Goal: Task Accomplishment & Management: Use online tool/utility

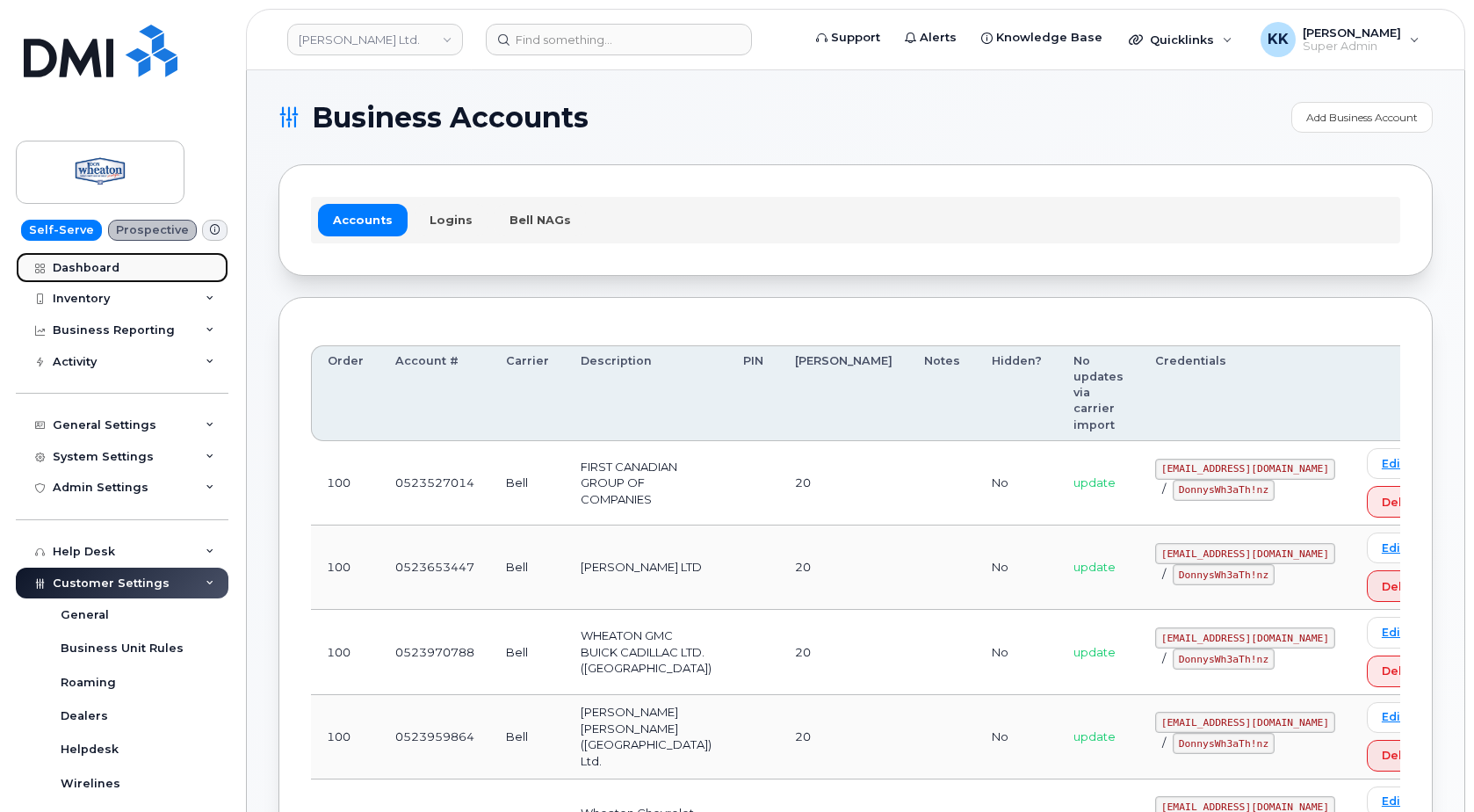
click at [100, 270] on div "Dashboard" at bounding box center [86, 268] width 67 height 14
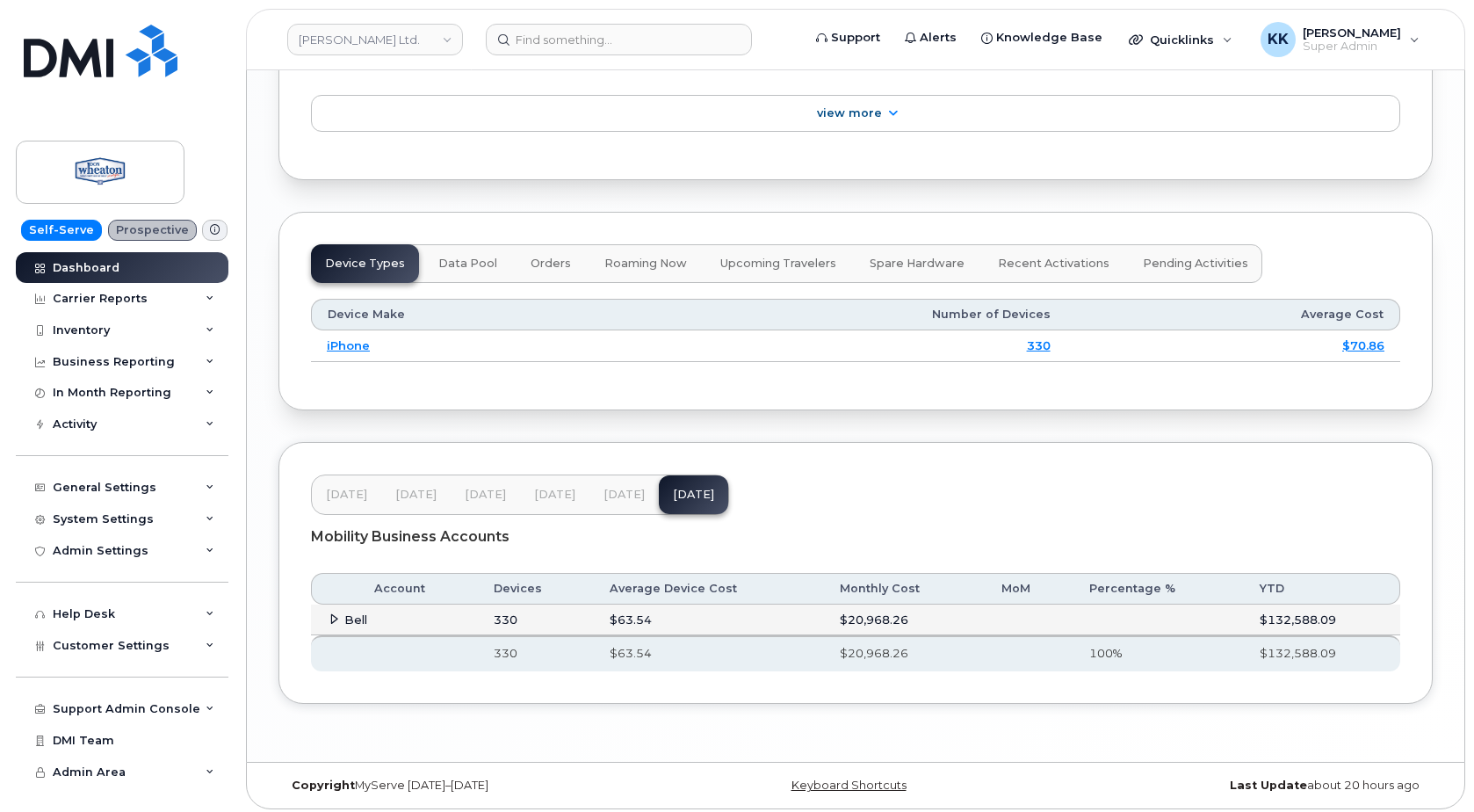
scroll to position [2091, 0]
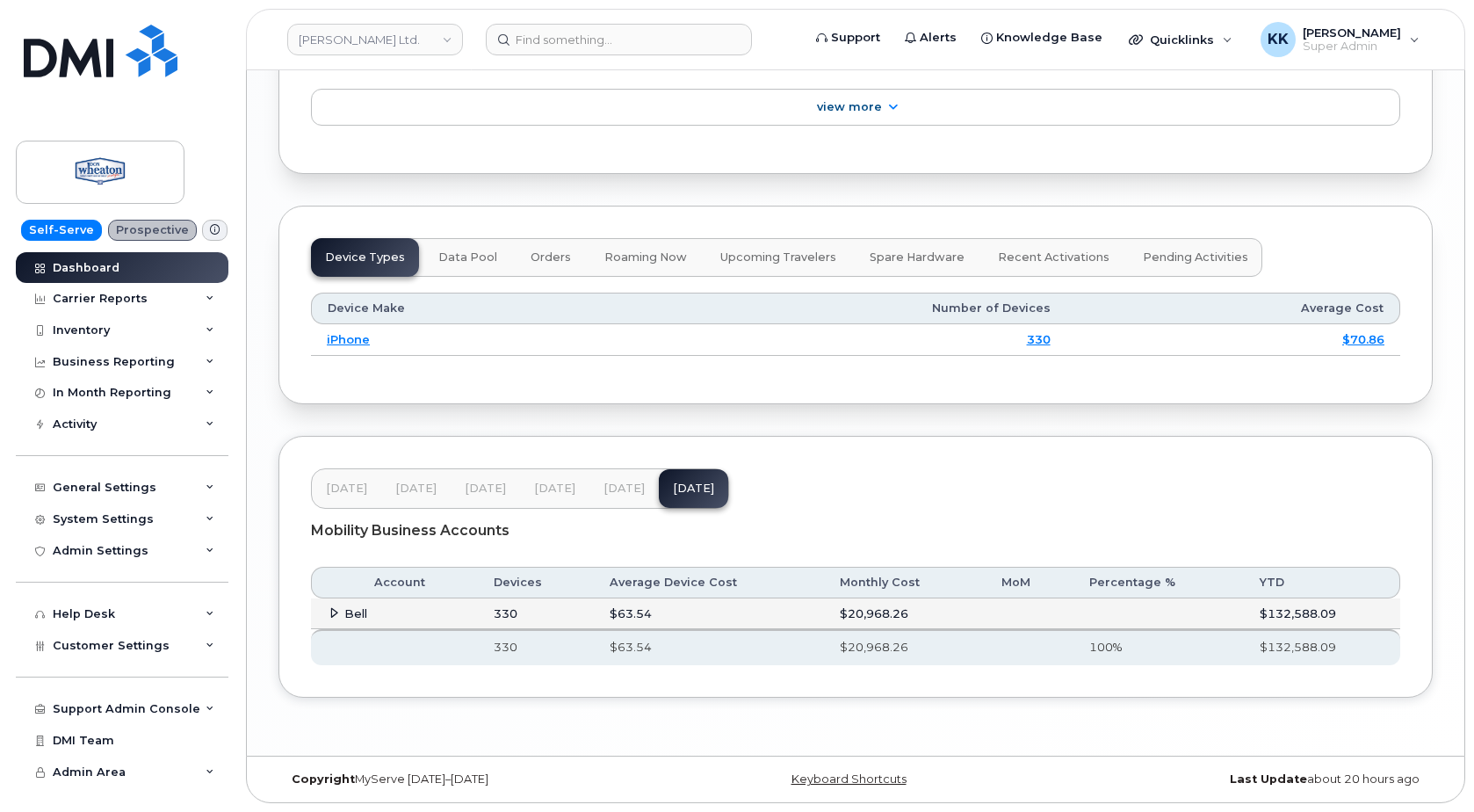
click at [332, 613] on icon at bounding box center [334, 612] width 11 height 11
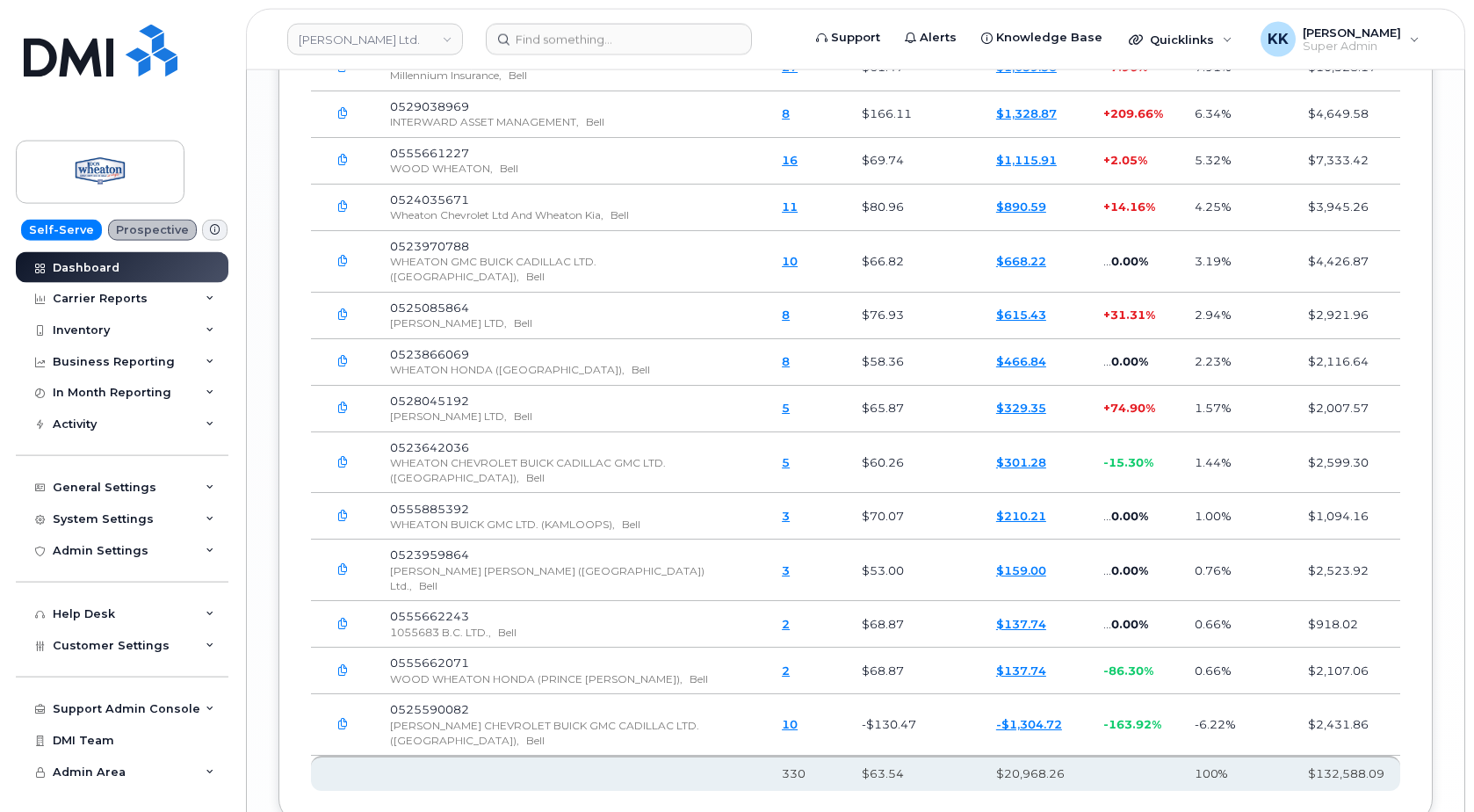
scroll to position [2808, 0]
drag, startPoint x: 549, startPoint y: 100, endPoint x: 434, endPoint y: 84, distance: 116.1
click at [435, 82] on td "0523640393 Millennium Insurance, Bell" at bounding box center [570, 67] width 392 height 47
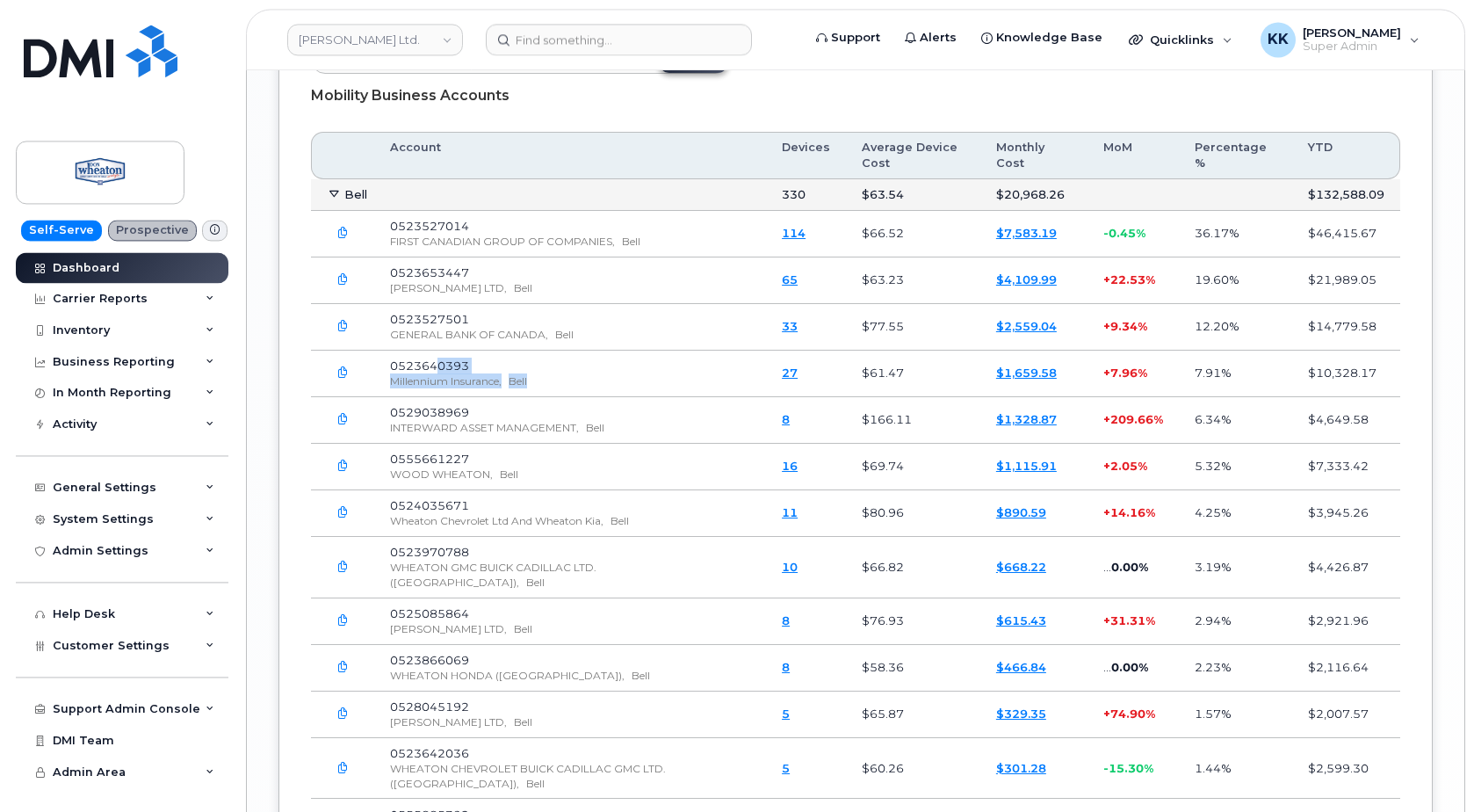
scroll to position [2450, 0]
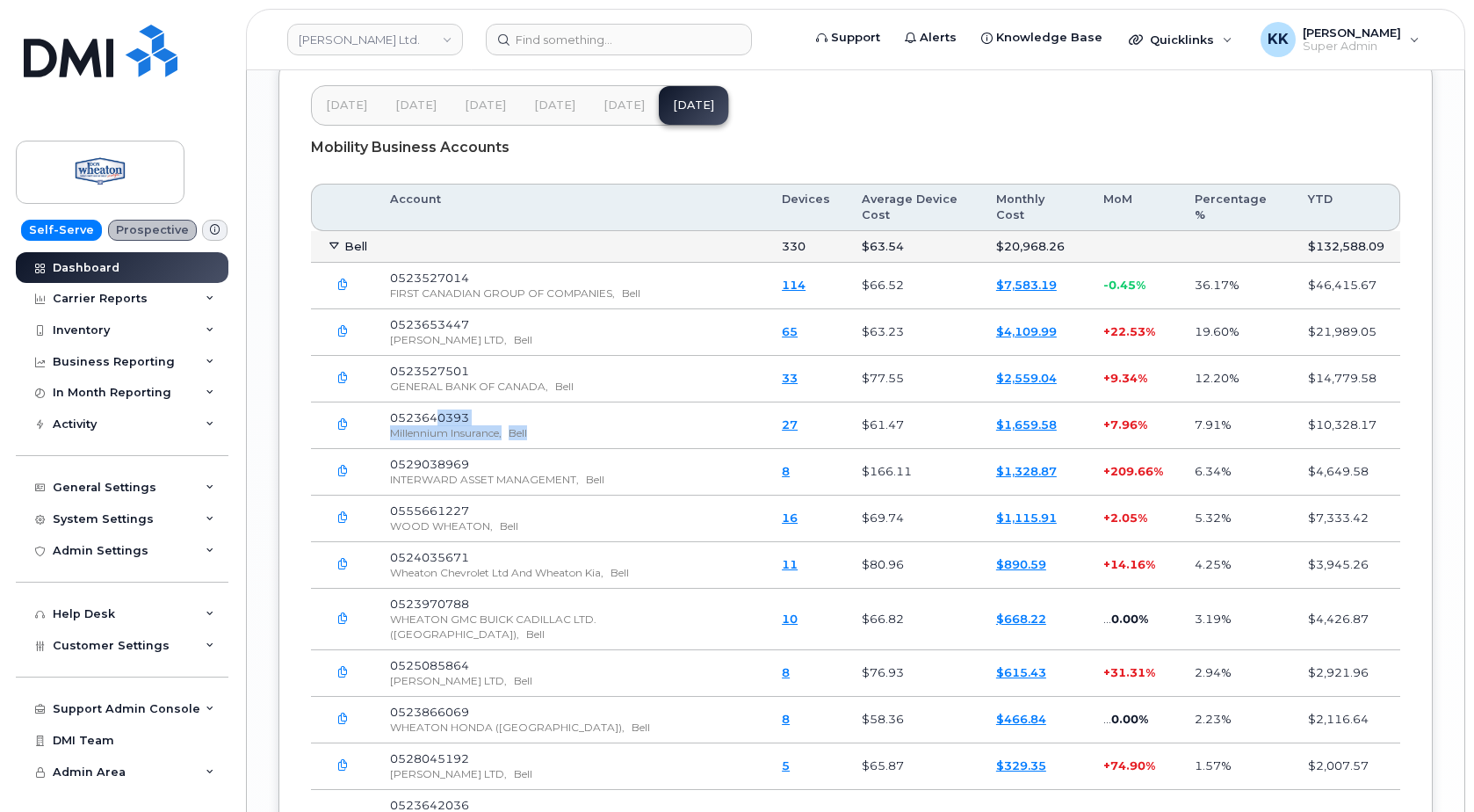
click at [611, 125] on button "Aug 25" at bounding box center [625, 105] width 70 height 39
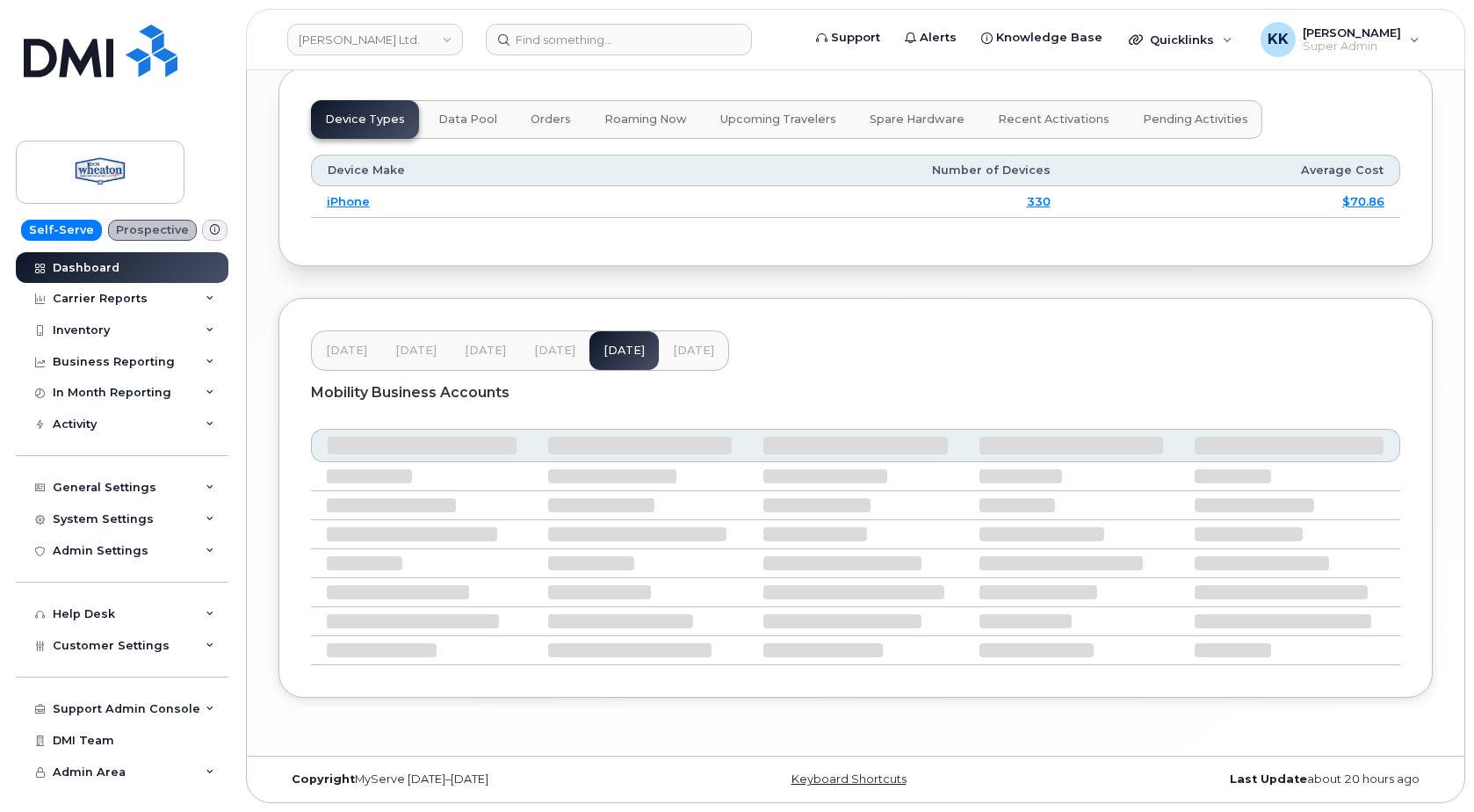
scroll to position [2091, 0]
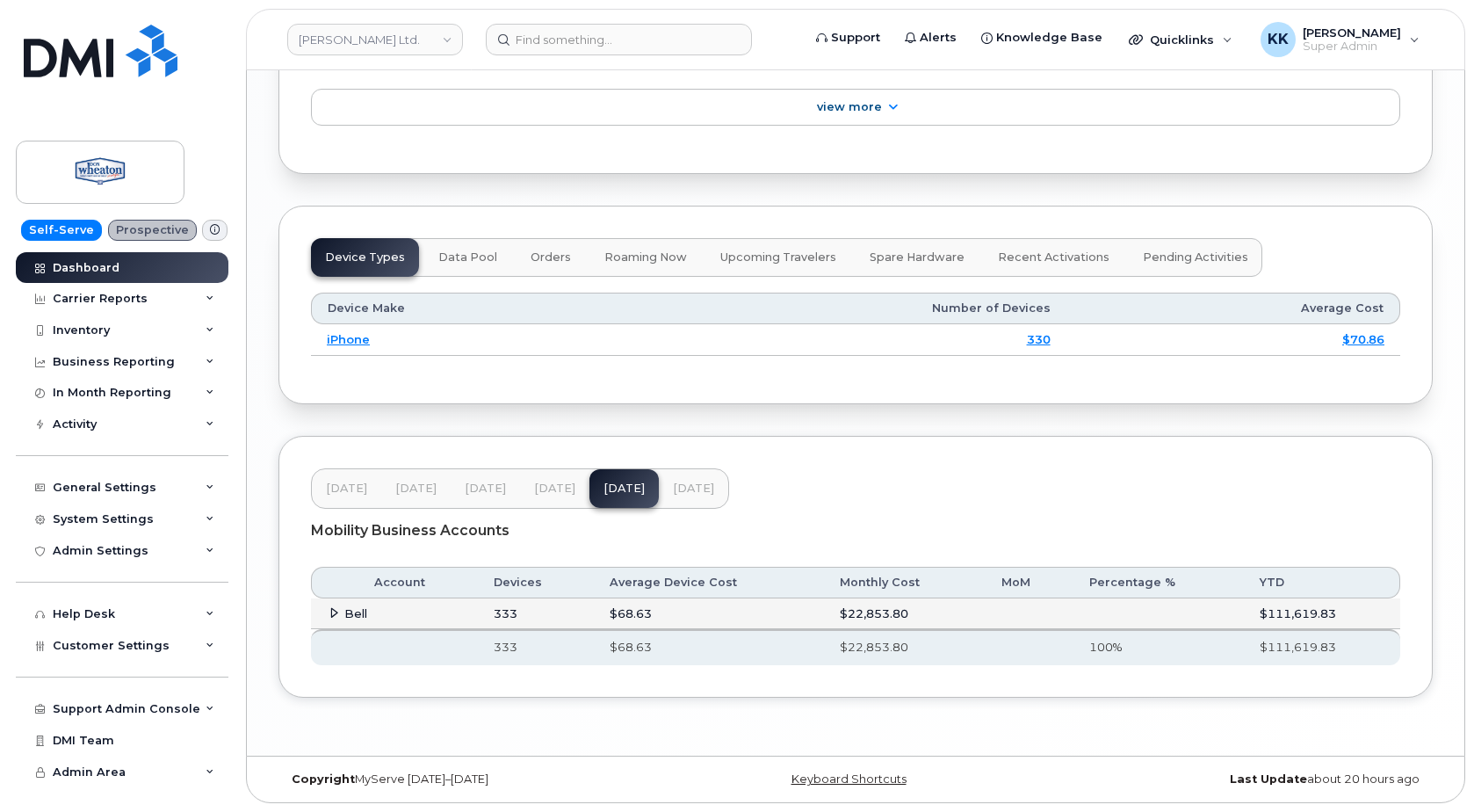
click at [331, 608] on icon at bounding box center [334, 612] width 11 height 11
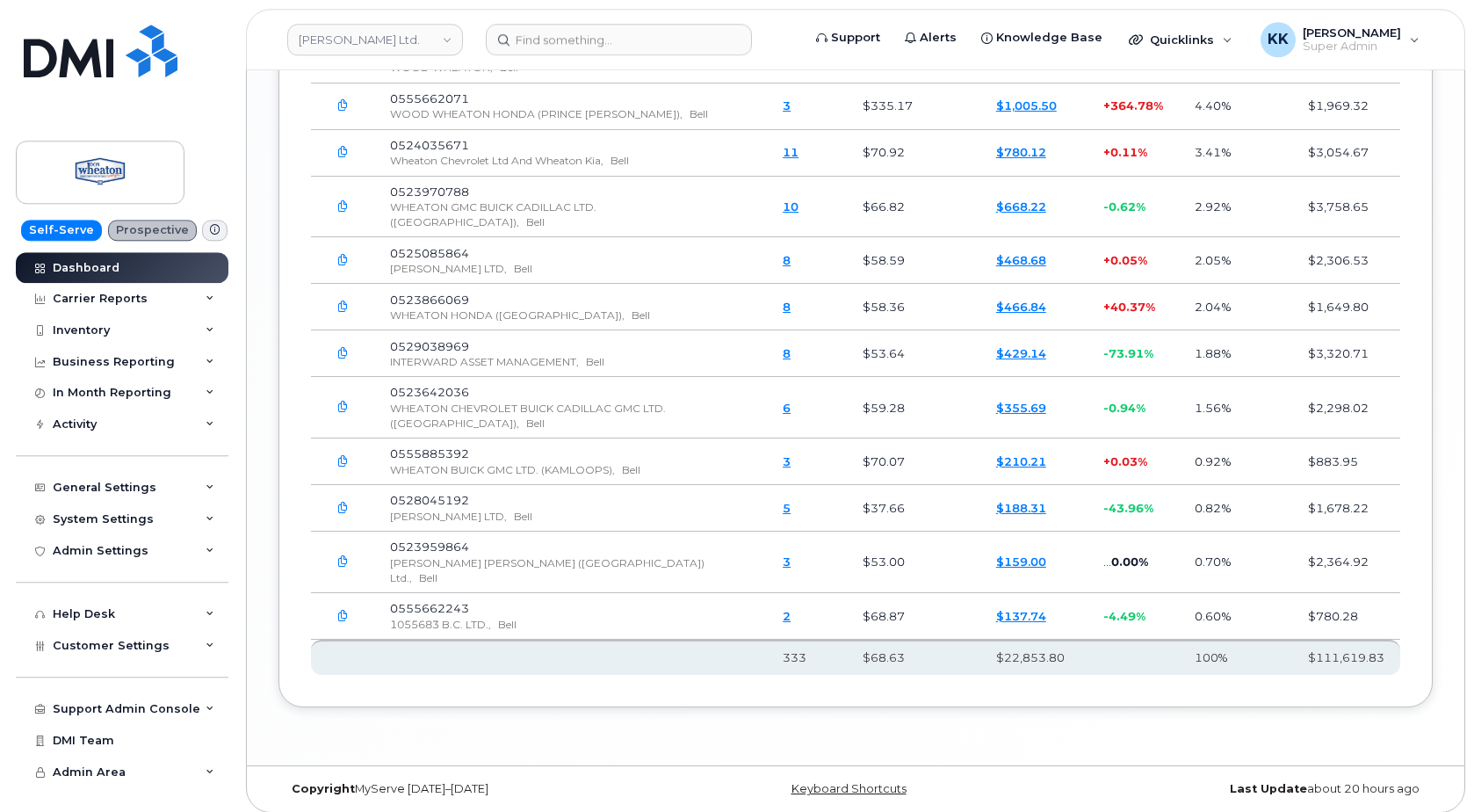
scroll to position [2928, 0]
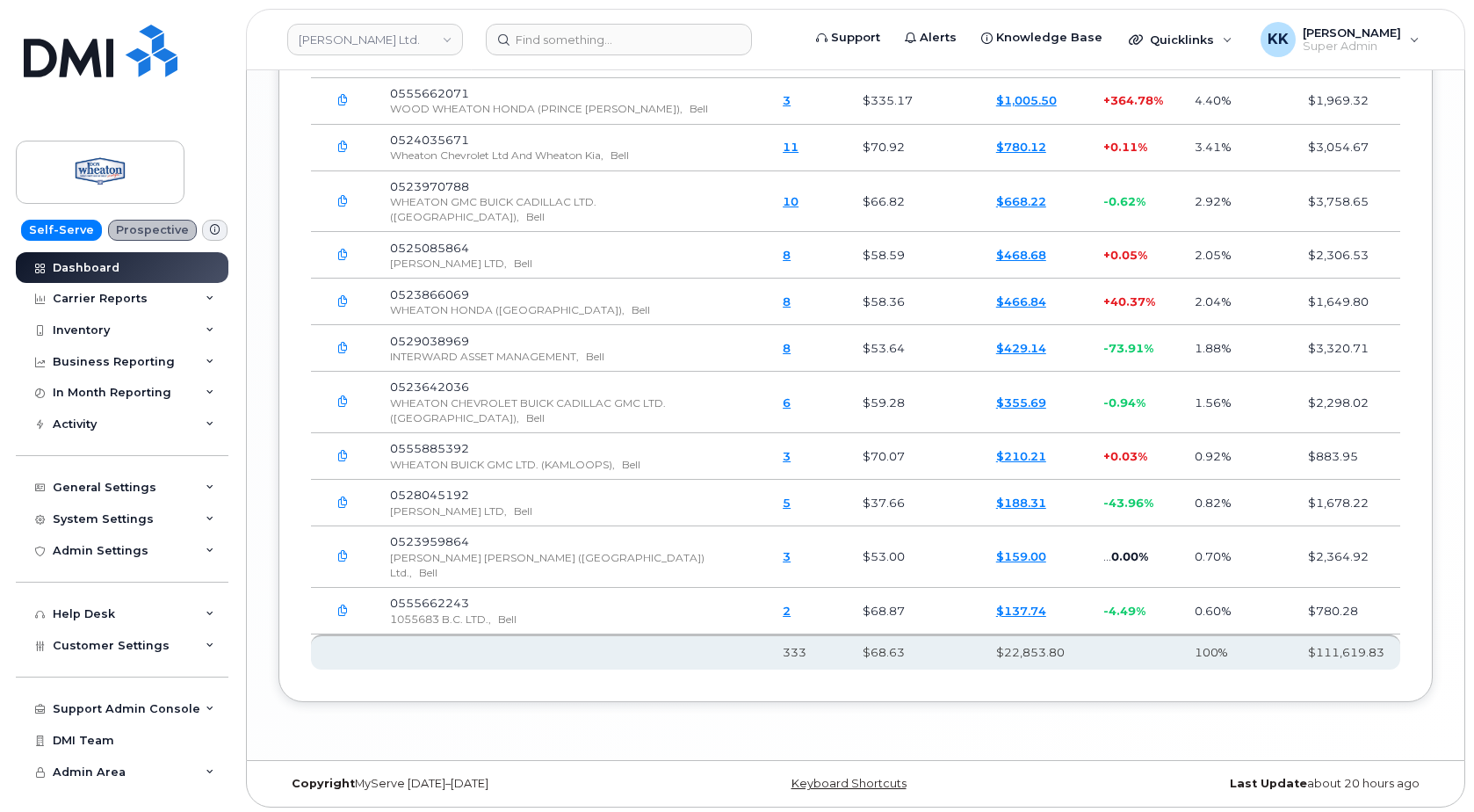
drag, startPoint x: 517, startPoint y: 94, endPoint x: 408, endPoint y: 78, distance: 110.2
click at [408, 78] on td "0555661227 WOOD WHEATON, Bell" at bounding box center [571, 55] width 393 height 47
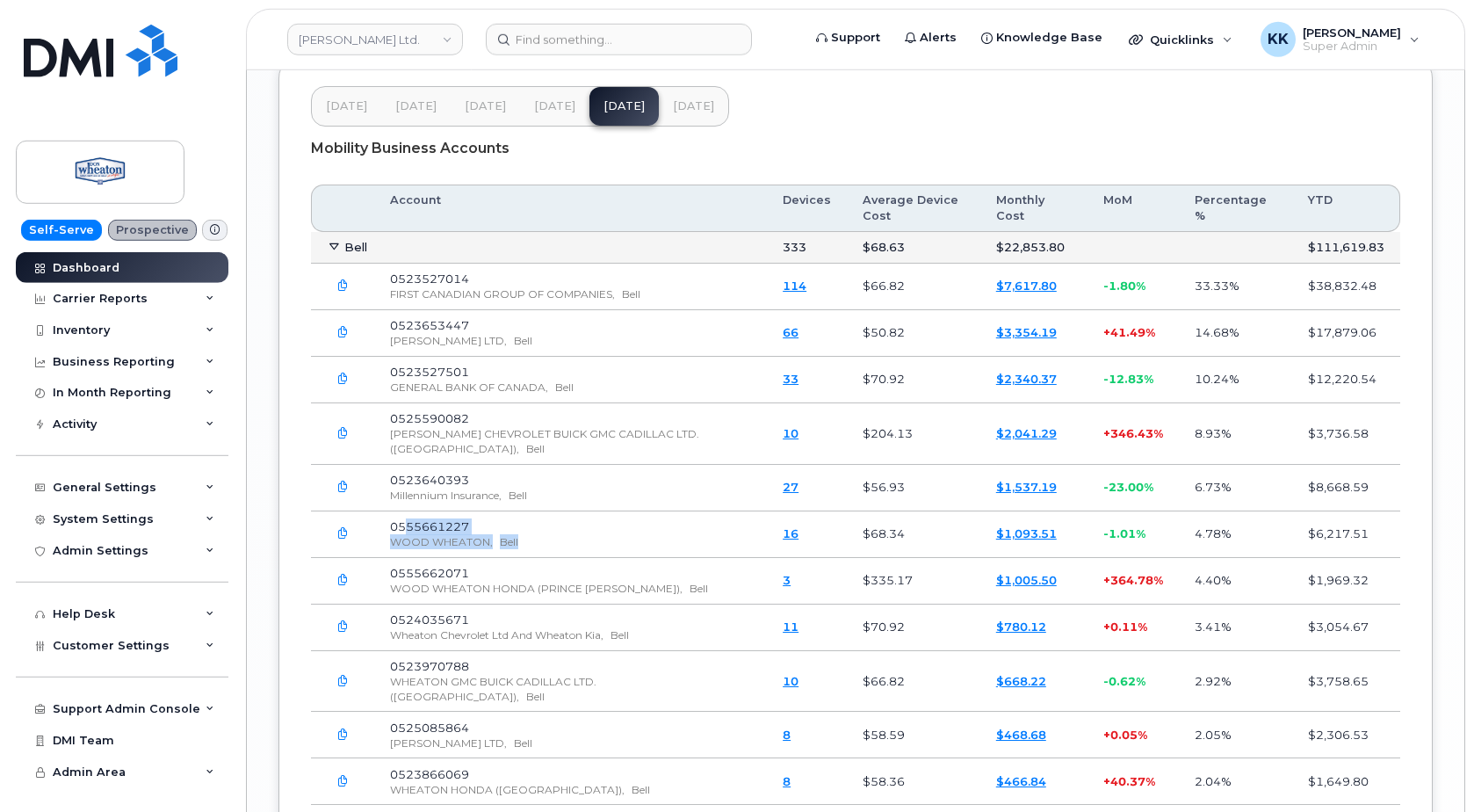
scroll to position [2391, 0]
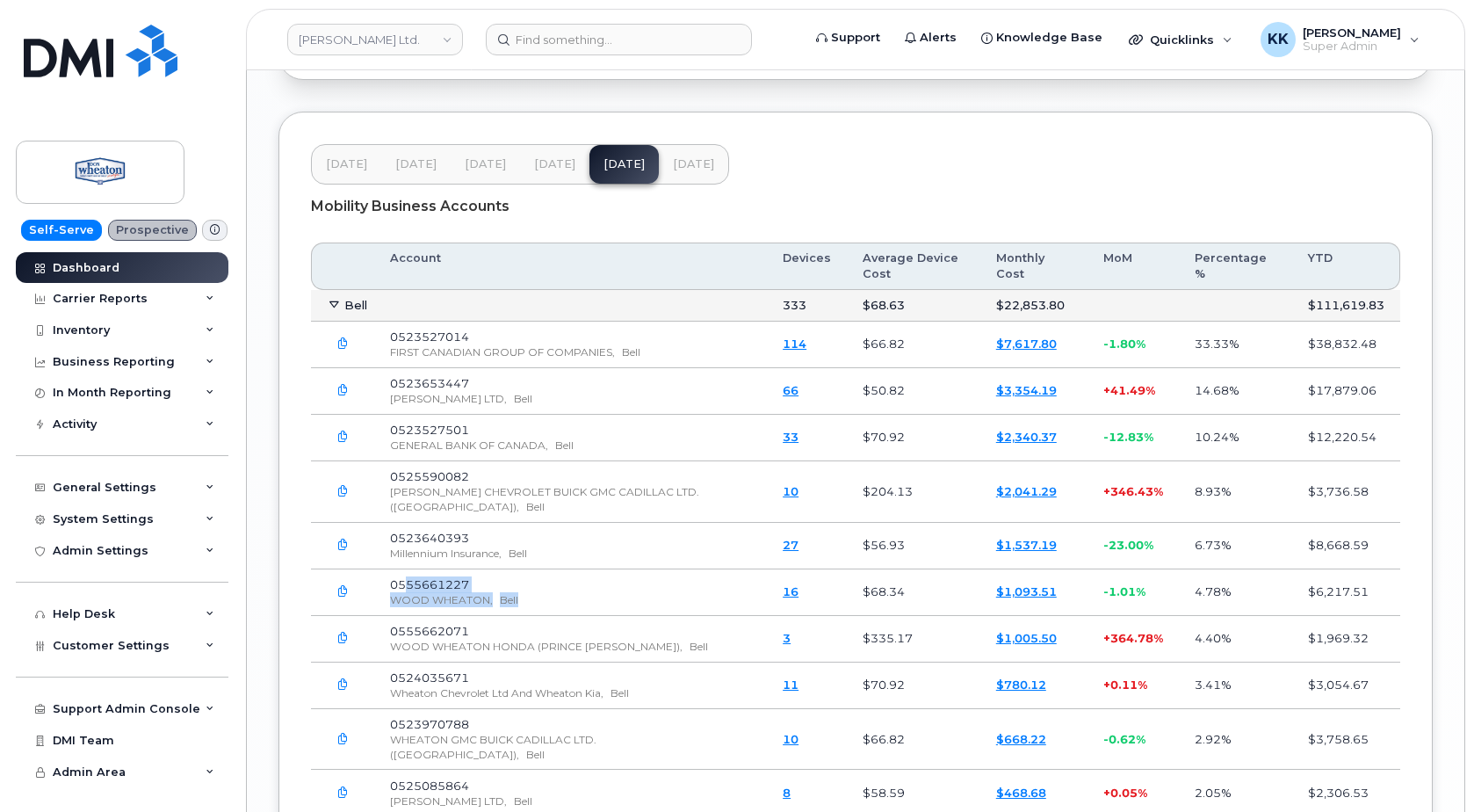
click at [543, 171] on span "Jul 25" at bounding box center [554, 164] width 41 height 14
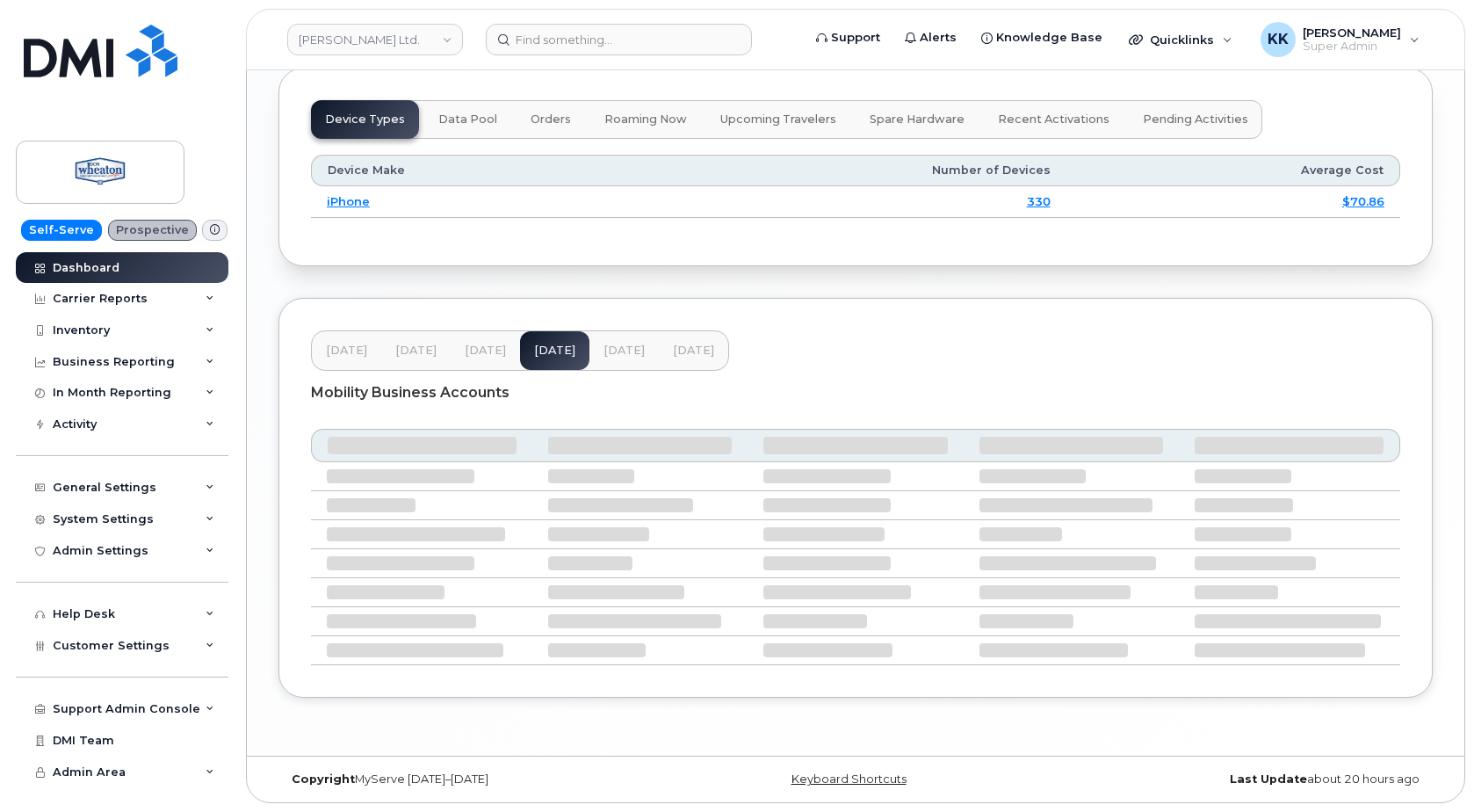
scroll to position [2091, 0]
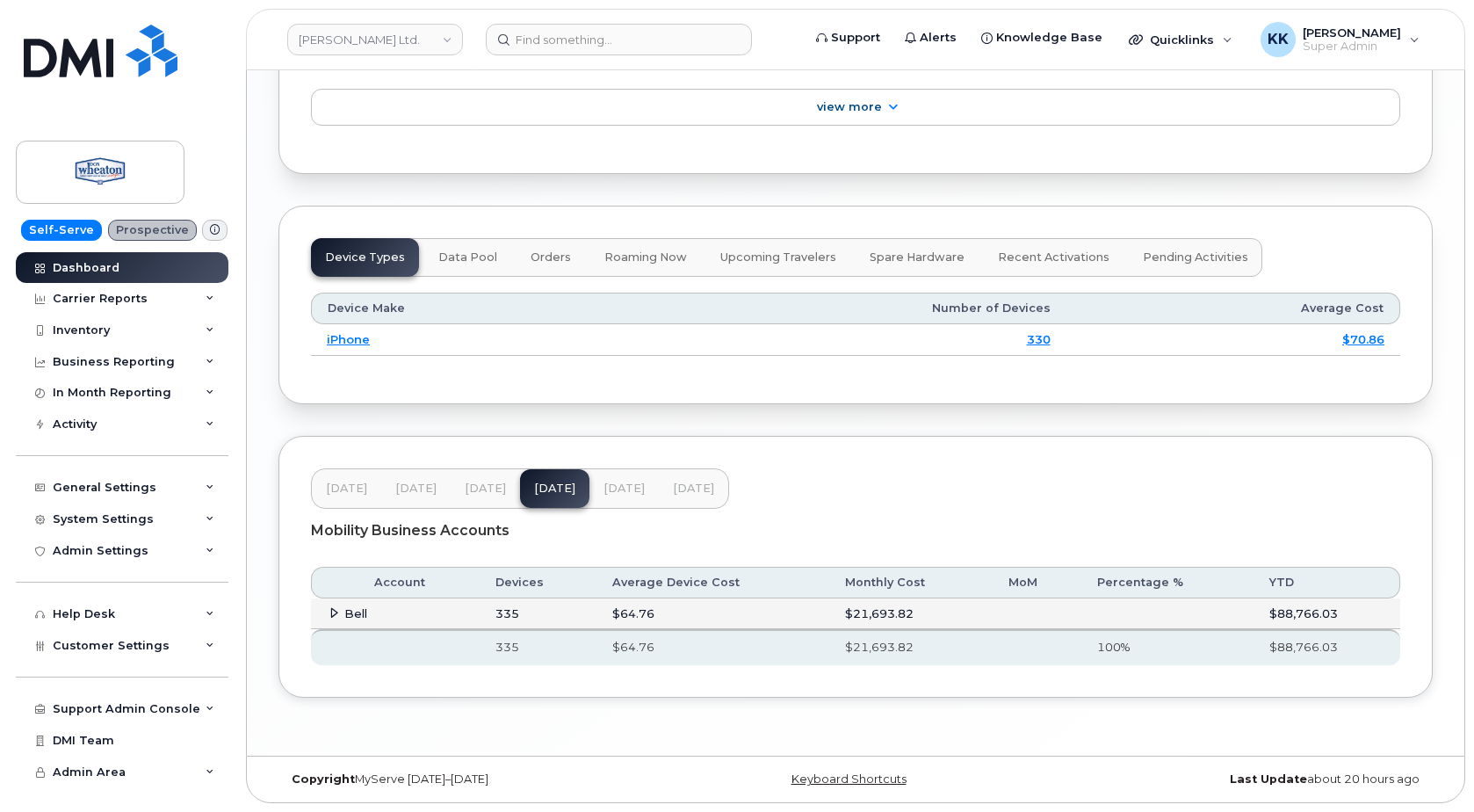
click at [326, 617] on td "Bell" at bounding box center [395, 614] width 168 height 32
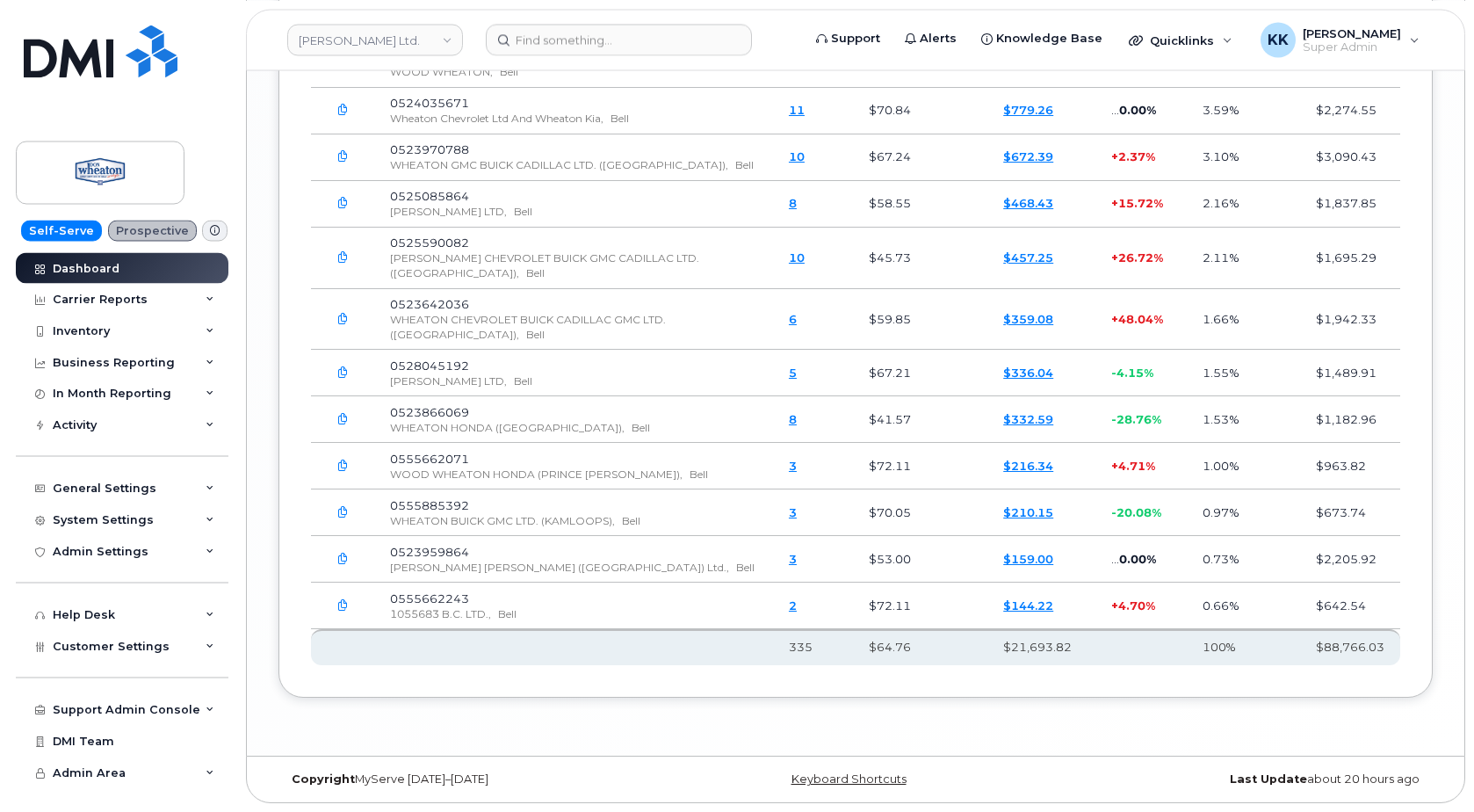
scroll to position [2914, 0]
drag, startPoint x: 488, startPoint y: 119, endPoint x: 417, endPoint y: 108, distance: 71.8
click at [418, 108] on td "0524035671 Wheaton Chevrolet Ltd And Wheaton Kia, Bell" at bounding box center [574, 111] width 399 height 47
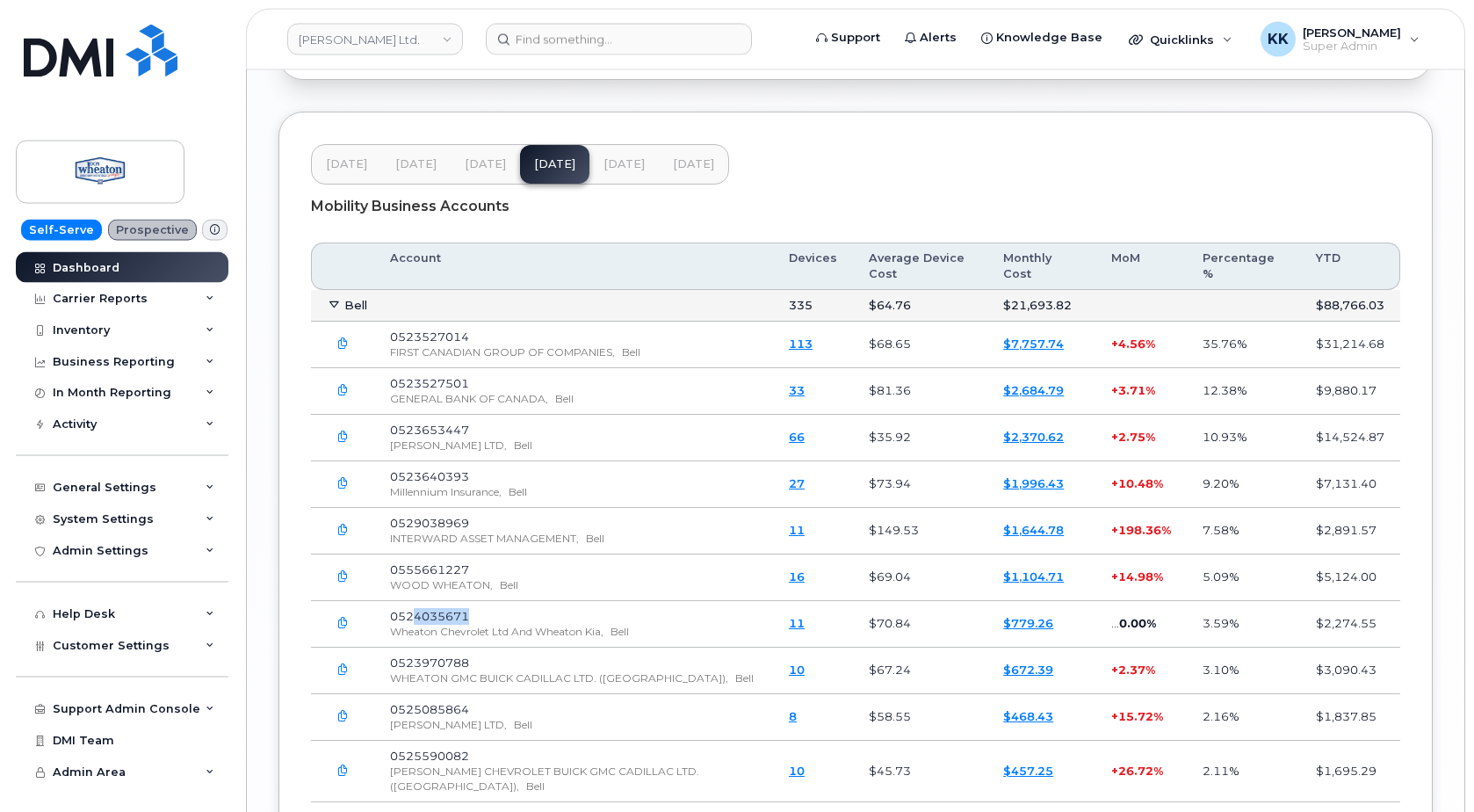
scroll to position [2377, 0]
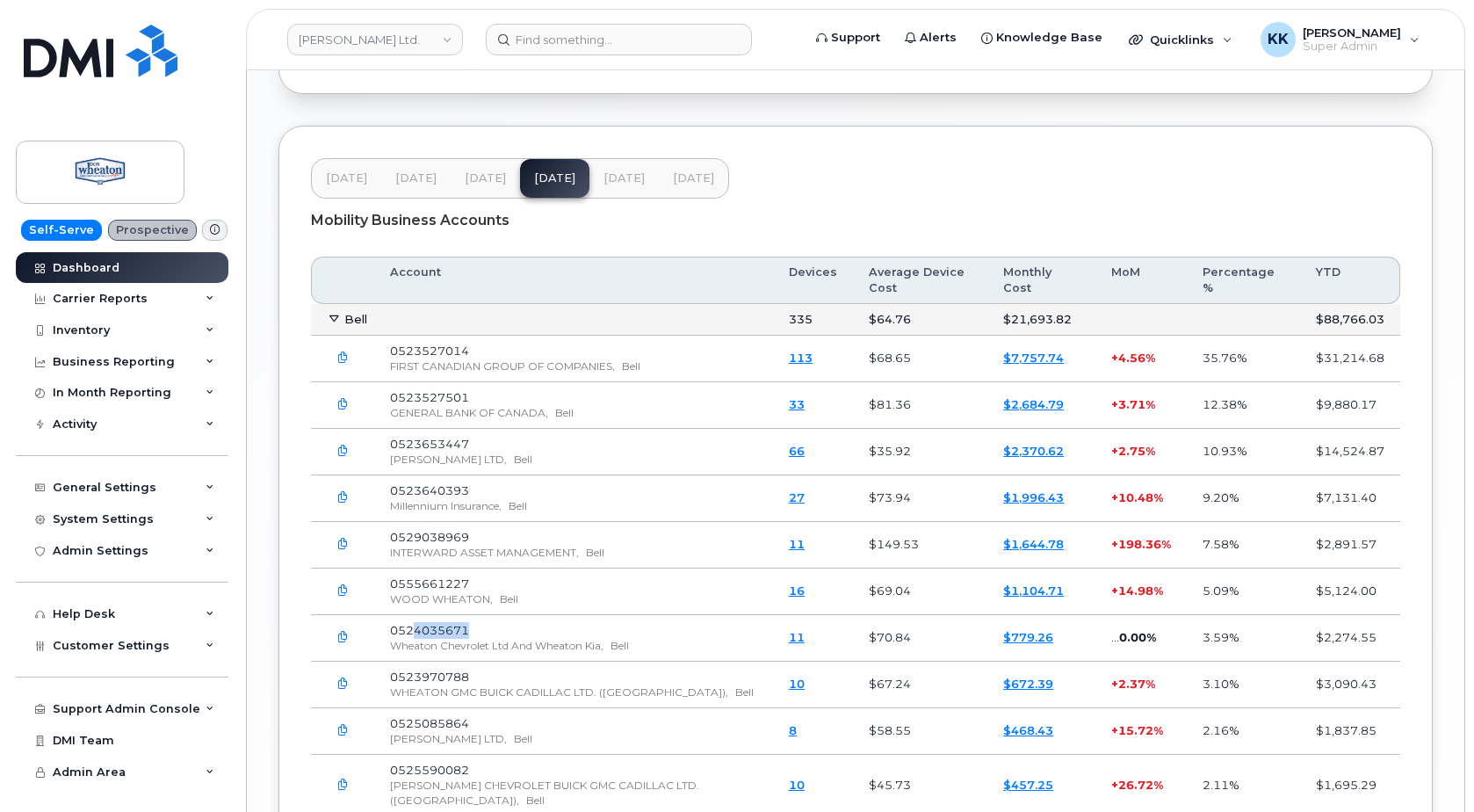
click at [477, 185] on span "Jun 25" at bounding box center [484, 178] width 41 height 14
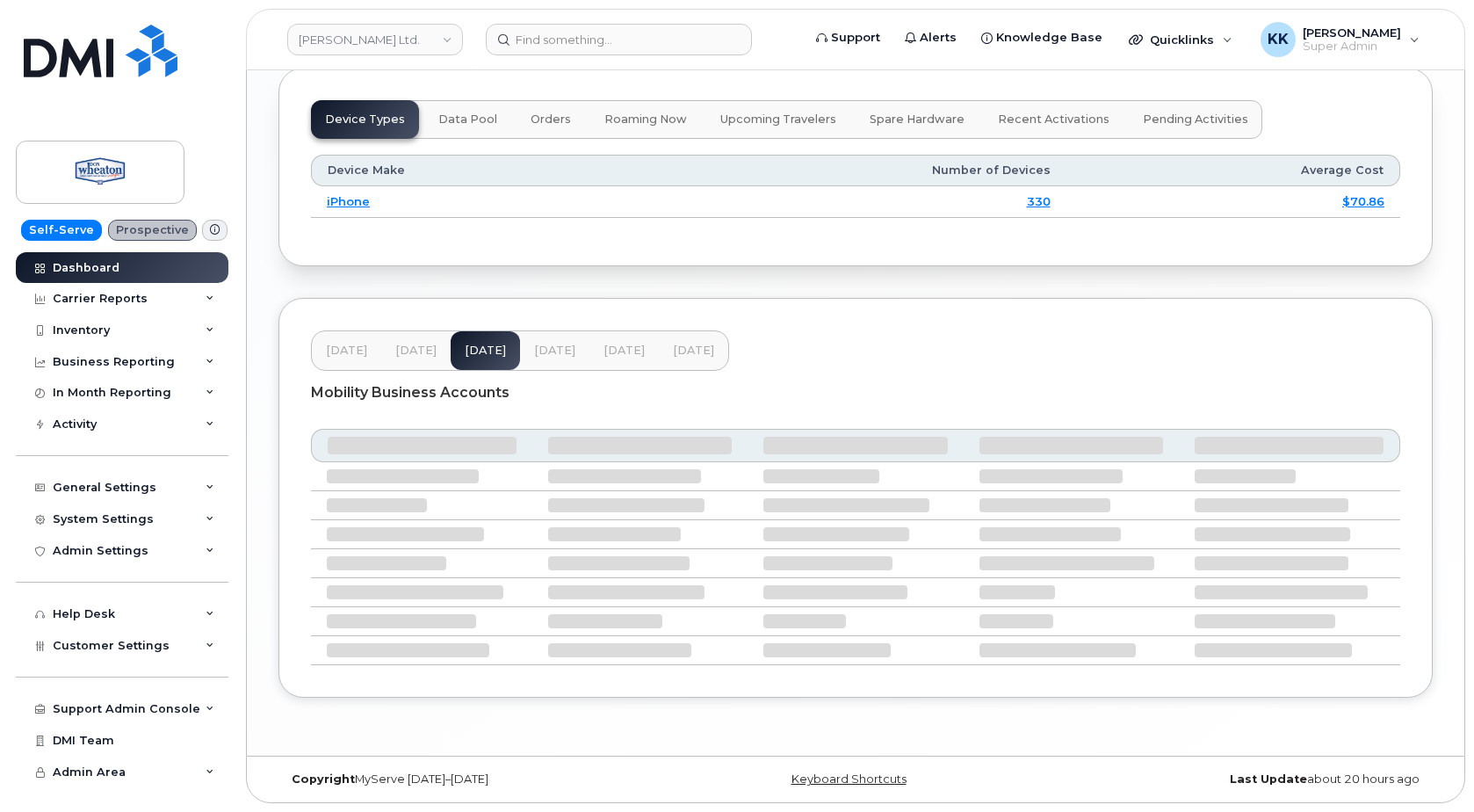
scroll to position [2091, 0]
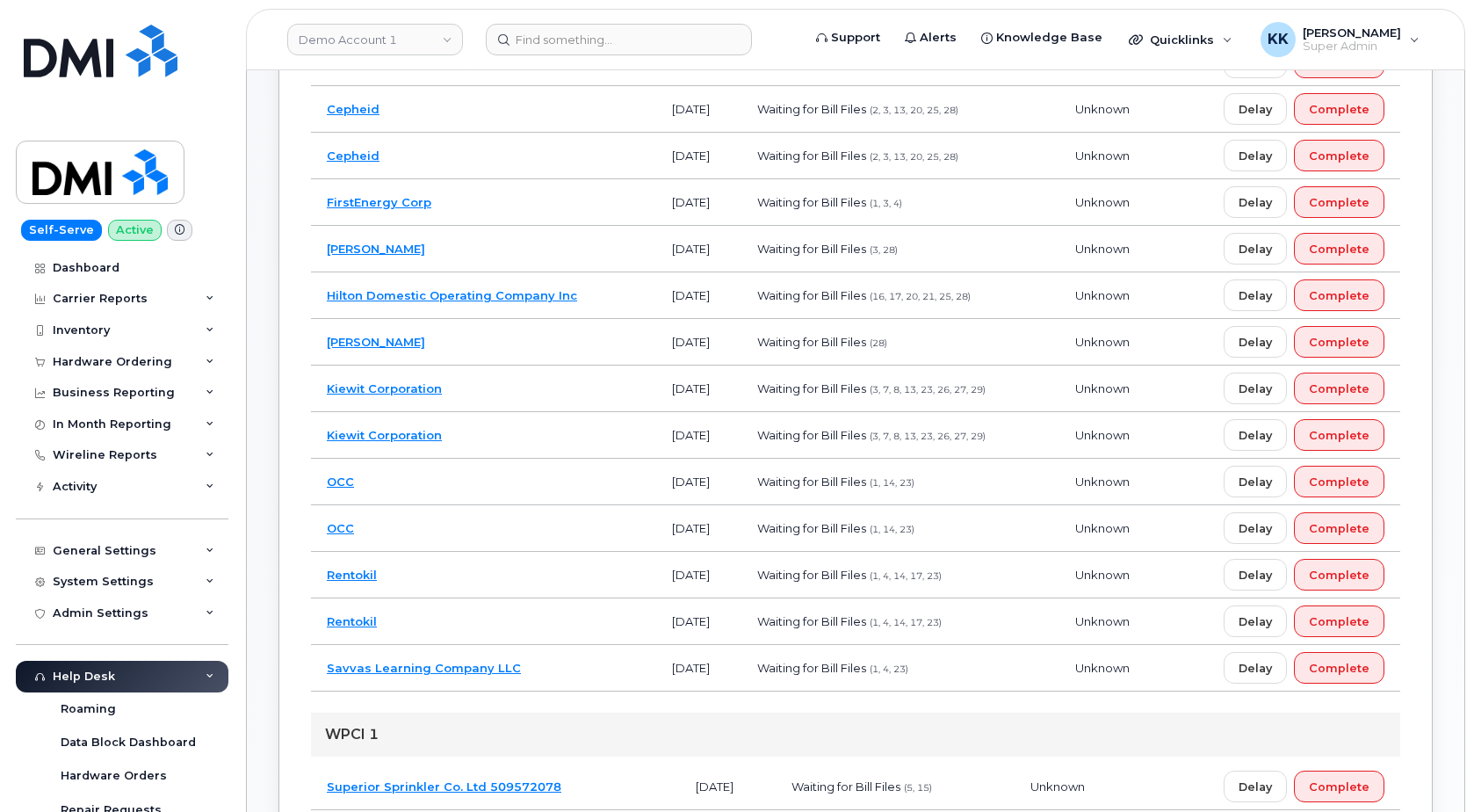
scroll to position [269, 0]
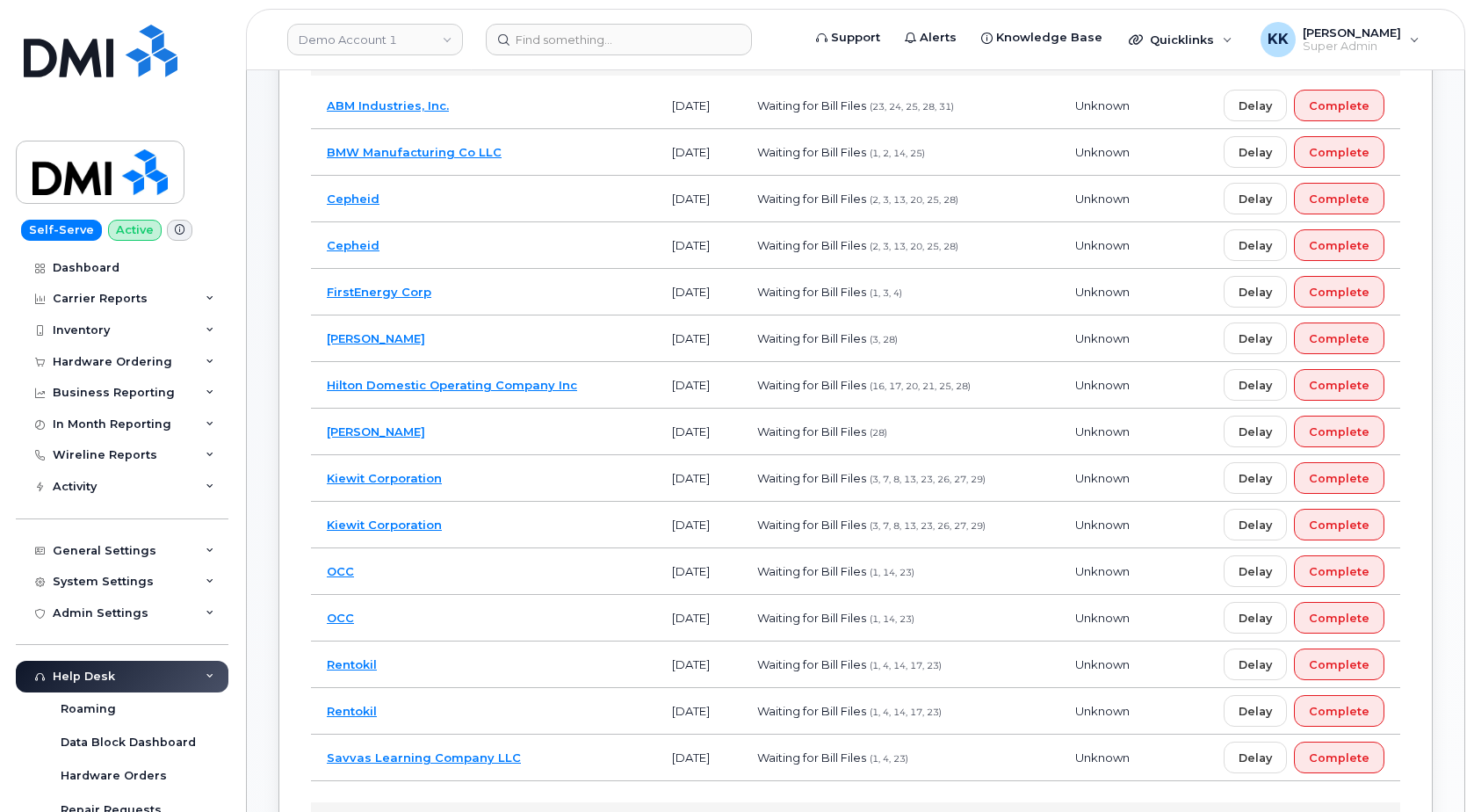
click at [494, 433] on td "JD Irving" at bounding box center [483, 431] width 345 height 47
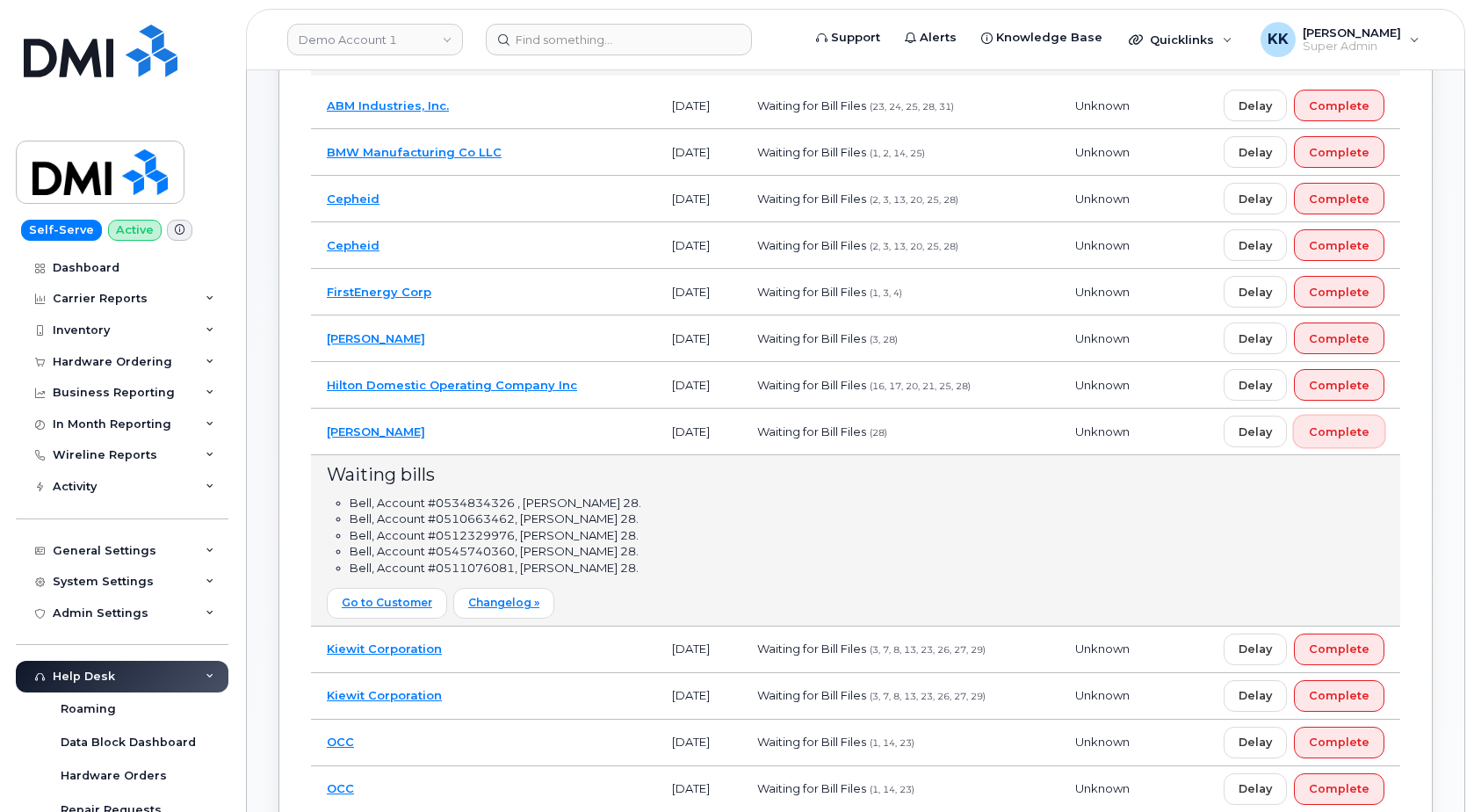
click at [1349, 423] on span "Complete" at bounding box center [1339, 431] width 61 height 17
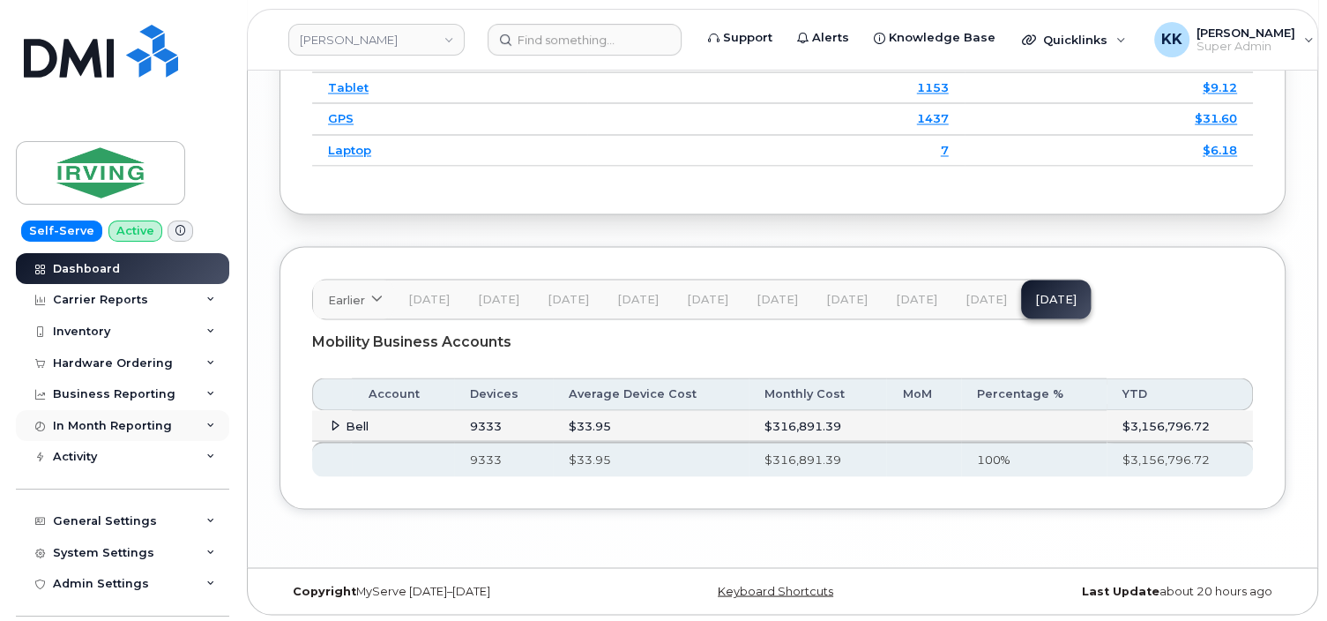
scroll to position [3020, 0]
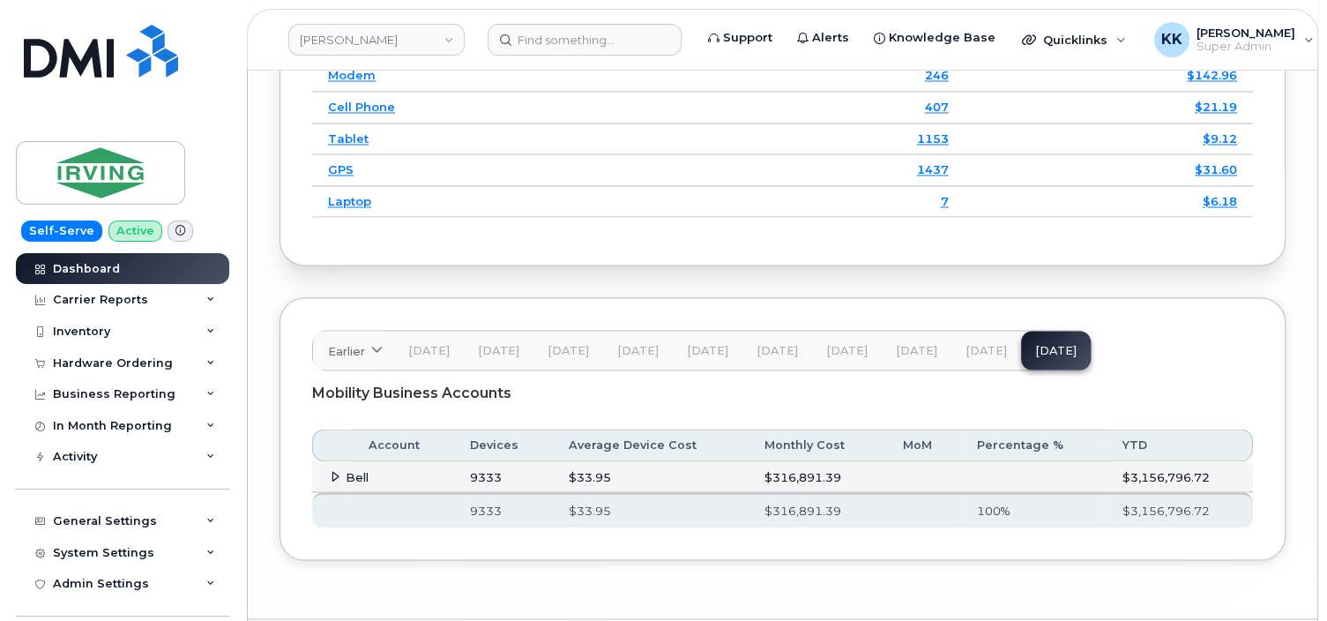
click at [324, 461] on td "Bell" at bounding box center [383, 477] width 142 height 32
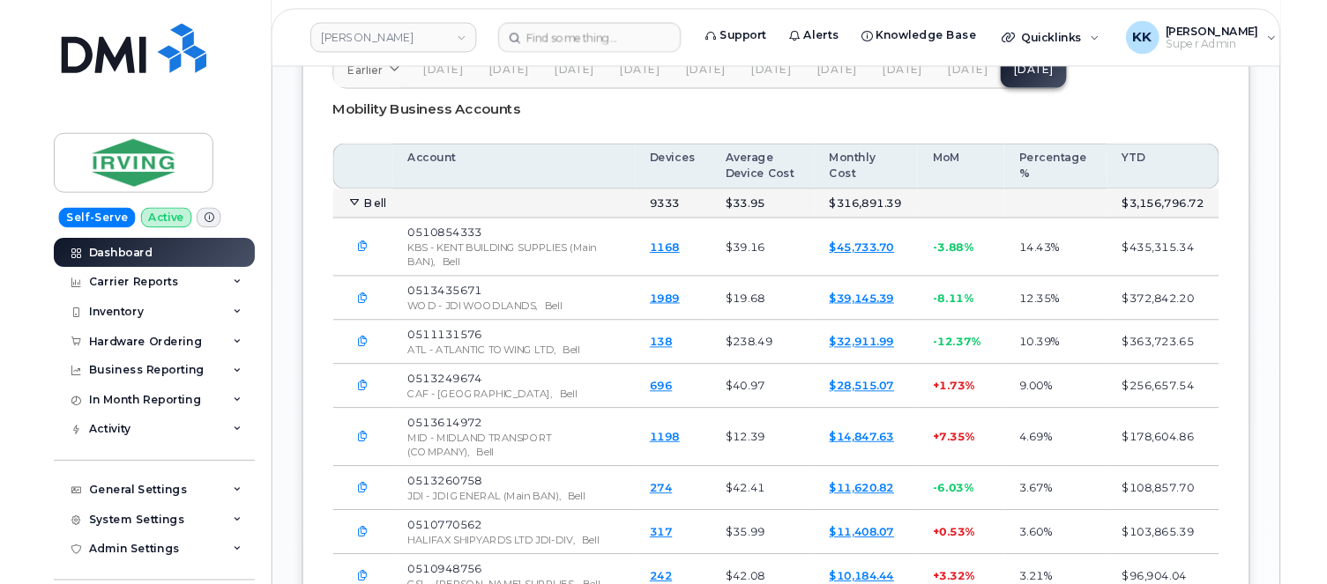
scroll to position [3300, 0]
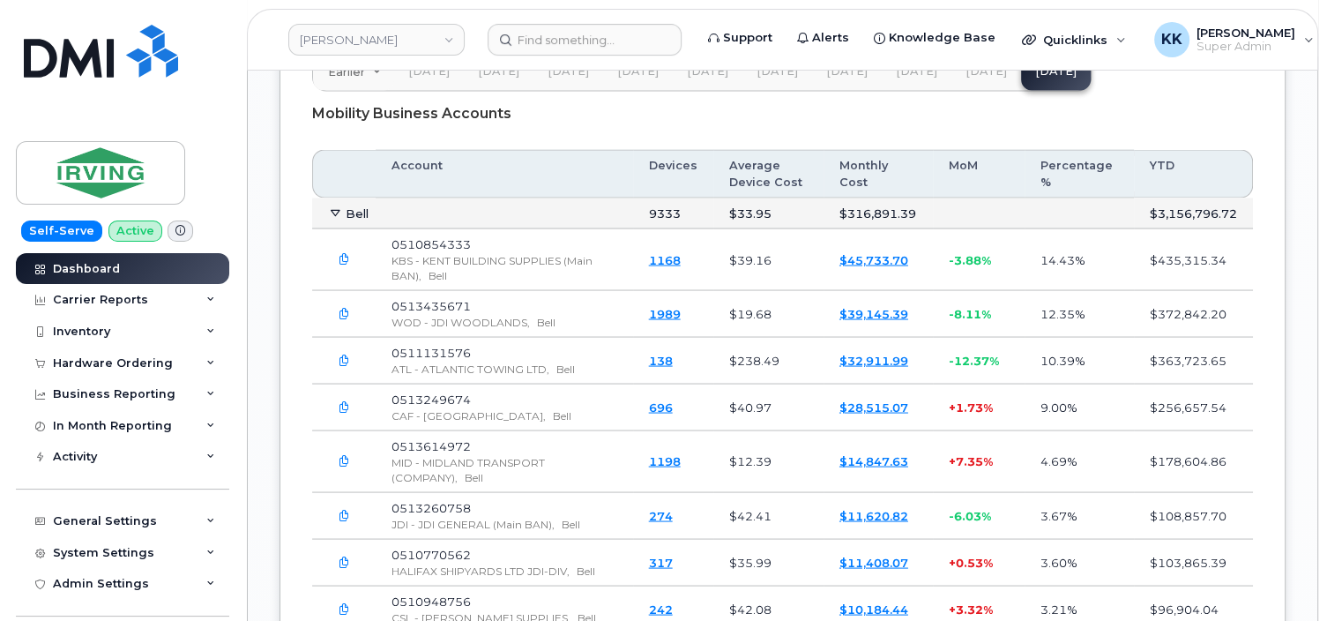
click at [450, 430] on td "0513614972 MID - MIDLAND TRANSPORT (COMPANY), Bell" at bounding box center [504, 461] width 257 height 62
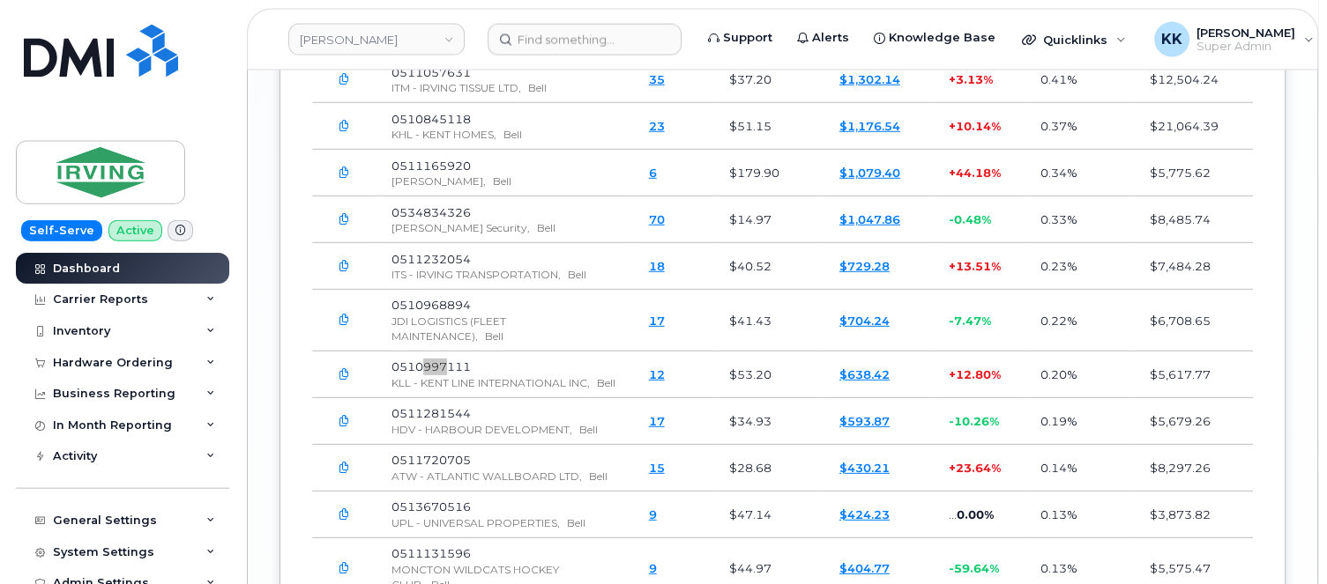
scroll to position [5846, 0]
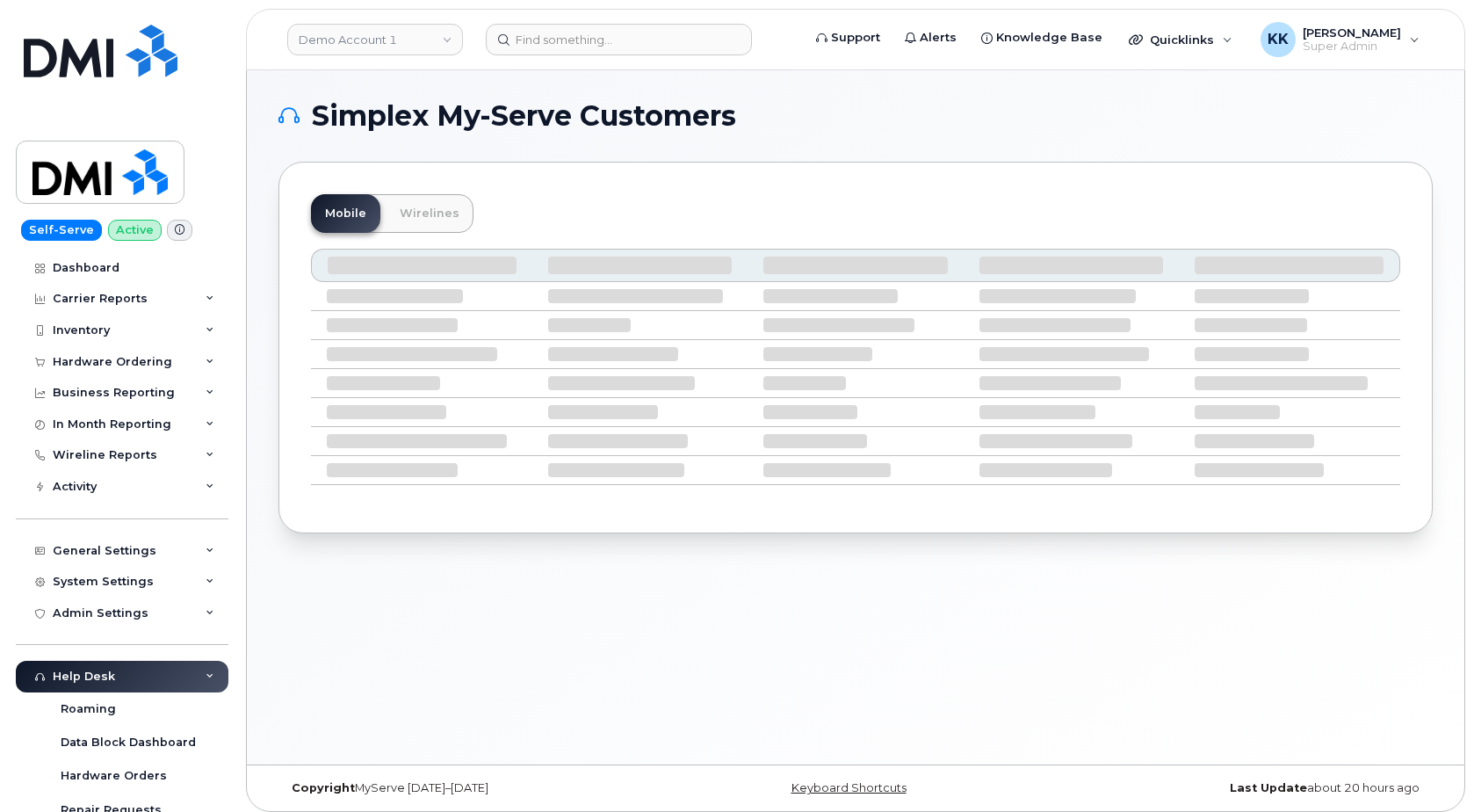
click at [642, 179] on div "Mobile Wirelines" at bounding box center [855, 347] width 1154 height 372
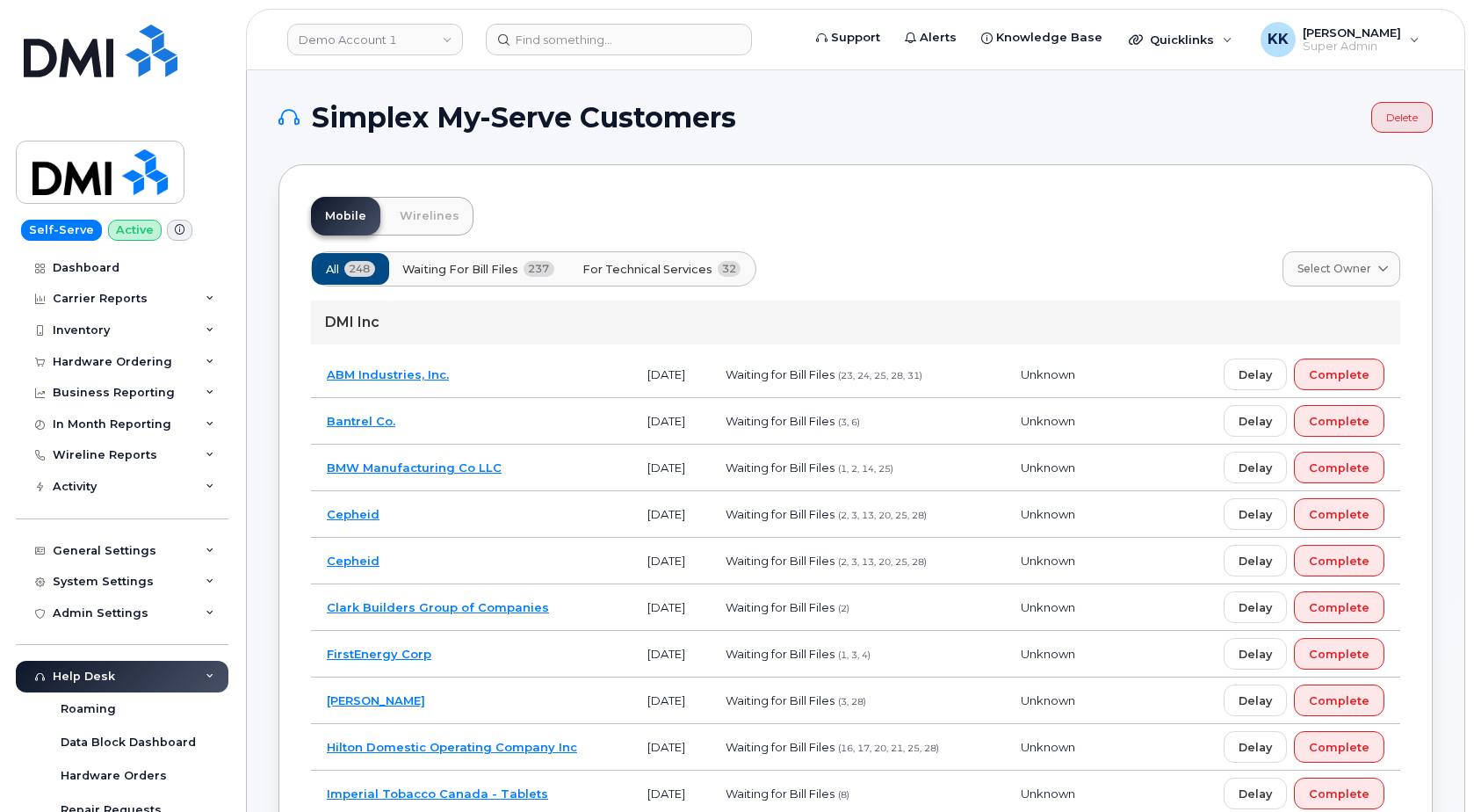
click at [649, 262] on span "For Technical Services" at bounding box center [647, 269] width 130 height 17
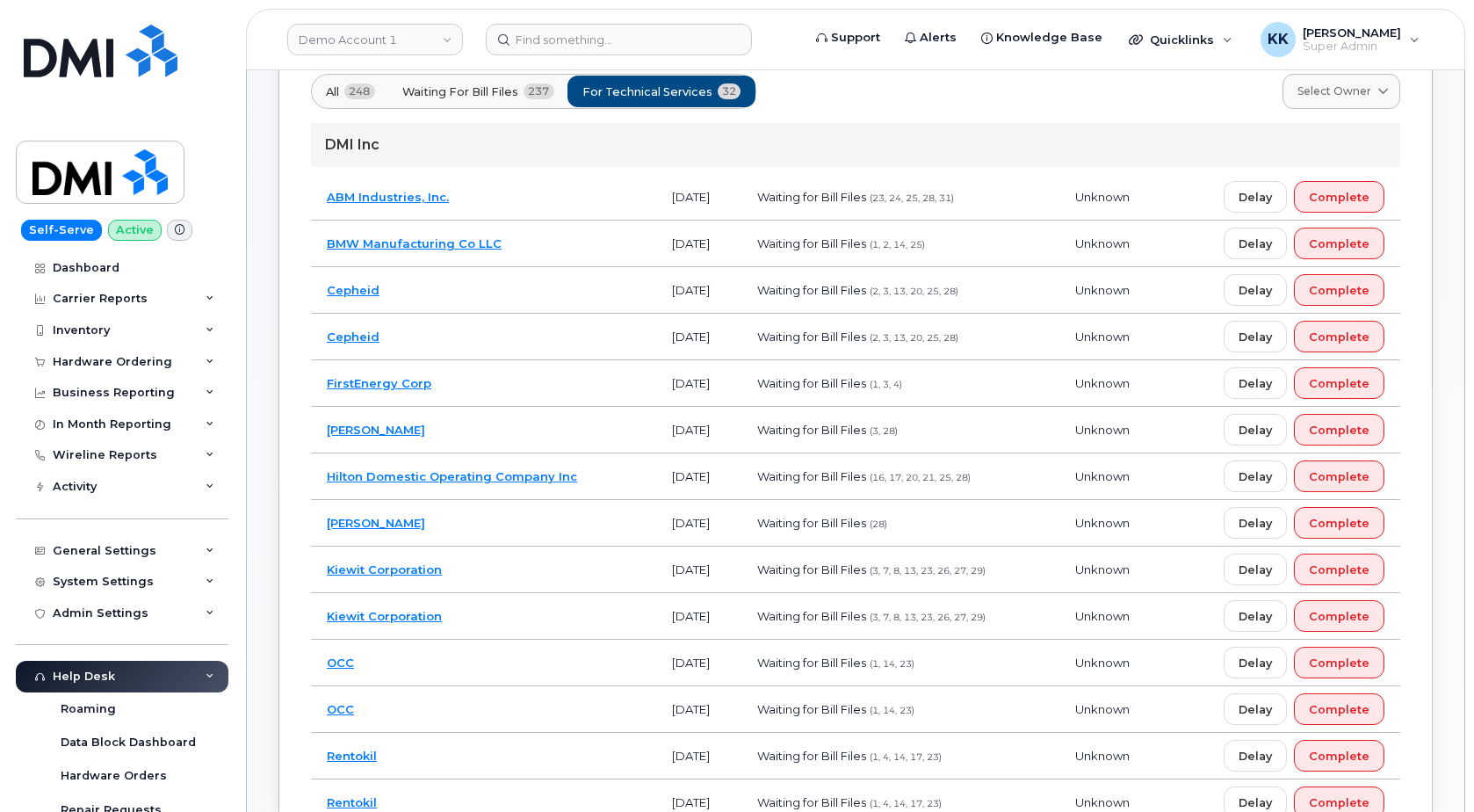
scroll to position [179, 0]
click at [475, 514] on td "JD Irving" at bounding box center [483, 521] width 345 height 47
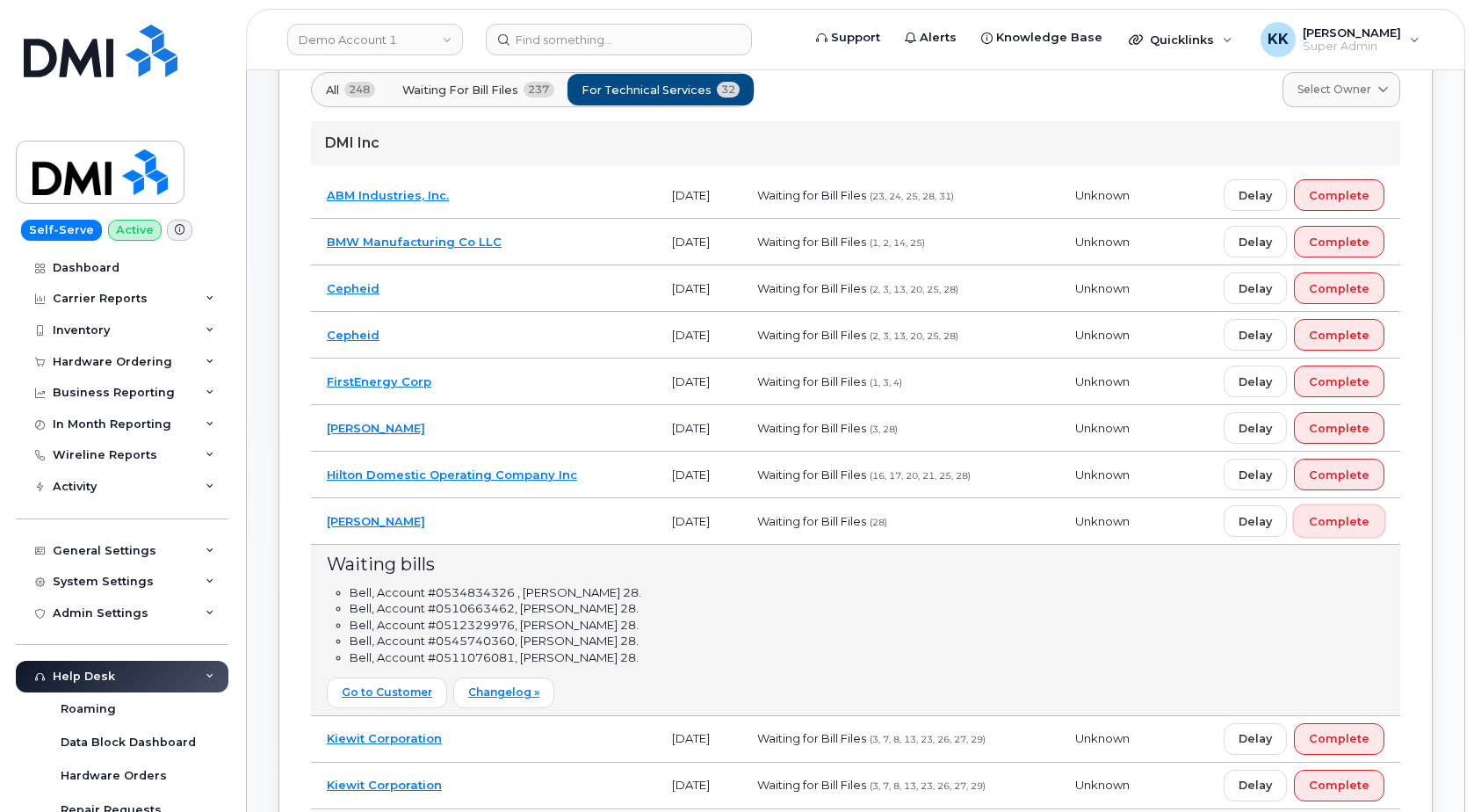
click at [1354, 514] on span "Complete" at bounding box center [1339, 521] width 61 height 17
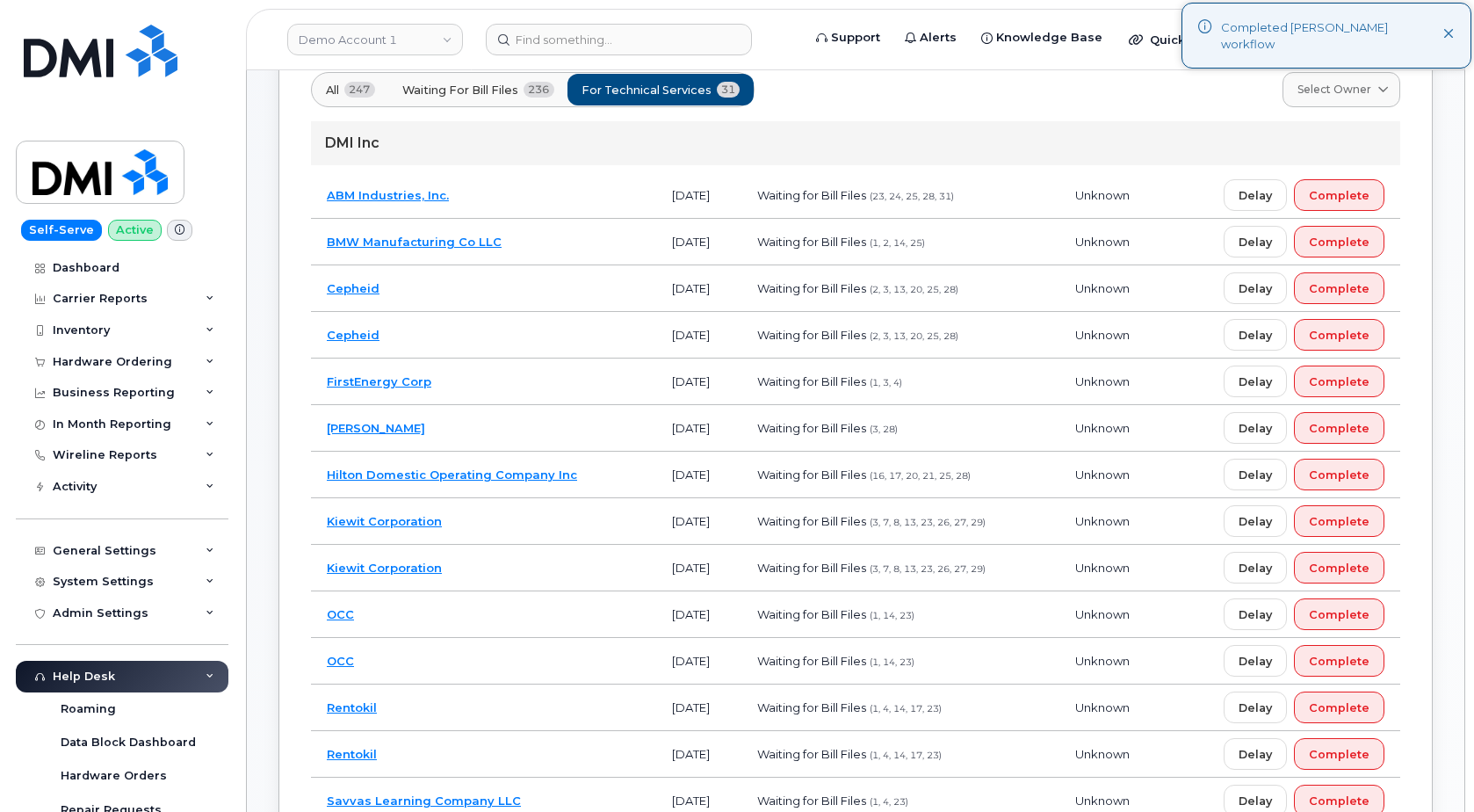
click at [614, 471] on td "Hilton Domestic Operating Company Inc" at bounding box center [483, 474] width 345 height 47
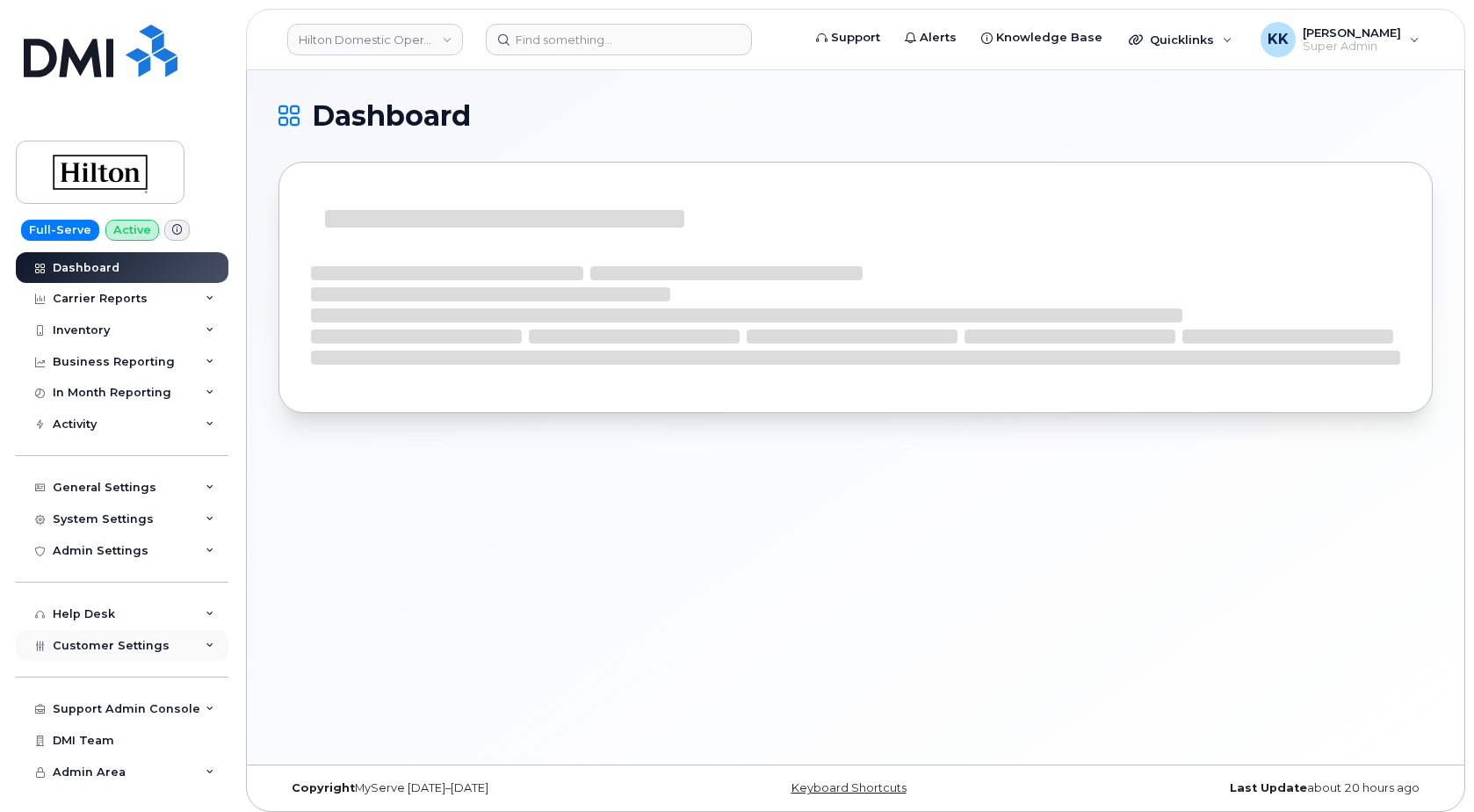
click at [77, 649] on span "Customer Settings" at bounding box center [111, 645] width 117 height 13
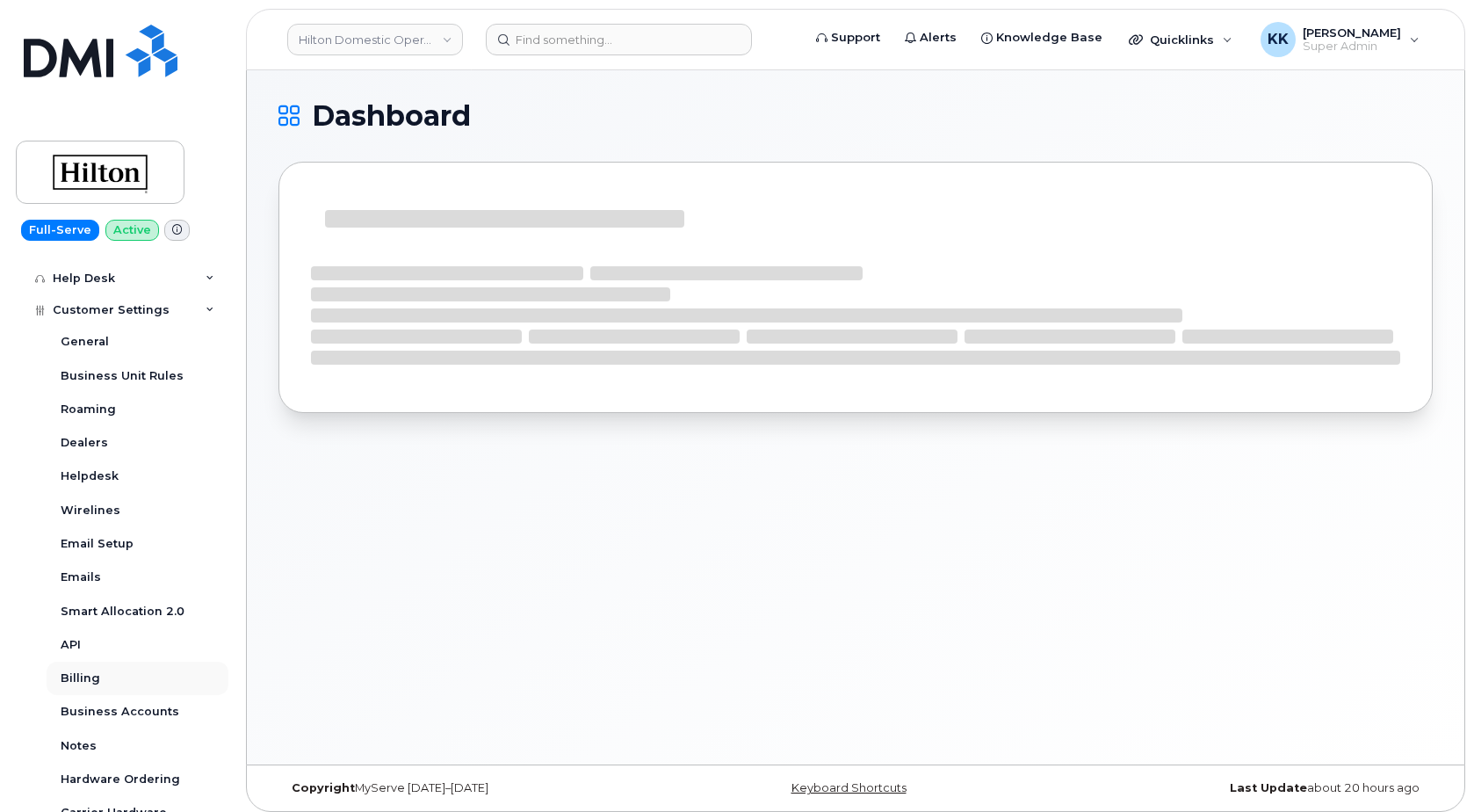
scroll to position [338, 0]
click at [127, 695] on link "Business Accounts" at bounding box center [138, 709] width 181 height 33
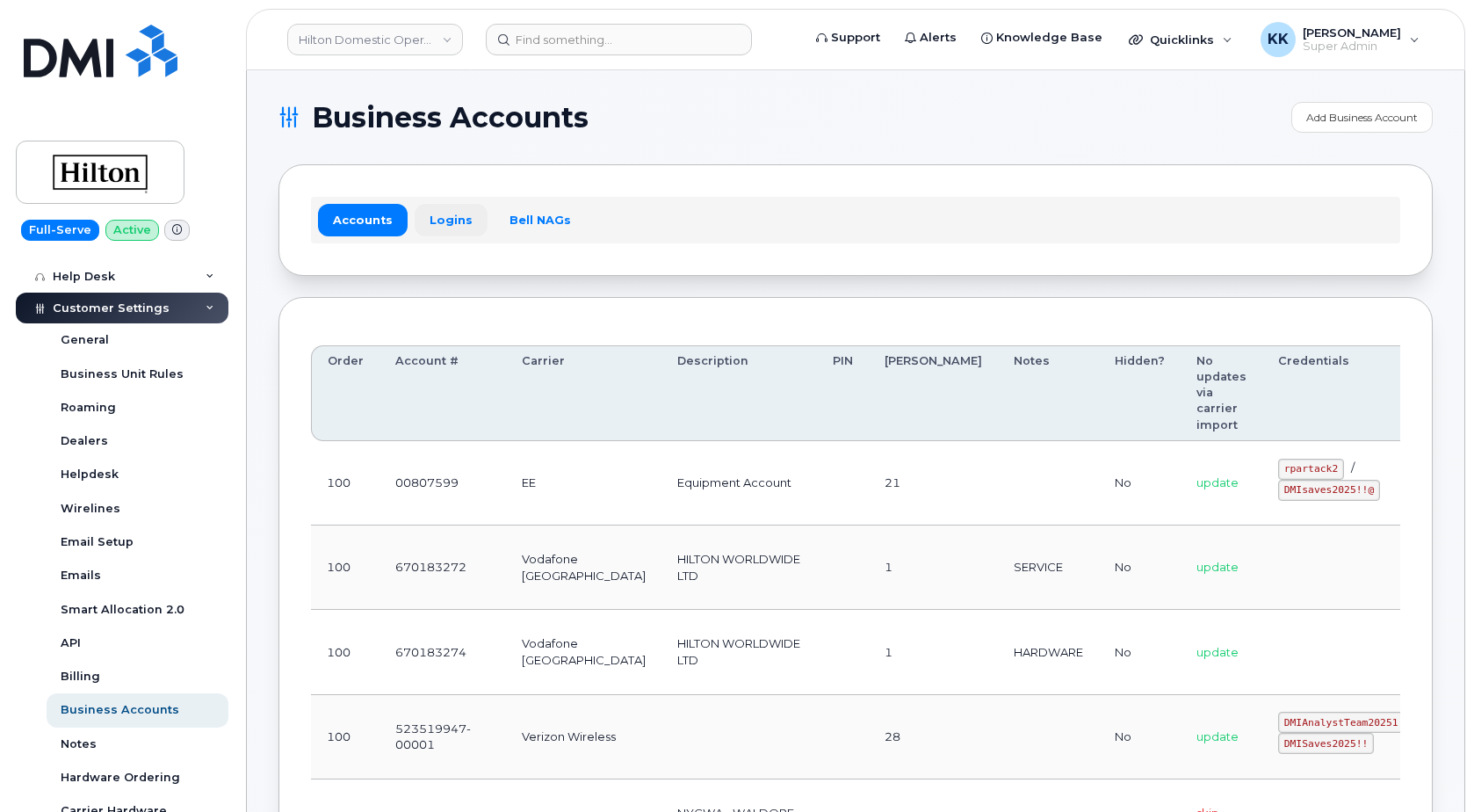
click at [445, 209] on link "Logins" at bounding box center [450, 220] width 73 height 32
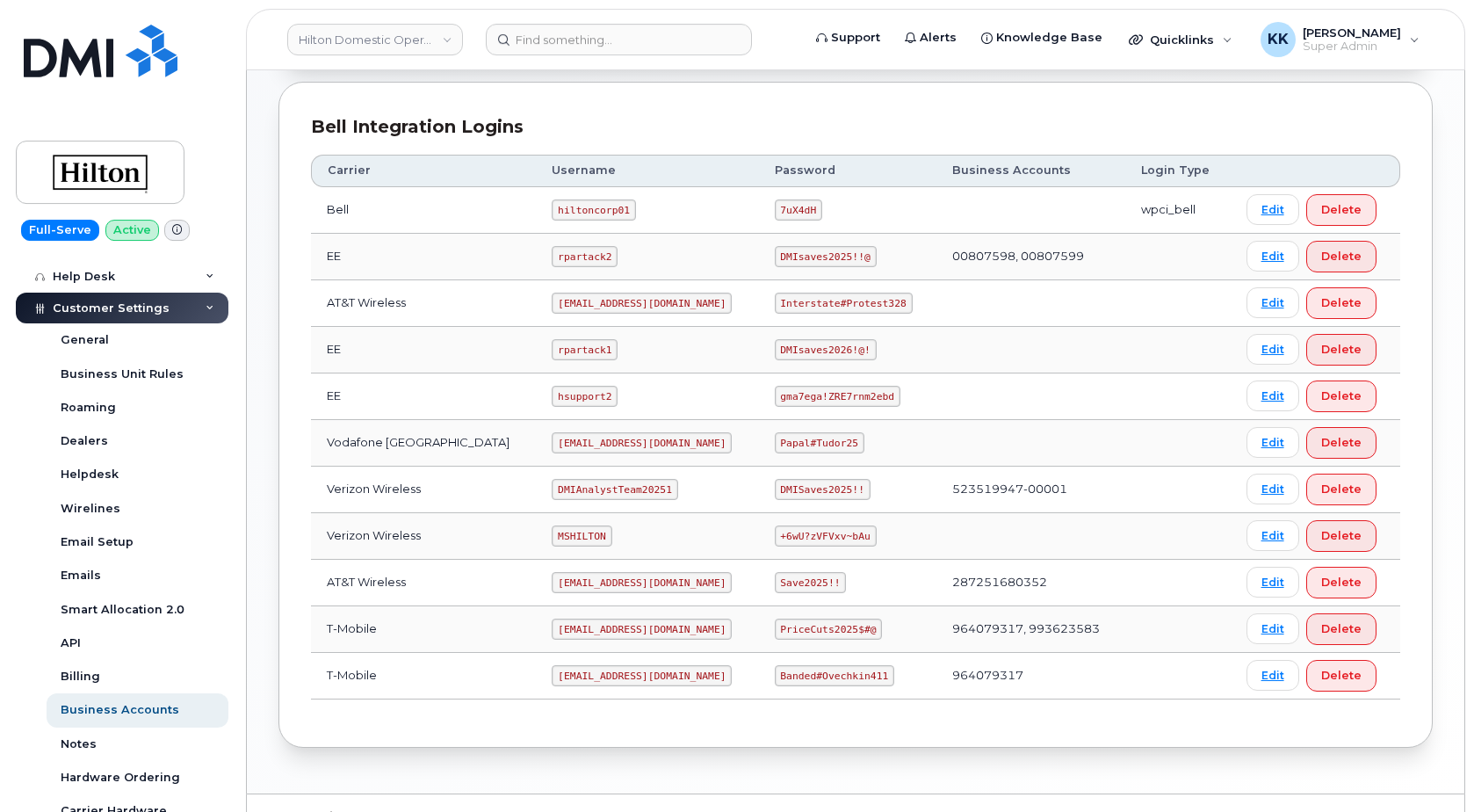
scroll to position [441, 0]
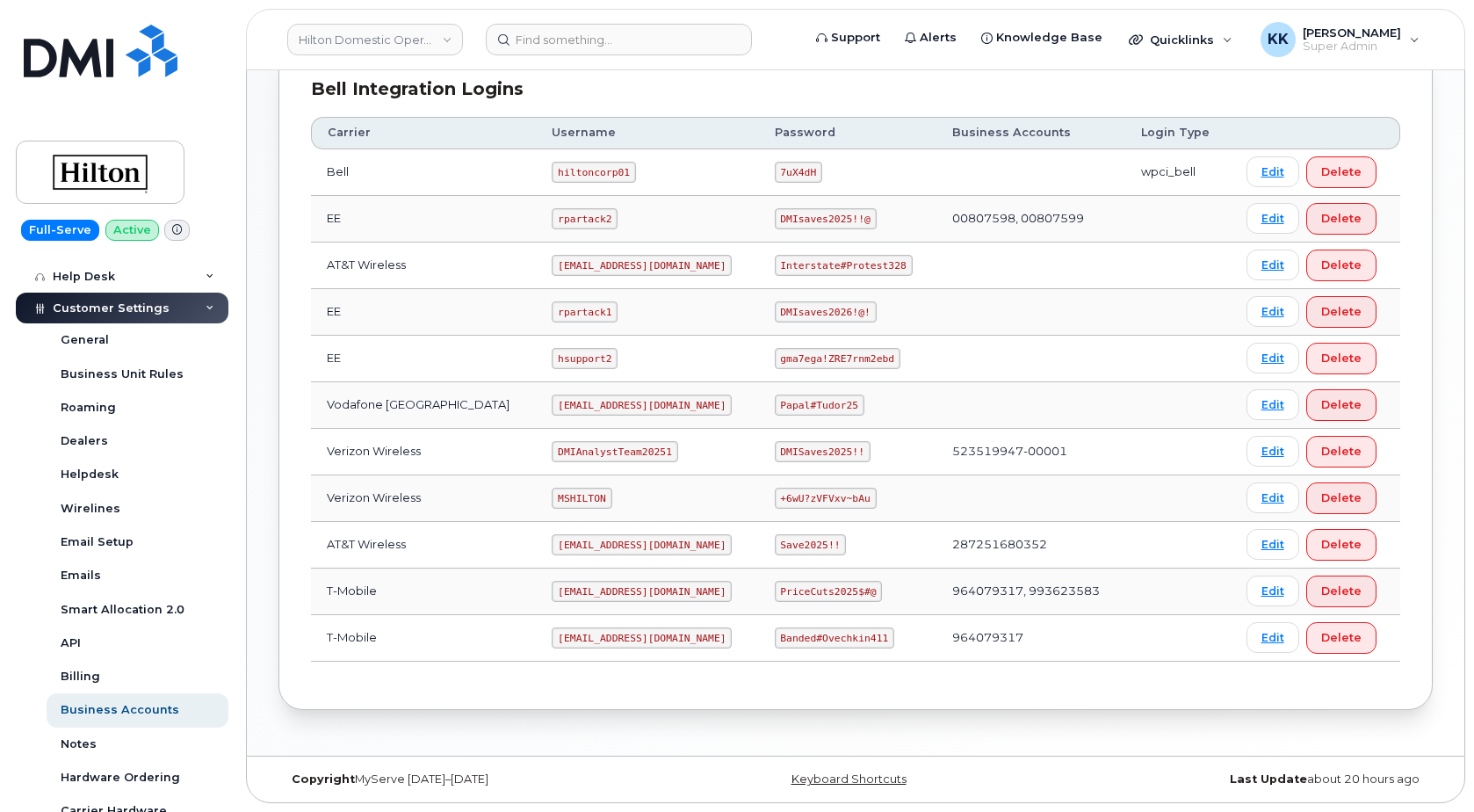
click at [604, 451] on code "DMIAnalystTeam20251" at bounding box center [615, 451] width 126 height 21
click at [814, 456] on code "DMISaves2025!!" at bounding box center [823, 451] width 96 height 21
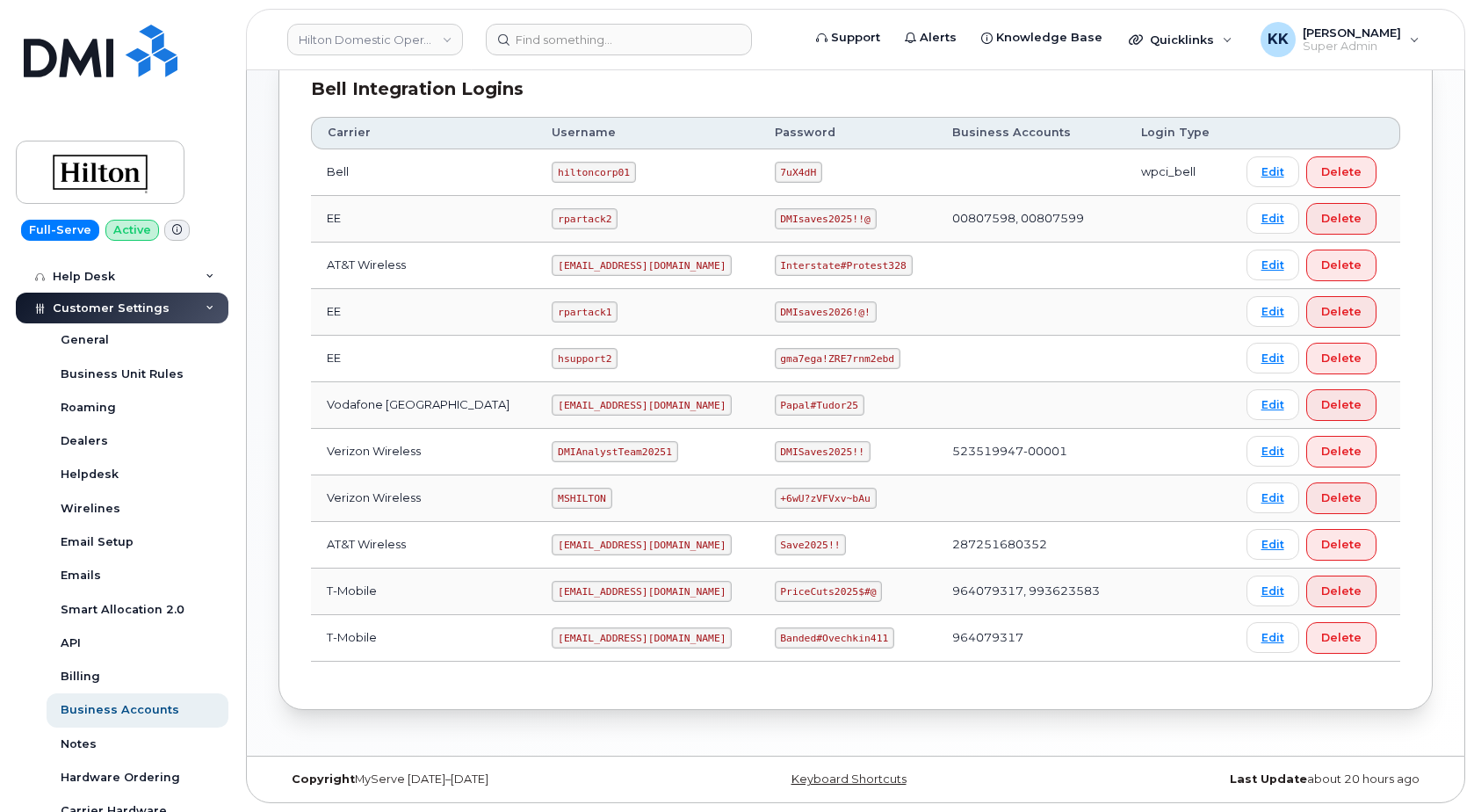
click at [814, 456] on code "DMISaves2025!!" at bounding box center [823, 451] width 96 height 21
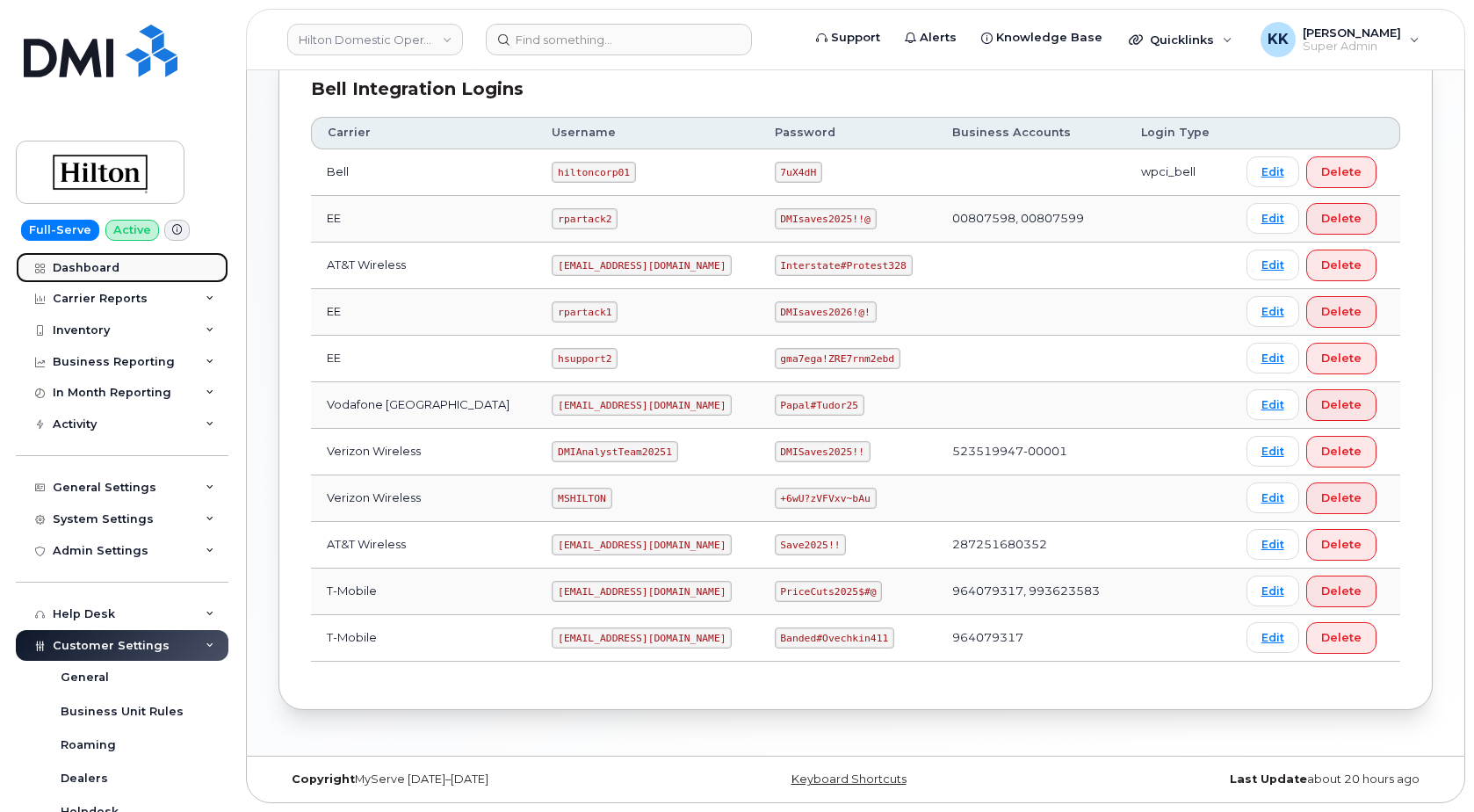
click at [113, 280] on link "Dashboard" at bounding box center [122, 268] width 212 height 32
click at [118, 276] on link "Dashboard" at bounding box center [122, 268] width 212 height 32
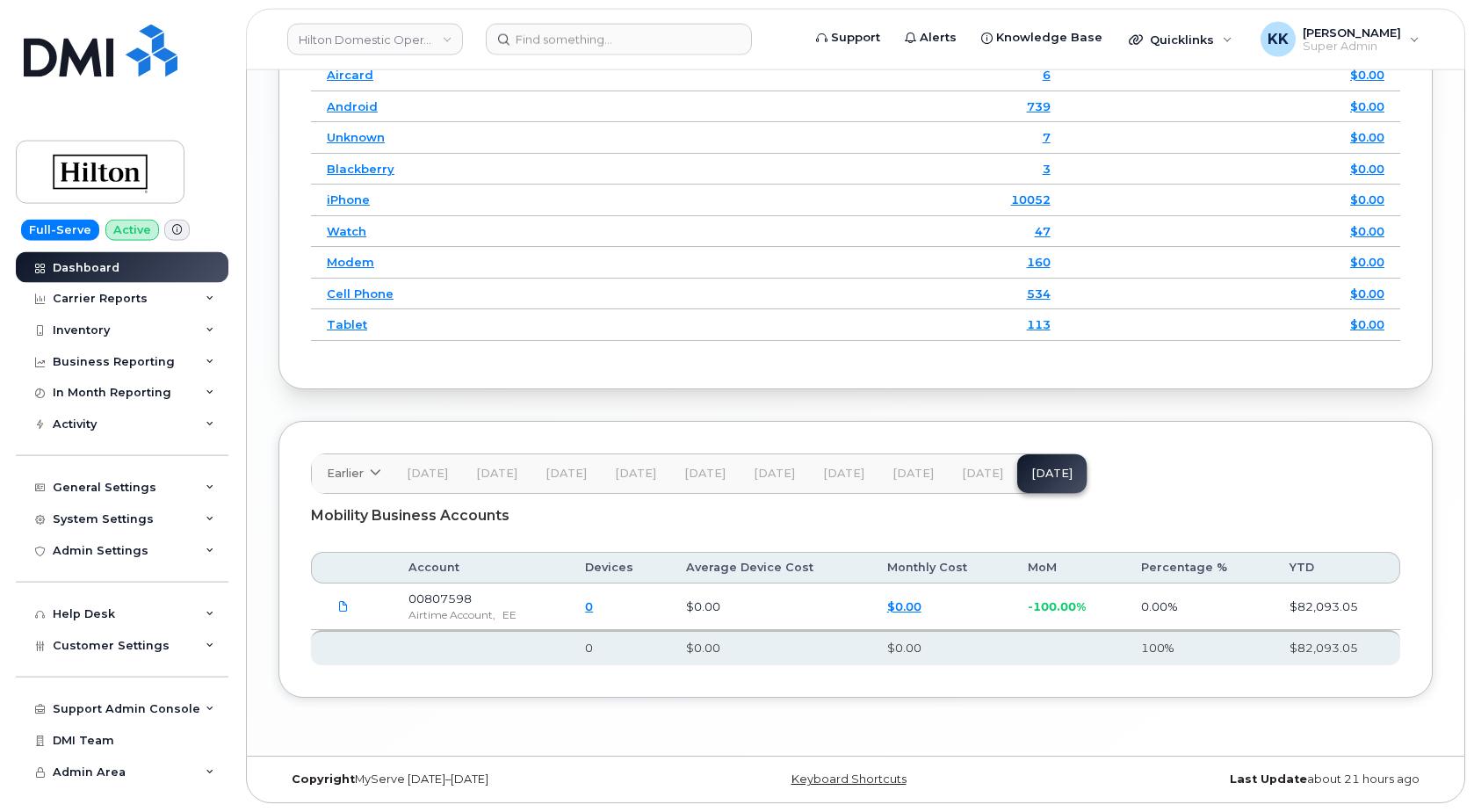
scroll to position [2522, 0]
click at [971, 471] on span "Sep 25" at bounding box center [982, 473] width 41 height 14
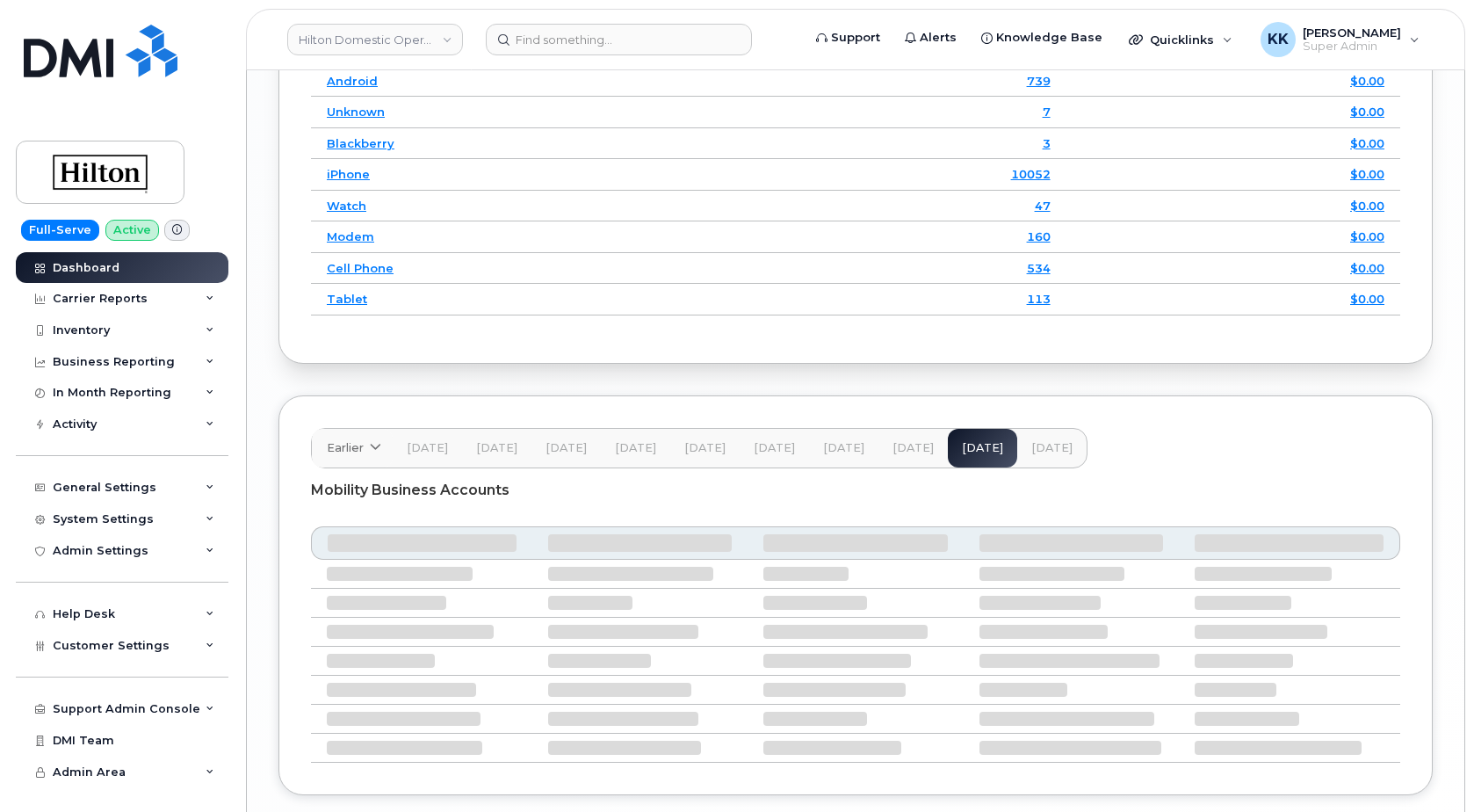
scroll to position [2611, 0]
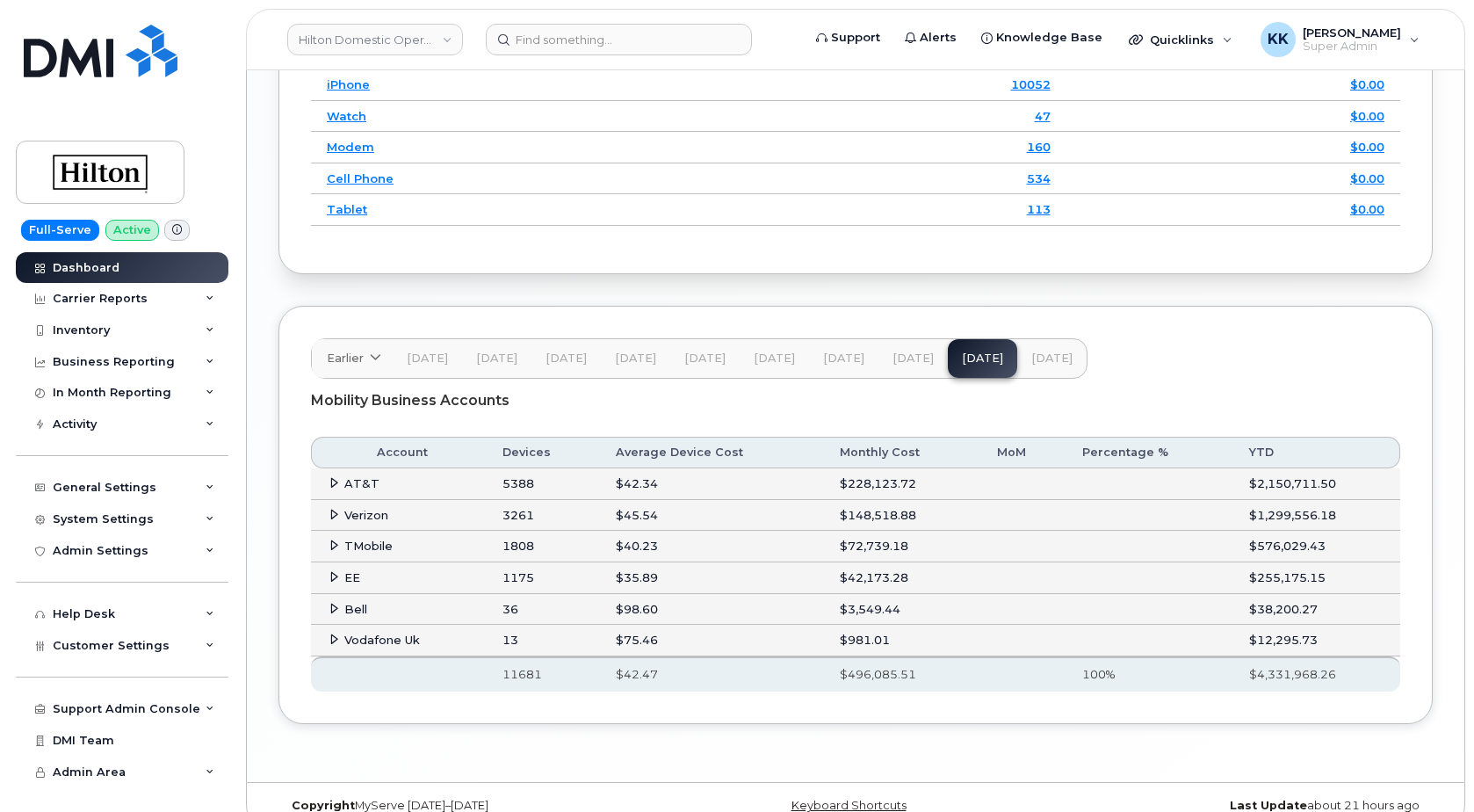
click at [328, 521] on span at bounding box center [334, 514] width 14 height 14
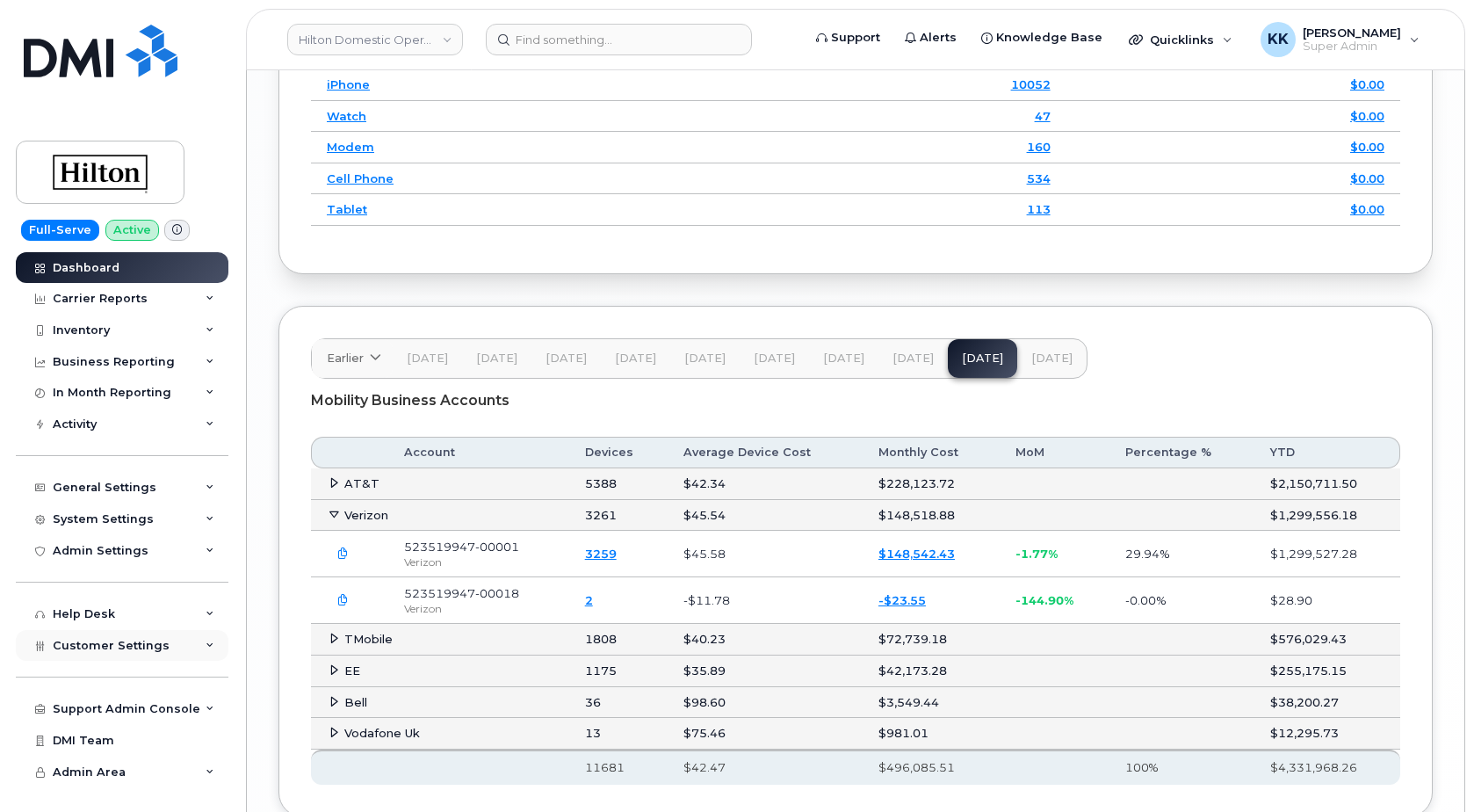
click at [115, 648] on span "Customer Settings" at bounding box center [111, 645] width 117 height 13
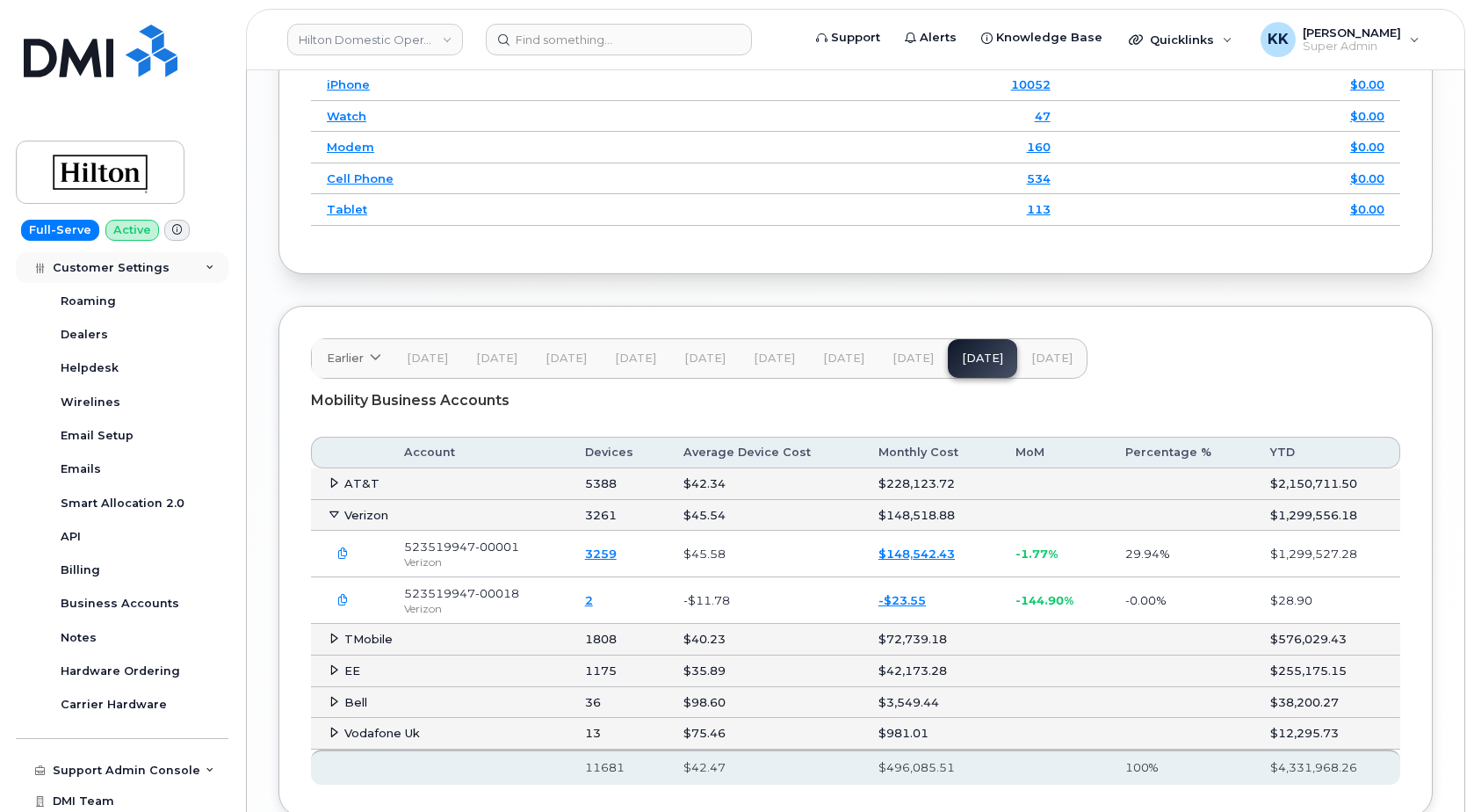
scroll to position [478, 0]
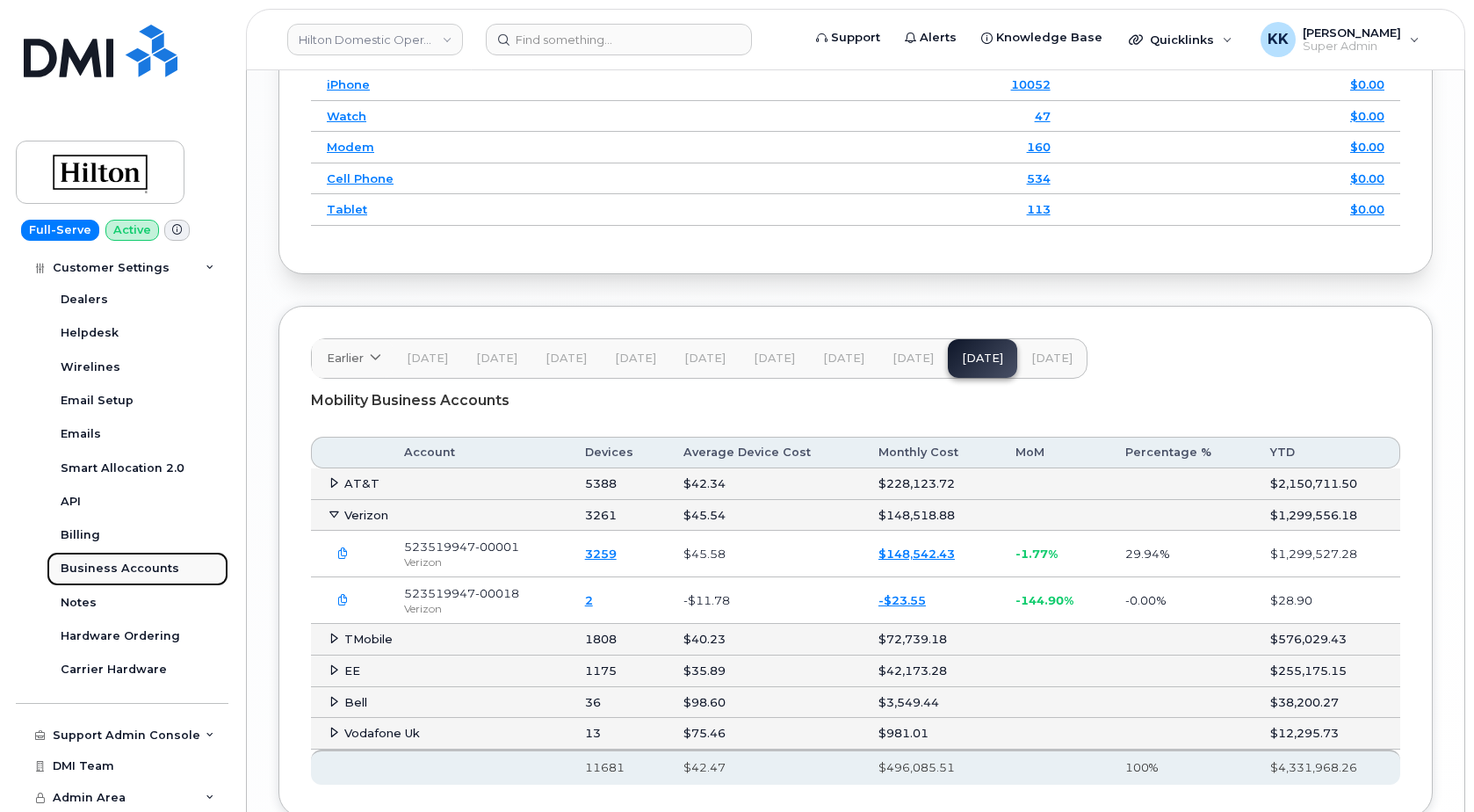
click at [137, 567] on div "Business Accounts" at bounding box center [120, 568] width 119 height 16
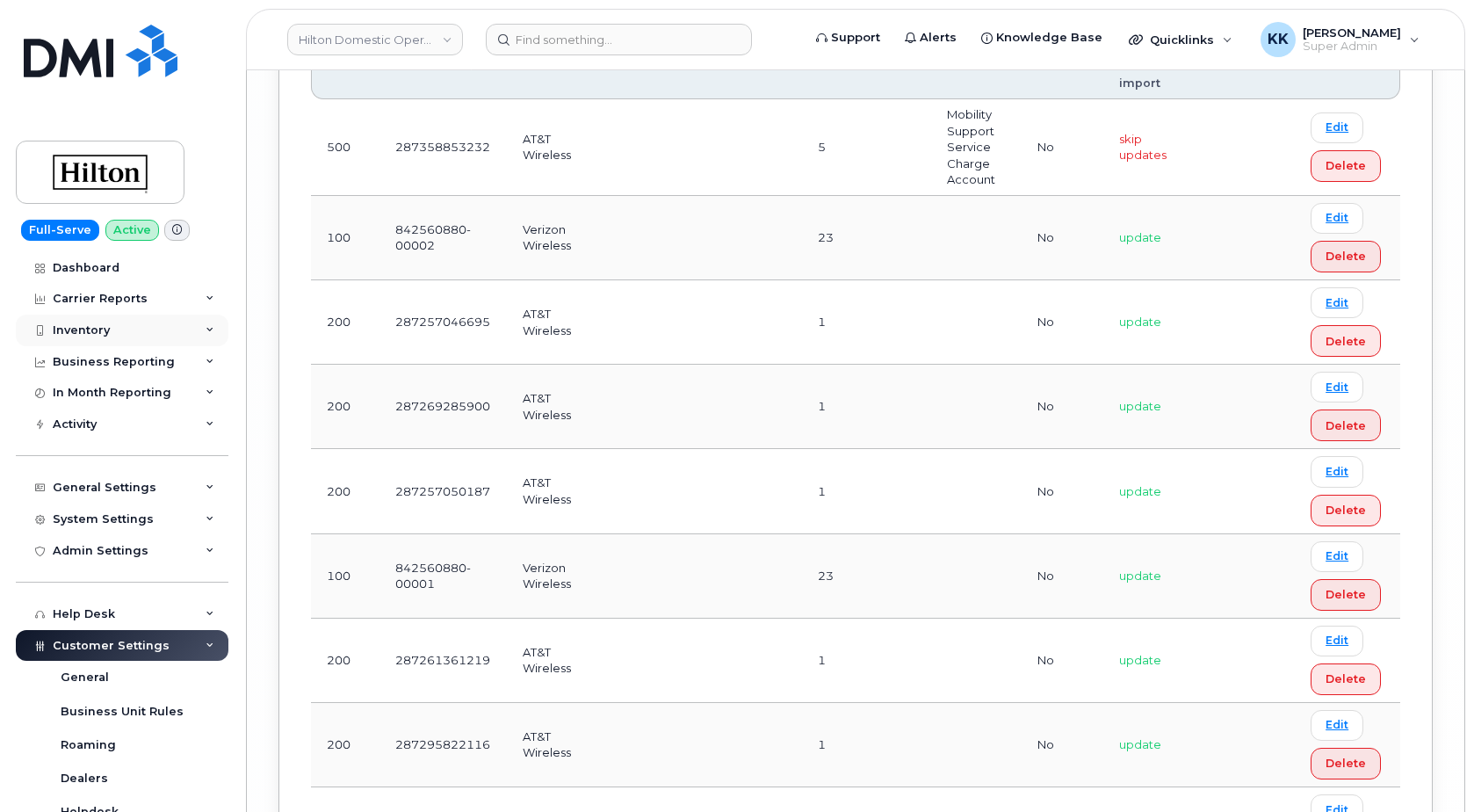
click at [100, 333] on div "Inventory" at bounding box center [81, 330] width 57 height 14
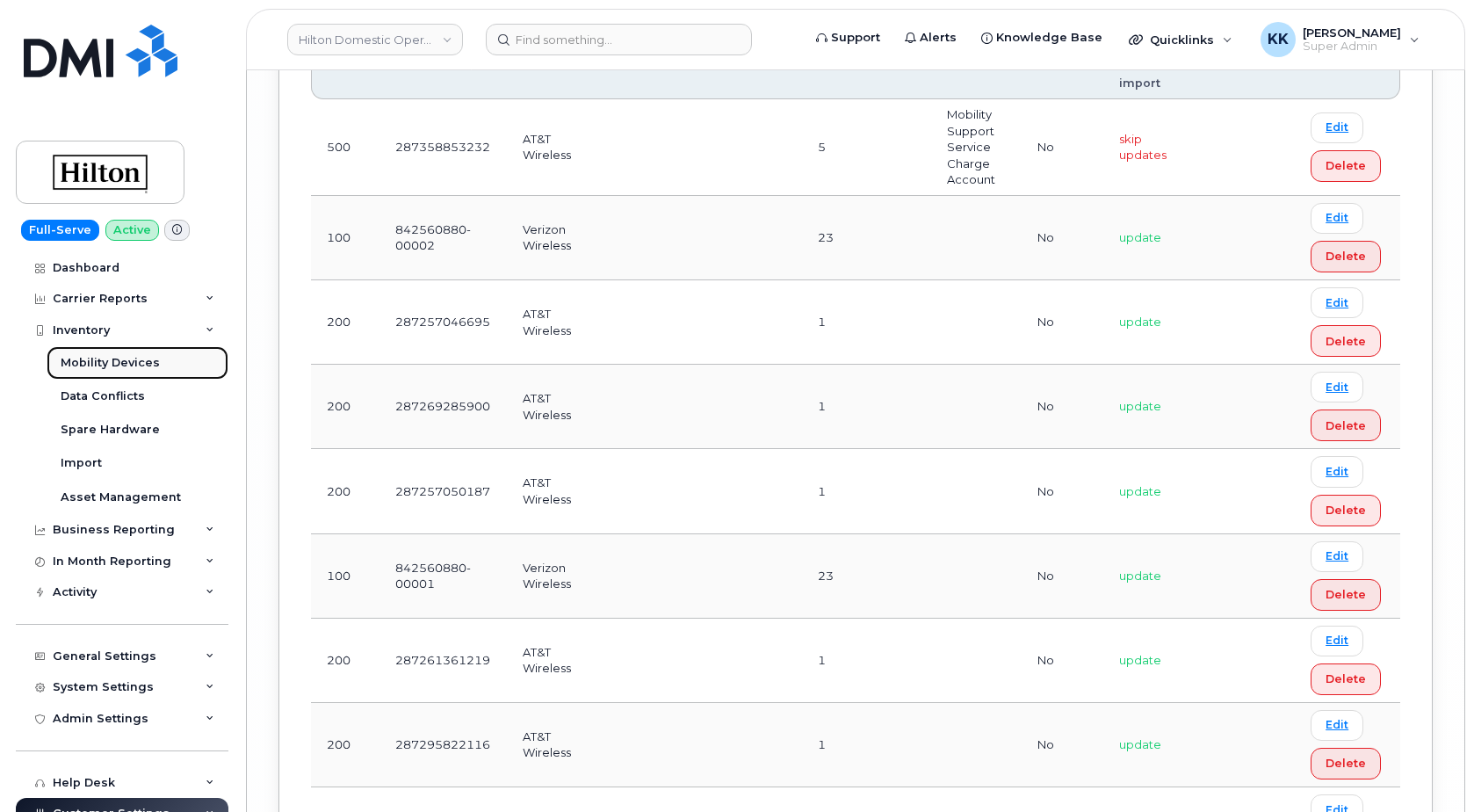
click at [100, 358] on div "Mobility Devices" at bounding box center [111, 363] width 100 height 16
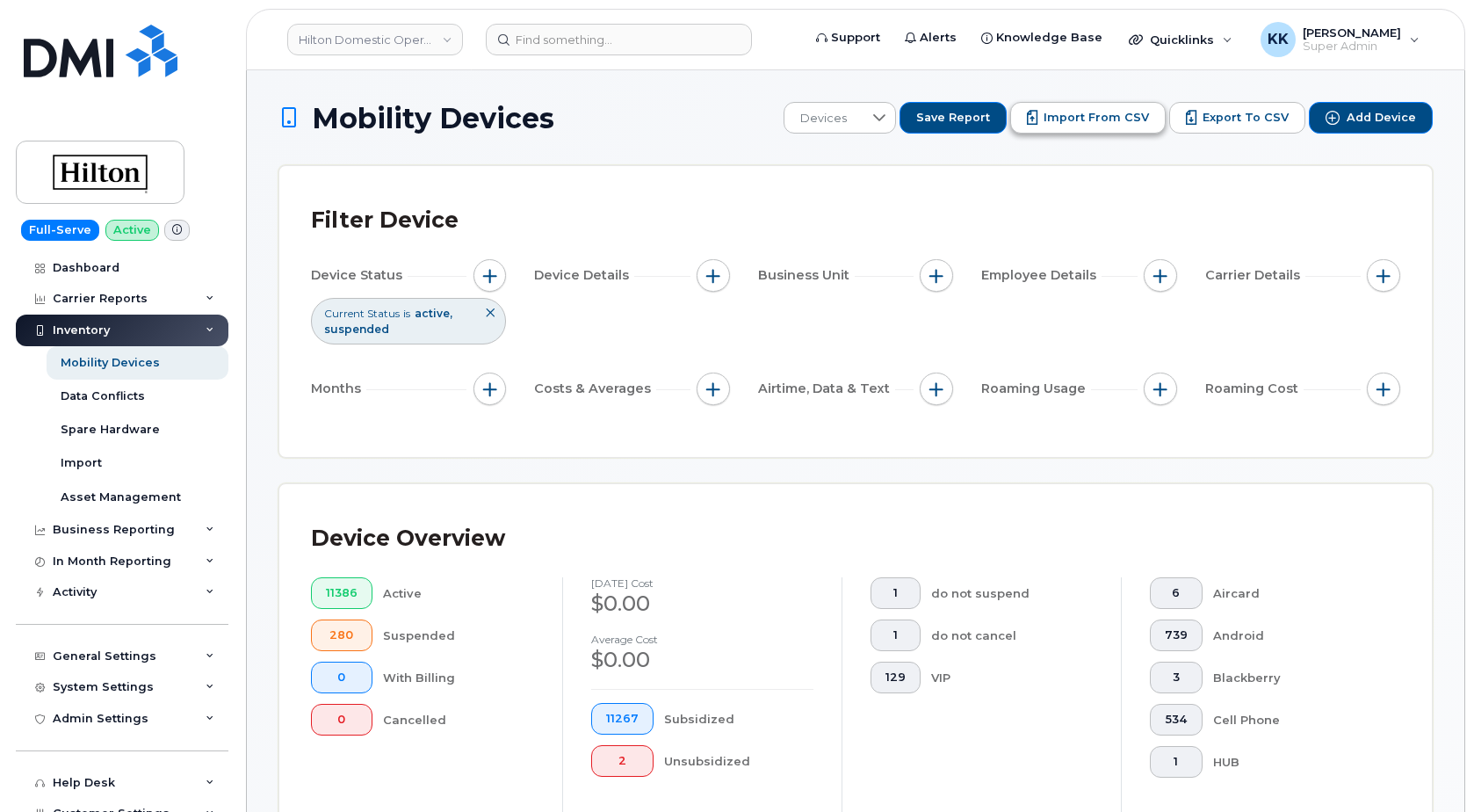
click at [1057, 123] on span "Import from CSV" at bounding box center [1096, 118] width 106 height 16
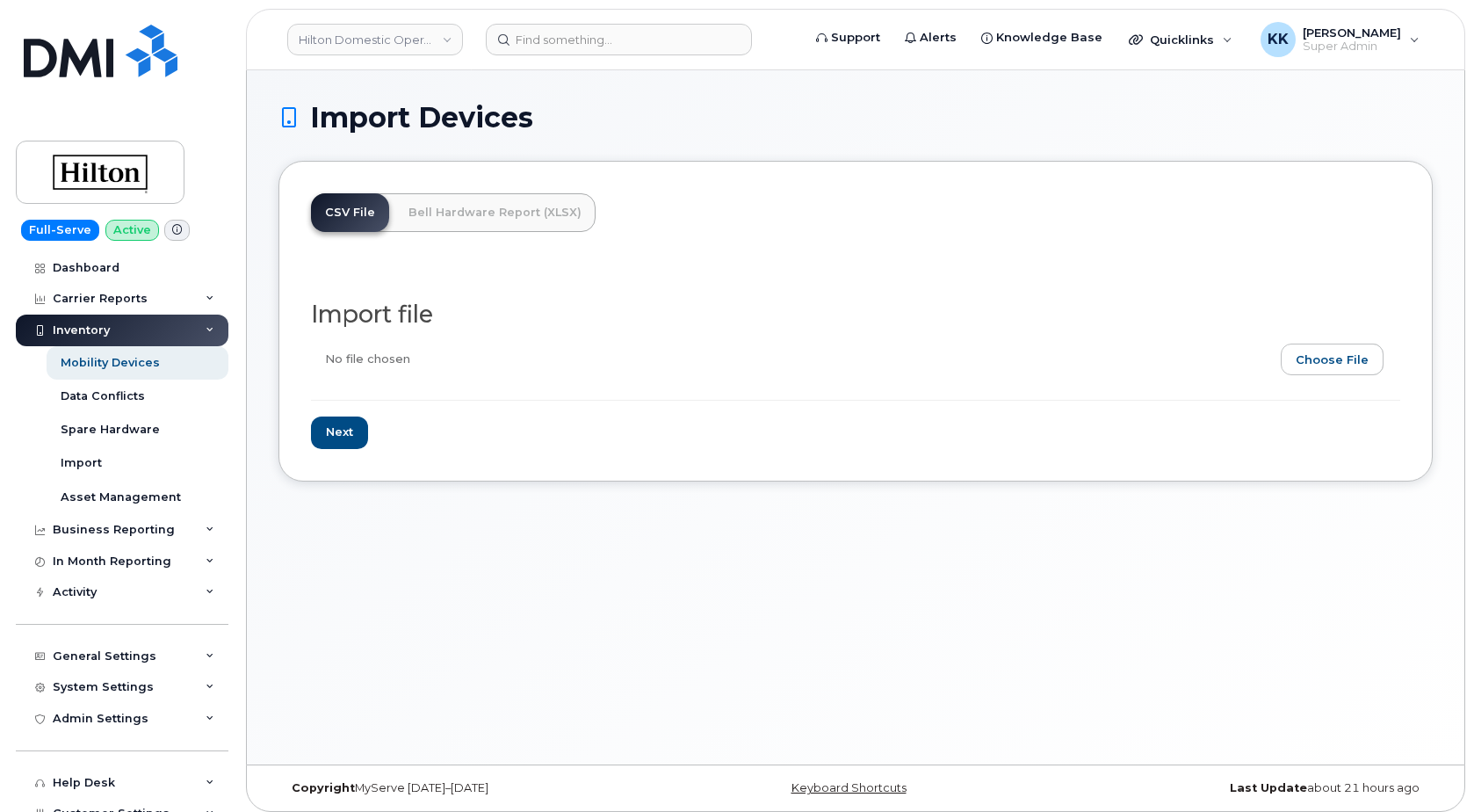
click at [1323, 348] on input "file" at bounding box center [848, 364] width 1075 height 41
type input "C:\fakepath\Hilton Verizon Inventory [DATE].csv"
click at [346, 438] on input "Next" at bounding box center [339, 432] width 57 height 33
type input "Loading..."
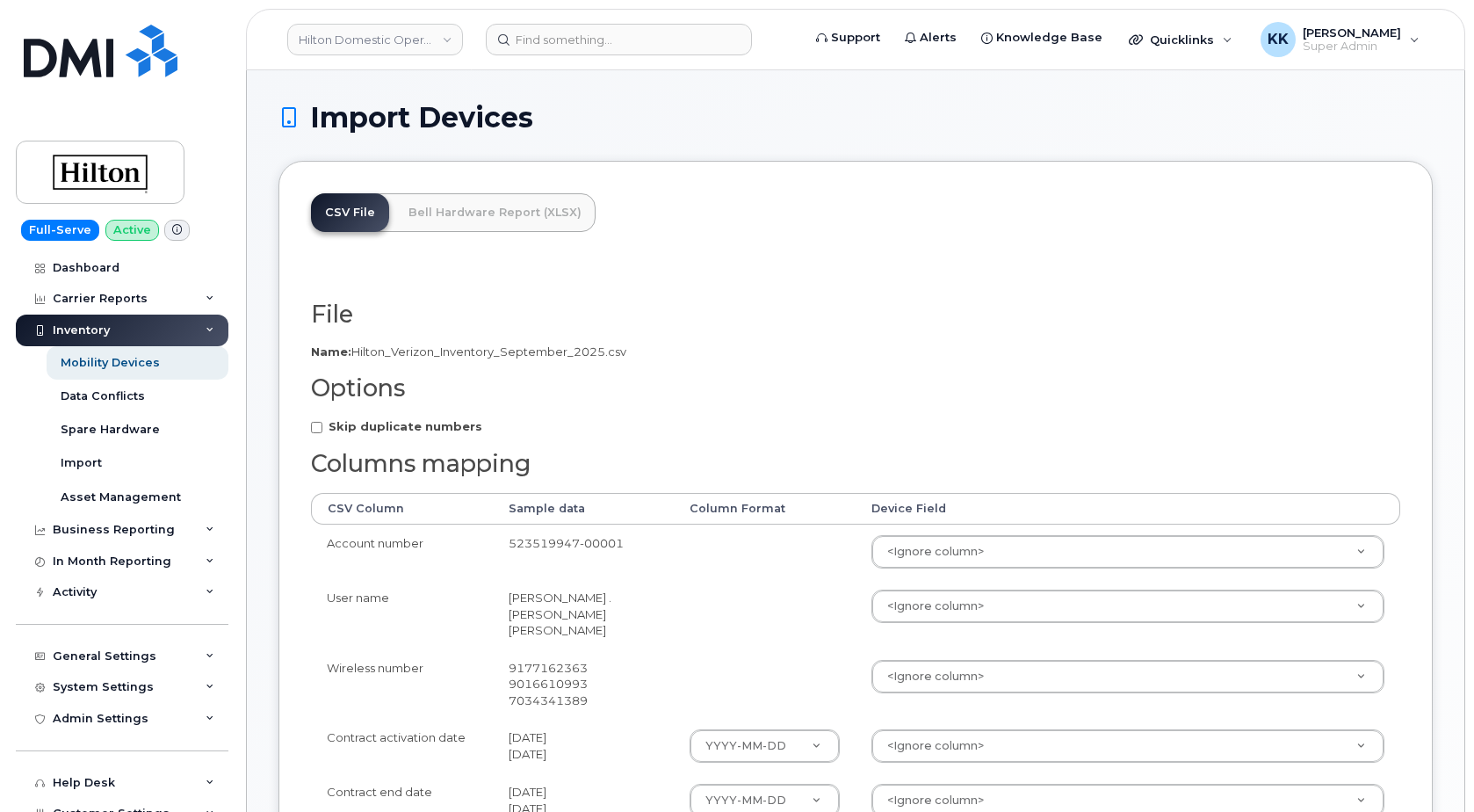
click at [346, 429] on strong "Skip duplicate numbers" at bounding box center [406, 426] width 153 height 14
click at [323, 429] on input "Skip duplicate numbers" at bounding box center [316, 426] width 11 height 11
checkbox input "true"
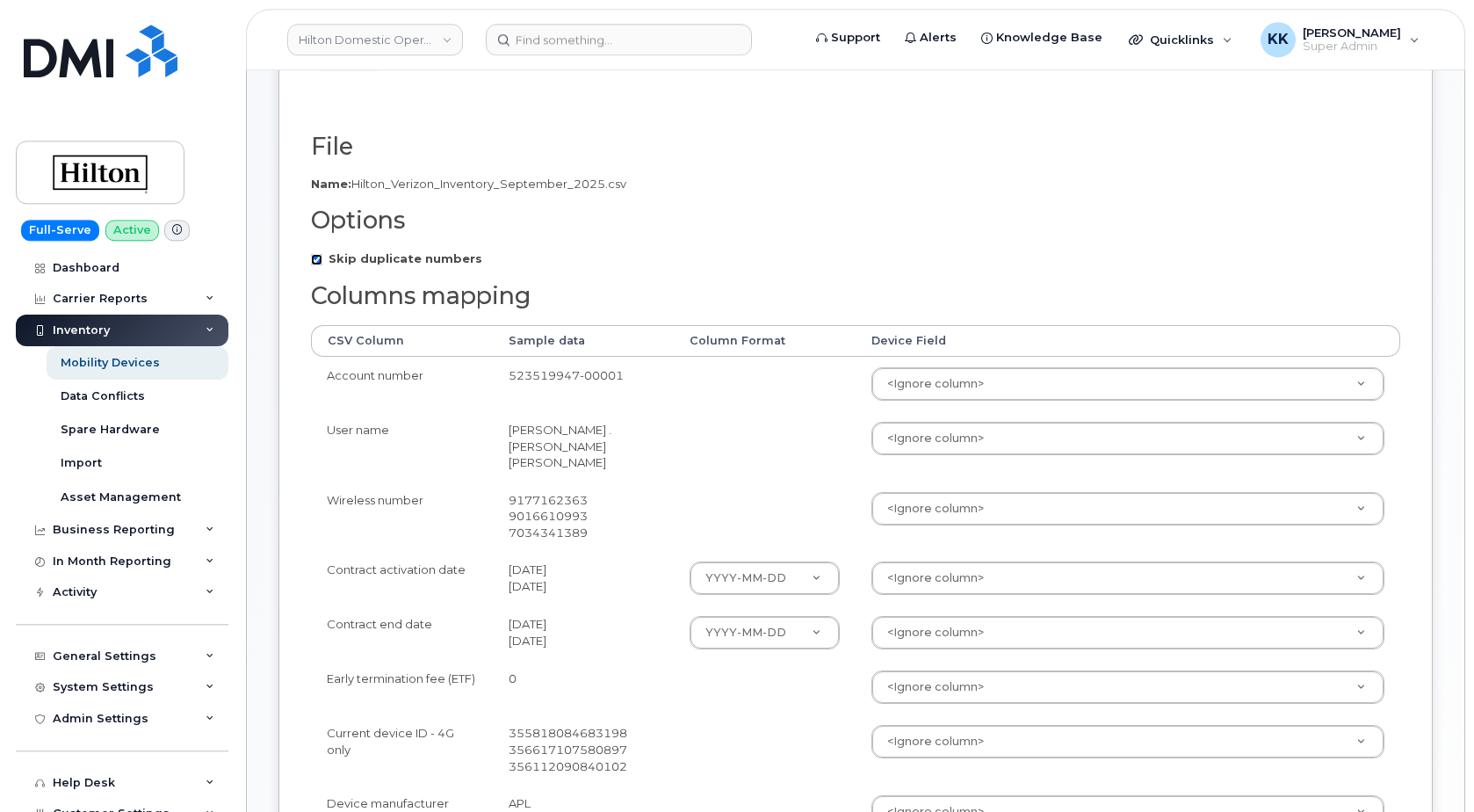
scroll to position [179, 0]
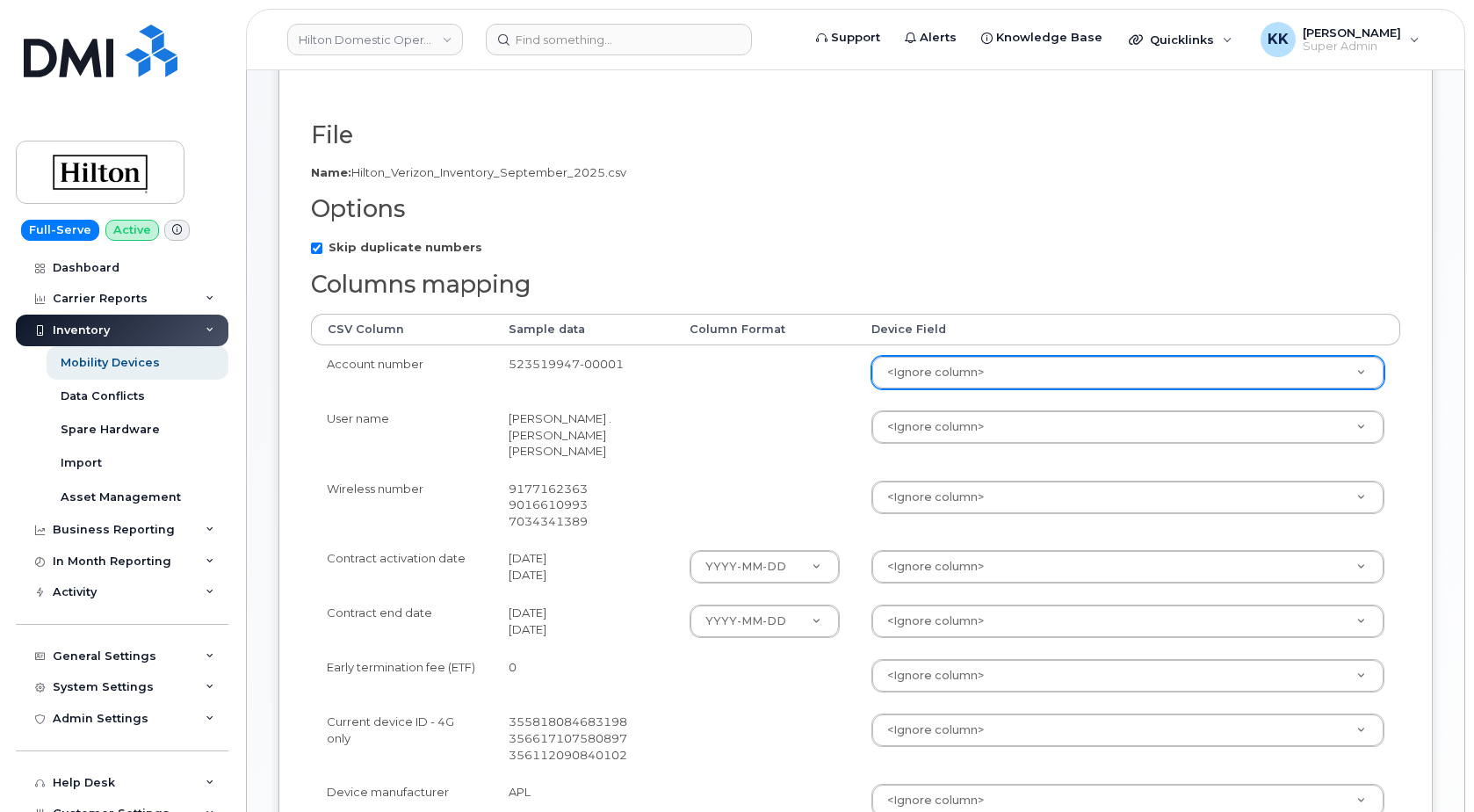
click at [1029, 375] on body "Hilton Domestic Operating Company Inc Support Alerts Knowledge Base Quicklinks …" at bounding box center [737, 613] width 1474 height 1585
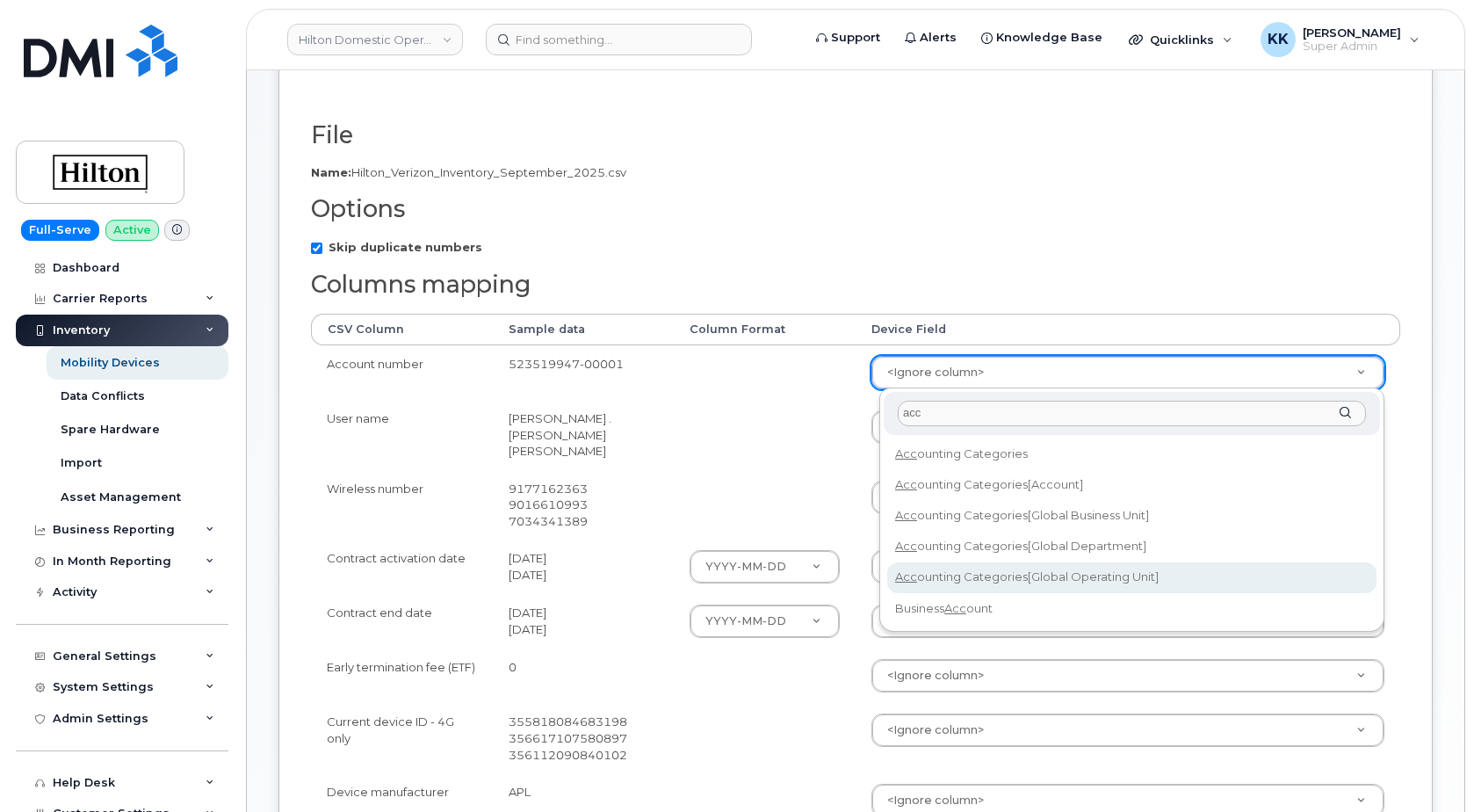
type input "acc"
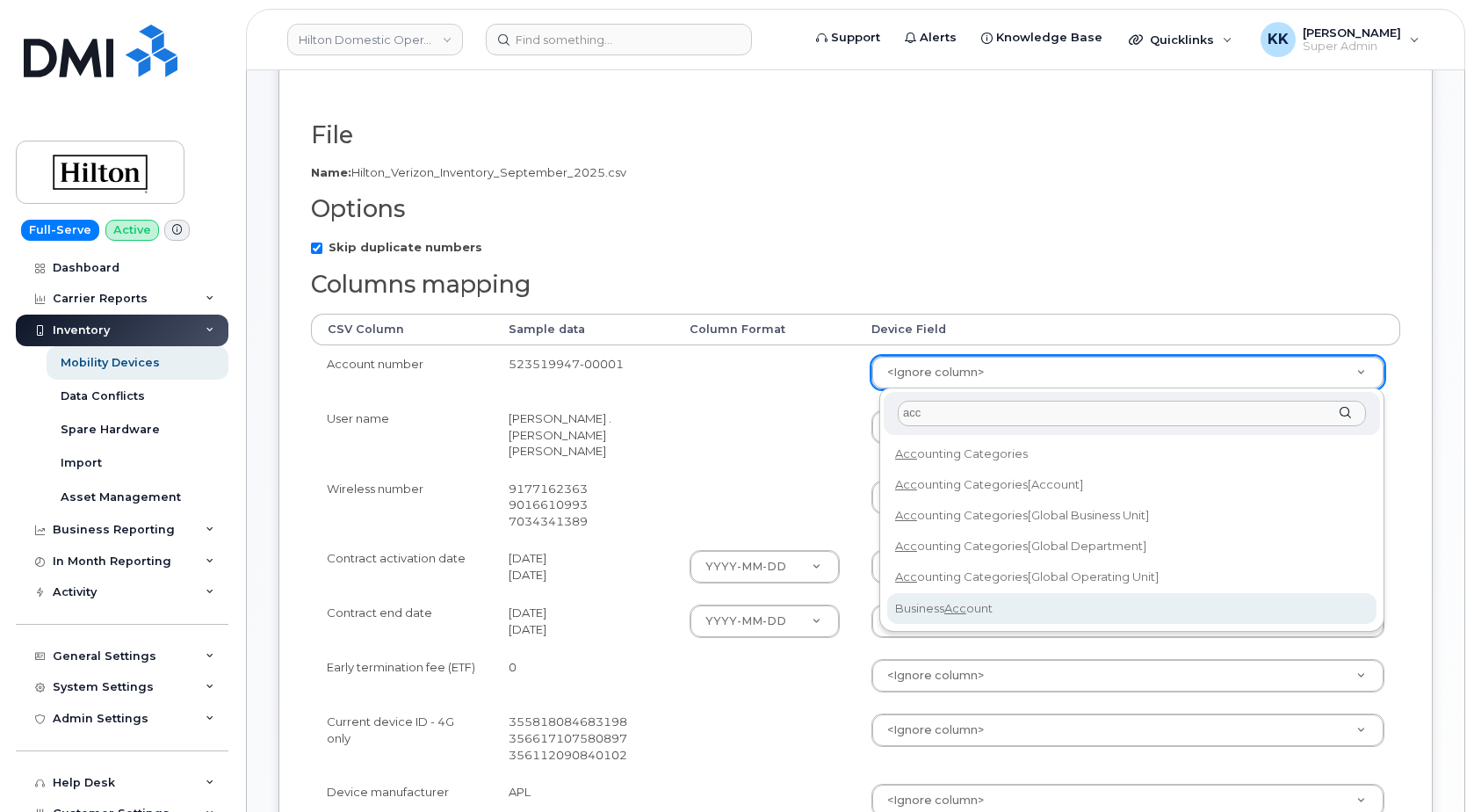
select select "business_account_id"
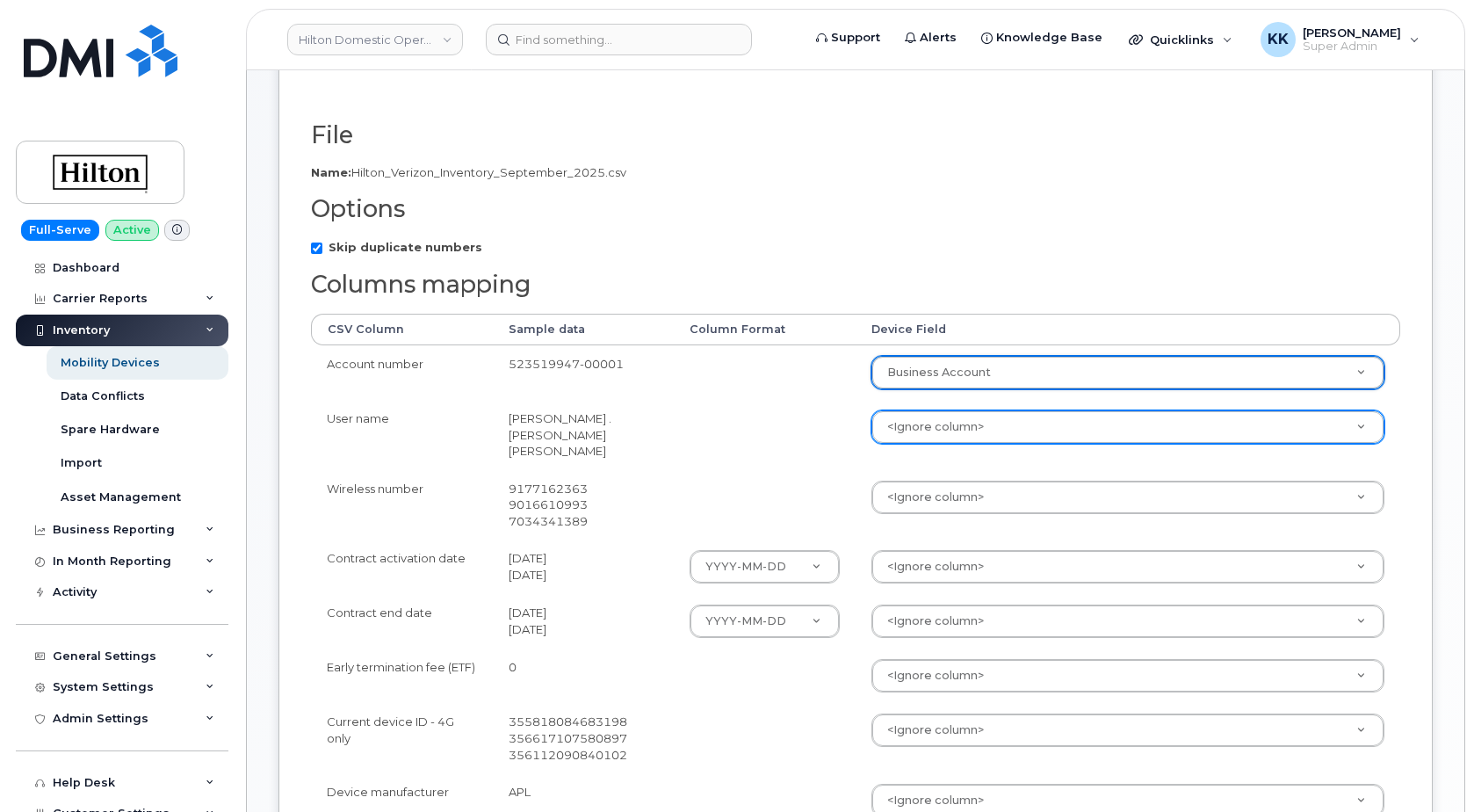
click at [962, 430] on body "Hilton Domestic Operating Company Inc Support Alerts Knowledge Base Quicklinks …" at bounding box center [737, 613] width 1474 height 1585
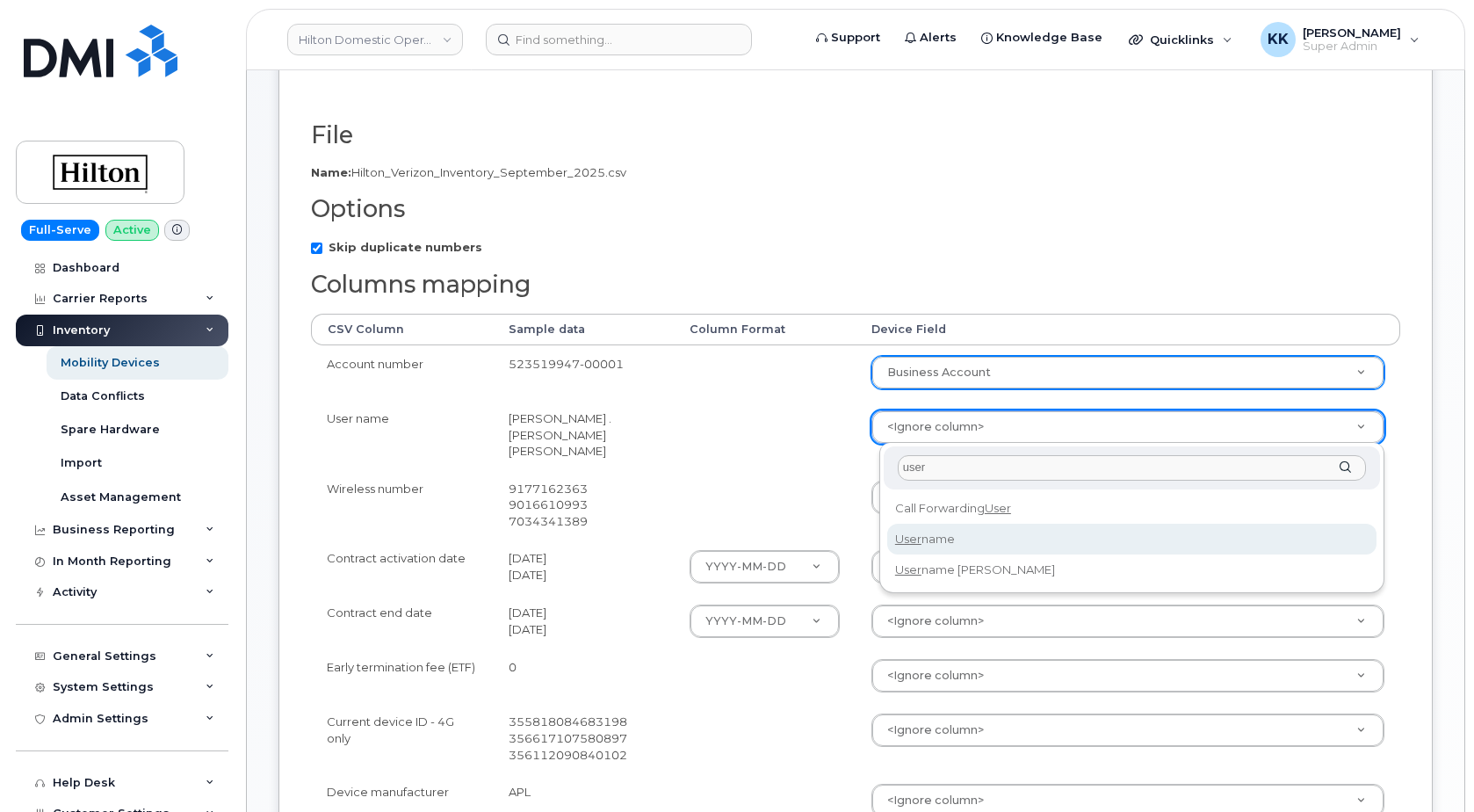
type input "user"
select select "username"
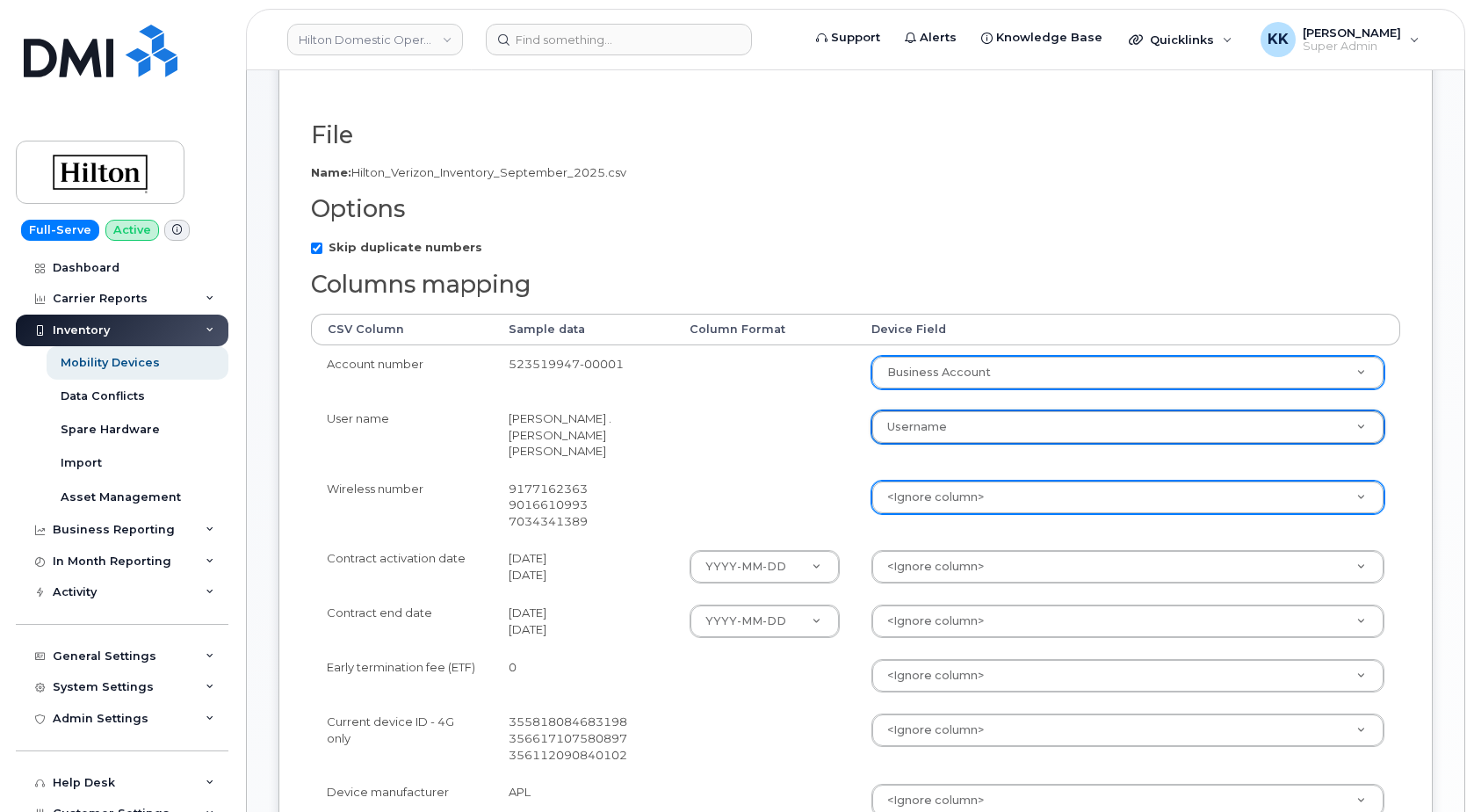
click at [933, 500] on body "Hilton Domestic Operating Company Inc Support Alerts Knowledge Base Quicklinks …" at bounding box center [737, 613] width 1474 height 1585
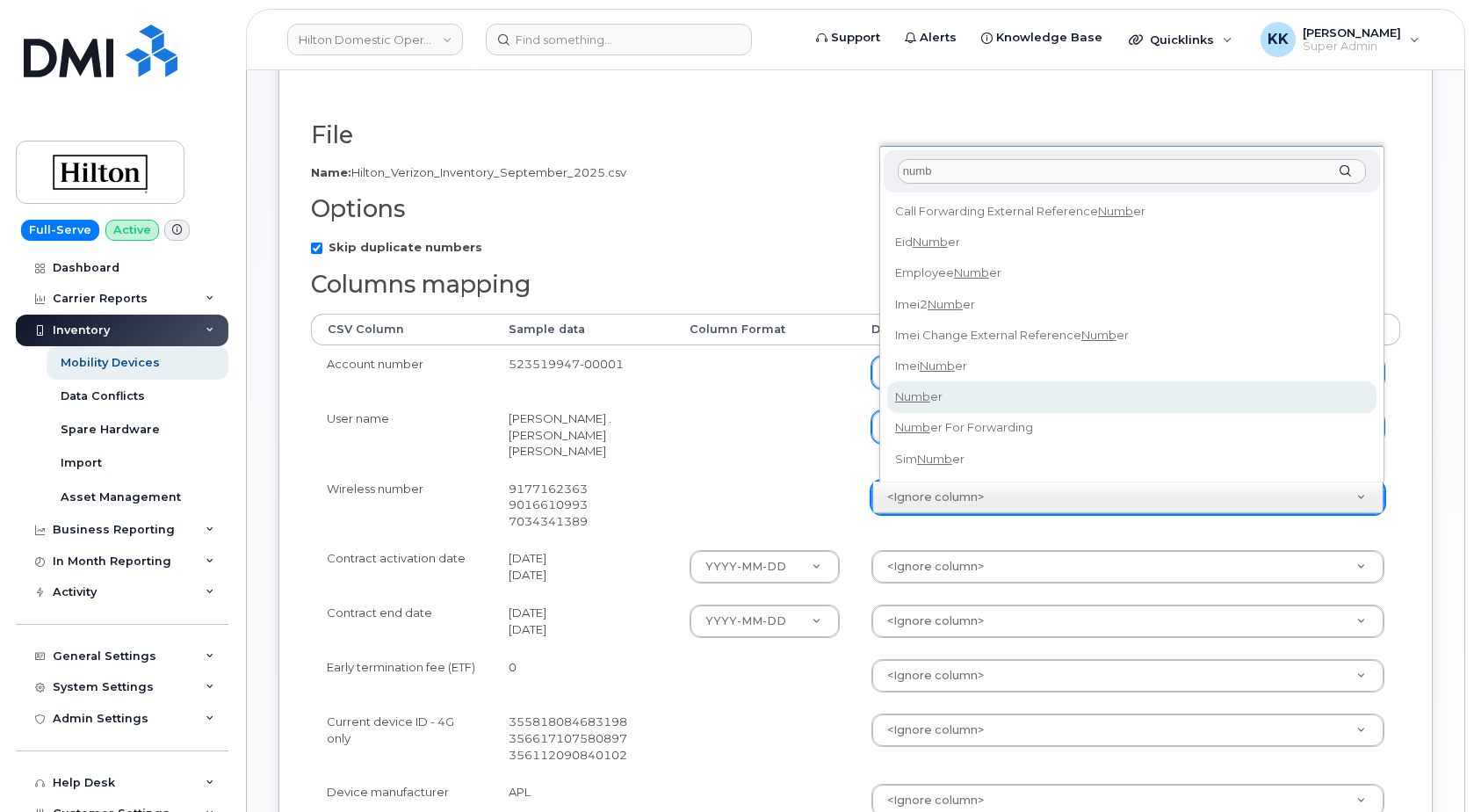
type input "numb"
select select "number"
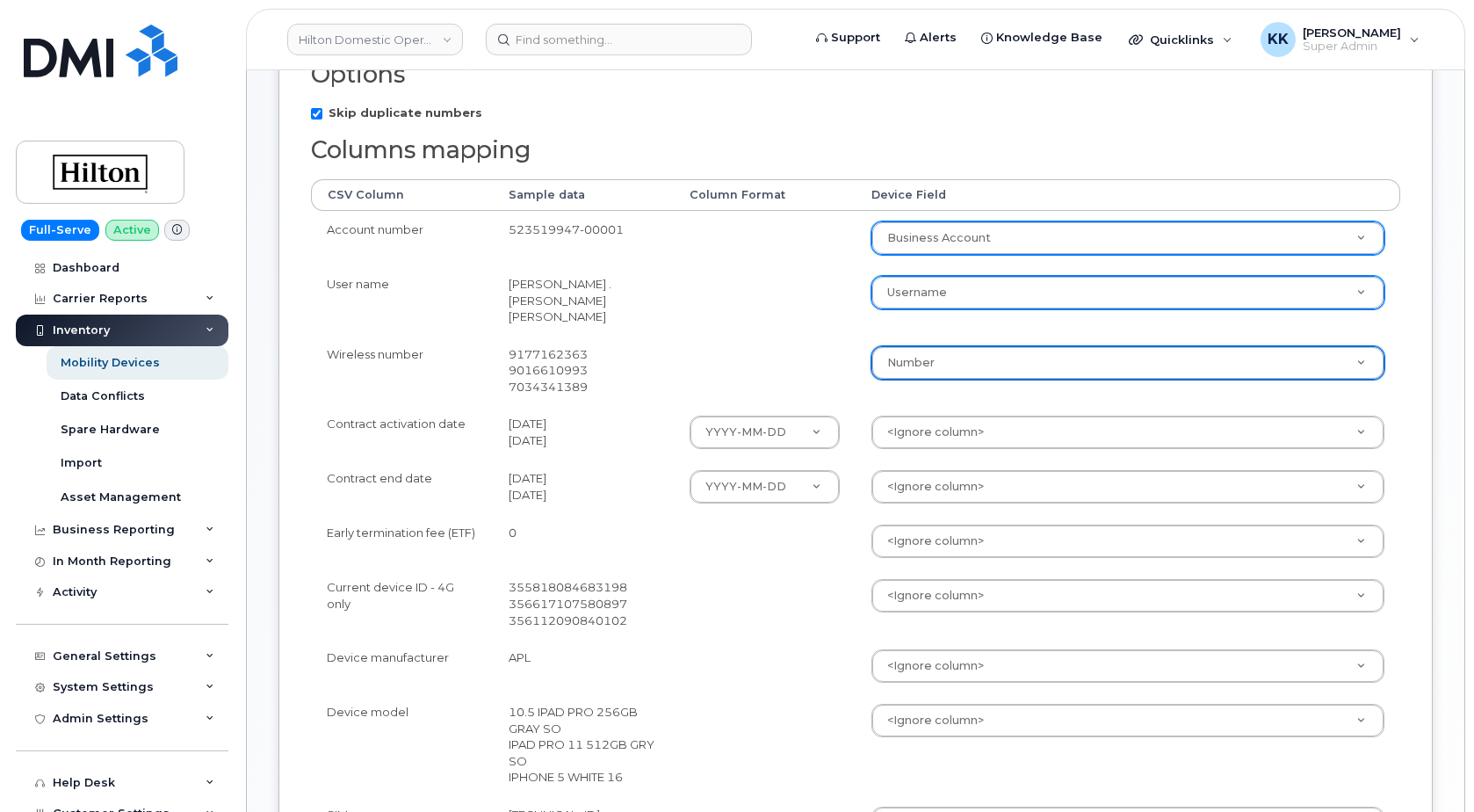
scroll to position [359, 0]
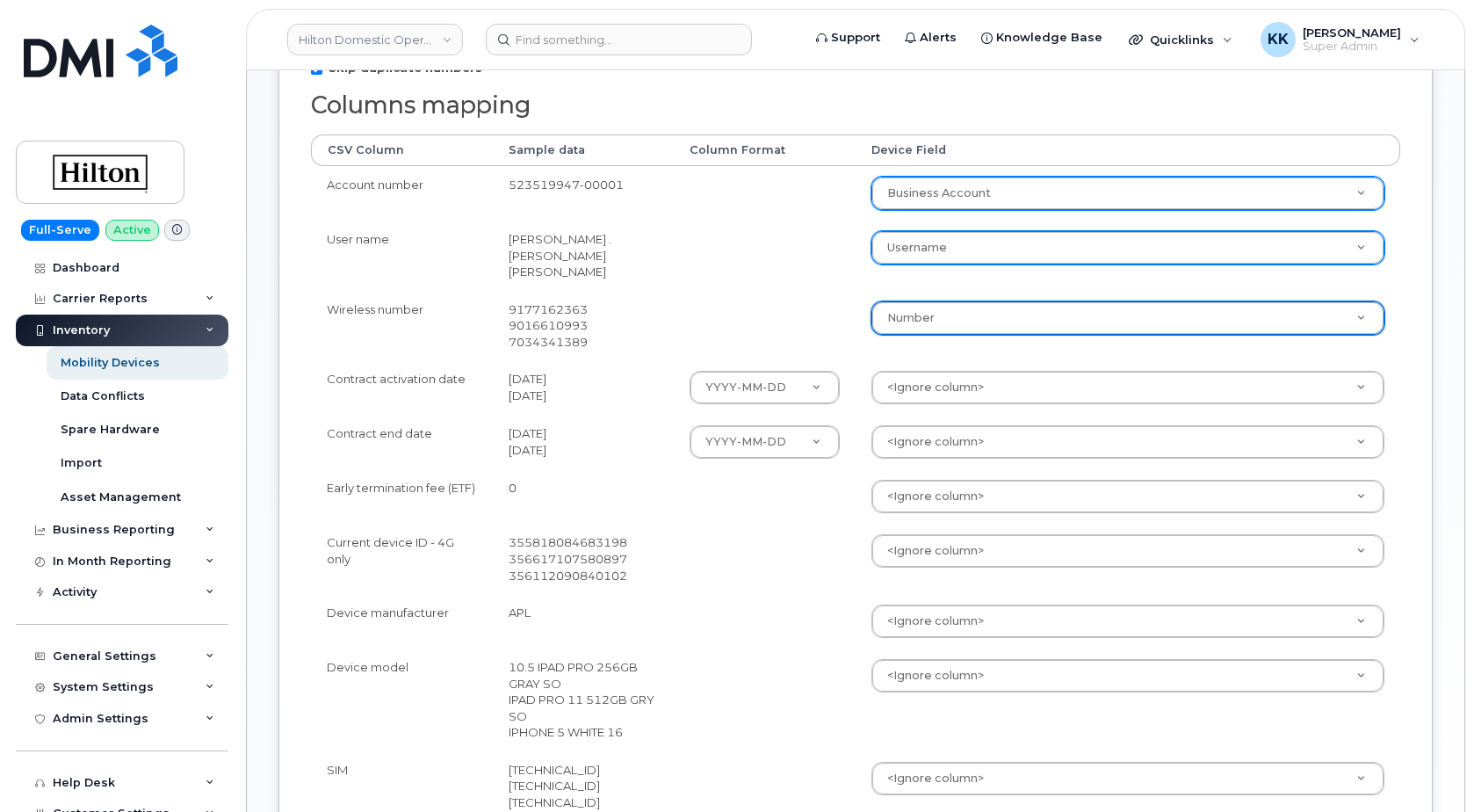
click at [909, 385] on body "Hilton Domestic Operating Company Inc Support Alerts Knowledge Base Quicklinks …" at bounding box center [737, 433] width 1474 height 1585
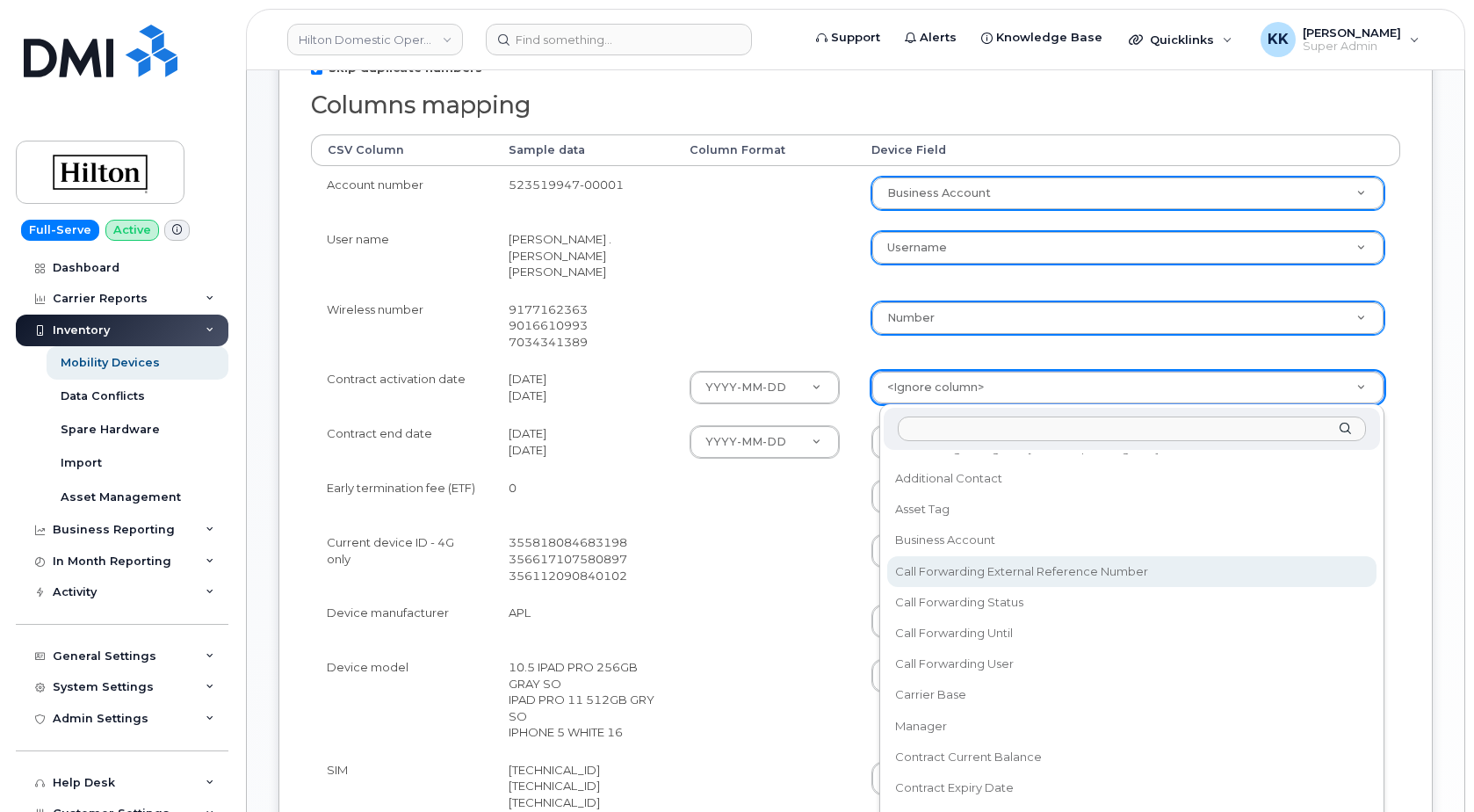
scroll to position [168, 0]
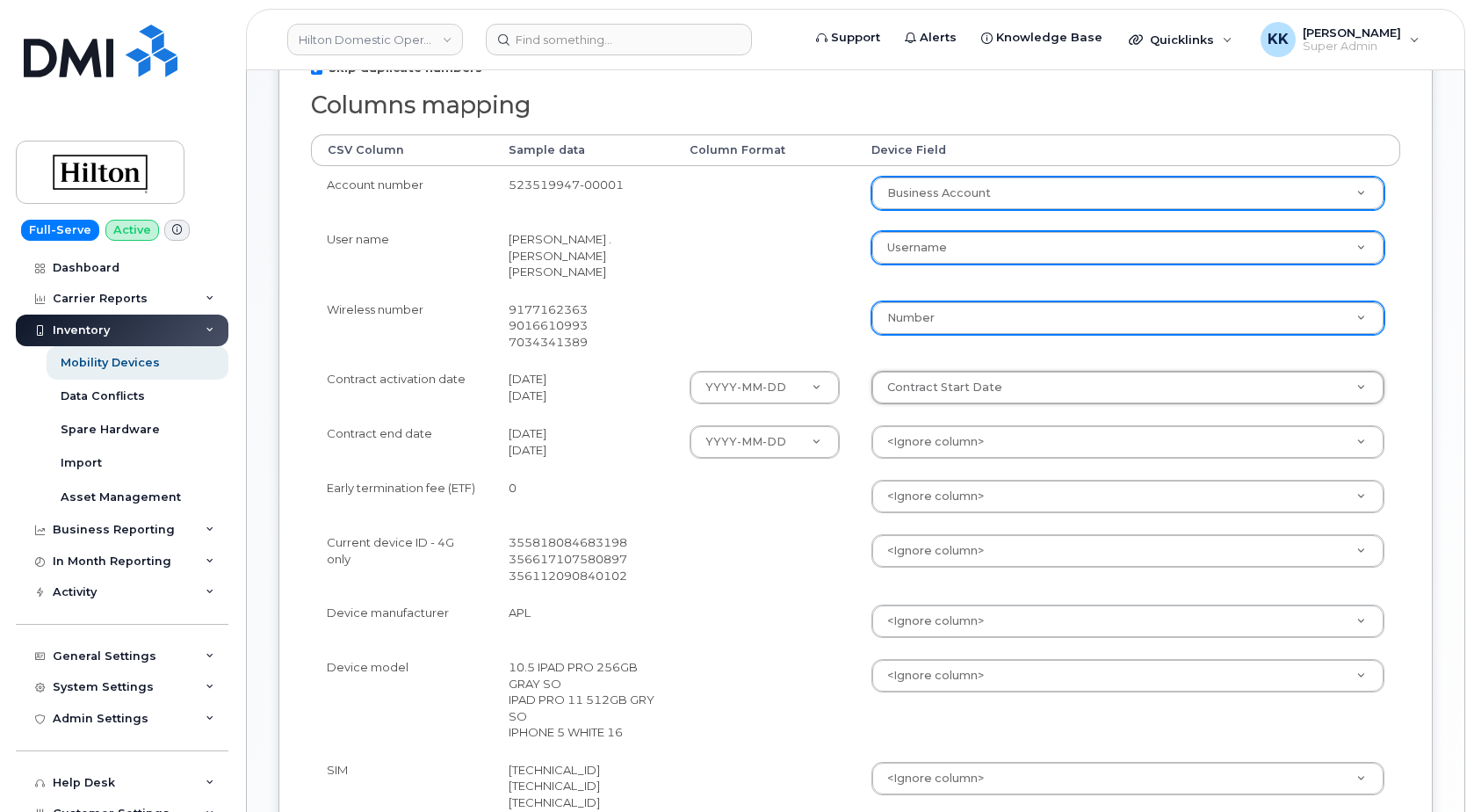
select select "contract_start_date"
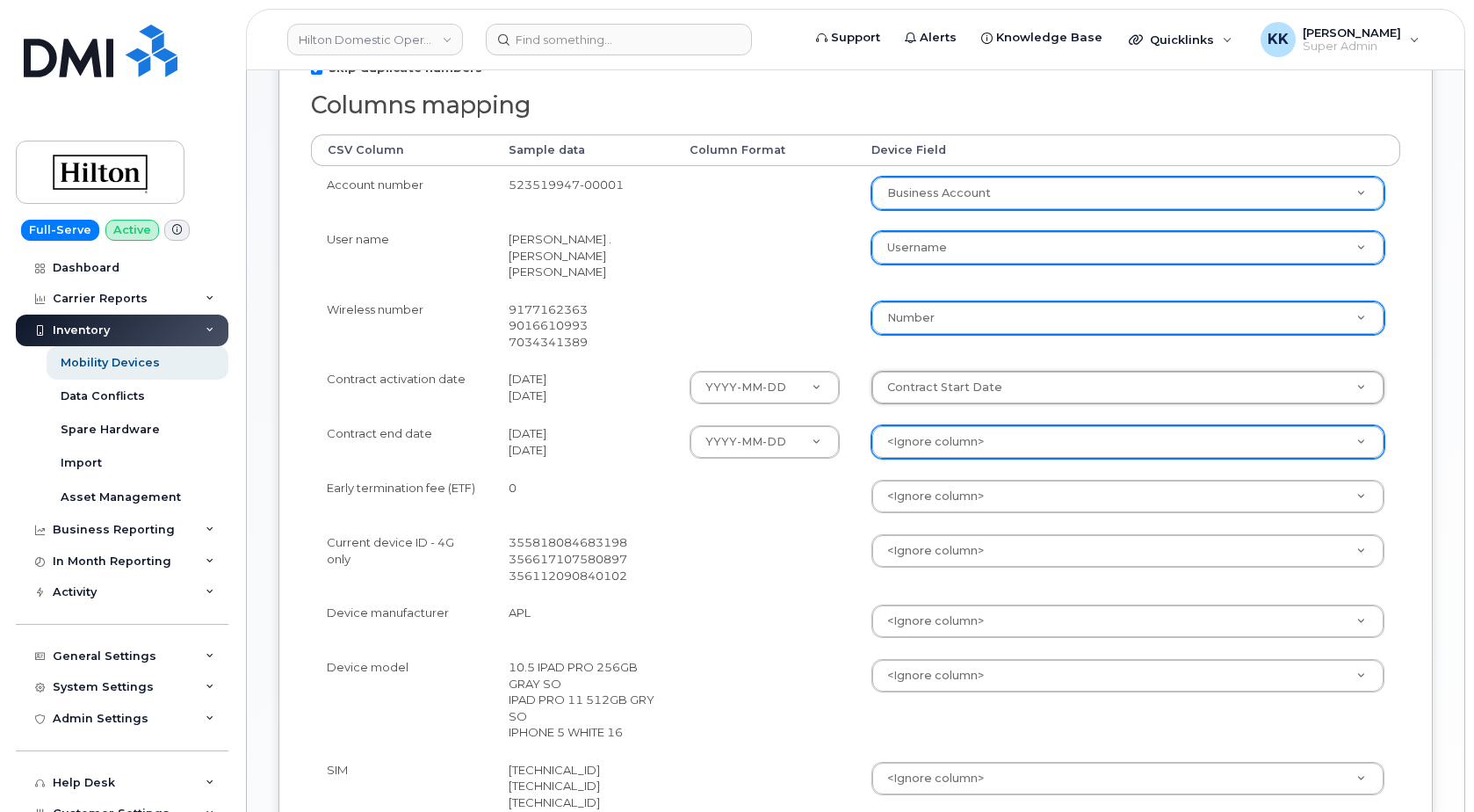
click at [943, 441] on body "Hilton Domestic Operating Company Inc Support Alerts Knowledge Base Quicklinks …" at bounding box center [737, 433] width 1474 height 1585
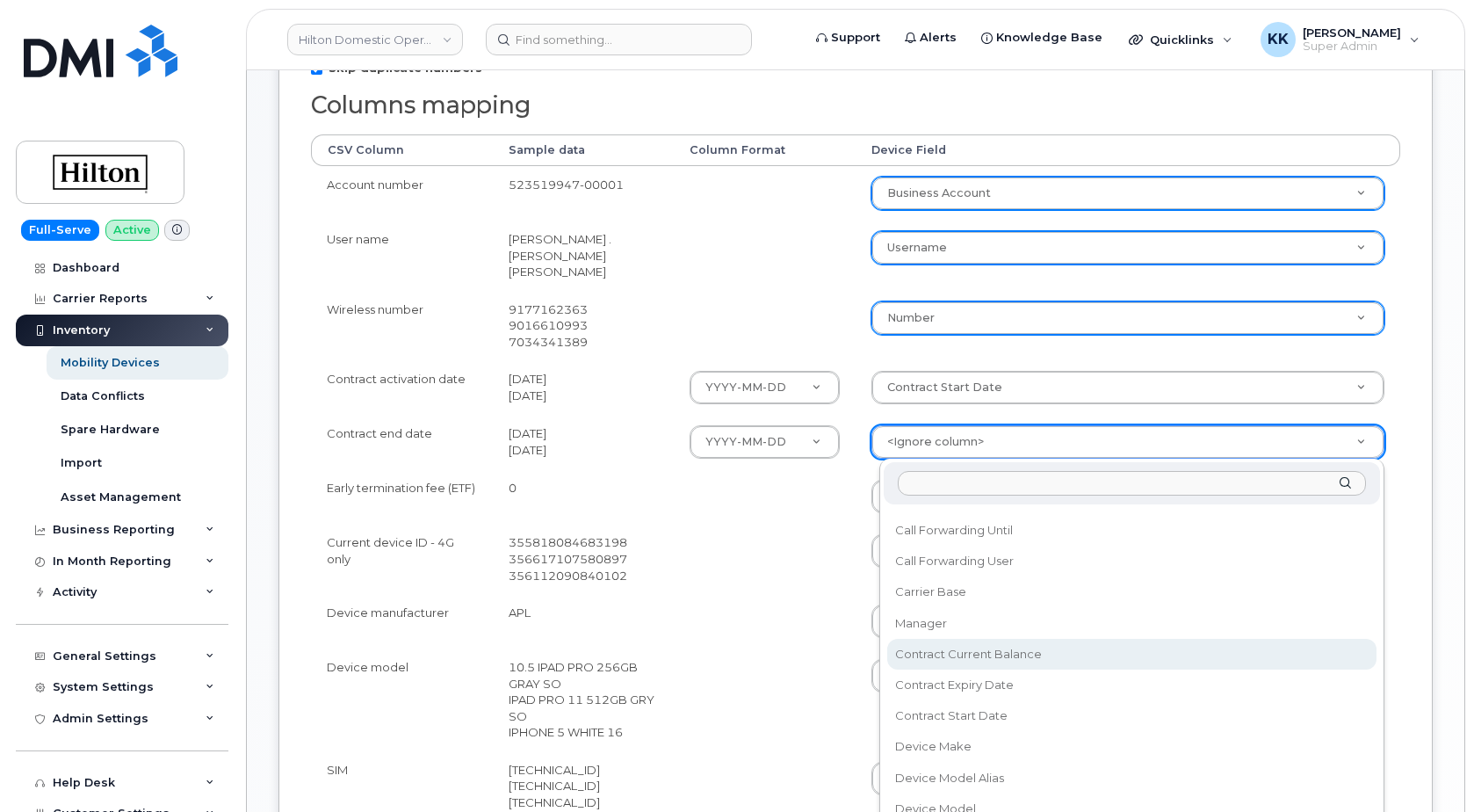
scroll to position [338, 0]
select select "contract_expiry_date"
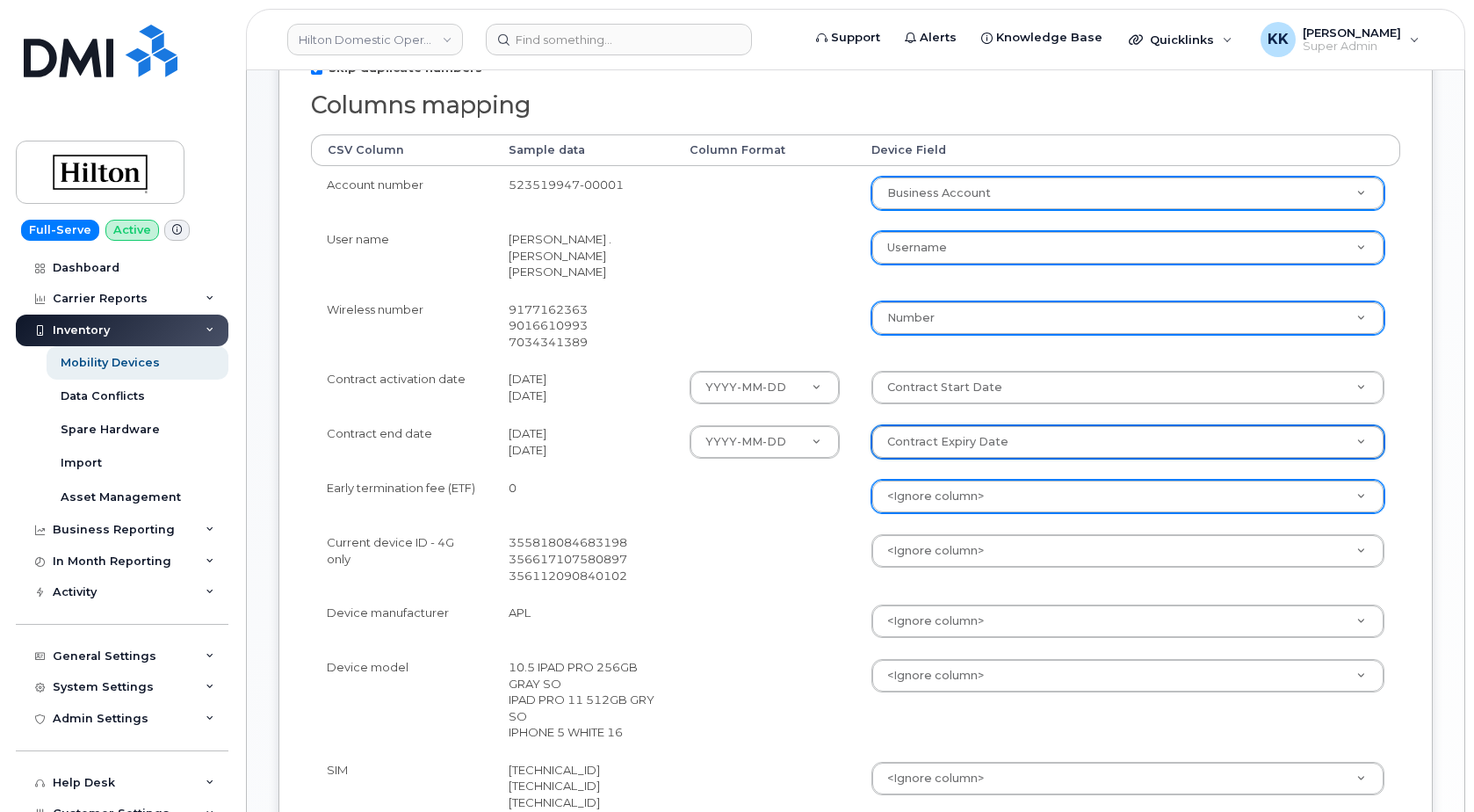
click at [941, 496] on body "Hilton Domestic Operating Company Inc Support Alerts Knowledge Base Quicklinks …" at bounding box center [737, 433] width 1474 height 1585
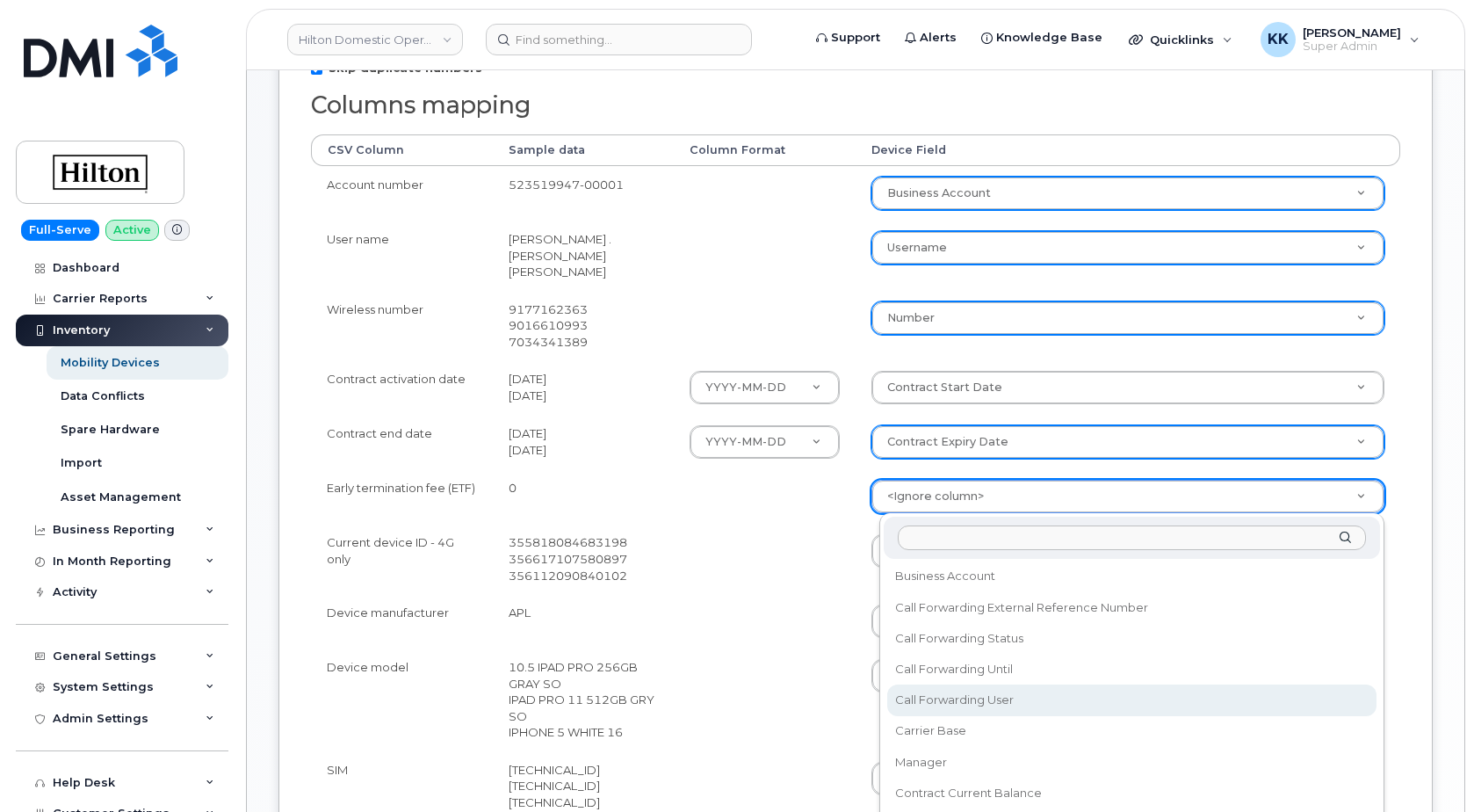
scroll to position [253, 0]
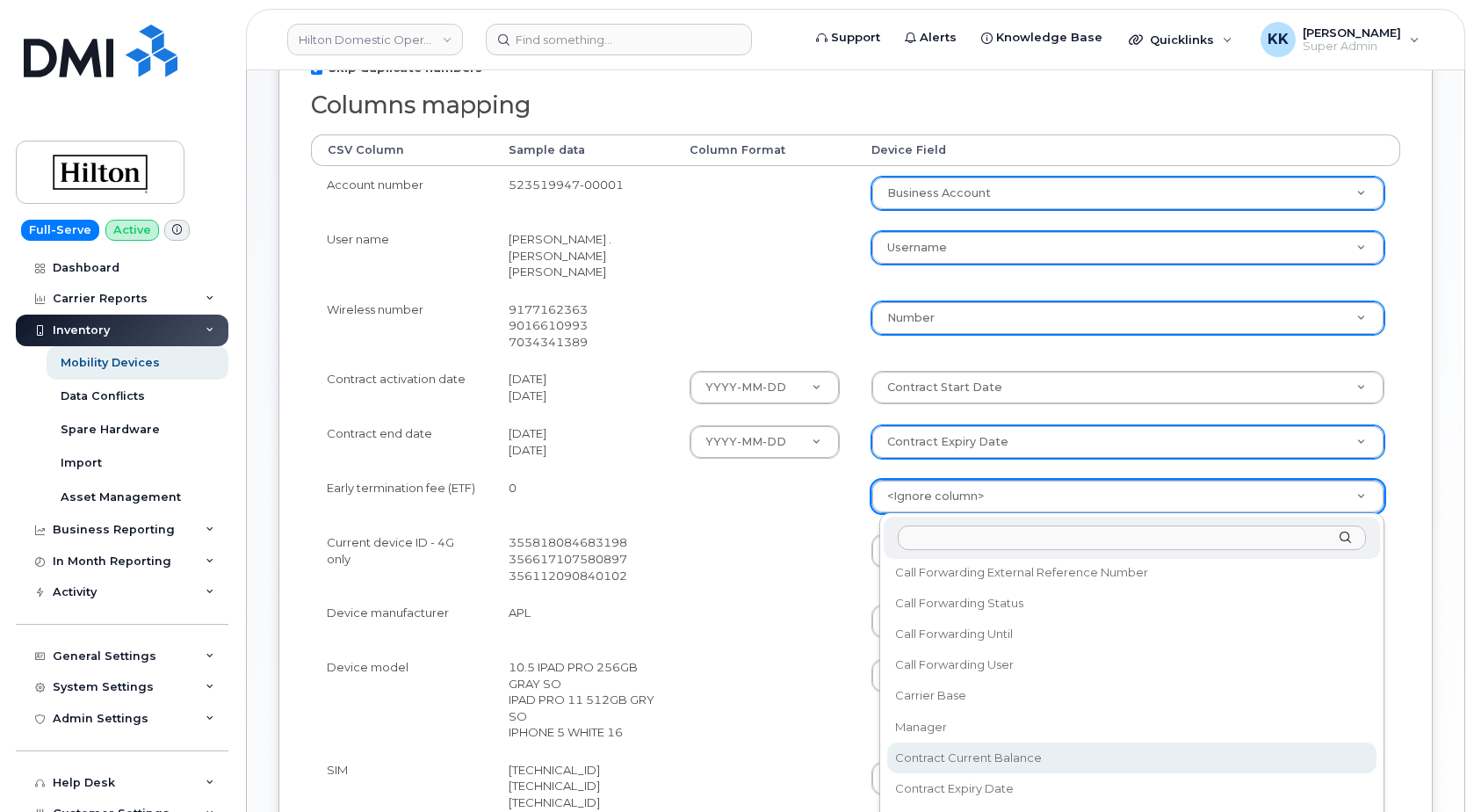
select select "contract_current_balance"
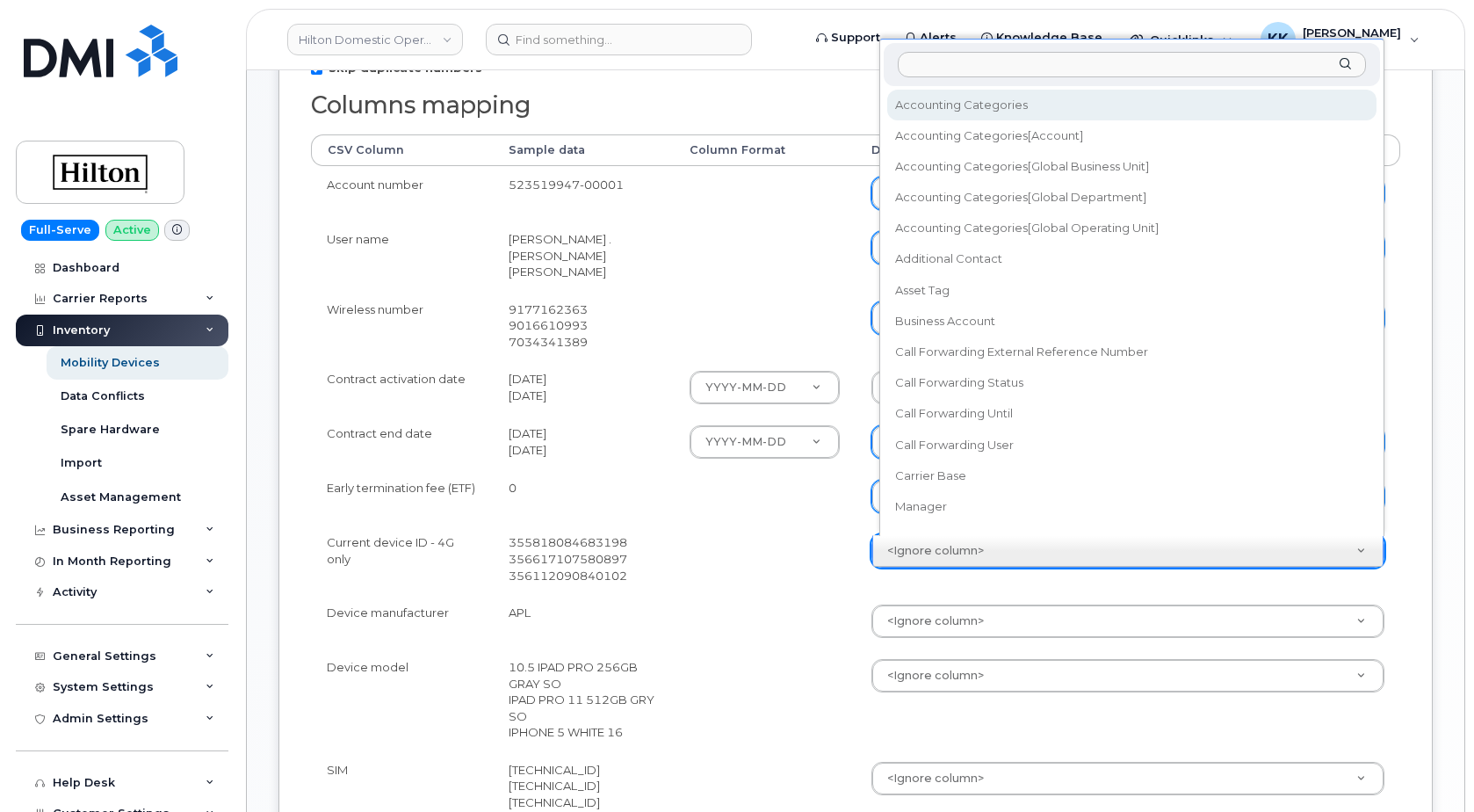
click at [955, 552] on body "Hilton Domestic Operating Company Inc Support Alerts Knowledge Base Quicklinks …" at bounding box center [737, 433] width 1474 height 1585
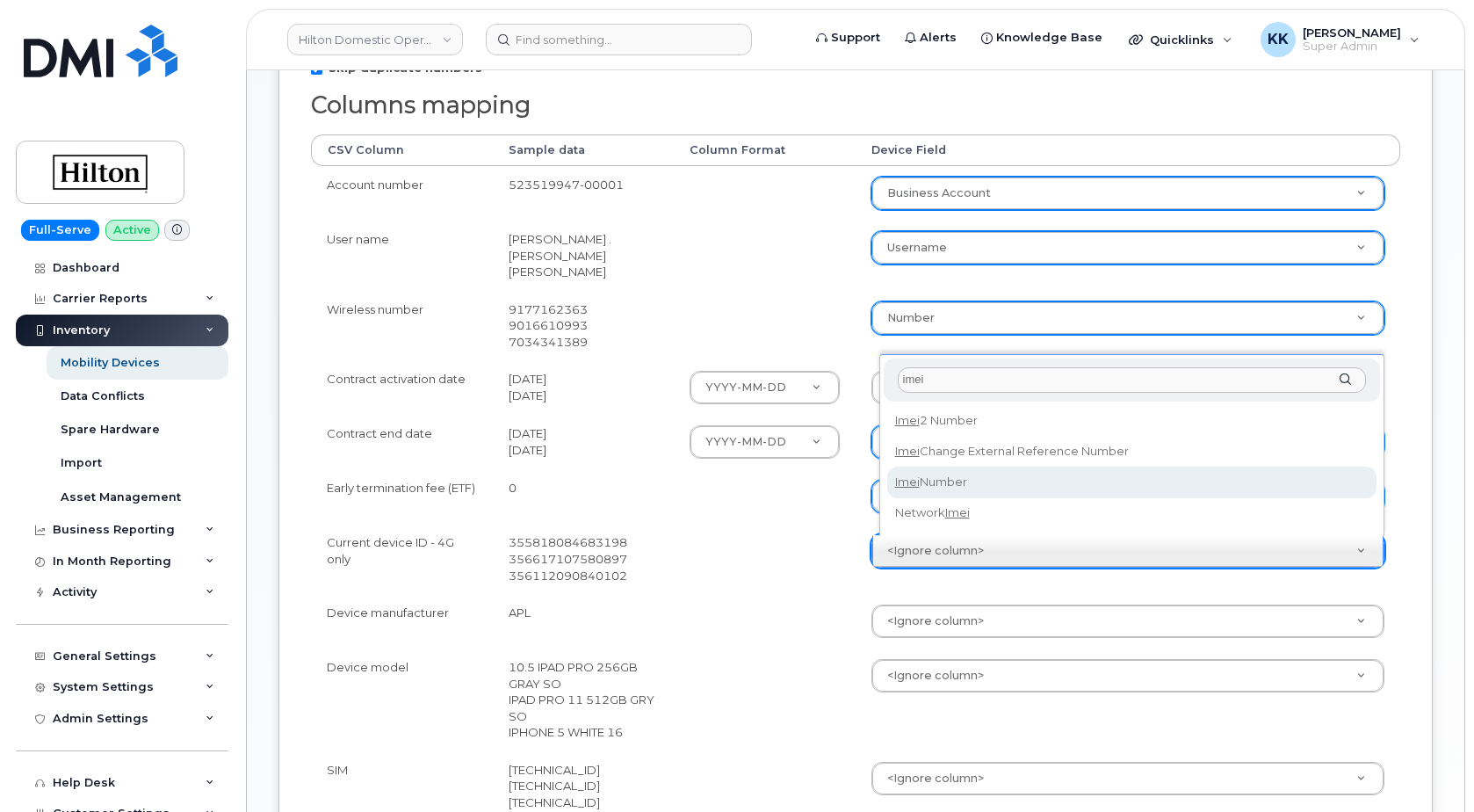
type input "imei"
select select "imei_number"
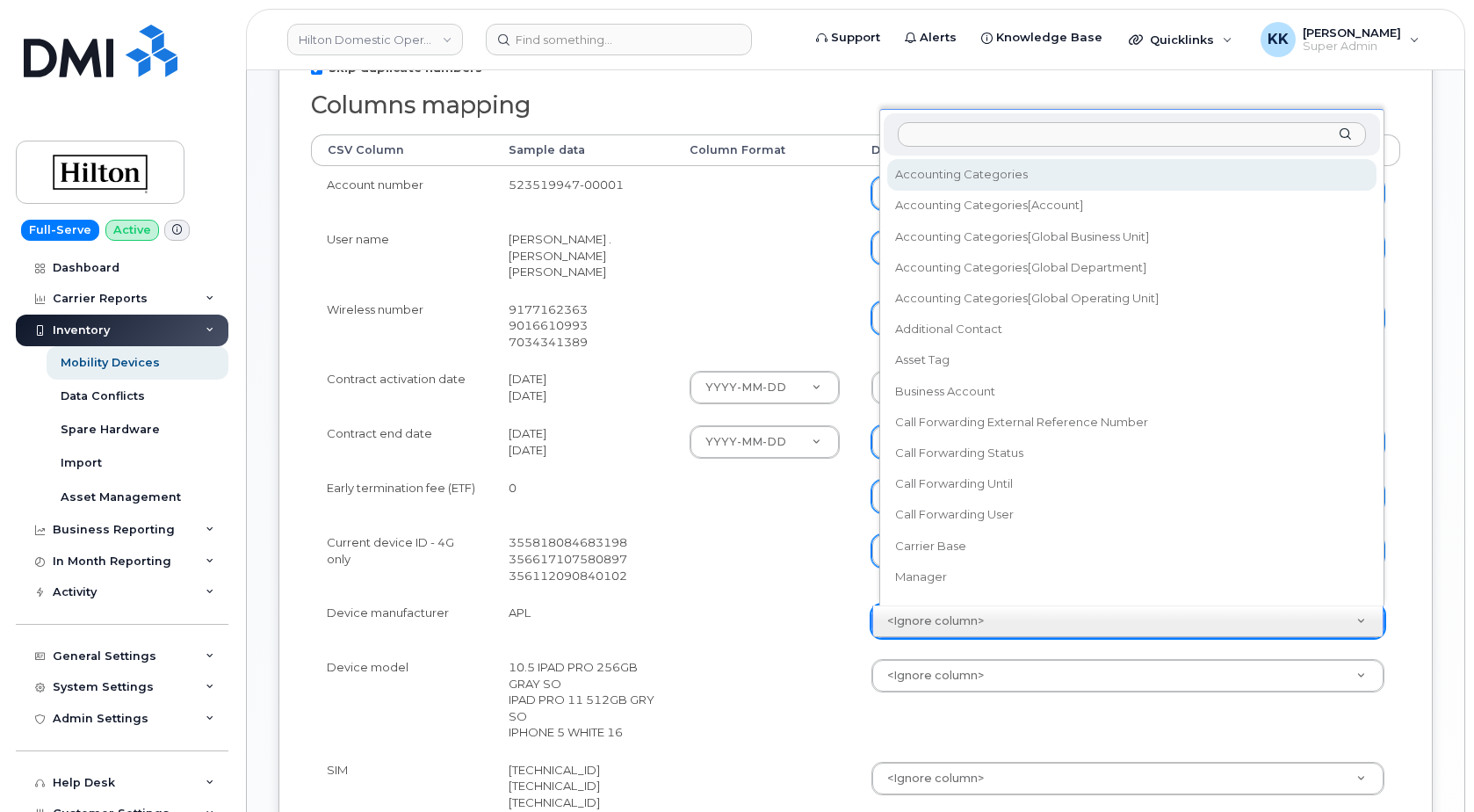
click at [913, 621] on body "Hilton Domestic Operating Company Inc Support Alerts Knowledge Base Quicklinks …" at bounding box center [737, 433] width 1474 height 1585
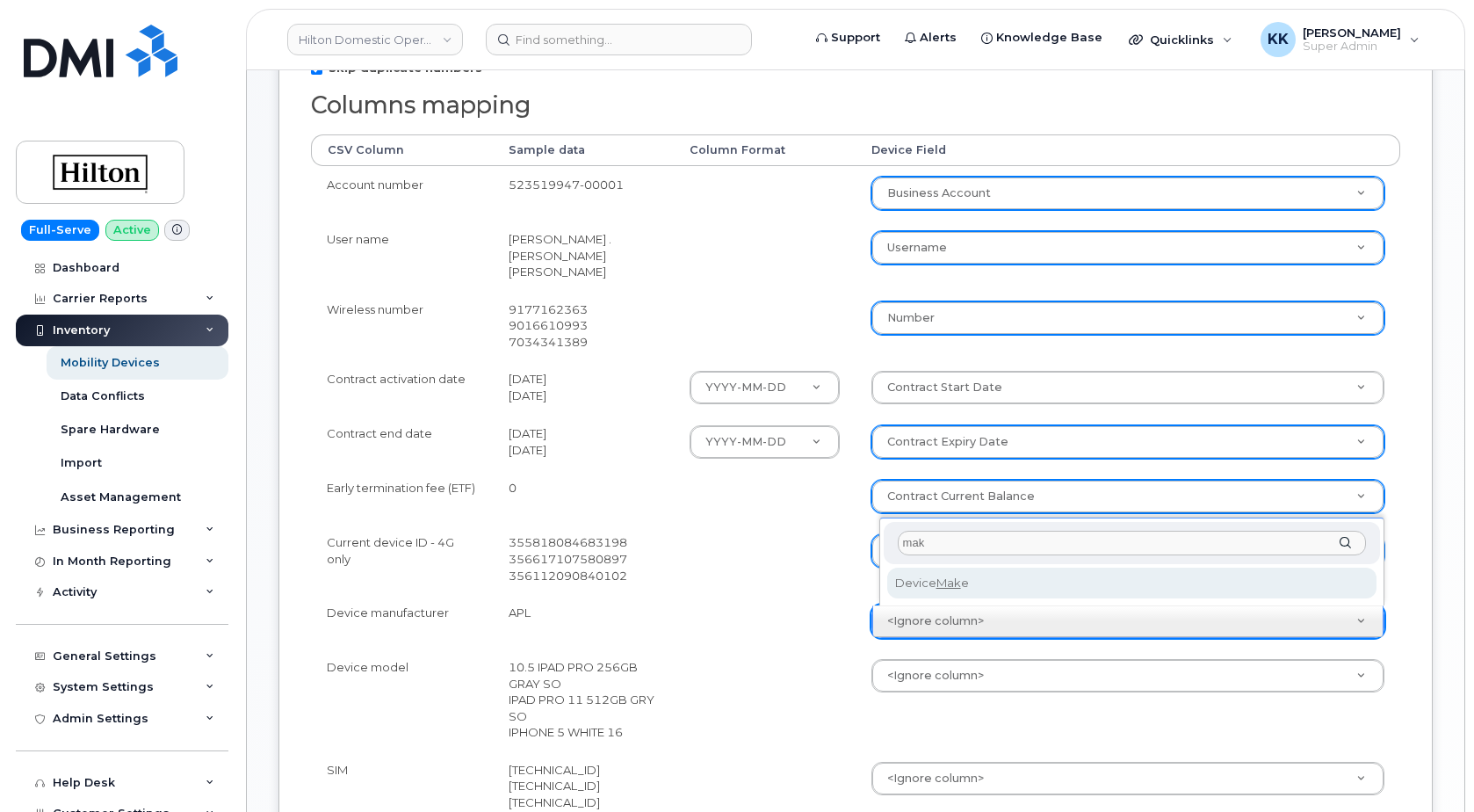
type input "mak"
select select "device_make_id"
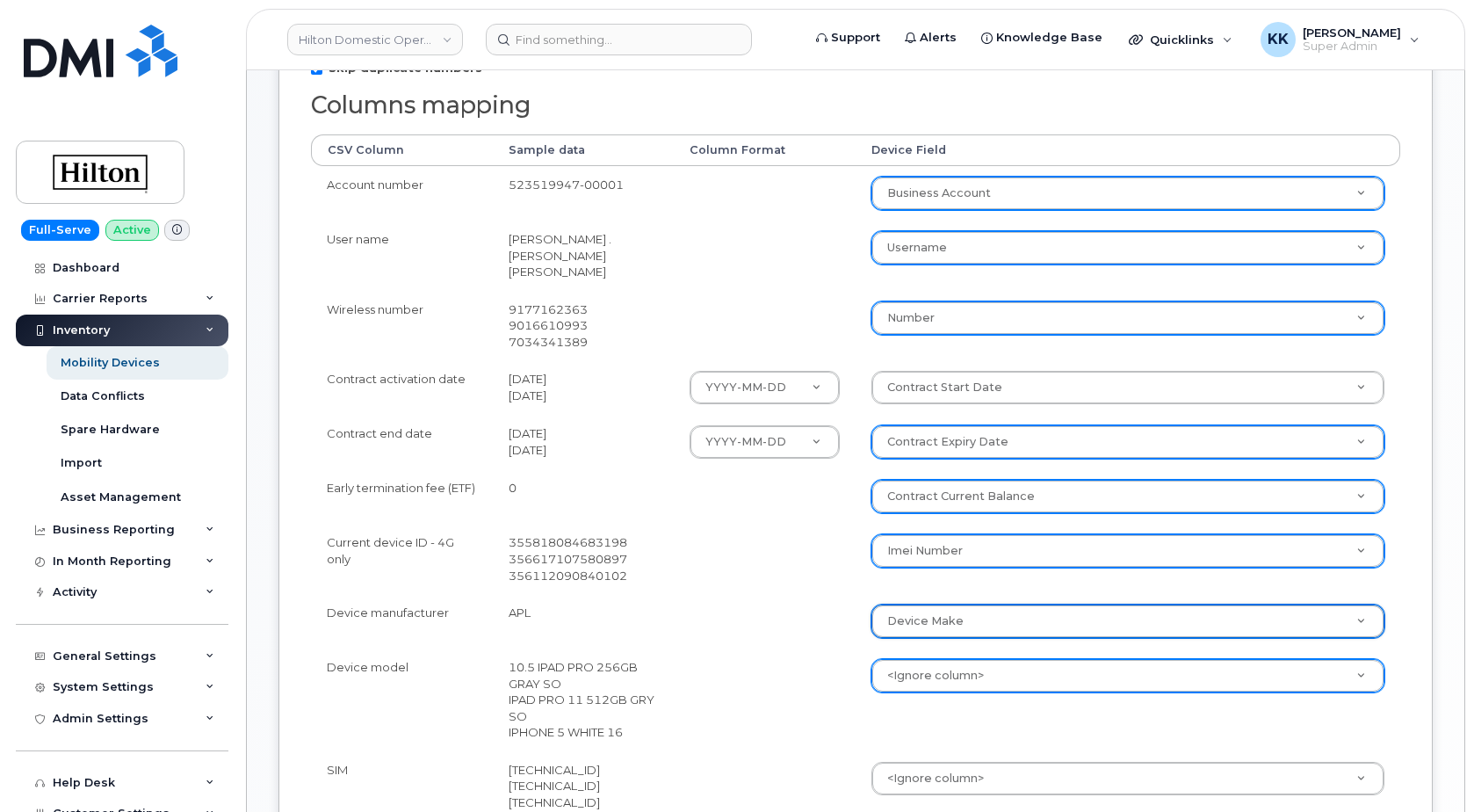
click at [934, 672] on body "Hilton Domestic Operating Company Inc Support Alerts Knowledge Base Quicklinks …" at bounding box center [737, 433] width 1474 height 1585
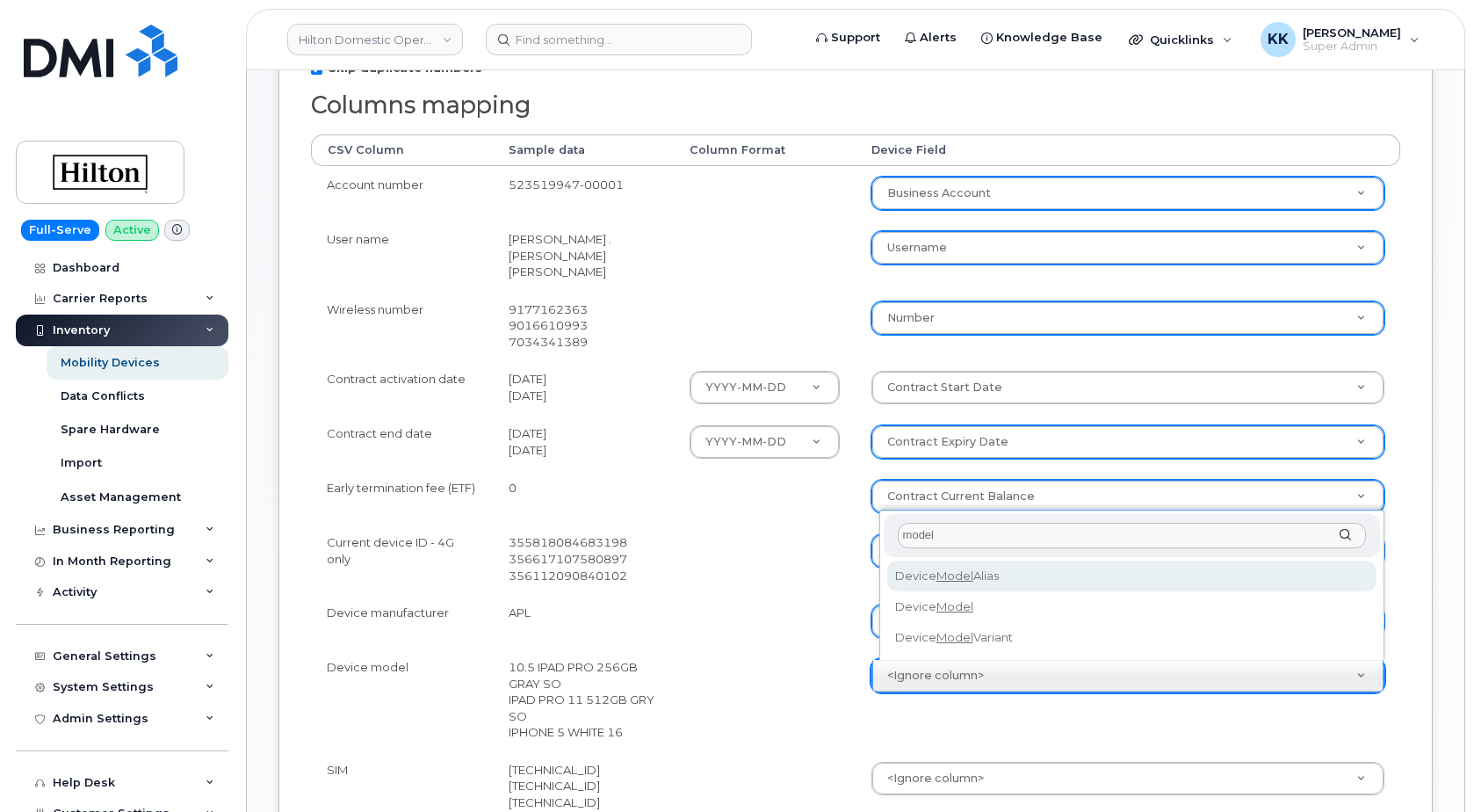
type input "model"
select select "device_model_alias"
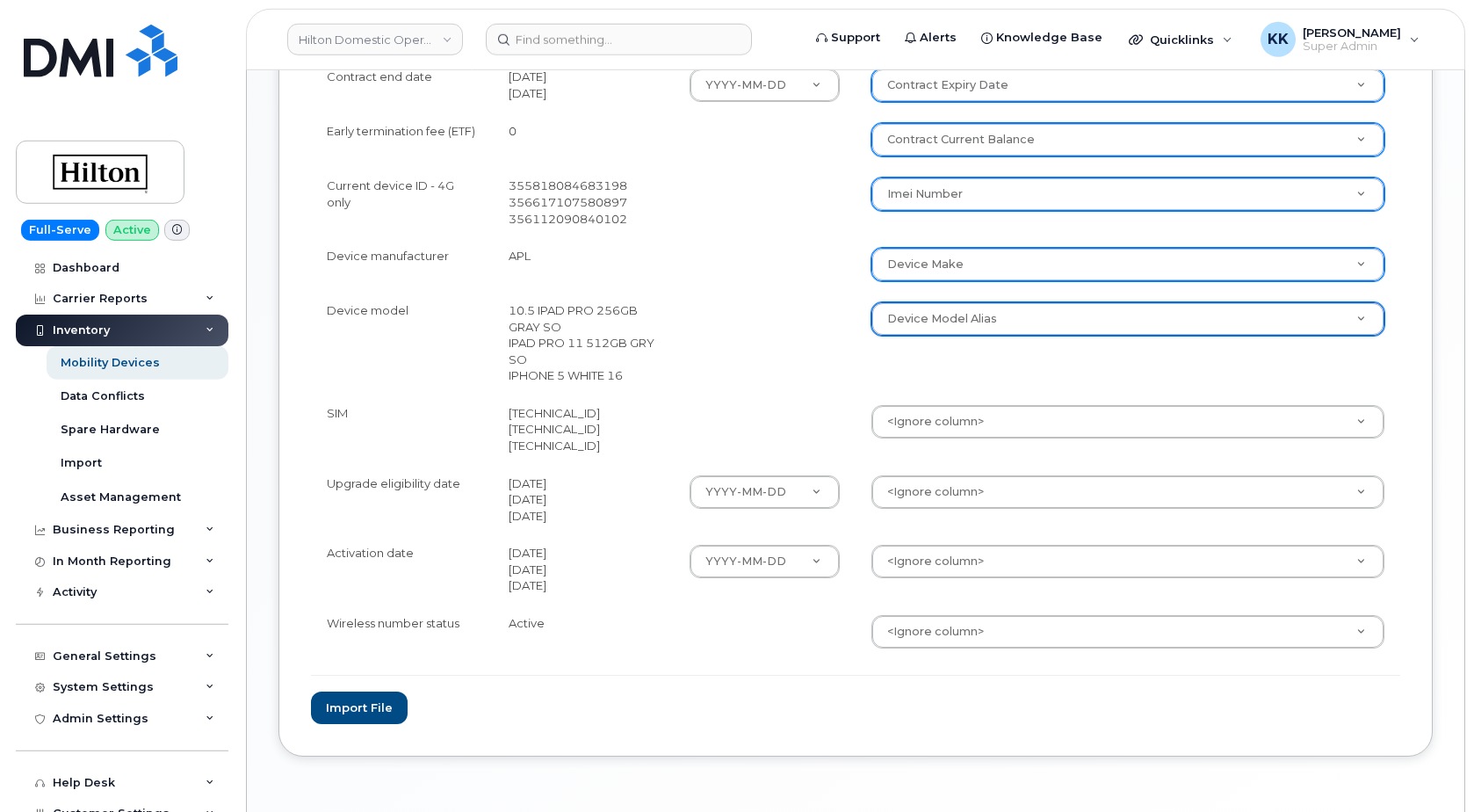
scroll to position [716, 0]
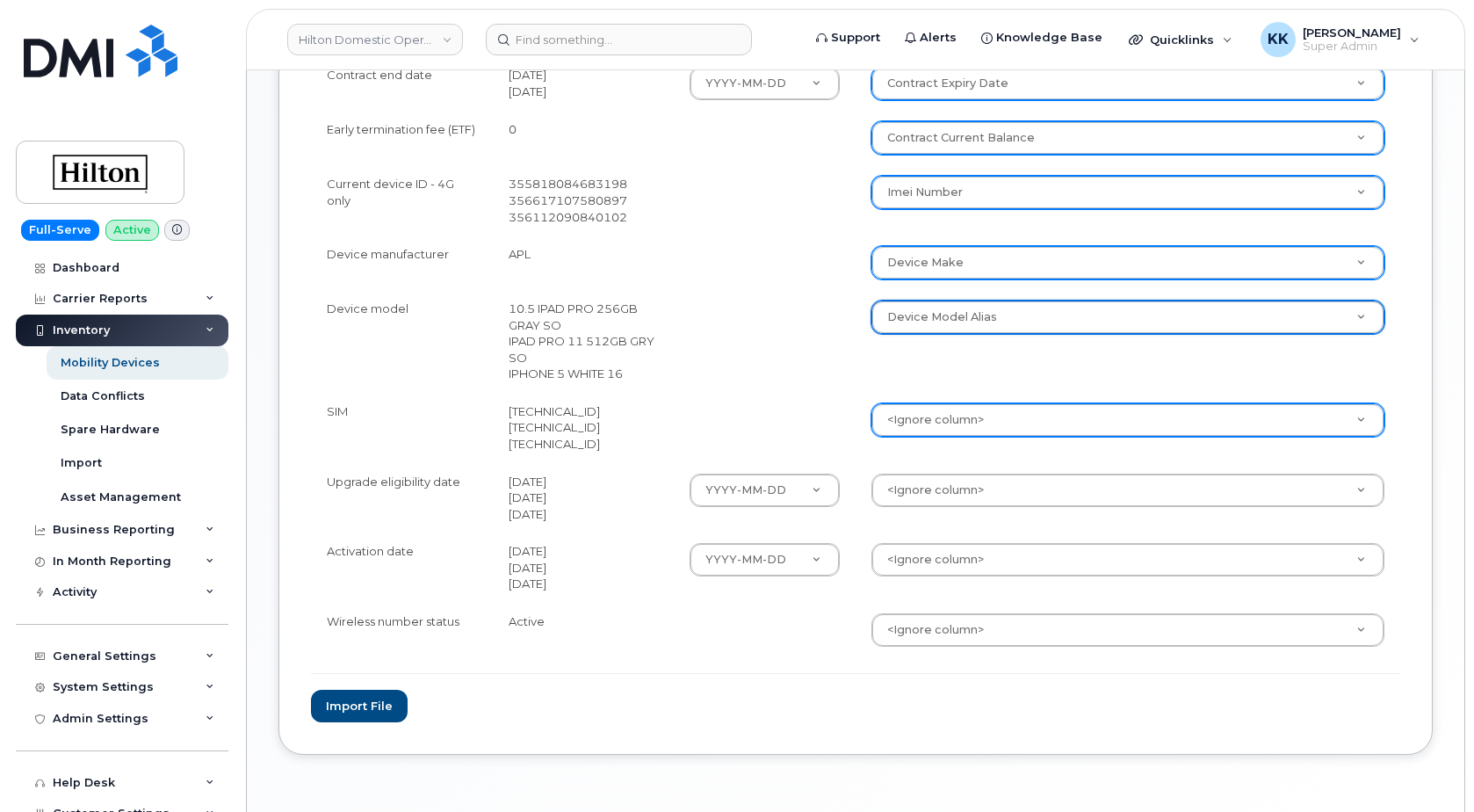
click at [909, 418] on body "Hilton Domestic Operating Company Inc Support Alerts Knowledge Base Quicklinks …" at bounding box center [737, 76] width 1474 height 1585
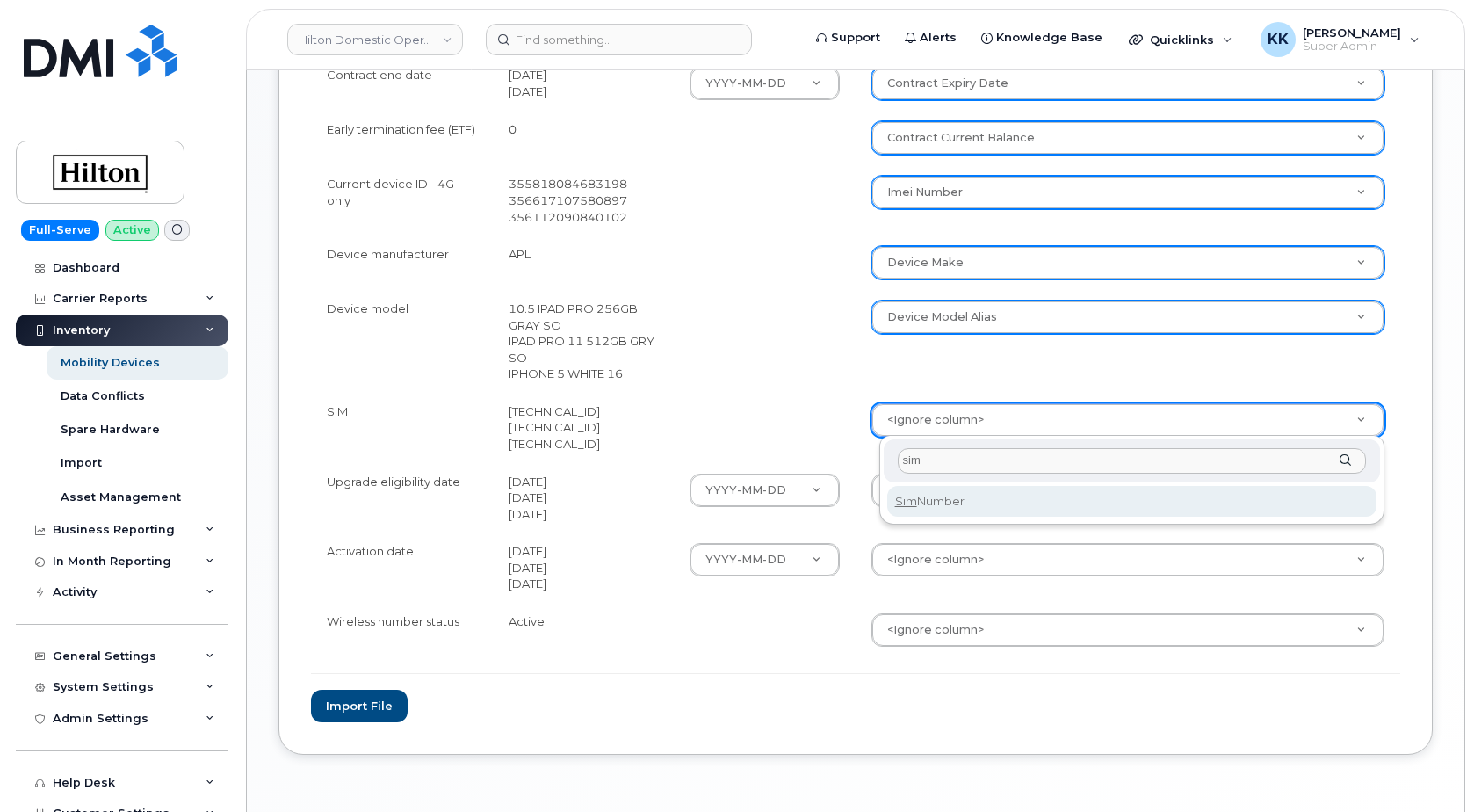
type input "sim"
select select "sim_number"
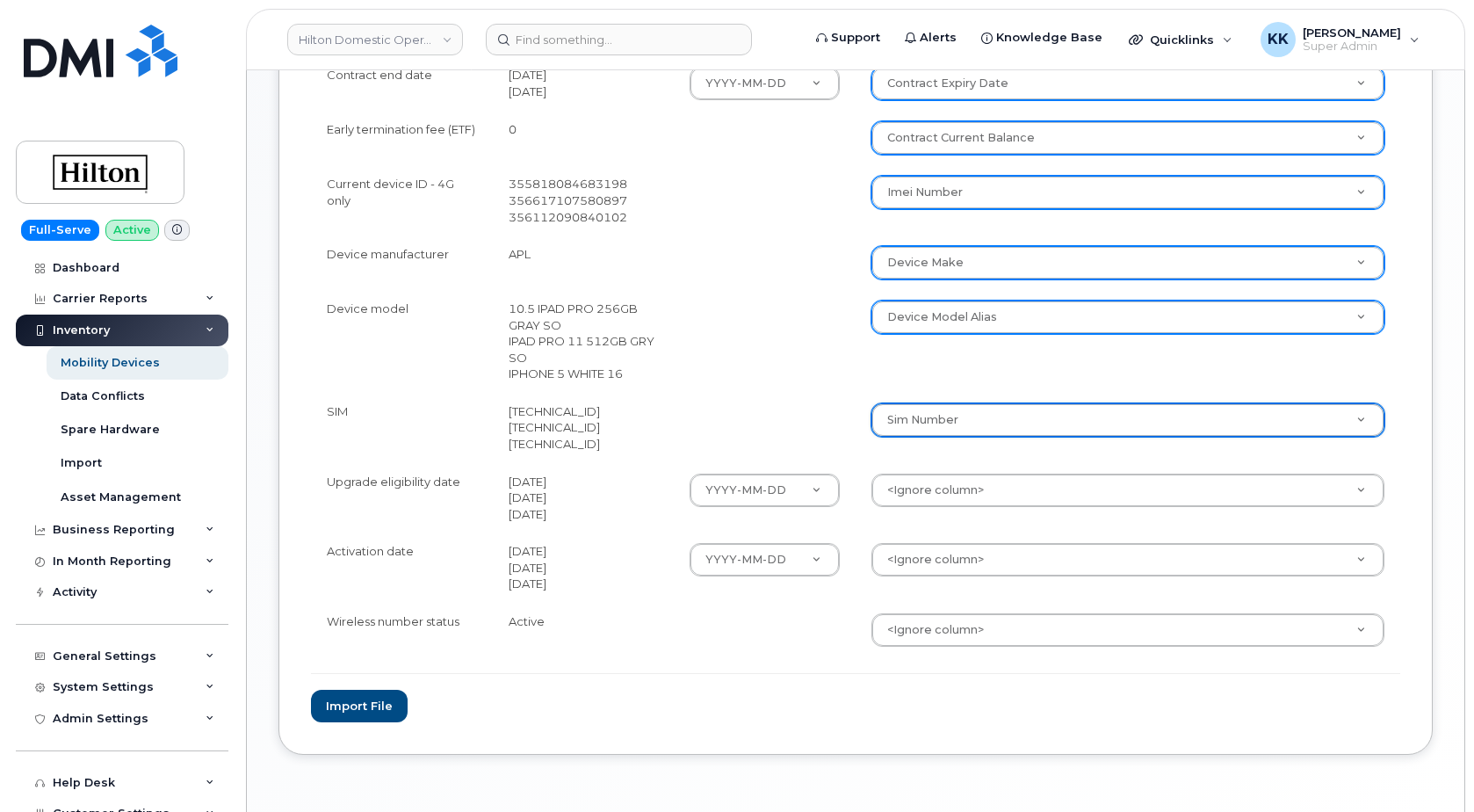
click at [935, 499] on body "Hilton Domestic Operating Company Inc Support Alerts Knowledge Base Quicklinks …" at bounding box center [737, 76] width 1474 height 1585
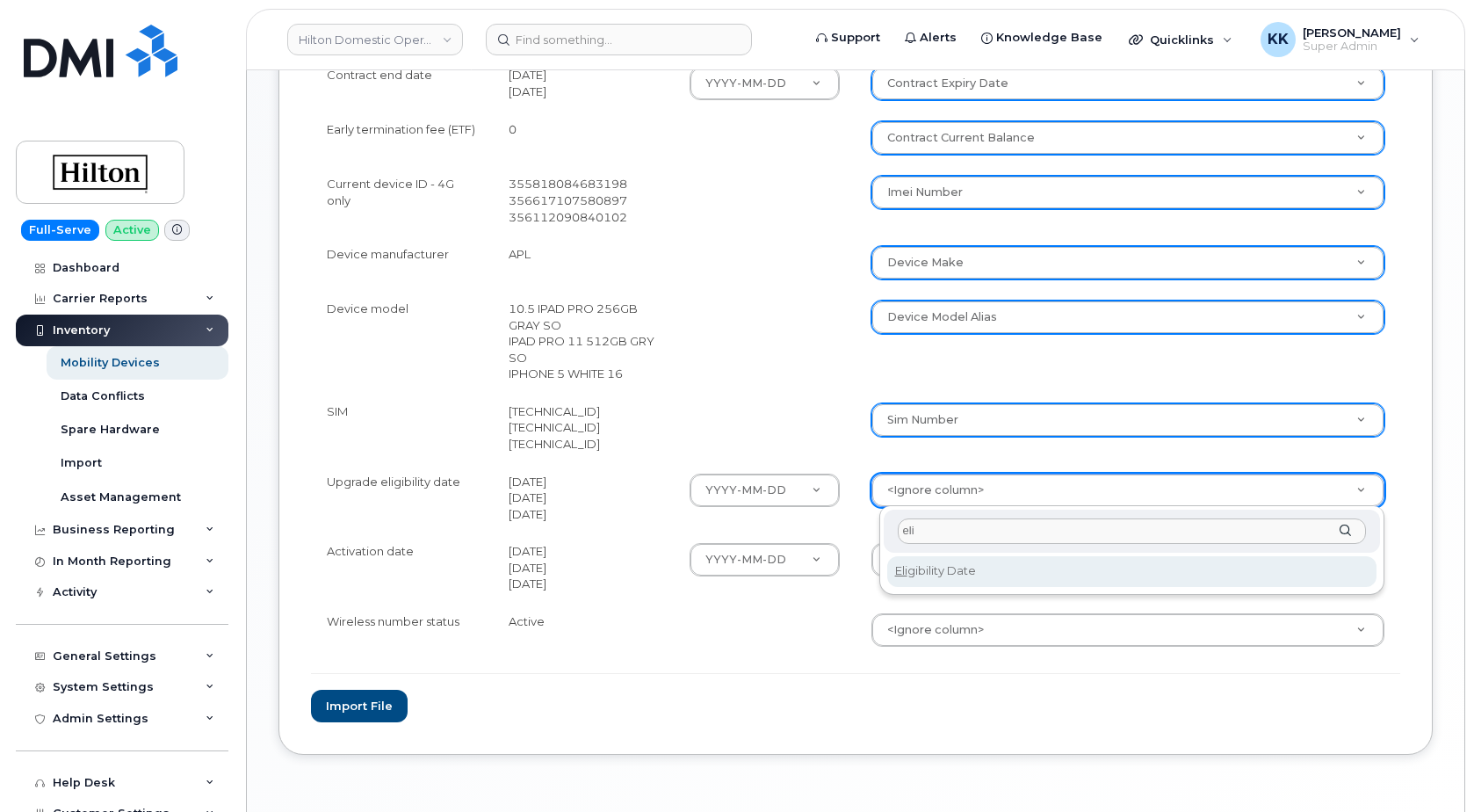
type input "eli"
select select "eligibility_date"
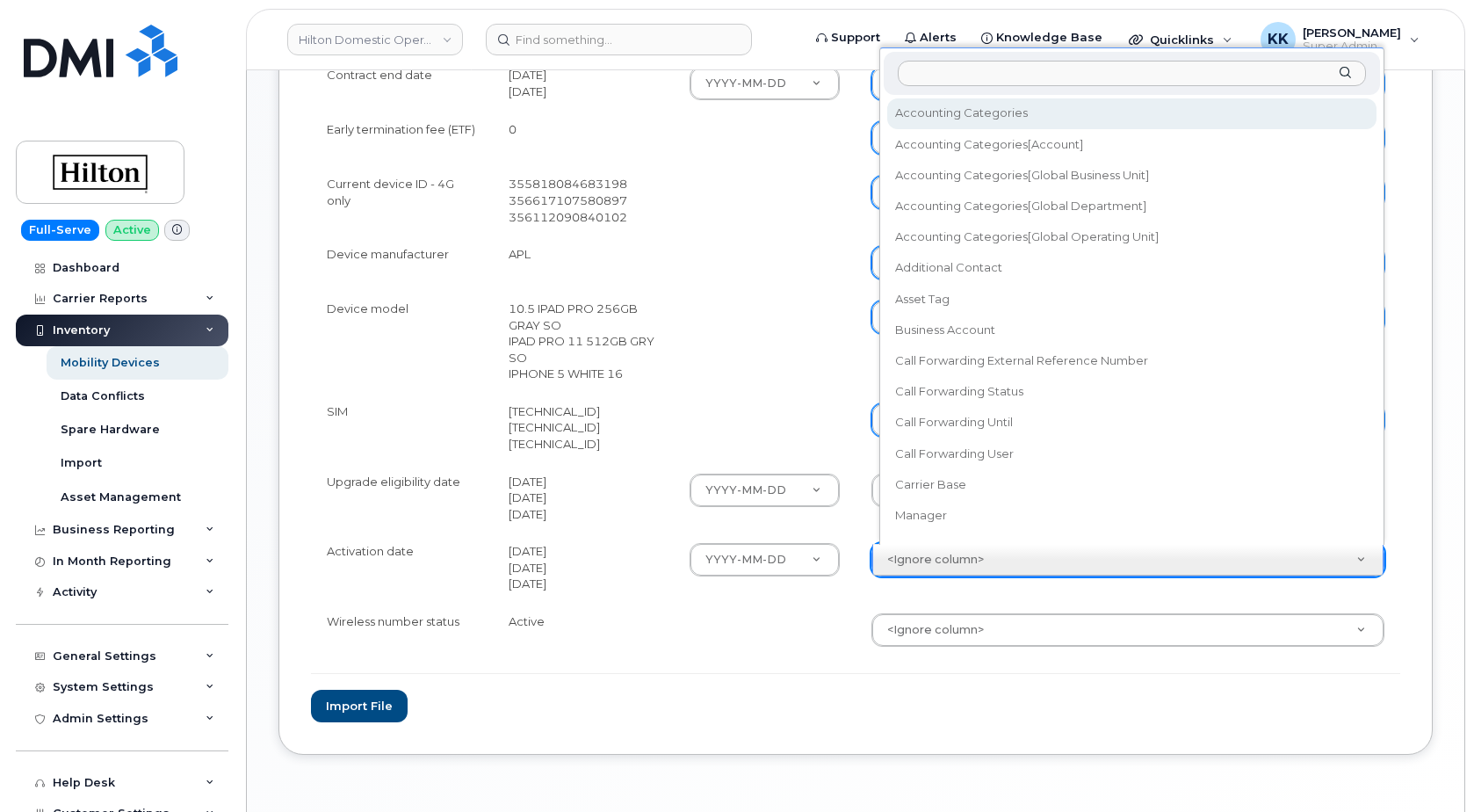
click at [942, 565] on body "Hilton Domestic Operating Company Inc Support Alerts Knowledge Base Quicklinks …" at bounding box center [737, 76] width 1474 height 1585
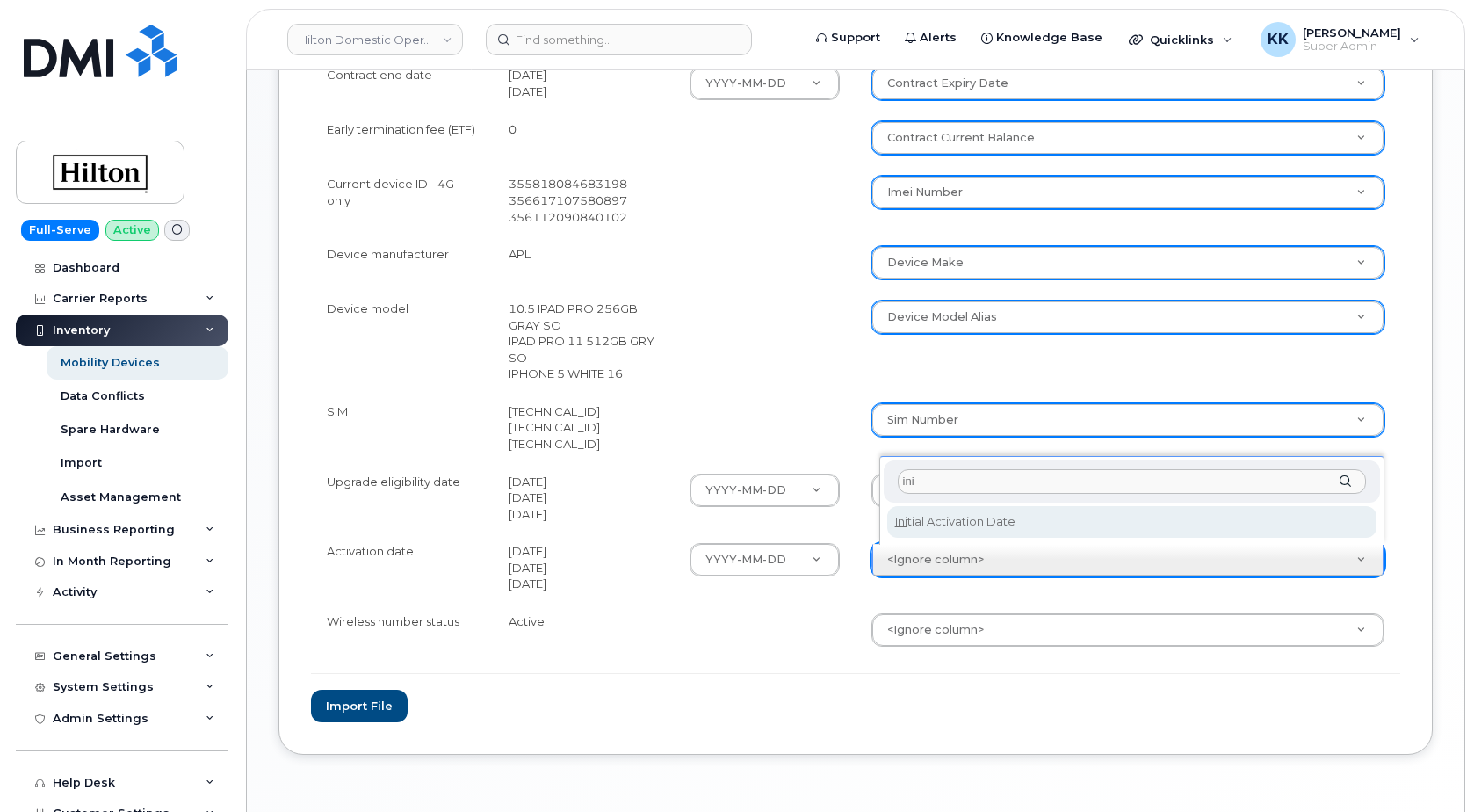
type input "ini"
select select "initial_activation_date"
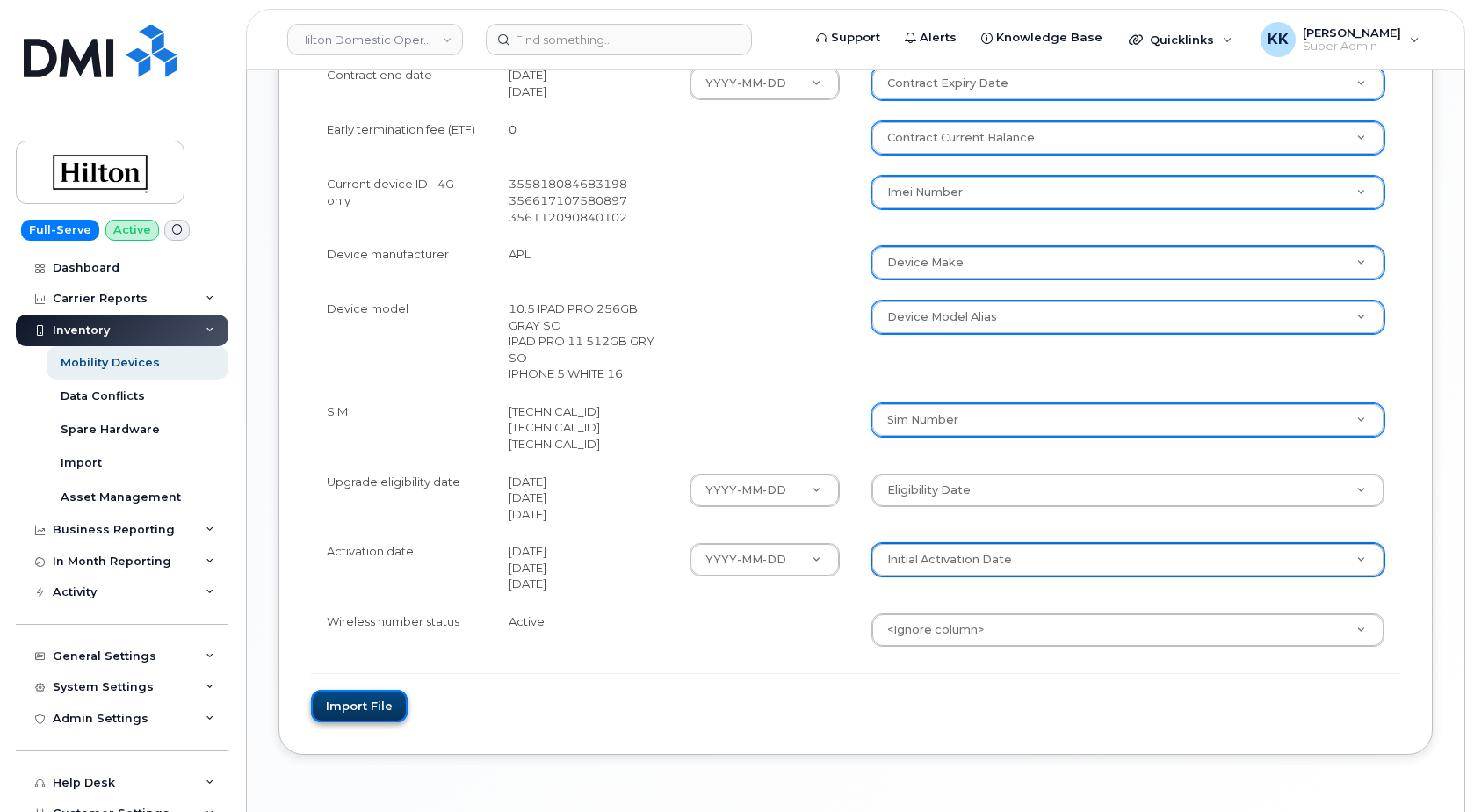
click at [363, 702] on button "Import file" at bounding box center [359, 705] width 97 height 33
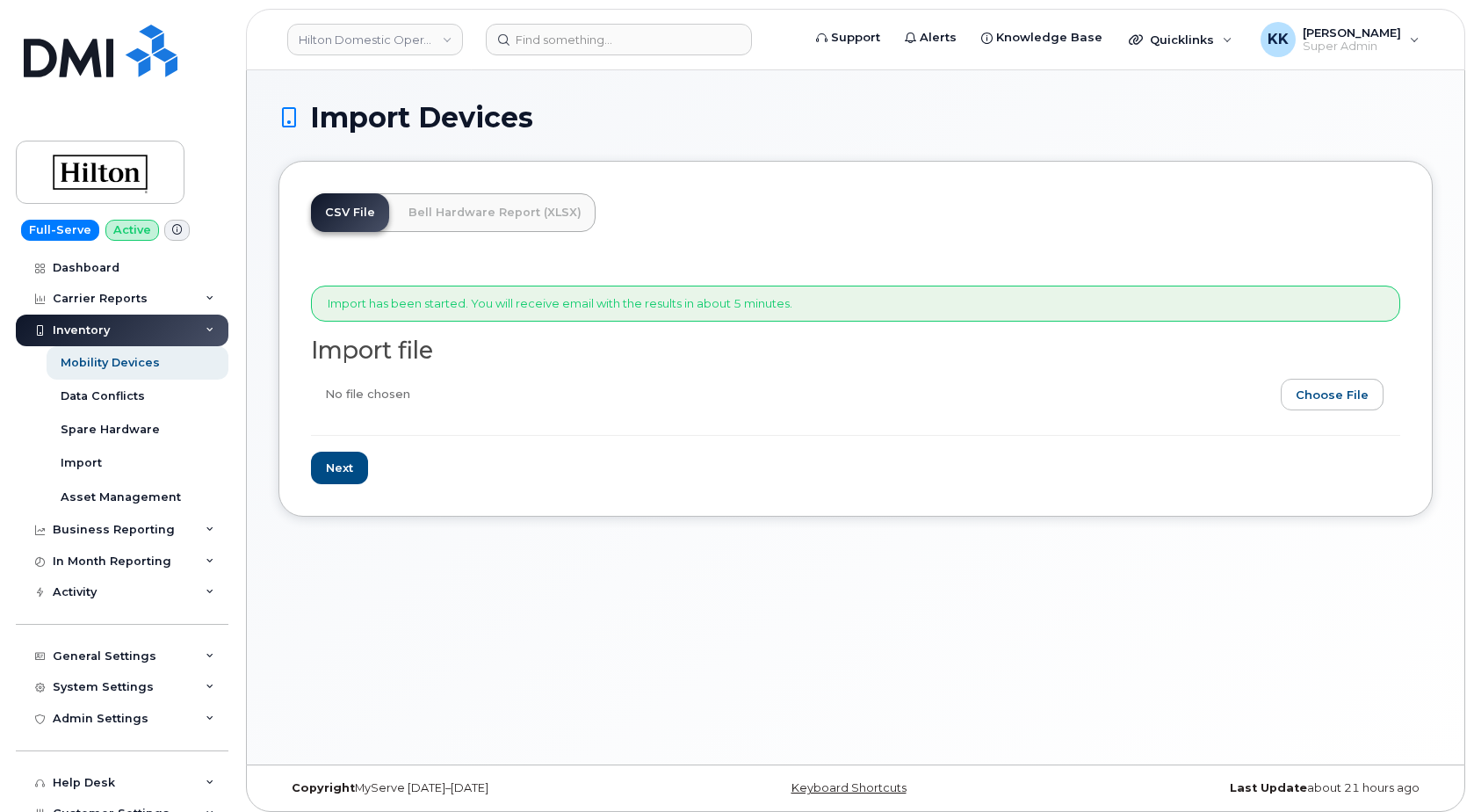
click at [1018, 626] on div "Import Devices CSV File Bell Hardware Report (XLSX) Import has been started. Yo…" at bounding box center [856, 417] width 1218 height 693
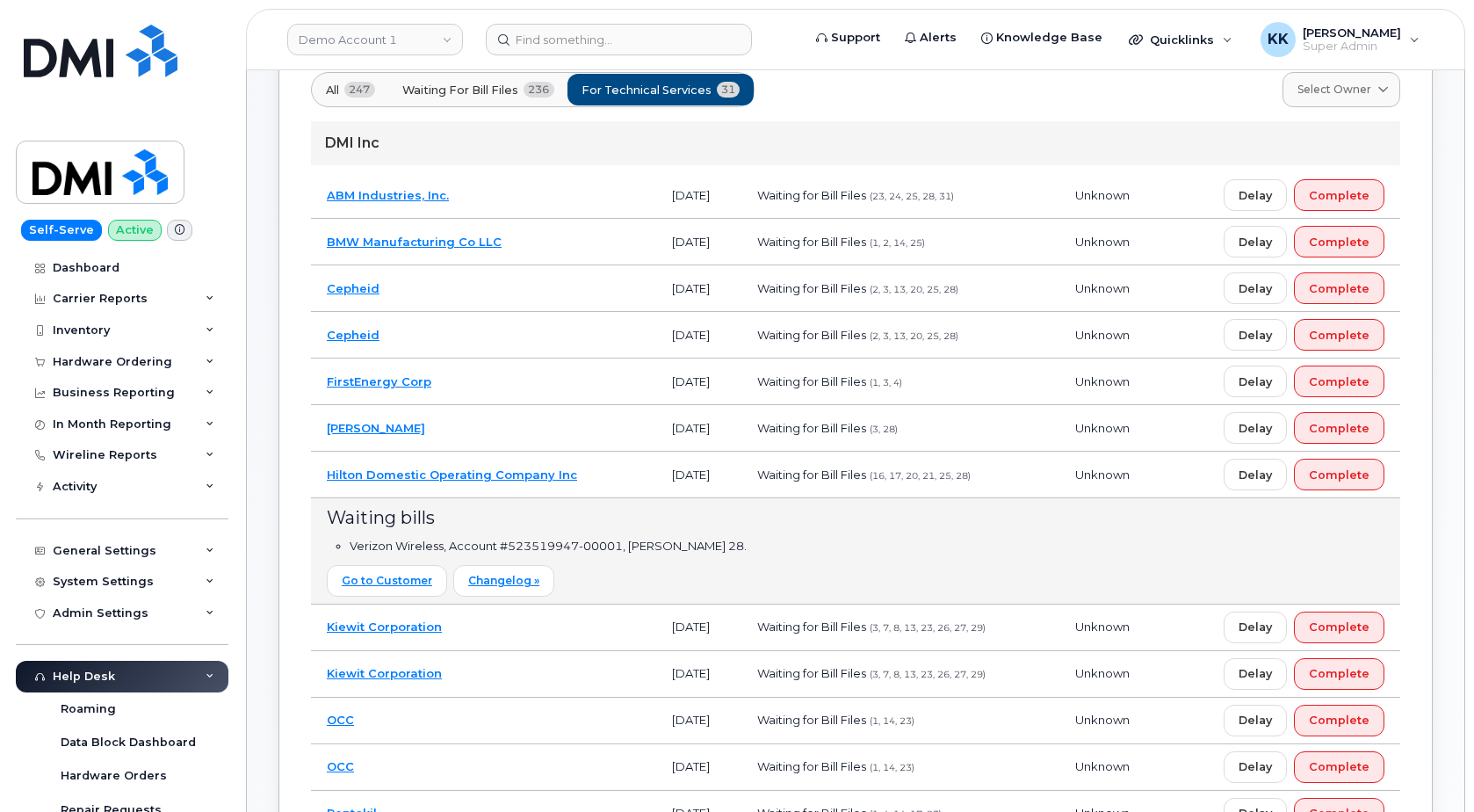
scroll to position [374, 0]
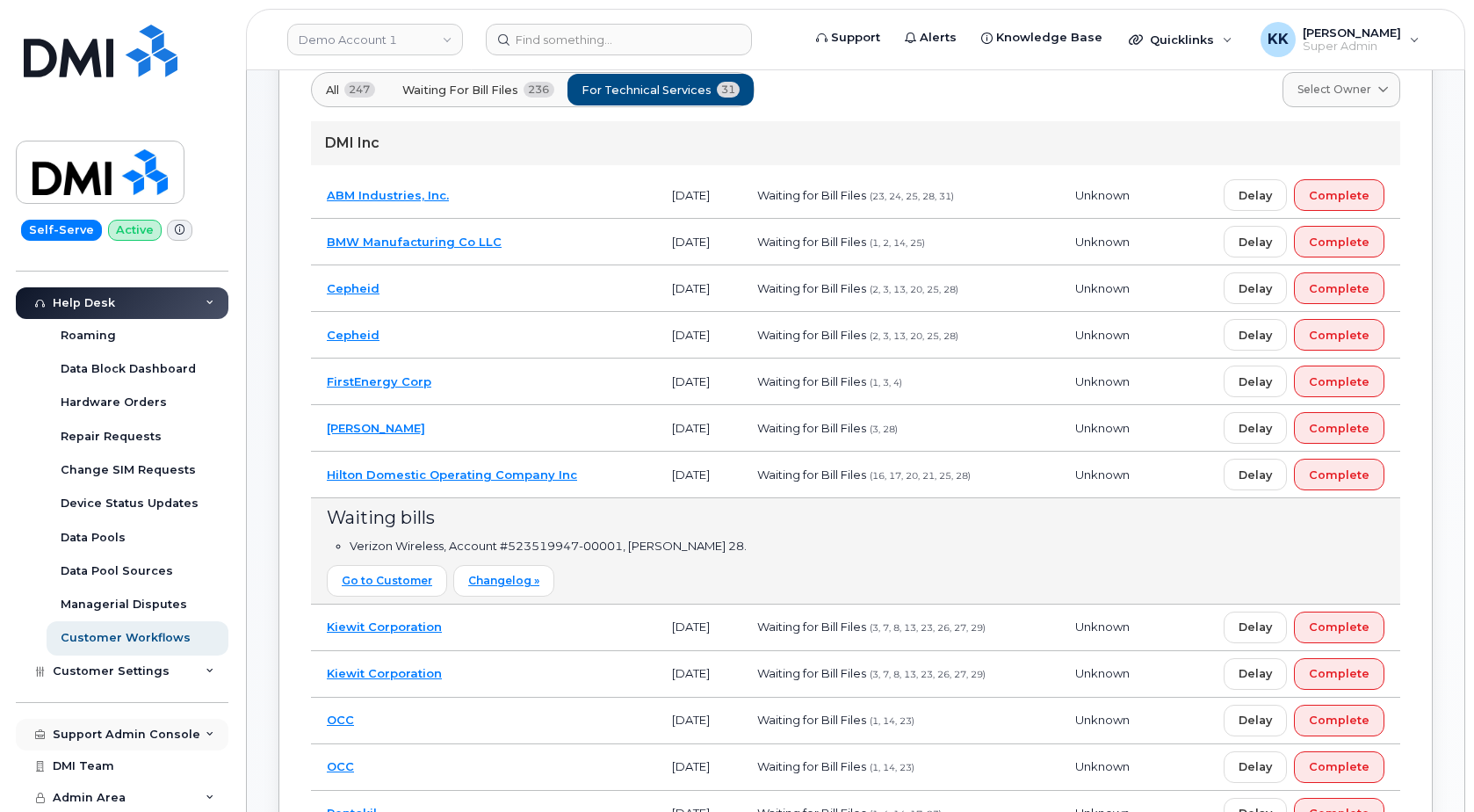
click at [118, 745] on div "Support Admin Console" at bounding box center [122, 734] width 212 height 32
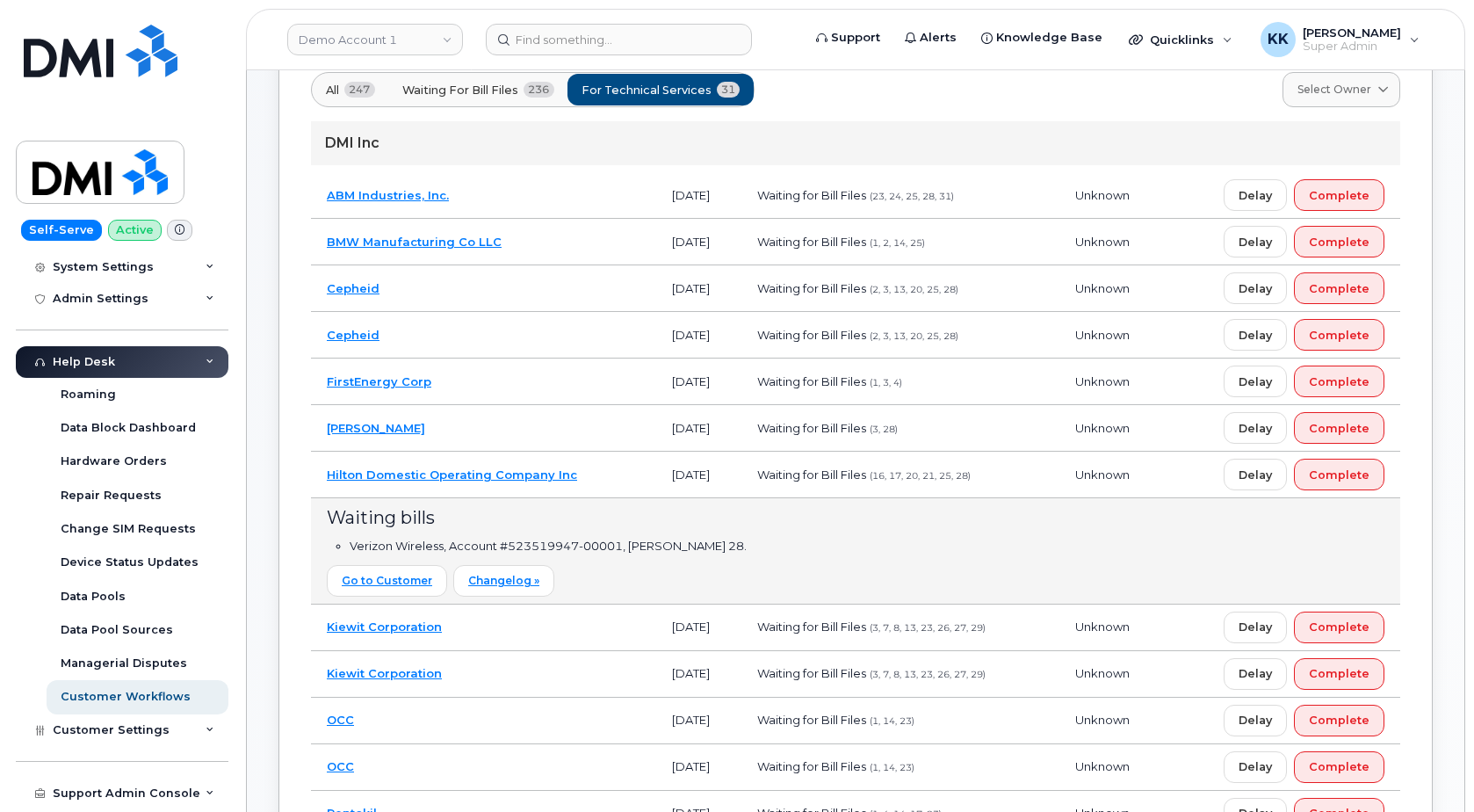
scroll to position [103, 0]
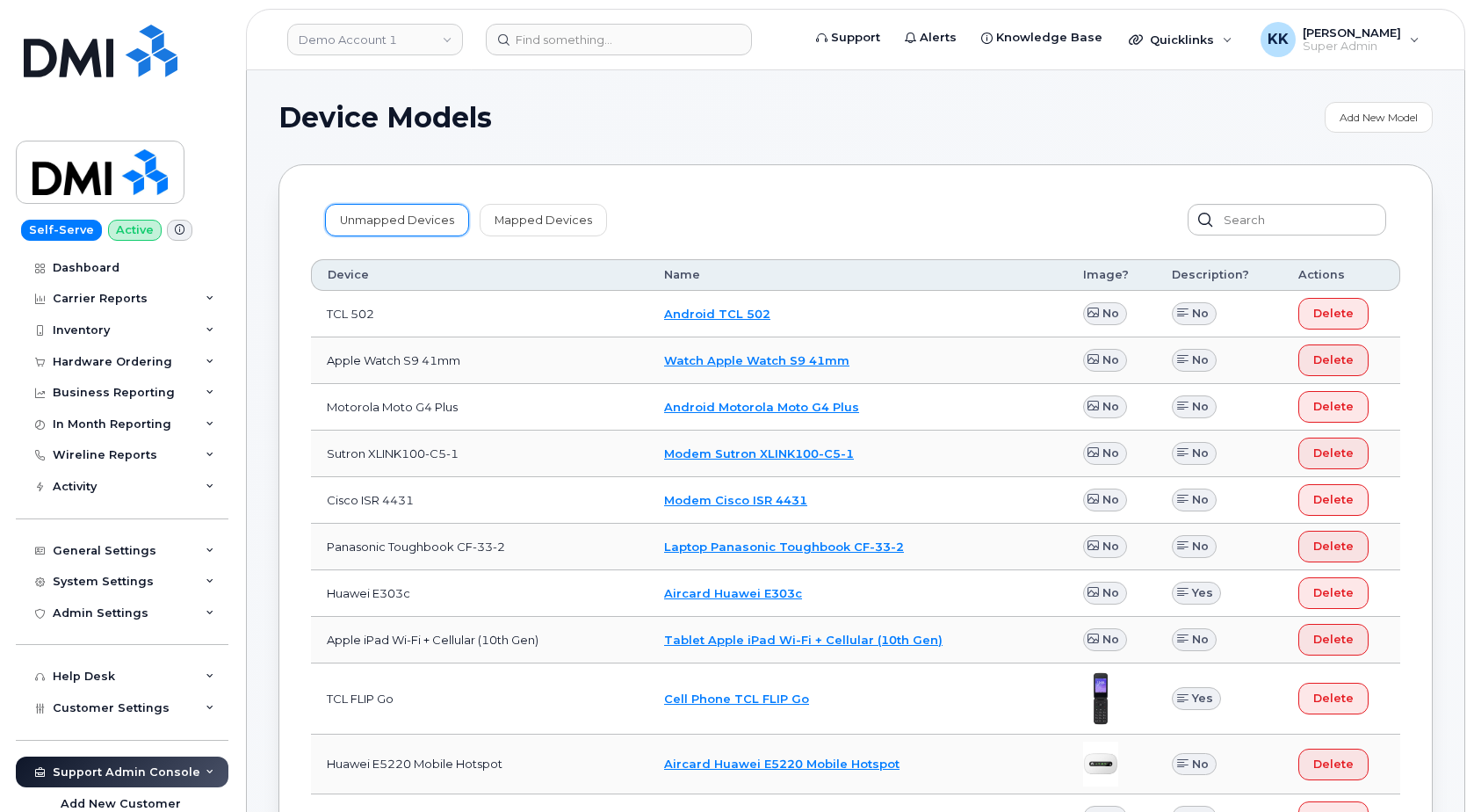
click at [429, 230] on link "Unmapped Devices" at bounding box center [397, 220] width 145 height 32
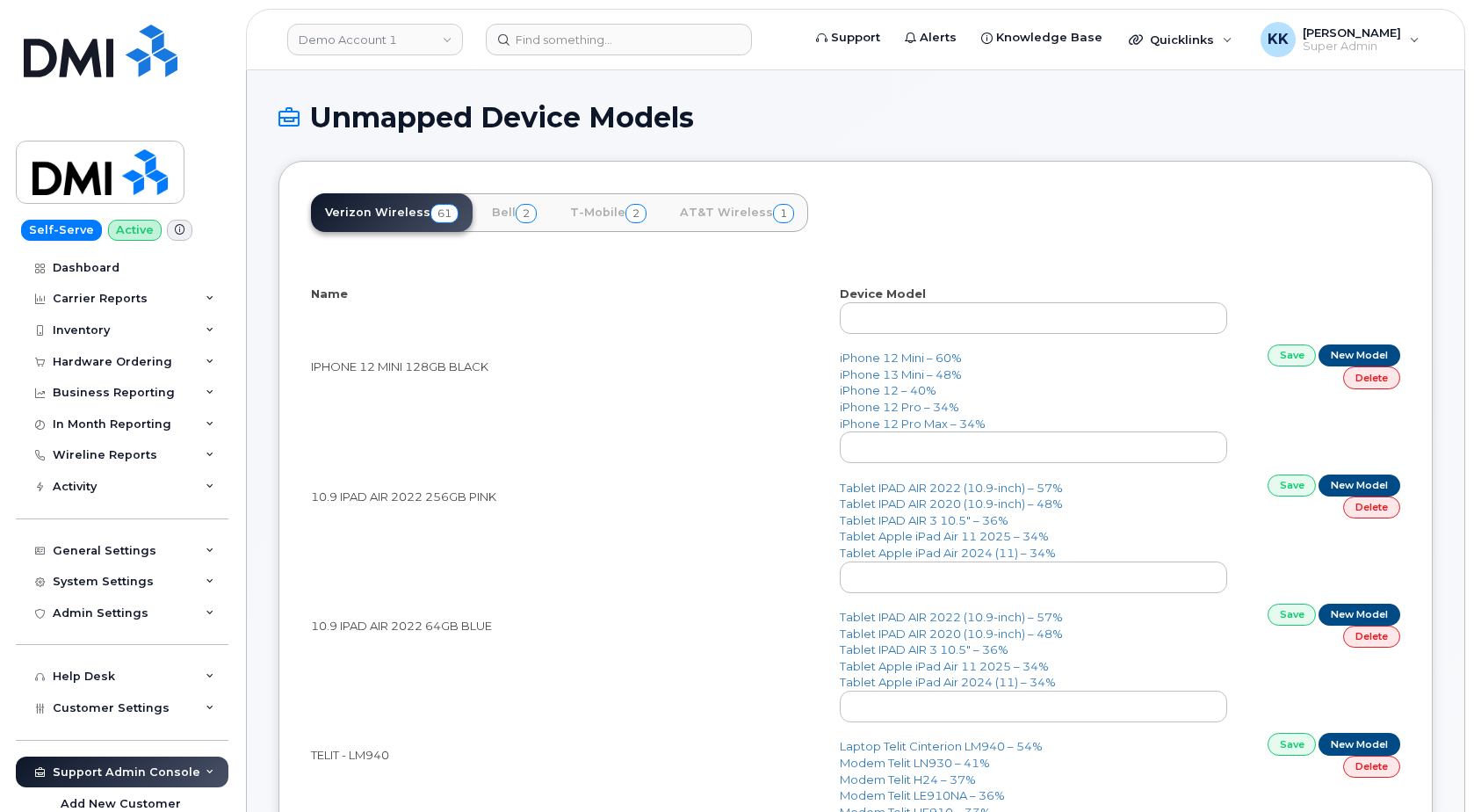
select select "25"
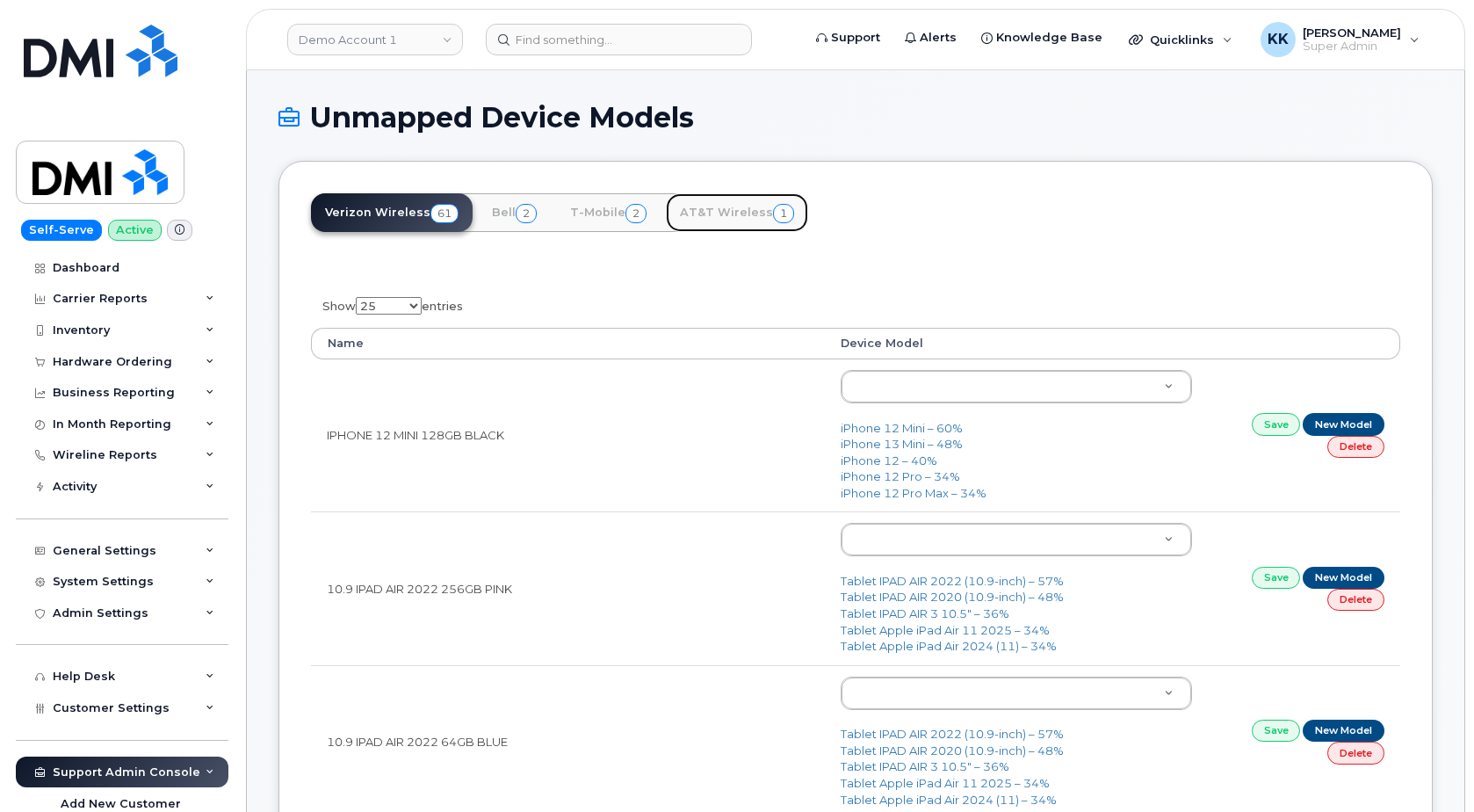
click at [721, 211] on link "AT&T Wireless 1" at bounding box center [737, 212] width 143 height 39
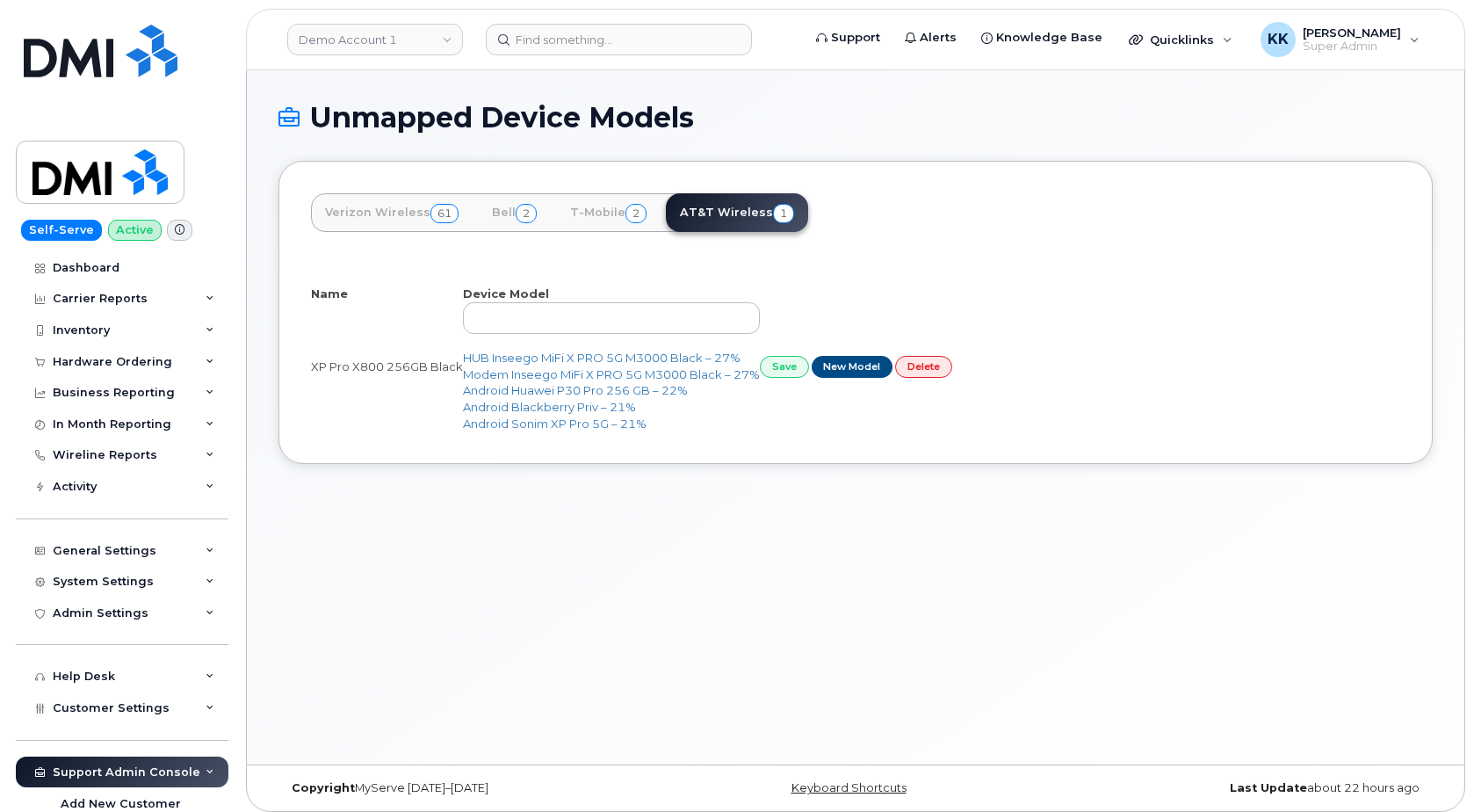
select select "25"
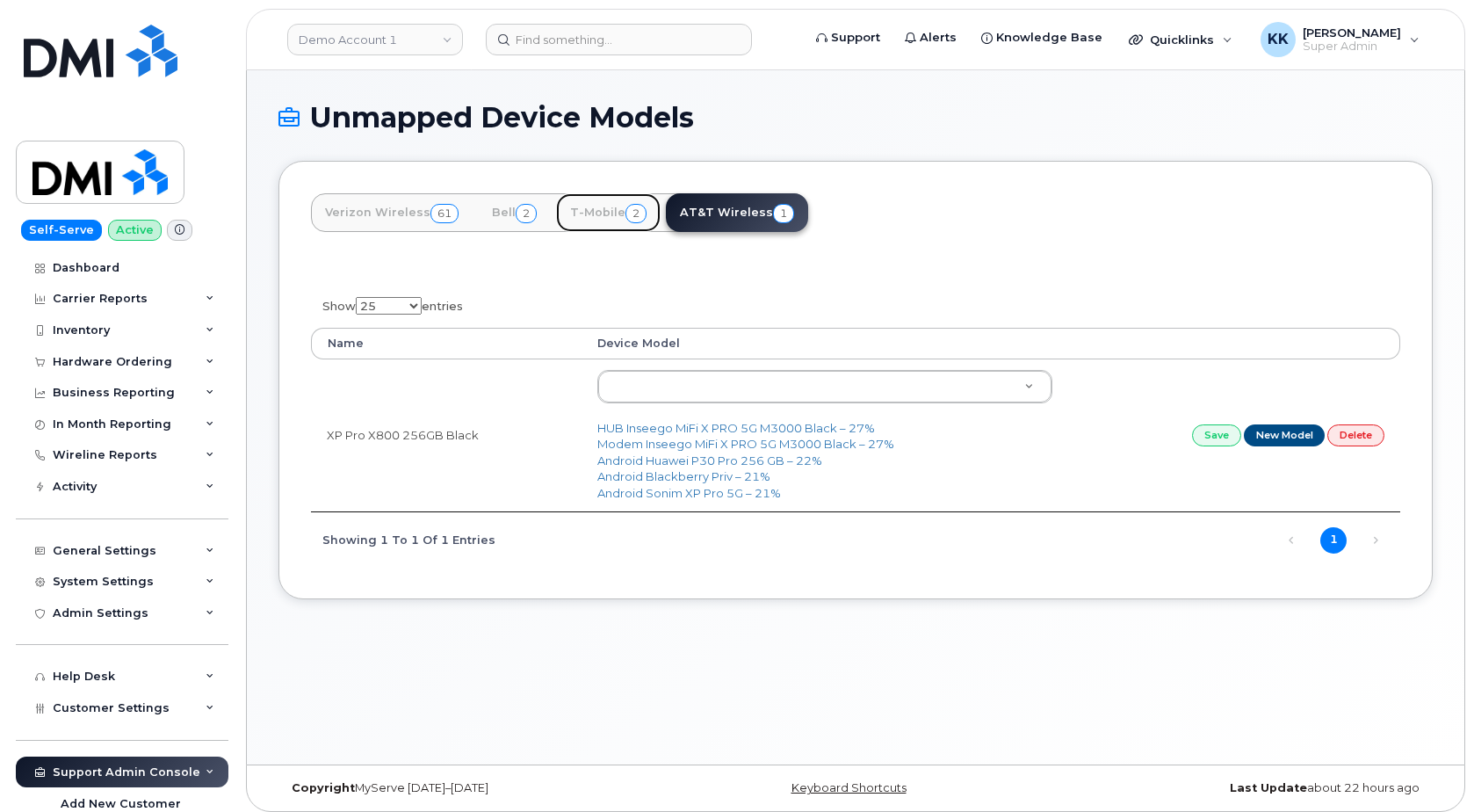
click at [607, 204] on link "T-Mobile 2" at bounding box center [608, 212] width 105 height 39
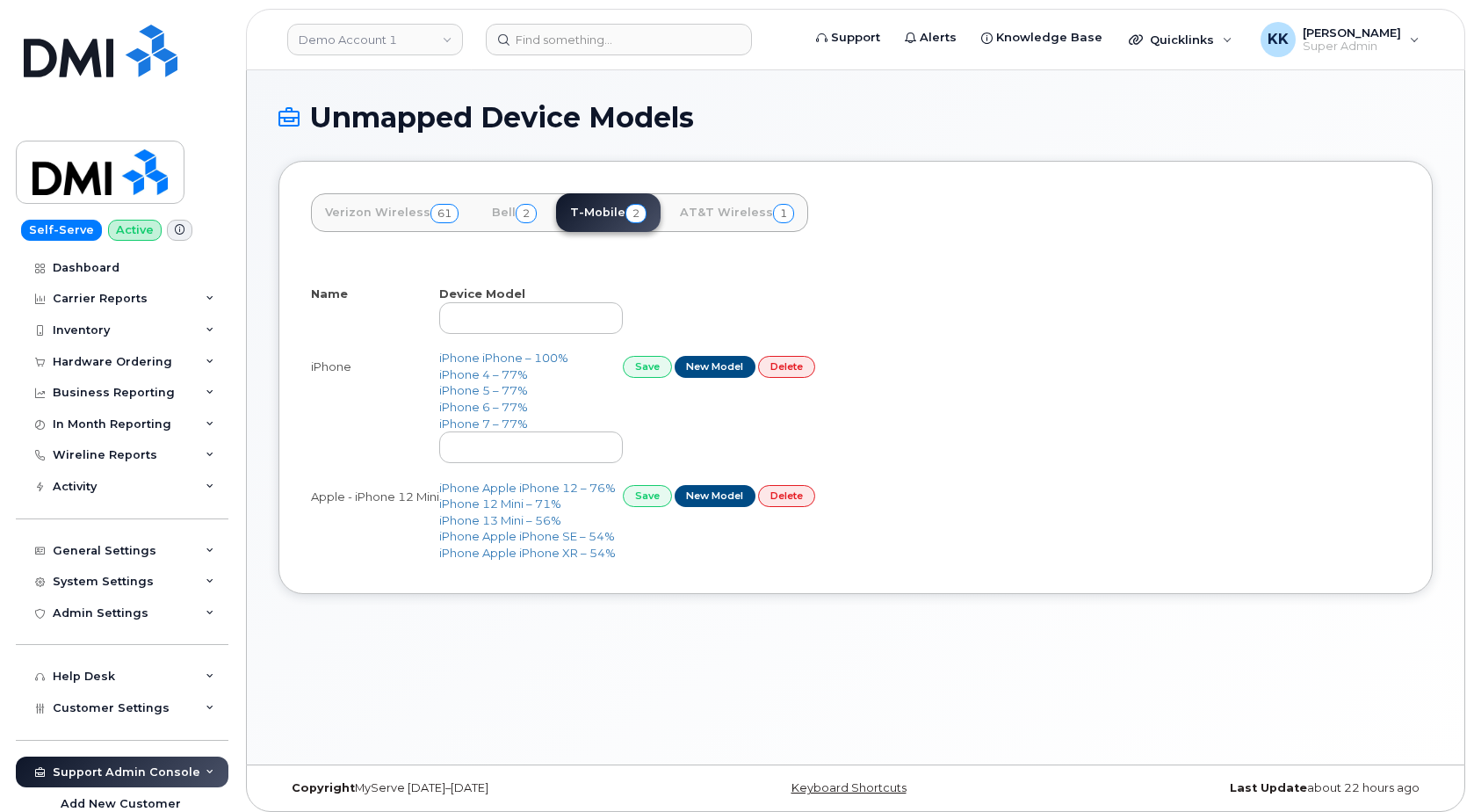
select select "25"
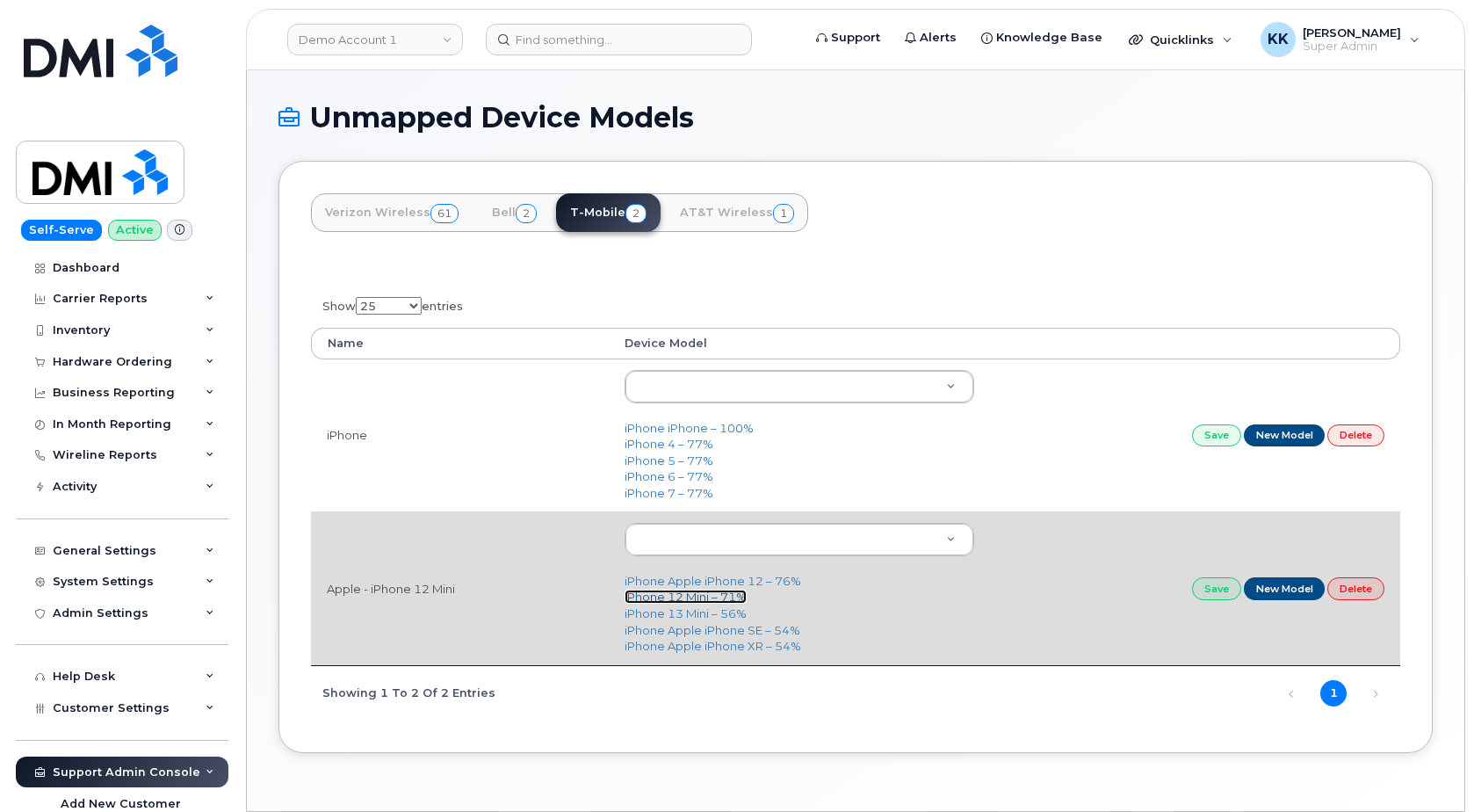
click at [707, 601] on link "iPhone 12 Mini – 71%" at bounding box center [686, 597] width 123 height 14
type input "2475"
click at [1210, 592] on link "Save" at bounding box center [1216, 588] width 49 height 22
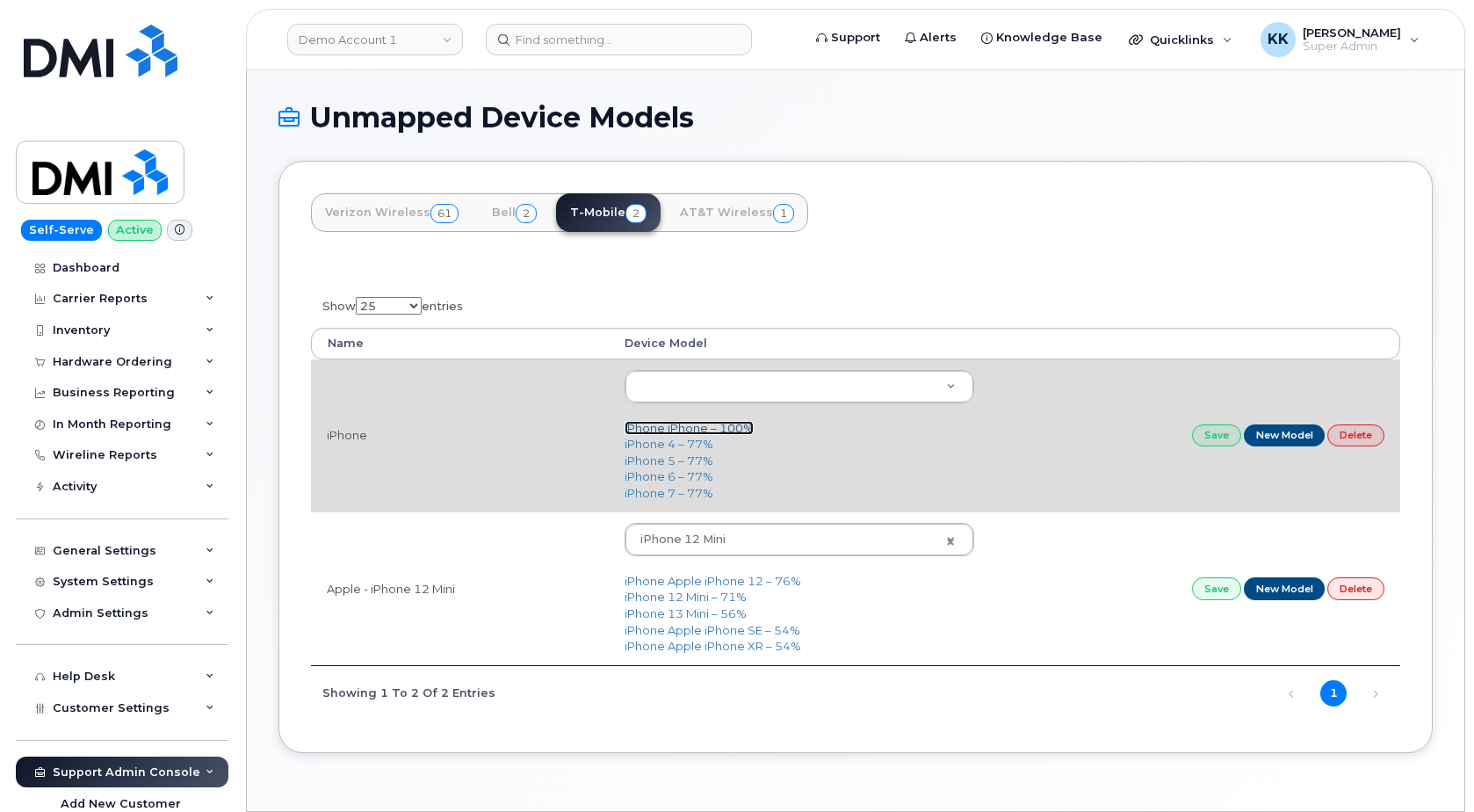
click at [710, 426] on link "iPhone iPhone – 100%" at bounding box center [690, 427] width 130 height 14
type input "2297"
click at [1218, 432] on link "Save" at bounding box center [1216, 435] width 49 height 22
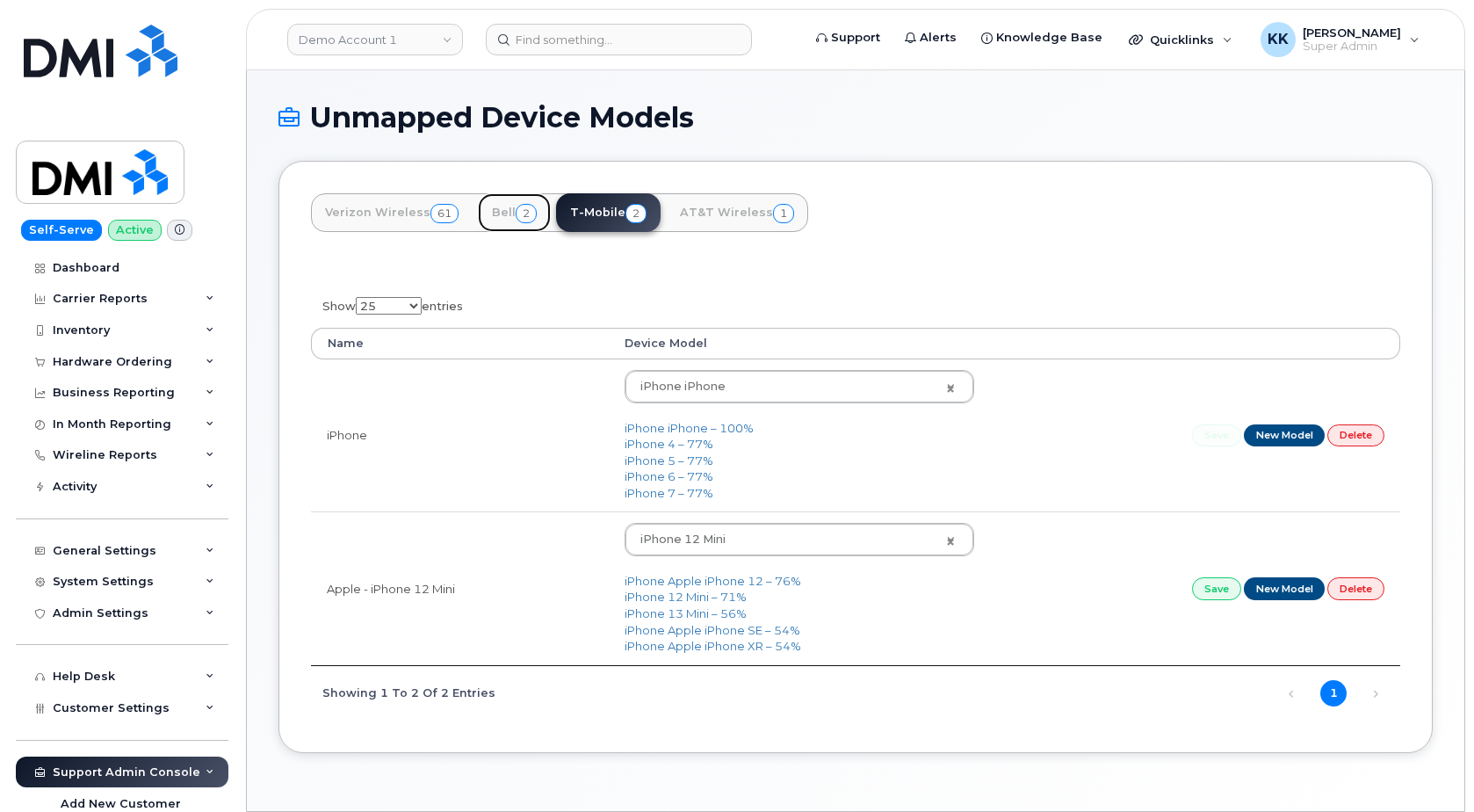
click at [505, 207] on link "Bell 2" at bounding box center [514, 212] width 73 height 39
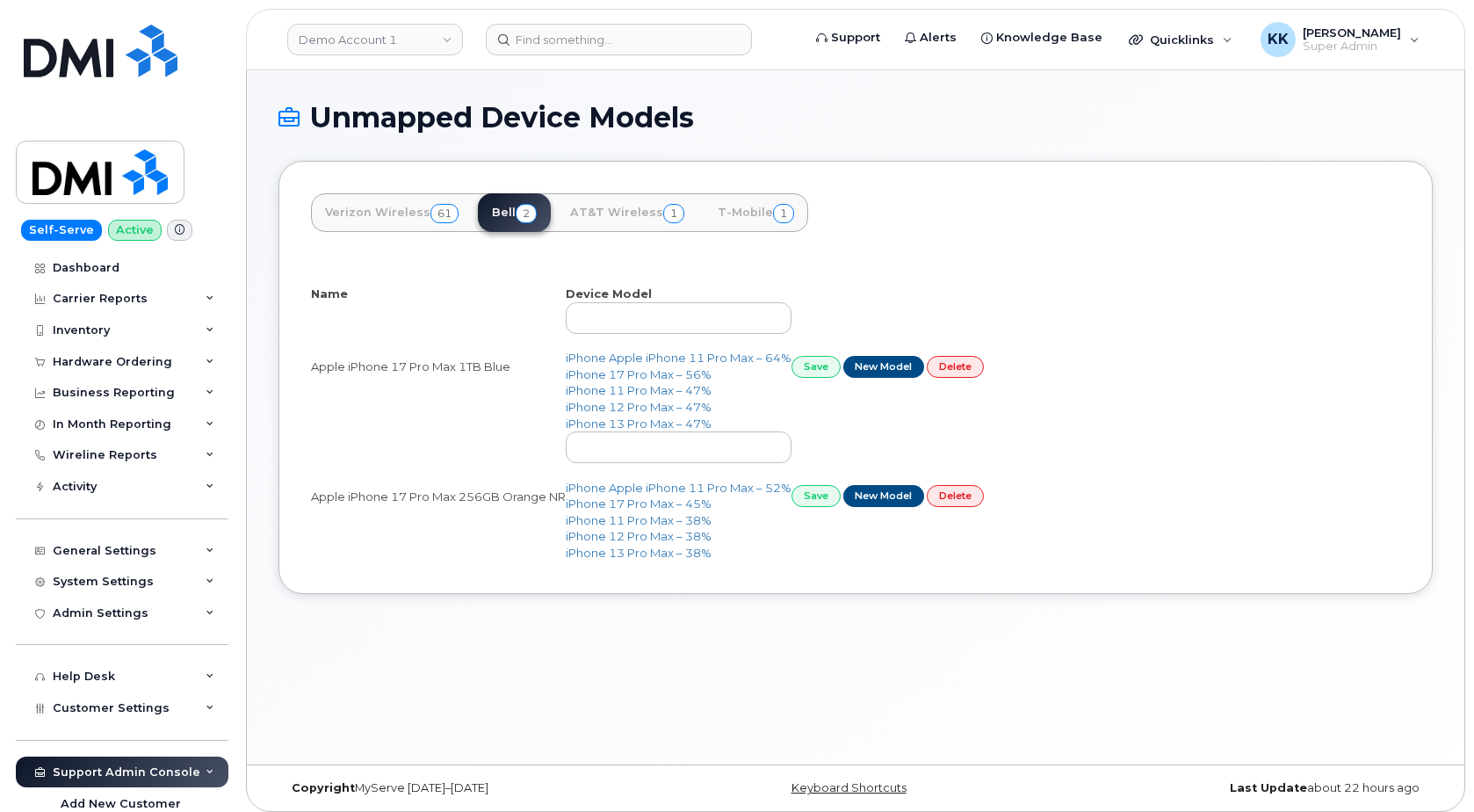
select select "25"
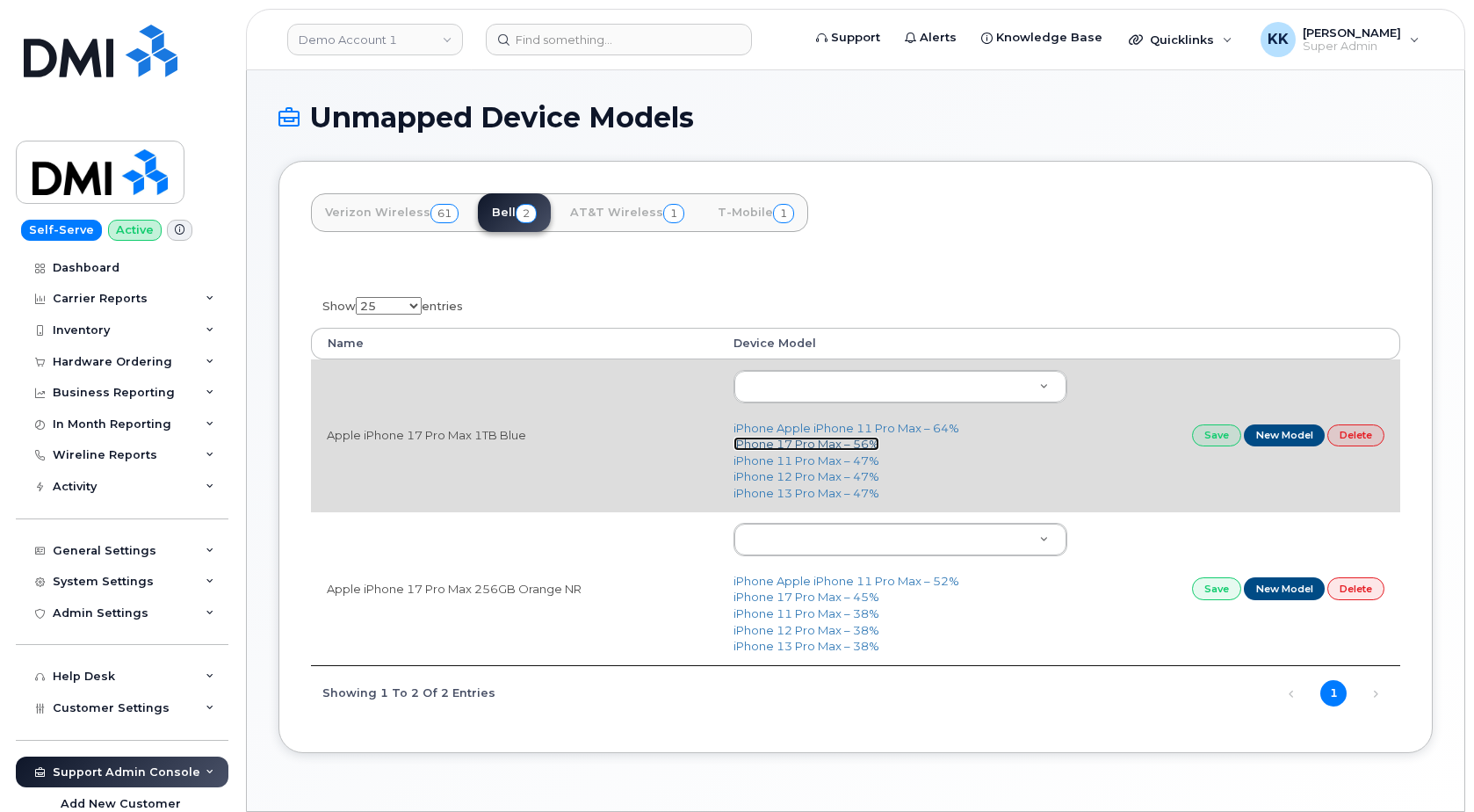
click at [804, 445] on link "iPhone 17 Pro Max – 56%" at bounding box center [806, 443] width 146 height 14
type input "3441"
click at [1222, 431] on link "Save" at bounding box center [1216, 435] width 49 height 22
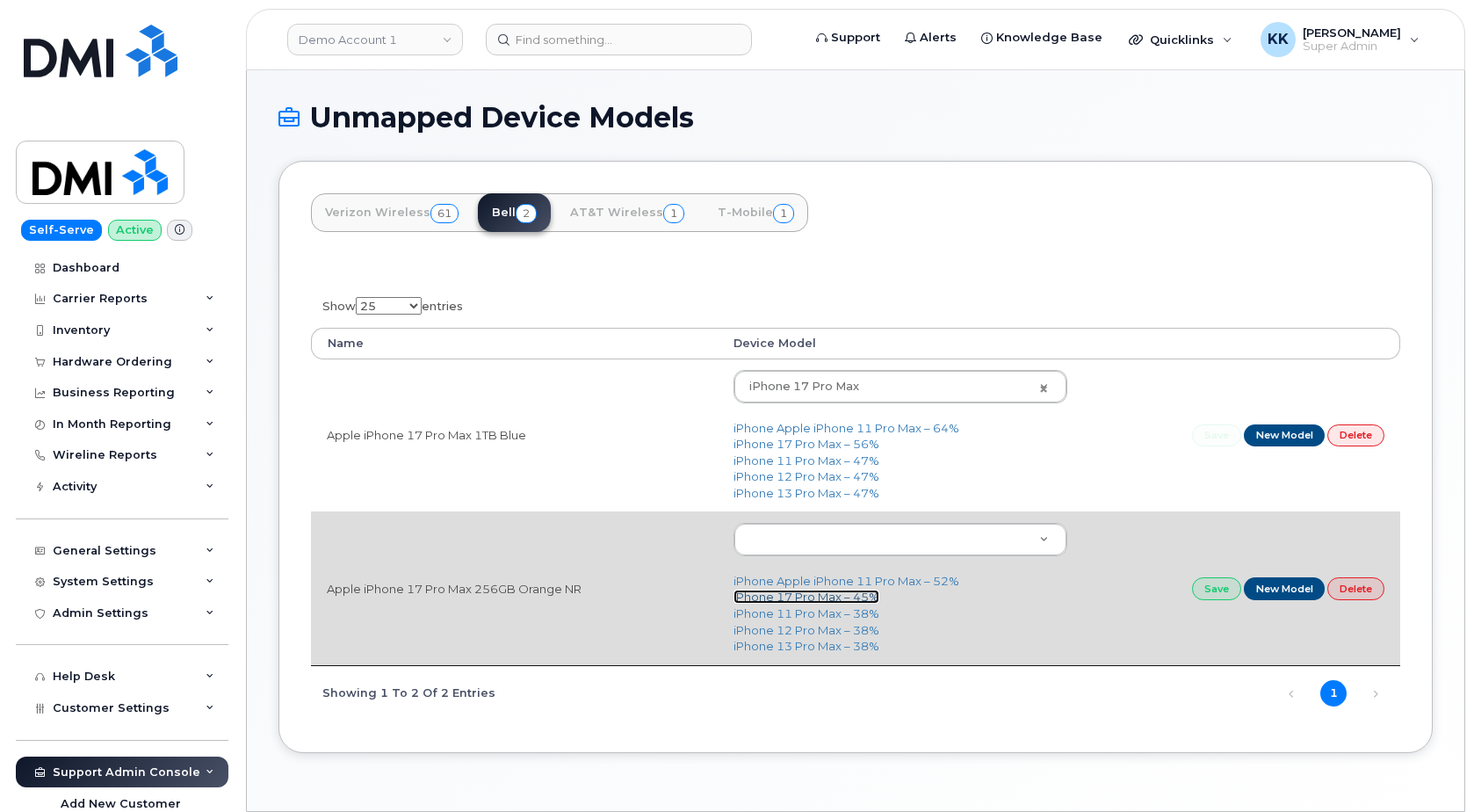
click at [790, 599] on link "iPhone 17 Pro Max – 45%" at bounding box center [806, 597] width 146 height 14
type input "3441"
click at [1213, 593] on link "Save" at bounding box center [1216, 588] width 49 height 22
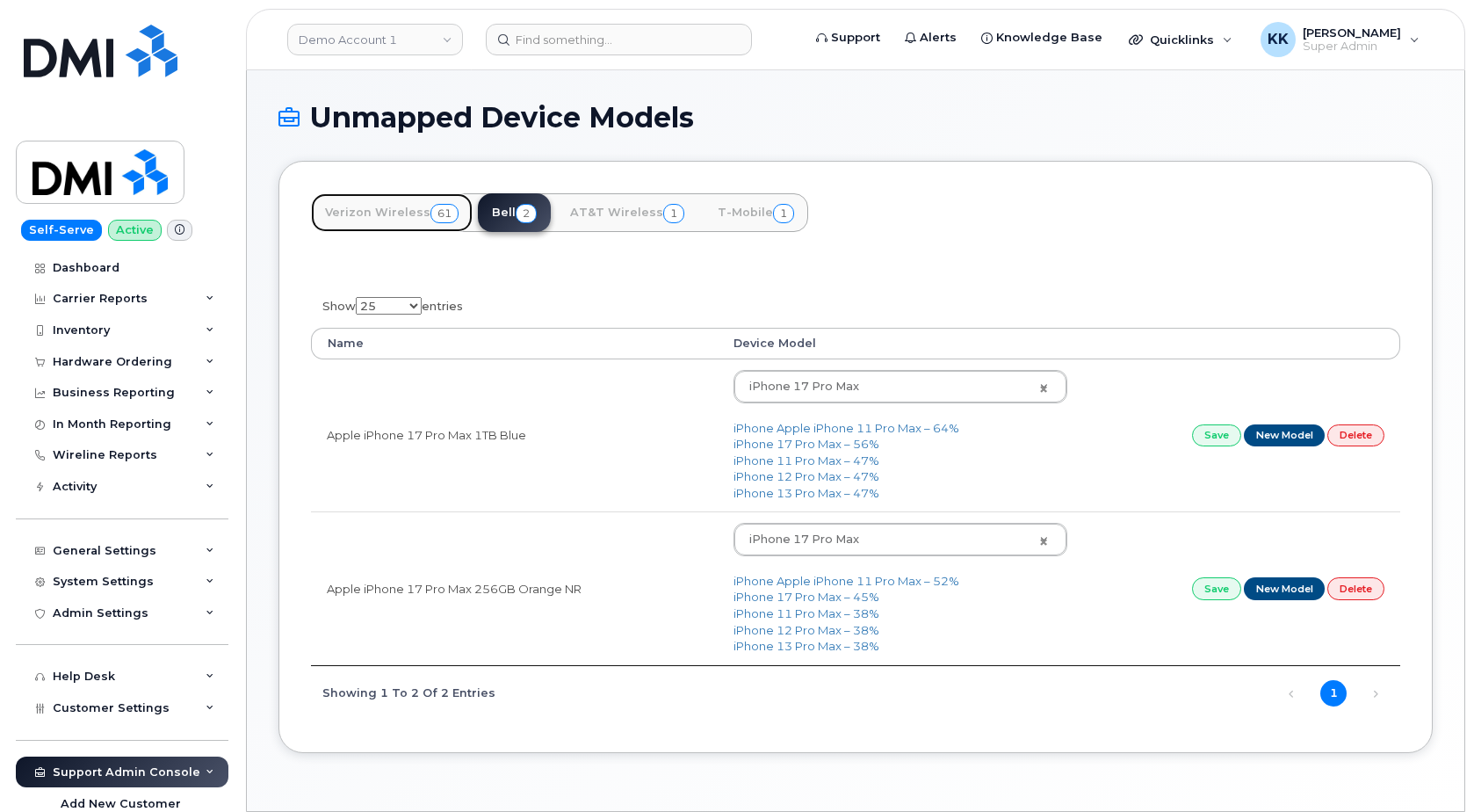
click at [408, 214] on link "Verizon Wireless 61" at bounding box center [392, 212] width 161 height 39
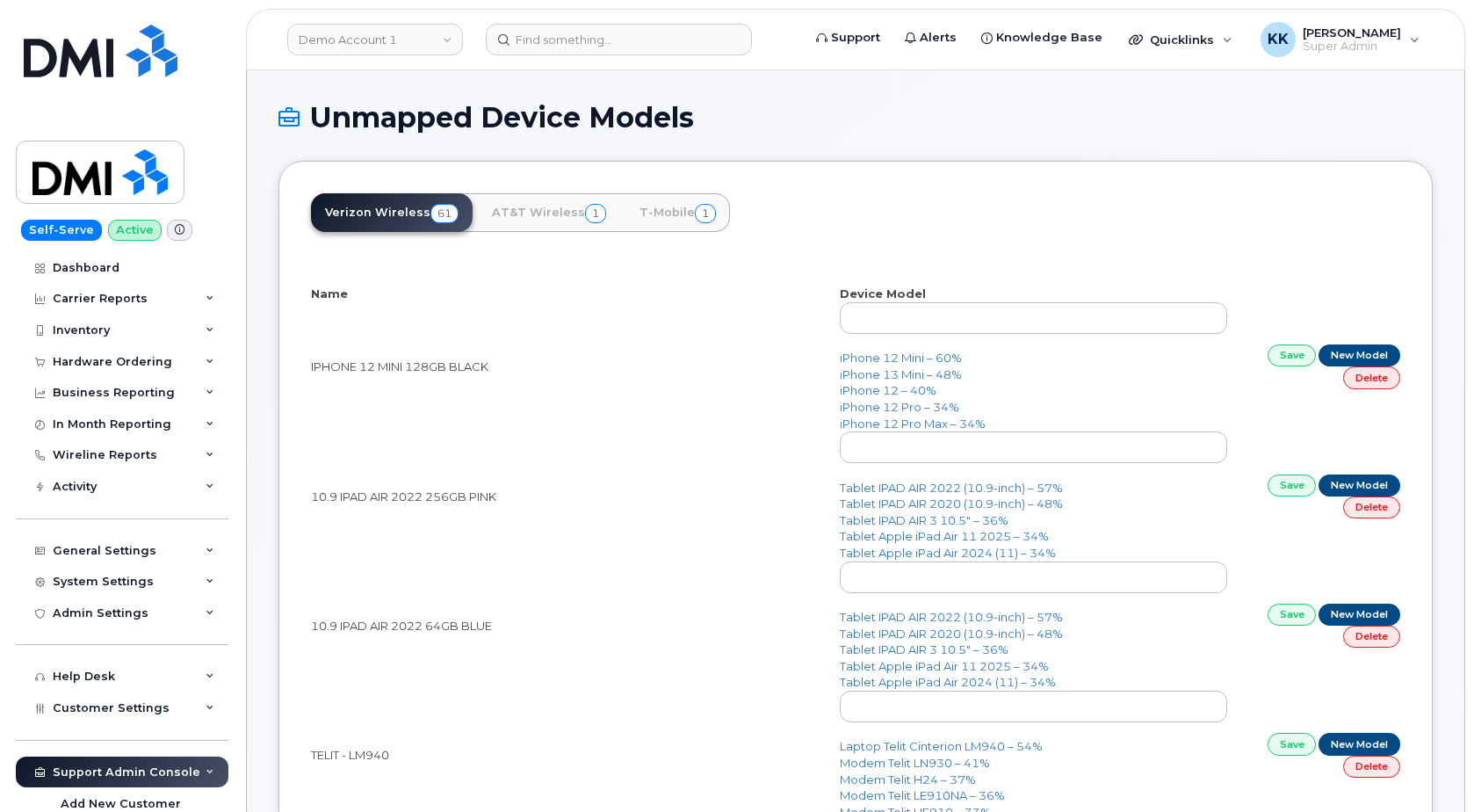
select select "25"
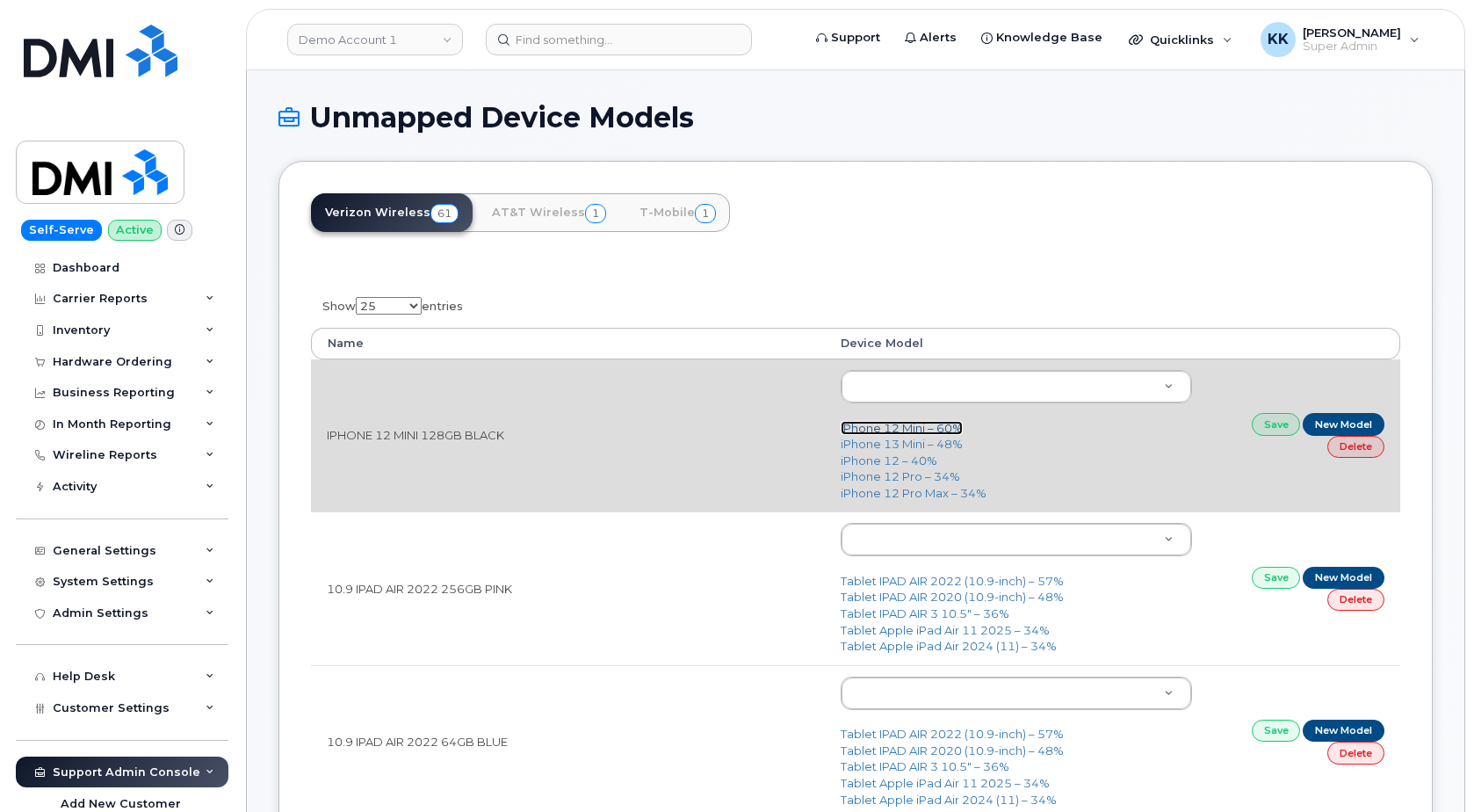
click at [916, 426] on link "iPhone 12 Mini – 60%" at bounding box center [902, 427] width 123 height 14
type input "2475"
click at [1260, 419] on link "Save" at bounding box center [1276, 423] width 49 height 22
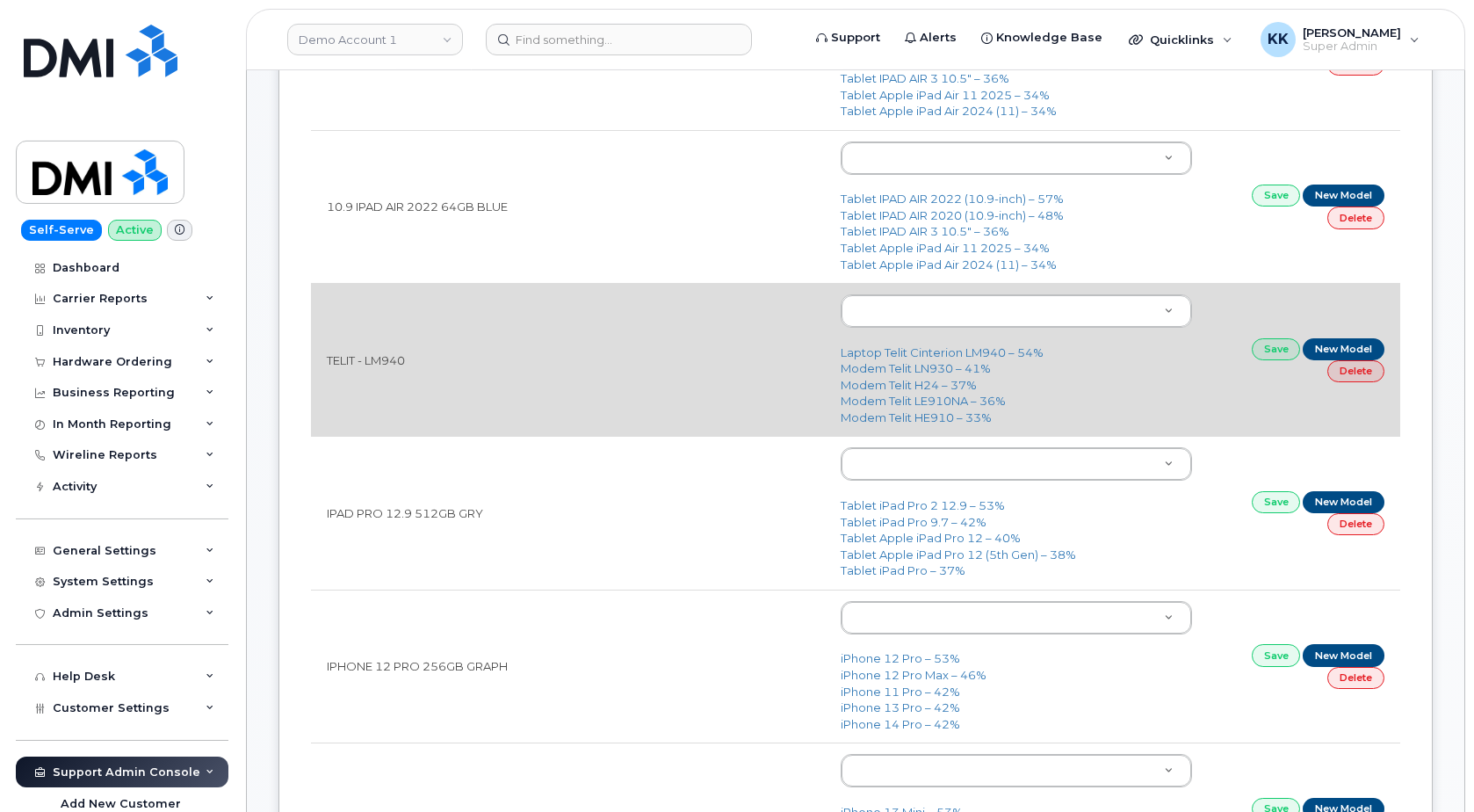
scroll to position [538, 0]
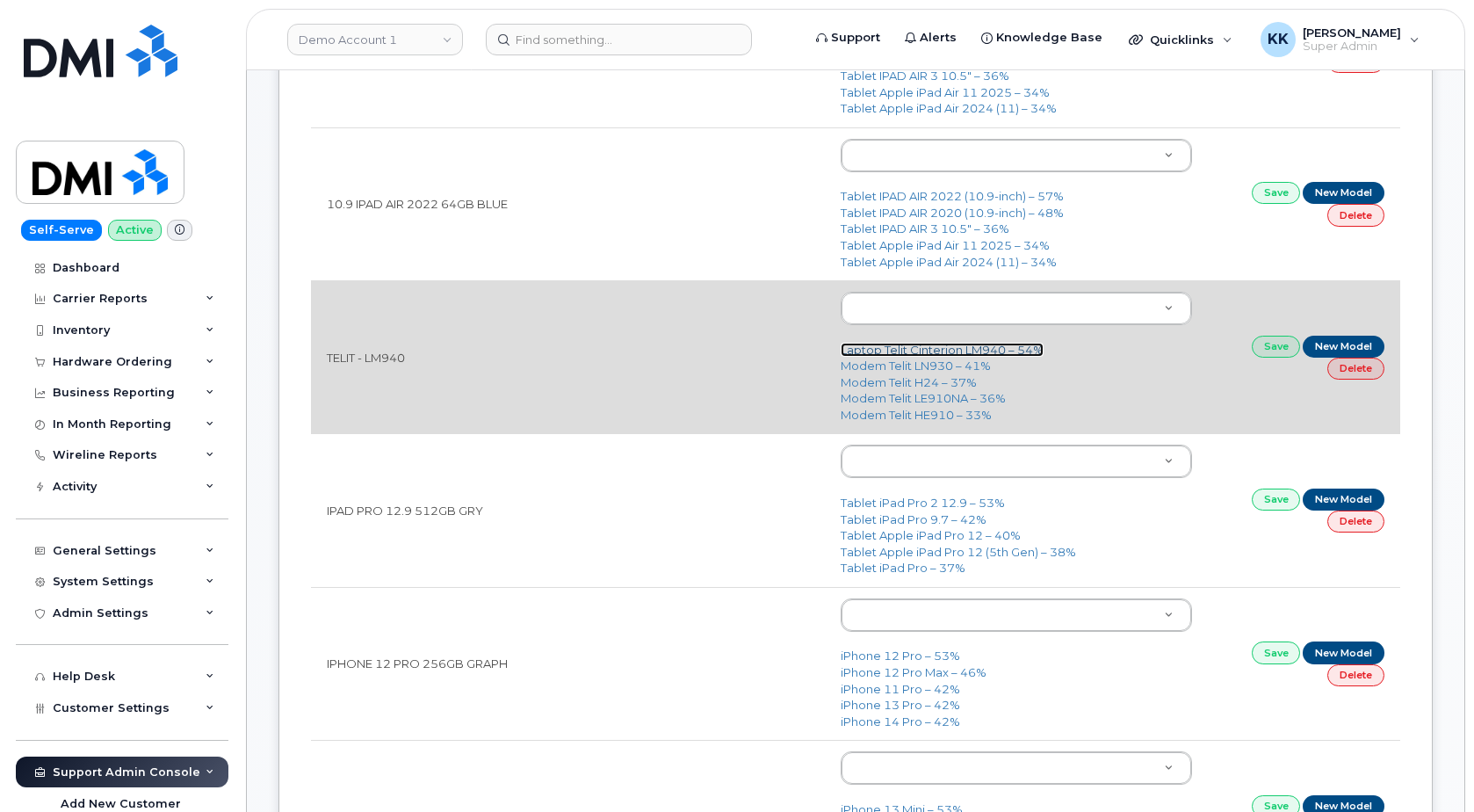
click at [979, 346] on link "Laptop Telit Cinterion LM940 – 54%" at bounding box center [943, 350] width 203 height 14
type input "3216"
click at [1258, 350] on link "Save" at bounding box center [1276, 347] width 49 height 22
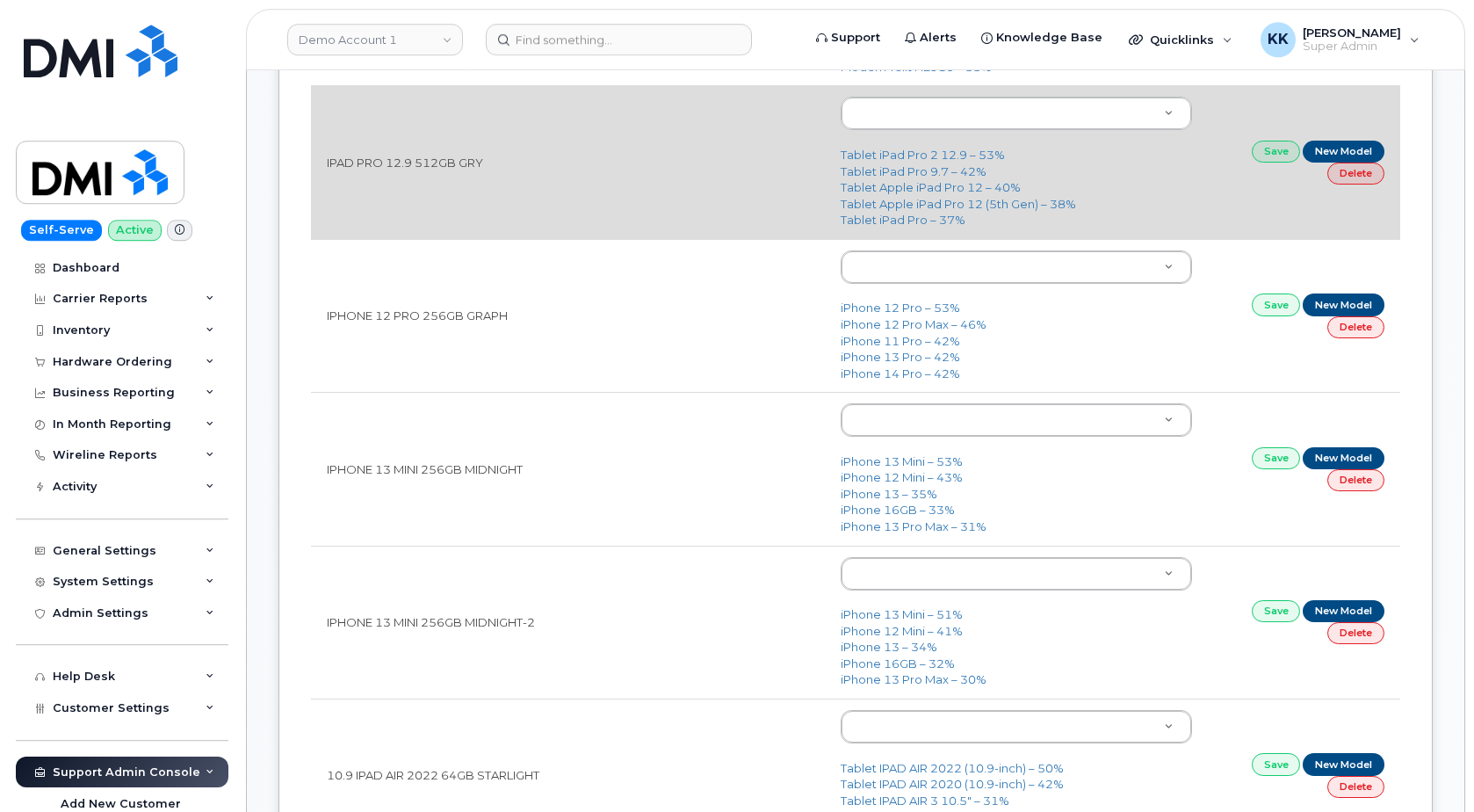
scroll to position [896, 0]
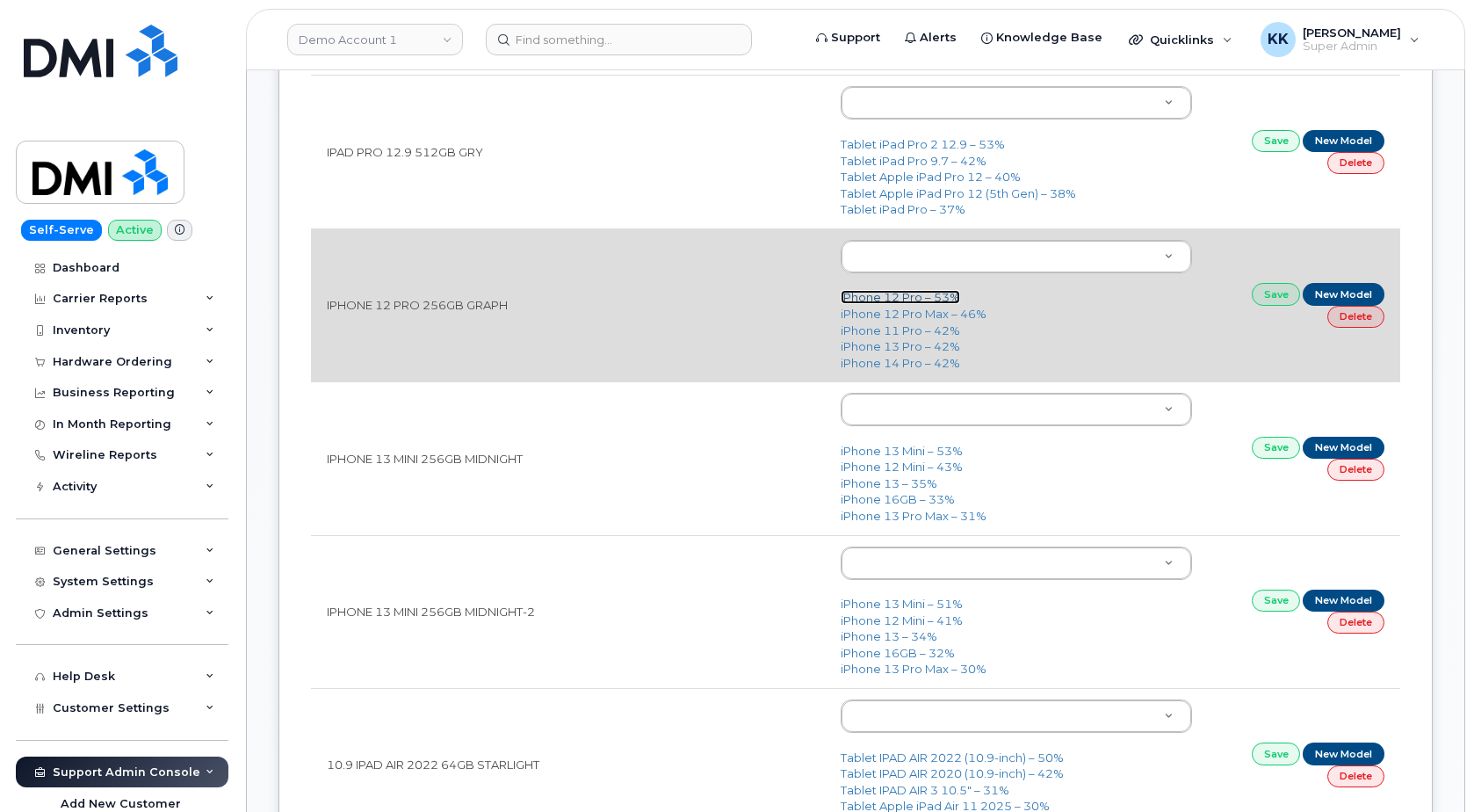
click at [898, 296] on link "iPhone 12 Pro – 53%" at bounding box center [901, 297] width 120 height 14
type input "2429"
click at [1259, 290] on link "Save" at bounding box center [1276, 294] width 49 height 22
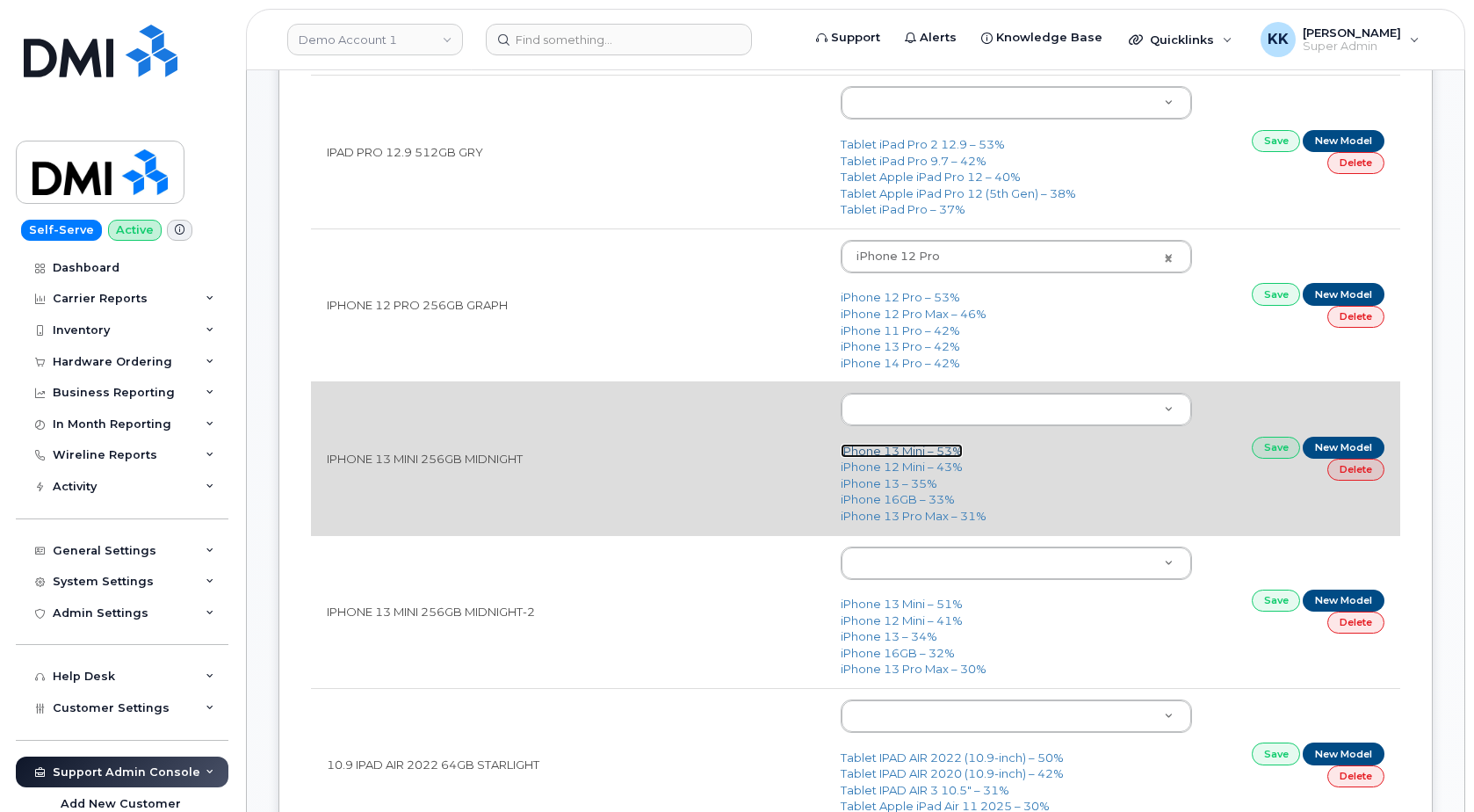
click at [924, 446] on link "iPhone 13 Mini – 53%" at bounding box center [902, 450] width 123 height 14
type input "2613"
click at [1274, 446] on link "Save" at bounding box center [1276, 447] width 49 height 22
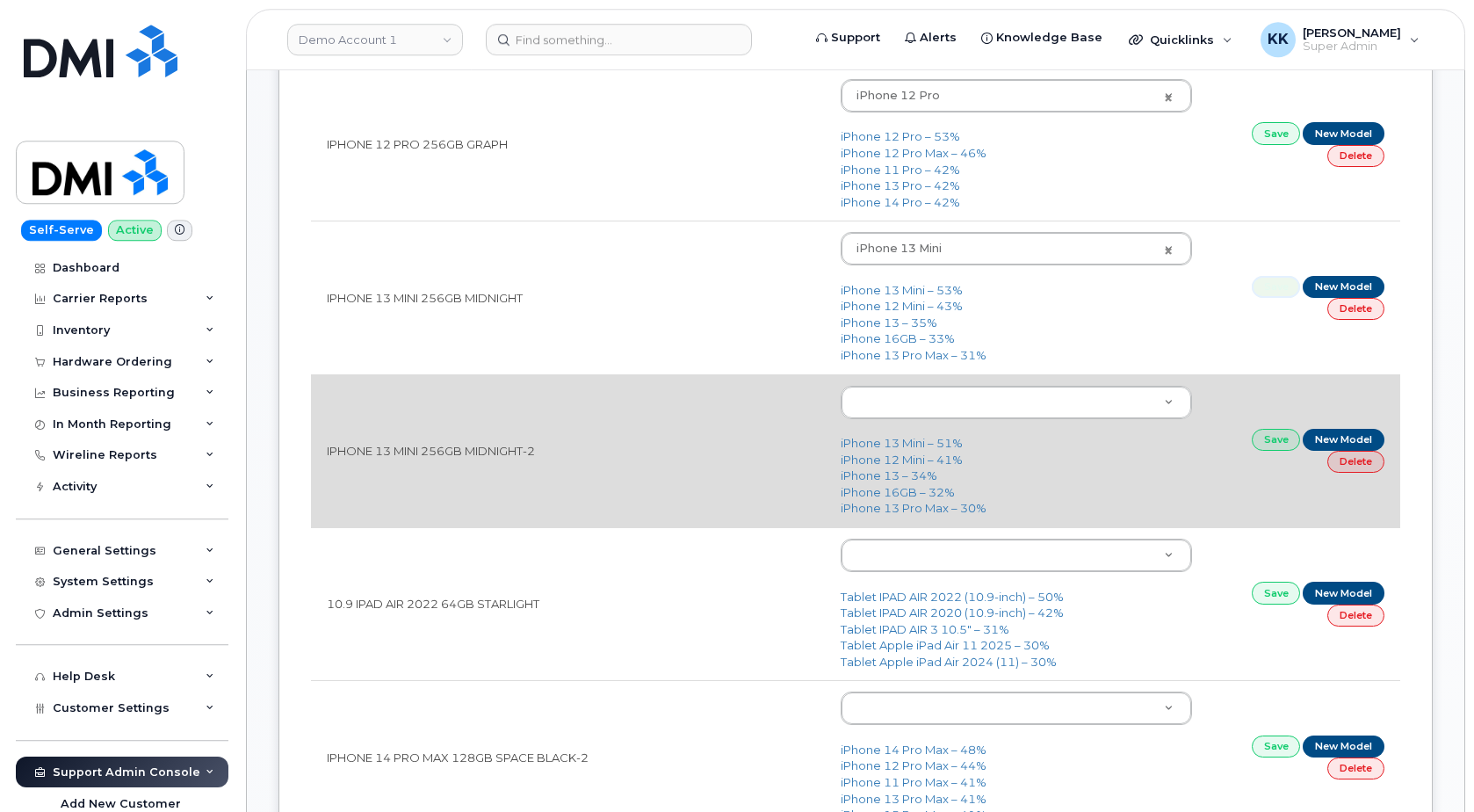
scroll to position [1075, 0]
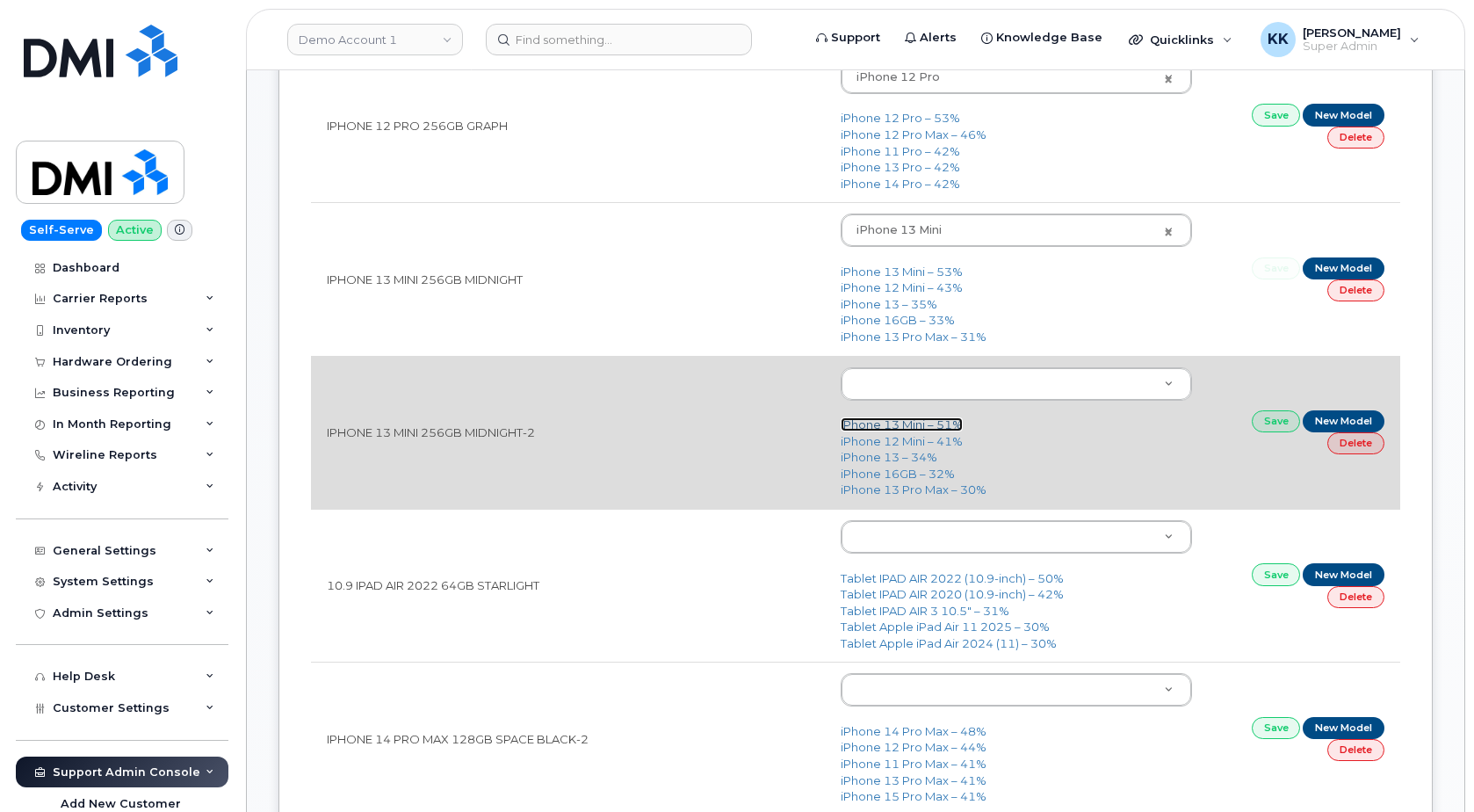
click at [886, 430] on link "iPhone 13 Mini – 51%" at bounding box center [902, 424] width 123 height 14
type input "2613"
click at [1275, 426] on link "Save" at bounding box center [1276, 421] width 49 height 22
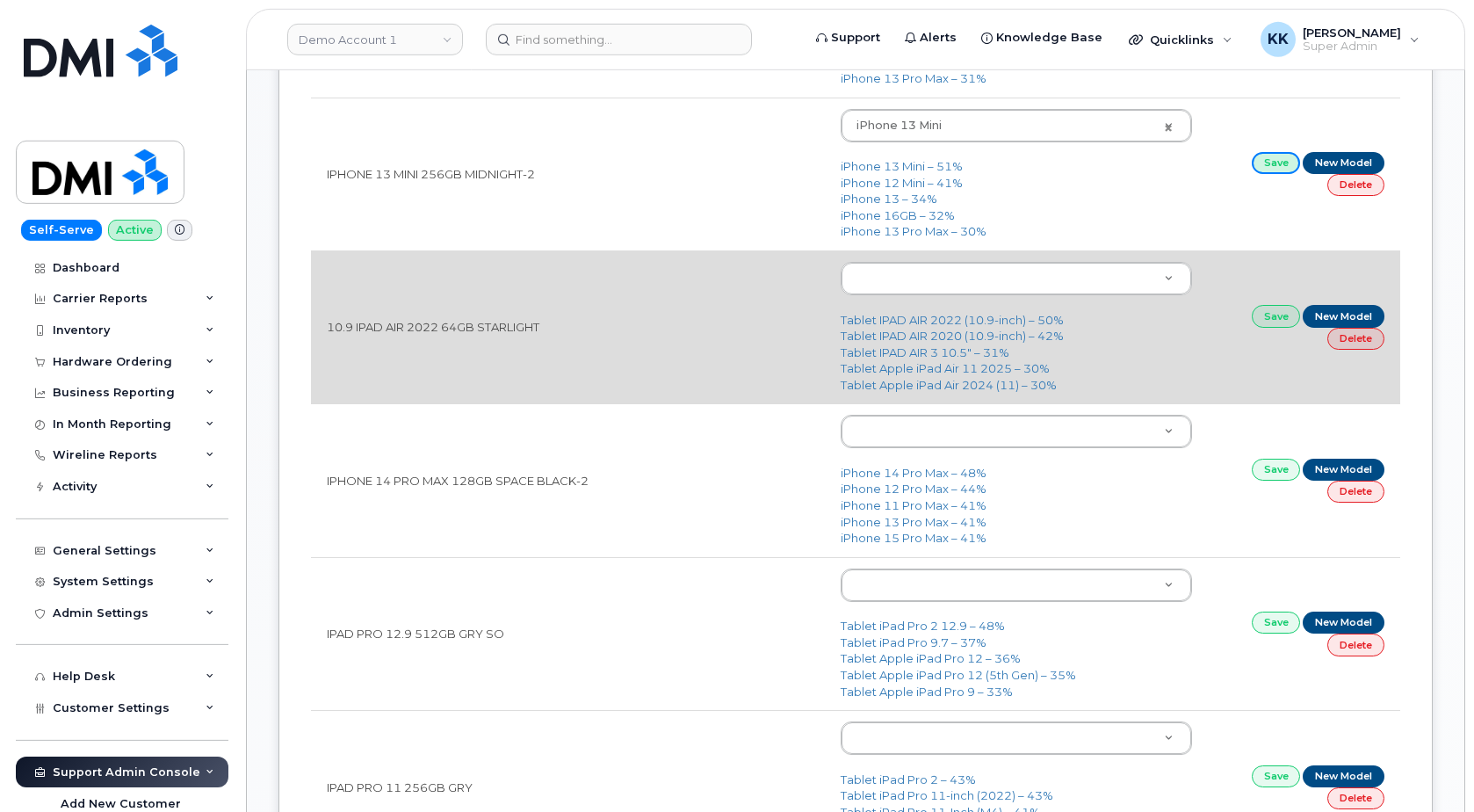
scroll to position [1344, 0]
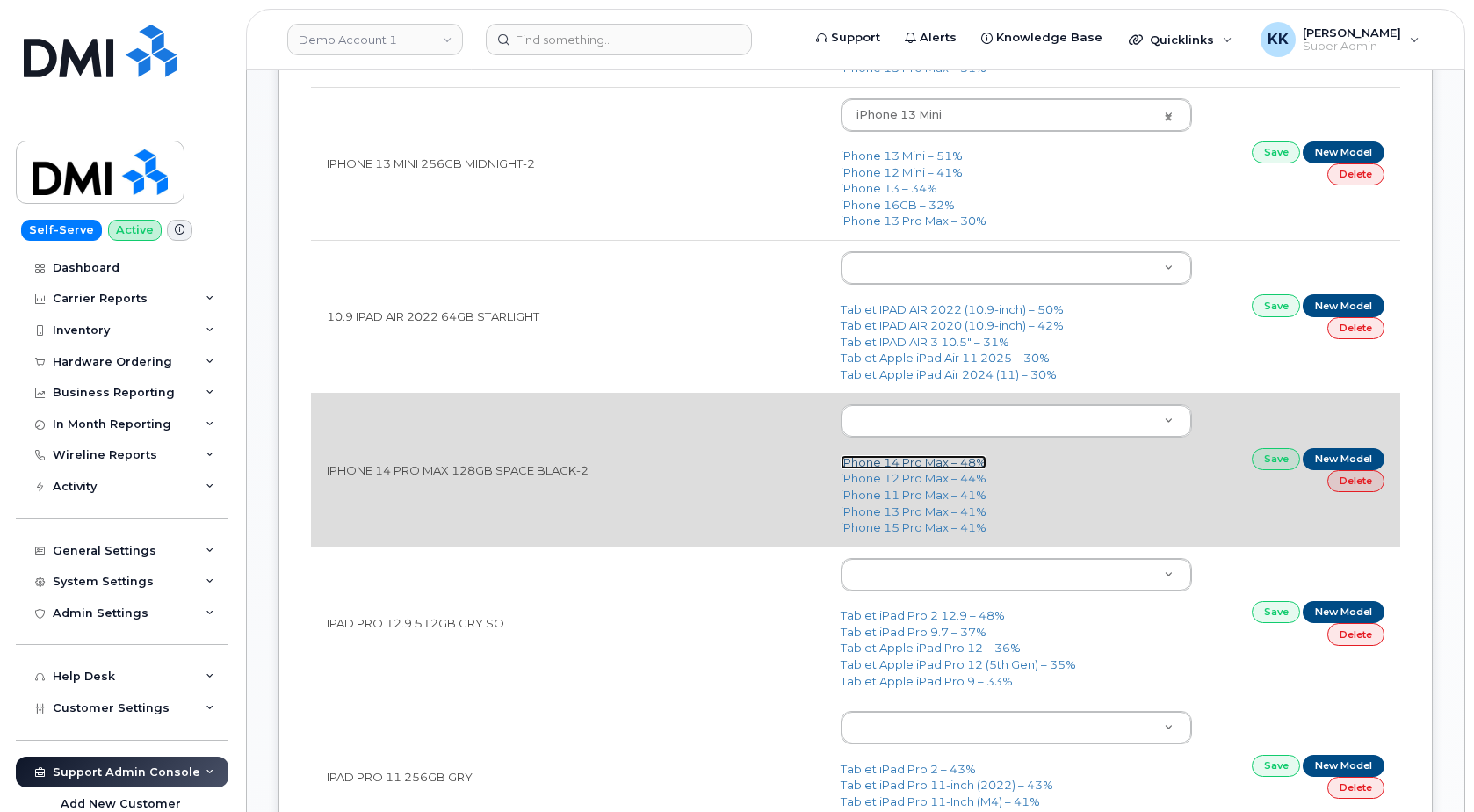
click at [887, 463] on link "iPhone 14 Pro Max – 48%" at bounding box center [914, 462] width 146 height 14
type input "2779"
click at [1263, 458] on link "Save" at bounding box center [1276, 459] width 49 height 22
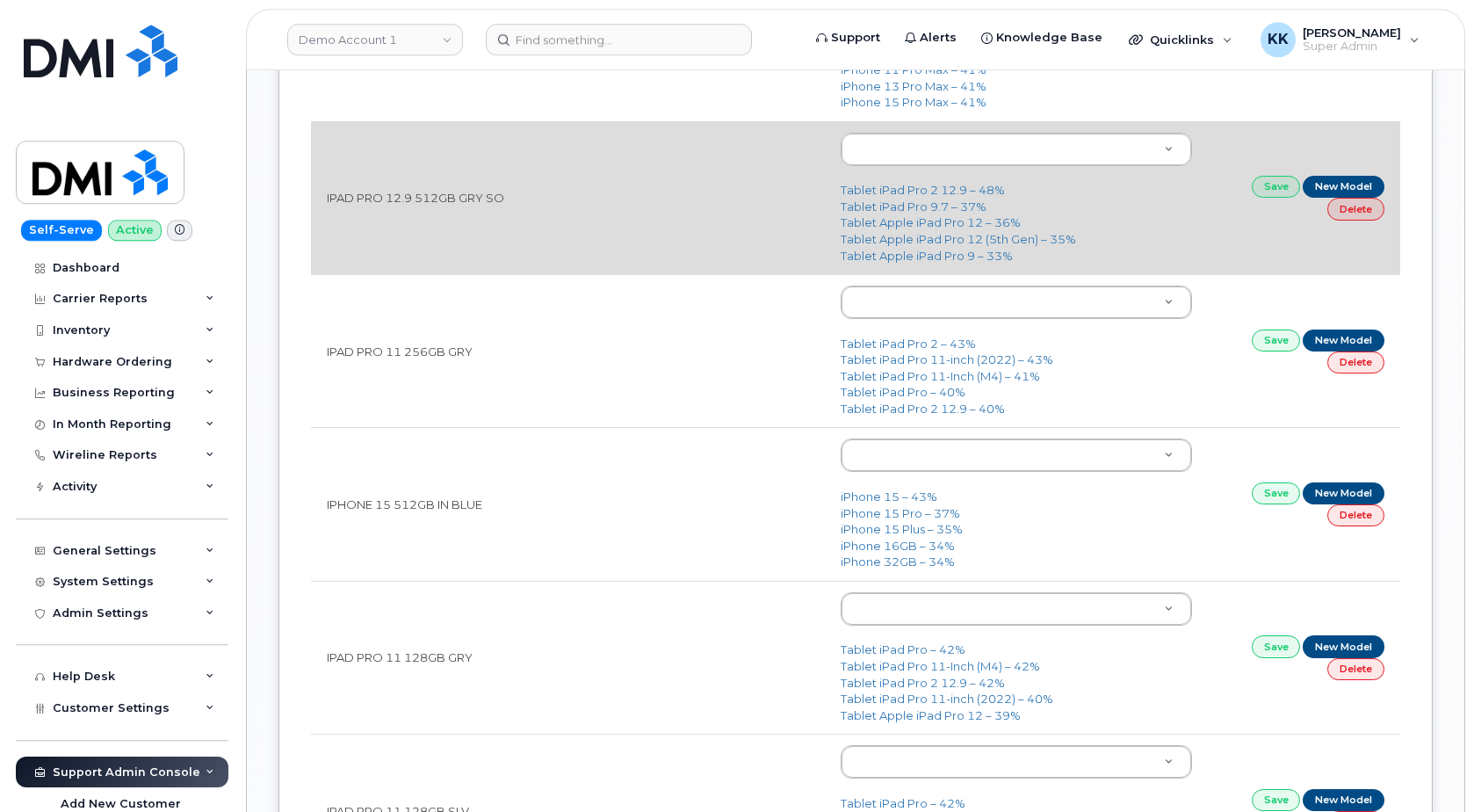
scroll to position [1791, 0]
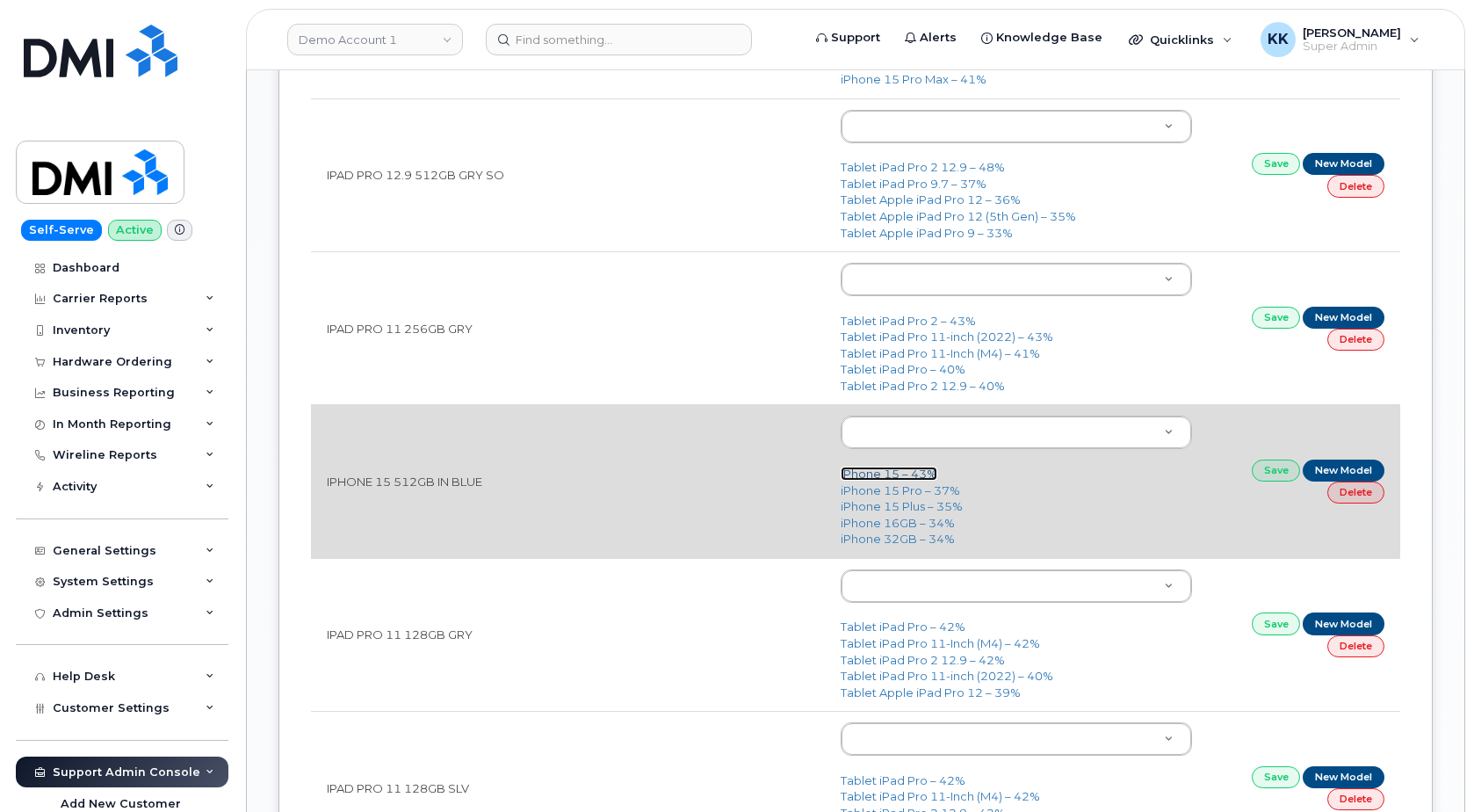
click at [867, 477] on link "iPhone 15 – 43%" at bounding box center [889, 473] width 97 height 14
type input "3031"
click at [1260, 477] on link "Save" at bounding box center [1276, 470] width 49 height 22
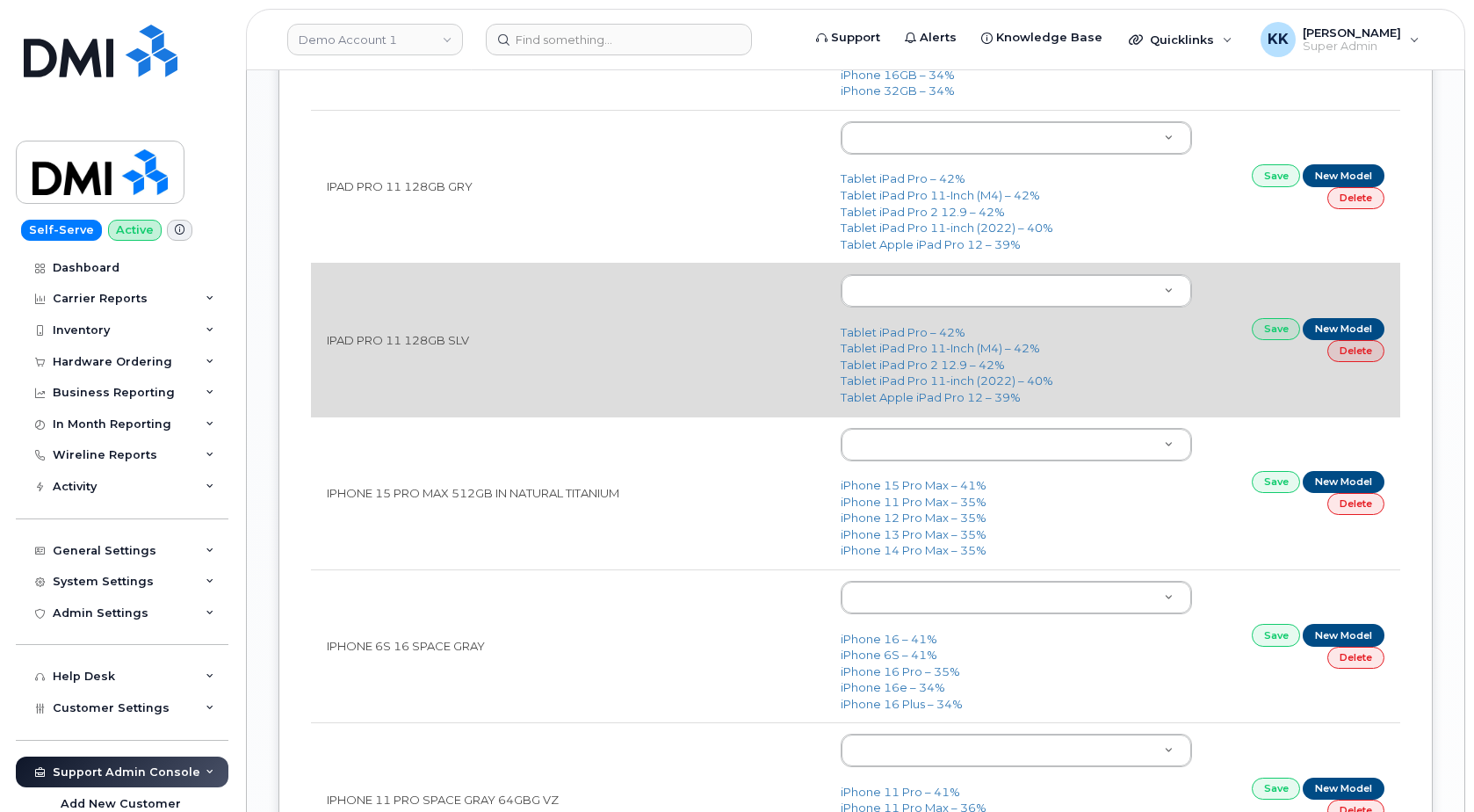
scroll to position [2329, 0]
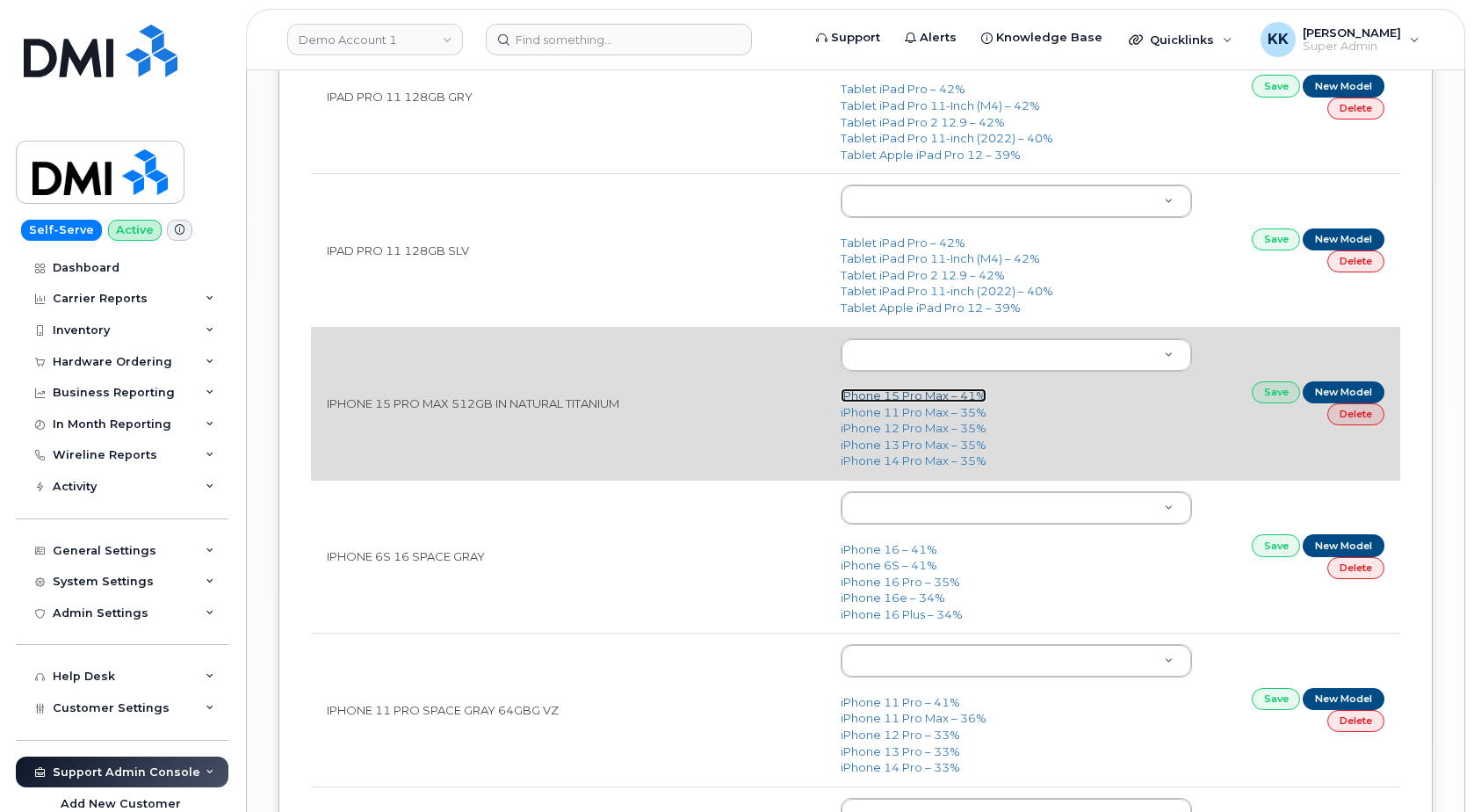
click at [901, 399] on link "iPhone 15 Pro Max – 41%" at bounding box center [914, 396] width 146 height 14
type input "3021"
click at [1268, 397] on link "Save" at bounding box center [1276, 393] width 49 height 22
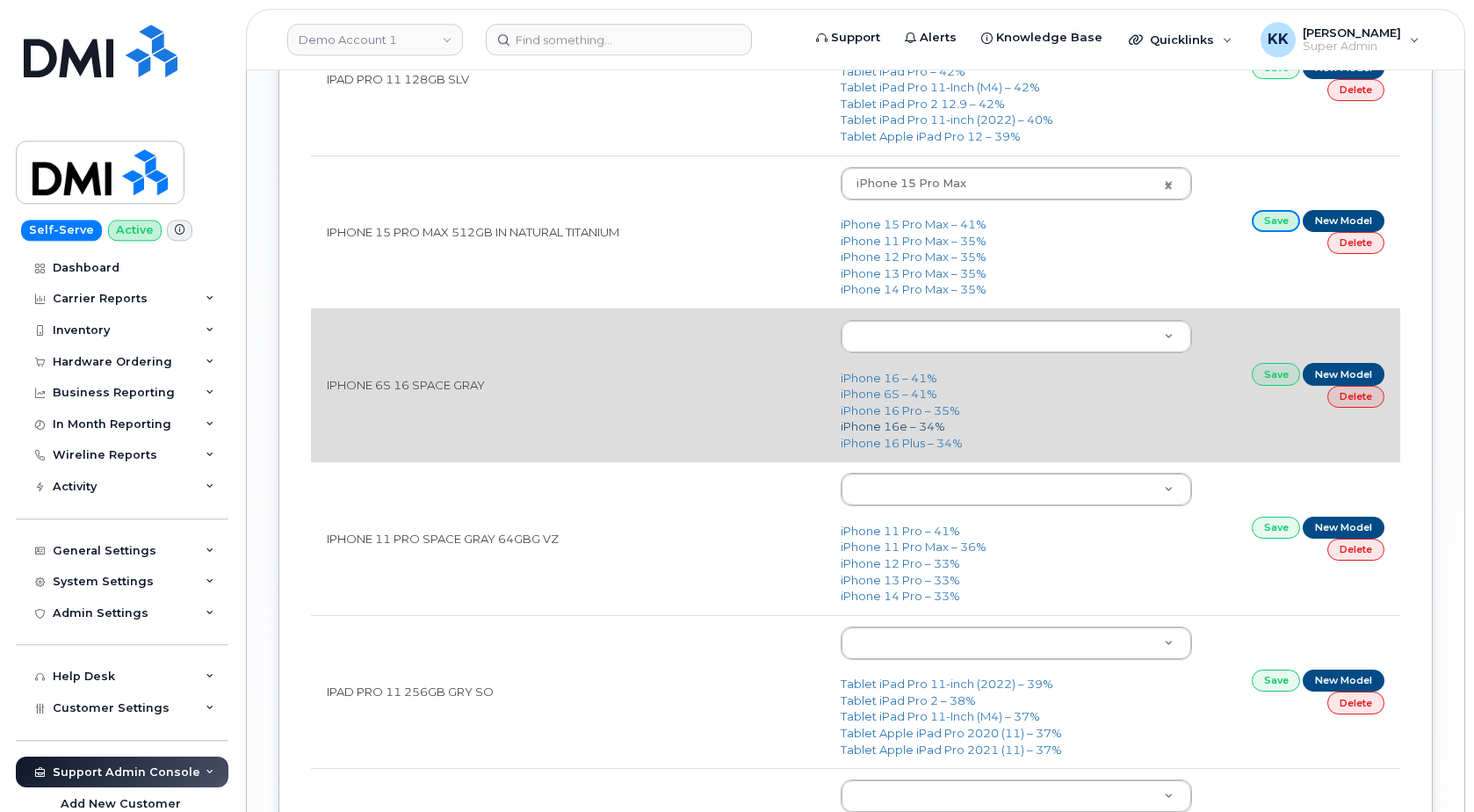
scroll to position [2509, 0]
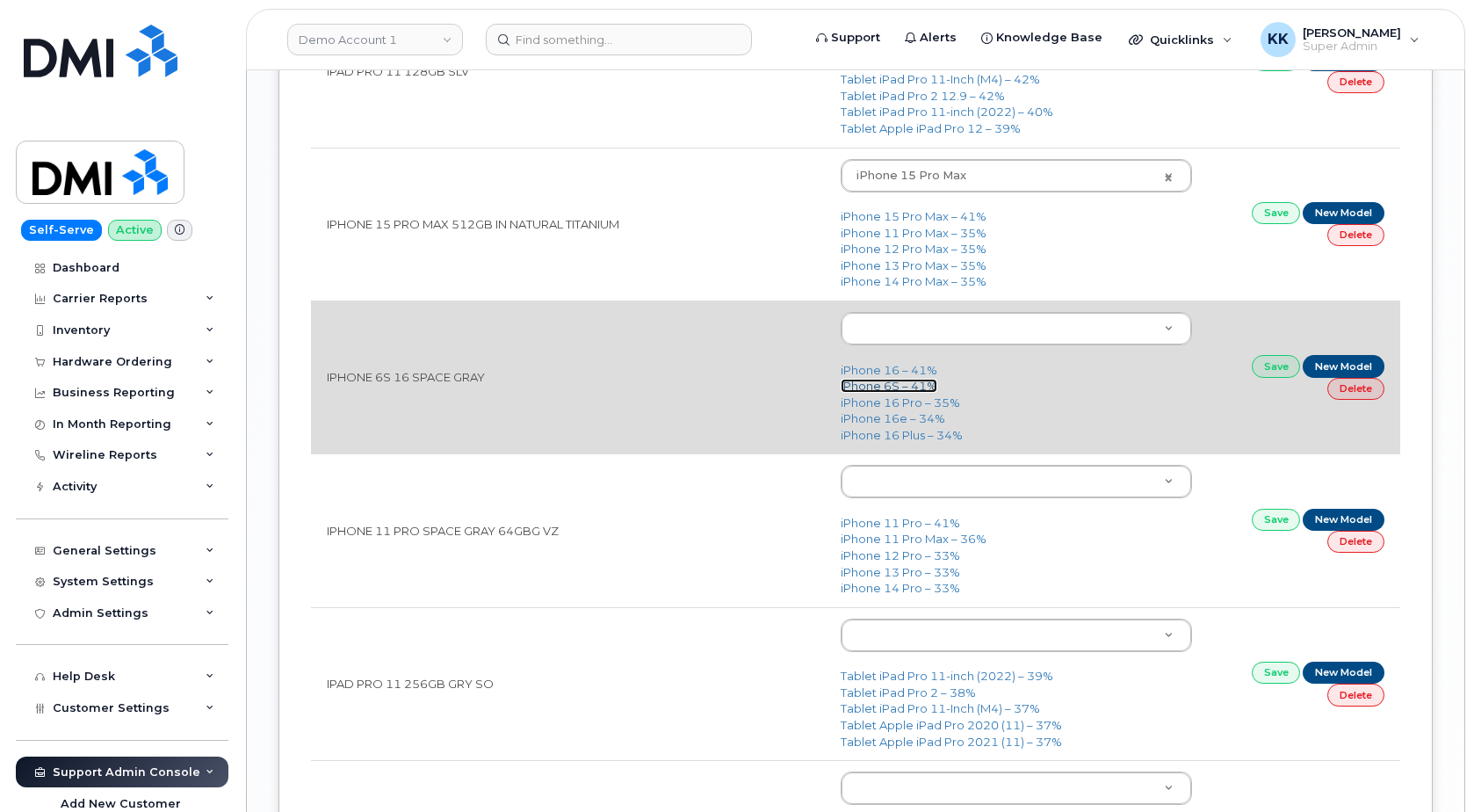
click at [878, 388] on link "iPhone 6S – 41%" at bounding box center [889, 386] width 97 height 14
type input "488"
click at [1282, 370] on link "Save" at bounding box center [1276, 366] width 49 height 22
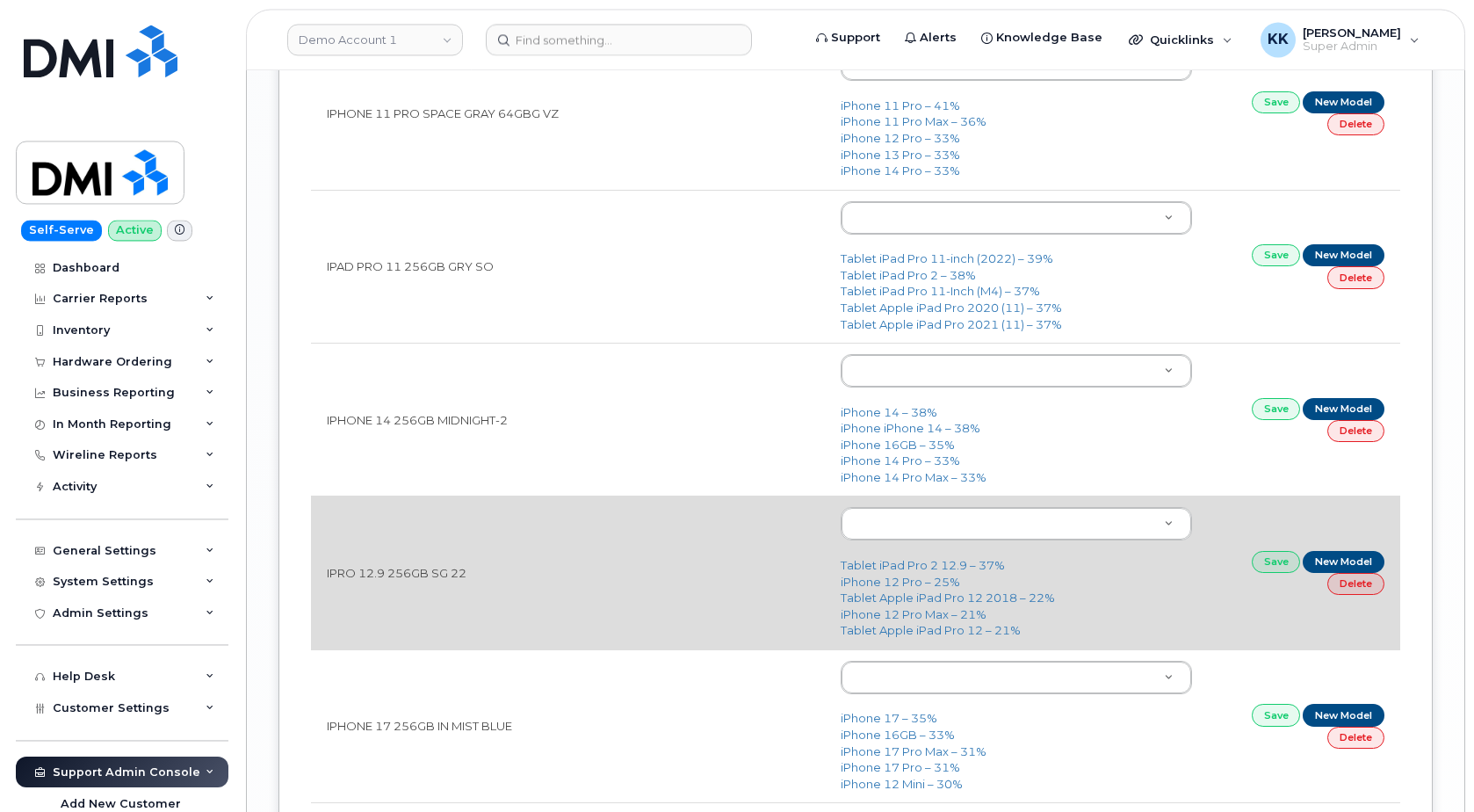
scroll to position [2956, 0]
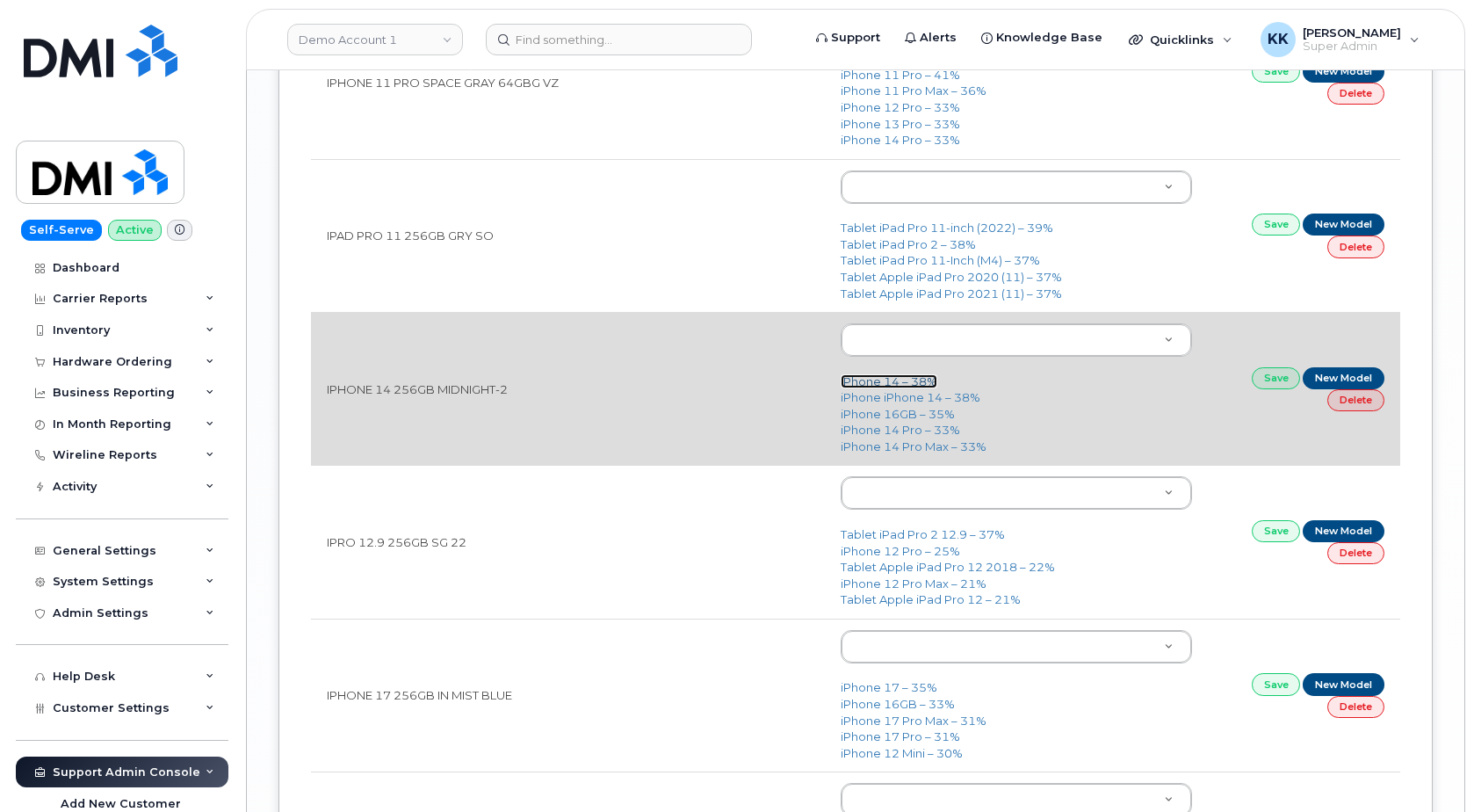
click at [863, 389] on link "iPhone 14 – 38%" at bounding box center [889, 382] width 97 height 14
type input "2778"
click at [1259, 384] on link "Save" at bounding box center [1276, 378] width 49 height 22
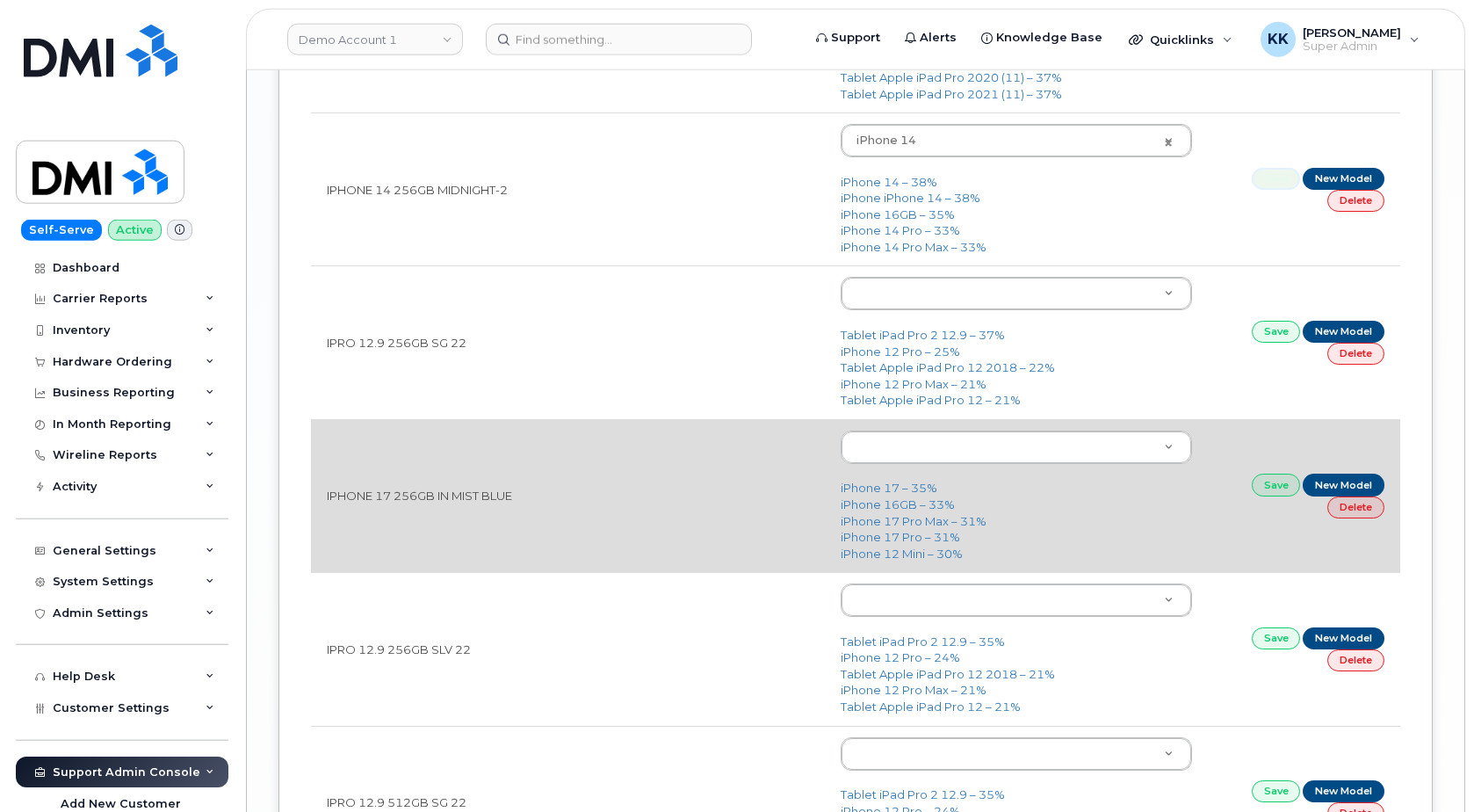
scroll to position [3225, 0]
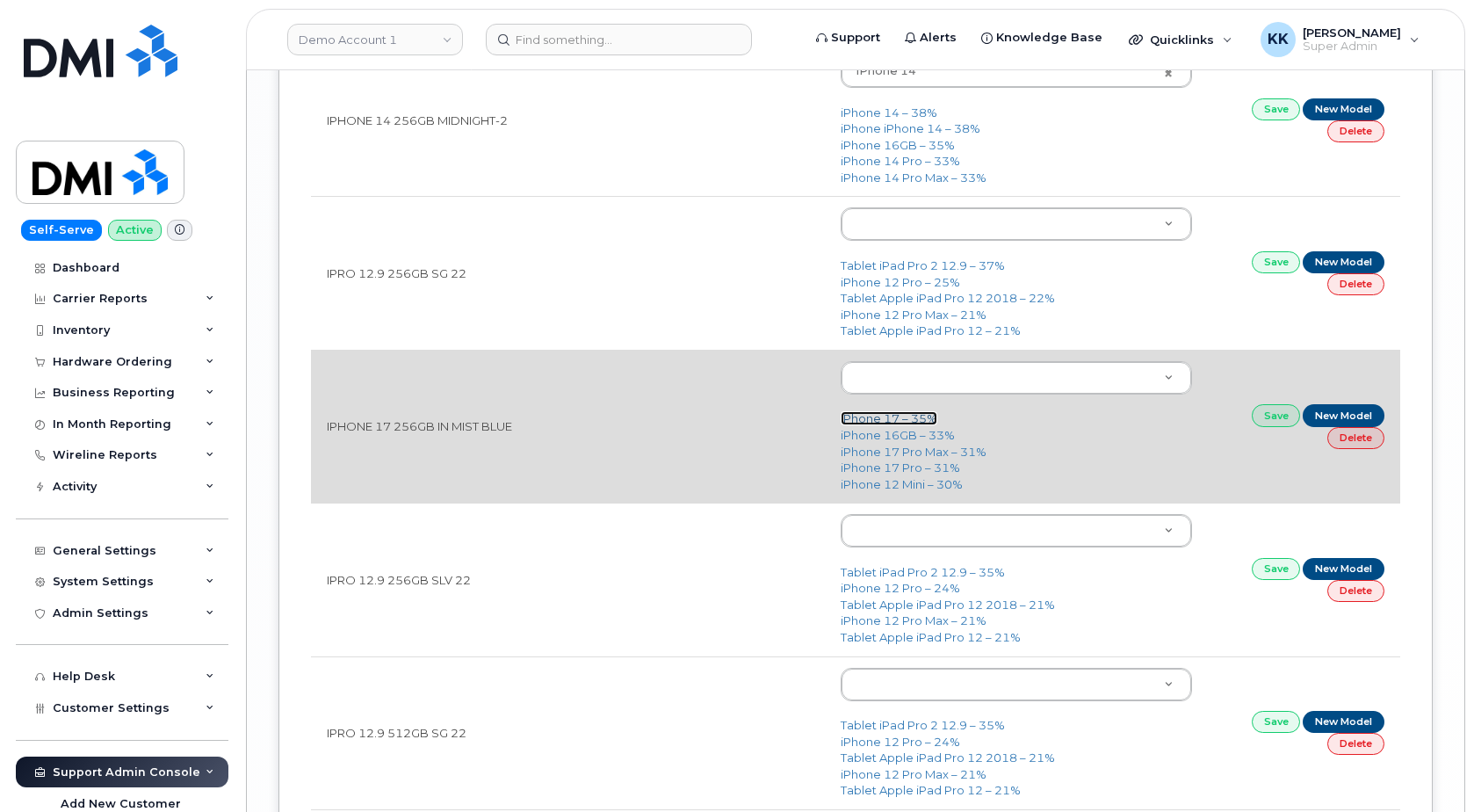
click at [884, 422] on link "iPhone 17 – 35%" at bounding box center [889, 418] width 97 height 14
type input "3442"
click at [1262, 419] on link "Save" at bounding box center [1276, 415] width 49 height 22
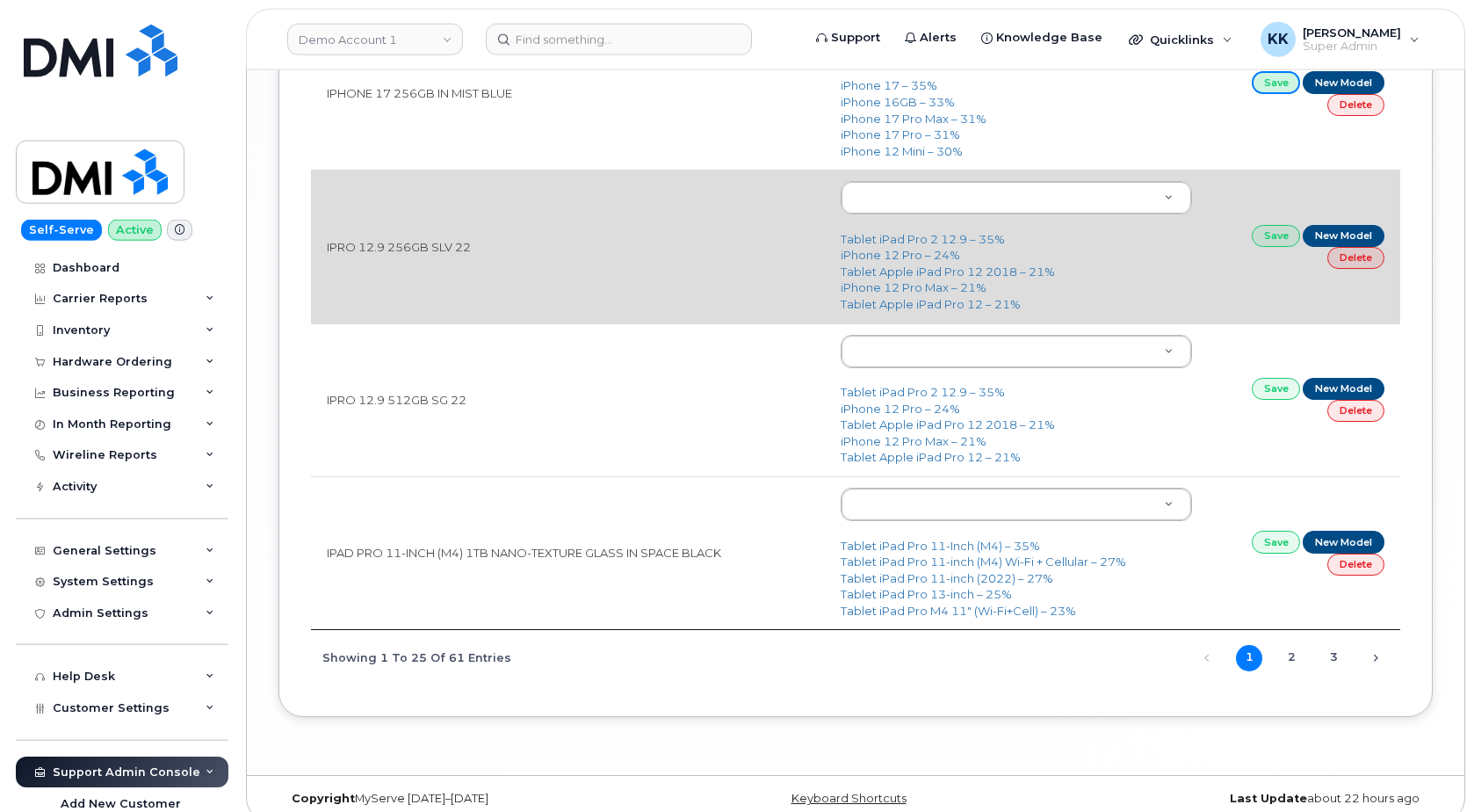
scroll to position [3580, 0]
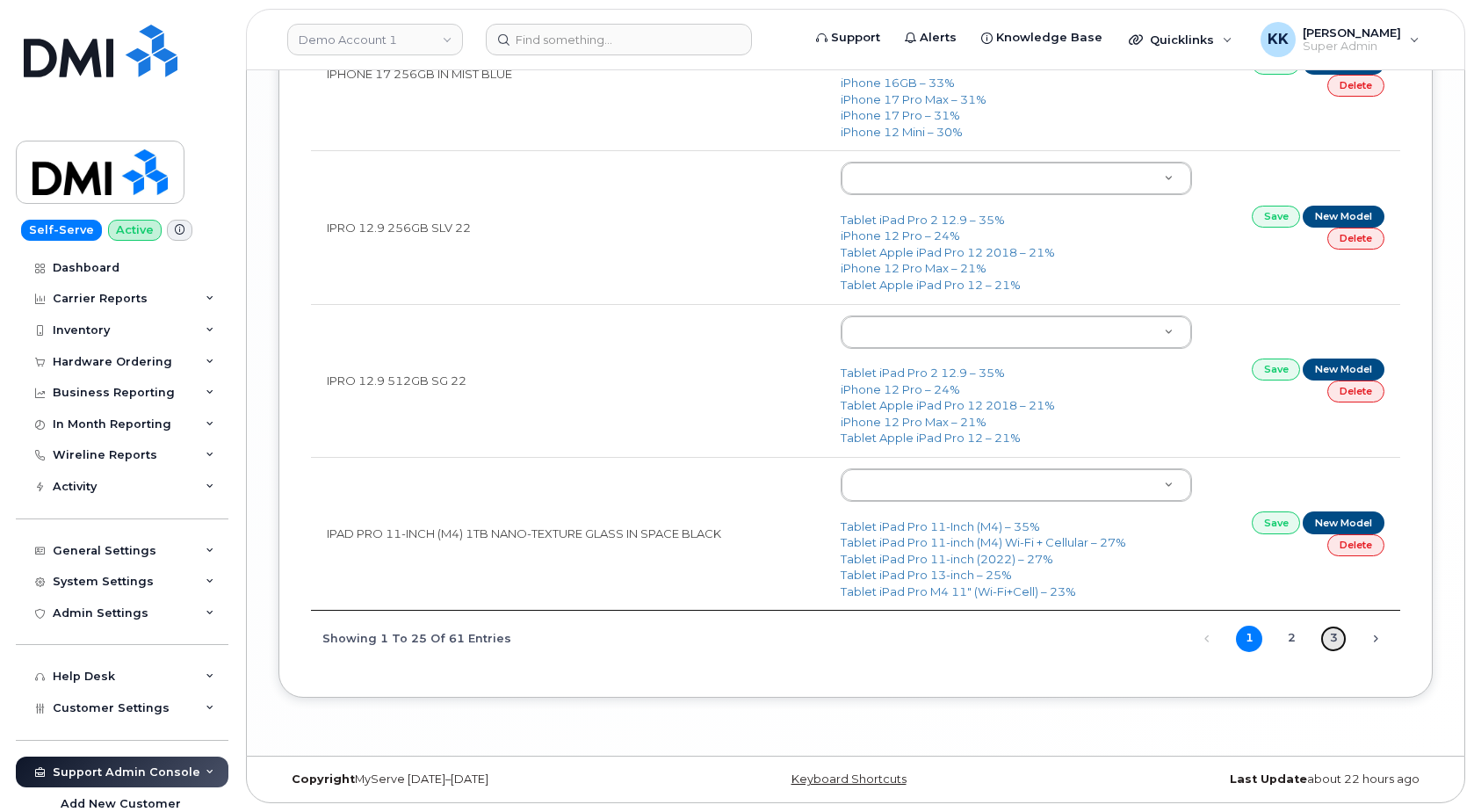
click at [1333, 642] on link "3" at bounding box center [1333, 639] width 26 height 26
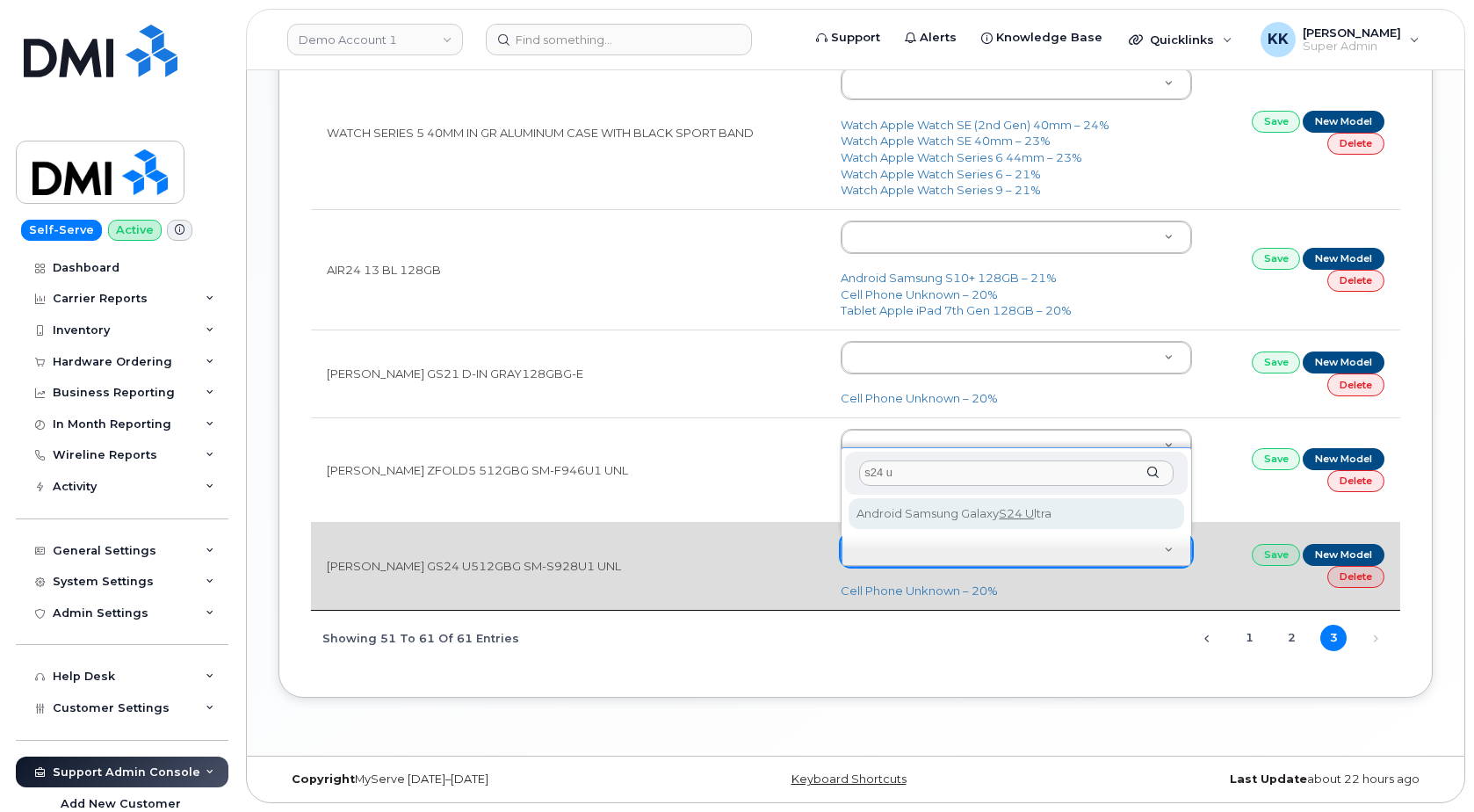
type input "s24 u"
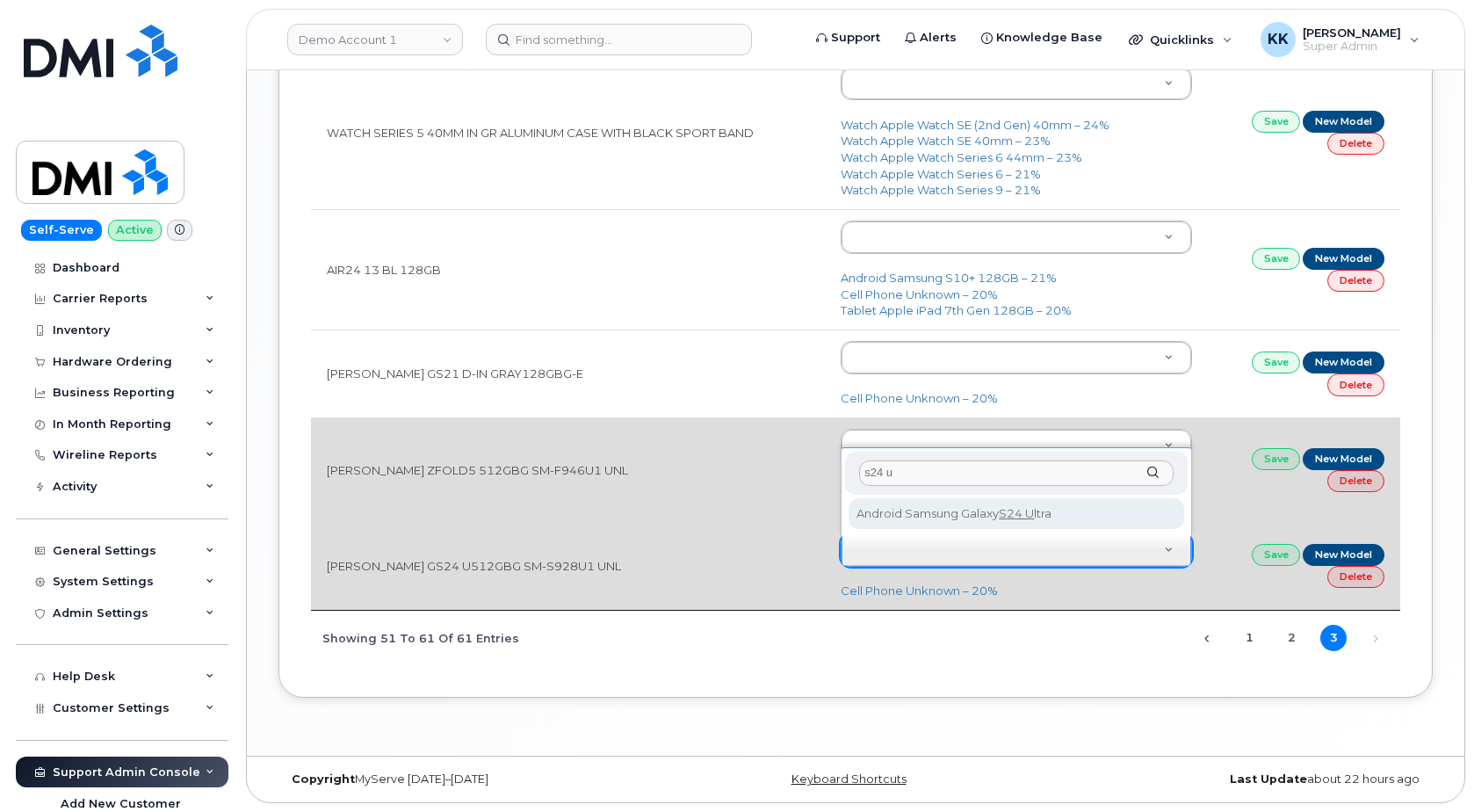
type input "3074"
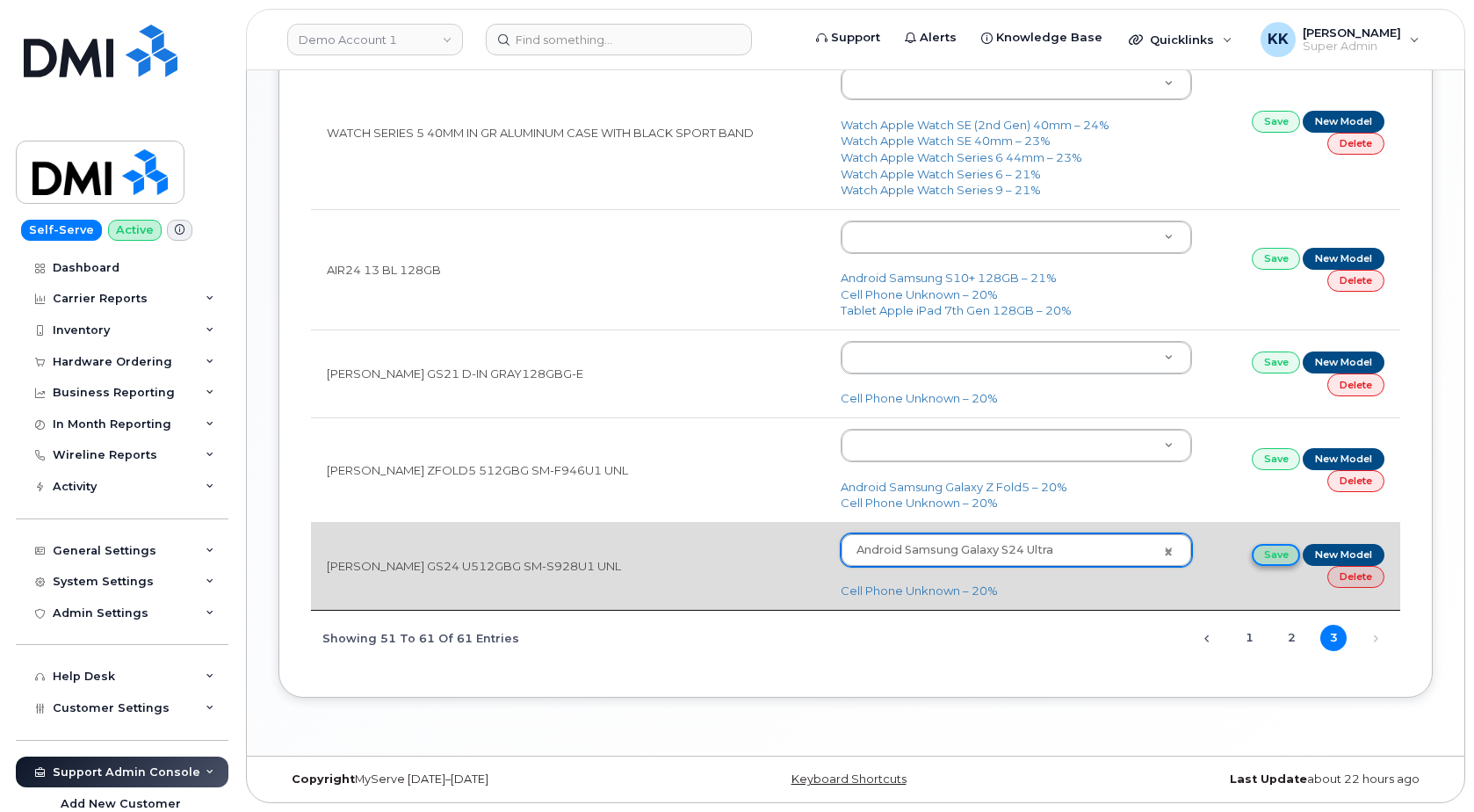
click at [1271, 565] on link "Save" at bounding box center [1276, 555] width 49 height 22
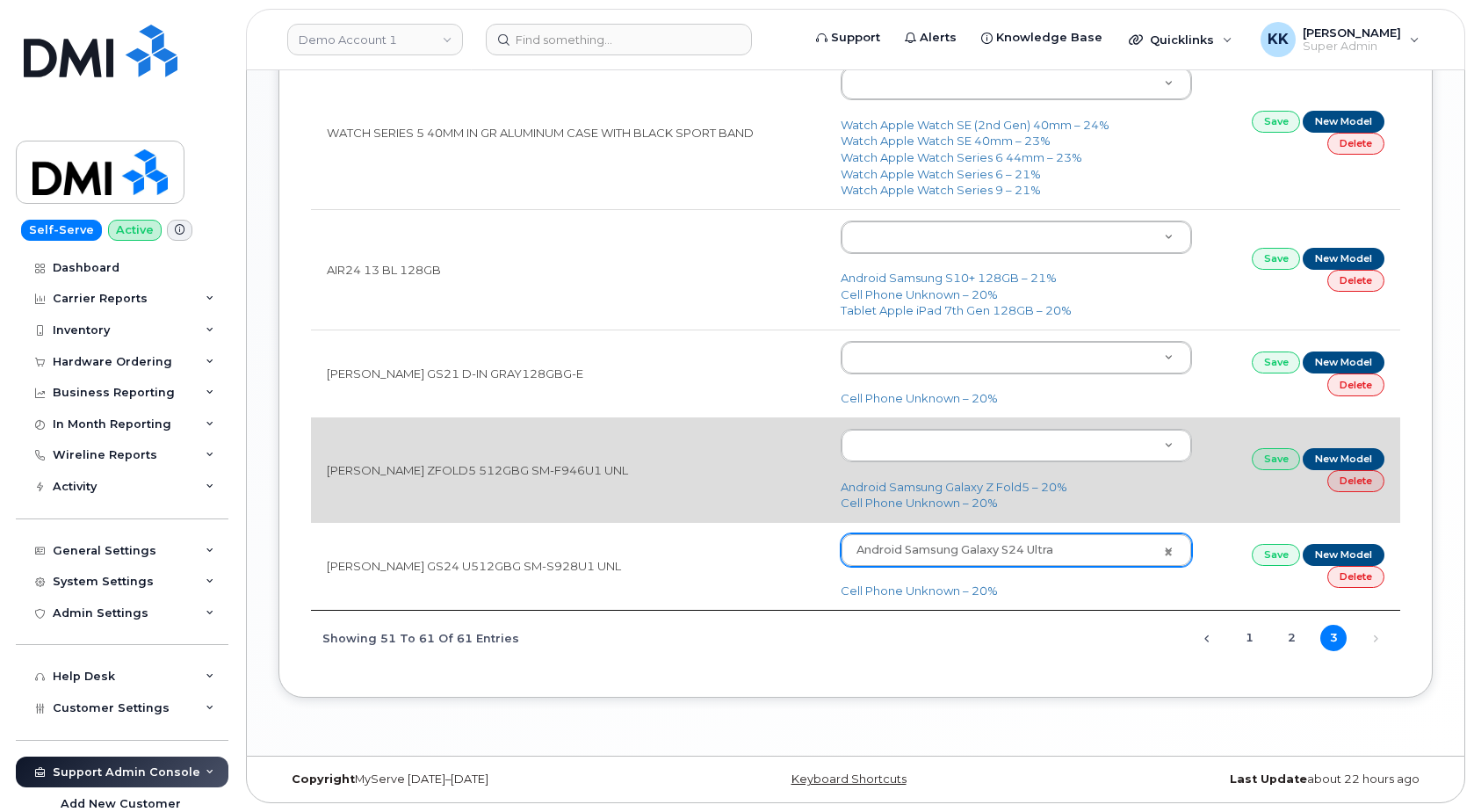
click at [1000, 479] on td "Android Samsung Galaxy Z Fold5 – 20% Cell Phone Unknown – 20%" at bounding box center [1016, 469] width 382 height 105
click at [1004, 484] on link "Android Samsung Galaxy Z Fold5 – 20%" at bounding box center [954, 486] width 226 height 14
type input "3011"
click at [1273, 467] on link "Save" at bounding box center [1276, 459] width 49 height 22
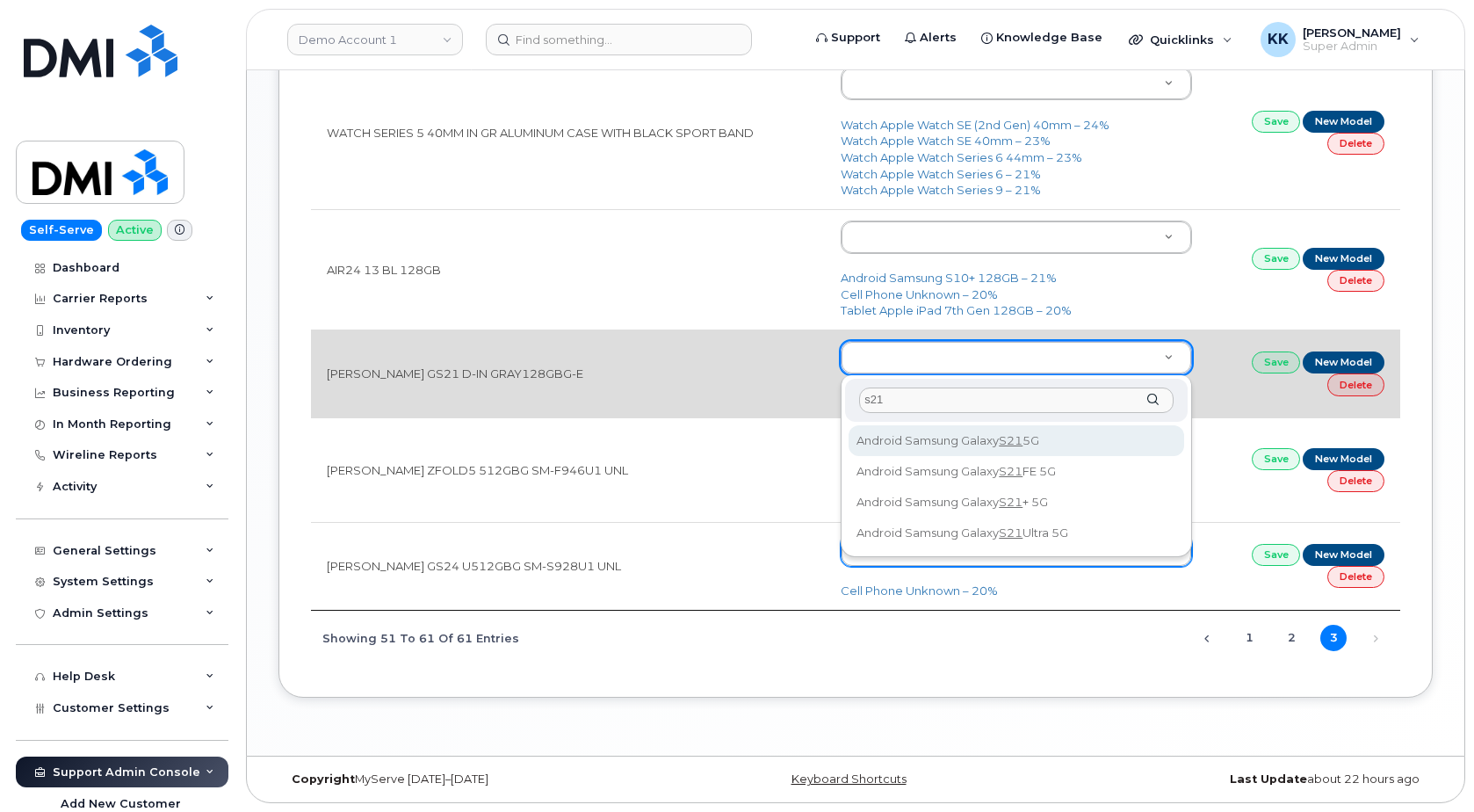
type input "s21"
type input "2488"
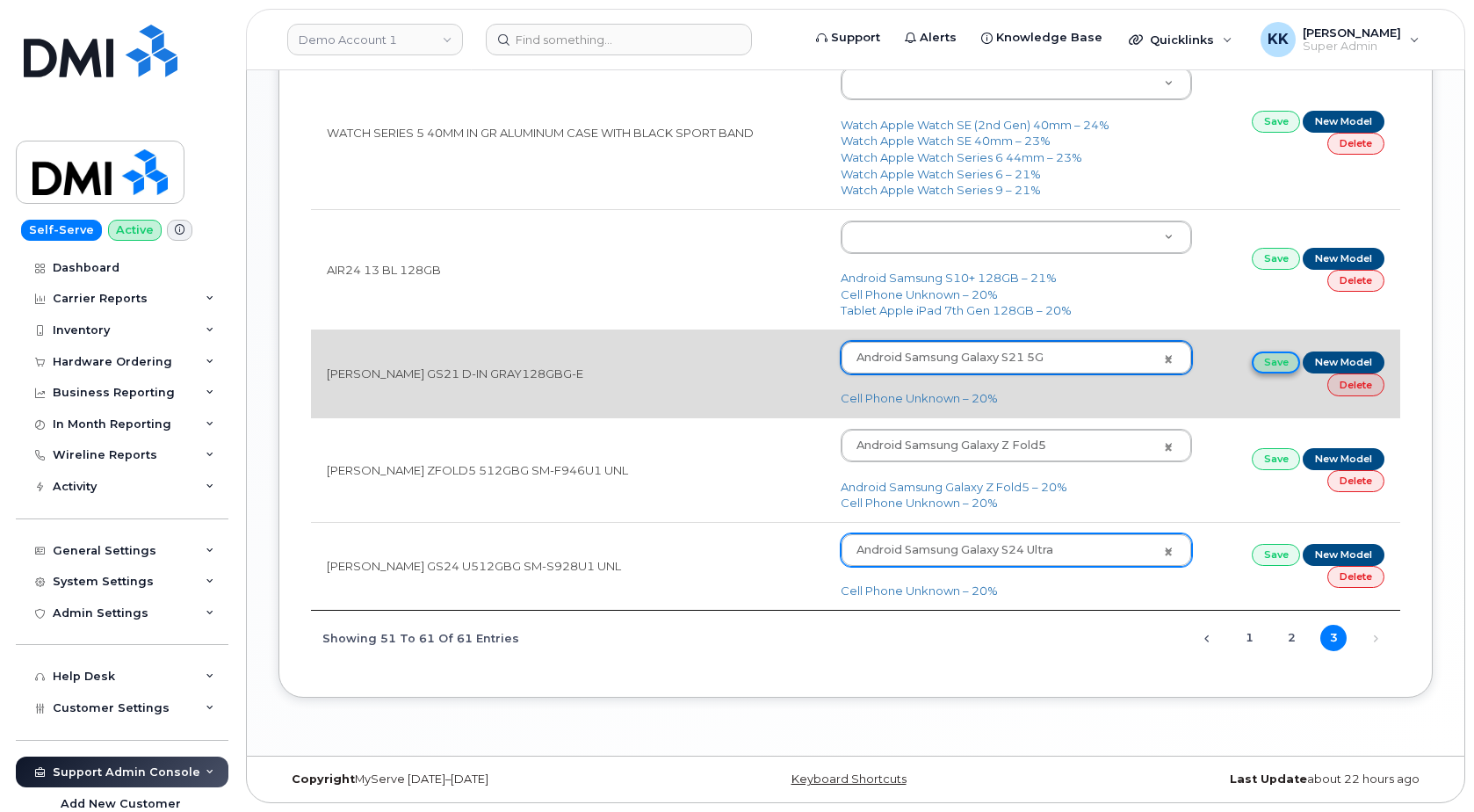
click at [1273, 360] on link "Save" at bounding box center [1276, 363] width 49 height 22
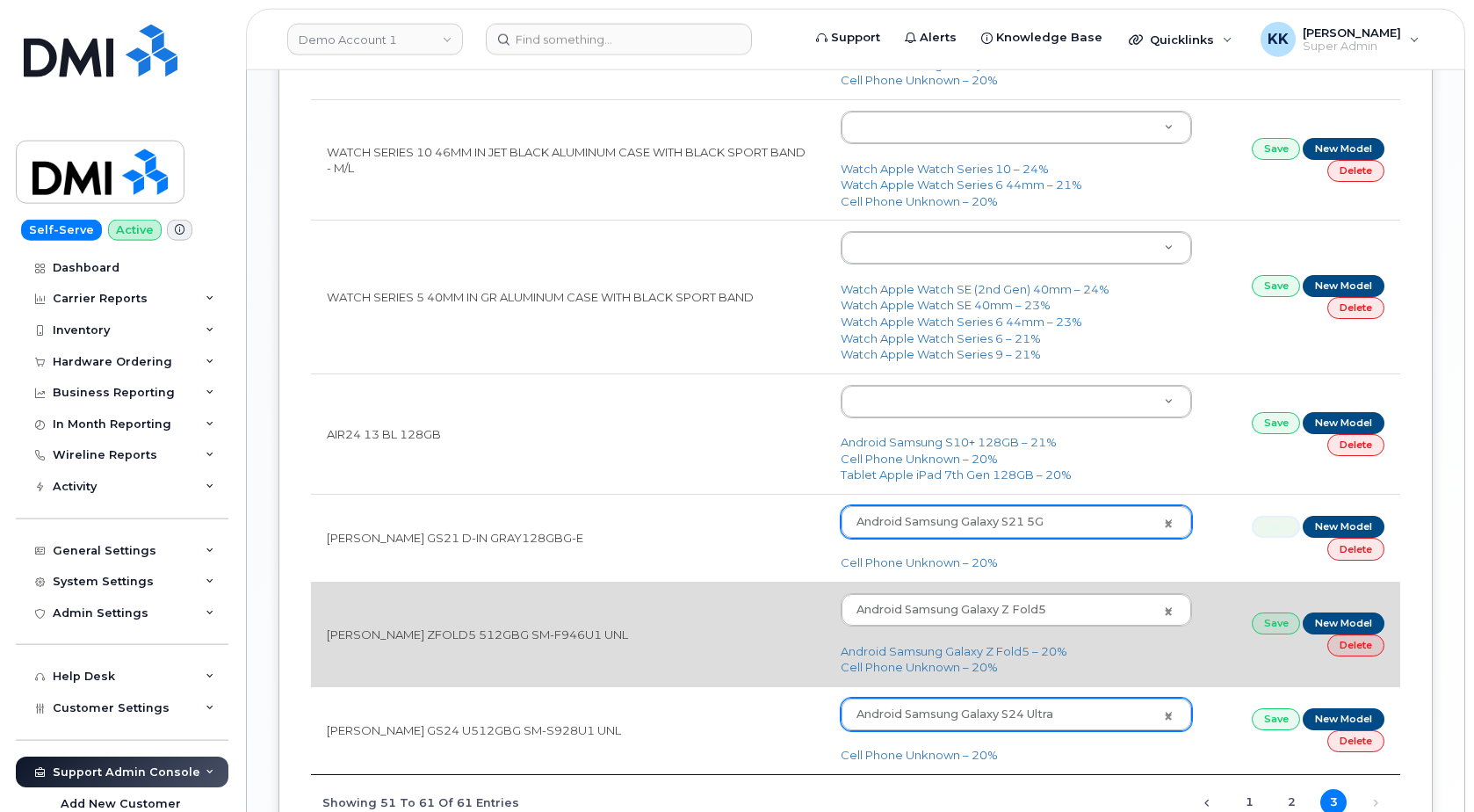
scroll to position [931, 0]
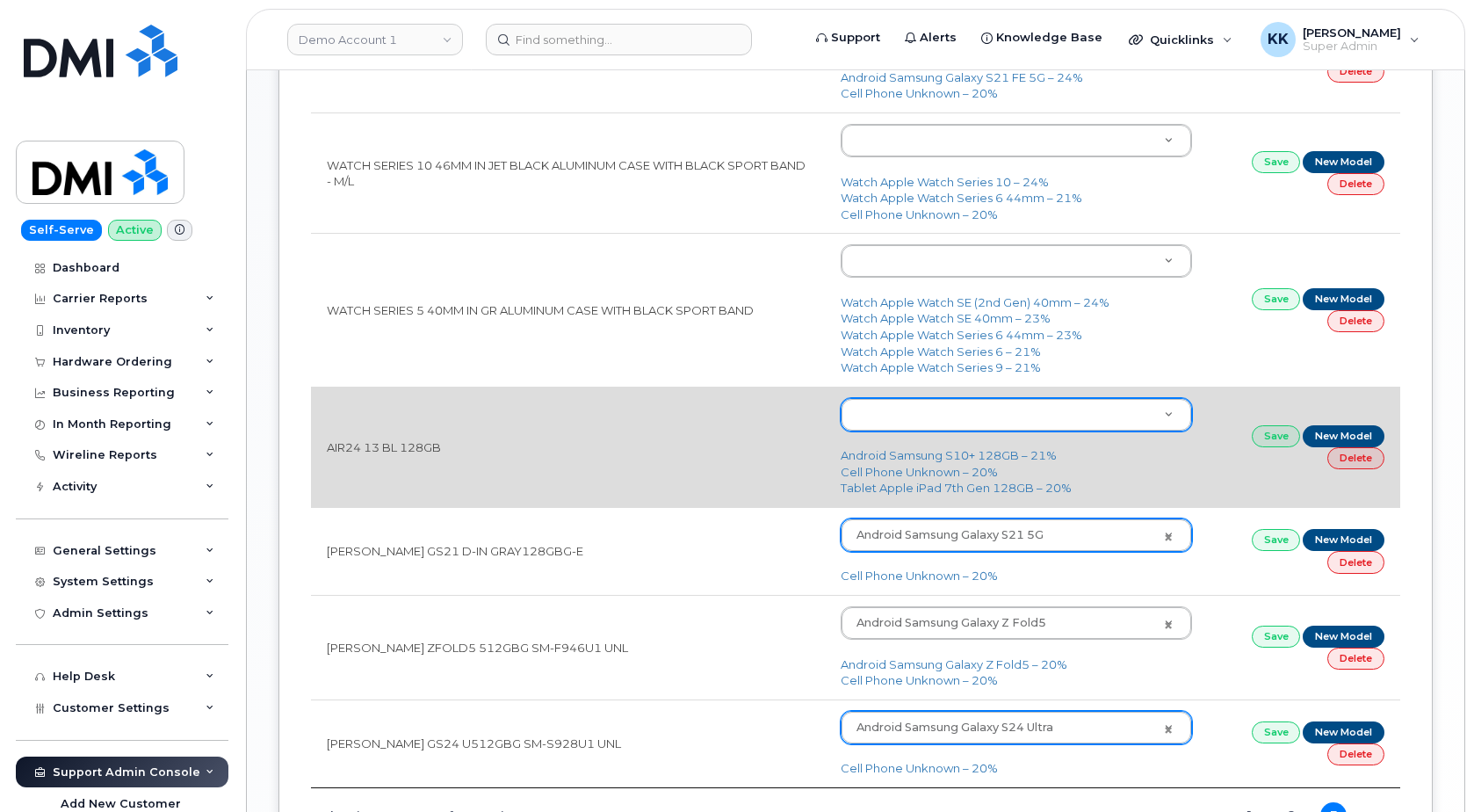
click at [901, 419] on body "Demo Account 1 Support Alerts Knowledge Base Quicklinks Suspend / Cancel Device…" at bounding box center [737, 29] width 1474 height 1919
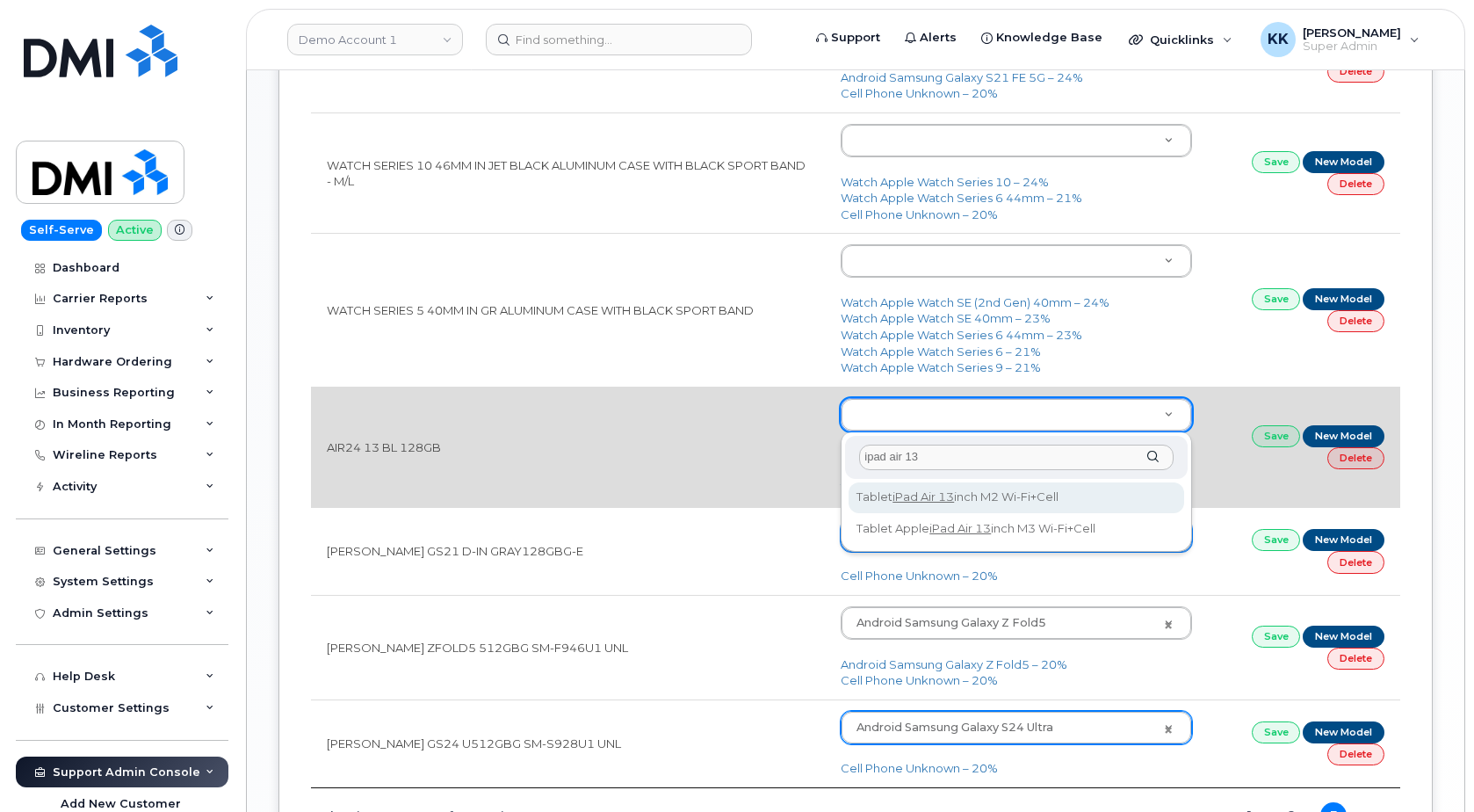
type input "ipad air 13"
type input "3276"
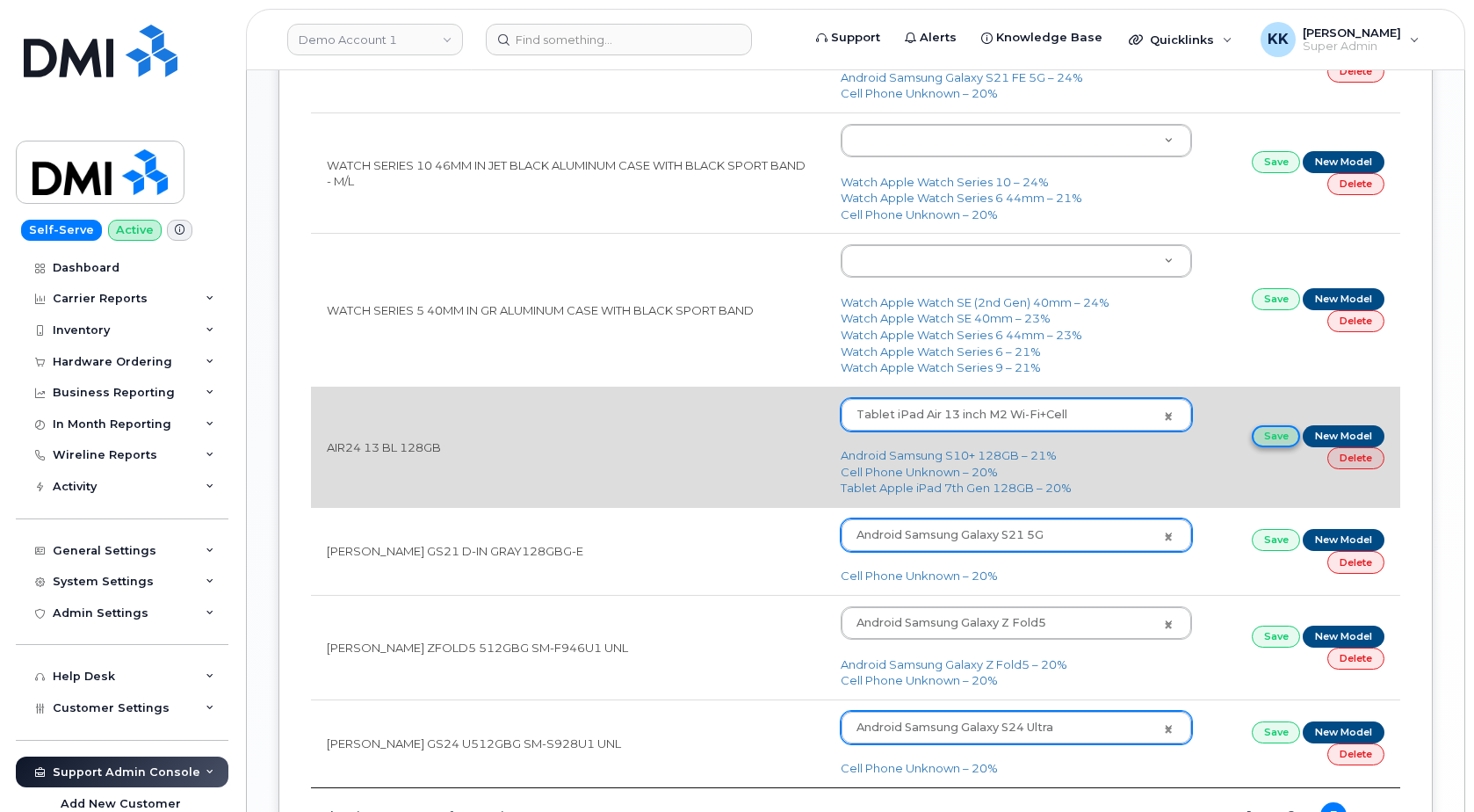
click at [1261, 435] on link "Save" at bounding box center [1276, 436] width 49 height 22
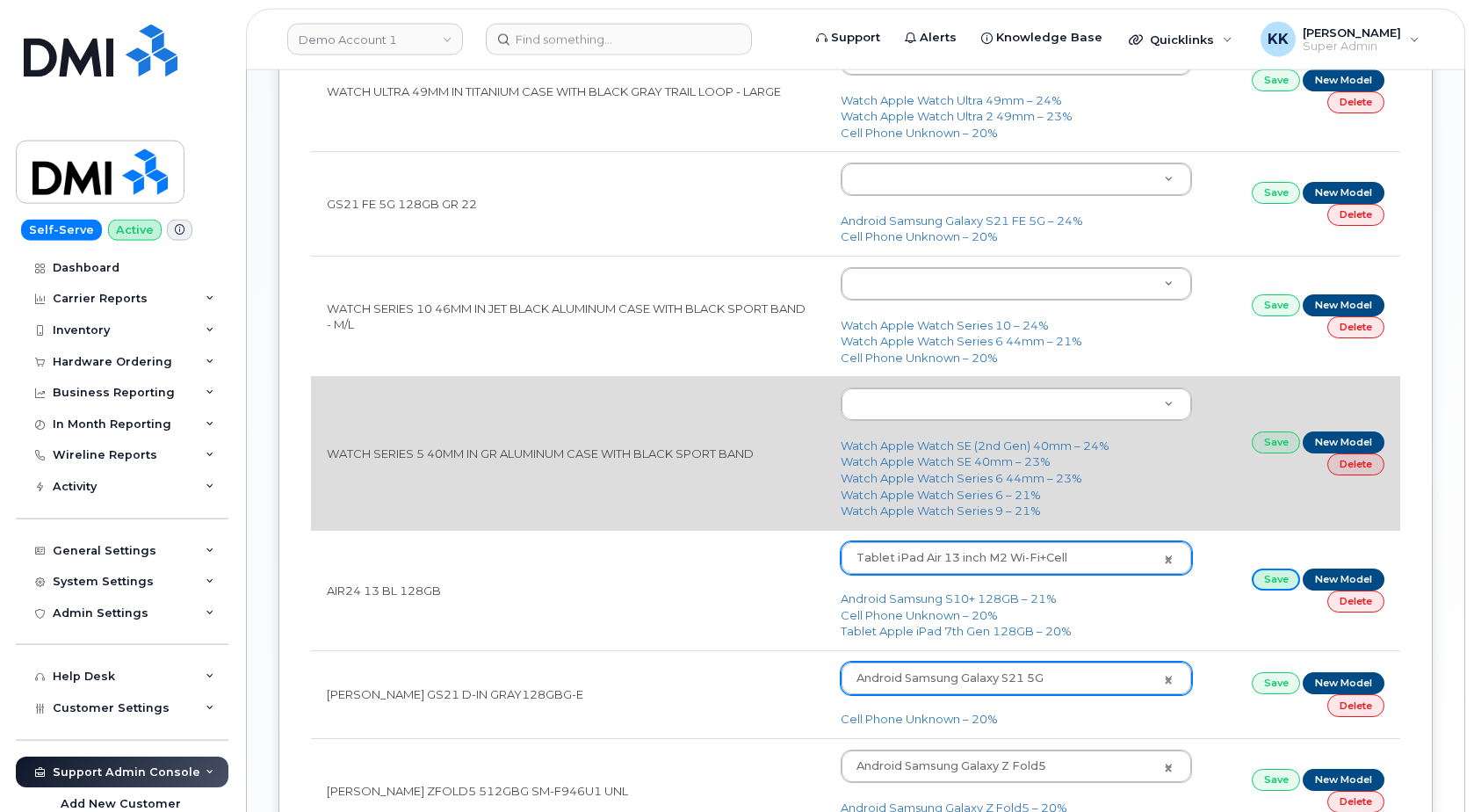
scroll to position [751, 0]
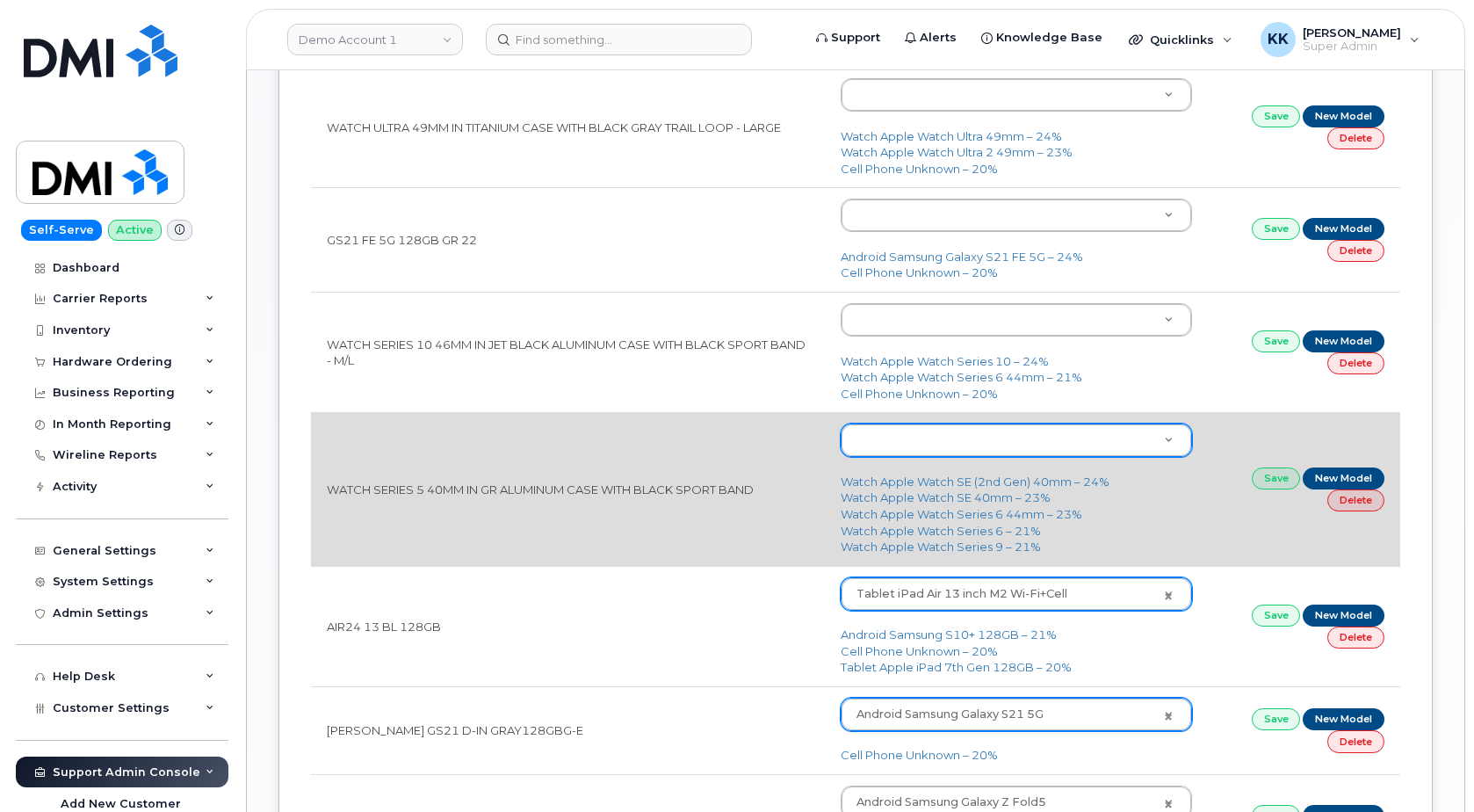
click at [895, 448] on body "Demo Account 1 Support Alerts Knowledge Base Quicklinks Suspend / Cancel Device…" at bounding box center [737, 208] width 1474 height 1919
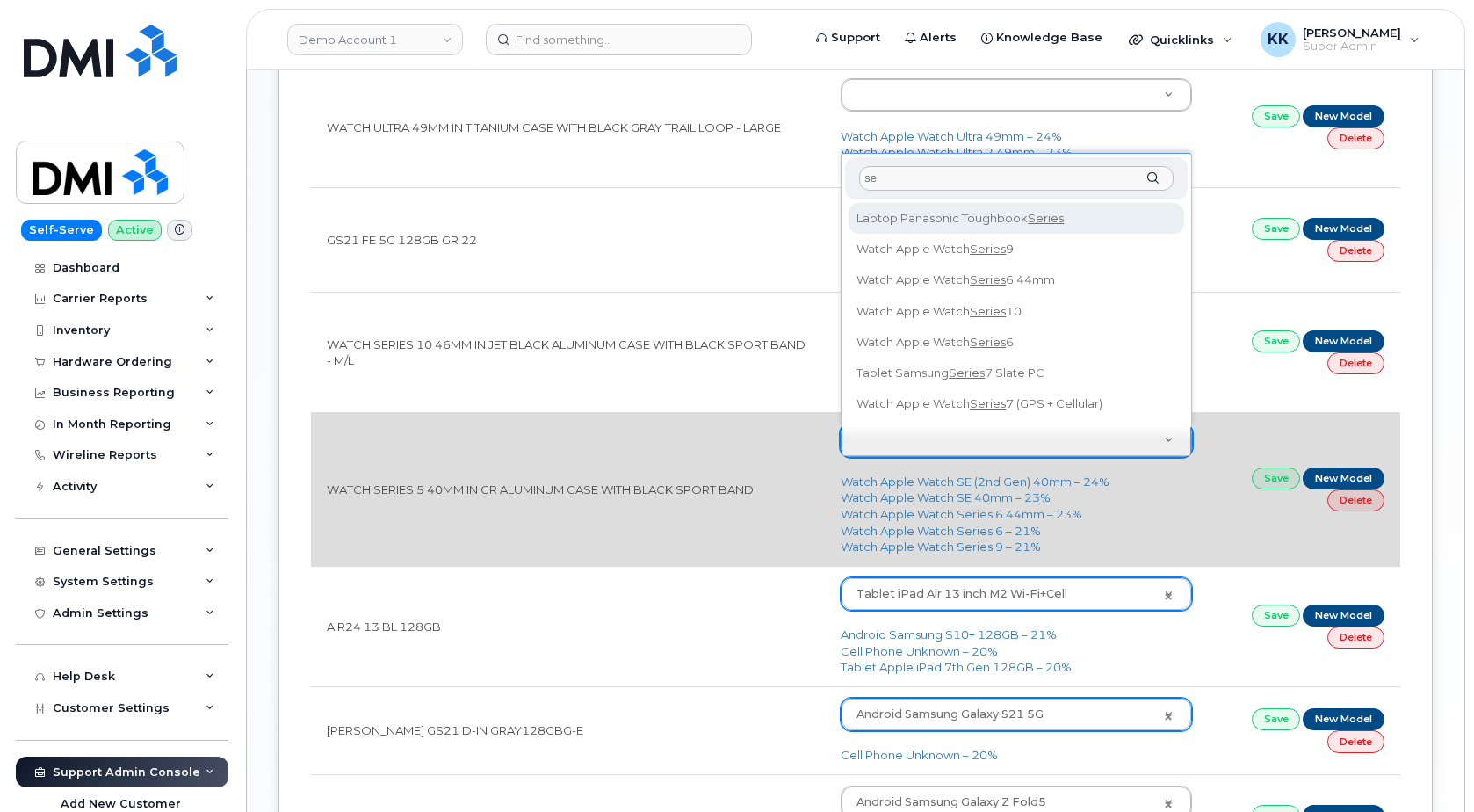
type input "s"
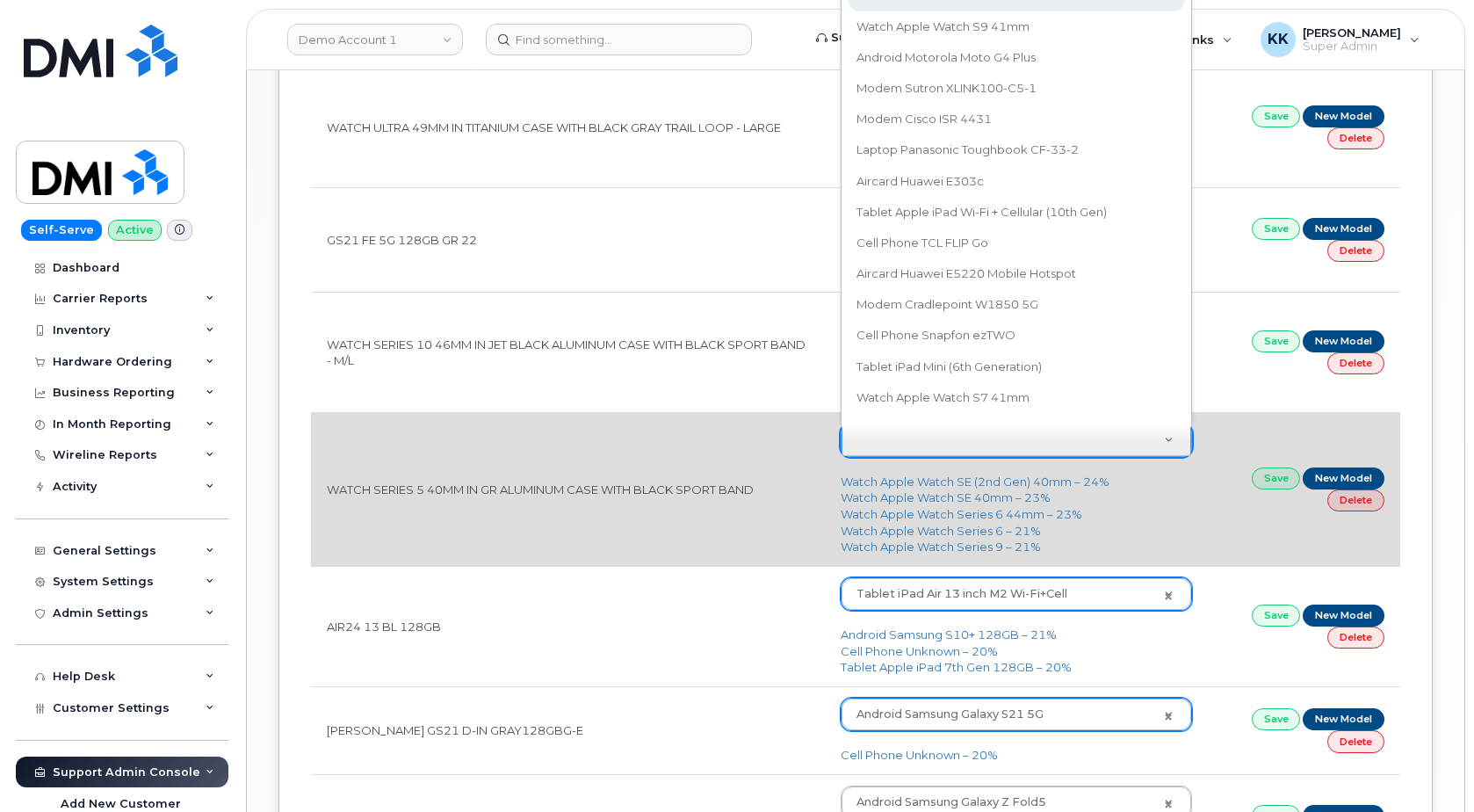
scroll to position [698, 0]
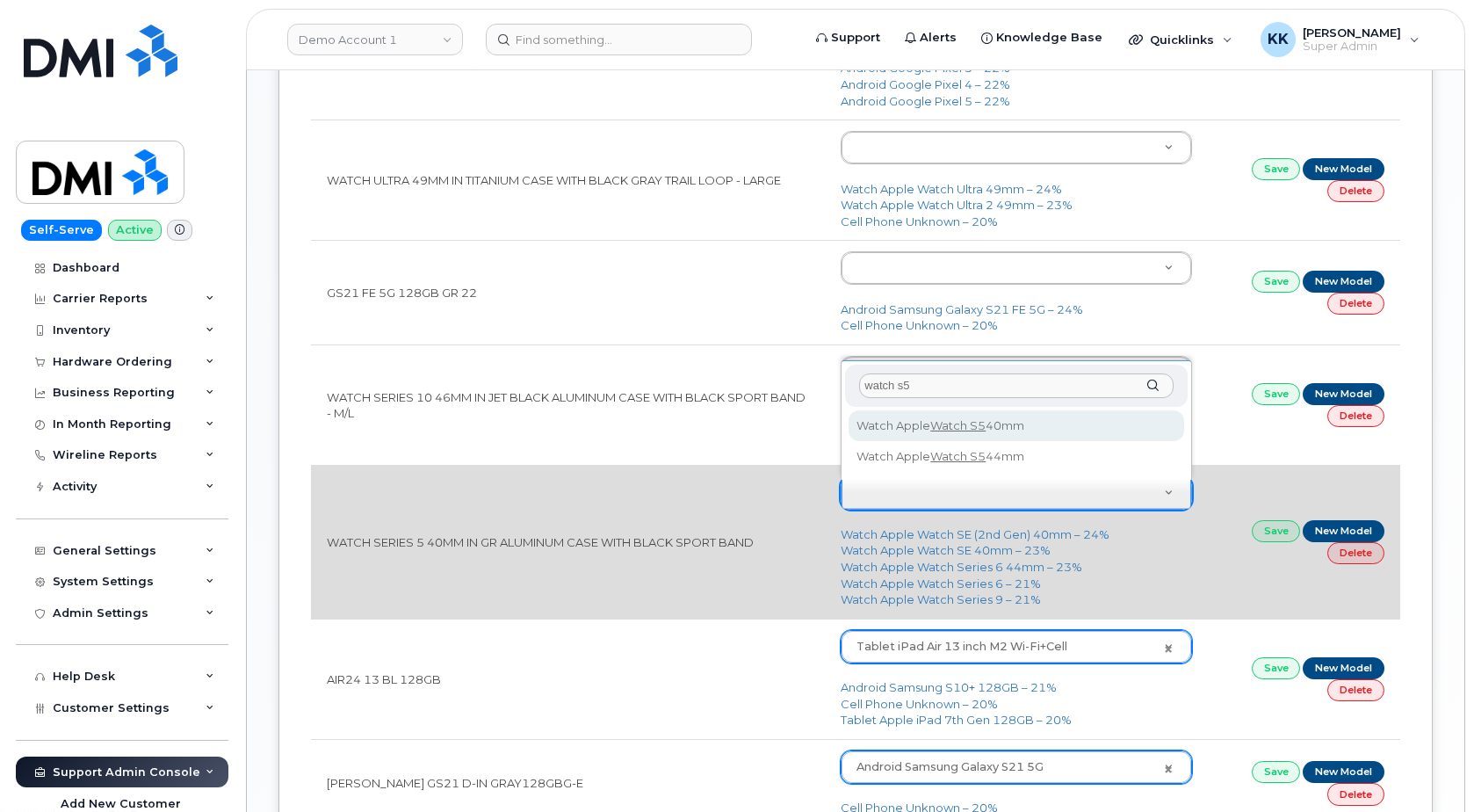
type input "watch s5"
type input "1740"
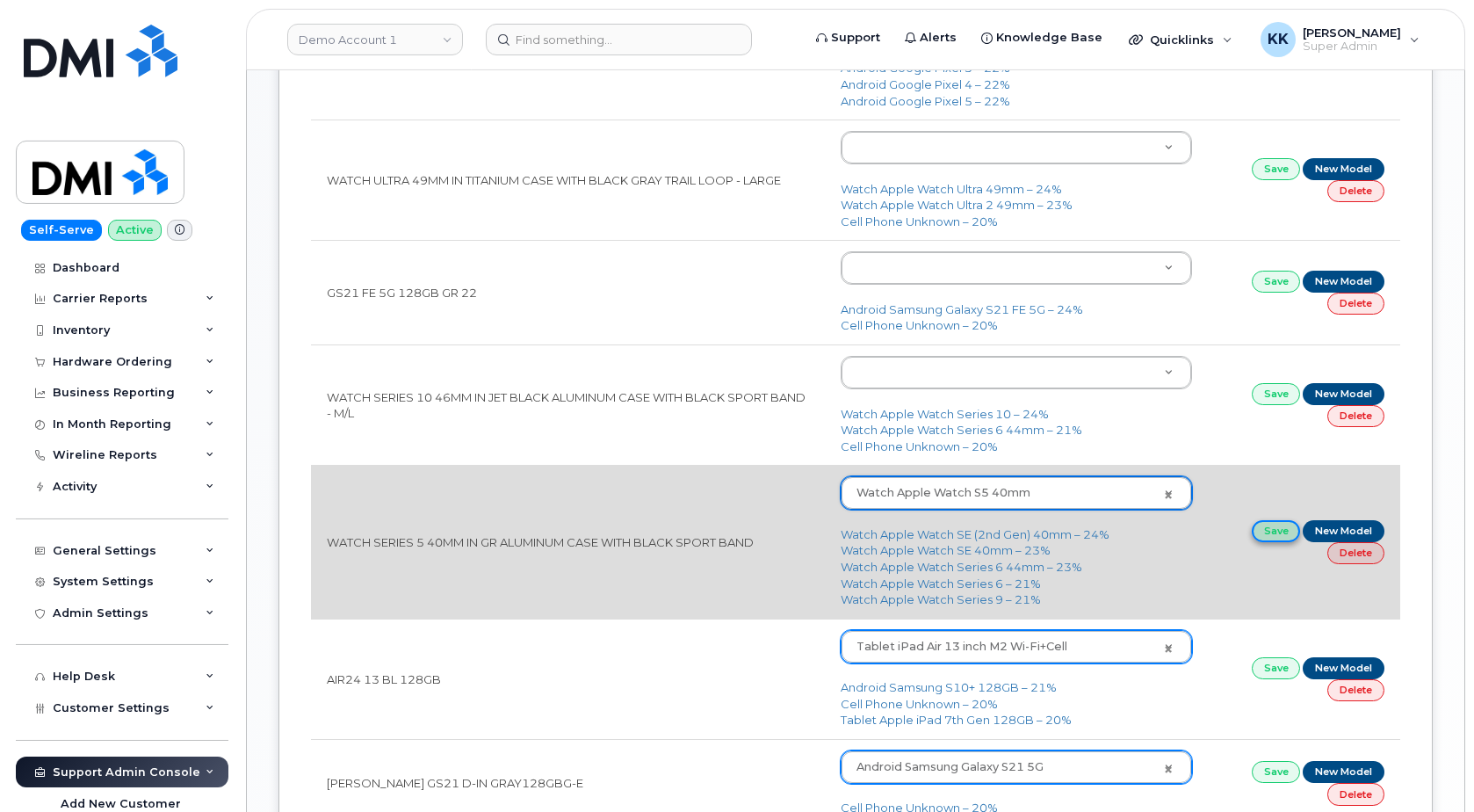
click at [1261, 536] on link "Save" at bounding box center [1276, 531] width 49 height 22
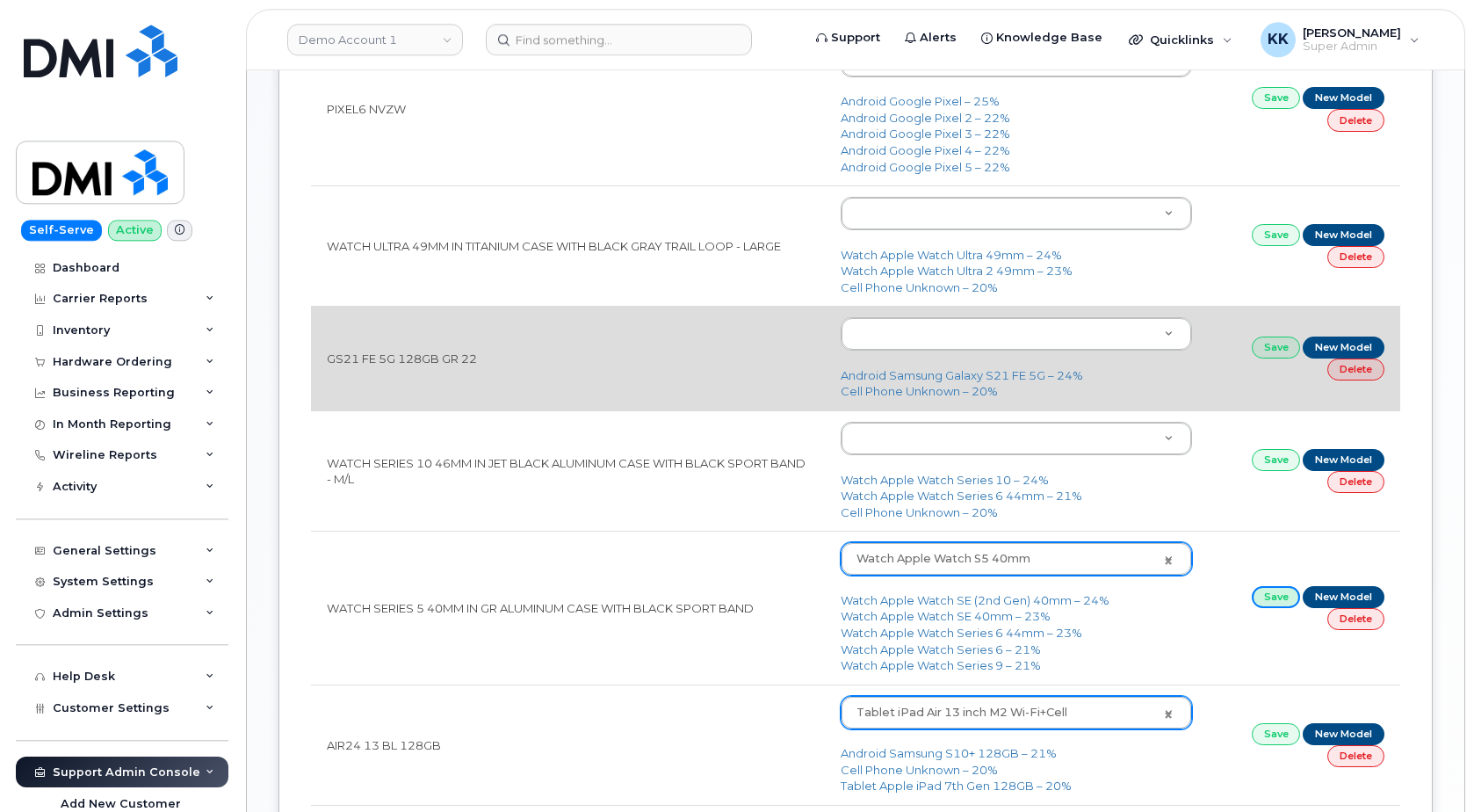
scroll to position [609, 0]
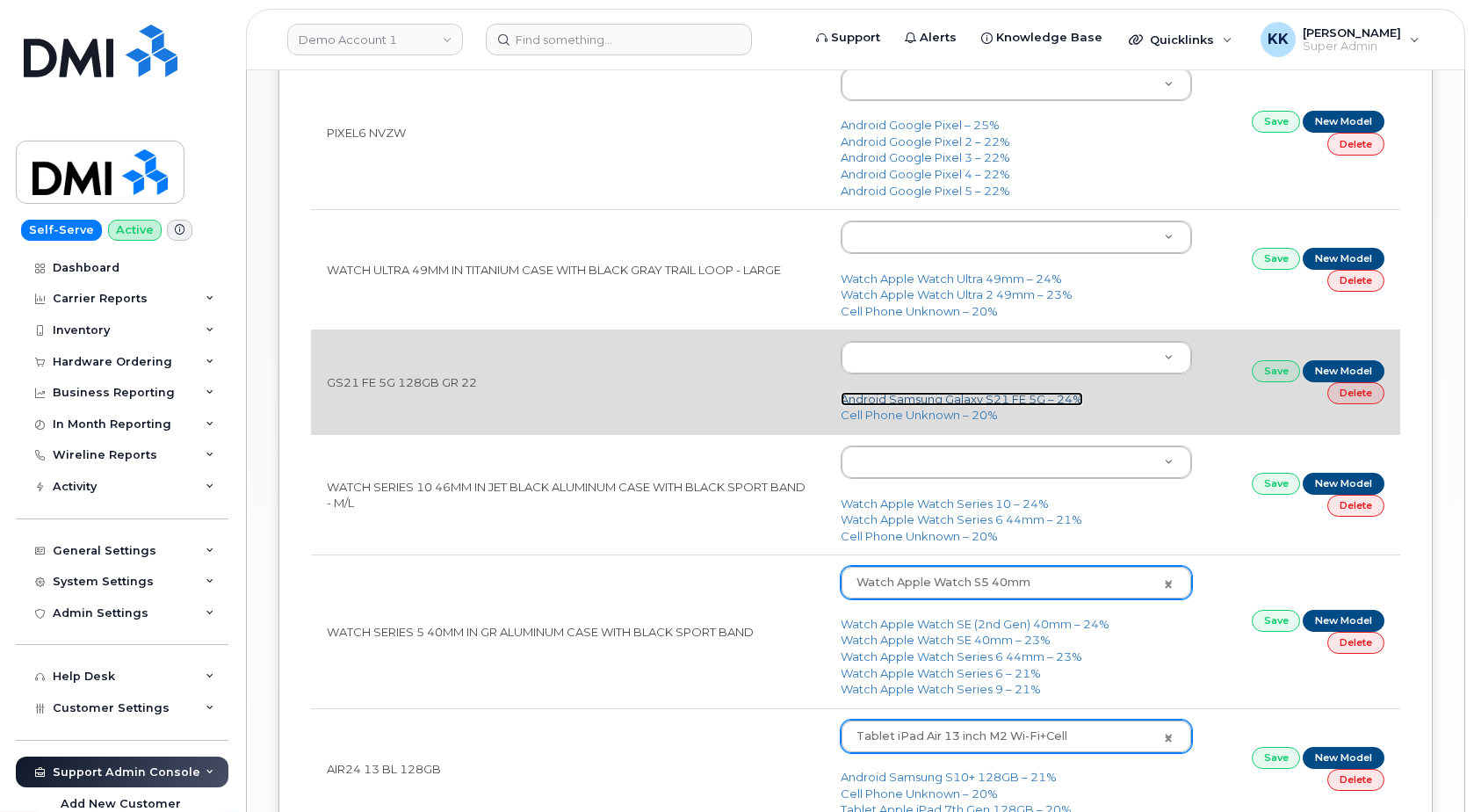
click at [977, 405] on link "Android Samsung Galaxy S21 FE 5G – 24%" at bounding box center [962, 399] width 242 height 14
type input "2676"
click at [1283, 368] on link "Save" at bounding box center [1276, 371] width 49 height 22
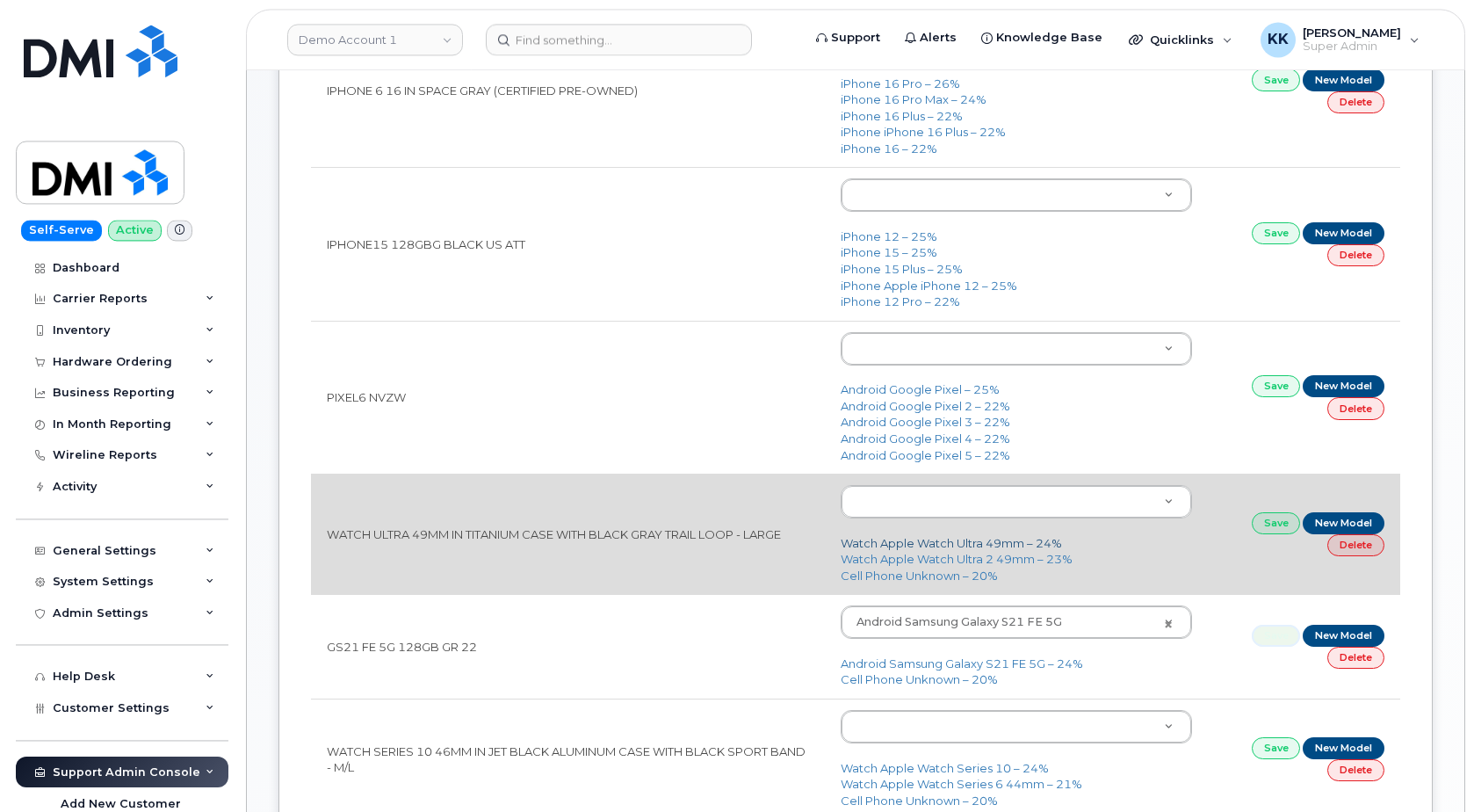
scroll to position [340, 0]
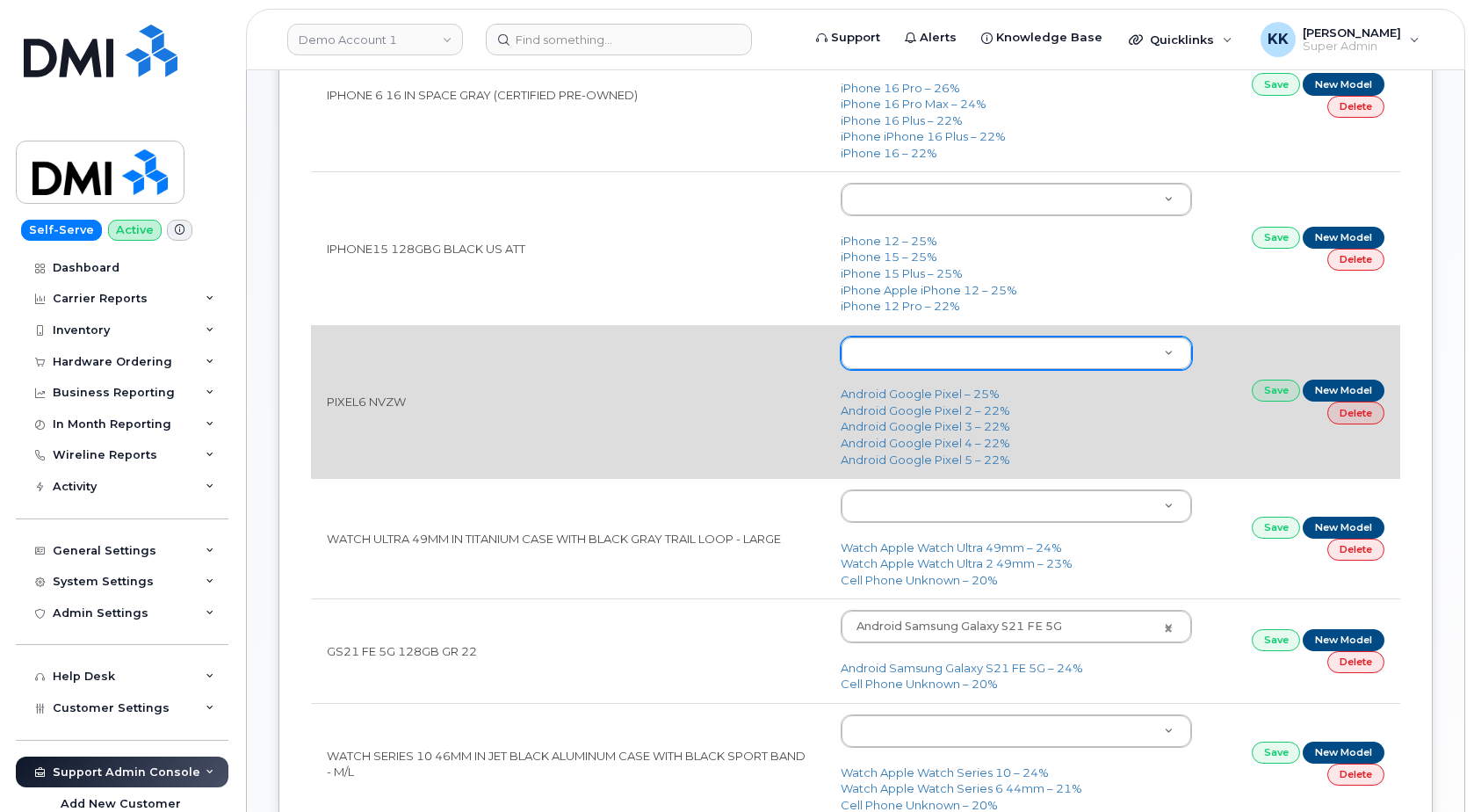
click at [939, 349] on body "Demo Account 1 Support Alerts Knowledge Base Quicklinks Suspend / Cancel Device…" at bounding box center [737, 620] width 1474 height 1919
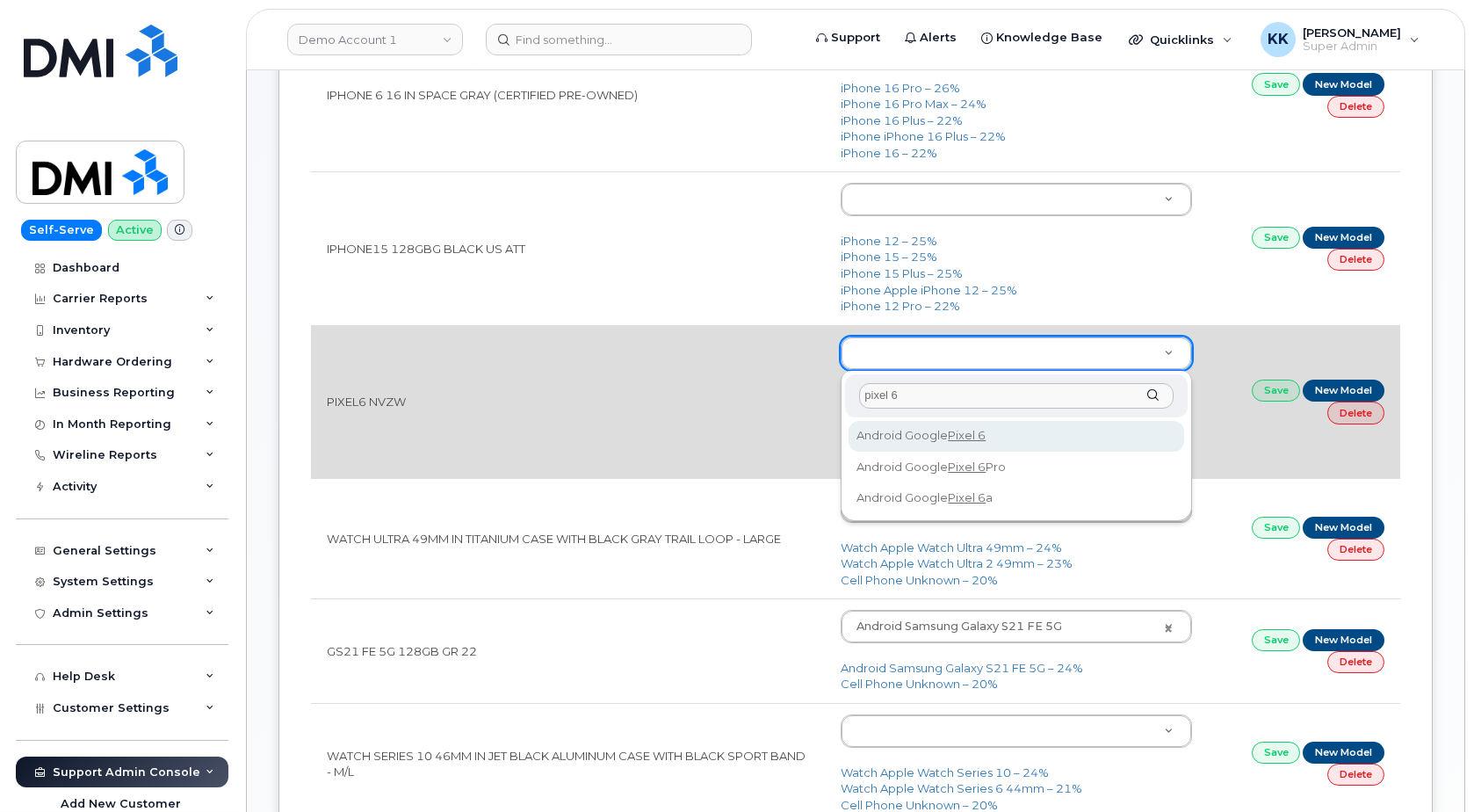
type input "pixel 6"
type input "2649"
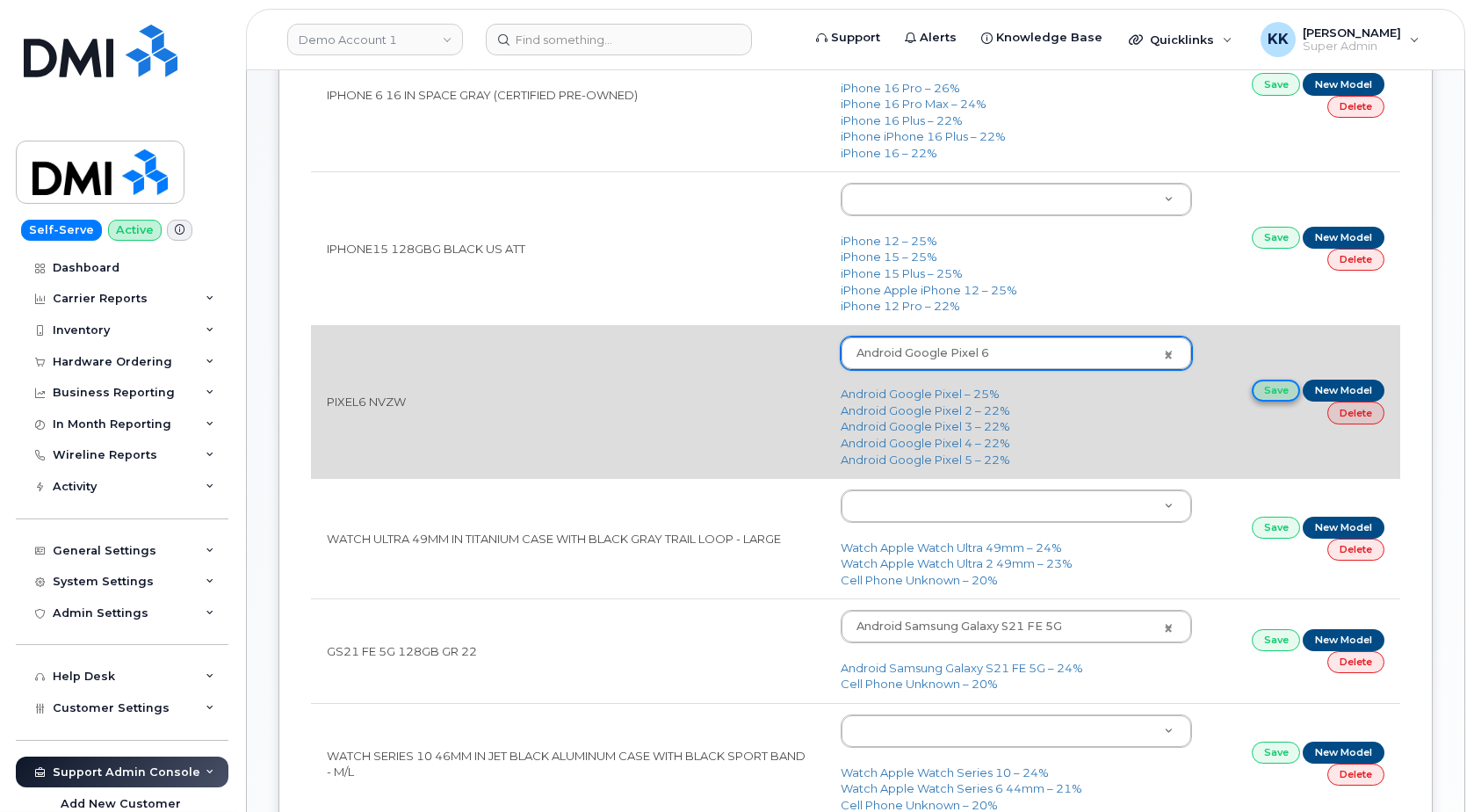
click at [1277, 391] on link "Save" at bounding box center [1276, 391] width 49 height 22
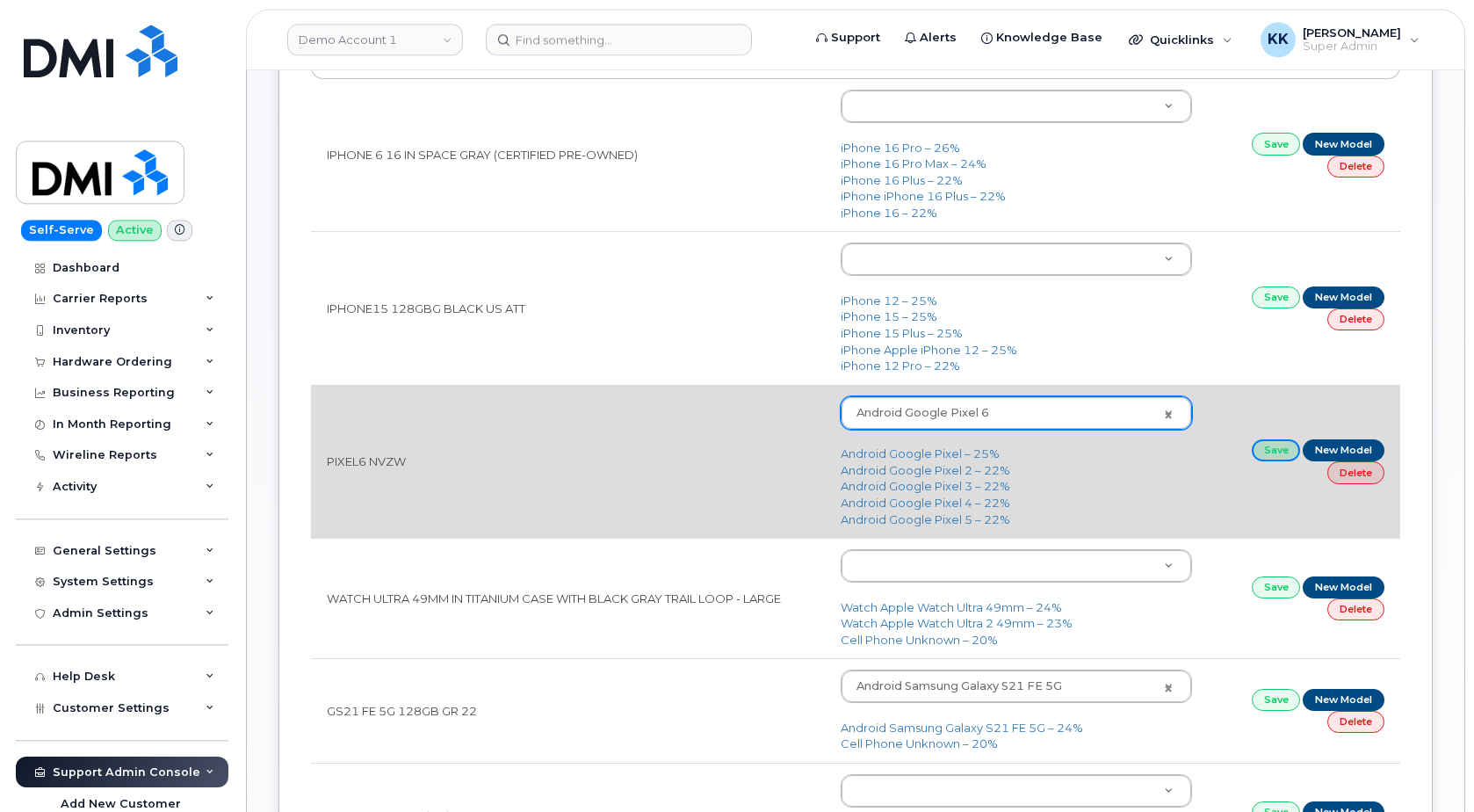
scroll to position [250, 0]
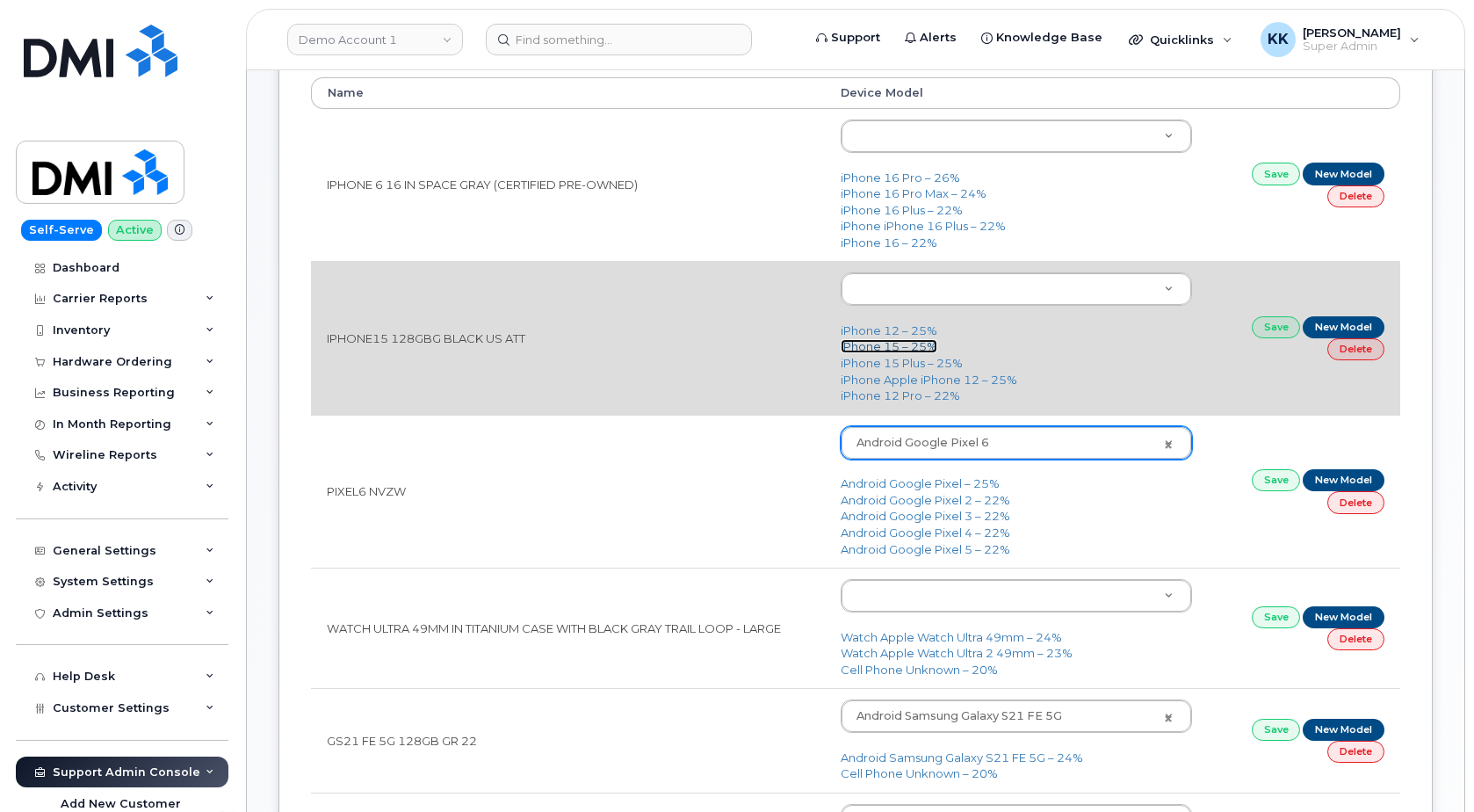
click at [897, 350] on link "iPhone 15 – 25%" at bounding box center [889, 346] width 97 height 14
type input "3031"
click at [1271, 325] on link "Save" at bounding box center [1276, 327] width 49 height 22
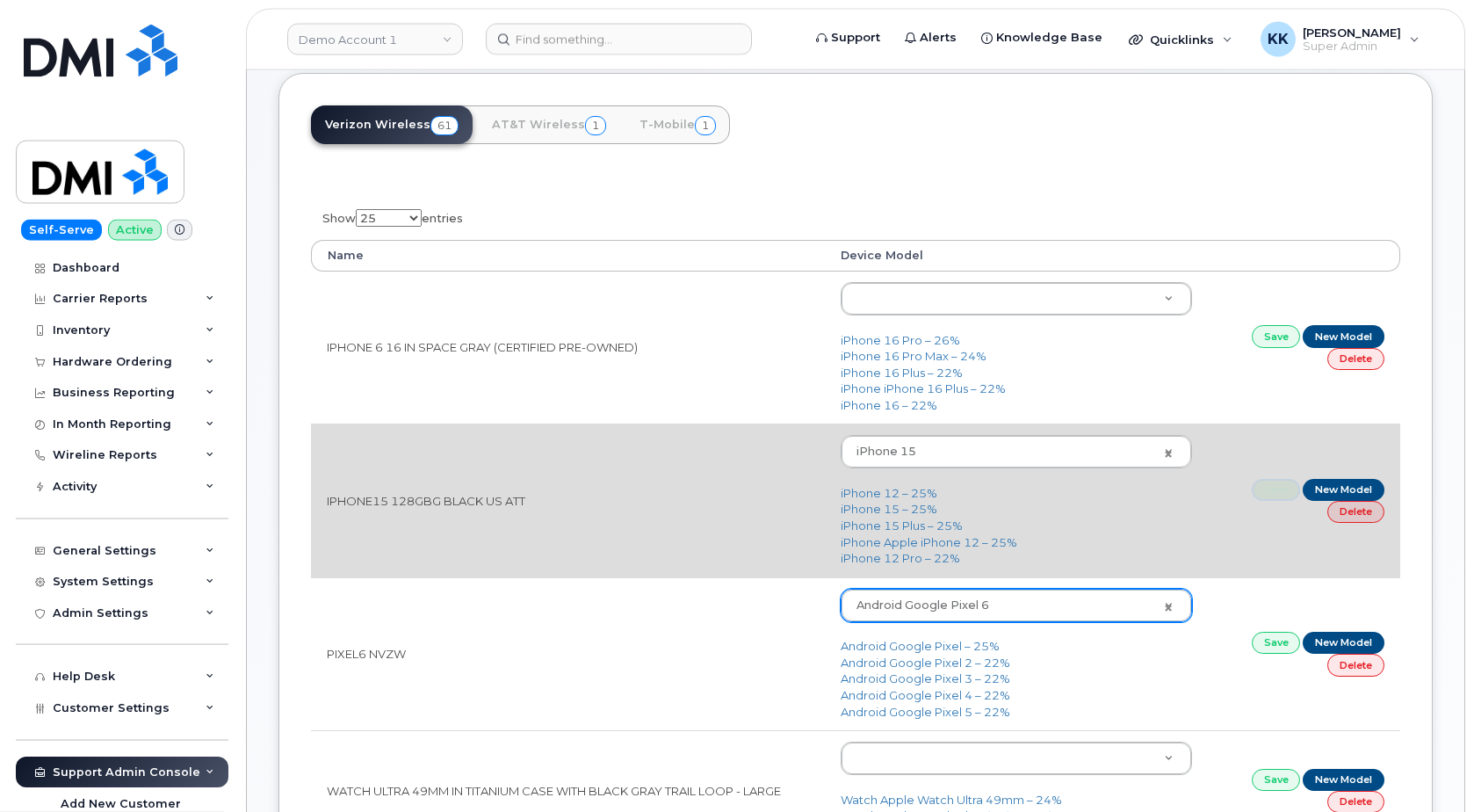
scroll to position [71, 0]
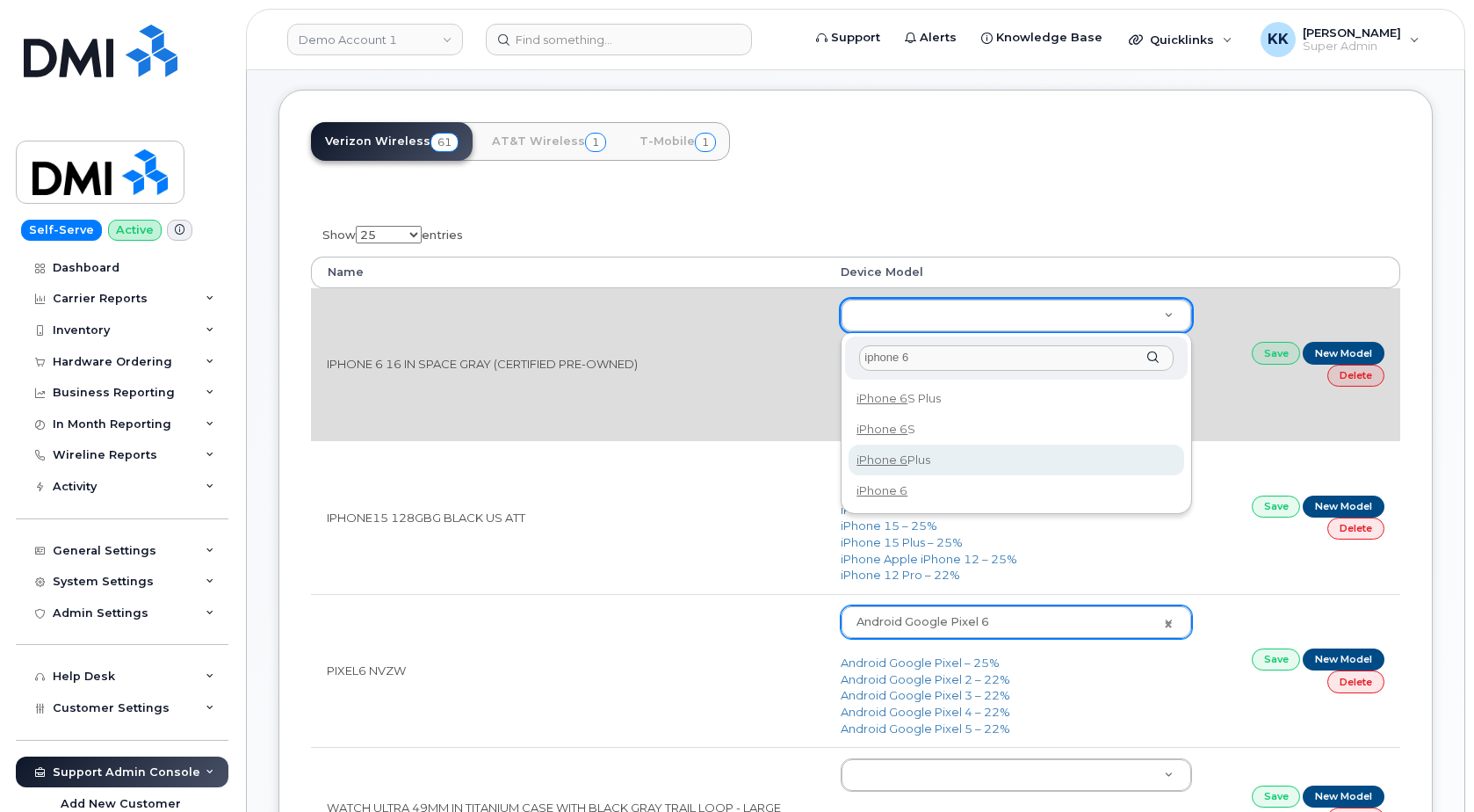
type input "iphone 6"
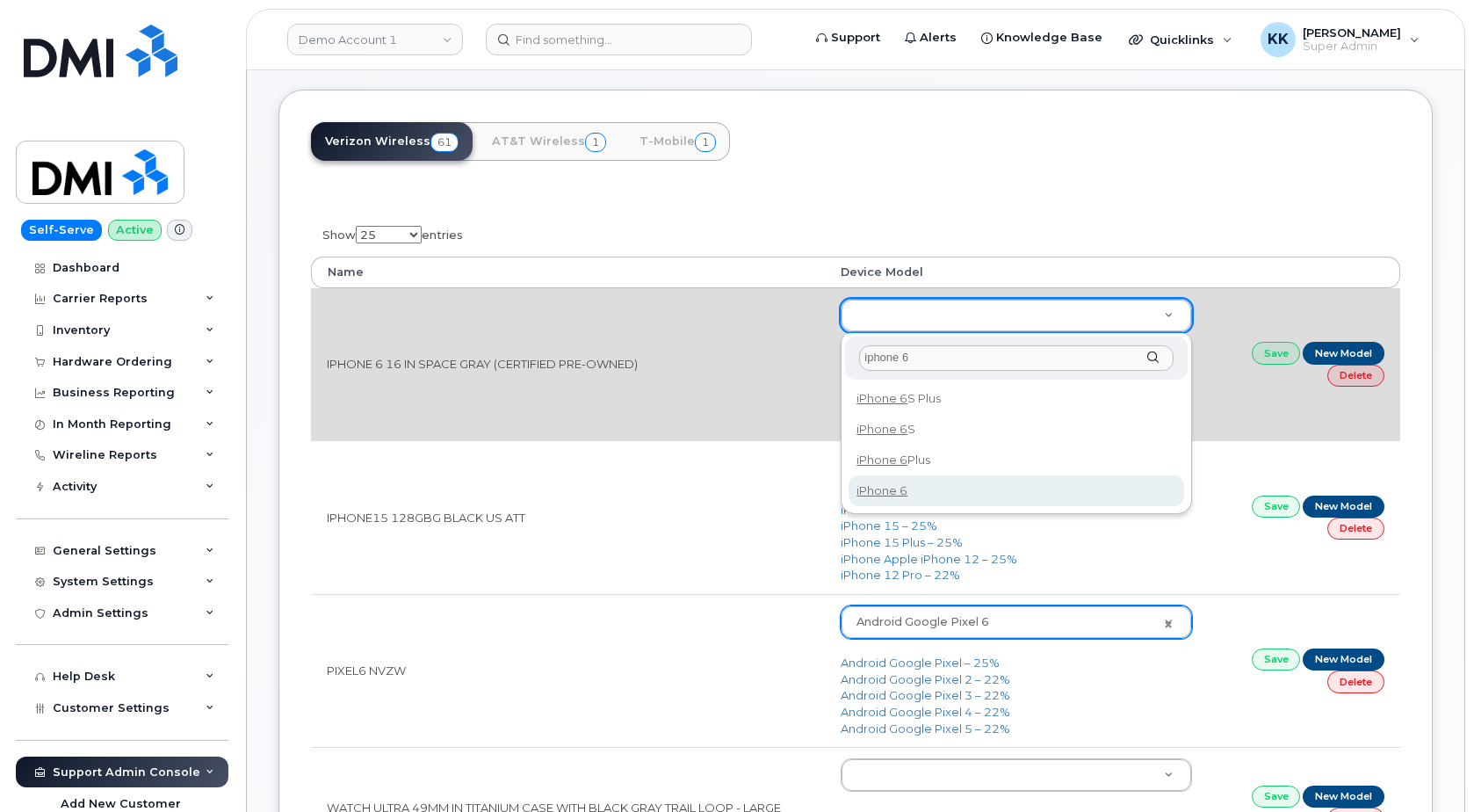
type input "234"
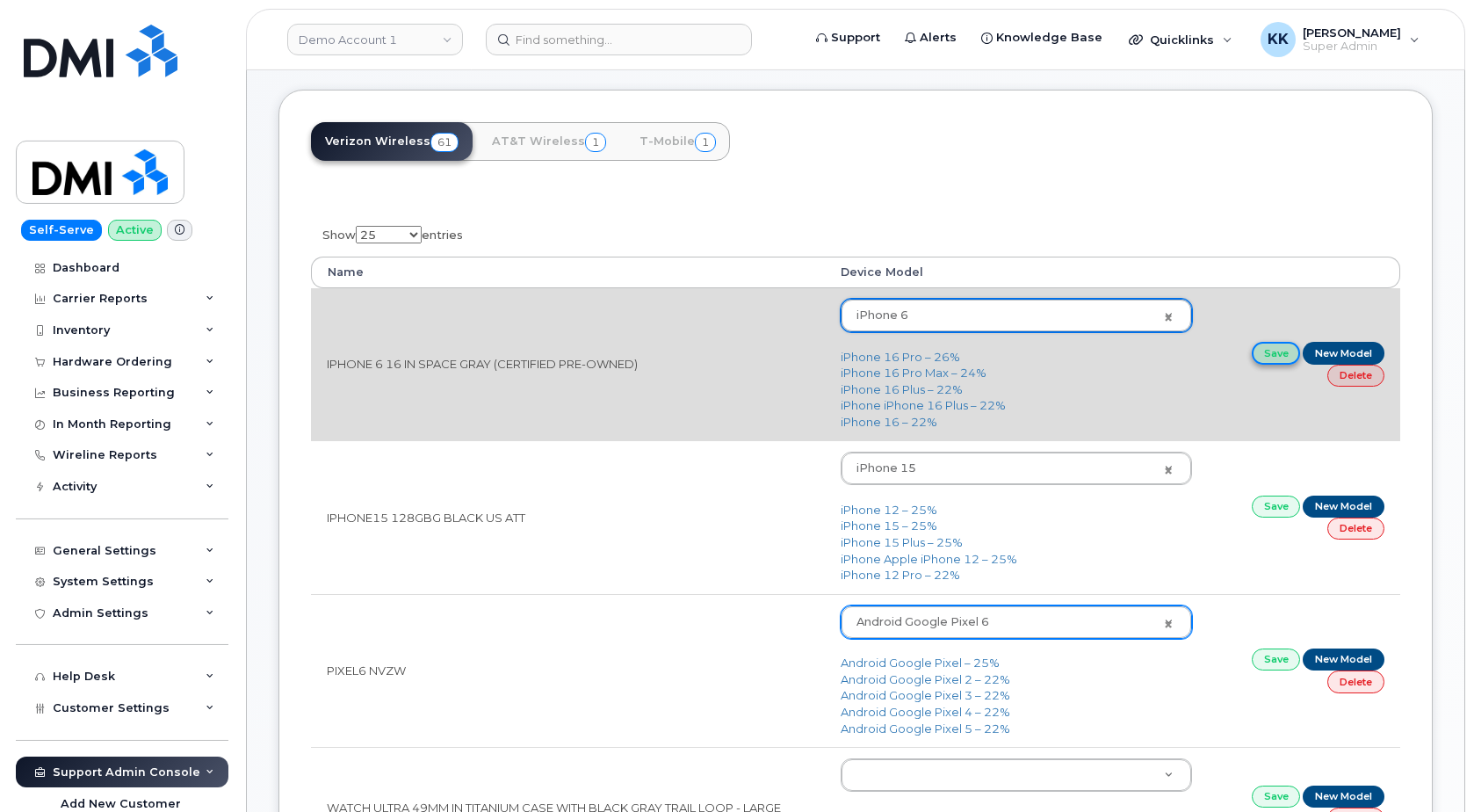
click at [1281, 350] on link "Save" at bounding box center [1276, 353] width 49 height 22
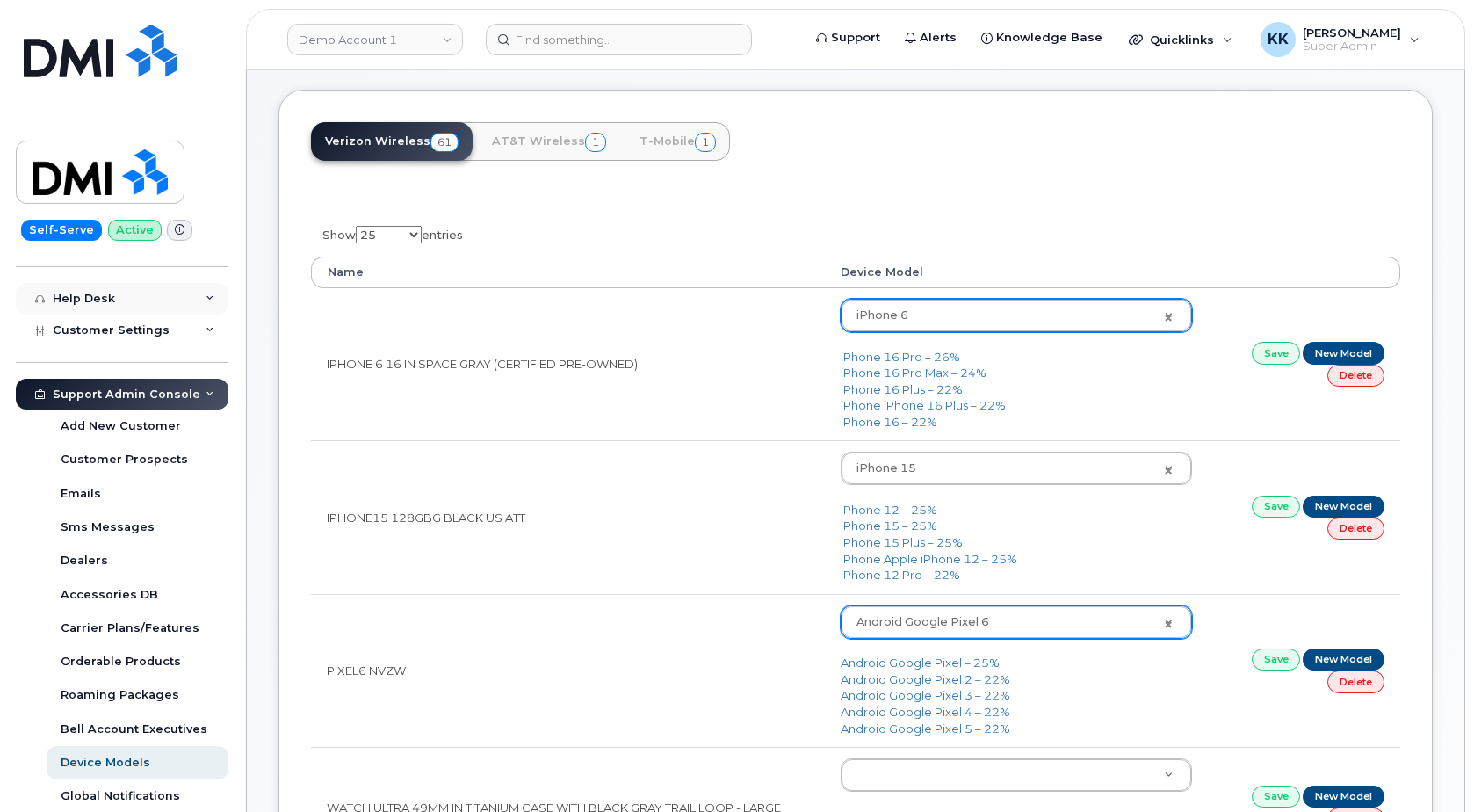
scroll to position [441, 0]
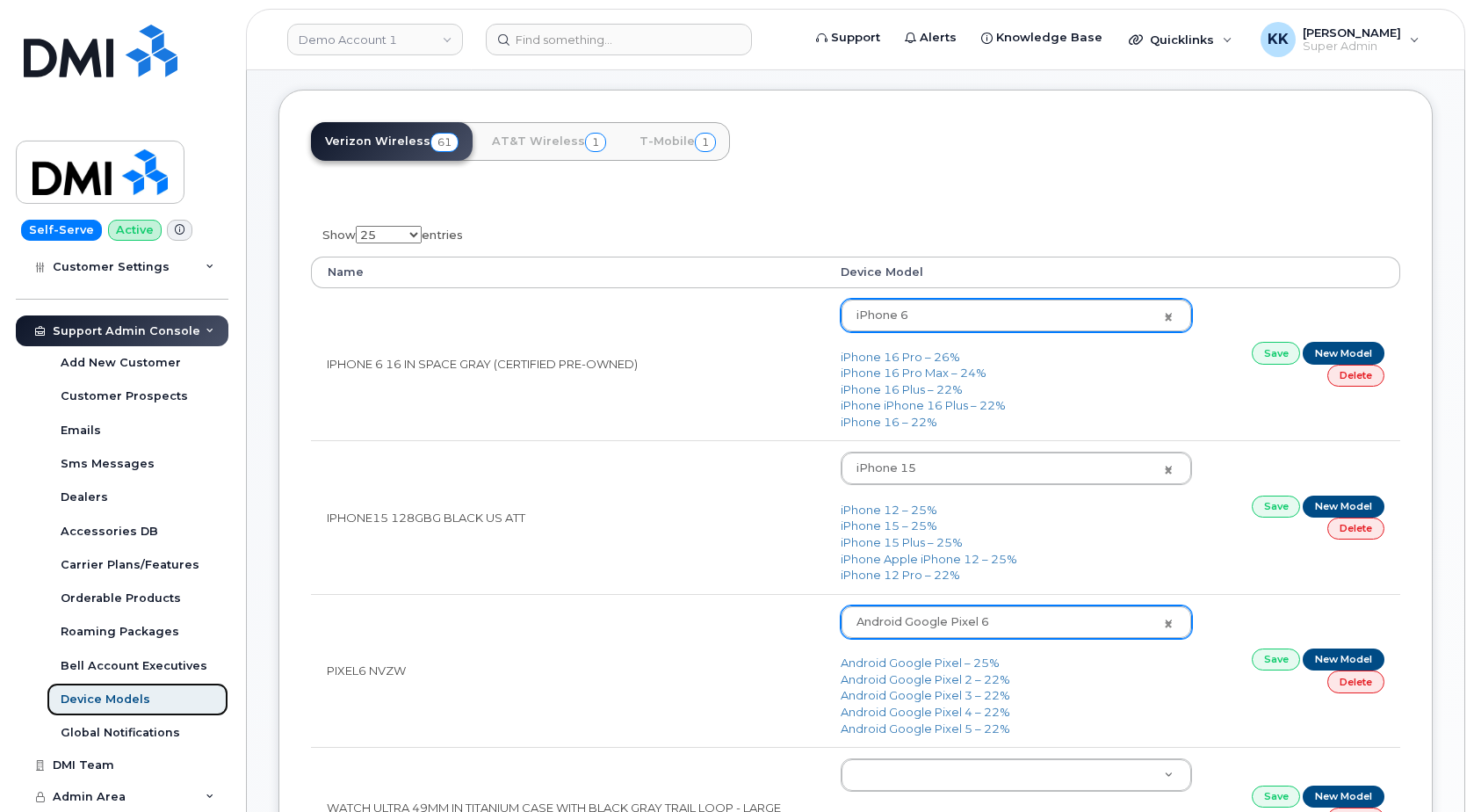
click at [130, 698] on div "Device Models" at bounding box center [106, 699] width 90 height 16
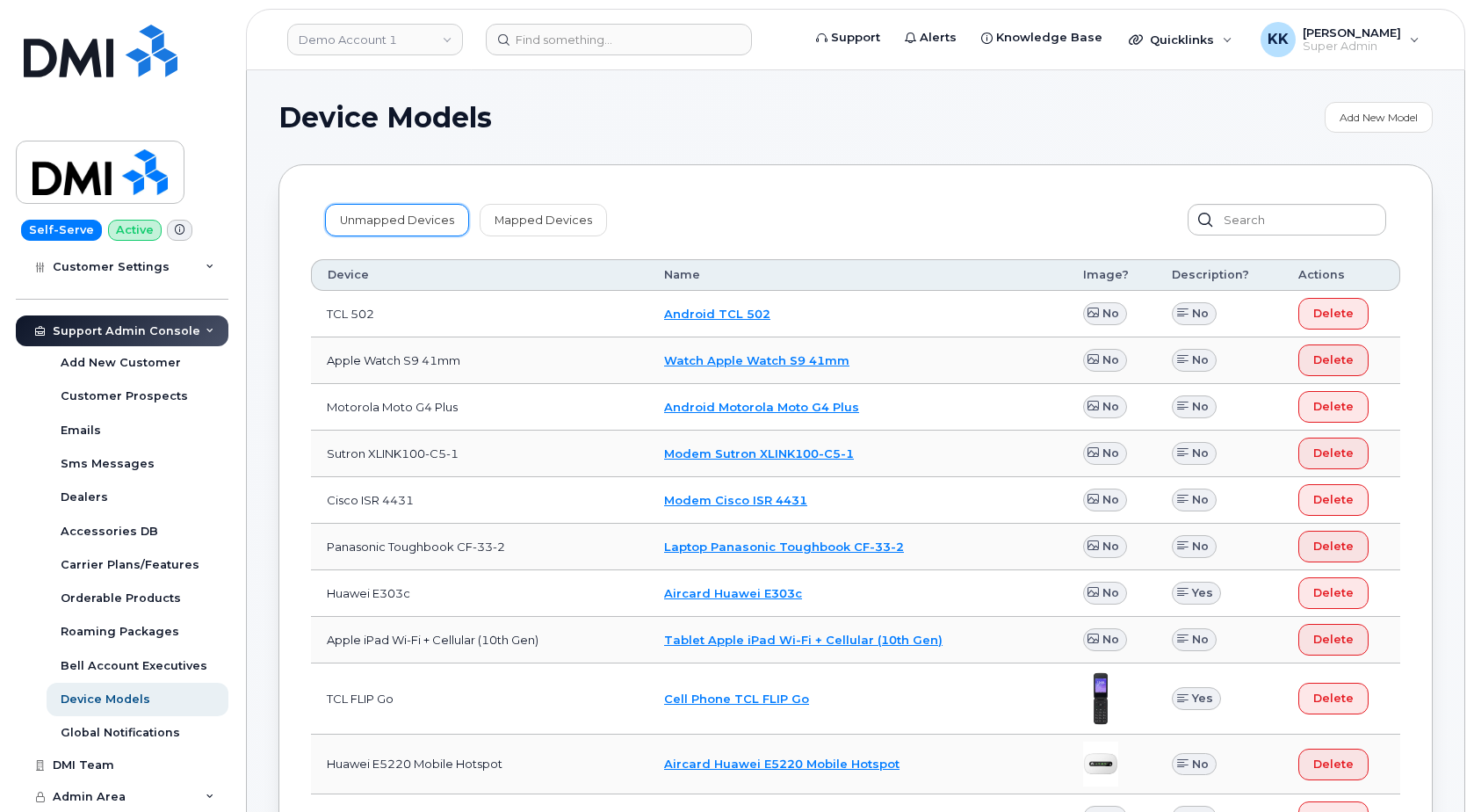
click at [393, 222] on link "Unmapped Devices" at bounding box center [397, 220] width 145 height 32
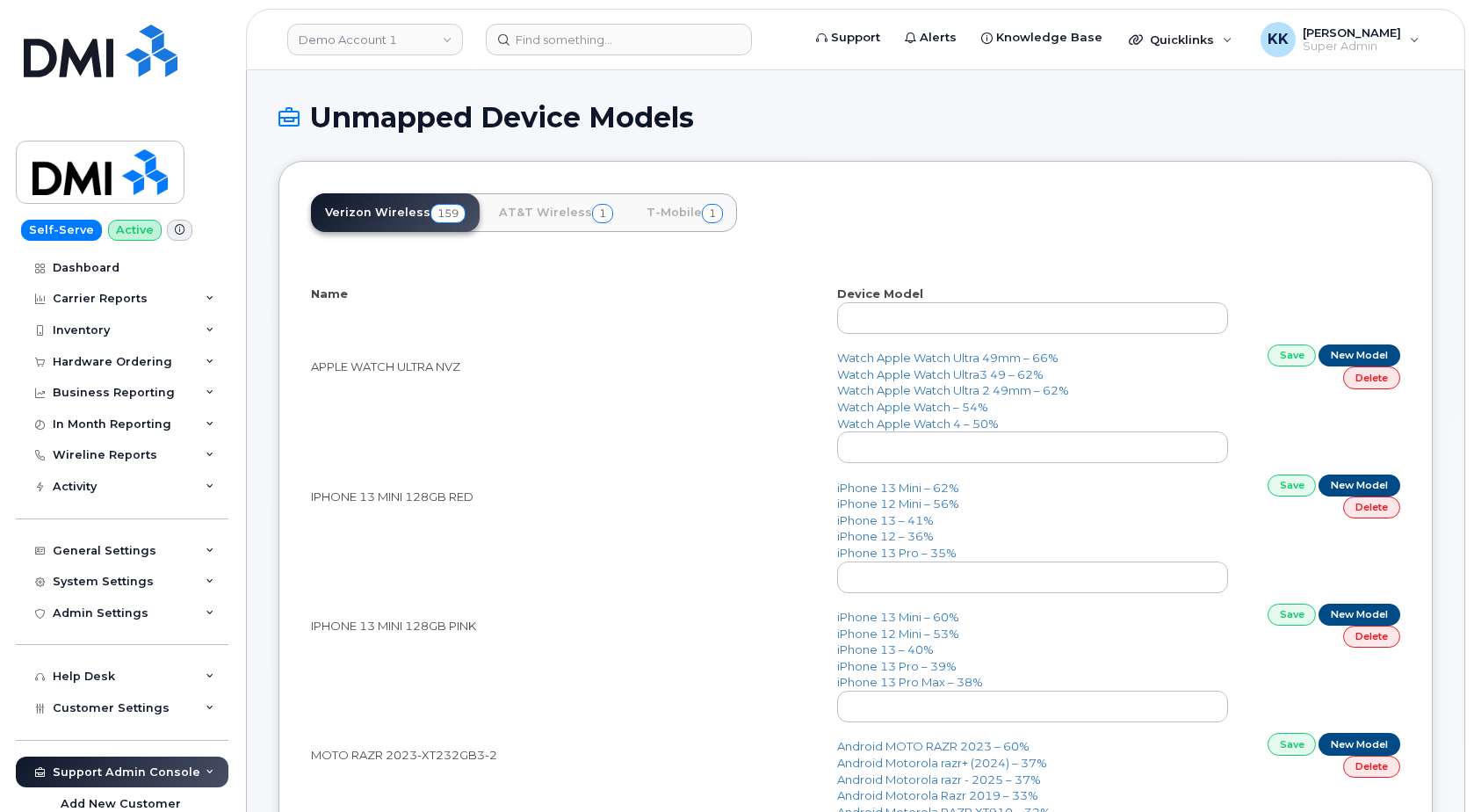
select select "25"
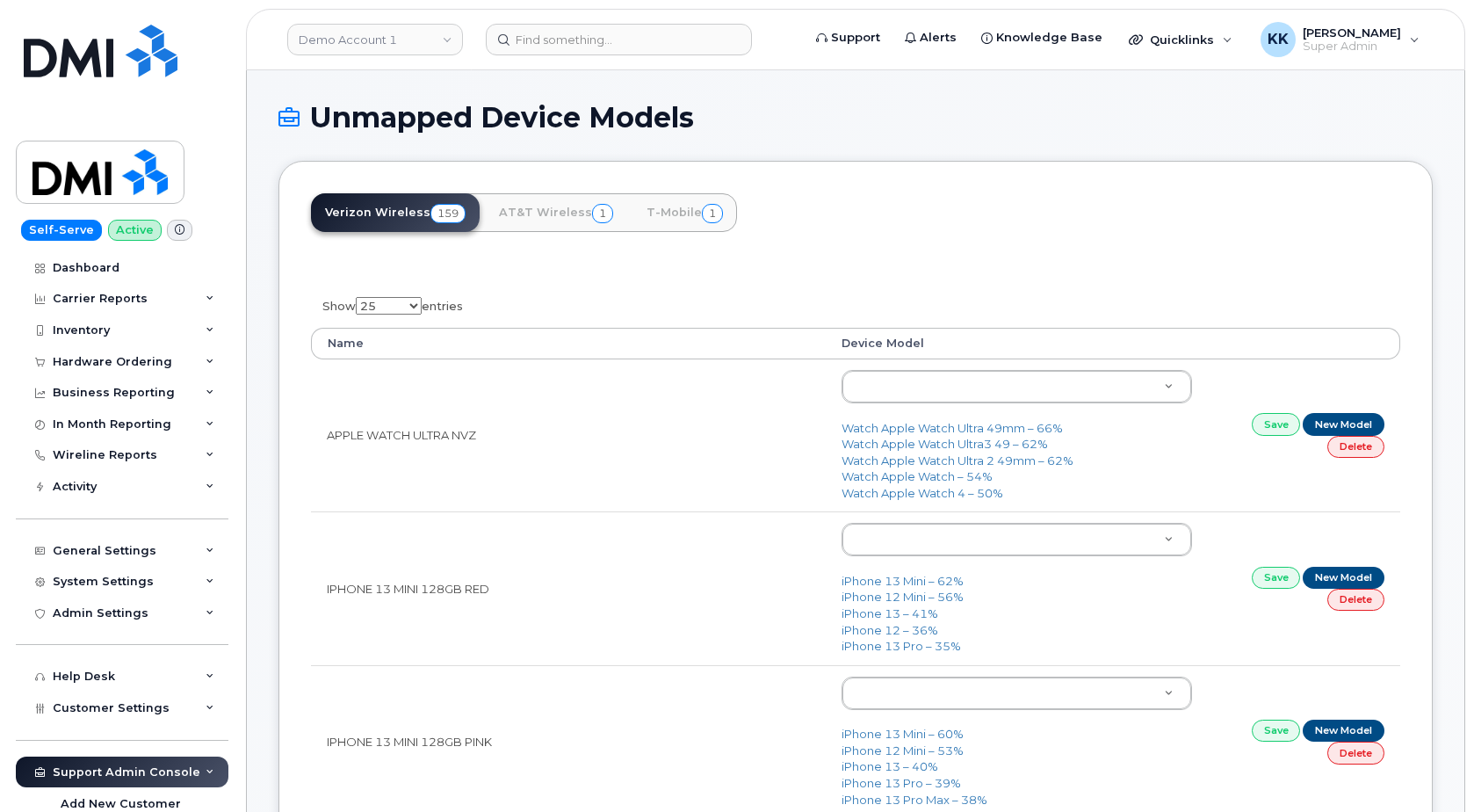
click at [869, 344] on th "Device Model" at bounding box center [1017, 344] width 382 height 32
click at [448, 354] on th "Name" at bounding box center [568, 344] width 515 height 32
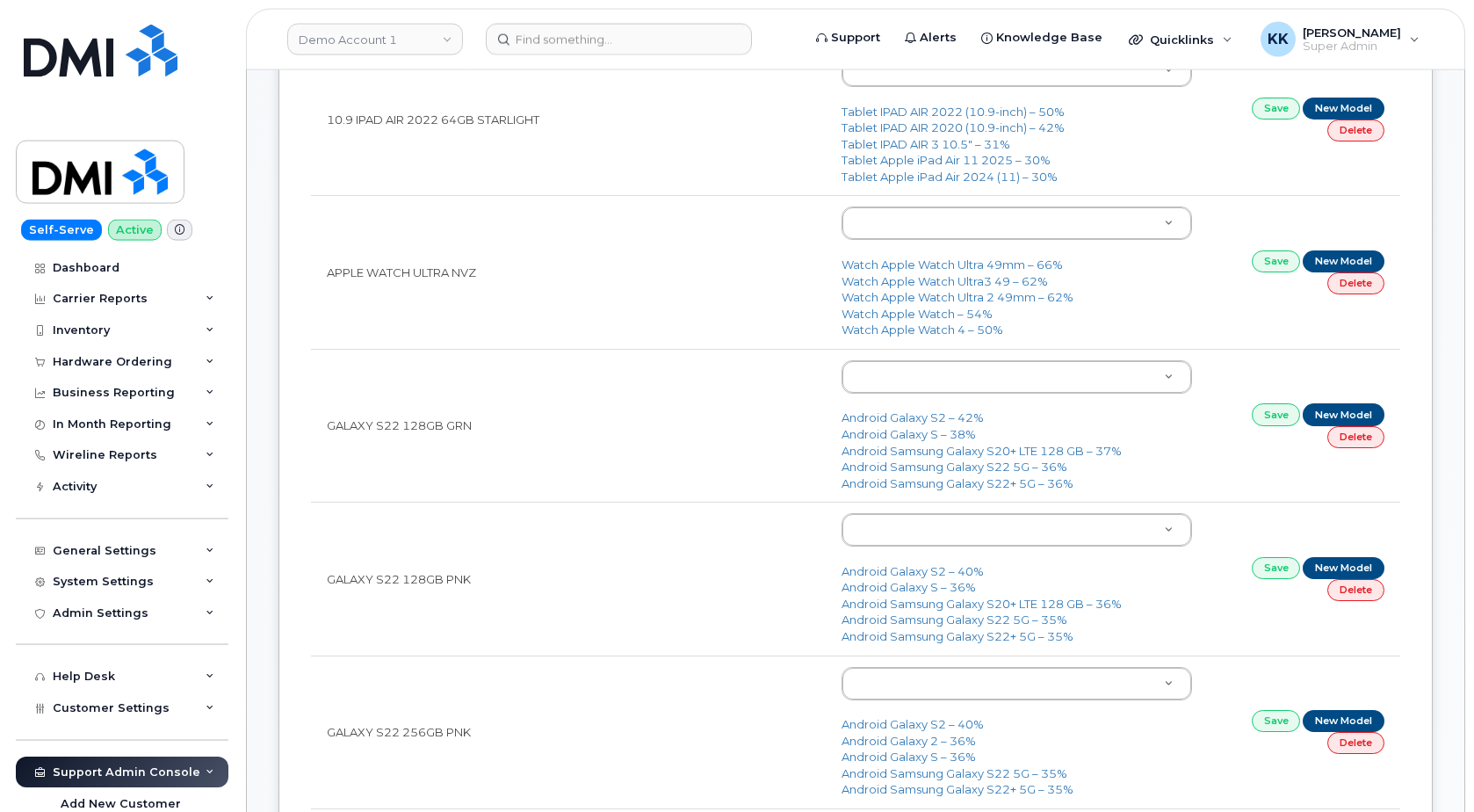
scroll to position [716, 0]
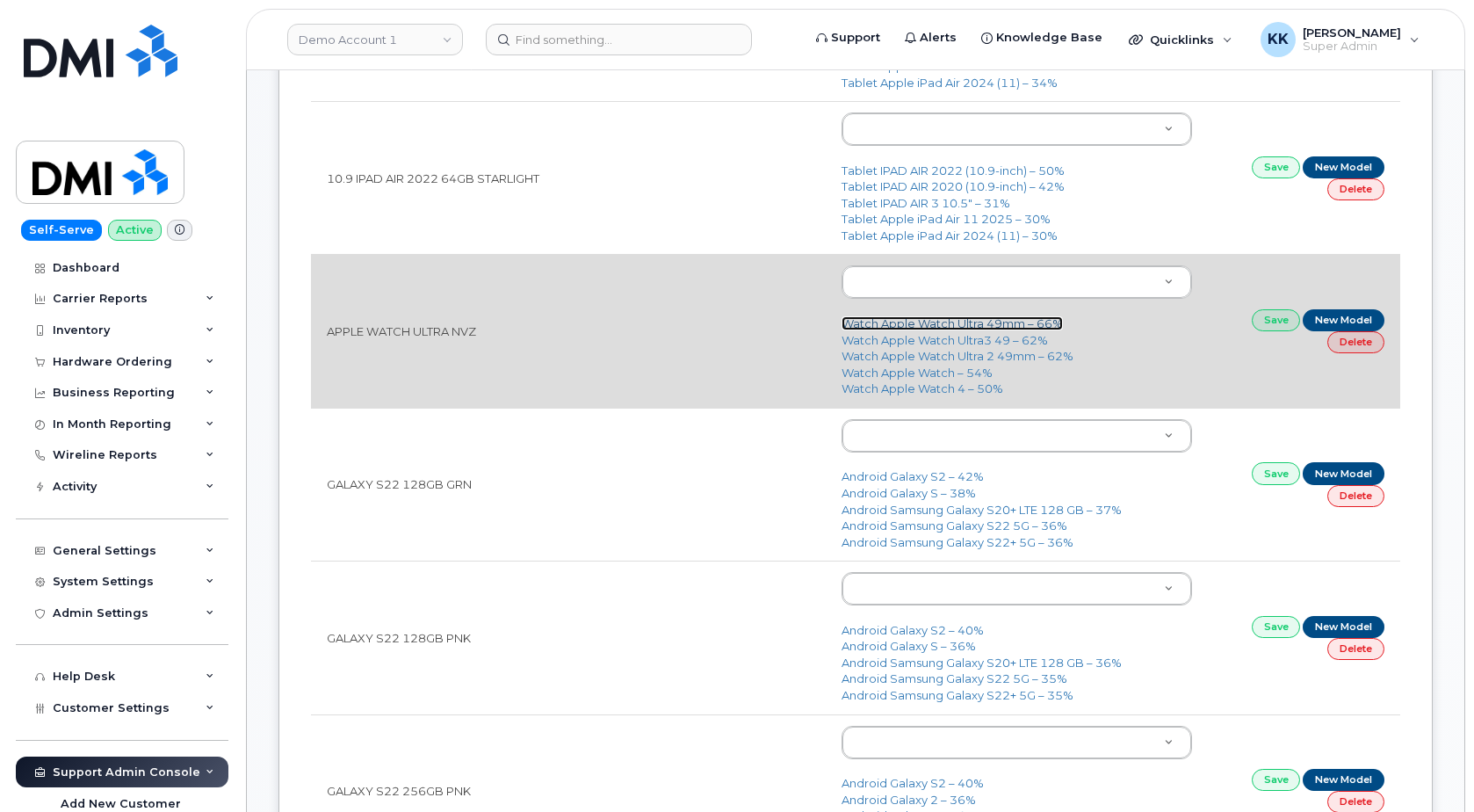
click at [971, 326] on link "Watch Apple Watch Ultra 49mm – 66%" at bounding box center [953, 323] width 221 height 14
type input "2831"
click at [1282, 326] on link "Save" at bounding box center [1276, 320] width 49 height 22
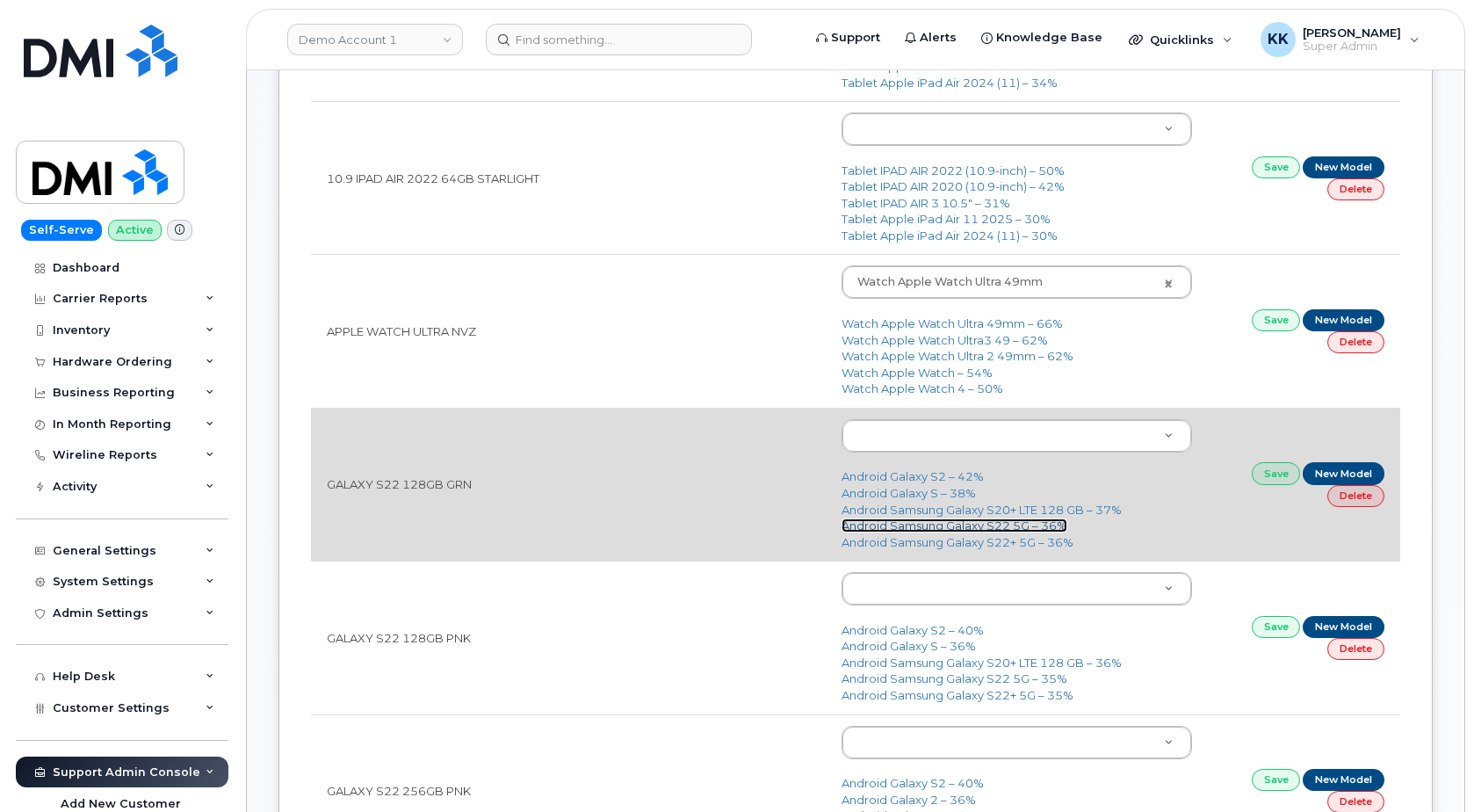
click at [946, 528] on link "Android Samsung Galaxy S22 5G – 36%" at bounding box center [955, 525] width 226 height 14
type input "2686"
click at [1295, 470] on link "Save" at bounding box center [1276, 473] width 49 height 22
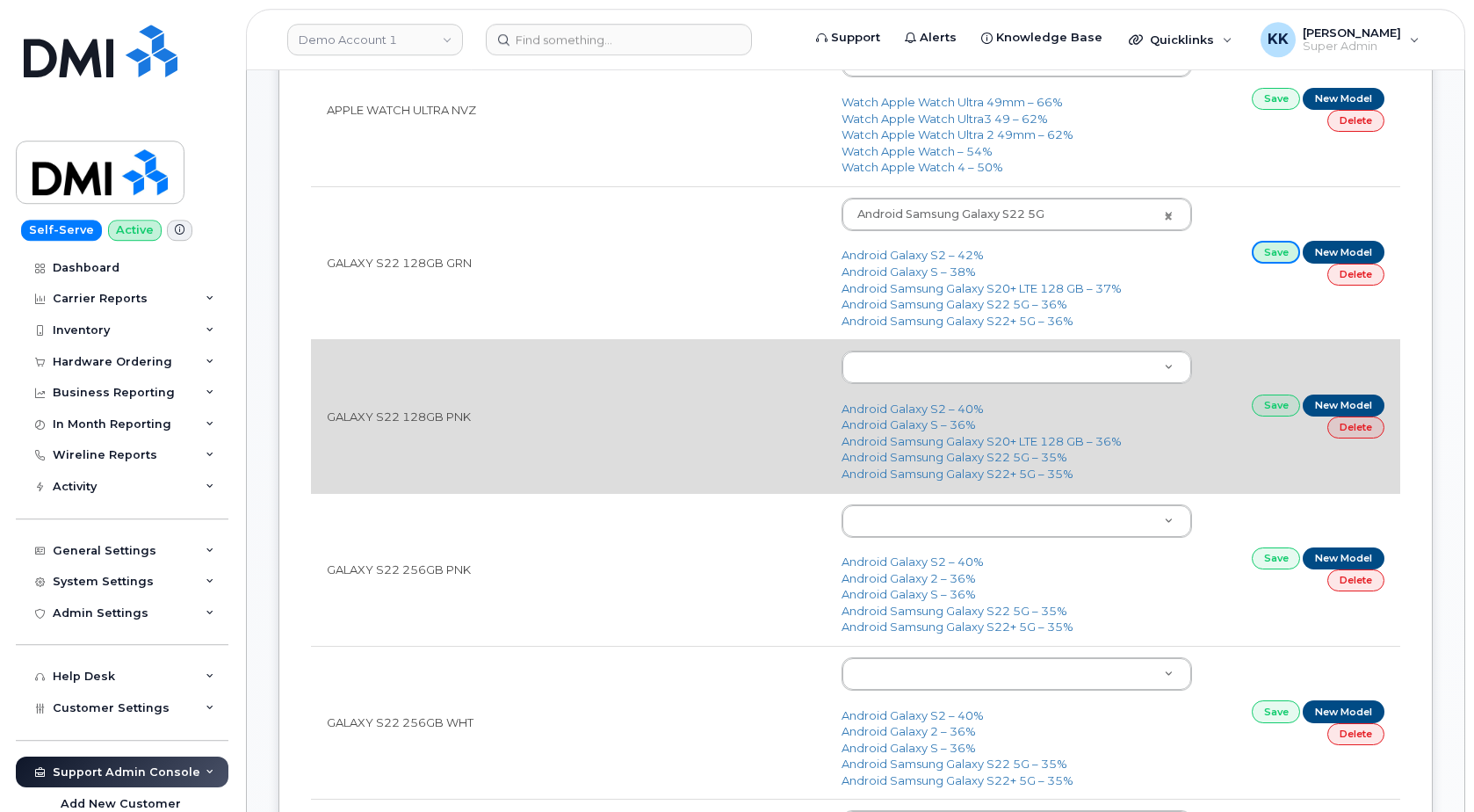
scroll to position [985, 0]
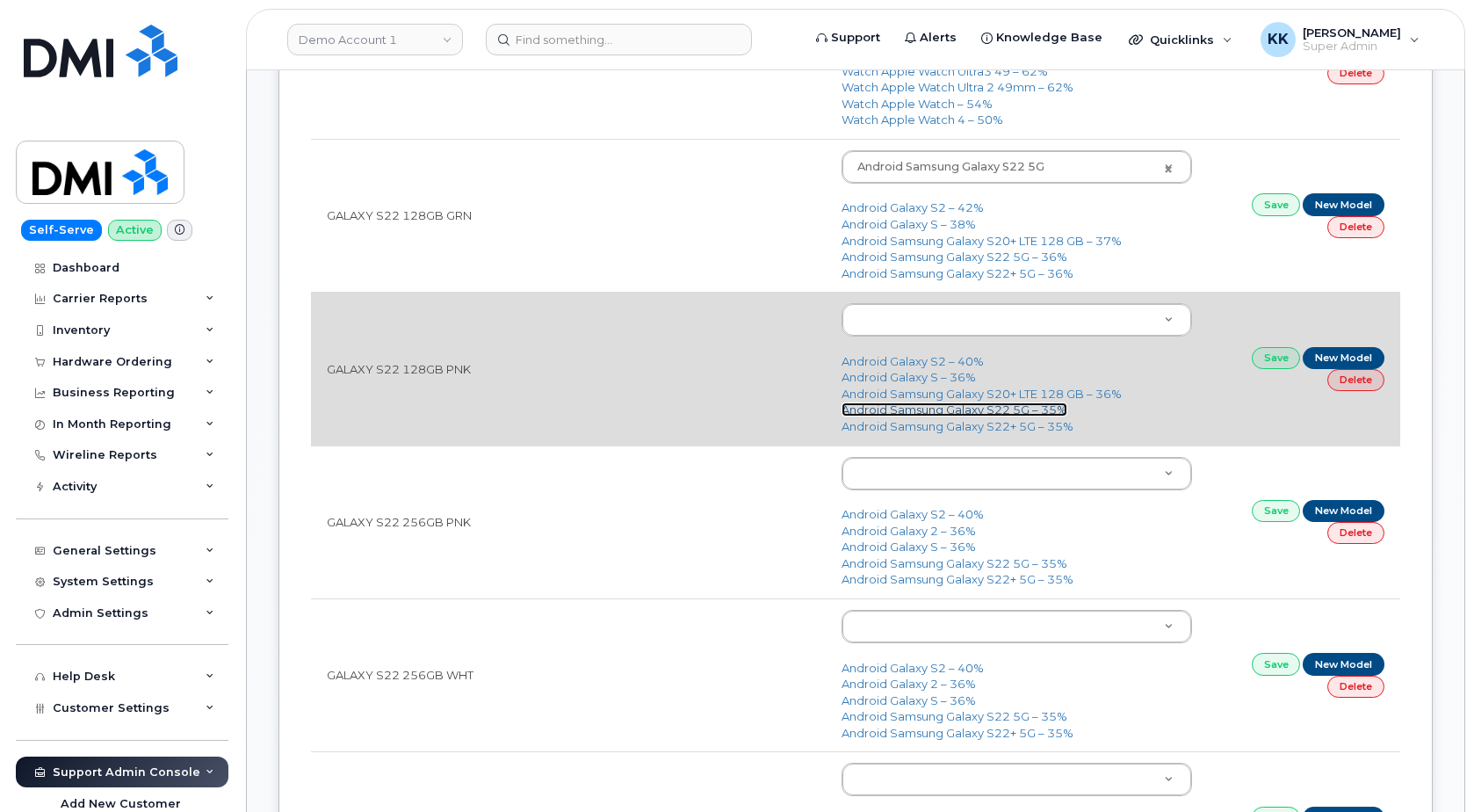
drag, startPoint x: 1010, startPoint y: 418, endPoint x: 1022, endPoint y: 417, distance: 12.0
click at [1011, 416] on link "Android Samsung Galaxy S22 5G – 35%" at bounding box center [955, 409] width 226 height 14
type input "2686"
click at [1266, 372] on td "Save New Model Delete" at bounding box center [1304, 368] width 192 height 152
click at [1266, 366] on link "Save" at bounding box center [1276, 358] width 49 height 22
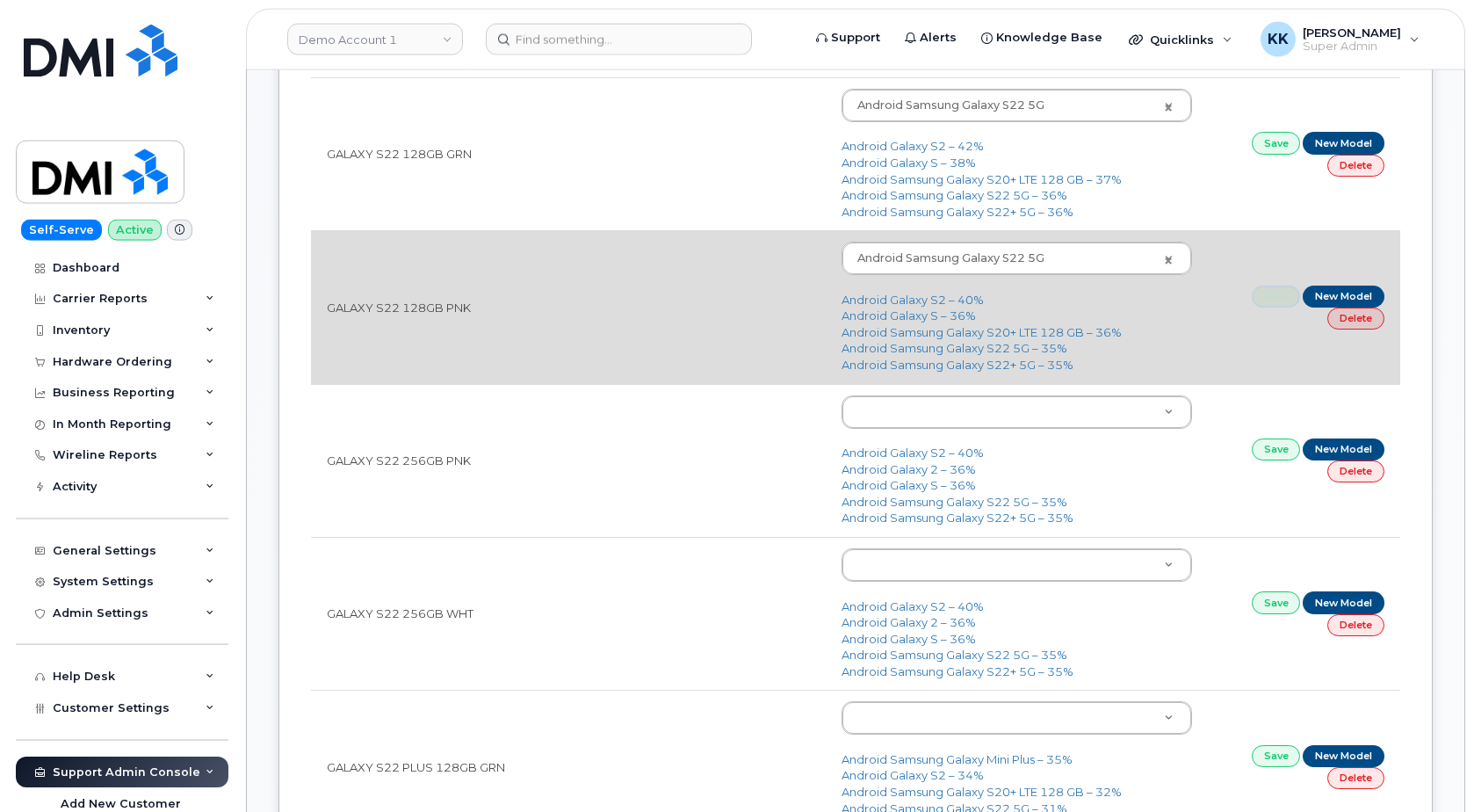
scroll to position [1075, 0]
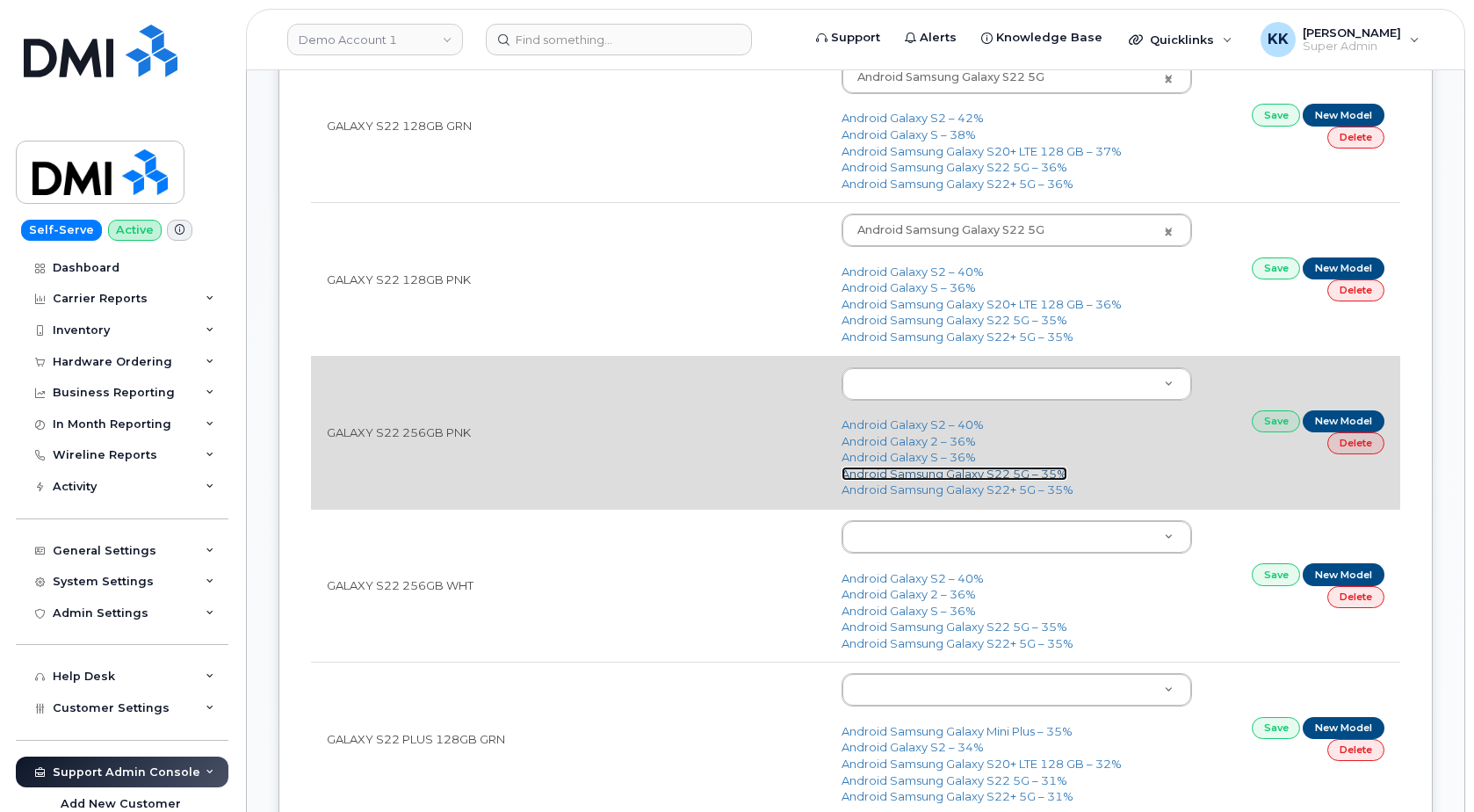
click at [992, 471] on link "Android Samsung Galaxy S22 5G – 35%" at bounding box center [955, 473] width 226 height 14
type input "2686"
click at [1262, 419] on link "Save" at bounding box center [1276, 421] width 49 height 22
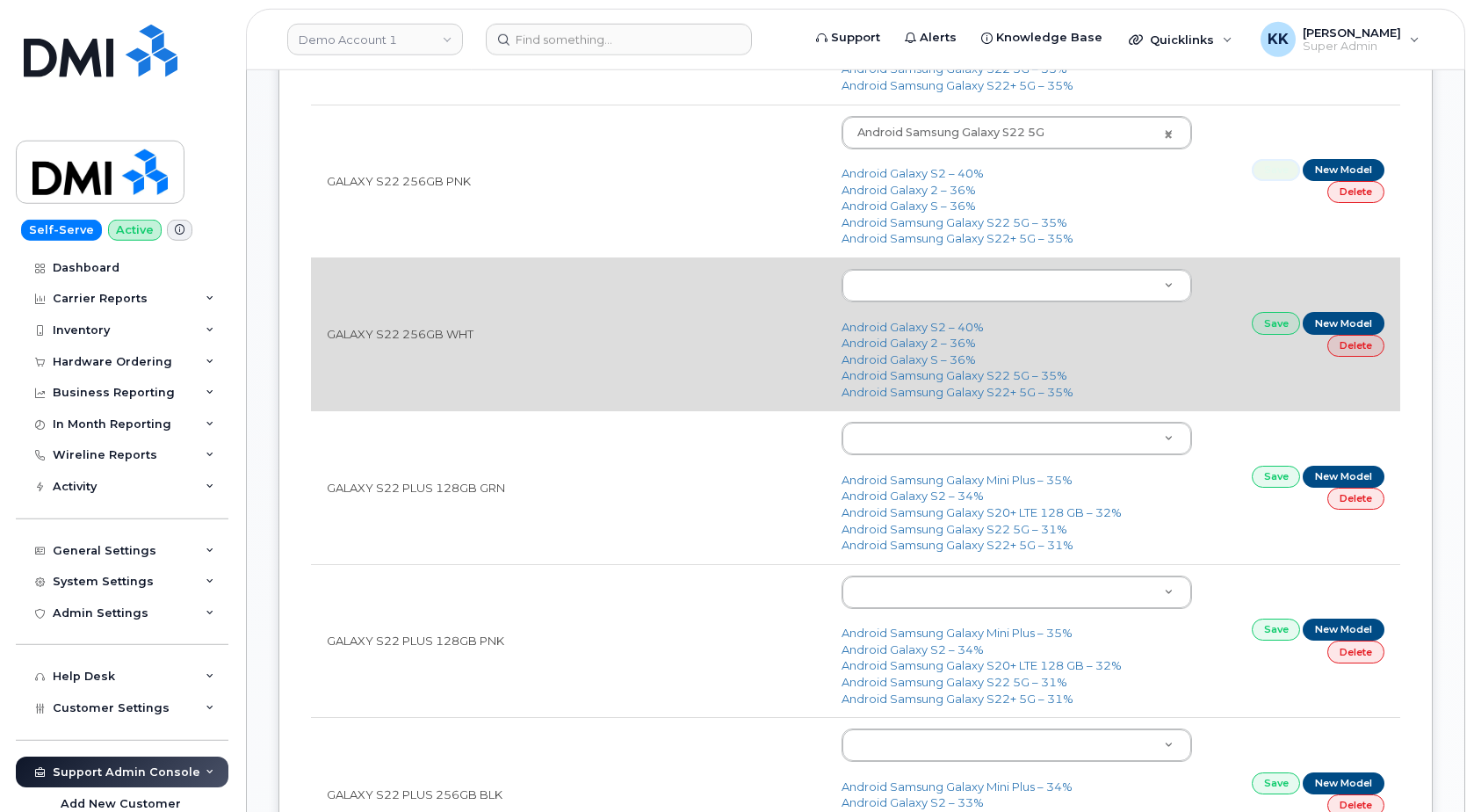
scroll to position [1344, 0]
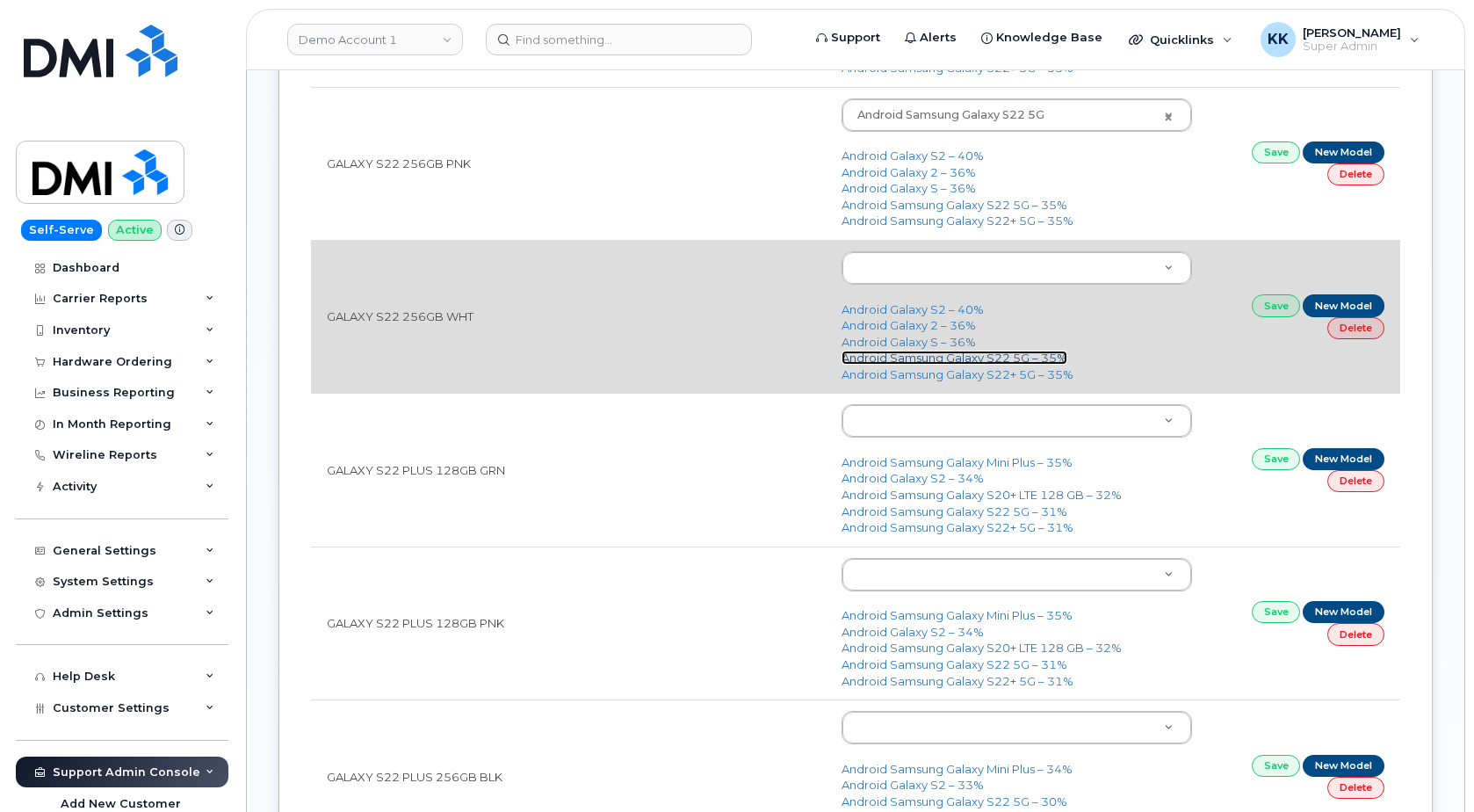
drag, startPoint x: 977, startPoint y: 362, endPoint x: 997, endPoint y: 360, distance: 20.1
click at [977, 360] on link "Android Samsung Galaxy S22 5G – 35%" at bounding box center [955, 358] width 226 height 14
type input "2686"
click at [1272, 307] on link "Save" at bounding box center [1276, 305] width 49 height 22
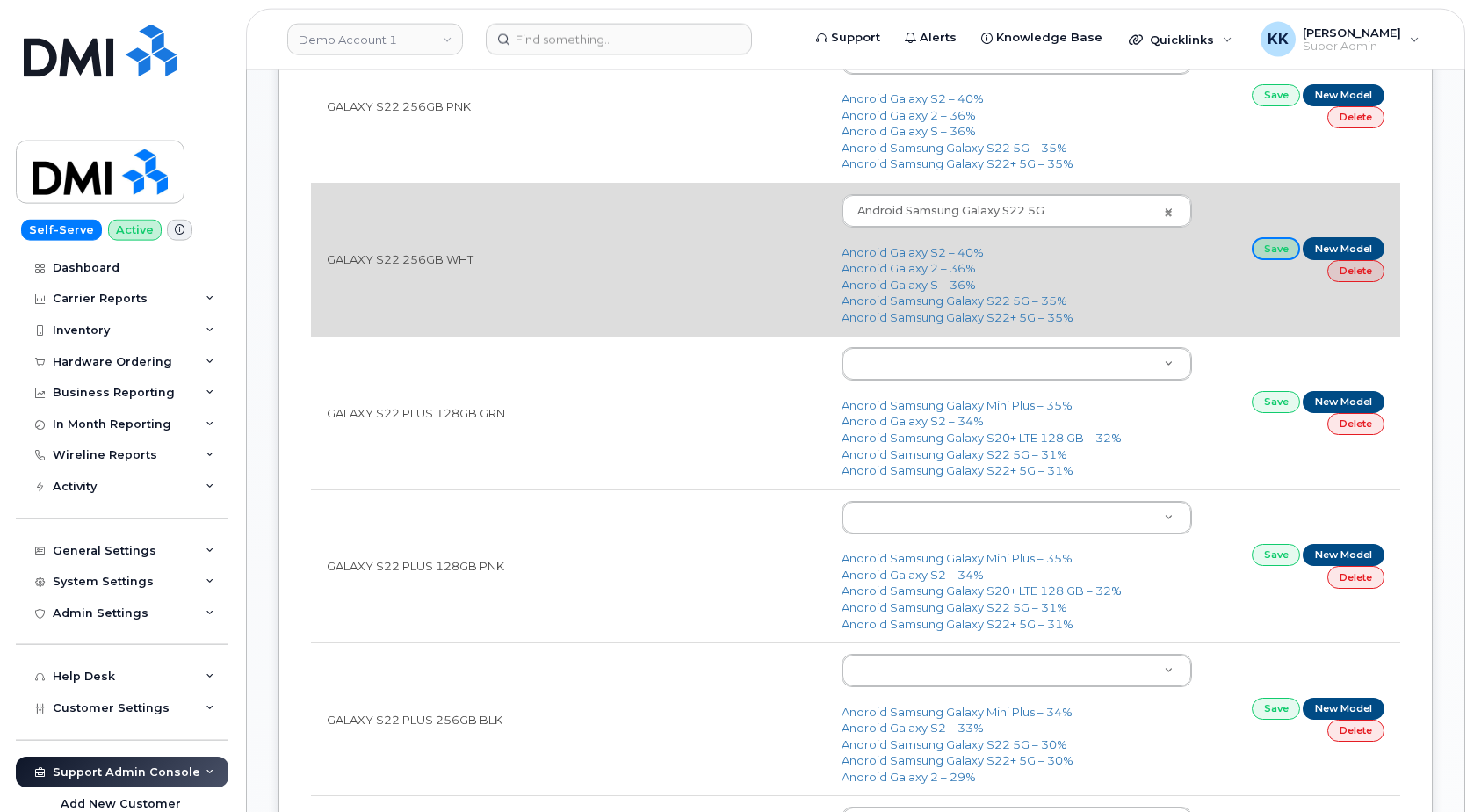
scroll to position [1434, 0]
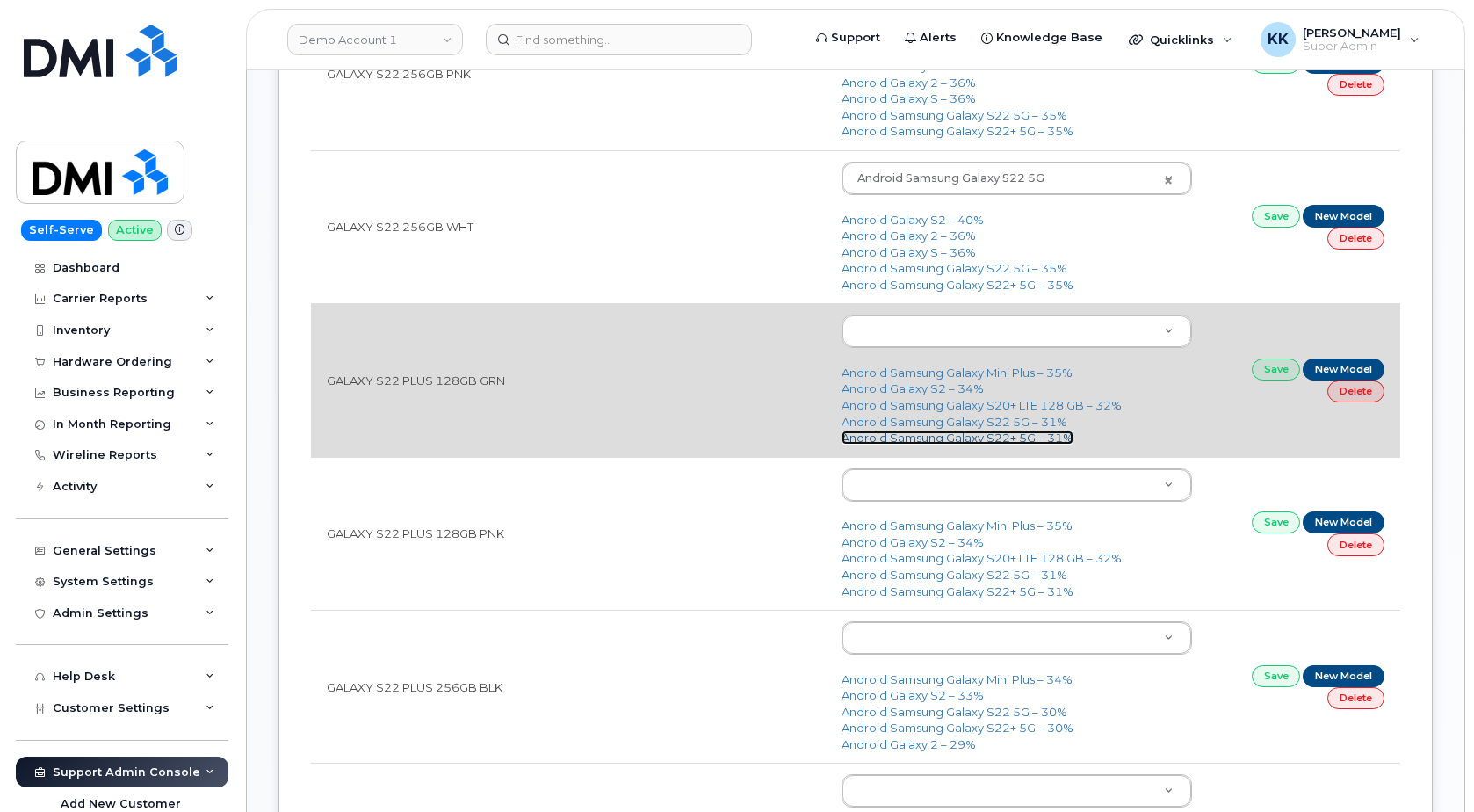
click at [990, 439] on link "Android Samsung Galaxy S22+ 5G – 31%" at bounding box center [958, 437] width 232 height 14
type input "2687"
click at [1267, 375] on link "Save" at bounding box center [1276, 370] width 49 height 22
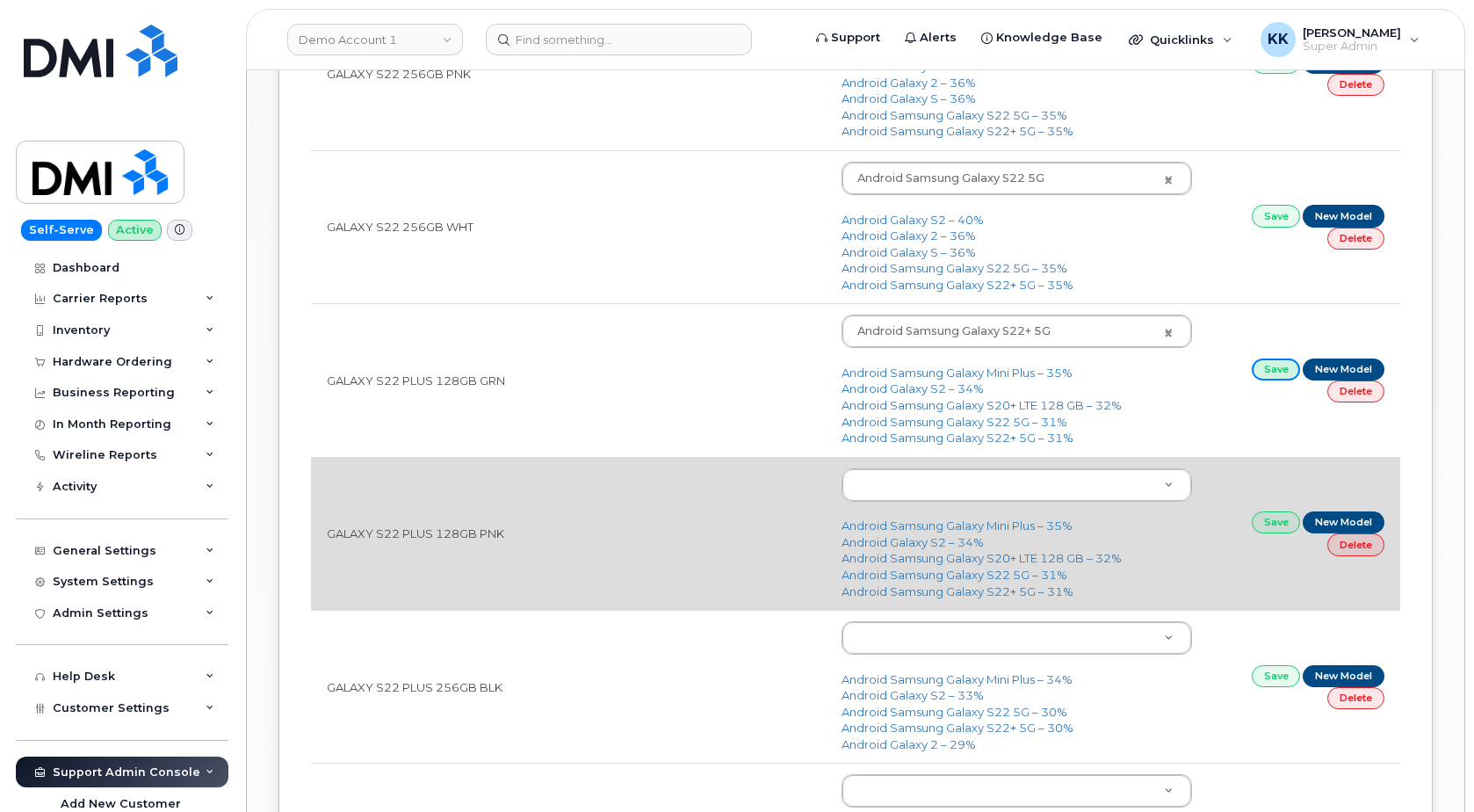
scroll to position [1523, 0]
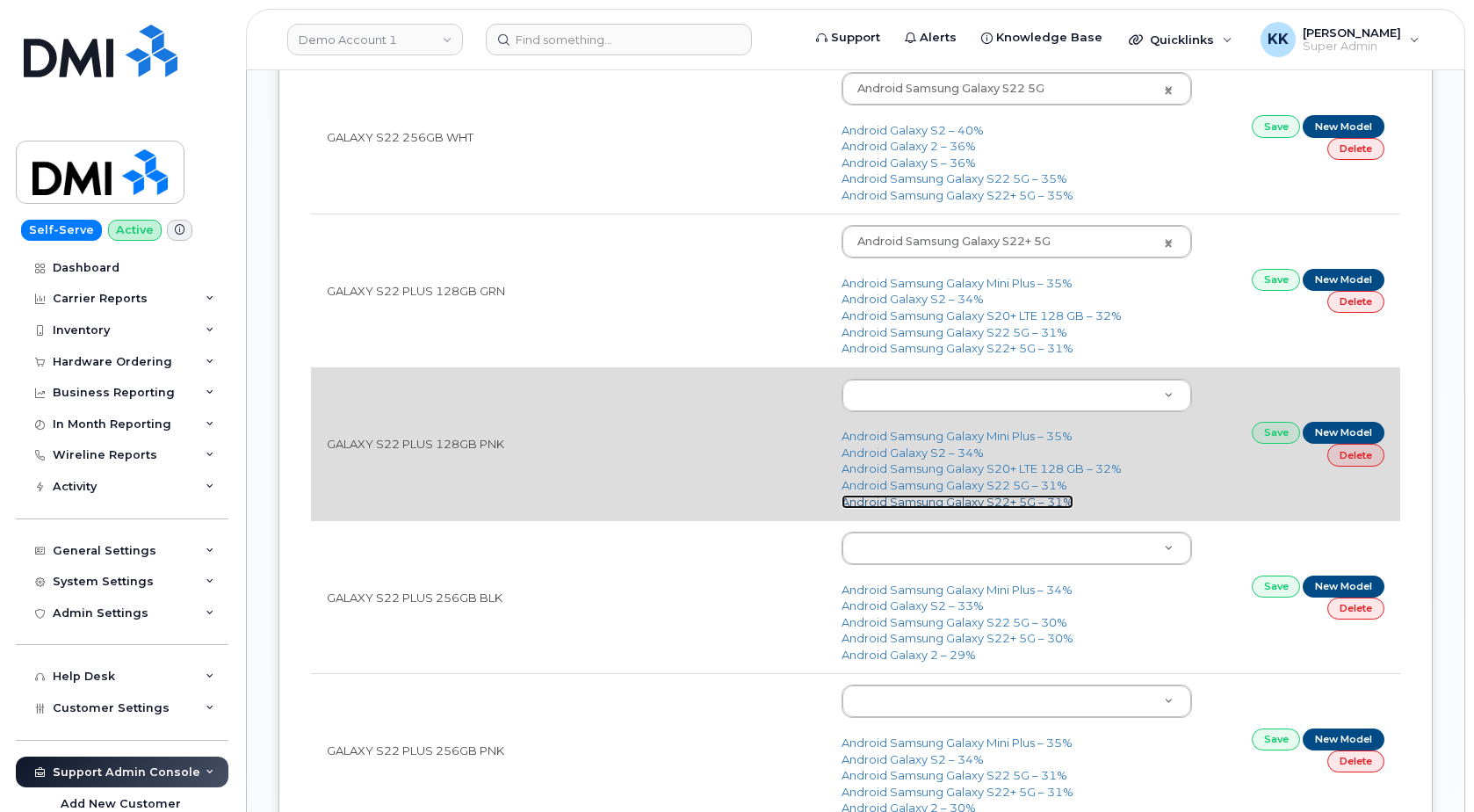
click at [998, 502] on link "Android Samsung Galaxy S22+ 5G – 31%" at bounding box center [958, 501] width 232 height 14
type input "2687"
click at [1266, 437] on link "Save" at bounding box center [1276, 432] width 49 height 22
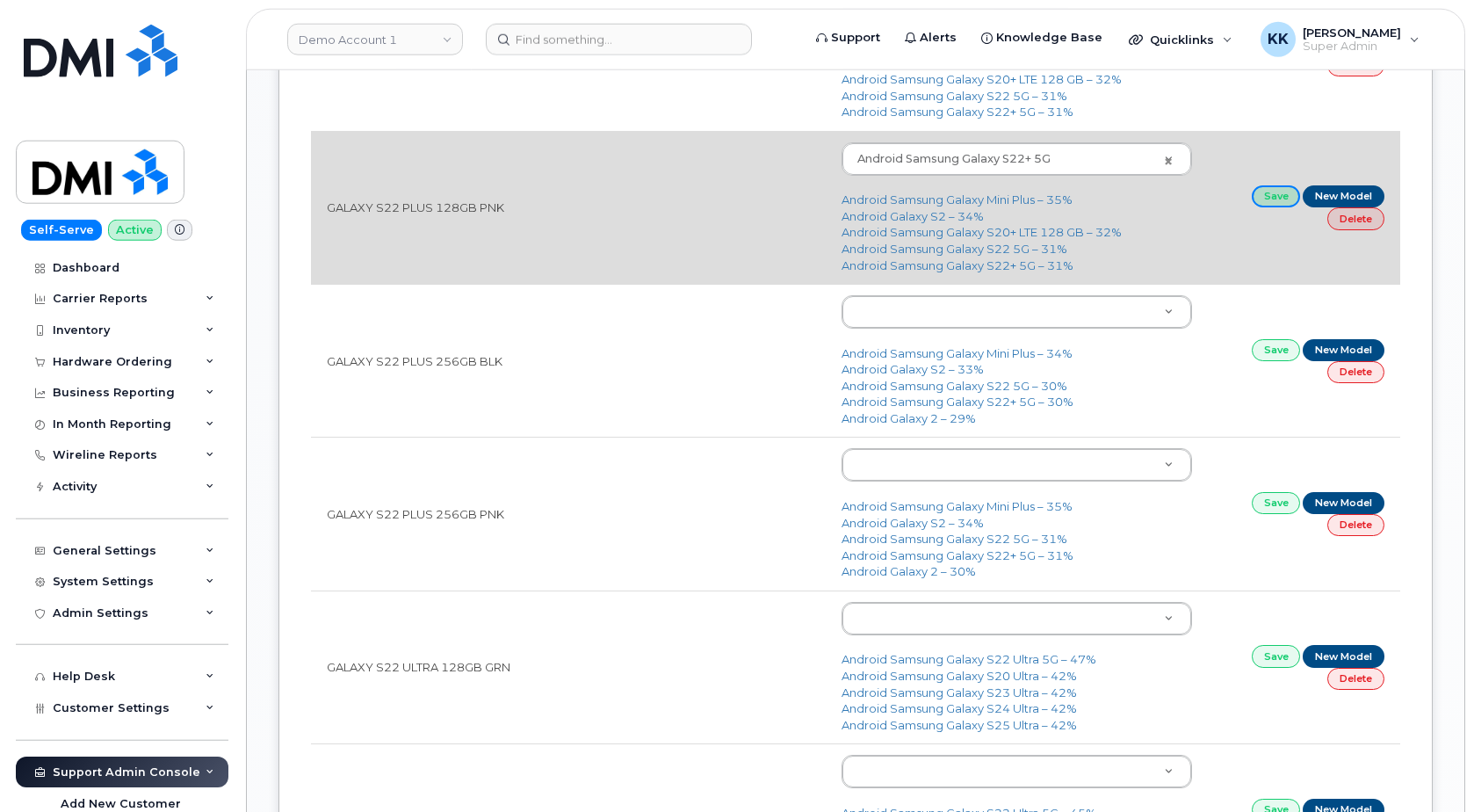
scroll to position [1791, 0]
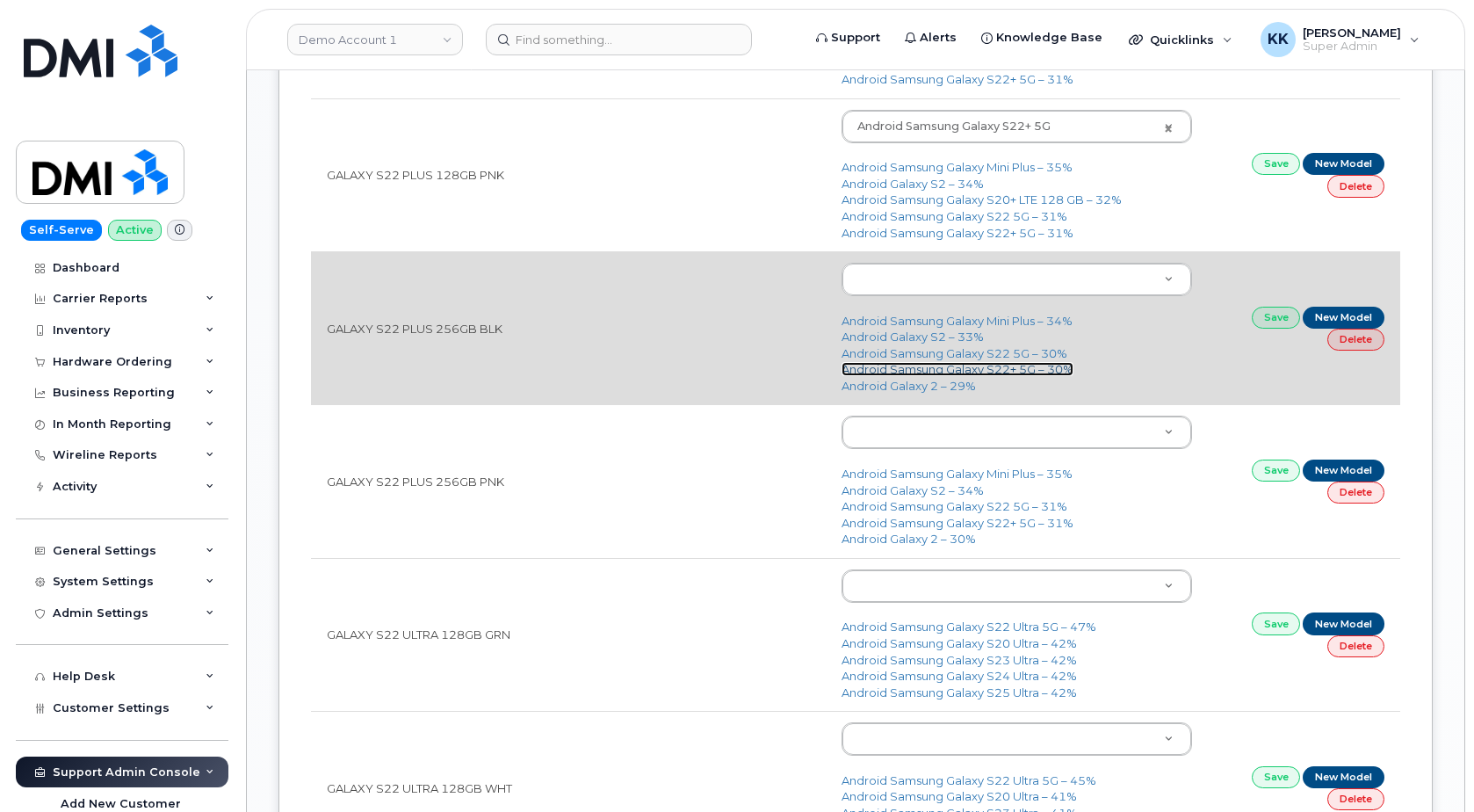
click at [1008, 368] on link "Android Samsung Galaxy S22+ 5G – 30%" at bounding box center [958, 369] width 232 height 14
type input "2687"
click at [1263, 320] on link "Save" at bounding box center [1276, 318] width 49 height 22
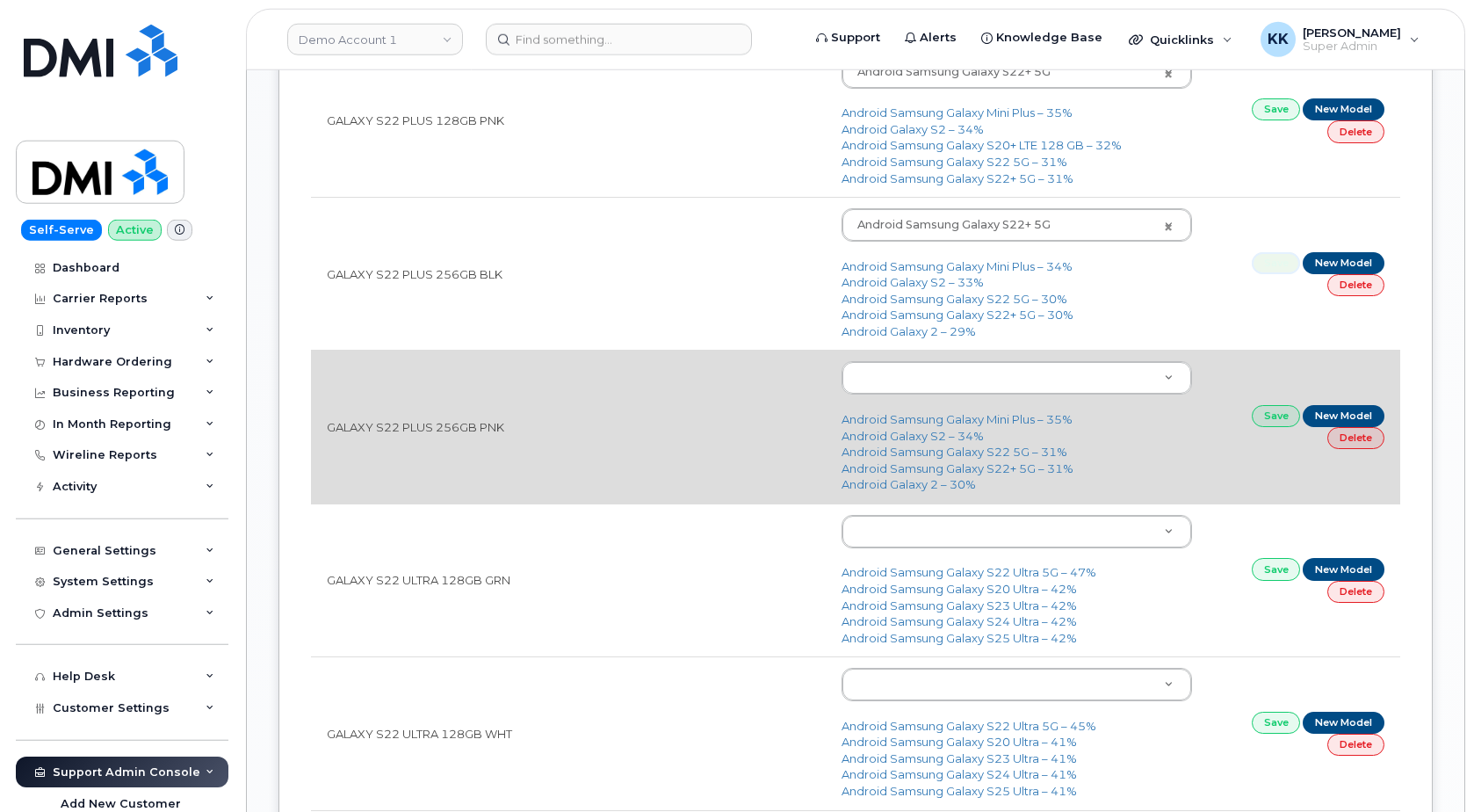
scroll to position [1881, 0]
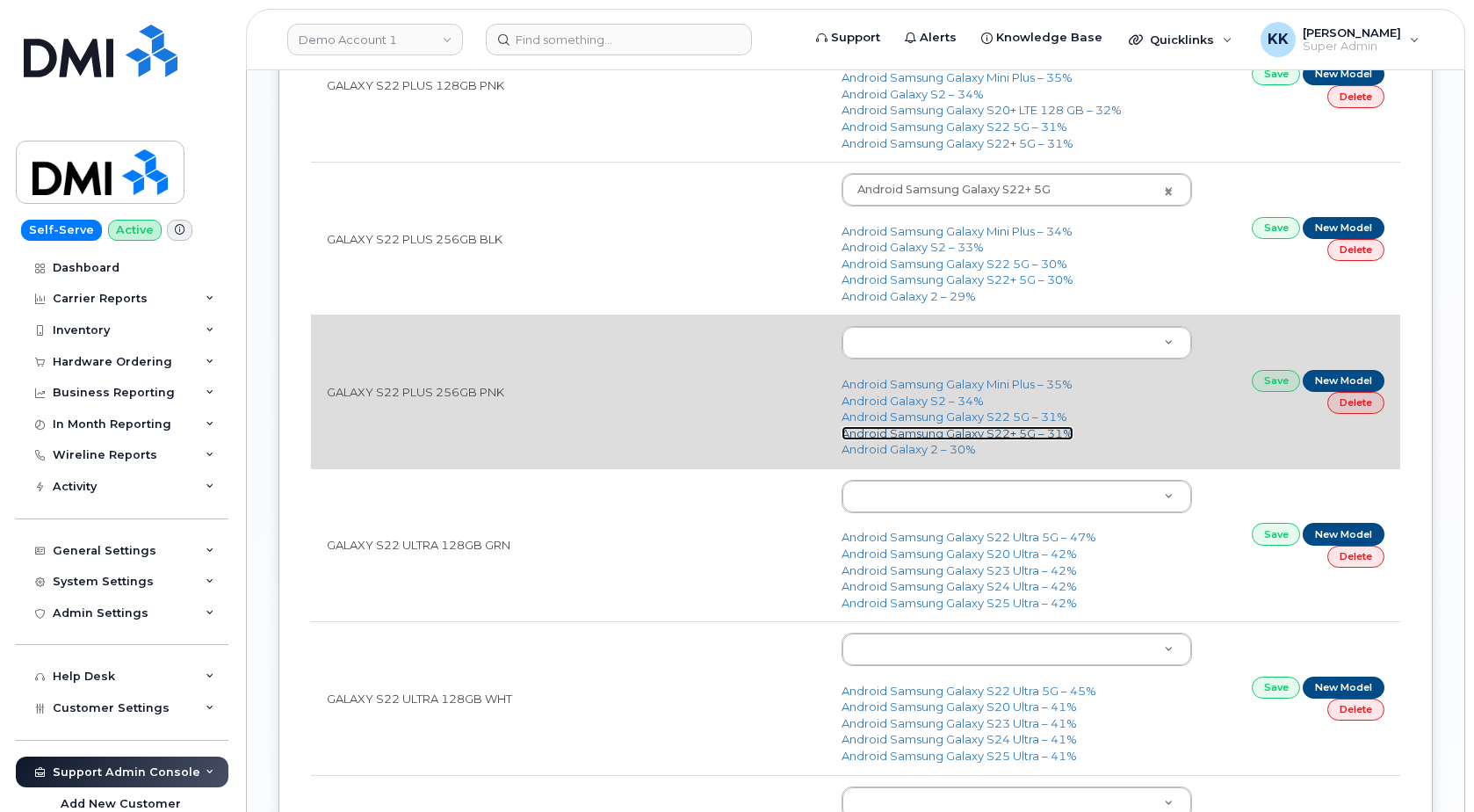
click at [1019, 434] on link "Android Samsung Galaxy S22+ 5G – 31%" at bounding box center [958, 433] width 232 height 14
type input "2687"
click at [1276, 385] on link "Save" at bounding box center [1276, 381] width 49 height 22
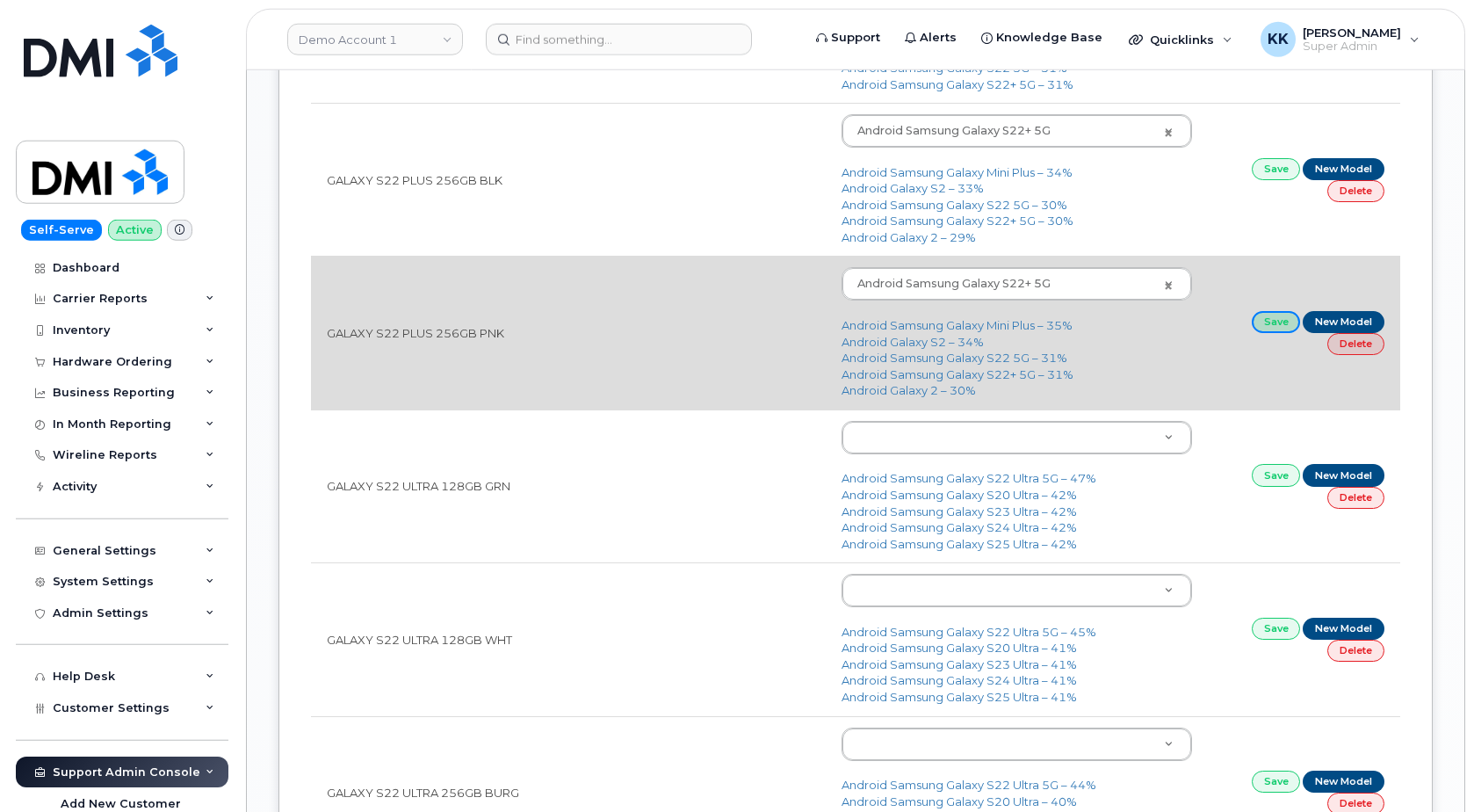
scroll to position [2060, 0]
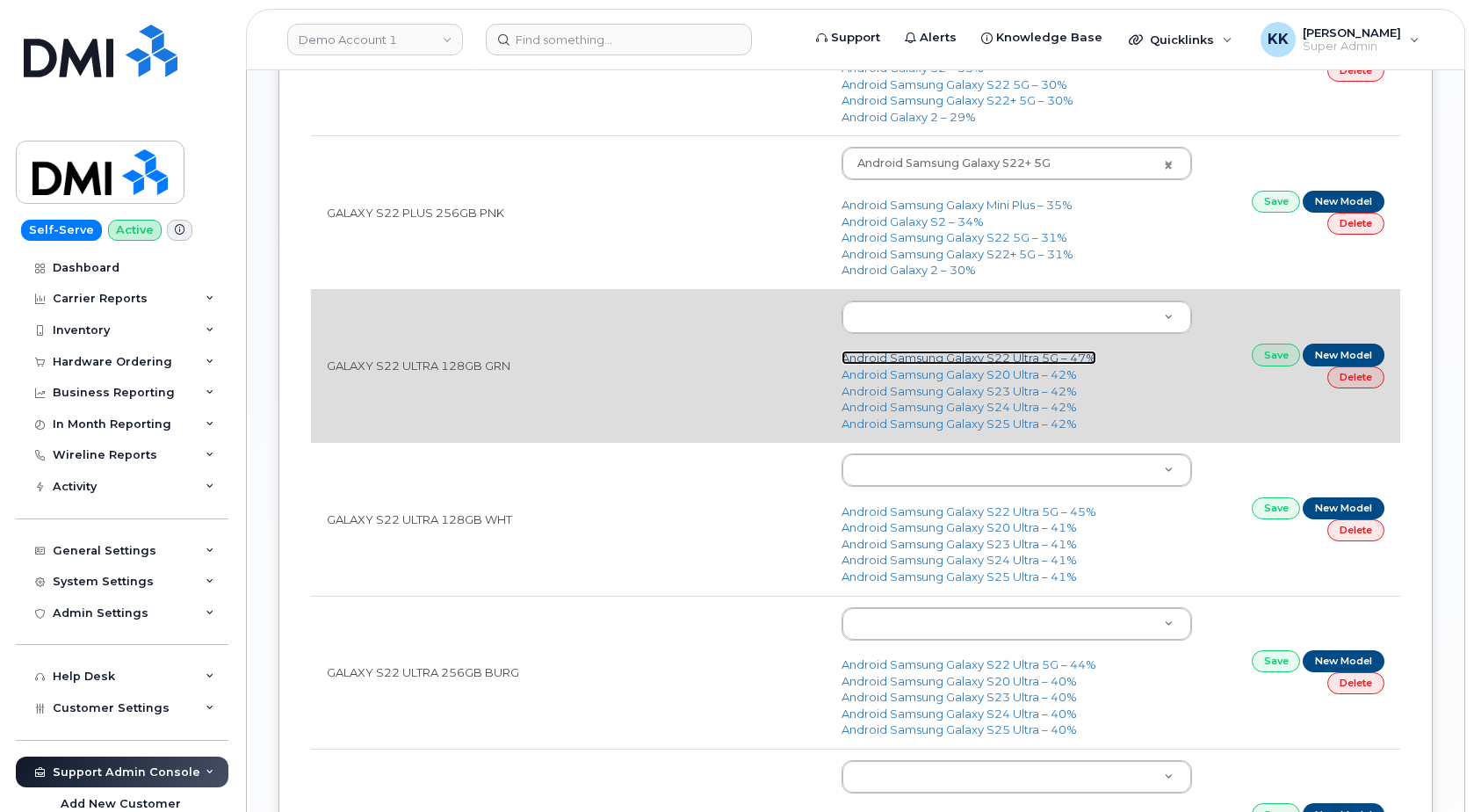
click at [998, 365] on link "Android Samsung Galaxy S22 Ultra 5G – 47%" at bounding box center [970, 358] width 255 height 14
type input "2685"
click at [1268, 358] on link "Save" at bounding box center [1276, 355] width 49 height 22
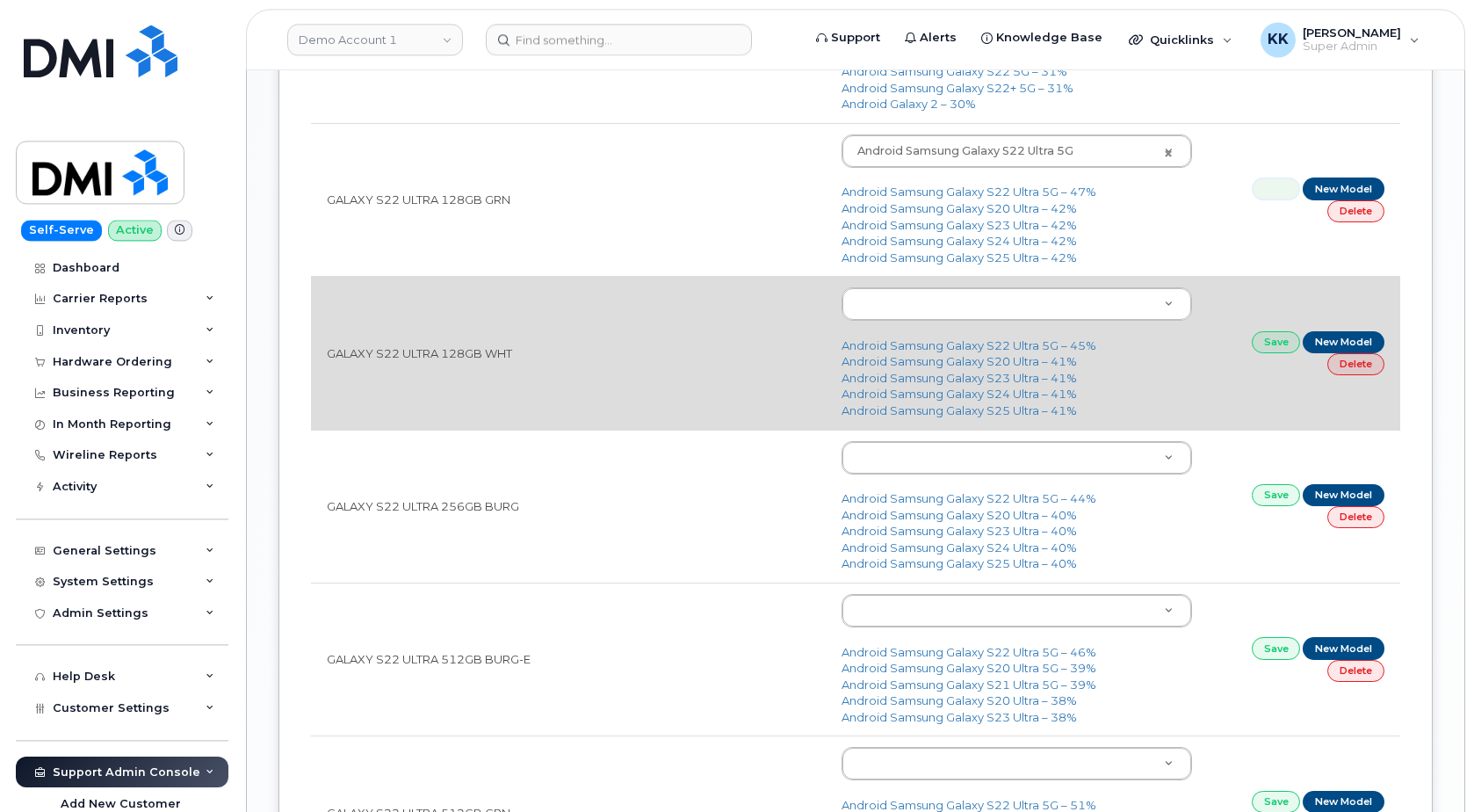
scroll to position [2240, 0]
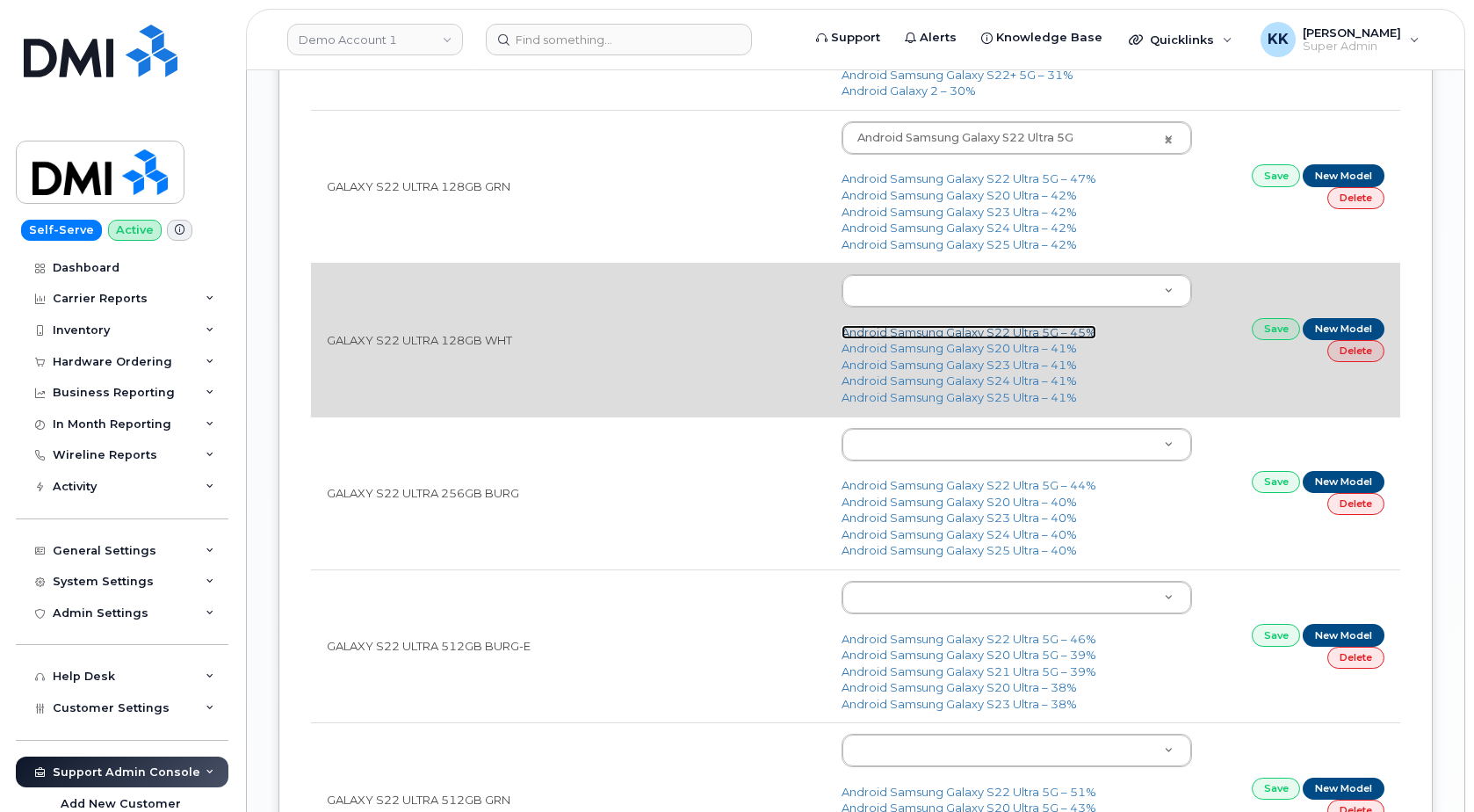
click at [1018, 337] on link "Android Samsung Galaxy S22 Ultra 5G – 45%" at bounding box center [970, 332] width 255 height 14
type input "2685"
click at [1265, 331] on link "Save" at bounding box center [1276, 329] width 49 height 22
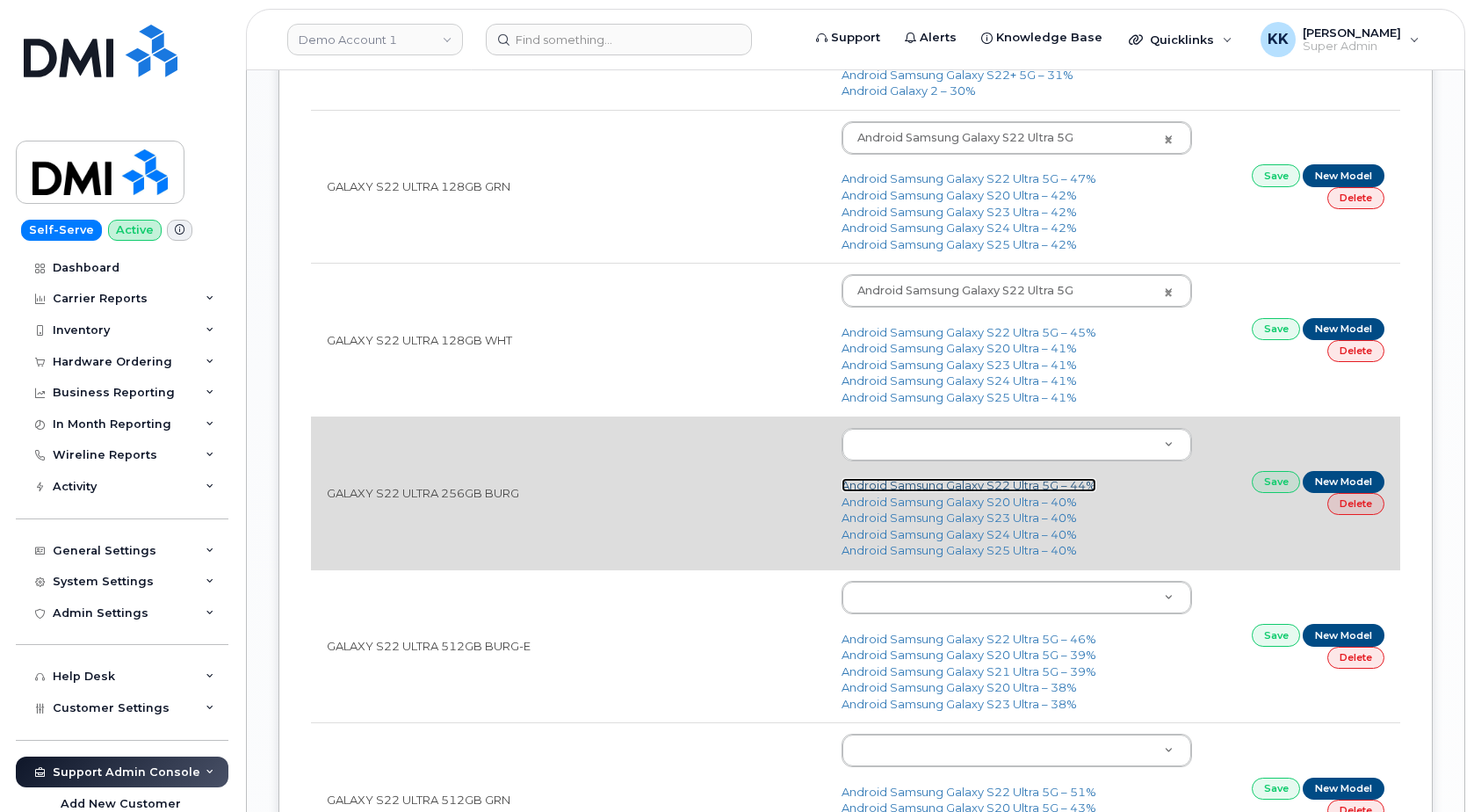
click at [1015, 487] on link "Android Samsung Galaxy S22 Ultra 5G – 44%" at bounding box center [970, 485] width 255 height 14
type input "2685"
click at [1270, 483] on link "Save" at bounding box center [1276, 482] width 49 height 22
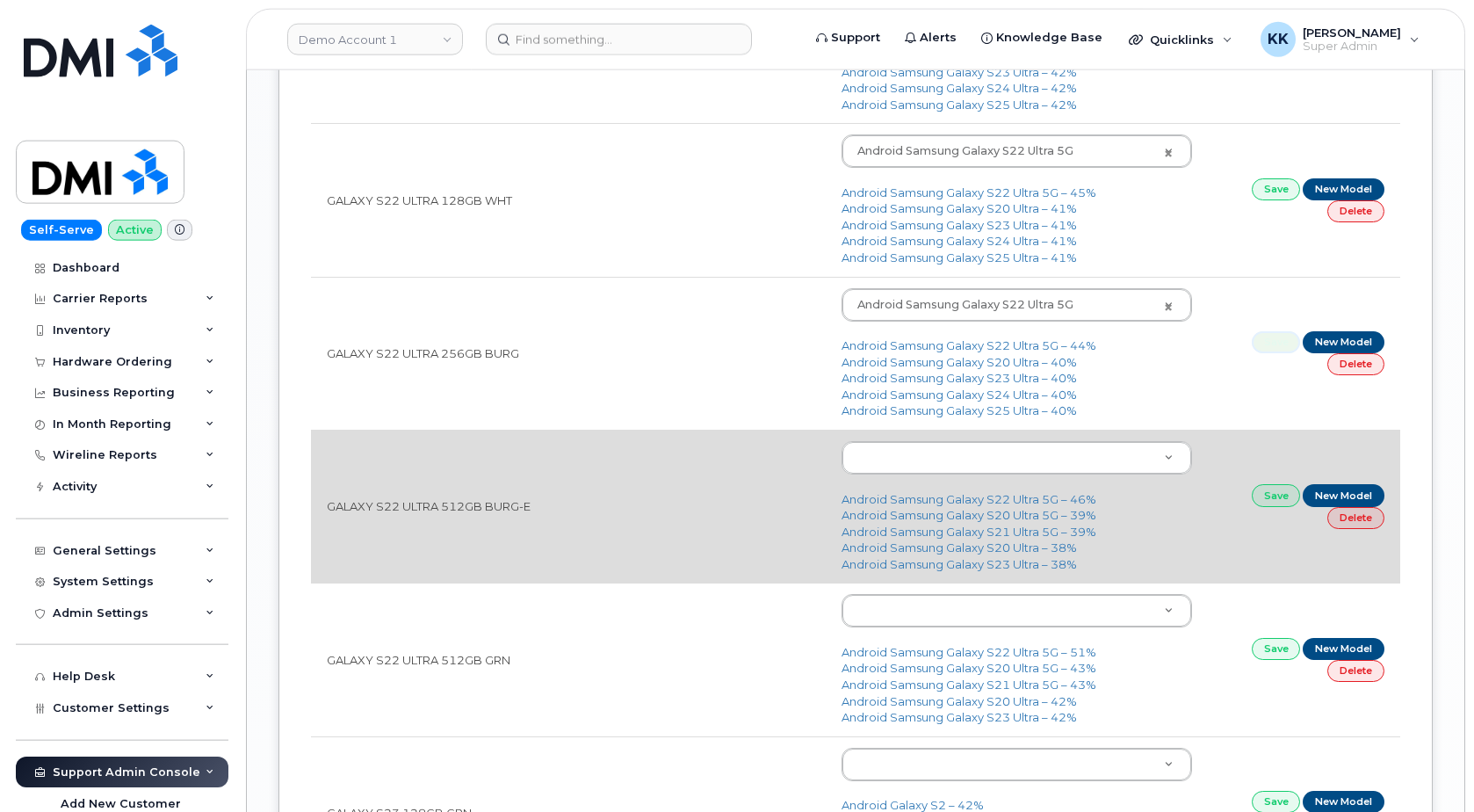
scroll to position [2419, 0]
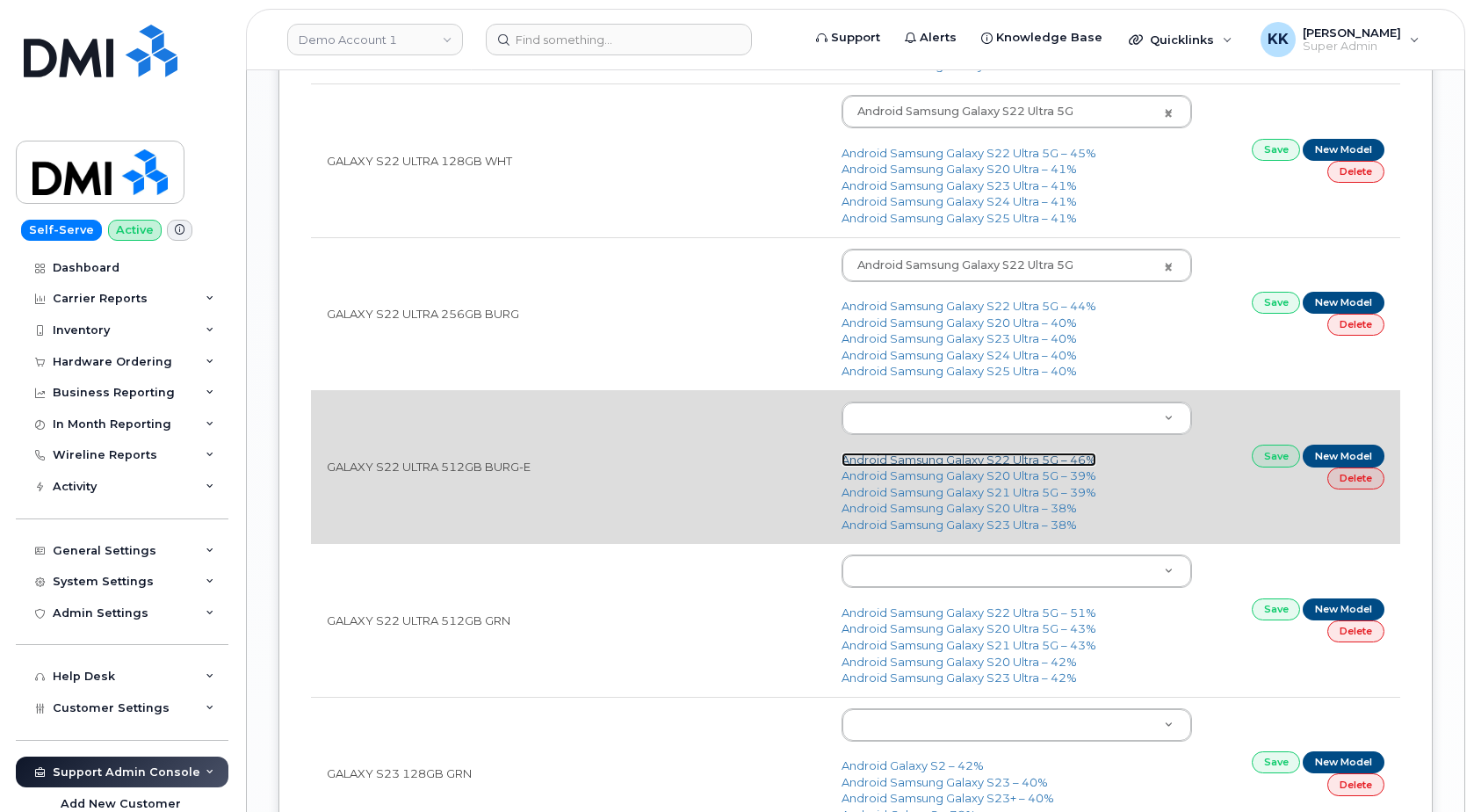
click at [956, 458] on link "Android Samsung Galaxy S22 Ultra 5G – 46%" at bounding box center [970, 459] width 255 height 14
type input "2685"
click at [1268, 456] on link "Save" at bounding box center [1276, 455] width 49 height 22
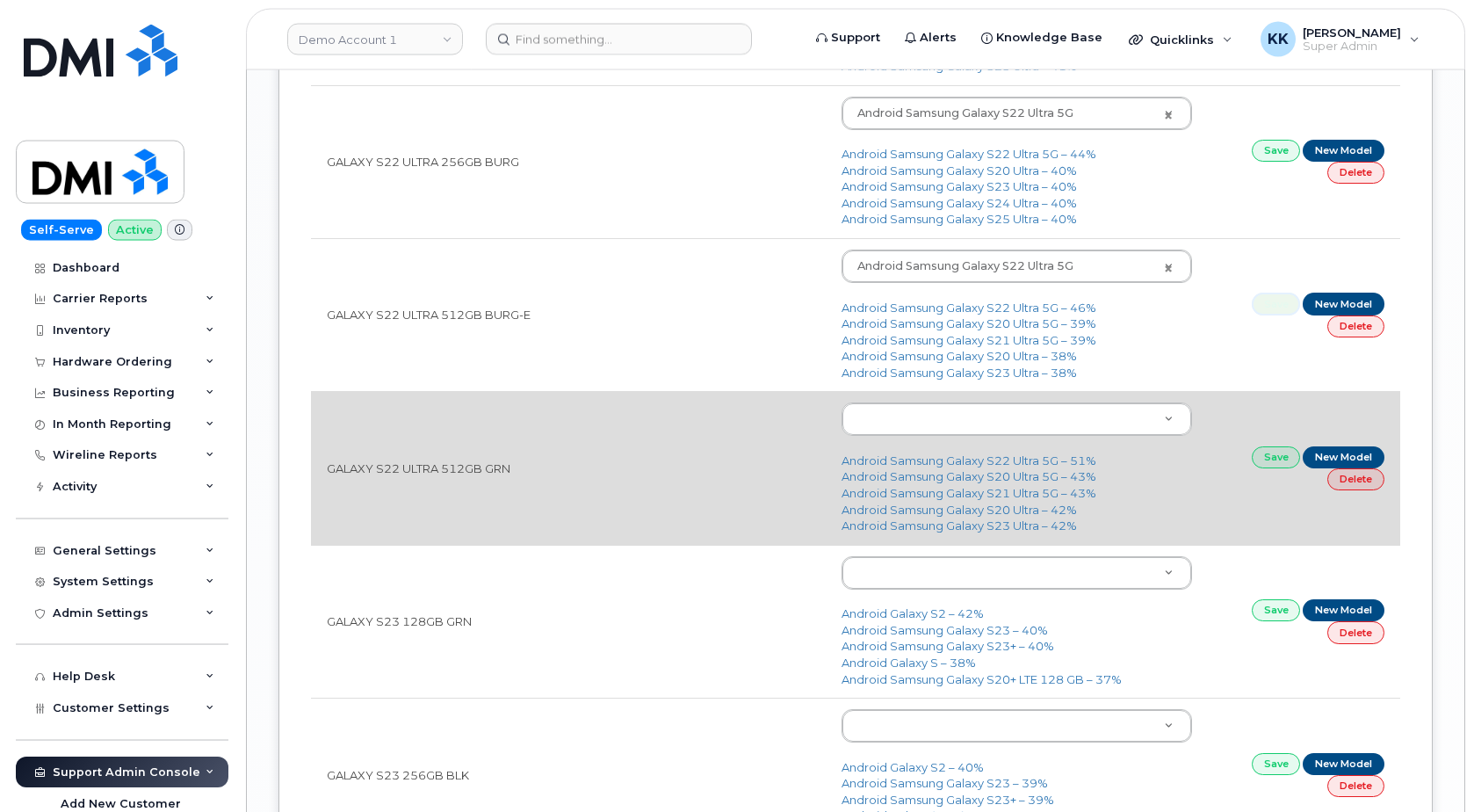
scroll to position [2598, 0]
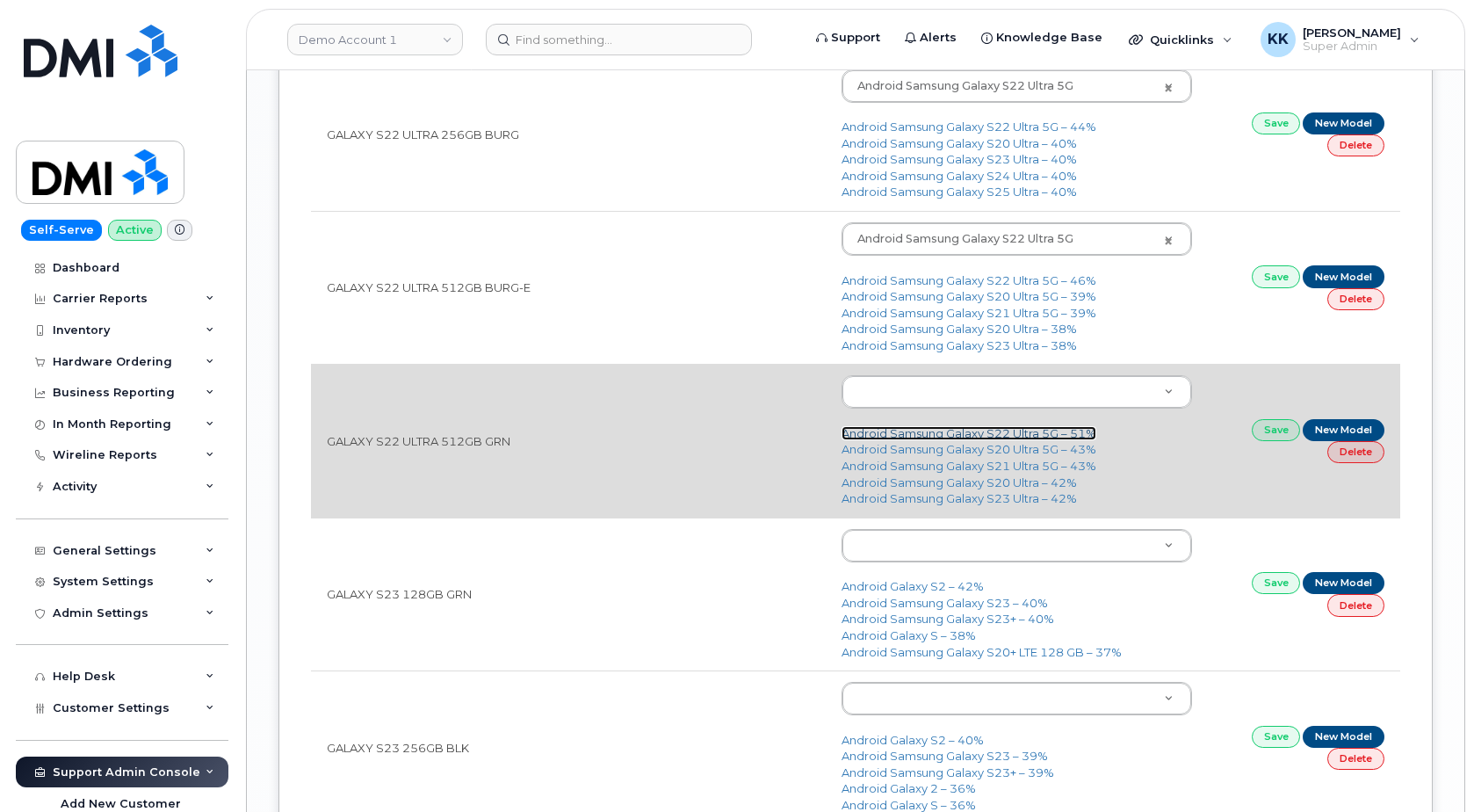
click at [934, 436] on link "Android Samsung Galaxy S22 Ultra 5G – 51%" at bounding box center [970, 433] width 255 height 14
type input "2685"
click at [1274, 426] on link "Save" at bounding box center [1276, 430] width 49 height 22
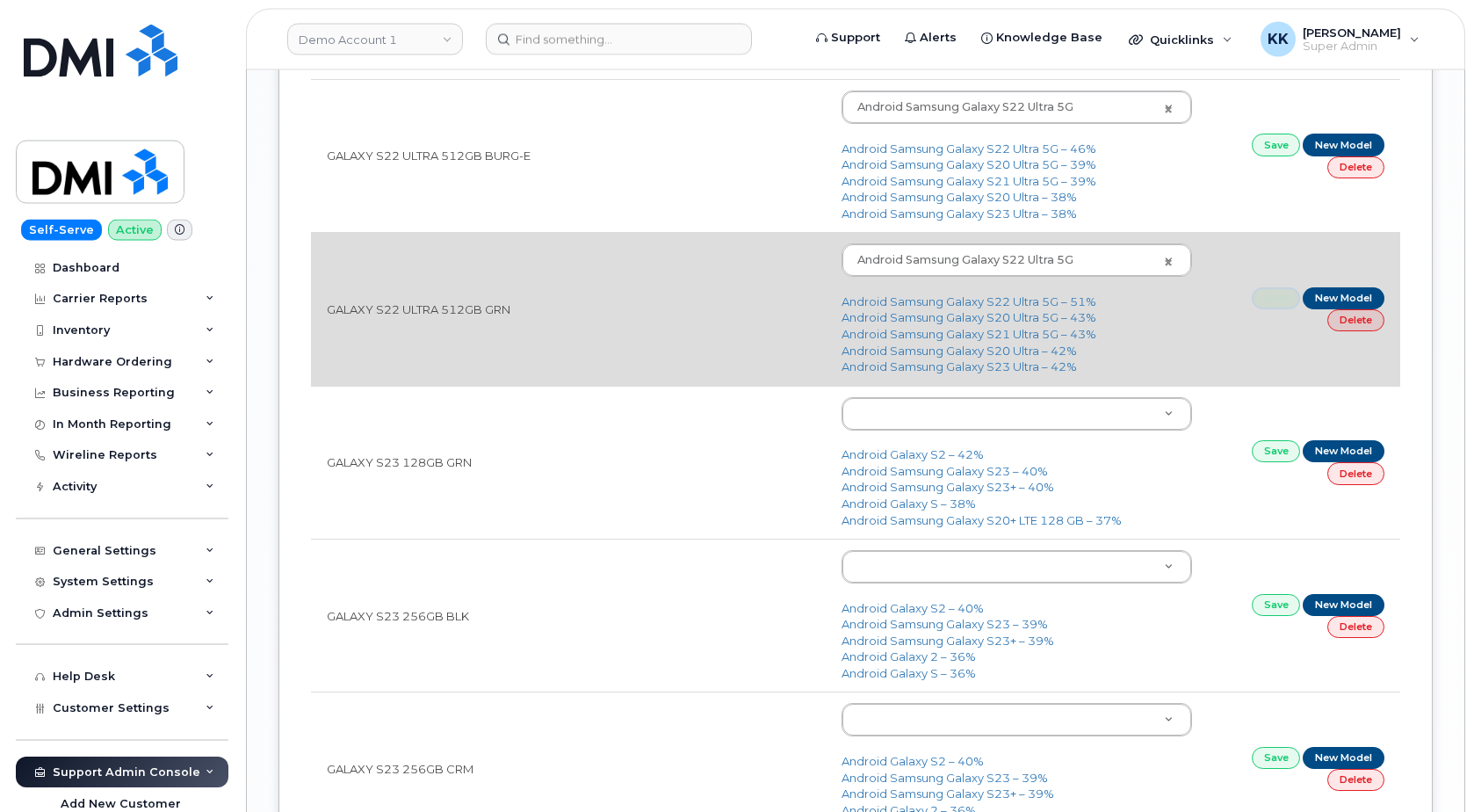
scroll to position [2778, 0]
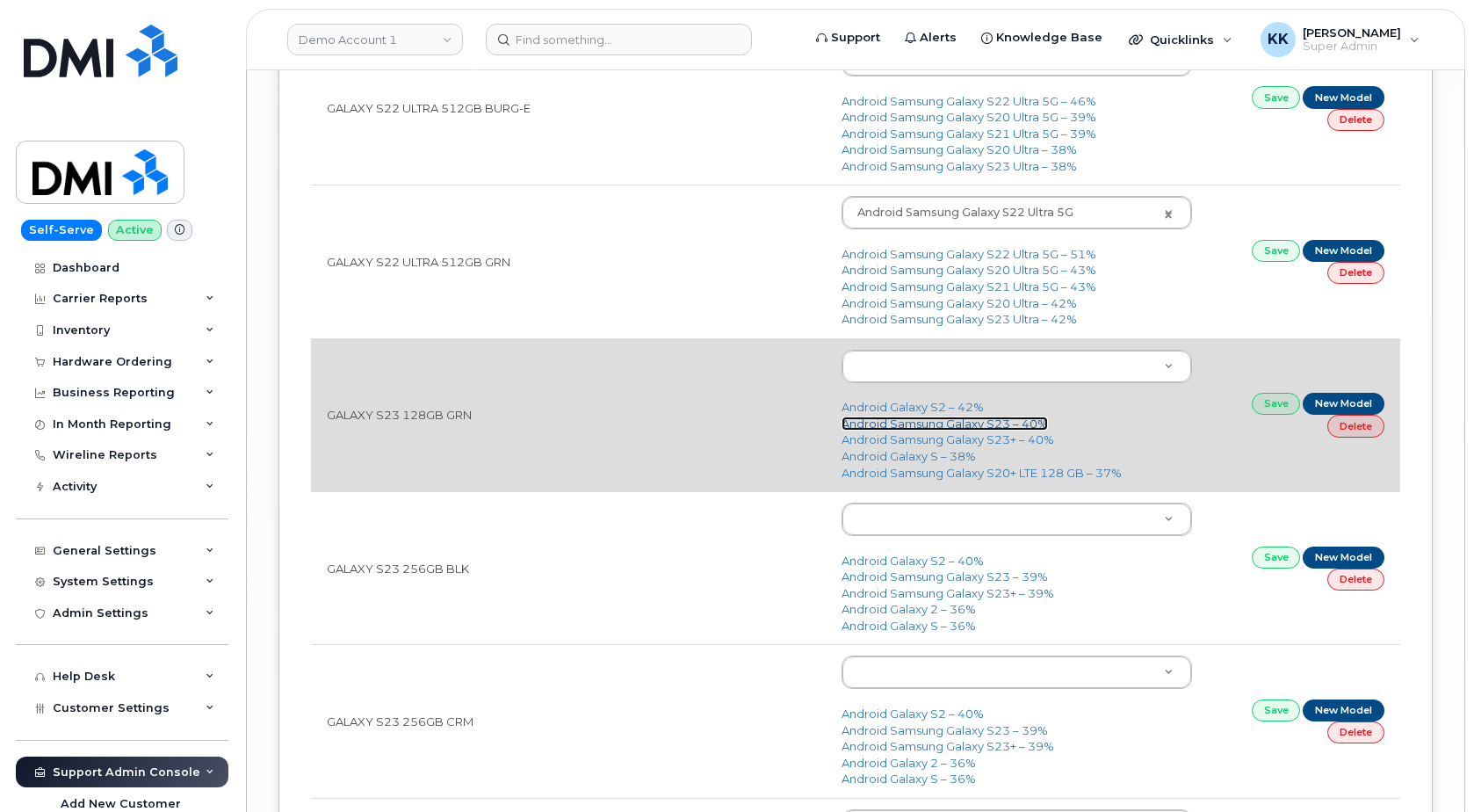
click at [942, 427] on link "Android Samsung Galaxy S23 – 40%" at bounding box center [945, 423] width 206 height 14
type input "2914"
click at [1266, 407] on link "Save" at bounding box center [1276, 404] width 49 height 22
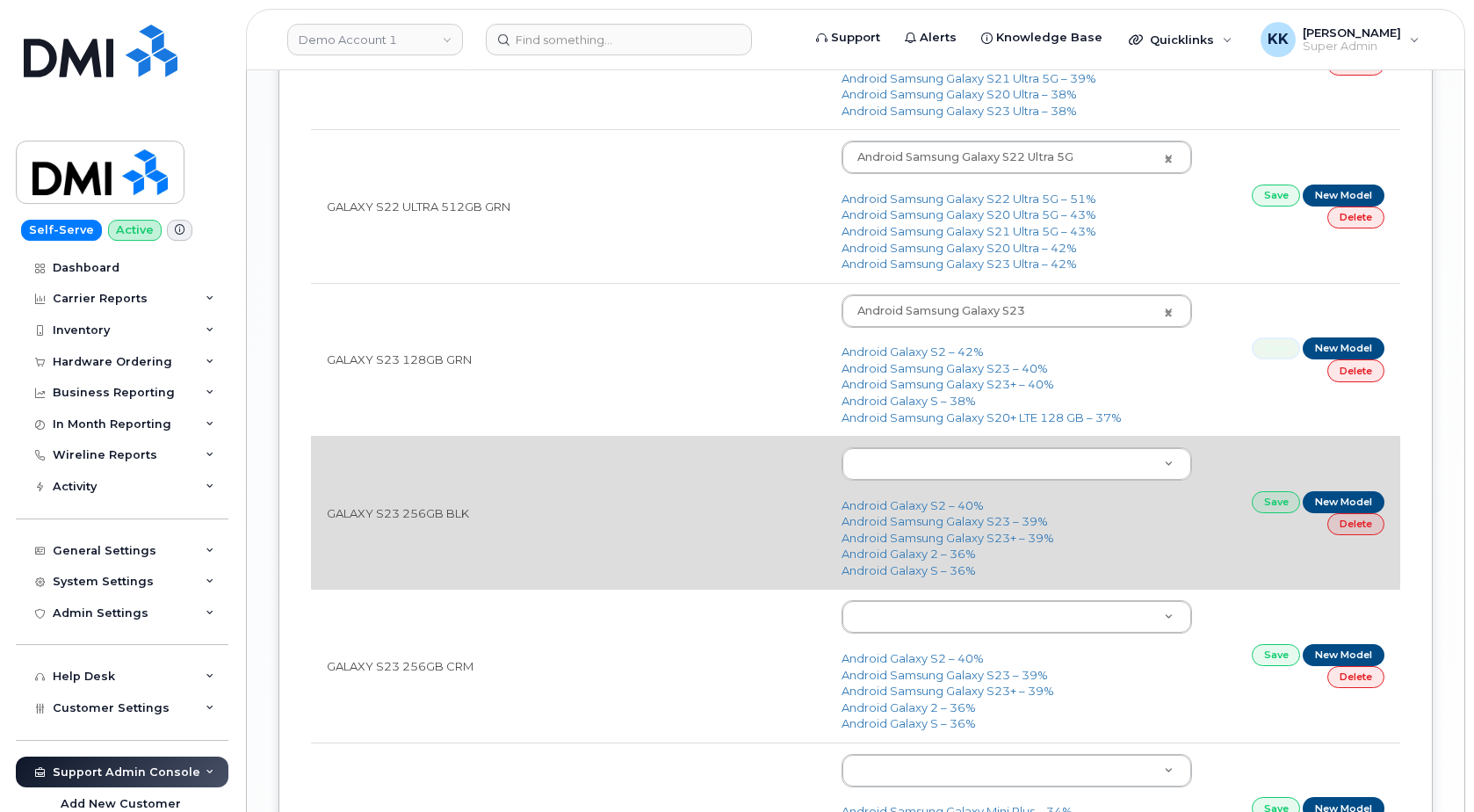
scroll to position [2866, 0]
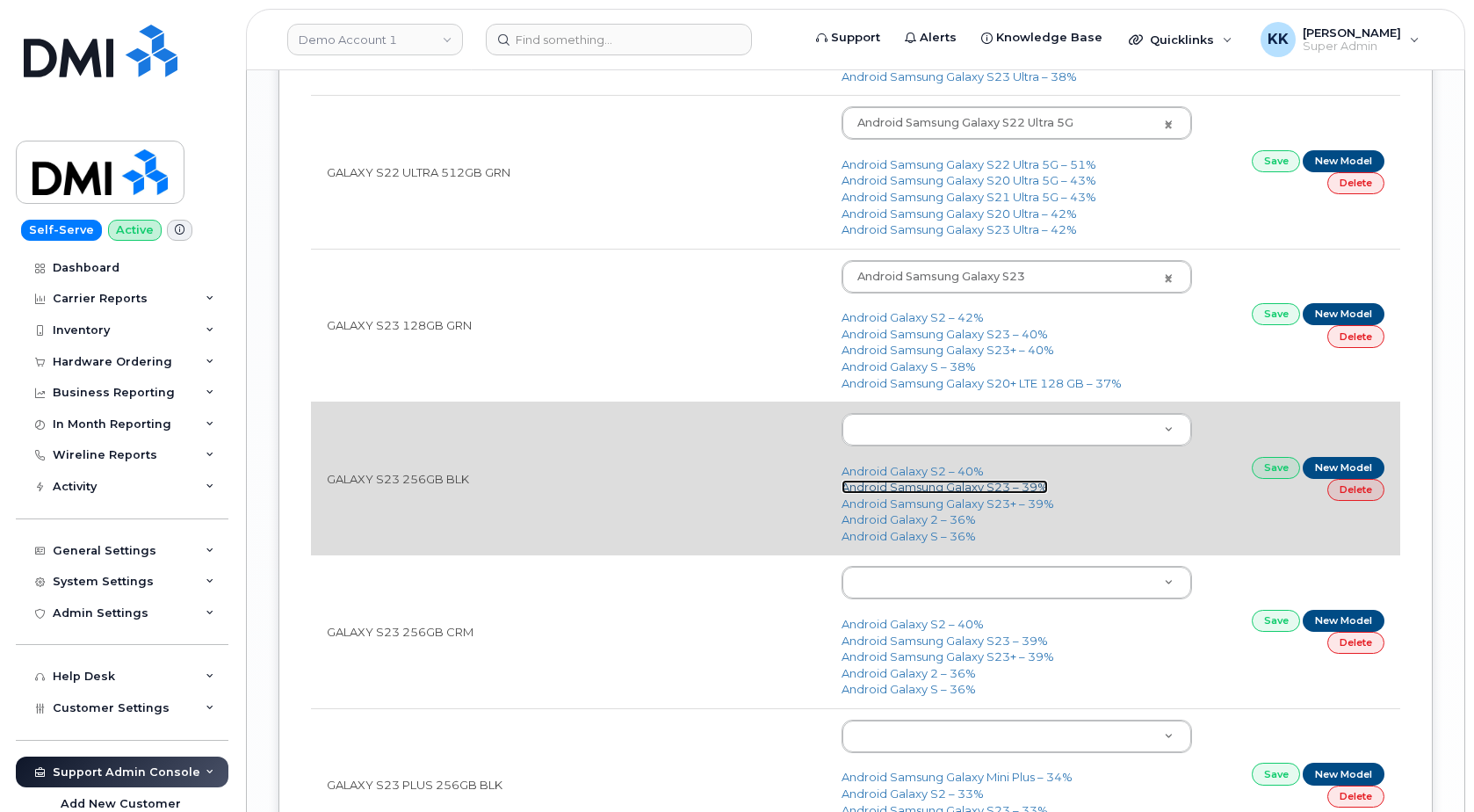
click at [945, 487] on link "Android Samsung Galaxy S23 – 39%" at bounding box center [945, 486] width 206 height 14
type input "2914"
click at [1268, 472] on link "Save" at bounding box center [1276, 467] width 49 height 22
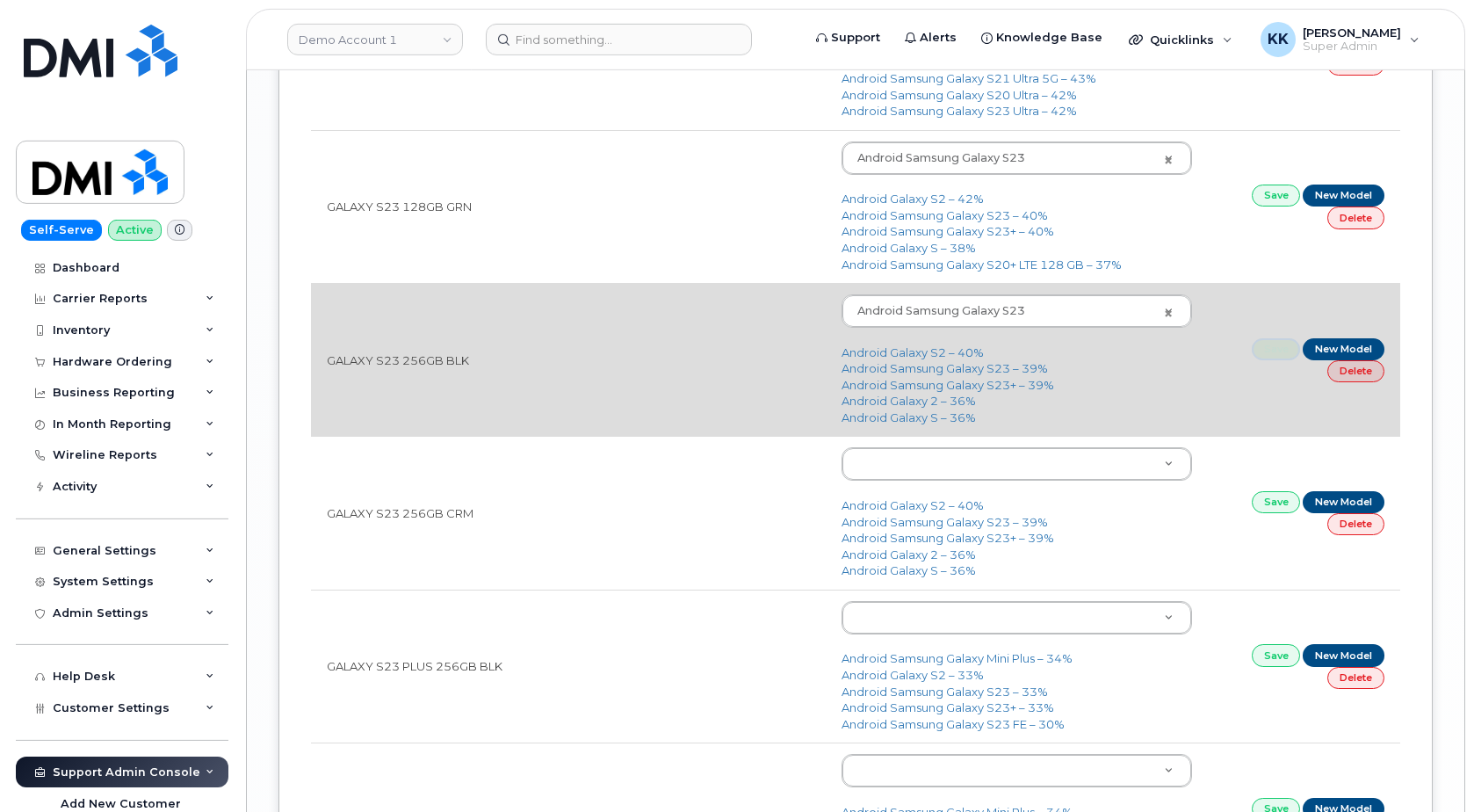
scroll to position [3046, 0]
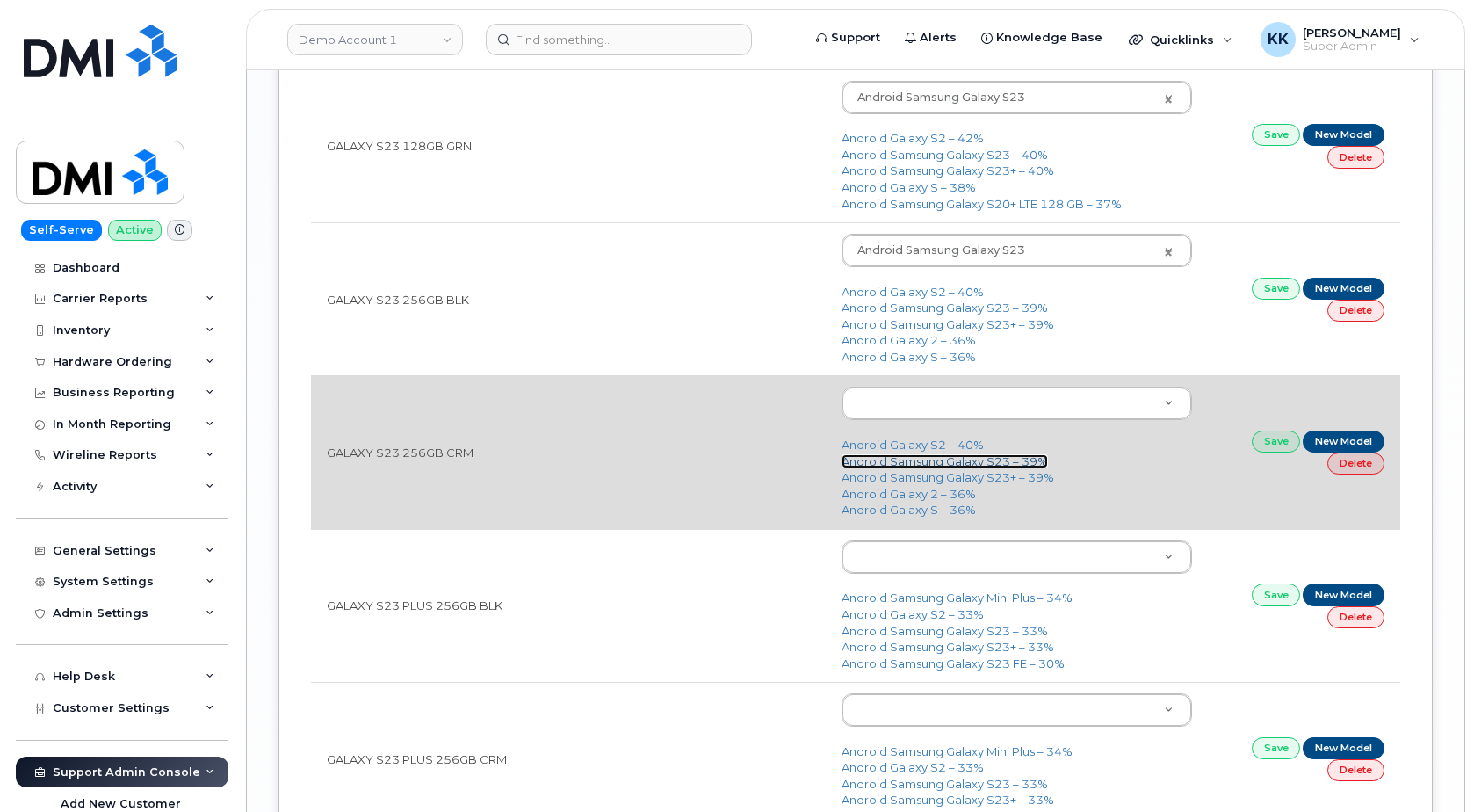
click at [1012, 463] on link "Android Samsung Galaxy S23 – 39%" at bounding box center [945, 461] width 206 height 14
type input "2914"
click at [1260, 443] on link "Save" at bounding box center [1276, 441] width 49 height 22
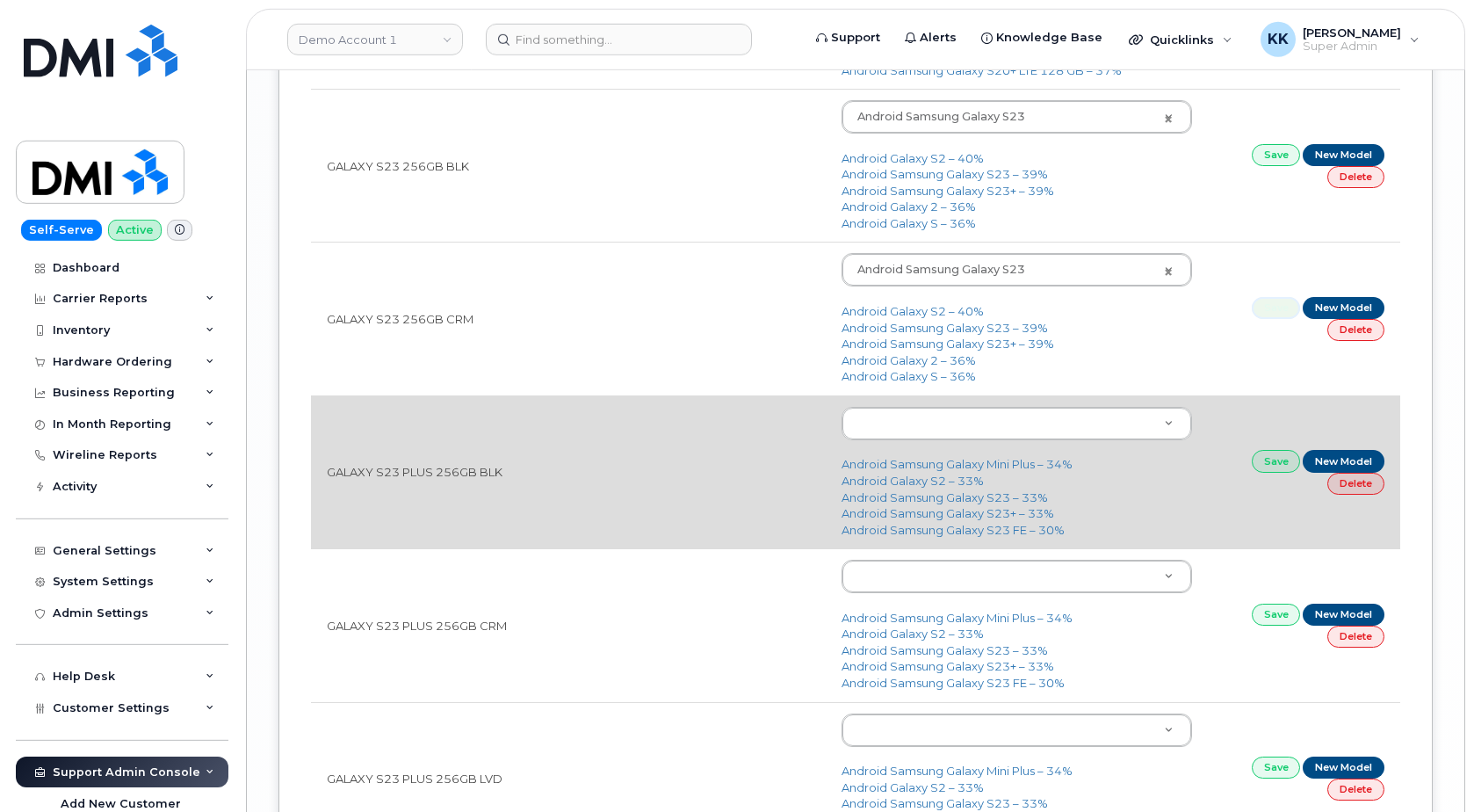
scroll to position [3225, 0]
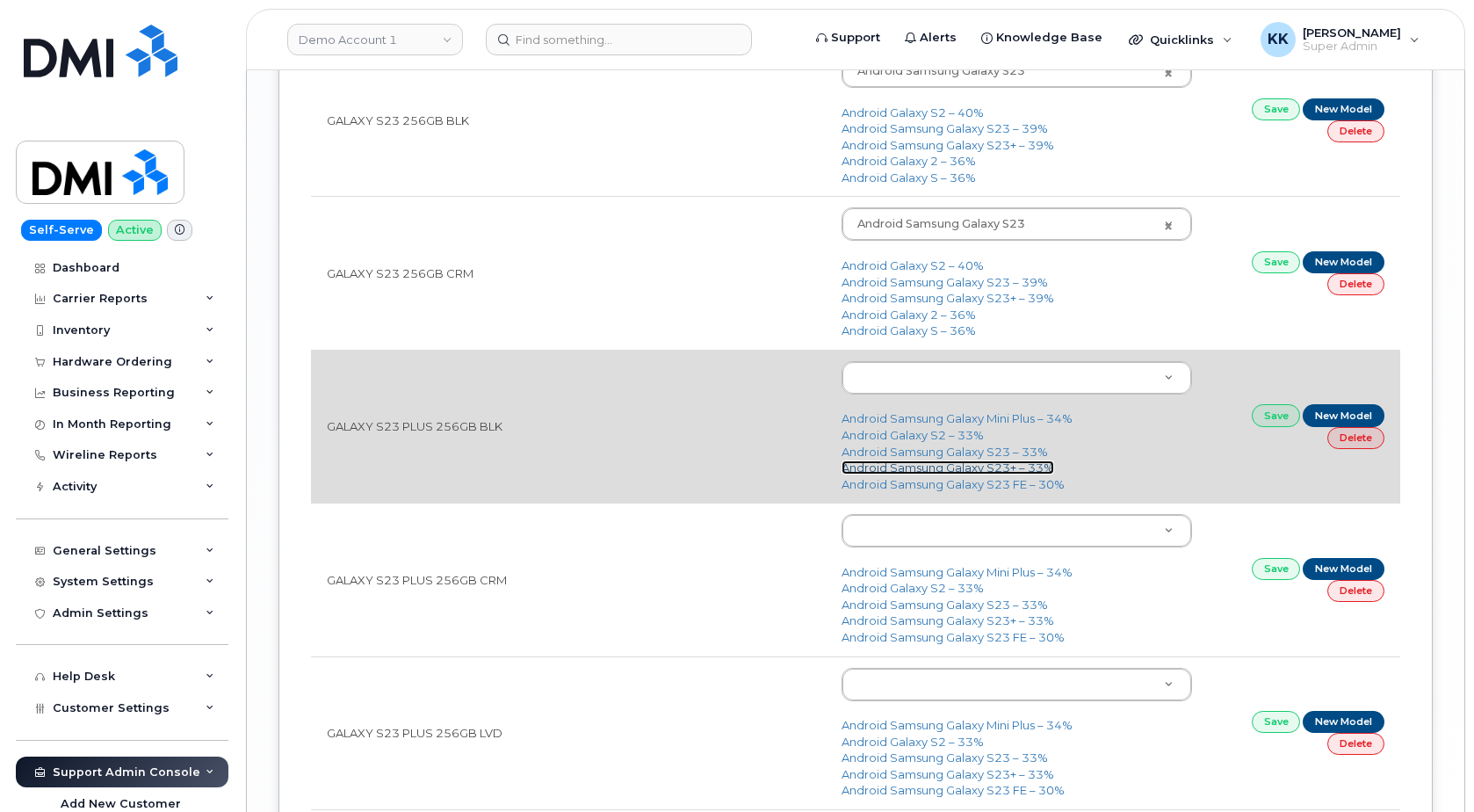
click at [1006, 469] on link "Android Samsung Galaxy S23+ – 33%" at bounding box center [948, 467] width 212 height 14
type input "2915"
click at [1254, 419] on link "Save" at bounding box center [1276, 415] width 49 height 22
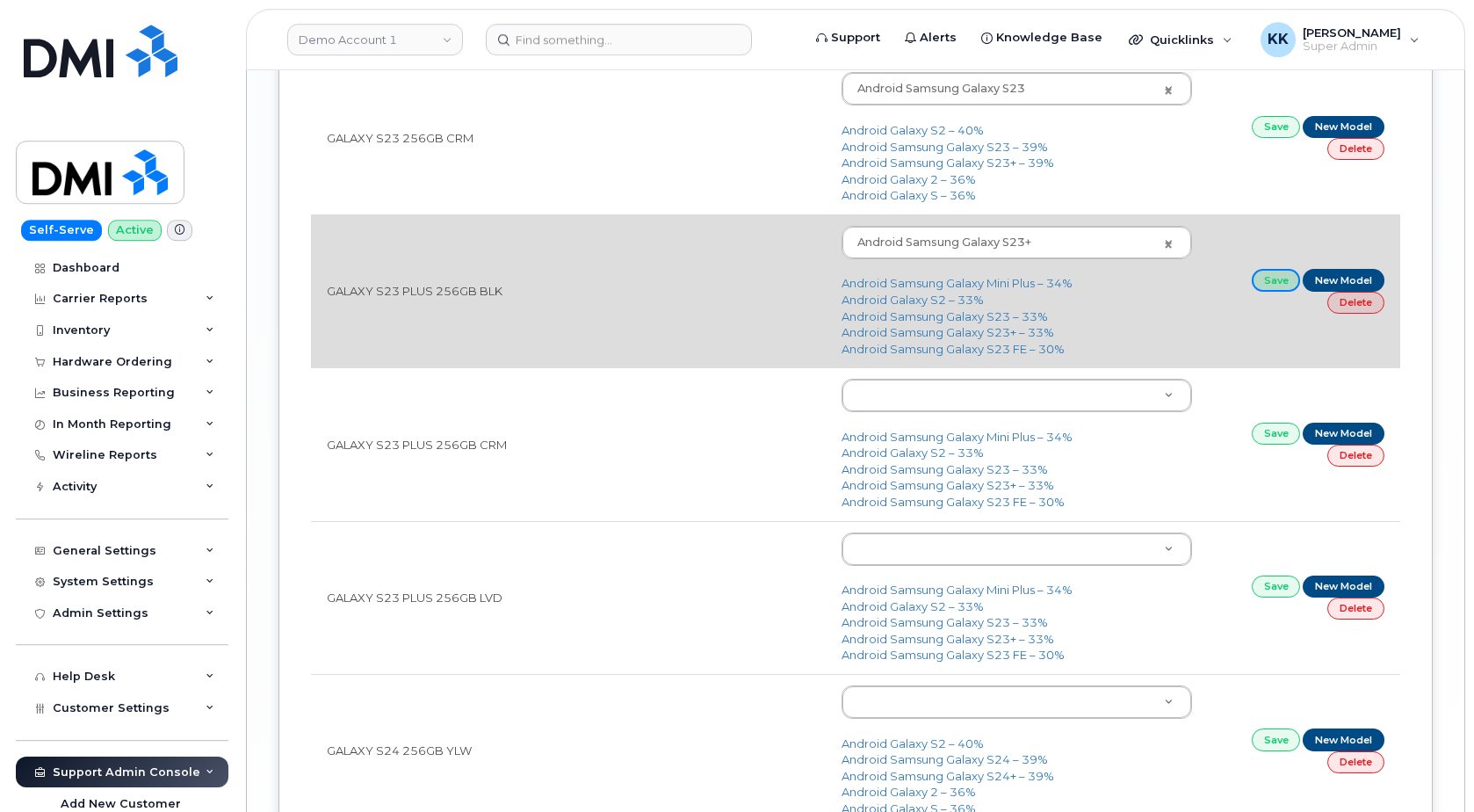
scroll to position [3404, 0]
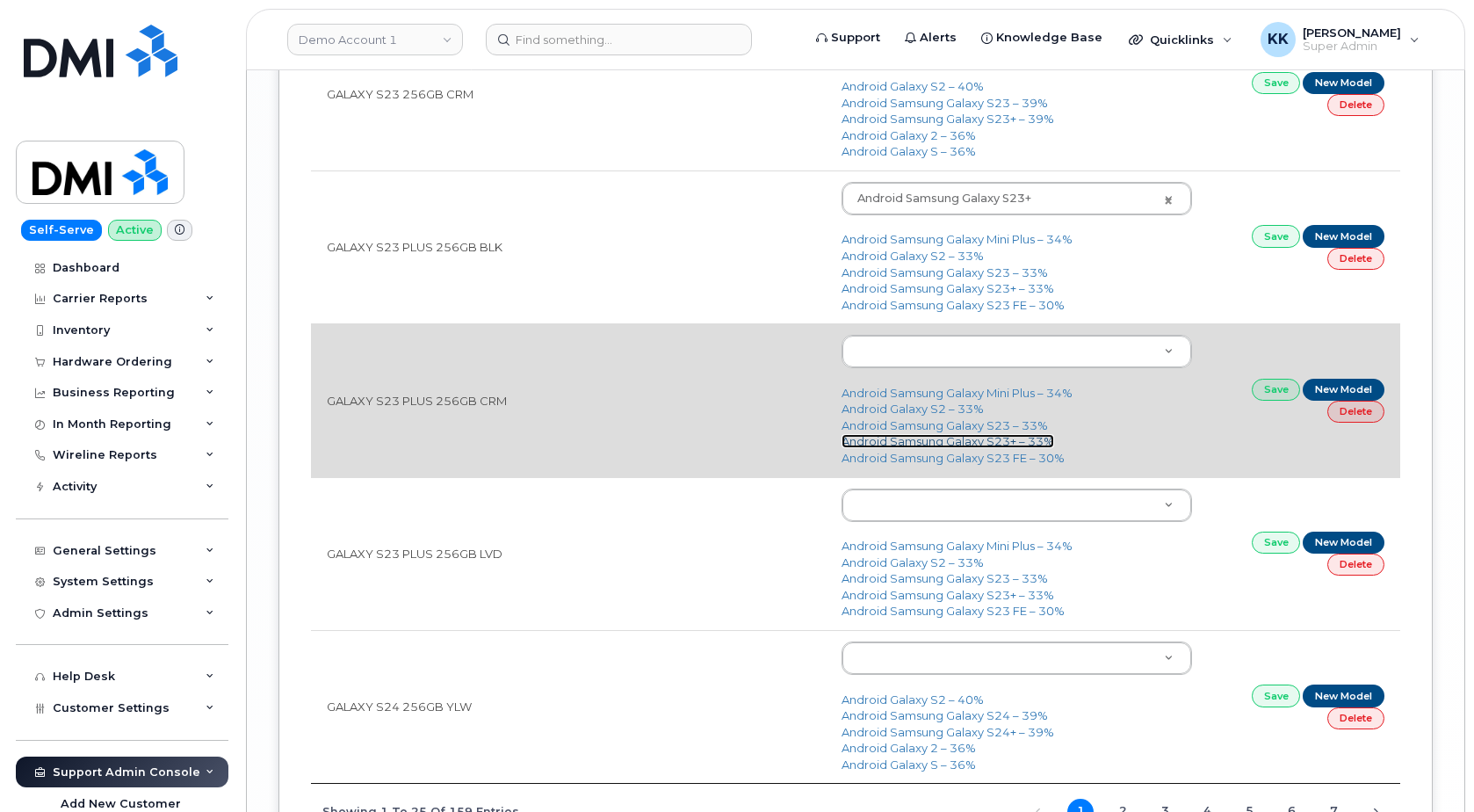
click at [978, 442] on link "Android Samsung Galaxy S23+ – 33%" at bounding box center [948, 440] width 212 height 14
type input "2915"
click at [1265, 396] on link "Save" at bounding box center [1276, 390] width 49 height 22
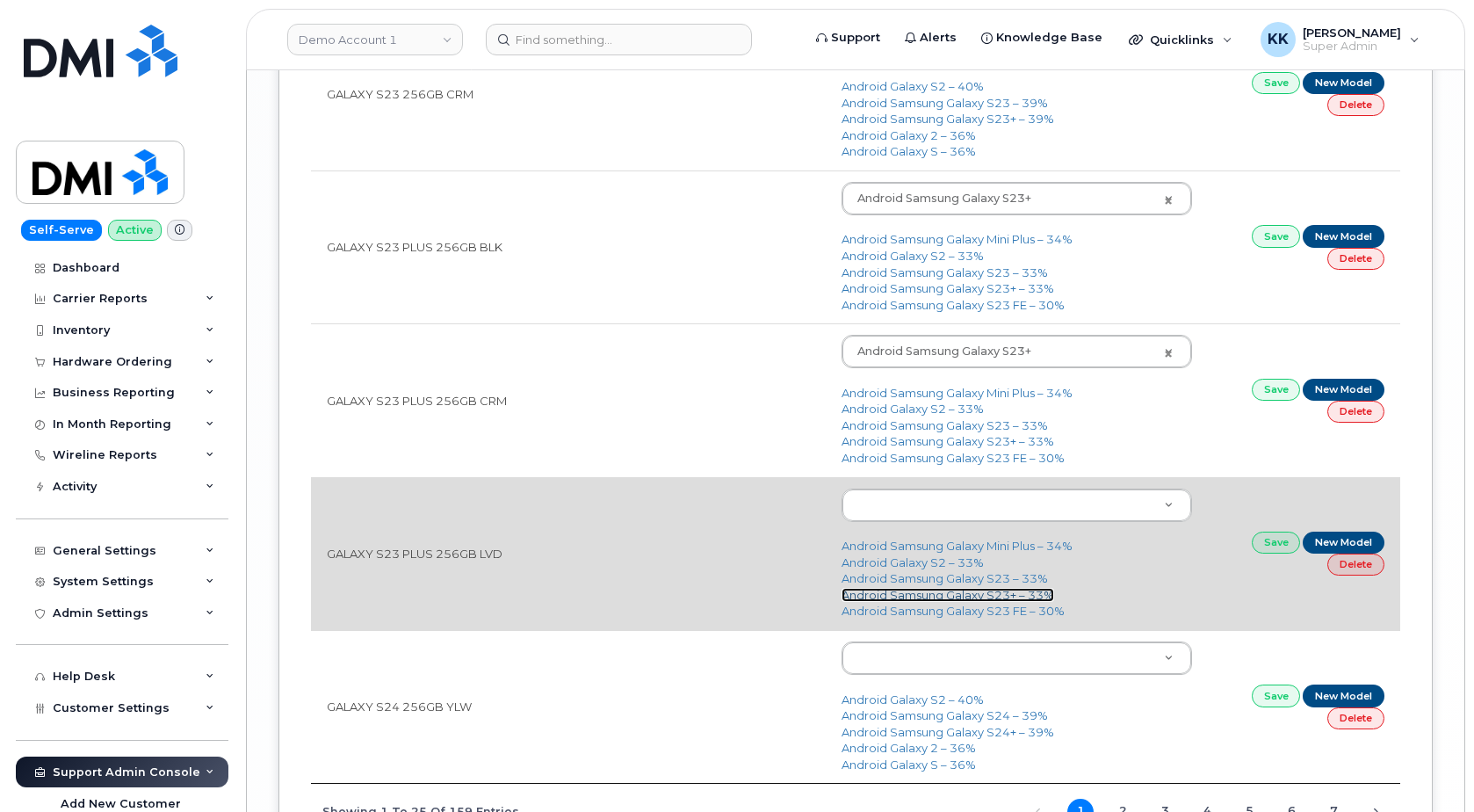
click at [1006, 597] on link "Android Samsung Galaxy S23+ – 33%" at bounding box center [948, 595] width 212 height 14
type input "2915"
click at [1273, 542] on link "Save" at bounding box center [1276, 542] width 49 height 22
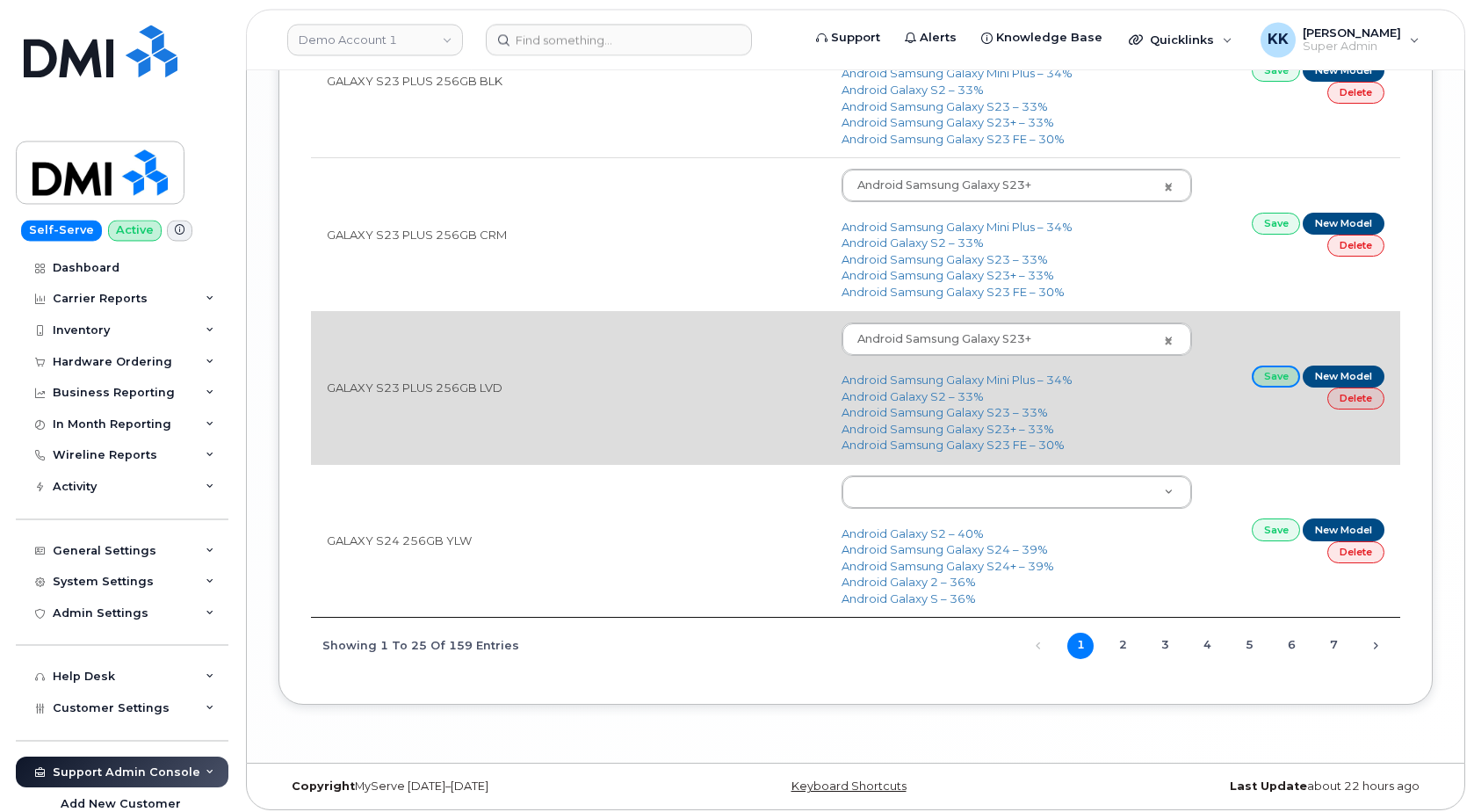
scroll to position [3580, 0]
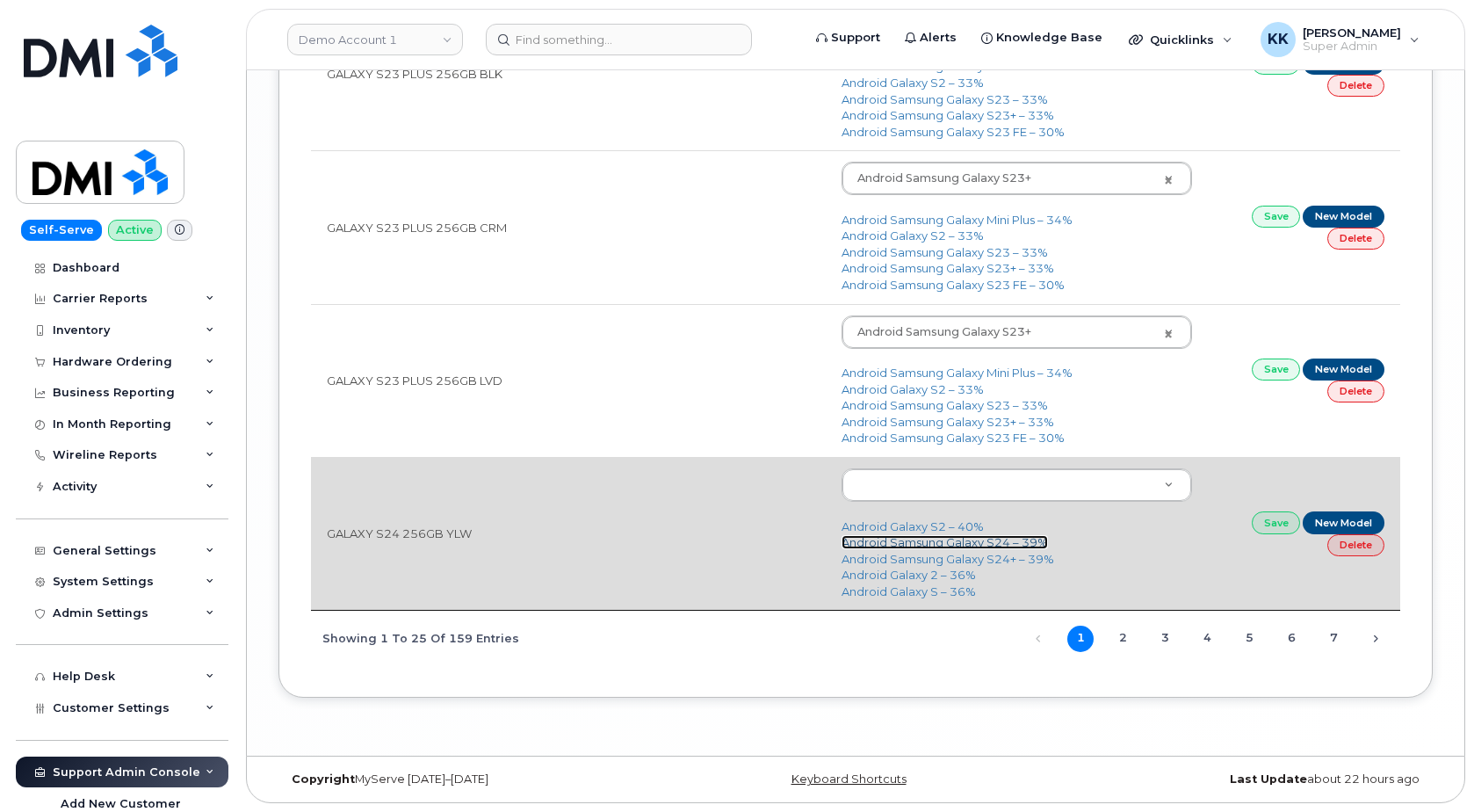
click at [990, 540] on link "Android Samsung Galaxy S24 – 39%" at bounding box center [945, 542] width 206 height 14
type input "3076"
click at [1273, 524] on link "Save" at bounding box center [1276, 522] width 49 height 22
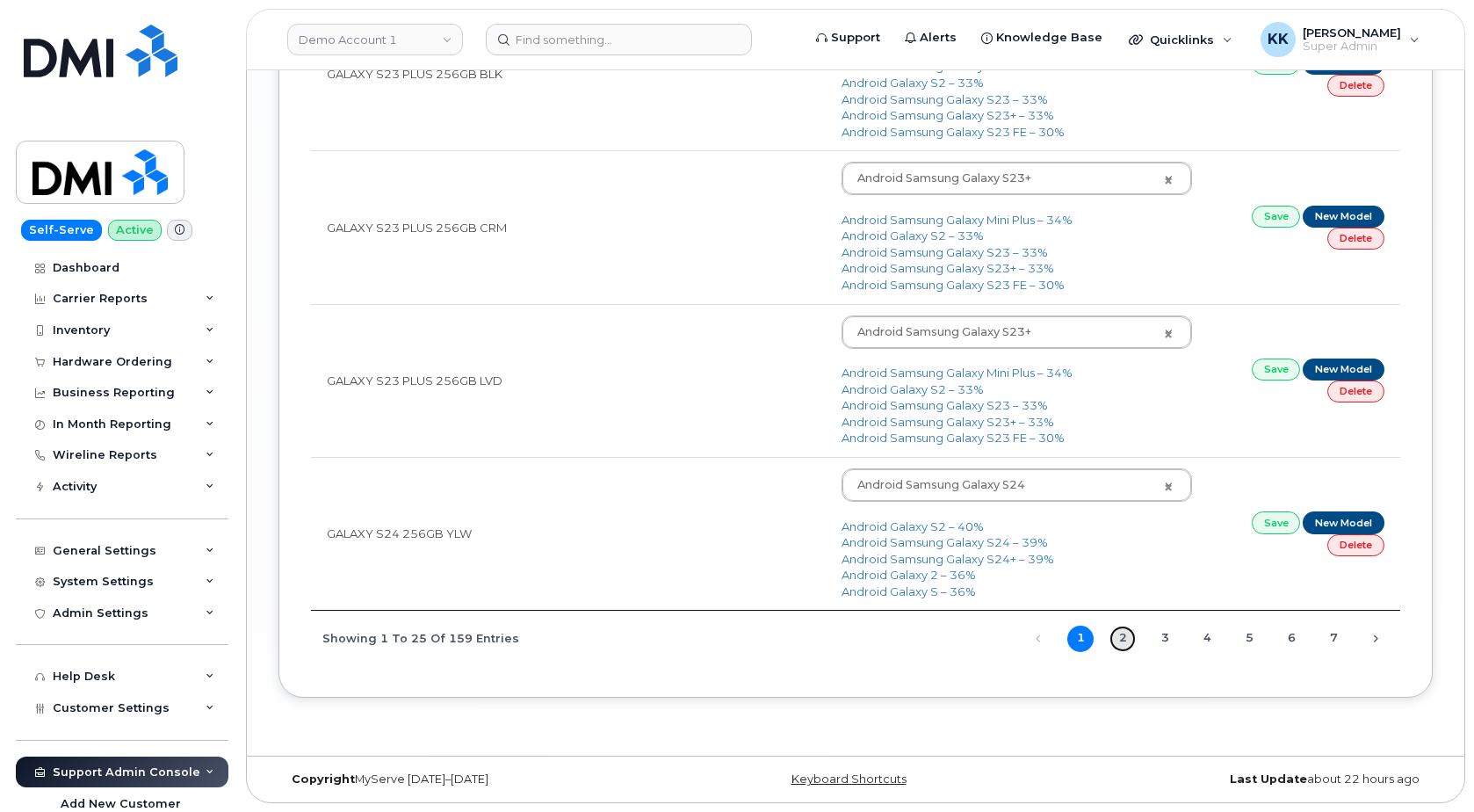
click at [1123, 639] on link "2" at bounding box center [1122, 639] width 26 height 26
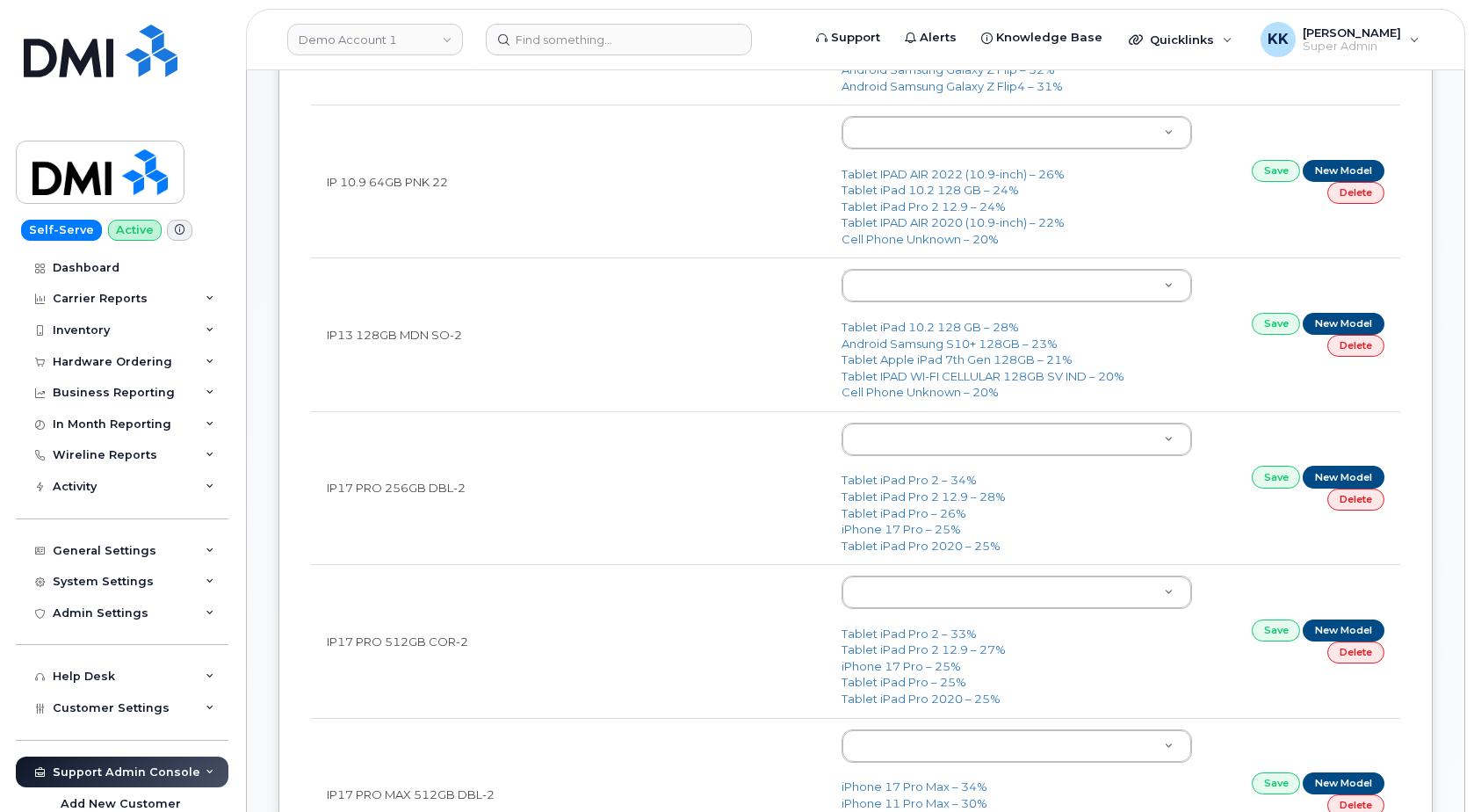
scroll to position [0, 0]
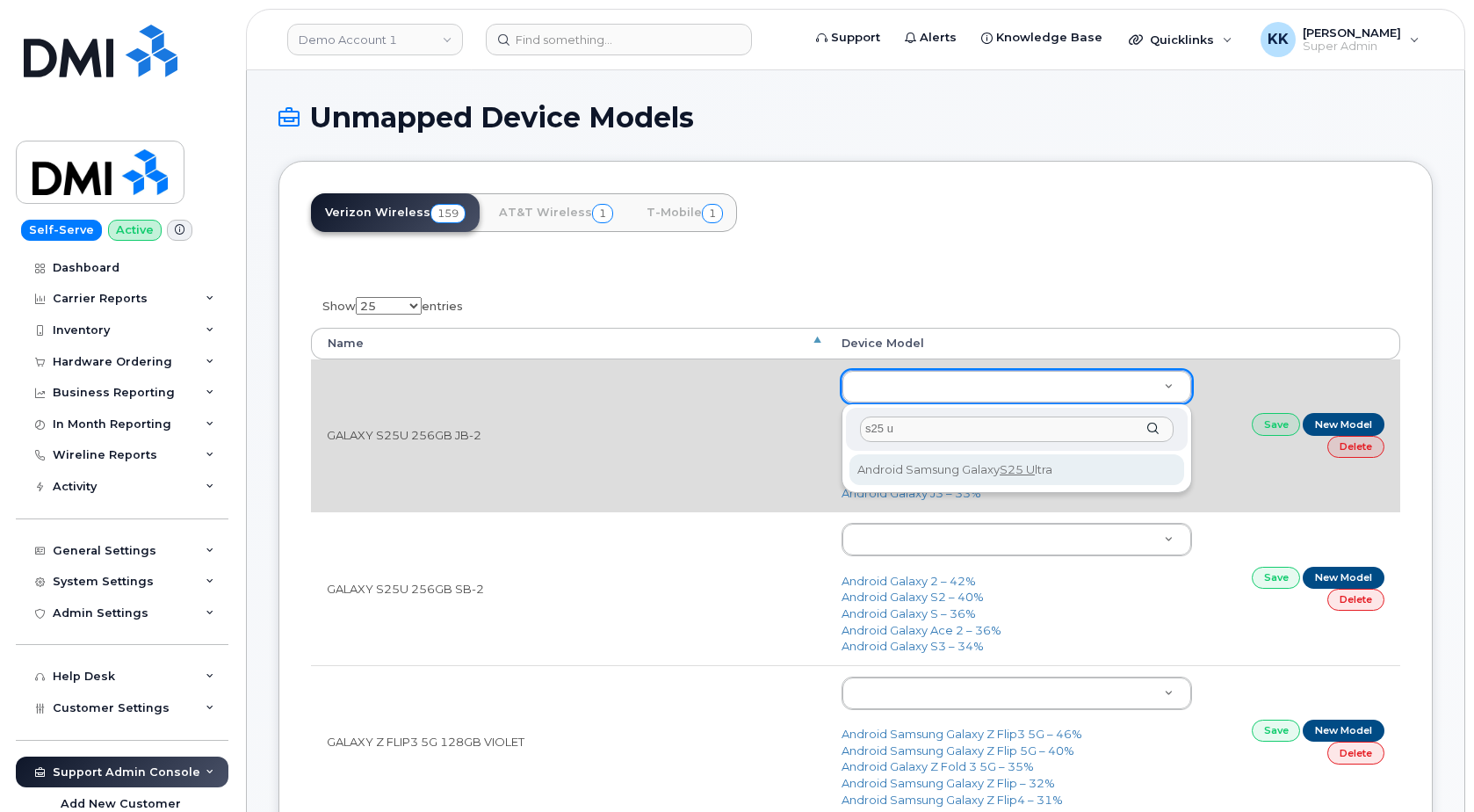
type input "s25 u"
drag, startPoint x: 954, startPoint y: 489, endPoint x: 965, endPoint y: 491, distance: 11.2
click at [956, 490] on div "s25 u Android Samsung Galaxy S25 U ltra" at bounding box center [1018, 448] width 351 height 89
type input "3289"
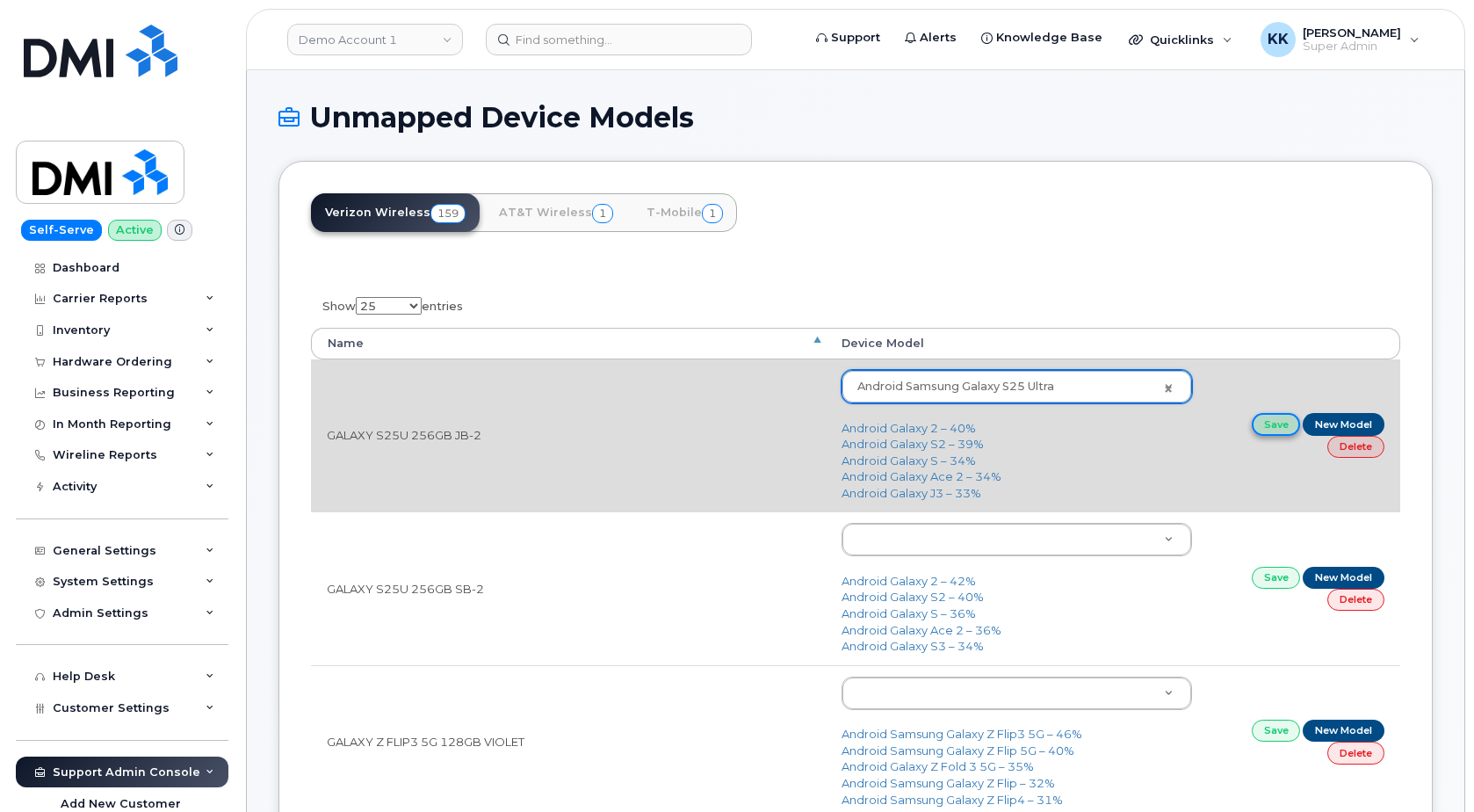
click at [1275, 433] on link "Save" at bounding box center [1276, 423] width 49 height 22
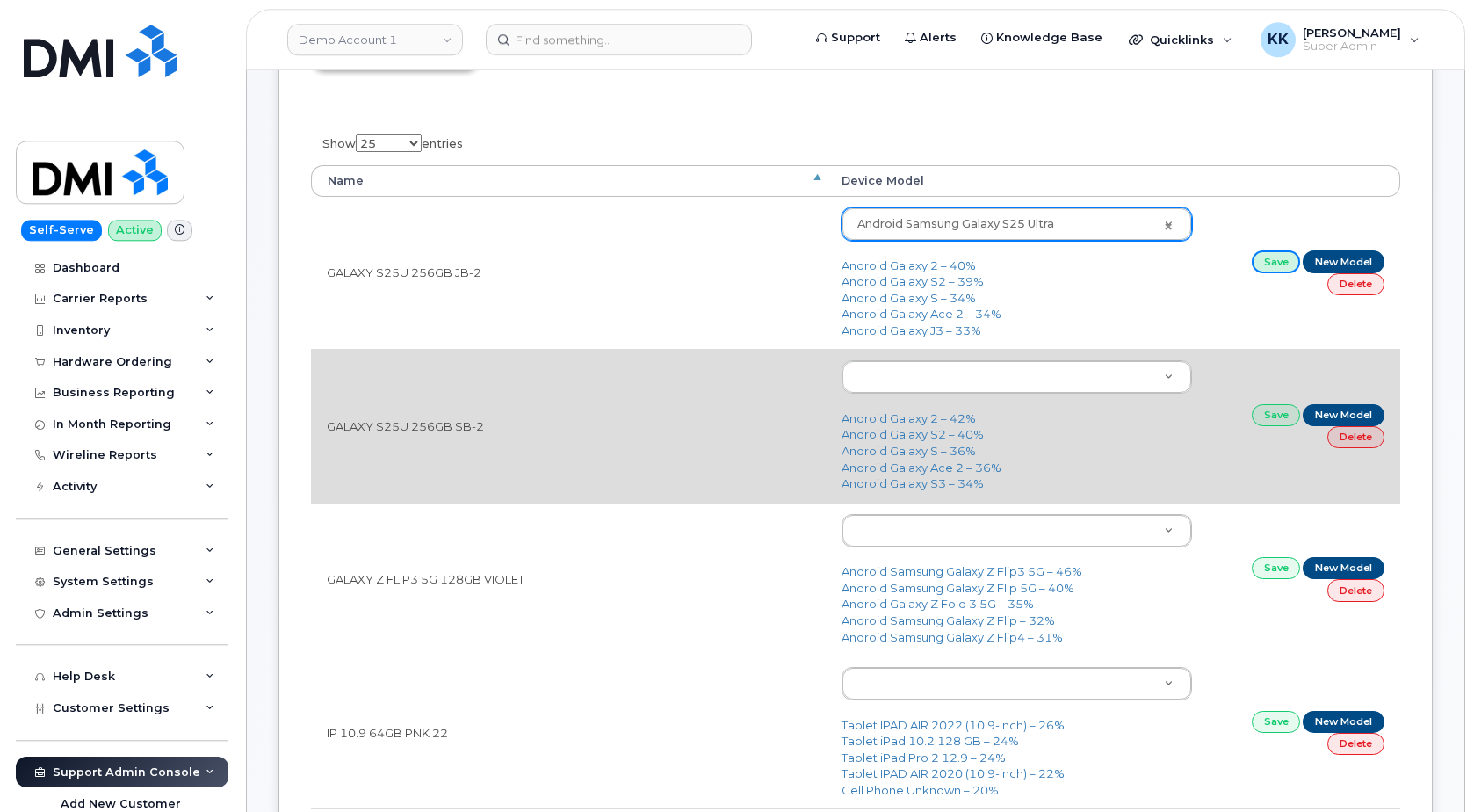
scroll to position [179, 0]
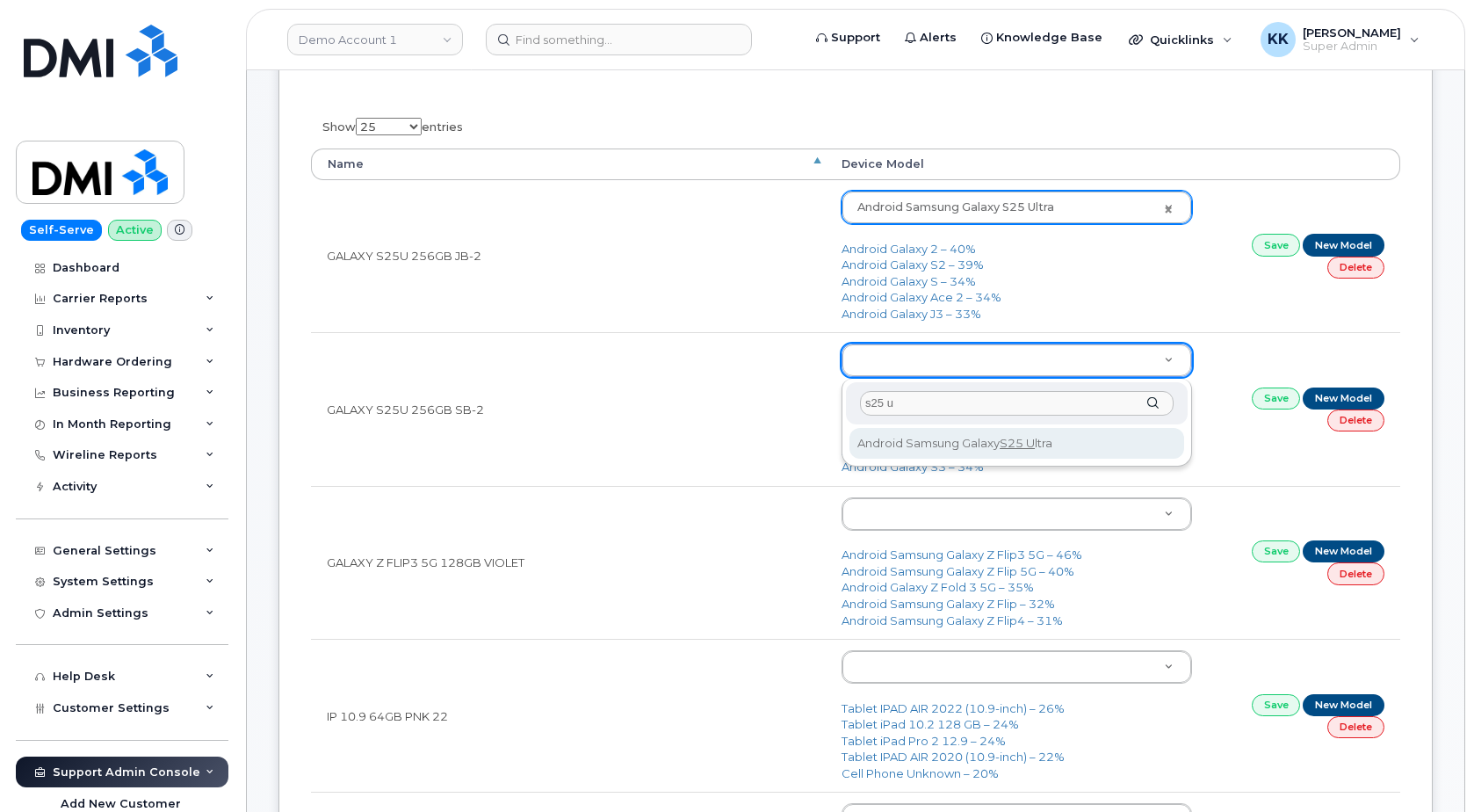
type input "s25 u"
type input "3289"
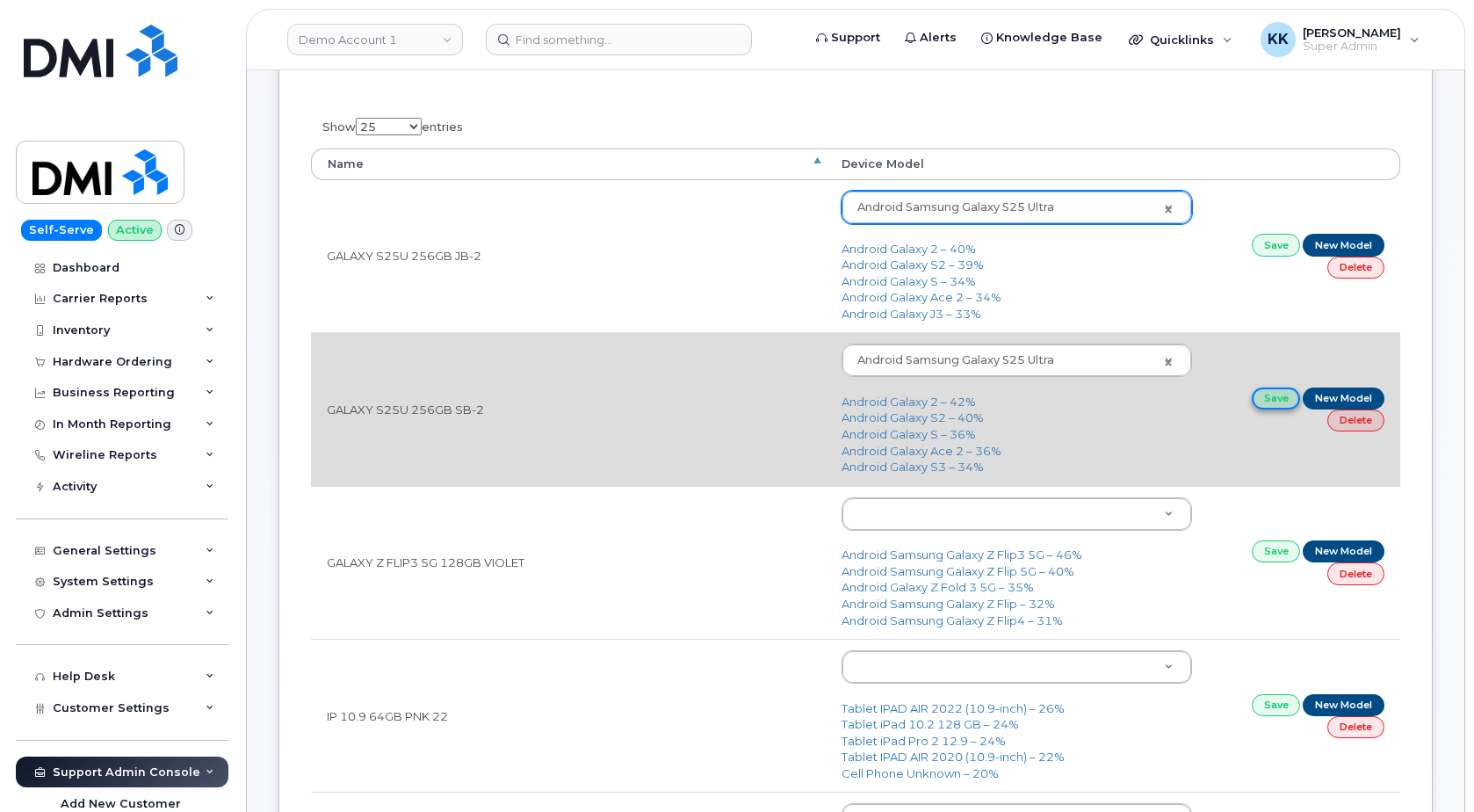
click at [1265, 405] on link "Save" at bounding box center [1276, 399] width 49 height 22
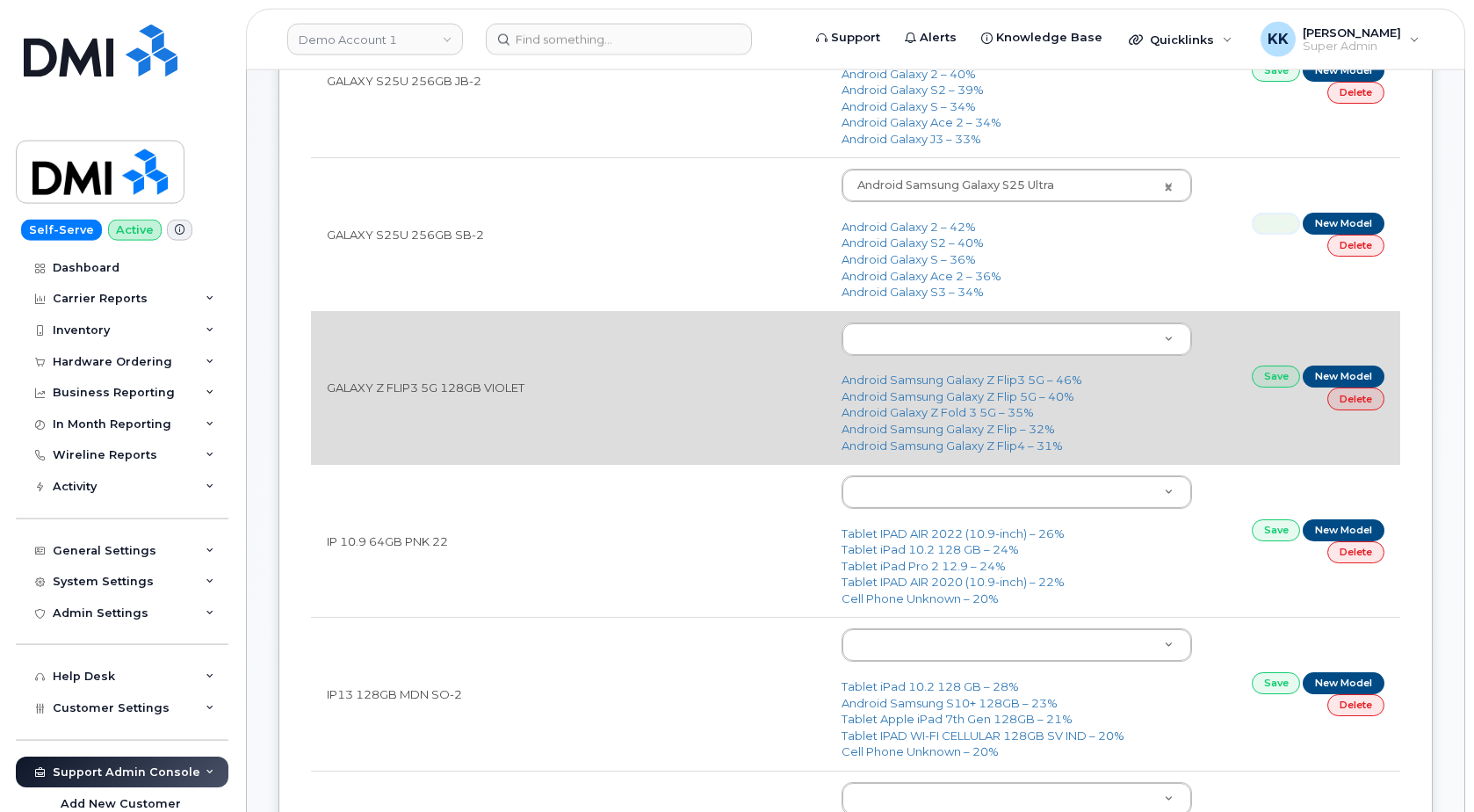
scroll to position [359, 0]
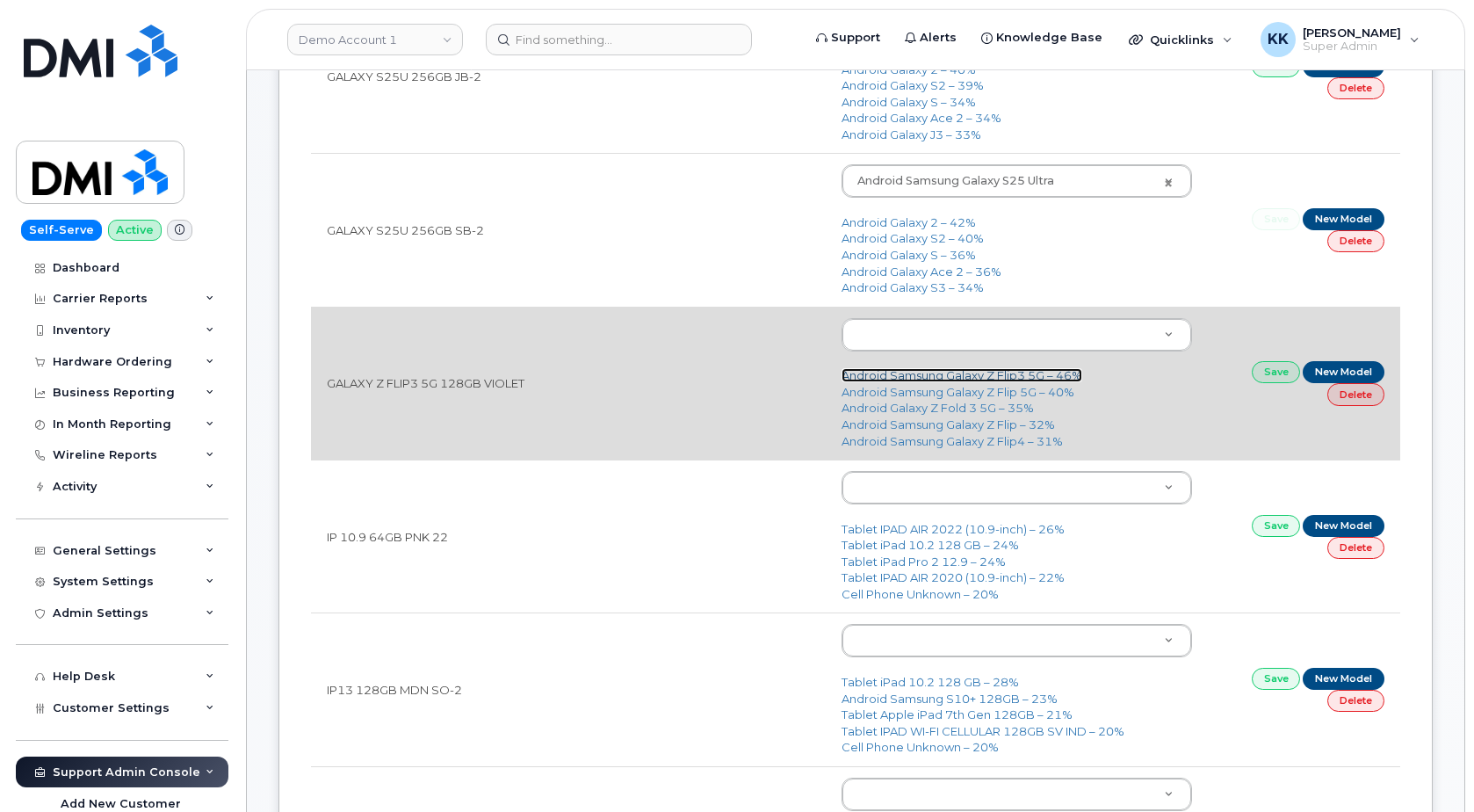
click at [976, 380] on link "Android Samsung Galaxy Z Flip3 5G – 46%" at bounding box center [963, 375] width 241 height 14
type input "2611"
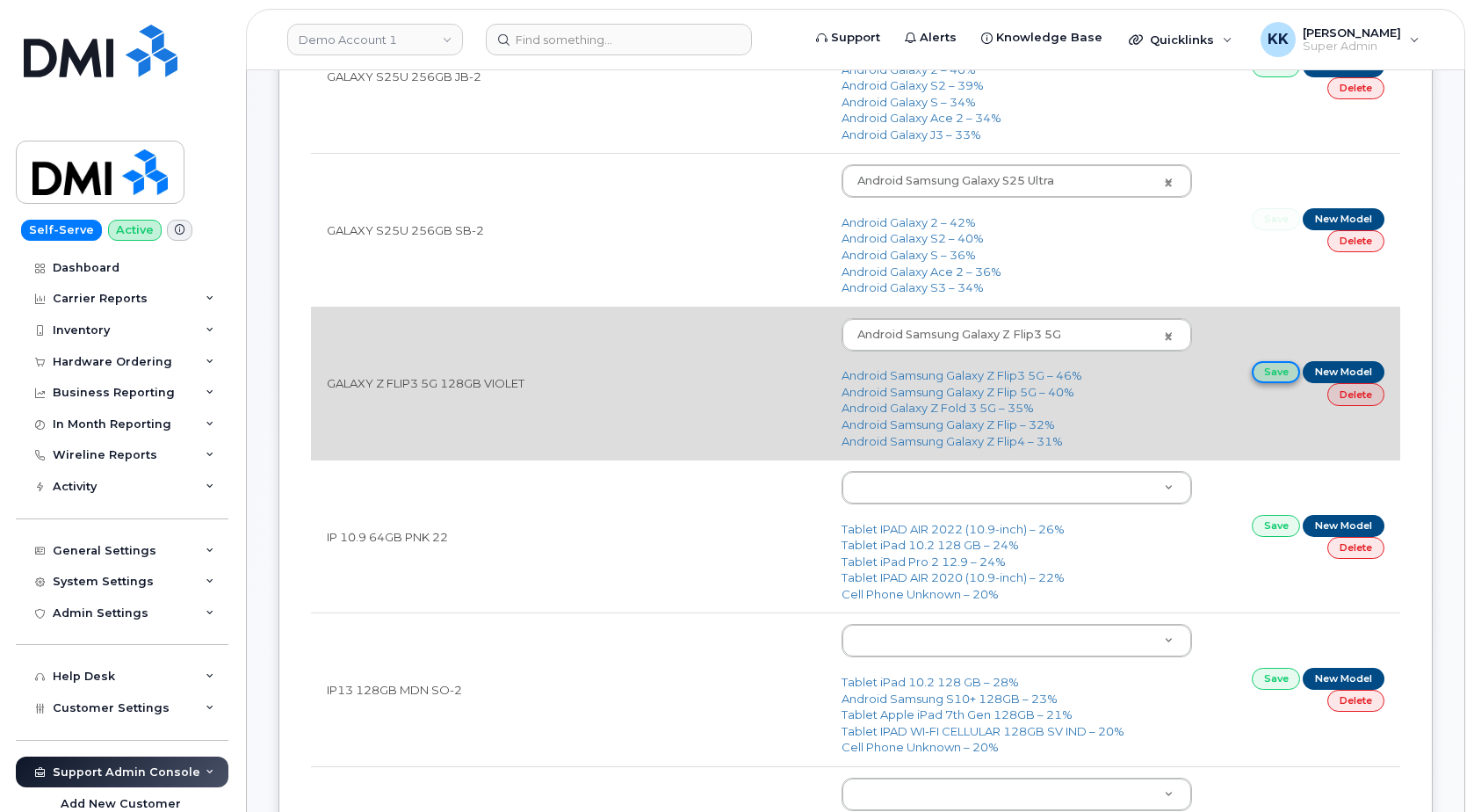
click at [1266, 381] on link "Save" at bounding box center [1276, 372] width 49 height 22
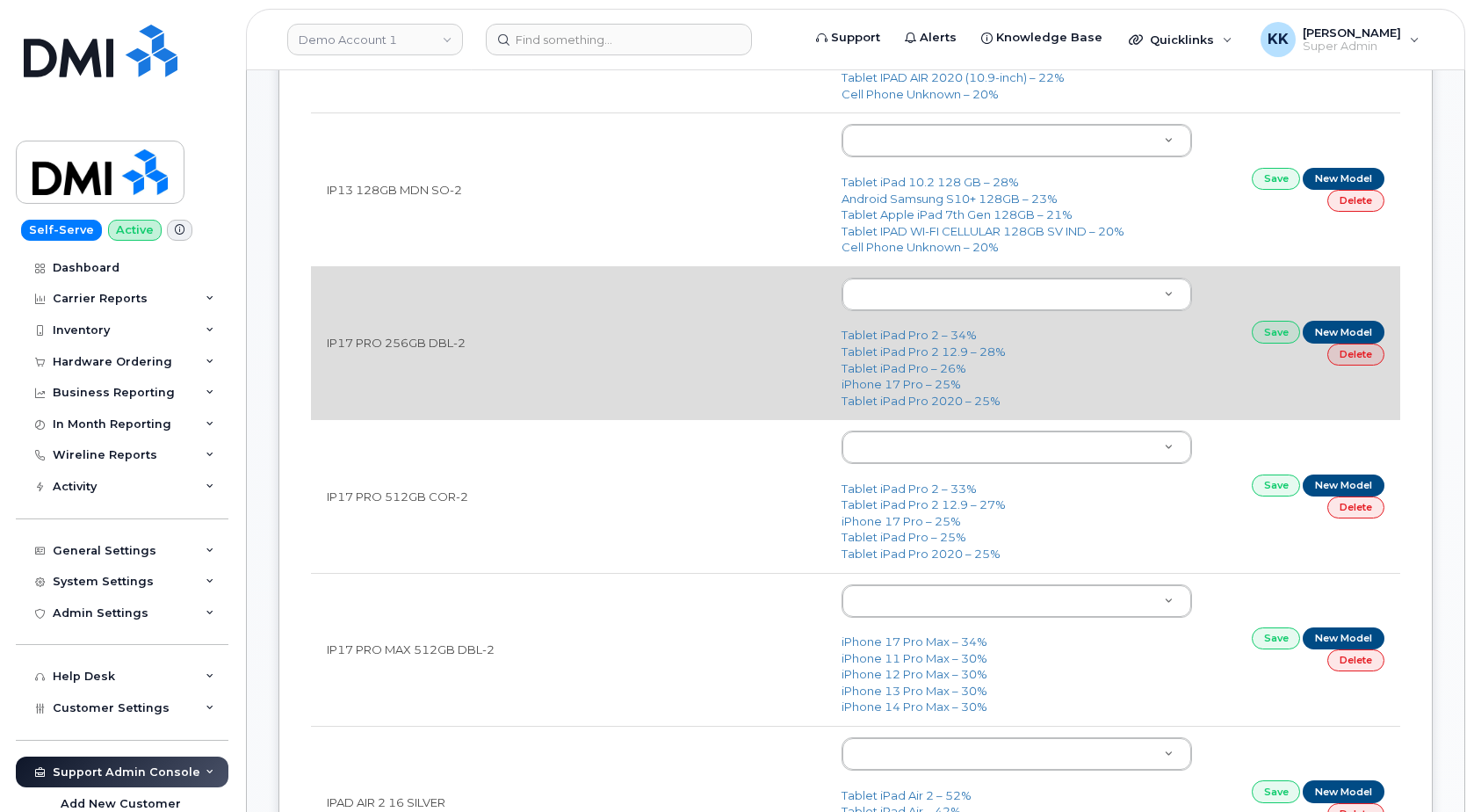
scroll to position [896, 0]
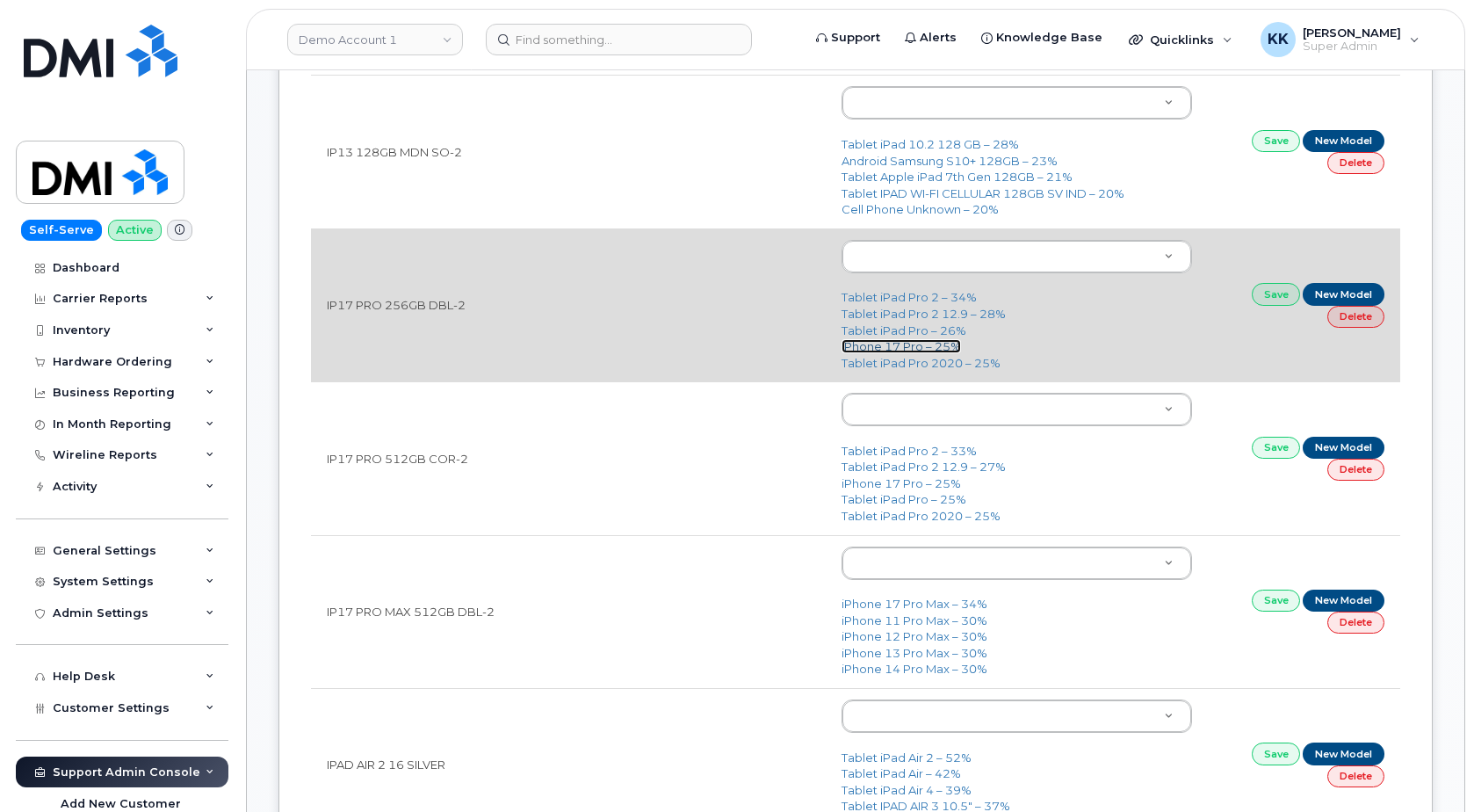
click at [898, 349] on link "iPhone 17 Pro – 25%" at bounding box center [902, 346] width 120 height 14
type input "3443"
click at [1283, 296] on link "Save" at bounding box center [1276, 294] width 49 height 22
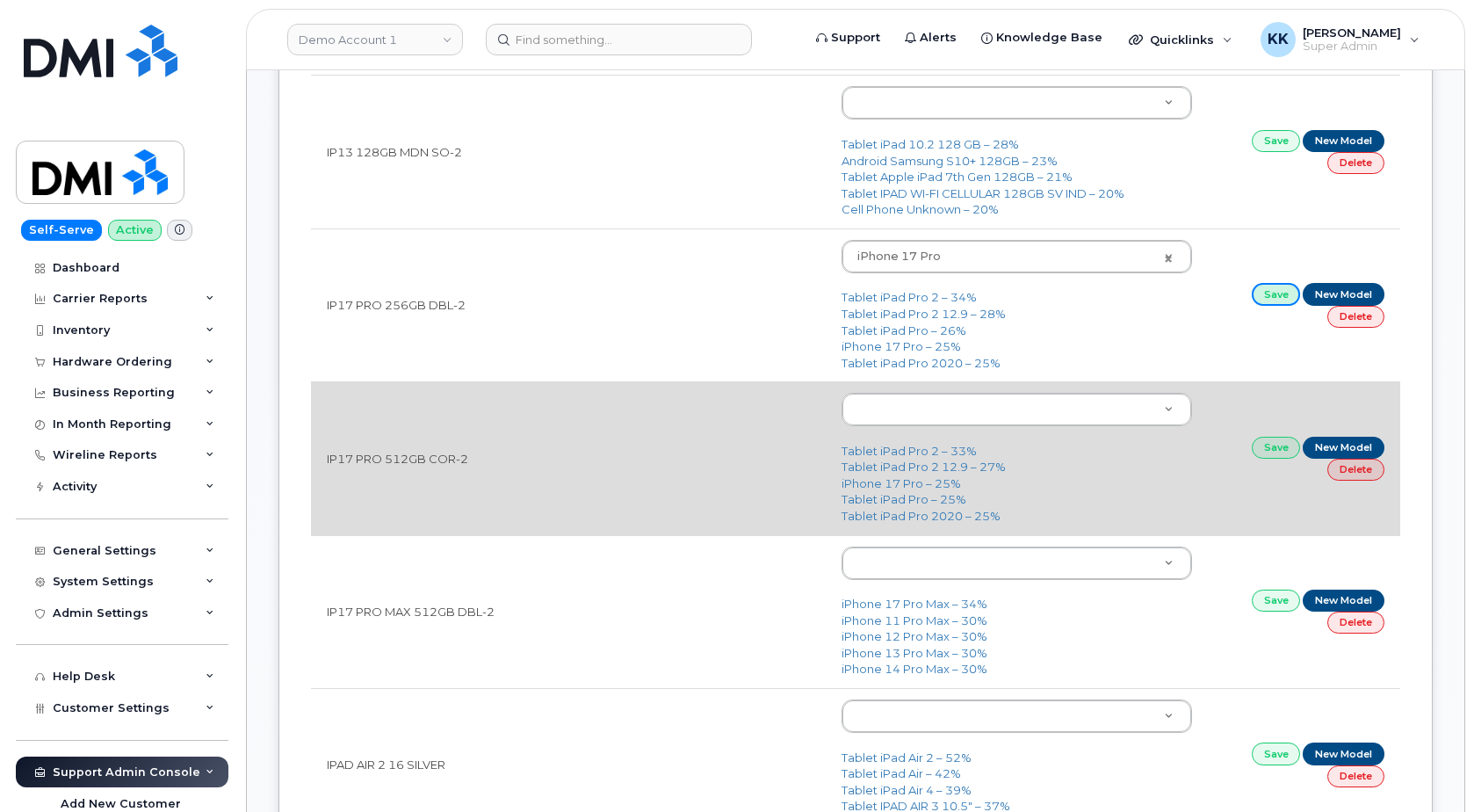
scroll to position [985, 0]
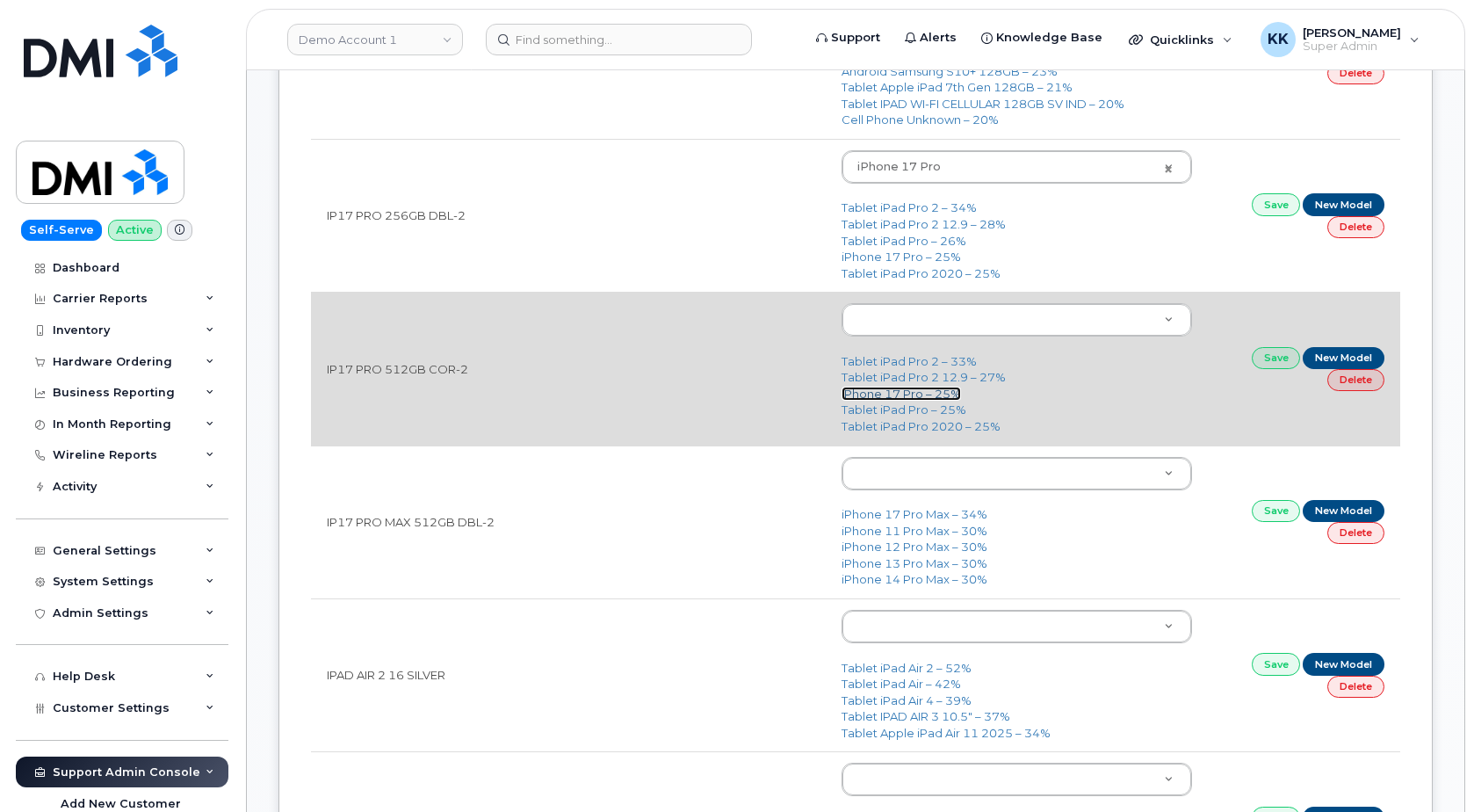
click at [892, 399] on link "iPhone 17 Pro – 25%" at bounding box center [902, 394] width 120 height 14
type input "3443"
click at [1268, 354] on link "Save" at bounding box center [1276, 358] width 49 height 22
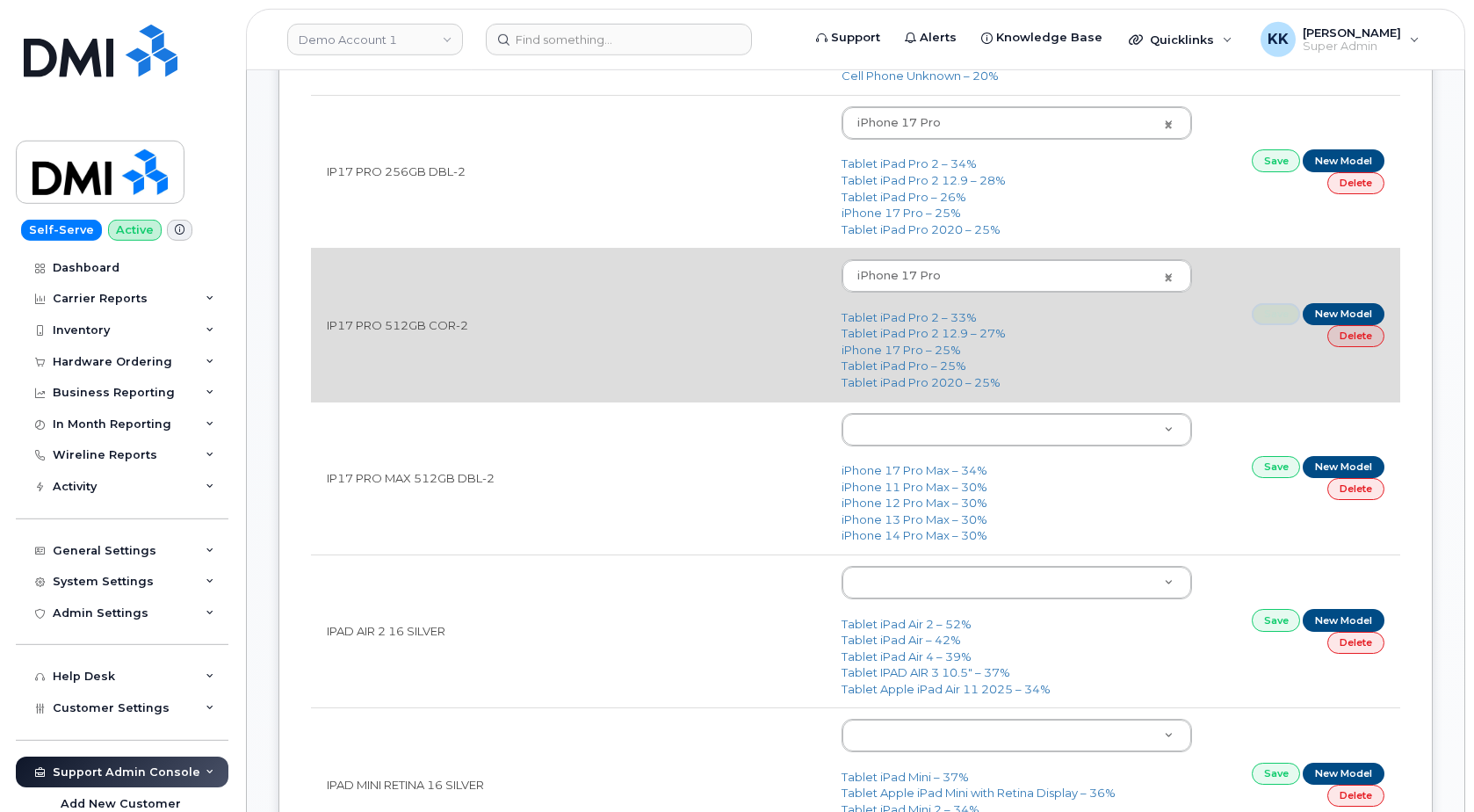
scroll to position [1075, 0]
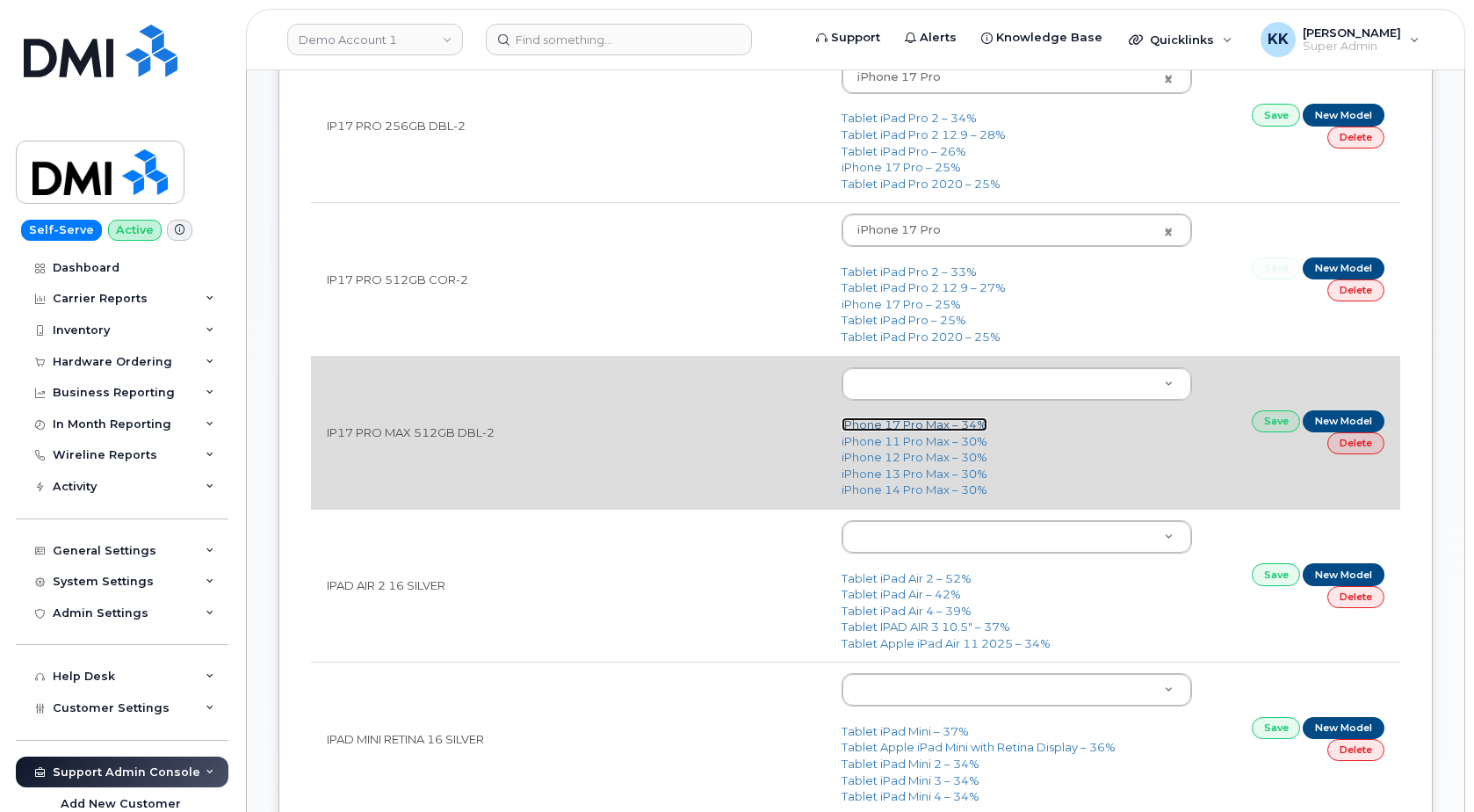
click at [904, 426] on link "iPhone 17 Pro Max – 34%" at bounding box center [915, 424] width 146 height 14
type input "3441"
click at [1280, 427] on link "Save" at bounding box center [1276, 421] width 49 height 22
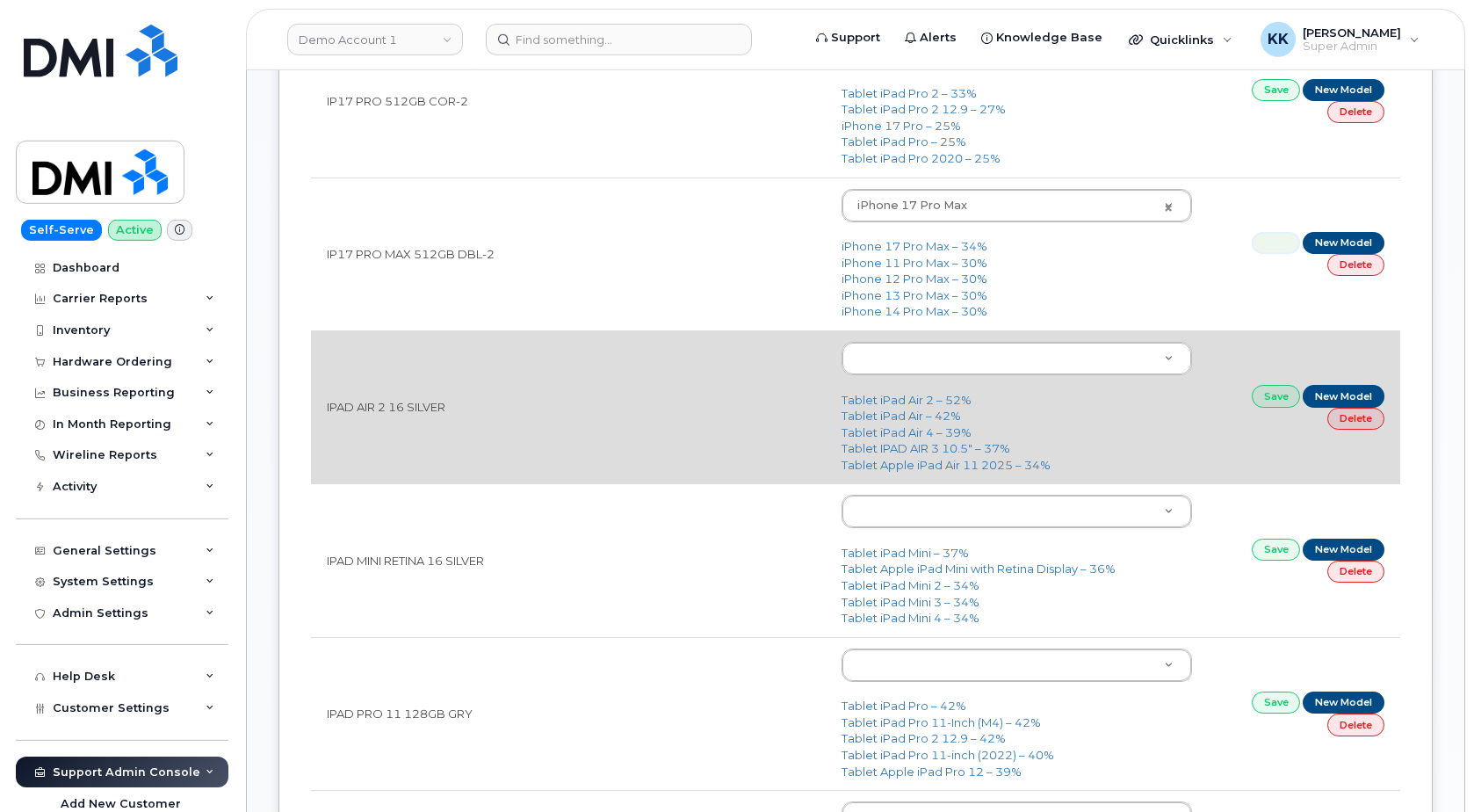
scroll to position [1254, 0]
click at [894, 398] on link "Tablet iPad Air 2 – 52%" at bounding box center [907, 399] width 130 height 14
type input "258"
click at [1259, 395] on link "Save" at bounding box center [1276, 395] width 49 height 22
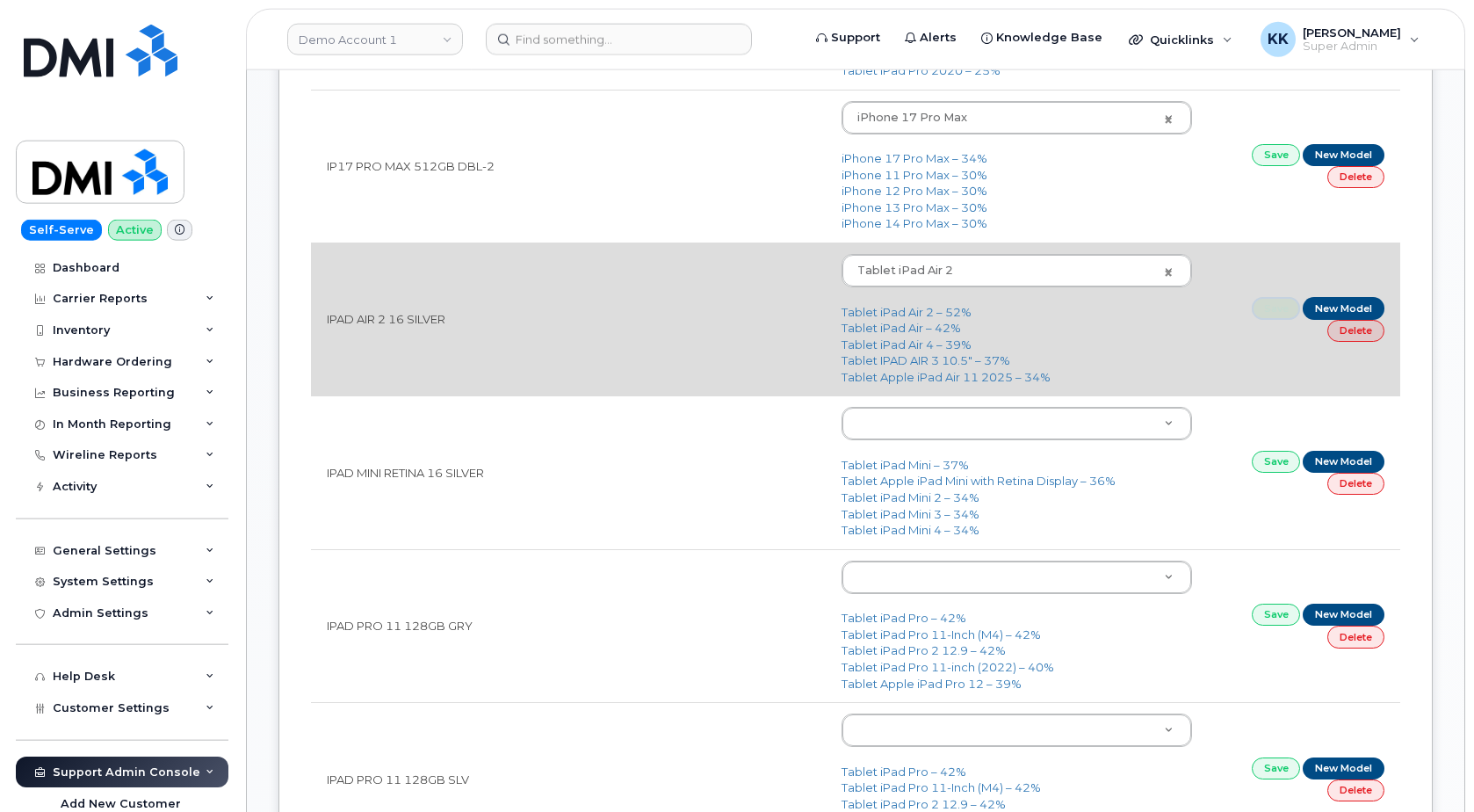
scroll to position [1344, 0]
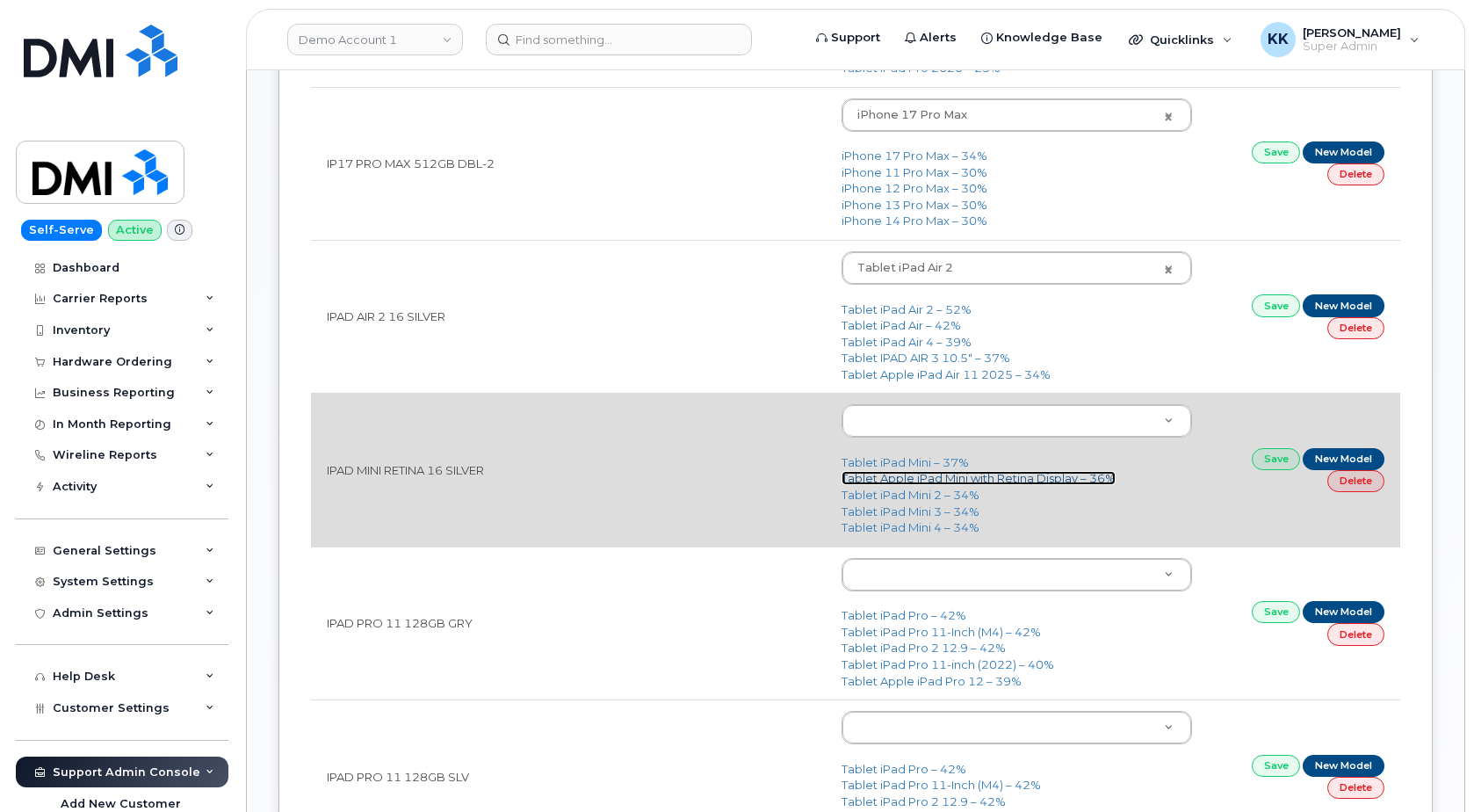
click at [973, 478] on link "Tablet Apple iPad Mini with Retina Display – 36%" at bounding box center [979, 478] width 274 height 14
type input "370"
click at [1276, 465] on link "Save" at bounding box center [1276, 459] width 49 height 22
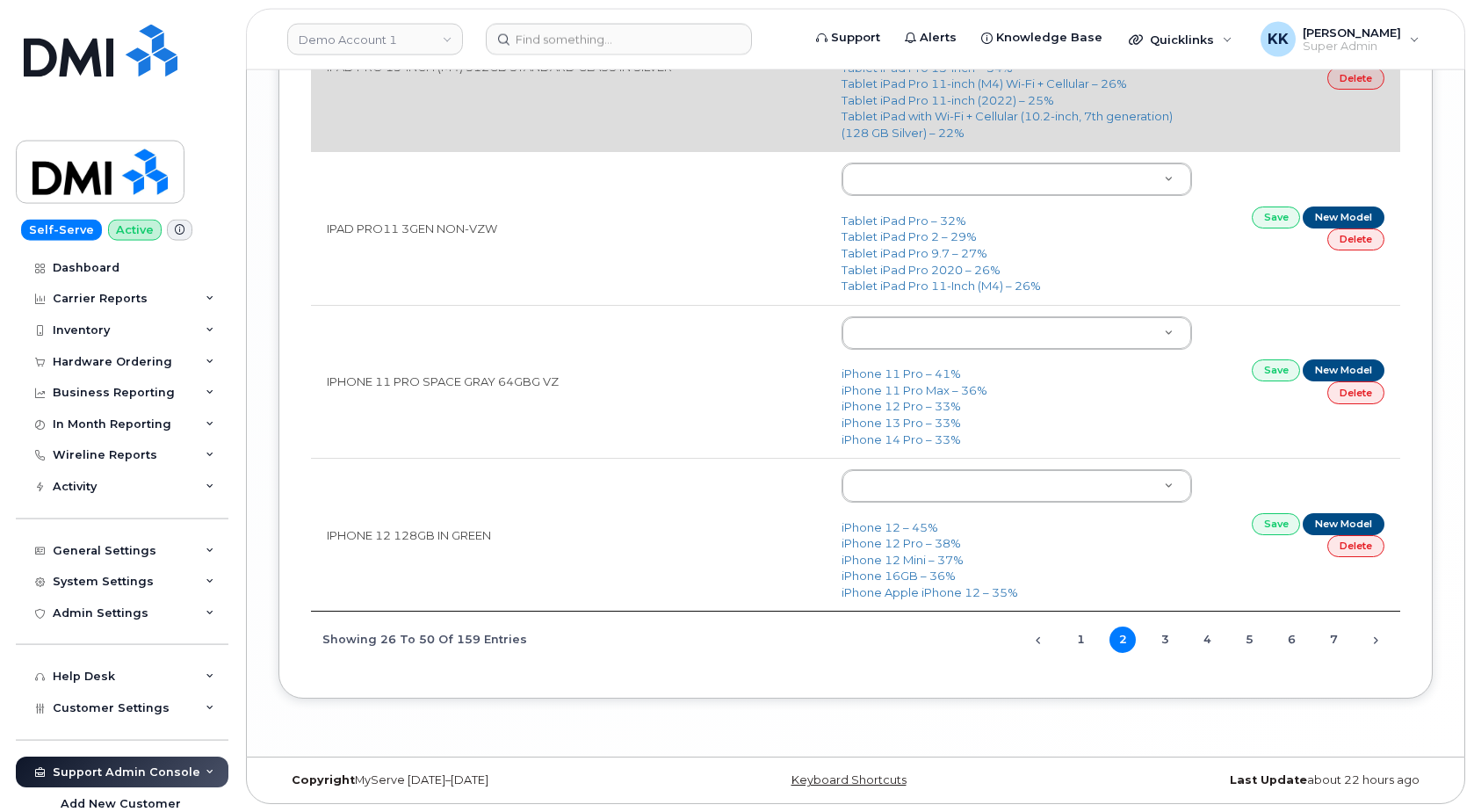
scroll to position [3614, 0]
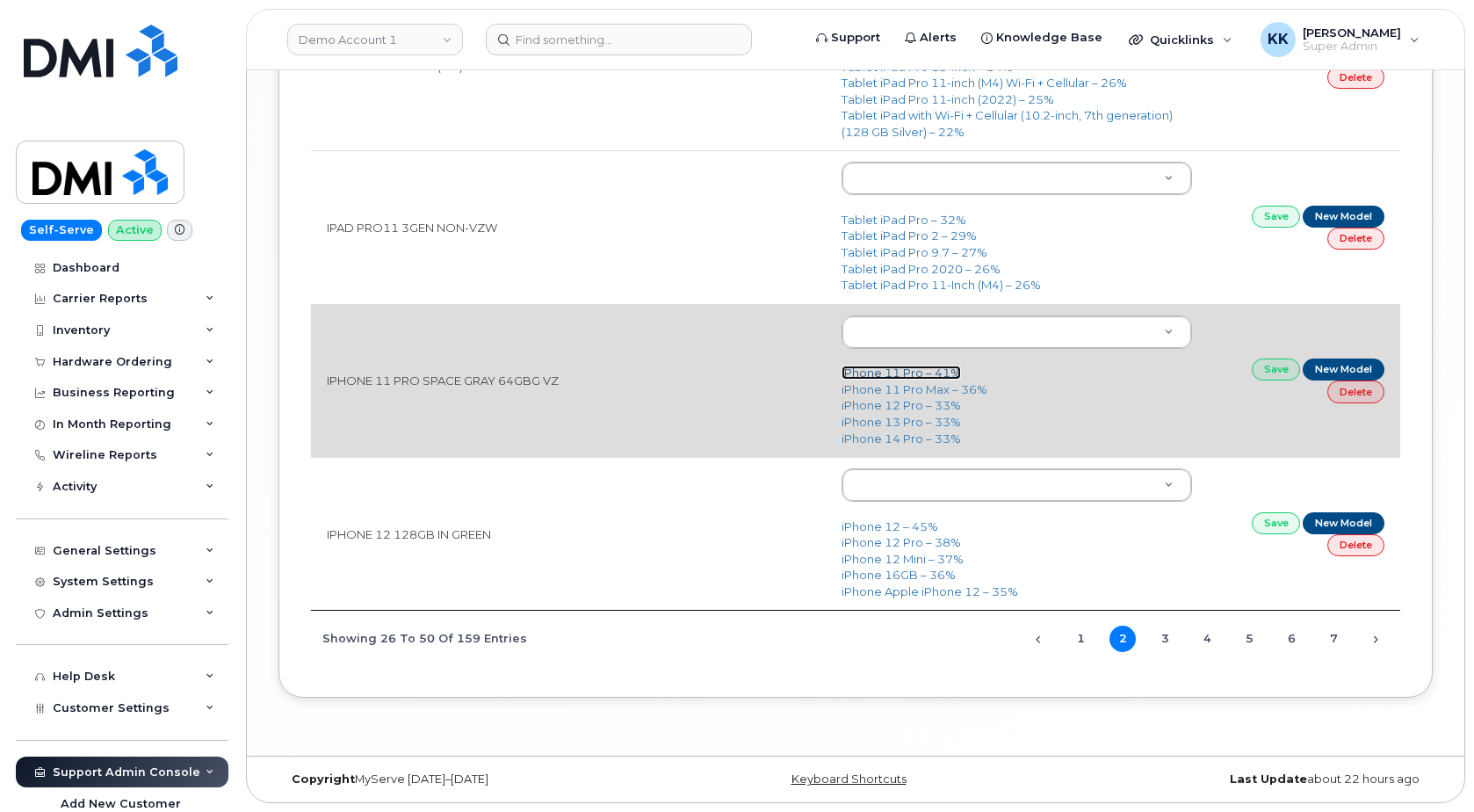
click at [908, 374] on link "iPhone 11 Pro – 41%" at bounding box center [902, 373] width 120 height 14
type input "1699"
click at [1268, 375] on link "Save" at bounding box center [1276, 370] width 49 height 22
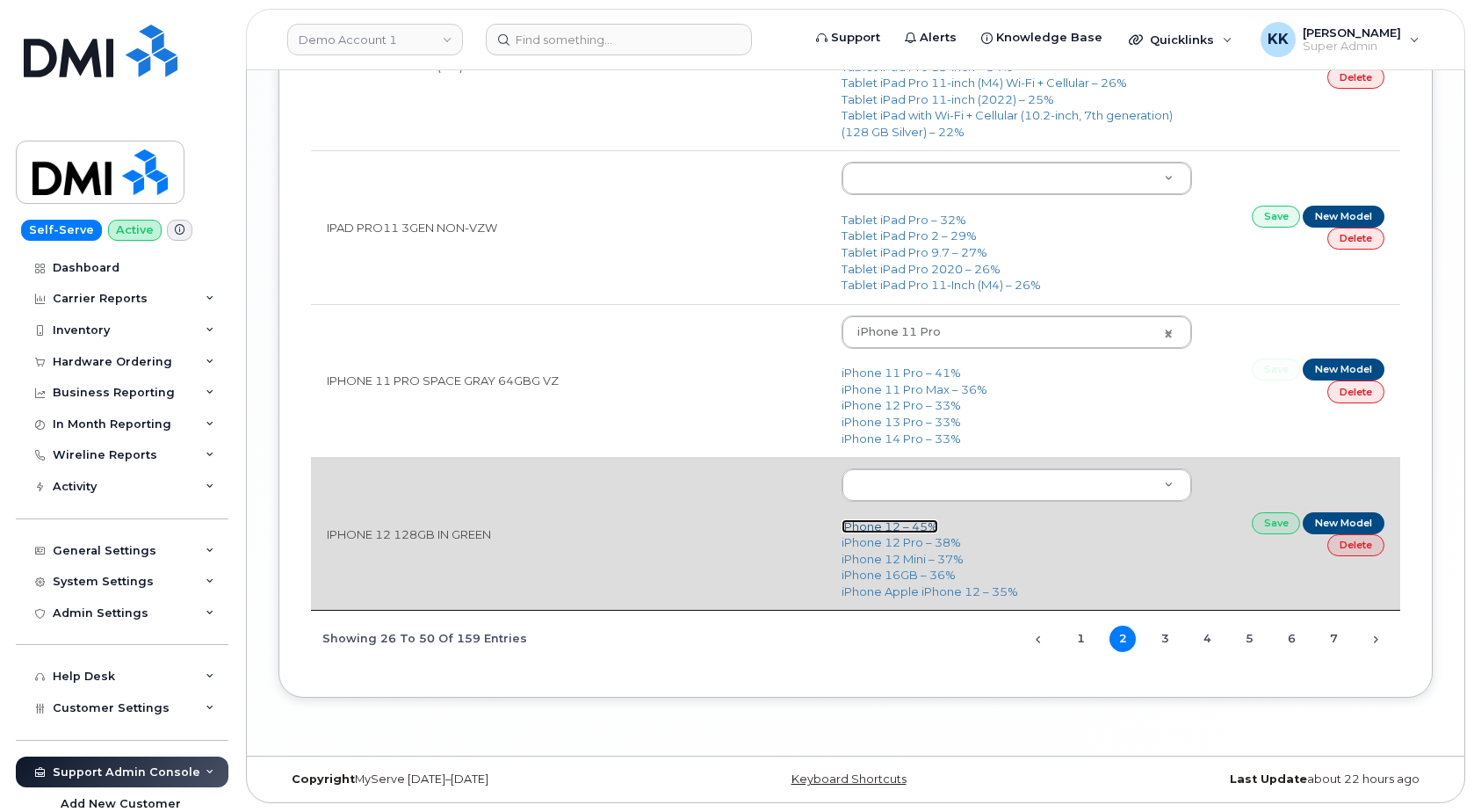
click at [870, 521] on link "iPhone 12 – 45%" at bounding box center [890, 526] width 97 height 14
type input "2435"
click at [1281, 525] on link "Save" at bounding box center [1276, 523] width 49 height 22
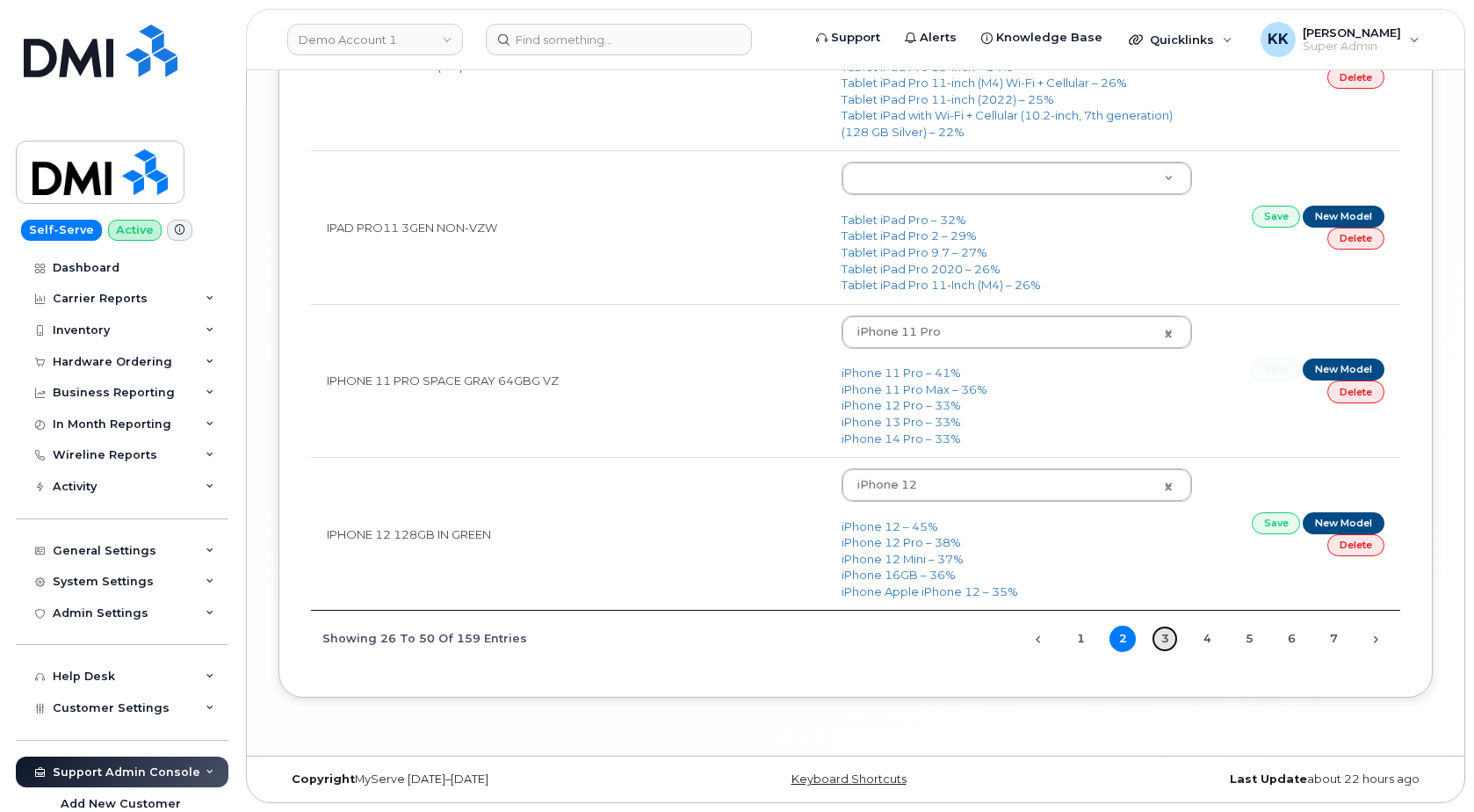
click at [1165, 639] on link "3" at bounding box center [1165, 639] width 26 height 26
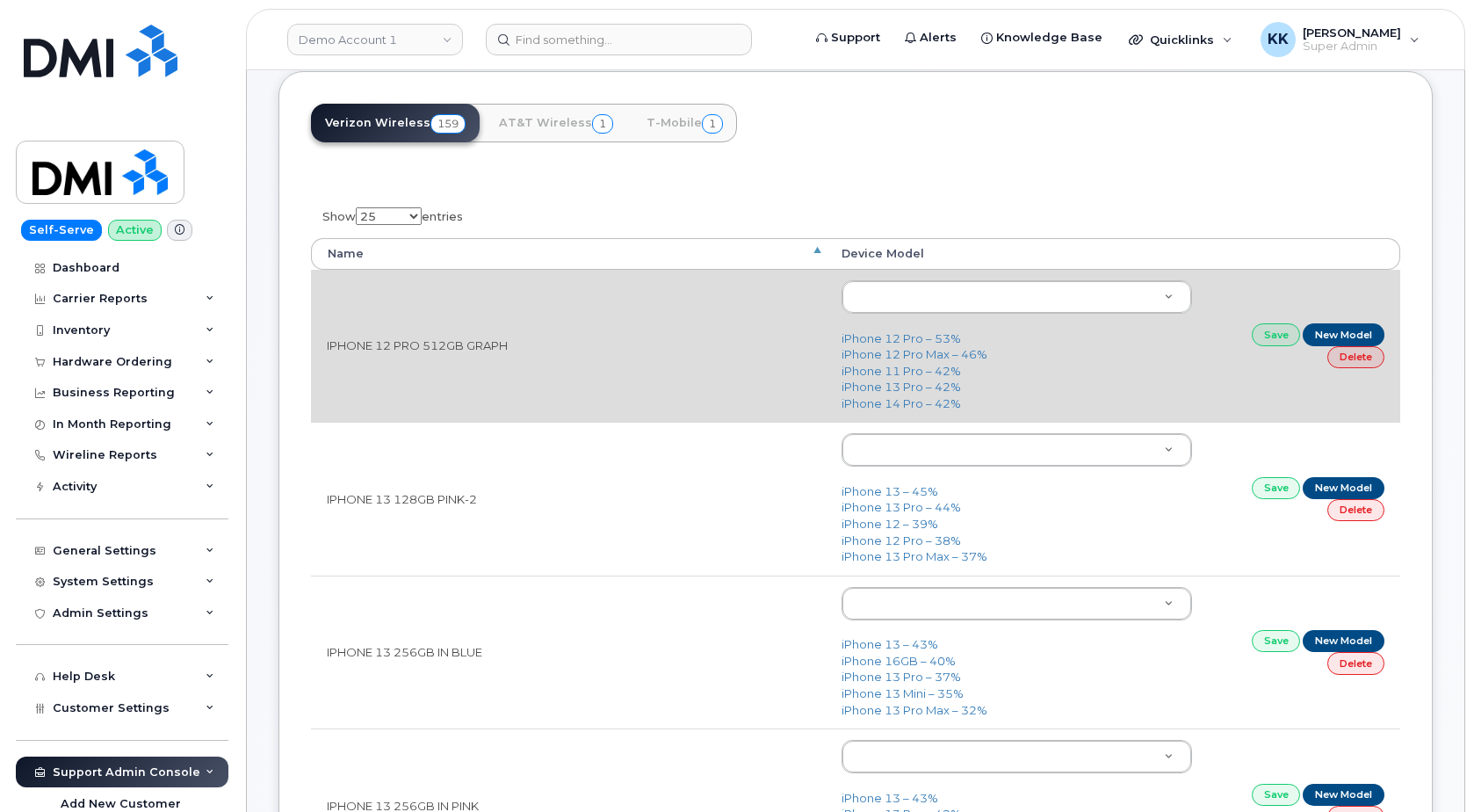
scroll to position [179, 0]
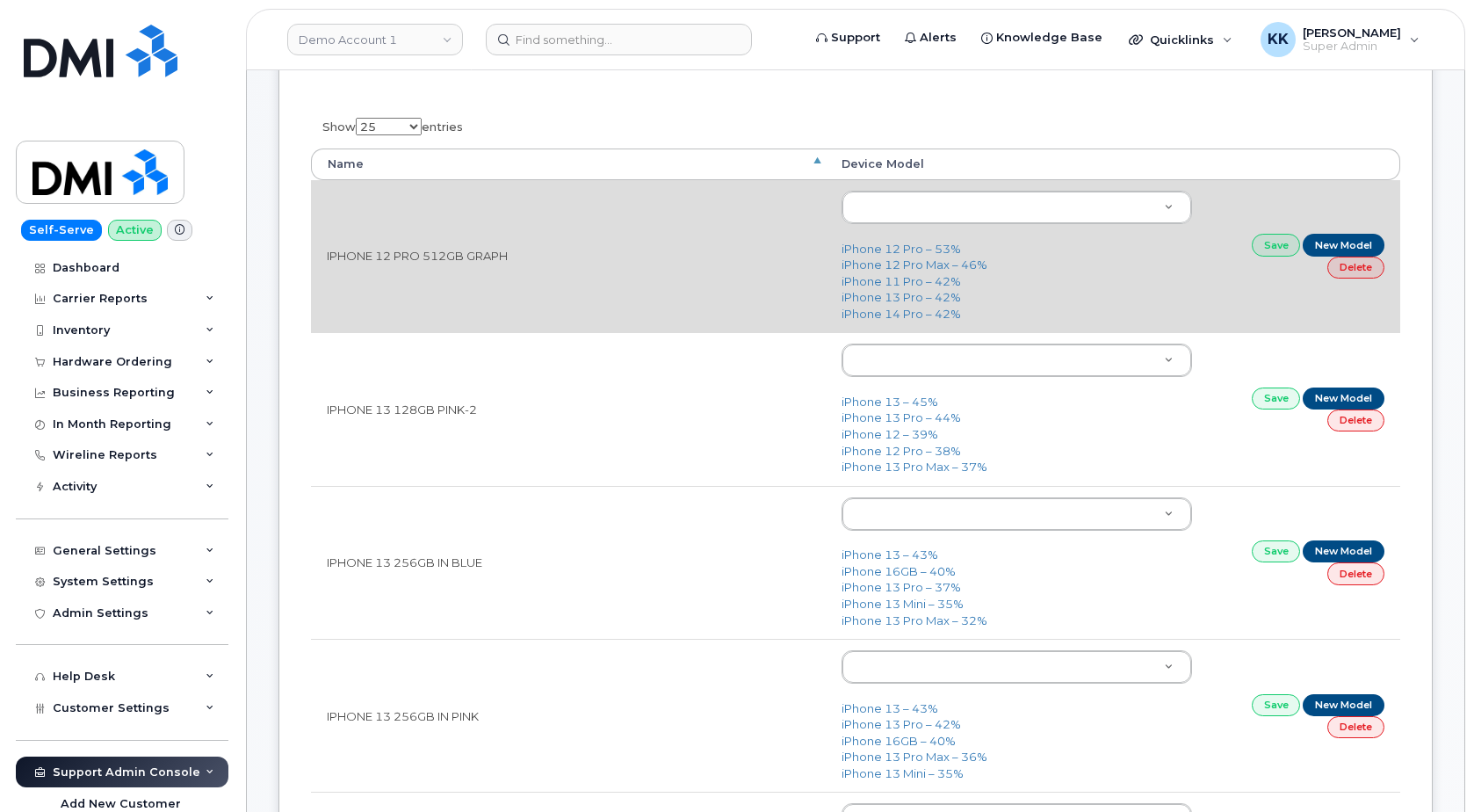
click at [926, 241] on td "iPhone 12 Pro – 53% iPhone 12 Pro Max – 46% iPhone 11 Pro – 42% iPhone 13 Pro –…" at bounding box center [1017, 256] width 382 height 152
click at [914, 247] on link "iPhone 12 Pro – 53%" at bounding box center [902, 248] width 120 height 14
type input "2429"
click at [1269, 250] on link "Save" at bounding box center [1276, 244] width 49 height 22
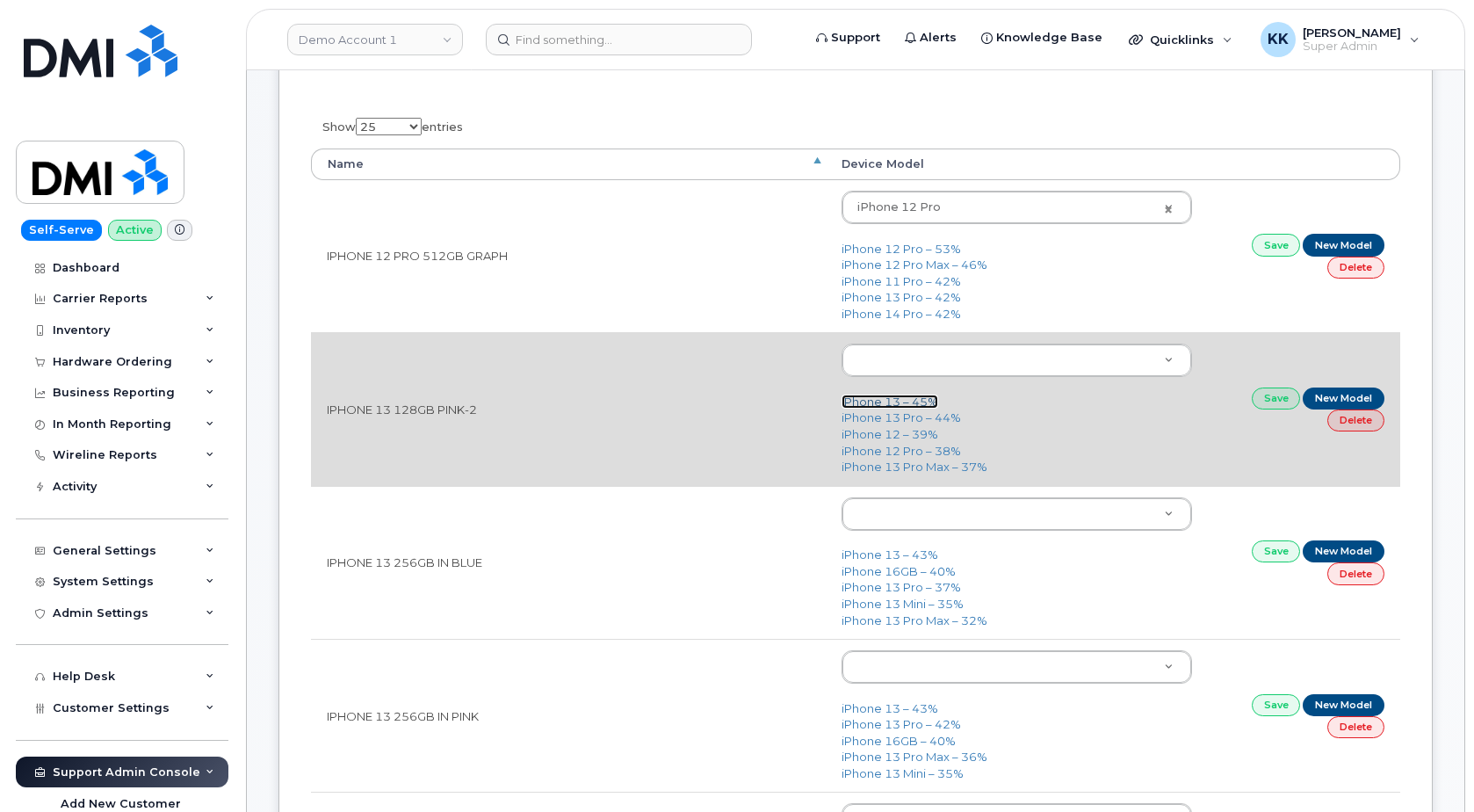
click at [901, 405] on link "iPhone 13 – 45%" at bounding box center [890, 402] width 97 height 14
type input "2612"
click at [1276, 403] on link "Save" at bounding box center [1276, 399] width 49 height 22
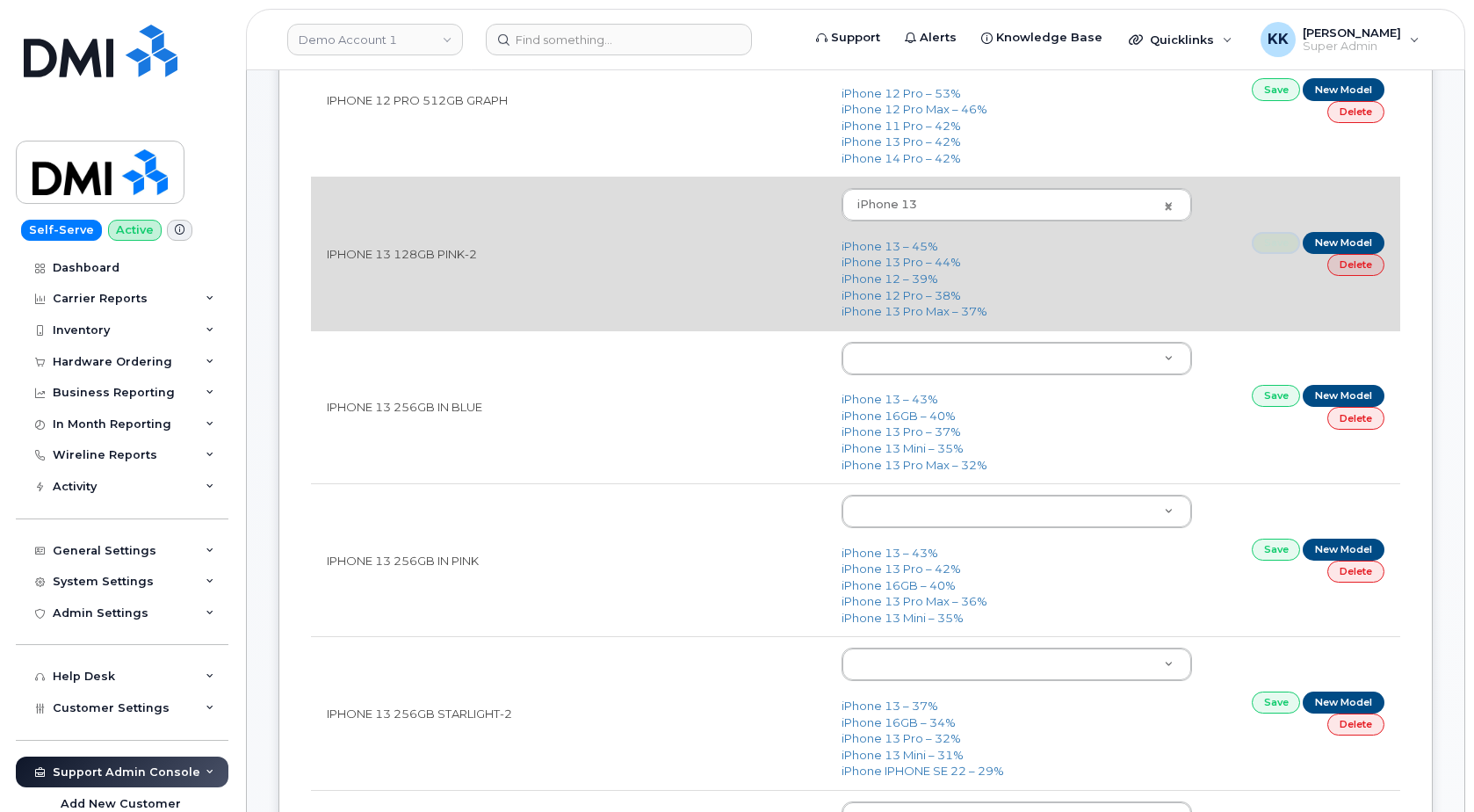
scroll to position [448, 0]
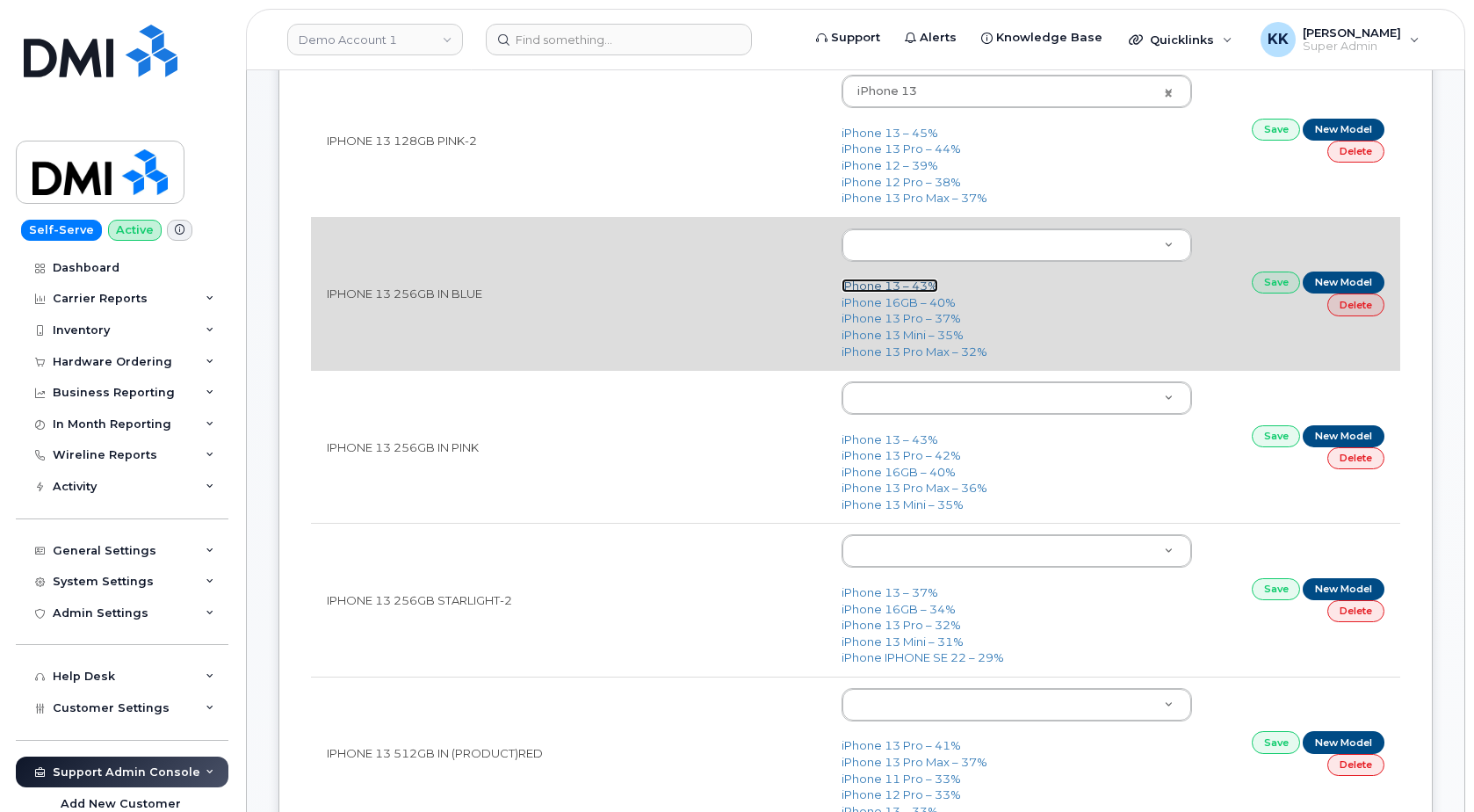
click at [894, 282] on link "iPhone 13 – 43%" at bounding box center [890, 285] width 97 height 14
type input "2612"
click at [1273, 287] on link "Save" at bounding box center [1276, 282] width 49 height 22
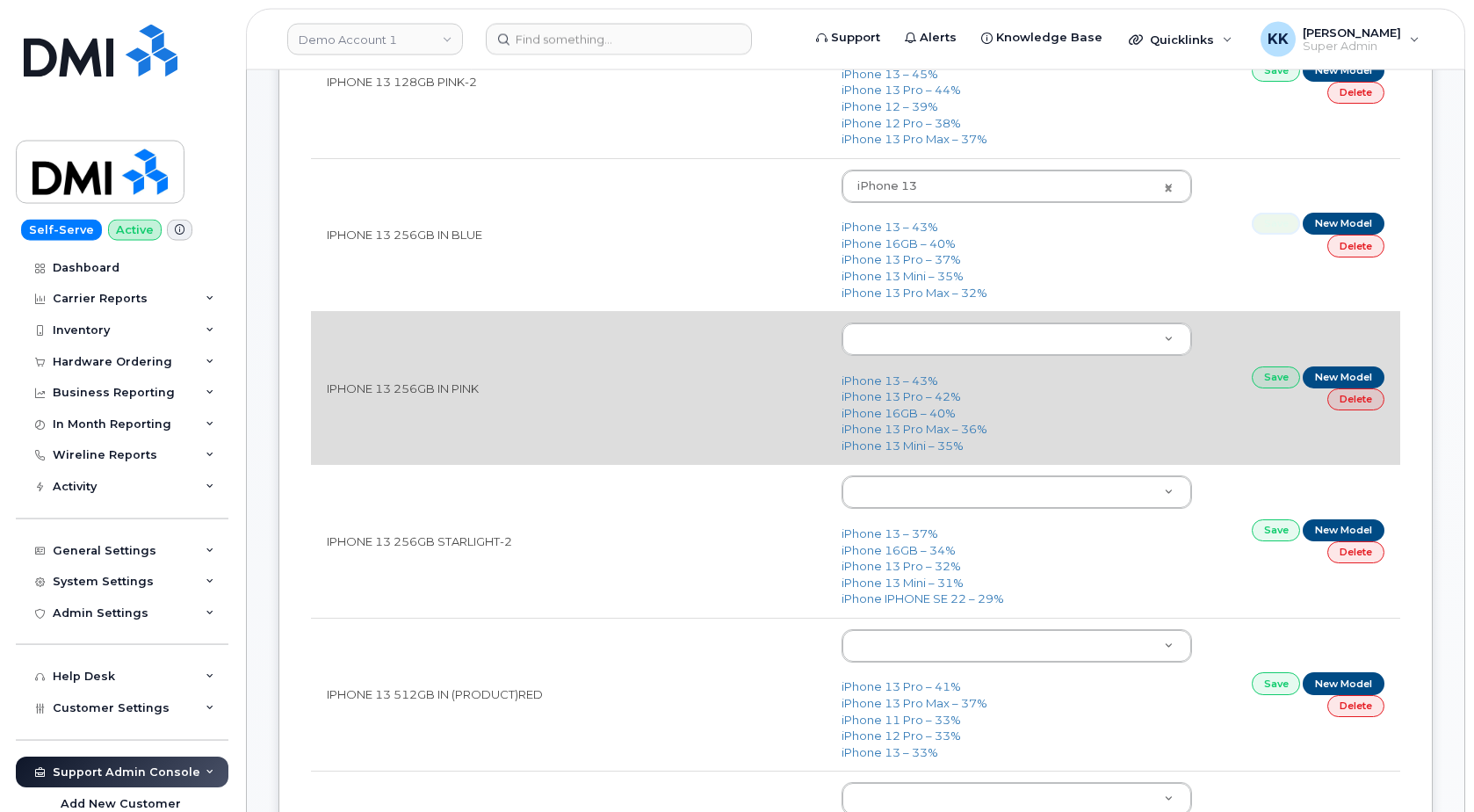
scroll to position [538, 0]
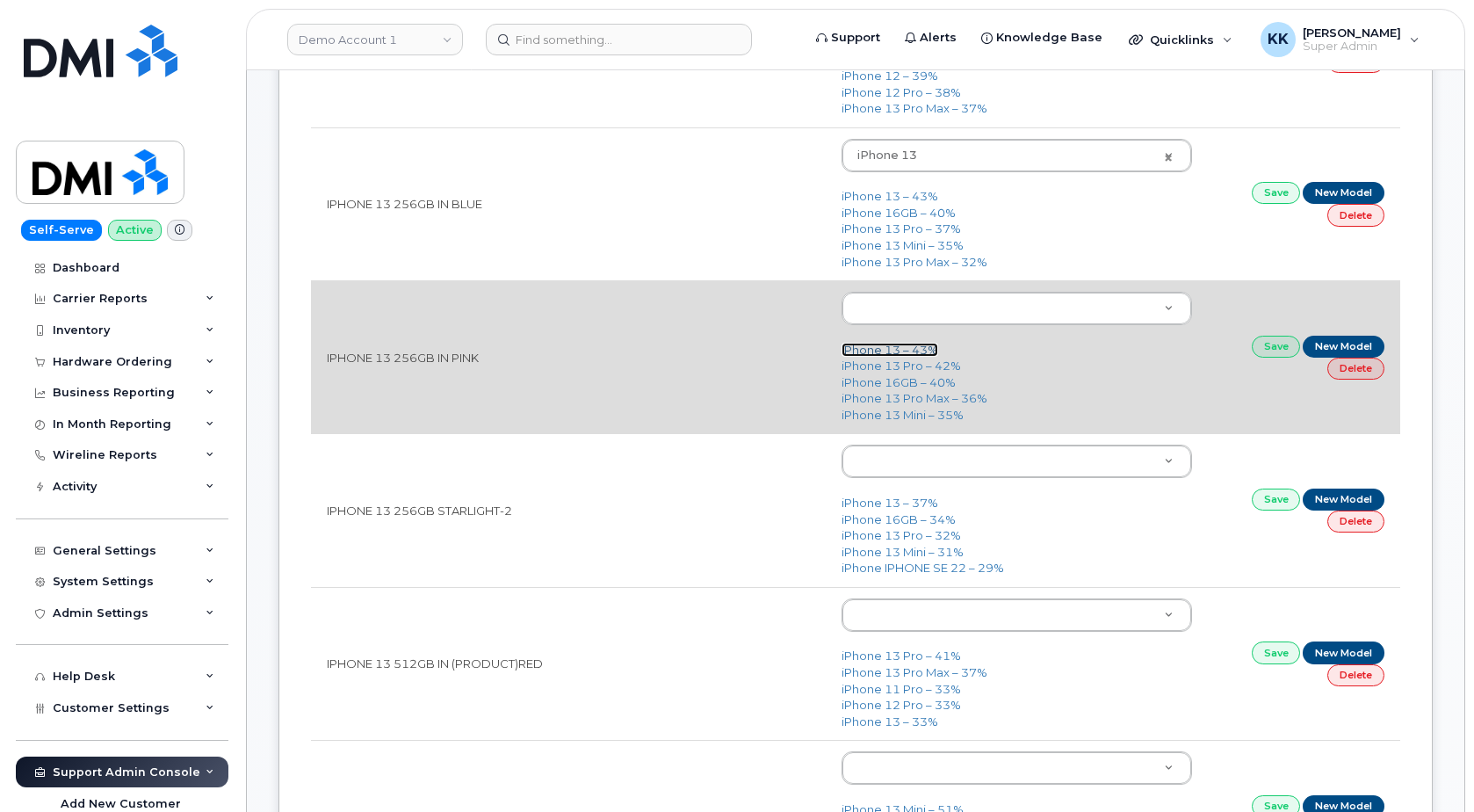
click at [889, 347] on link "iPhone 13 – 43%" at bounding box center [890, 350] width 97 height 14
type input "2612"
click at [1280, 358] on link "Save" at bounding box center [1276, 347] width 49 height 22
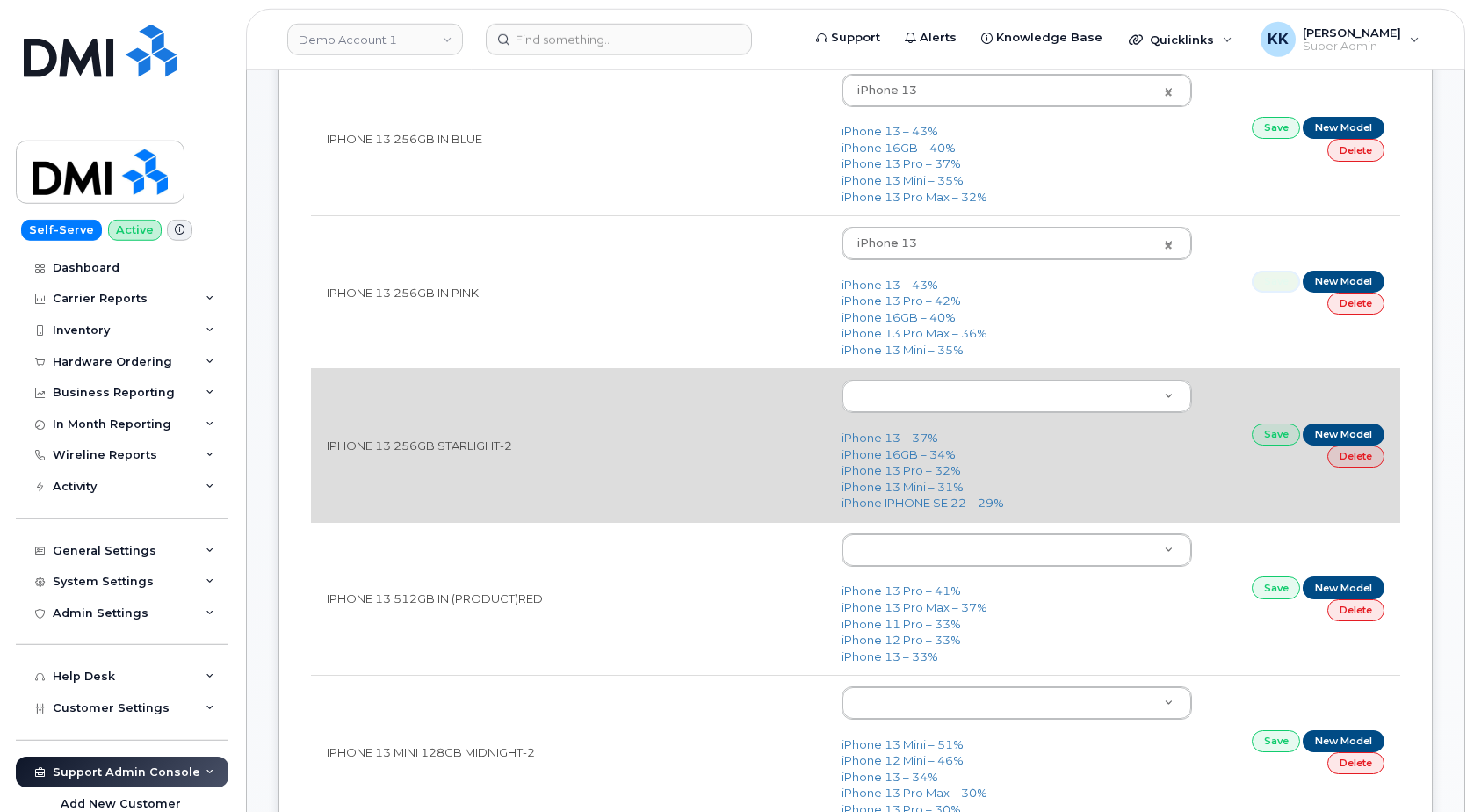
scroll to position [716, 0]
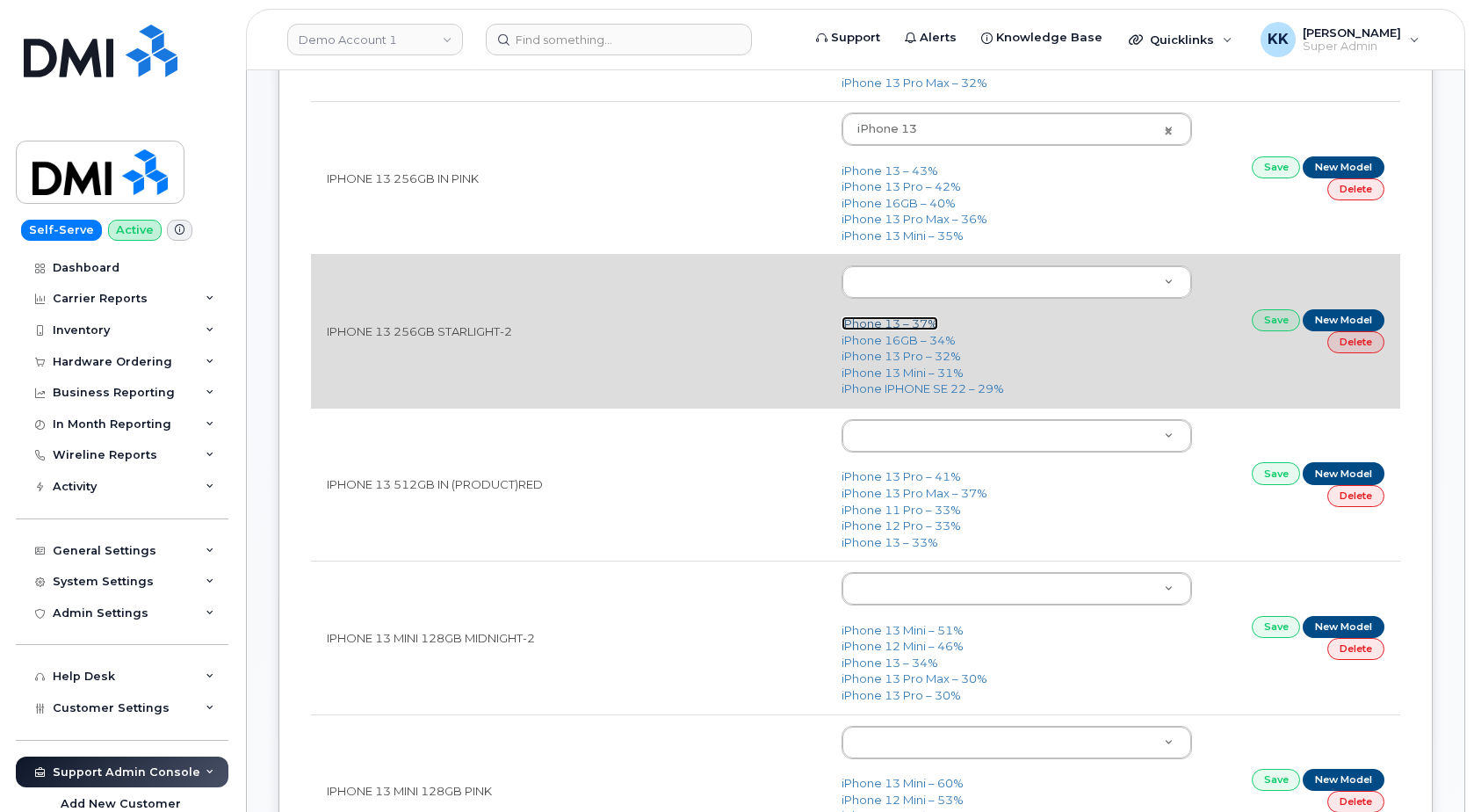
click at [899, 323] on link "iPhone 13 – 37%" at bounding box center [890, 323] width 97 height 14
type input "2612"
click at [1265, 330] on link "Save" at bounding box center [1276, 320] width 49 height 22
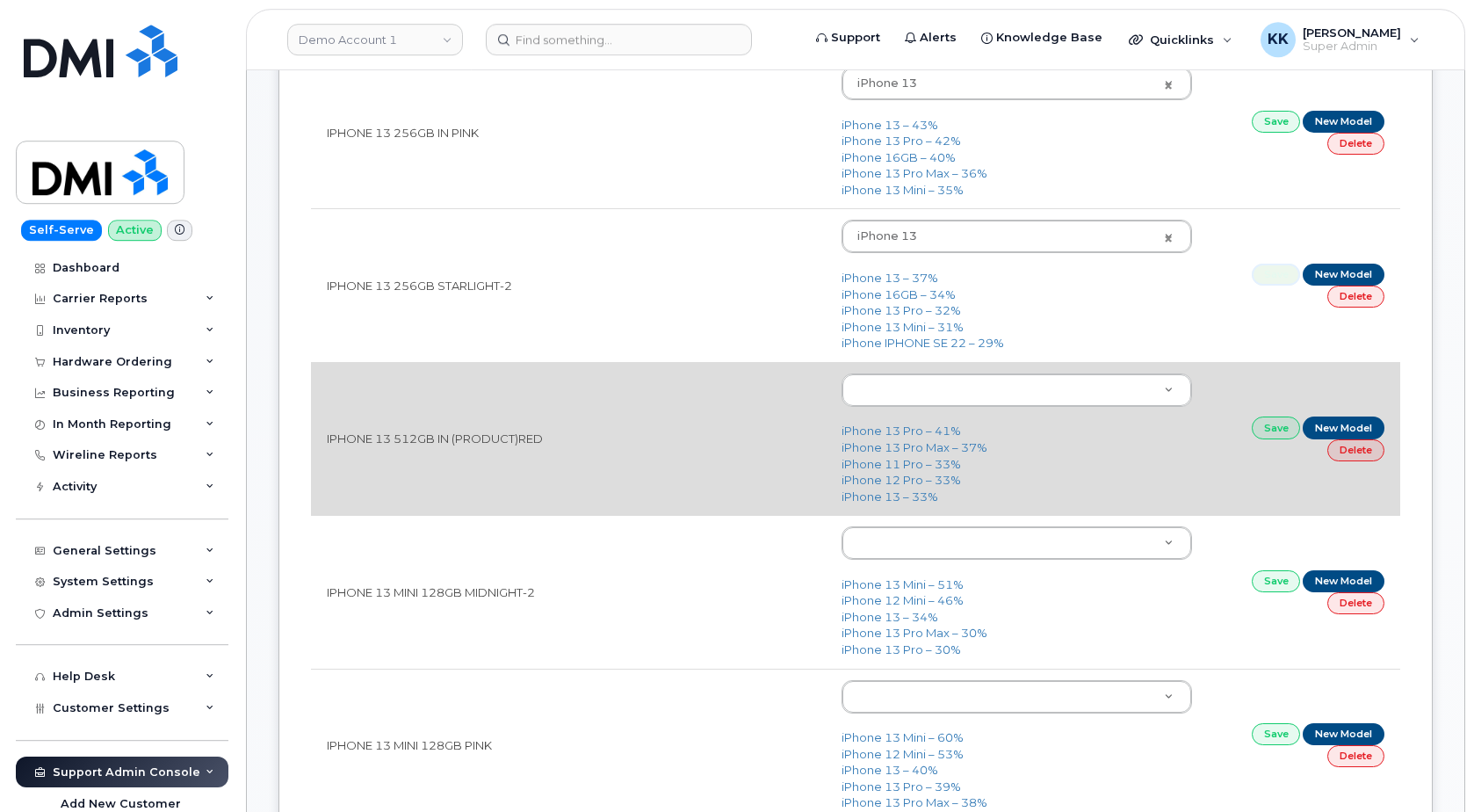
scroll to position [806, 0]
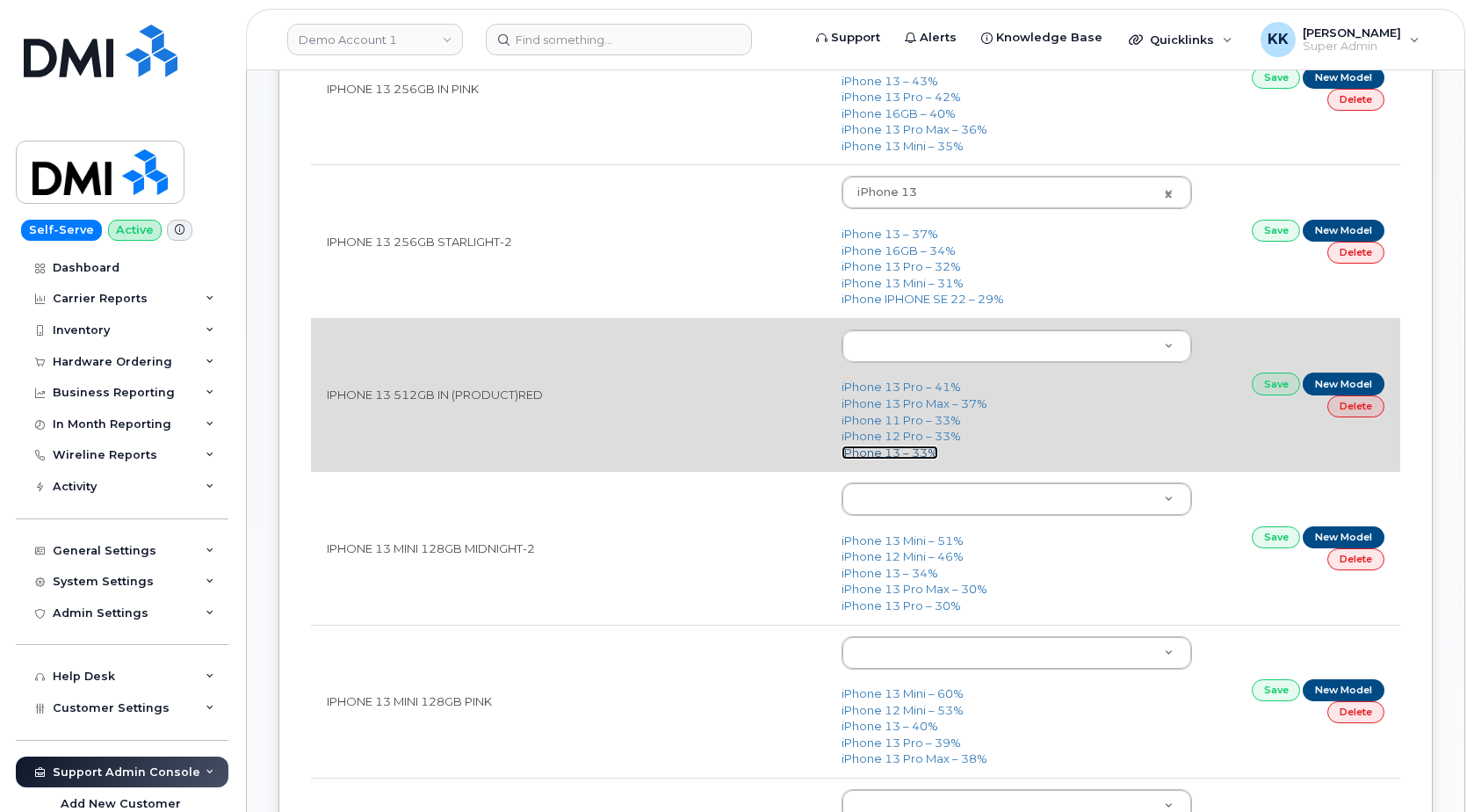
click at [875, 454] on link "iPhone 13 – 33%" at bounding box center [890, 452] width 97 height 14
type input "2612"
click at [1279, 392] on link "Save" at bounding box center [1276, 384] width 49 height 22
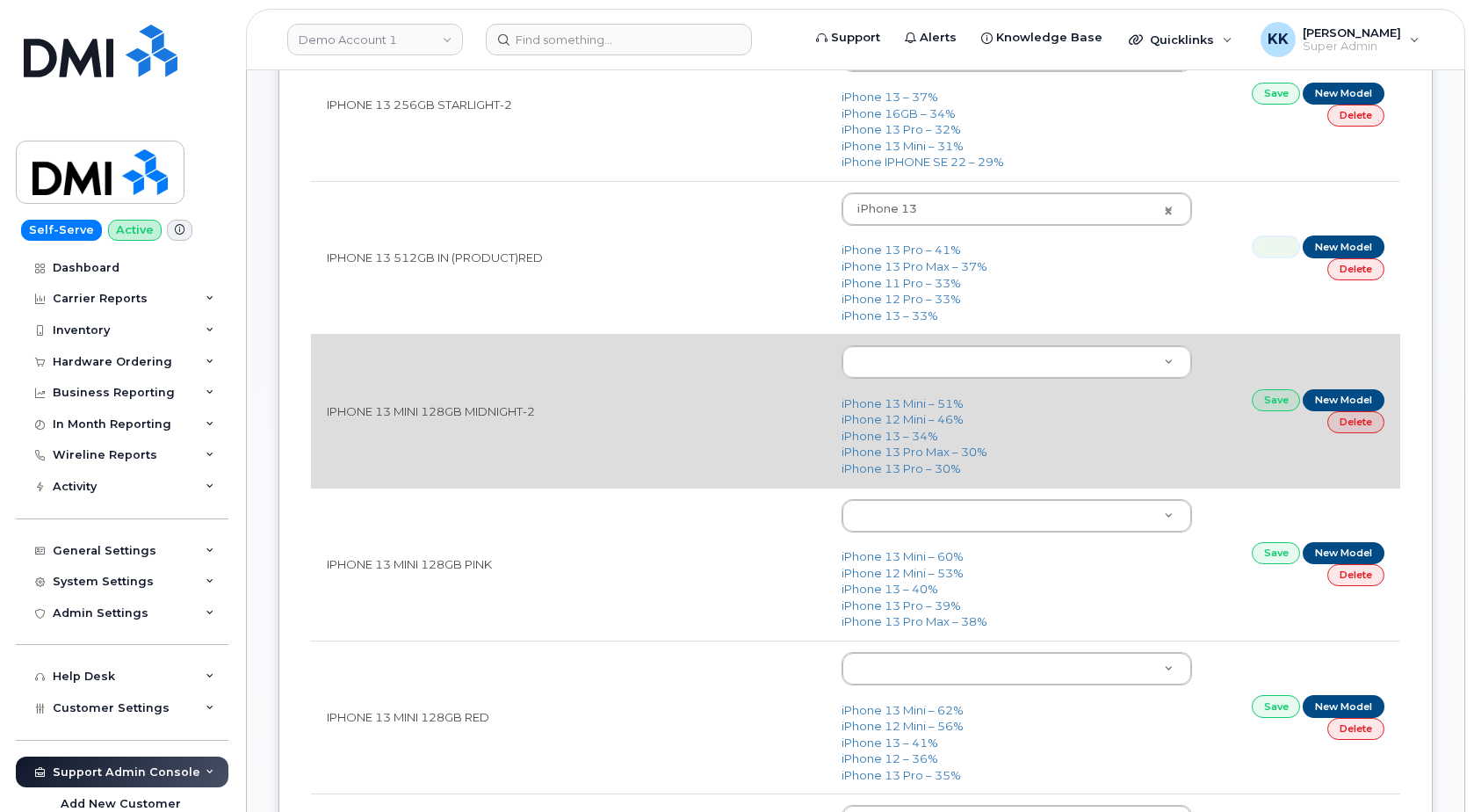
scroll to position [985, 0]
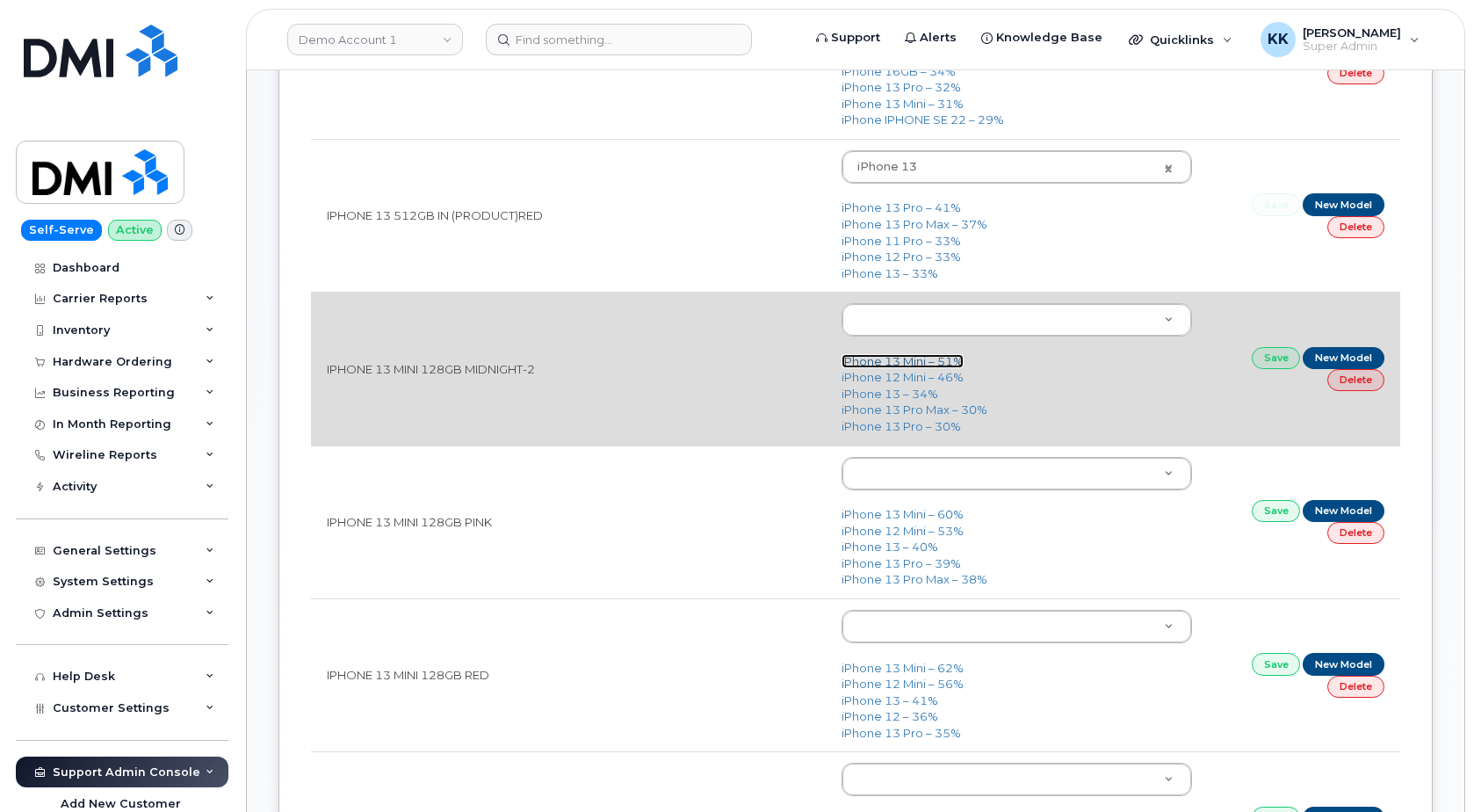
click at [897, 363] on link "iPhone 13 Mini – 51%" at bounding box center [903, 361] width 123 height 14
type input "2613"
click at [1262, 365] on link "Save" at bounding box center [1276, 358] width 49 height 22
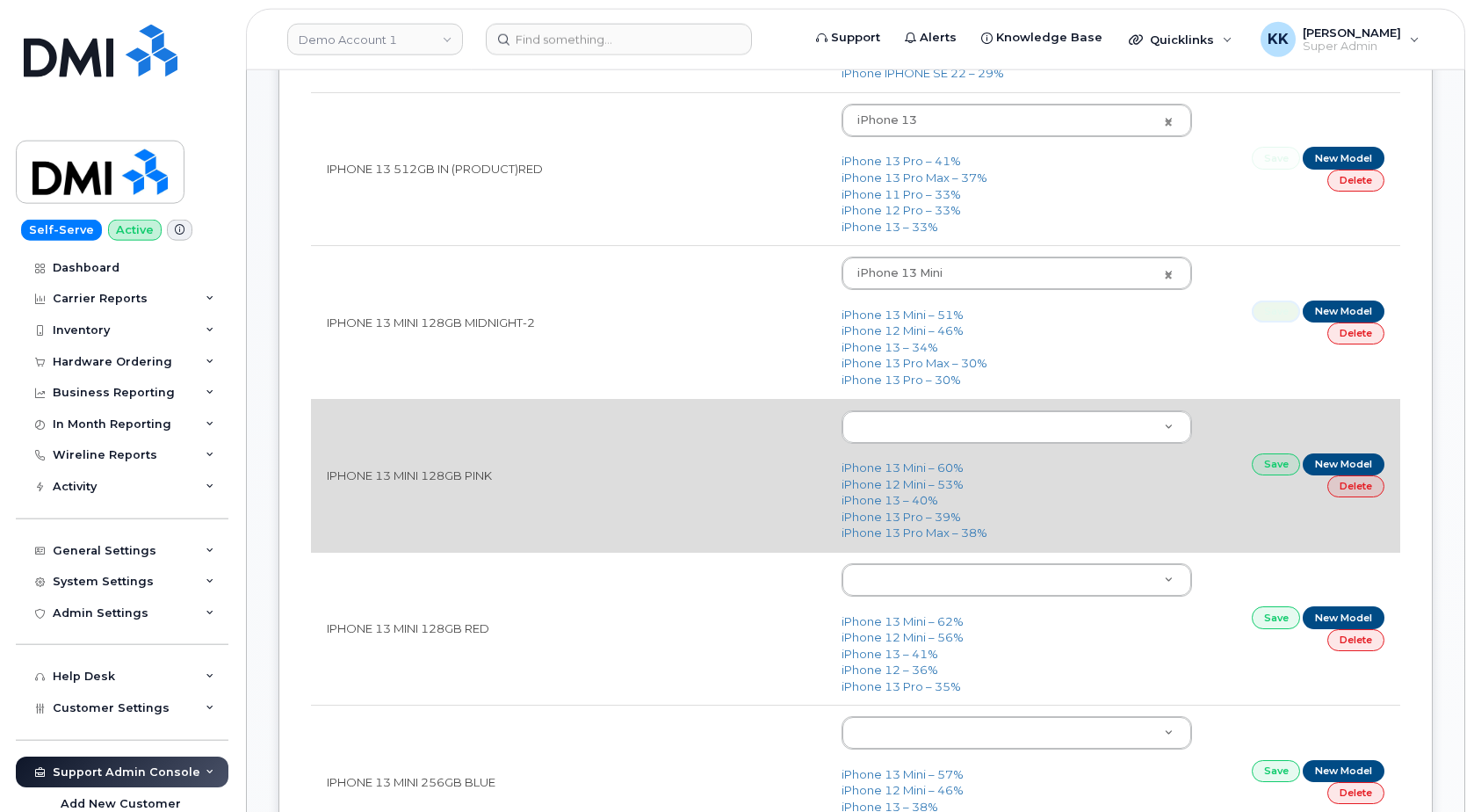
scroll to position [1075, 0]
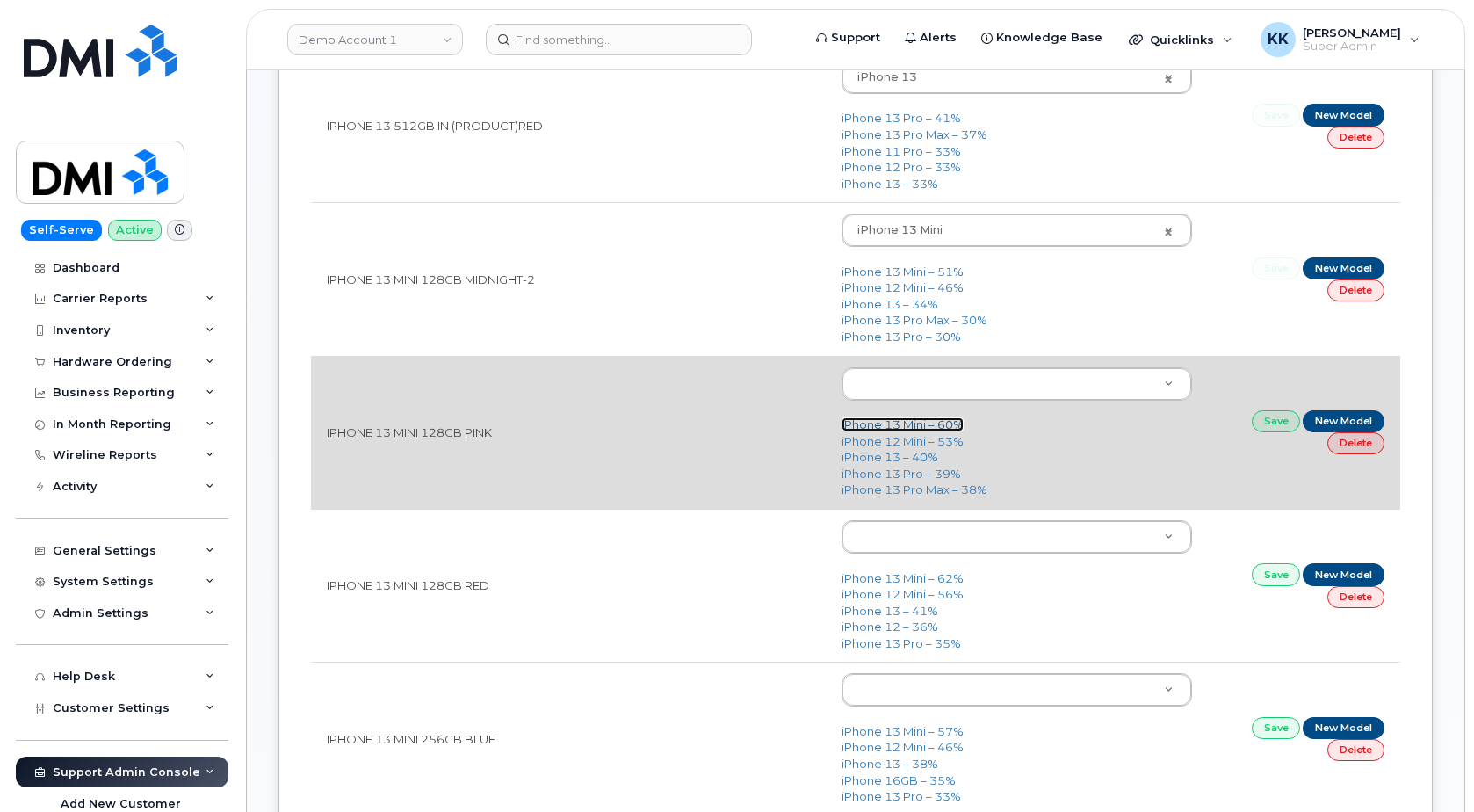
click at [895, 424] on link "iPhone 13 Mini – 60%" at bounding box center [903, 424] width 123 height 14
type input "2613"
click at [1273, 419] on link "Save" at bounding box center [1276, 421] width 49 height 22
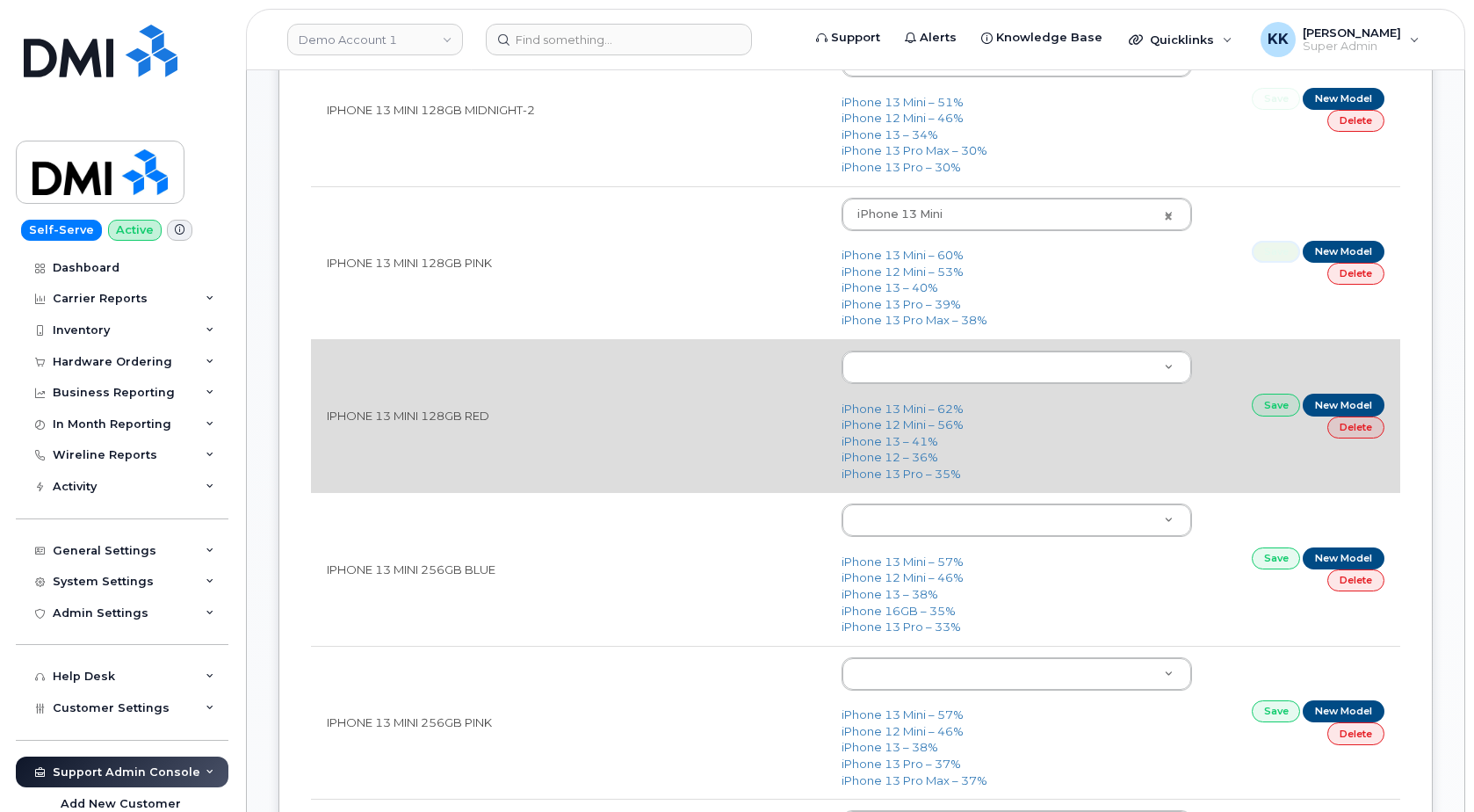
scroll to position [1254, 0]
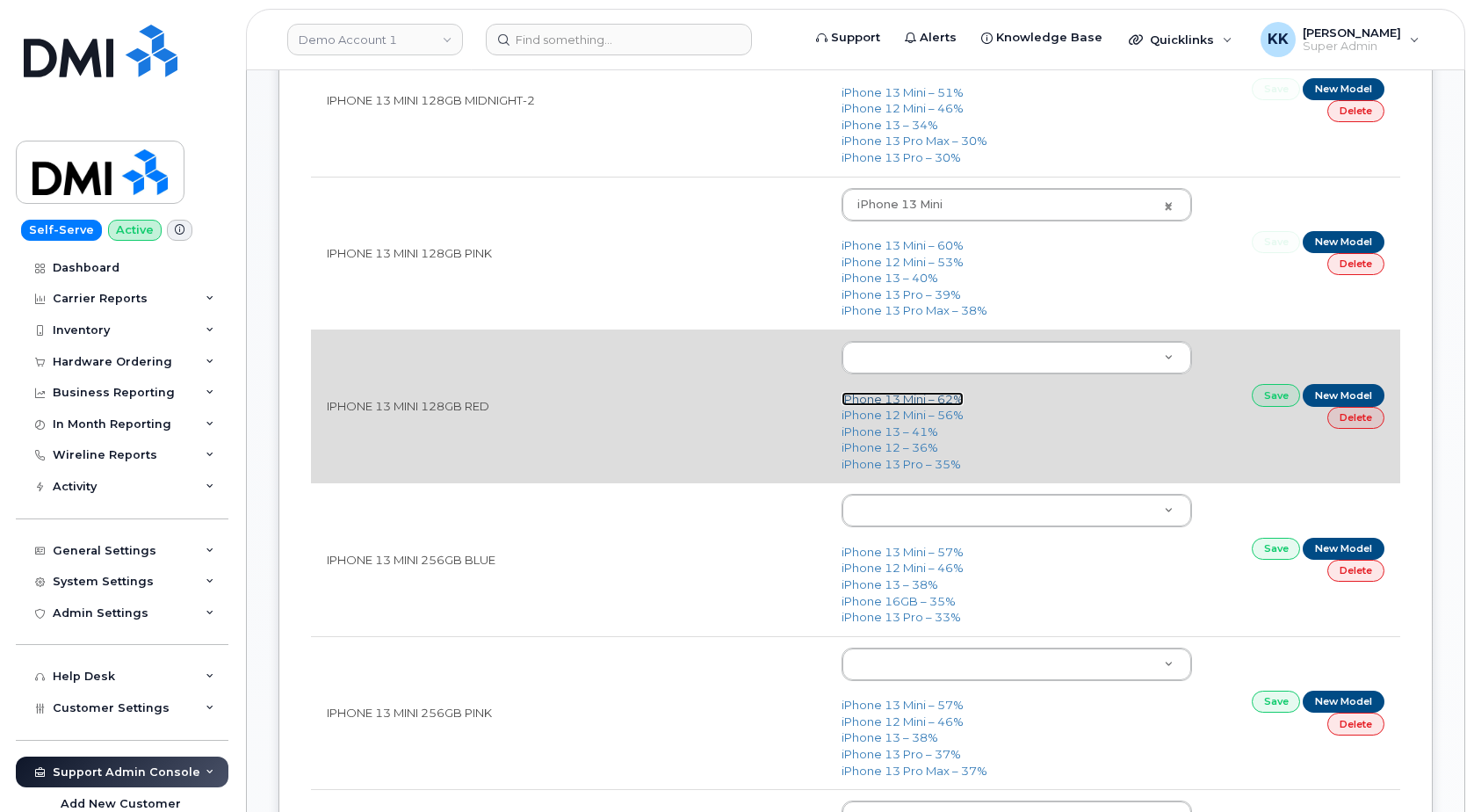
click at [900, 403] on link "iPhone 13 Mini – 62%" at bounding box center [903, 399] width 123 height 14
type input "2613"
click at [1270, 401] on link "Save" at bounding box center [1276, 395] width 49 height 22
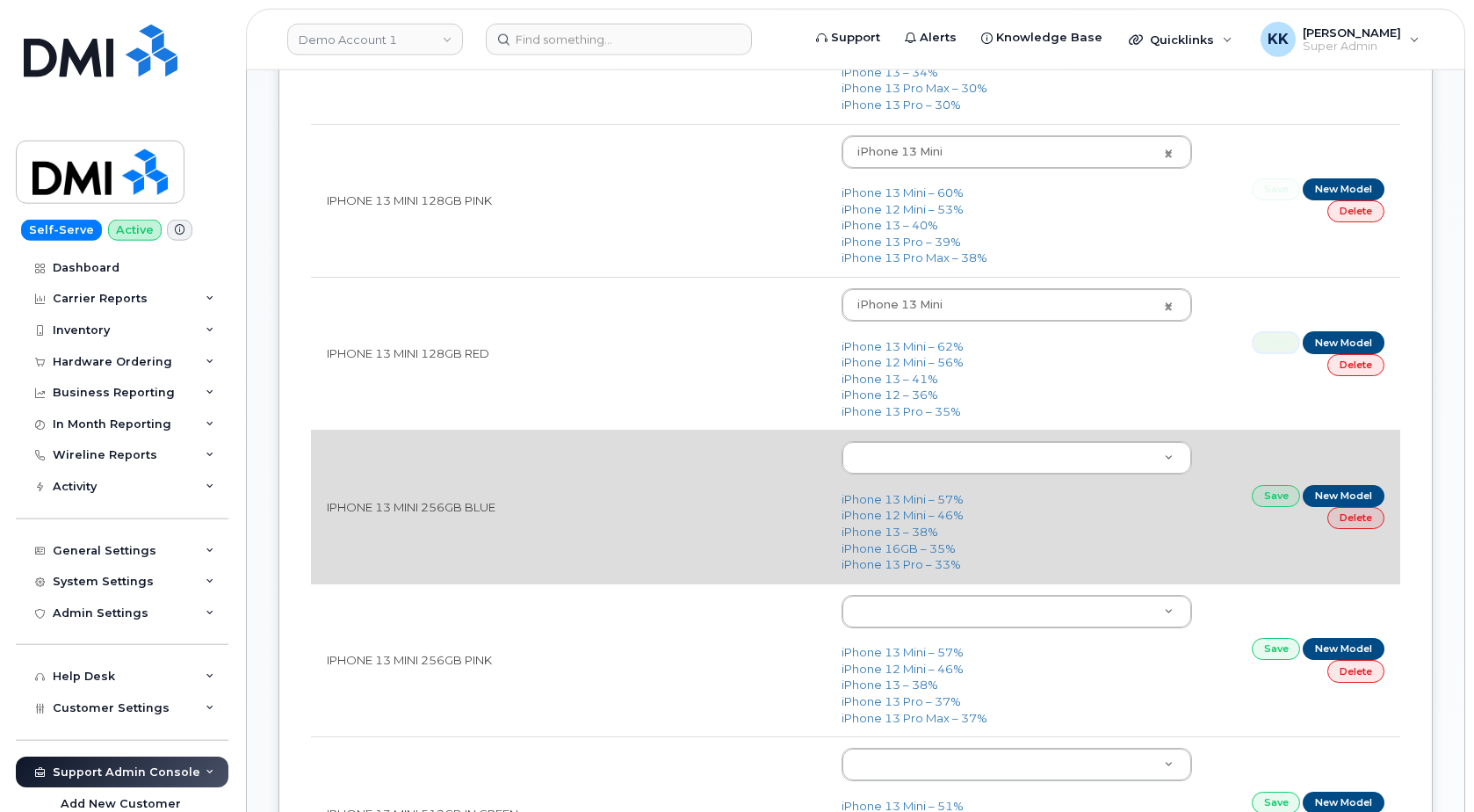
scroll to position [1434, 0]
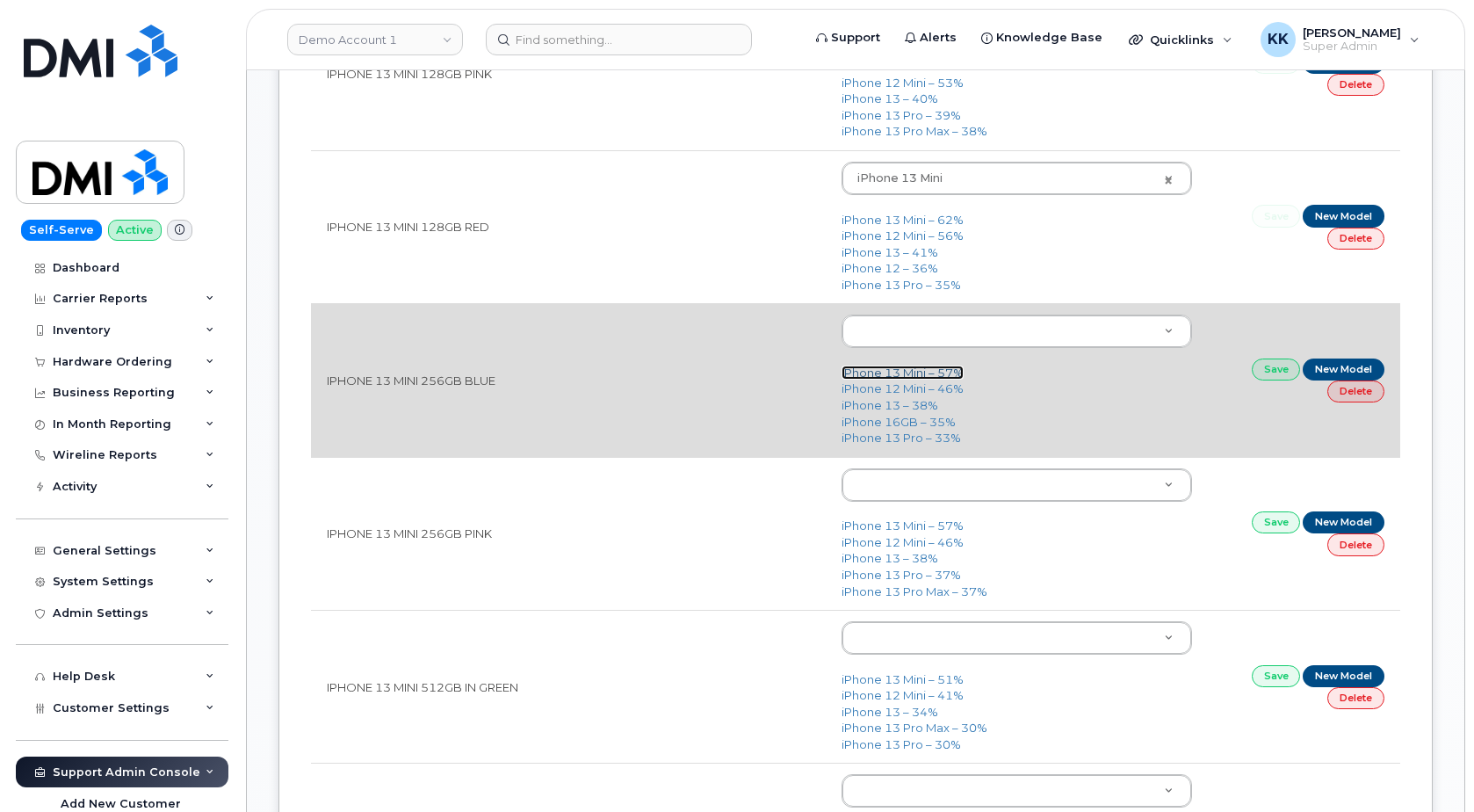
click at [903, 375] on link "iPhone 13 Mini – 57%" at bounding box center [903, 373] width 123 height 14
type input "2613"
click at [1260, 375] on link "Save" at bounding box center [1276, 370] width 49 height 22
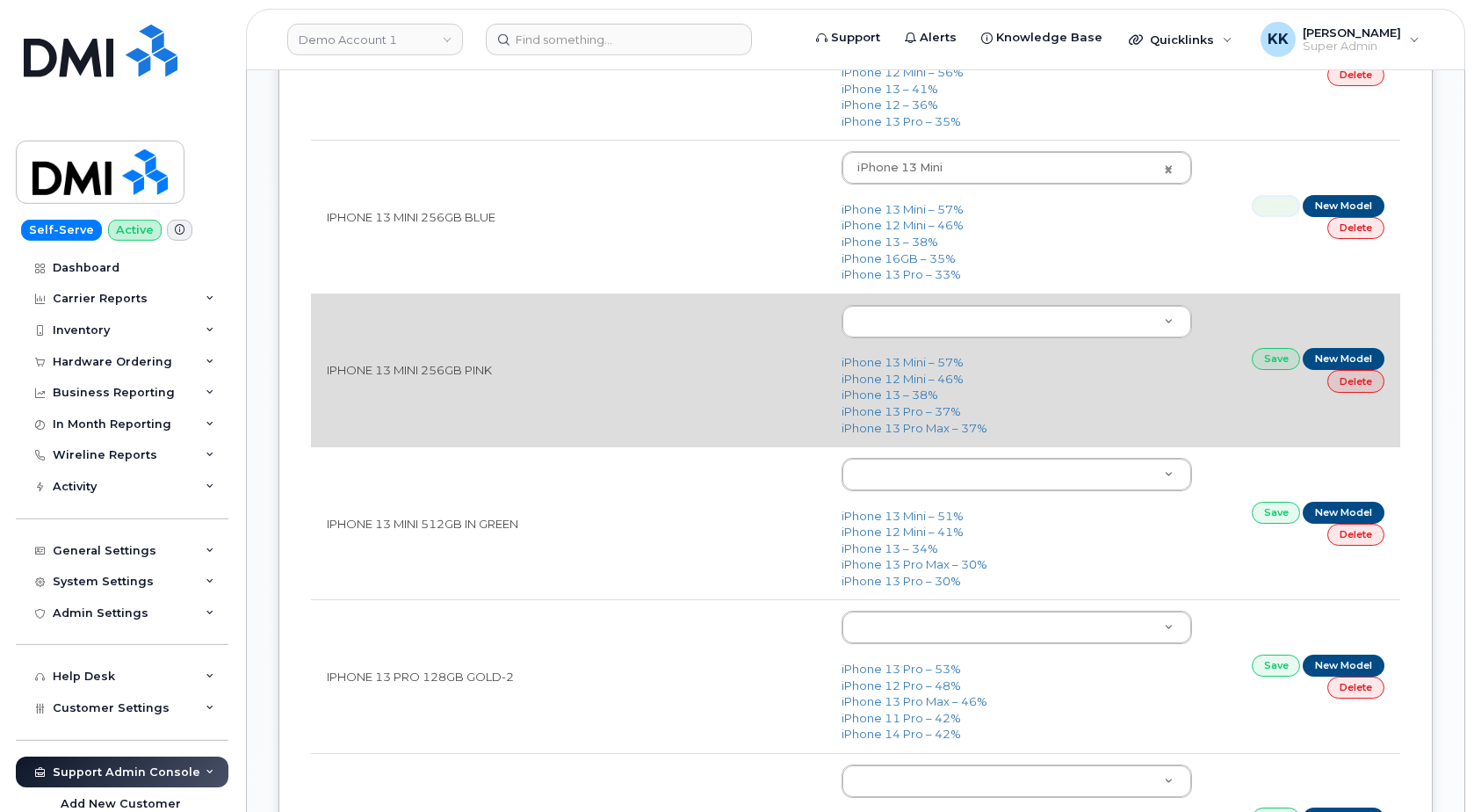
scroll to position [1613, 0]
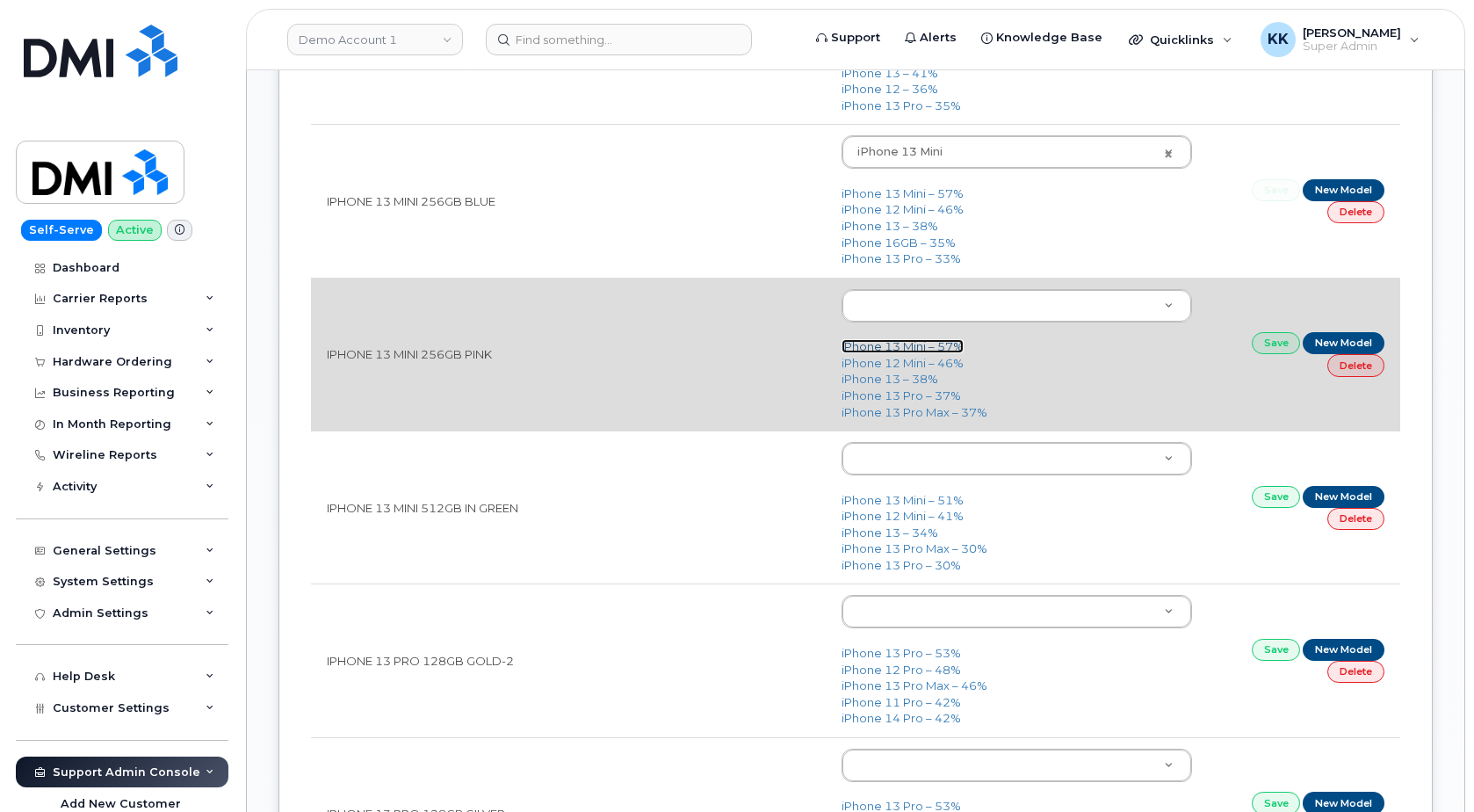
click at [877, 353] on link "iPhone 13 Mini – 57%" at bounding box center [903, 346] width 123 height 14
type input "2613"
click at [1275, 346] on link "Save" at bounding box center [1276, 343] width 49 height 22
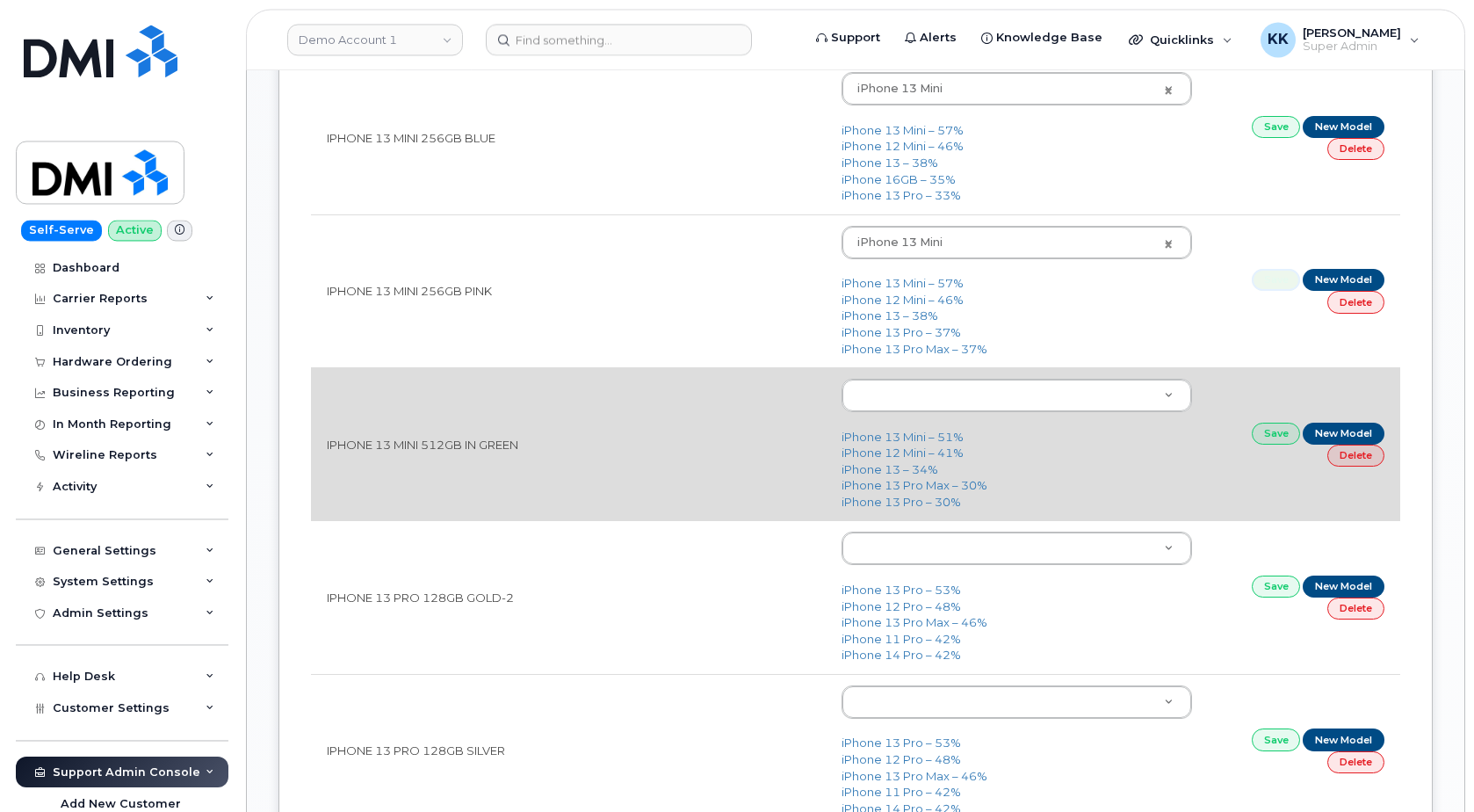
scroll to position [1702, 0]
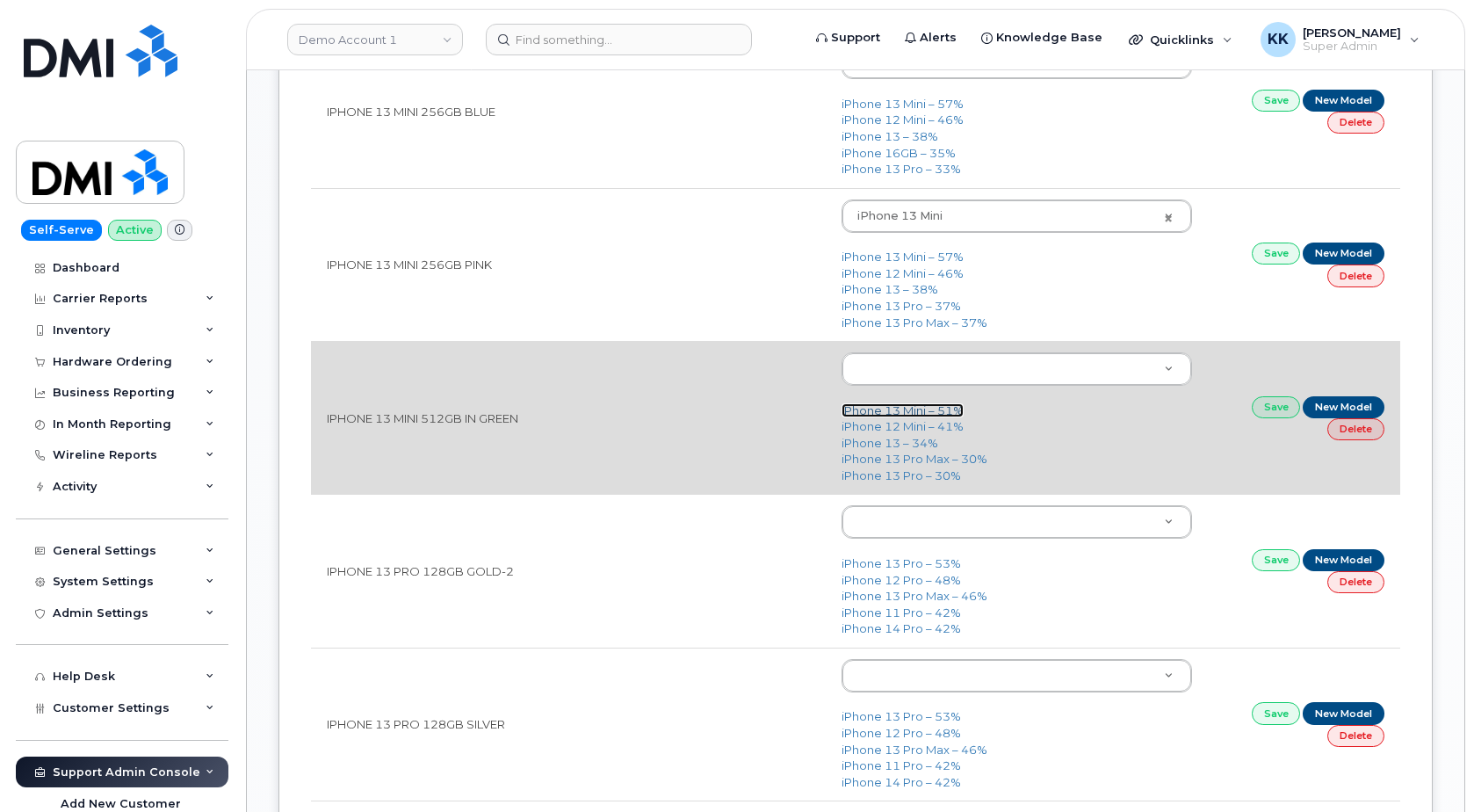
click at [924, 411] on link "iPhone 13 Mini – 51%" at bounding box center [903, 410] width 123 height 14
type input "2613"
click at [1265, 407] on link "Save" at bounding box center [1276, 407] width 49 height 22
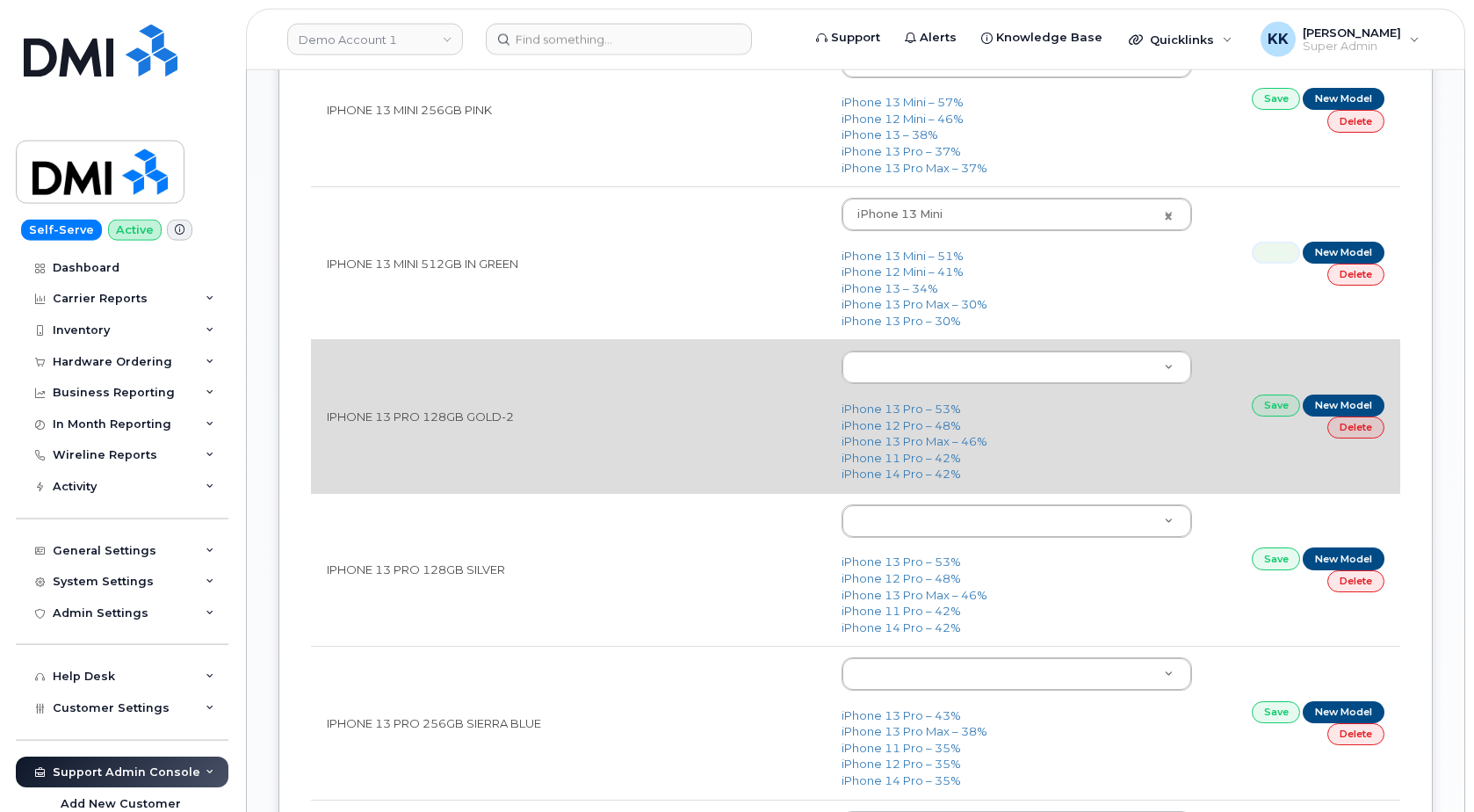
scroll to position [1881, 0]
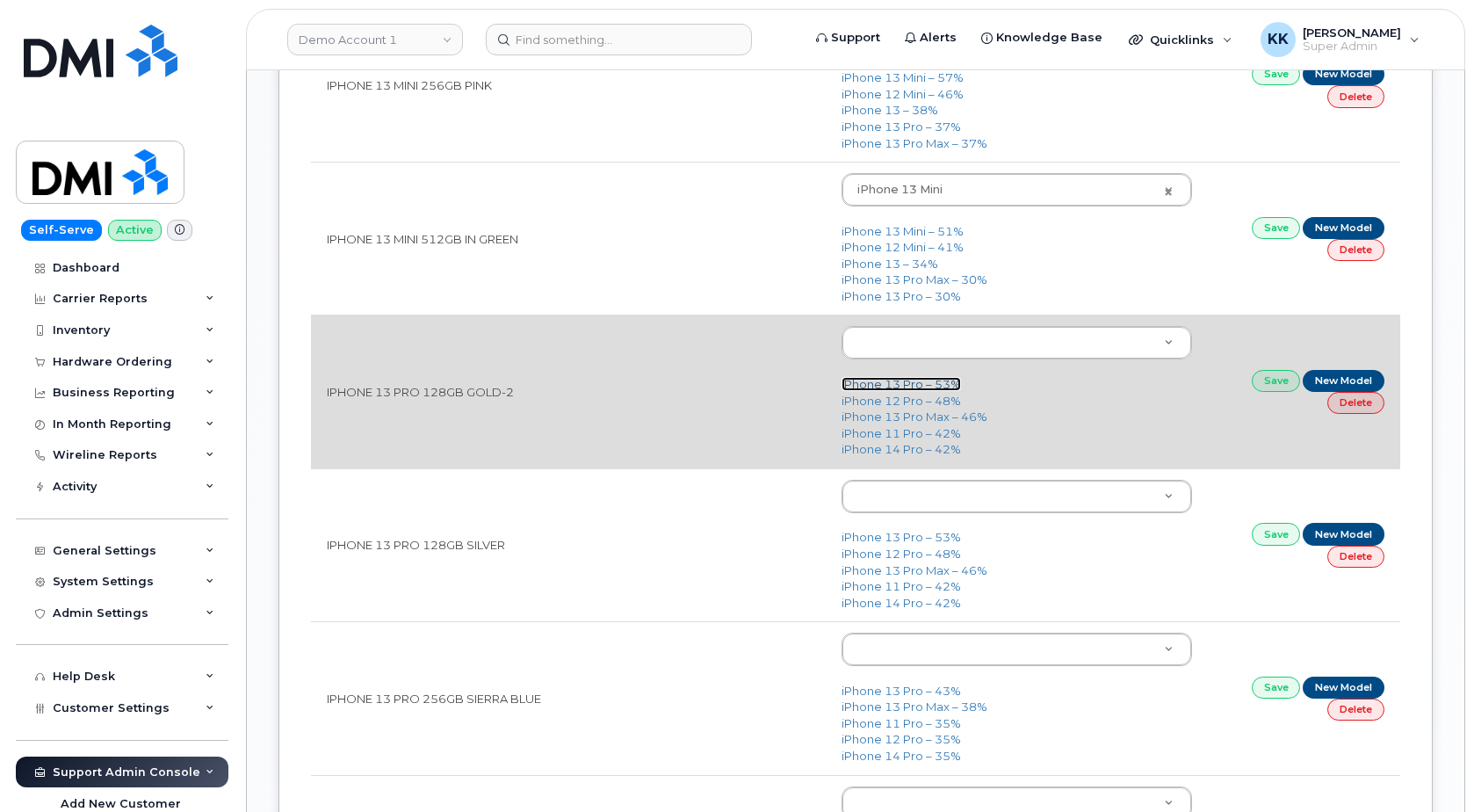
click at [901, 390] on link "iPhone 13 Pro – 53%" at bounding box center [902, 384] width 120 height 14
type input "2614"
click at [1261, 386] on link "Save" at bounding box center [1276, 381] width 49 height 22
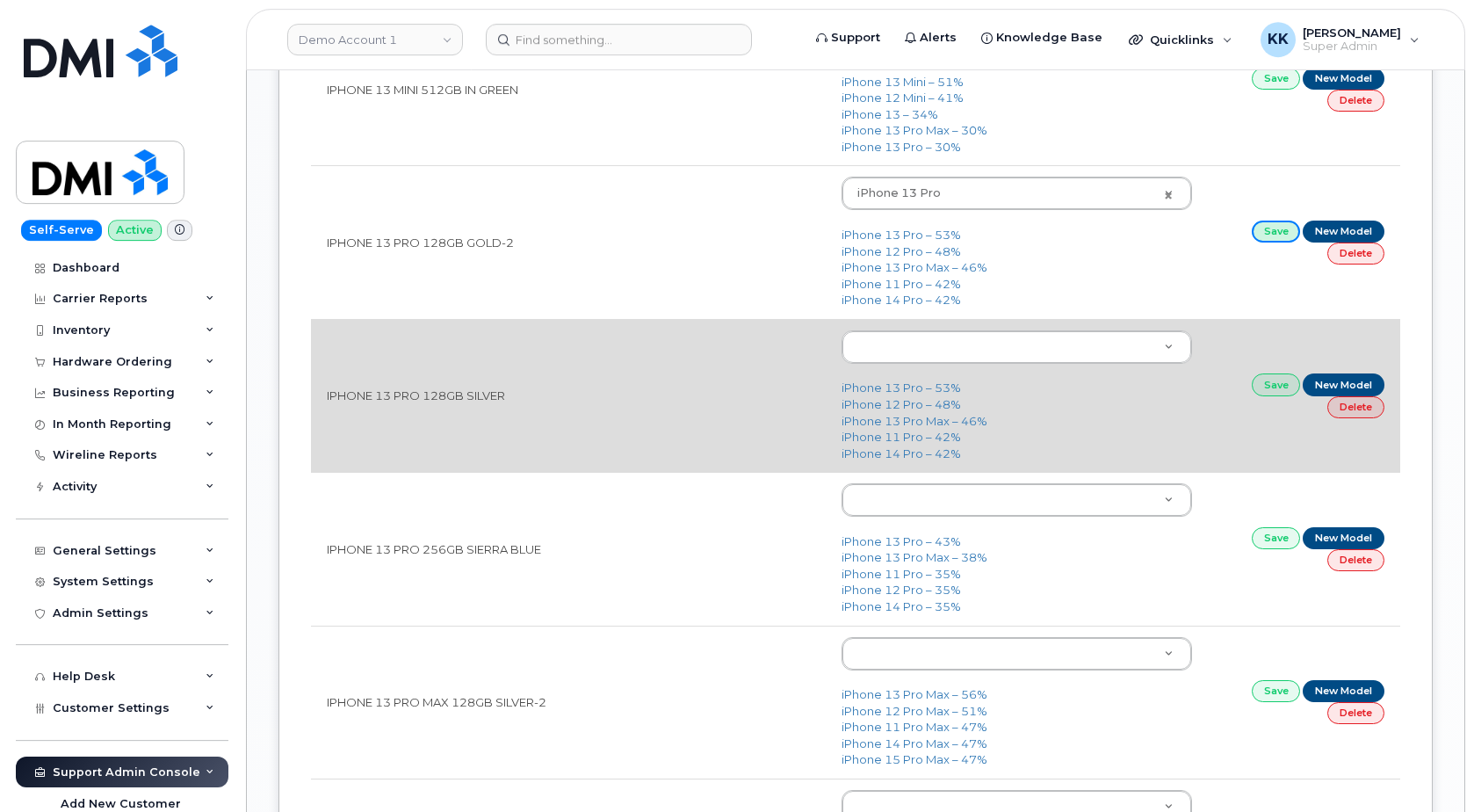
scroll to position [2060, 0]
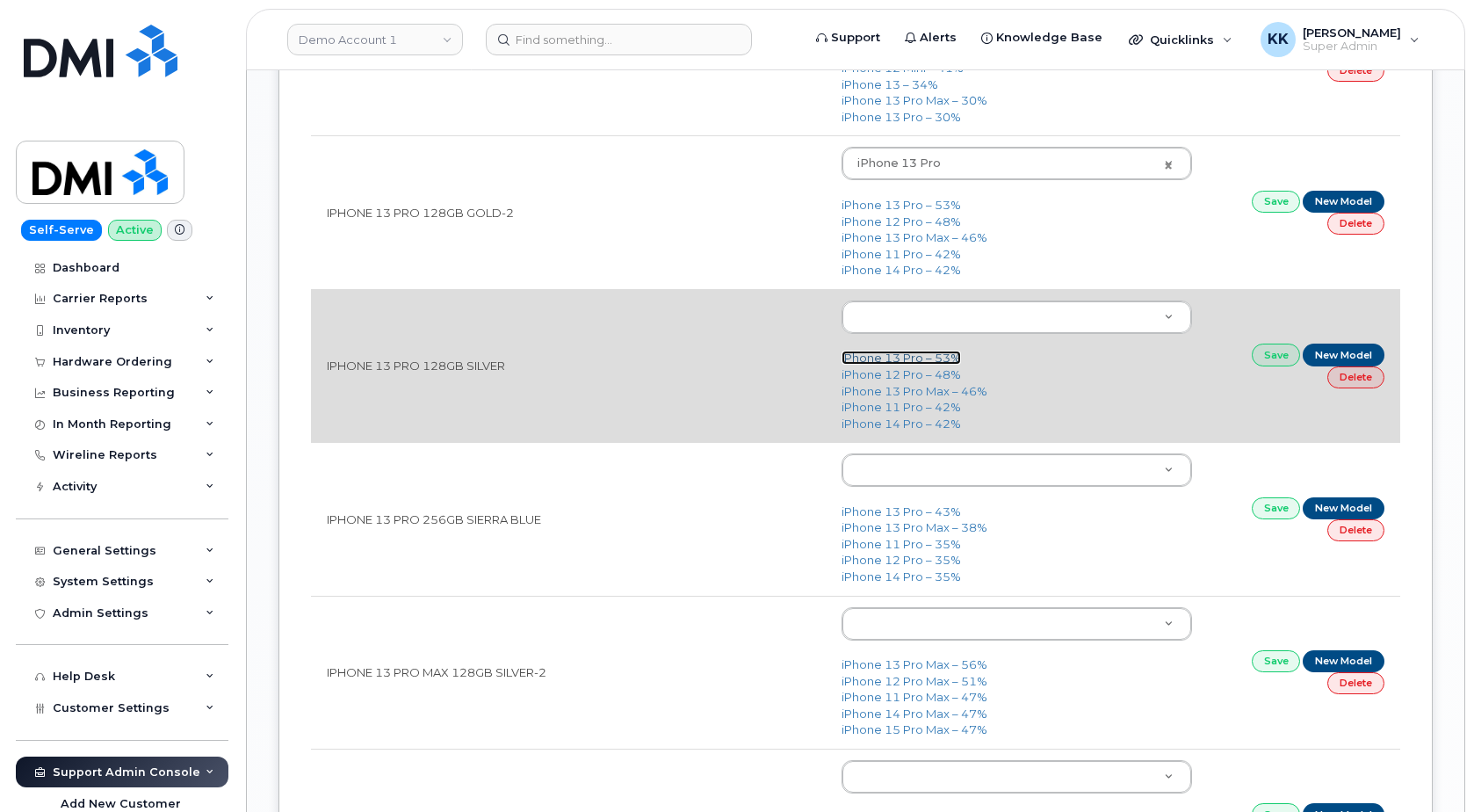
click at [894, 357] on link "iPhone 13 Pro – 53%" at bounding box center [902, 358] width 120 height 14
type input "2614"
click at [1265, 358] on link "Save" at bounding box center [1276, 355] width 49 height 22
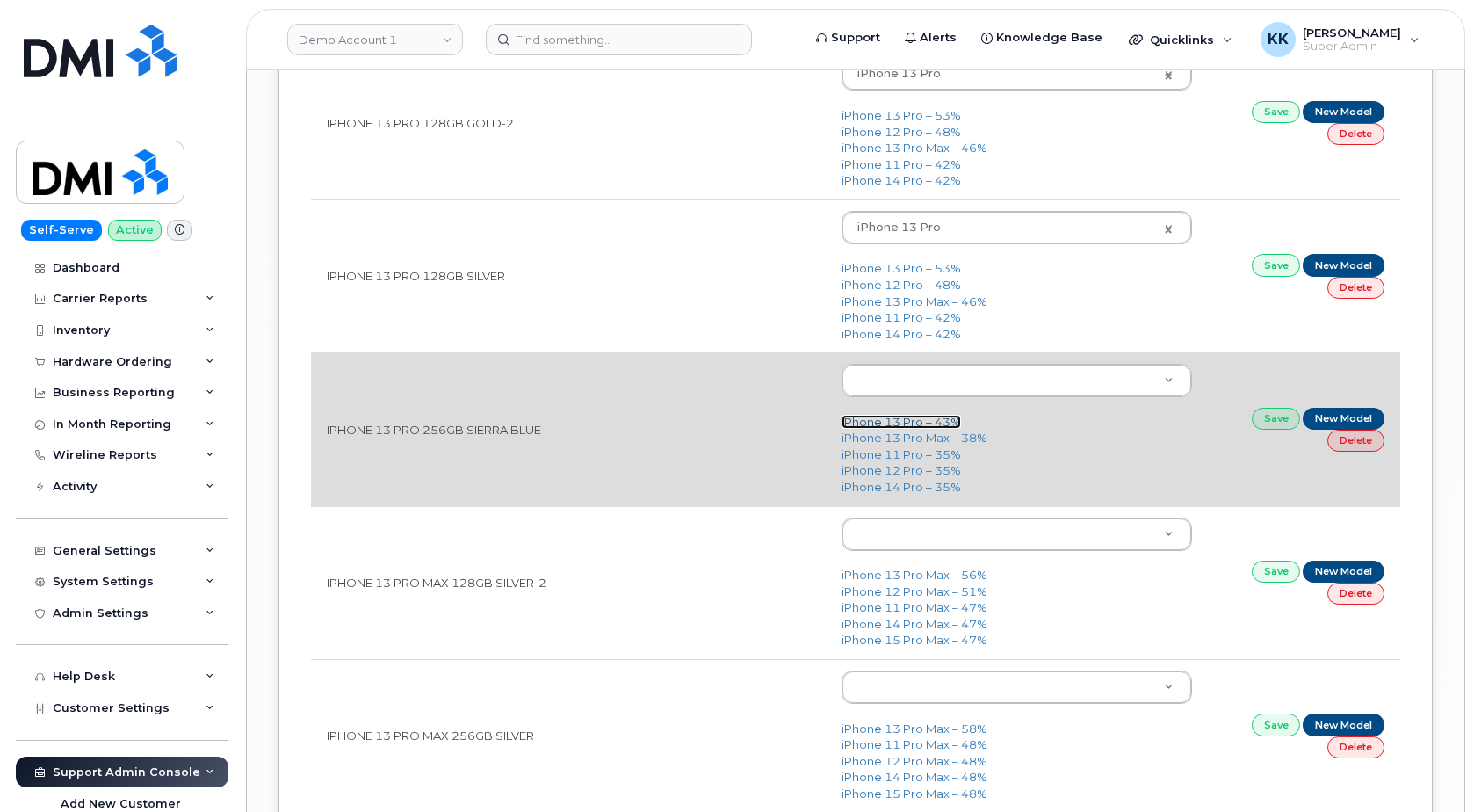
click at [929, 421] on link "iPhone 13 Pro – 43%" at bounding box center [902, 421] width 120 height 14
type input "2614"
click at [1258, 422] on link "Save" at bounding box center [1276, 418] width 49 height 22
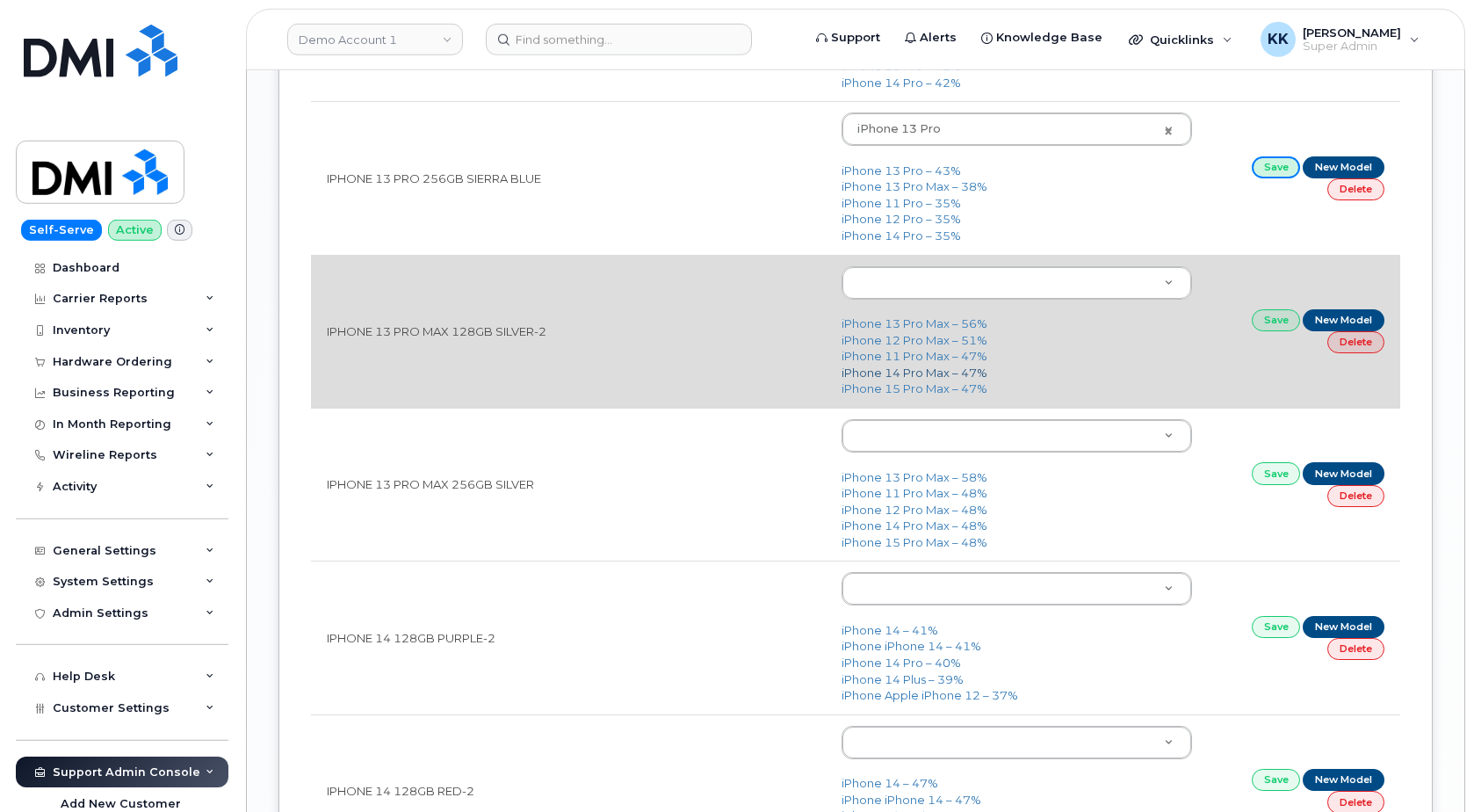
scroll to position [2419, 0]
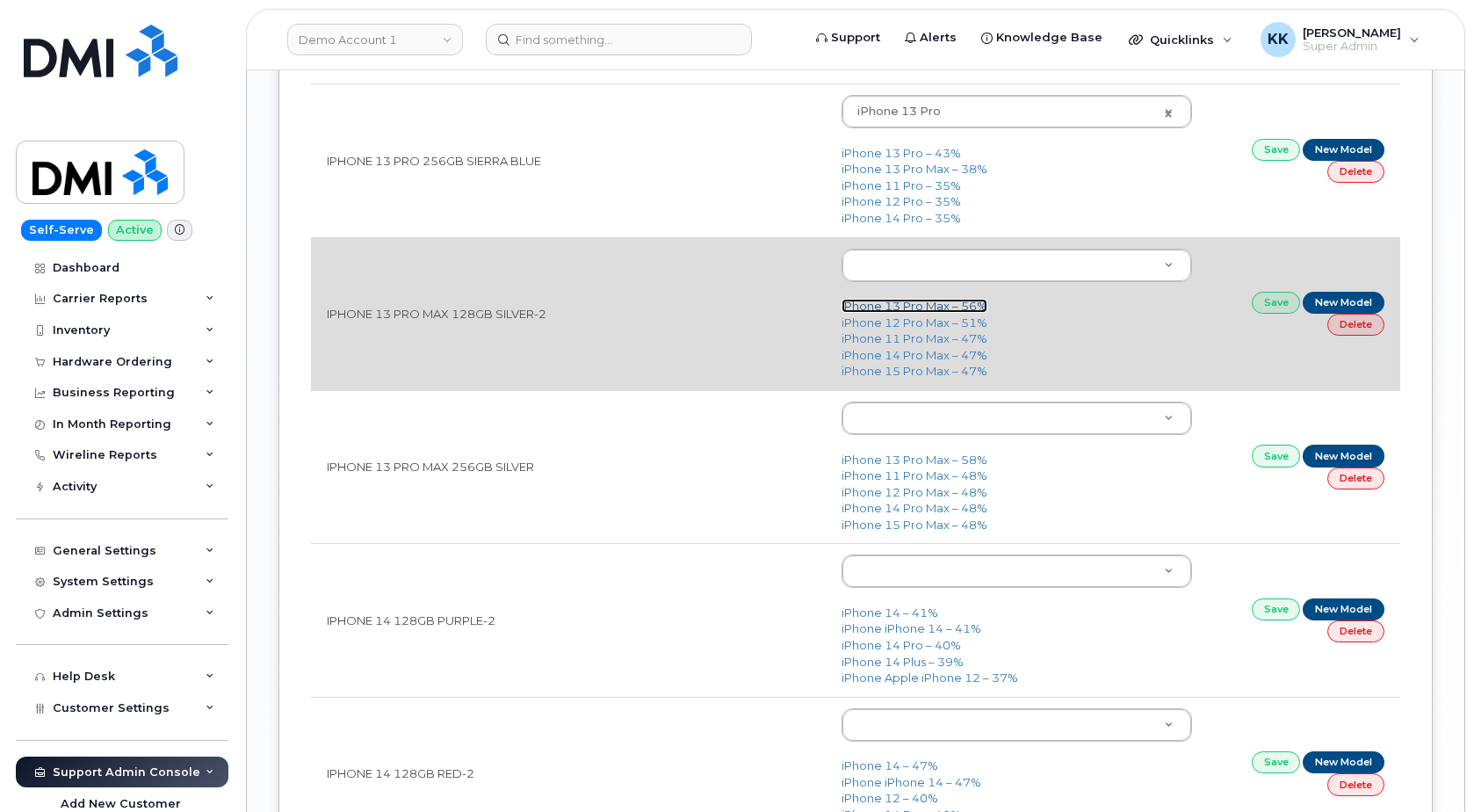
click at [889, 302] on link "iPhone 13 Pro Max – 56%" at bounding box center [915, 306] width 146 height 14
type input "2615"
click at [1265, 300] on link "Save" at bounding box center [1276, 303] width 49 height 22
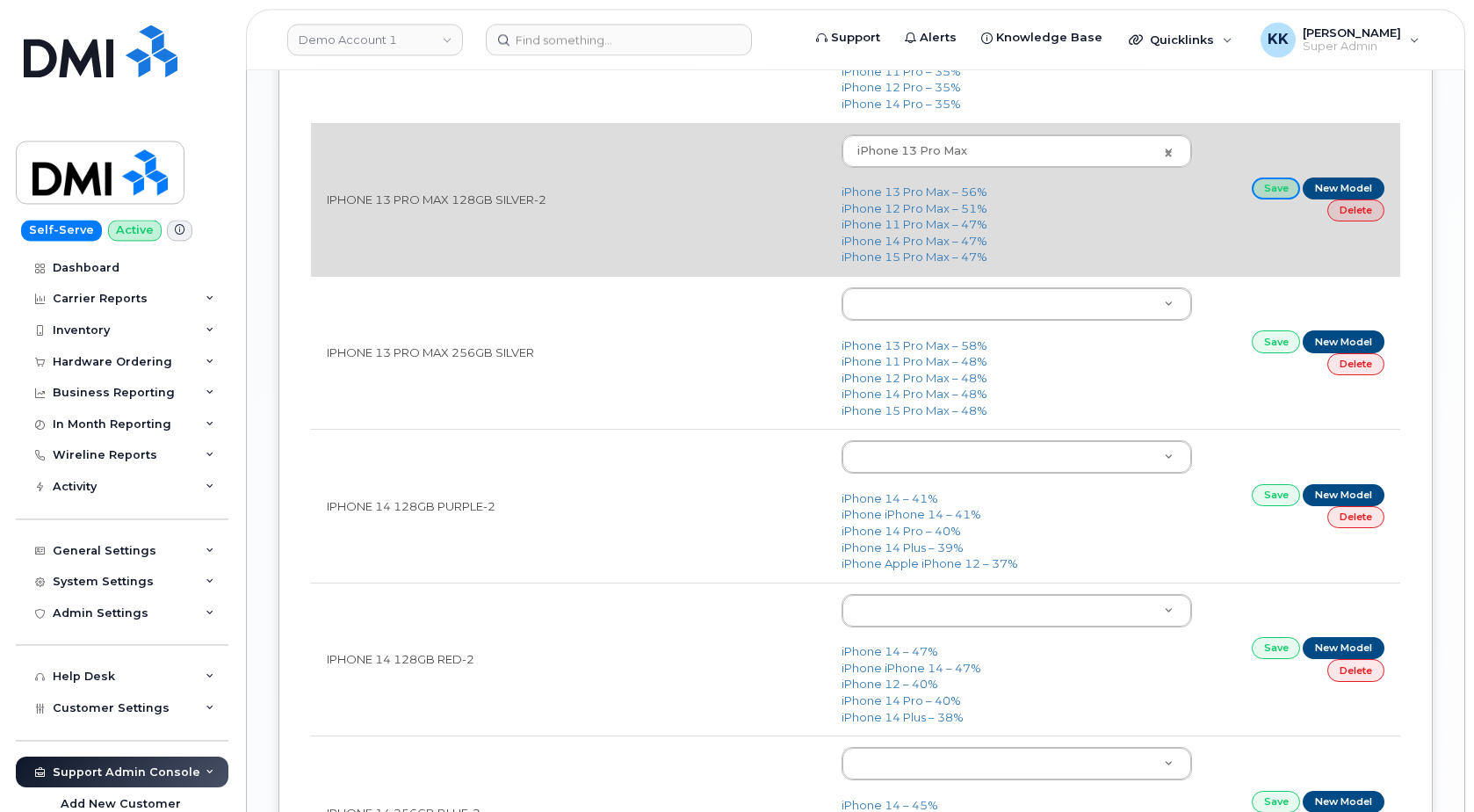
scroll to position [2598, 0]
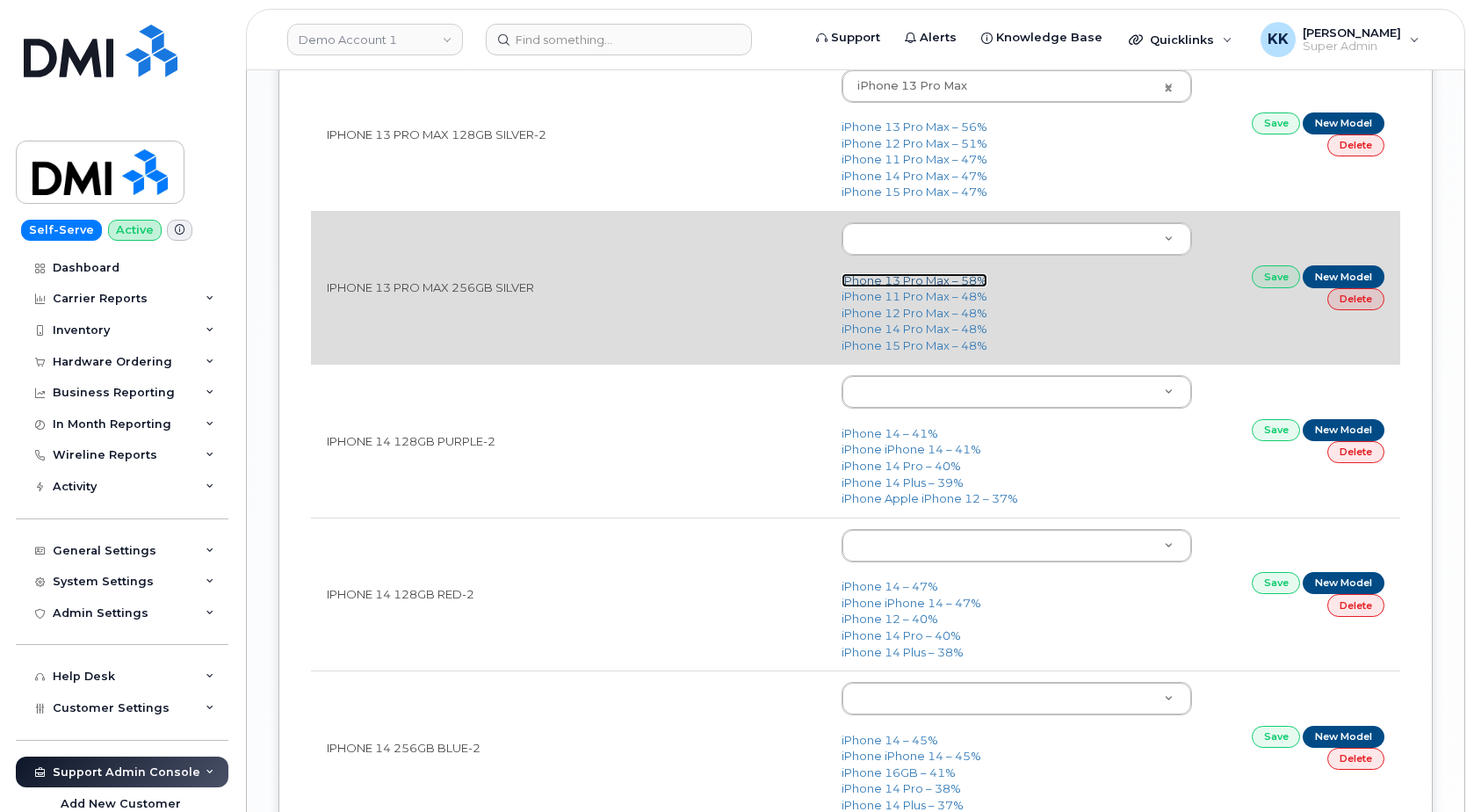
click at [908, 285] on link "iPhone 13 Pro Max – 58%" at bounding box center [915, 280] width 146 height 14
type input "2615"
click at [1266, 279] on link "Save" at bounding box center [1276, 276] width 49 height 22
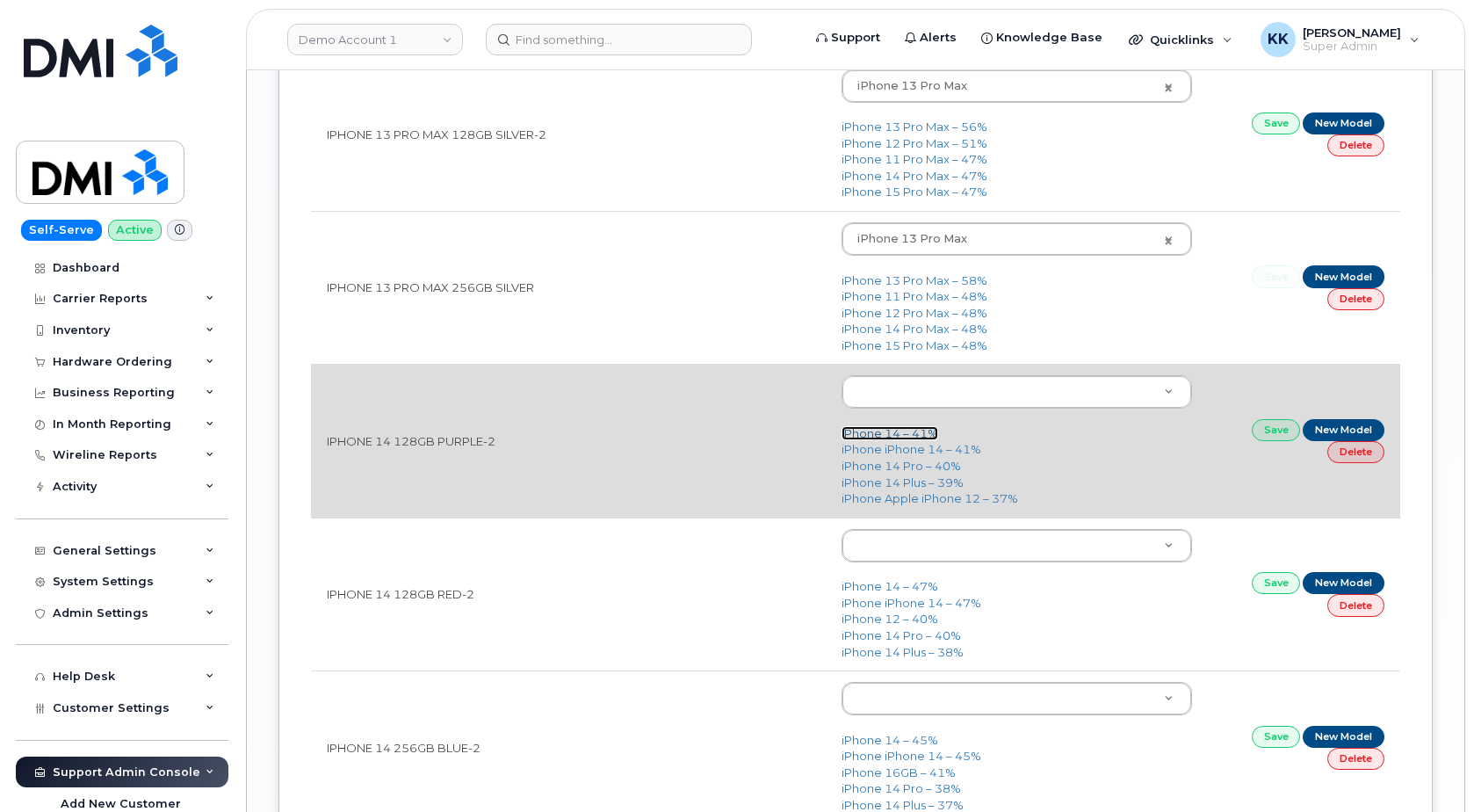
click at [880, 436] on link "iPhone 14 – 41%" at bounding box center [890, 433] width 97 height 14
type input "2778"
click at [1280, 440] on link "Save" at bounding box center [1276, 430] width 49 height 22
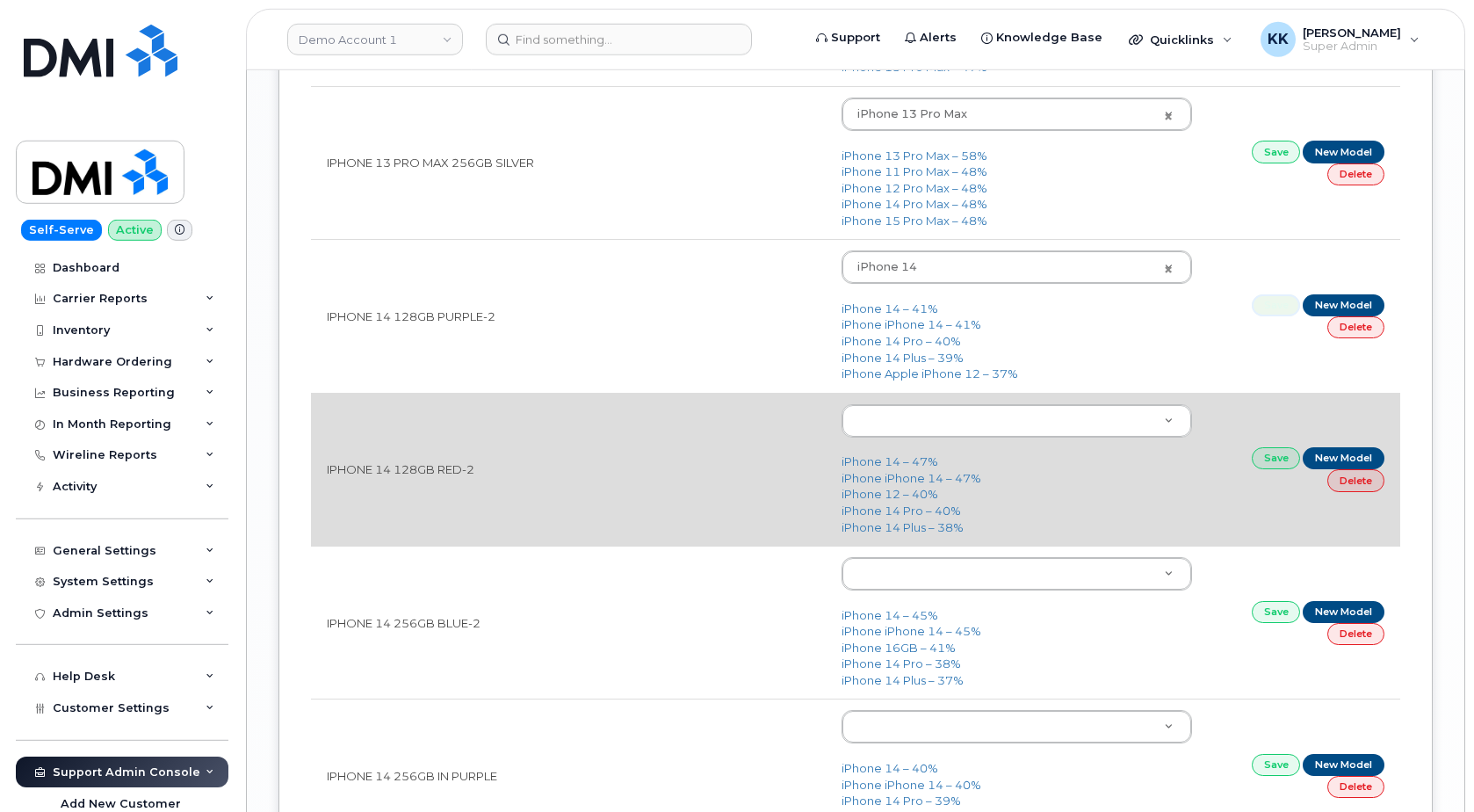
scroll to position [2778, 0]
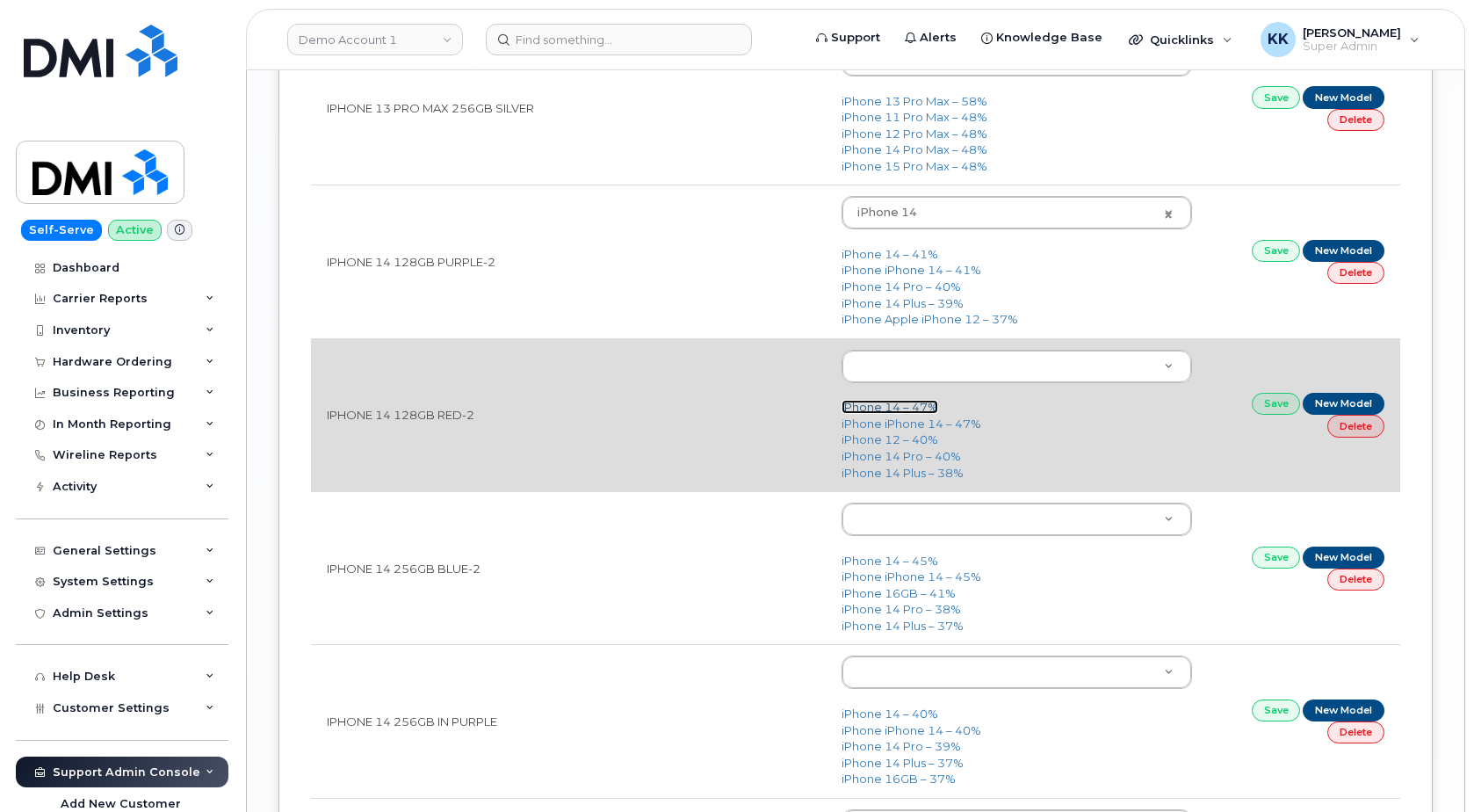
click at [908, 407] on link "iPhone 14 – 47%" at bounding box center [890, 406] width 97 height 14
type input "2778"
click at [1271, 411] on link "Save" at bounding box center [1276, 404] width 49 height 22
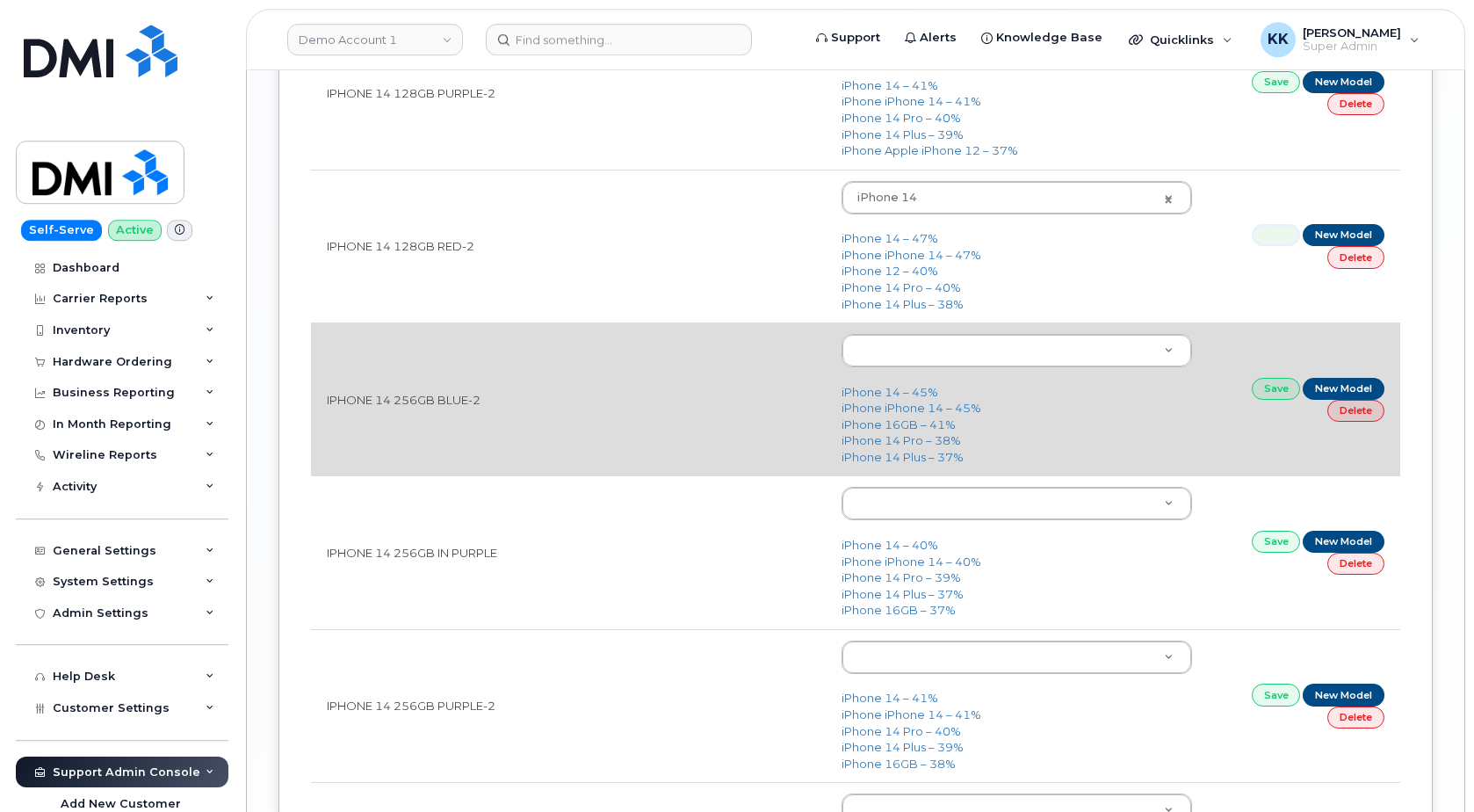
scroll to position [2956, 0]
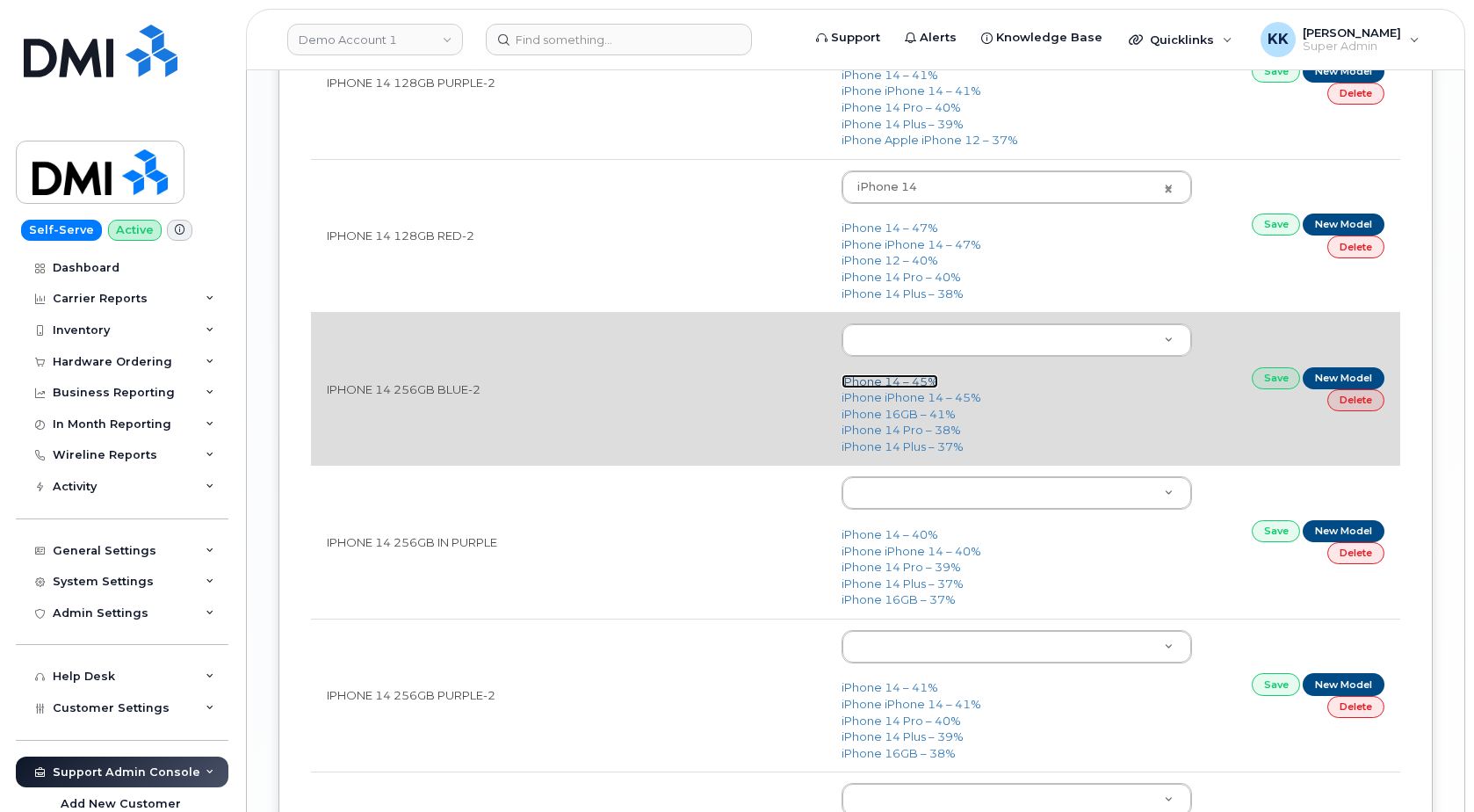
click at [902, 384] on link "iPhone 14 – 45%" at bounding box center [890, 382] width 97 height 14
type input "2778"
click at [1260, 383] on link "Save" at bounding box center [1276, 378] width 49 height 22
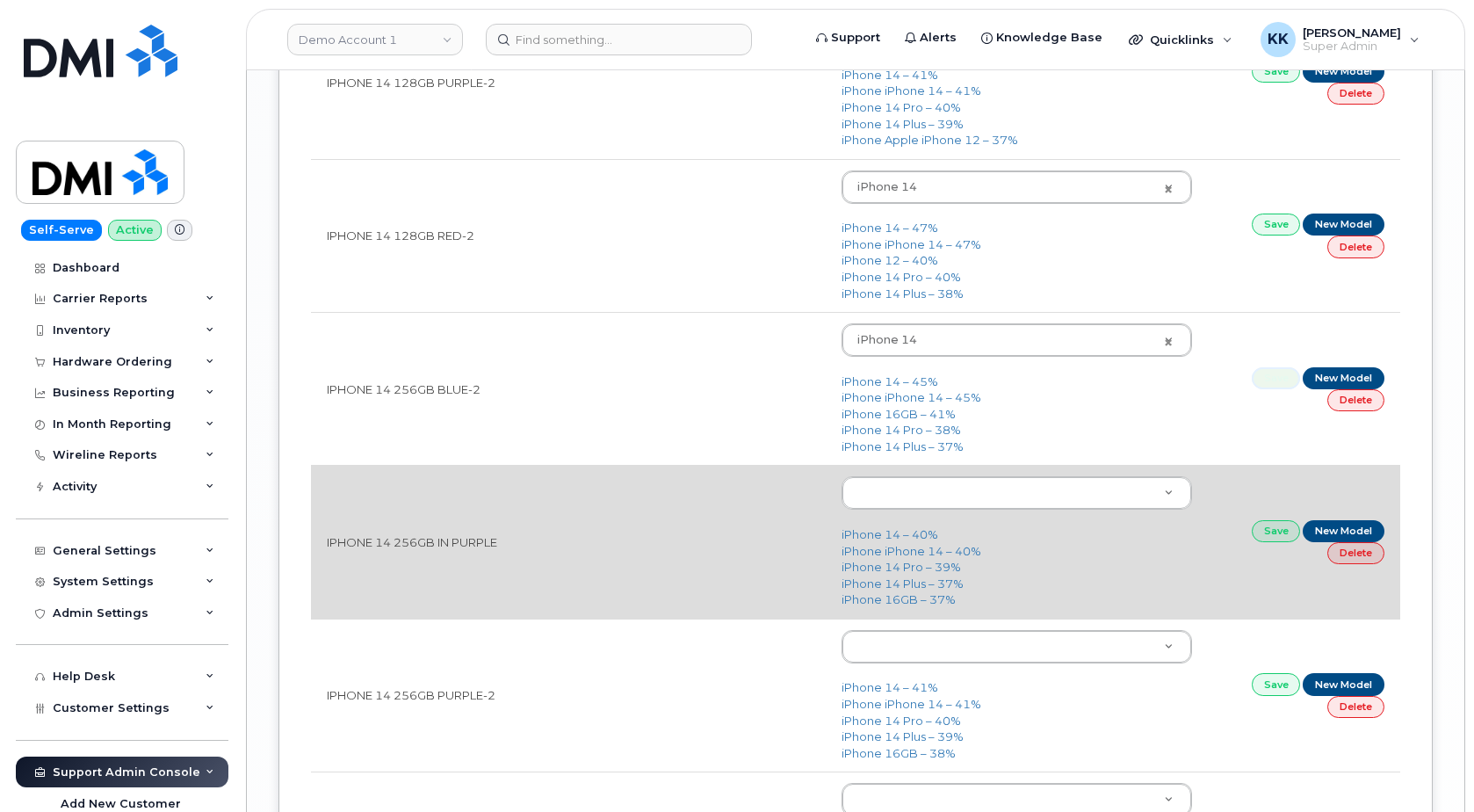
scroll to position [3046, 0]
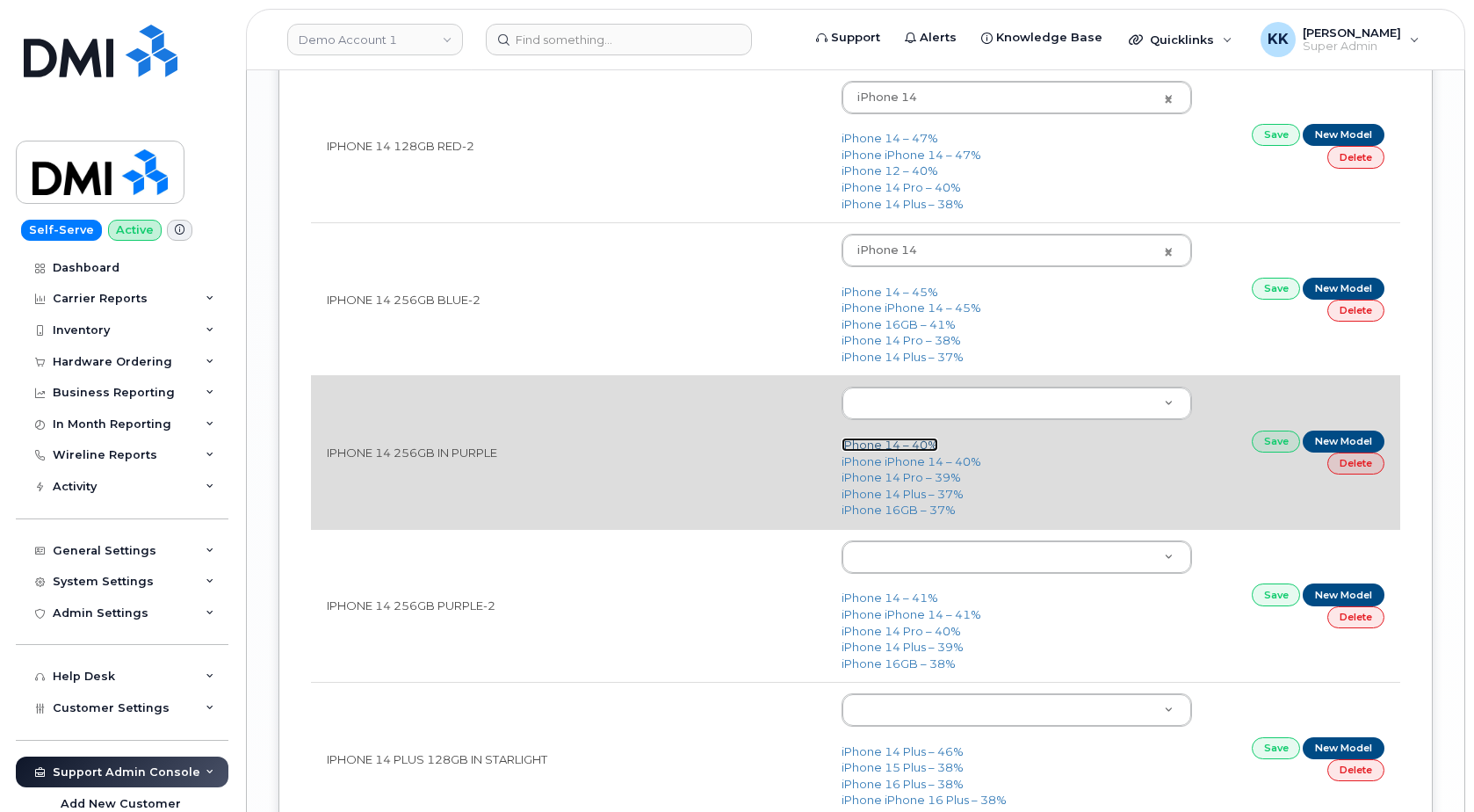
click at [918, 448] on link "iPhone 14 – 40%" at bounding box center [890, 444] width 97 height 14
type input "2778"
click at [1280, 446] on link "Save" at bounding box center [1276, 441] width 49 height 22
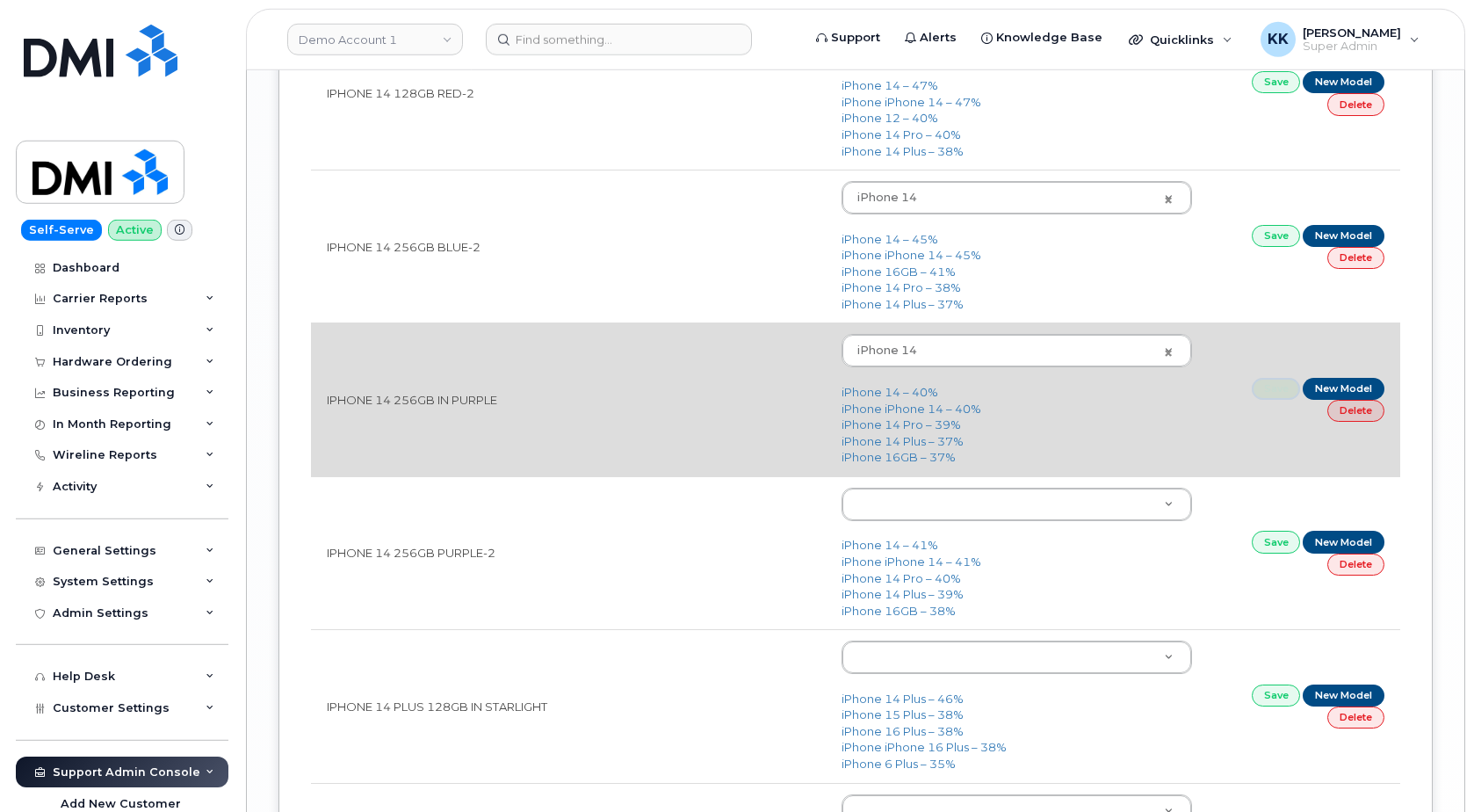
scroll to position [3135, 0]
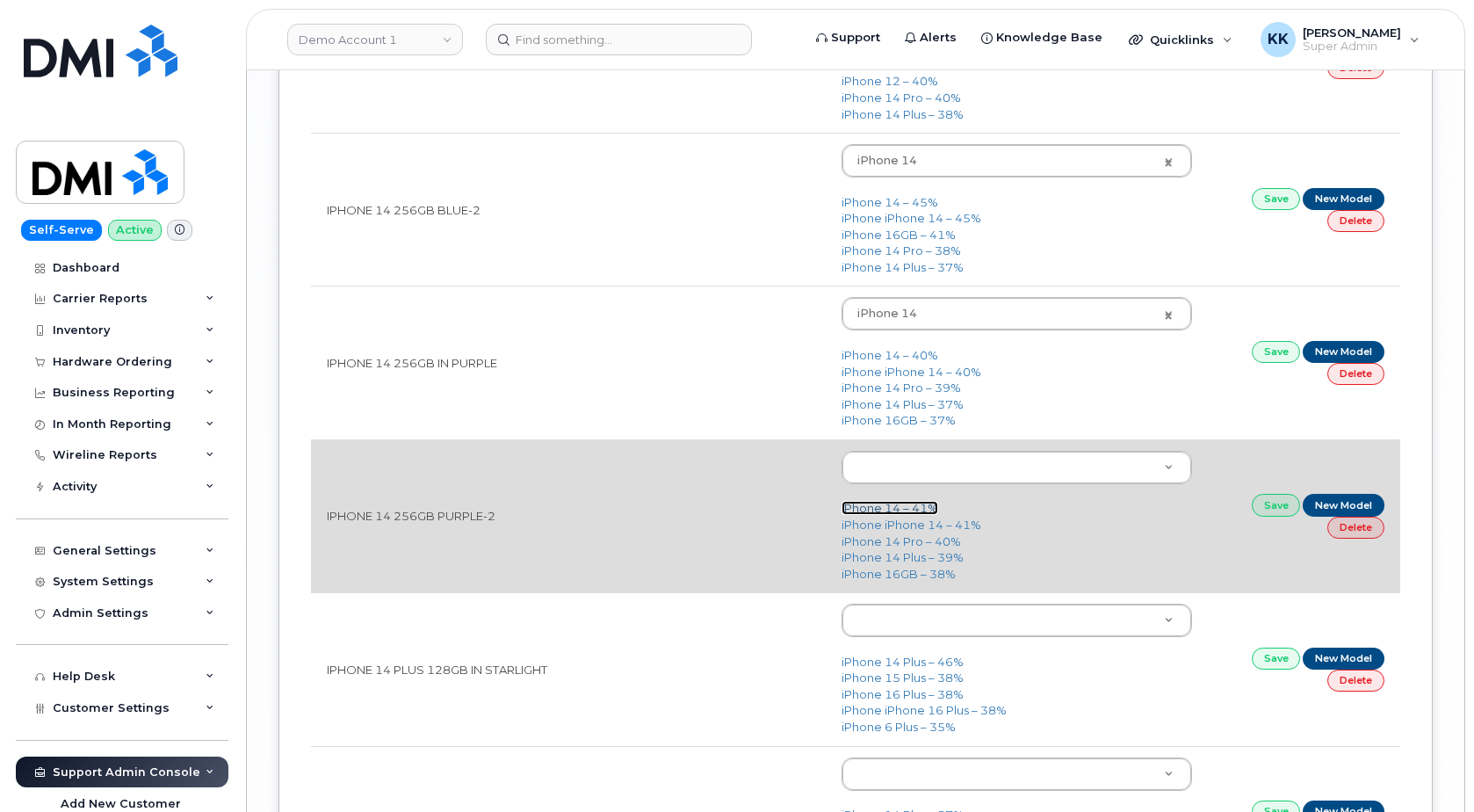
click at [894, 515] on link "iPhone 14 – 41%" at bounding box center [890, 507] width 97 height 14
type input "2778"
click at [1268, 511] on link "Save" at bounding box center [1276, 504] width 49 height 22
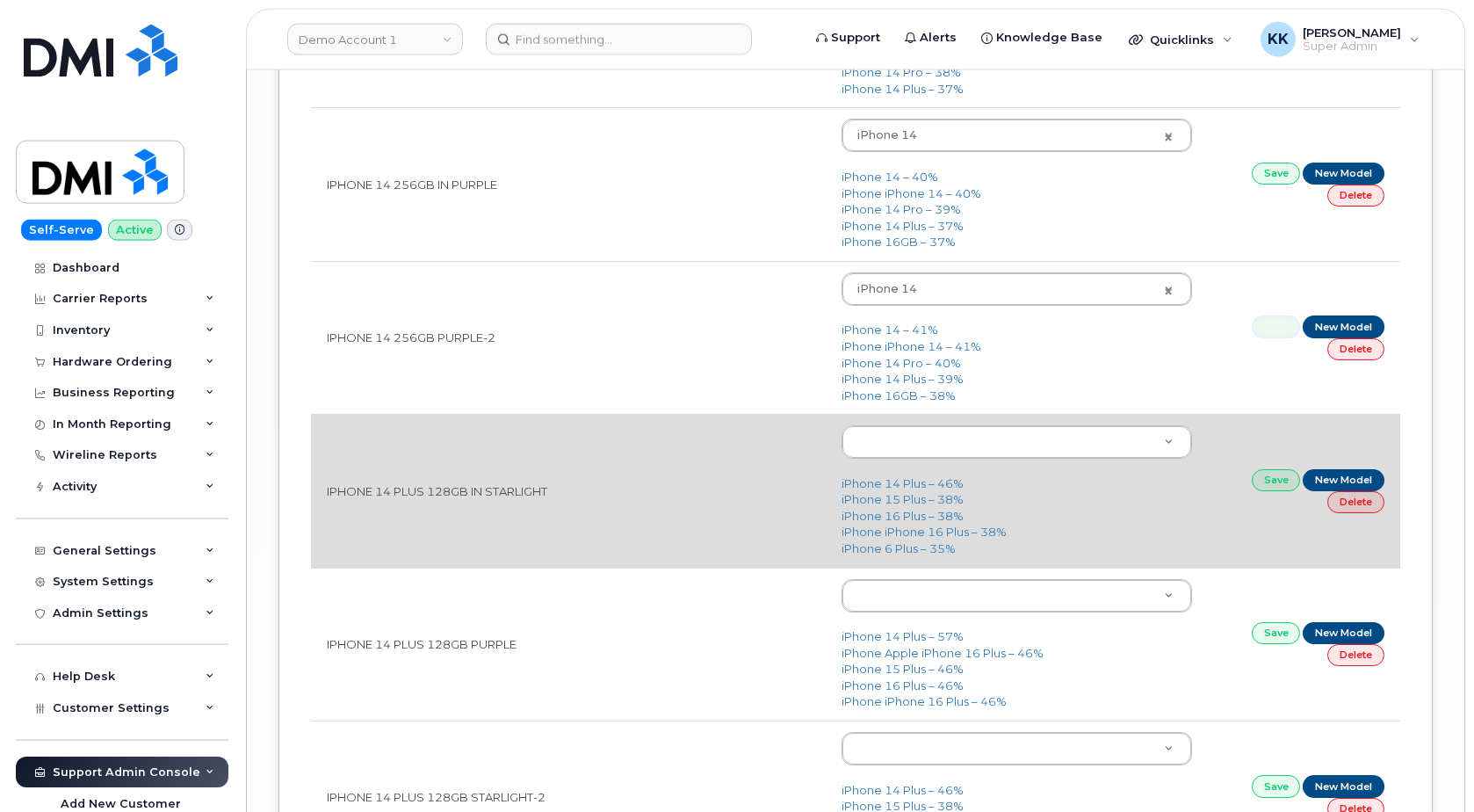
scroll to position [3315, 0]
click at [894, 488] on link "iPhone 14 Plus – 46%" at bounding box center [903, 482] width 123 height 14
type input "2776"
click at [1266, 479] on link "Save" at bounding box center [1276, 479] width 49 height 22
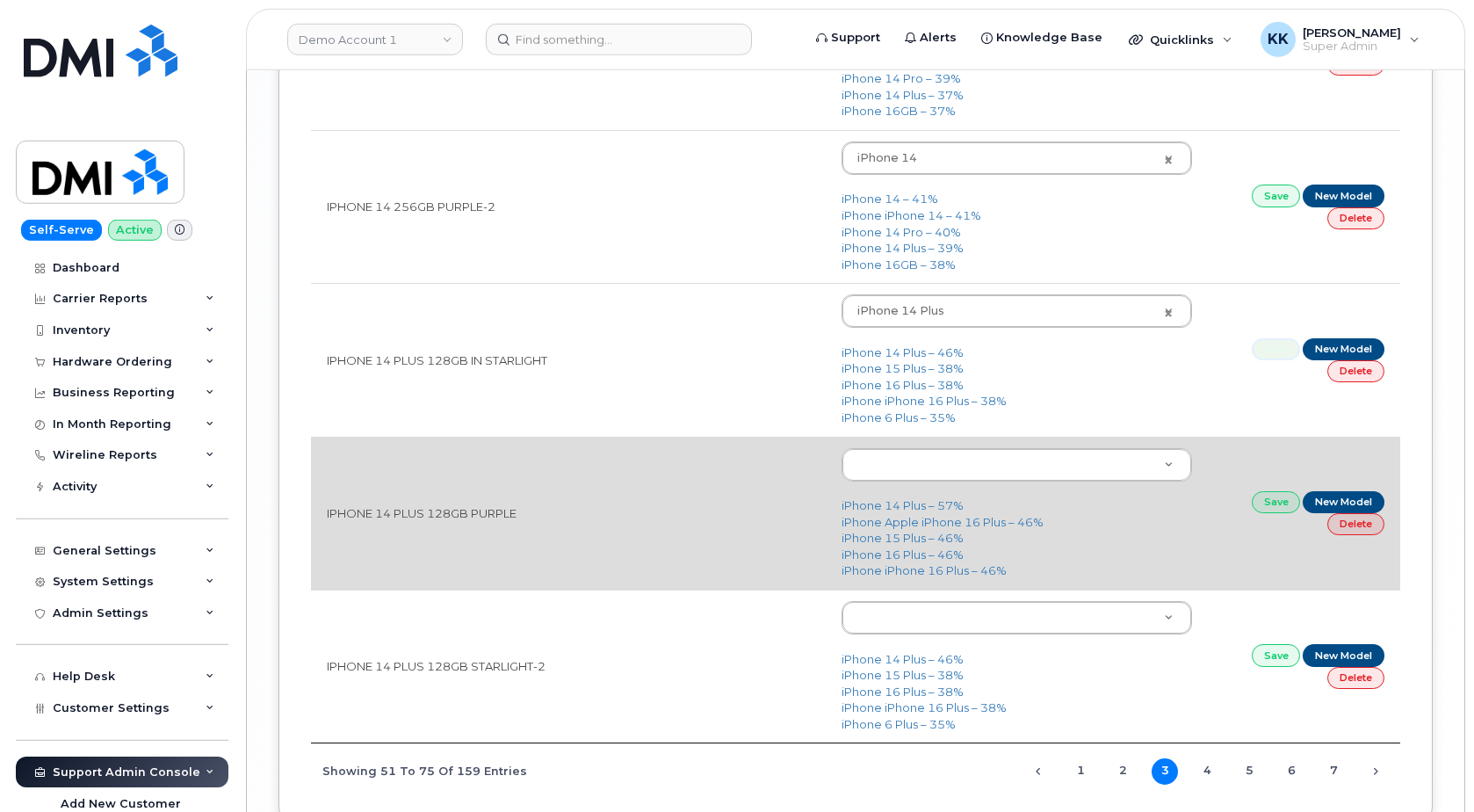
scroll to position [3494, 0]
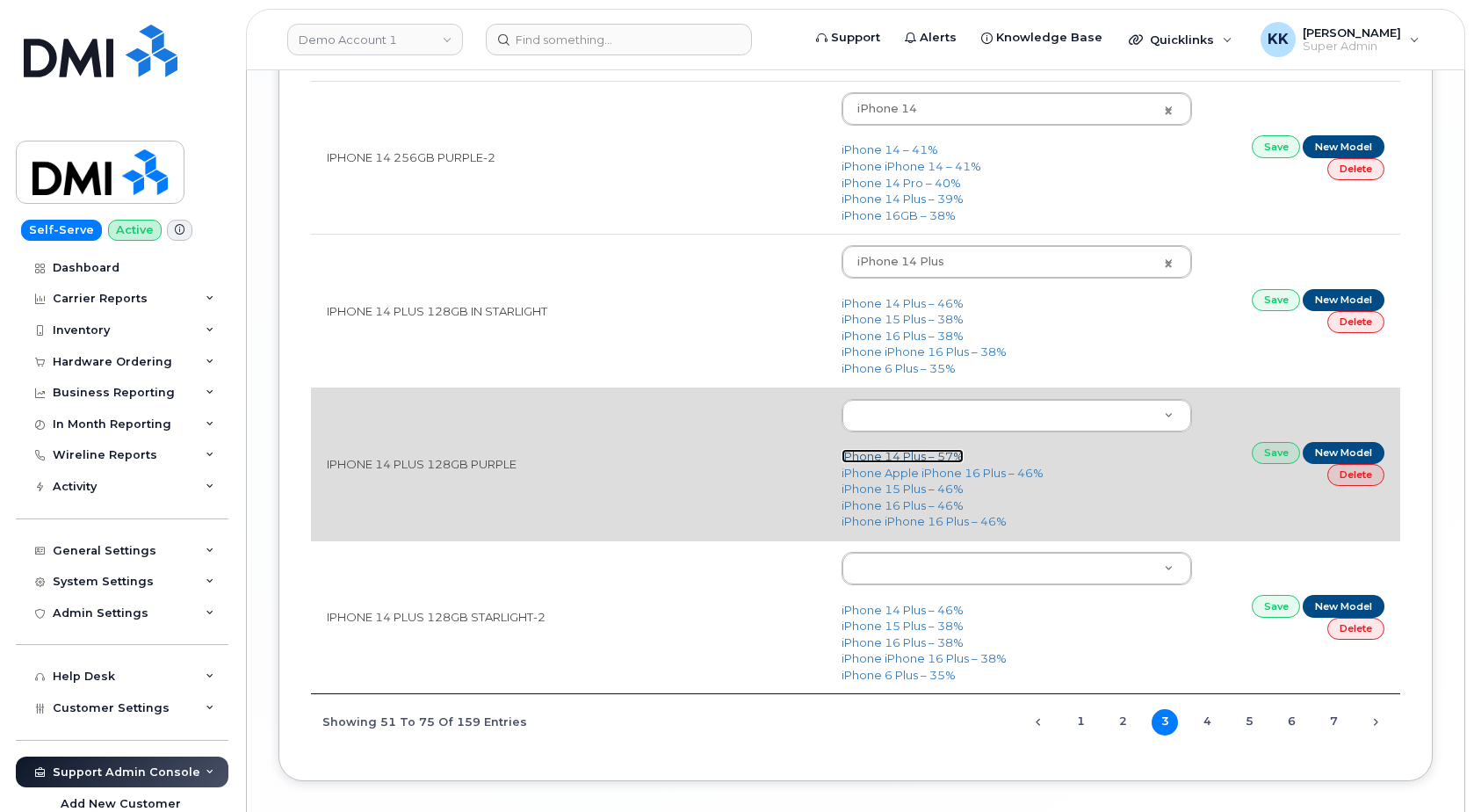
click at [886, 463] on link "iPhone 14 Plus – 57%" at bounding box center [903, 455] width 123 height 14
type input "2776"
click at [1269, 460] on link "Save" at bounding box center [1276, 452] width 49 height 22
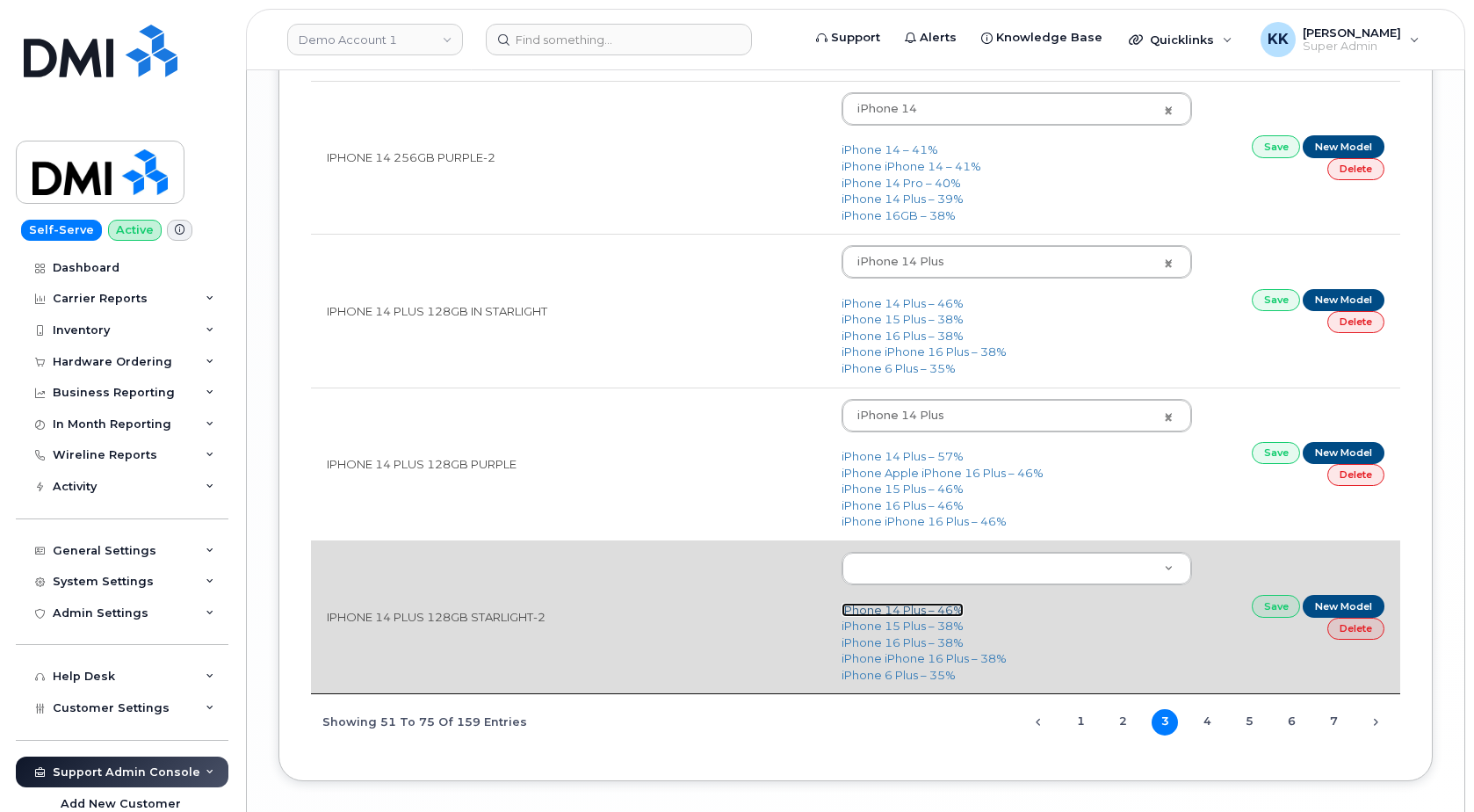
drag, startPoint x: 906, startPoint y: 612, endPoint x: 950, endPoint y: 613, distance: 44.0
click at [906, 613] on link "iPhone 14 Plus – 46%" at bounding box center [903, 610] width 123 height 14
type input "2776"
click at [1272, 605] on link "Save" at bounding box center [1276, 606] width 49 height 22
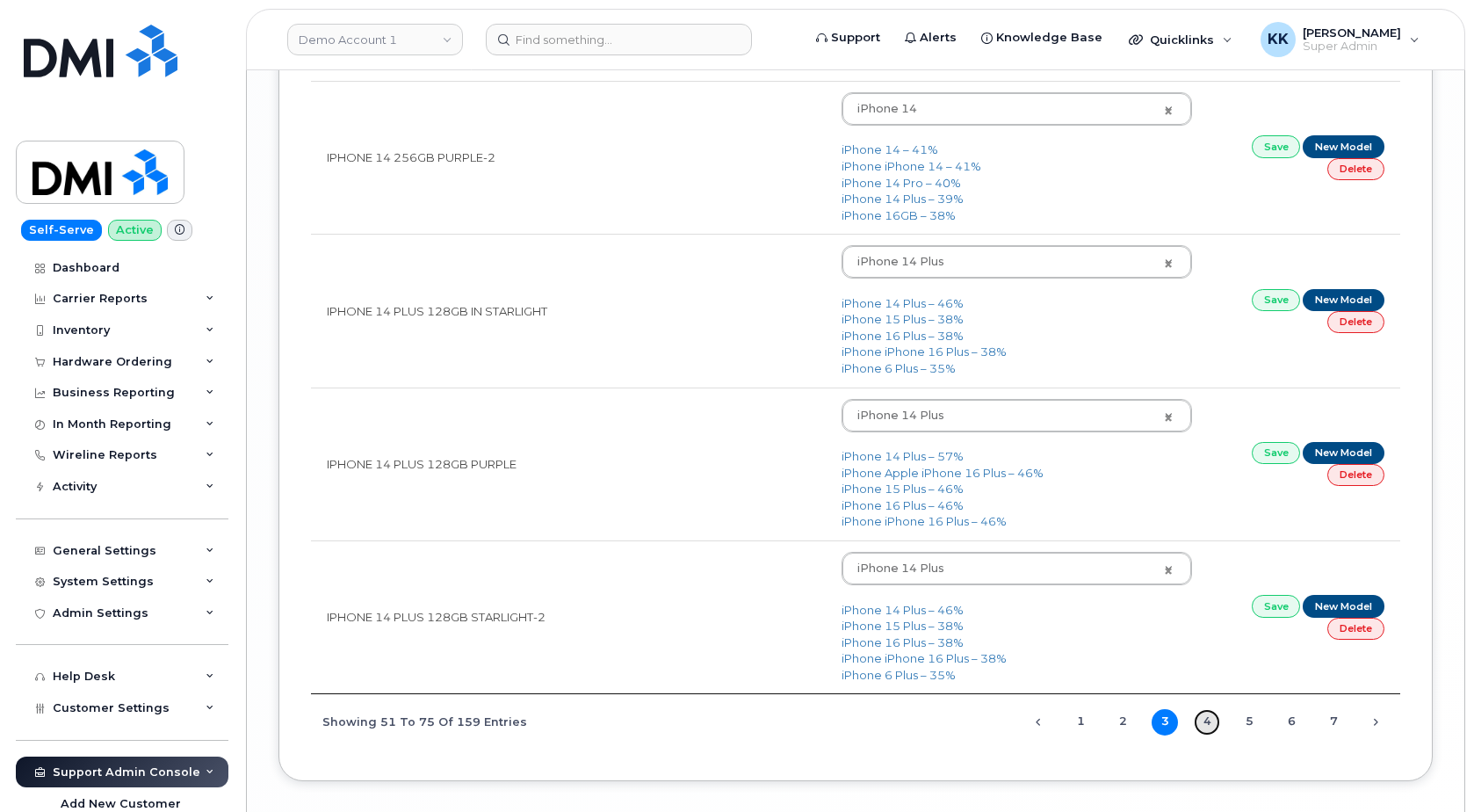
click at [1211, 729] on link "4" at bounding box center [1207, 721] width 26 height 26
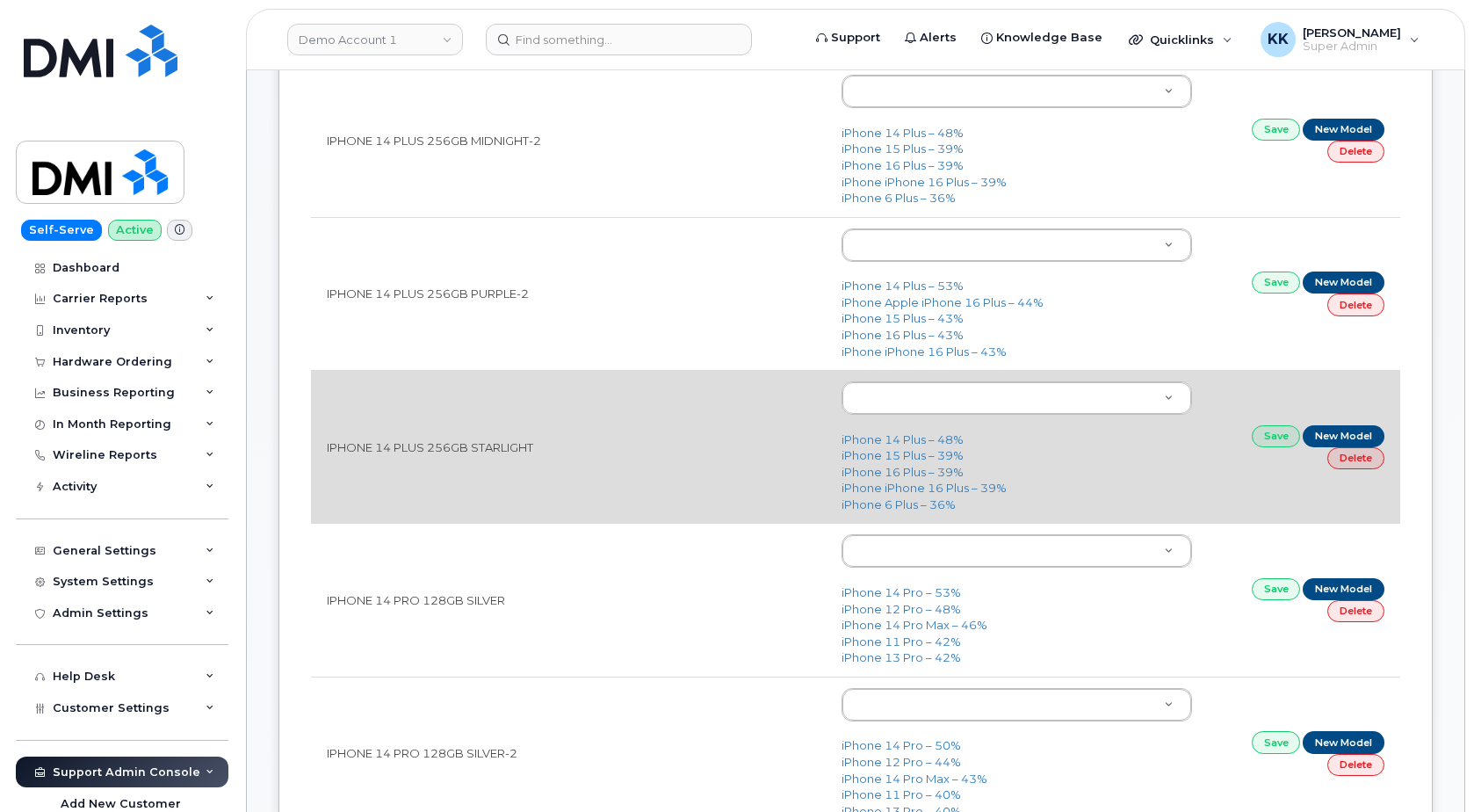
scroll to position [0, 0]
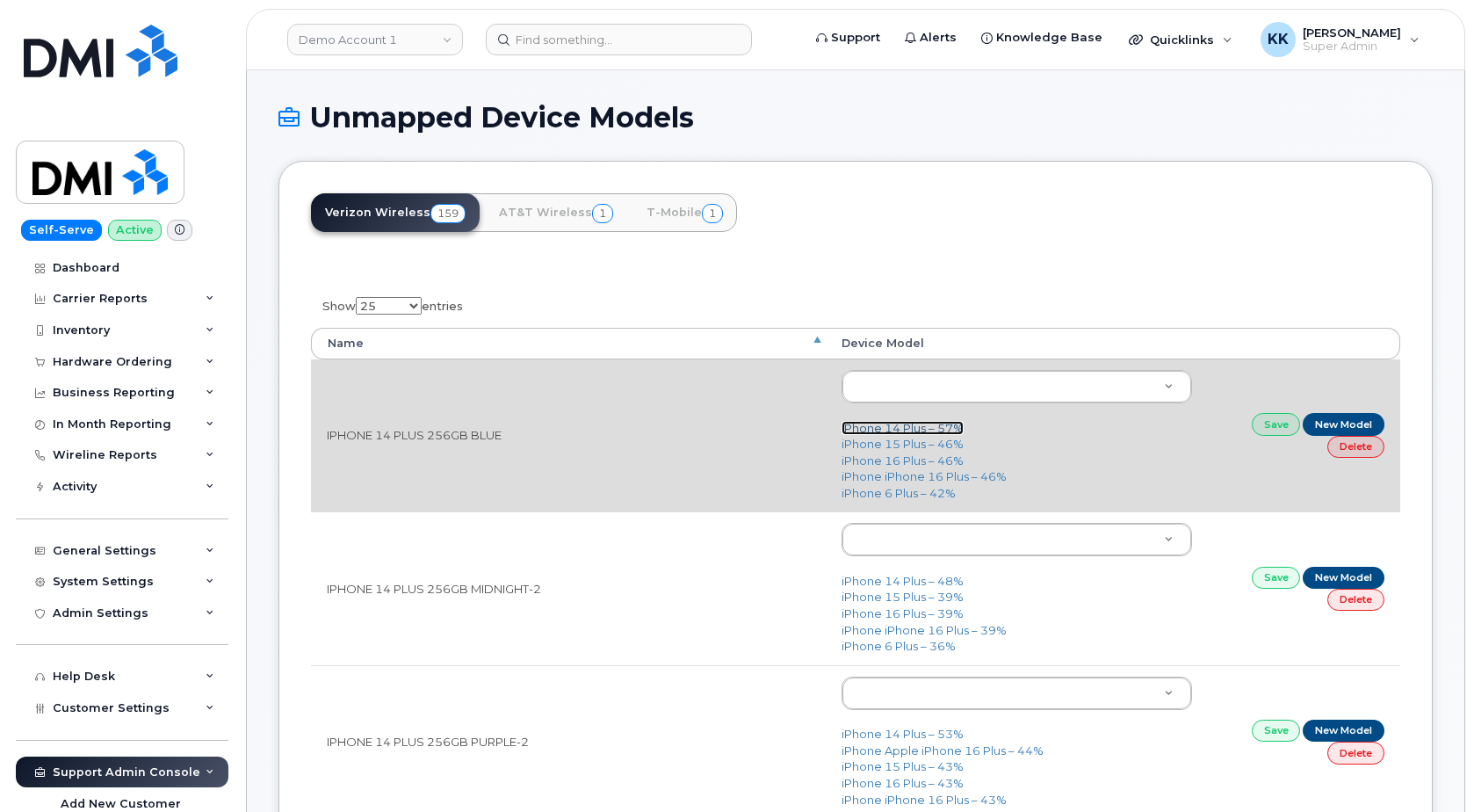
click at [910, 425] on link "iPhone 14 Plus – 57%" at bounding box center [903, 427] width 123 height 14
type input "2776"
click at [1273, 433] on link "Save" at bounding box center [1276, 423] width 49 height 22
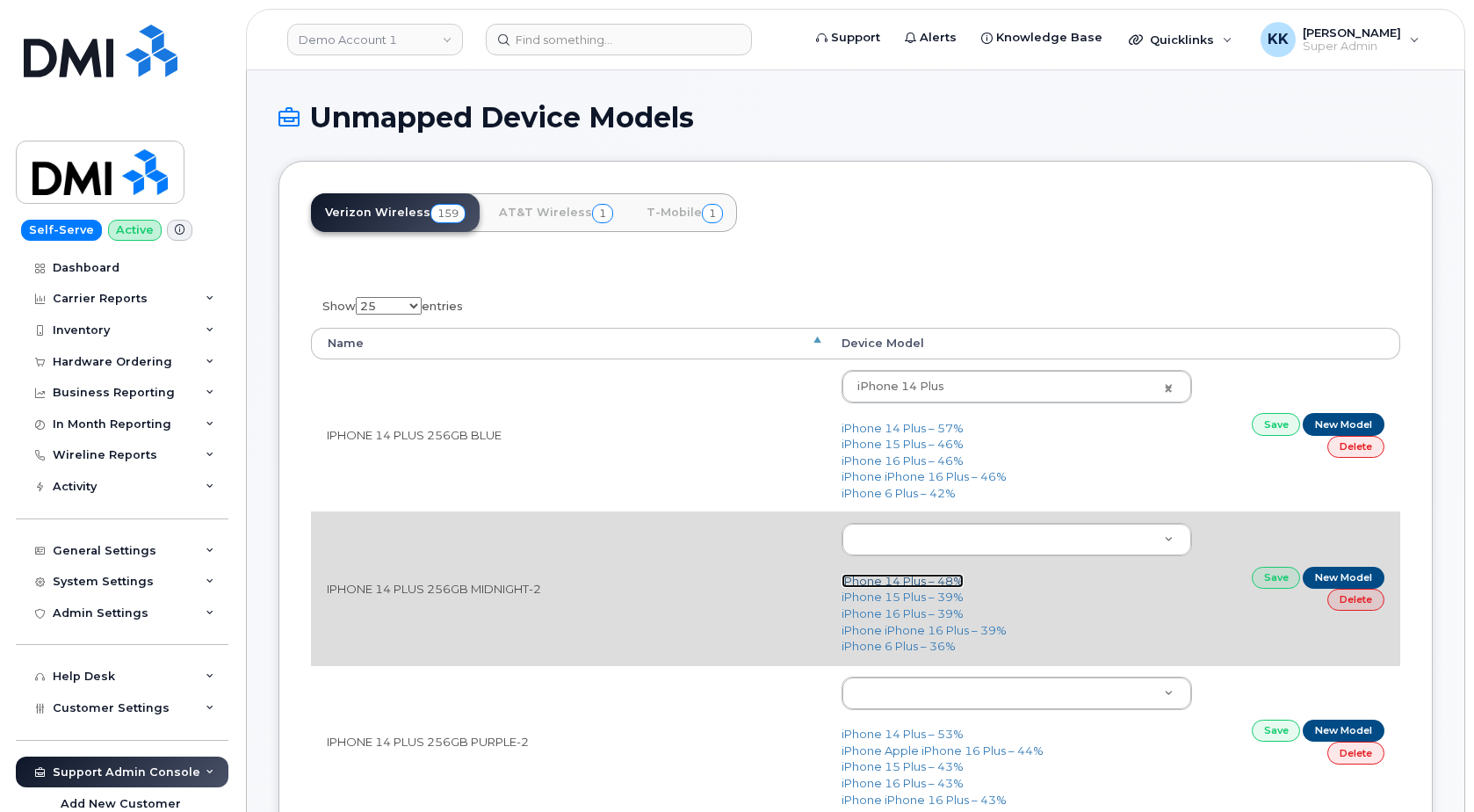
click at [937, 583] on link "iPhone 14 Plus – 48%" at bounding box center [903, 581] width 123 height 14
type input "2776"
click at [1275, 583] on link "Save" at bounding box center [1276, 578] width 49 height 22
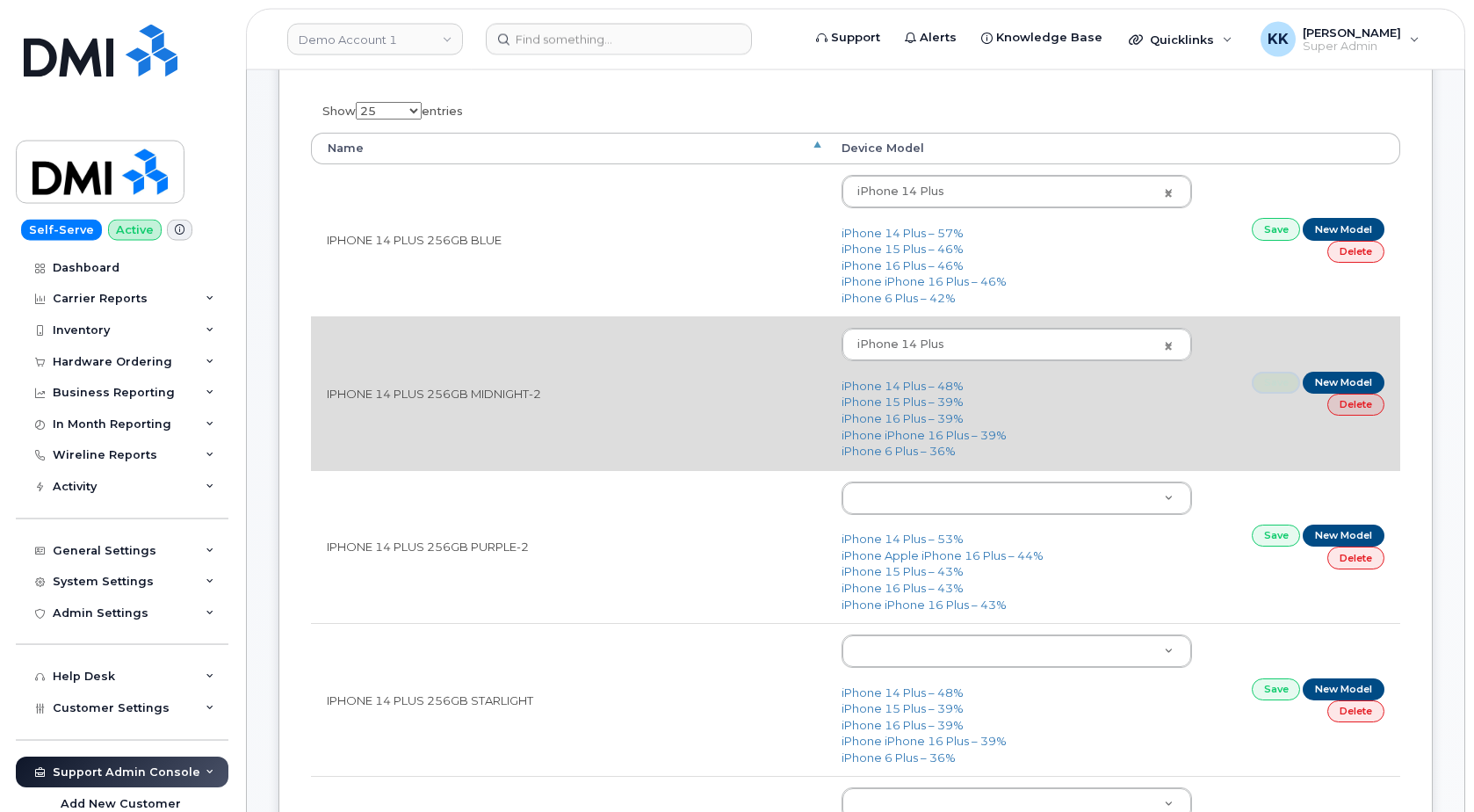
scroll to position [269, 0]
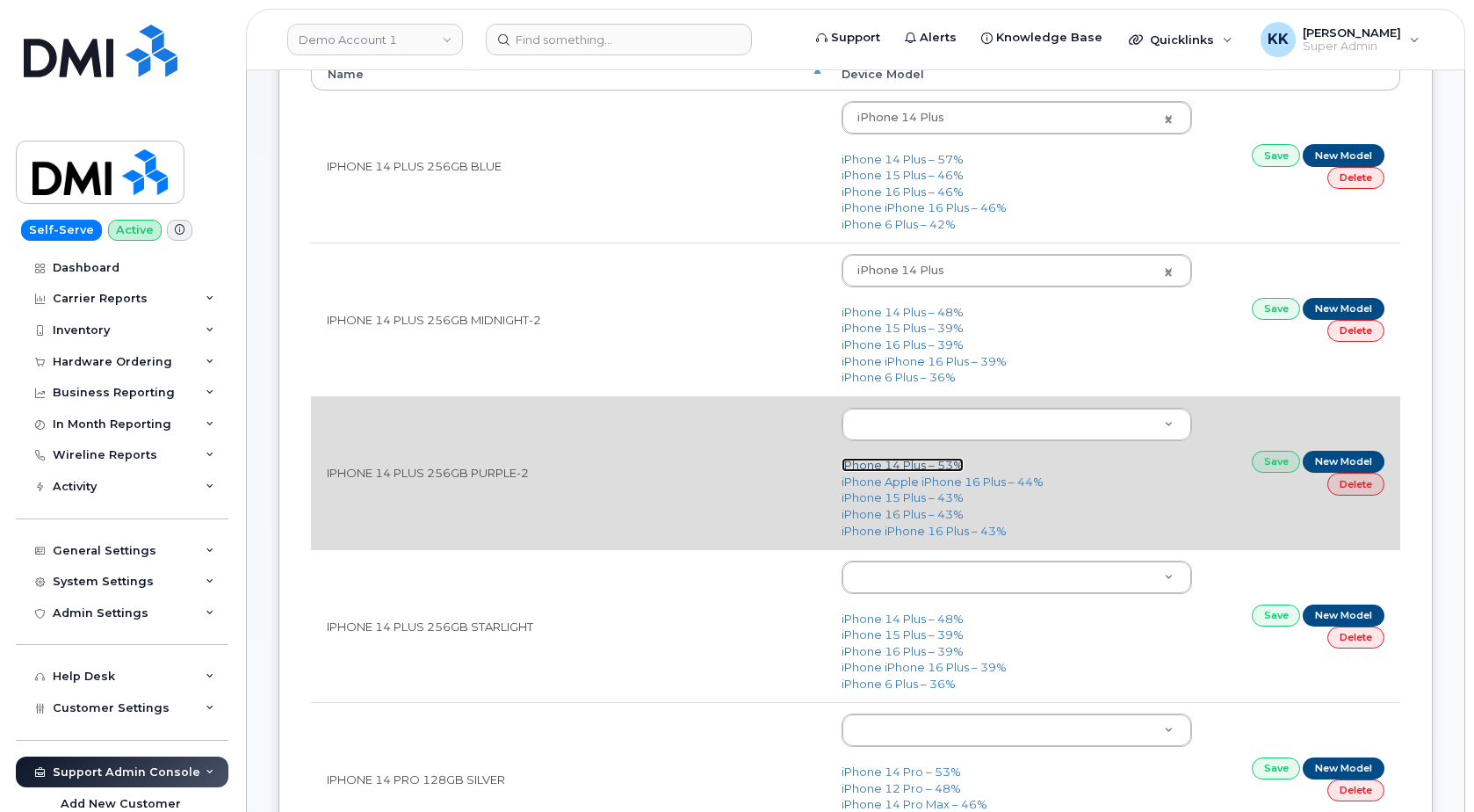
click at [895, 467] on link "iPhone 14 Plus – 53%" at bounding box center [903, 464] width 123 height 14
type input "2776"
click at [1262, 460] on link "Save" at bounding box center [1276, 461] width 49 height 22
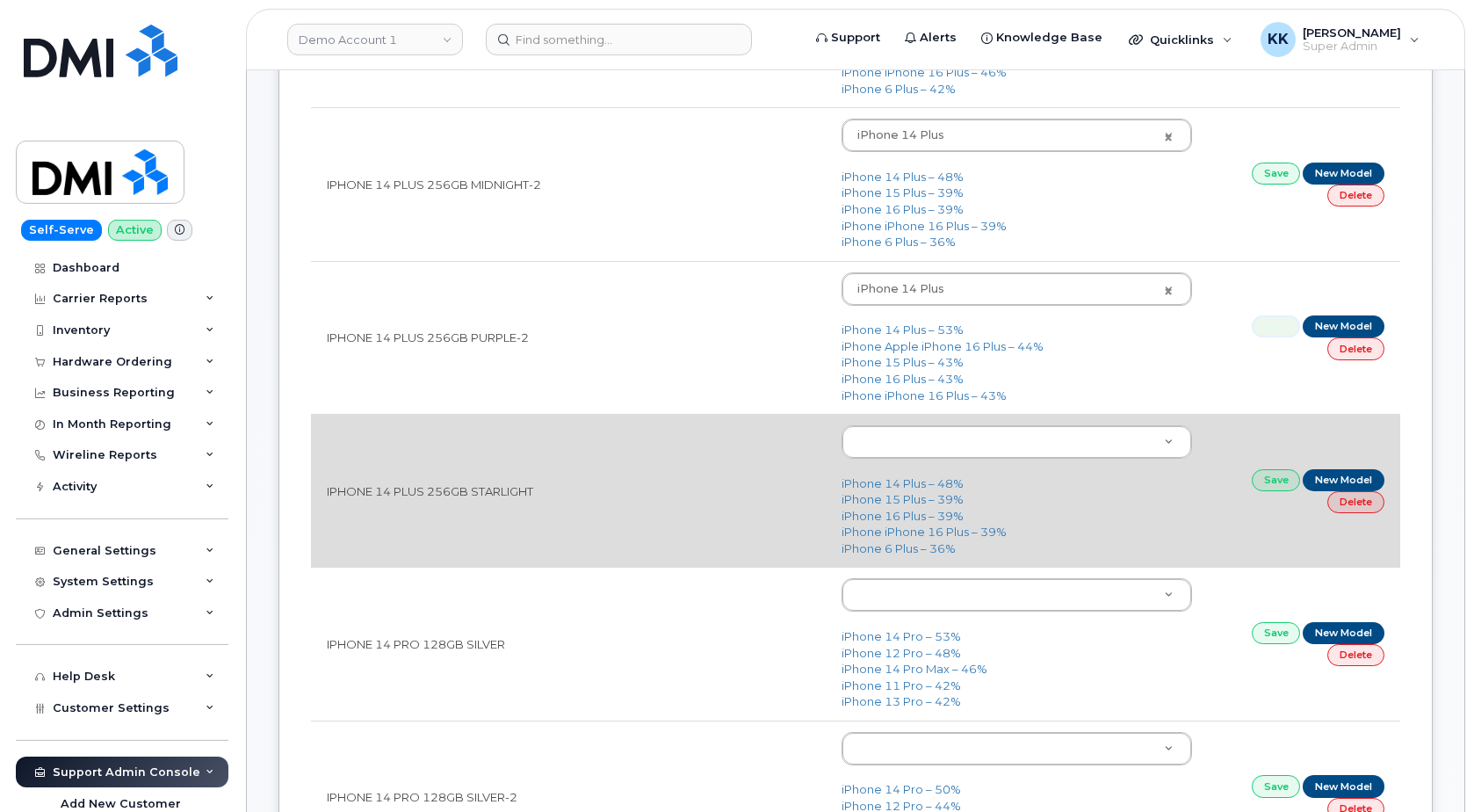
scroll to position [448, 0]
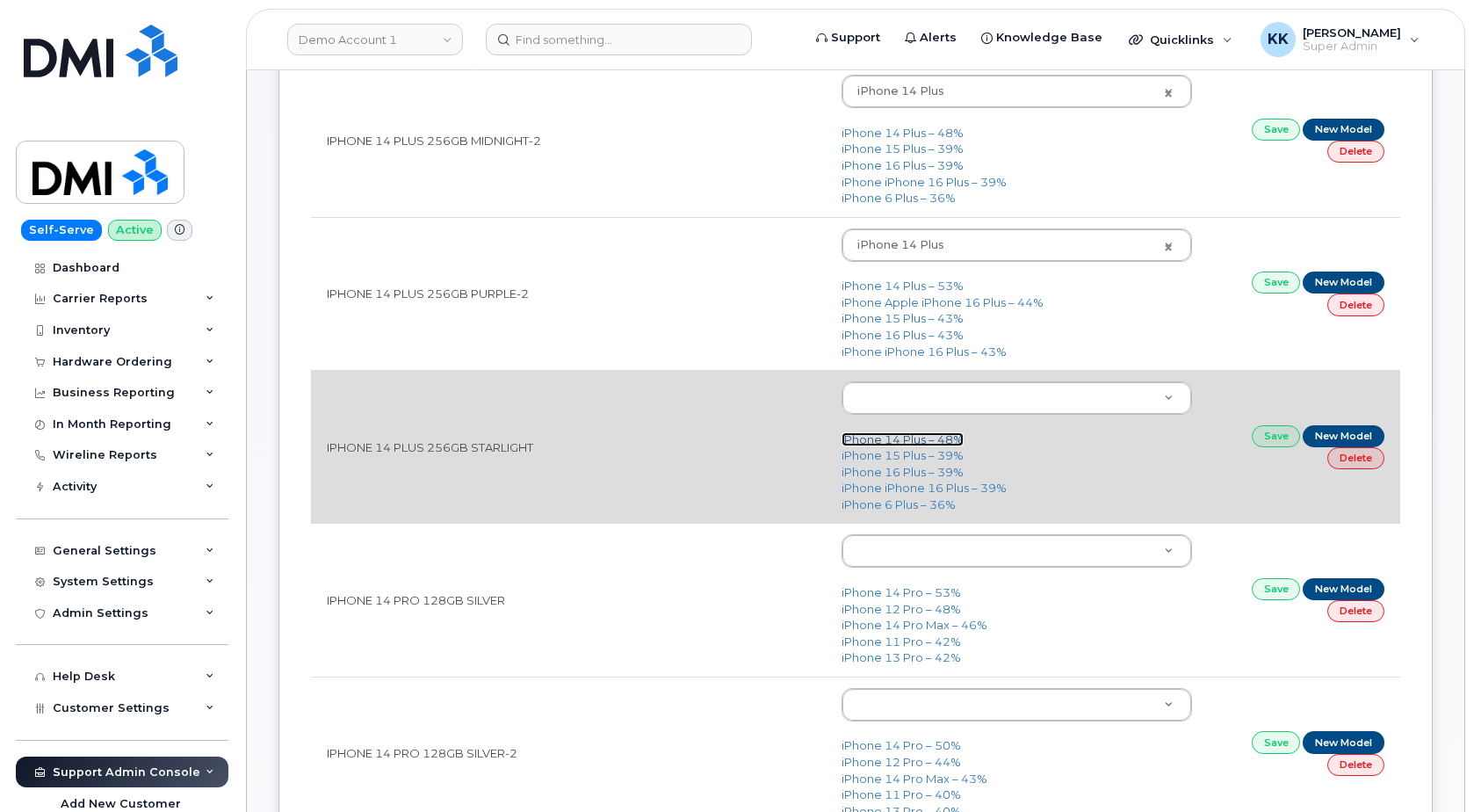
click at [921, 443] on link "iPhone 14 Plus – 48%" at bounding box center [903, 439] width 123 height 14
type input "2776"
click at [1273, 438] on link "Save" at bounding box center [1276, 436] width 49 height 22
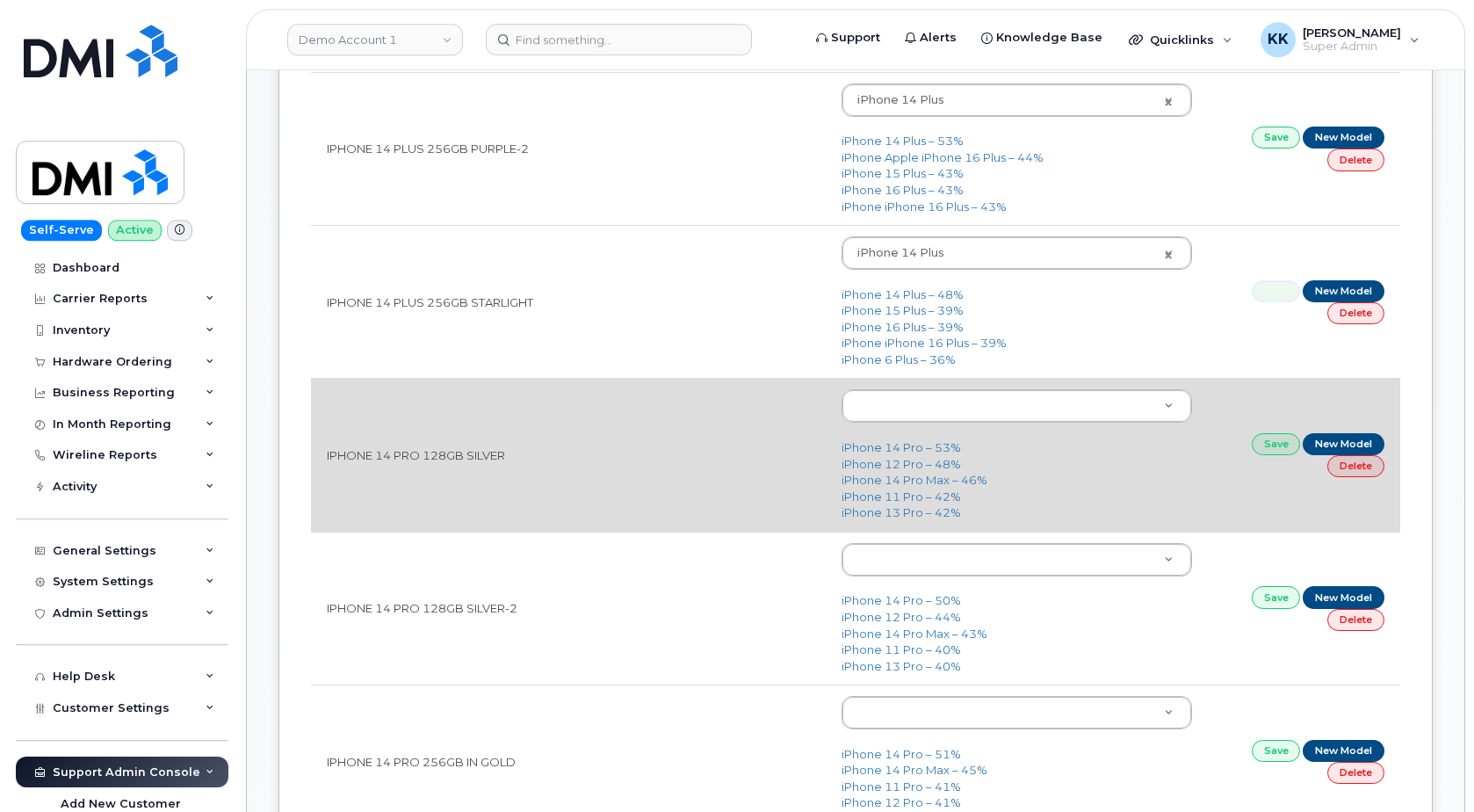
scroll to position [627, 0]
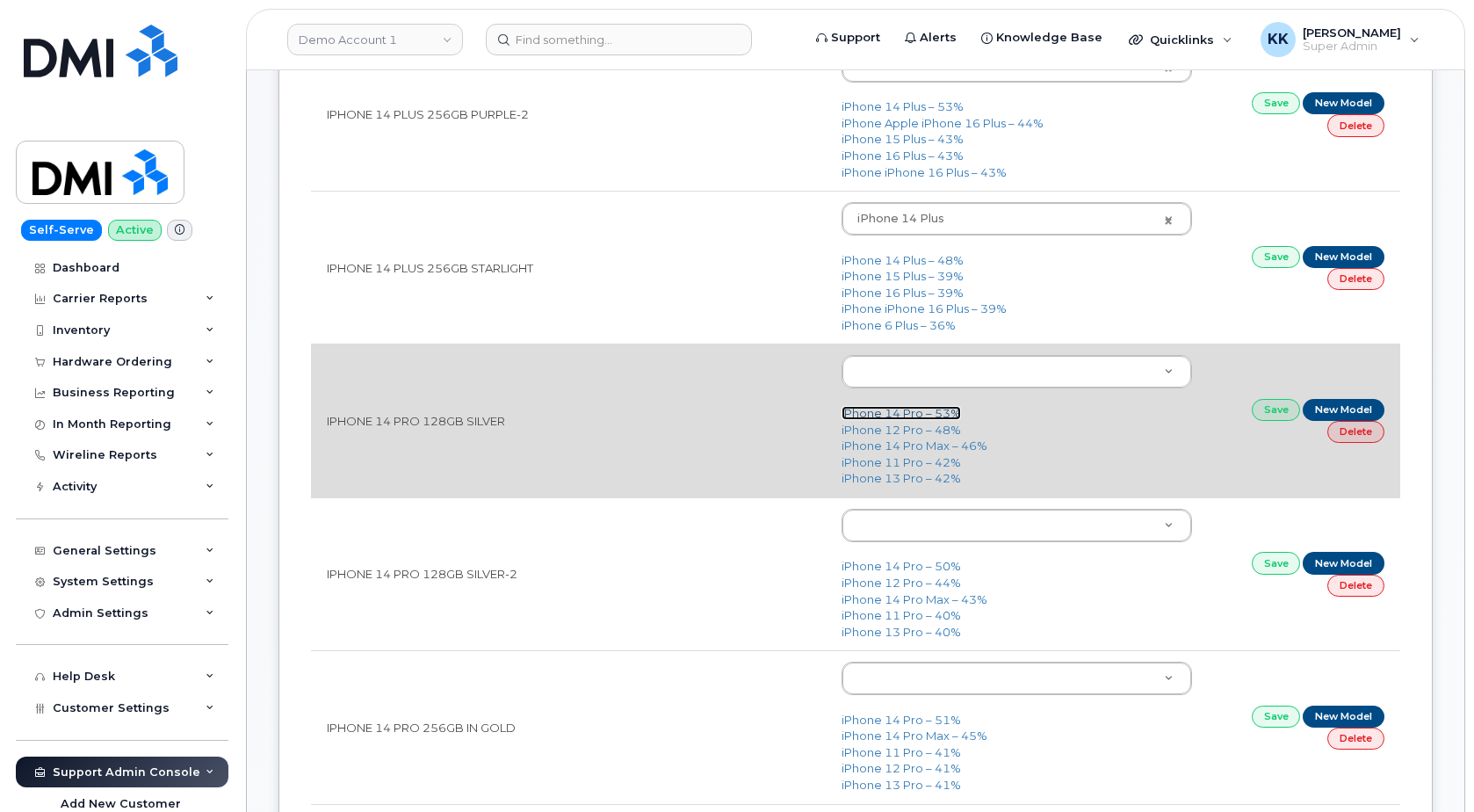
click at [888, 416] on link "iPhone 14 Pro – 53%" at bounding box center [902, 412] width 120 height 14
type input "2777"
click at [1266, 415] on link "Save" at bounding box center [1276, 409] width 49 height 22
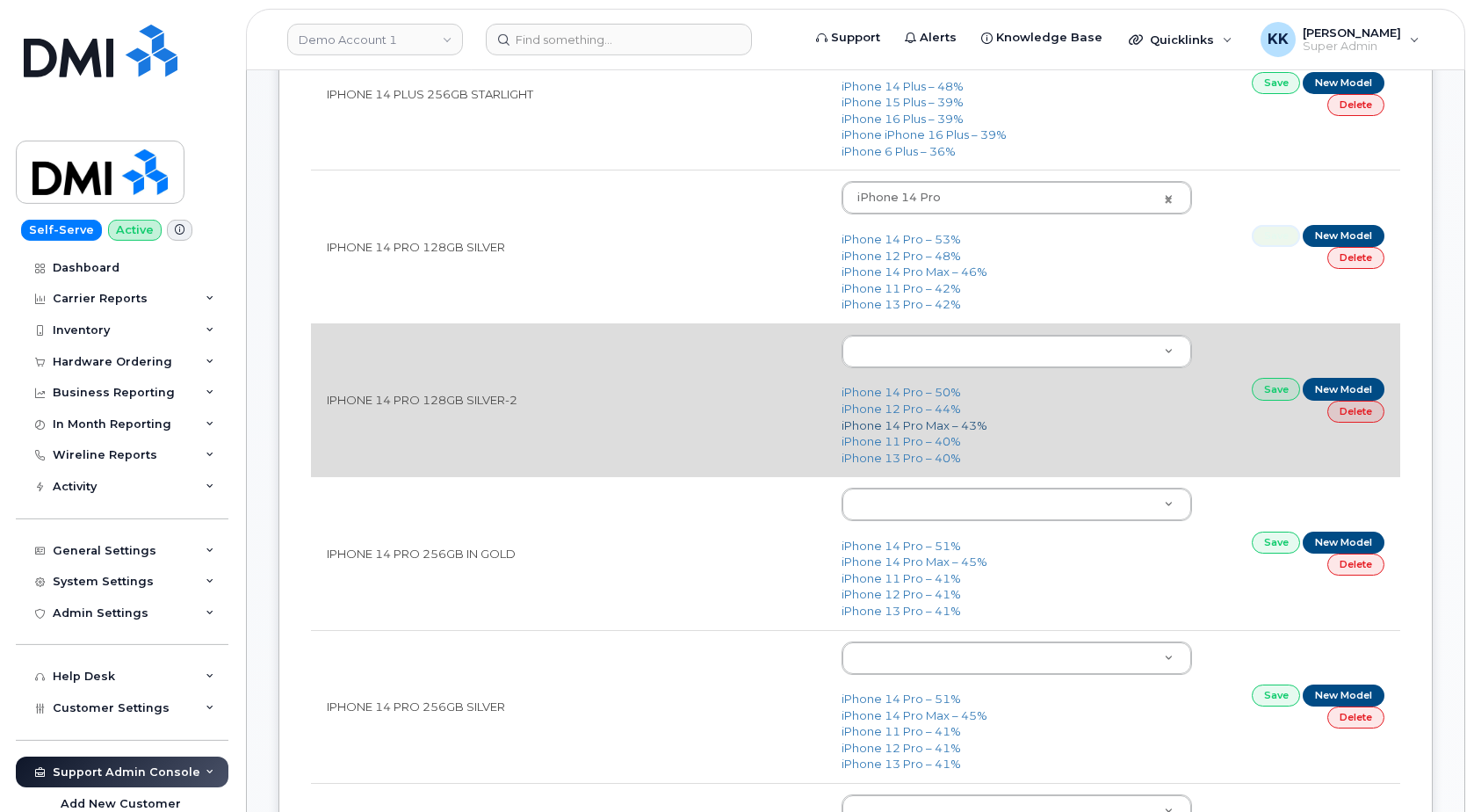
scroll to position [806, 0]
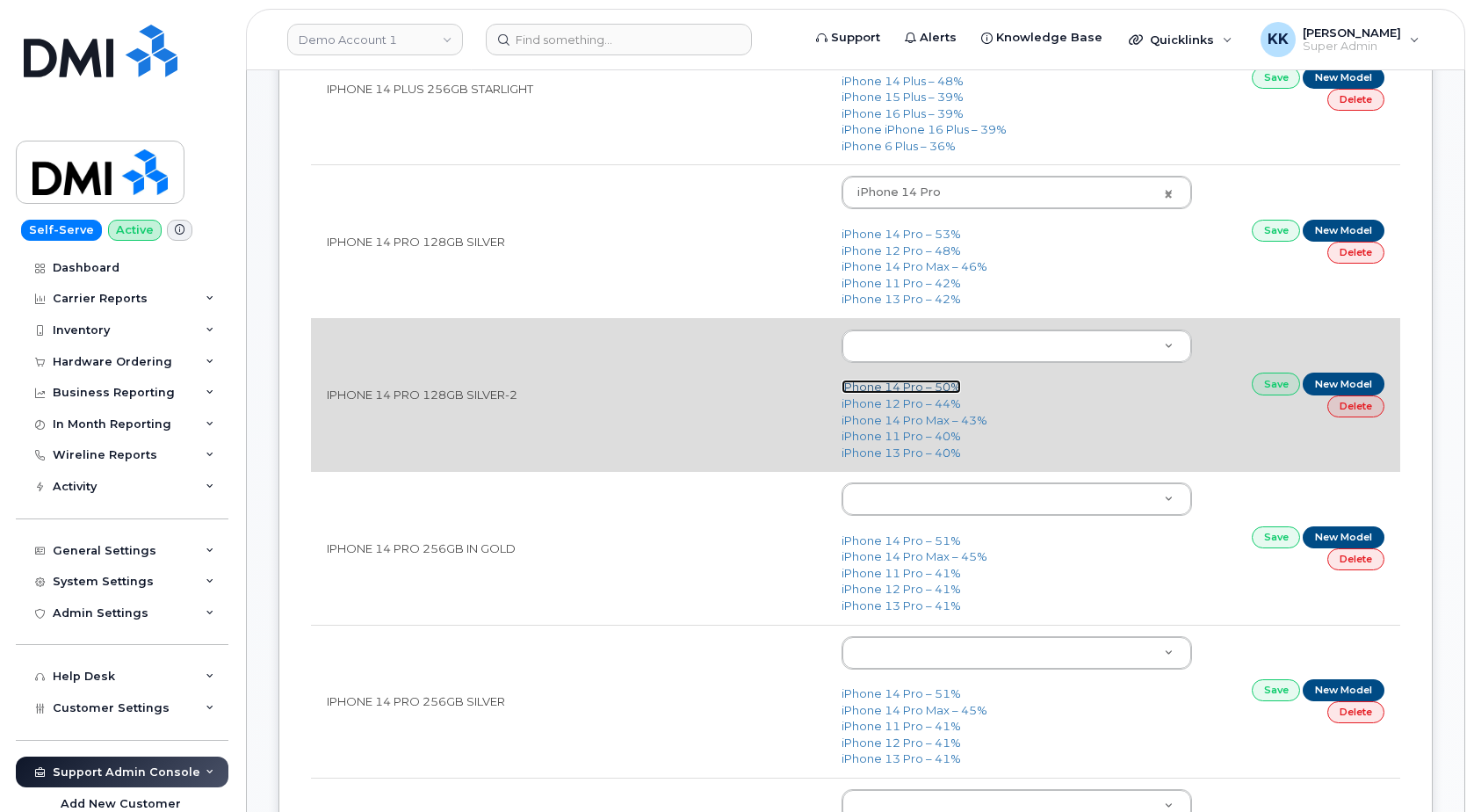
click at [885, 390] on link "iPhone 14 Pro – 50%" at bounding box center [902, 387] width 120 height 14
type input "2777"
click at [1269, 392] on link "Save" at bounding box center [1276, 384] width 49 height 22
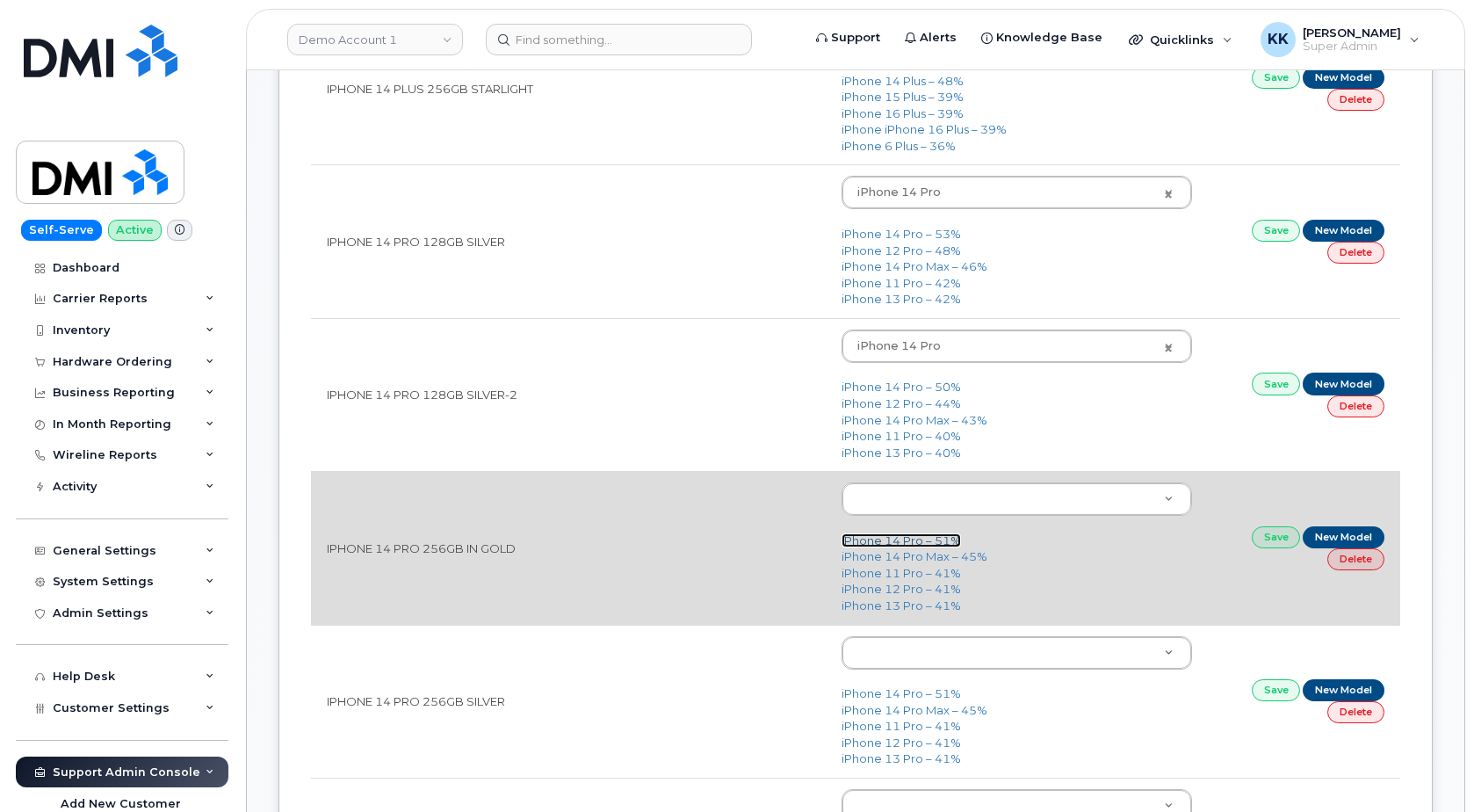
click at [889, 539] on link "iPhone 14 Pro – 51%" at bounding box center [902, 540] width 120 height 14
type input "2777"
click at [1273, 543] on link "Save" at bounding box center [1276, 537] width 49 height 22
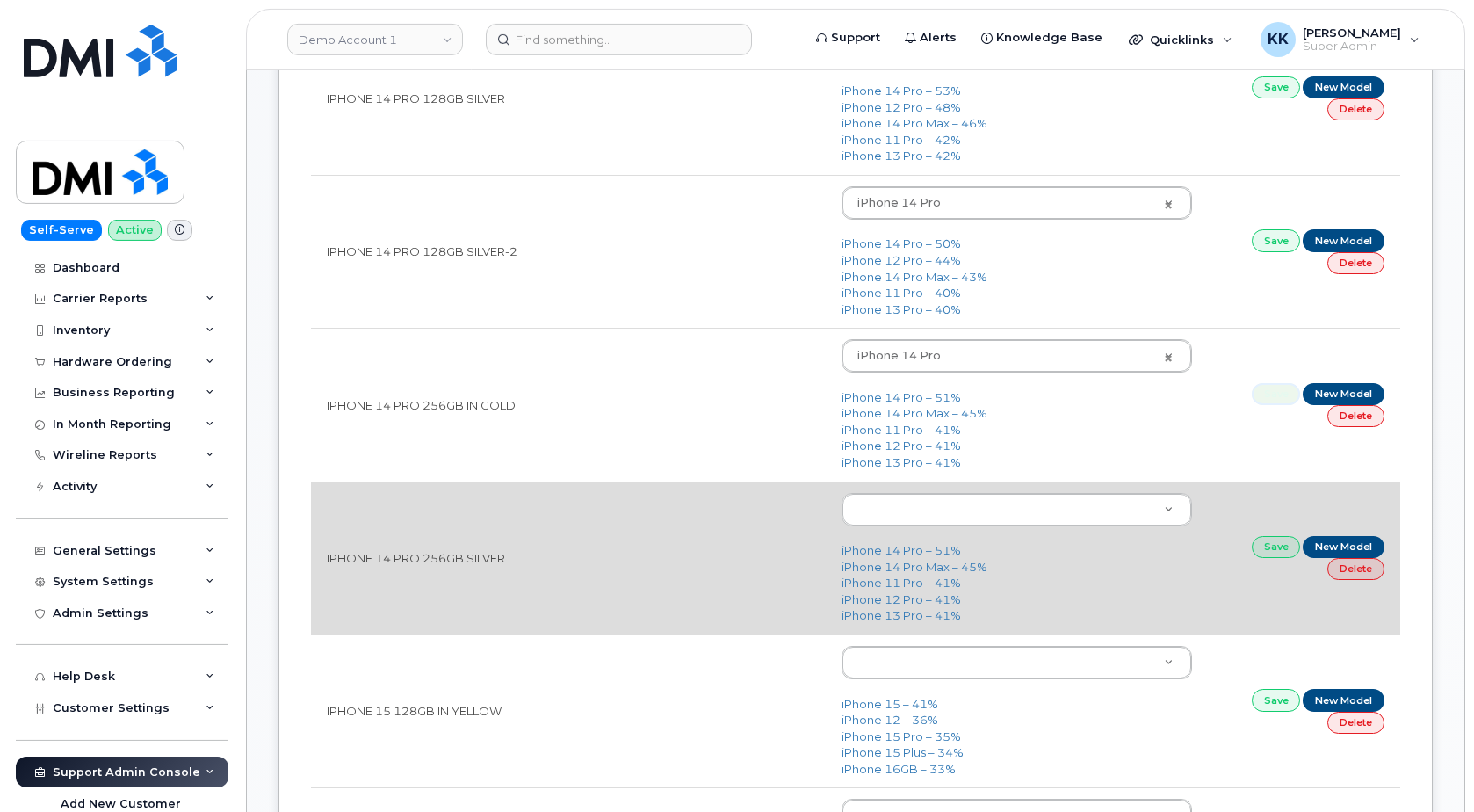
scroll to position [985, 0]
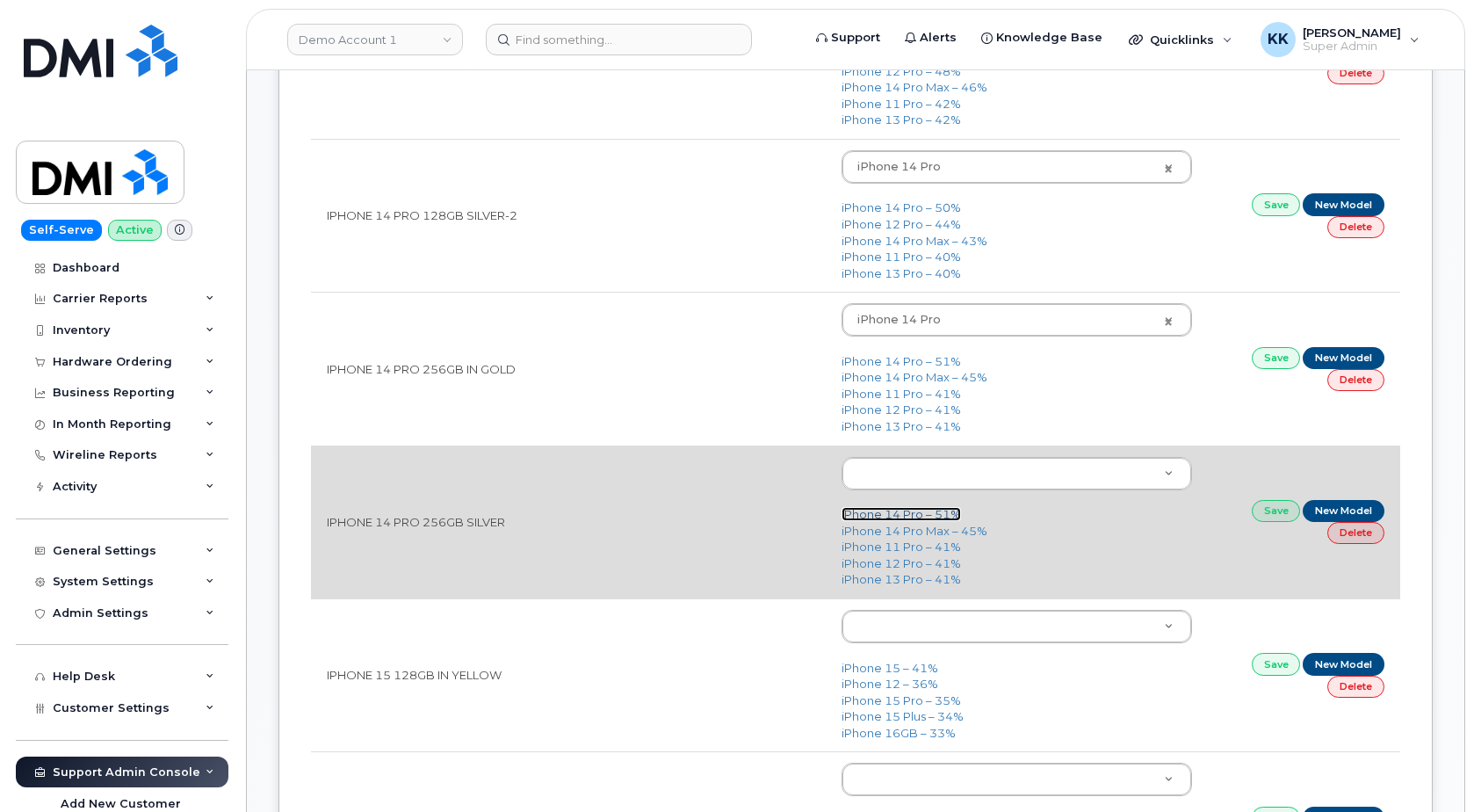
click at [902, 516] on link "iPhone 14 Pro – 51%" at bounding box center [902, 514] width 120 height 14
type input "2777"
click at [1265, 519] on link "Save" at bounding box center [1276, 511] width 49 height 22
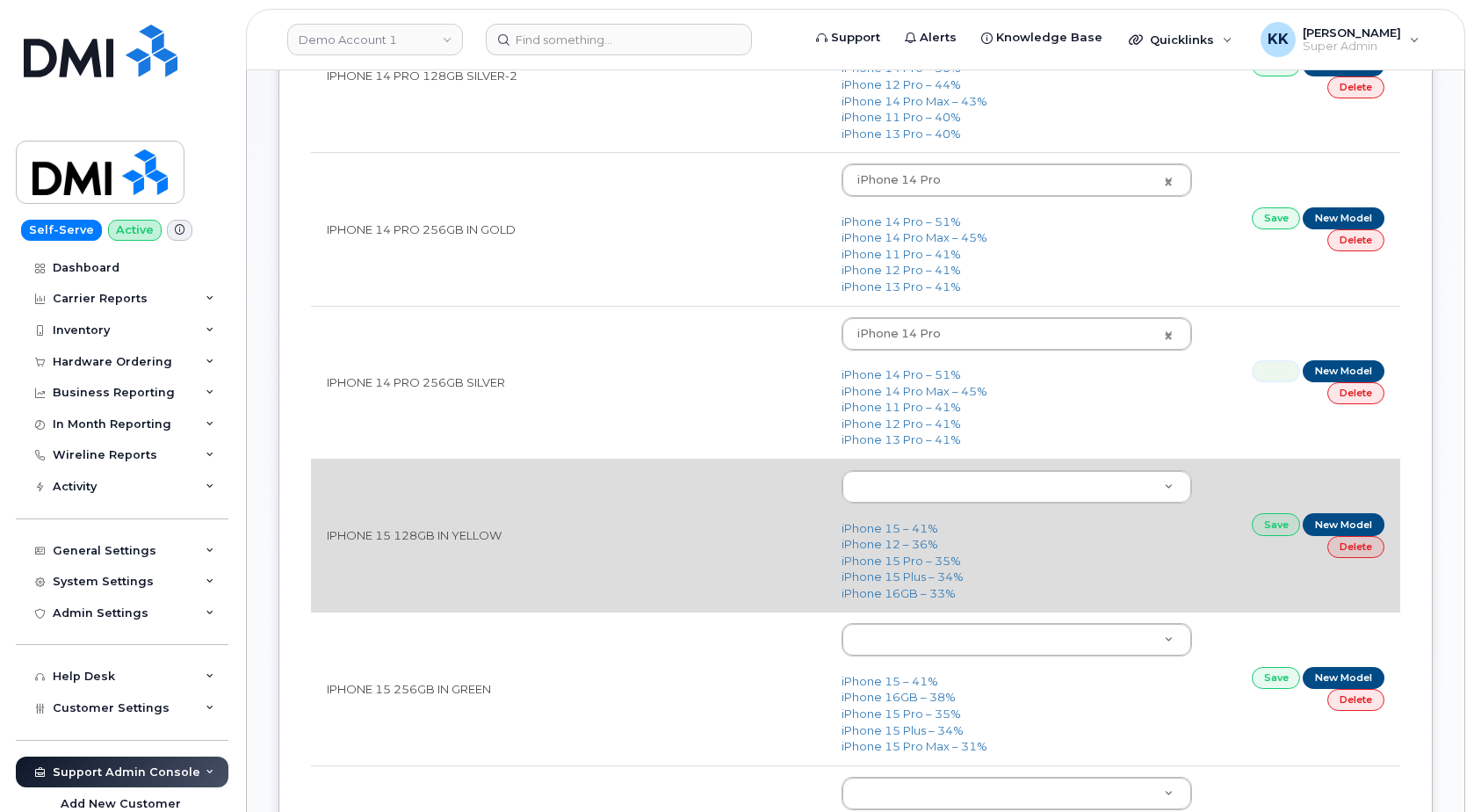
scroll to position [1165, 0]
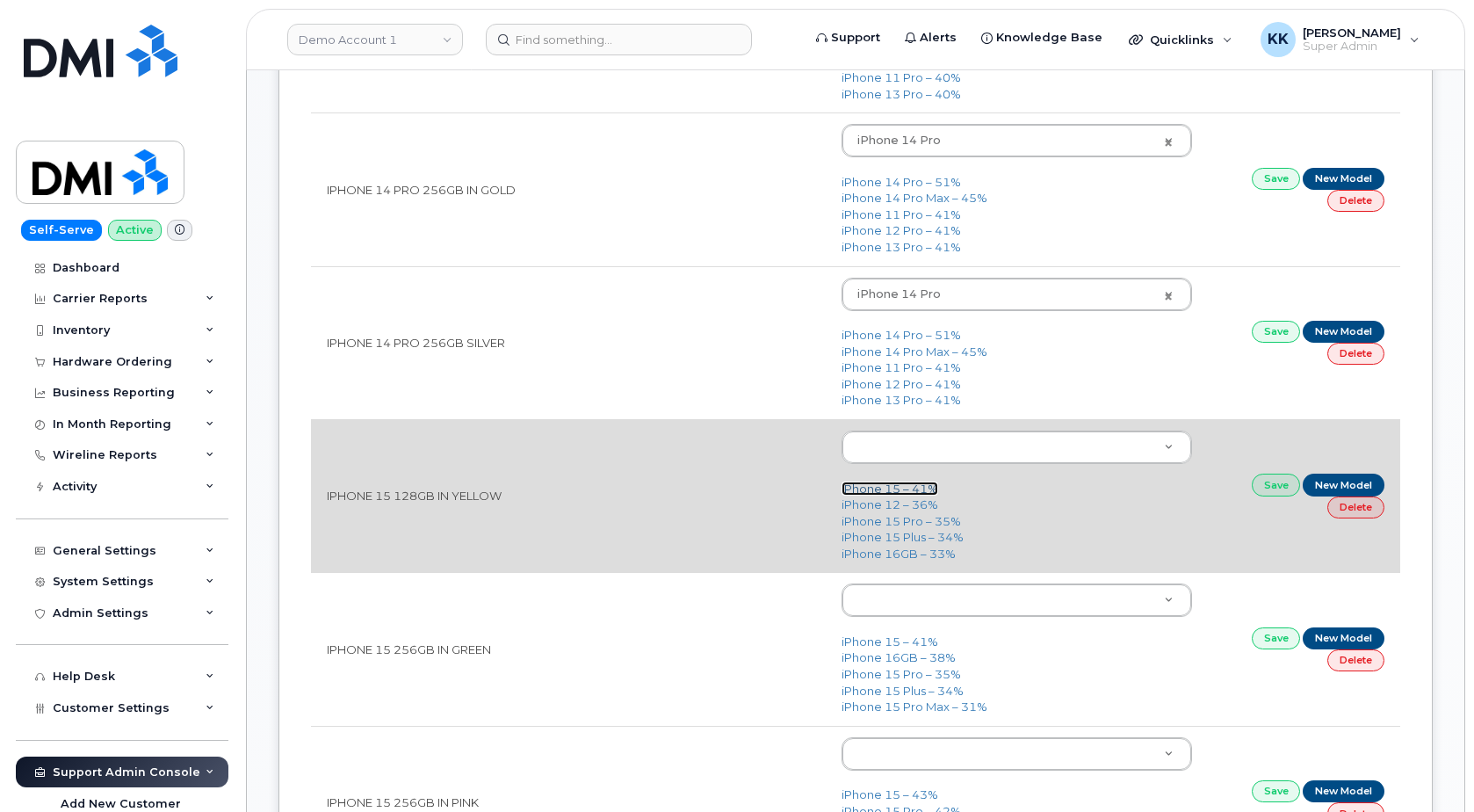
click at [887, 489] on link "iPhone 15 – 41%" at bounding box center [890, 488] width 97 height 14
type input "3031"
click at [1265, 487] on link "Save" at bounding box center [1276, 484] width 49 height 22
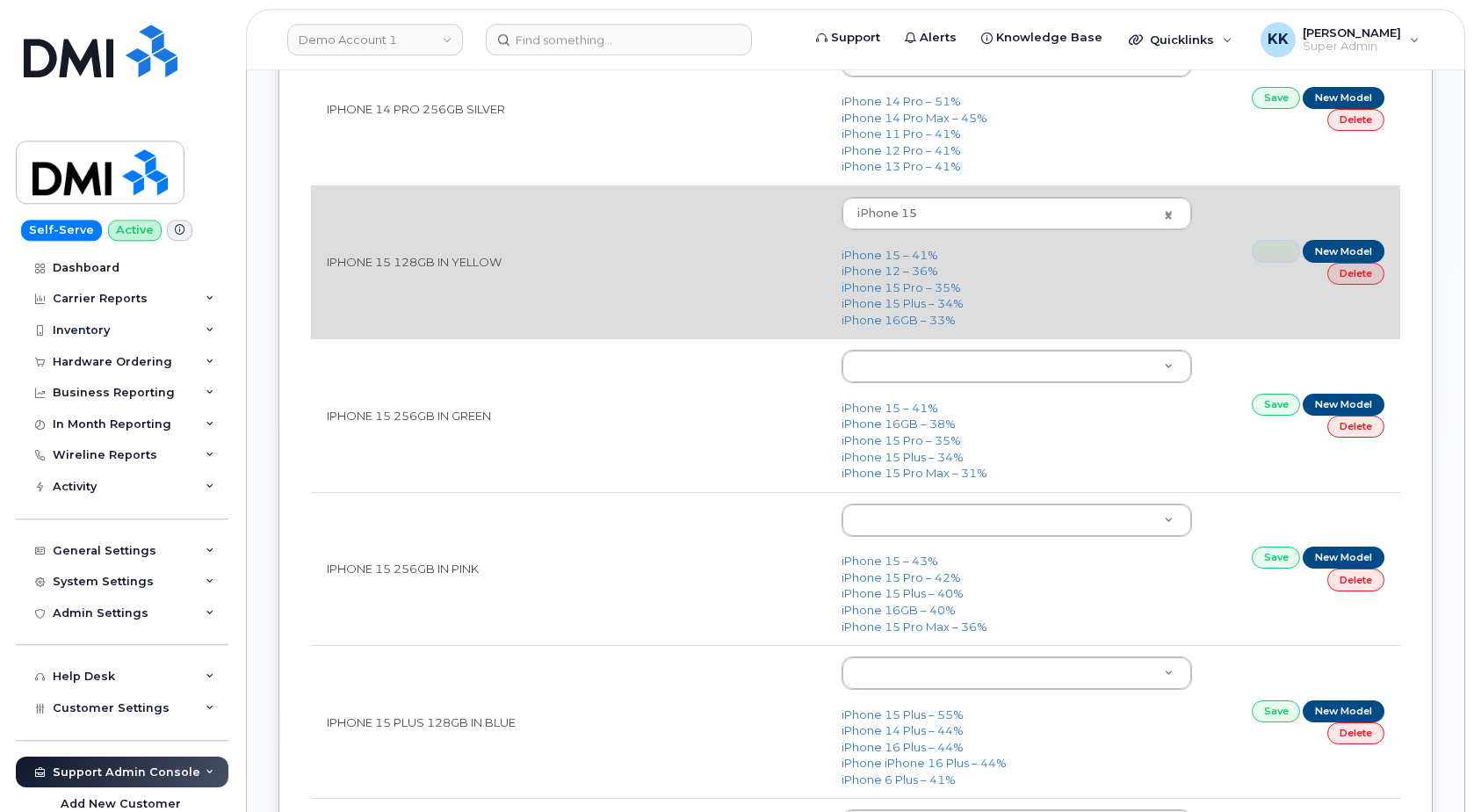
scroll to position [1434, 0]
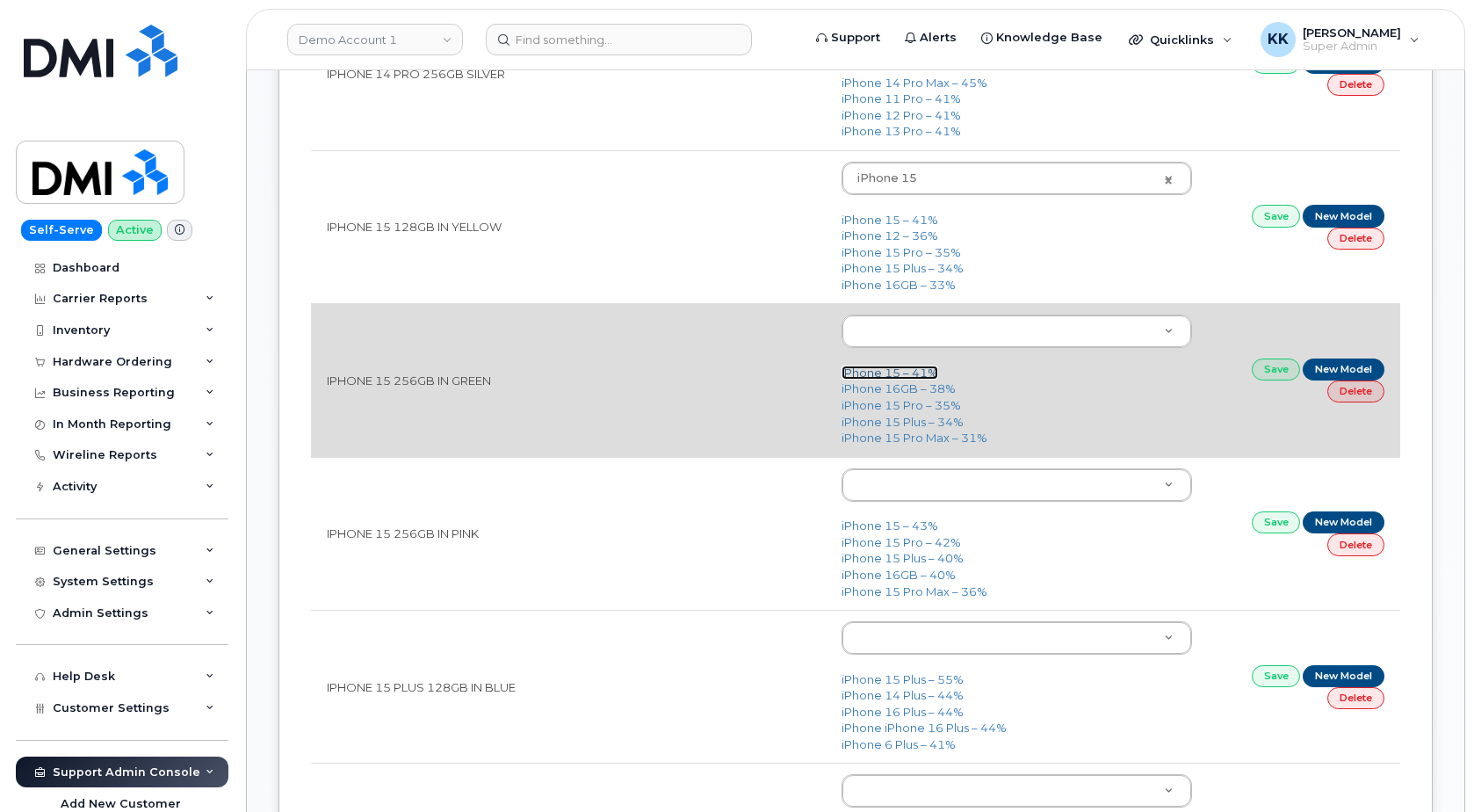
click at [894, 372] on link "iPhone 15 – 41%" at bounding box center [890, 373] width 97 height 14
type input "3031"
click at [1258, 381] on link "Save" at bounding box center [1276, 370] width 49 height 22
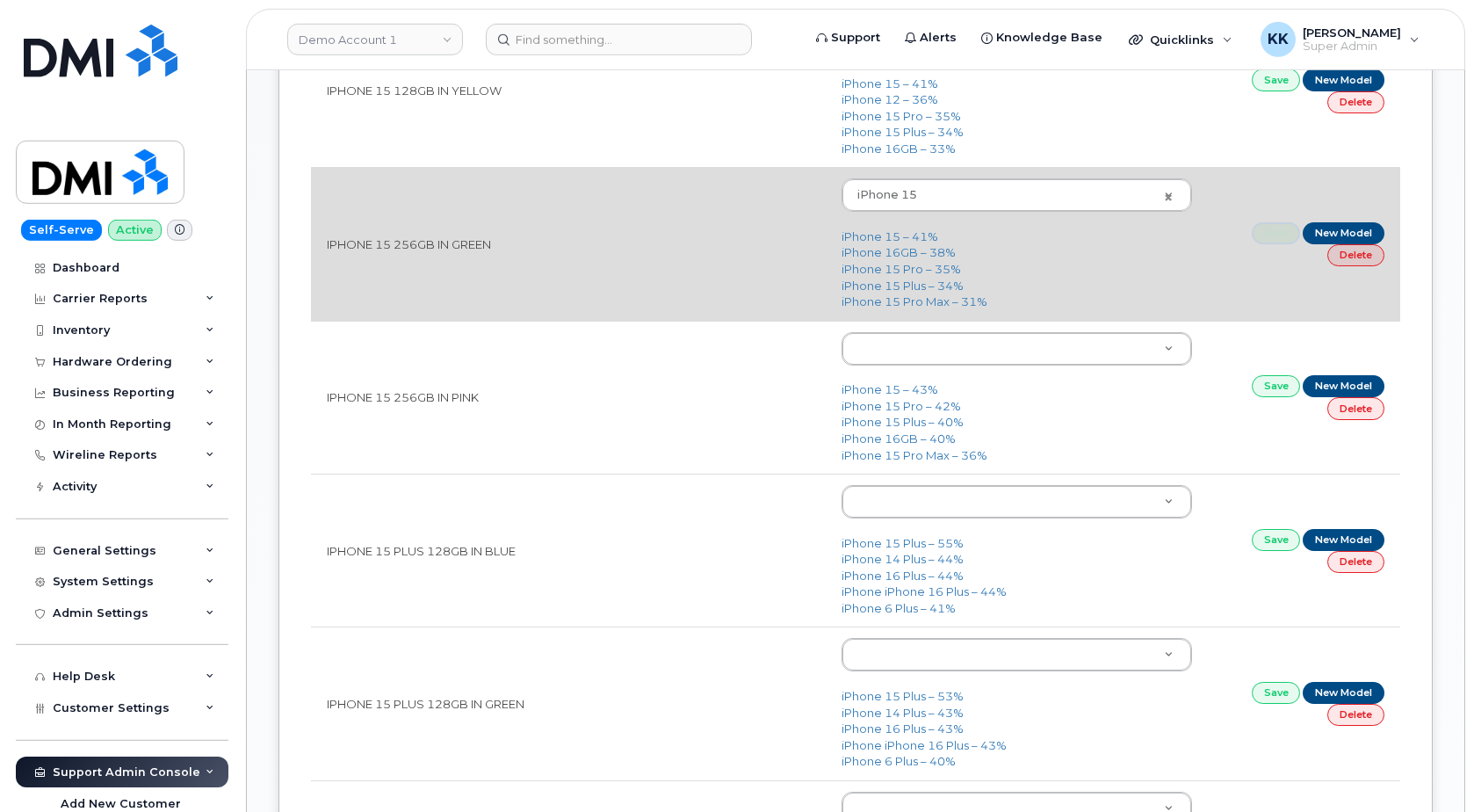
scroll to position [1613, 0]
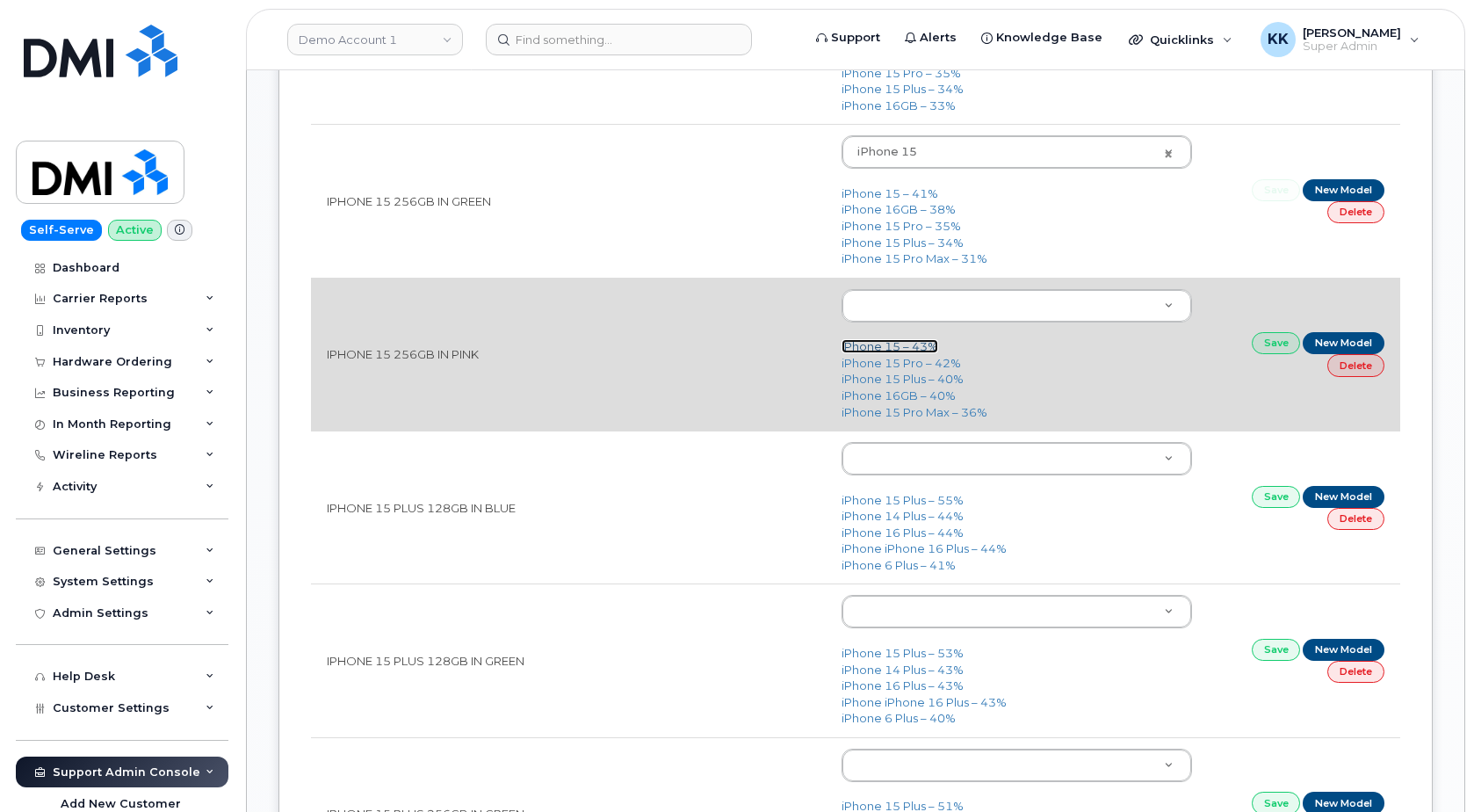
click at [889, 346] on link "iPhone 15 – 43%" at bounding box center [890, 346] width 97 height 14
type input "3031"
click at [1278, 350] on link "Save" at bounding box center [1276, 343] width 49 height 22
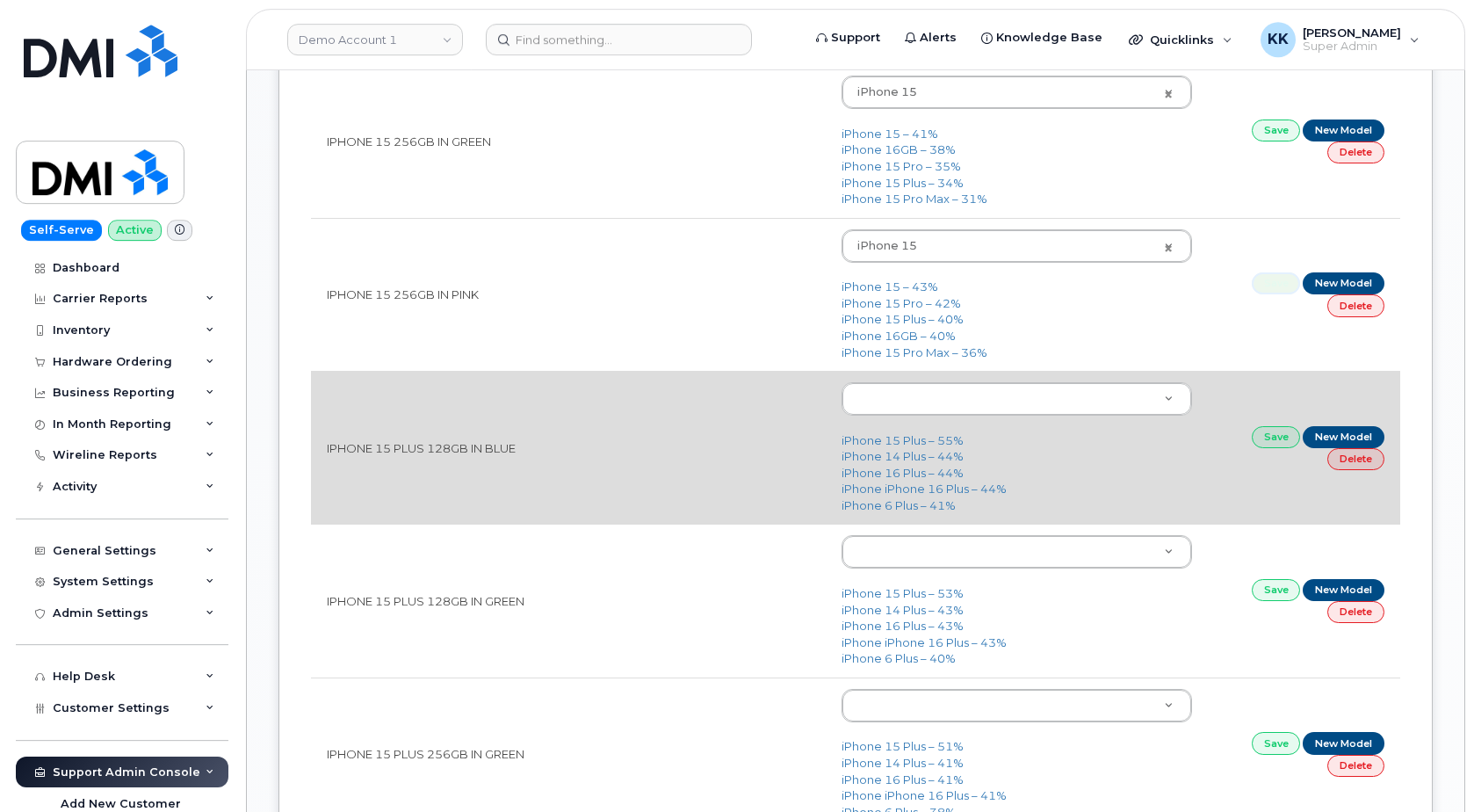
scroll to position [1702, 0]
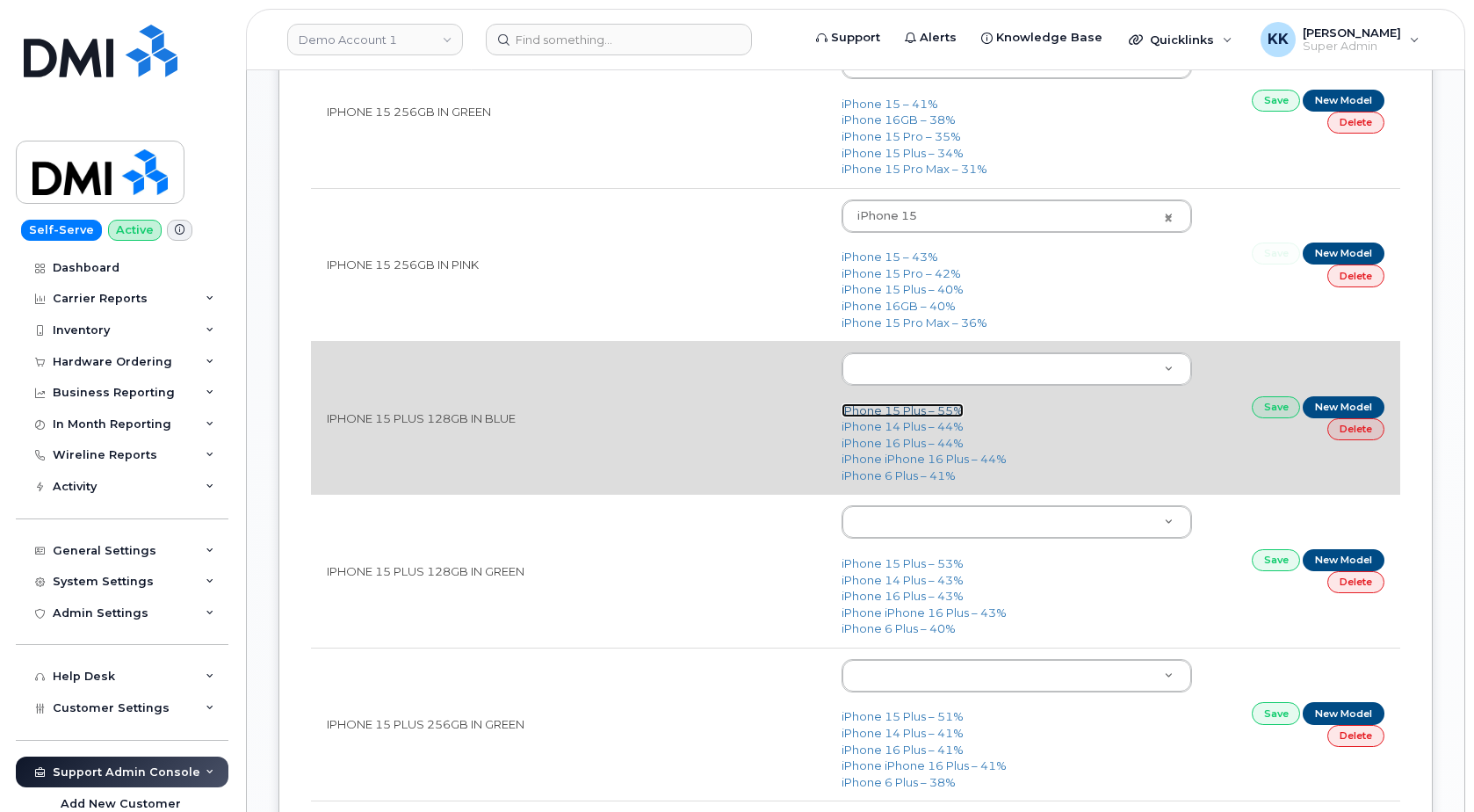
click at [909, 411] on link "iPhone 15 Plus – 55%" at bounding box center [903, 410] width 123 height 14
type input "3019"
click at [1275, 405] on link "Save" at bounding box center [1276, 407] width 49 height 22
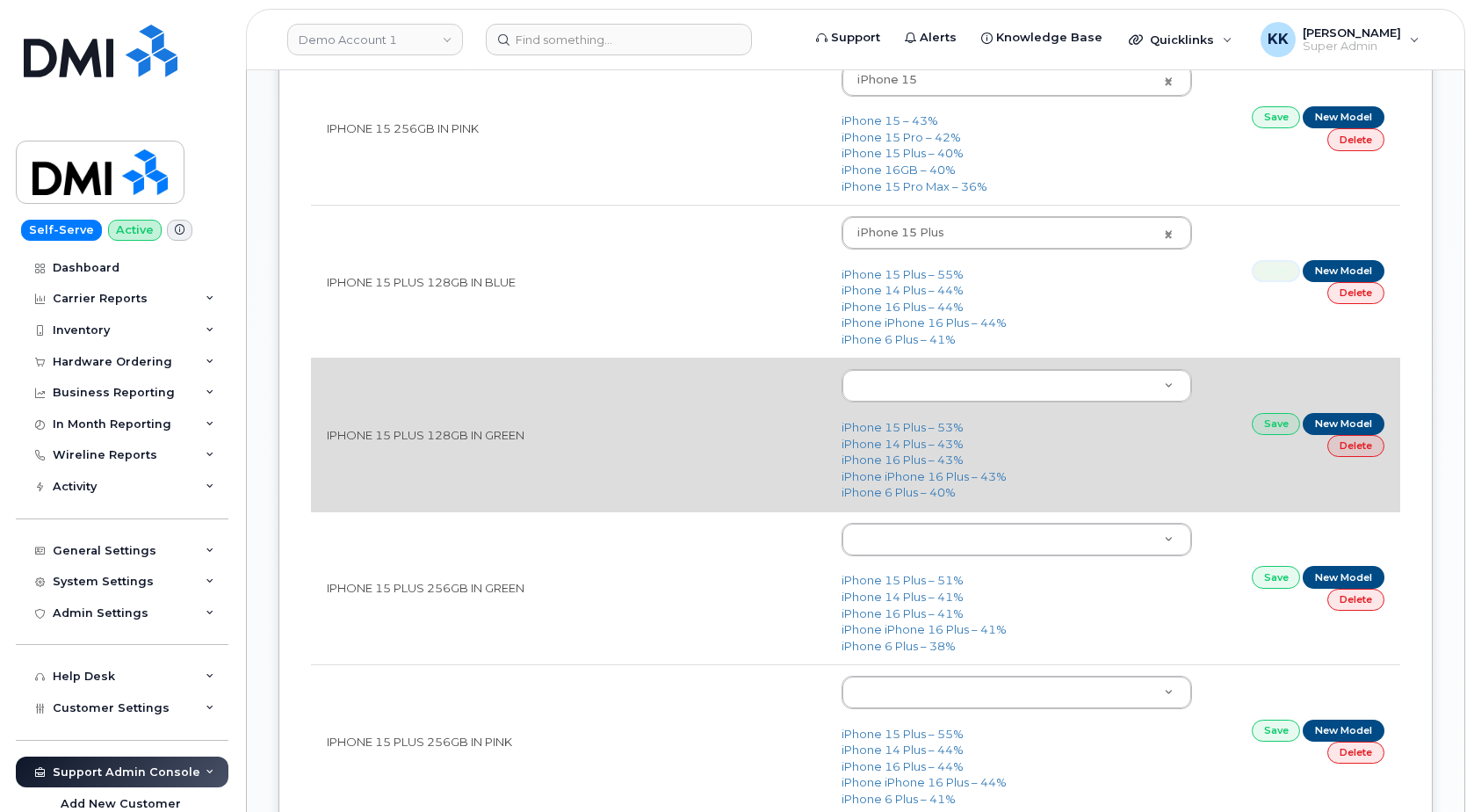
scroll to position [1881, 0]
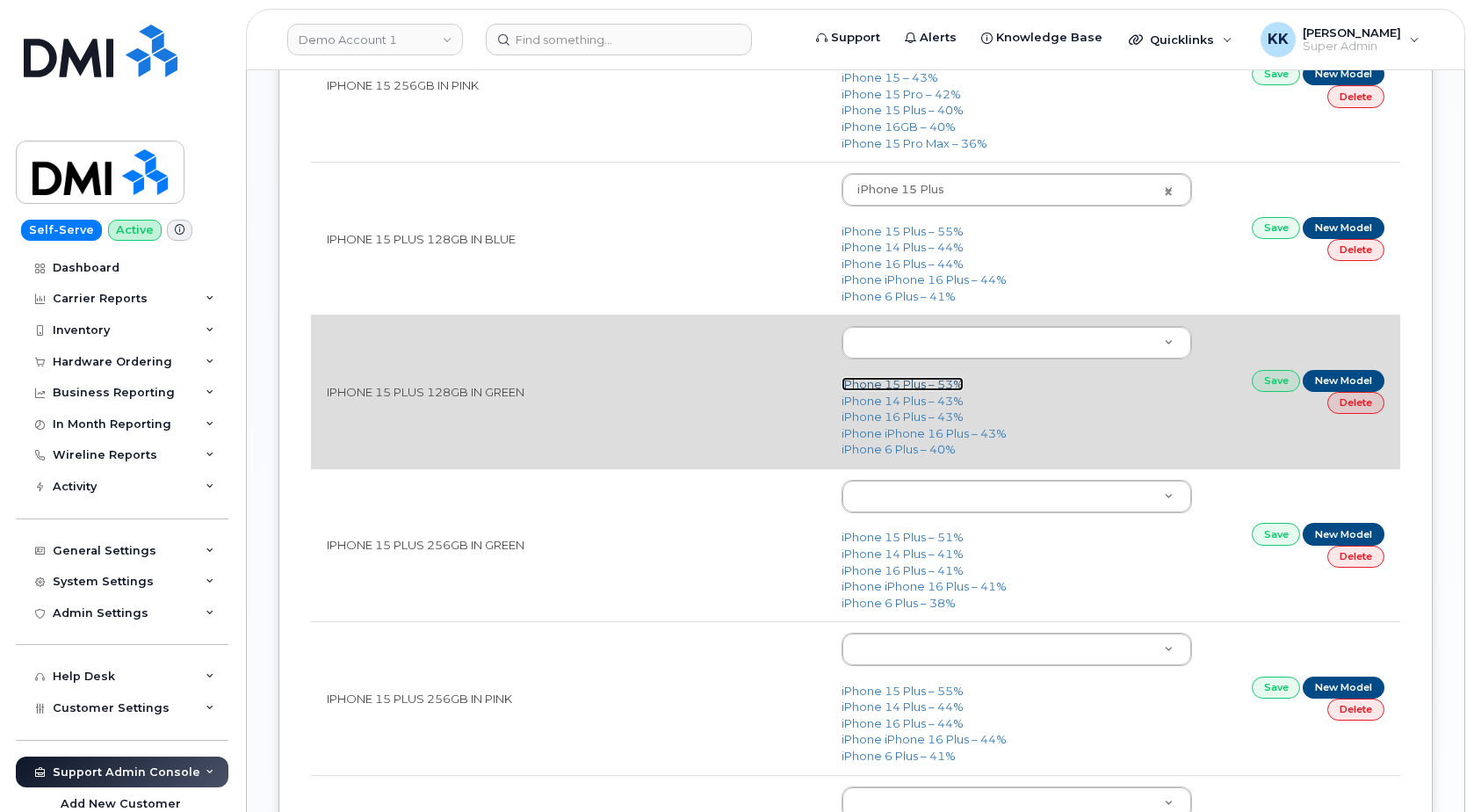
click at [888, 382] on link "iPhone 15 Plus – 53%" at bounding box center [903, 384] width 123 height 14
type input "3019"
click at [1263, 377] on link "Save" at bounding box center [1276, 381] width 49 height 22
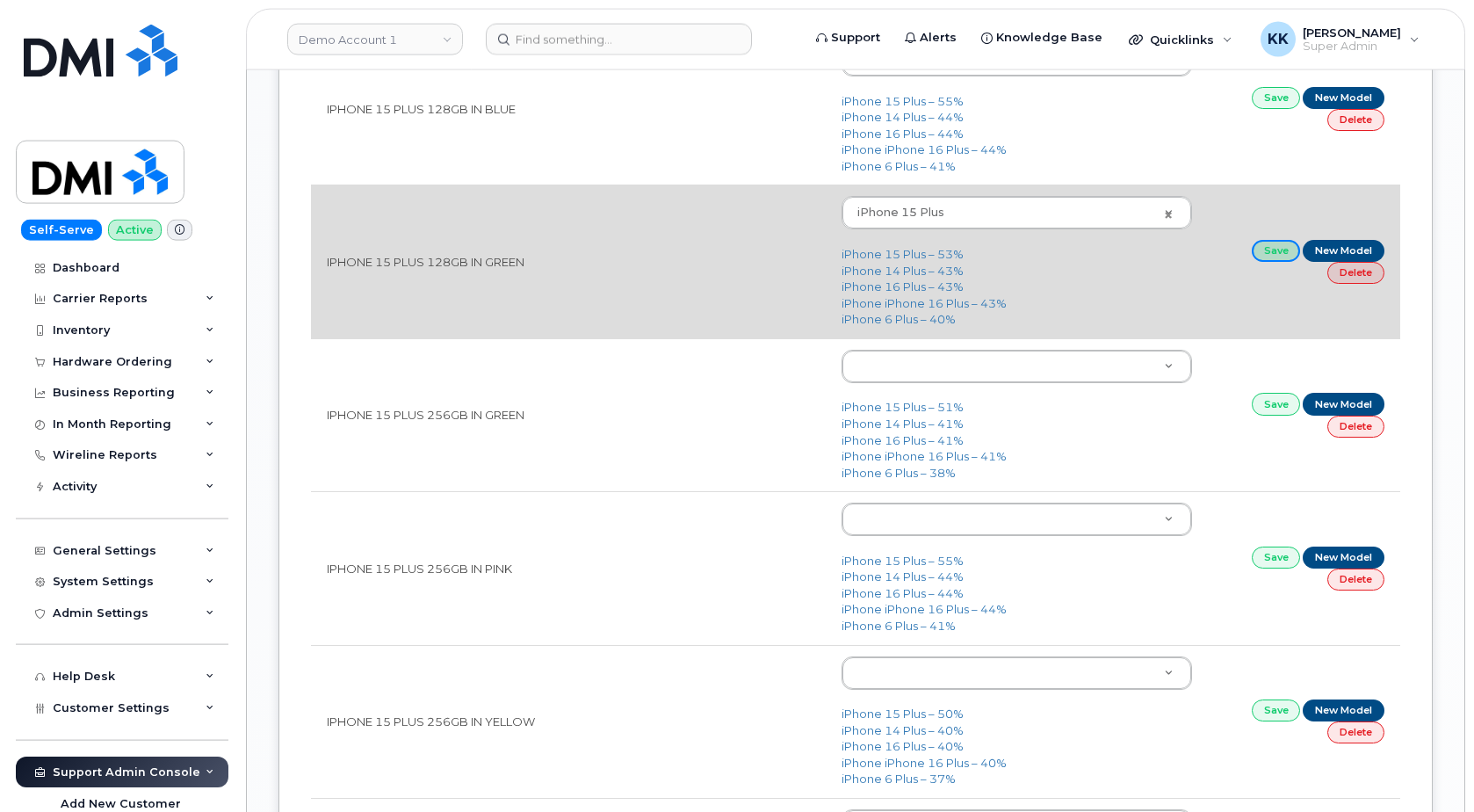
scroll to position [2060, 0]
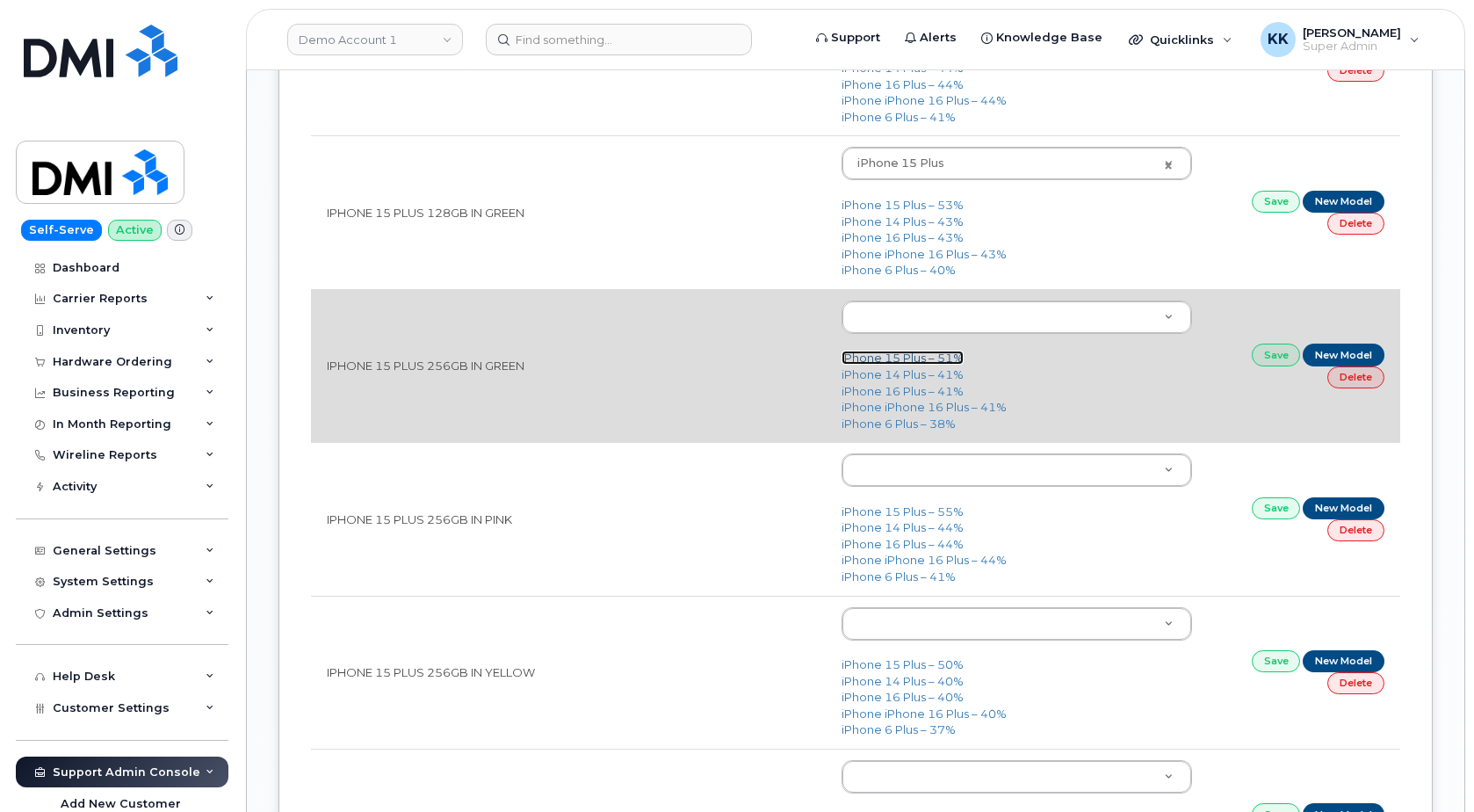
drag, startPoint x: 865, startPoint y: 354, endPoint x: 1031, endPoint y: 385, distance: 168.9
click at [867, 354] on link "iPhone 15 Plus – 51%" at bounding box center [903, 358] width 123 height 14
type input "3019"
click at [1279, 362] on link "Save" at bounding box center [1276, 355] width 49 height 22
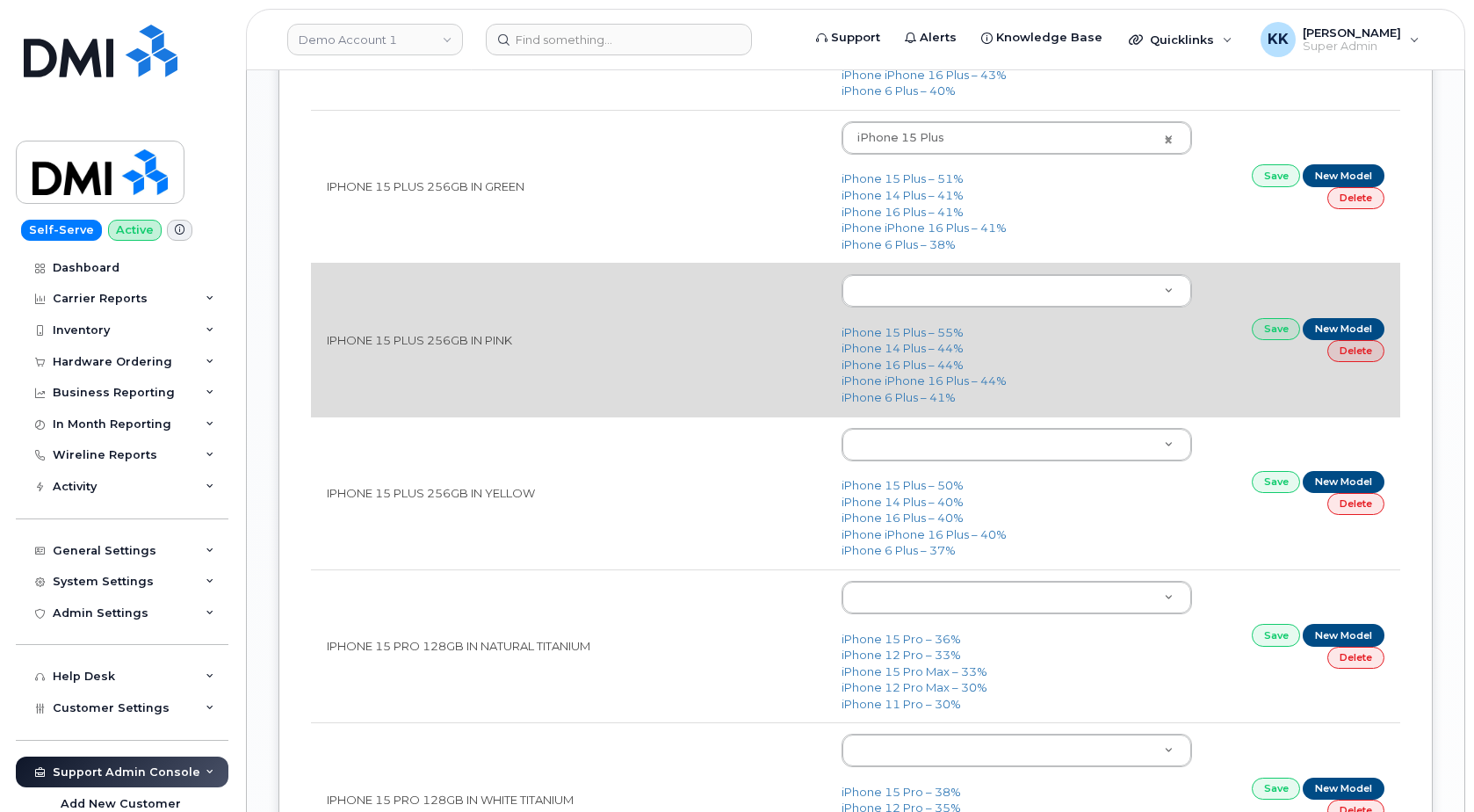
scroll to position [2329, 0]
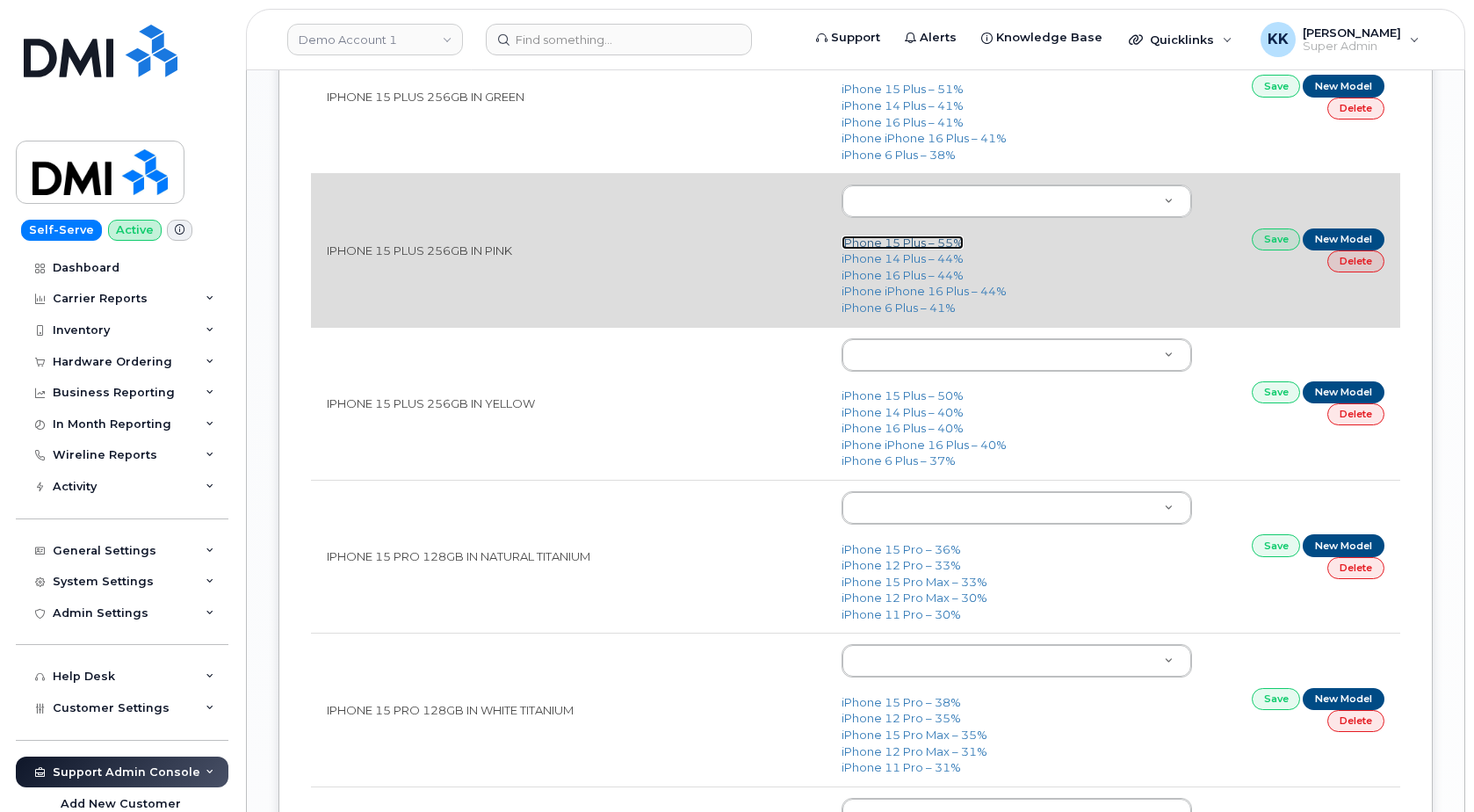
click at [892, 244] on link "iPhone 15 Plus – 55%" at bounding box center [903, 242] width 123 height 14
type input "3019"
click at [1261, 242] on link "Save" at bounding box center [1276, 239] width 49 height 22
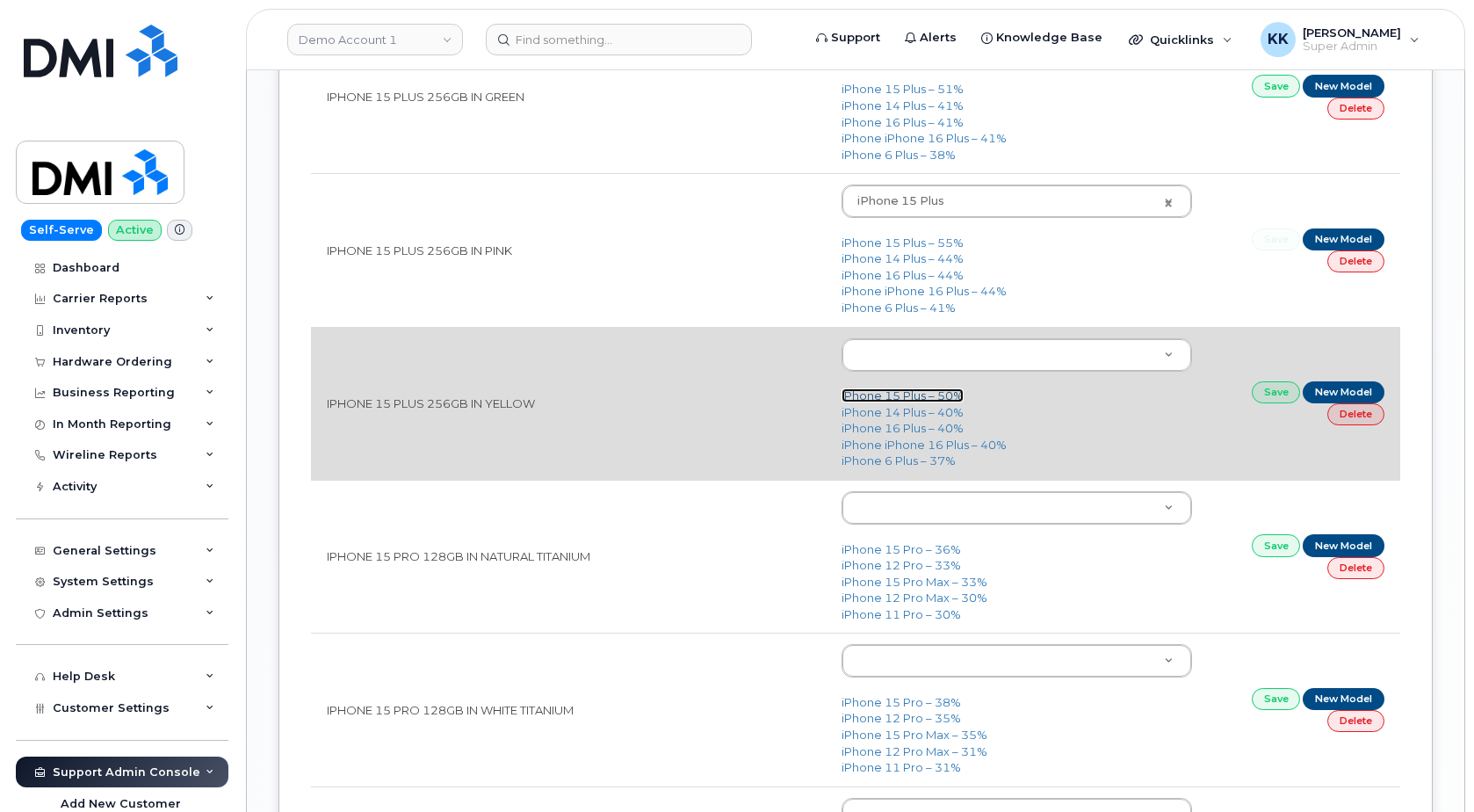
click at [872, 400] on link "iPhone 15 Plus – 50%" at bounding box center [903, 396] width 123 height 14
type input "3019"
click at [1277, 394] on link "Save" at bounding box center [1276, 393] width 49 height 22
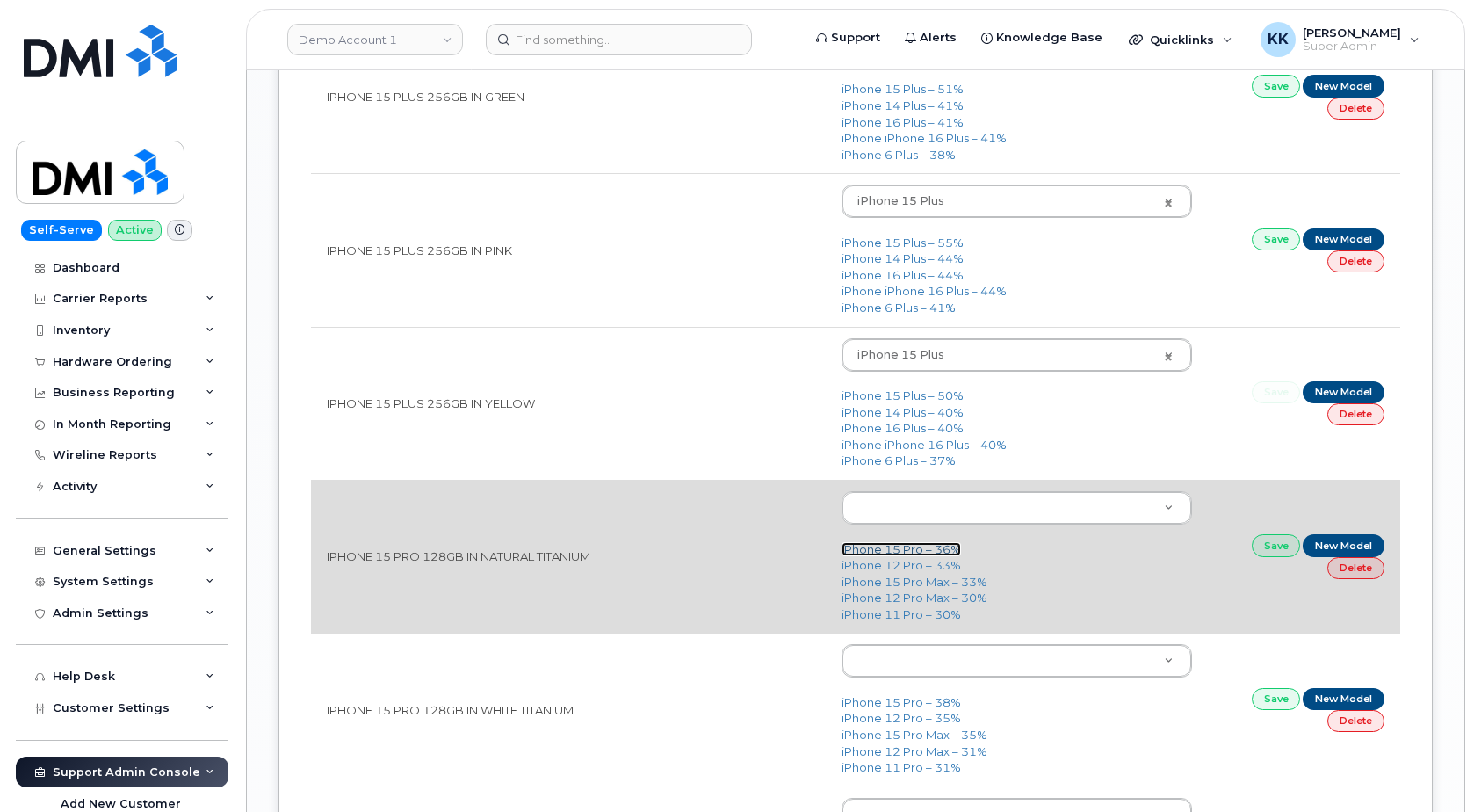
click at [926, 551] on link "iPhone 15 Pro – 36%" at bounding box center [902, 549] width 120 height 14
type input "3020"
click at [1262, 543] on link "Save" at bounding box center [1276, 545] width 49 height 22
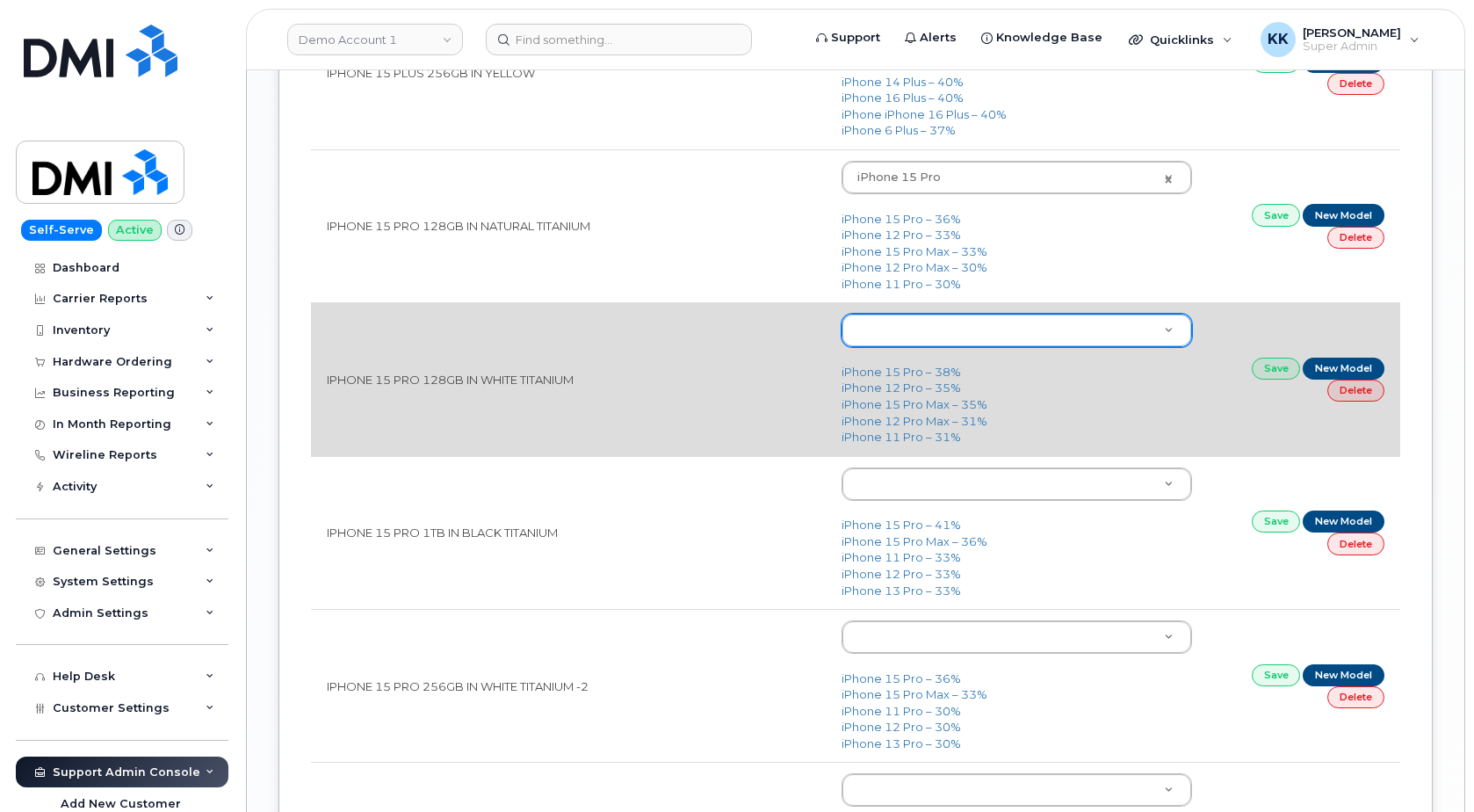
scroll to position [2688, 0]
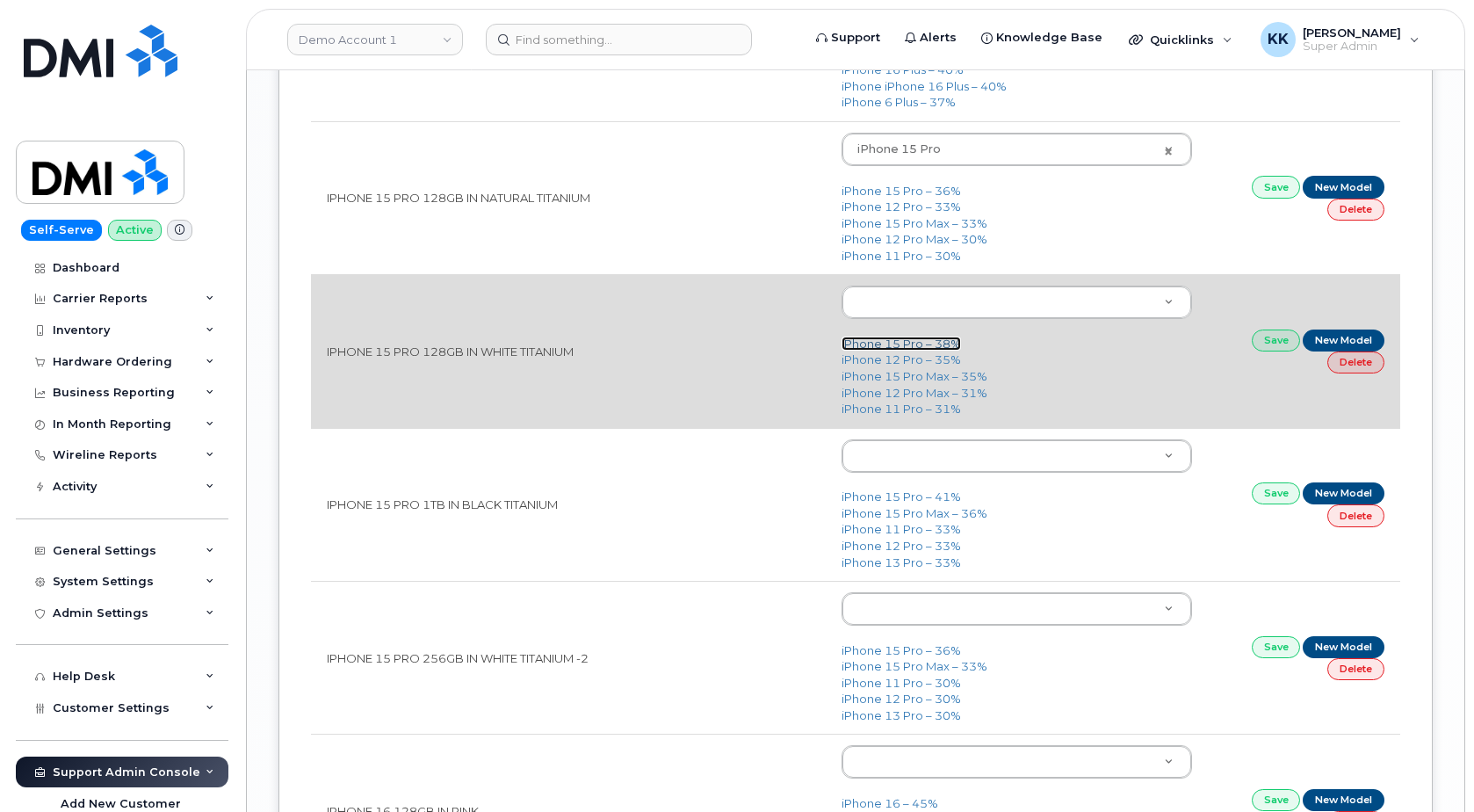
click at [904, 345] on link "iPhone 15 Pro – 38%" at bounding box center [902, 344] width 120 height 14
type input "3020"
click at [1267, 345] on link "Save" at bounding box center [1276, 341] width 49 height 22
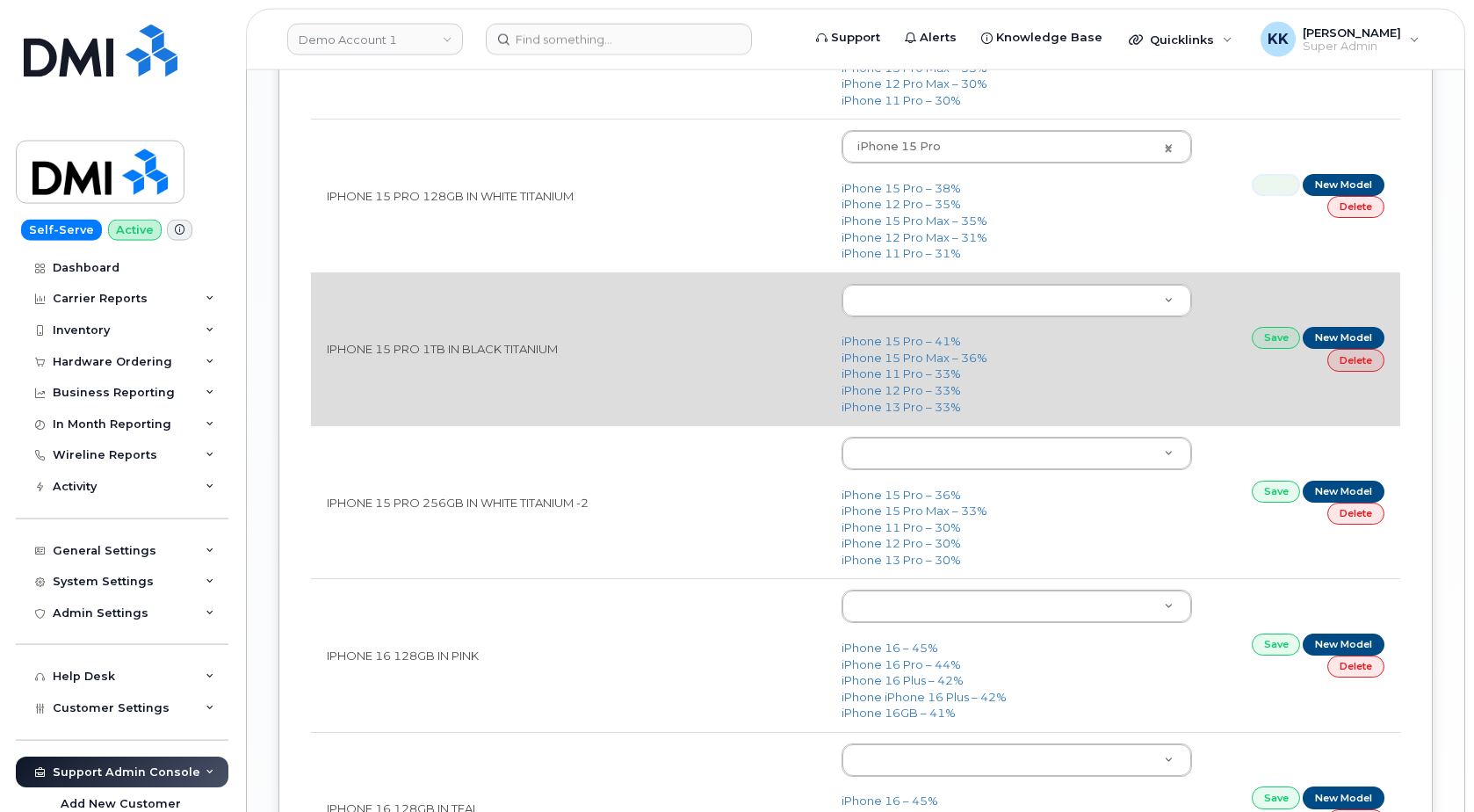
scroll to position [2866, 0]
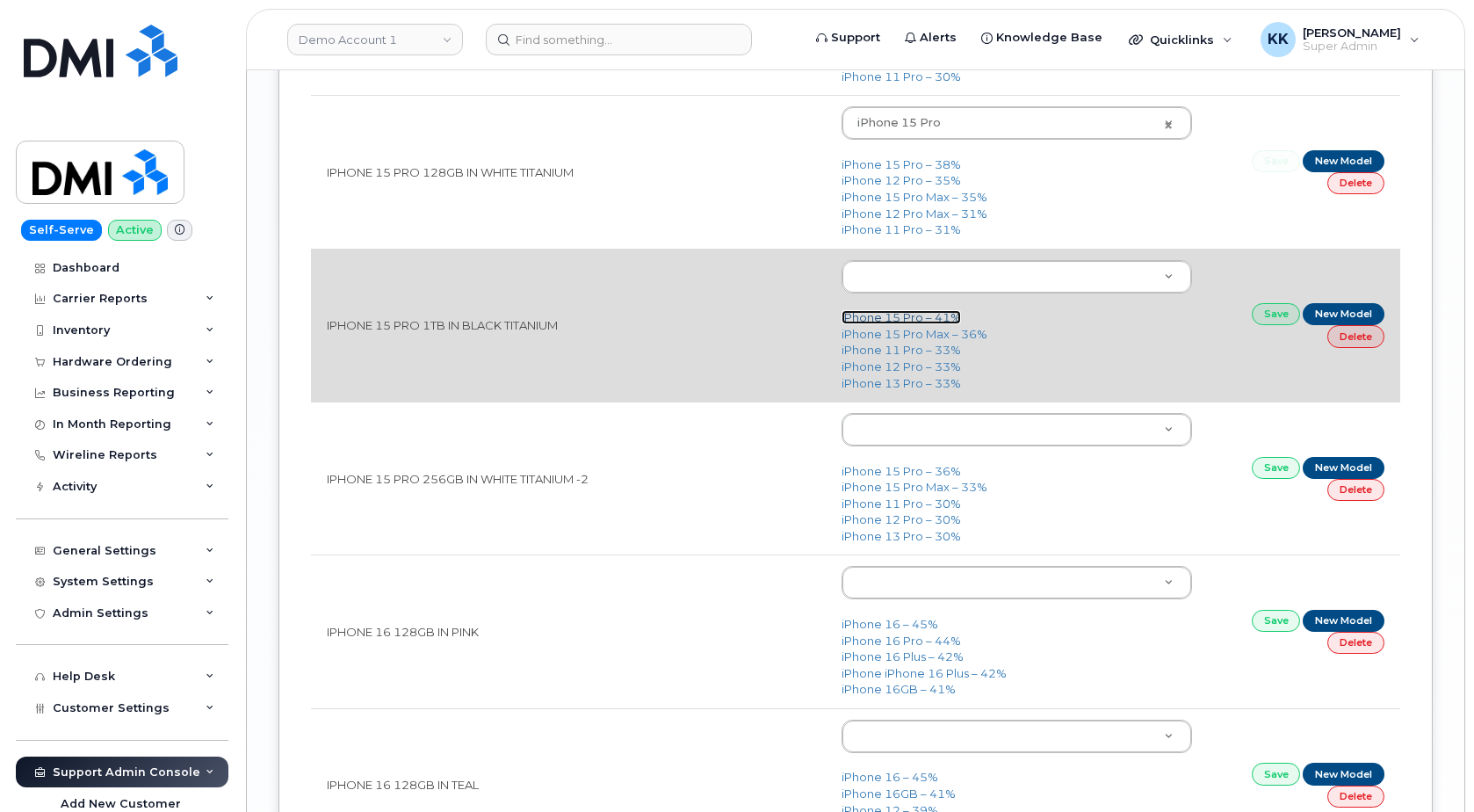
click at [916, 323] on link "iPhone 15 Pro – 41%" at bounding box center [902, 317] width 120 height 14
type input "3020"
click at [1280, 323] on link "Save" at bounding box center [1276, 314] width 49 height 22
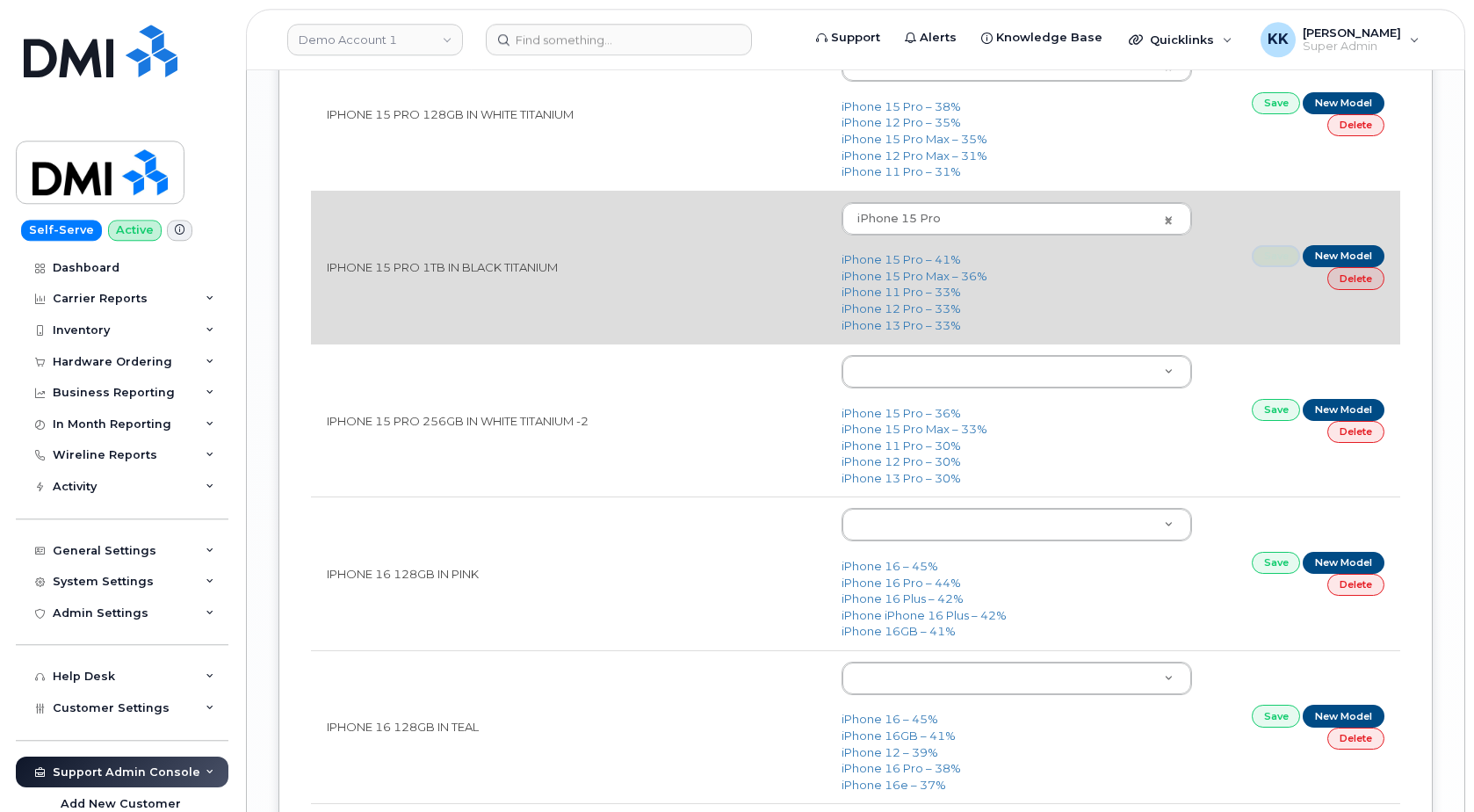
scroll to position [2956, 0]
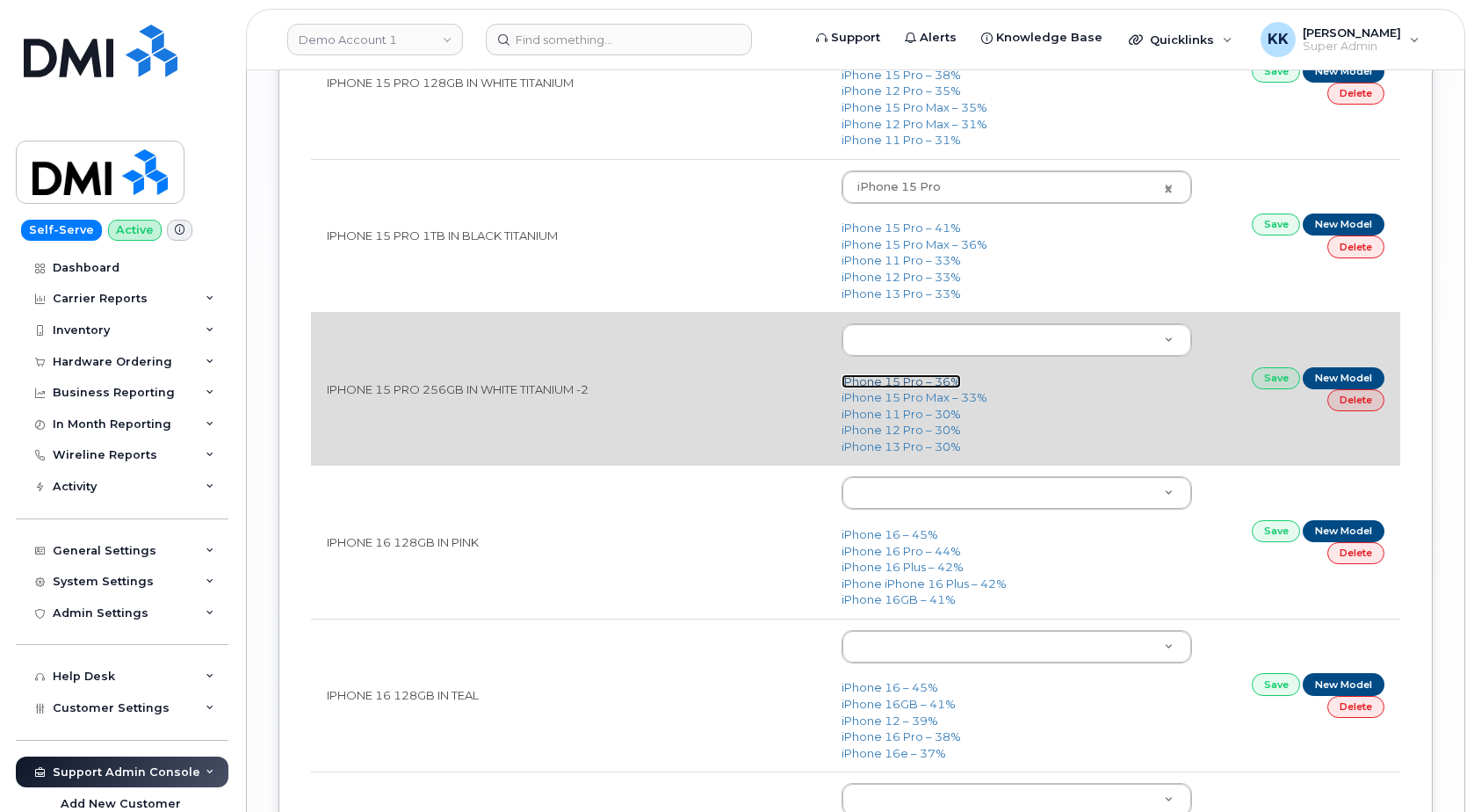
click at [915, 381] on link "iPhone 15 Pro – 36%" at bounding box center [902, 382] width 120 height 14
type input "3020"
click at [1260, 370] on link "Save" at bounding box center [1276, 378] width 49 height 22
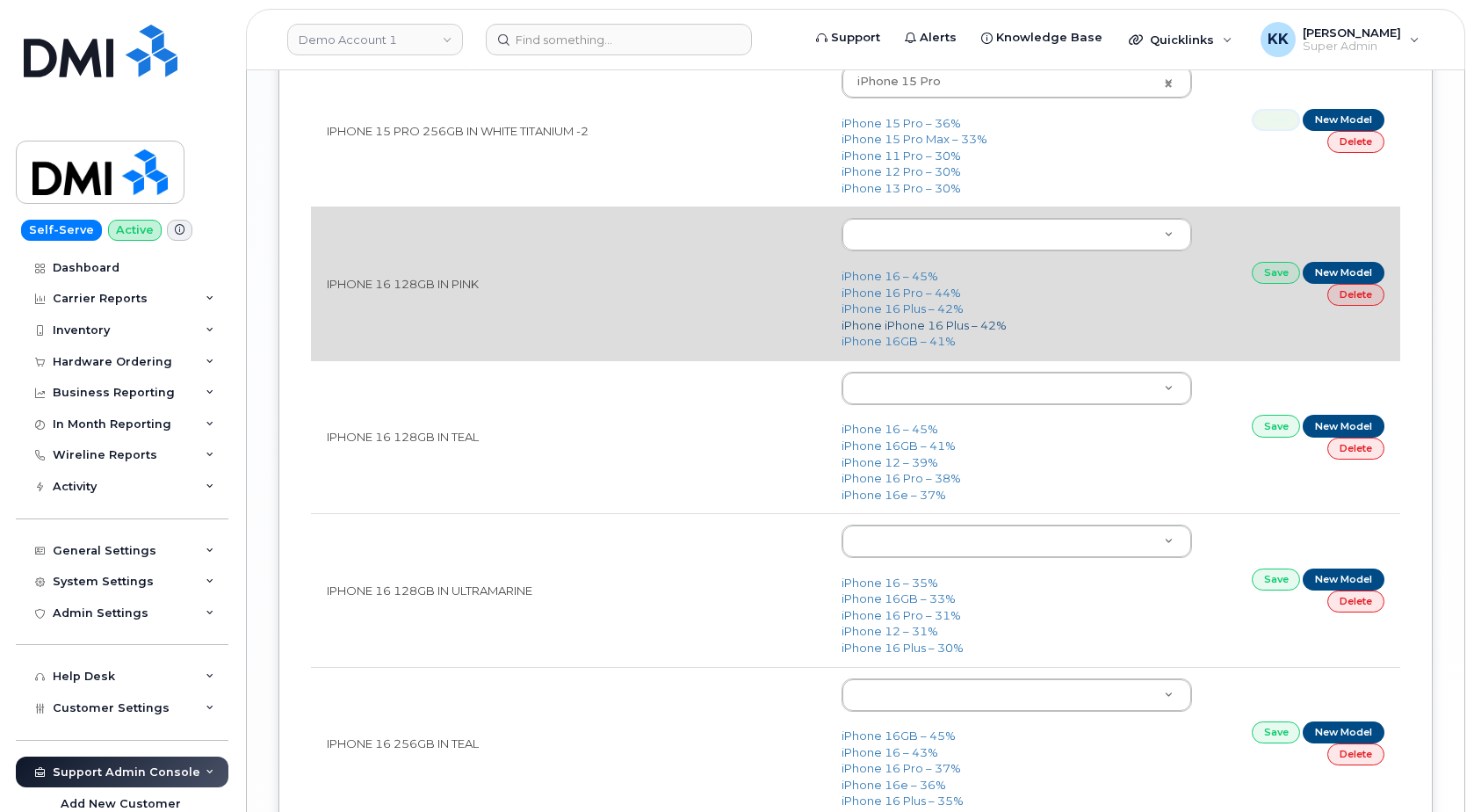
scroll to position [3225, 0]
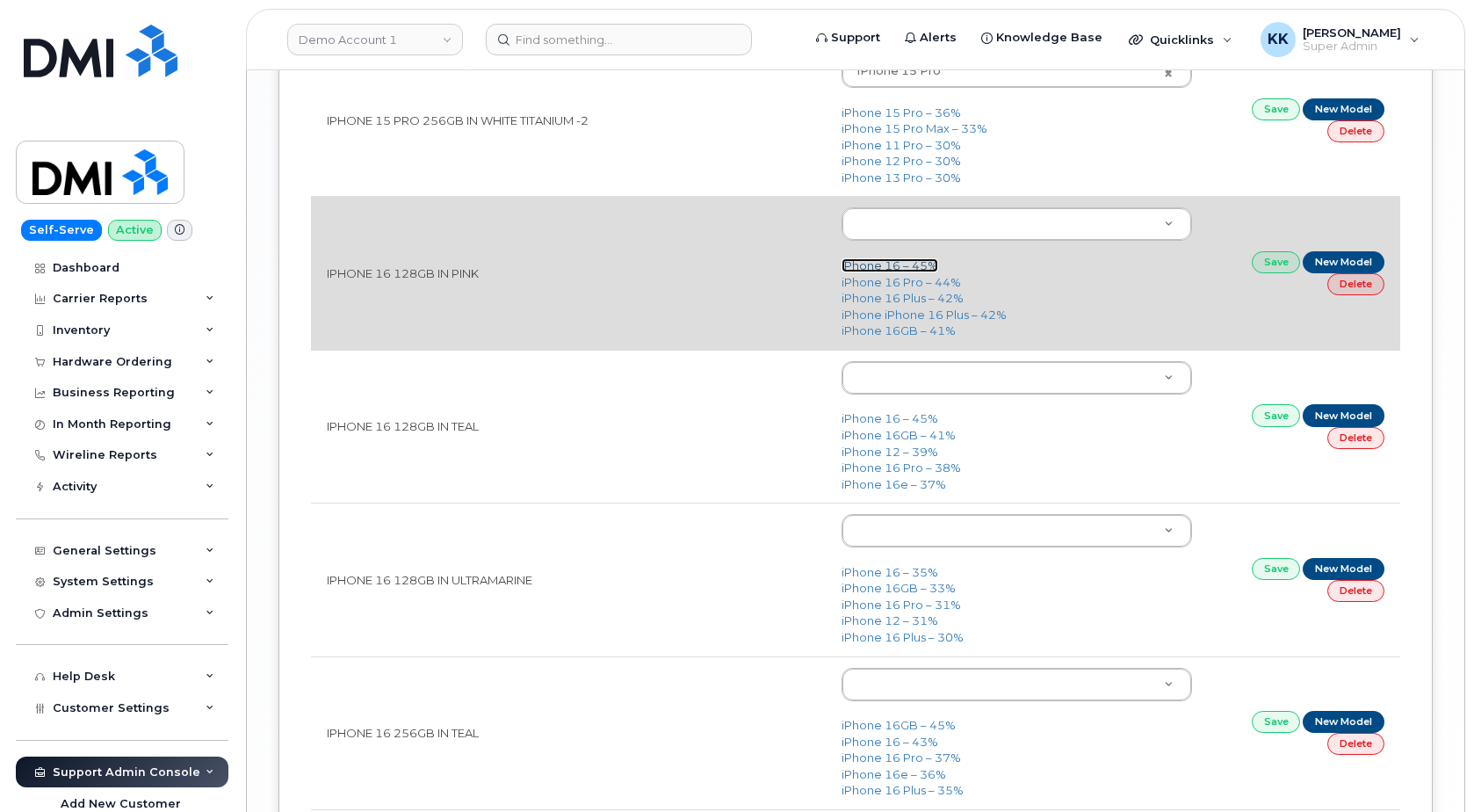
click at [911, 266] on link "iPhone 16 – 45%" at bounding box center [890, 265] width 97 height 14
type input "3224"
click at [1263, 263] on link "Save" at bounding box center [1276, 262] width 49 height 22
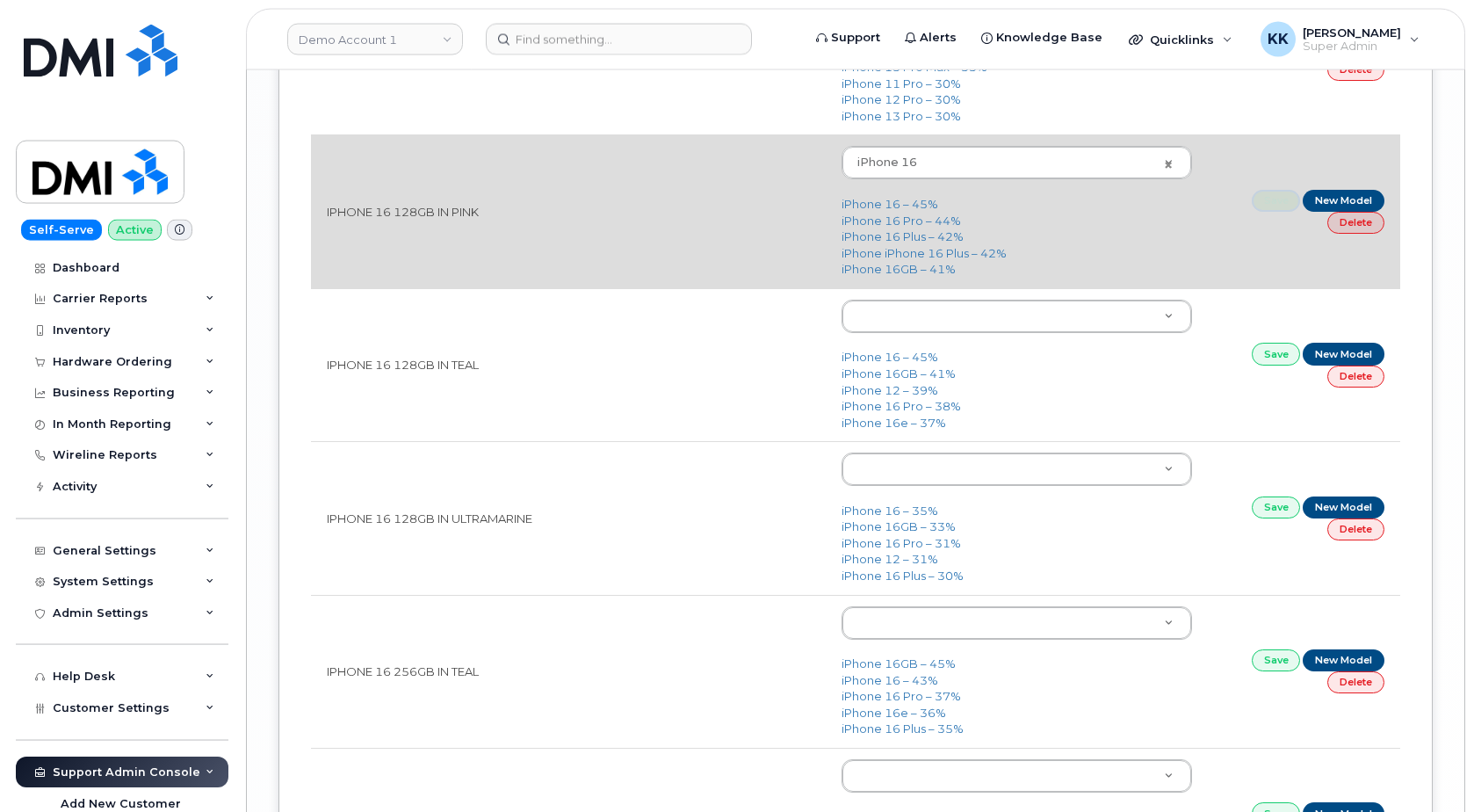
scroll to position [3315, 0]
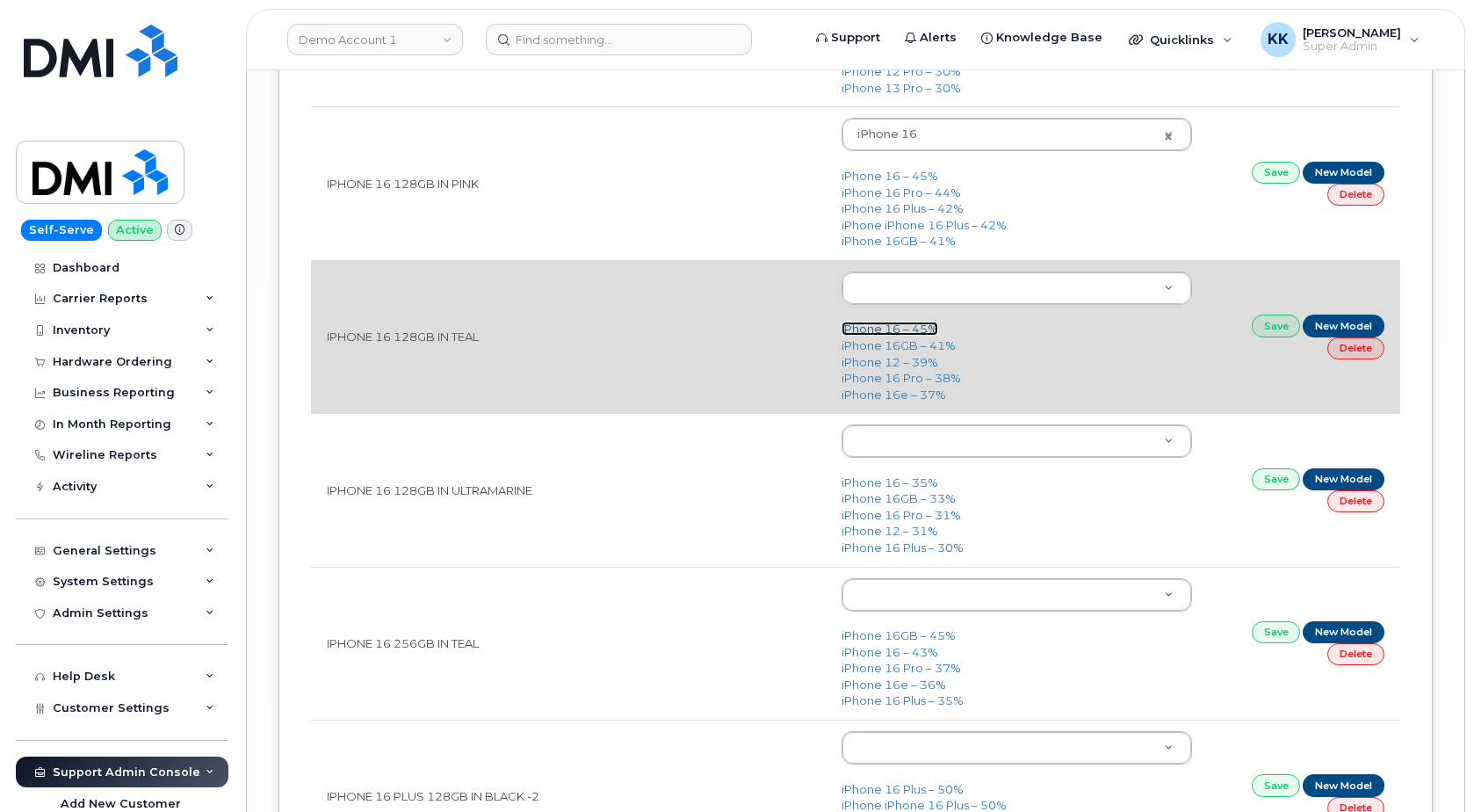
click at [889, 329] on link "iPhone 16 – 45%" at bounding box center [890, 329] width 97 height 14
type input "3224"
click at [1277, 330] on link "Save" at bounding box center [1276, 326] width 49 height 22
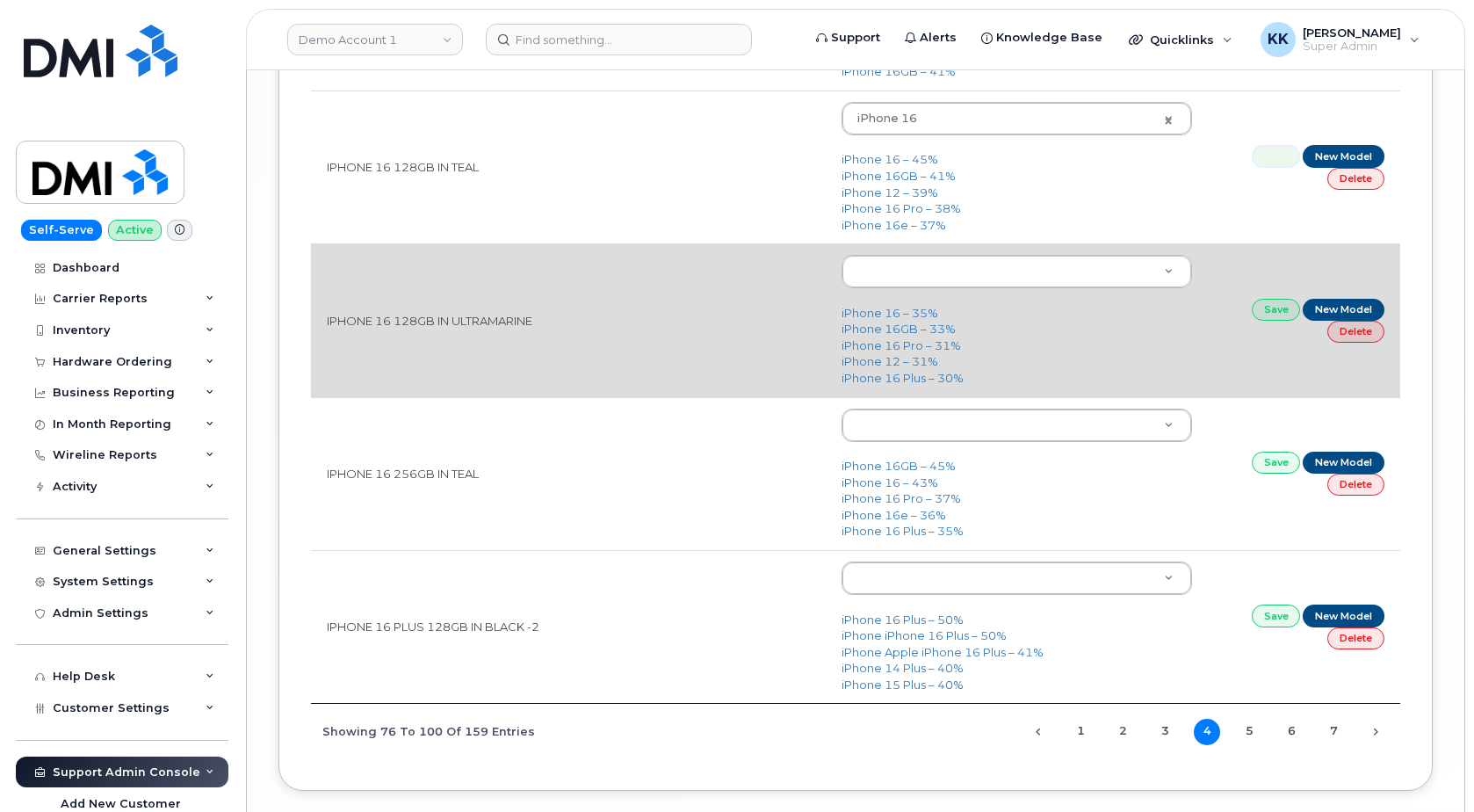
scroll to position [3580, 0]
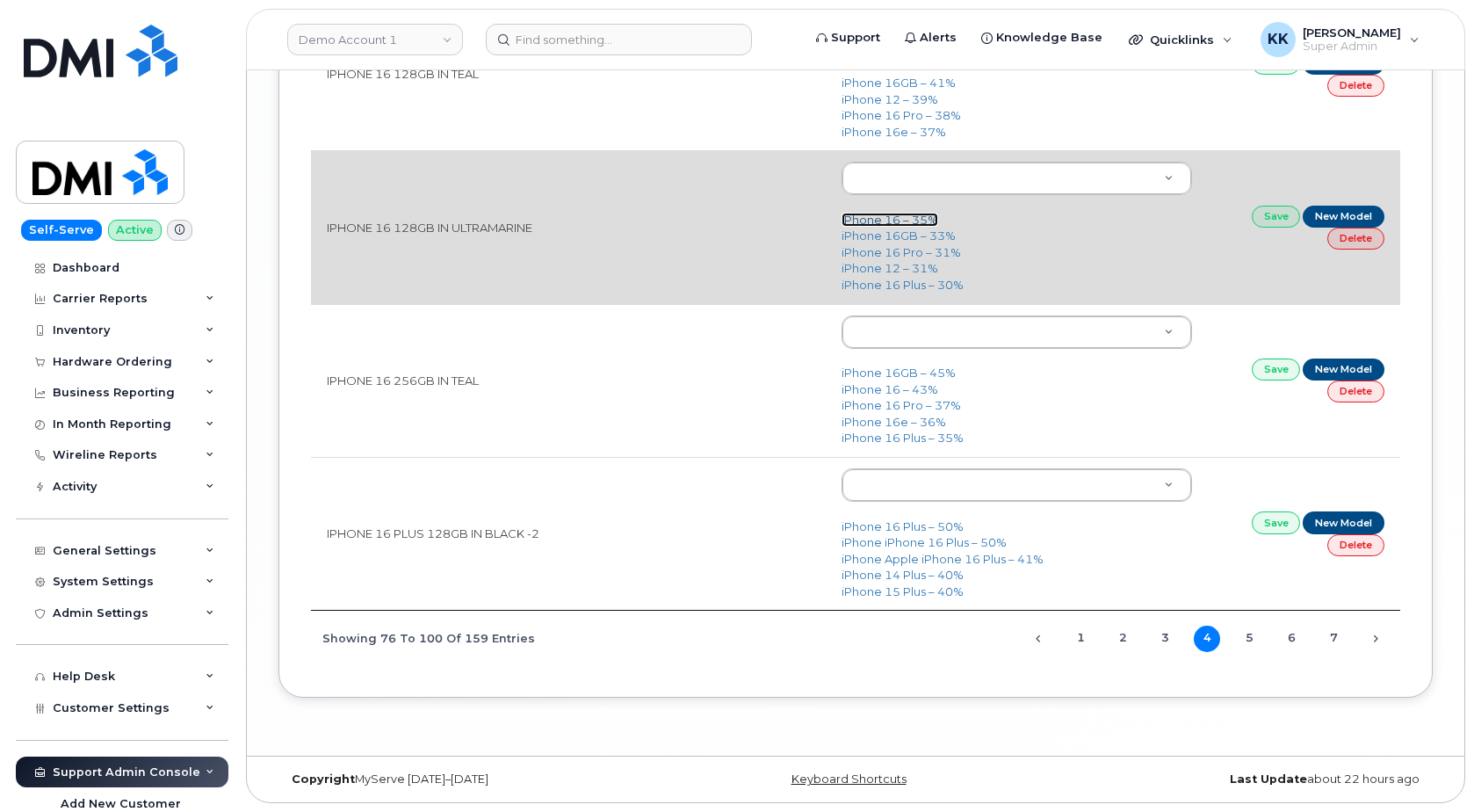
click at [884, 219] on link "iPhone 16 – 35%" at bounding box center [890, 219] width 97 height 14
type input "3224"
click at [1261, 218] on link "Save" at bounding box center [1276, 216] width 49 height 22
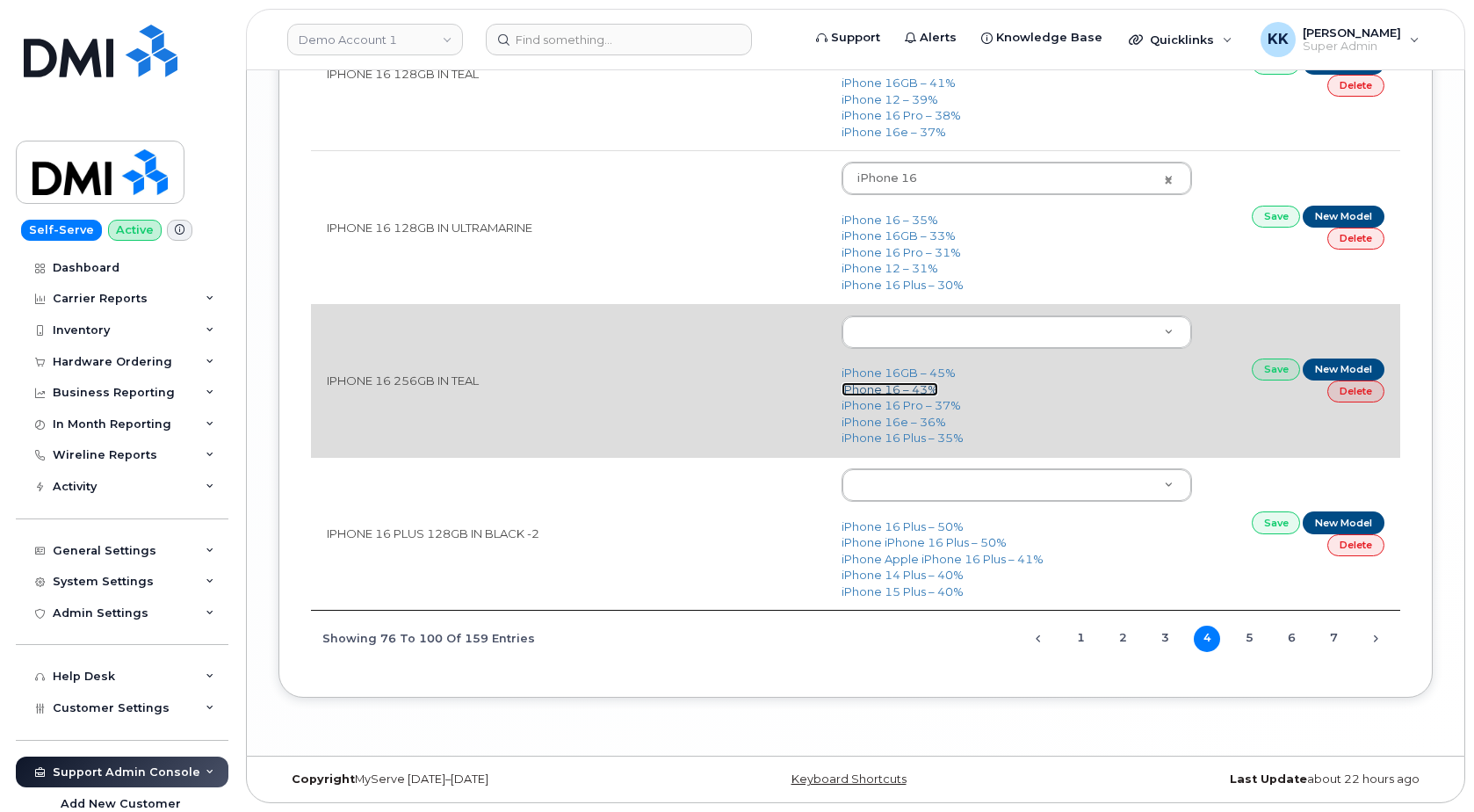
click at [904, 391] on link "iPhone 16 – 43%" at bounding box center [890, 389] width 97 height 14
type input "3224"
click at [1269, 368] on link "Save" at bounding box center [1276, 370] width 49 height 22
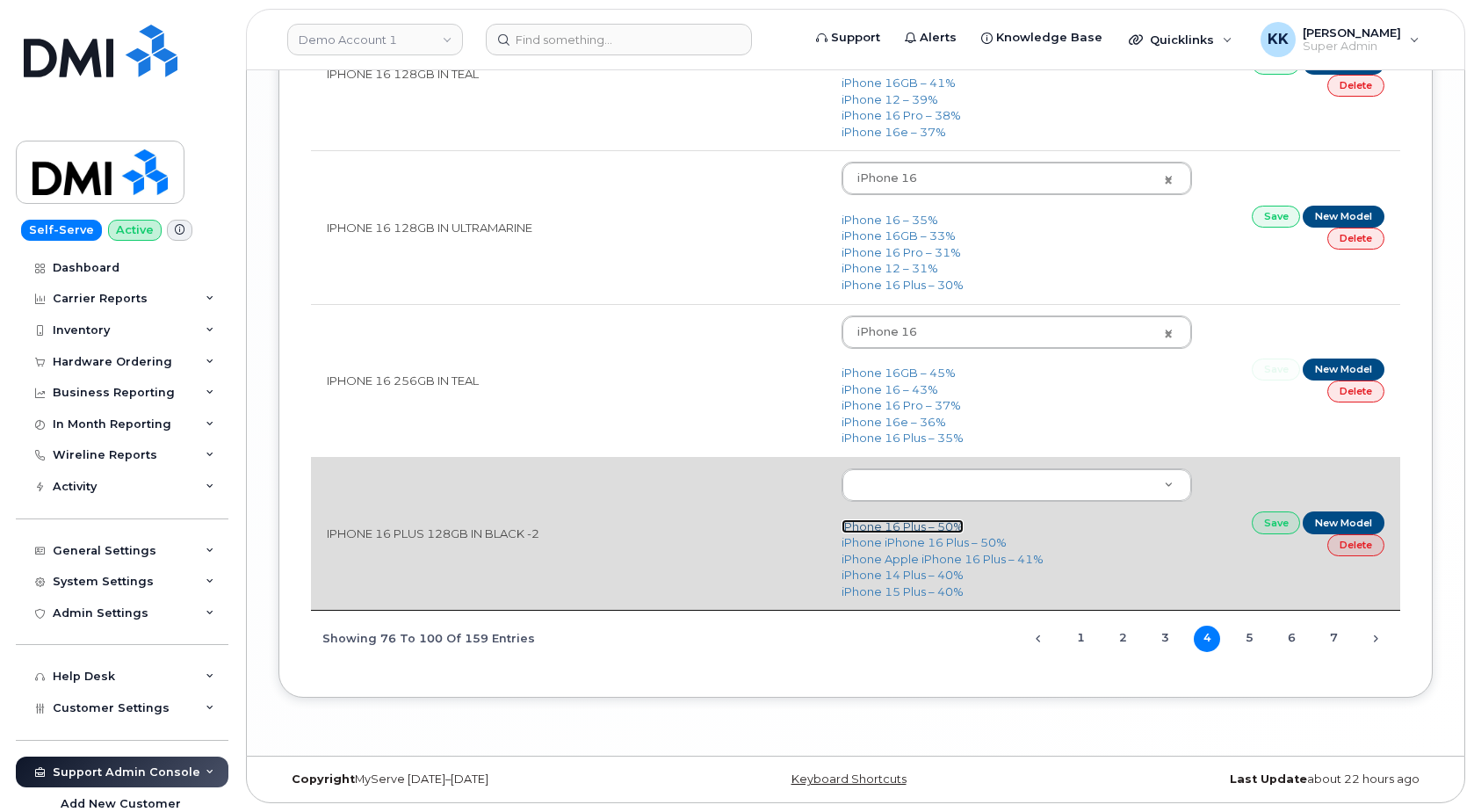
click at [901, 524] on link "iPhone 16 Plus – 50%" at bounding box center [903, 526] width 123 height 14
type input "3231"
click at [1274, 520] on link "Save" at bounding box center [1276, 522] width 49 height 22
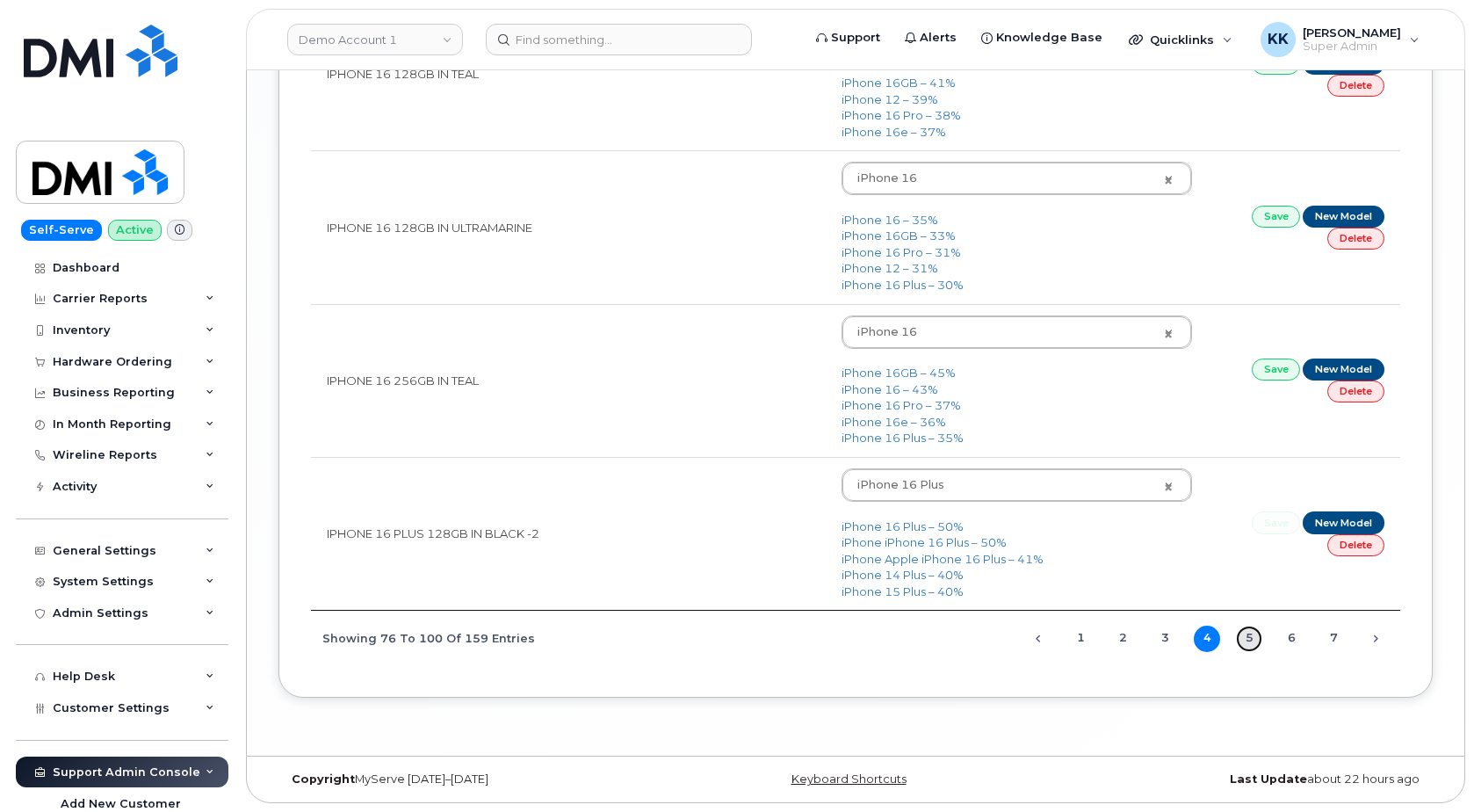
click at [1255, 634] on link "5" at bounding box center [1249, 639] width 26 height 26
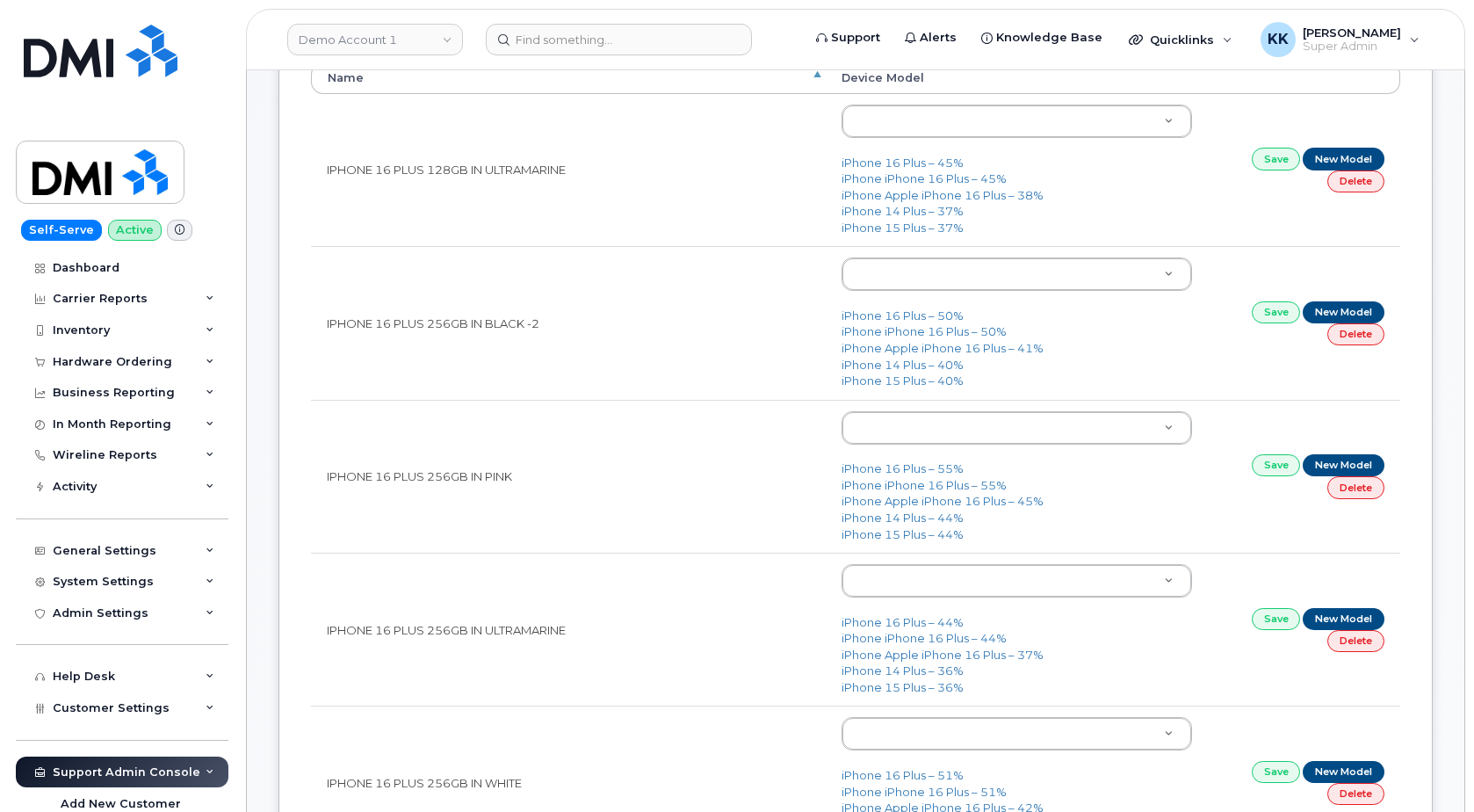
scroll to position [0, 0]
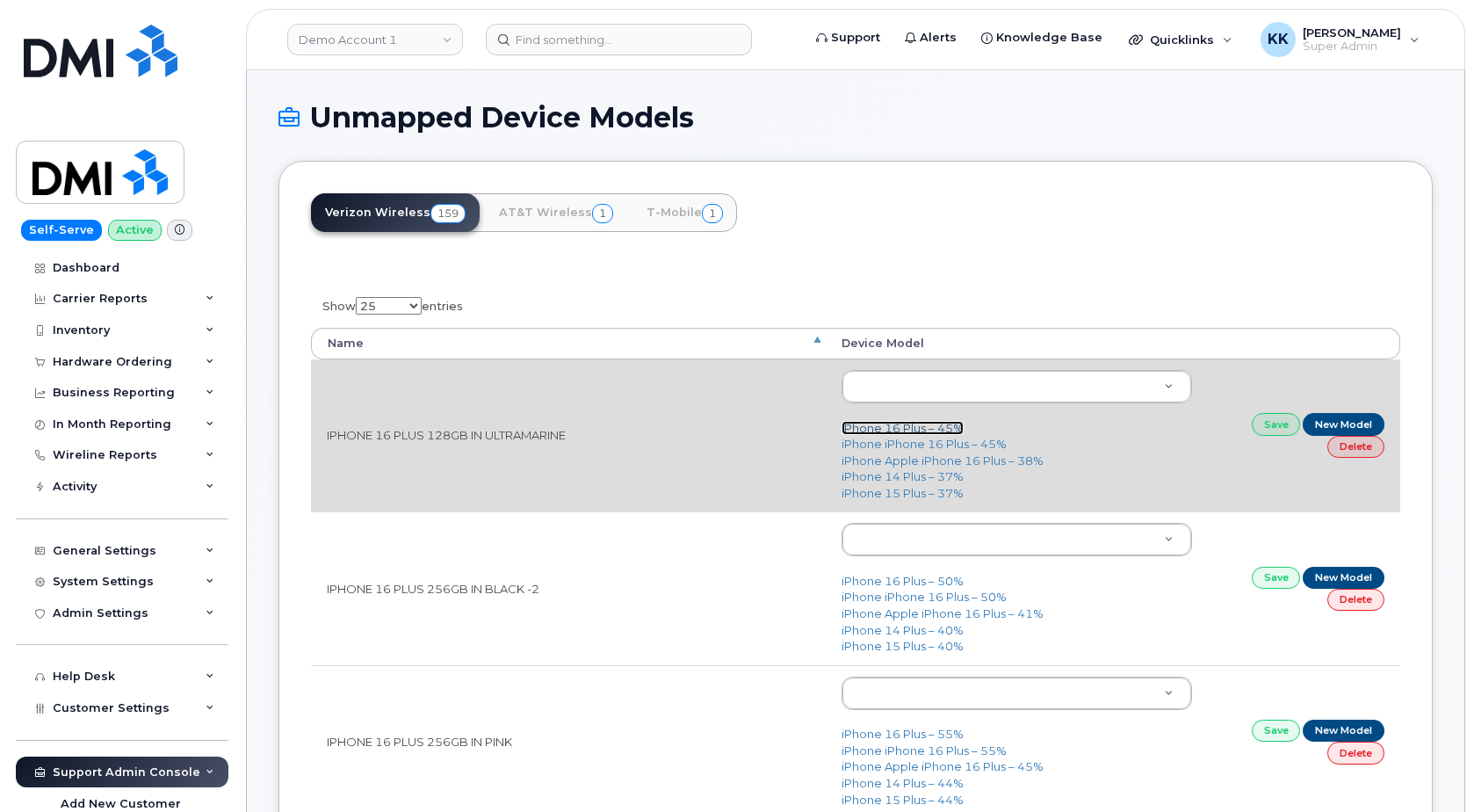
drag, startPoint x: 894, startPoint y: 429, endPoint x: 911, endPoint y: 431, distance: 17.1
click at [894, 431] on link "iPhone 16 Plus – 45%" at bounding box center [903, 427] width 123 height 14
type input "3231"
click at [1288, 425] on link "Save" at bounding box center [1276, 423] width 49 height 22
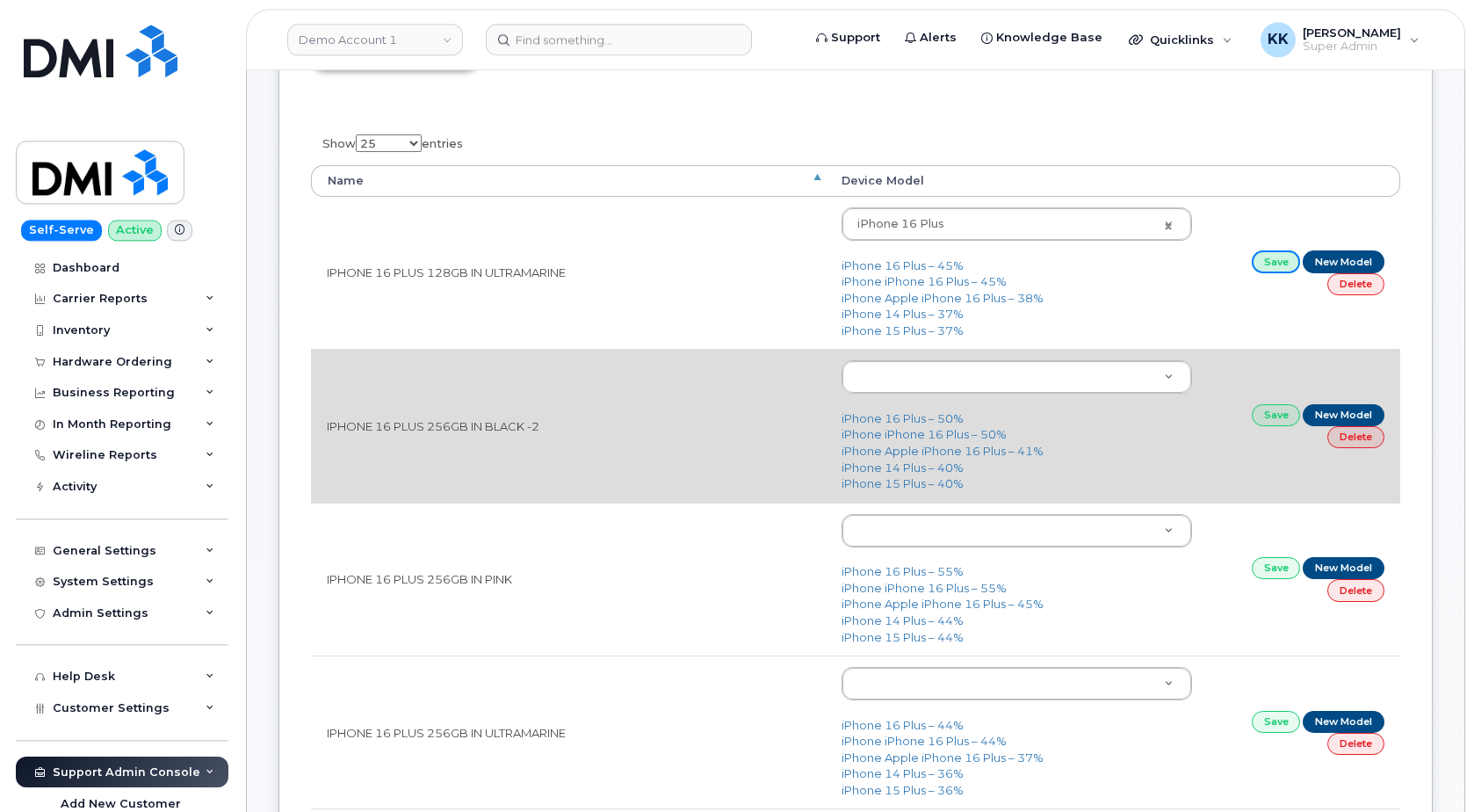
scroll to position [179, 0]
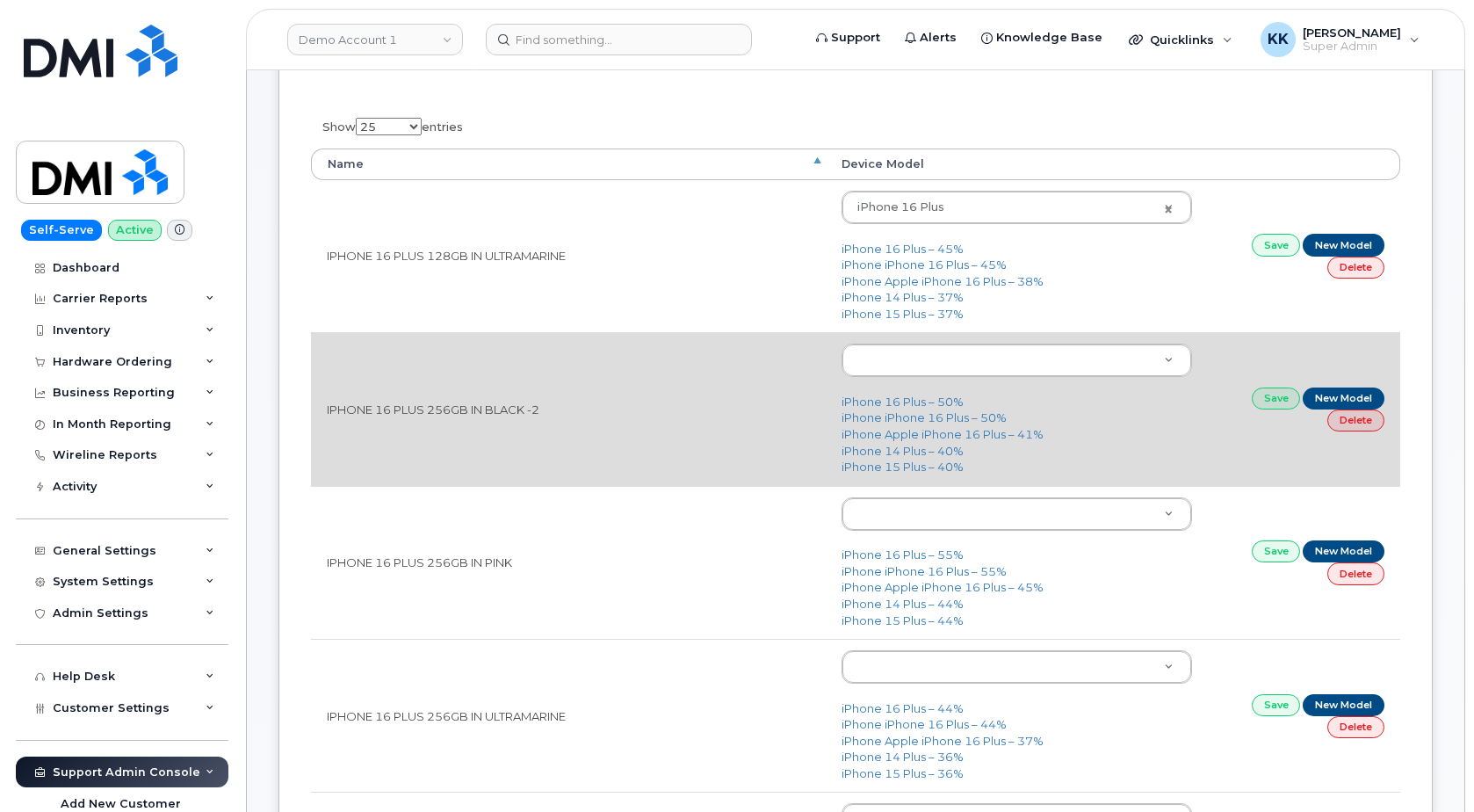
click at [917, 397] on td "iPhone 16 Plus – 50% iPhone iPhone 16 Plus – 50% iPhone Apple iPhone 16 Plus – …" at bounding box center [1017, 407] width 382 height 152
click at [914, 397] on link "iPhone 16 Plus – 50%" at bounding box center [903, 402] width 123 height 14
type input "3231"
click at [1287, 405] on link "Save" at bounding box center [1276, 399] width 49 height 22
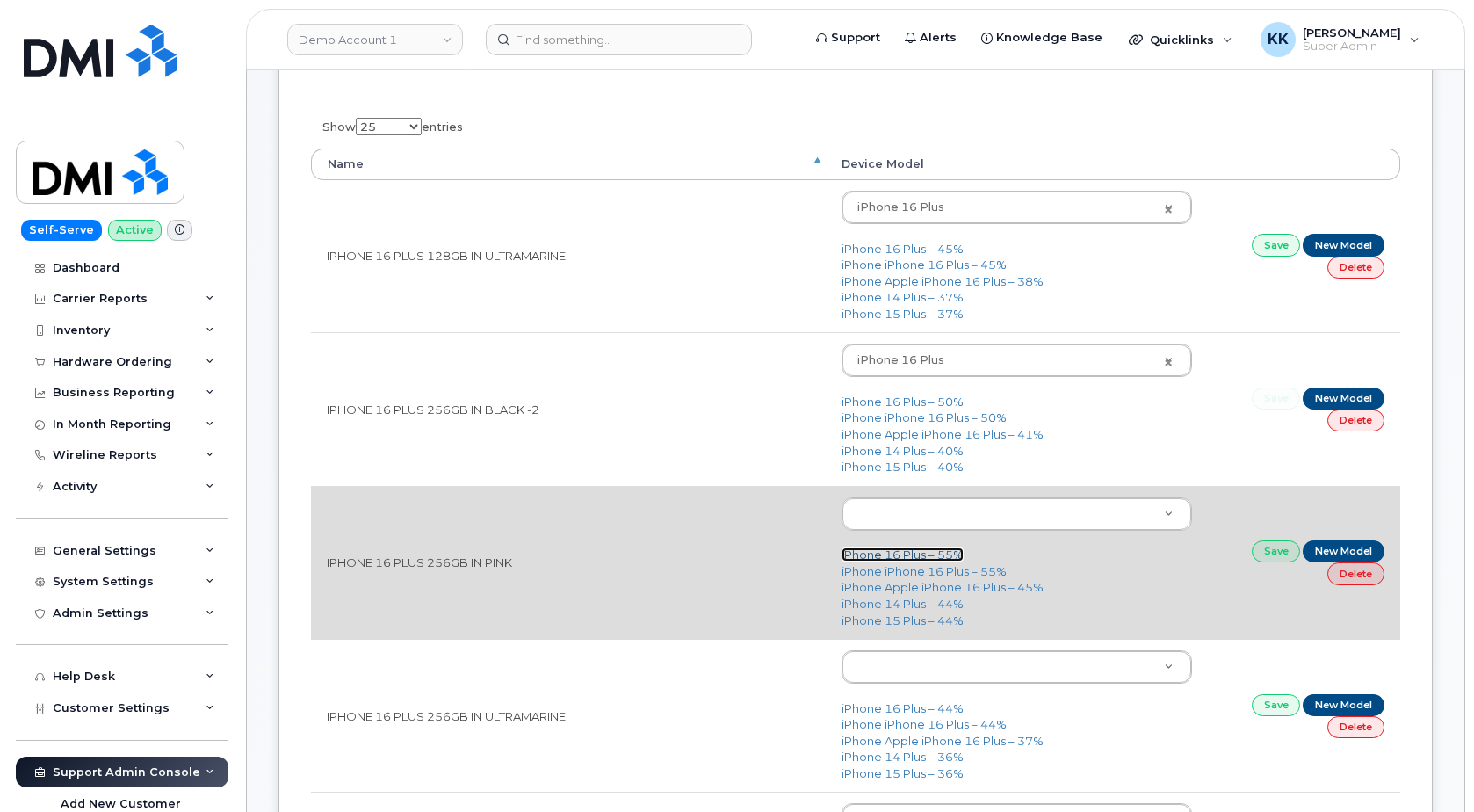
click at [913, 558] on link "iPhone 16 Plus – 55%" at bounding box center [903, 554] width 123 height 14
type input "3231"
click at [1276, 560] on link "Save" at bounding box center [1276, 551] width 49 height 22
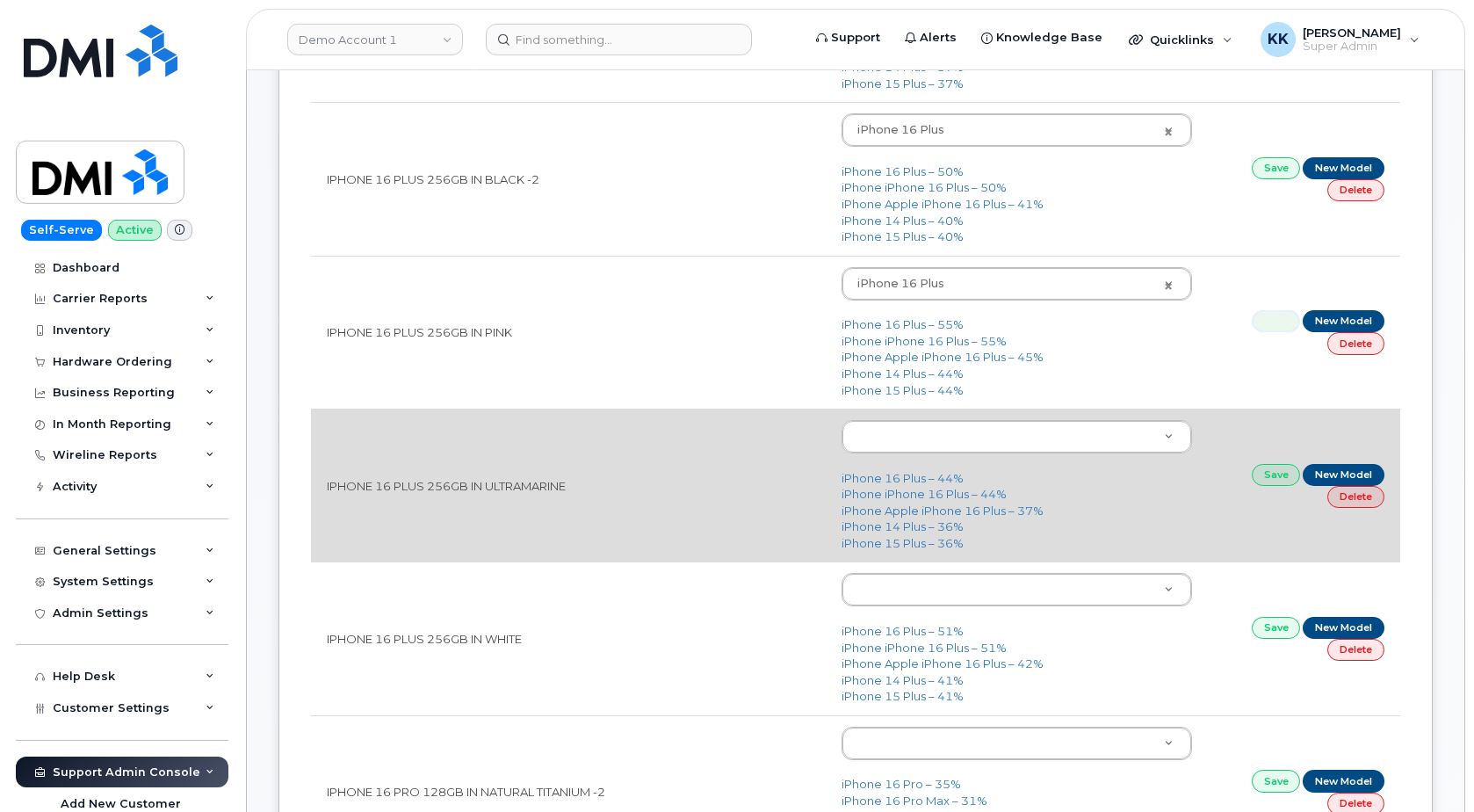
scroll to position [448, 0]
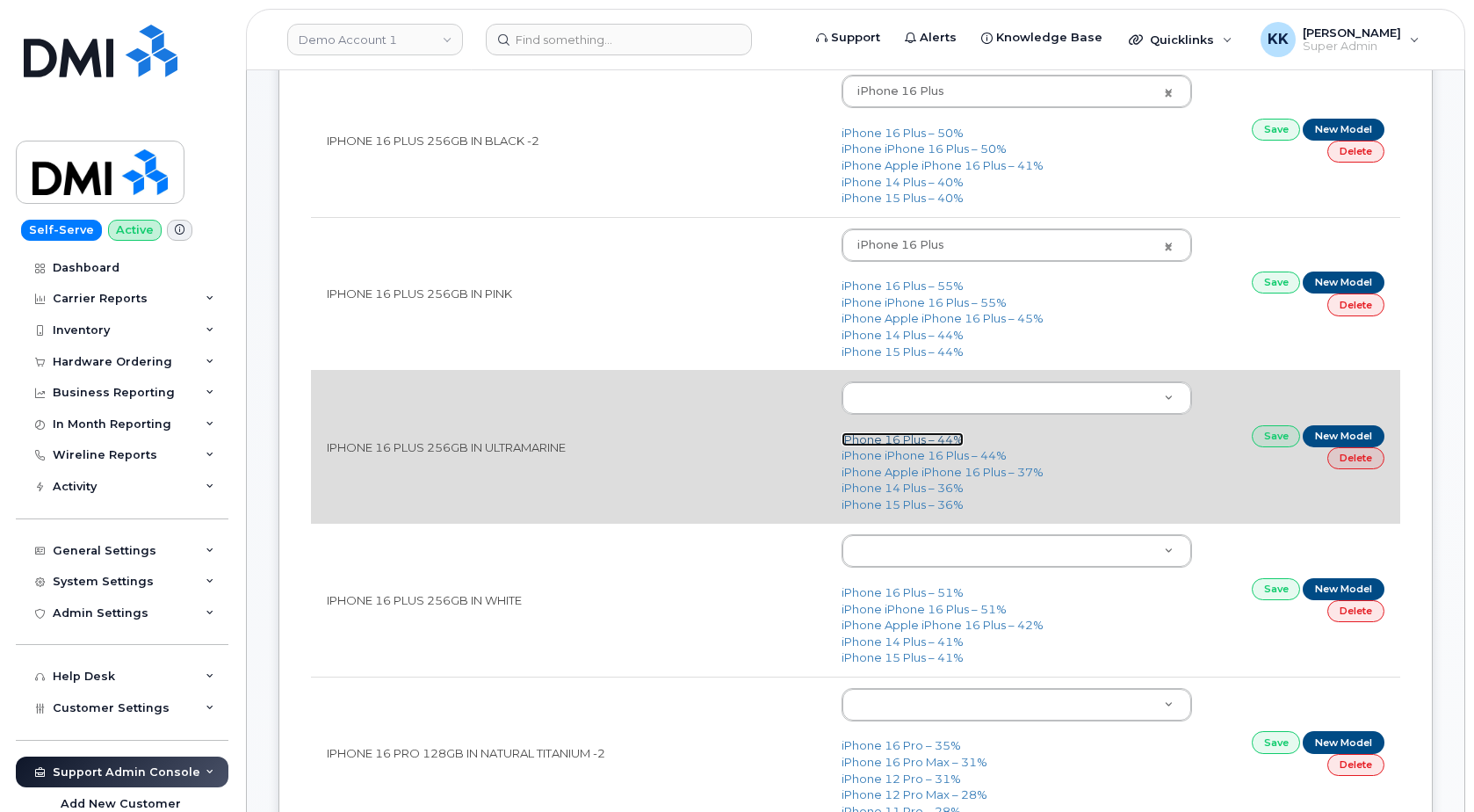
click at [898, 445] on link "iPhone 16 Plus – 44%" at bounding box center [903, 439] width 123 height 14
type input "3231"
click at [1261, 433] on link "Save" at bounding box center [1276, 436] width 49 height 22
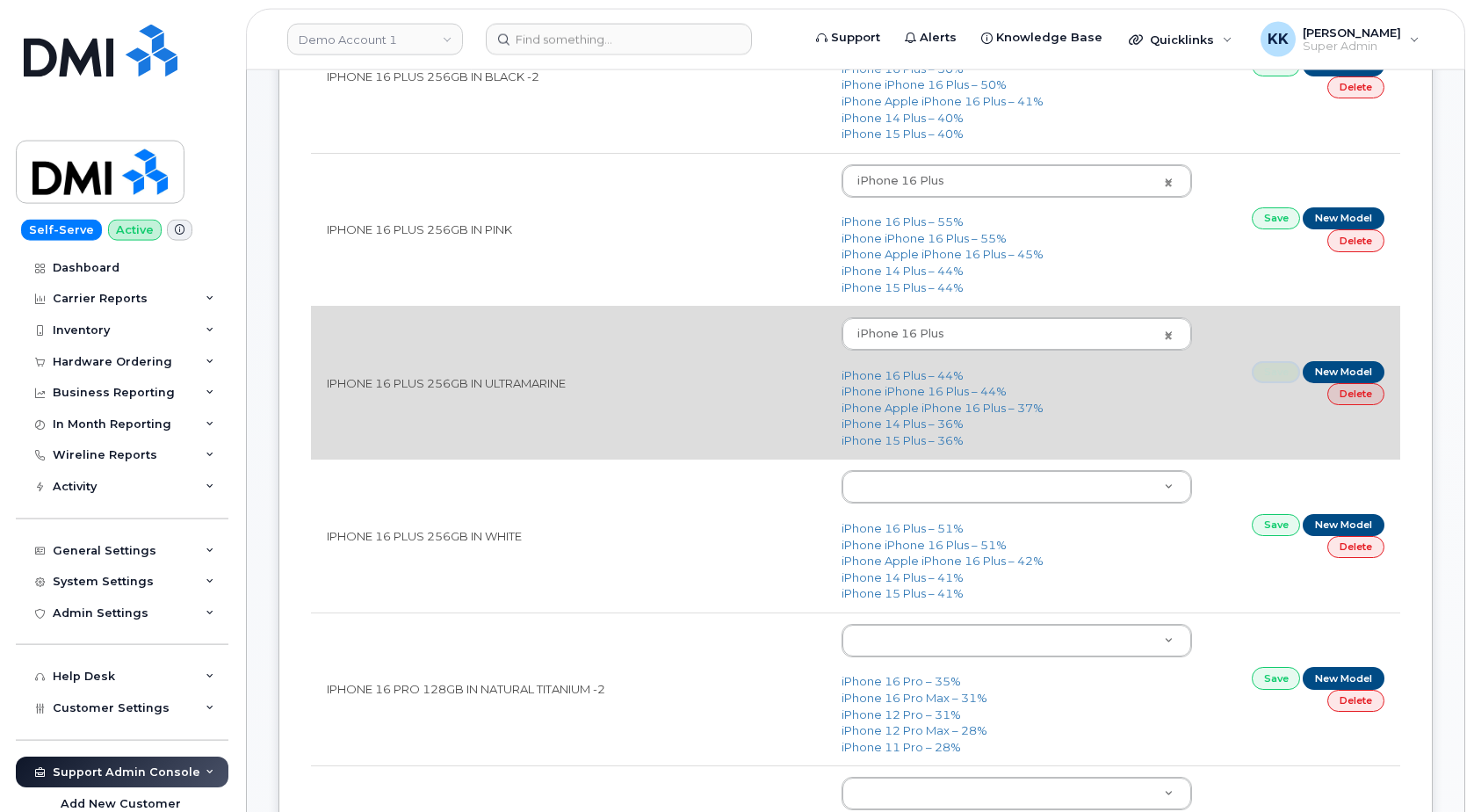
scroll to position [627, 0]
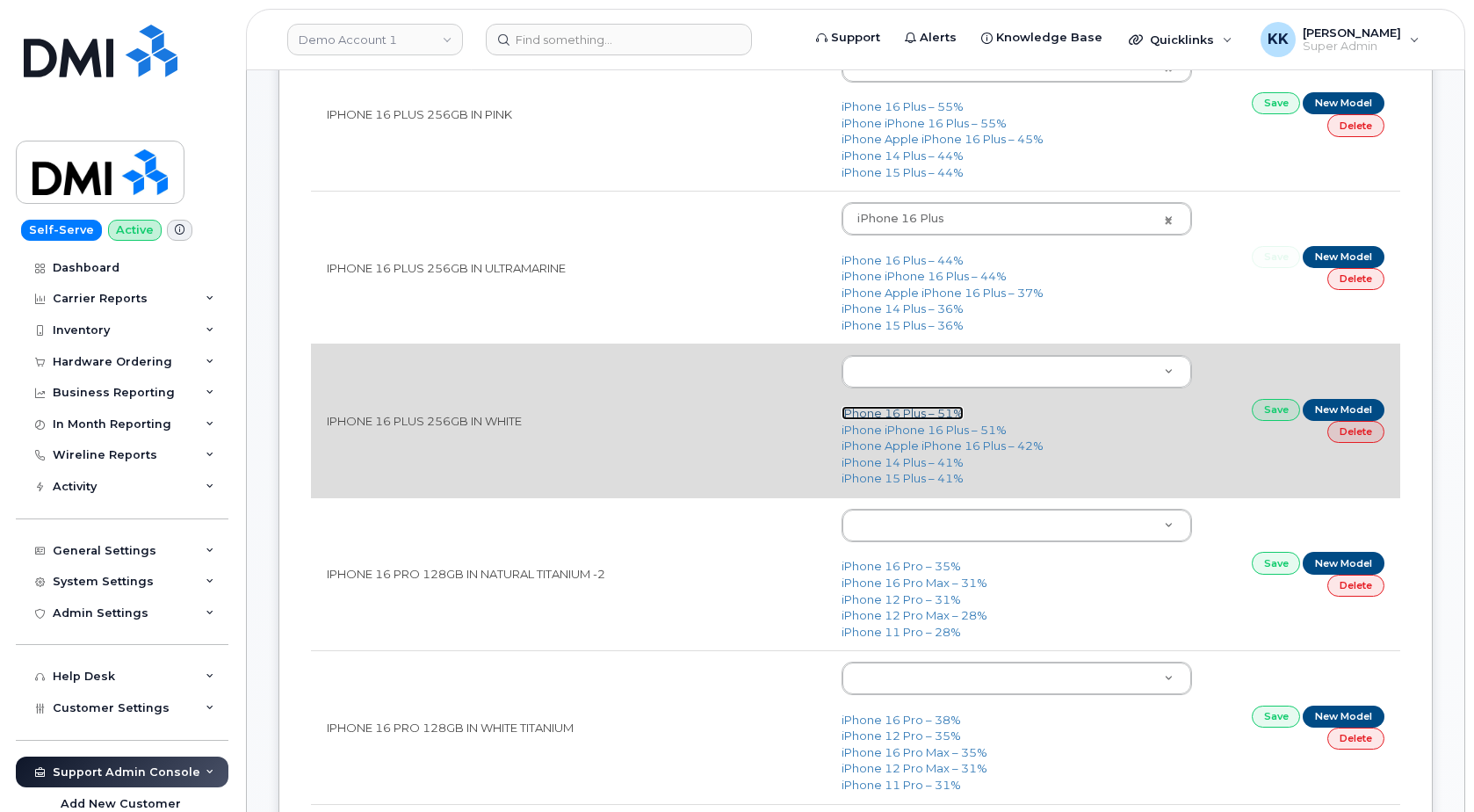
click at [902, 417] on link "iPhone 16 Plus – 51%" at bounding box center [903, 412] width 123 height 14
type input "3231"
click at [1266, 414] on link "Save" at bounding box center [1276, 409] width 49 height 22
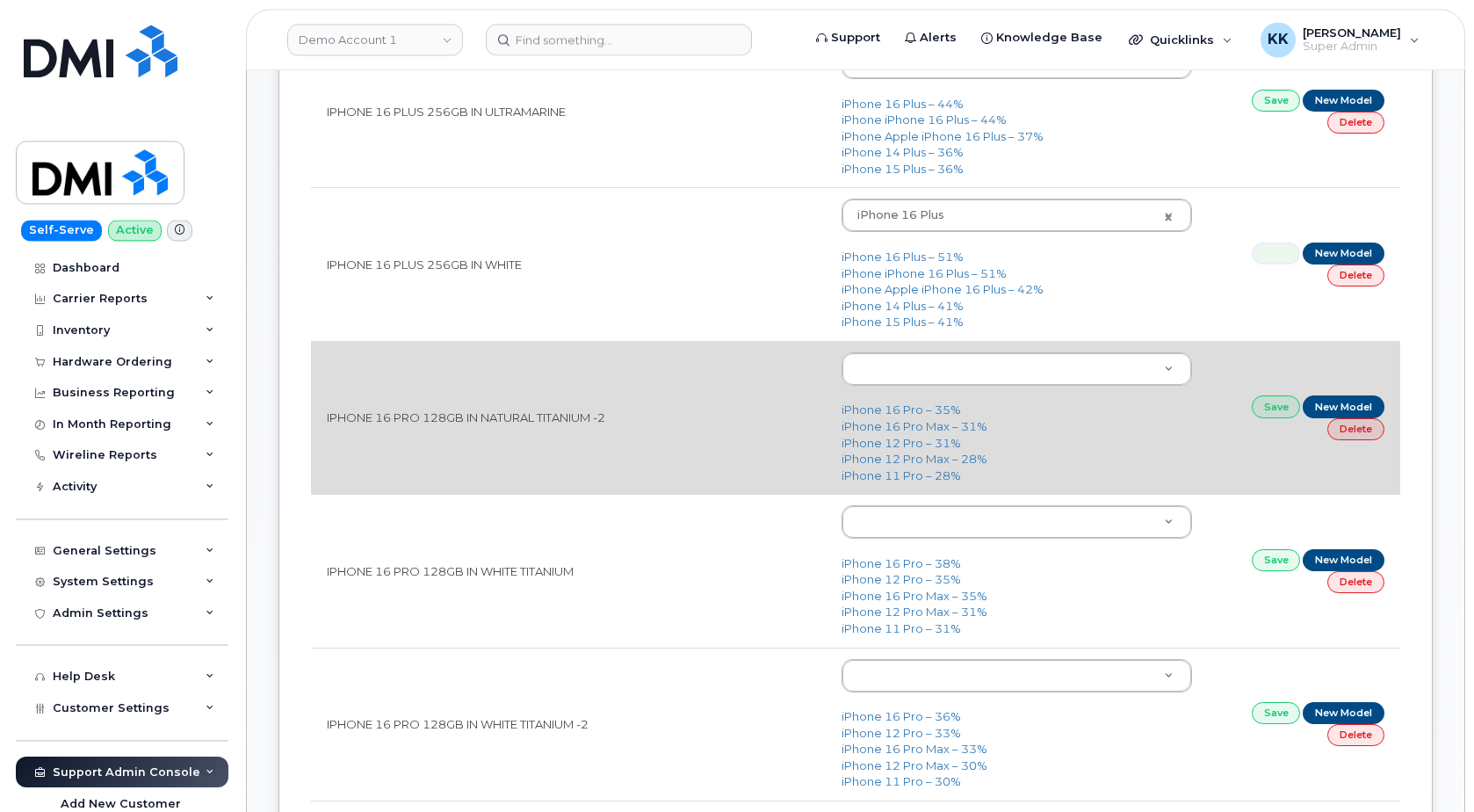
scroll to position [806, 0]
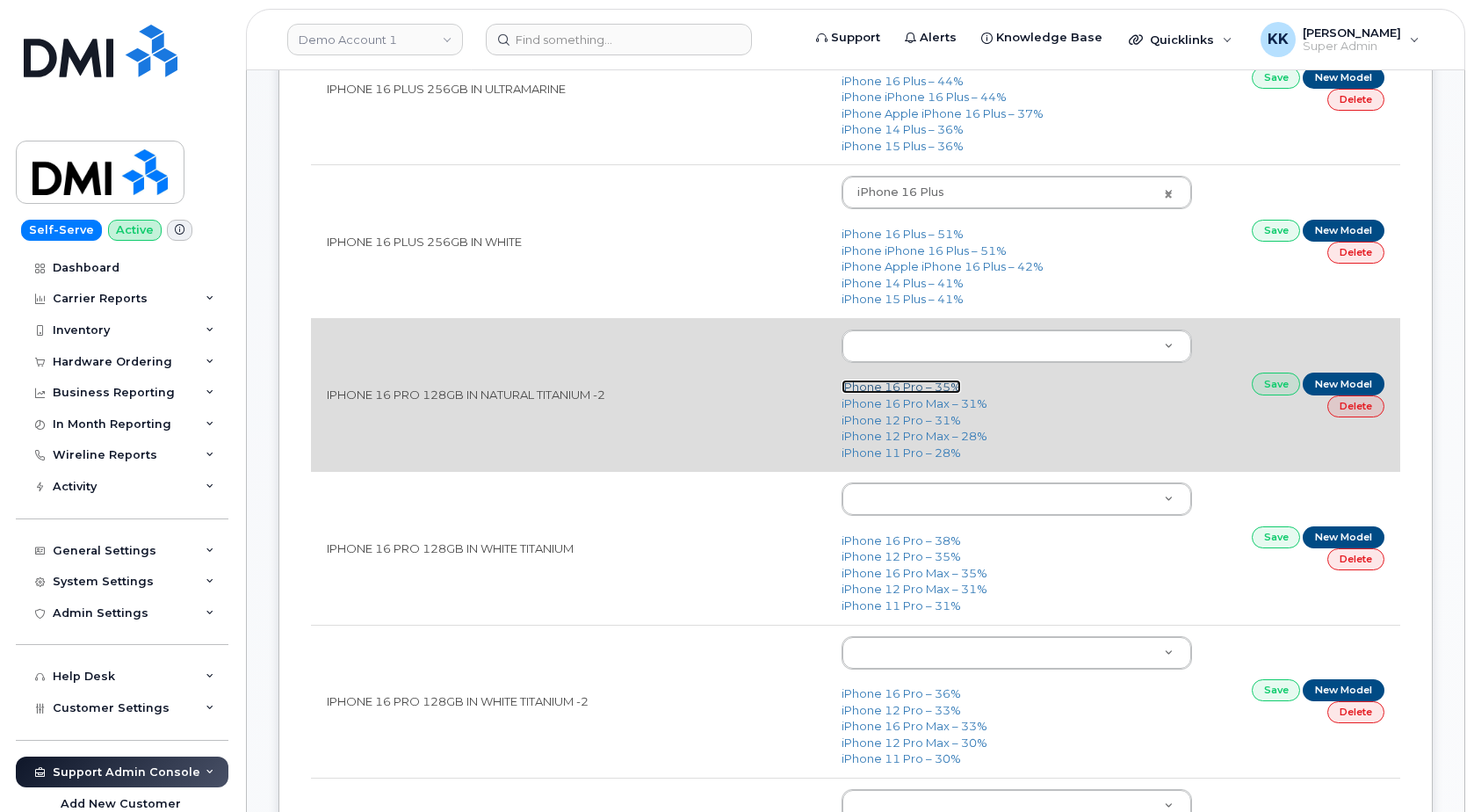
click at [898, 386] on link "iPhone 16 Pro – 35%" at bounding box center [902, 387] width 120 height 14
type input "3226"
click at [1279, 388] on link "Save" at bounding box center [1276, 384] width 49 height 22
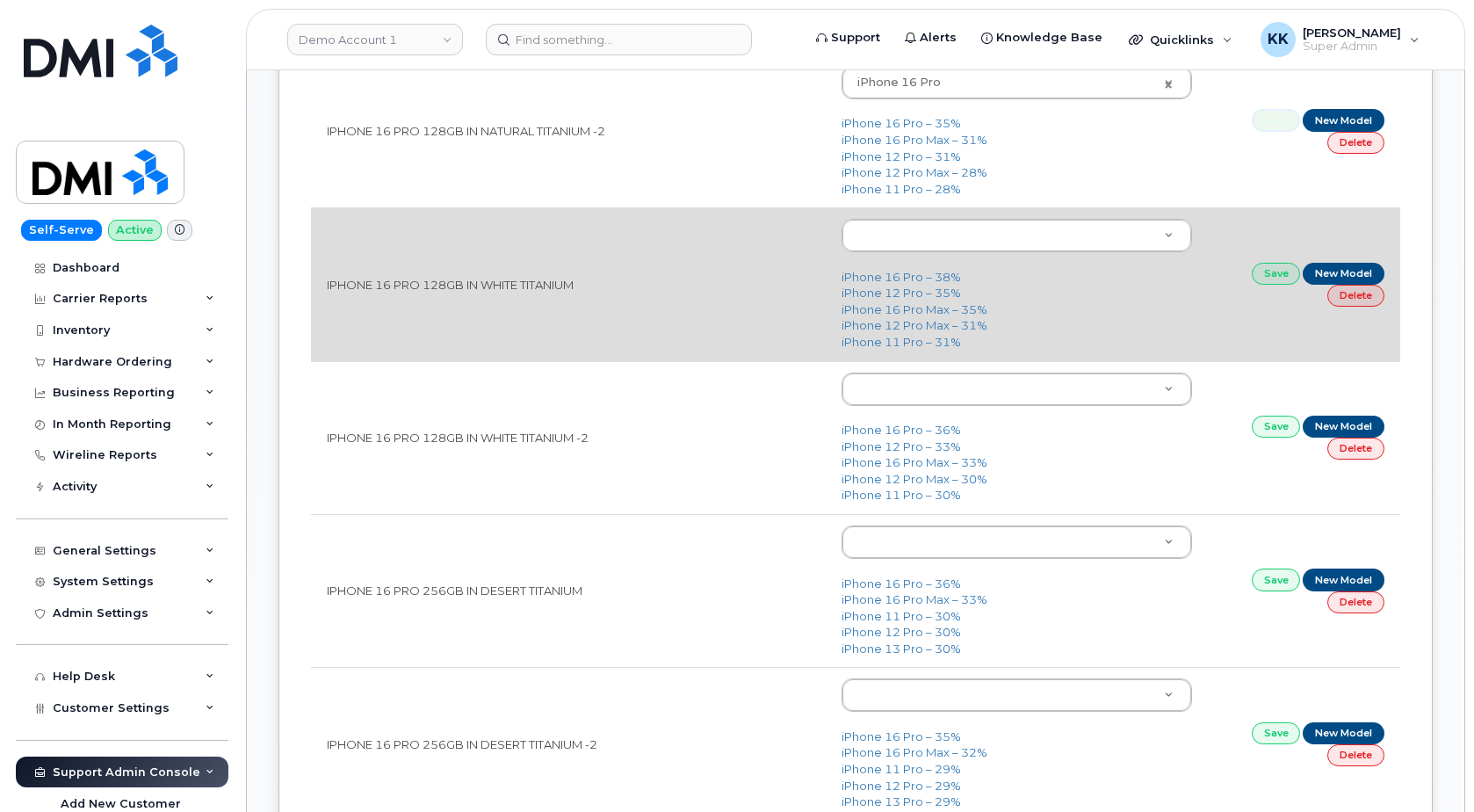
scroll to position [1075, 0]
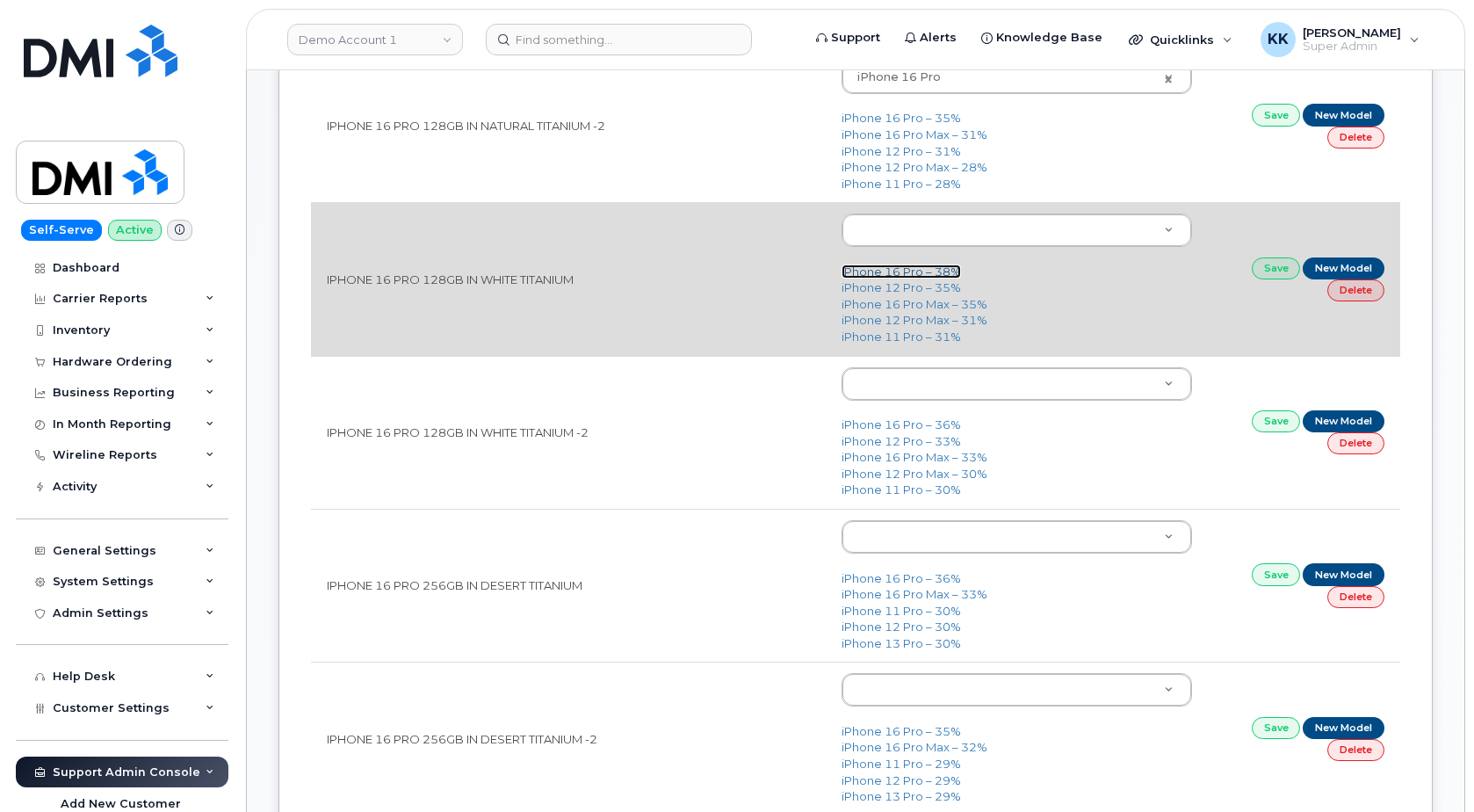
click at [917, 276] on link "iPhone 16 Pro – 38%" at bounding box center [902, 271] width 120 height 14
type input "3226"
click at [1268, 276] on link "Save" at bounding box center [1276, 268] width 49 height 22
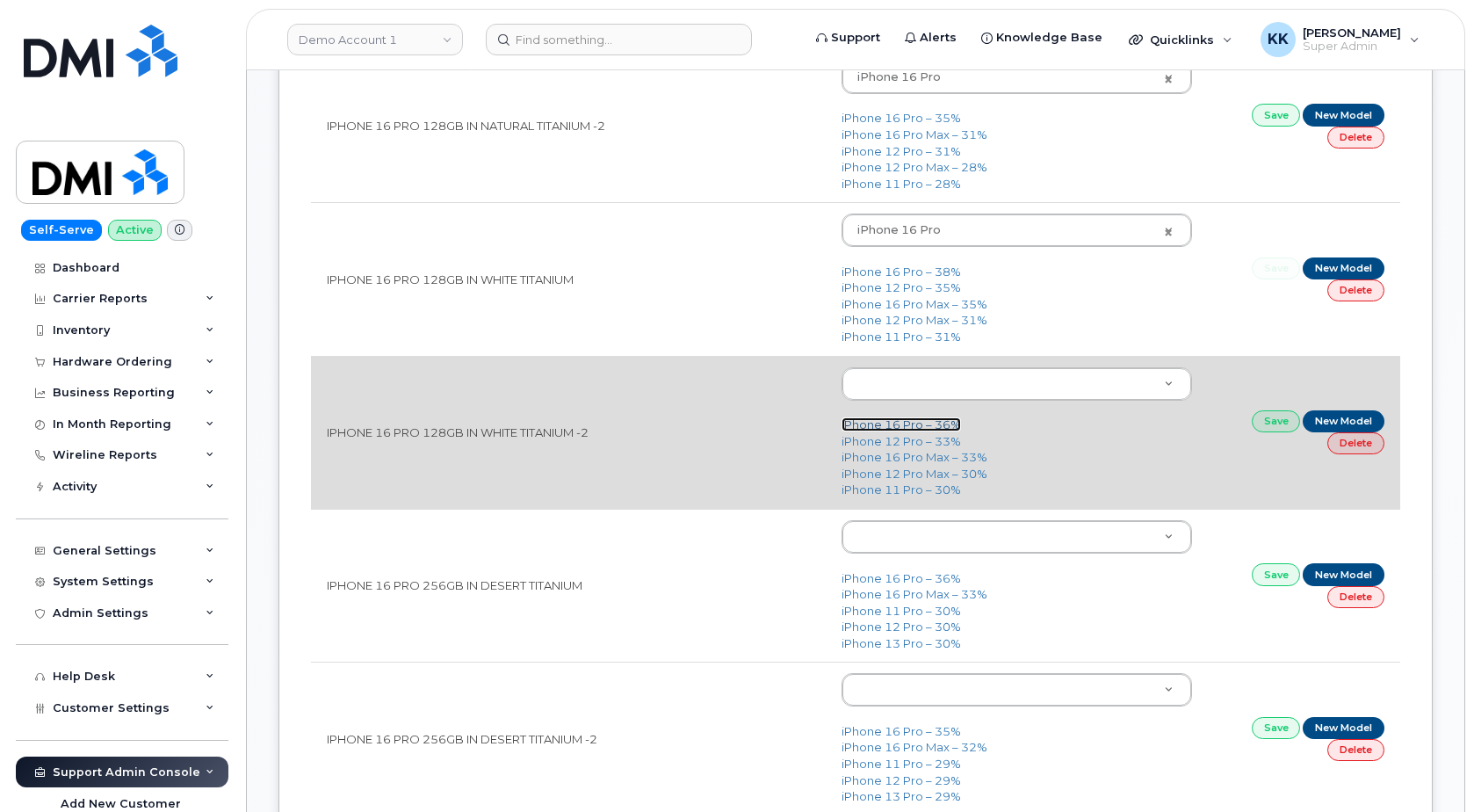
click at [901, 422] on link "iPhone 16 Pro – 36%" at bounding box center [902, 424] width 120 height 14
type input "3226"
click at [1252, 419] on td "Save New Model Delete" at bounding box center [1304, 431] width 192 height 152
click at [1265, 426] on link "Save" at bounding box center [1276, 421] width 49 height 22
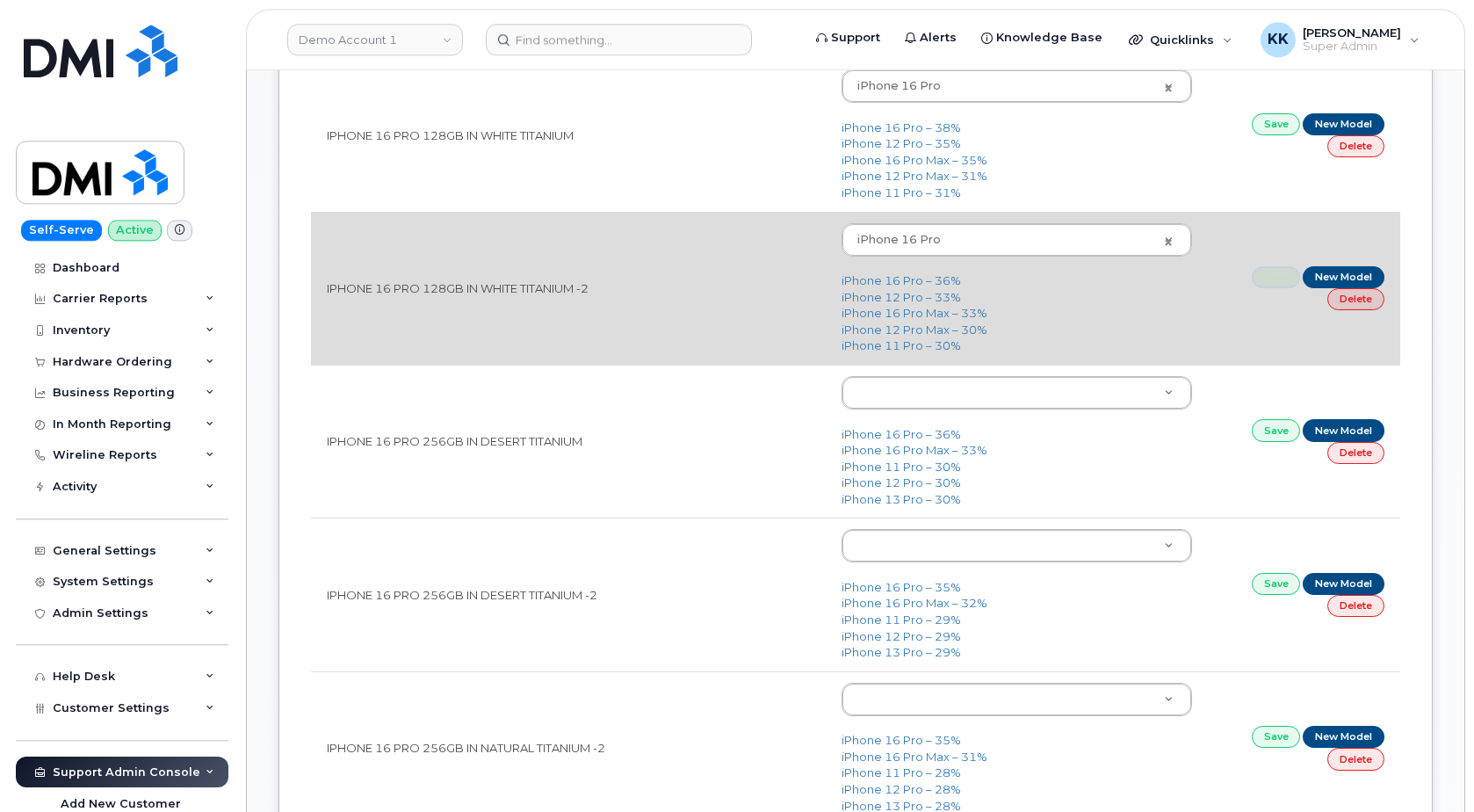
scroll to position [1254, 0]
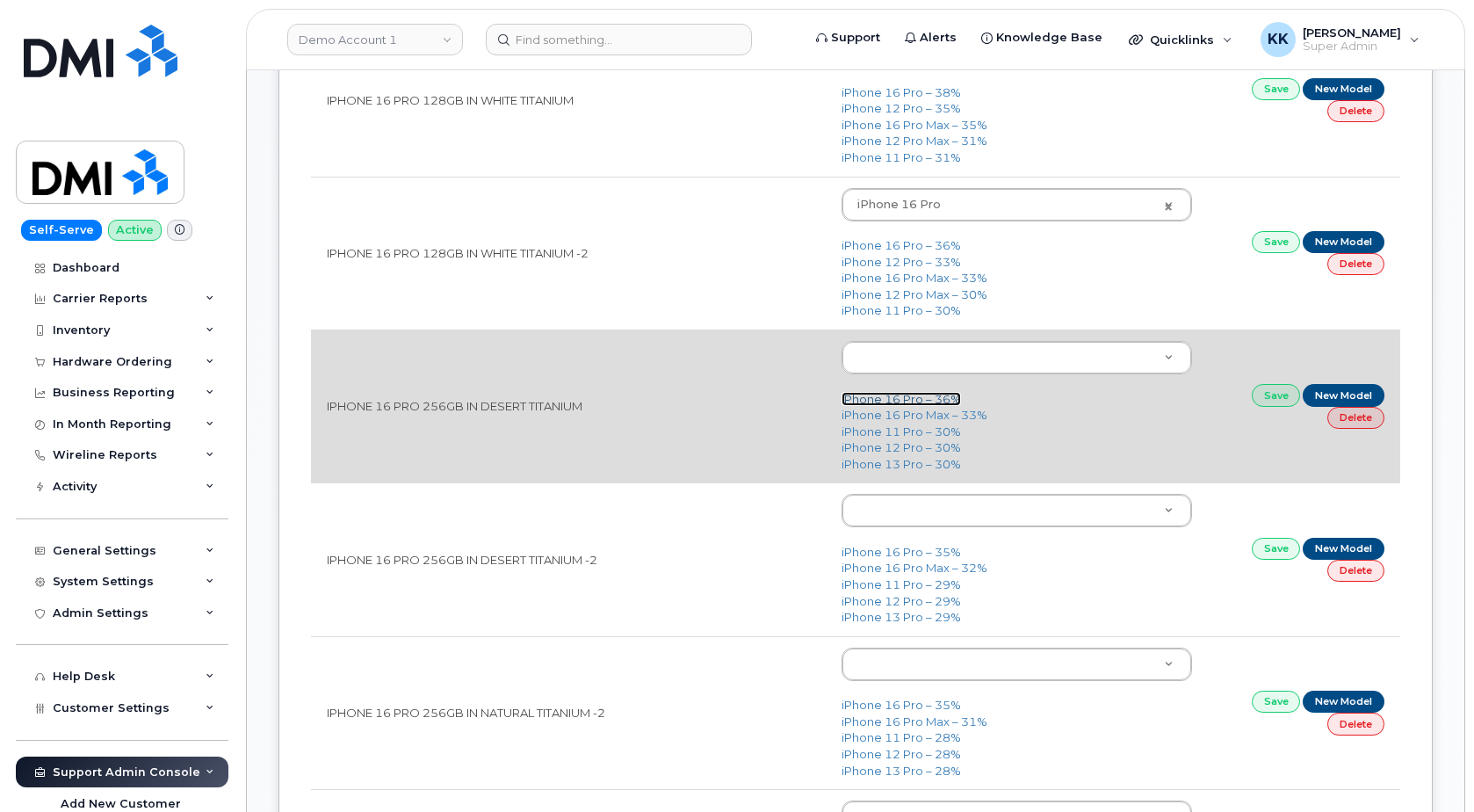
click at [904, 400] on link "iPhone 16 Pro – 36%" at bounding box center [902, 399] width 120 height 14
type input "3226"
click at [1278, 399] on link "Save" at bounding box center [1276, 395] width 49 height 22
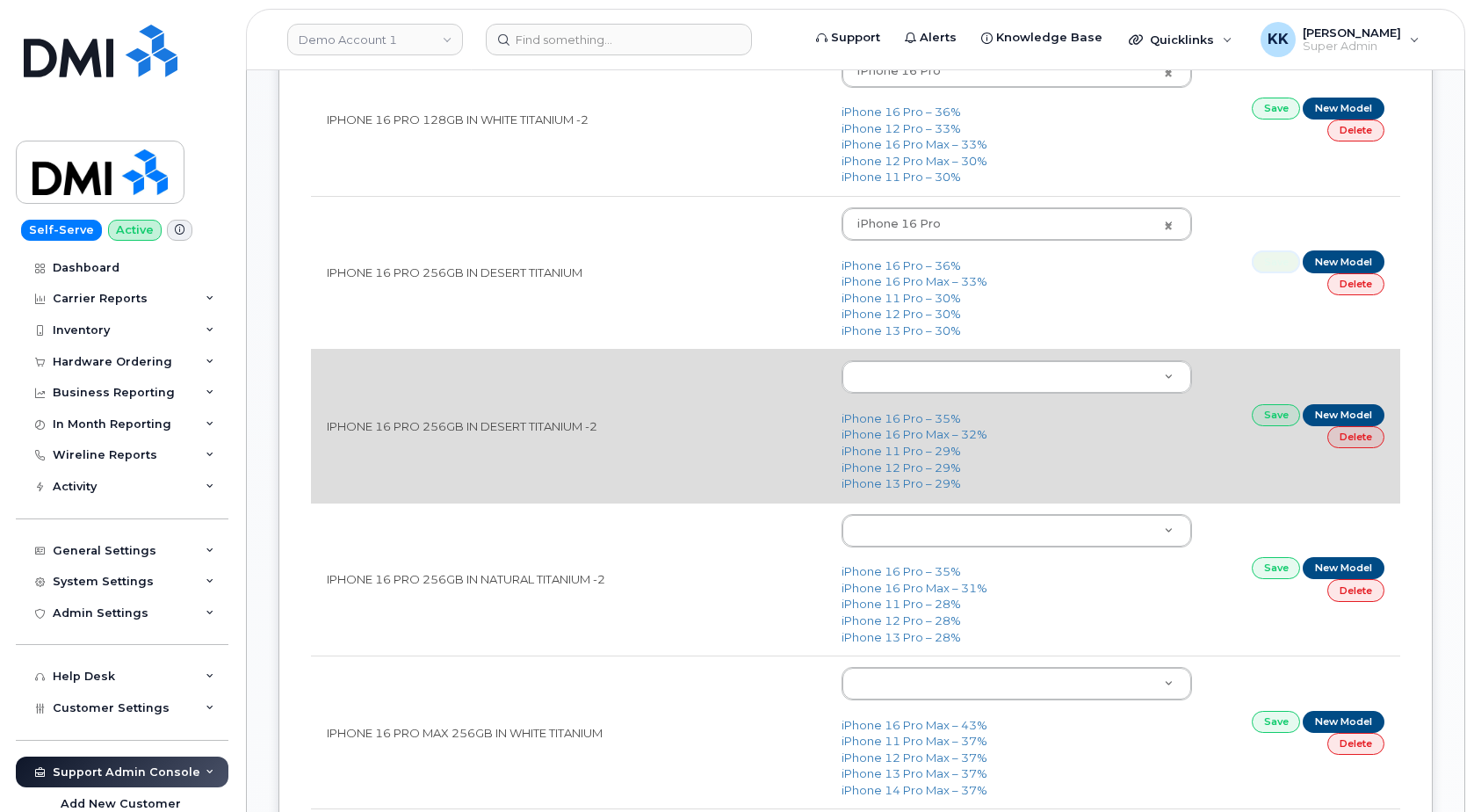
scroll to position [1434, 0]
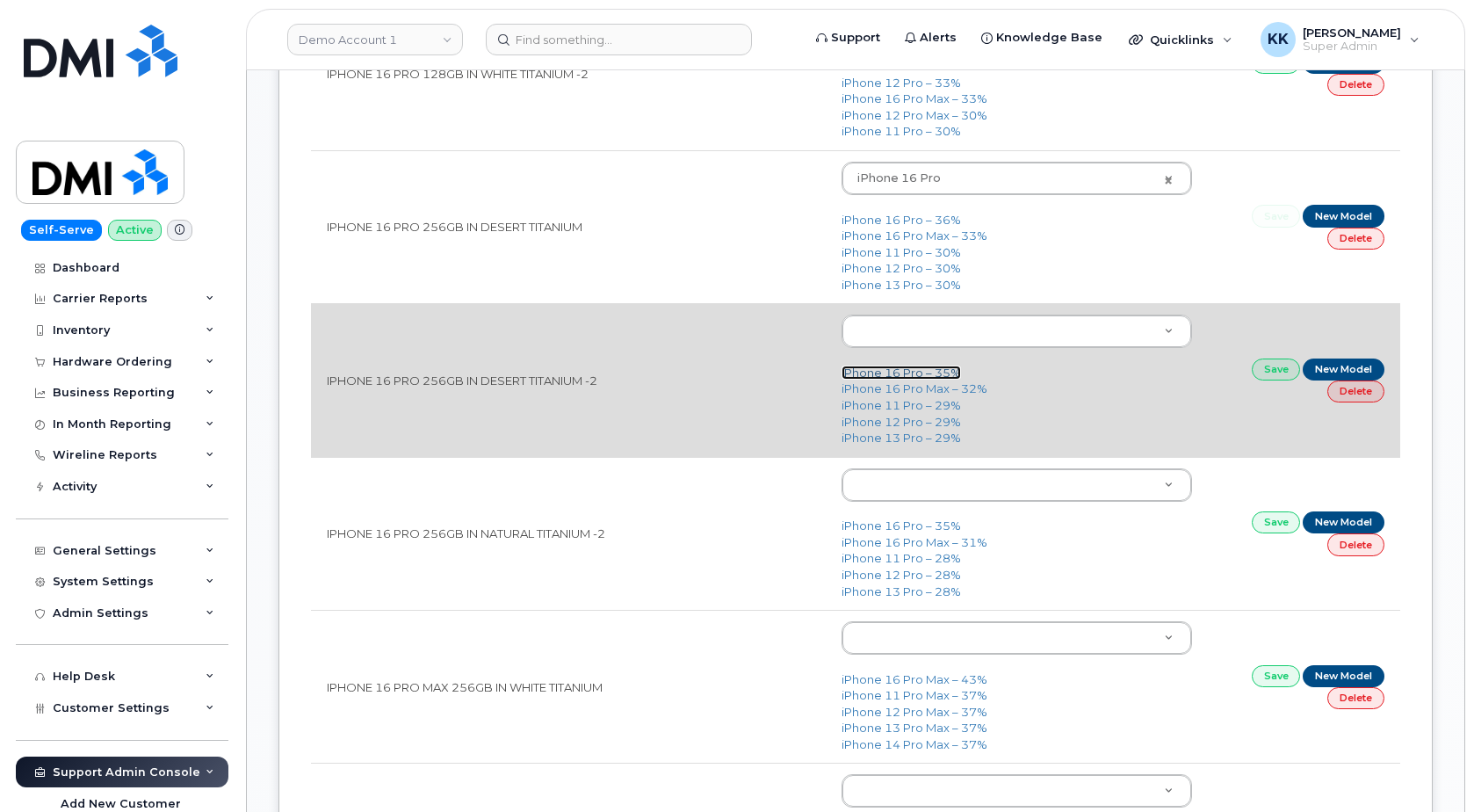
click at [887, 375] on link "iPhone 16 Pro – 35%" at bounding box center [902, 373] width 120 height 14
type input "3226"
click at [1275, 372] on link "Save" at bounding box center [1276, 370] width 49 height 22
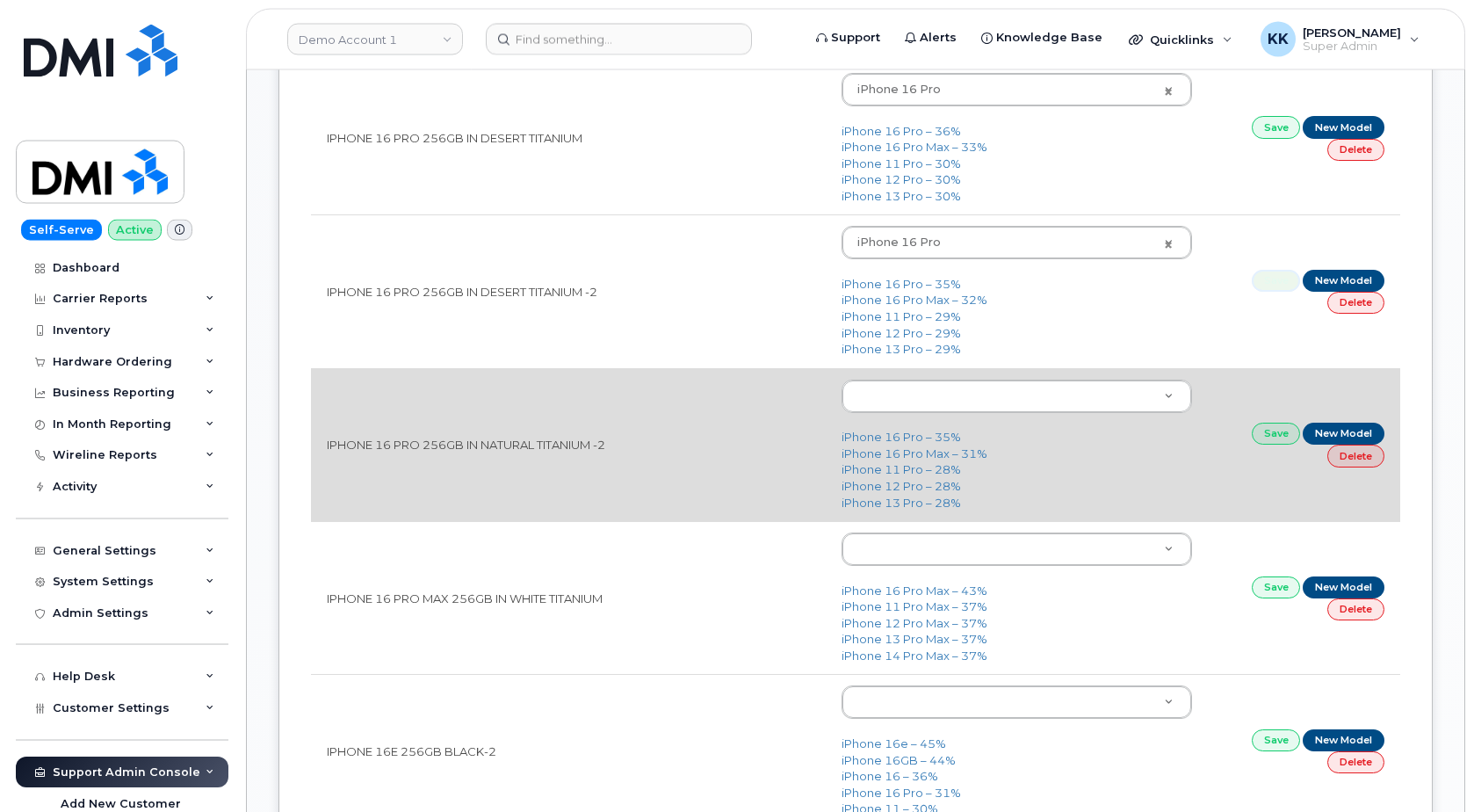
scroll to position [1523, 0]
click at [906, 437] on link "iPhone 16 Pro – 35%" at bounding box center [902, 435] width 120 height 14
type input "3226"
click at [1265, 435] on link "Save" at bounding box center [1276, 432] width 49 height 22
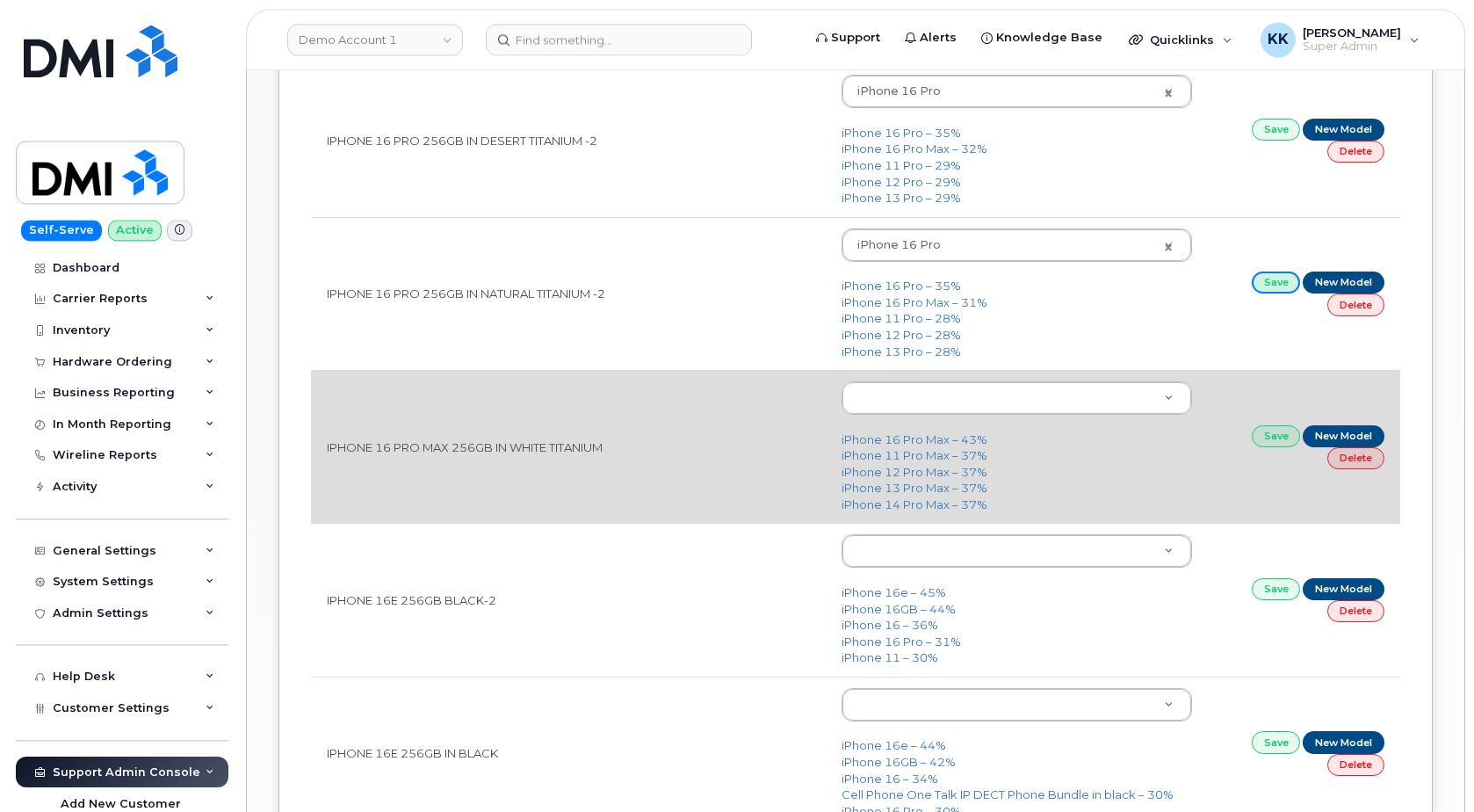
scroll to position [1791, 0]
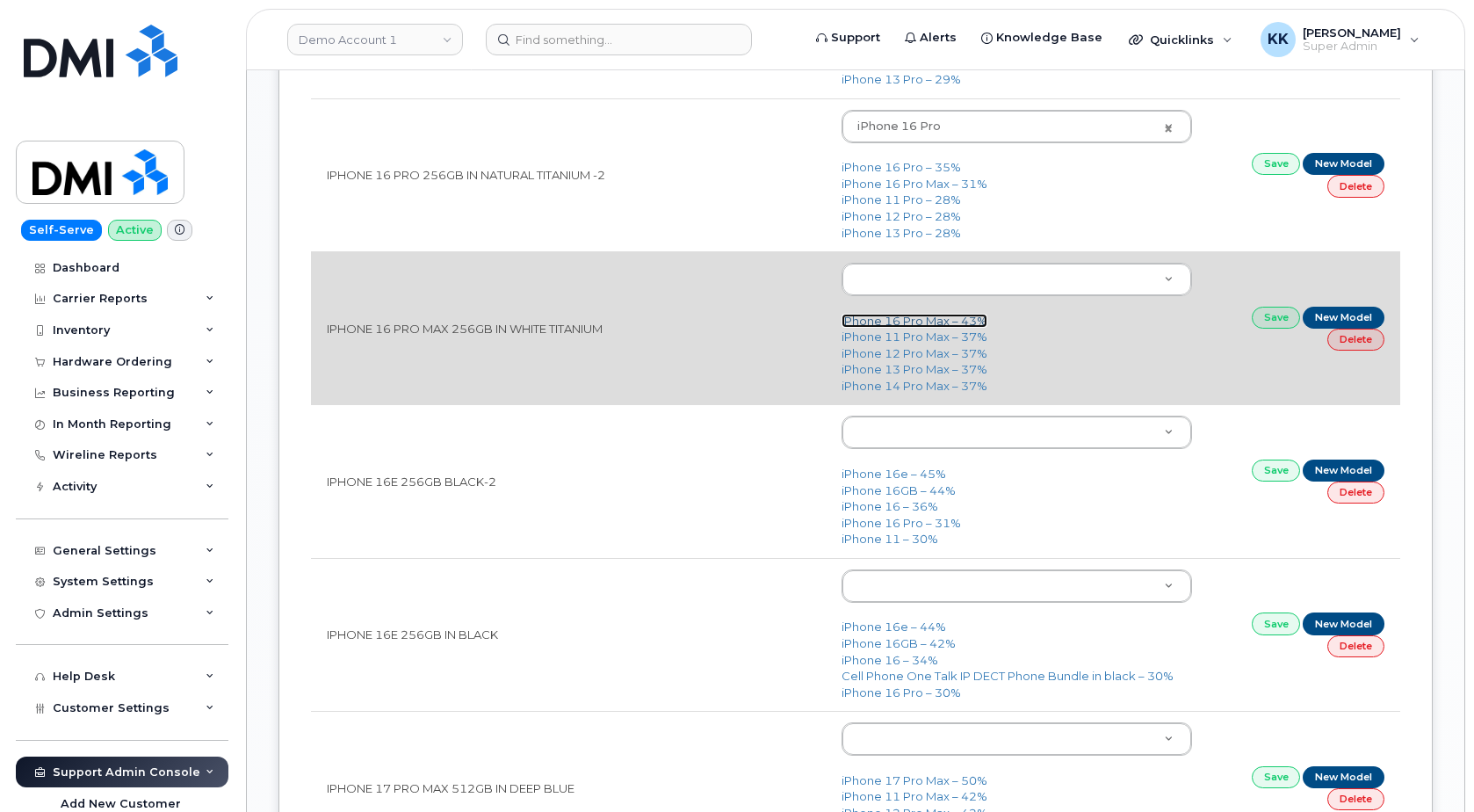
click at [933, 322] on link "iPhone 16 Pro Max – 43%" at bounding box center [915, 321] width 146 height 14
type input "3225"
click at [1265, 320] on link "Save" at bounding box center [1276, 318] width 49 height 22
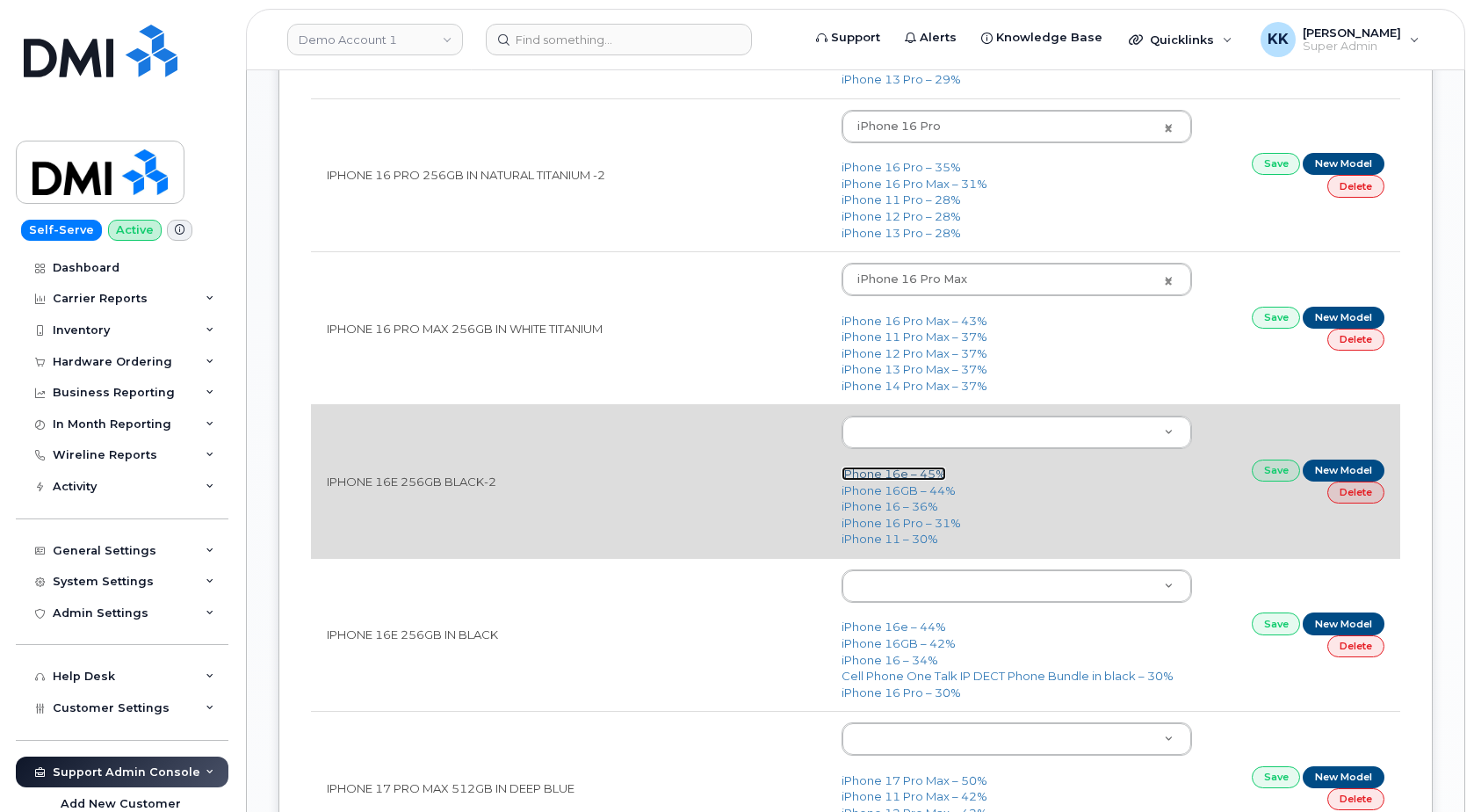
click at [910, 472] on link "iPhone 16e – 45%" at bounding box center [894, 473] width 105 height 14
type input "3304"
click at [1265, 466] on link "Save" at bounding box center [1276, 470] width 49 height 22
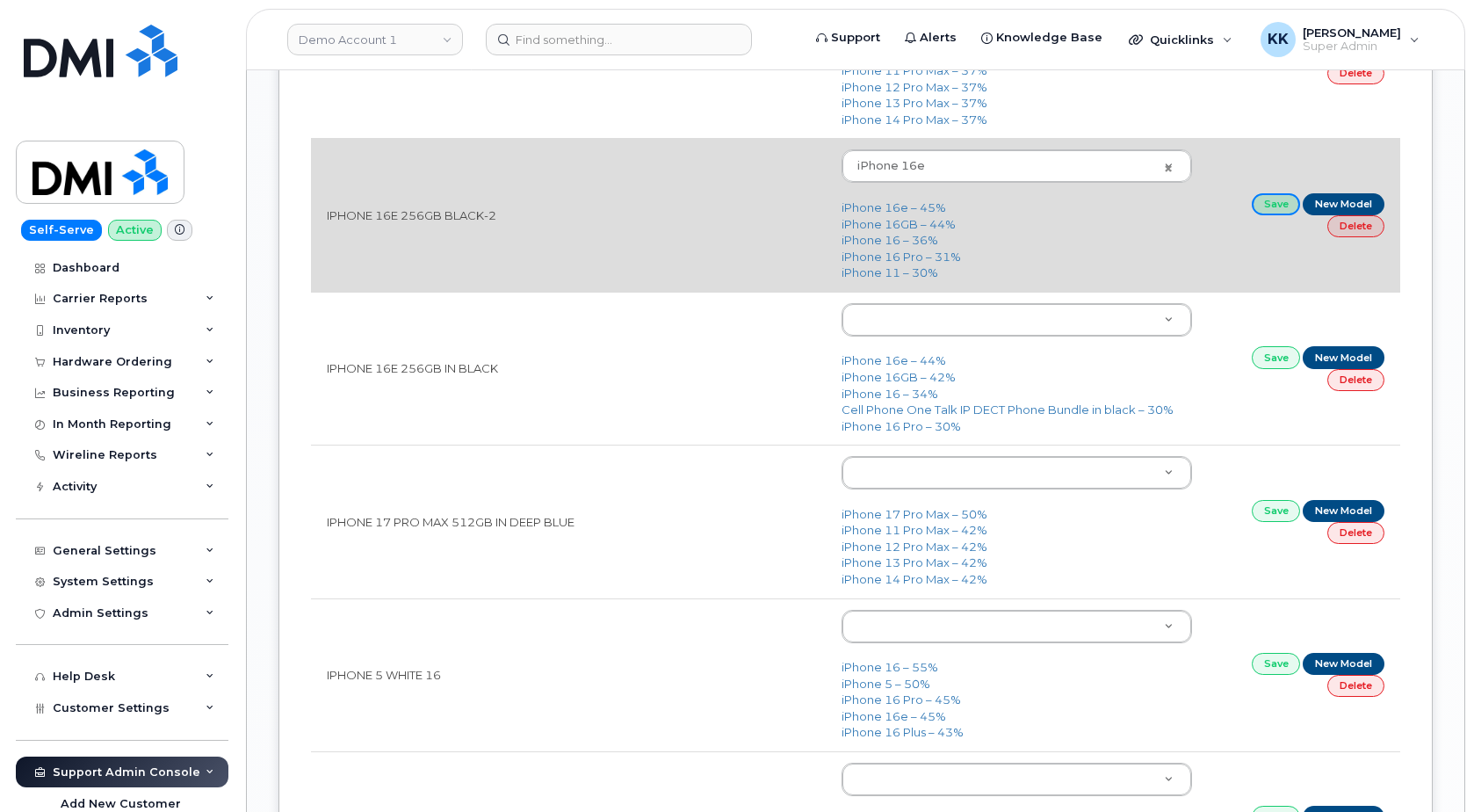
scroll to position [2060, 0]
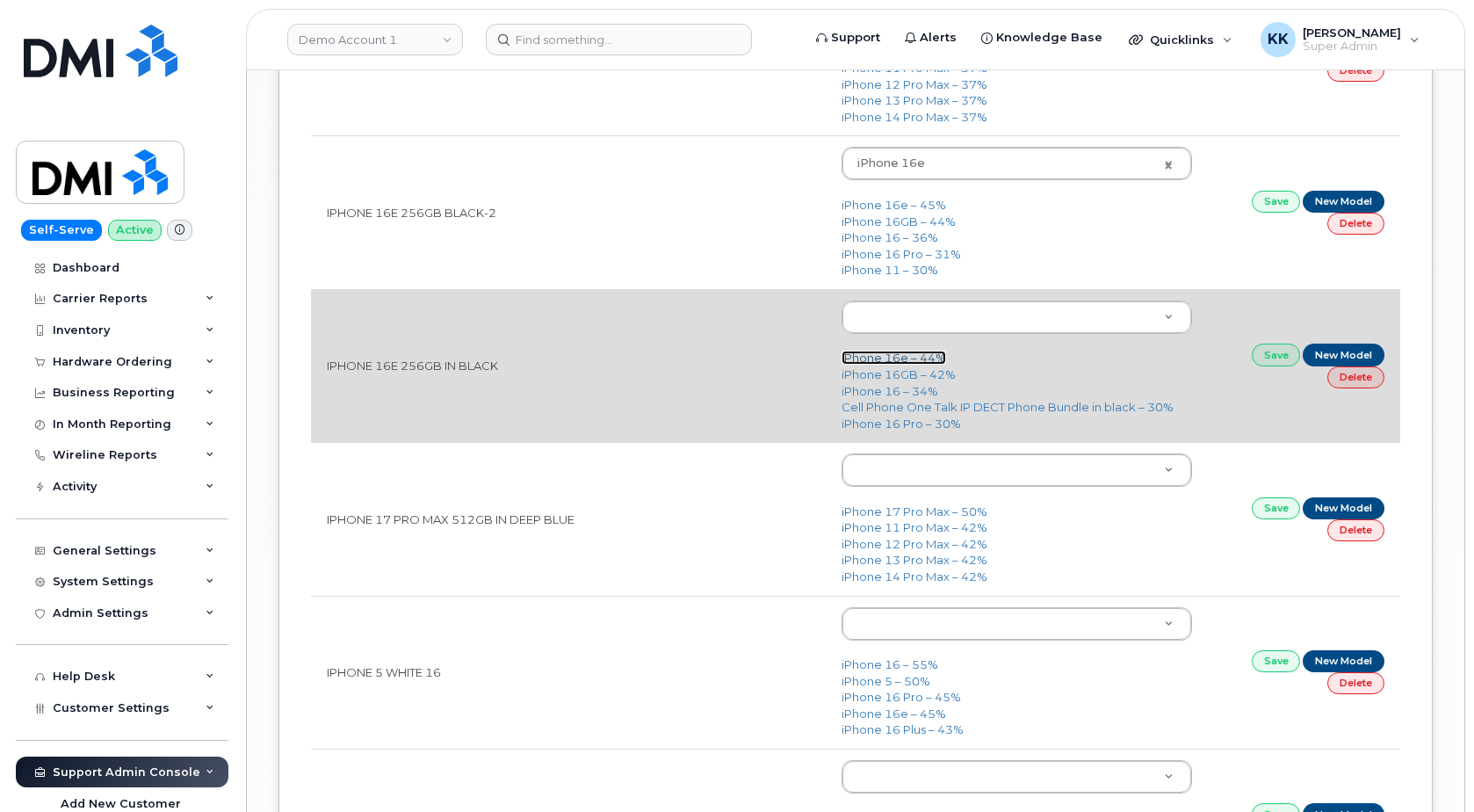
click at [897, 360] on link "iPhone 16e – 44%" at bounding box center [894, 358] width 105 height 14
type input "3304"
click at [1280, 359] on link "Save" at bounding box center [1276, 355] width 49 height 22
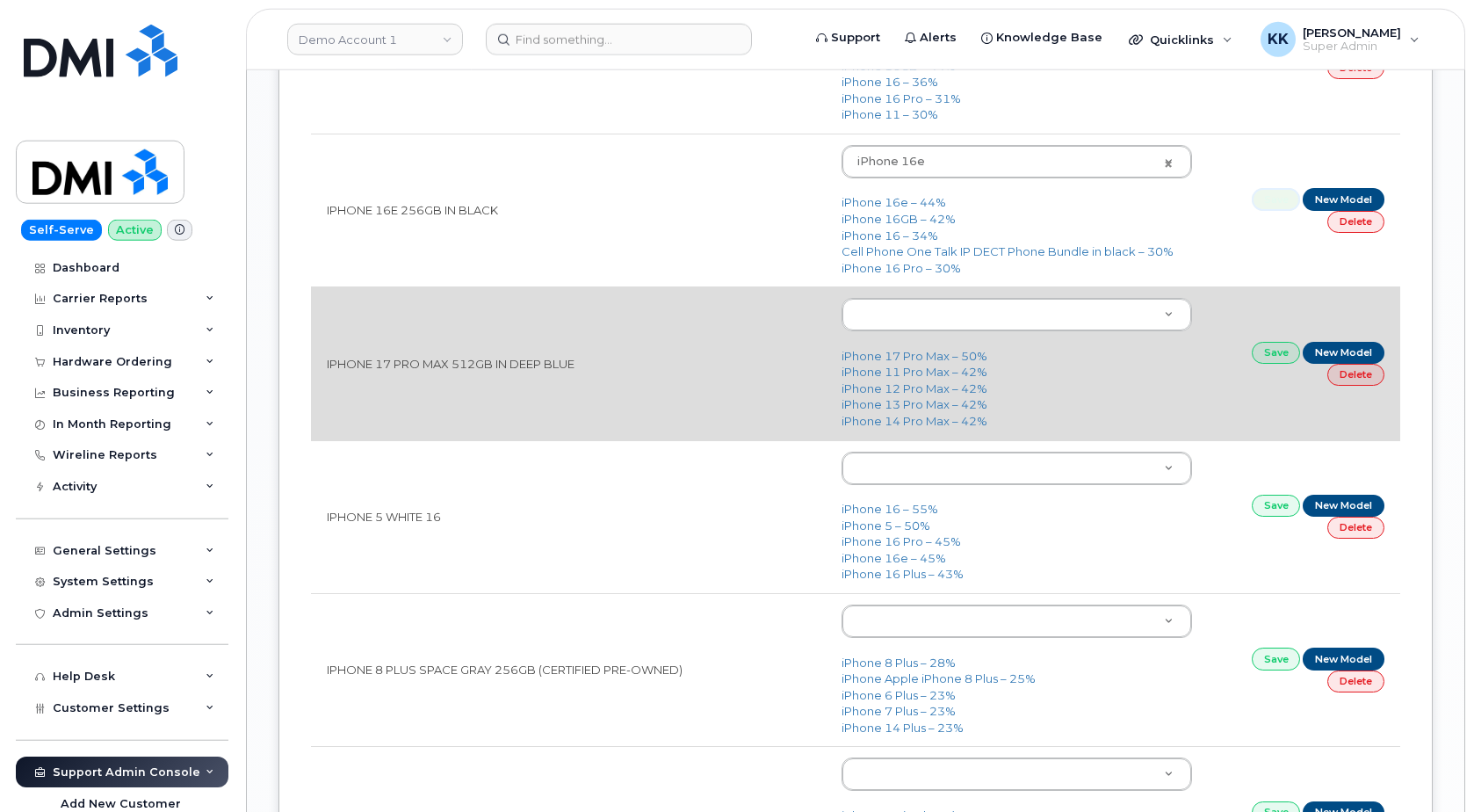
scroll to position [2240, 0]
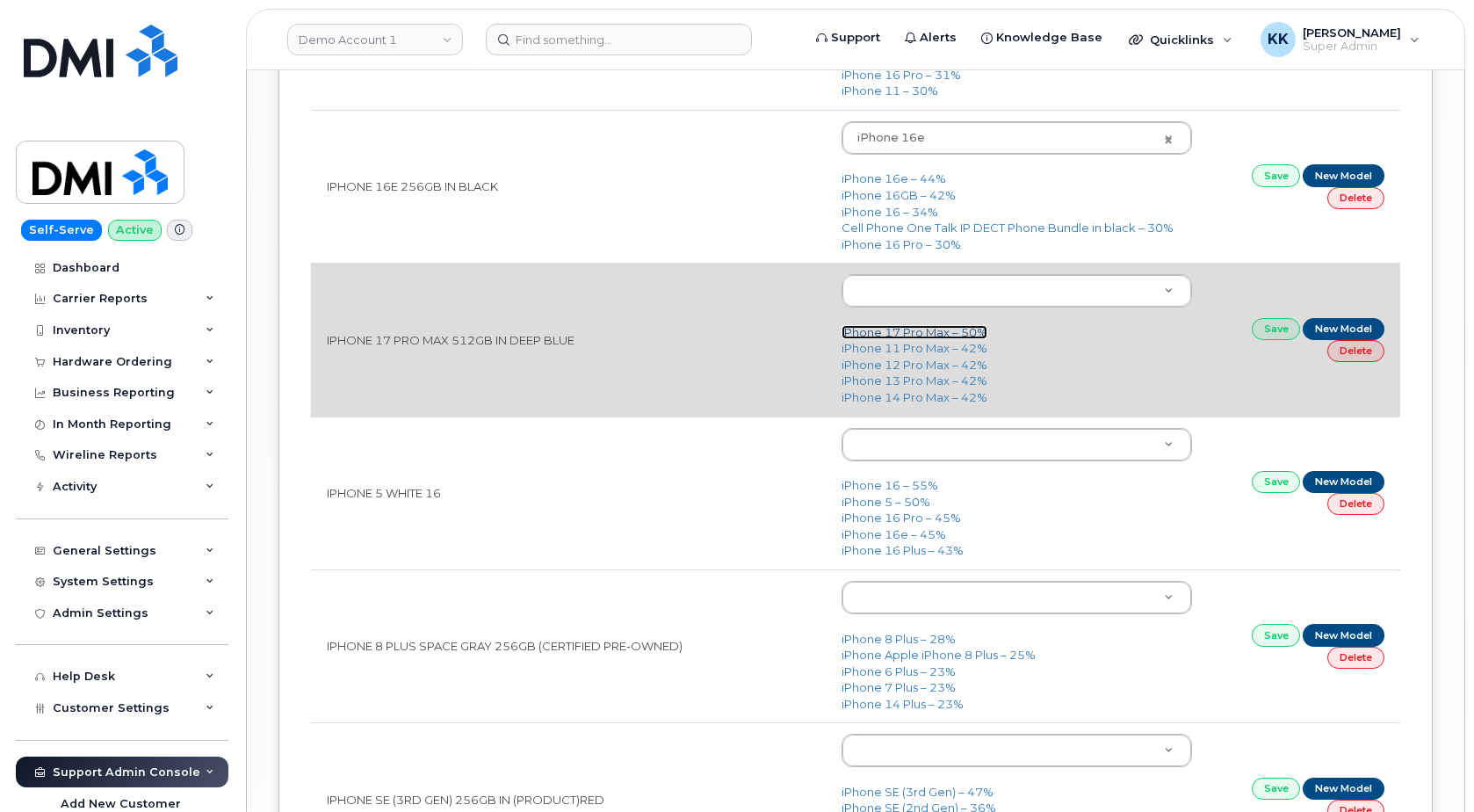
click at [908, 338] on link "iPhone 17 Pro Max – 50%" at bounding box center [915, 332] width 146 height 14
type input "3441"
click at [1288, 330] on link "Save" at bounding box center [1276, 329] width 49 height 22
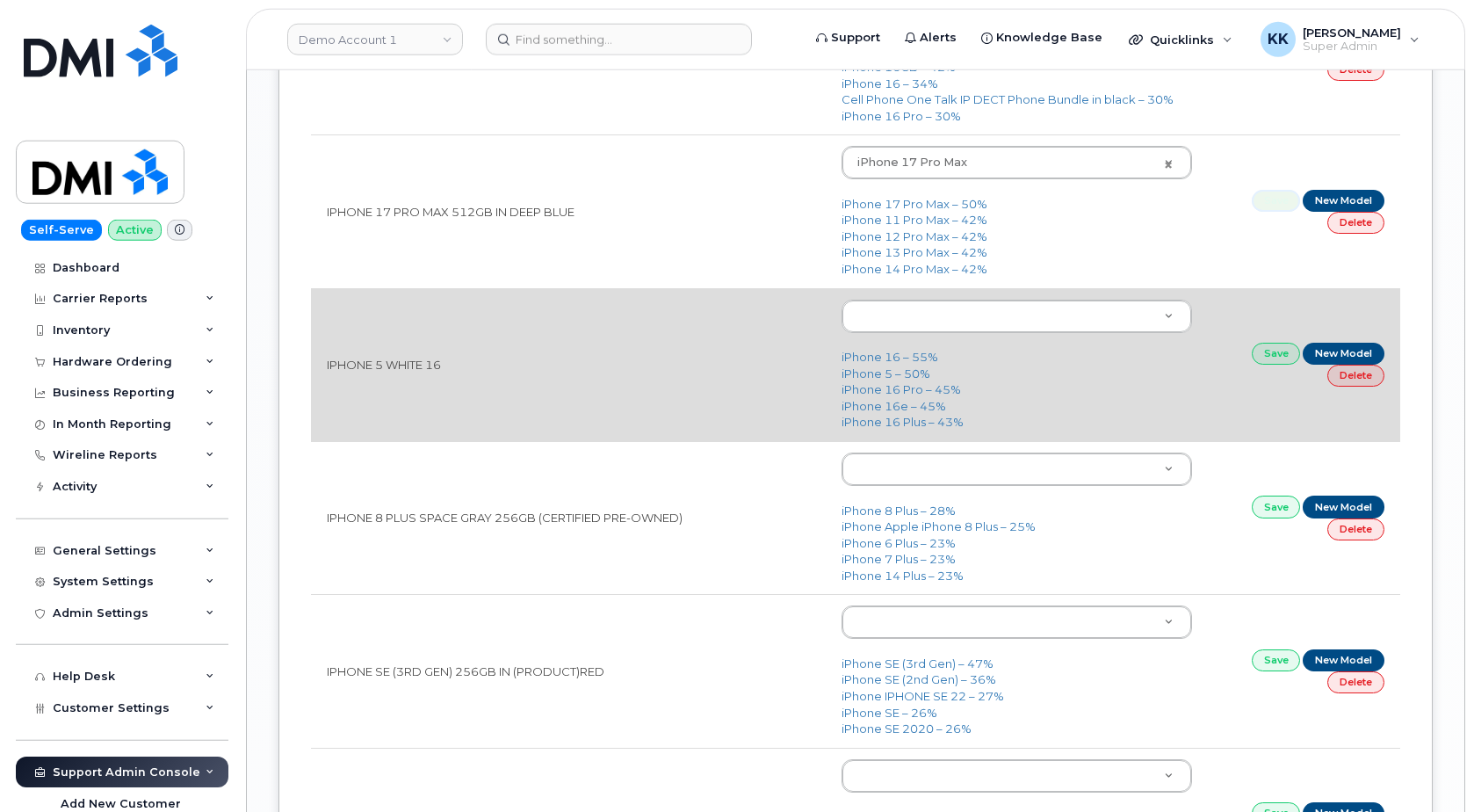
scroll to position [2419, 0]
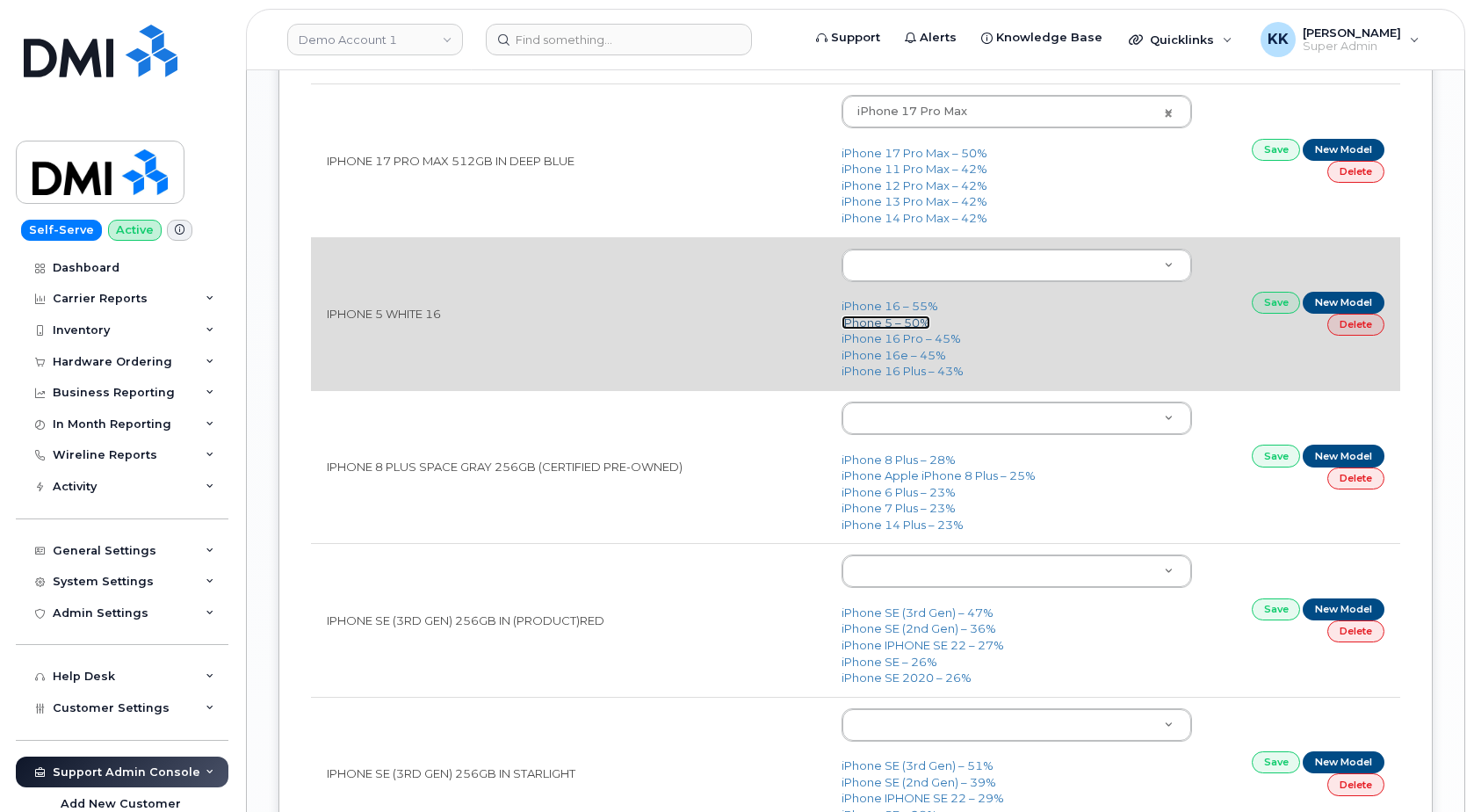
click at [891, 321] on link "iPhone 5 – 50%" at bounding box center [886, 322] width 89 height 14
type input "387"
click at [1265, 301] on link "Save" at bounding box center [1276, 303] width 49 height 22
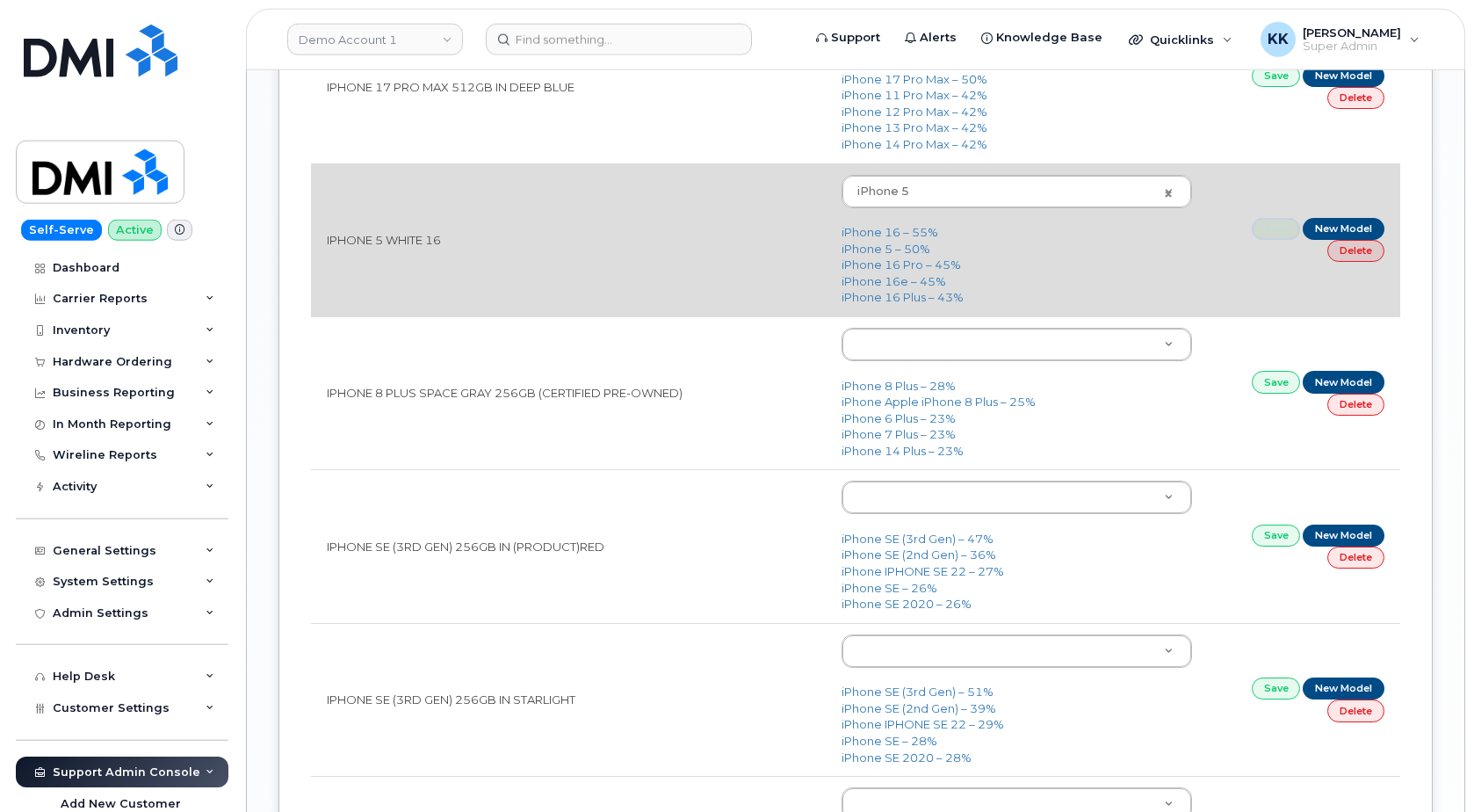
scroll to position [2509, 0]
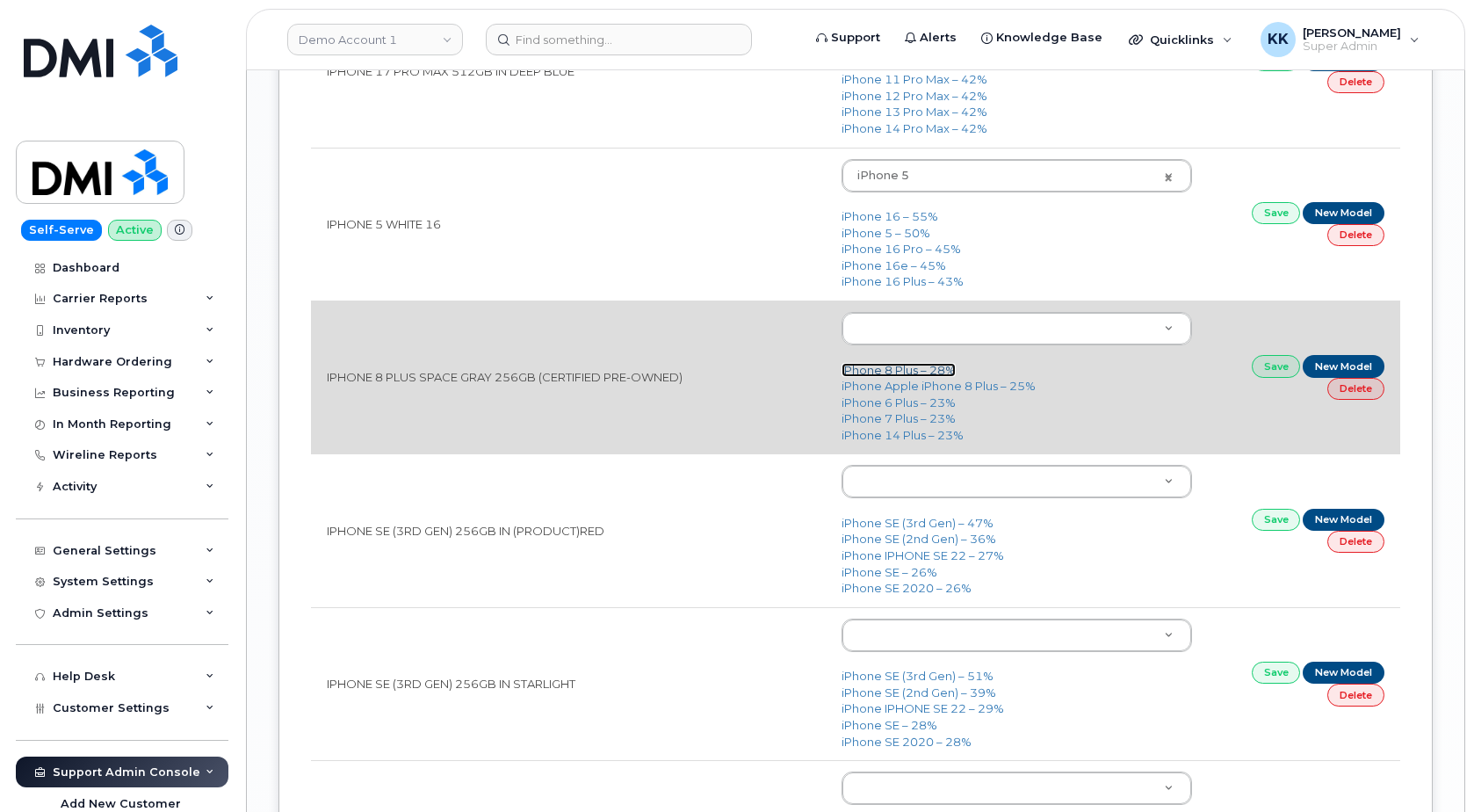
click at [888, 370] on link "iPhone 8 Plus – 28%" at bounding box center [899, 370] width 115 height 14
type input "1414"
click at [1281, 366] on link "Save" at bounding box center [1276, 366] width 49 height 22
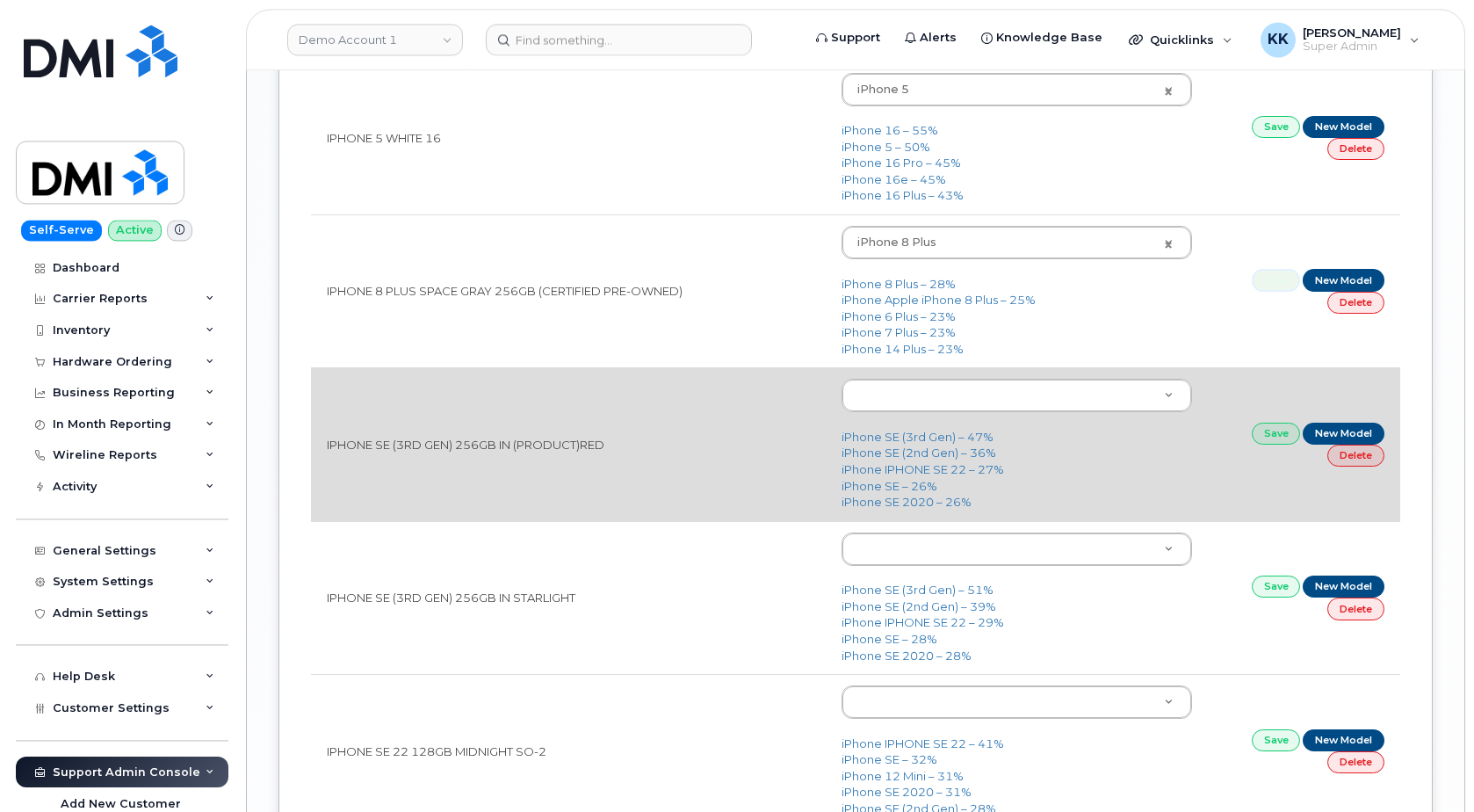
scroll to position [2598, 0]
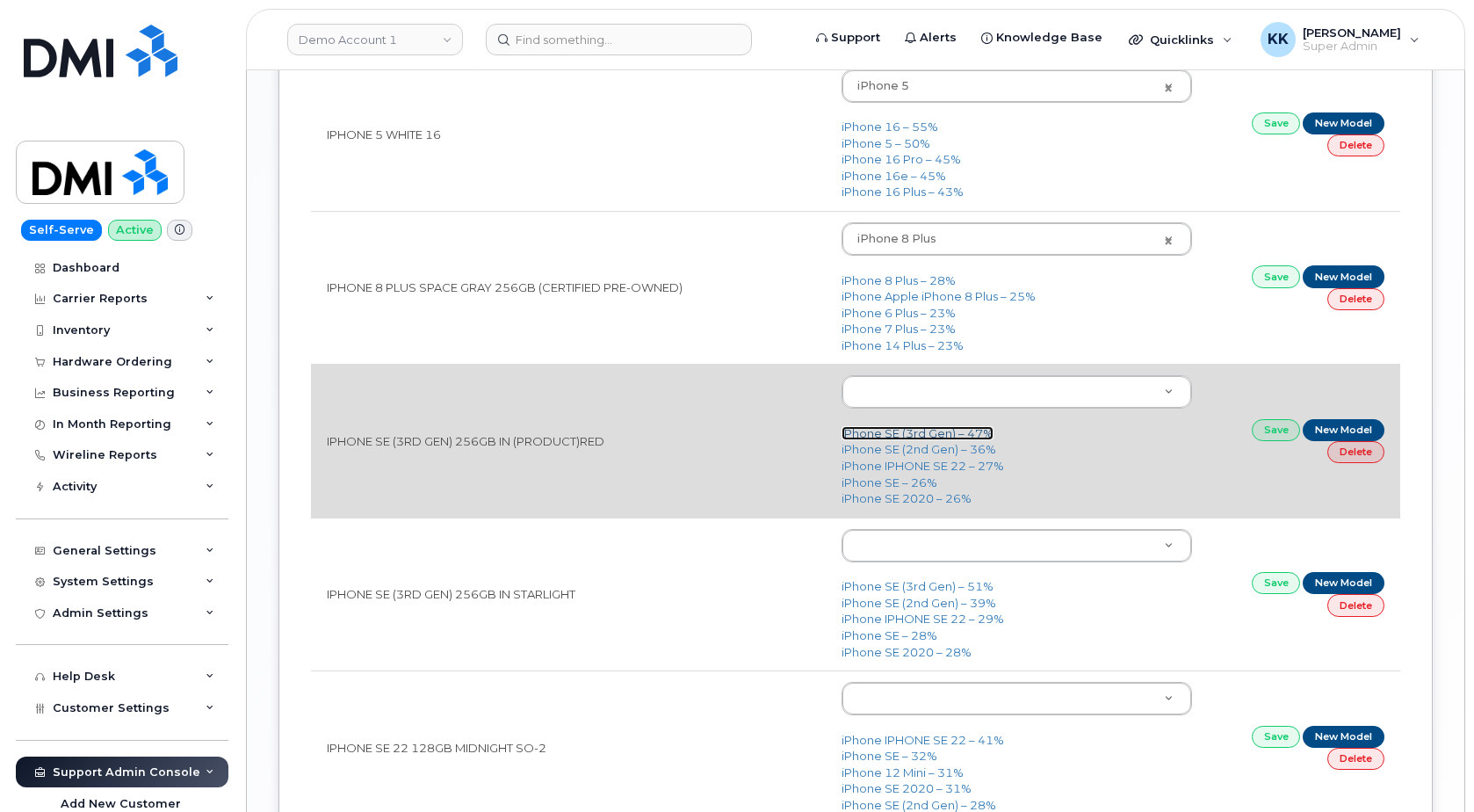
click at [904, 432] on link "iPhone SE (3rd Gen) – 47%" at bounding box center [918, 433] width 152 height 14
type input "2709"
click at [1278, 429] on link "Save" at bounding box center [1276, 430] width 49 height 22
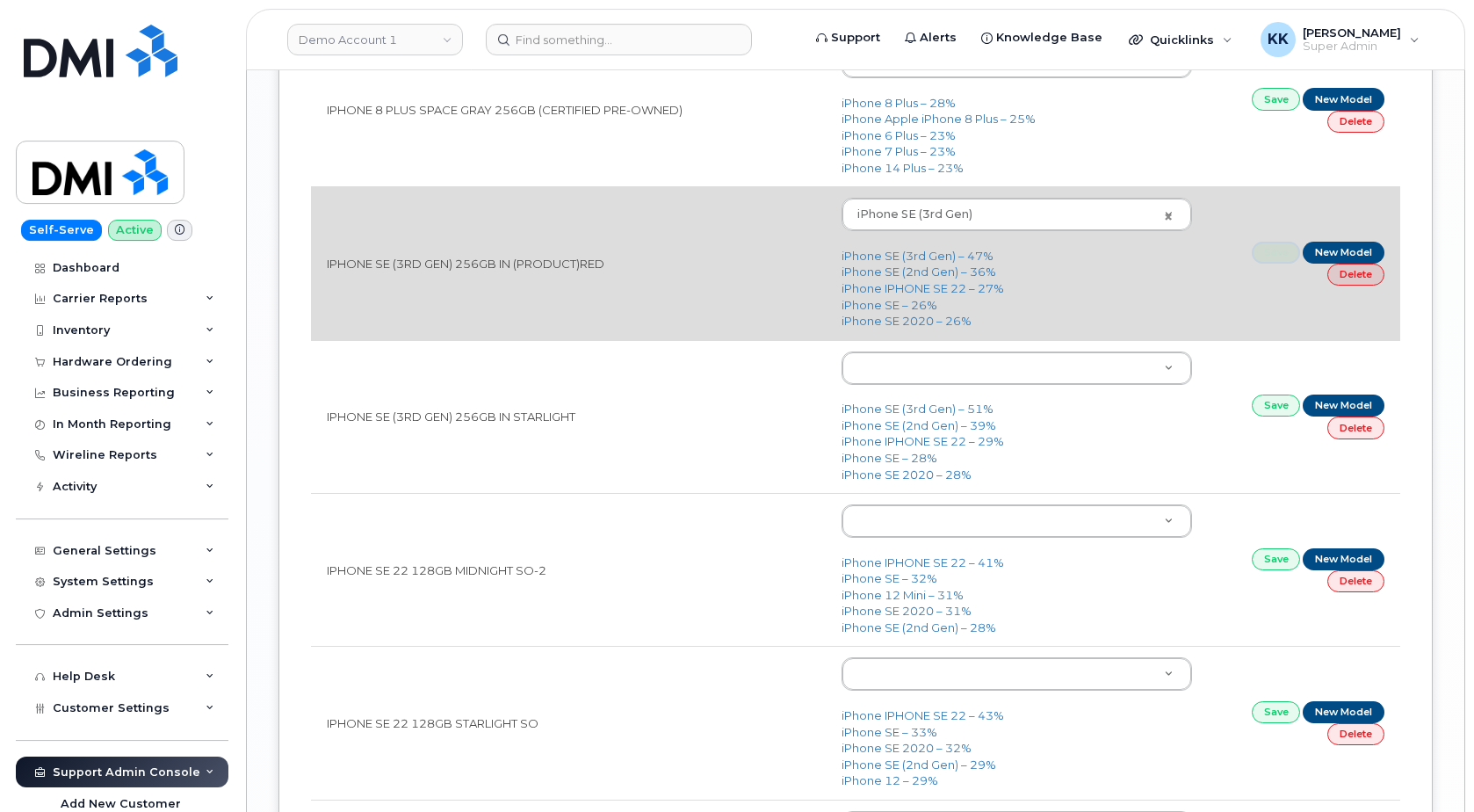
scroll to position [2778, 0]
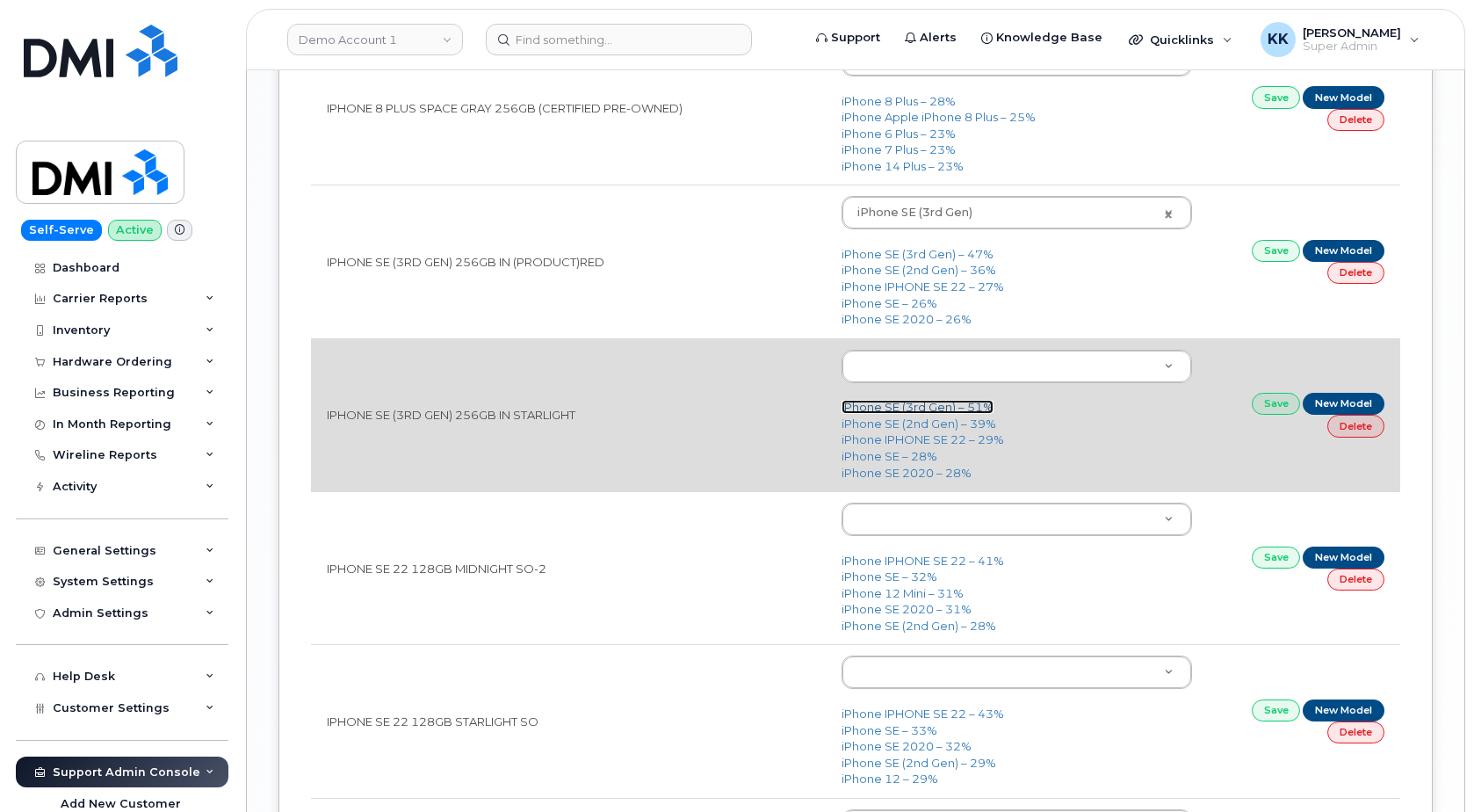
click at [926, 412] on link "iPhone SE (3rd Gen) – 51%" at bounding box center [918, 406] width 152 height 14
type input "2709"
click at [1273, 406] on link "Save" at bounding box center [1276, 404] width 49 height 22
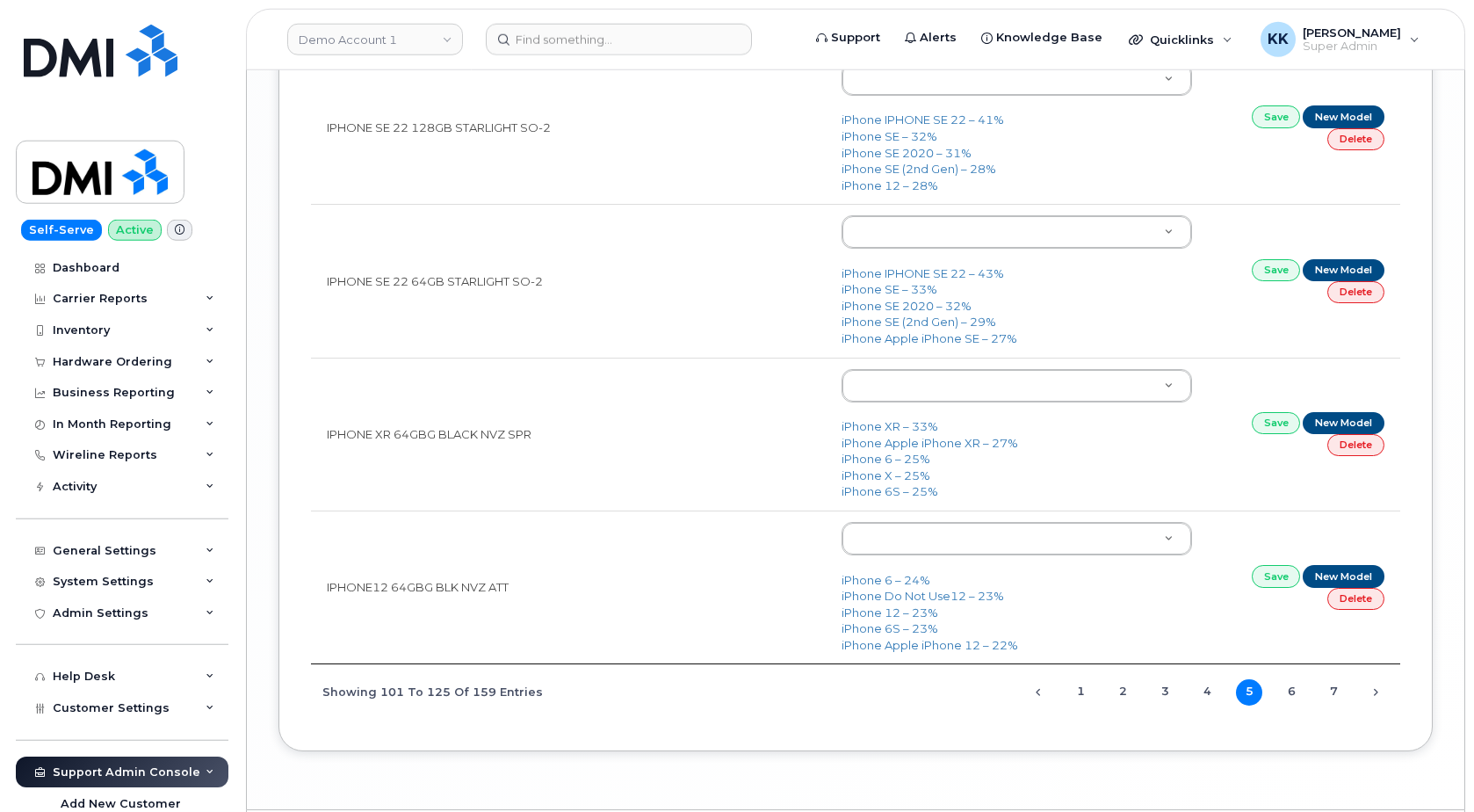
scroll to position [3580, 0]
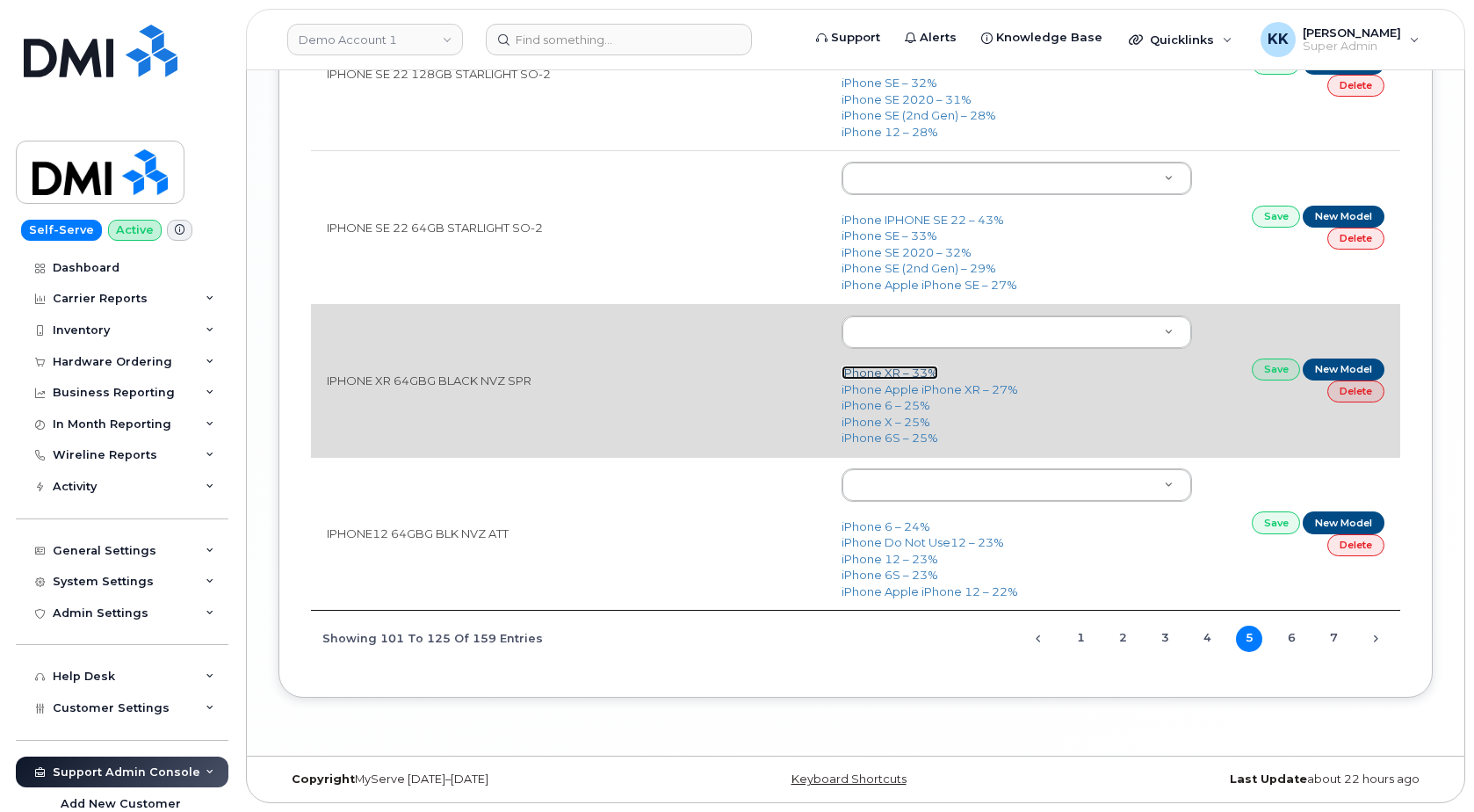
click at [902, 373] on link "iPhone XR – 33%" at bounding box center [890, 373] width 97 height 14
type input "2558"
click at [1267, 371] on link "Save" at bounding box center [1276, 370] width 49 height 22
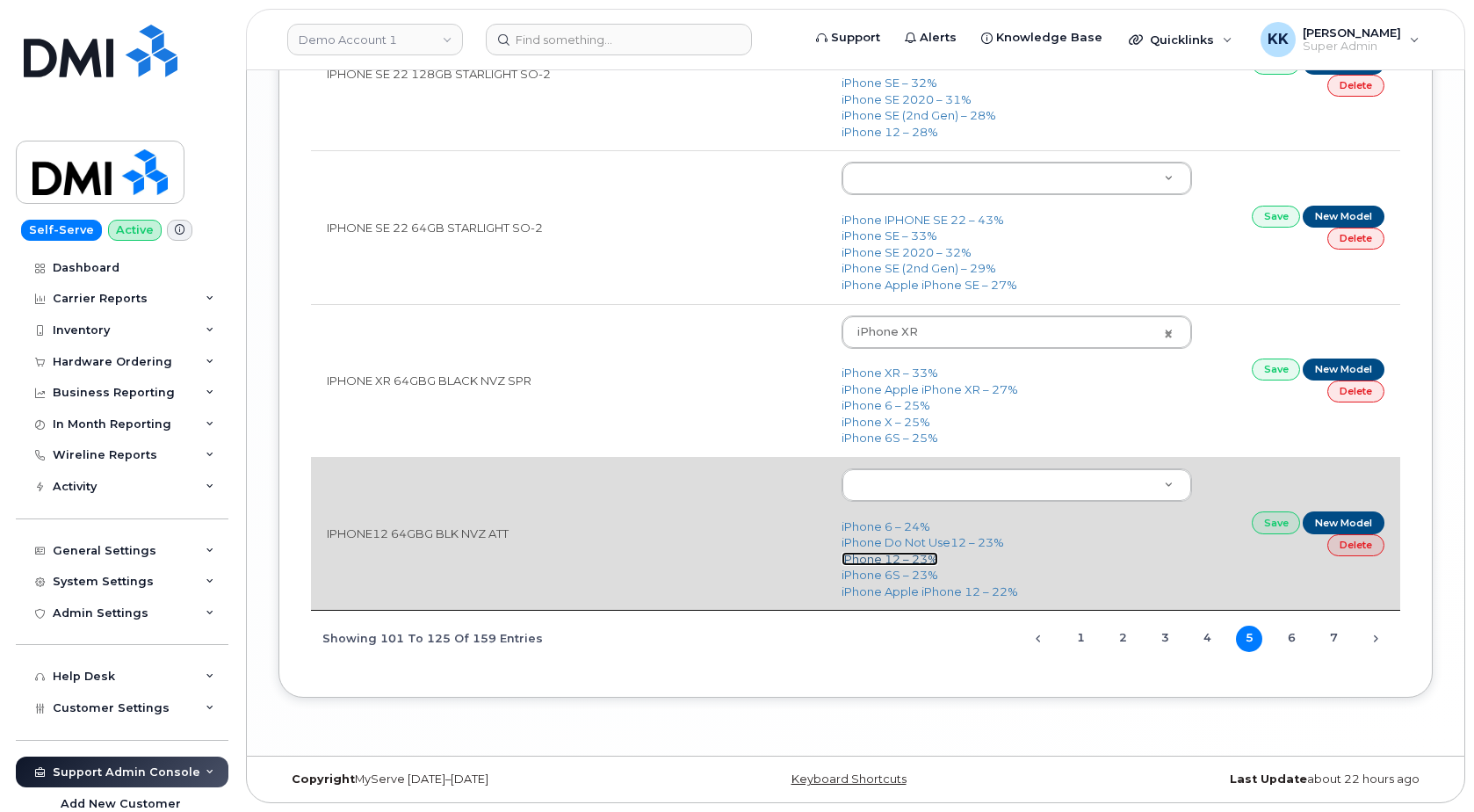
click at [912, 558] on link "iPhone 12 – 23%" at bounding box center [890, 559] width 97 height 14
type input "2435"
click at [1279, 525] on link "Save" at bounding box center [1276, 522] width 49 height 22
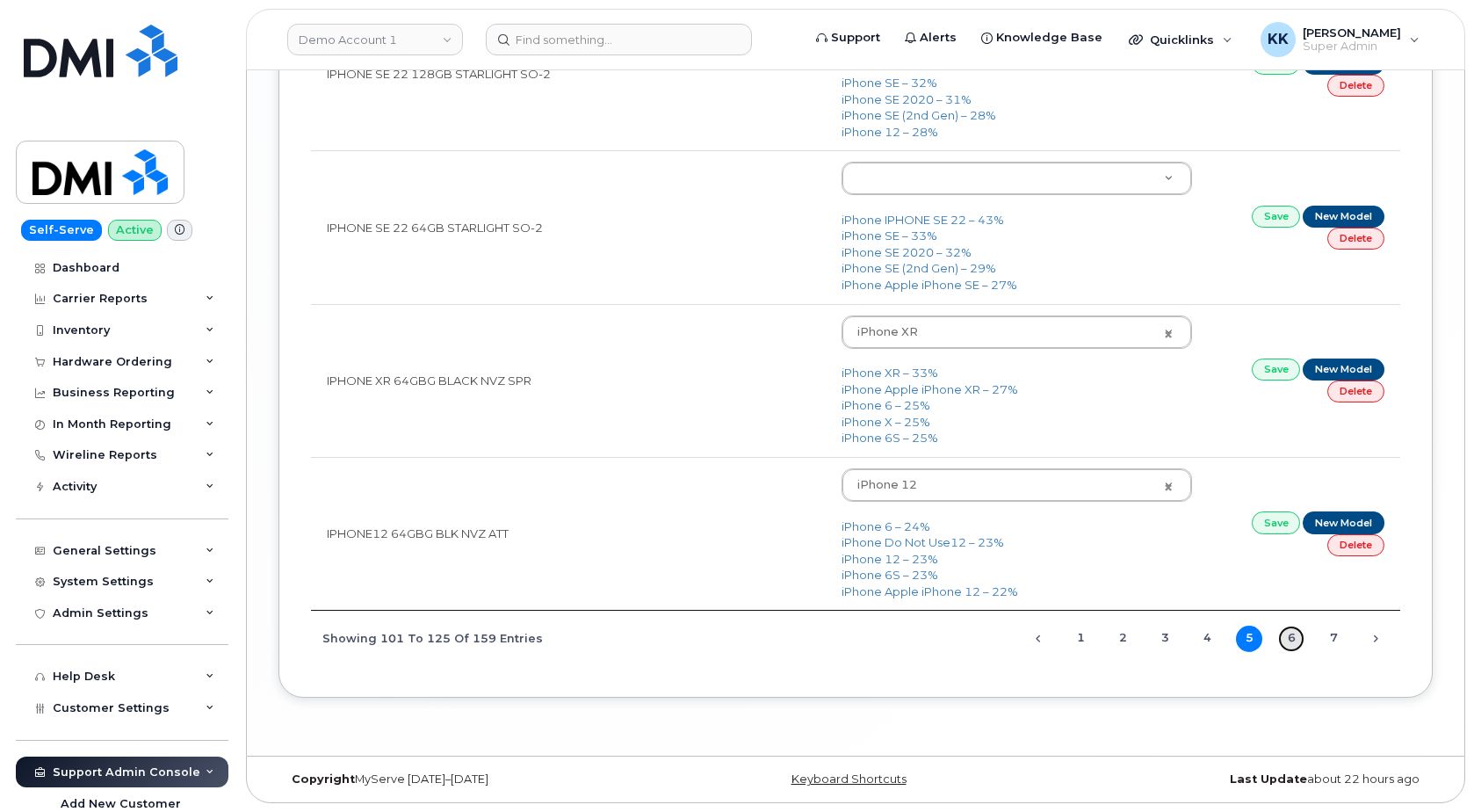
click at [1289, 645] on link "6" at bounding box center [1292, 639] width 26 height 26
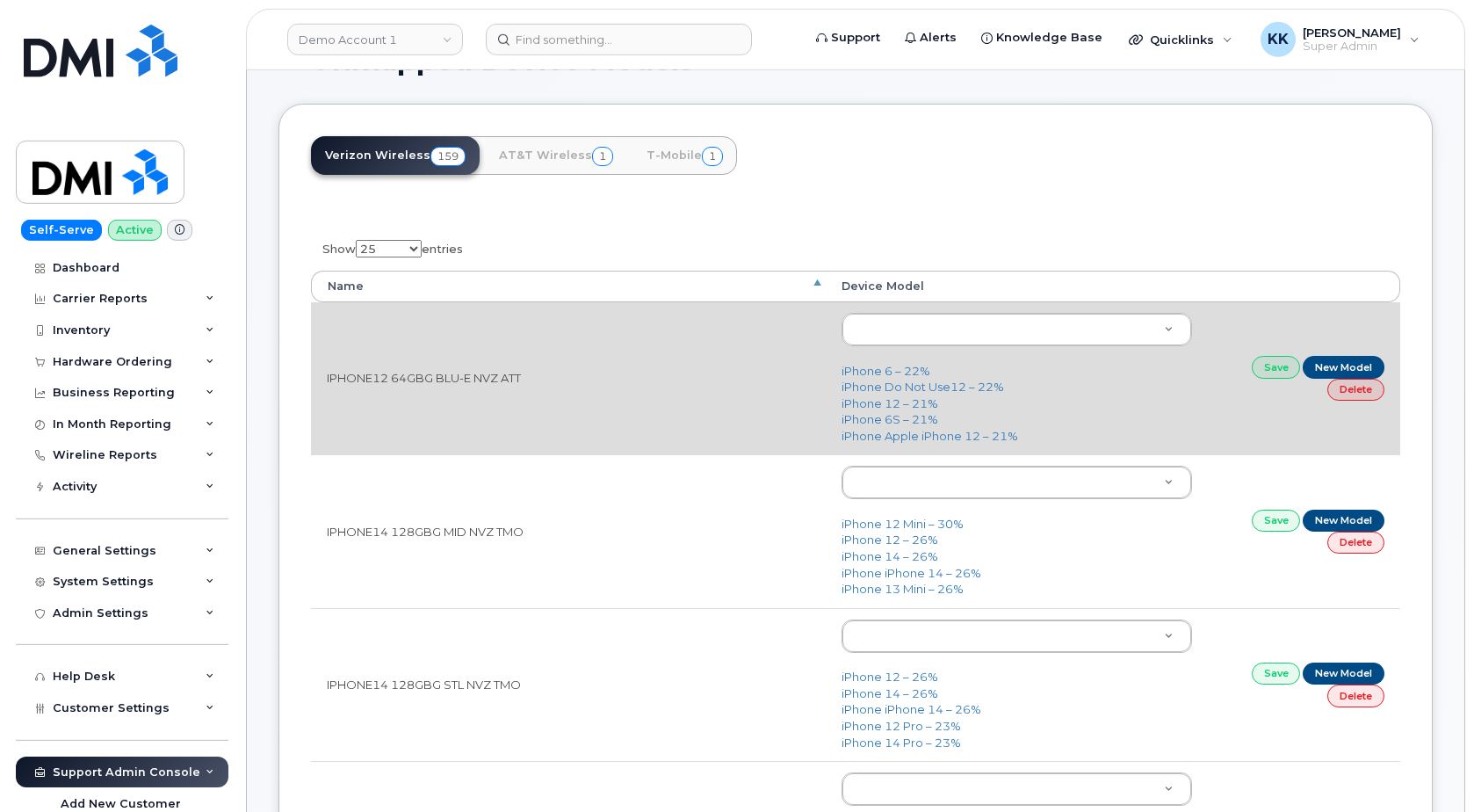
scroll to position [90, 0]
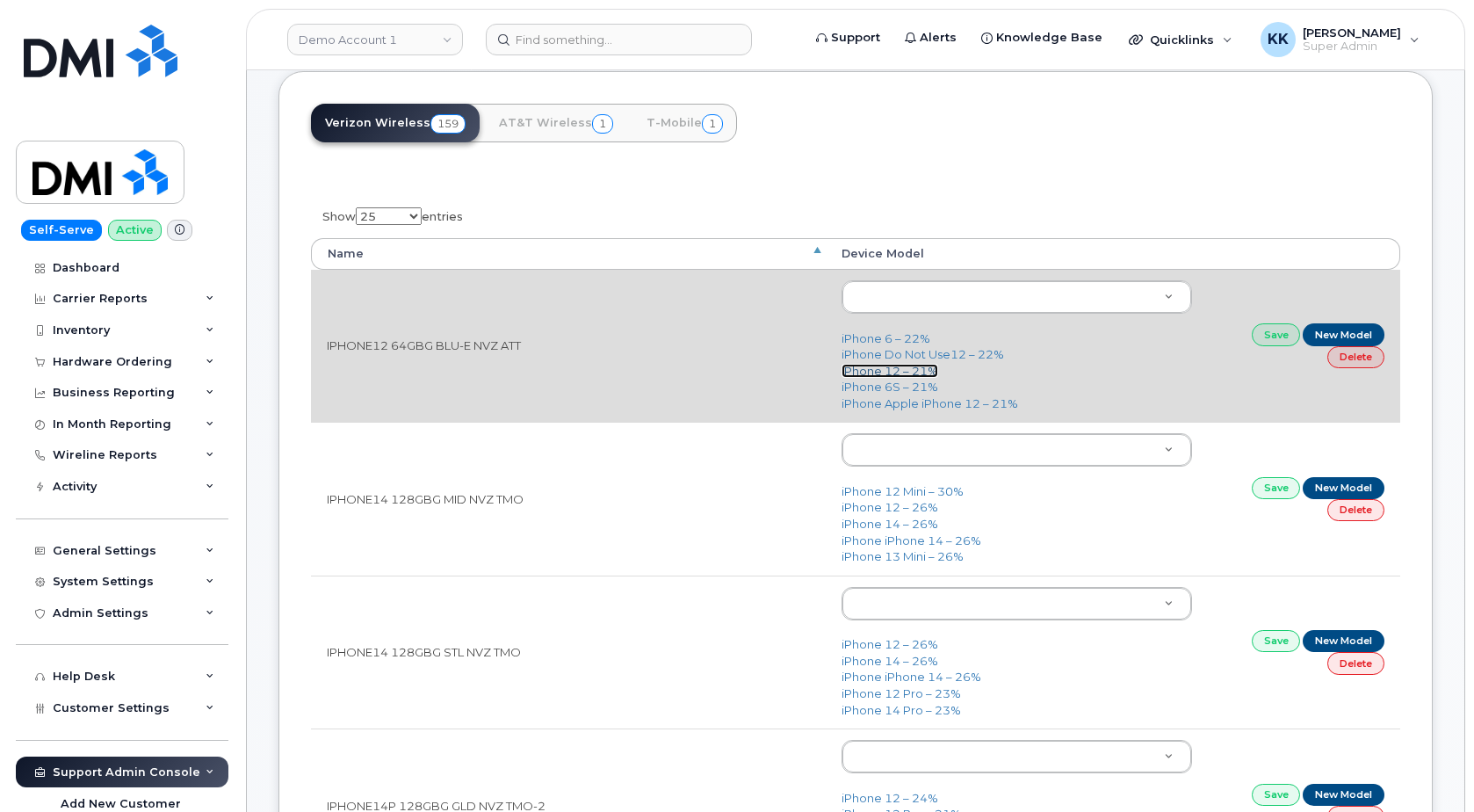
click at [883, 377] on link "iPhone 12 – 21%" at bounding box center [890, 371] width 97 height 14
type input "2435"
click at [1276, 336] on link "Save" at bounding box center [1276, 334] width 49 height 22
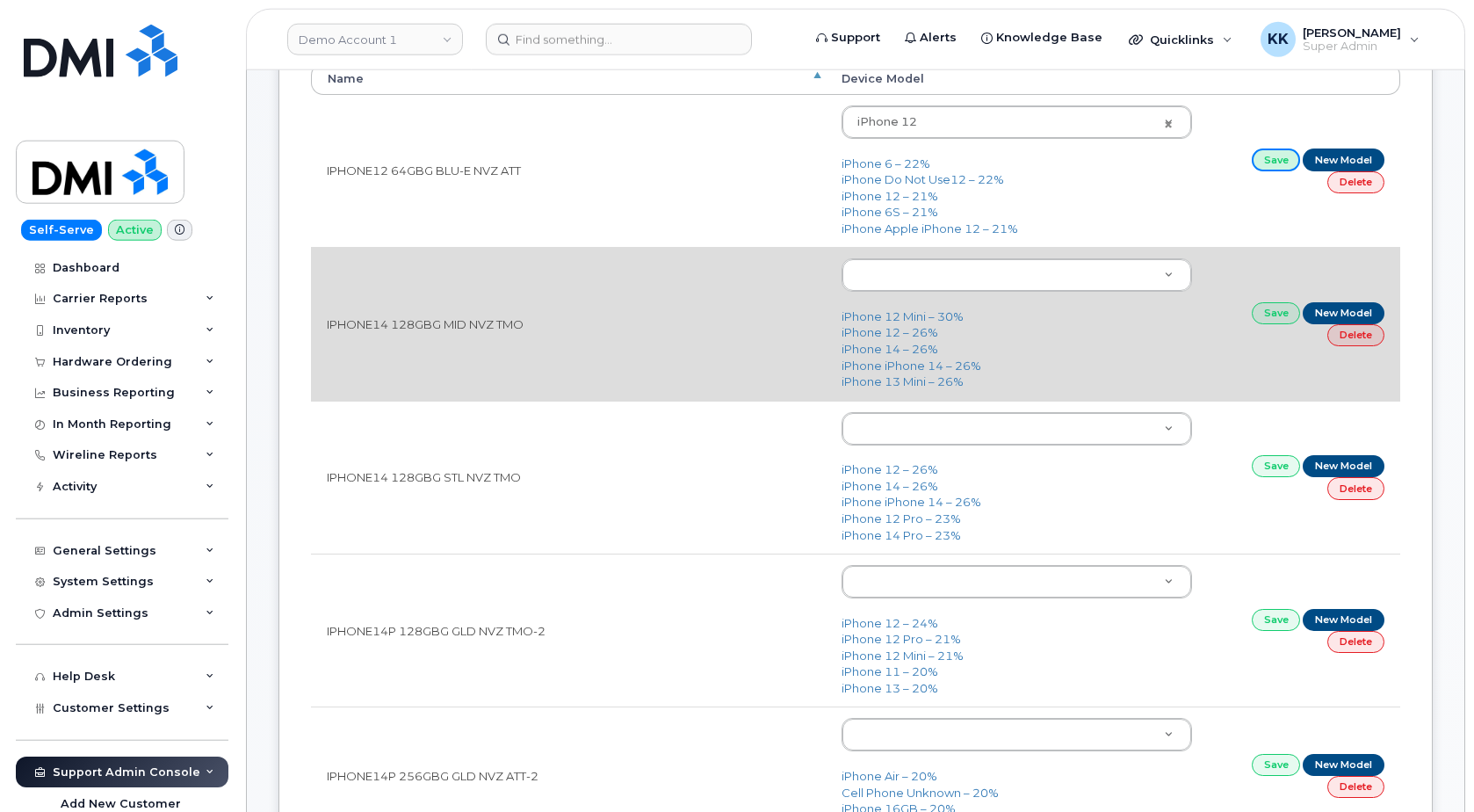
scroll to position [269, 0]
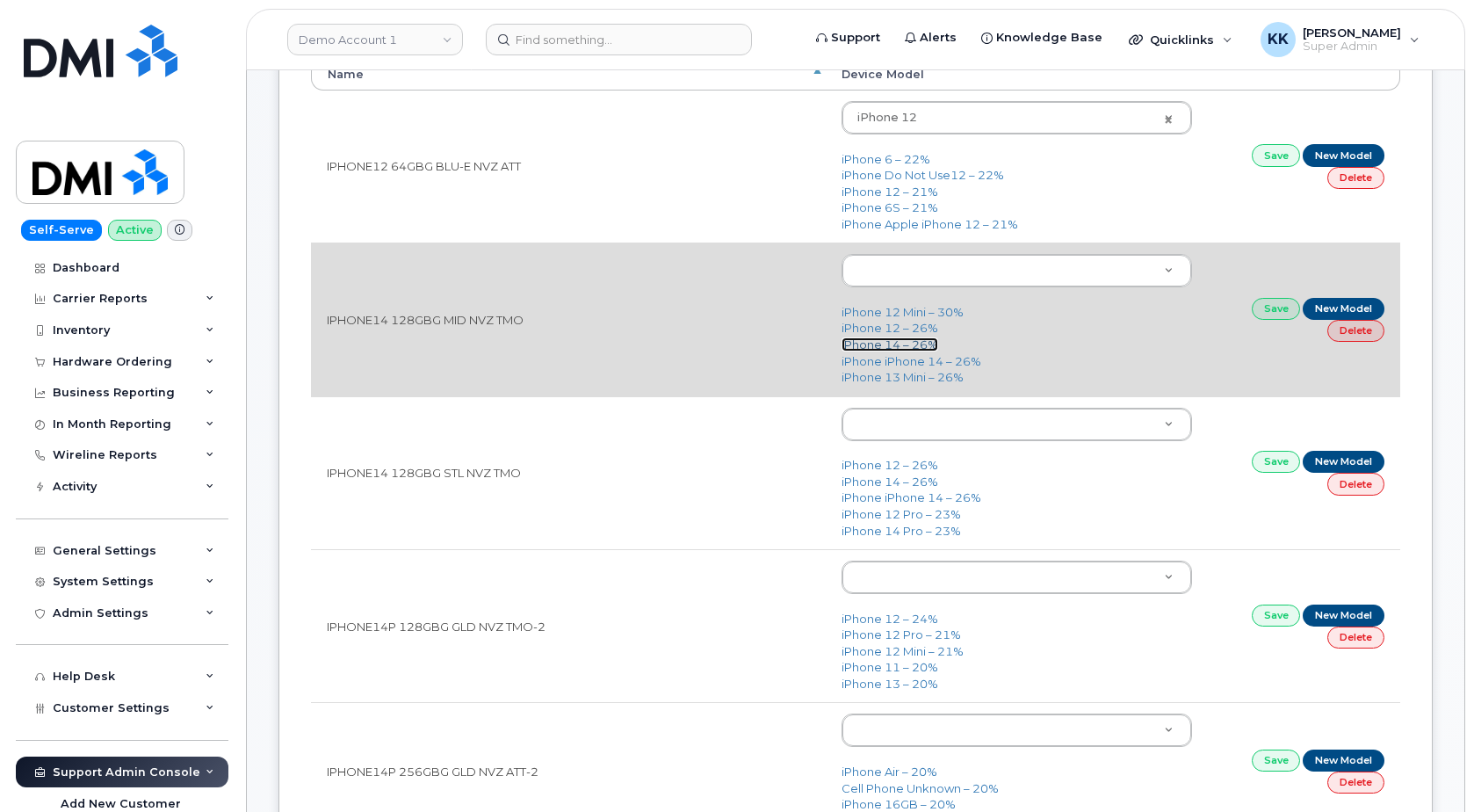
click at [894, 348] on link "iPhone 14 – 26%" at bounding box center [890, 345] width 97 height 14
type input "2778"
click at [1282, 320] on link "Save" at bounding box center [1276, 309] width 49 height 22
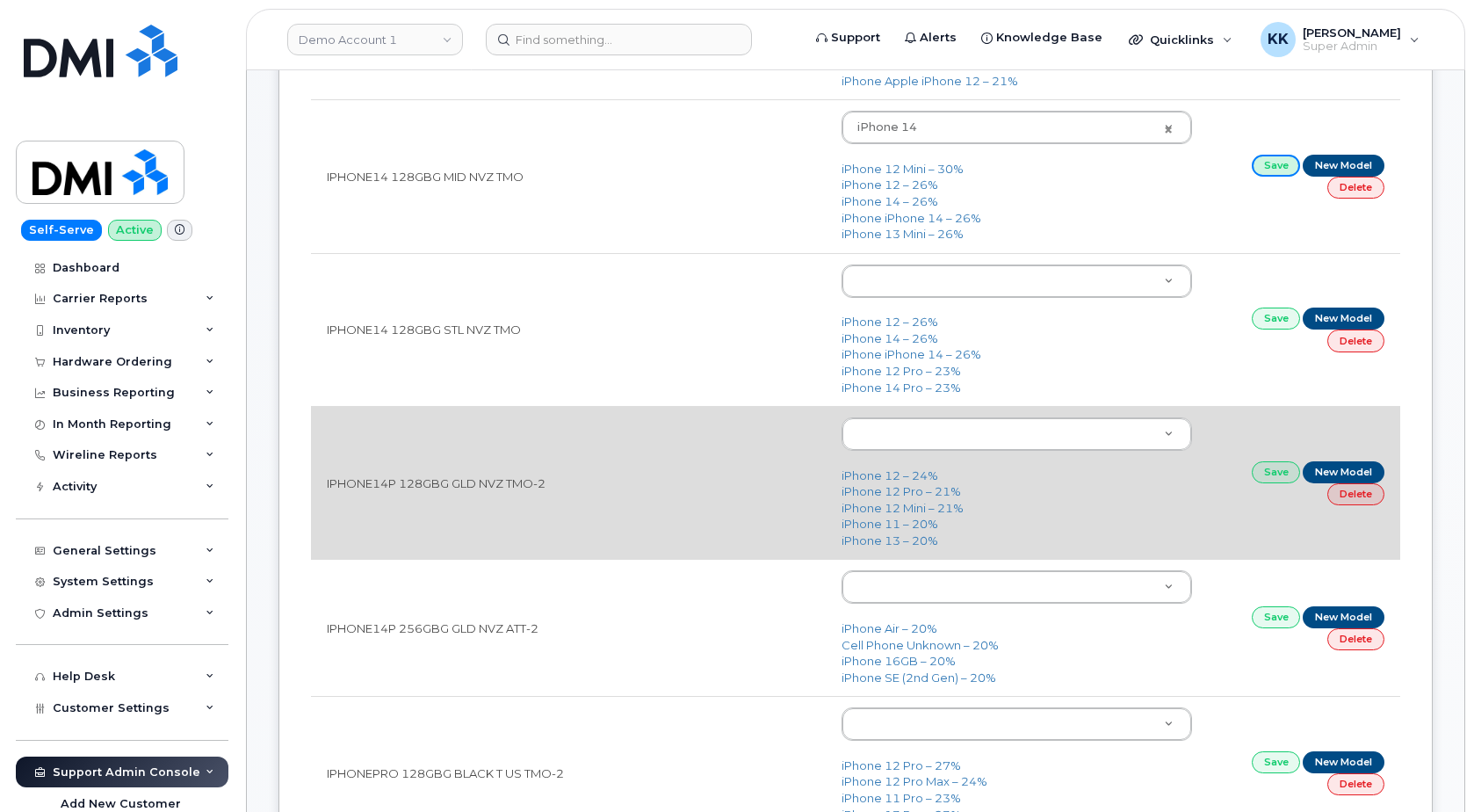
scroll to position [448, 0]
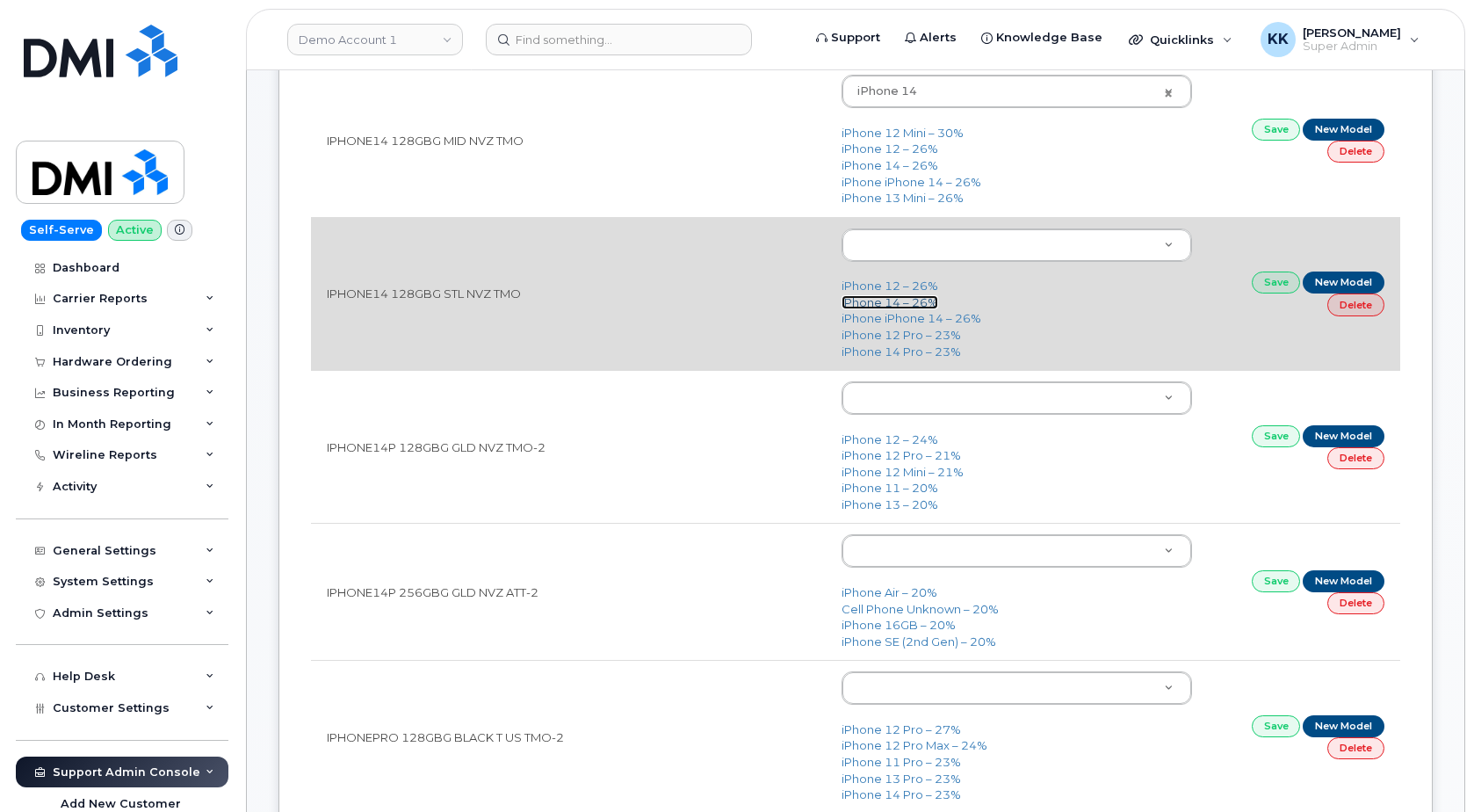
click at [904, 303] on link "iPhone 14 – 26%" at bounding box center [890, 302] width 97 height 14
type input "2778"
click at [1256, 283] on link "Save" at bounding box center [1276, 282] width 49 height 22
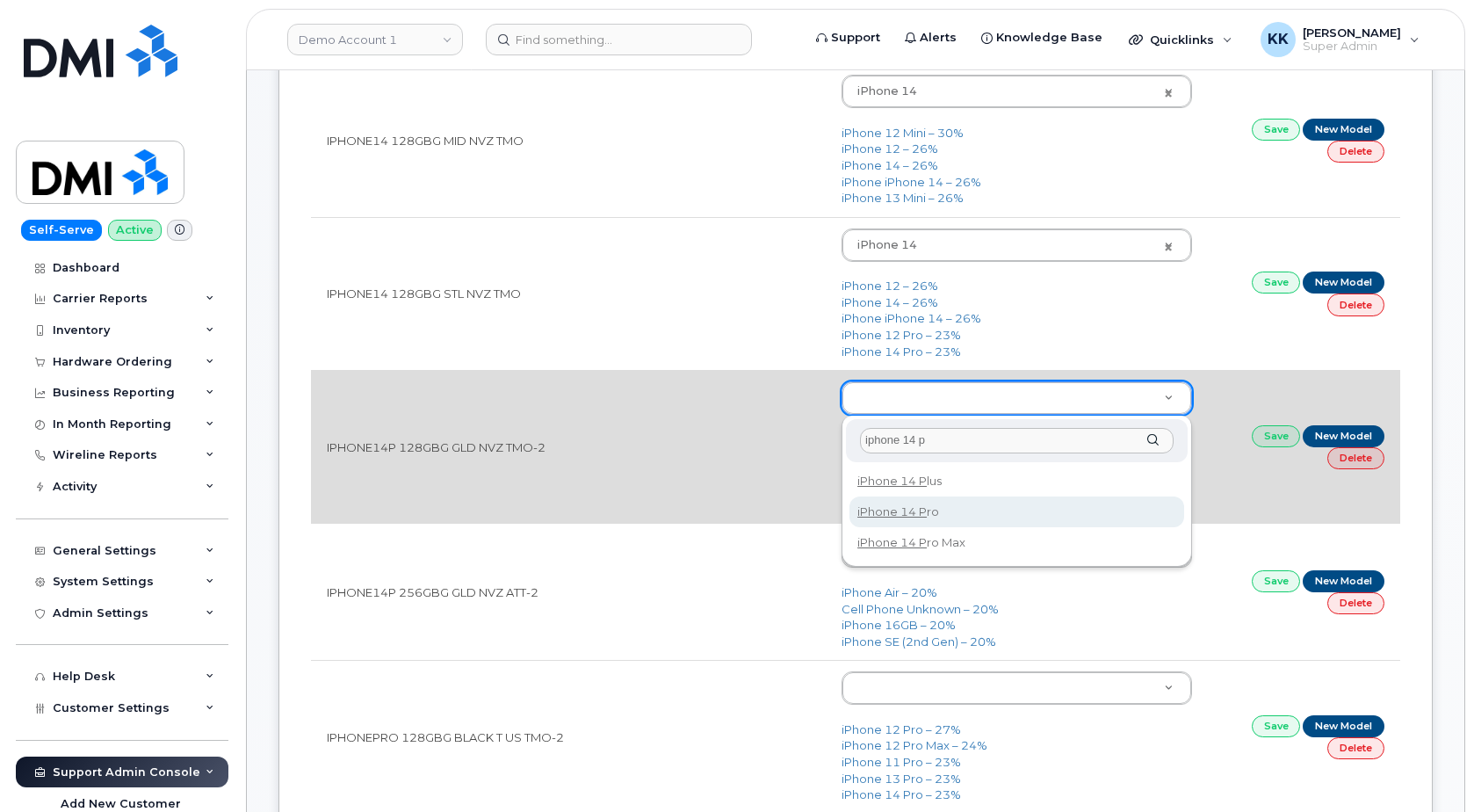
type input "iphone 14 p"
type input "2777"
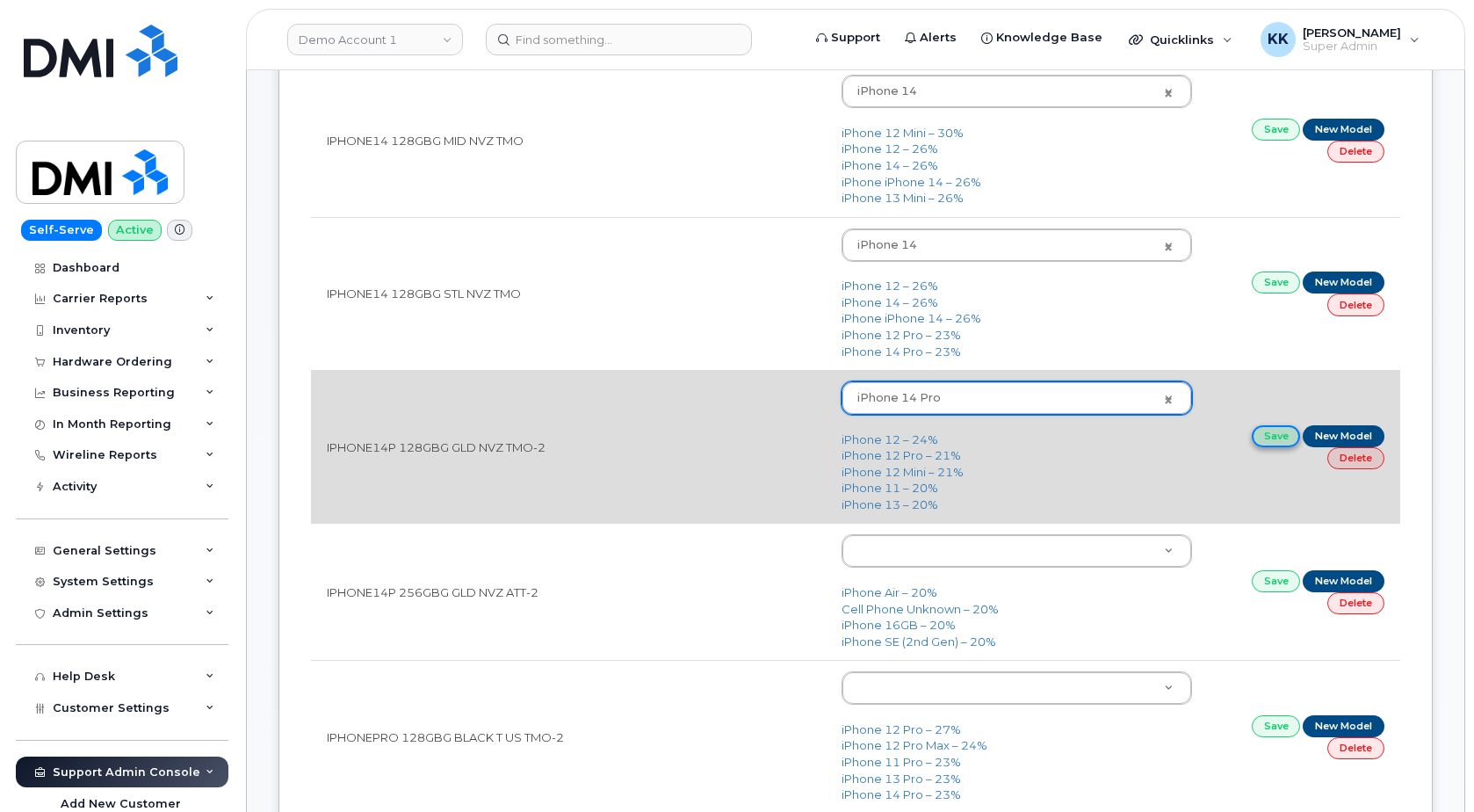
click at [1278, 443] on link "Save" at bounding box center [1276, 436] width 49 height 22
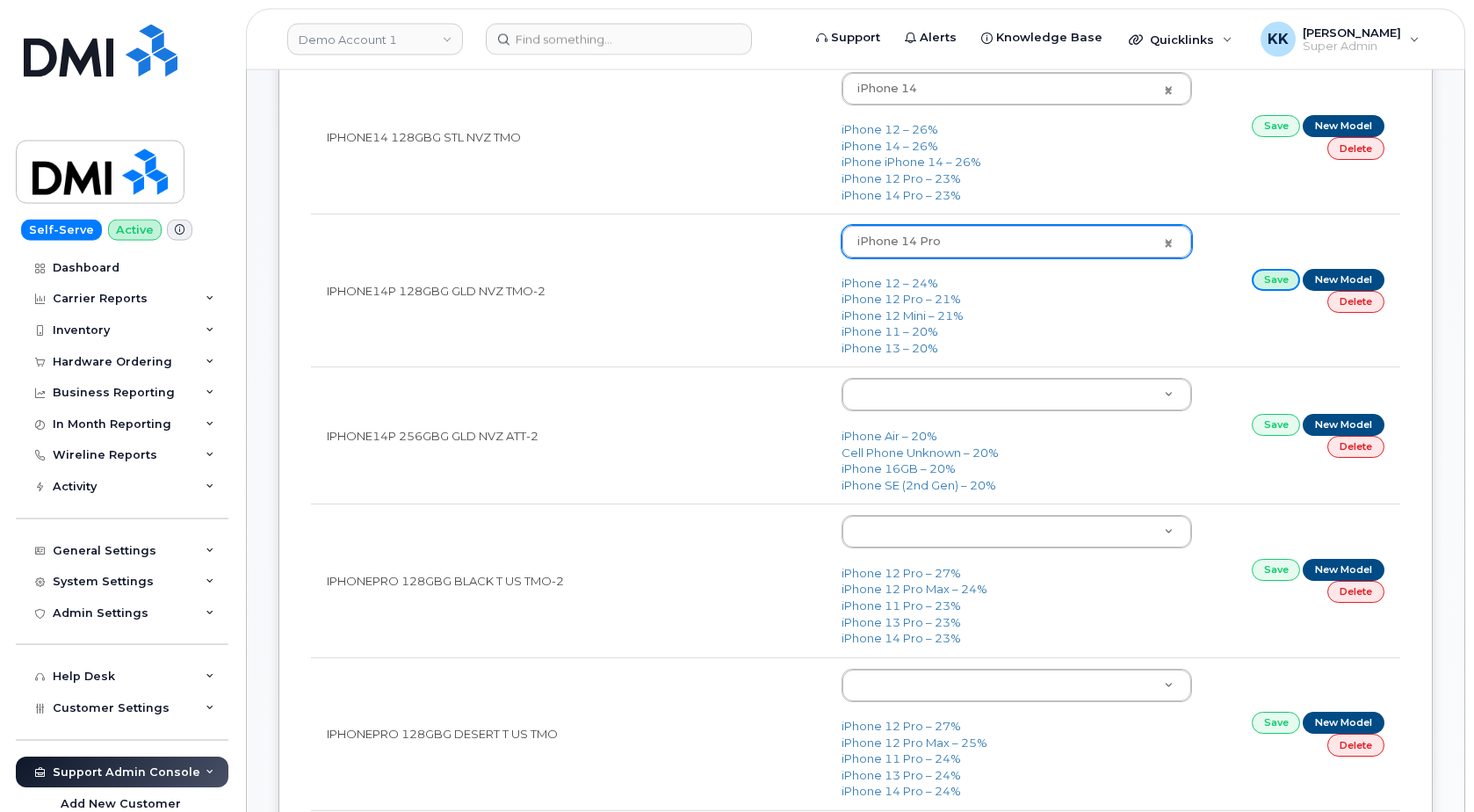
scroll to position [627, 0]
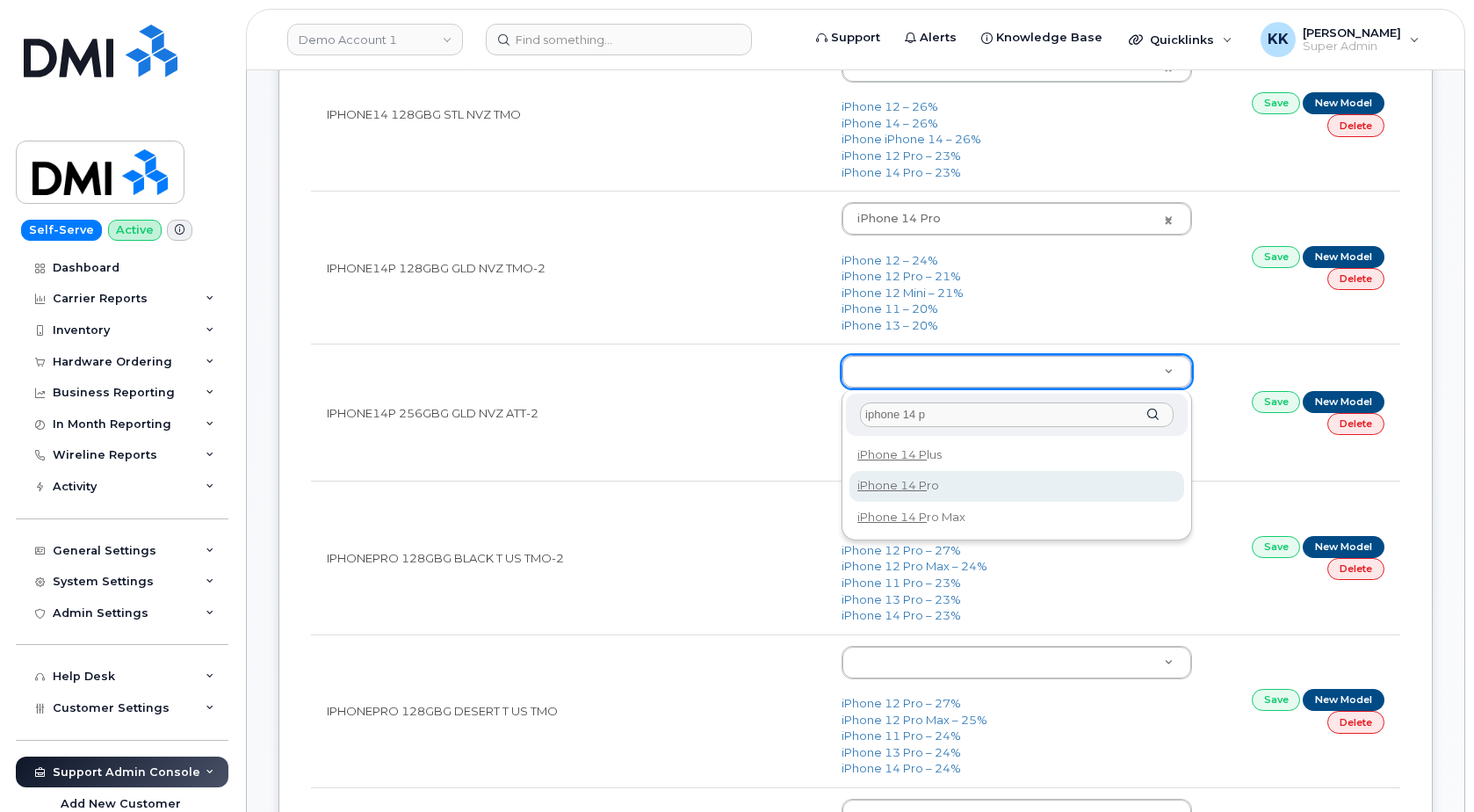
type input "iphone 14 p"
type input "2777"
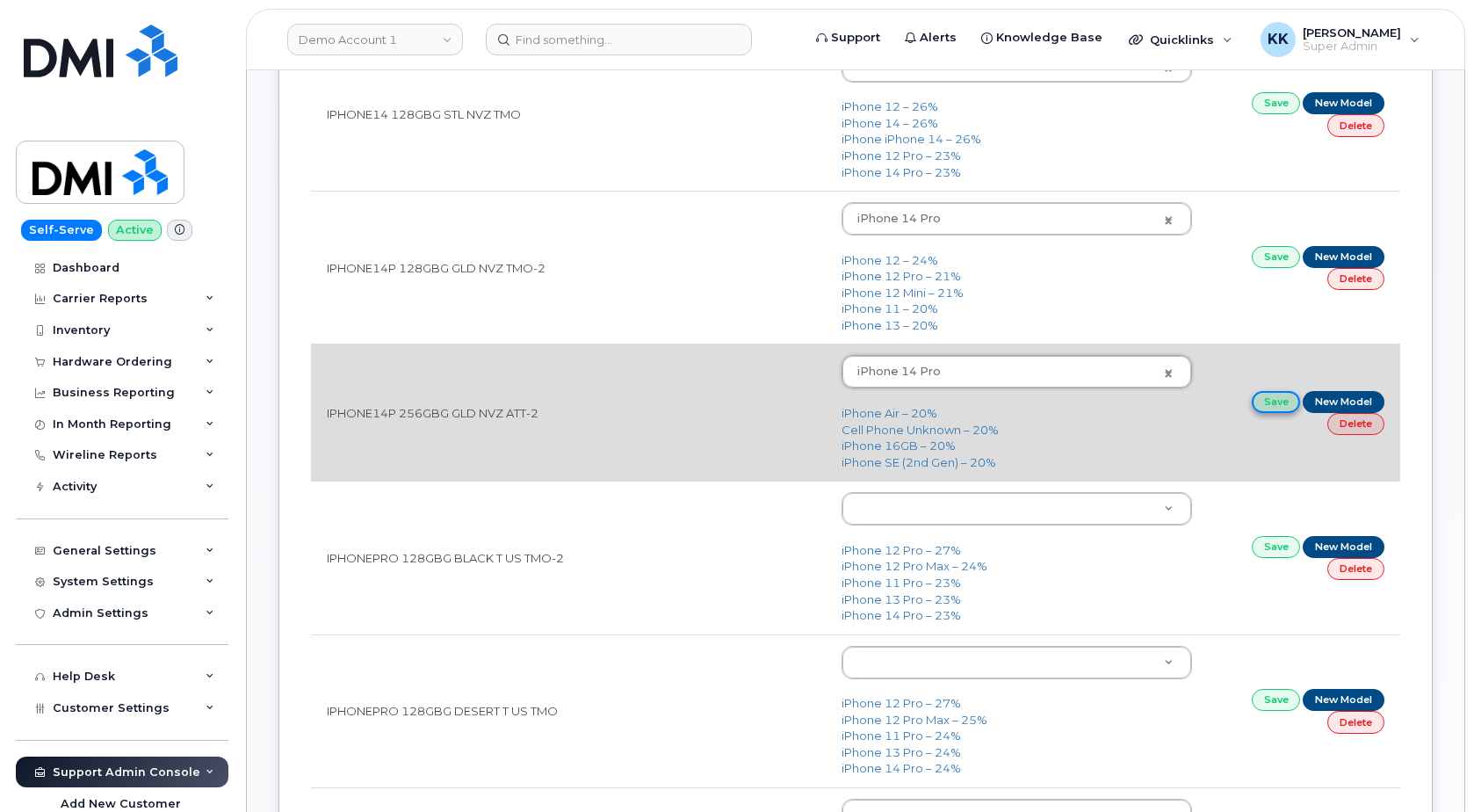
click at [1265, 406] on link "Save" at bounding box center [1276, 402] width 49 height 22
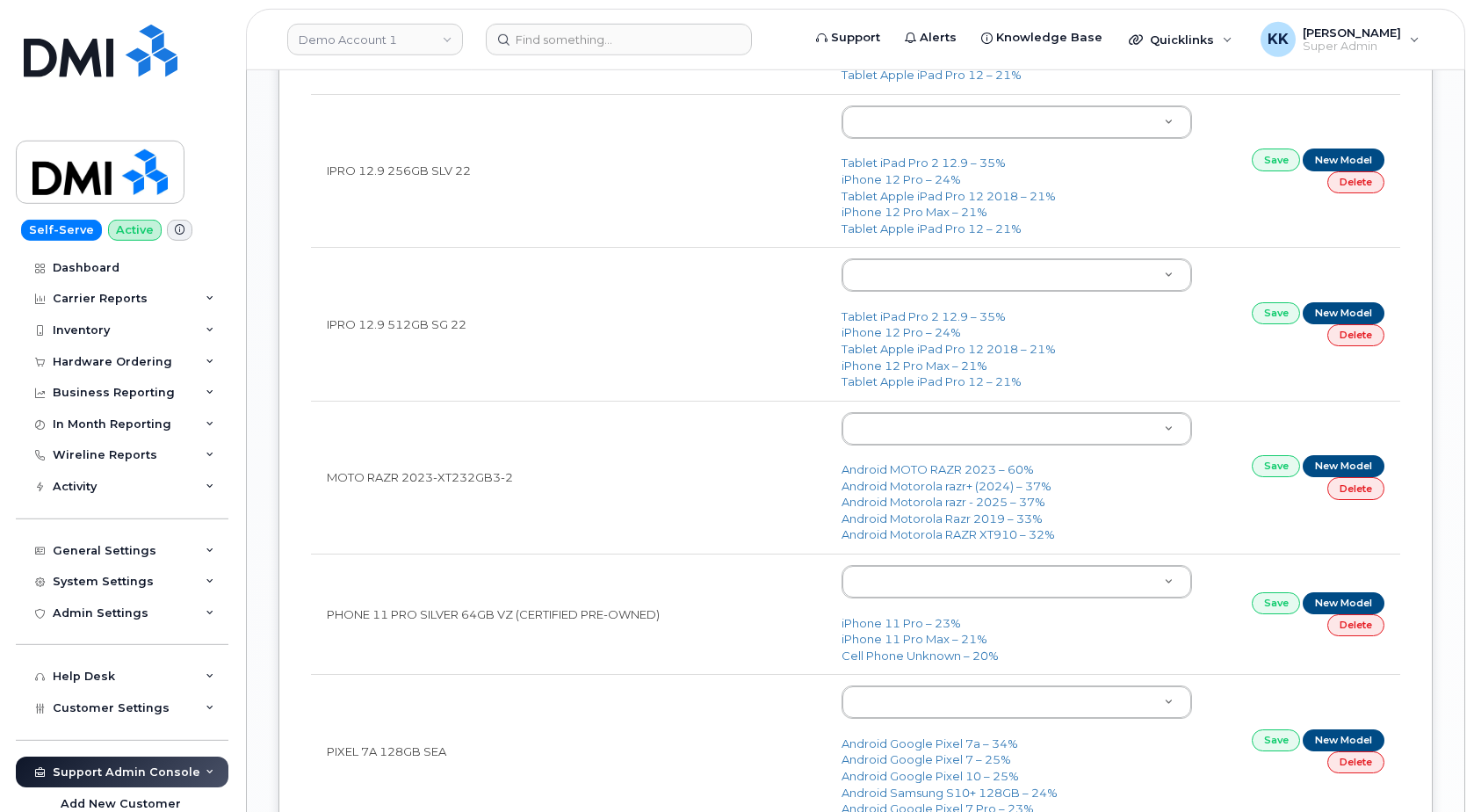
scroll to position [2150, 0]
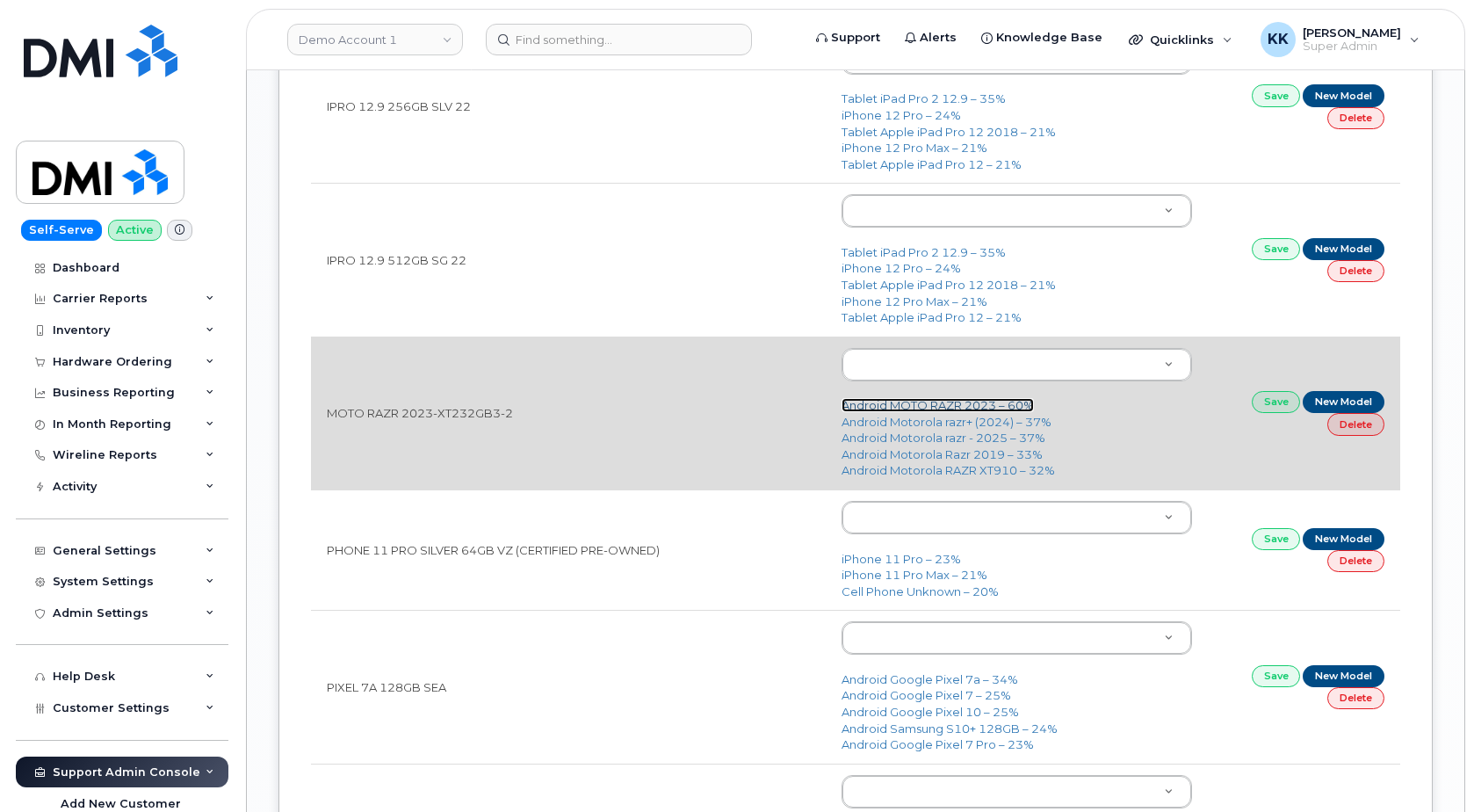
click at [930, 408] on link "Android MOTO RAZR 2023 – 60%" at bounding box center [938, 405] width 192 height 14
type input "3279"
click at [1265, 404] on link "Save" at bounding box center [1276, 402] width 49 height 22
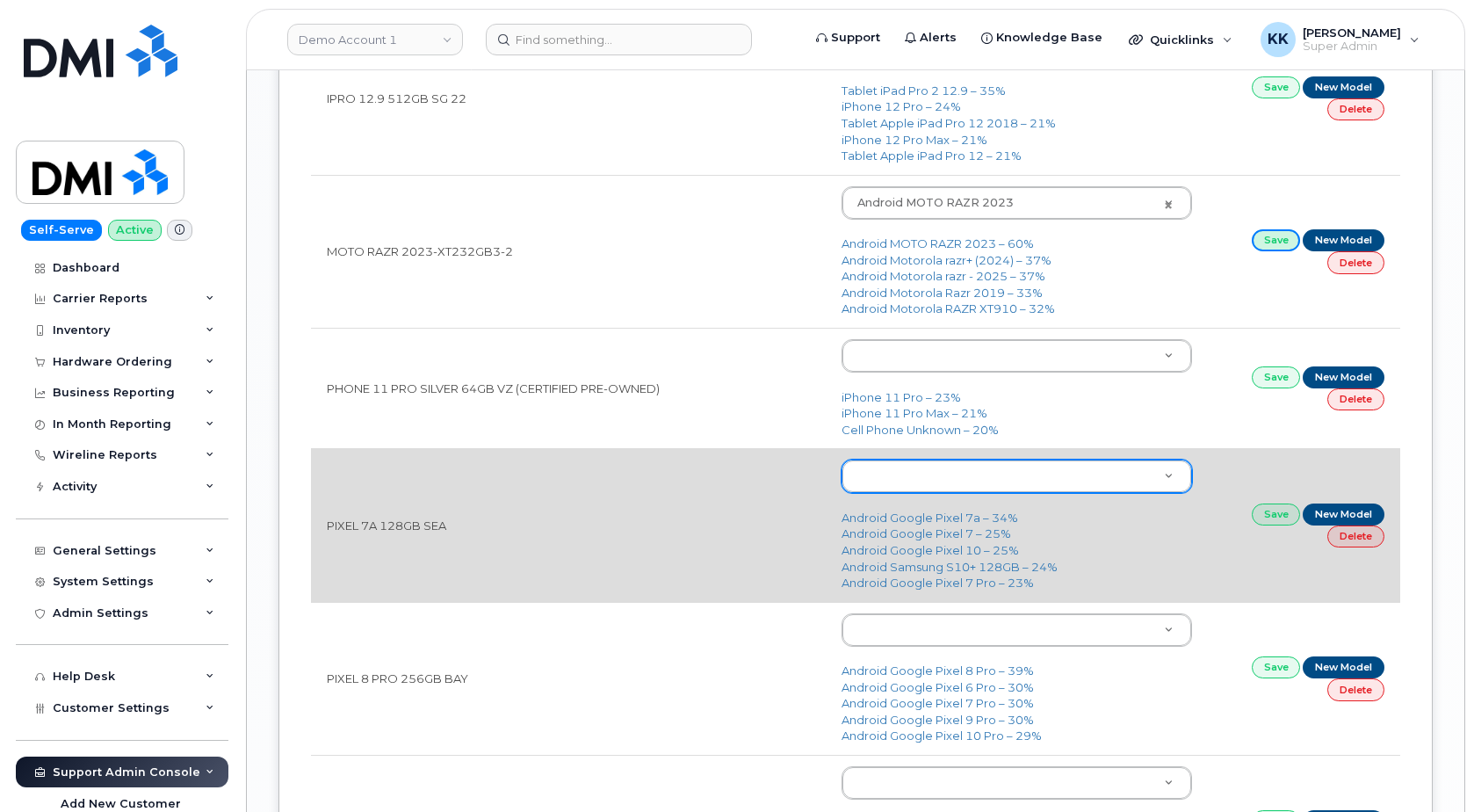
scroll to position [2329, 0]
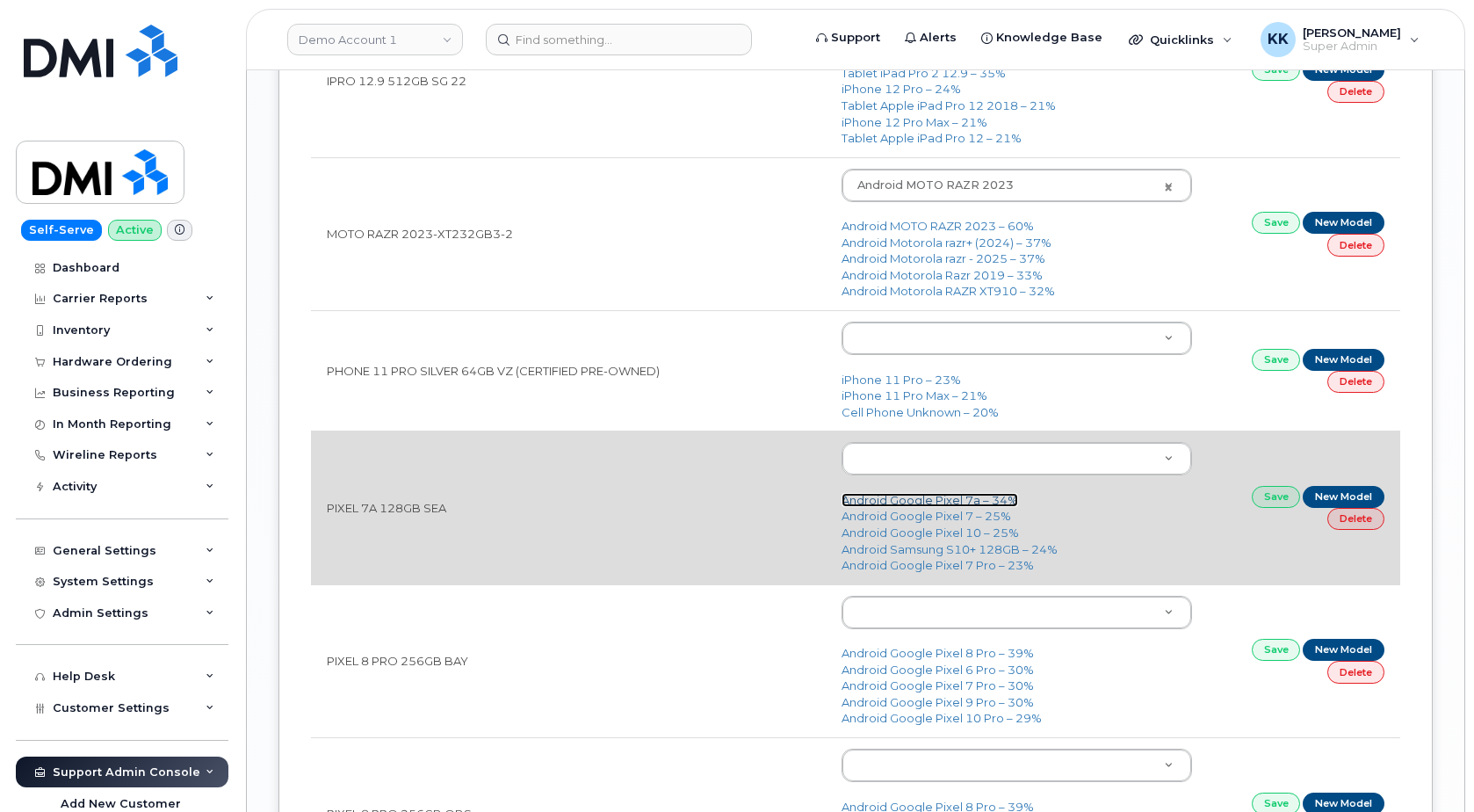
click at [982, 503] on link "Android Google Pixel 7a – 34%" at bounding box center [930, 500] width 176 height 14
type input "2990"
click at [1265, 501] on link "Save" at bounding box center [1276, 497] width 49 height 22
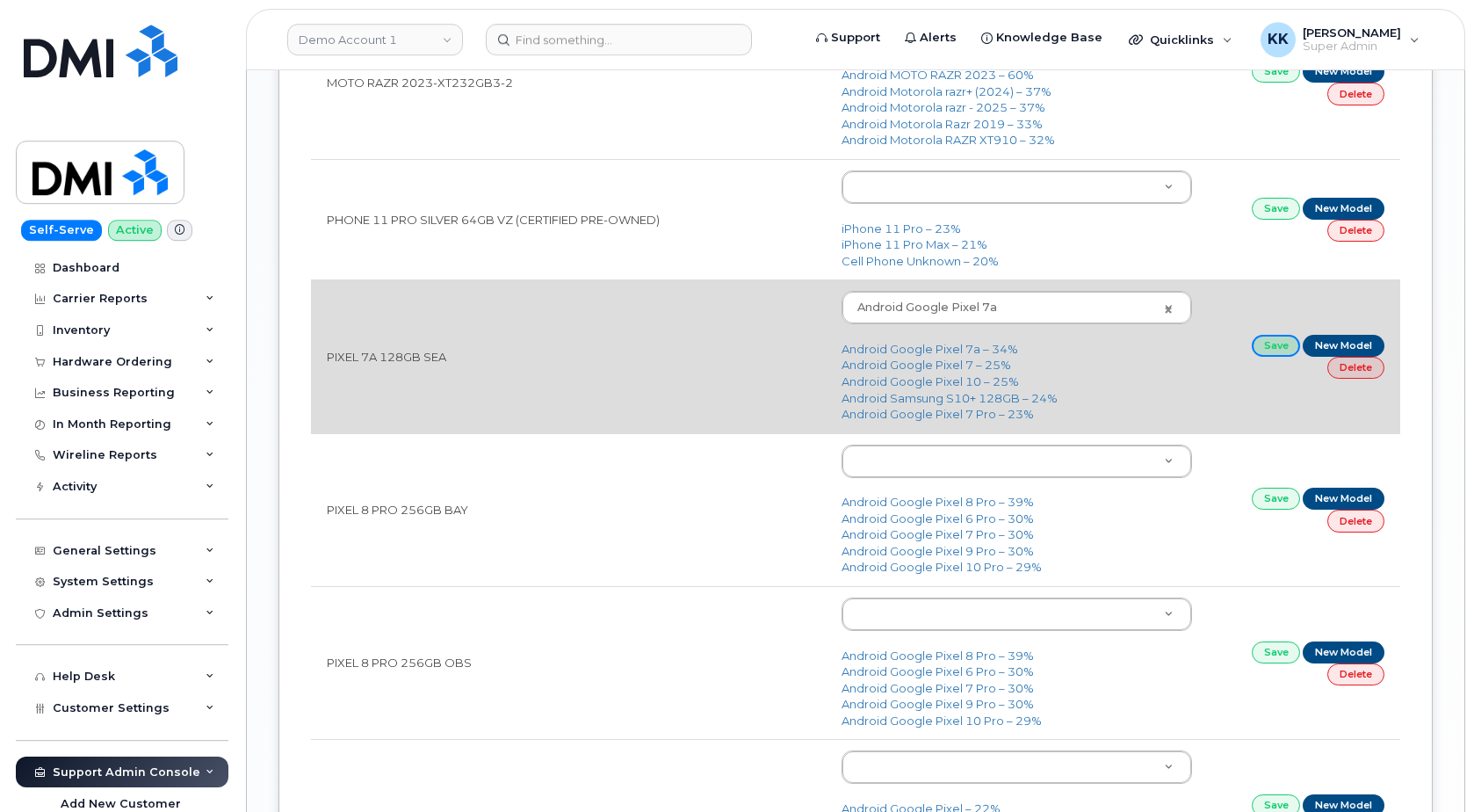
scroll to position [2509, 0]
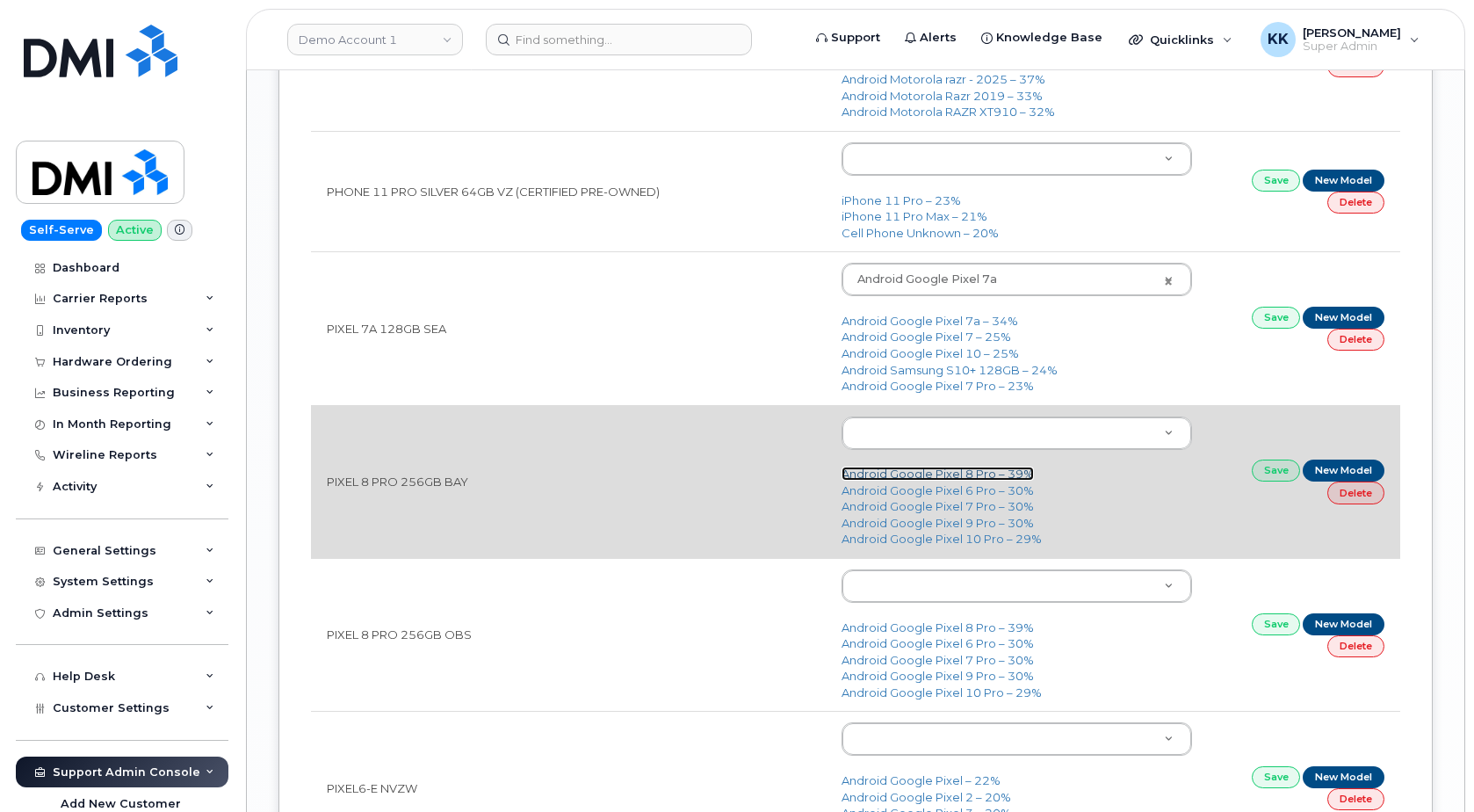
click at [968, 476] on link "Android Google Pixel 8 Pro – 39%" at bounding box center [938, 473] width 192 height 14
type input "3034"
click at [1266, 478] on link "Save" at bounding box center [1276, 470] width 49 height 22
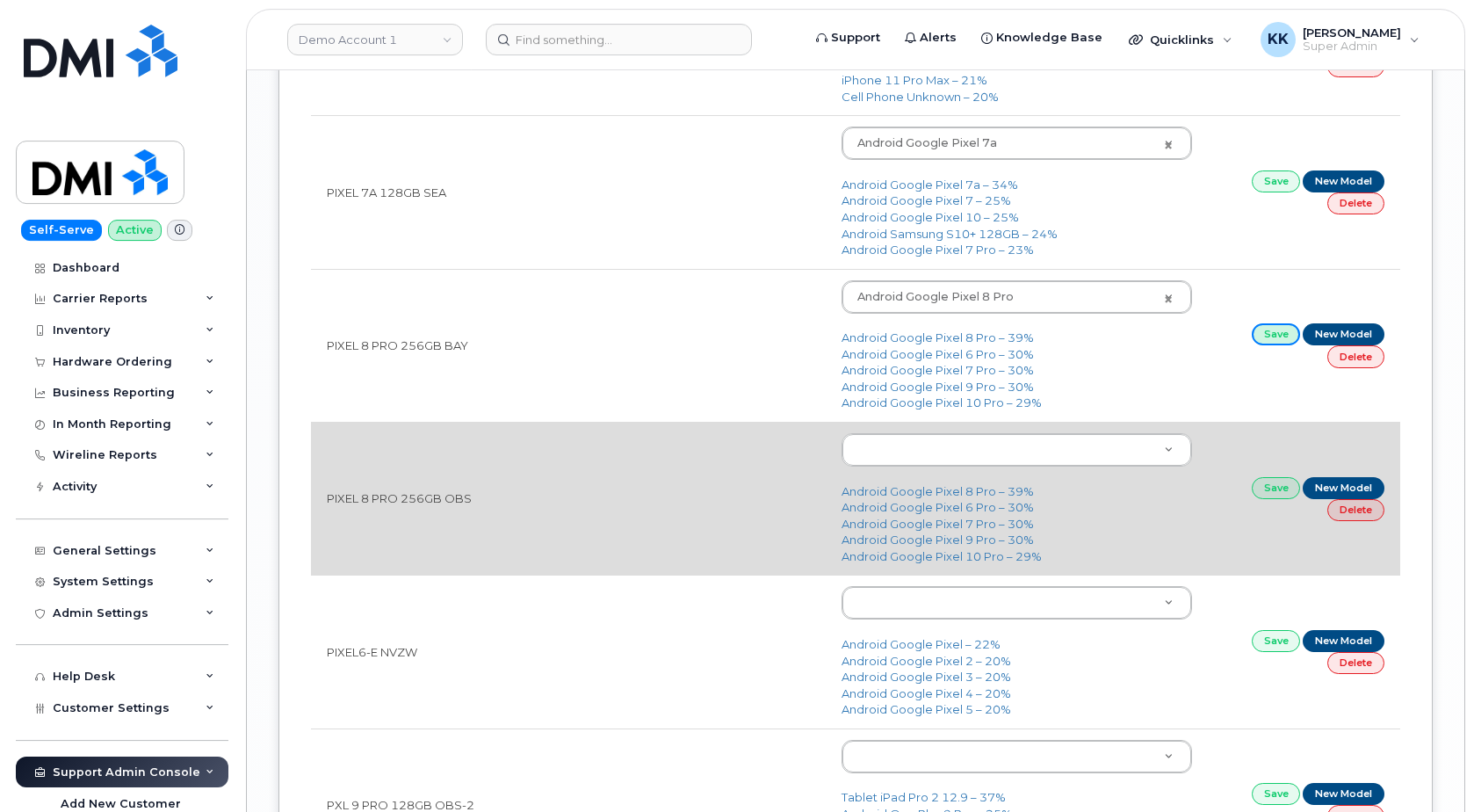
scroll to position [2688, 0]
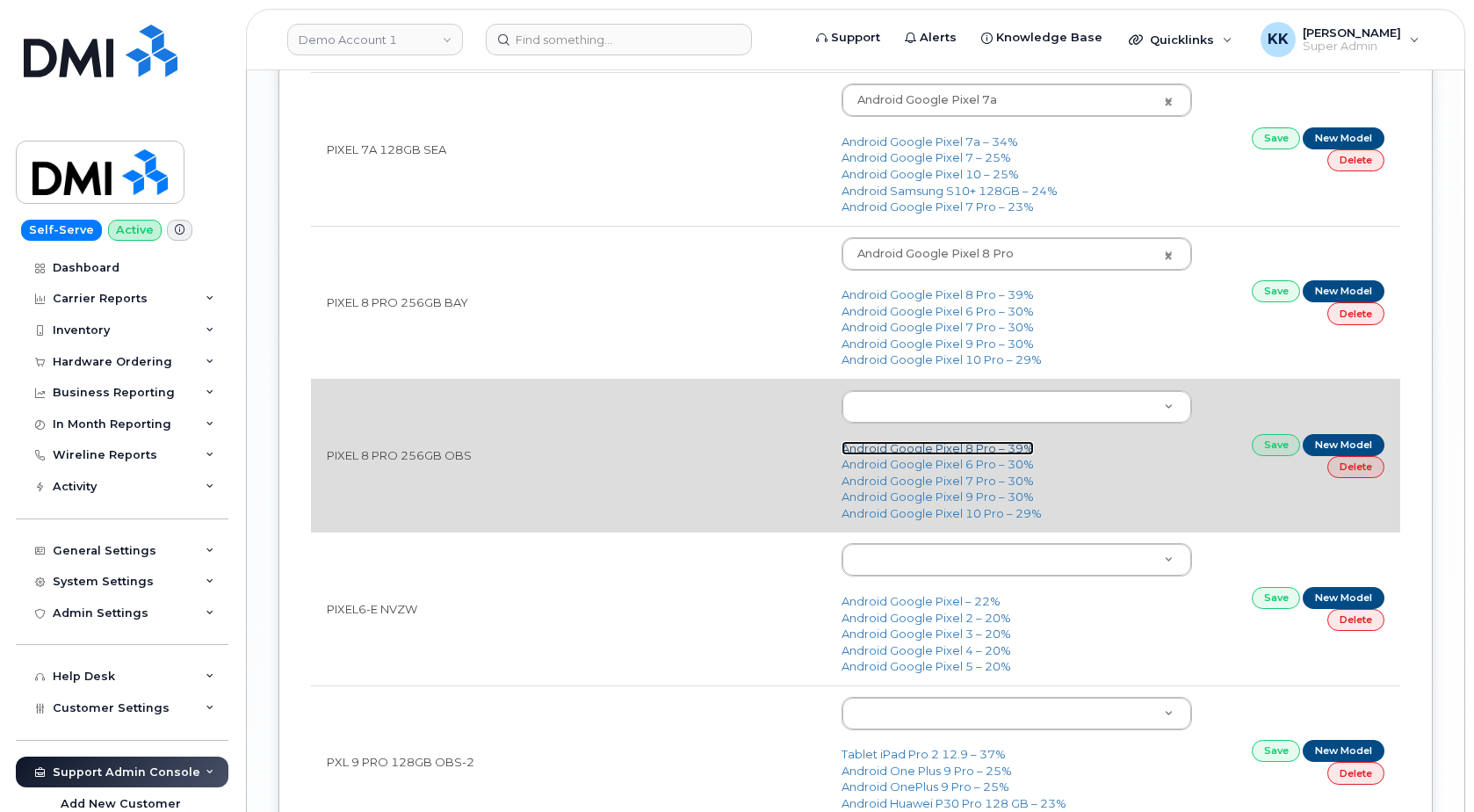
click at [972, 448] on link "Android Google Pixel 8 Pro – 39%" at bounding box center [938, 448] width 192 height 14
type input "3034"
click at [1259, 444] on link "Save" at bounding box center [1276, 444] width 49 height 22
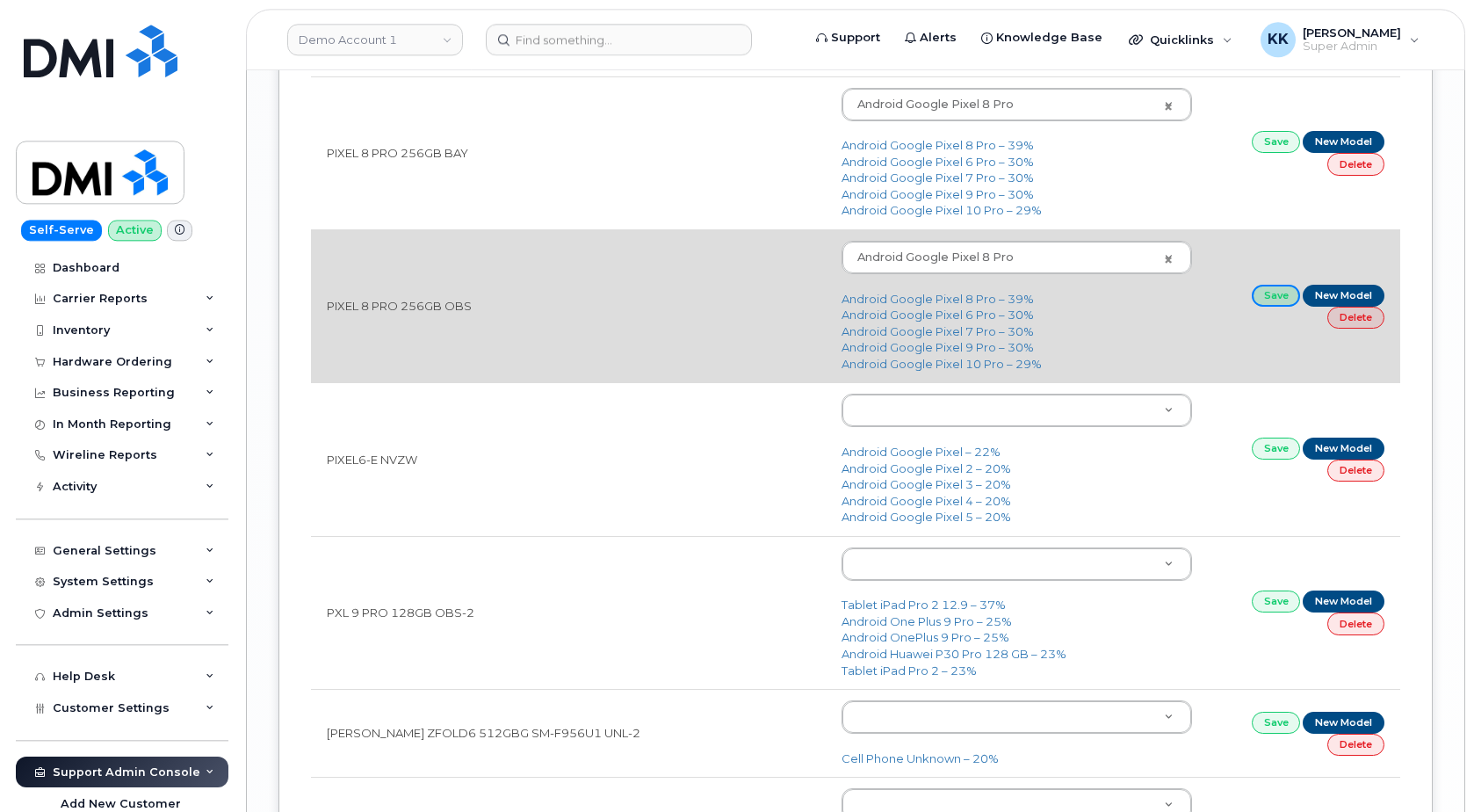
scroll to position [2866, 0]
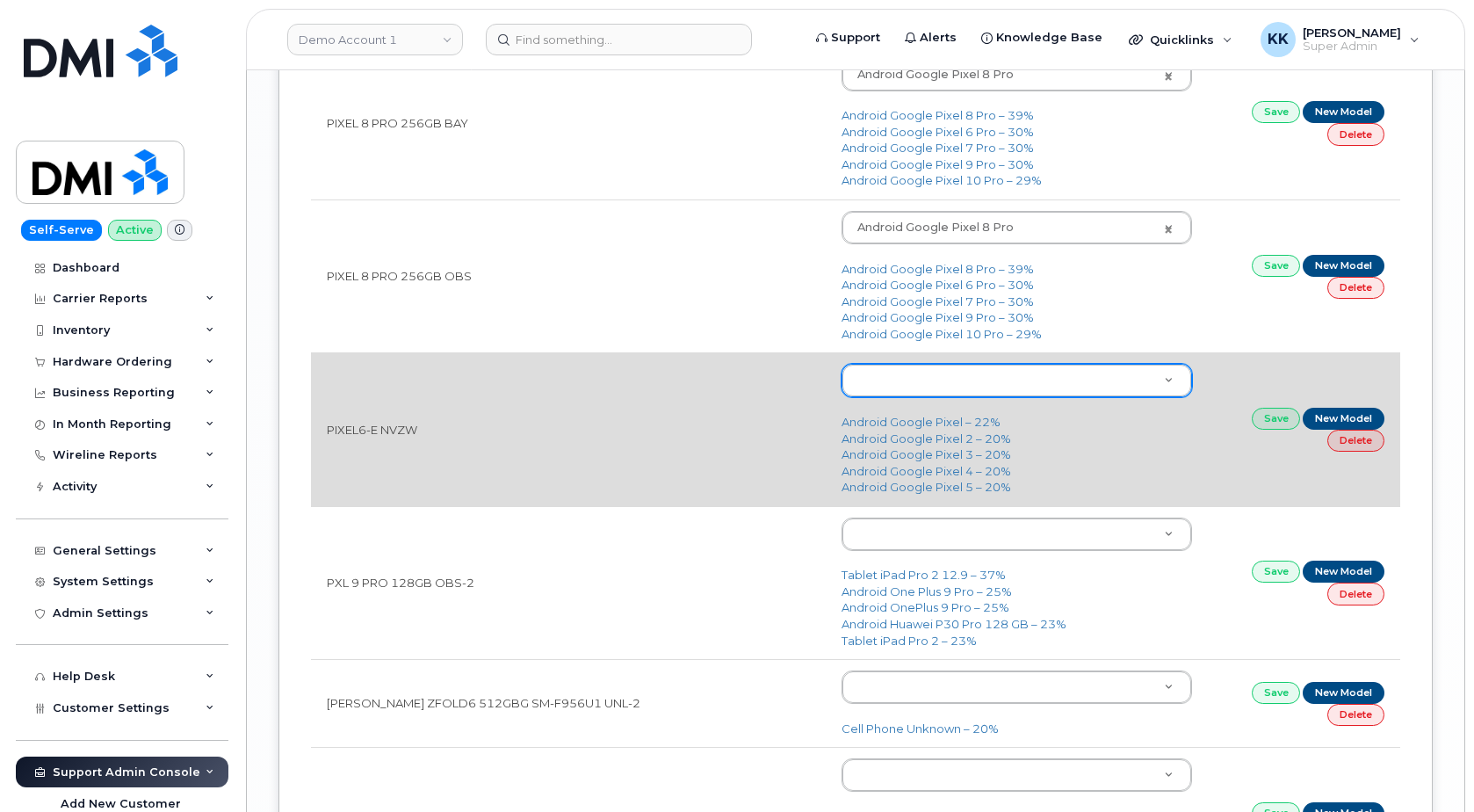
click at [906, 397] on div at bounding box center [1018, 380] width 351 height 33
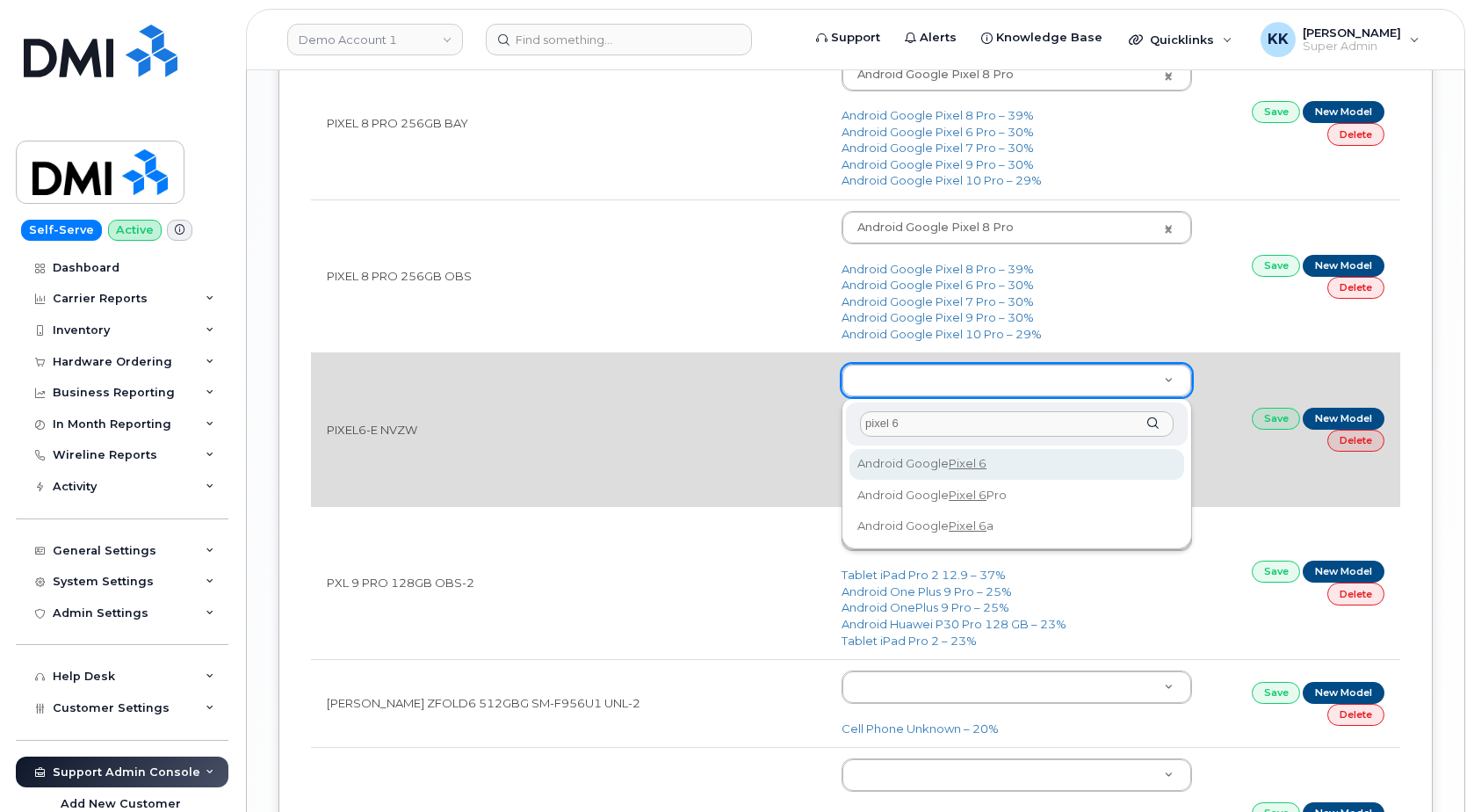
type input "pixel 6"
drag, startPoint x: 1013, startPoint y: 467, endPoint x: 1046, endPoint y: 466, distance: 33.0
type input "2649"
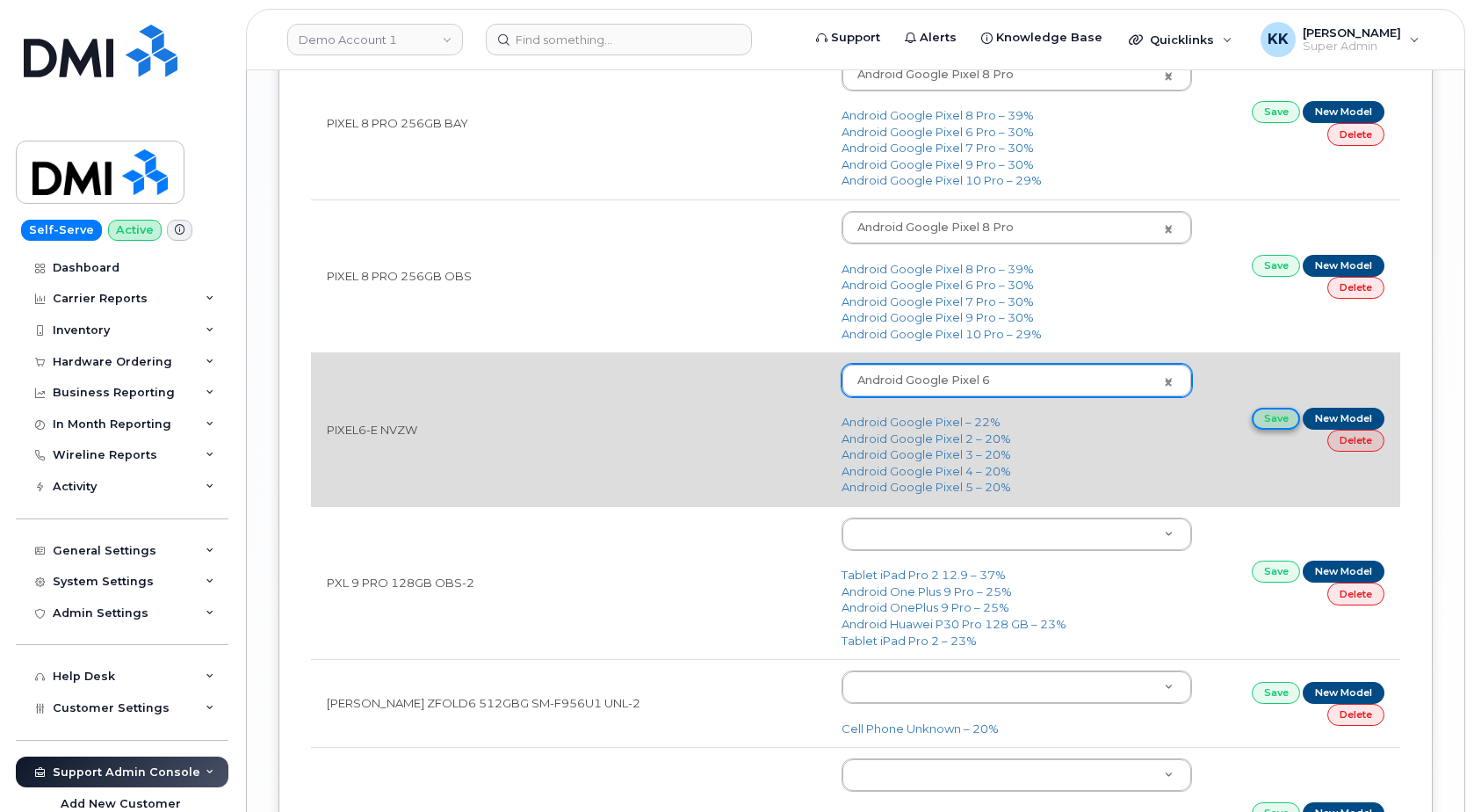
click at [1257, 418] on link "Save" at bounding box center [1276, 418] width 49 height 22
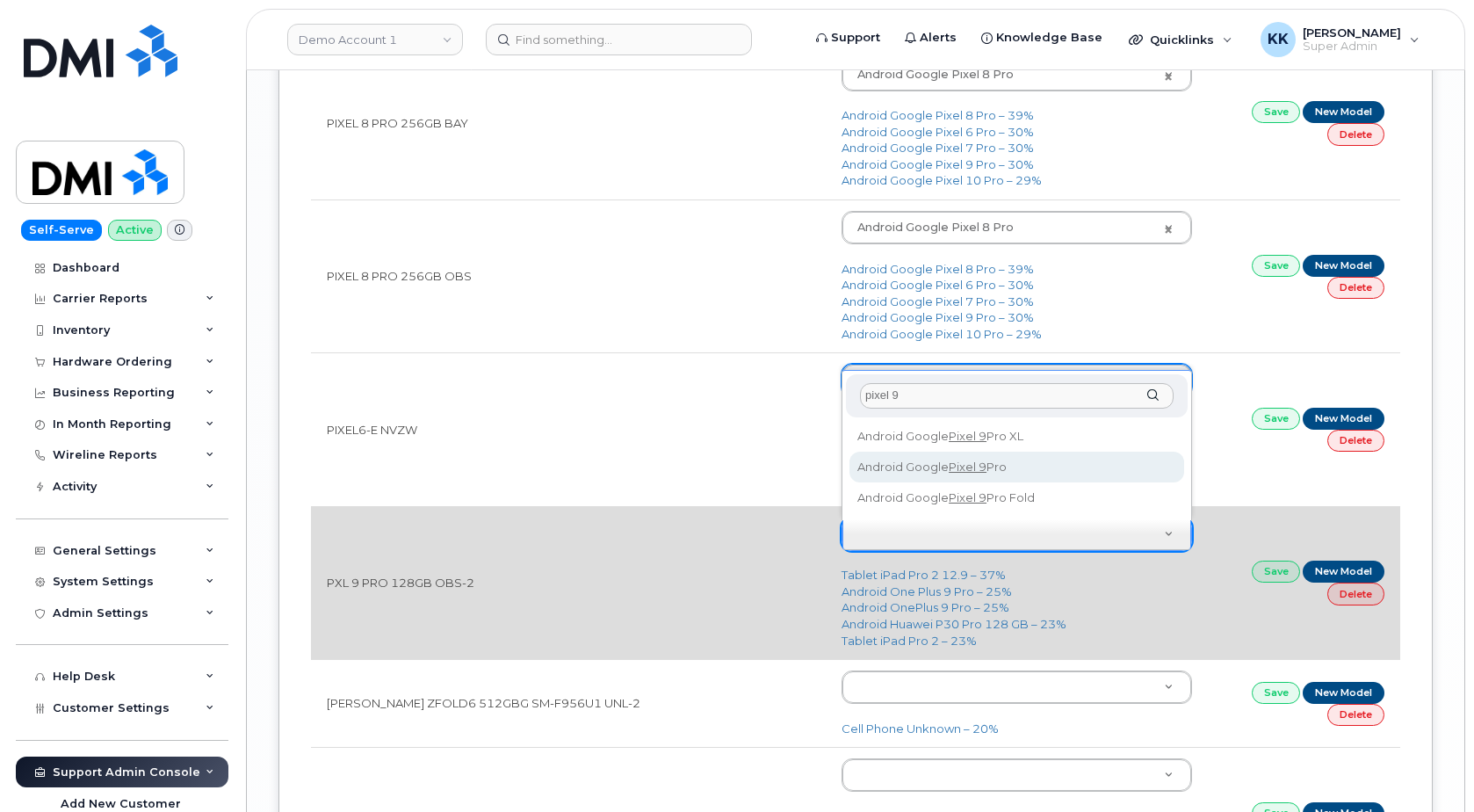
type input "pixel 9"
type input "3253"
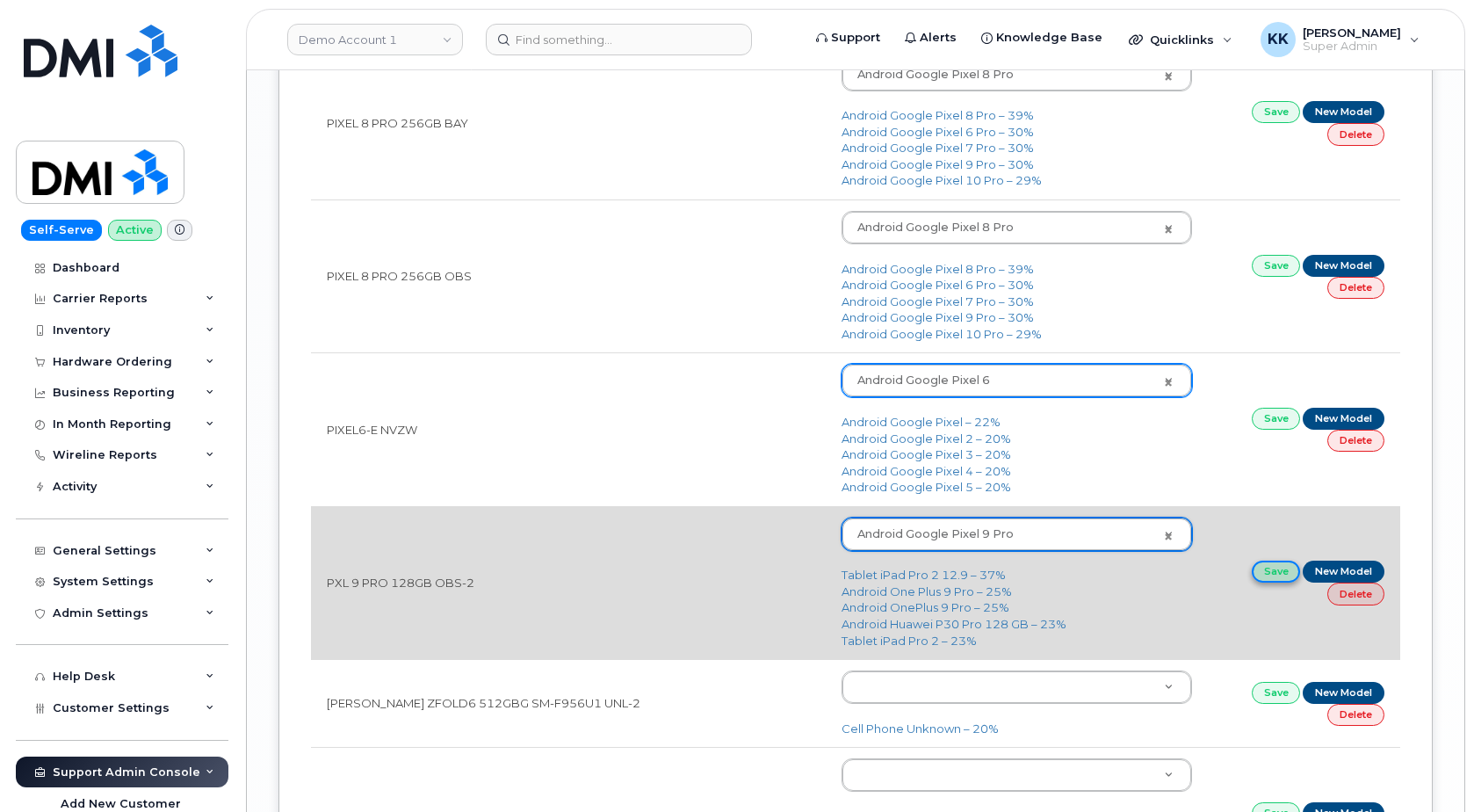
click at [1270, 574] on link "Save" at bounding box center [1276, 571] width 49 height 22
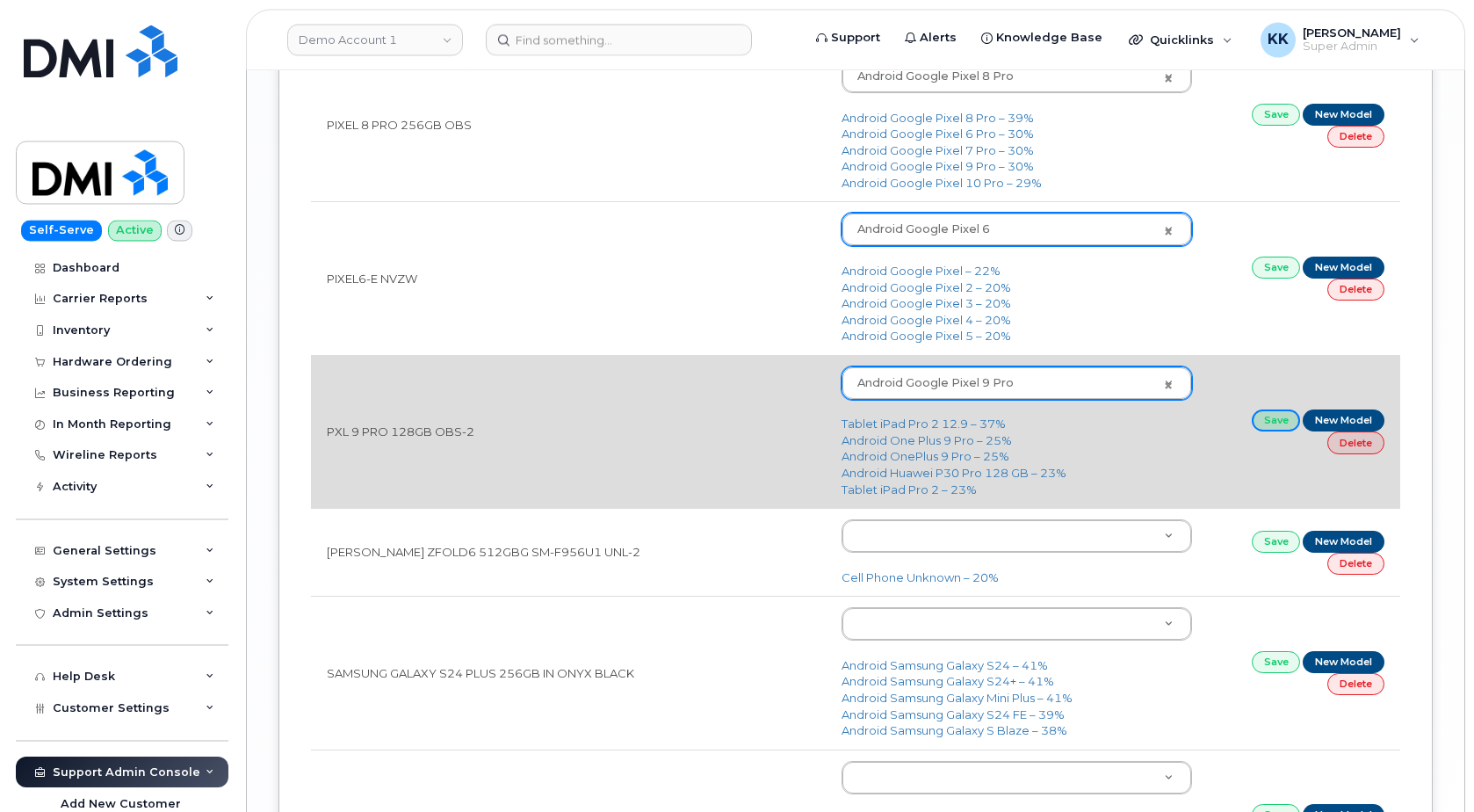
scroll to position [3046, 0]
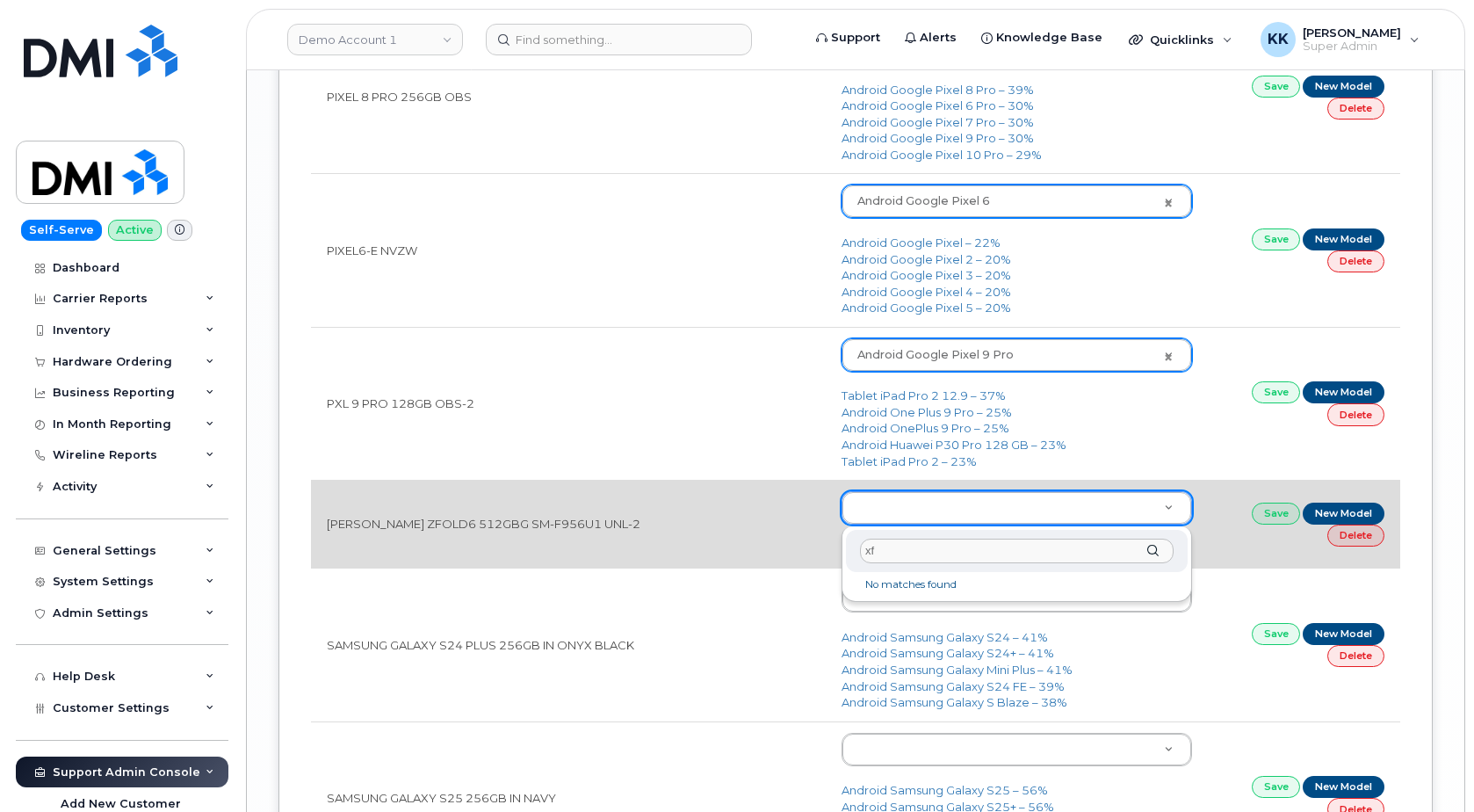
type input "x"
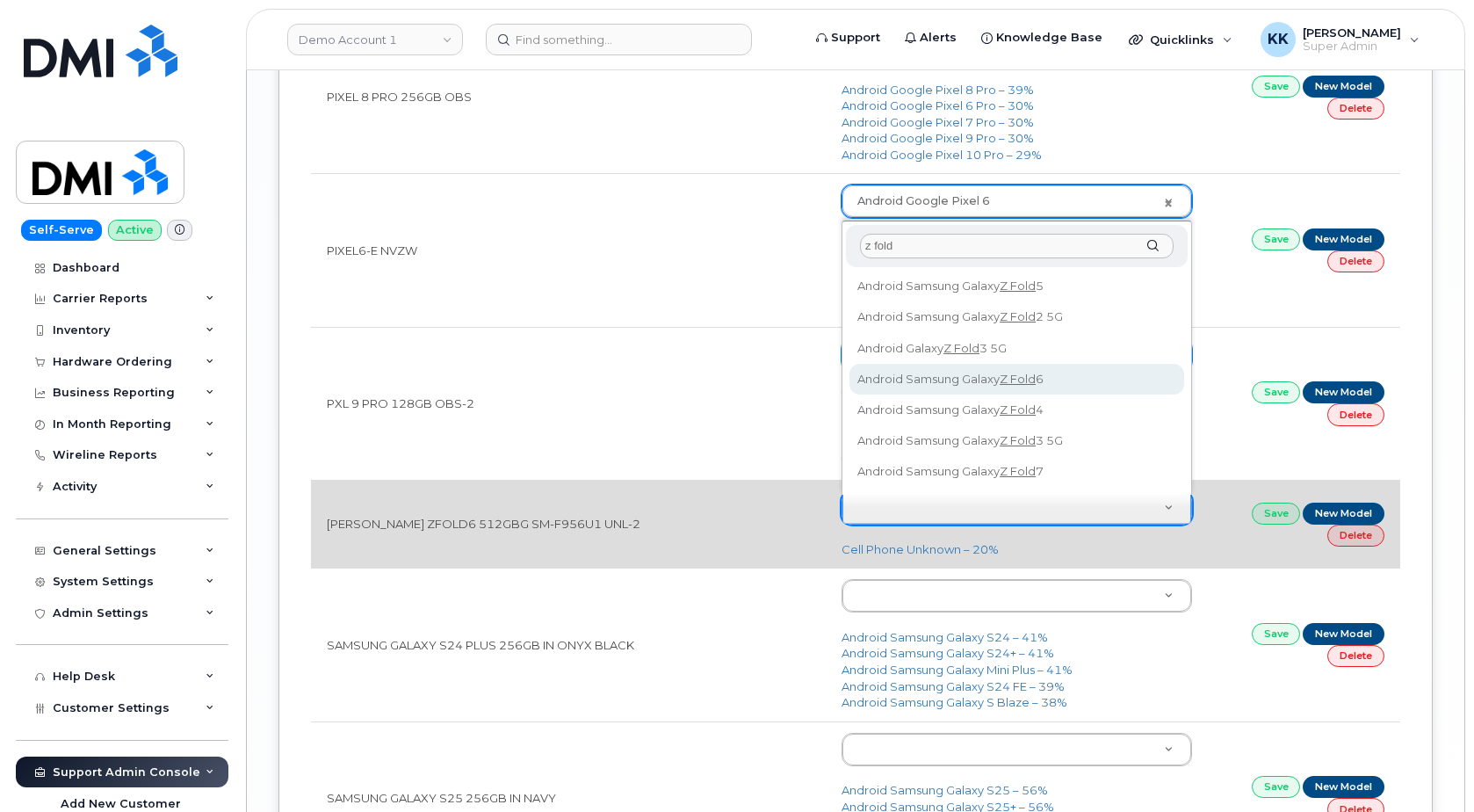
type input "z fold"
type input "3187"
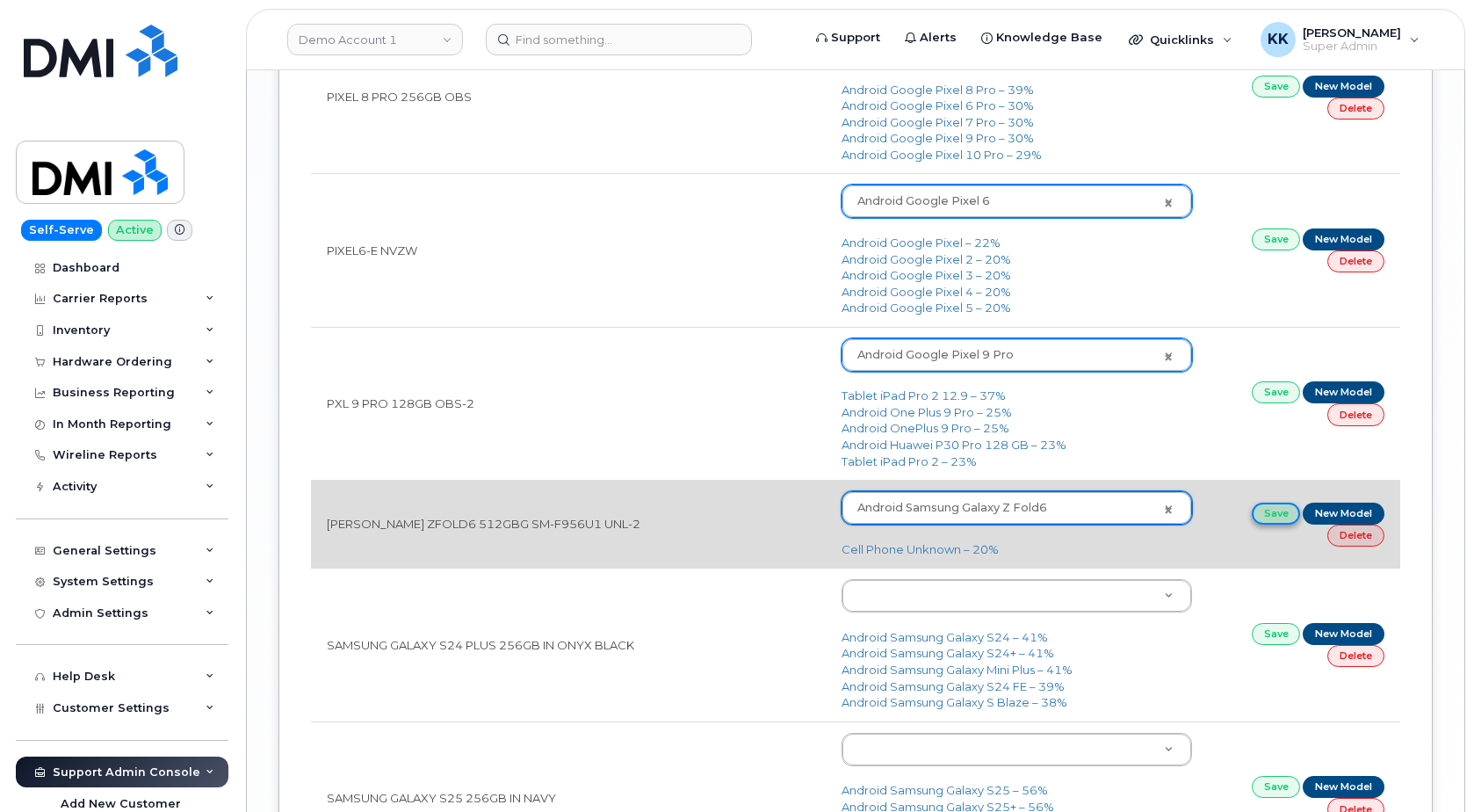
click at [1265, 514] on link "Save" at bounding box center [1276, 513] width 49 height 22
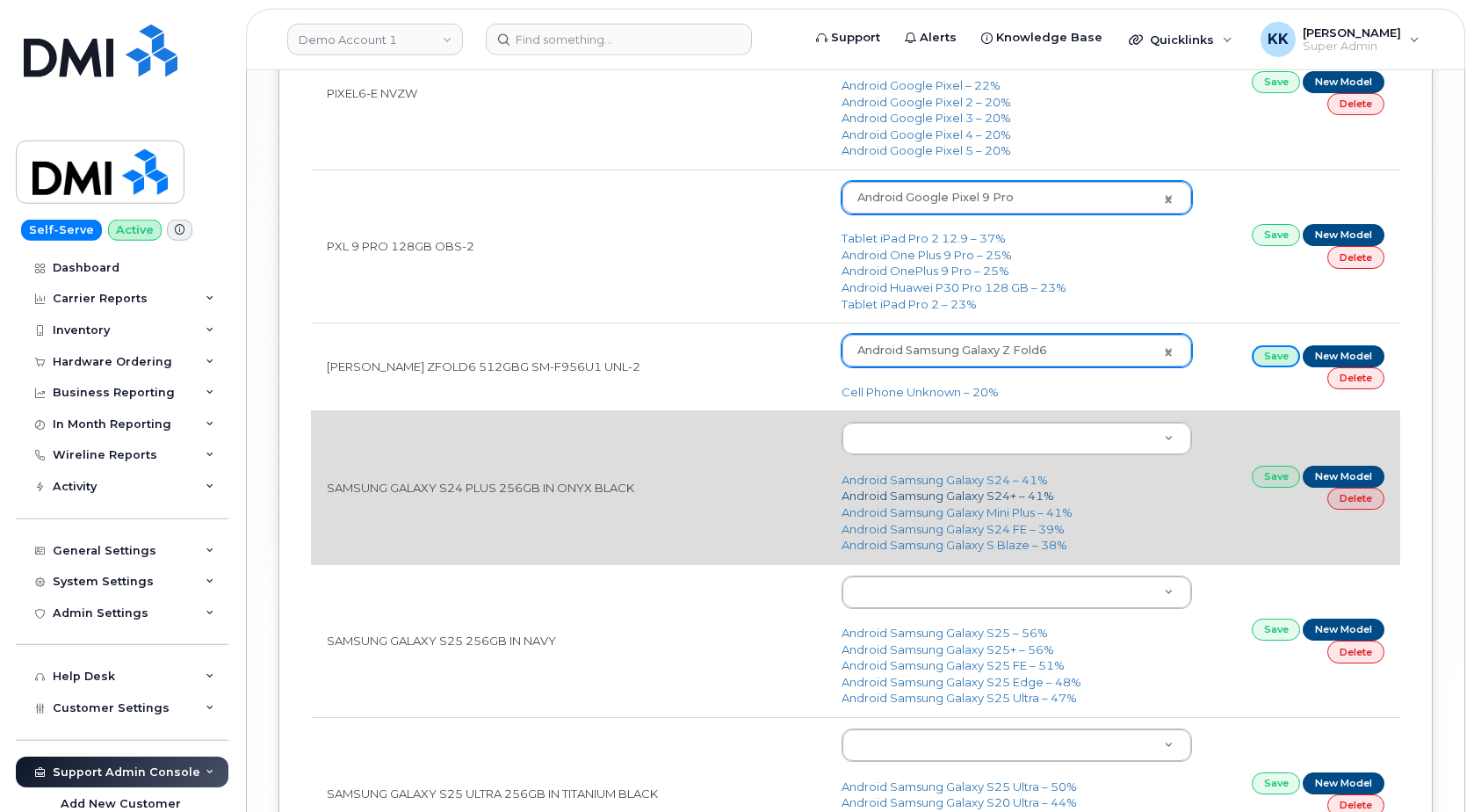
scroll to position [3225, 0]
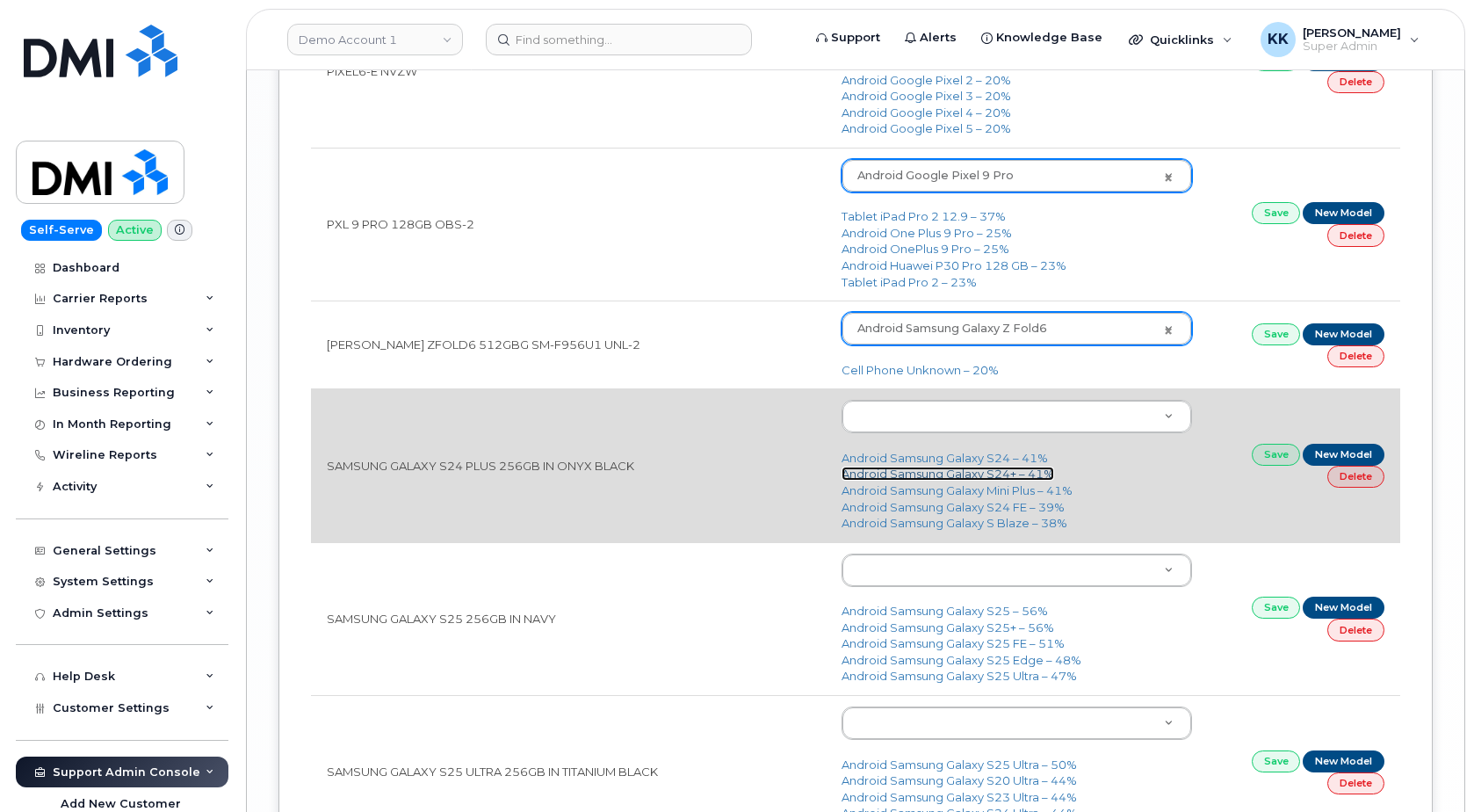
click at [990, 473] on link "Android Samsung Galaxy S24+ – 41%" at bounding box center [948, 473] width 212 height 14
type input "3077"
click at [1263, 456] on link "Save" at bounding box center [1276, 454] width 49 height 22
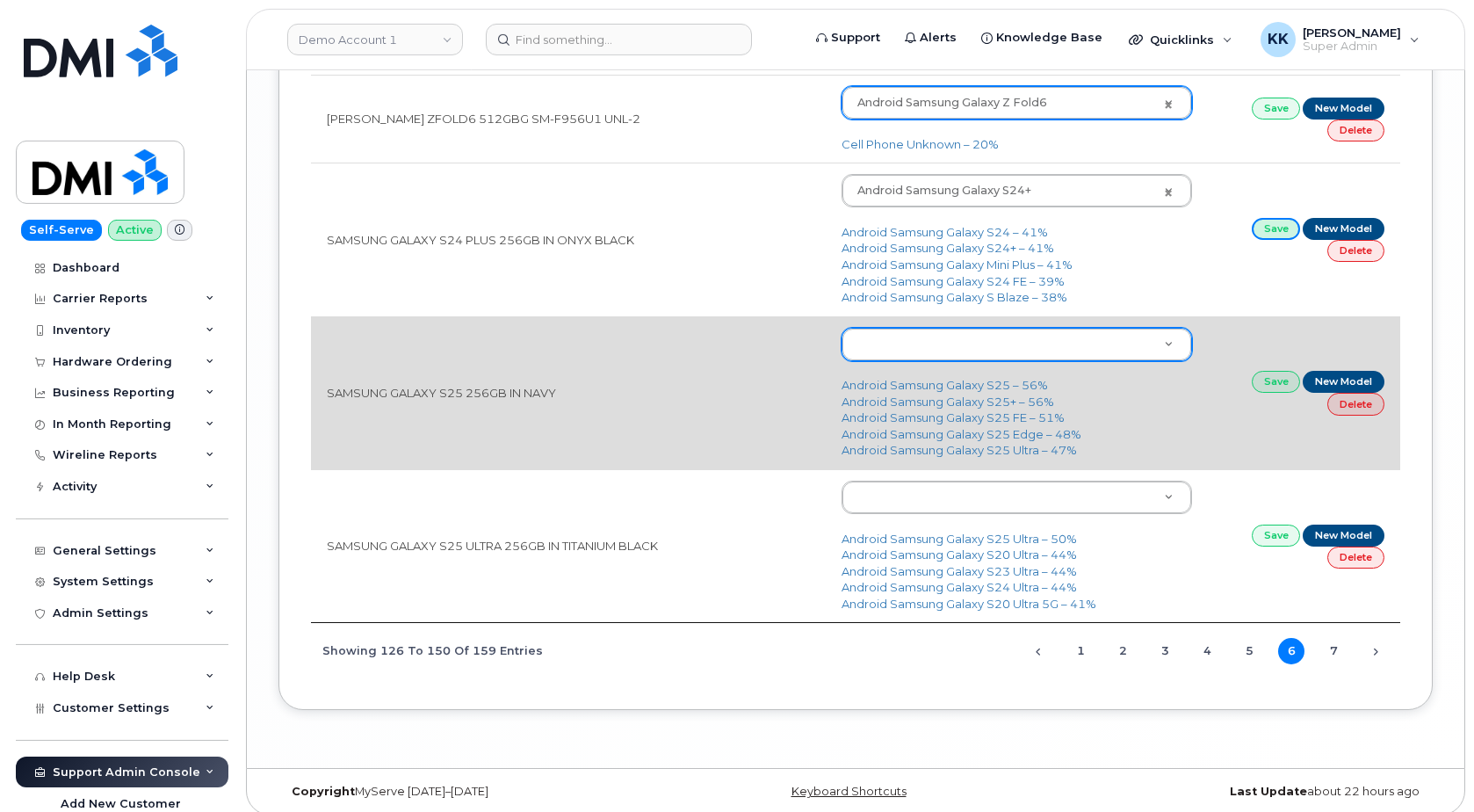
scroll to position [3466, 0]
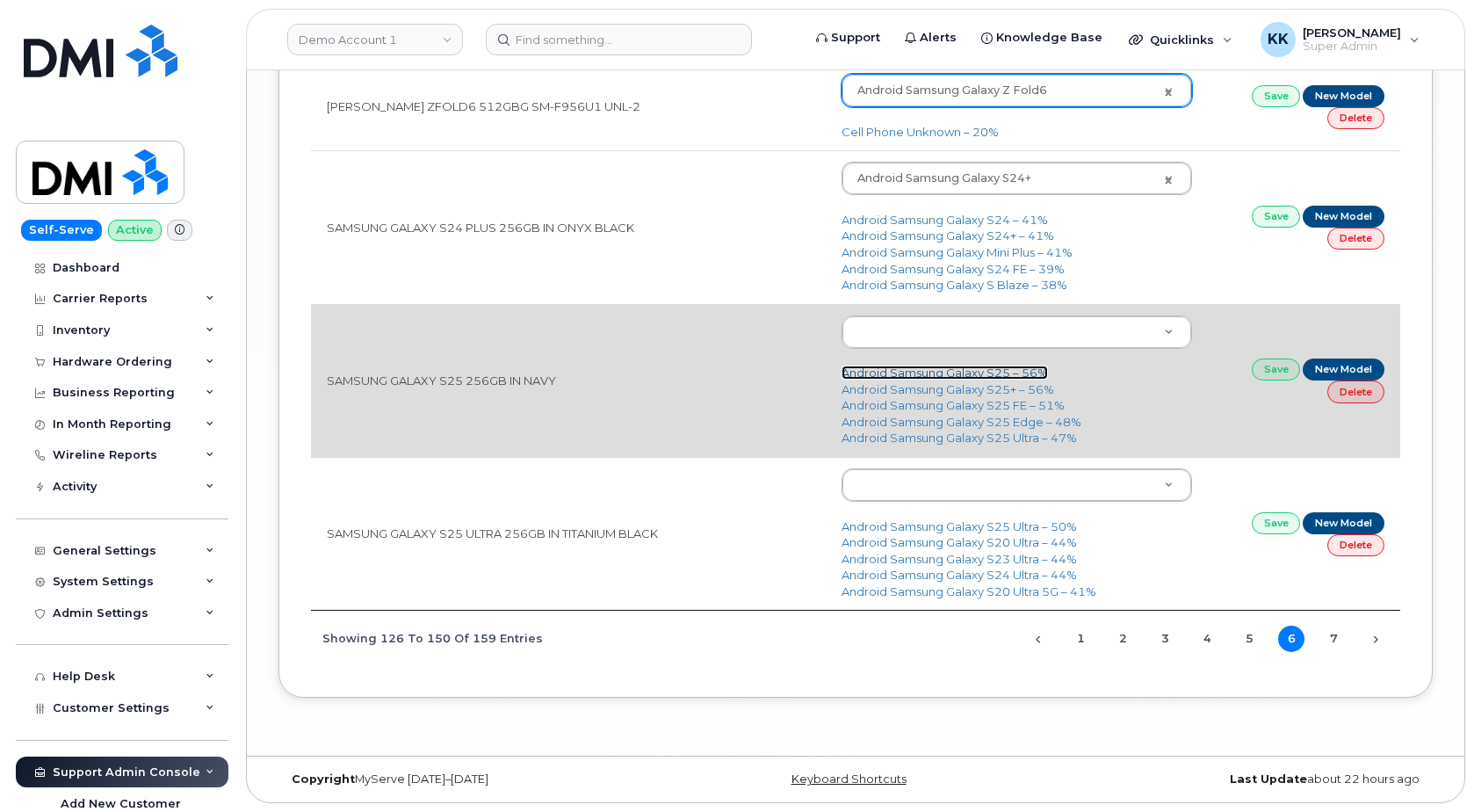
click at [959, 371] on link "Android Samsung Galaxy S25 – 56%" at bounding box center [945, 373] width 206 height 14
type input "3290"
click at [1278, 368] on link "Save" at bounding box center [1276, 370] width 49 height 22
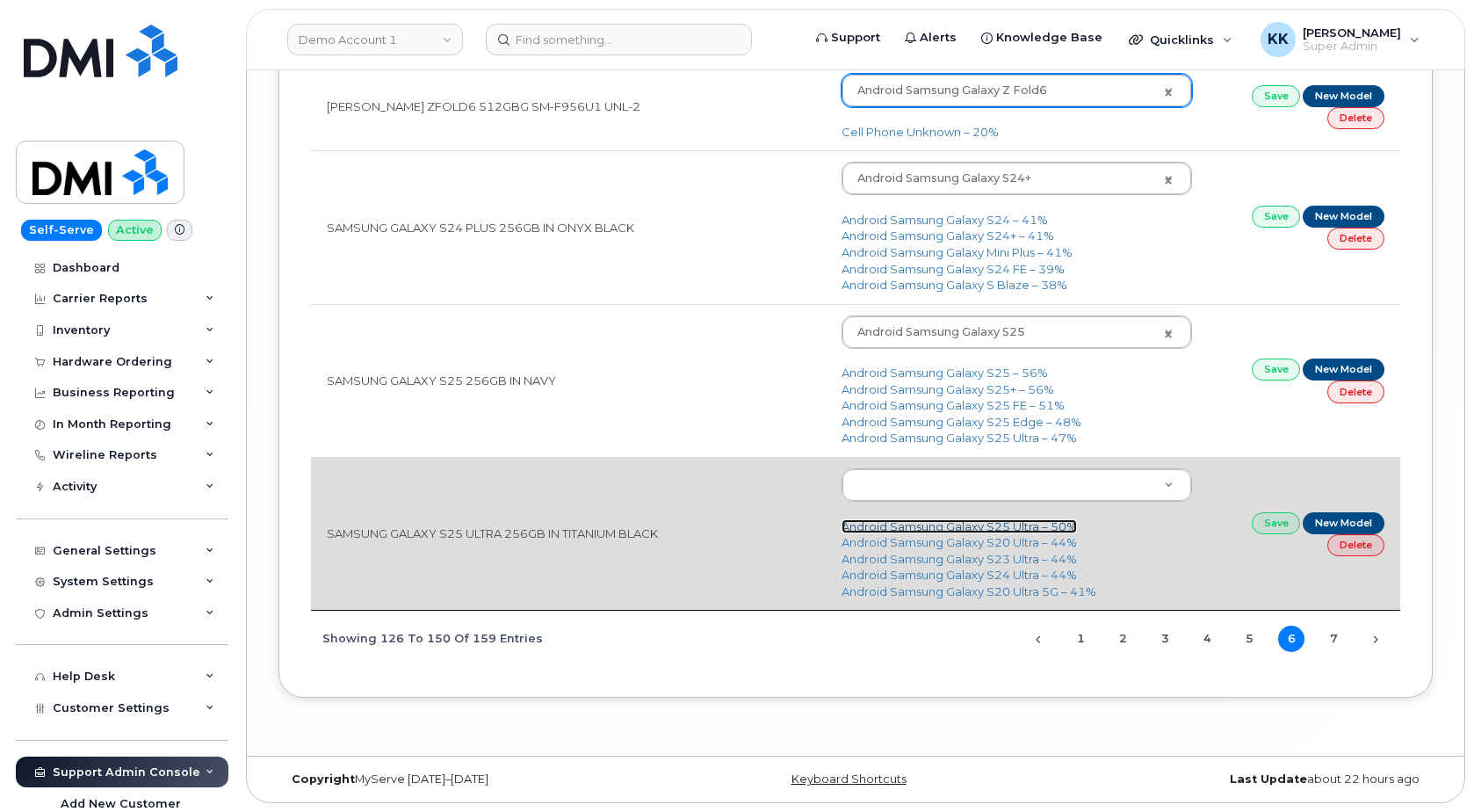
click at [985, 522] on link "Android Samsung Galaxy S25 Ultra – 50%" at bounding box center [960, 526] width 235 height 14
type input "3289"
click at [1281, 521] on link "Save" at bounding box center [1276, 523] width 49 height 22
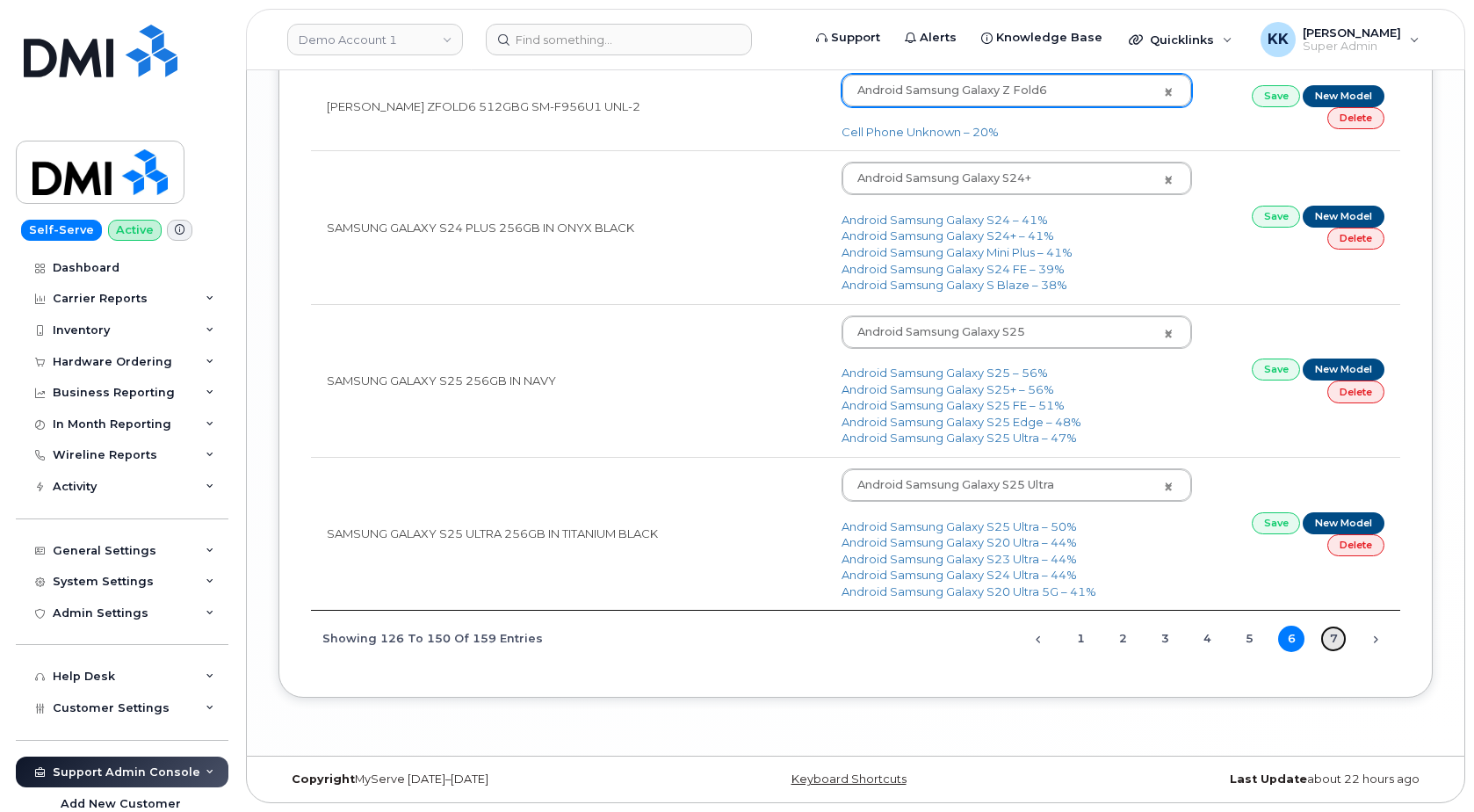
click at [1337, 644] on link "7" at bounding box center [1333, 639] width 26 height 26
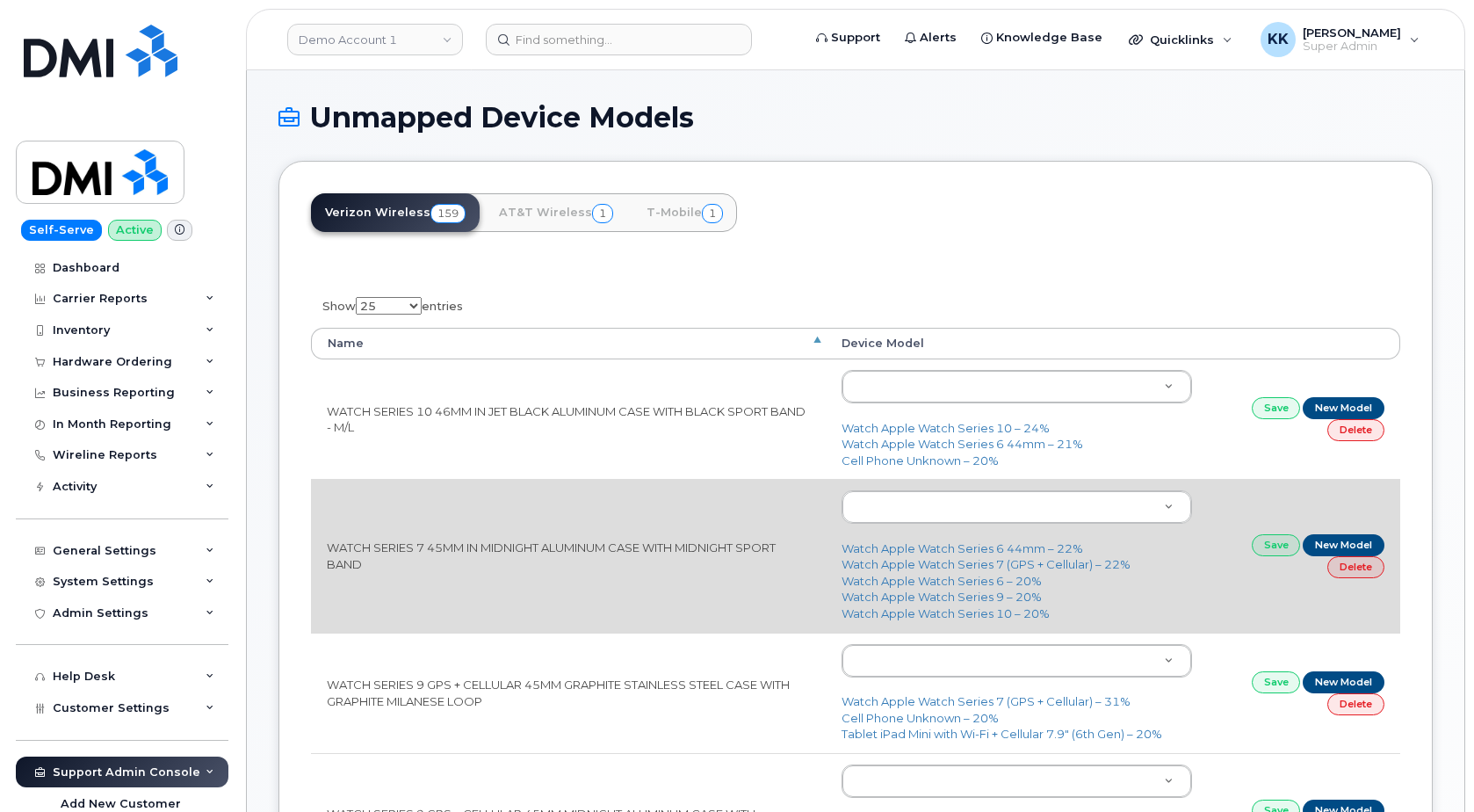
scroll to position [90, 0]
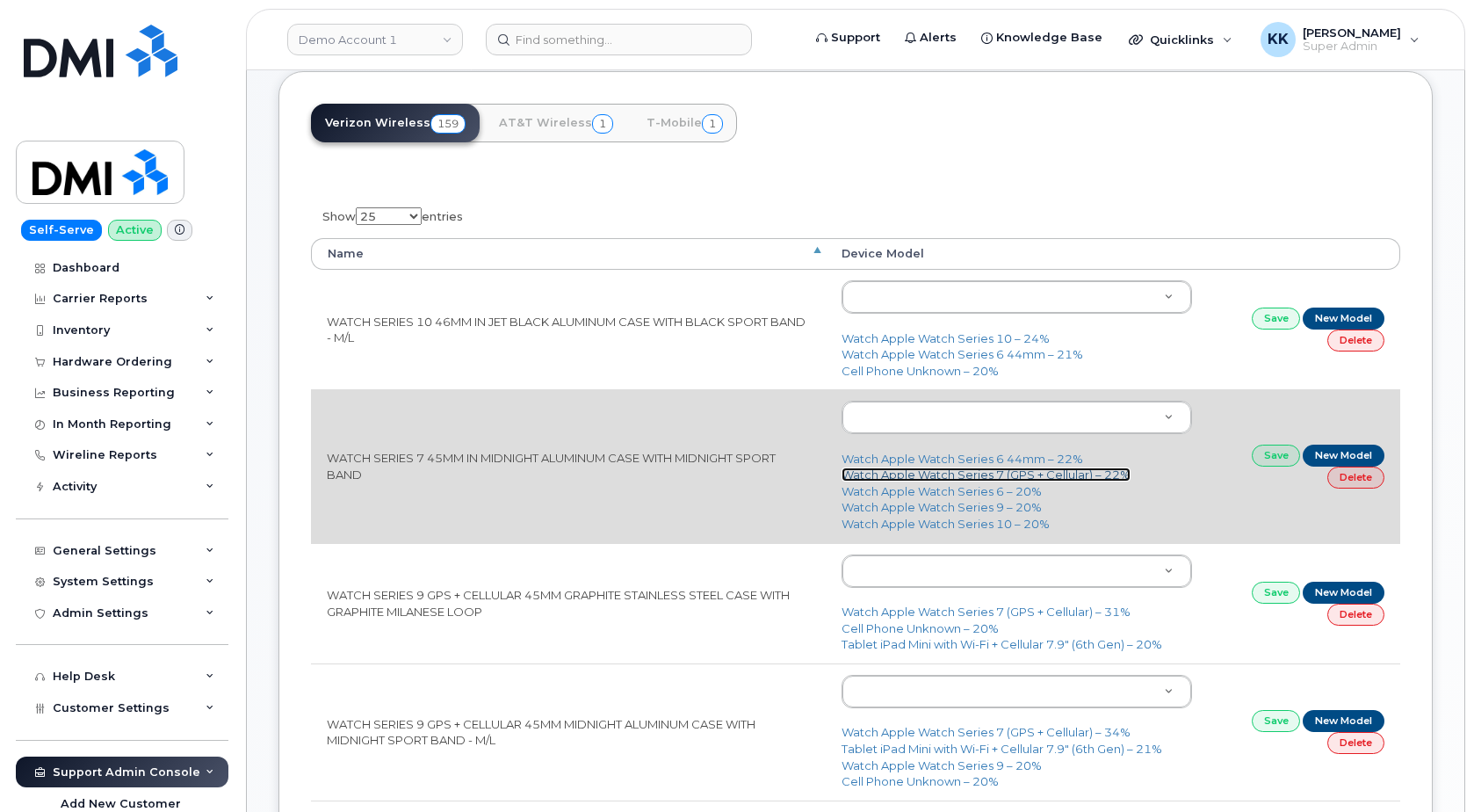
click at [957, 480] on link "Watch Apple Watch Series 7 (GPS + Cellular) – 22%" at bounding box center [987, 474] width 289 height 14
type input "3248"
click at [1274, 463] on link "Save" at bounding box center [1276, 455] width 49 height 22
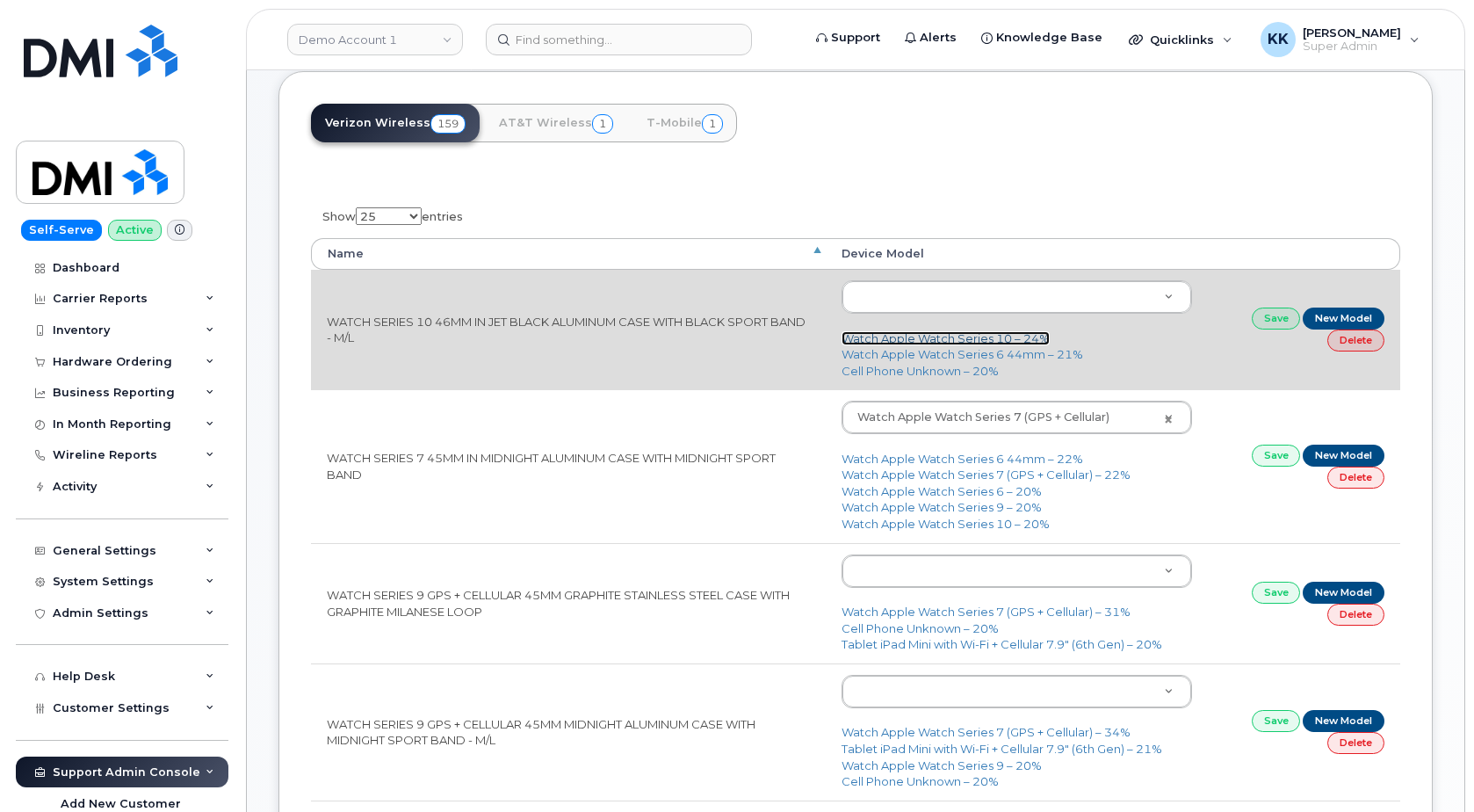
click at [989, 336] on link "Watch Apple Watch Series 10 – 24%" at bounding box center [946, 338] width 208 height 14
type input "3257"
click at [1260, 323] on link "Save" at bounding box center [1276, 319] width 49 height 22
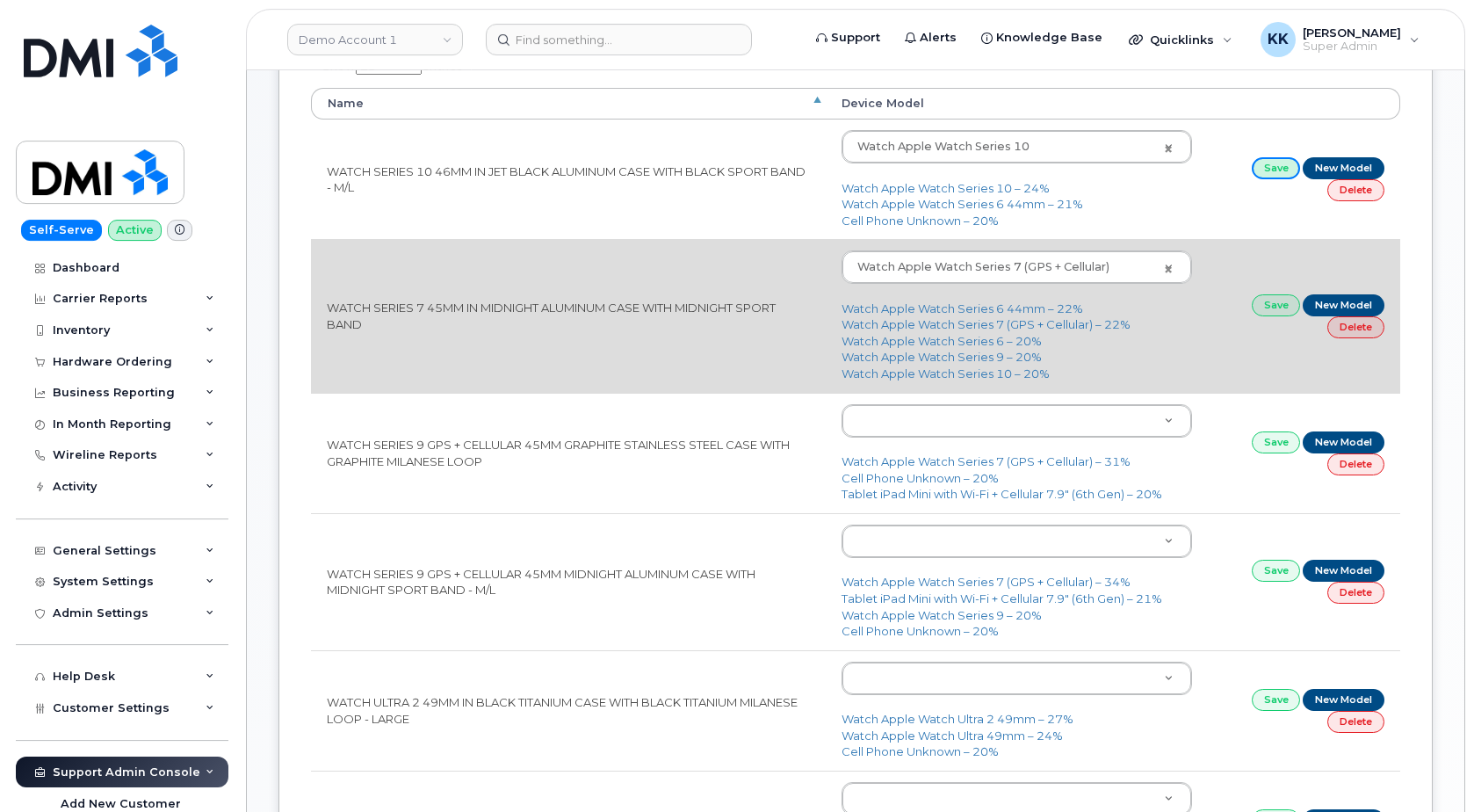
scroll to position [269, 0]
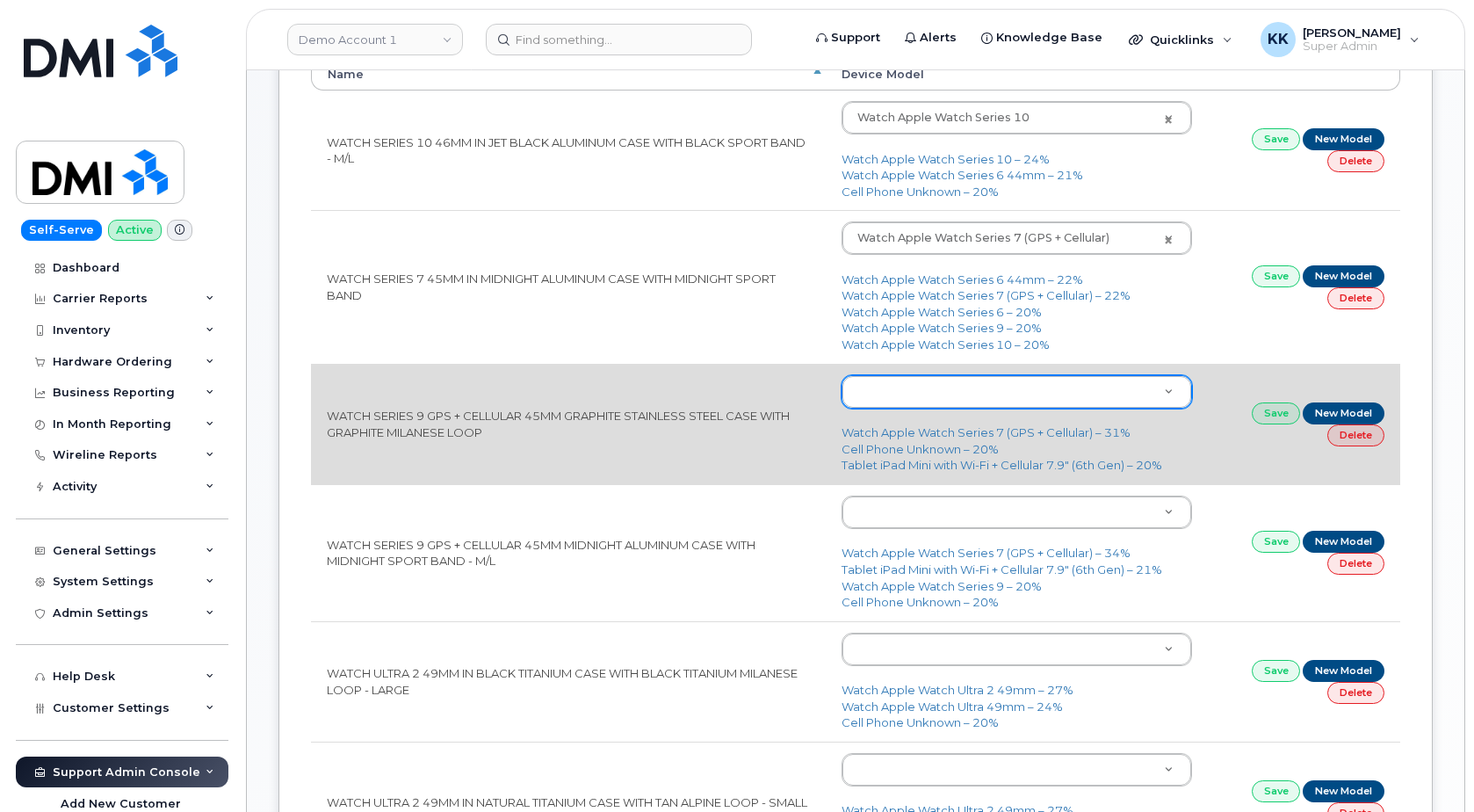
click at [970, 406] on body "Demo Account 1 Support Alerts Knowledge Base Quicklinks Suspend / Cancel Device…" at bounding box center [737, 586] width 1474 height 1710
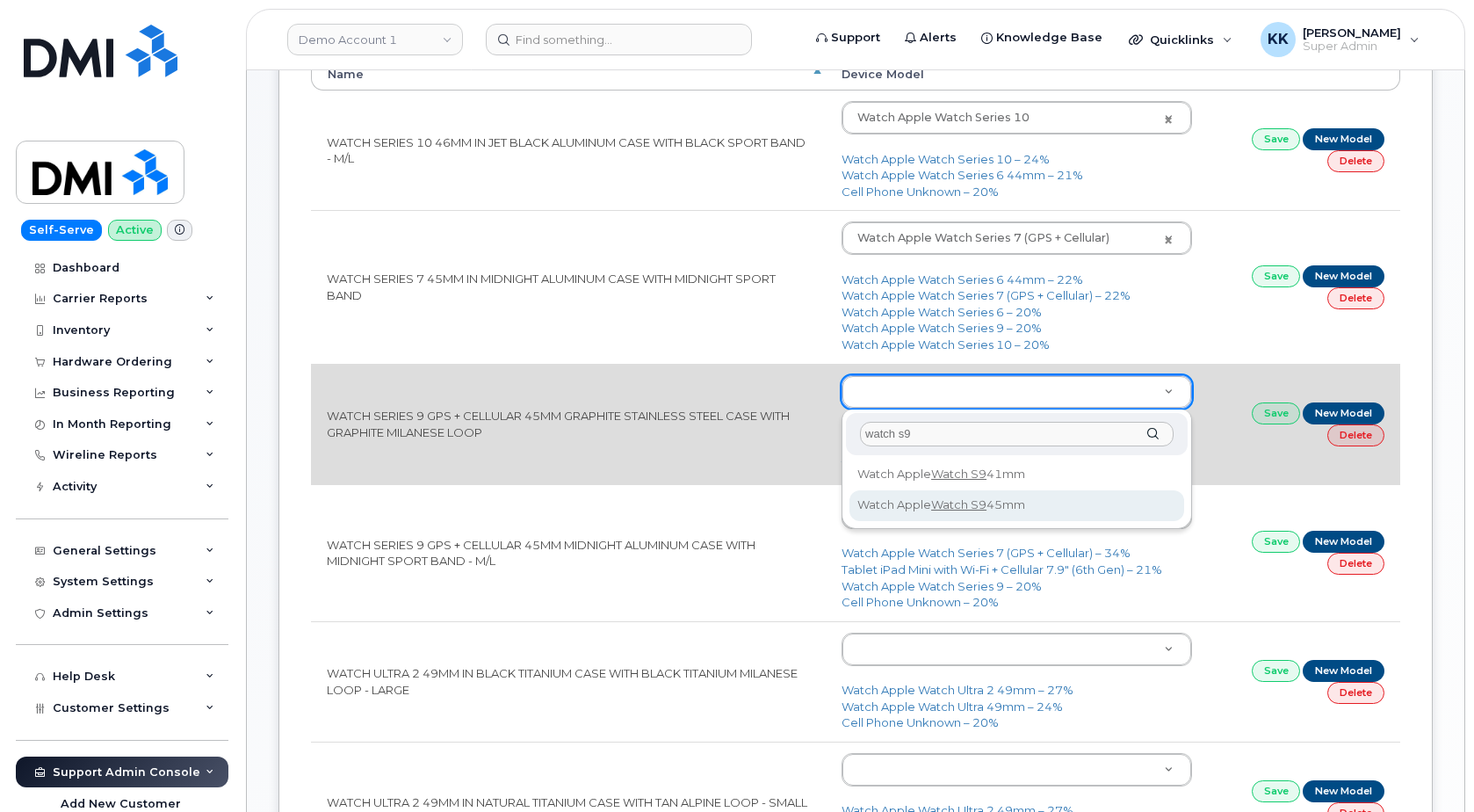
type input "watch s9"
type input "3051"
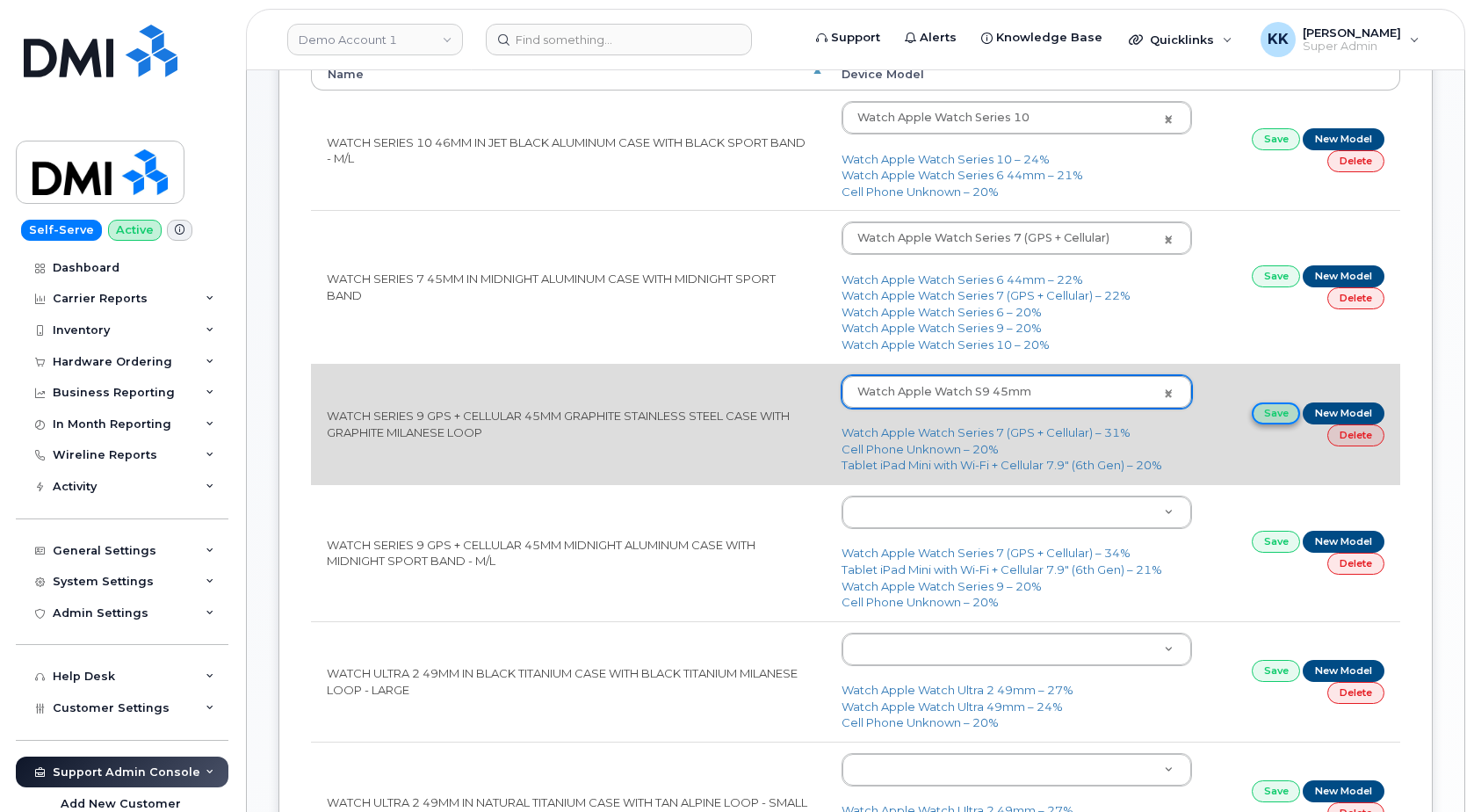
click at [1278, 419] on link "Save" at bounding box center [1276, 413] width 49 height 22
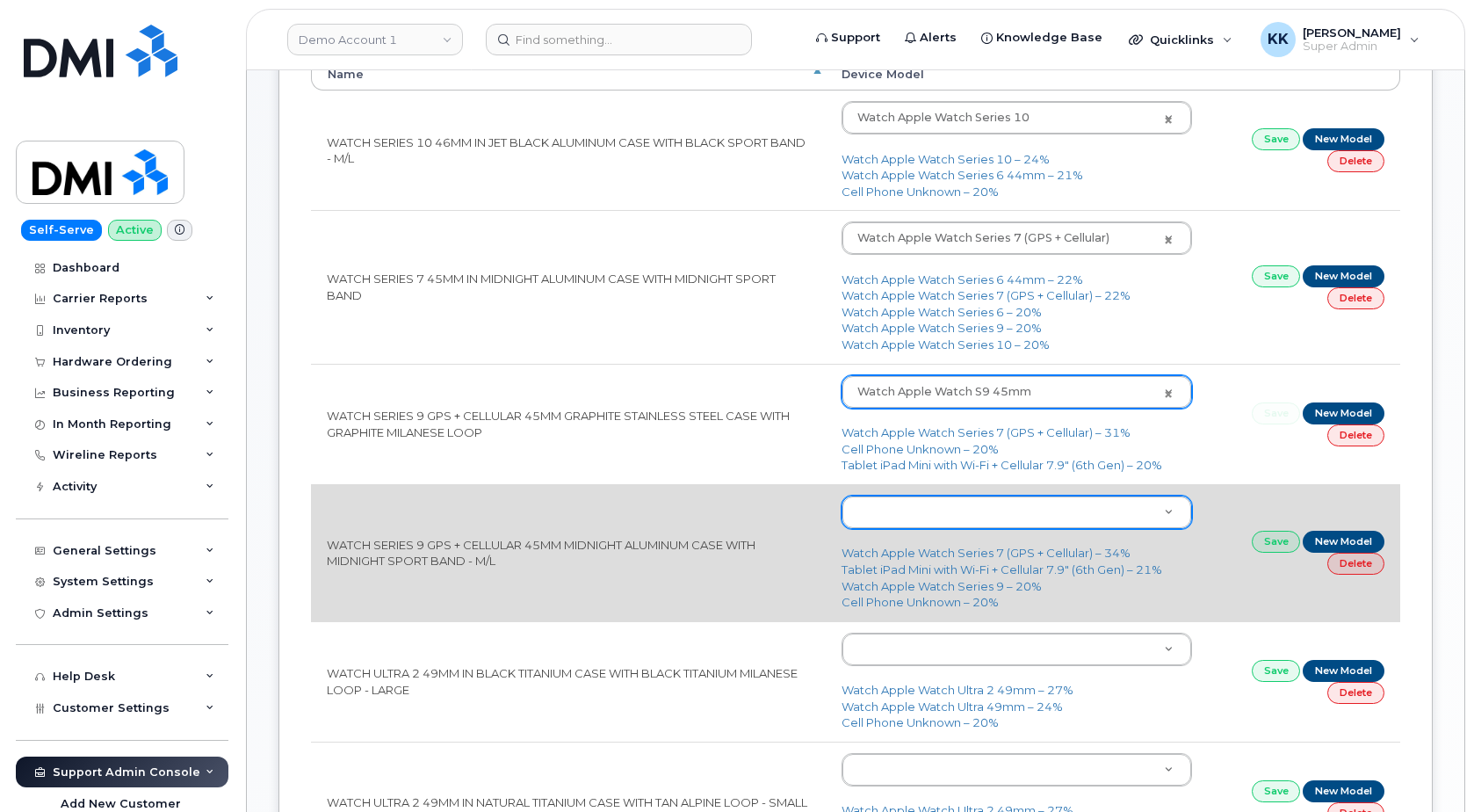
click at [941, 517] on body "Demo Account 1 Support Alerts Knowledge Base Quicklinks Suspend / Cancel Device…" at bounding box center [737, 586] width 1474 height 1710
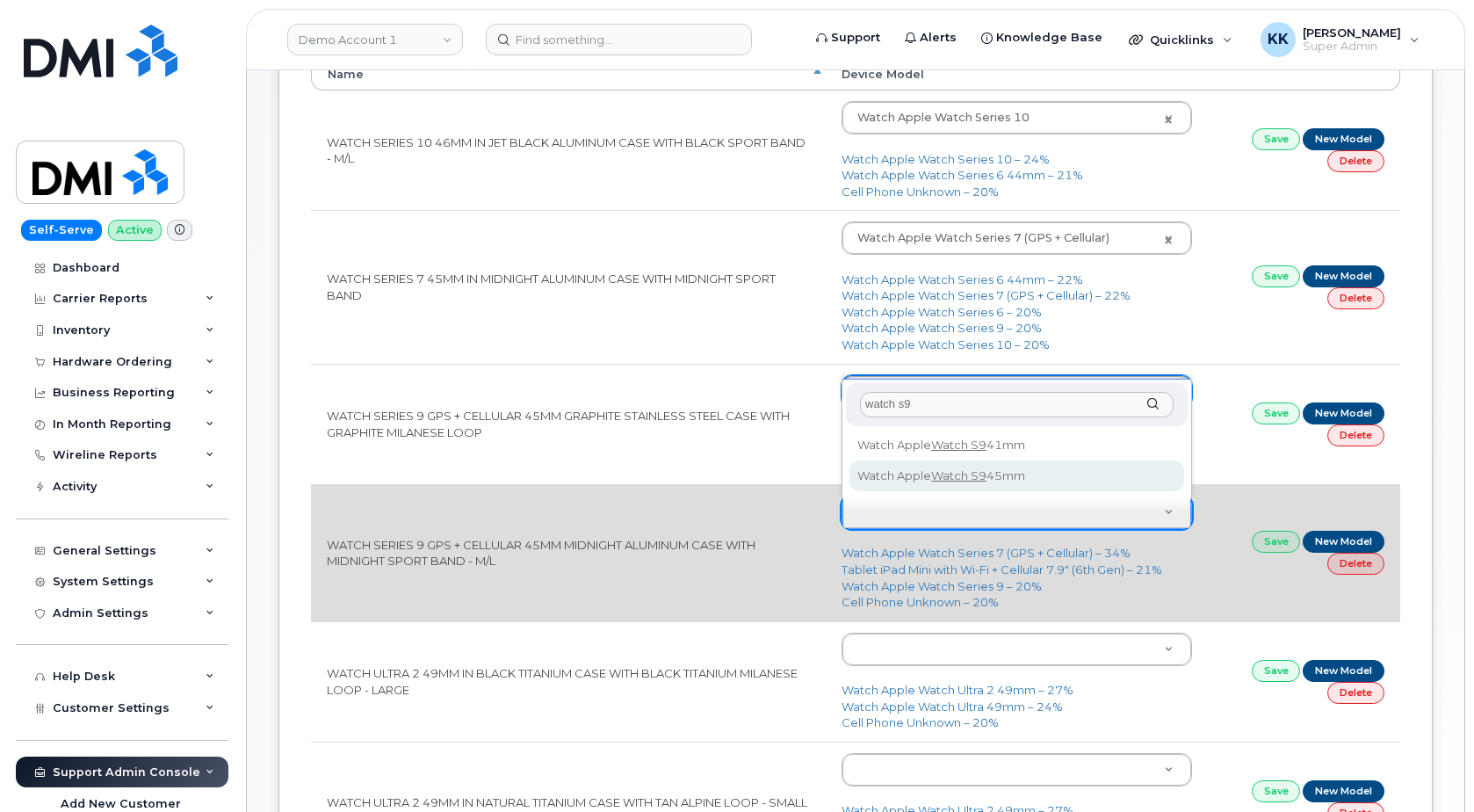
type input "watch s9"
type input "3051"
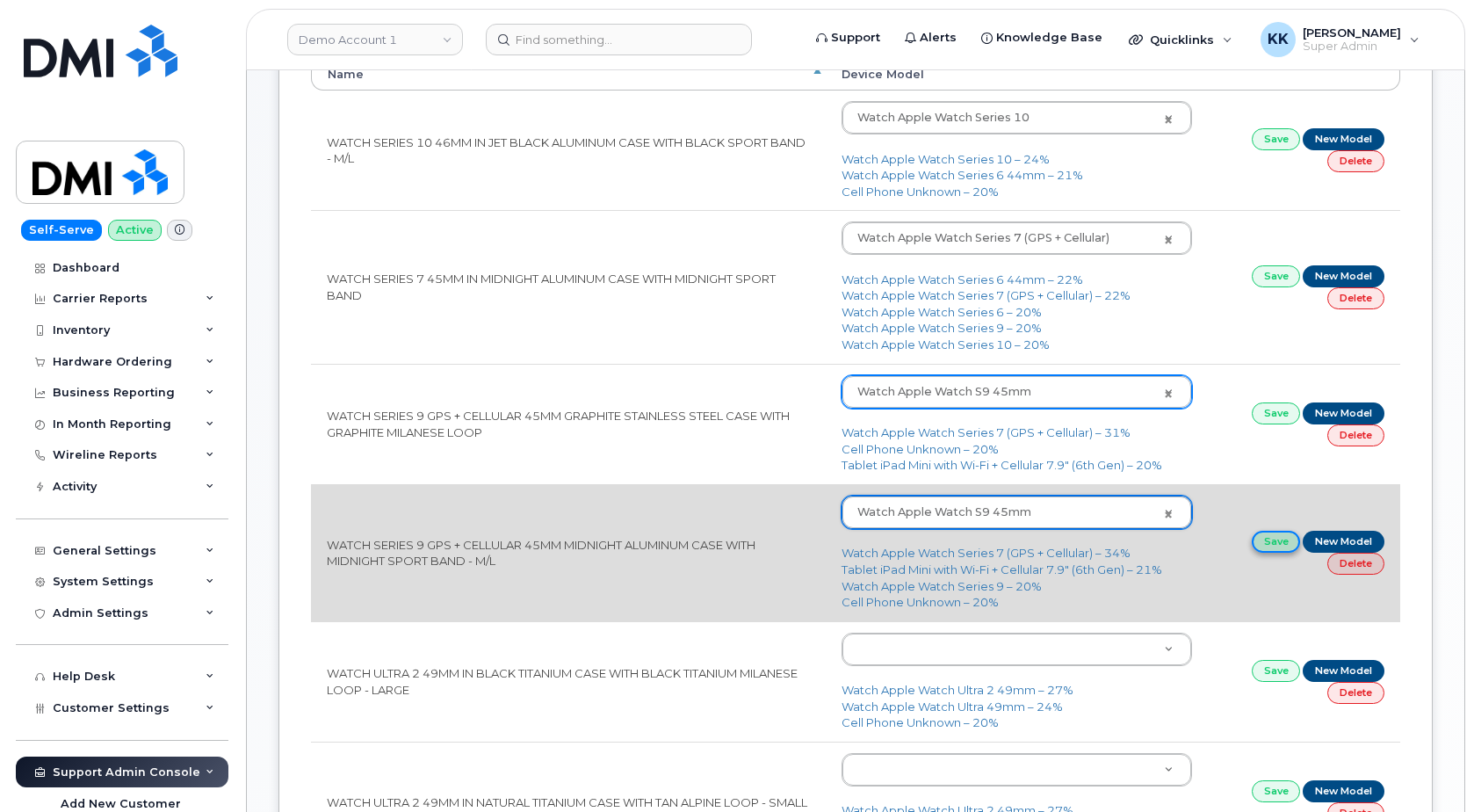
click at [1279, 545] on link "Save" at bounding box center [1276, 541] width 49 height 22
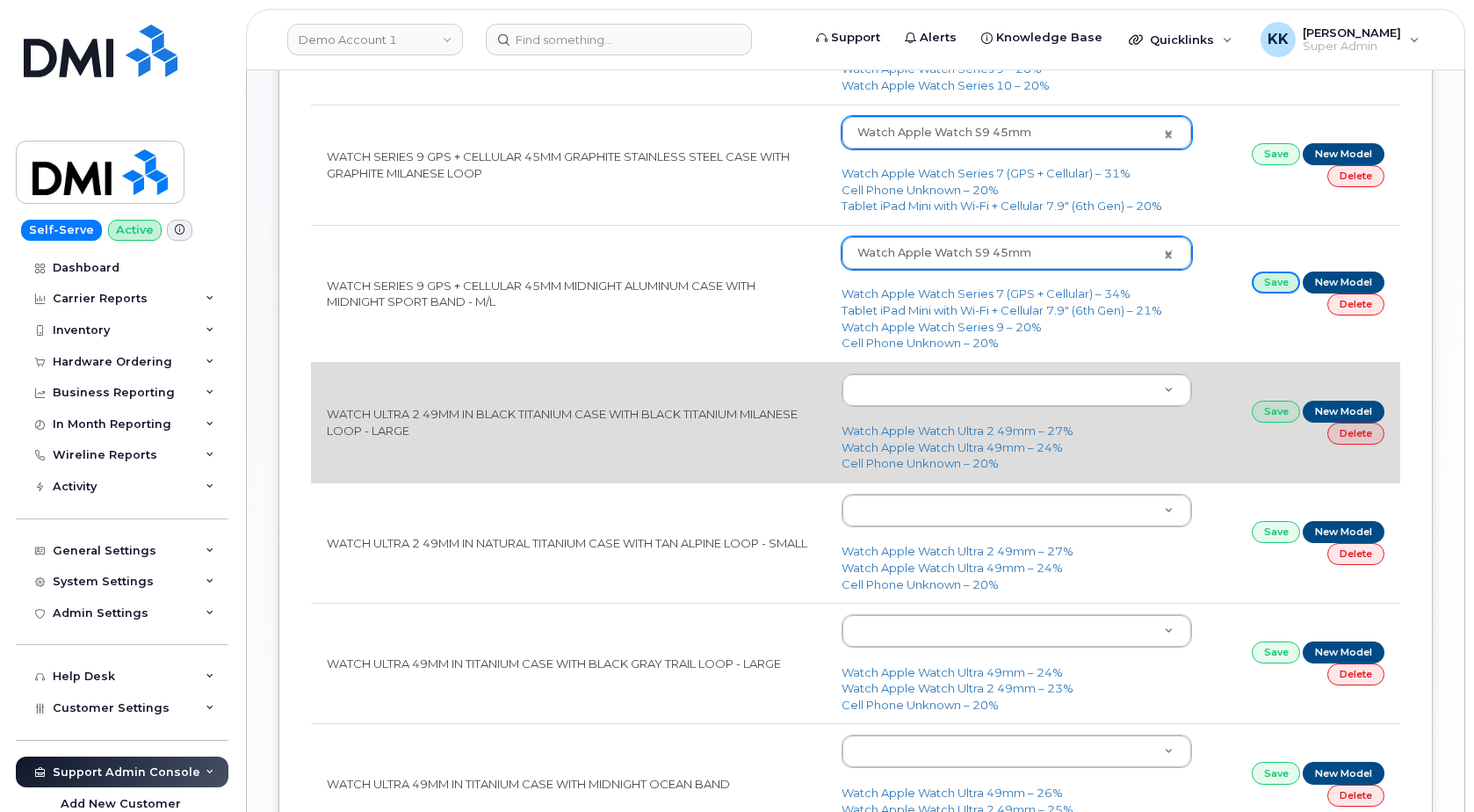
scroll to position [538, 0]
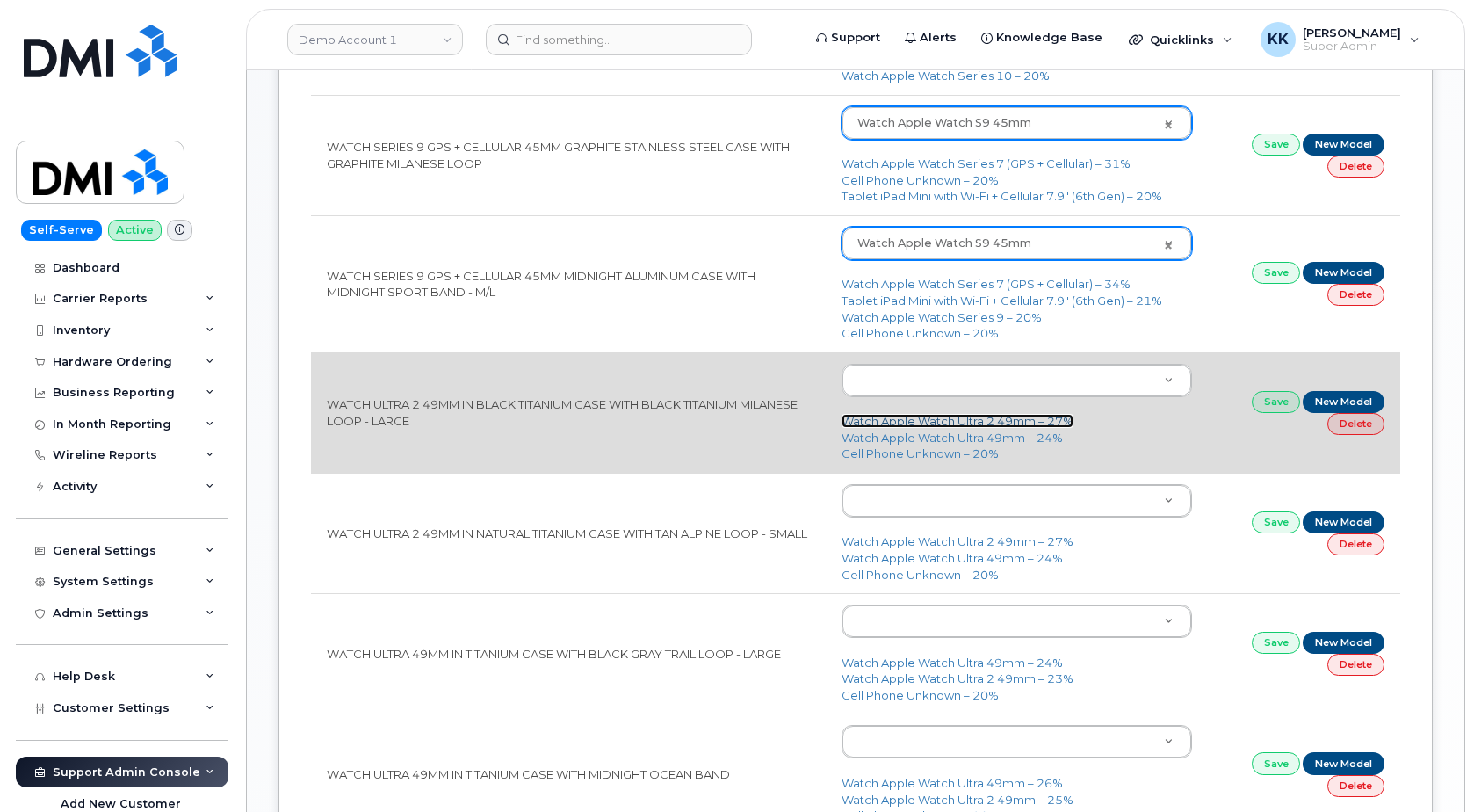
click at [980, 424] on link "Watch Apple Watch Ultra 2 49mm – 27%" at bounding box center [958, 420] width 232 height 14
type input "3032"
click at [1277, 408] on link "Save" at bounding box center [1276, 402] width 49 height 22
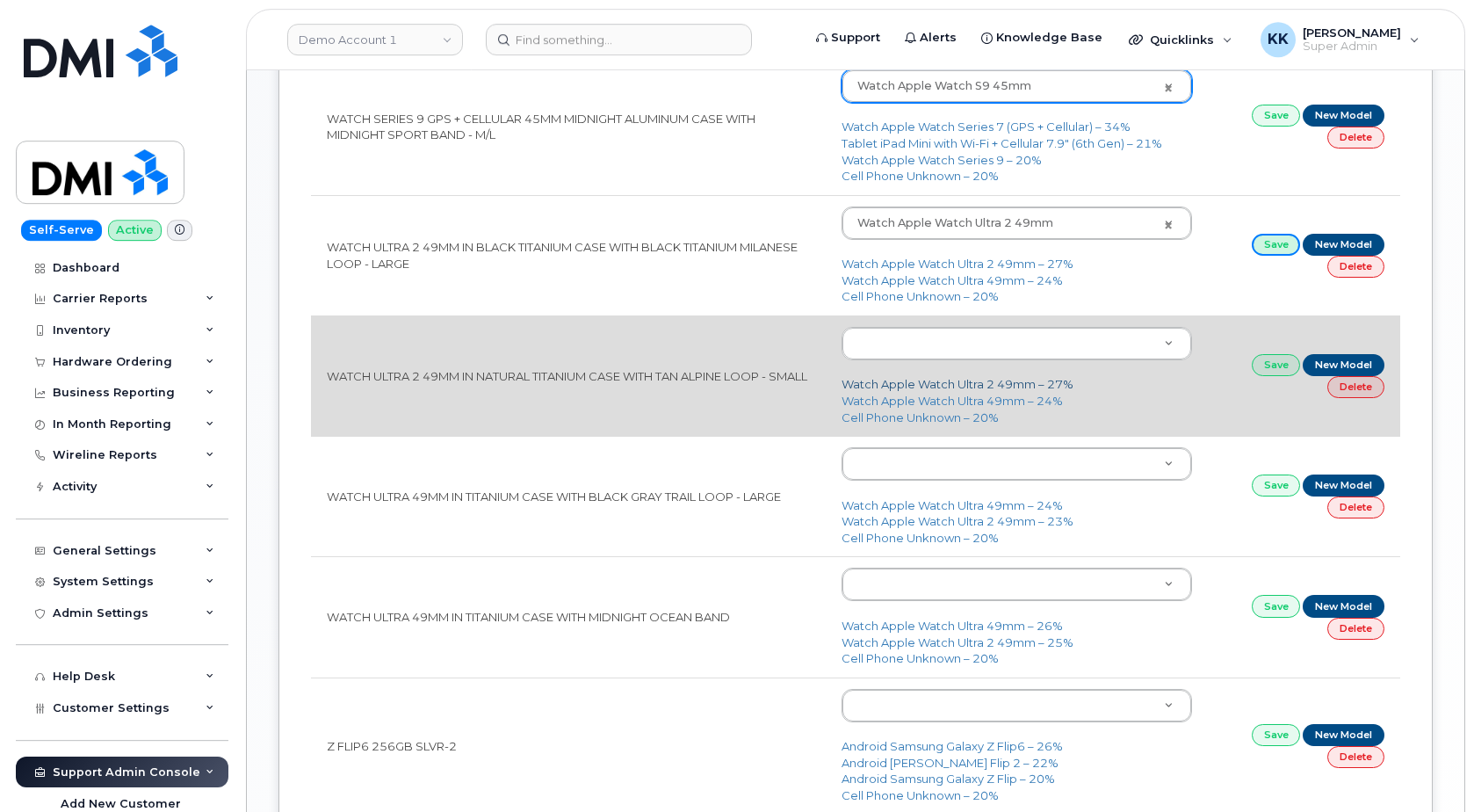
scroll to position [716, 0]
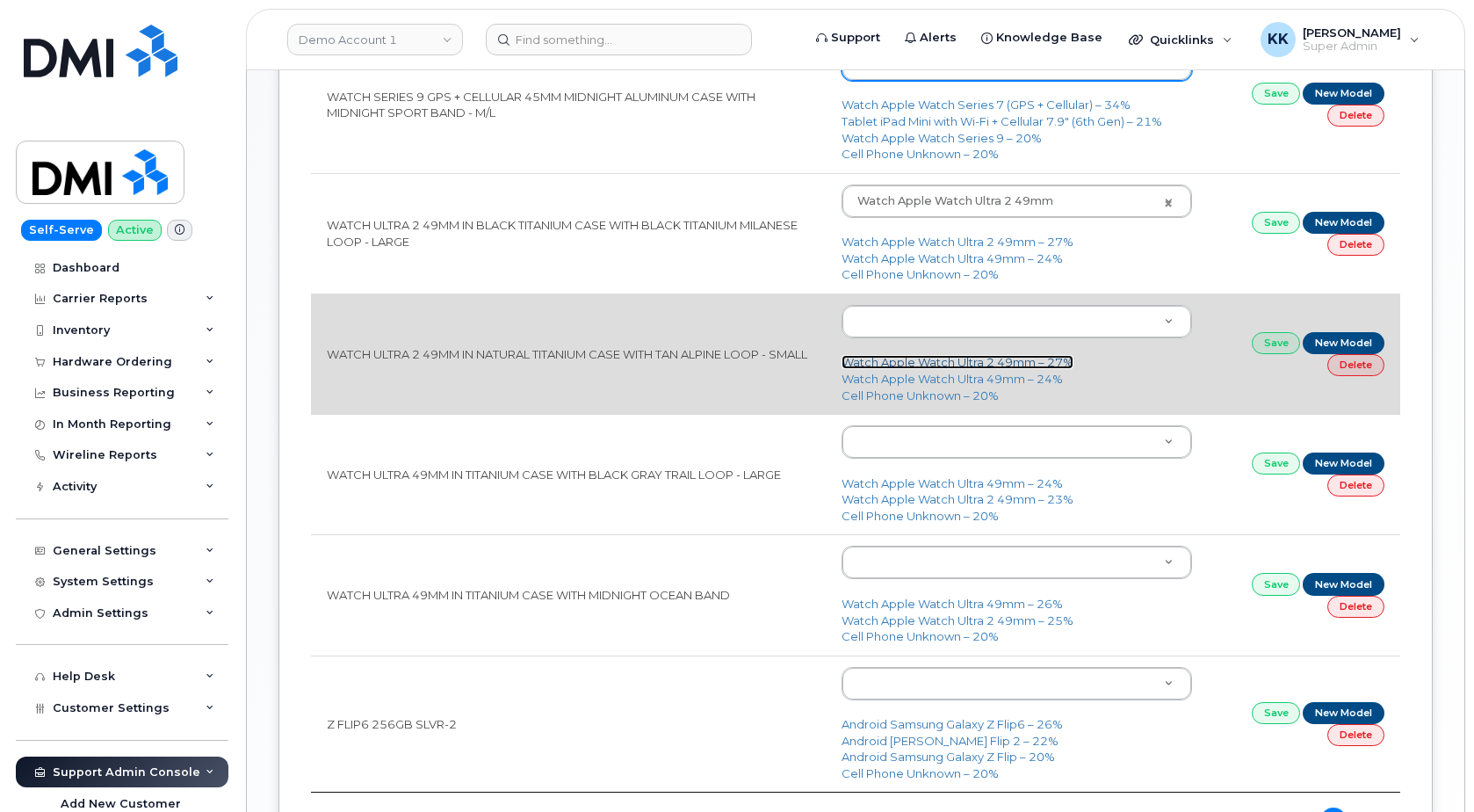
click at [1021, 366] on link "Watch Apple Watch Ultra 2 49mm – 27%" at bounding box center [958, 362] width 232 height 14
type input "3032"
click at [1263, 347] on link "Save" at bounding box center [1276, 343] width 49 height 22
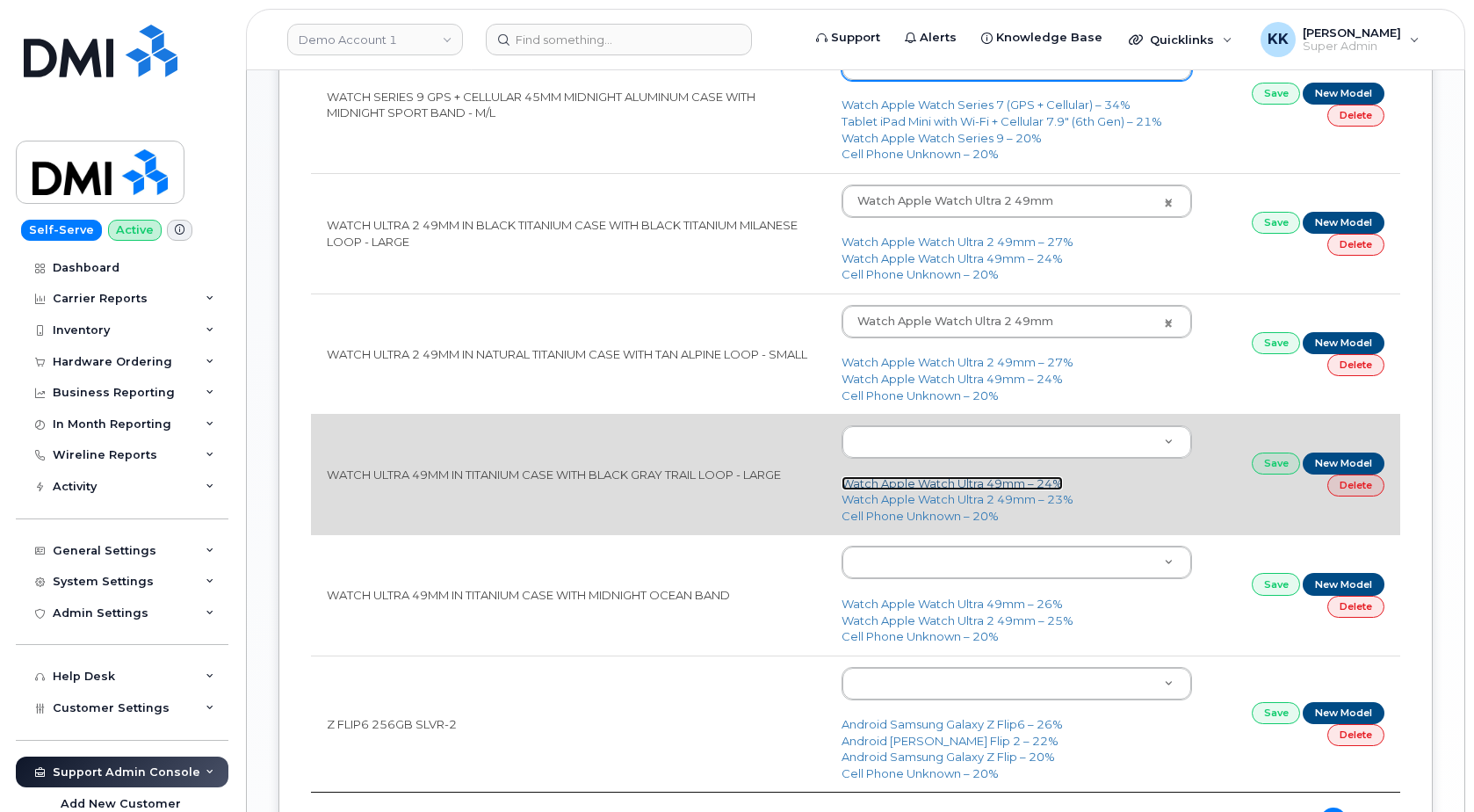
click at [973, 484] on link "Watch Apple Watch Ultra 49mm – 24%" at bounding box center [953, 483] width 221 height 14
type input "2831"
click at [1269, 464] on link "Save" at bounding box center [1276, 463] width 49 height 22
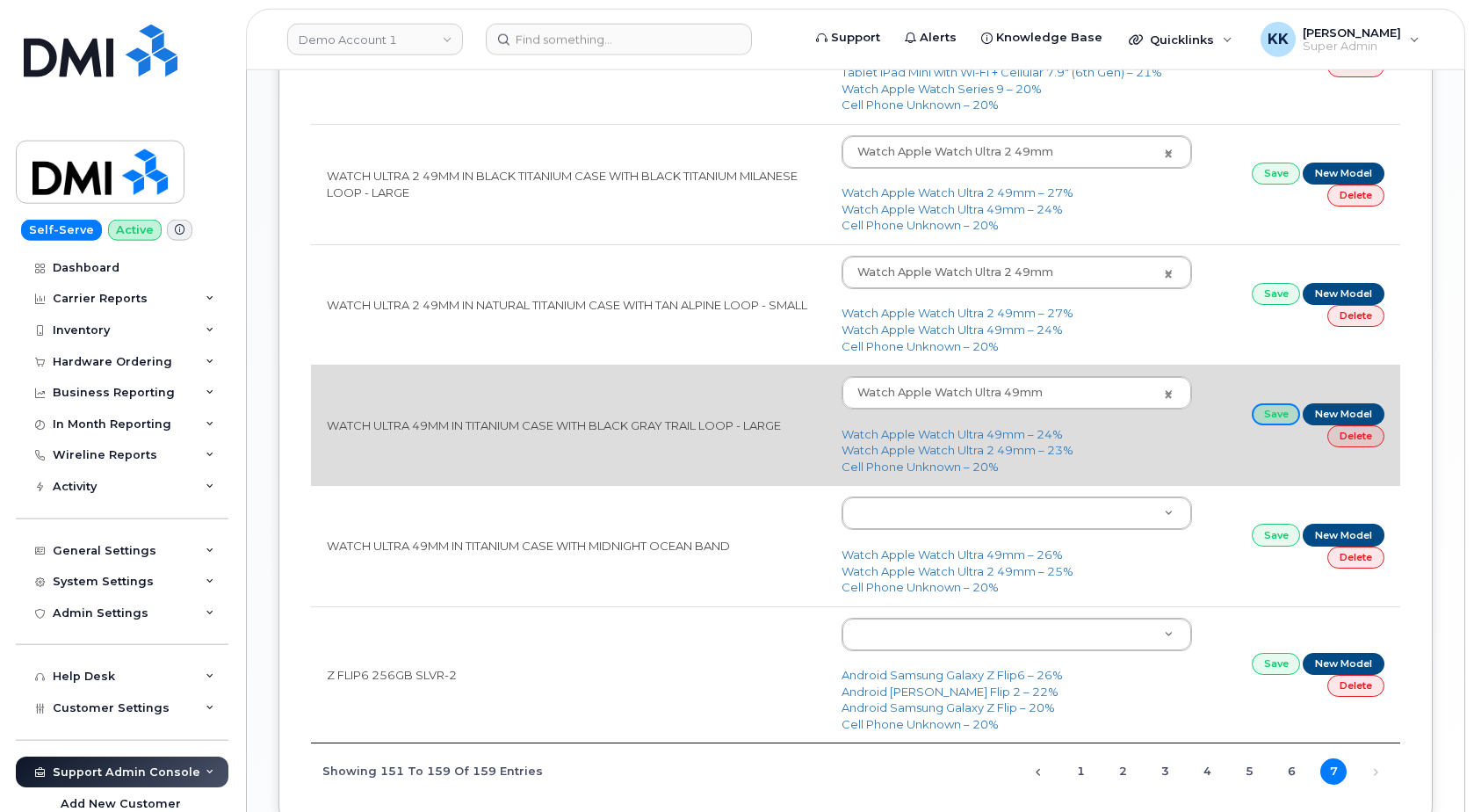
scroll to position [806, 0]
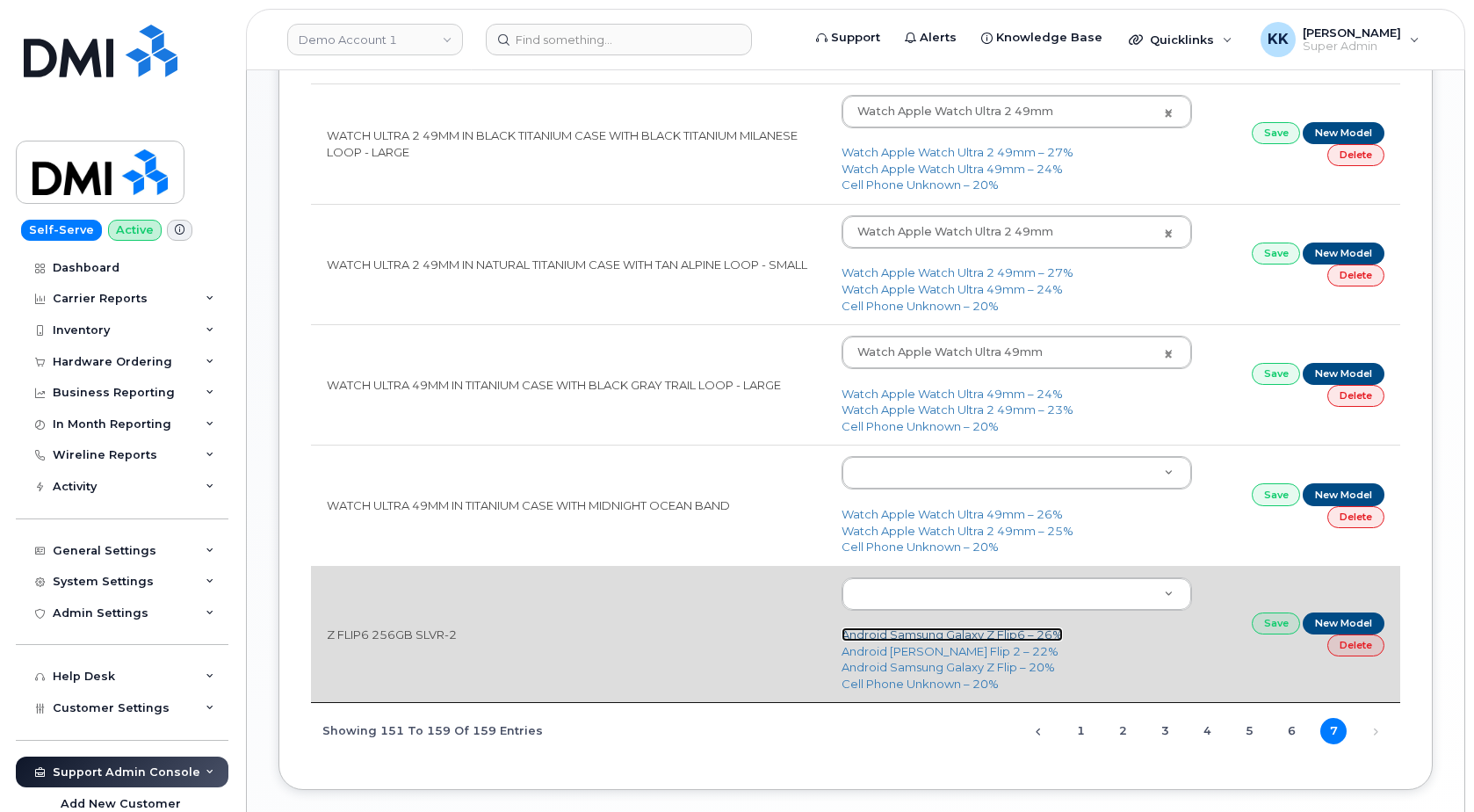
click at [966, 639] on link "Android Samsung Galaxy Z Flip6 – 26%" at bounding box center [953, 634] width 221 height 14
type input "3186"
click at [1267, 626] on link "Save" at bounding box center [1276, 623] width 49 height 22
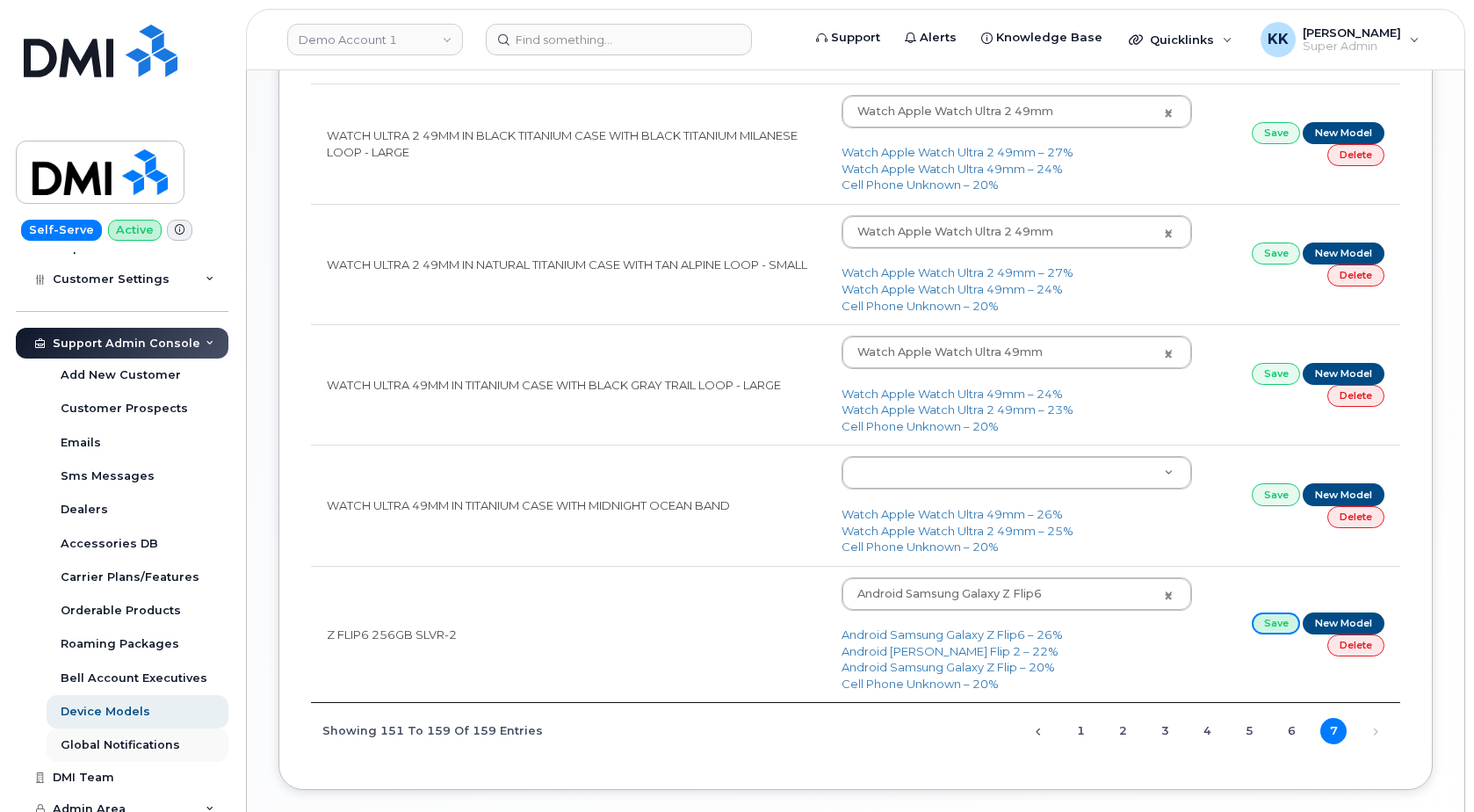
scroll to position [441, 0]
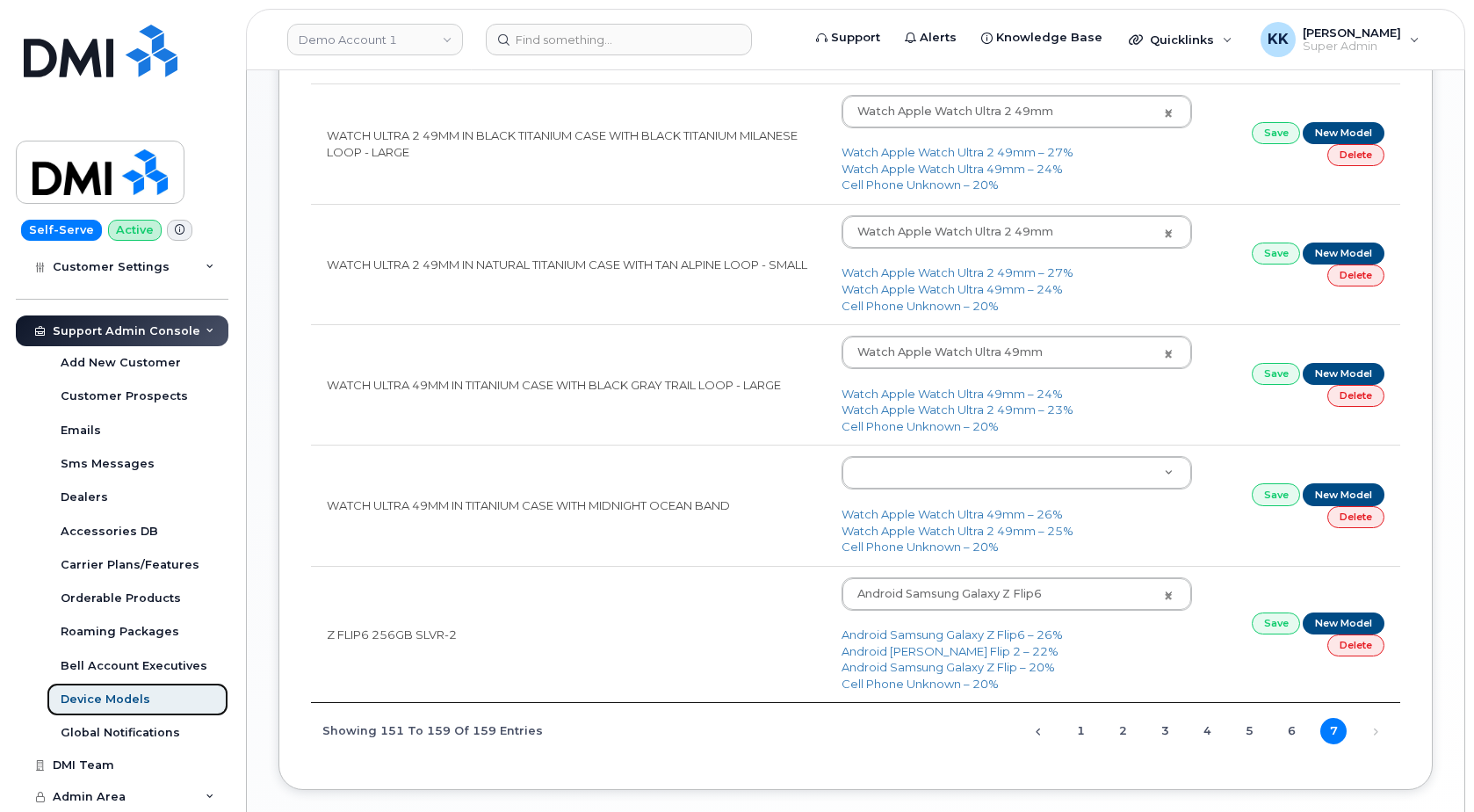
click at [114, 697] on div "Device Models" at bounding box center [106, 699] width 90 height 16
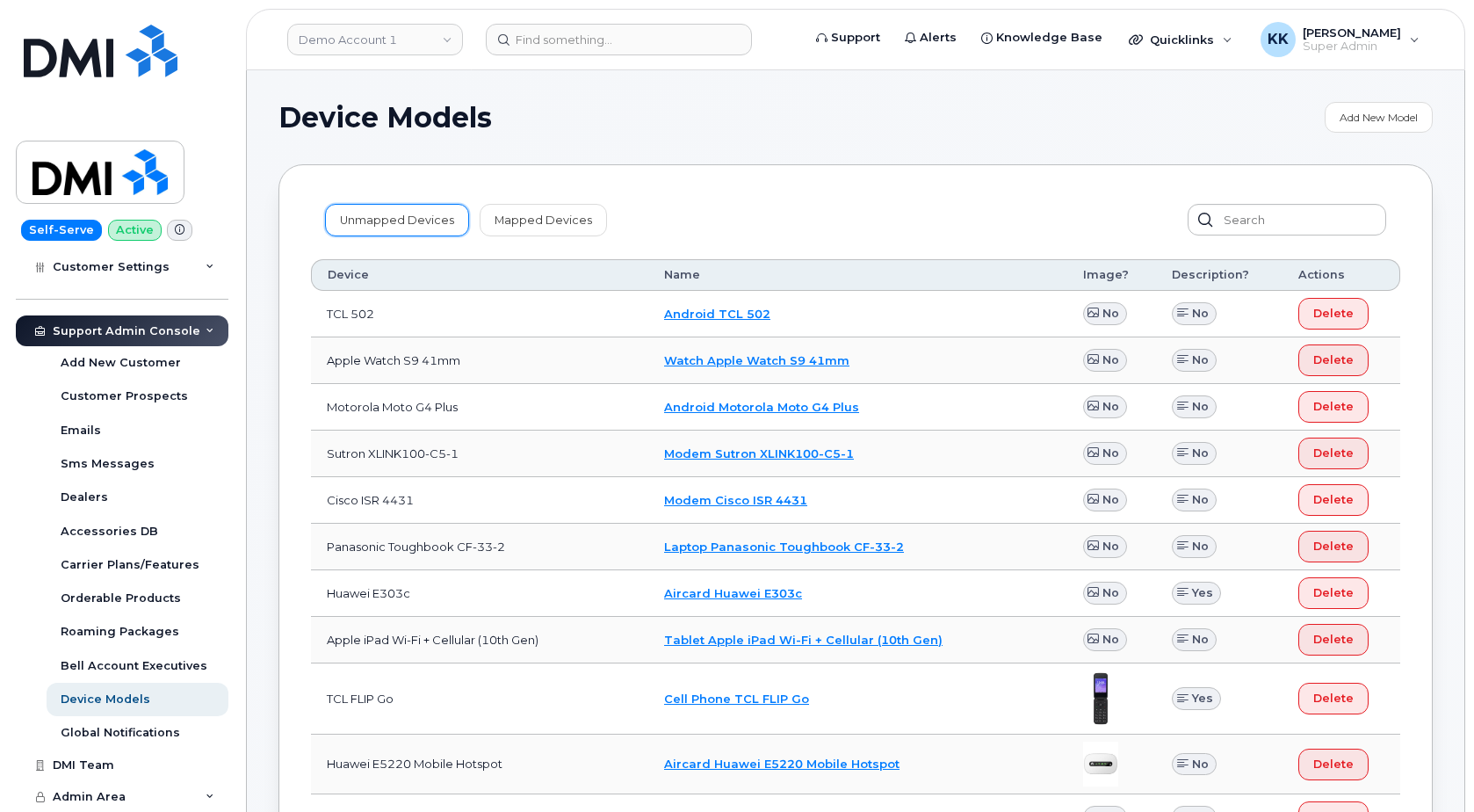
click at [385, 223] on link "Unmapped Devices" at bounding box center [397, 220] width 145 height 32
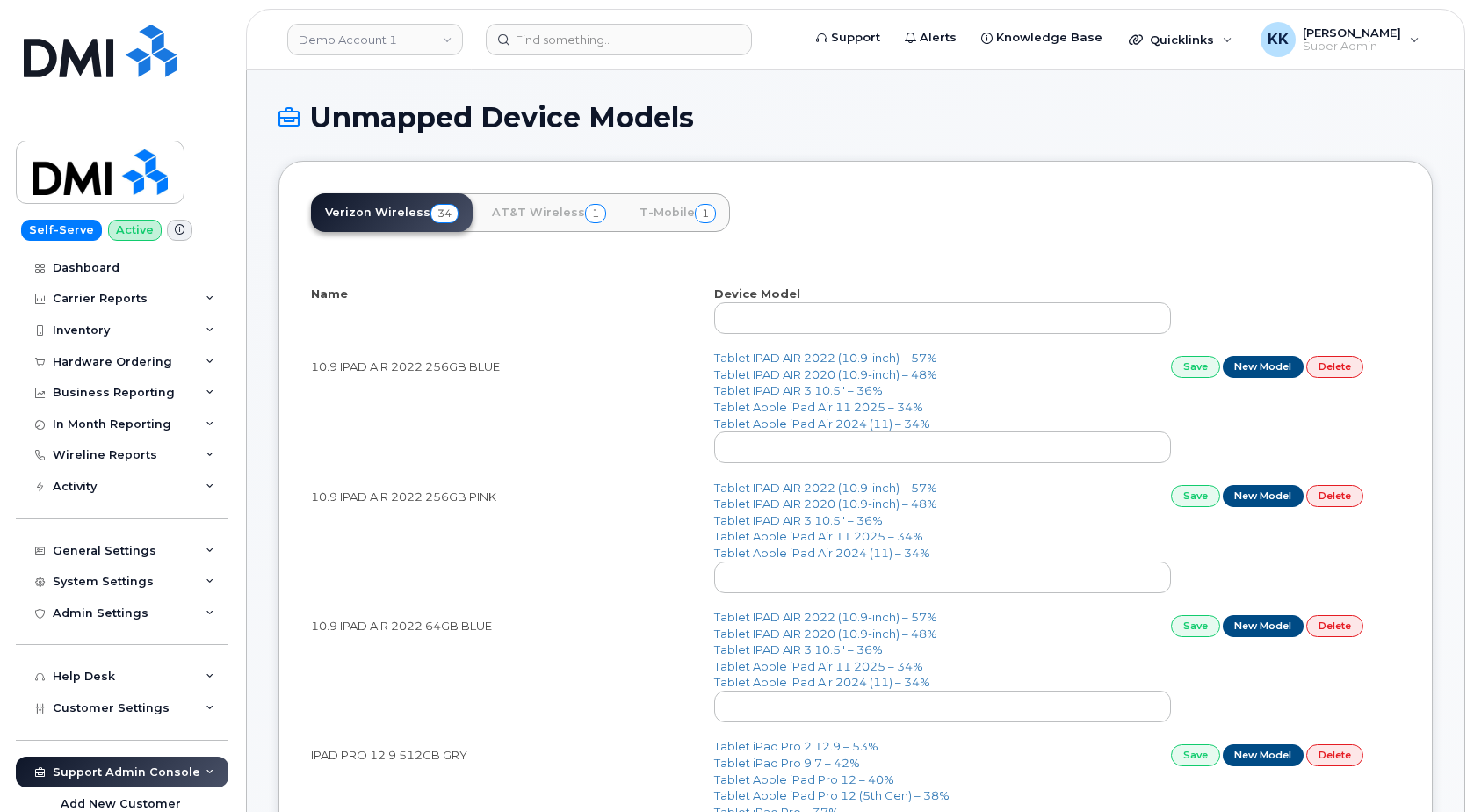
select select "25"
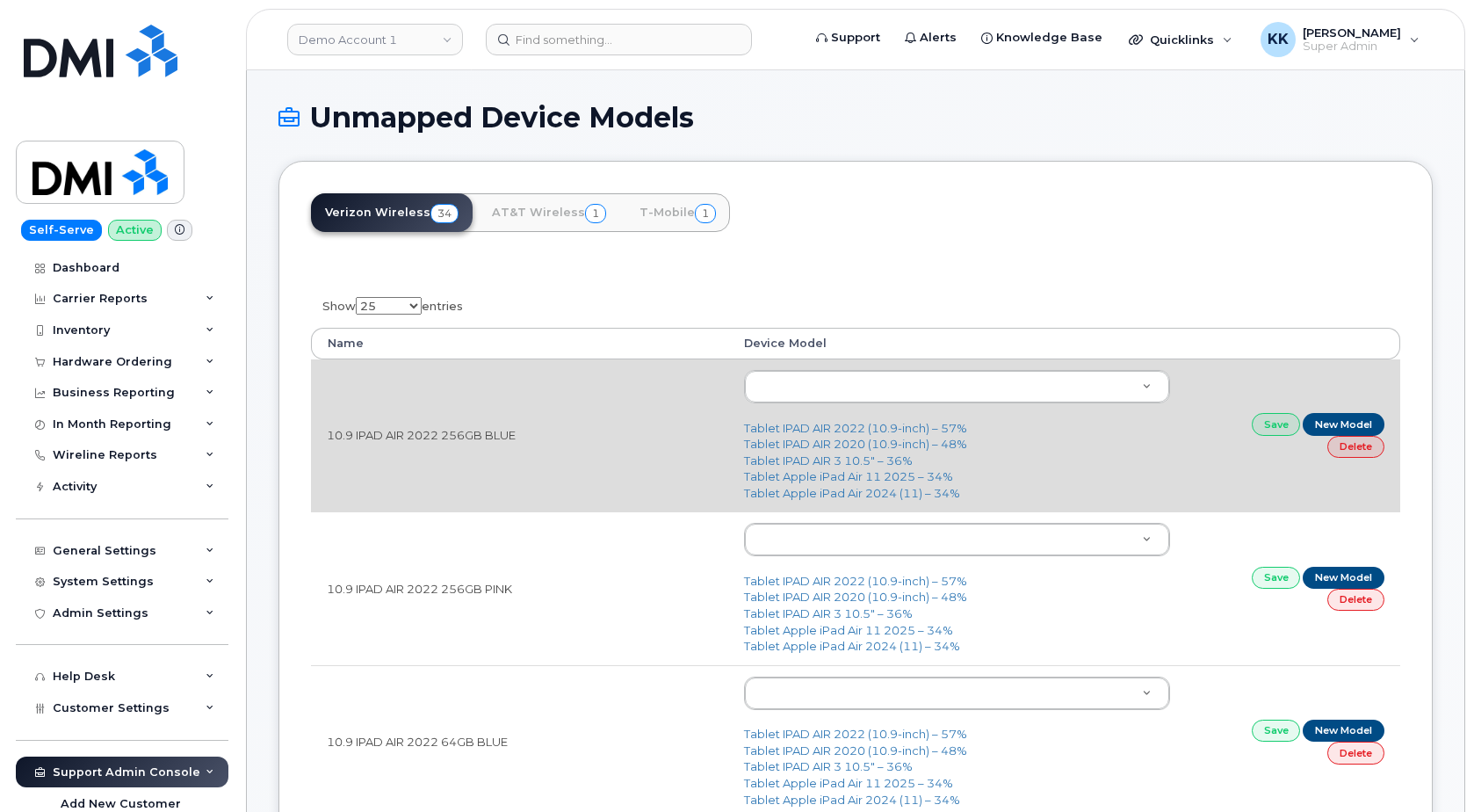
click at [554, 365] on td "10.9 IPAD AIR 2022 256GB BLUE" at bounding box center [519, 435] width 418 height 152
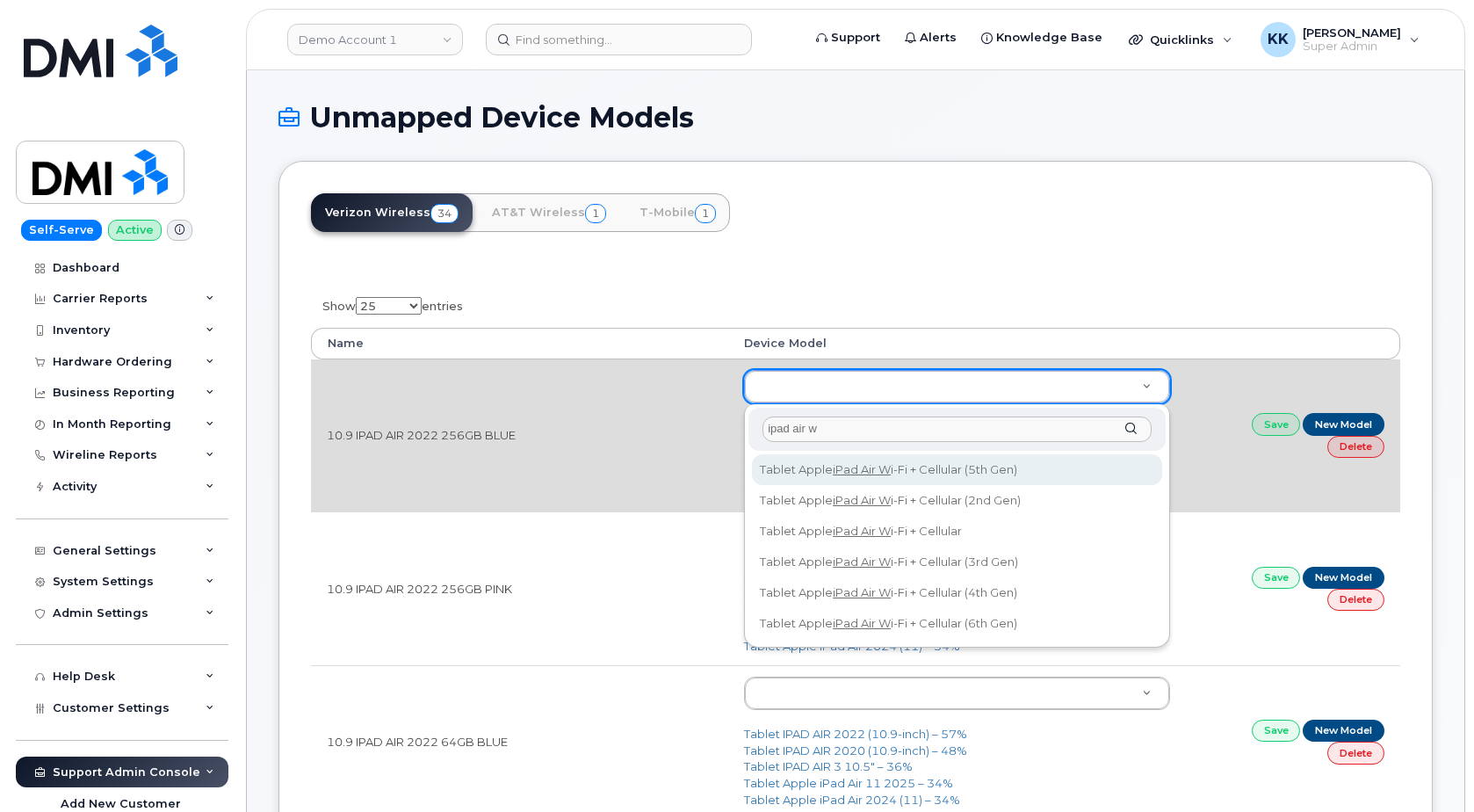
type input "ipad air w"
type input "3083"
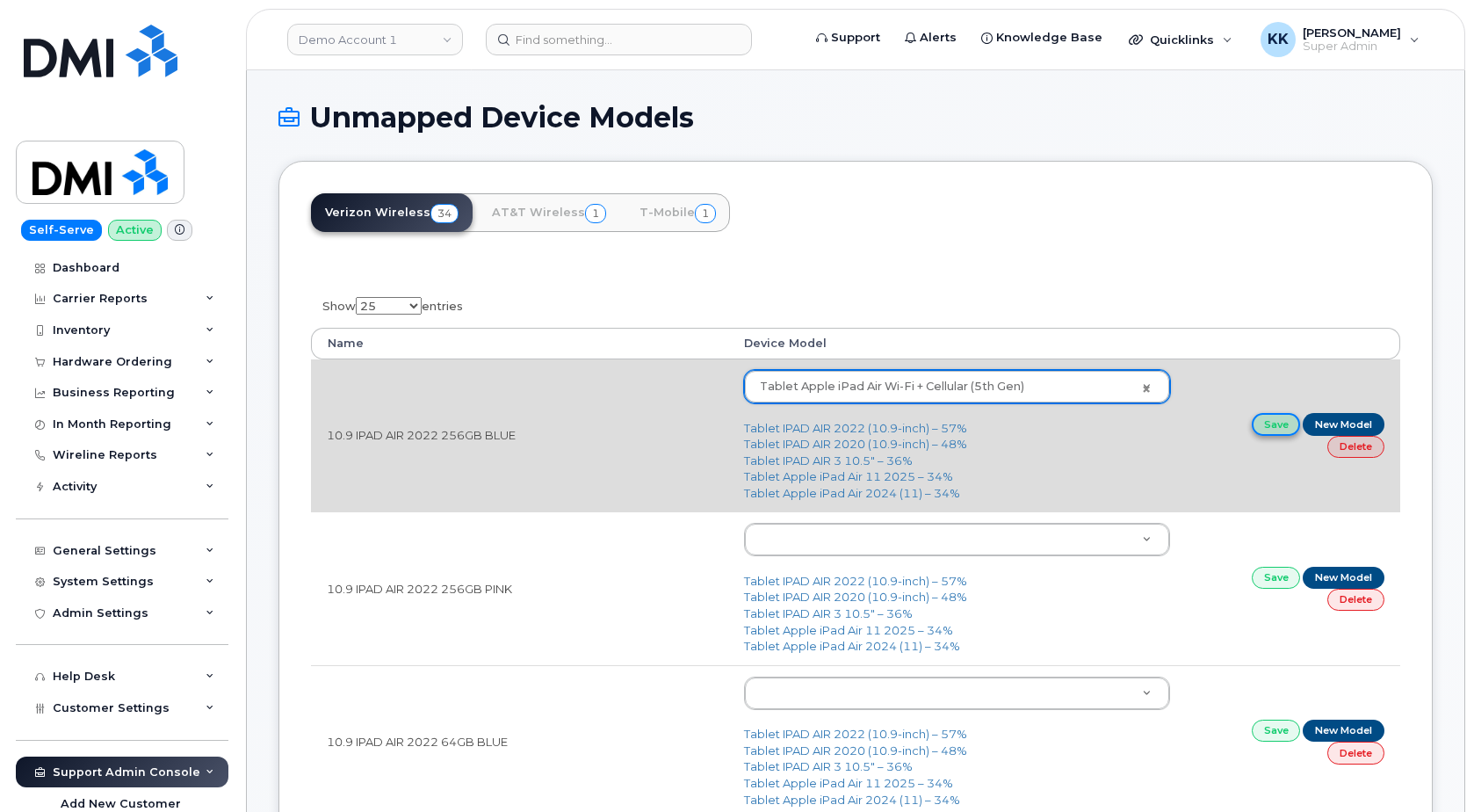
click at [1273, 427] on link "Save" at bounding box center [1276, 423] width 49 height 22
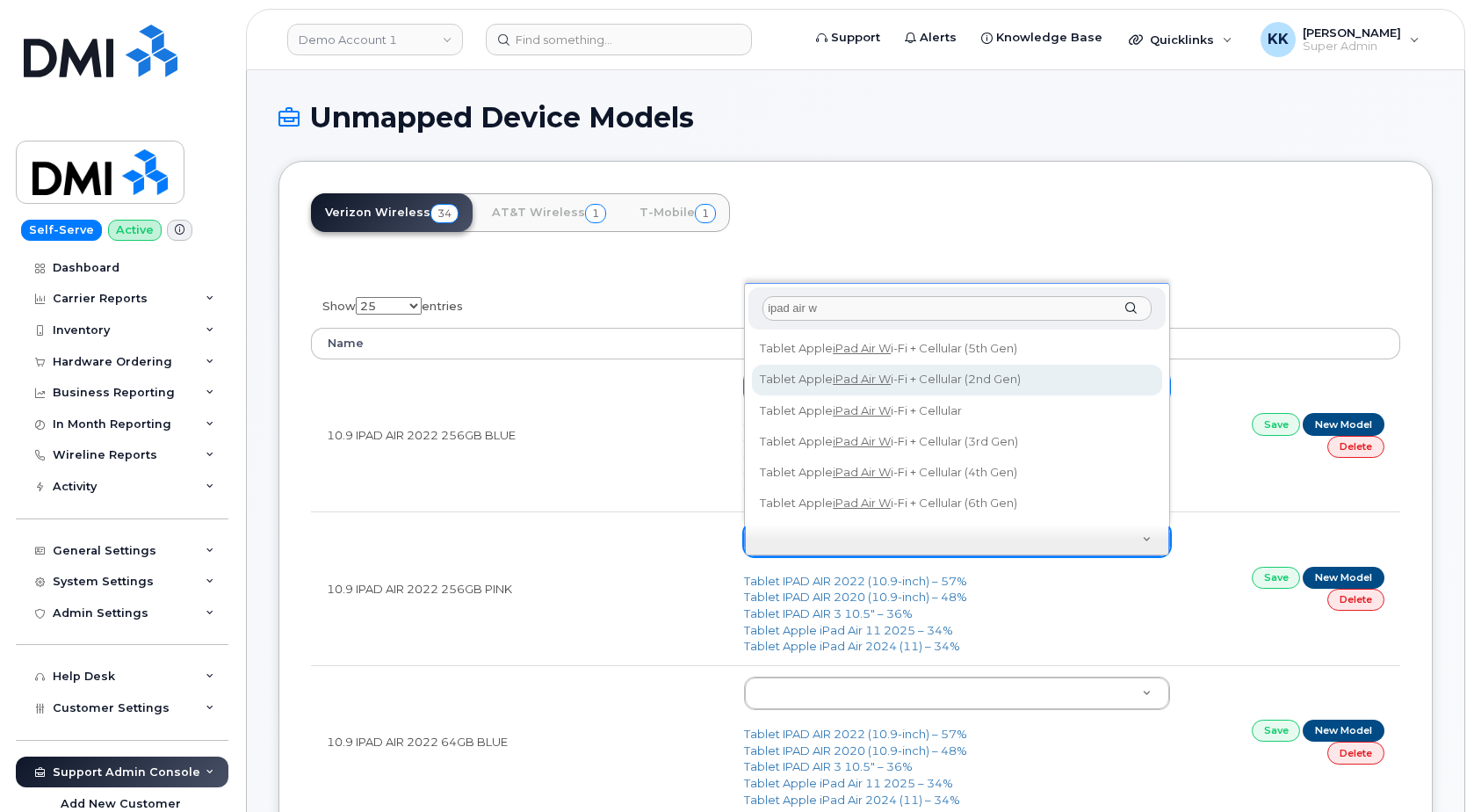
type input "ipad air w"
type input "3083"
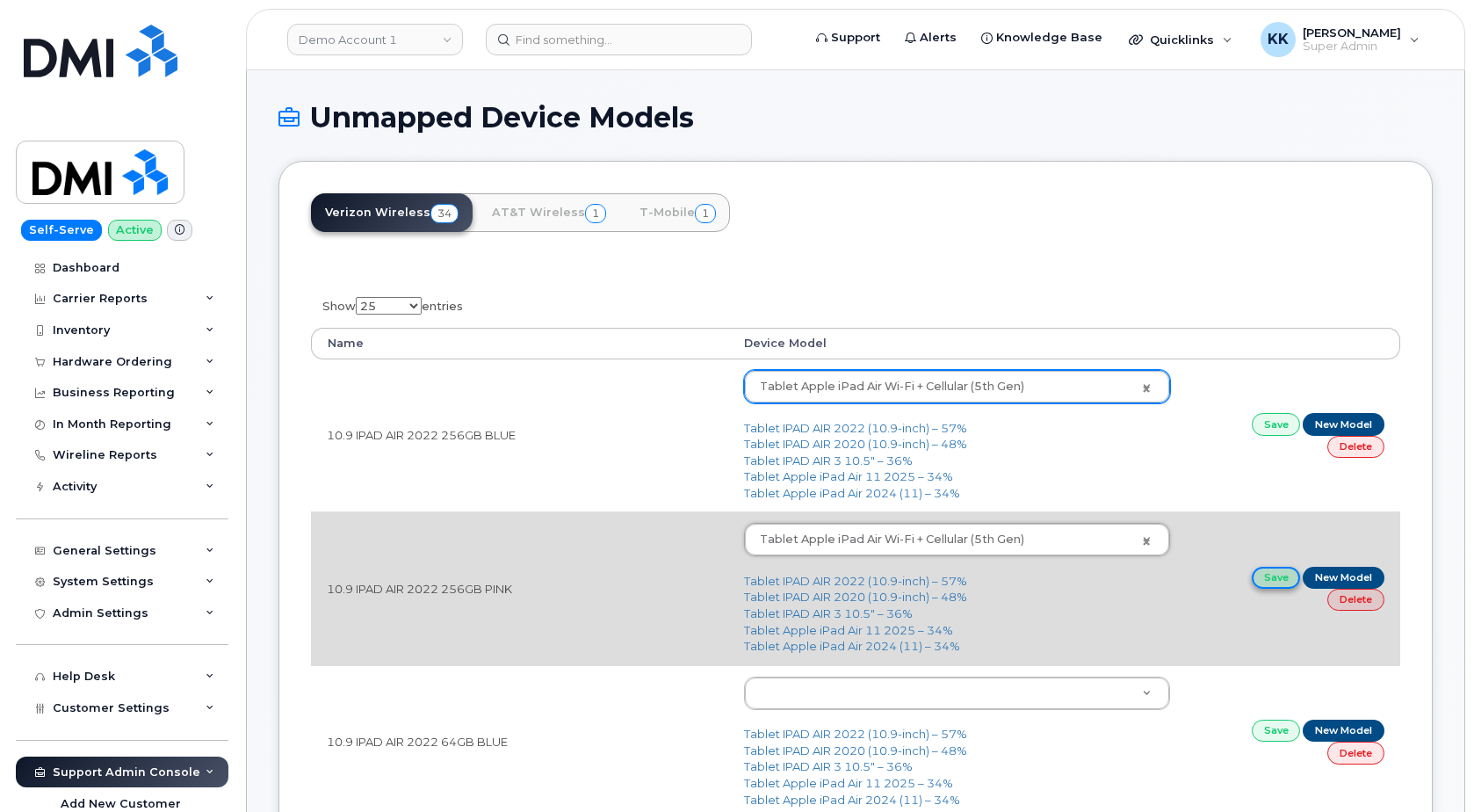
click at [1273, 582] on link "Save" at bounding box center [1276, 578] width 49 height 22
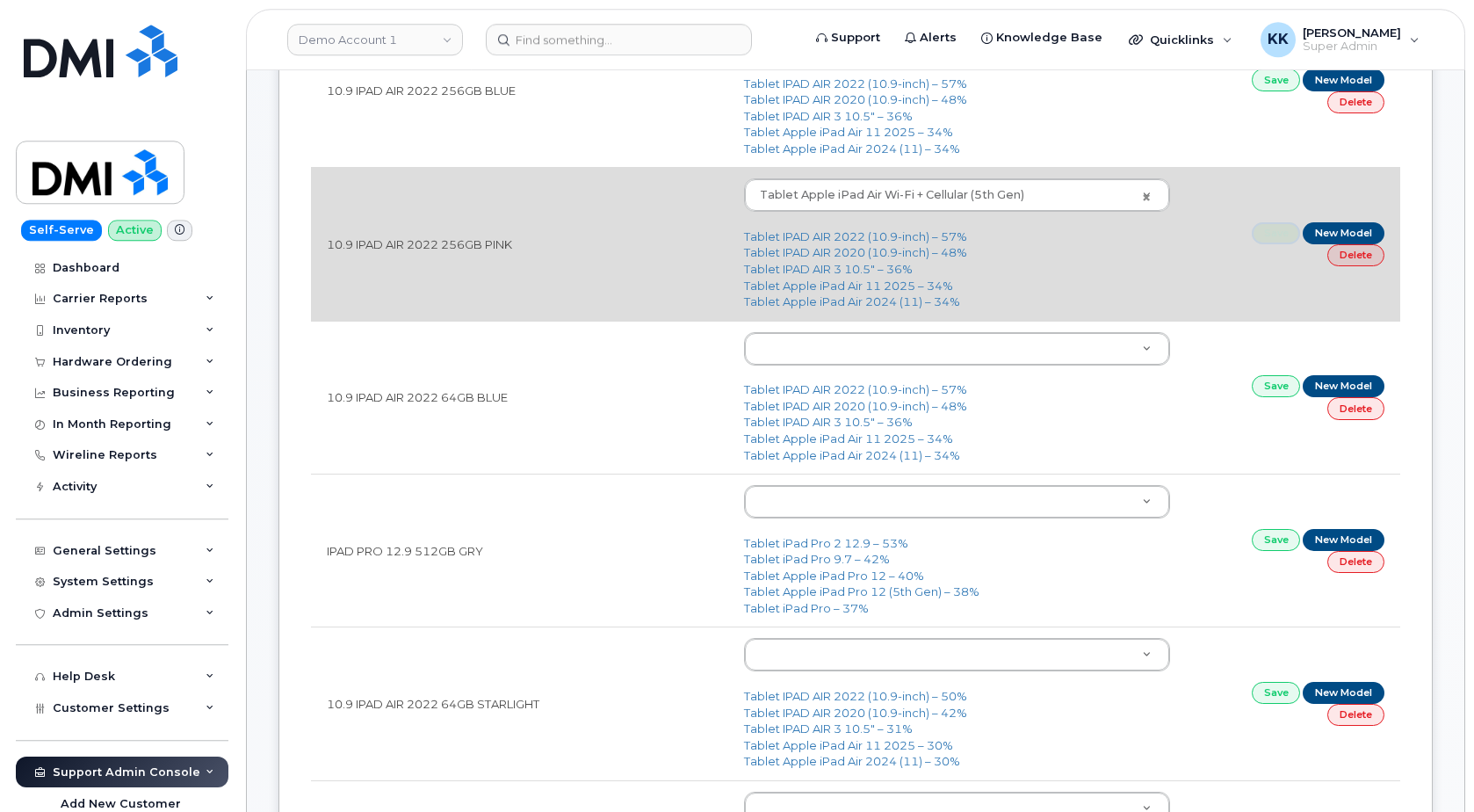
scroll to position [359, 0]
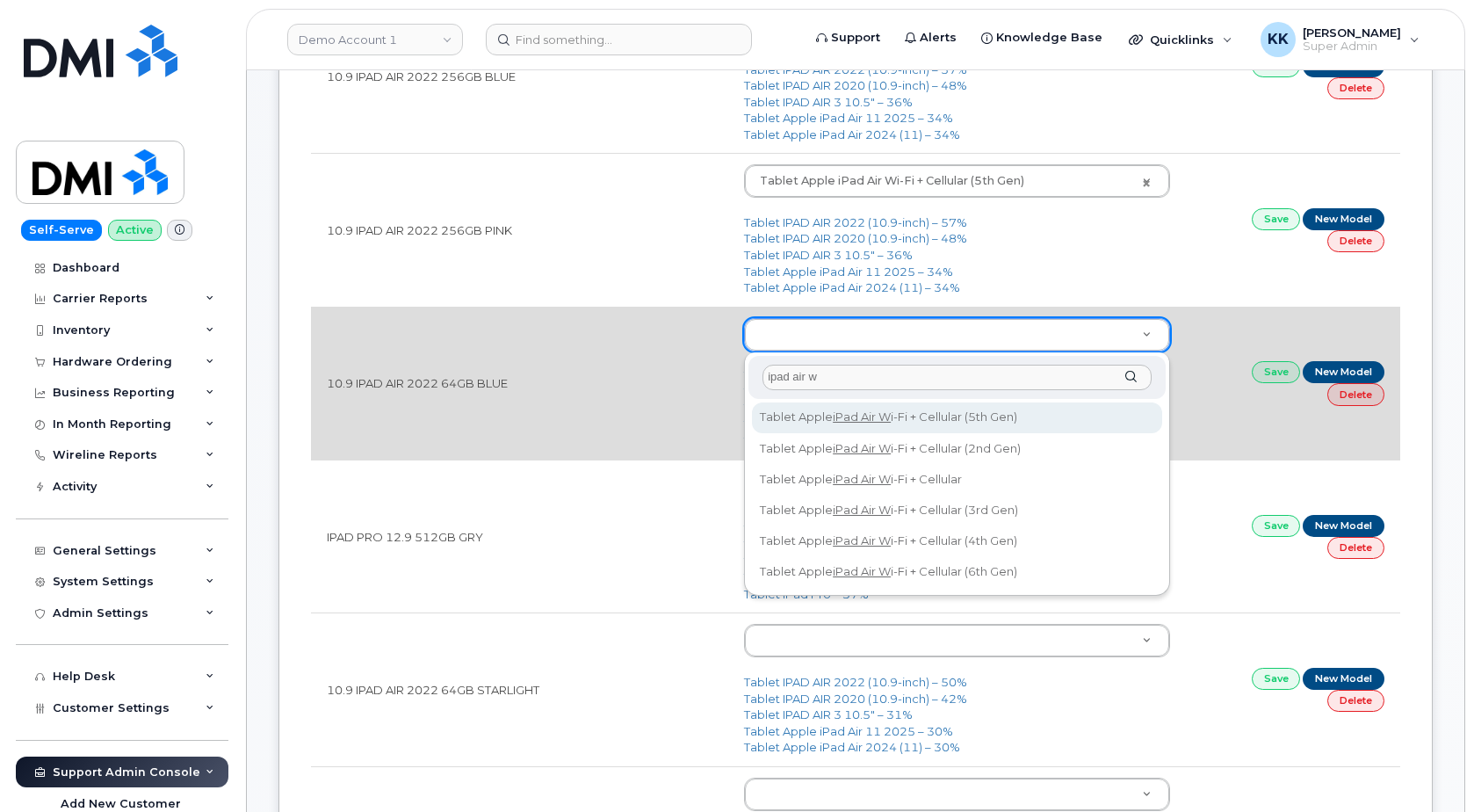
type input "ipad air w"
type input "3083"
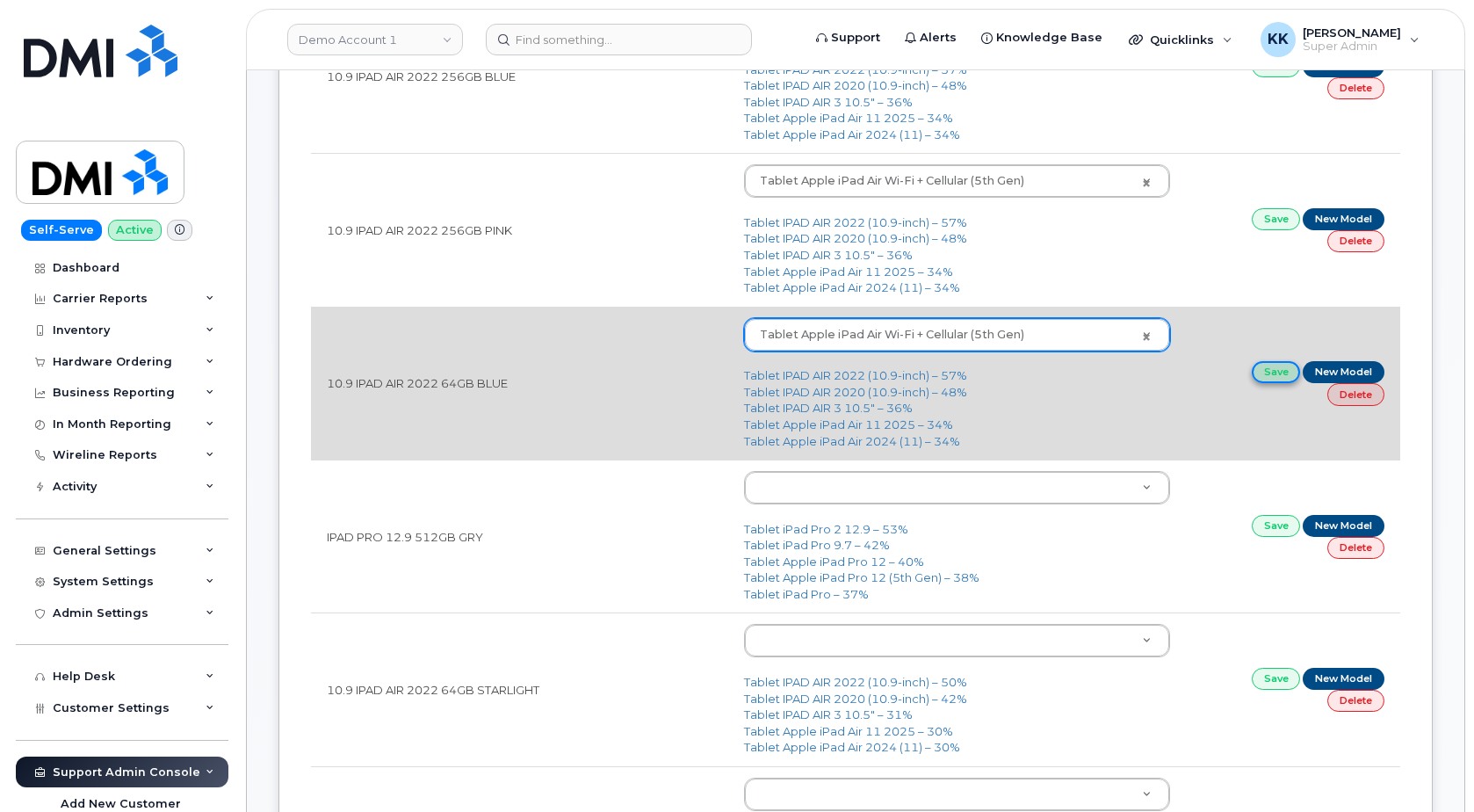
click at [1281, 377] on link "Save" at bounding box center [1276, 372] width 49 height 22
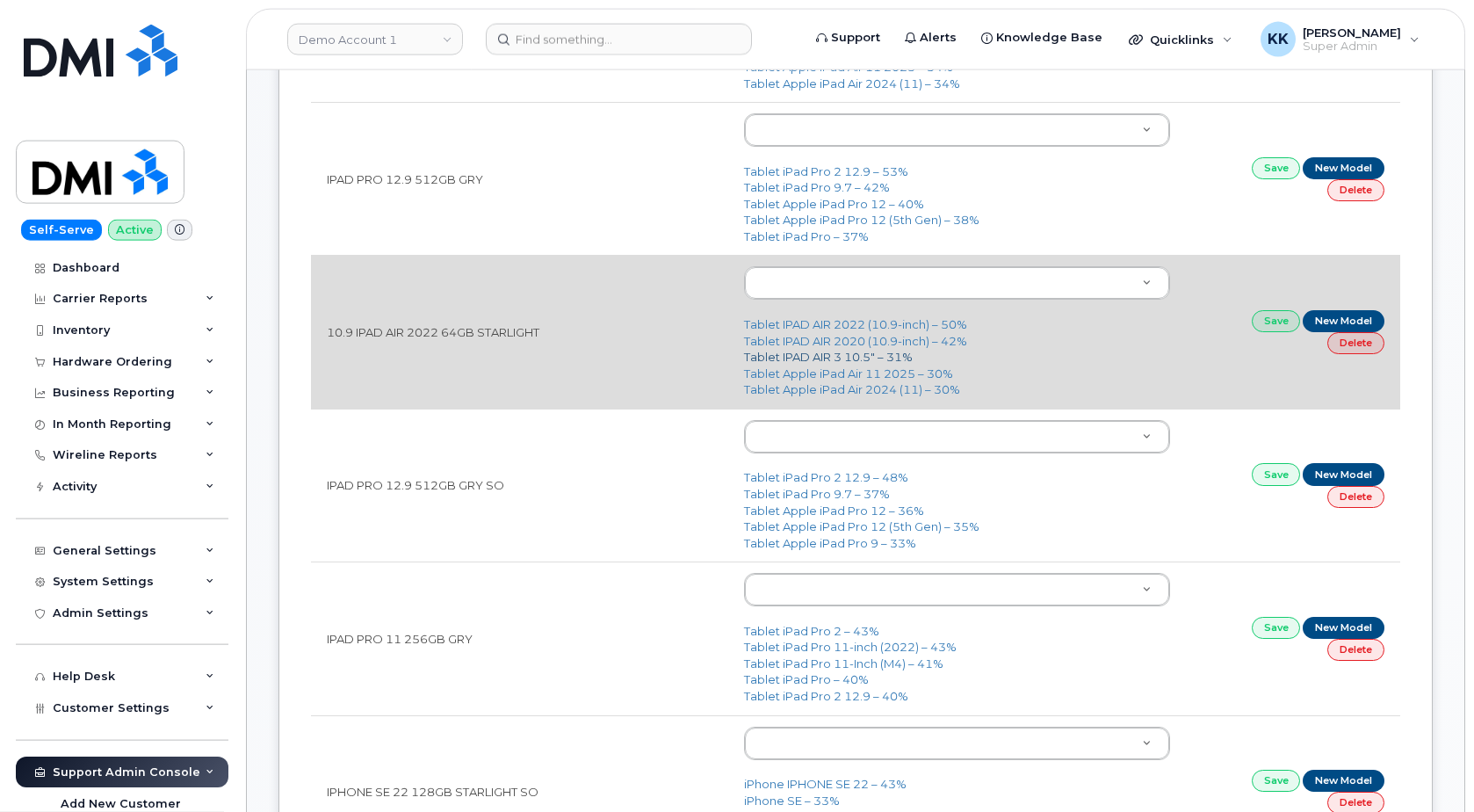
scroll to position [716, 0]
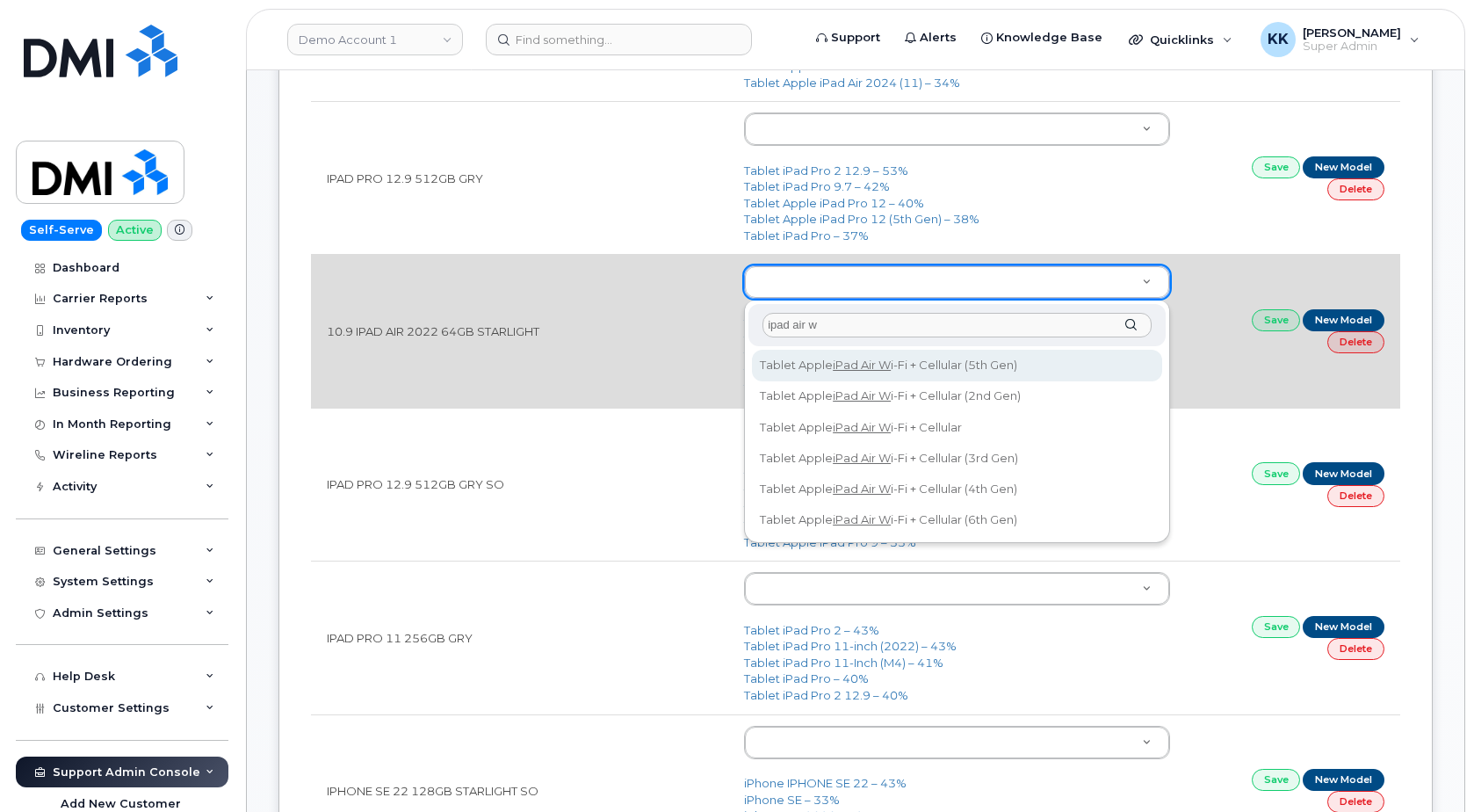
type input "ipad air w"
type input "3083"
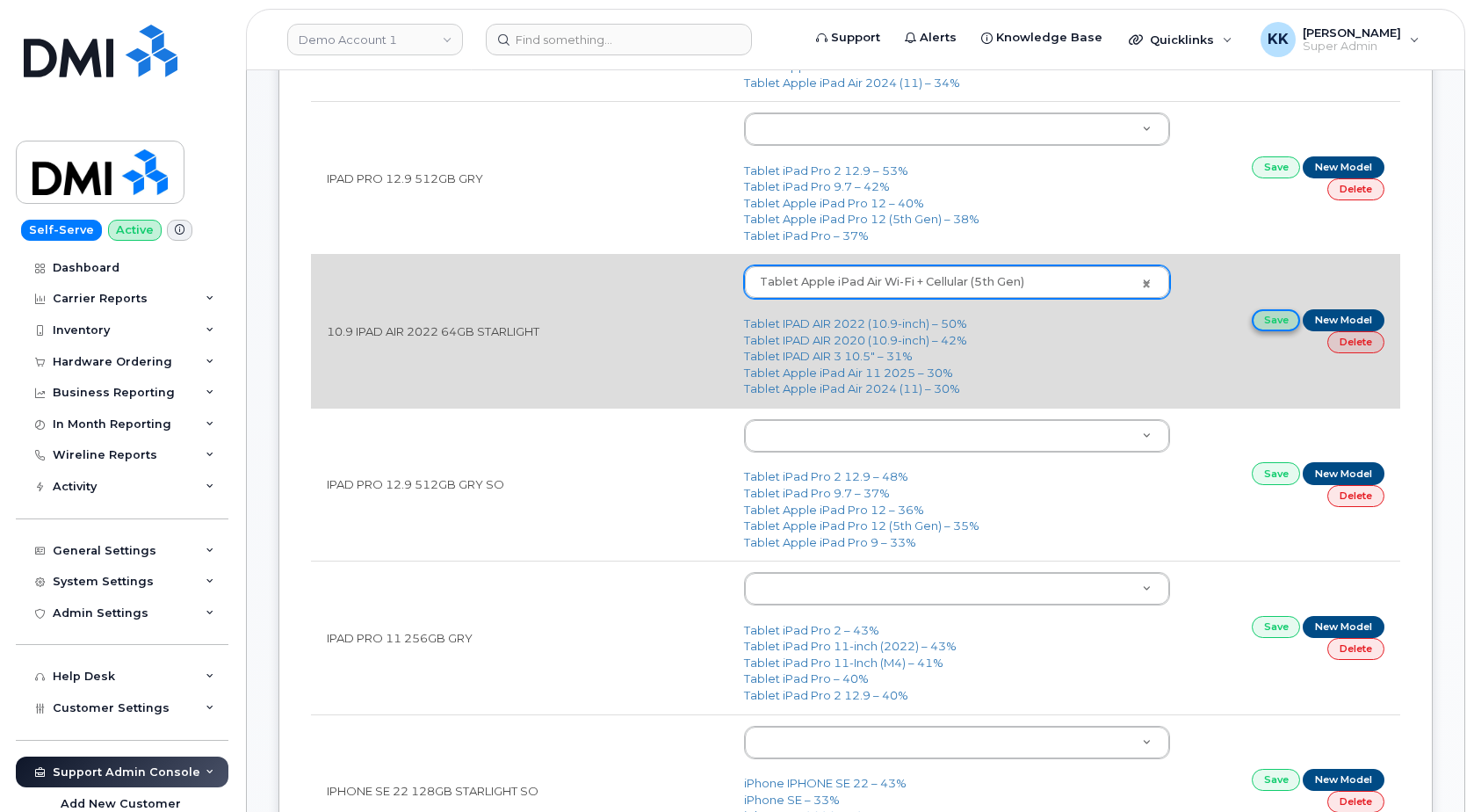
click at [1267, 326] on link "Save" at bounding box center [1276, 320] width 49 height 22
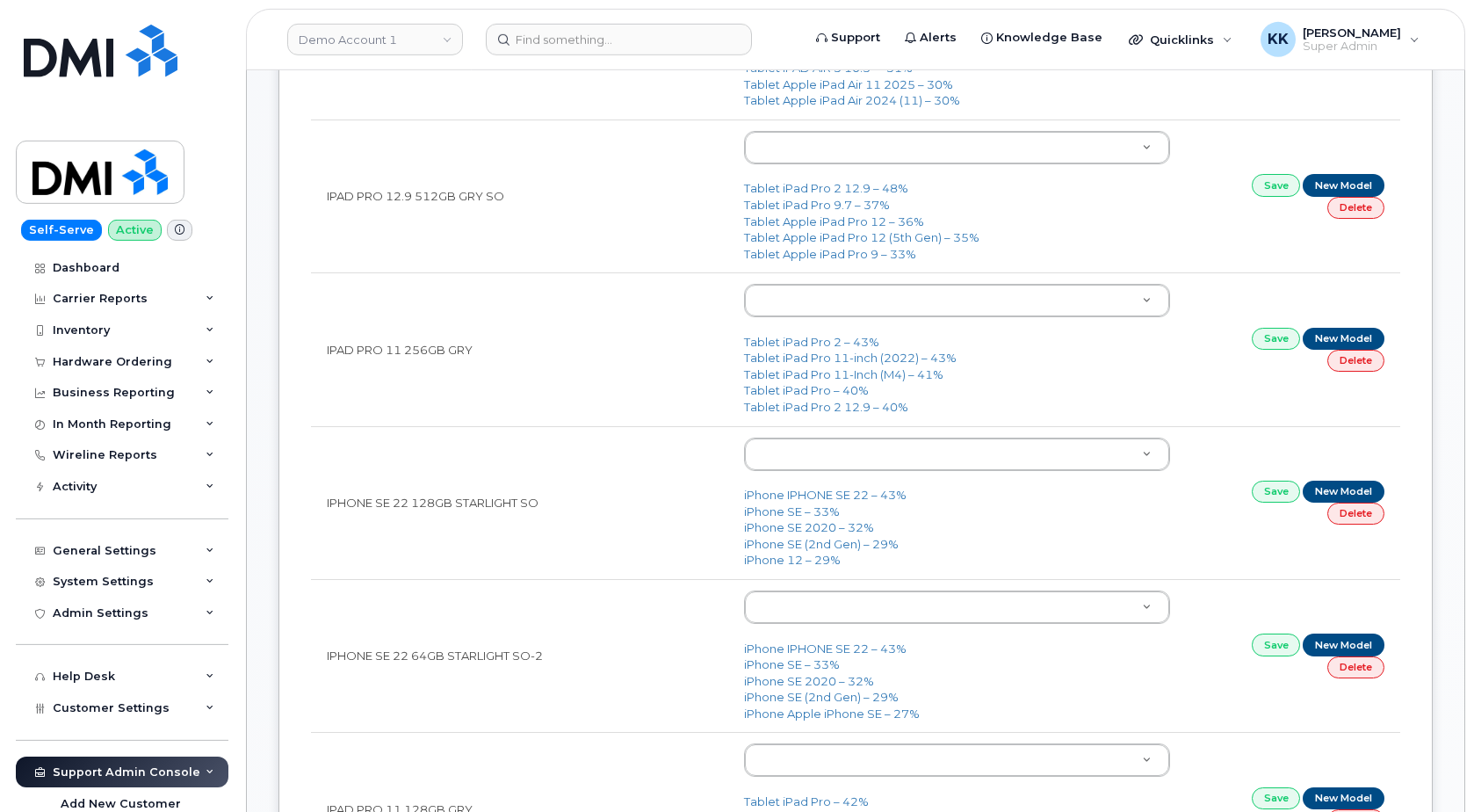
scroll to position [1075, 0]
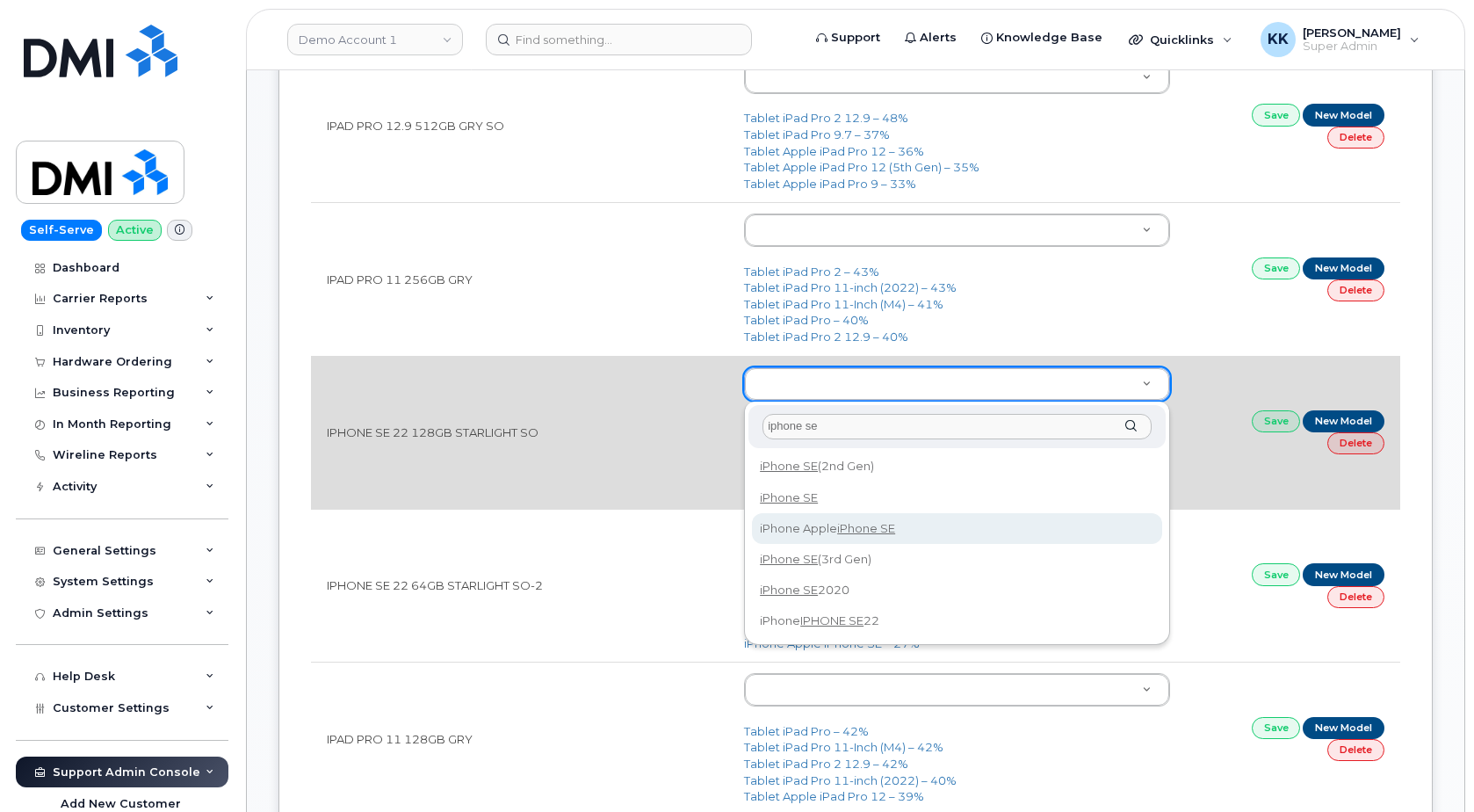
type input "iphone se"
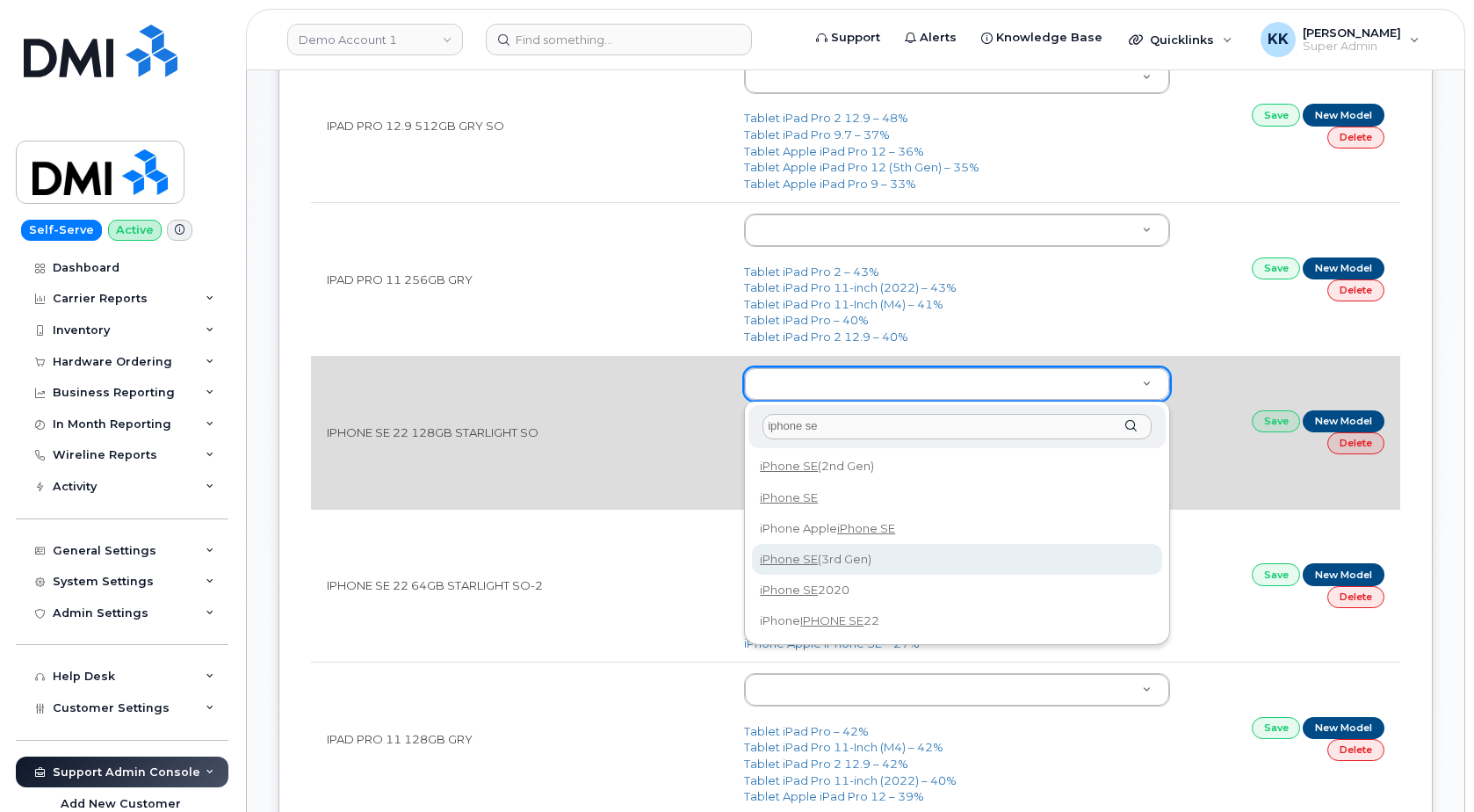
type input "2709"
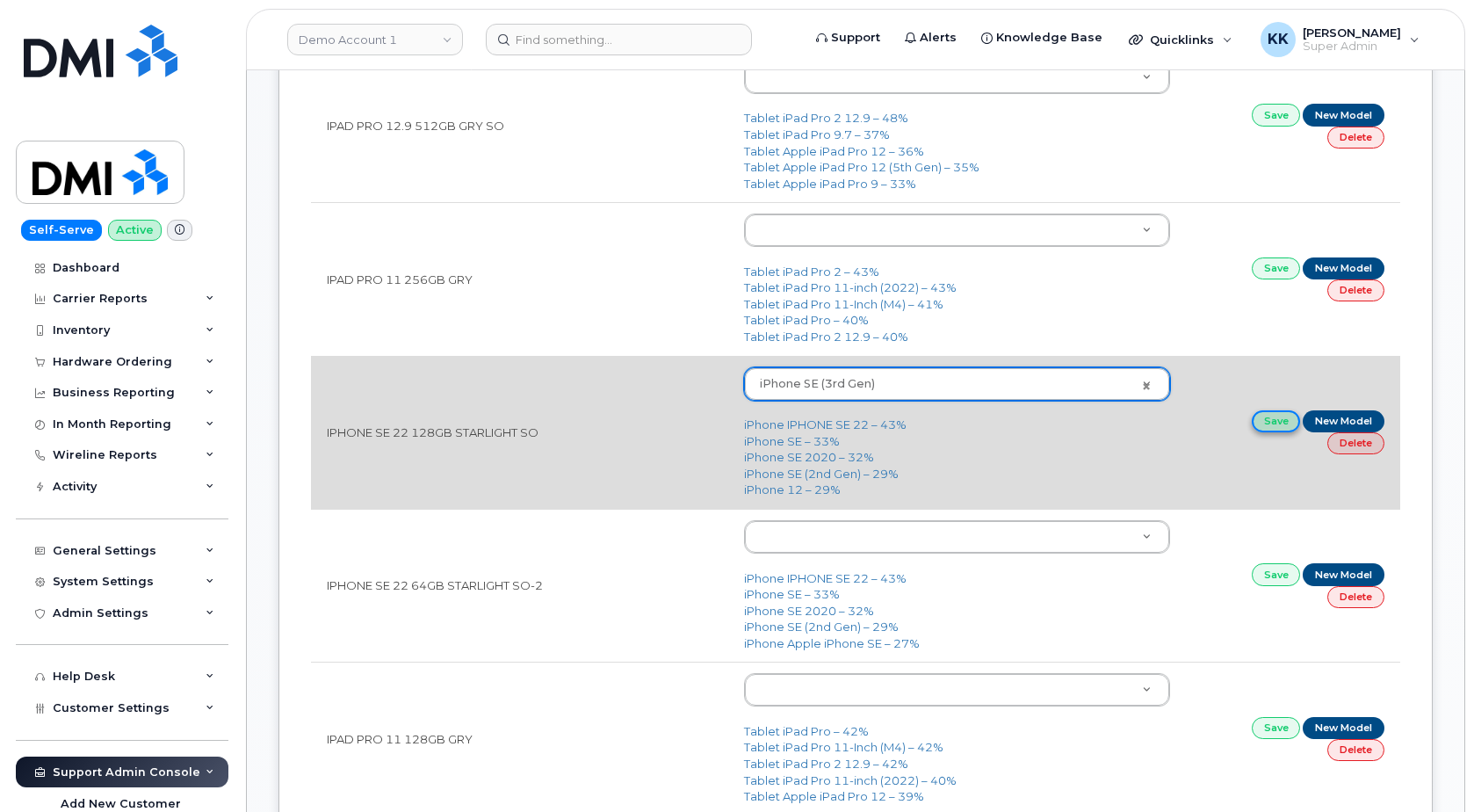
click at [1276, 422] on link "Save" at bounding box center [1276, 421] width 49 height 22
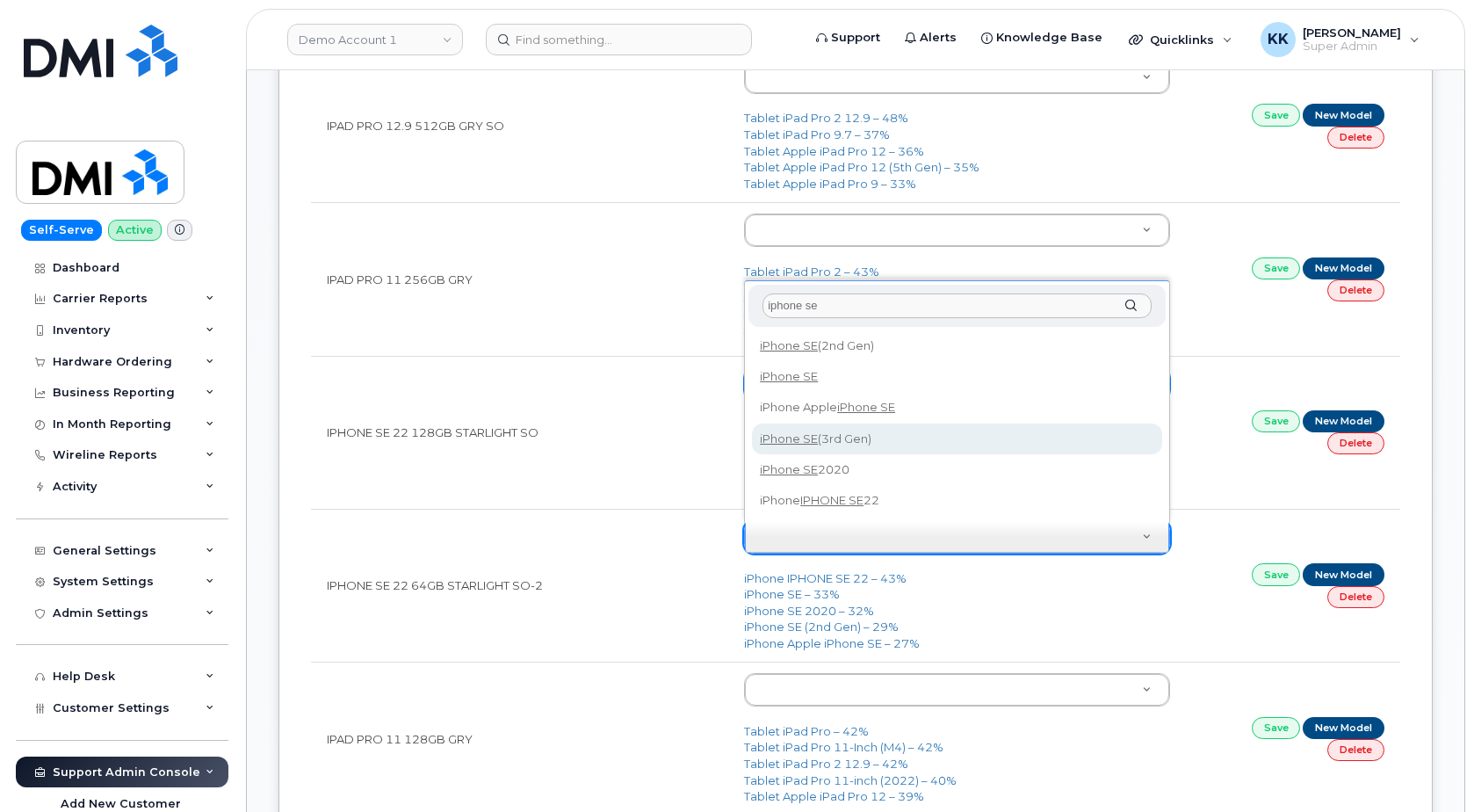
type input "iphone se"
type input "2709"
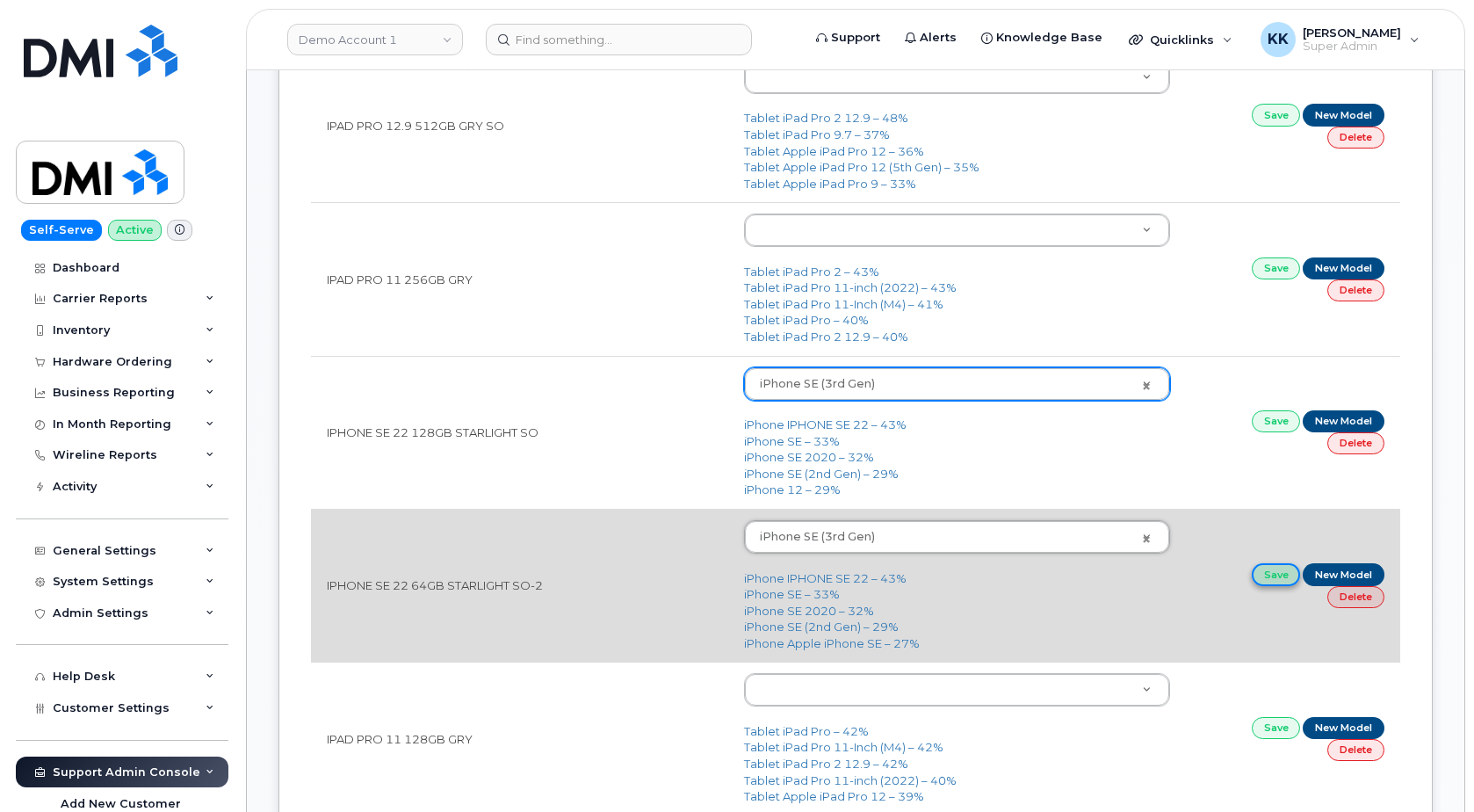
click at [1263, 579] on link "Save" at bounding box center [1276, 574] width 49 height 22
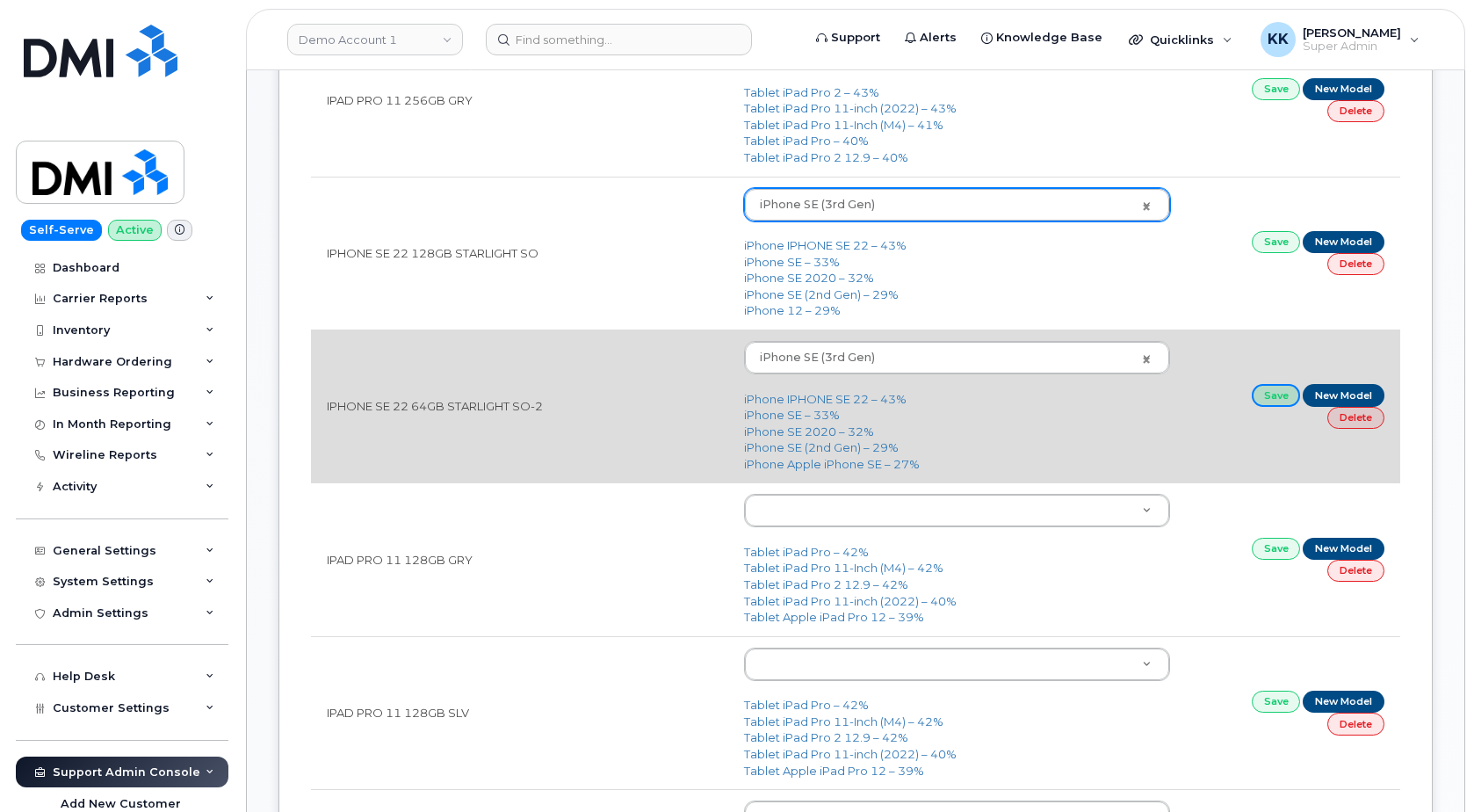
scroll to position [1344, 0]
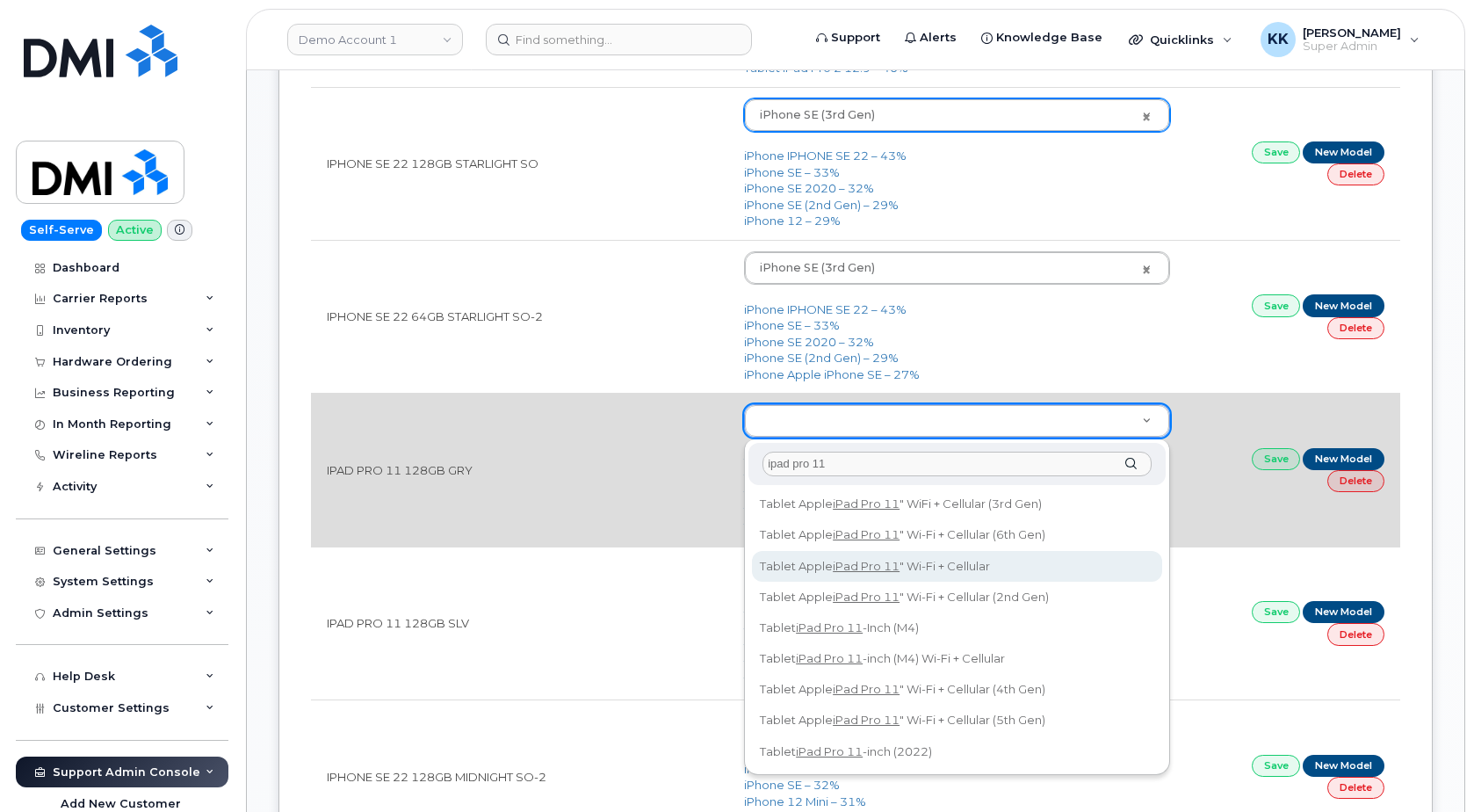
type input "ipad pro 11"
type input "2159"
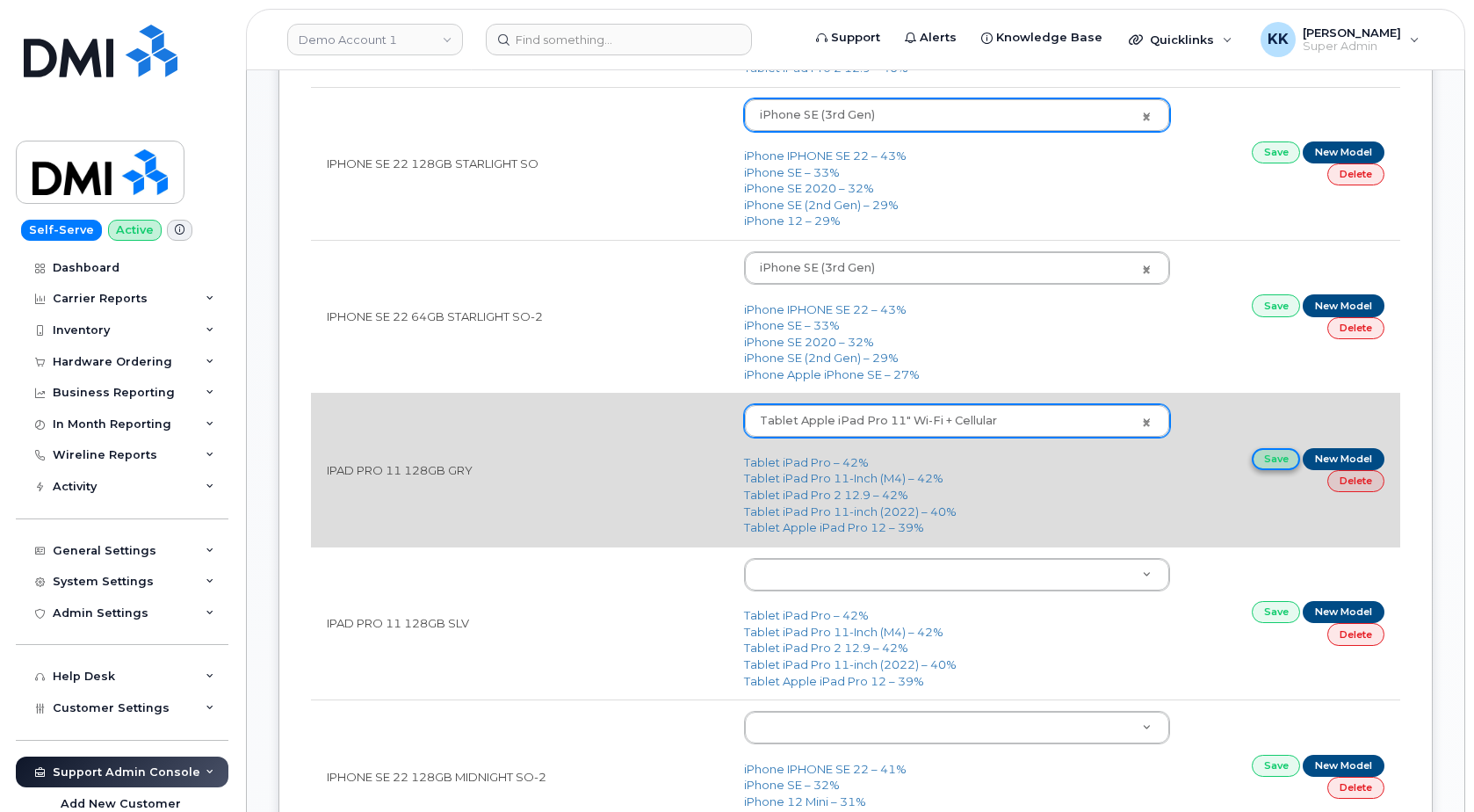
click at [1276, 458] on link "Save" at bounding box center [1276, 459] width 49 height 22
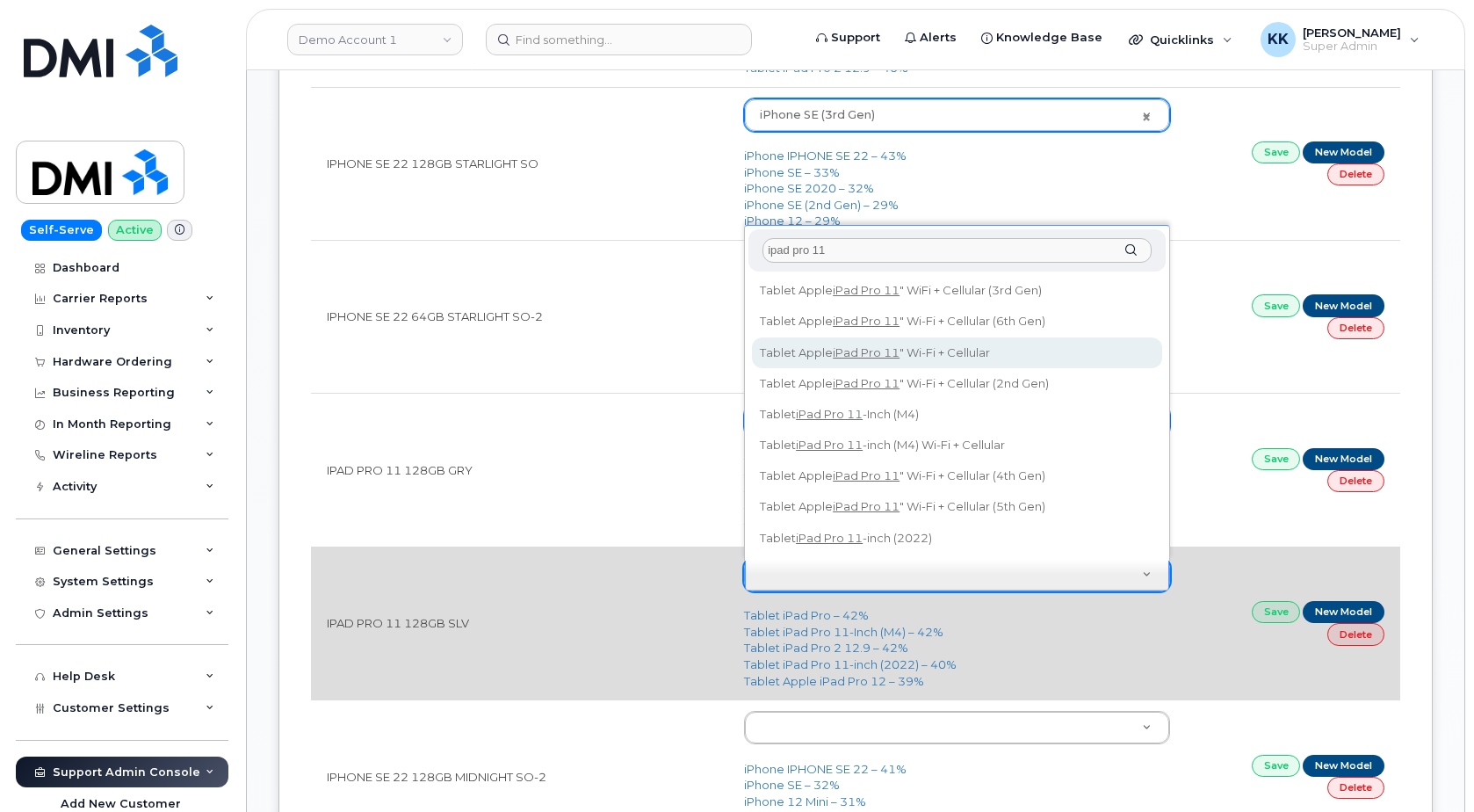
type input "ipad pro 11"
type input "2159"
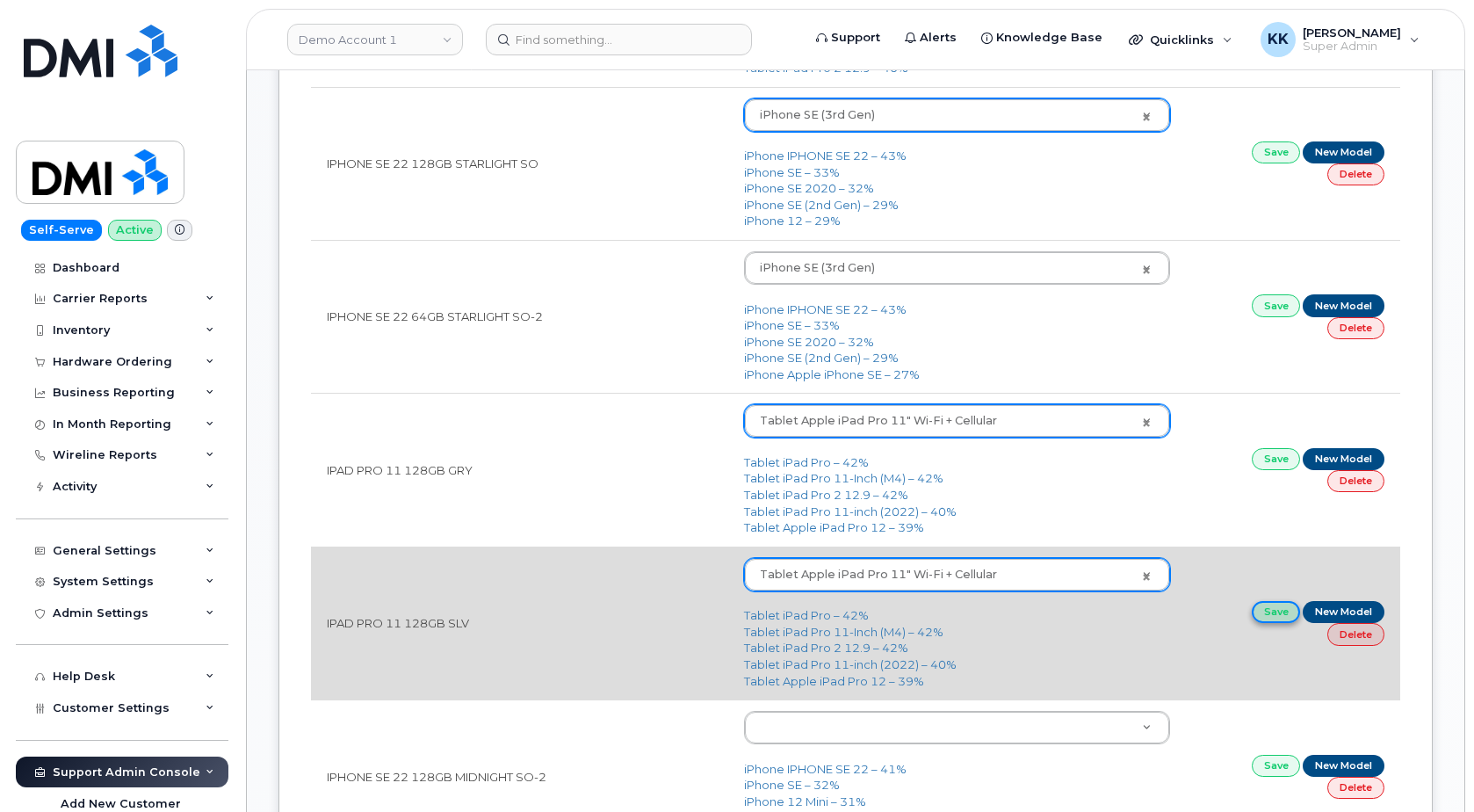
click at [1265, 607] on link "Save" at bounding box center [1276, 612] width 49 height 22
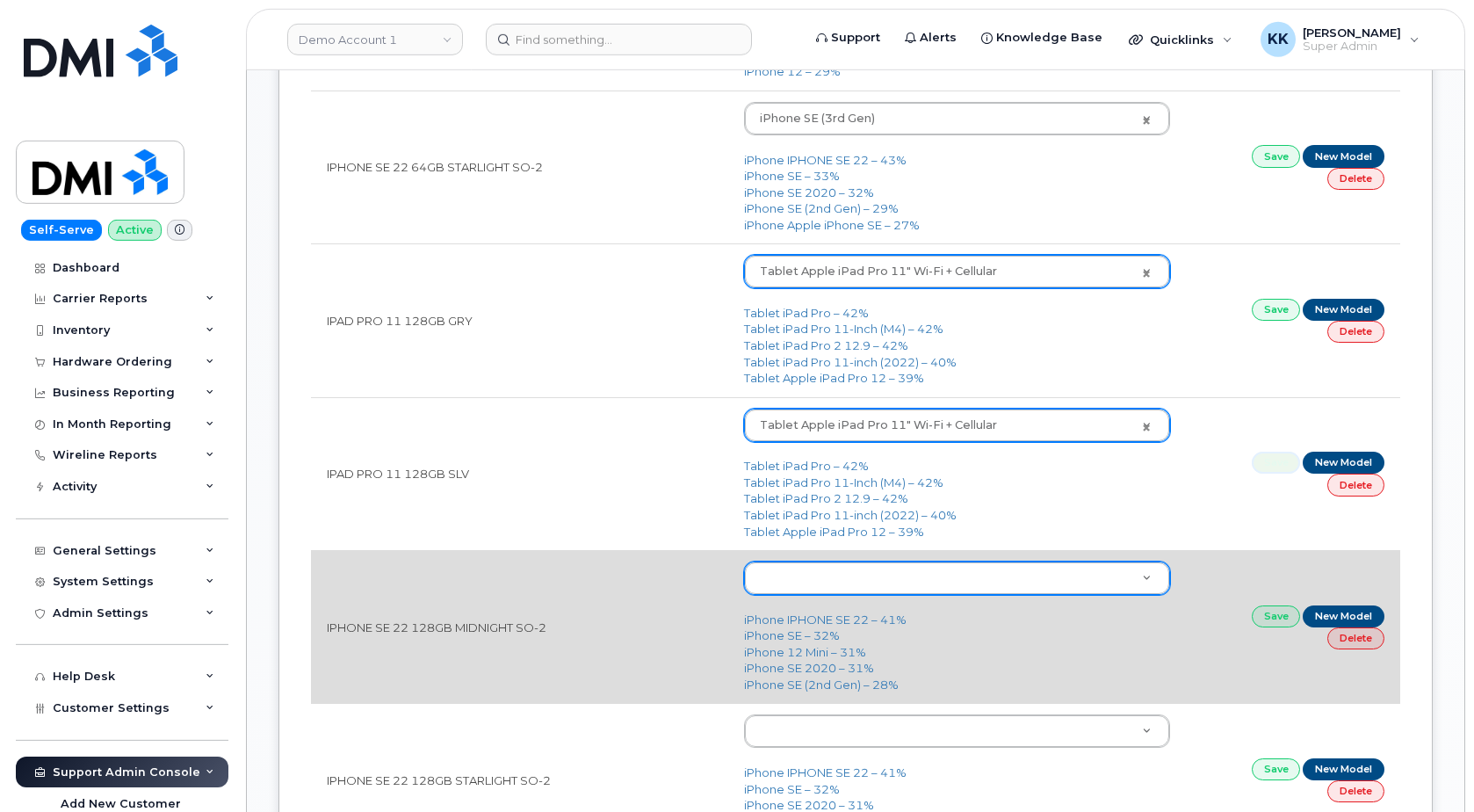
scroll to position [1523, 0]
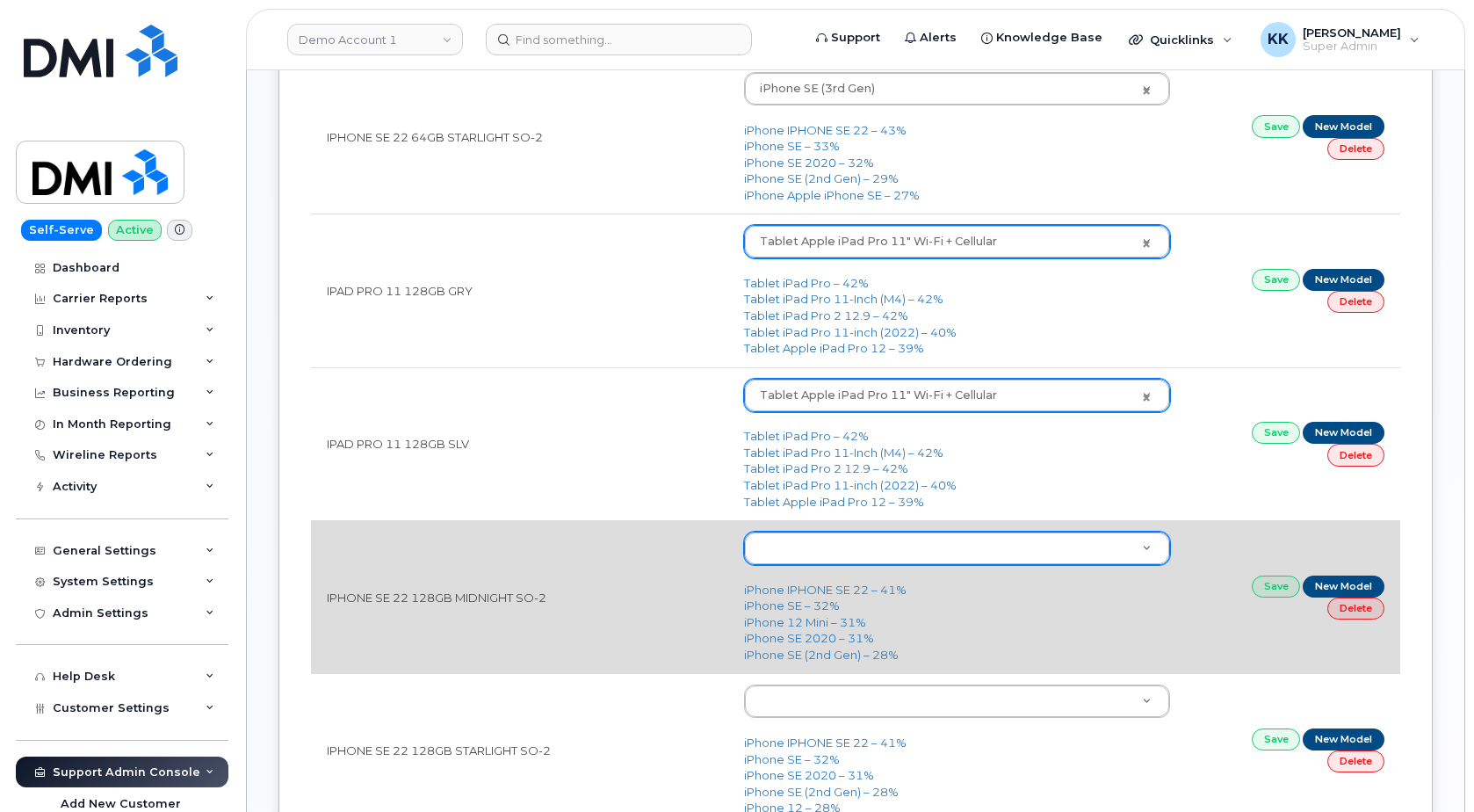
click at [868, 545] on body "Demo Account 1 Support Alerts Knowledge Base Quicklinks Suspend / Cancel Device…" at bounding box center [737, 687] width 1474 height 4422
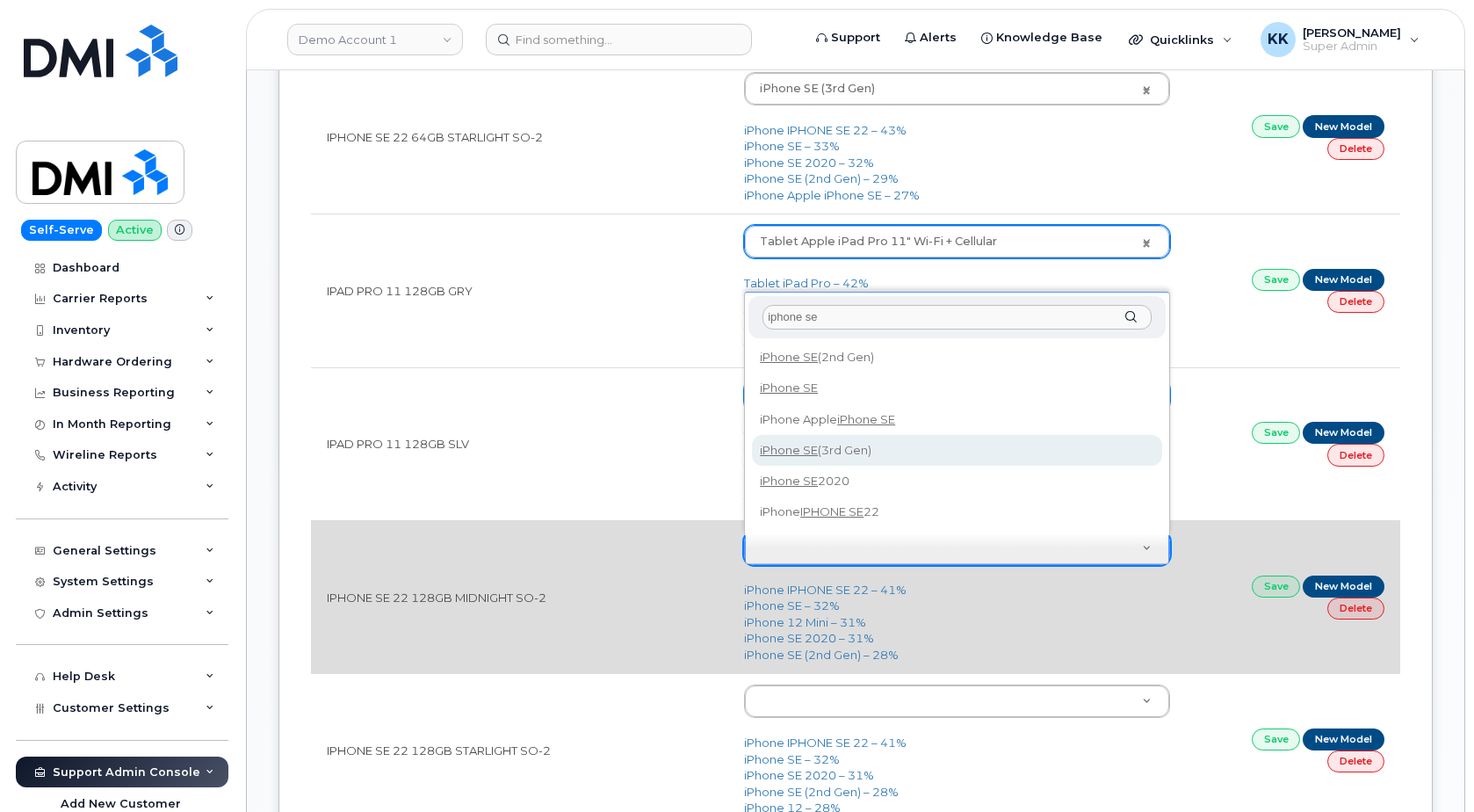
type input "iphone se"
type input "2709"
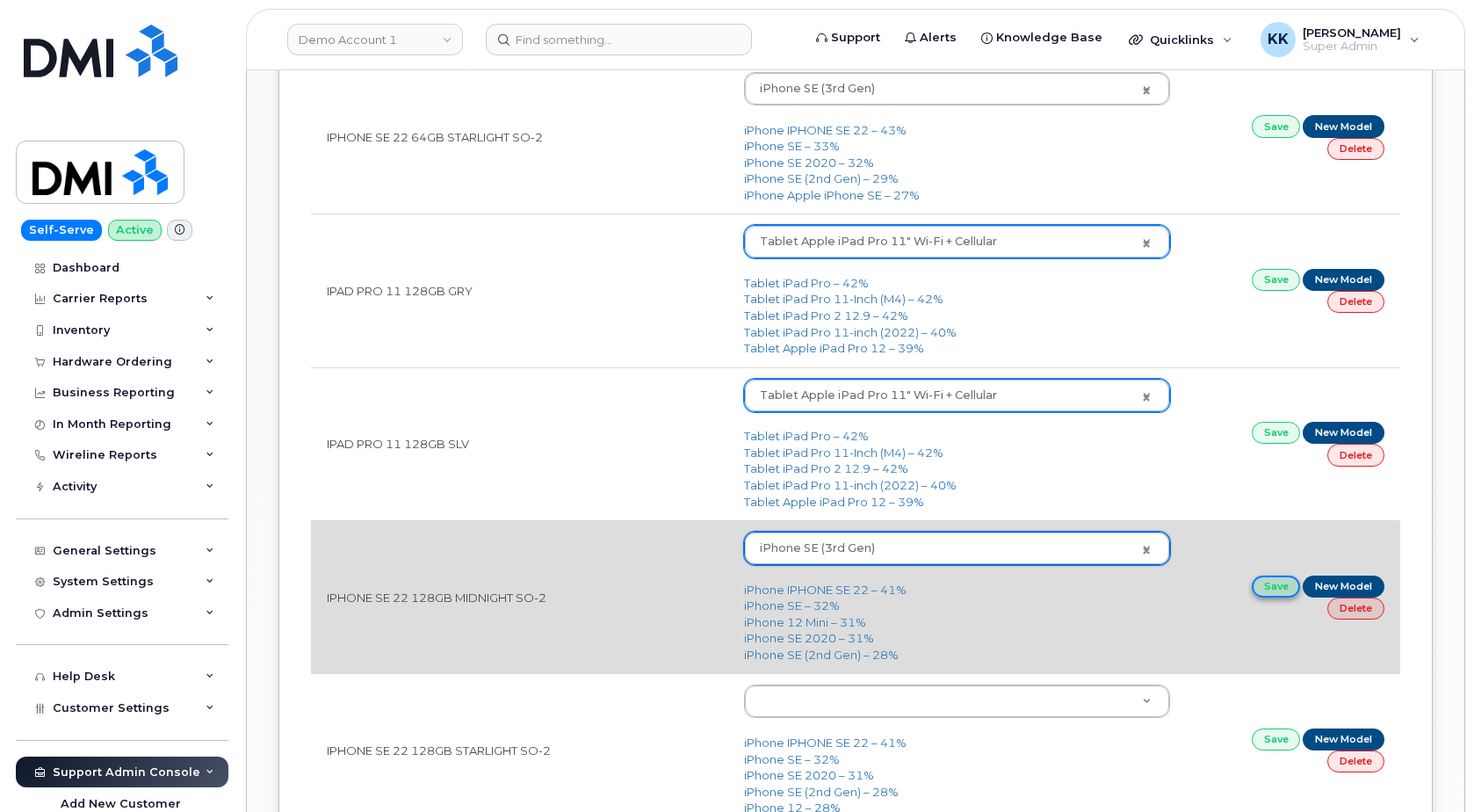
click at [1278, 590] on link "Save" at bounding box center [1276, 586] width 49 height 22
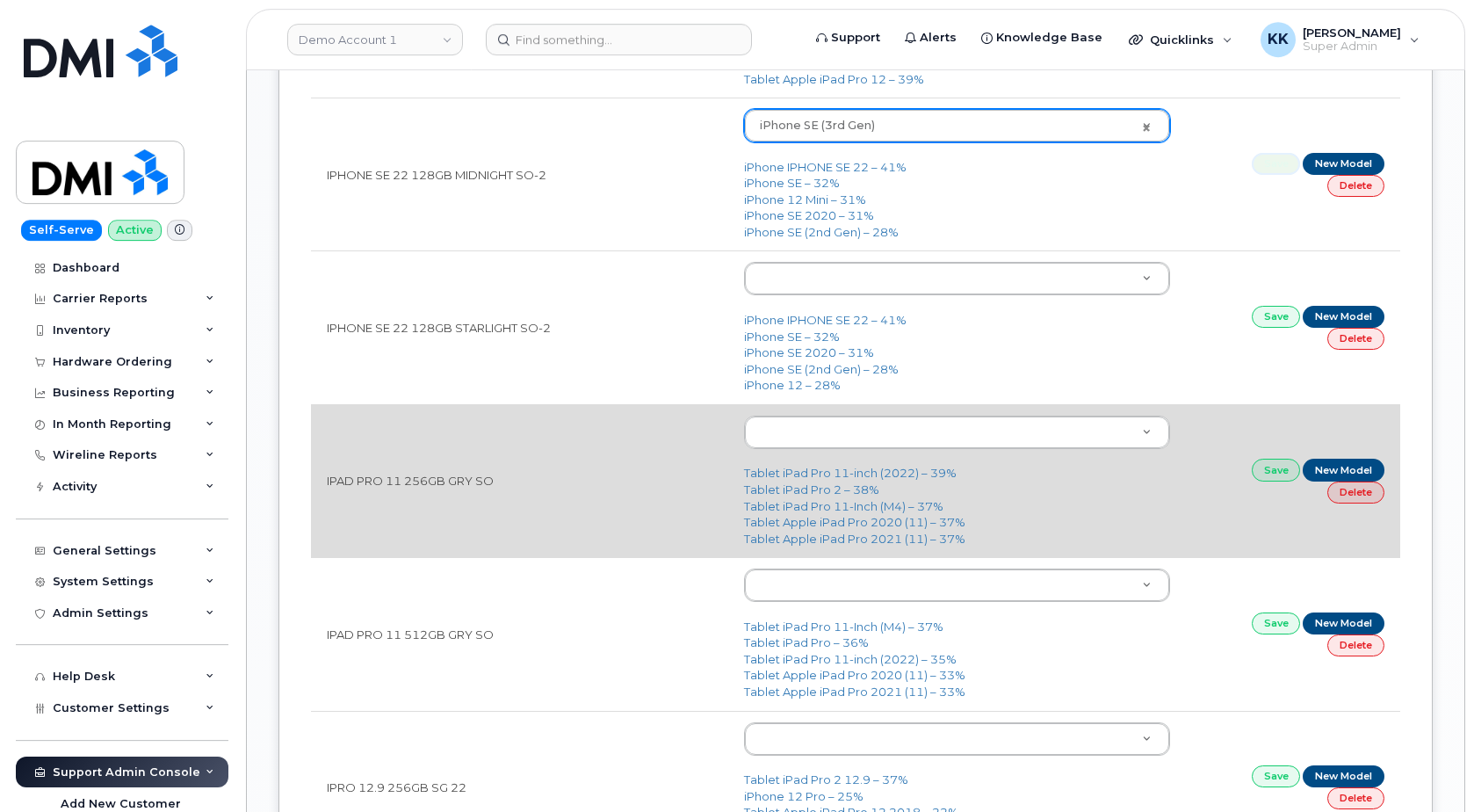
scroll to position [1971, 0]
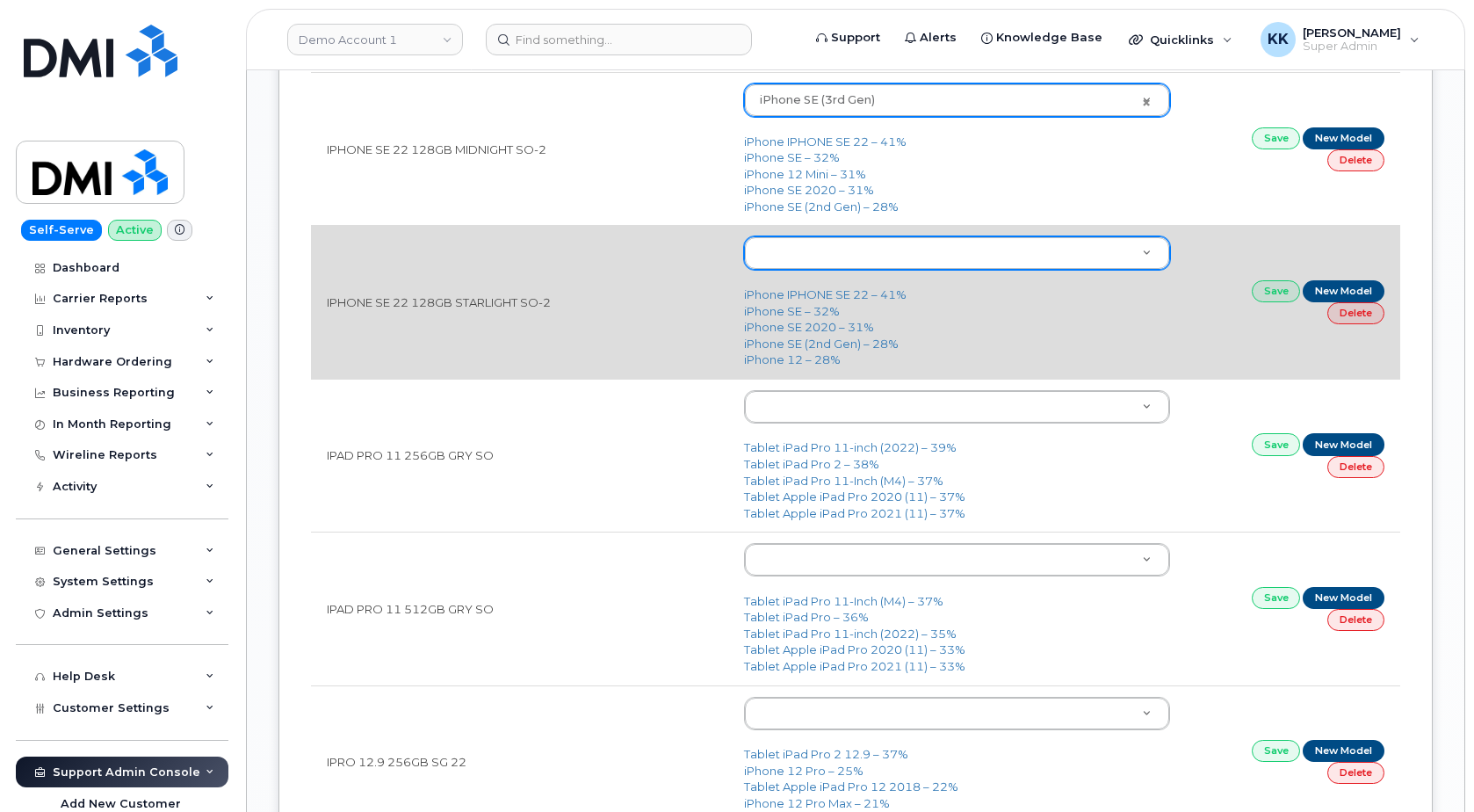
click at [806, 257] on body "Demo Account 1 Support Alerts Knowledge Base Quicklinks Suspend / Cancel Device…" at bounding box center [737, 240] width 1474 height 4422
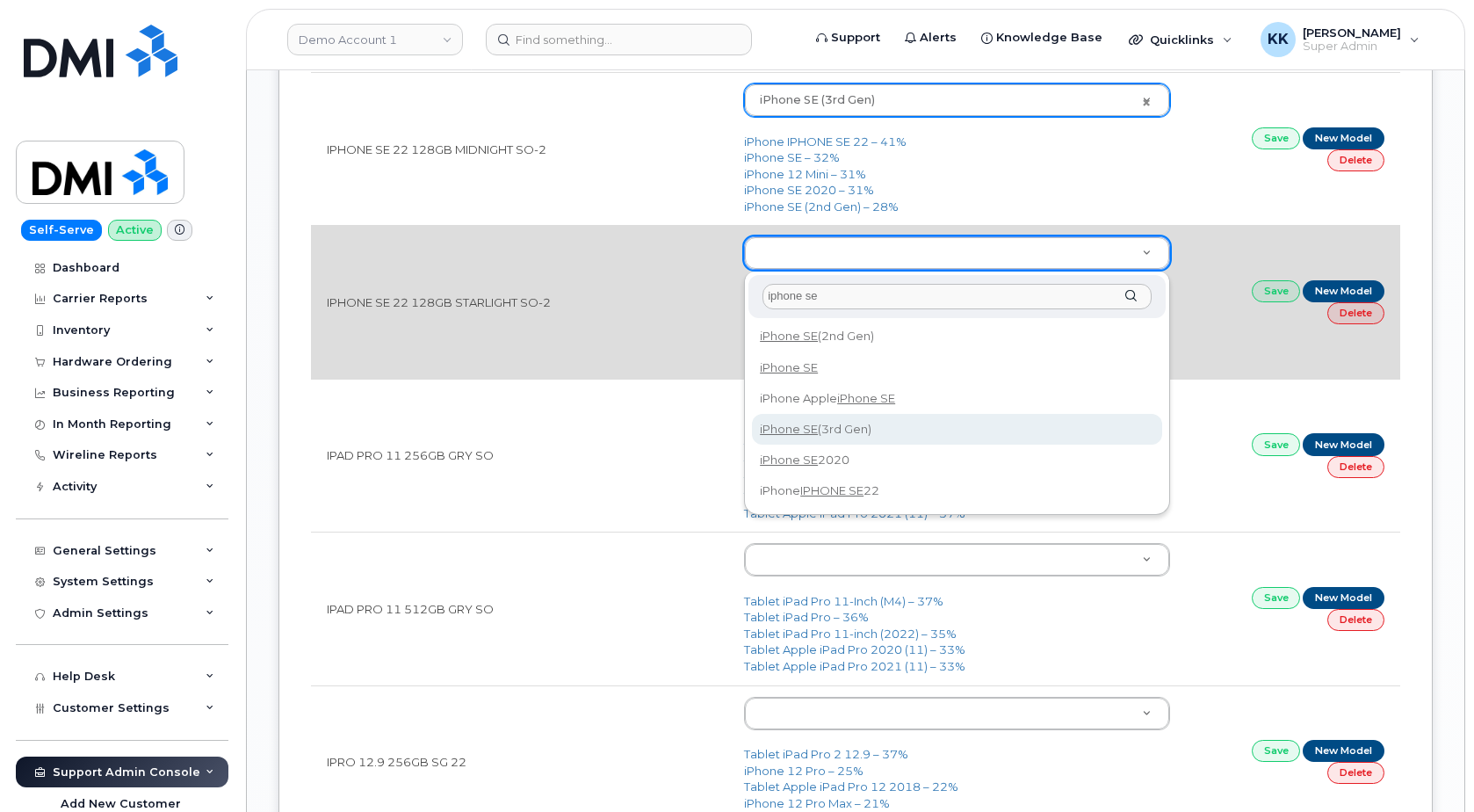
type input "iphone se"
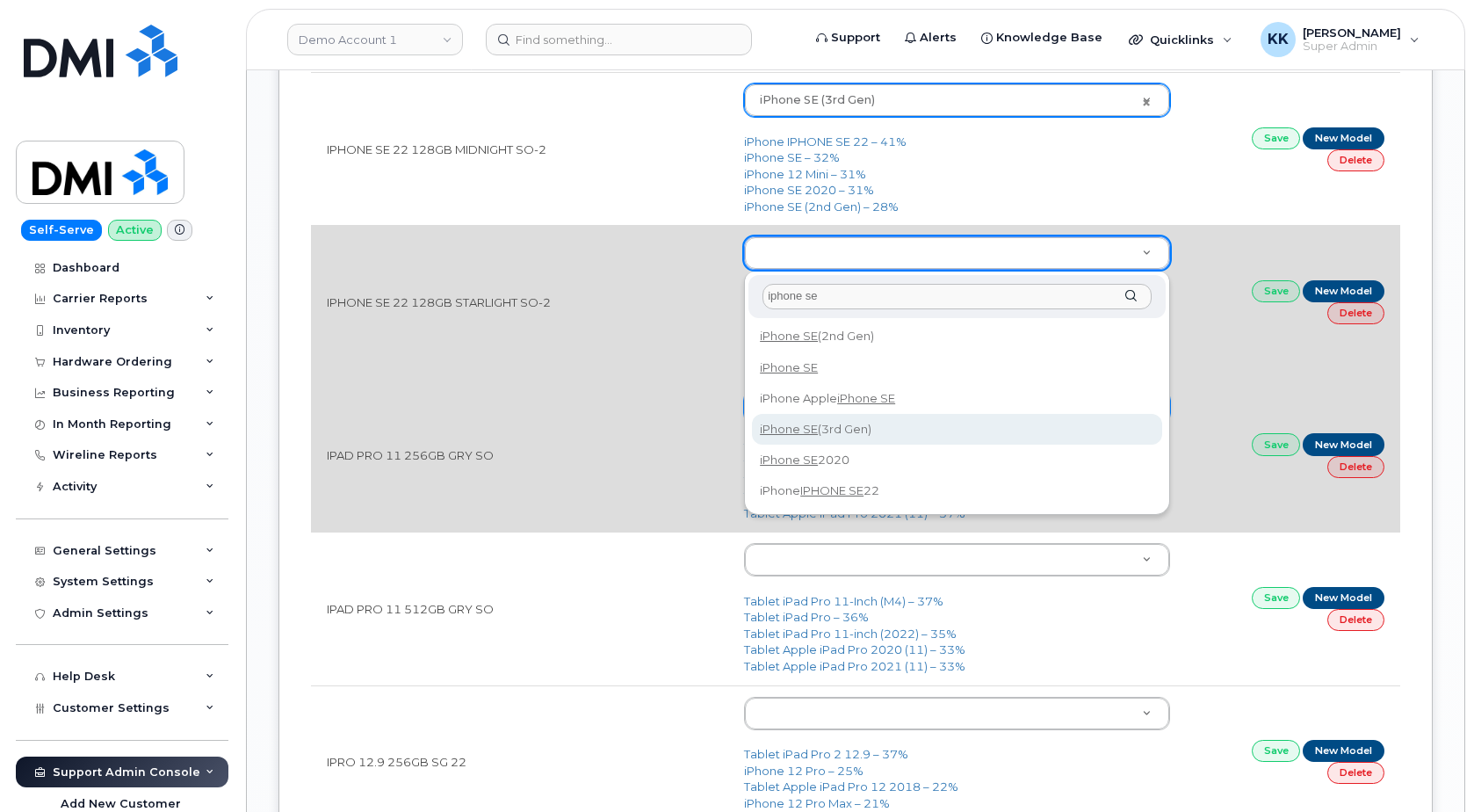
type input "2709"
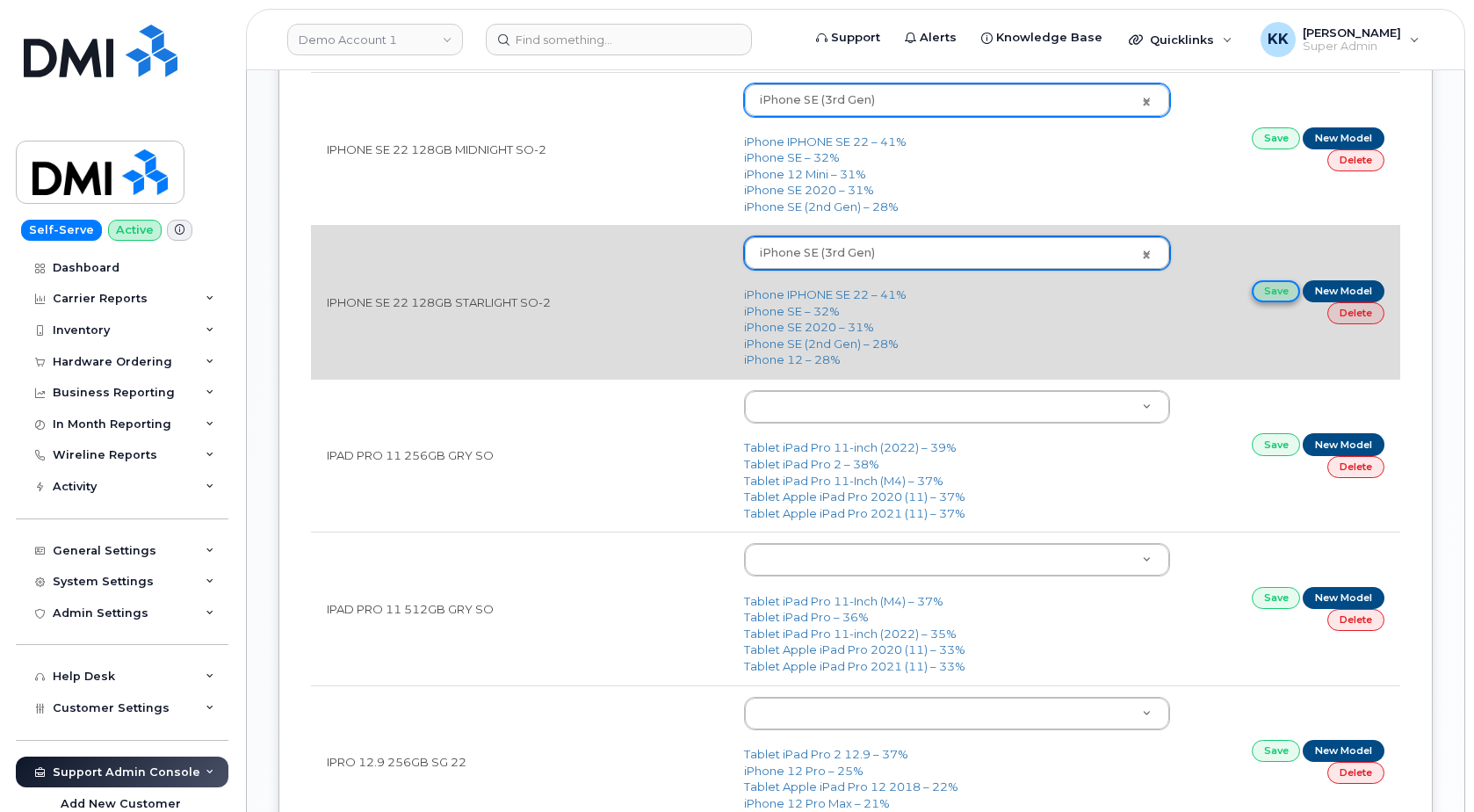
click at [1272, 291] on link "Save" at bounding box center [1276, 291] width 49 height 22
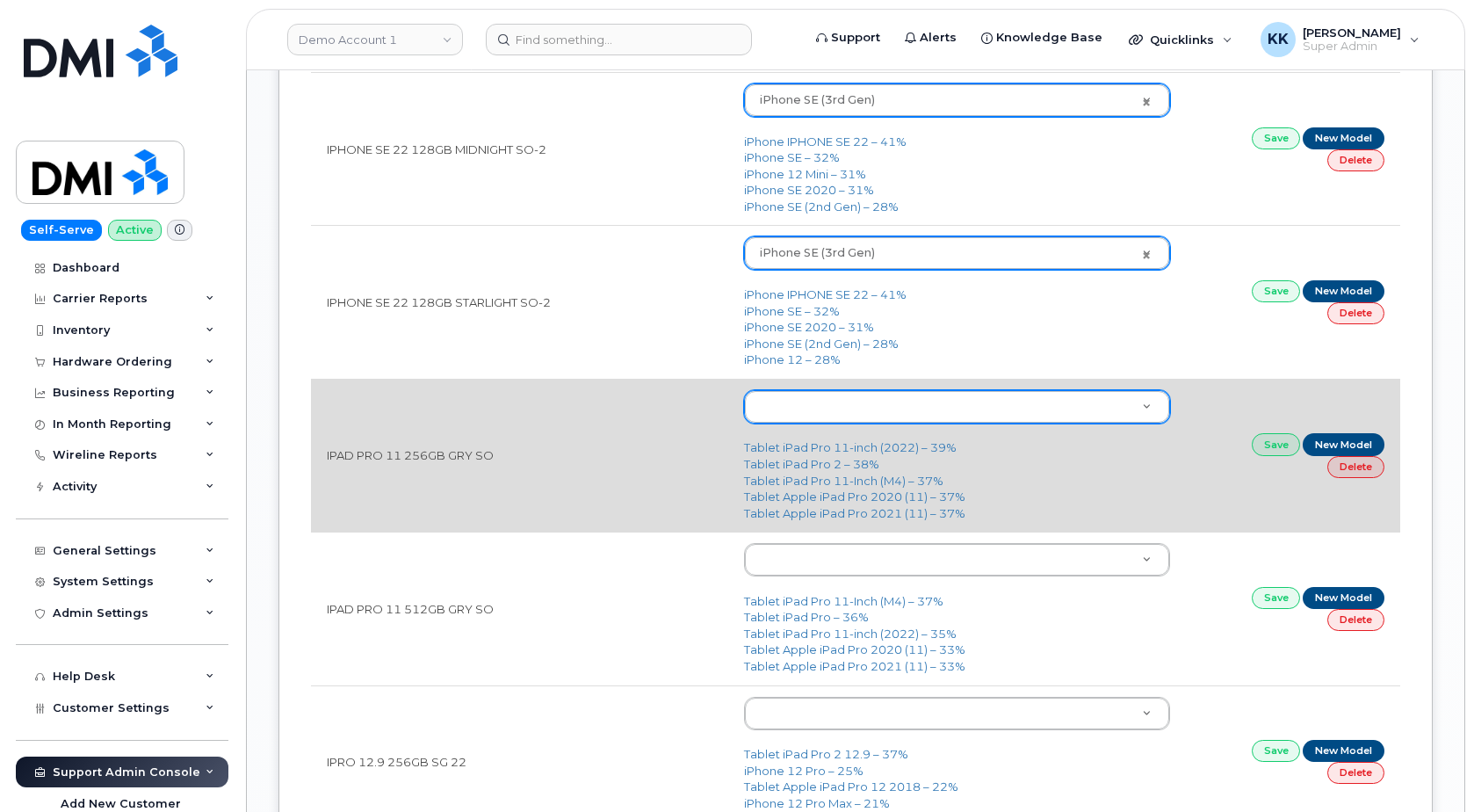
click at [831, 401] on body "Demo Account 1 Support Alerts Knowledge Base Quicklinks Suspend / Cancel Device…" at bounding box center [737, 240] width 1474 height 4422
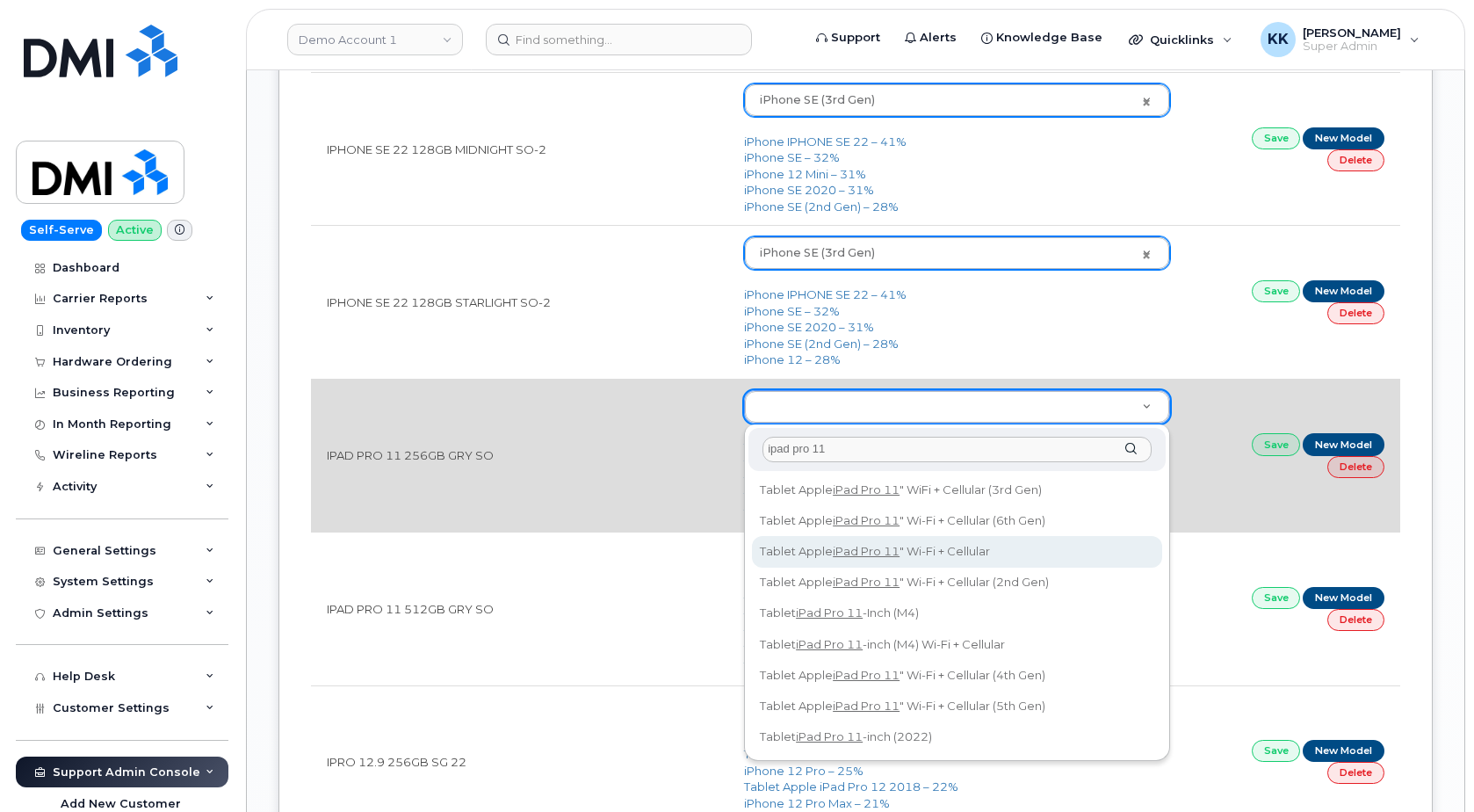
type input "ipad pro 11"
type input "2159"
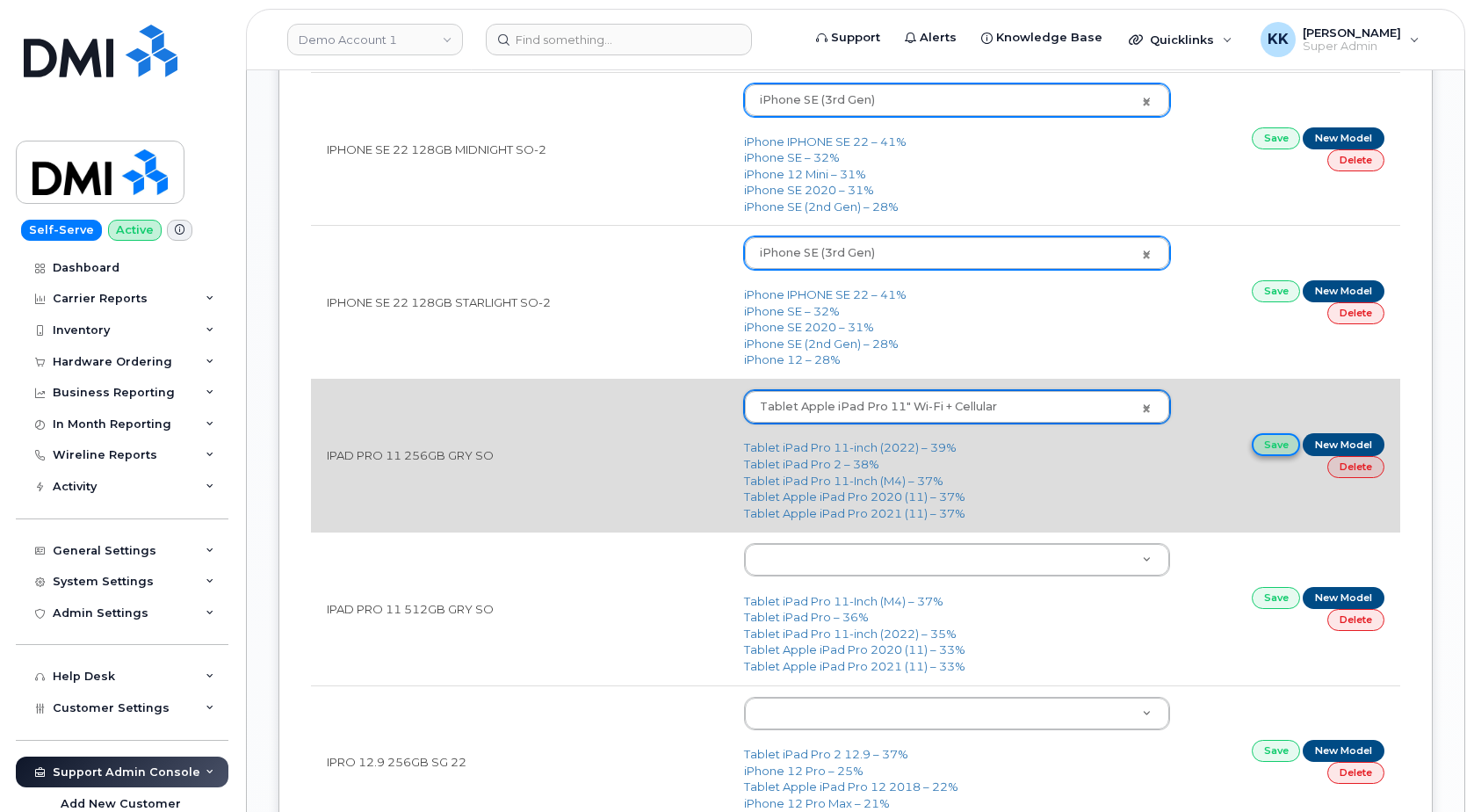
click at [1287, 451] on link "Save" at bounding box center [1276, 444] width 49 height 22
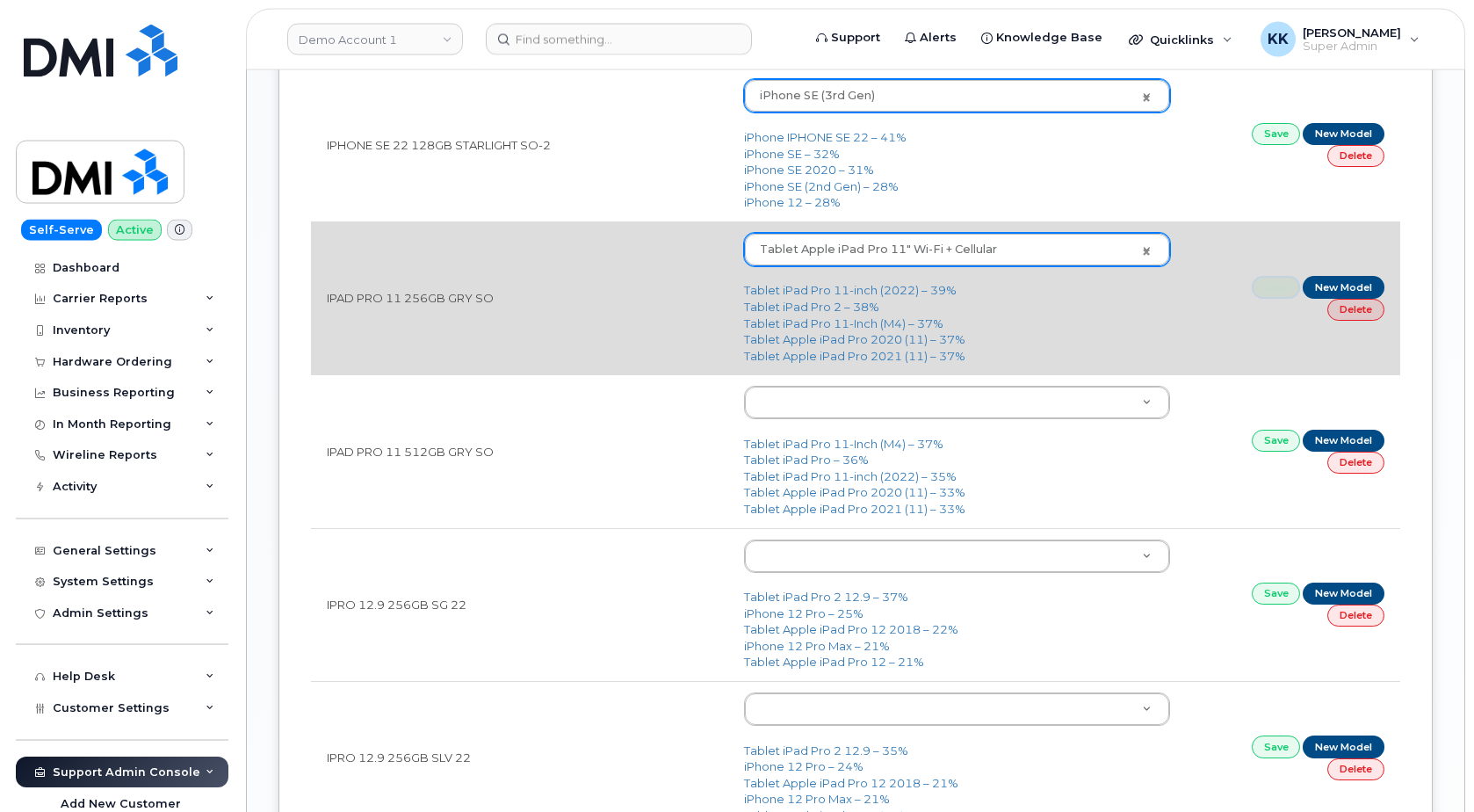
scroll to position [2150, 0]
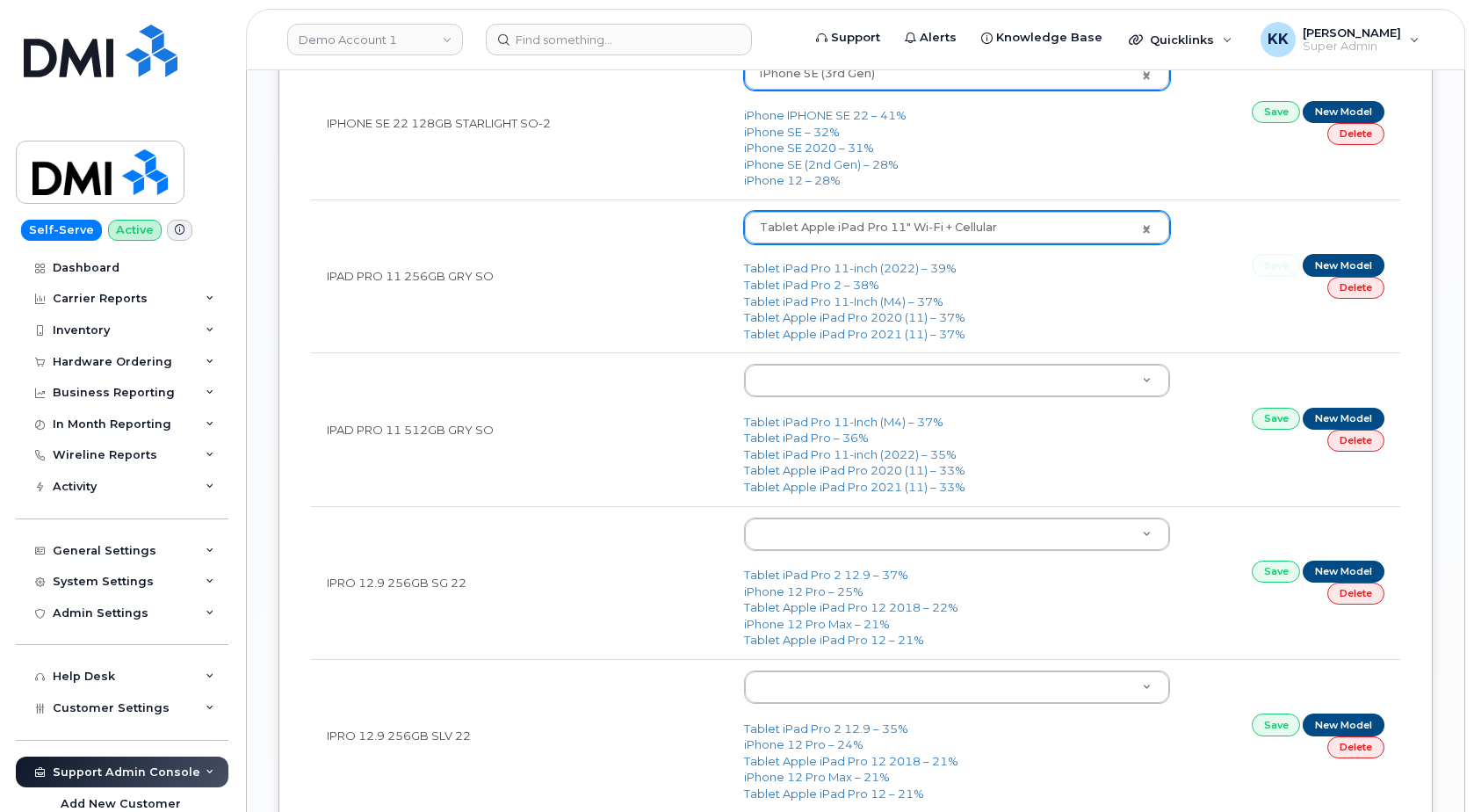
click at [823, 385] on body "Demo Account 1 Support Alerts Knowledge Base Quicklinks Suspend / Cancel Device…" at bounding box center [737, 61] width 1474 height 4422
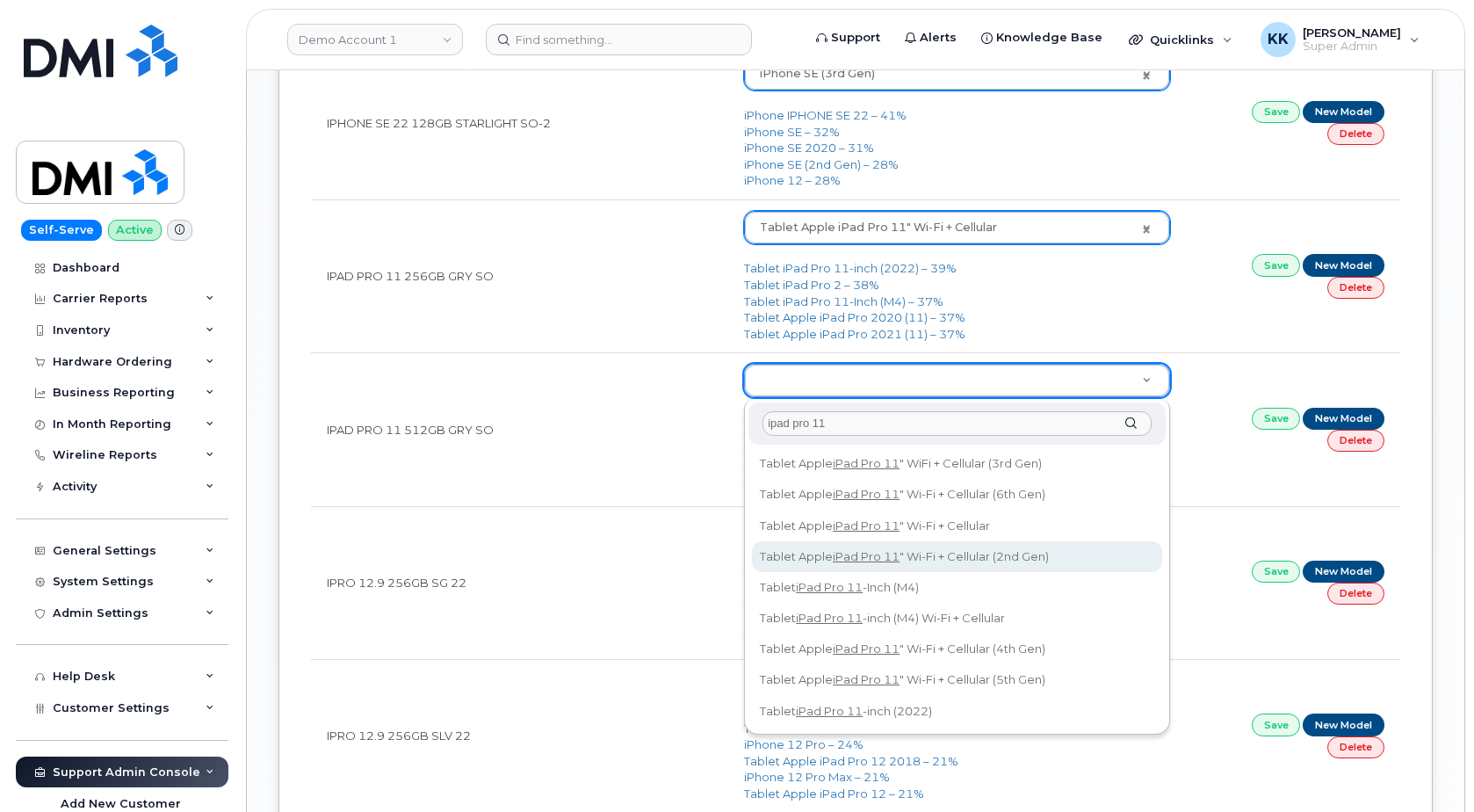
type input "ipad pro 11"
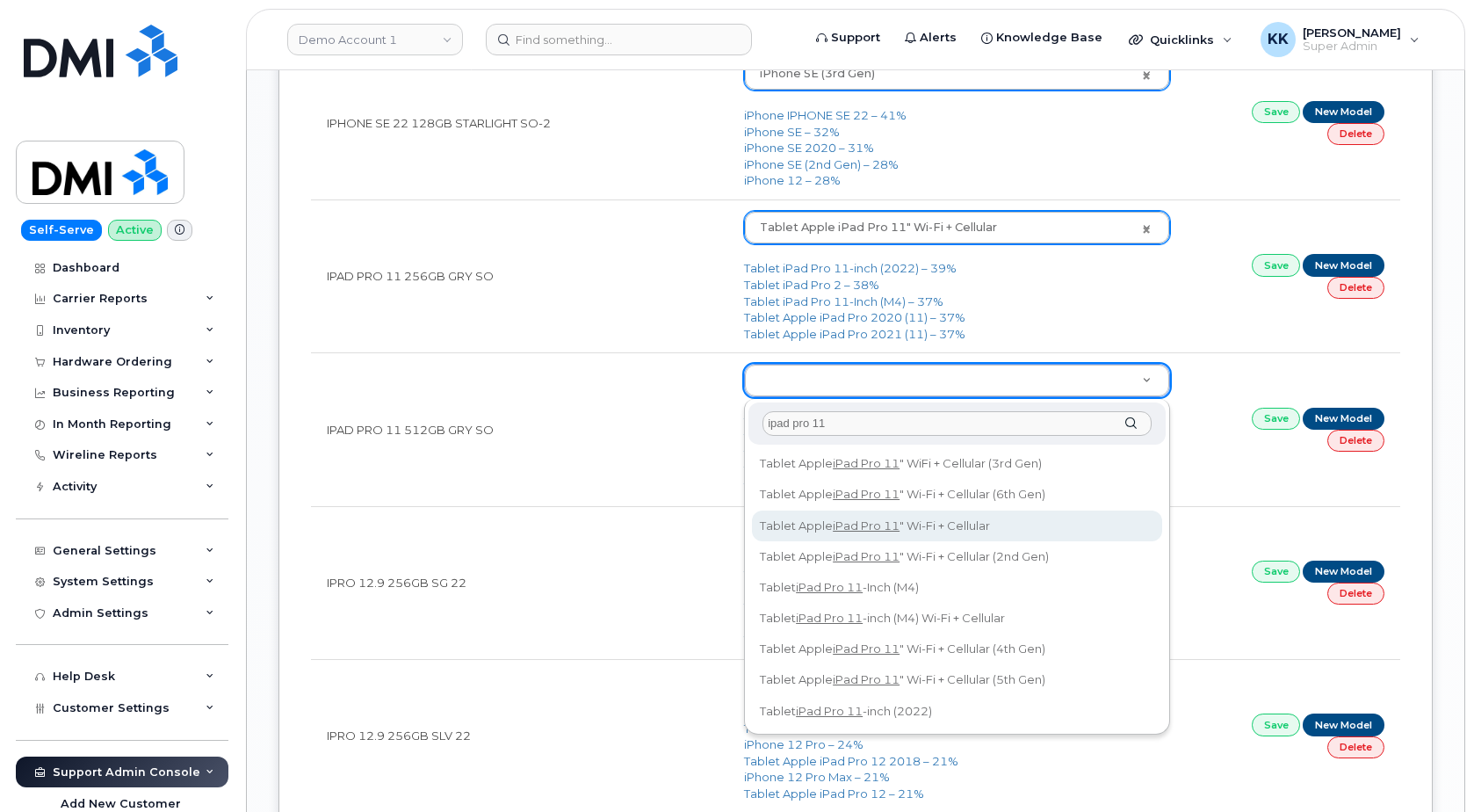
type input "2159"
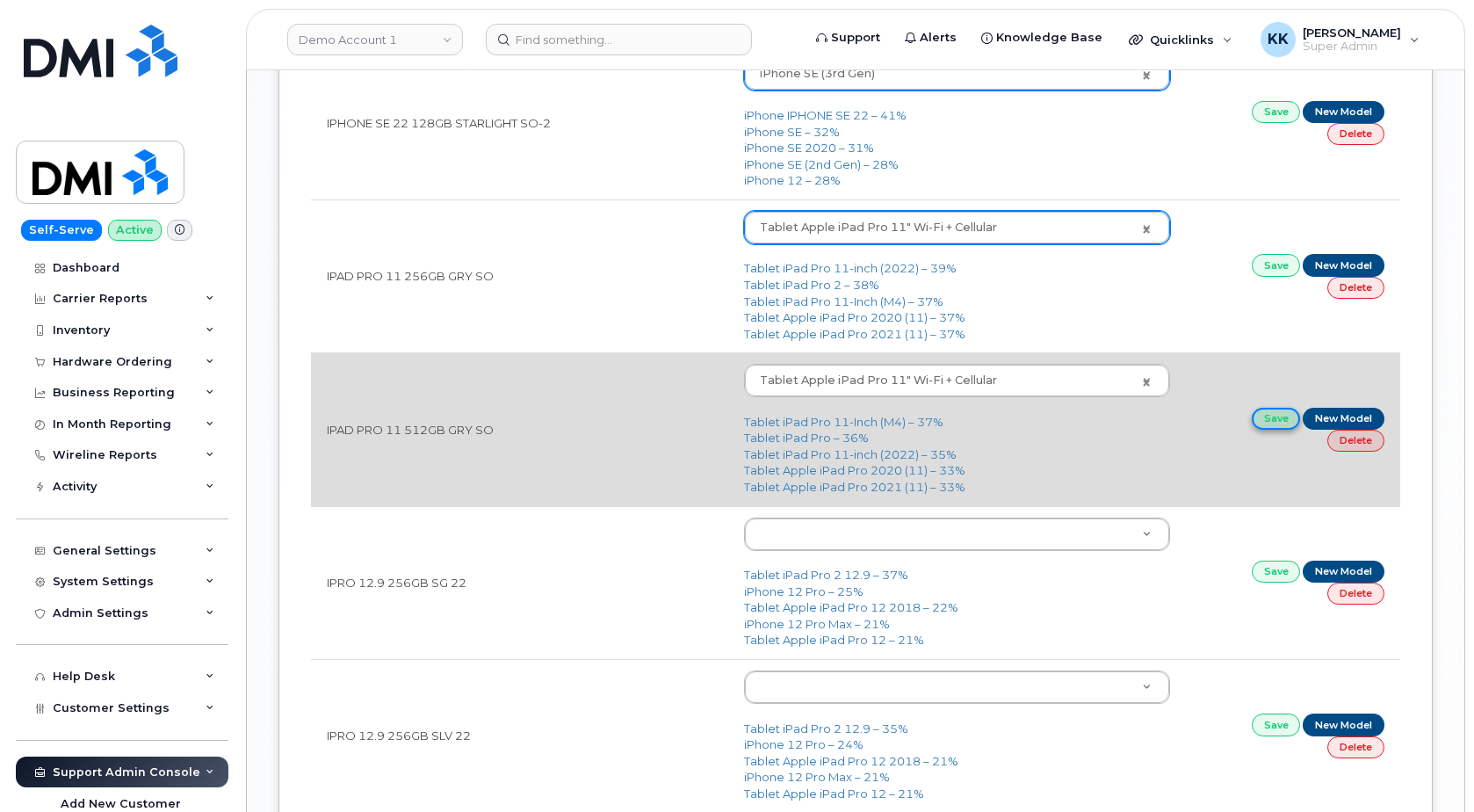
click at [1279, 419] on link "Save" at bounding box center [1276, 418] width 49 height 22
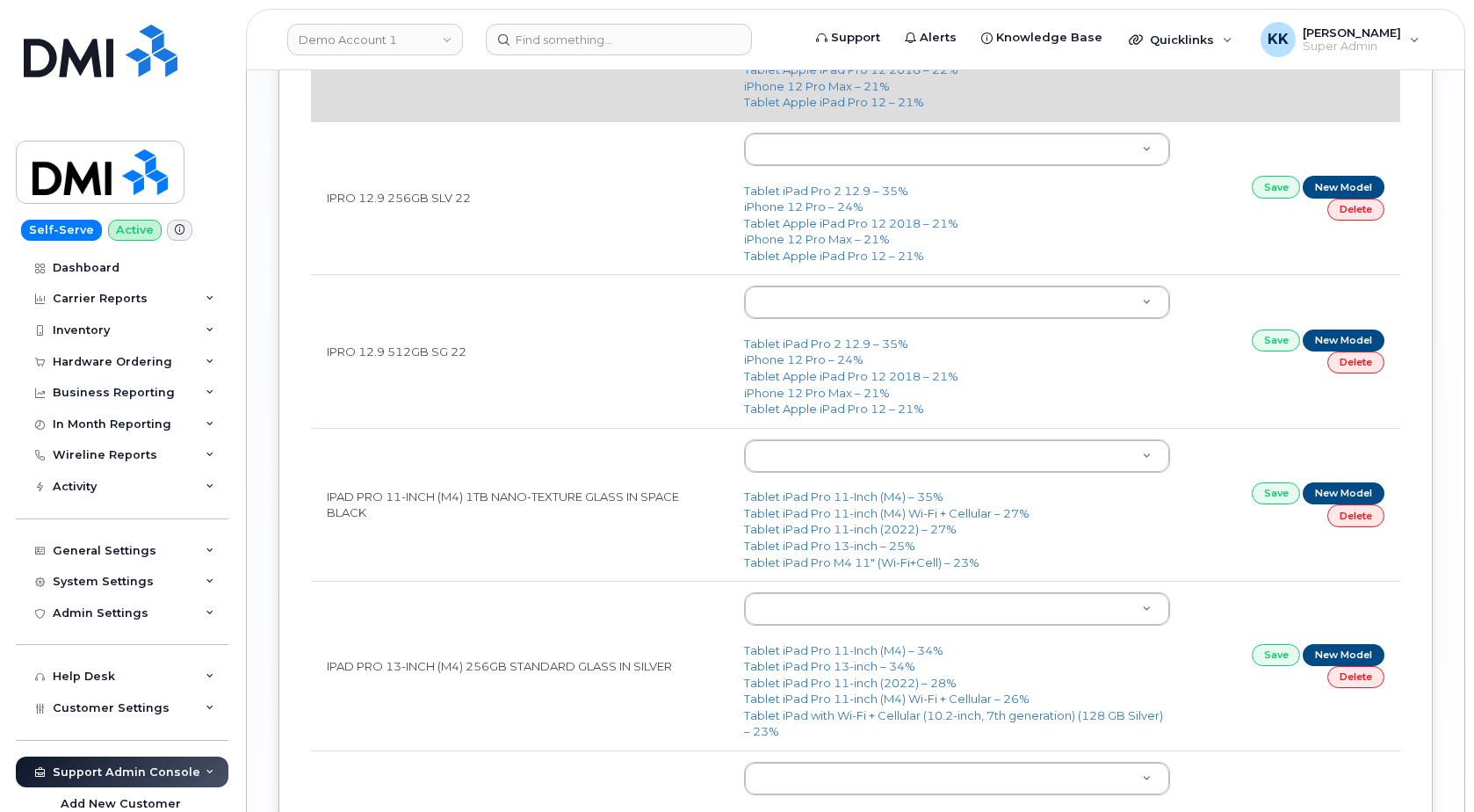
scroll to position [2778, 0]
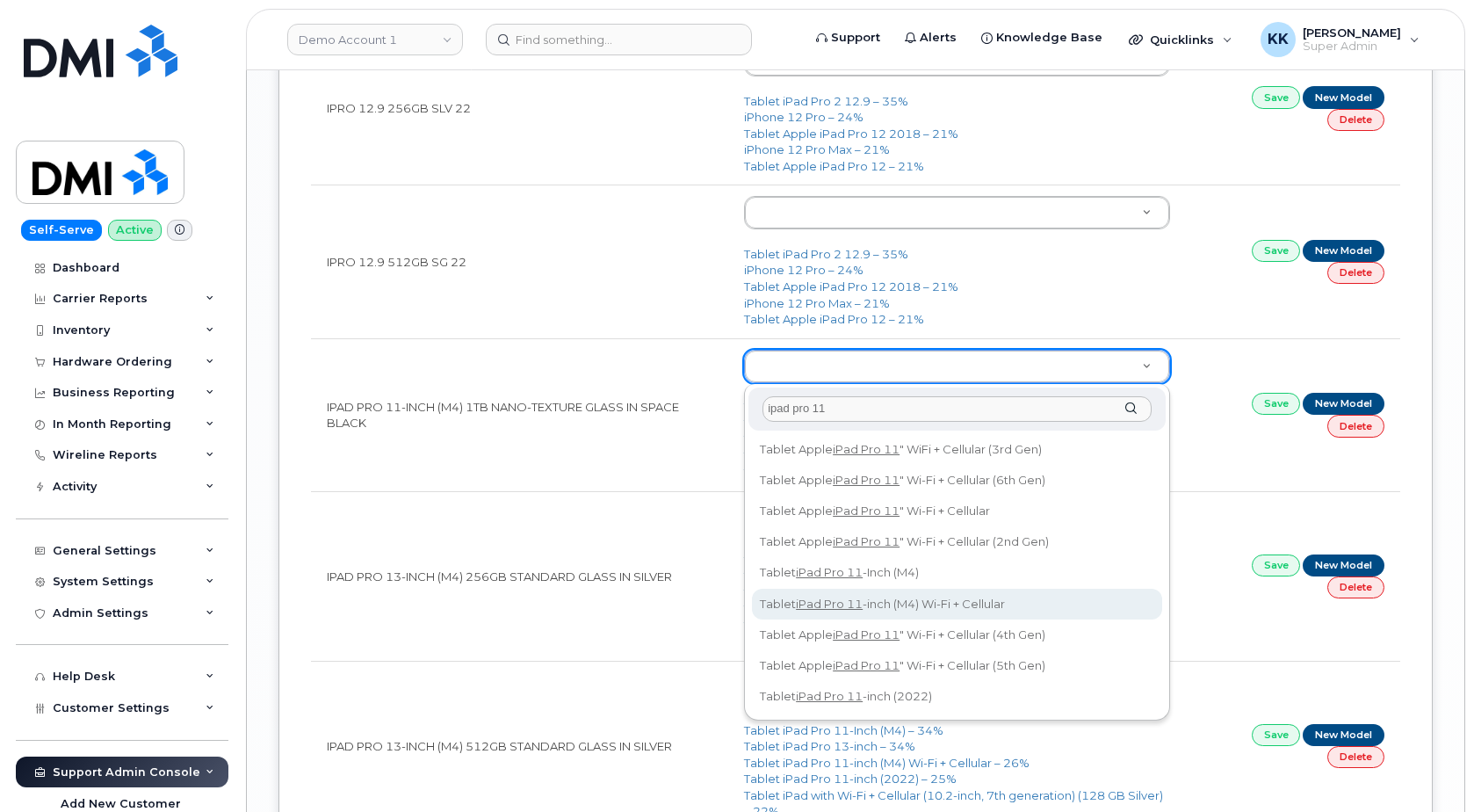
type input "ipad pro 11"
type input "3193"
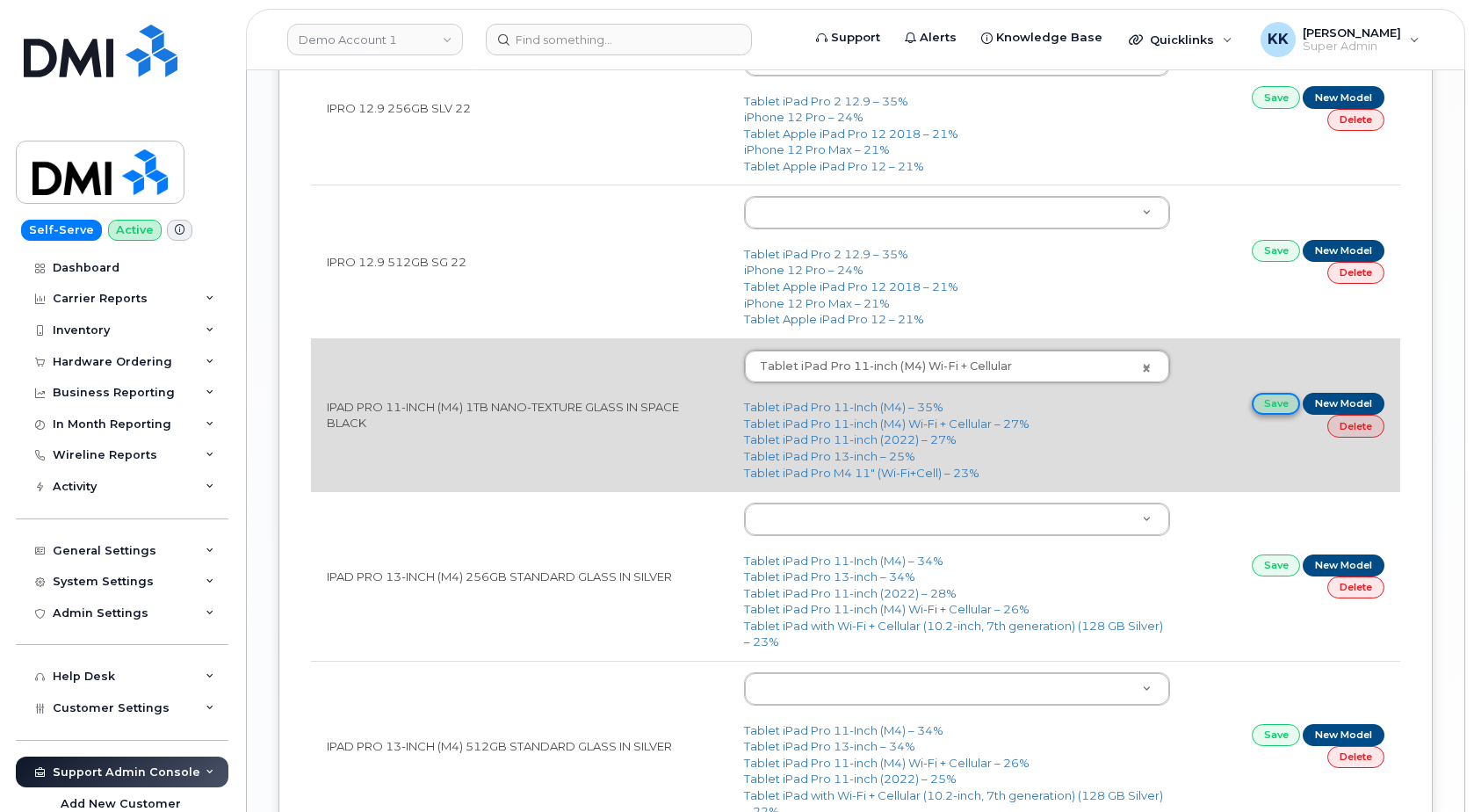
click at [1272, 397] on link "Save" at bounding box center [1276, 404] width 49 height 22
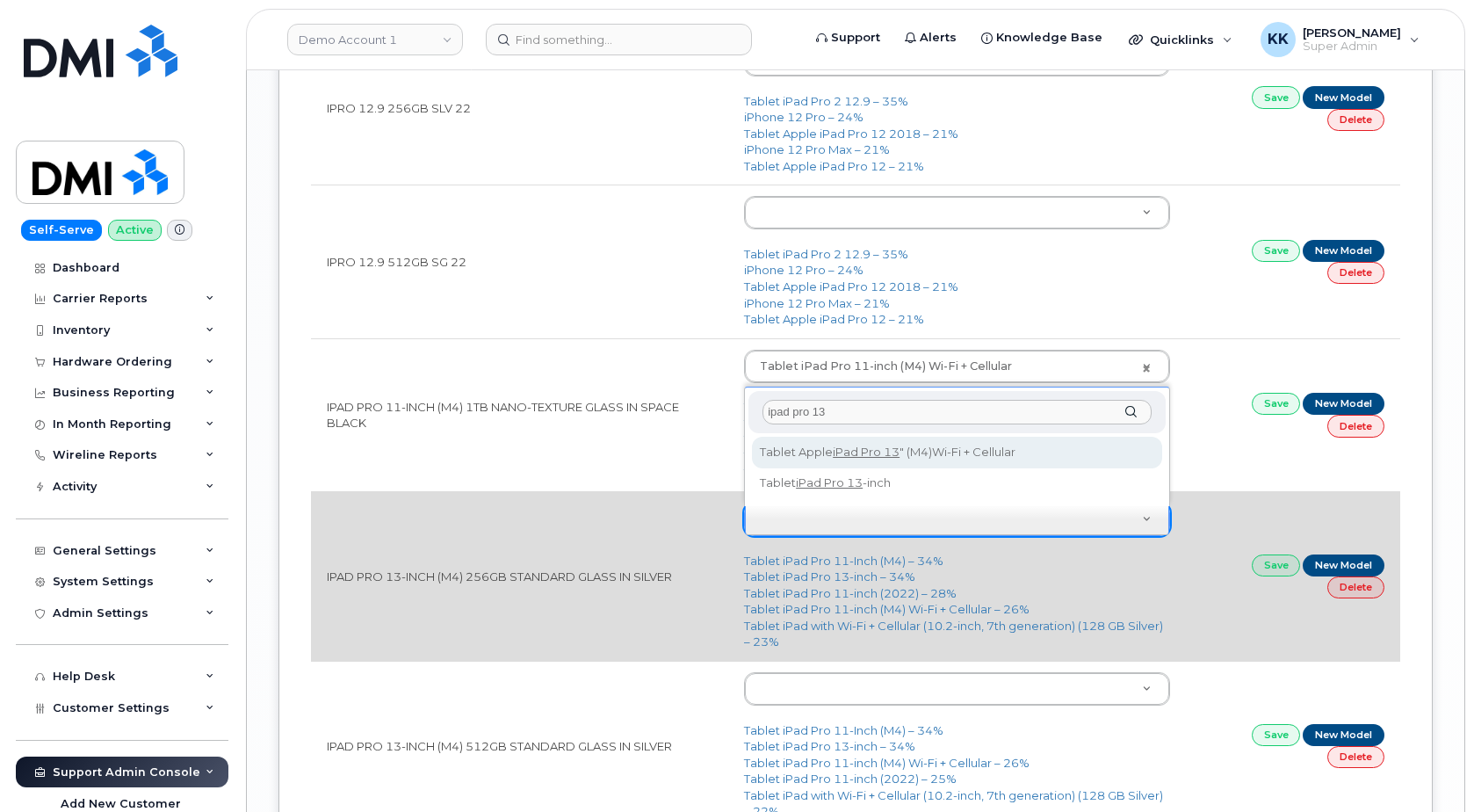
type input "ipad pro 13"
type input "3190"
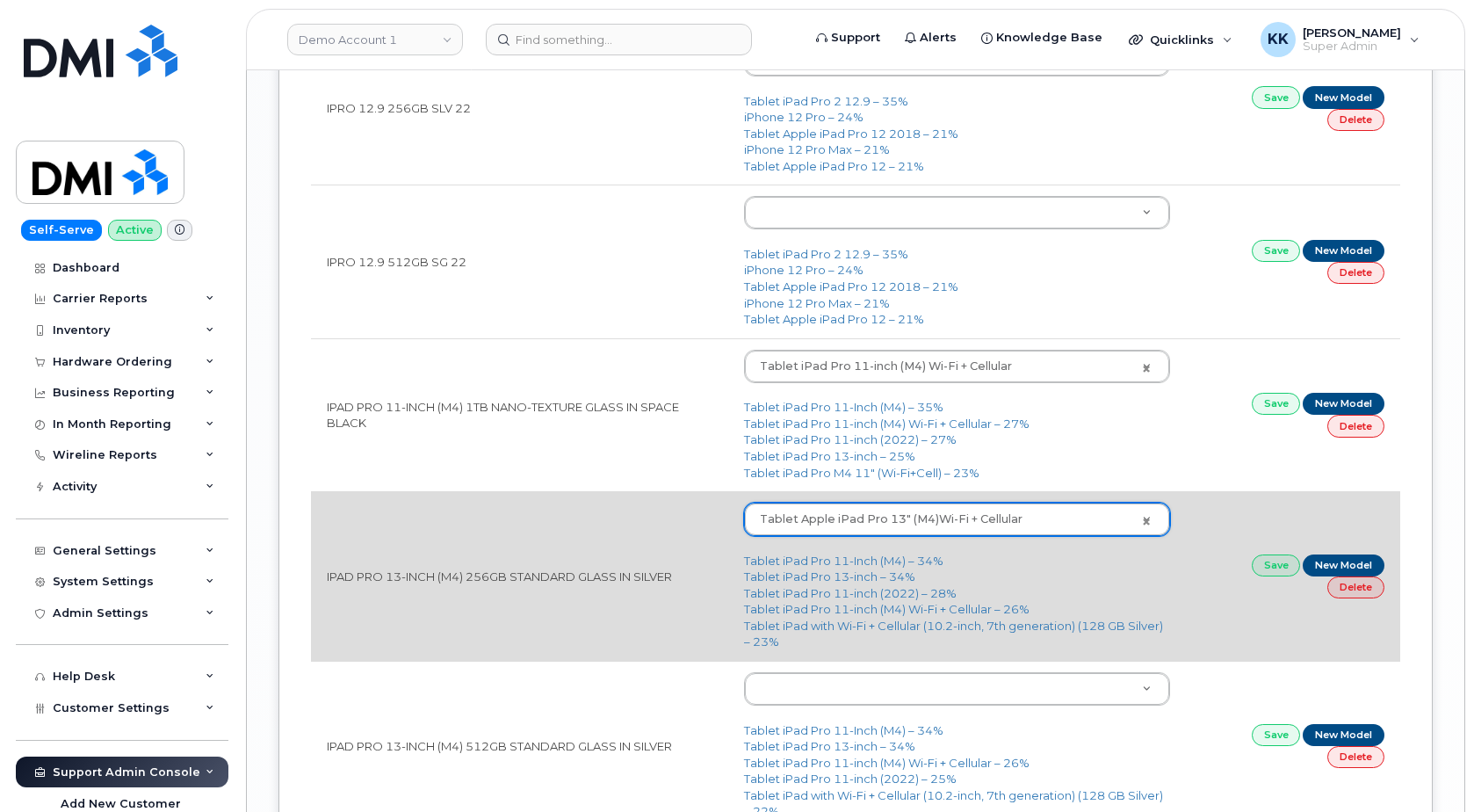
click at [1257, 577] on td "Save New Model Delete" at bounding box center [1293, 576] width 214 height 169
click at [1262, 569] on link "Save" at bounding box center [1276, 565] width 49 height 22
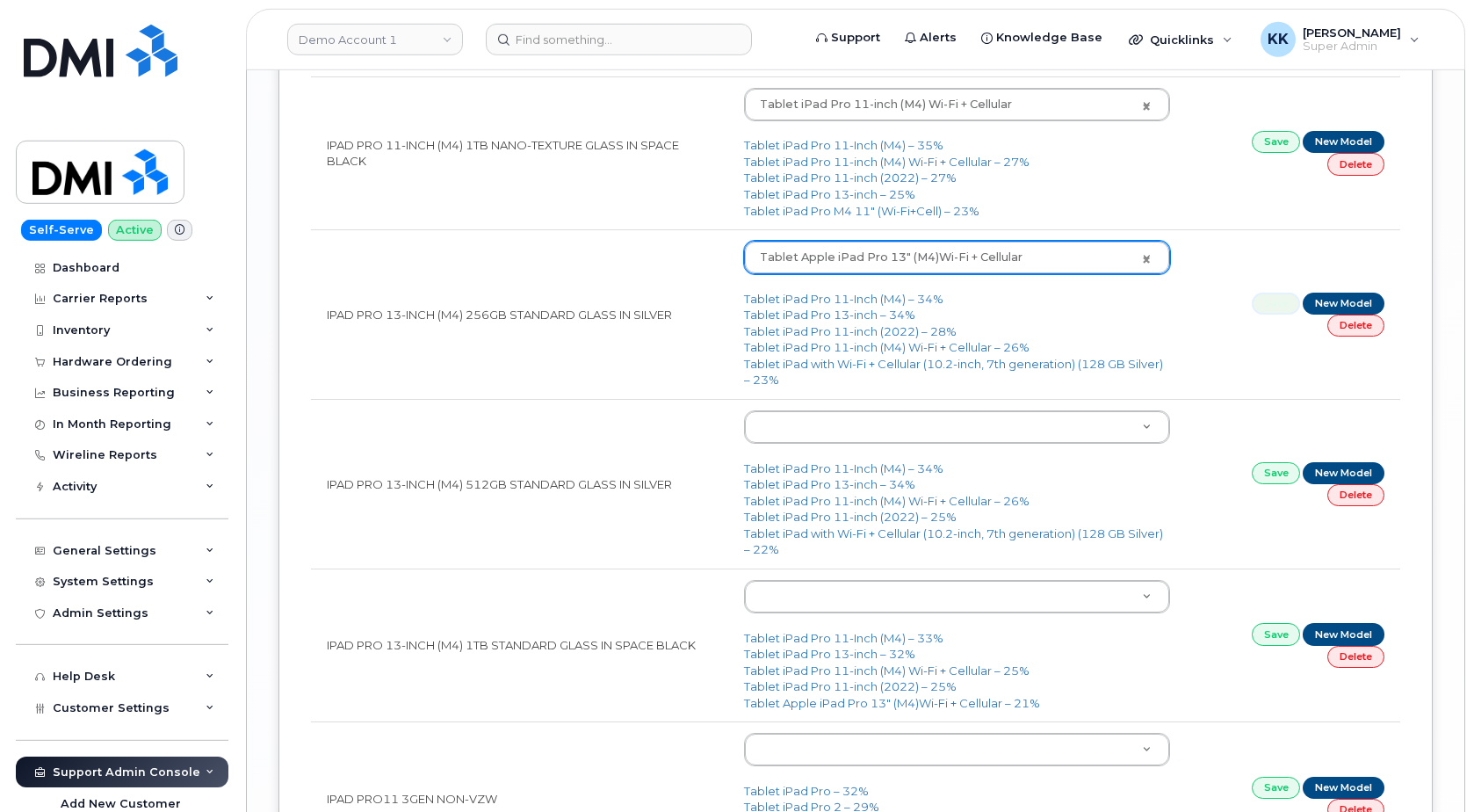
scroll to position [3046, 0]
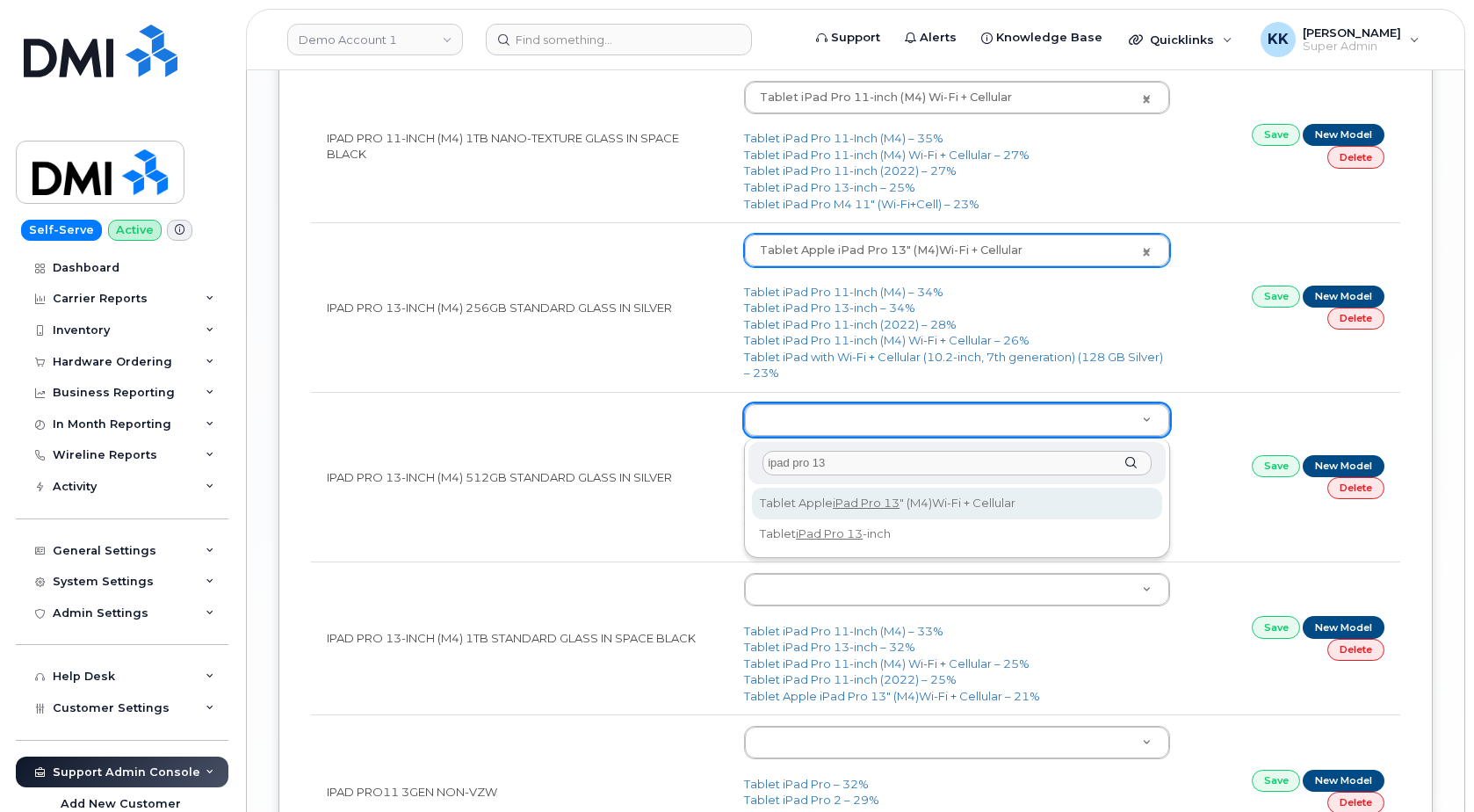
type input "ipad pro 13"
type input "3190"
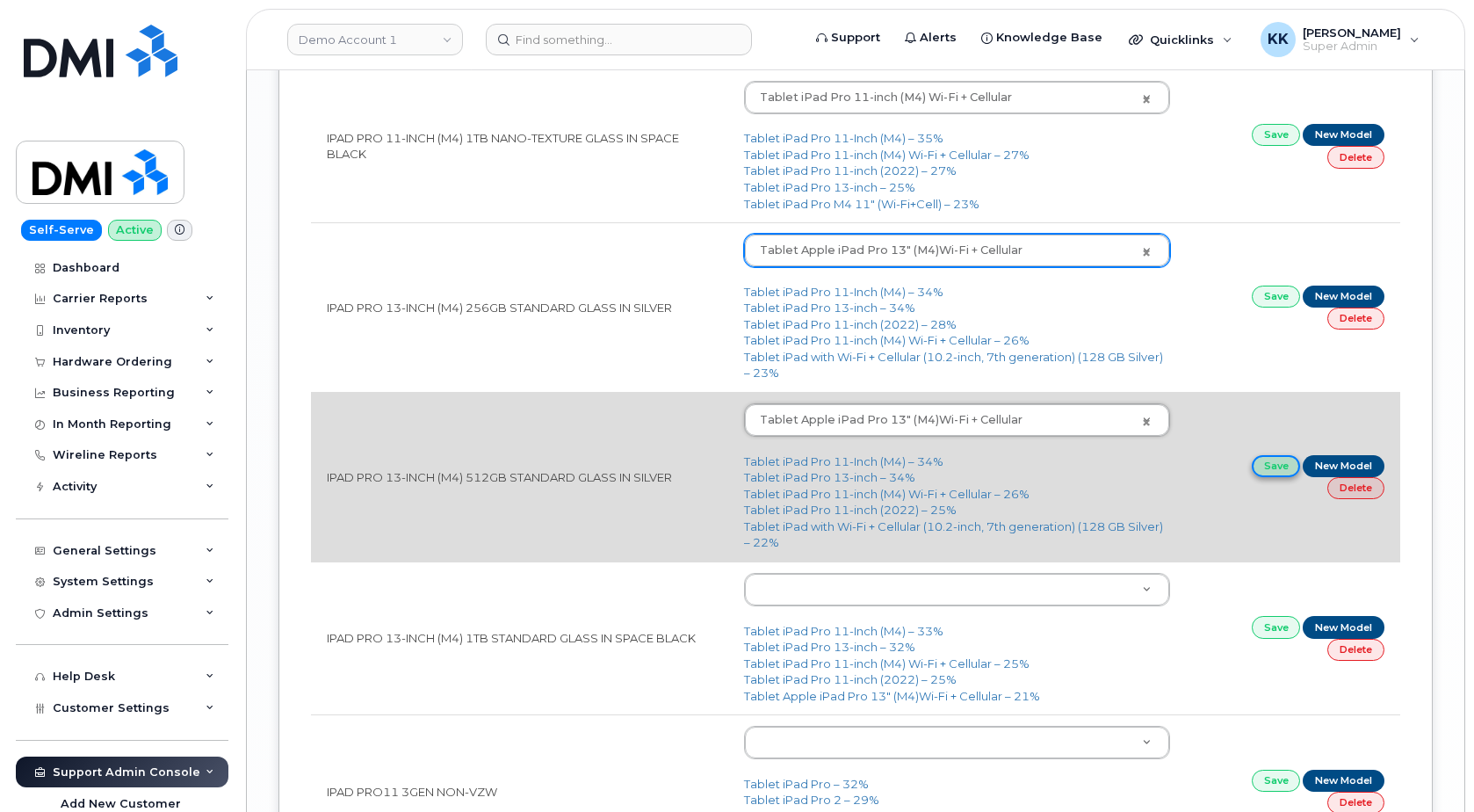
click at [1264, 464] on link "Save" at bounding box center [1276, 466] width 49 height 22
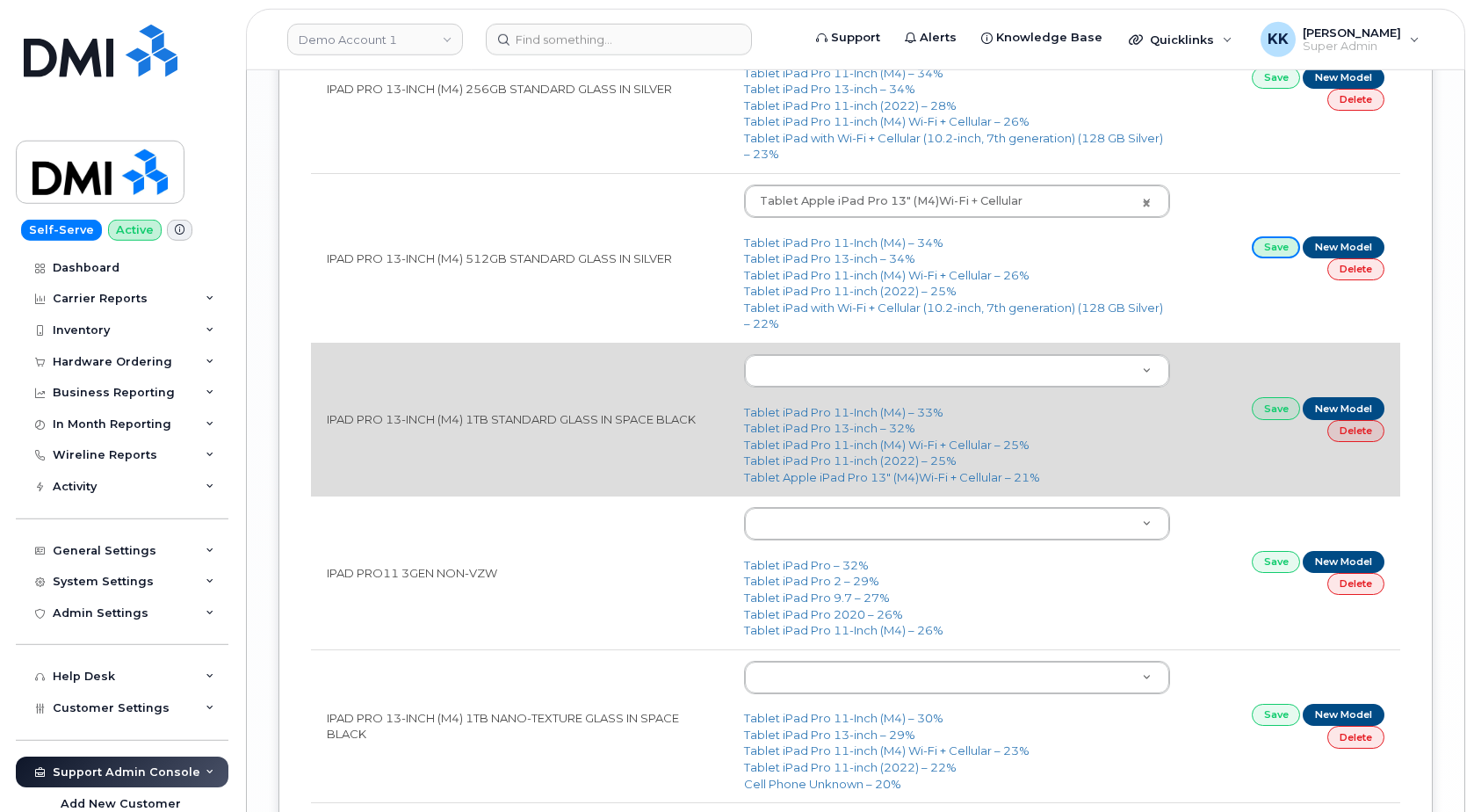
scroll to position [3315, 0]
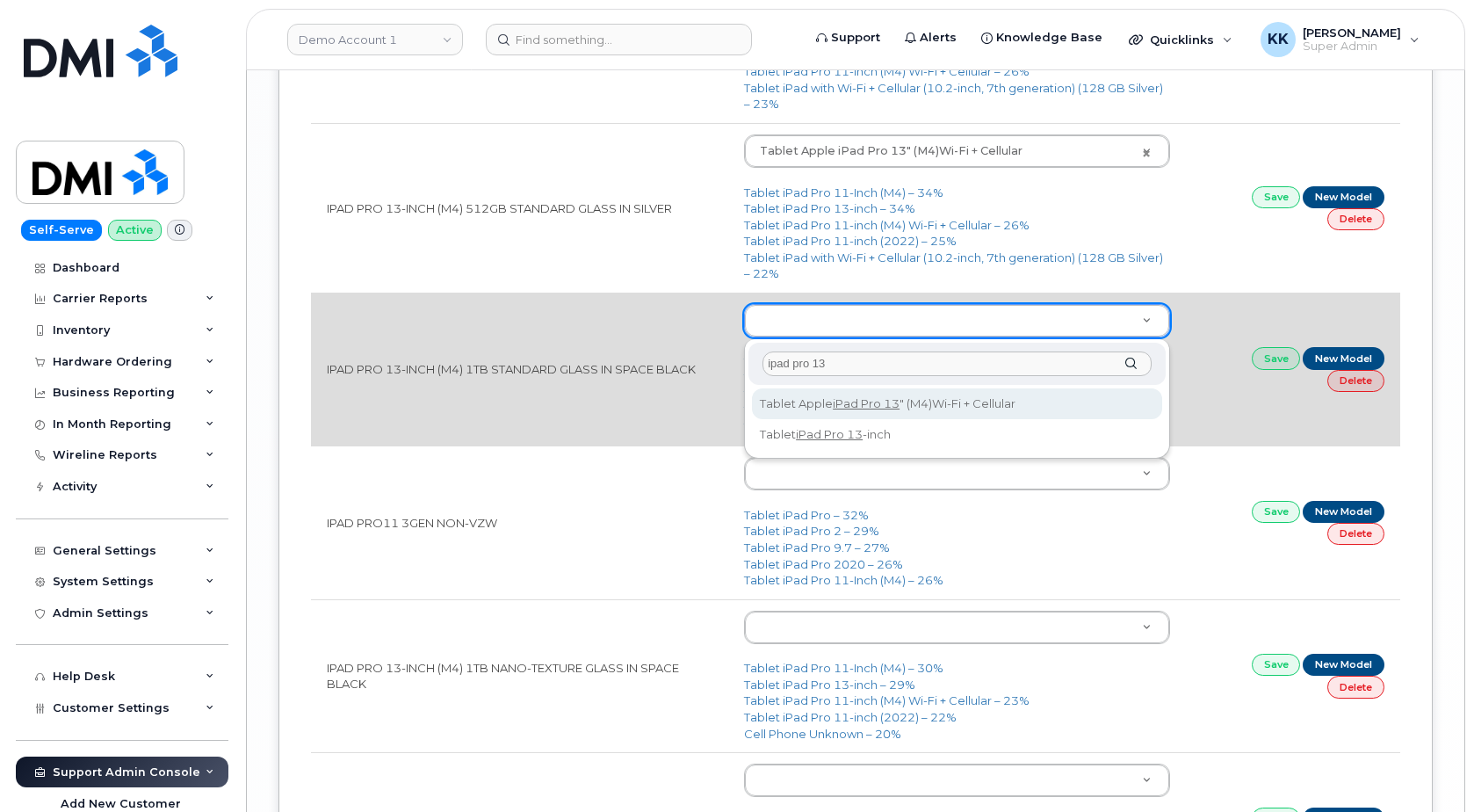
type input "ipad pro 13"
type input "3190"
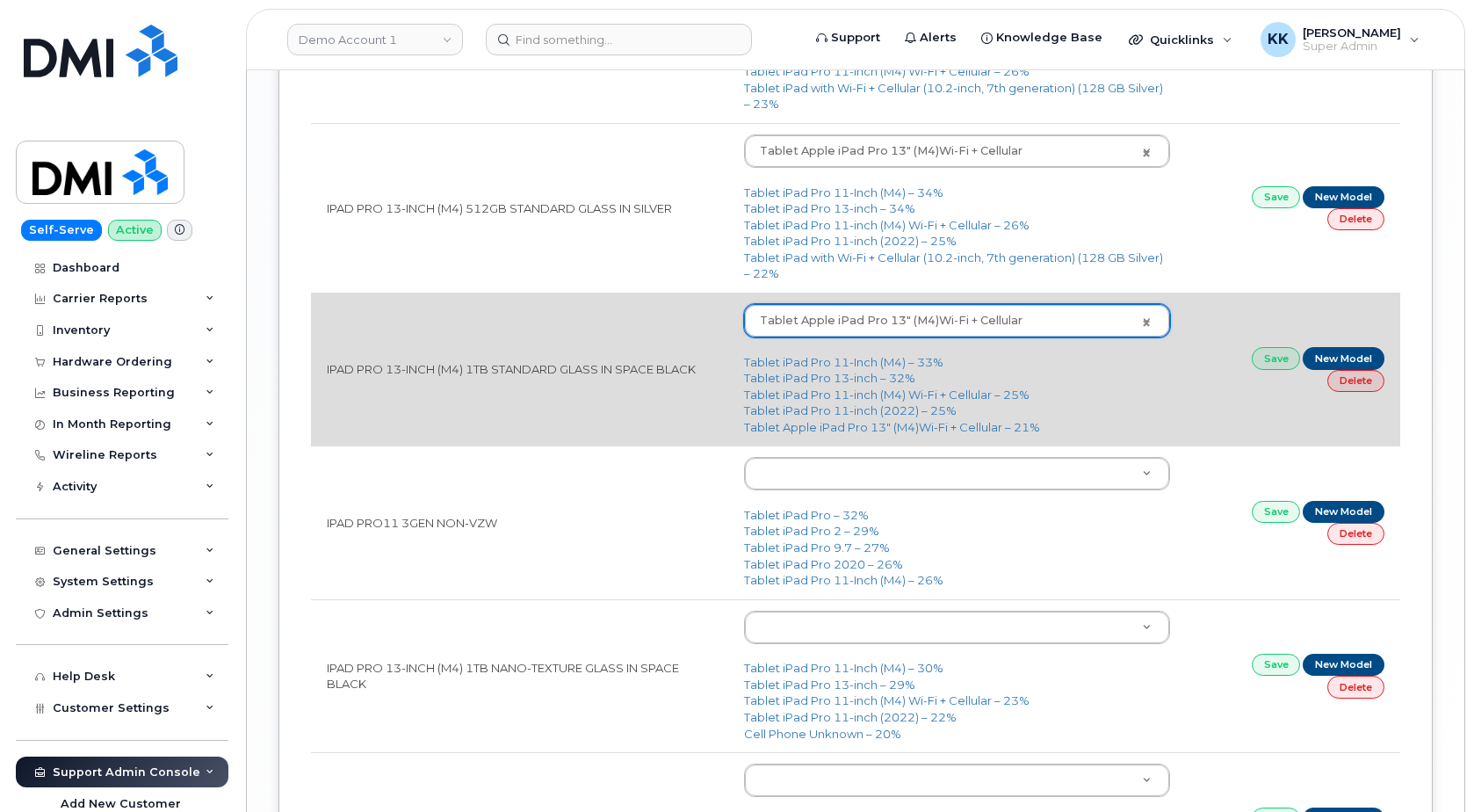
scroll to position [3404, 0]
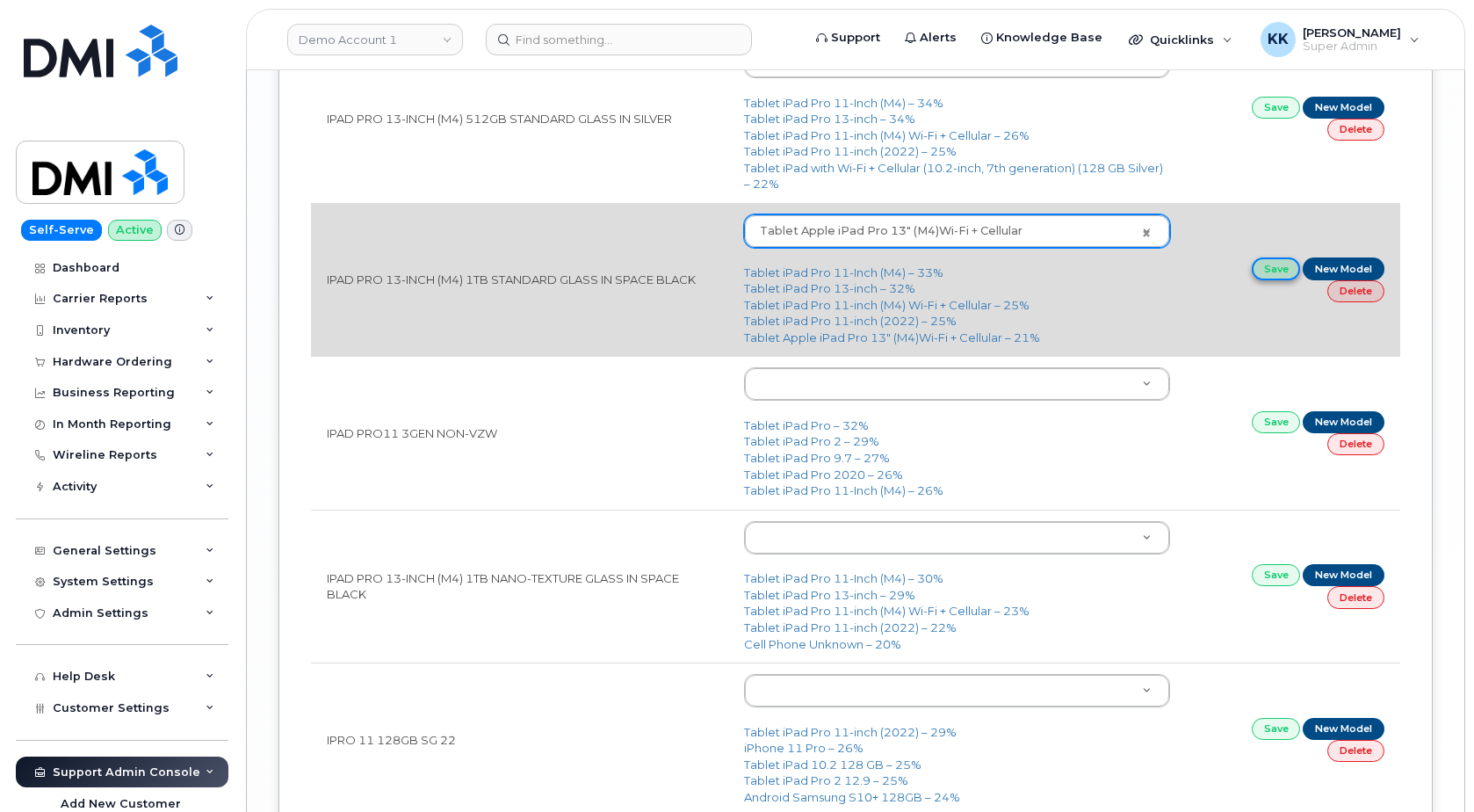
click at [1271, 275] on link "Save" at bounding box center [1276, 268] width 49 height 22
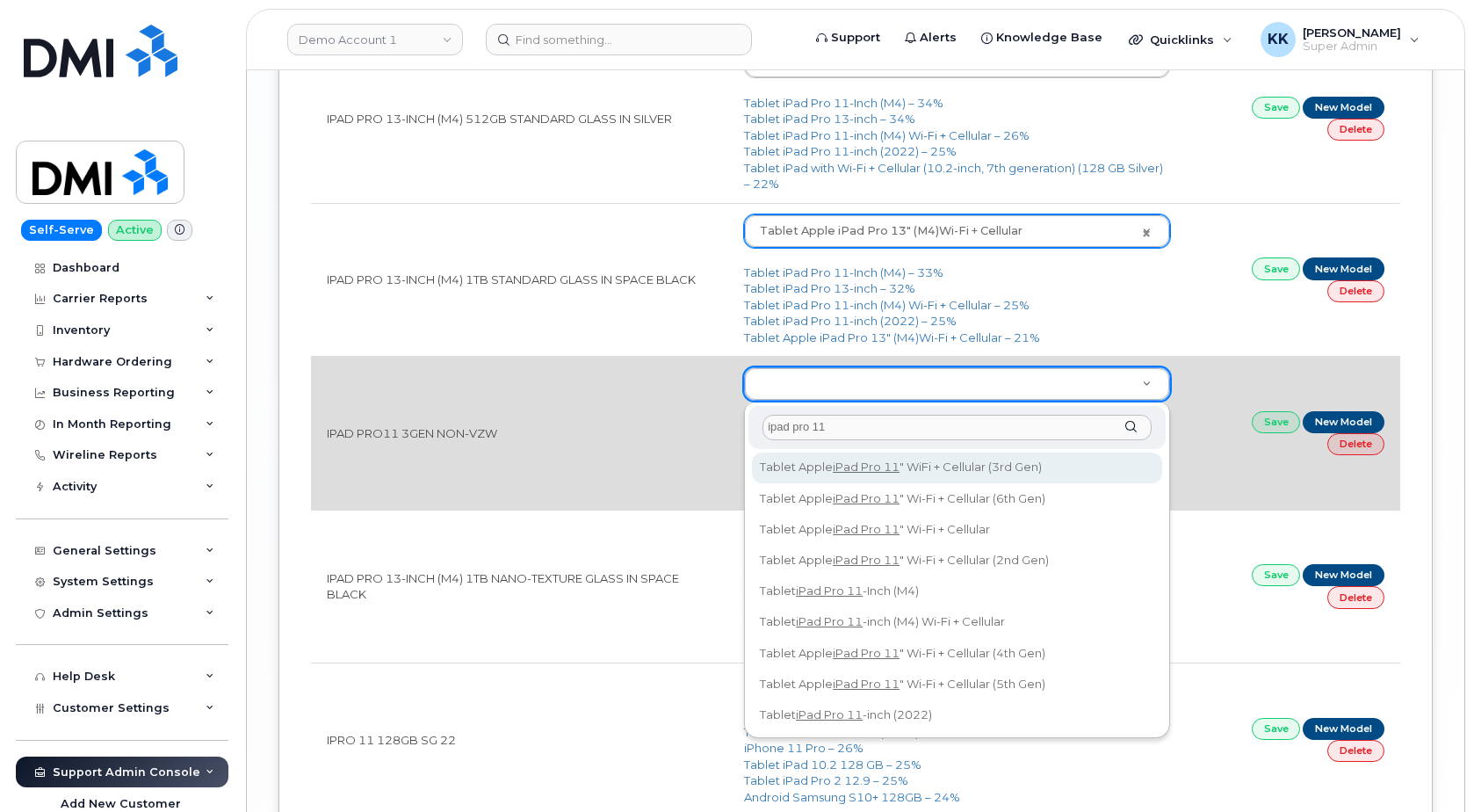
type input "ipad pro 11"
type input "3049"
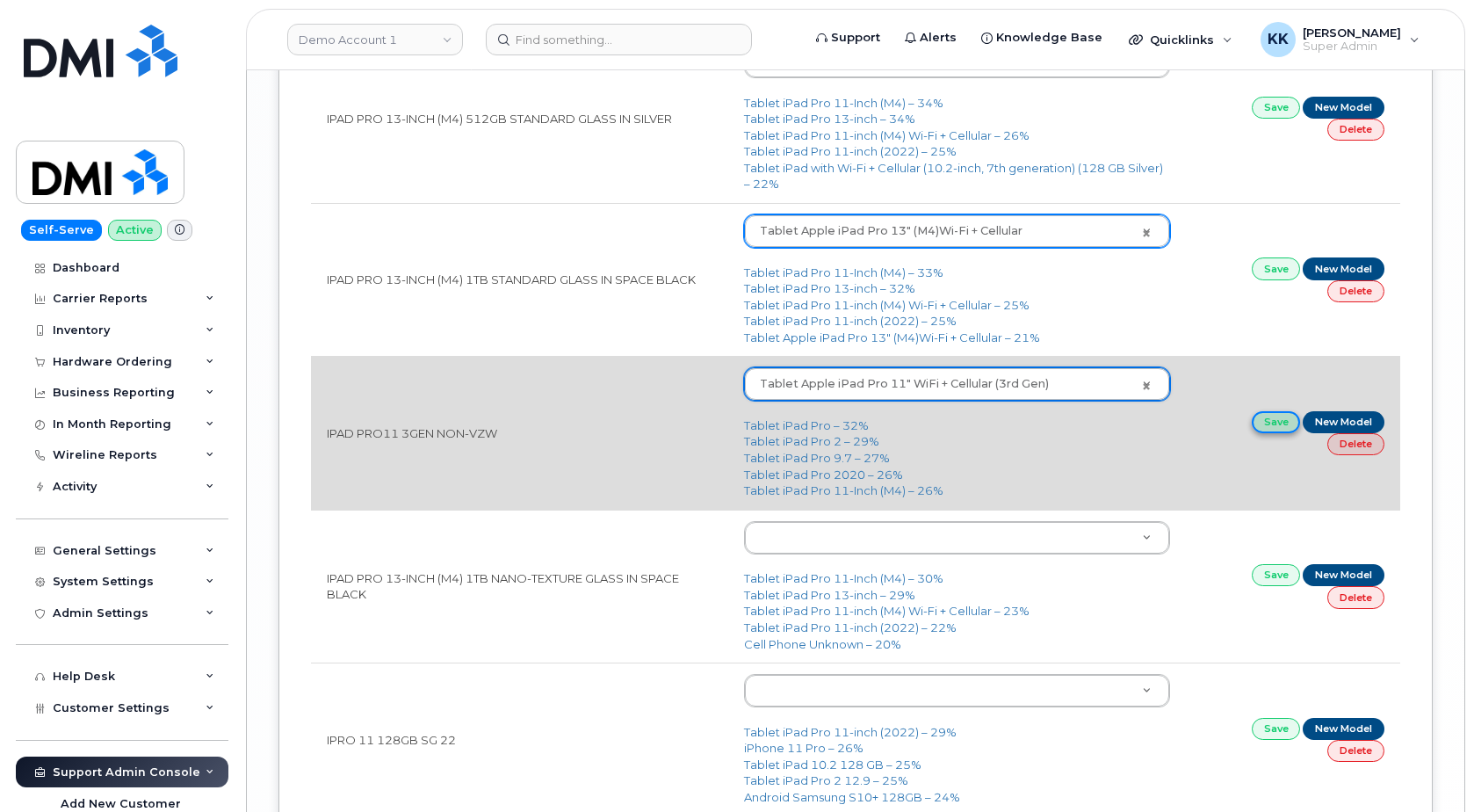
click at [1266, 424] on link "Save" at bounding box center [1276, 422] width 49 height 22
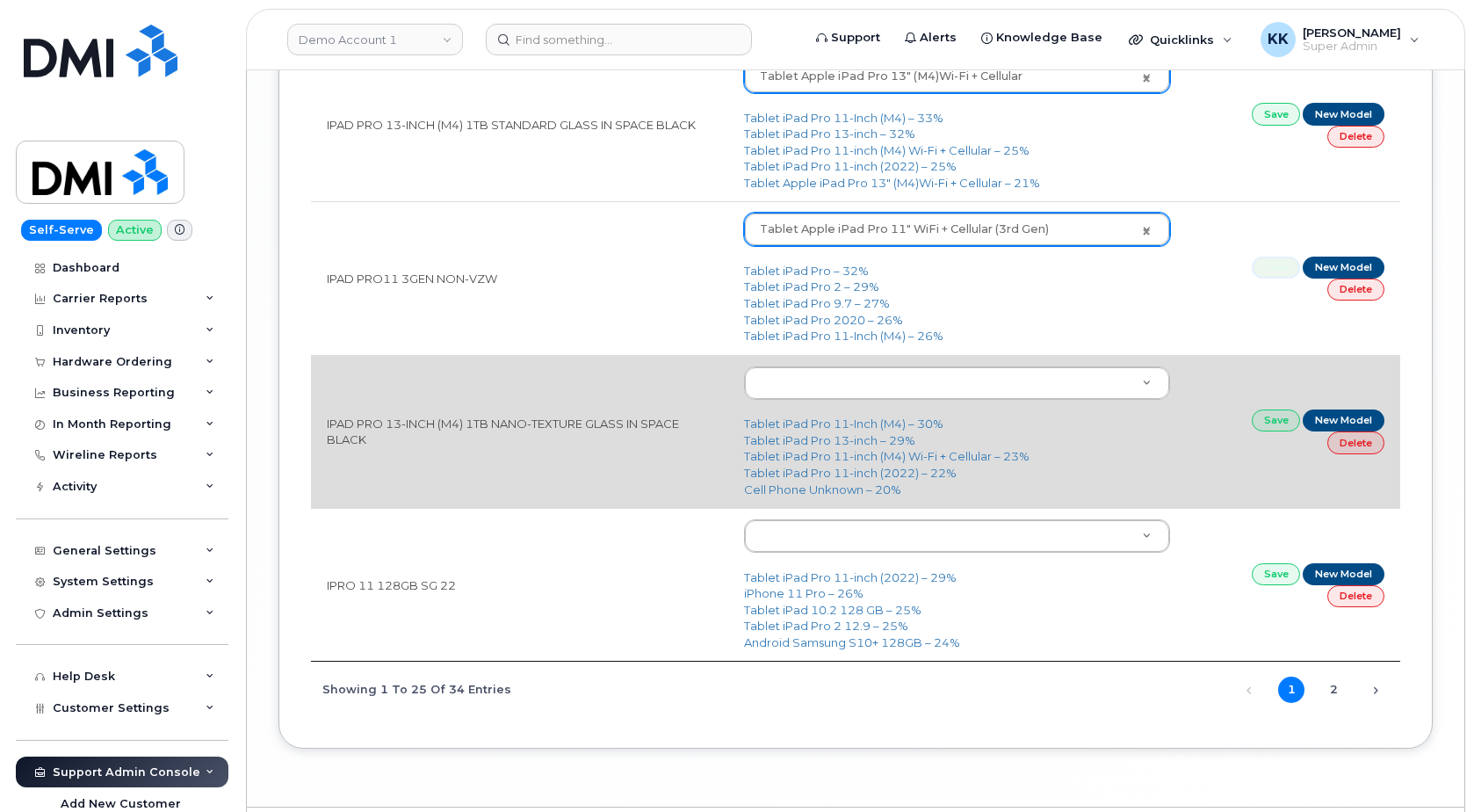
scroll to position [3584, 0]
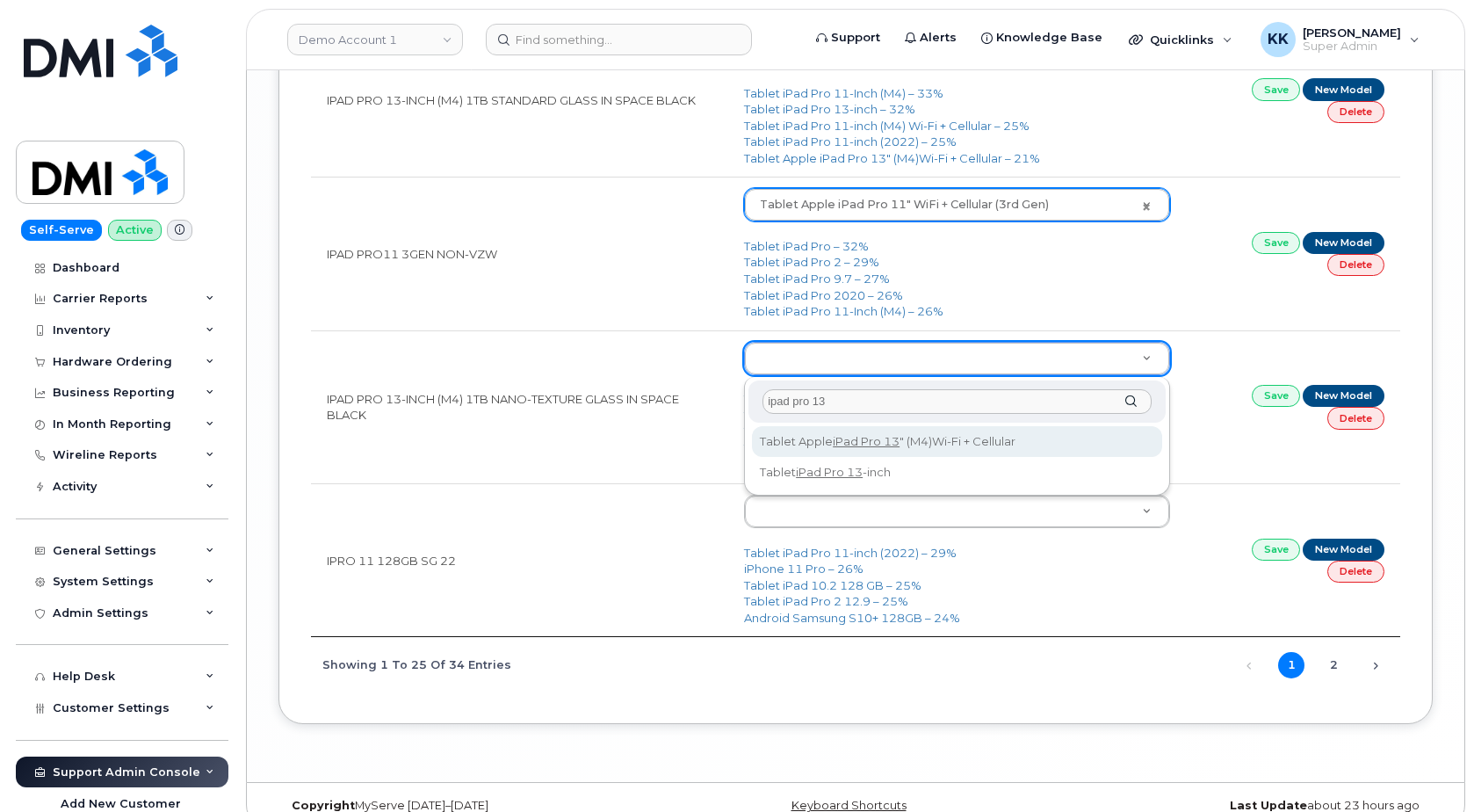
type input "ipad pro 13"
type input "3190"
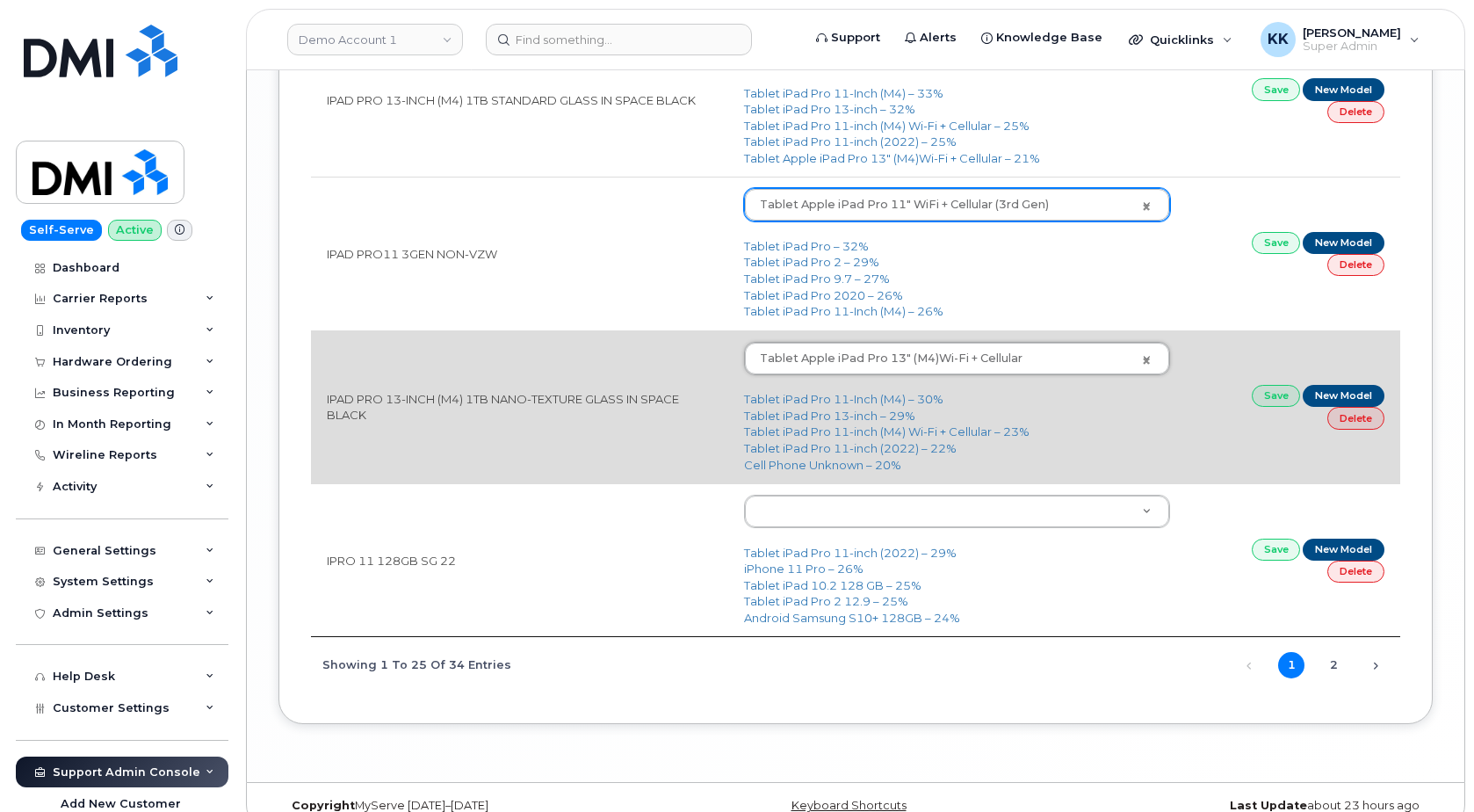
click at [1266, 387] on td "Save New Model Delete" at bounding box center [1293, 406] width 214 height 152
click at [1266, 397] on link "Save" at bounding box center [1276, 396] width 49 height 22
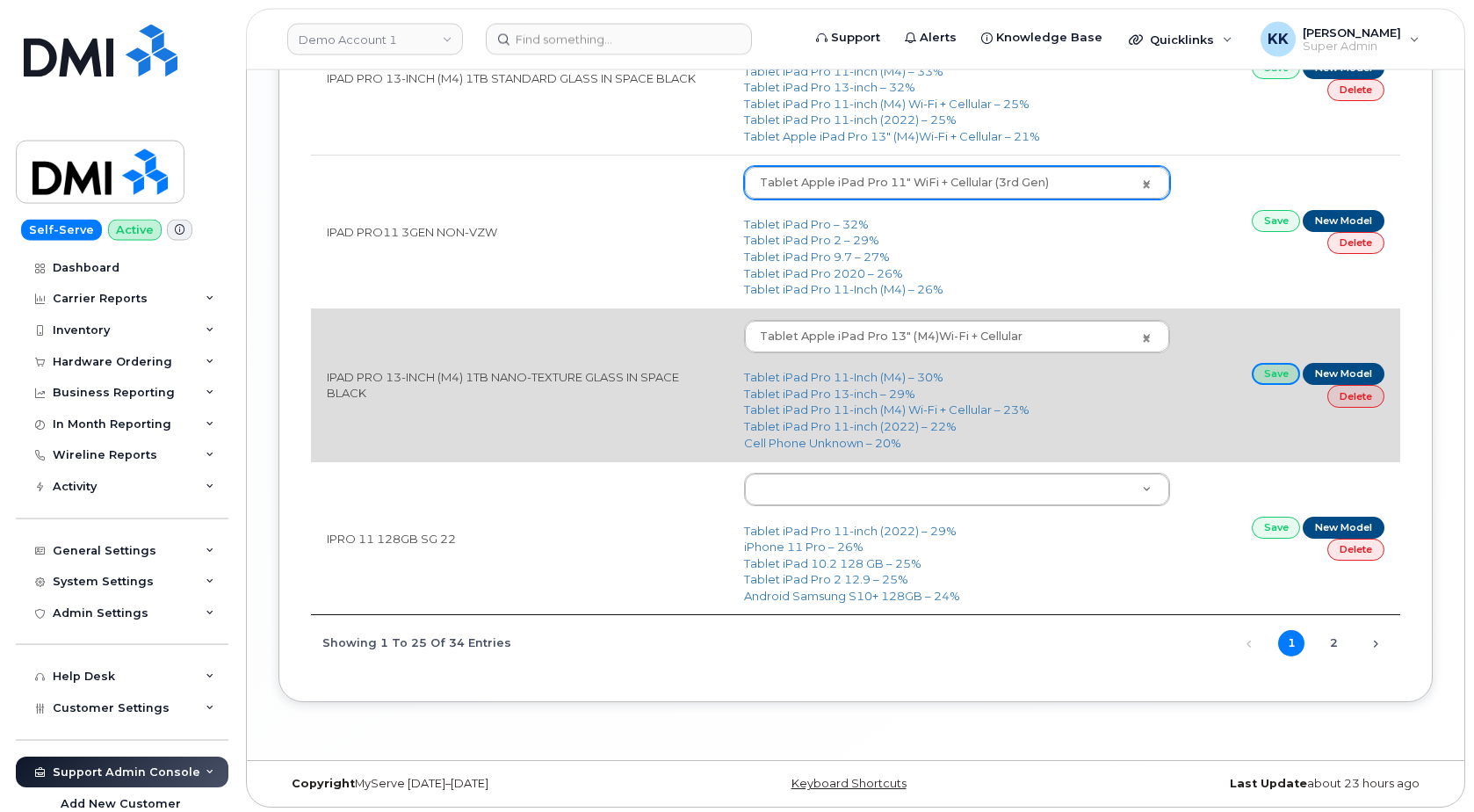
scroll to position [3614, 0]
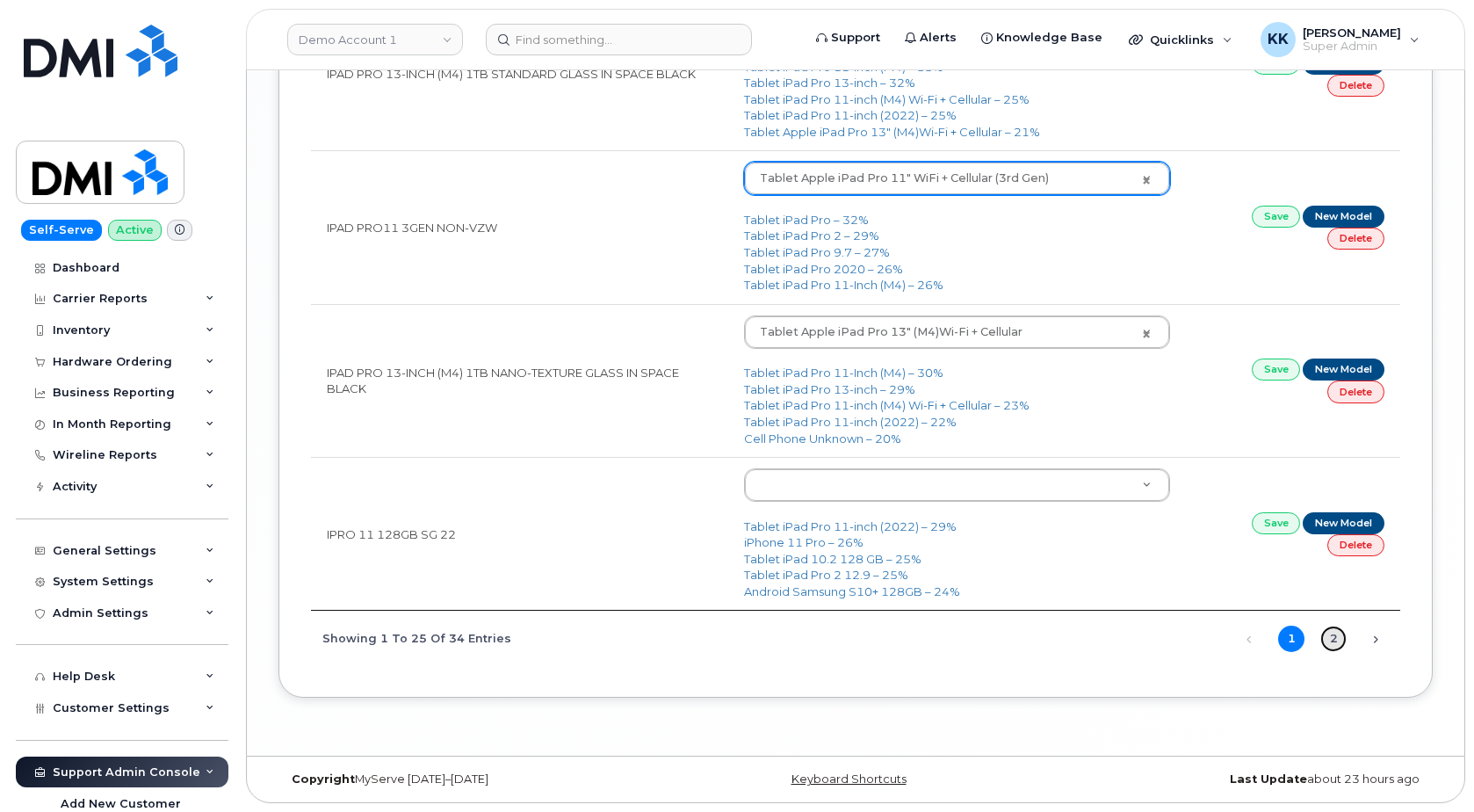
click at [1336, 638] on link "2" at bounding box center [1333, 639] width 26 height 26
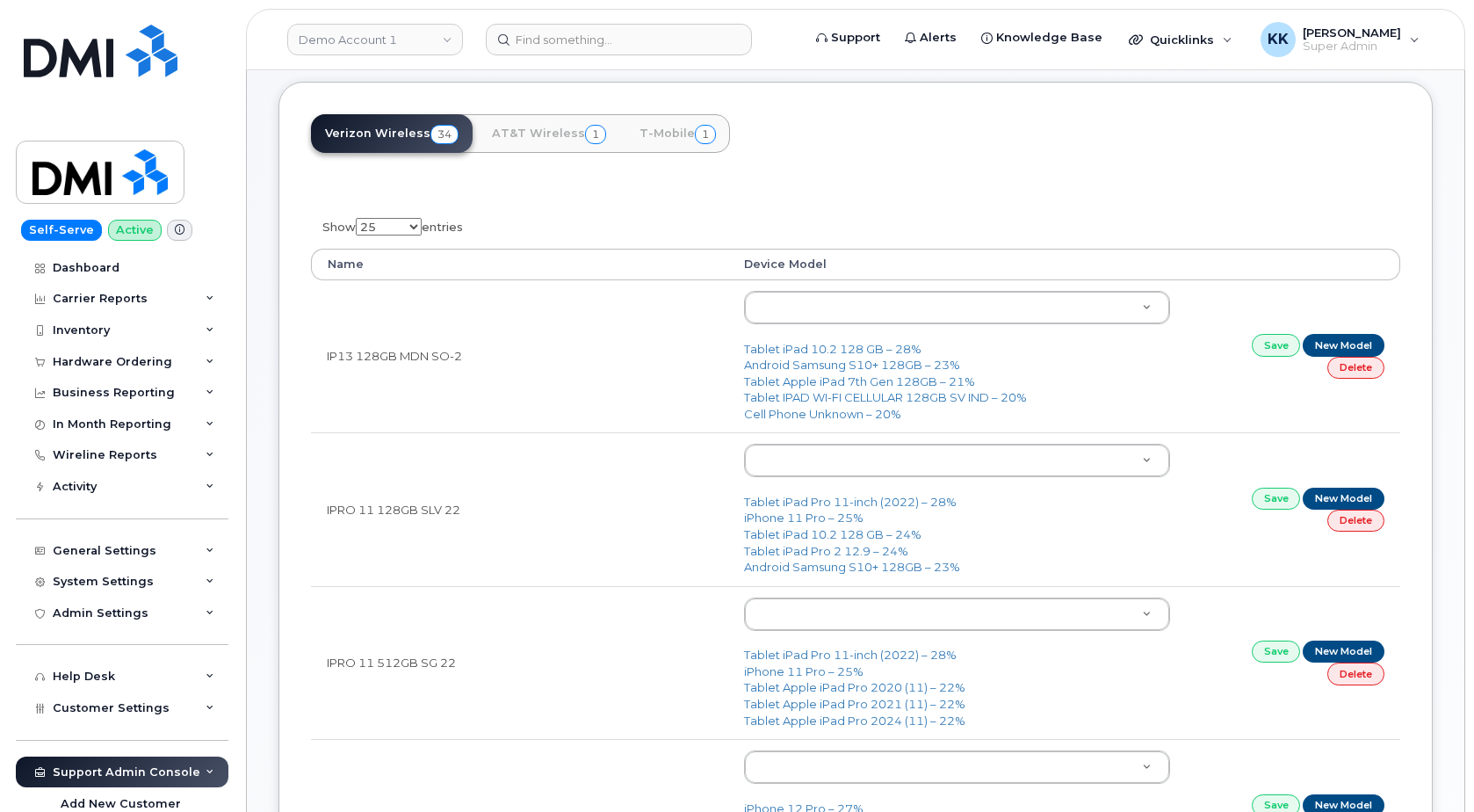
scroll to position [0, 0]
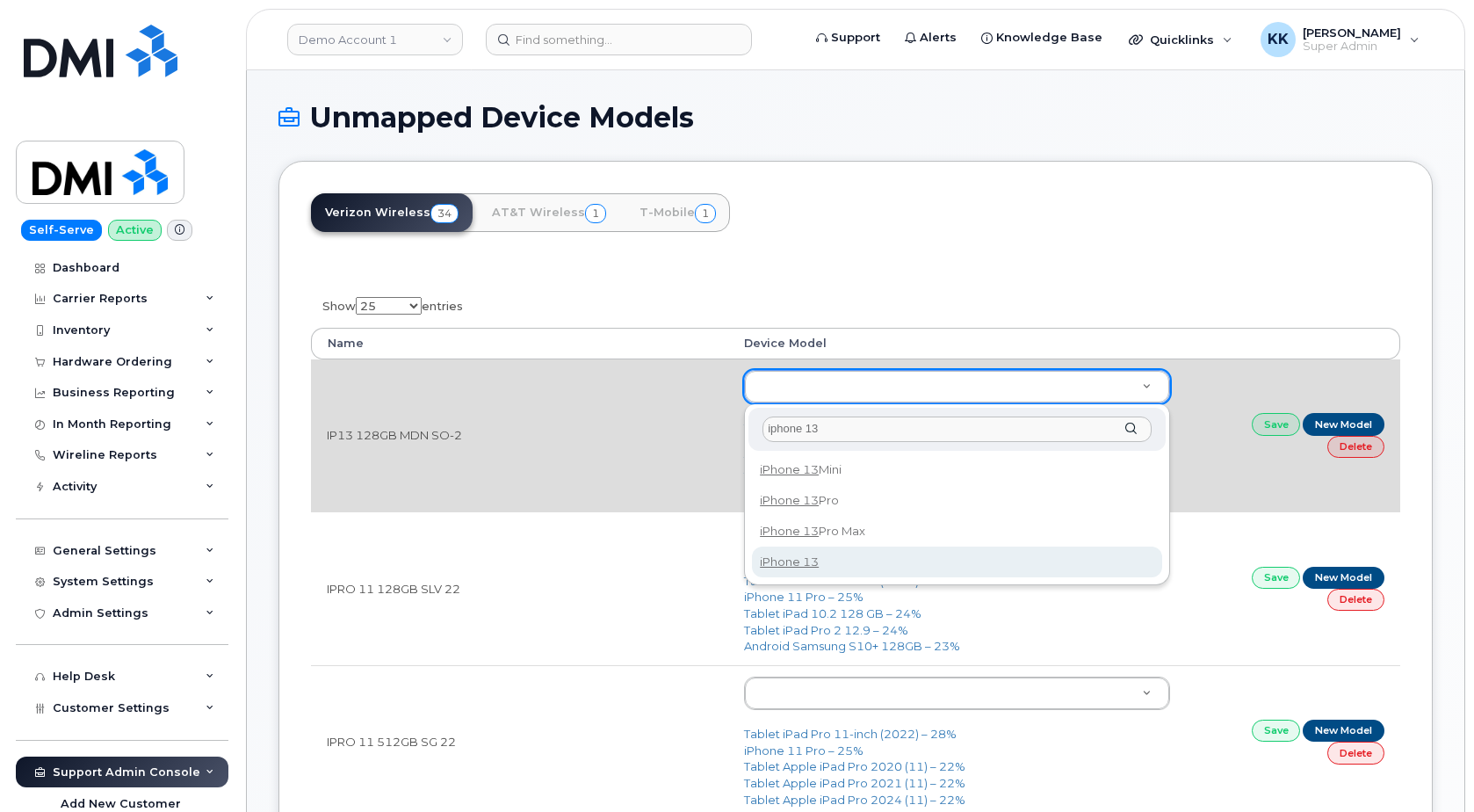
type input "iphone 13"
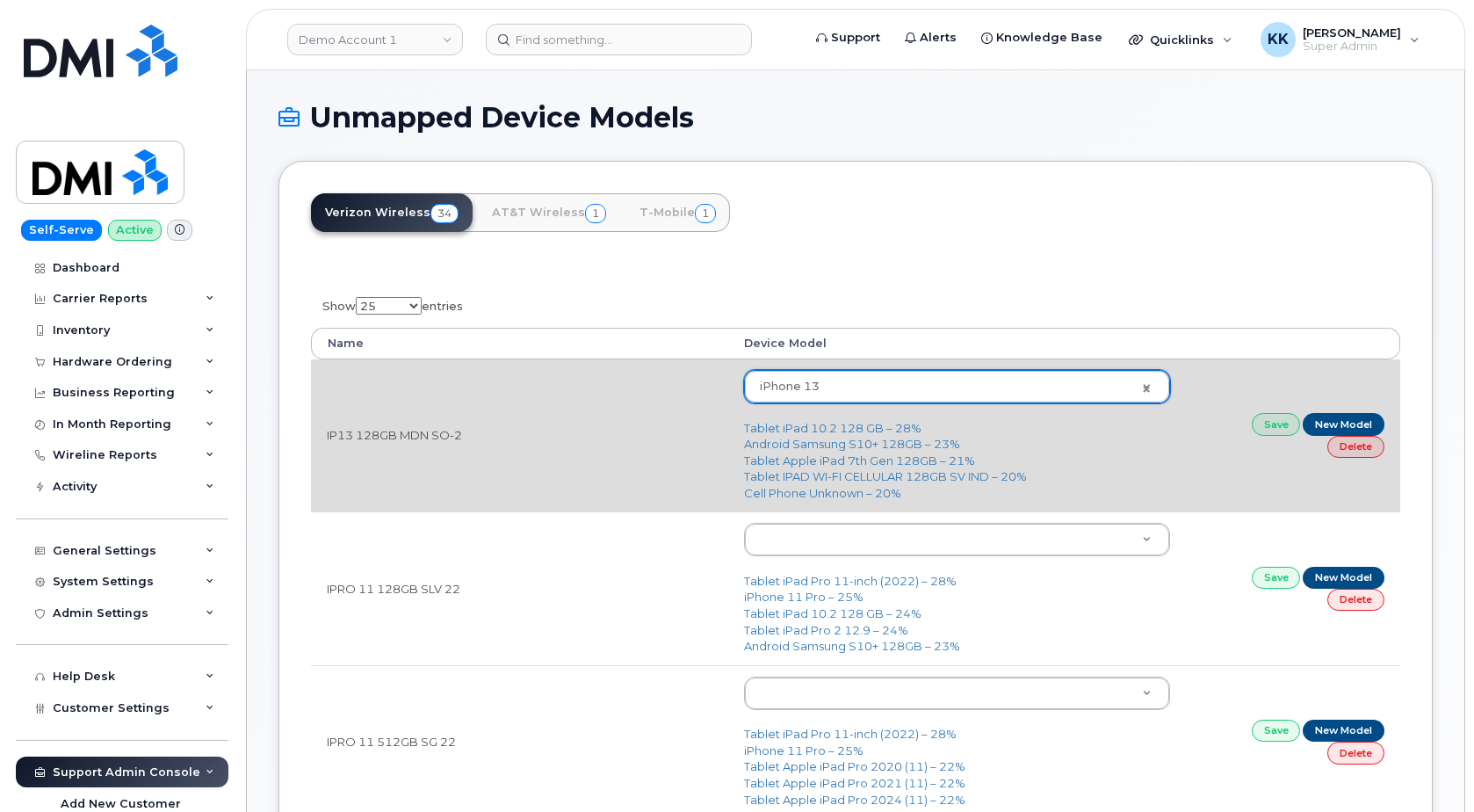
type input "2612"
click at [1262, 421] on link "Save" at bounding box center [1276, 423] width 49 height 22
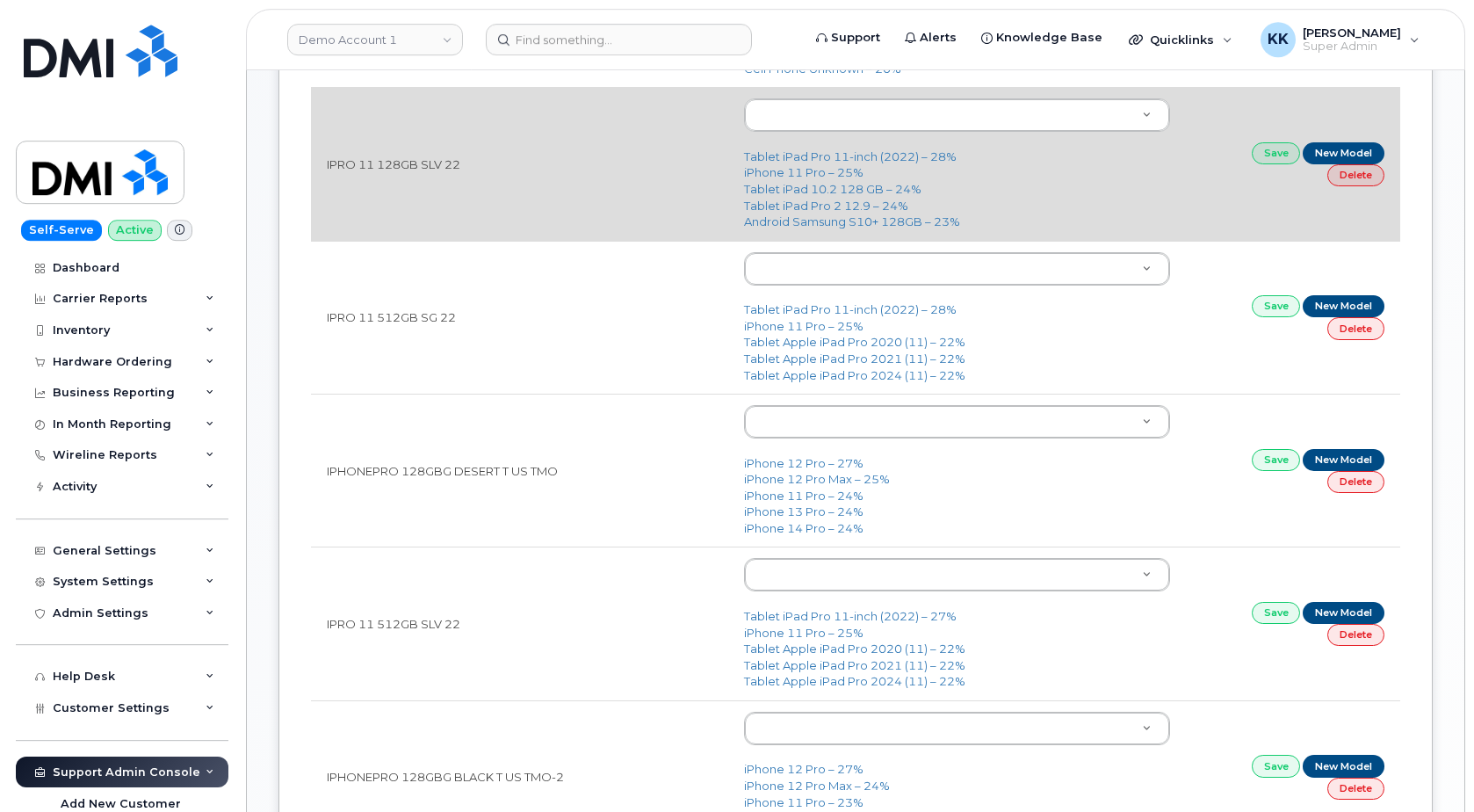
scroll to position [448, 0]
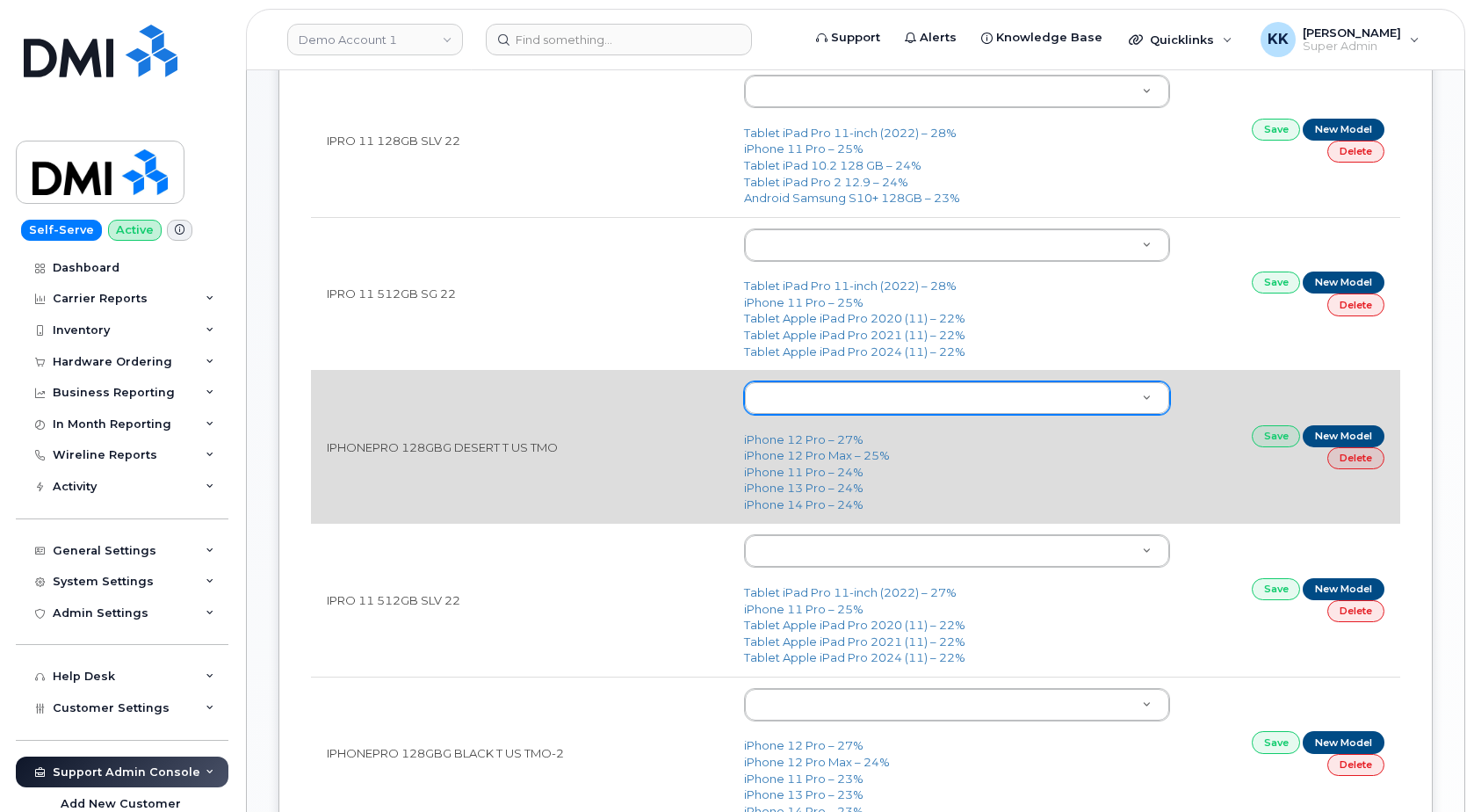
click at [835, 412] on body "Demo Account 1 Support Alerts Knowledge Base Quicklinks Suspend / Cancel Device…" at bounding box center [737, 488] width 1474 height 1873
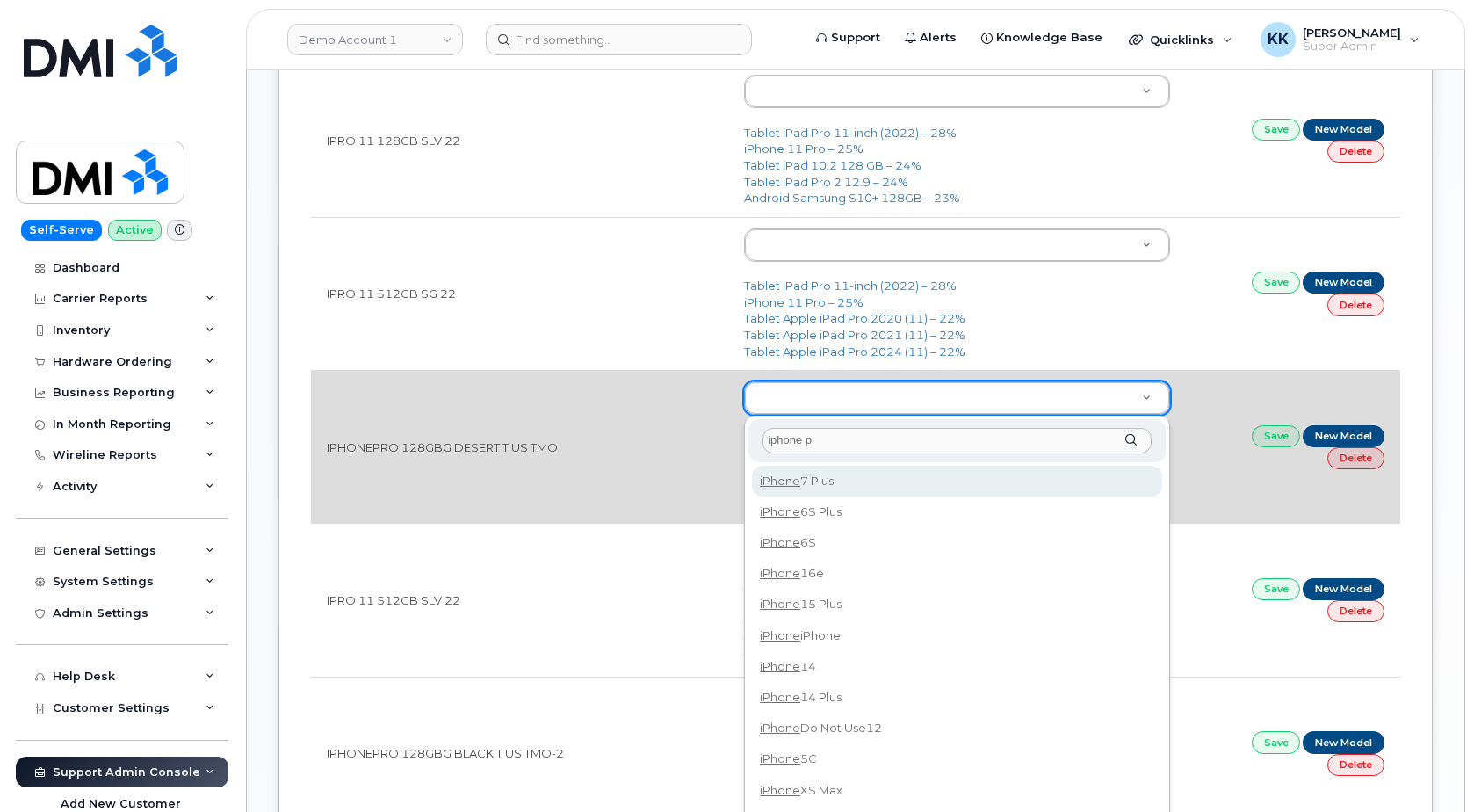
type input "iphone"
click at [676, 444] on body "Demo Account 1 Support Alerts Knowledge Base Quicklinks Suspend / Cancel Device…" at bounding box center [737, 488] width 1474 height 1873
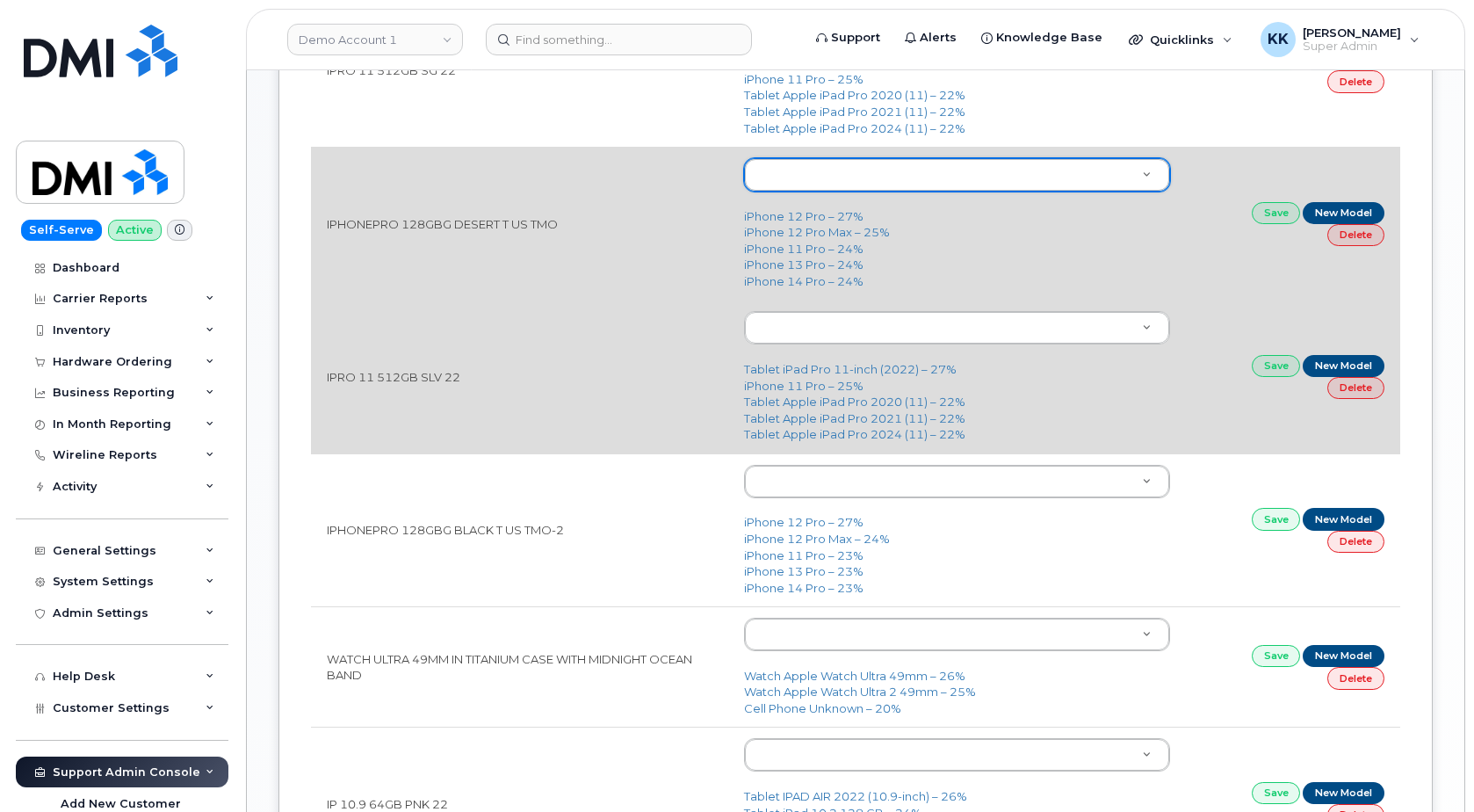
scroll to position [716, 0]
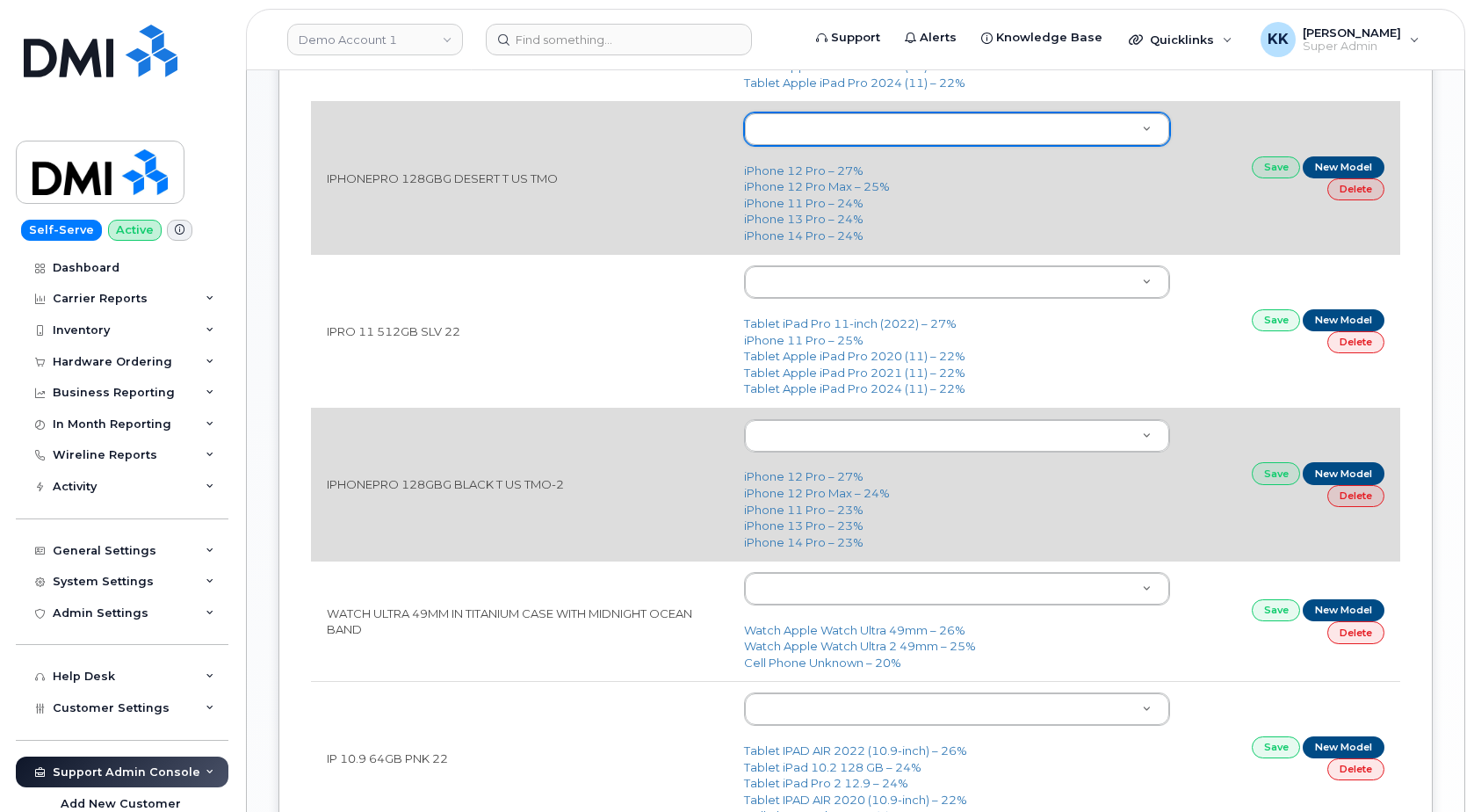
click at [517, 489] on td "IPHONEPRO 128GBG BLACK T US TMO-2" at bounding box center [519, 483] width 418 height 152
click at [517, 486] on td "IPHONEPRO 128GBG BLACK T US TMO-2" at bounding box center [519, 483] width 418 height 152
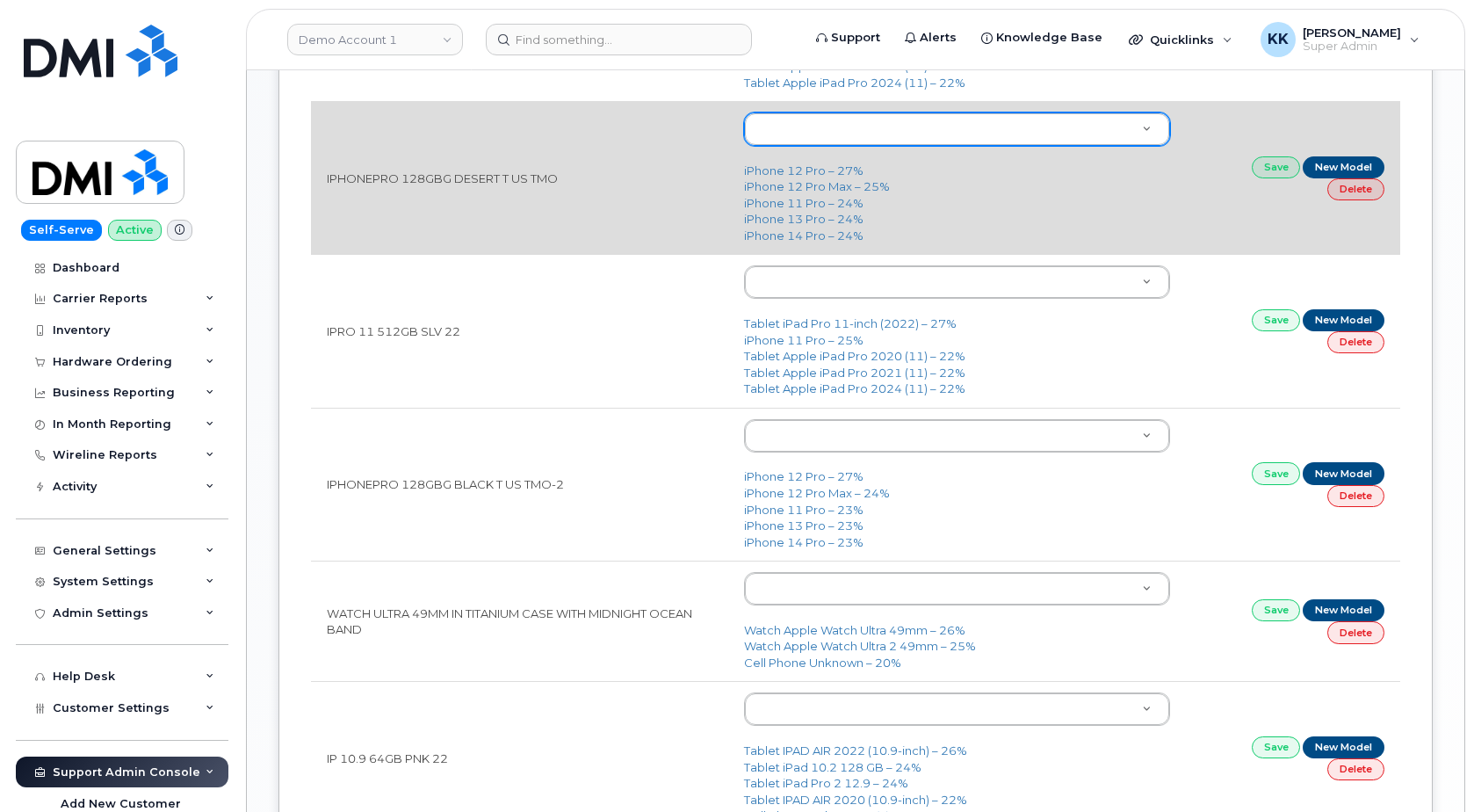
click at [788, 438] on body "Demo Account 1 Support Alerts Knowledge Base Quicklinks Suspend / Cancel Device…" at bounding box center [737, 220] width 1474 height 1873
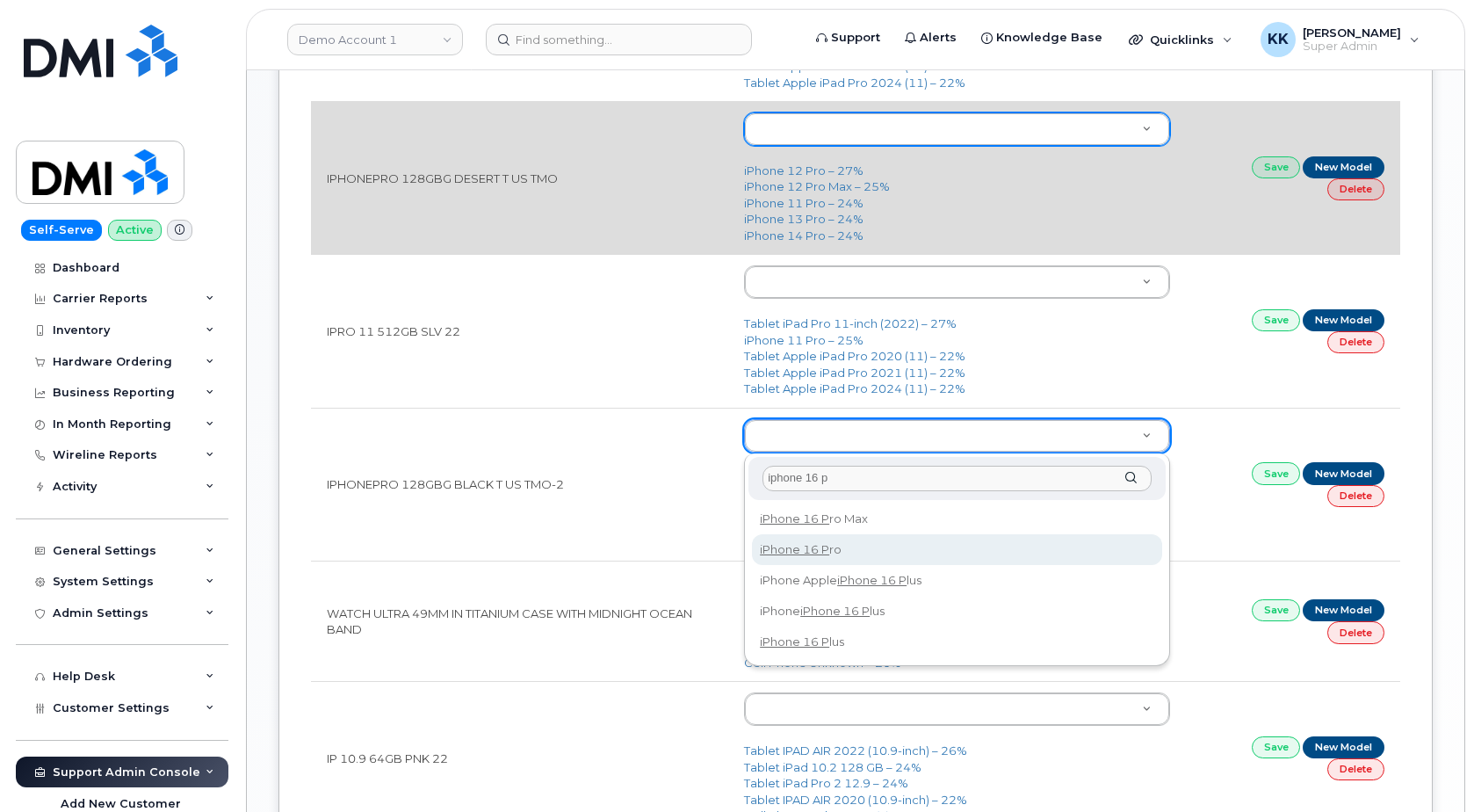
type input "iphone 16 p"
type input "3226"
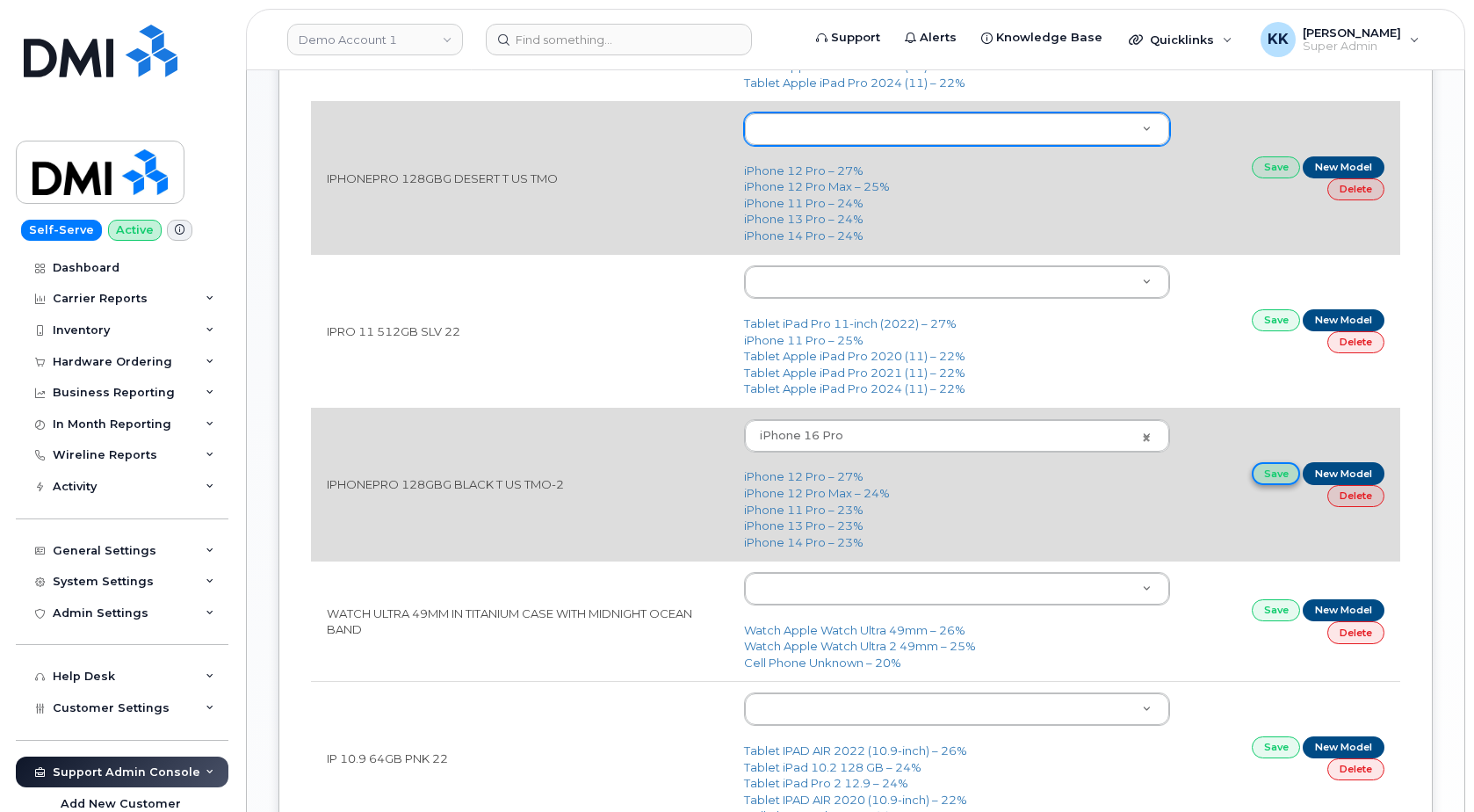
click at [1291, 475] on link "Save" at bounding box center [1276, 473] width 49 height 22
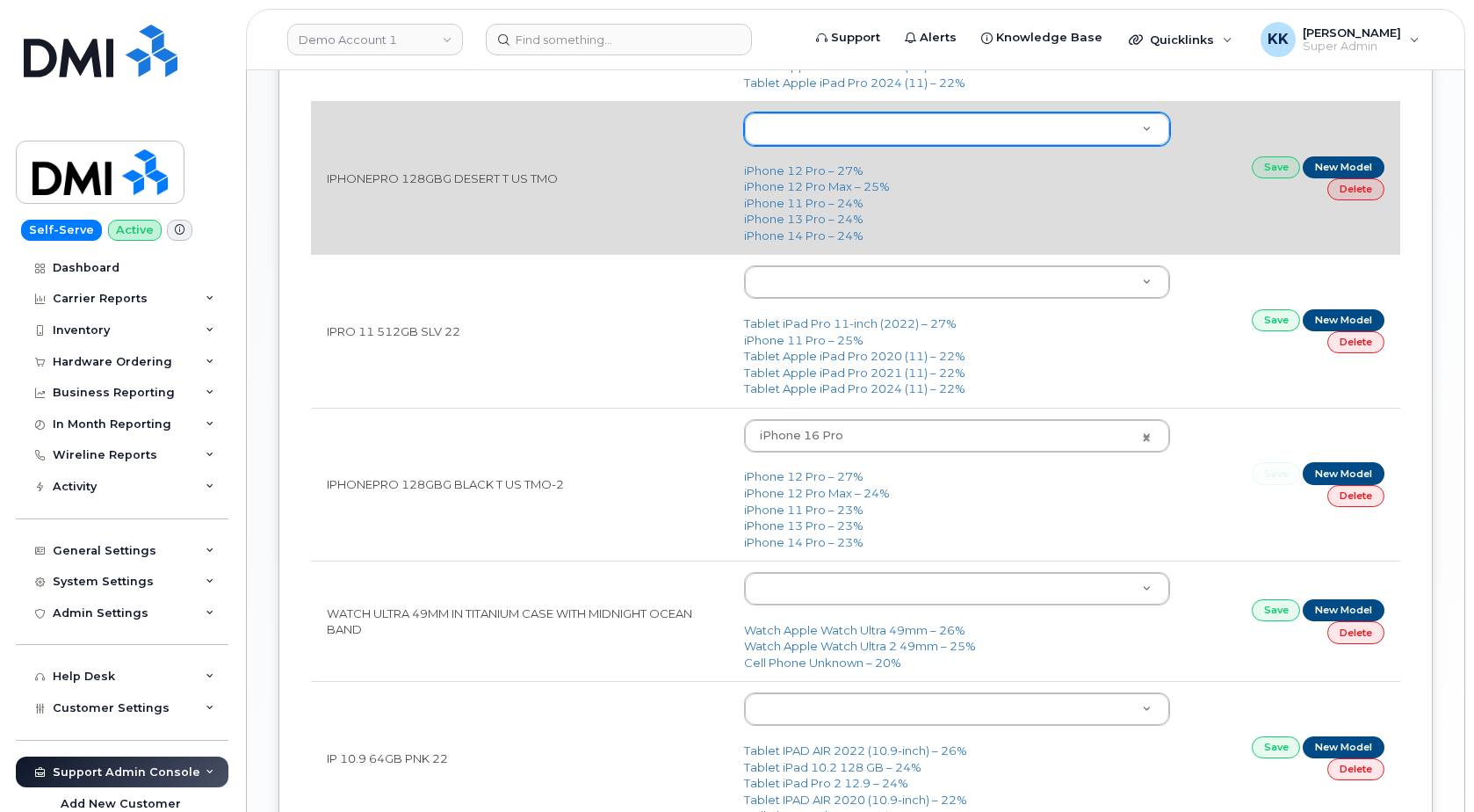
click at [886, 140] on body "Demo Account 1 Support Alerts Knowledge Base Quicklinks Suspend / Cancel Device…" at bounding box center [737, 220] width 1474 height 1873
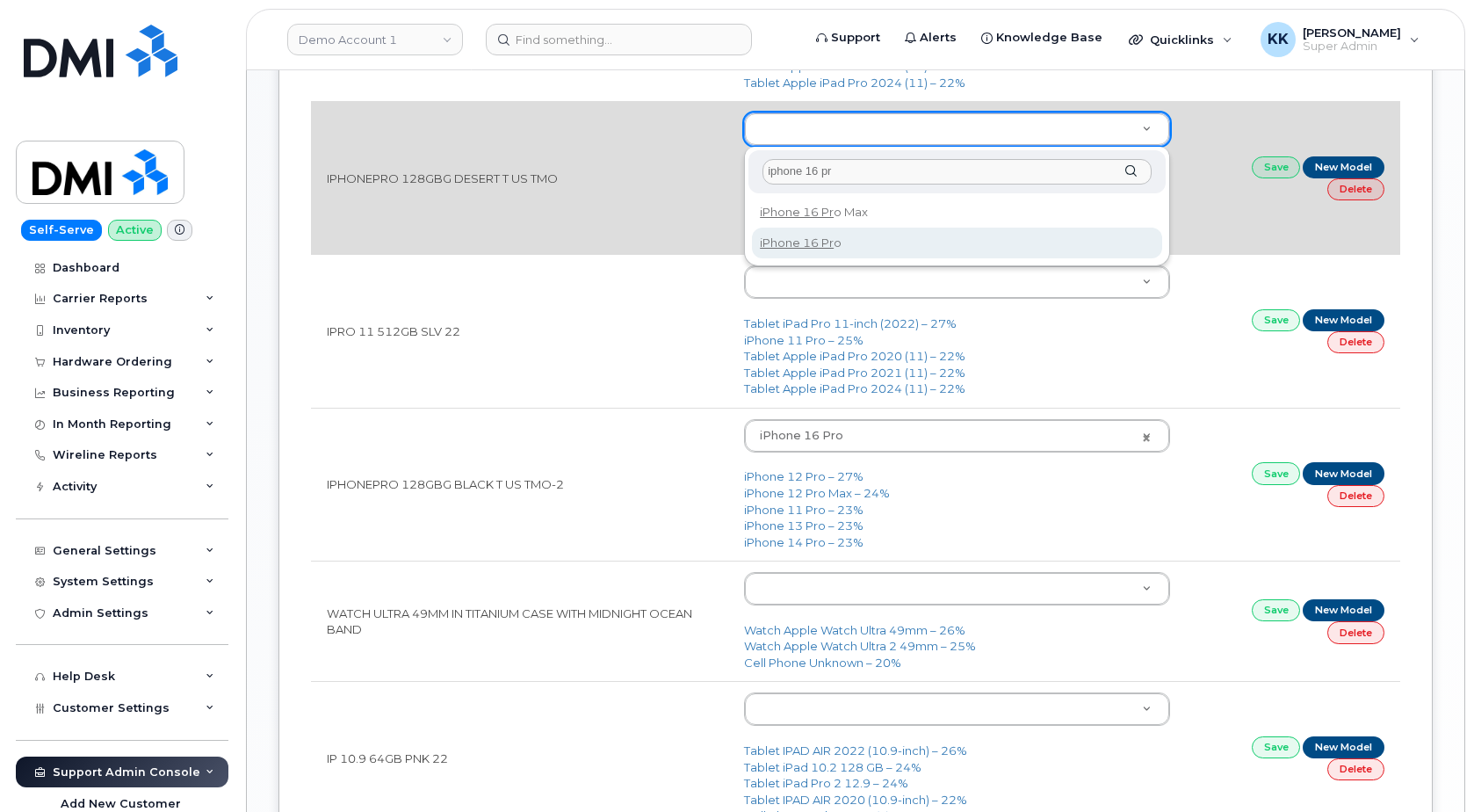
type input "iphone 16 pr"
type input "3226"
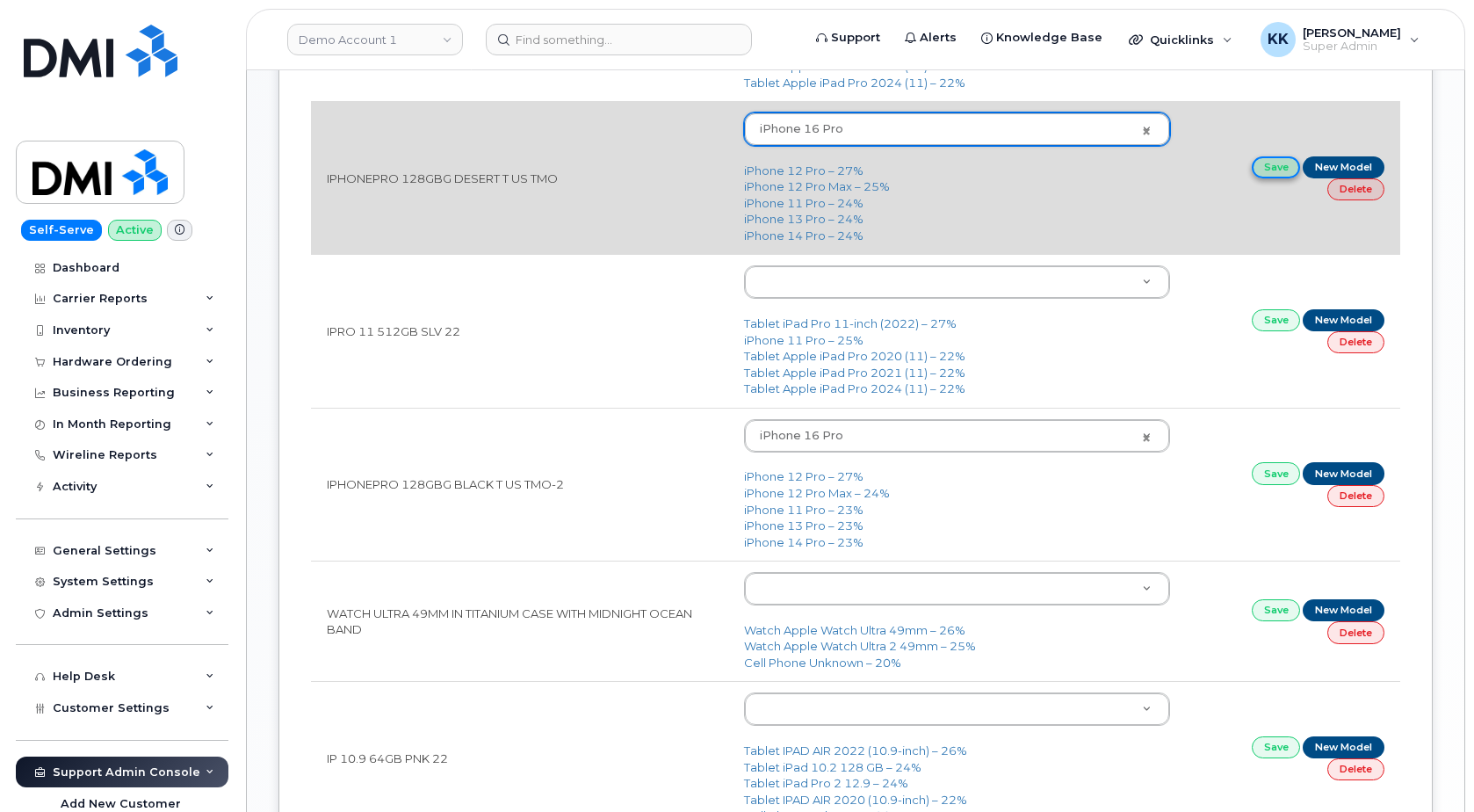
click at [1267, 172] on link "Save" at bounding box center [1276, 167] width 49 height 22
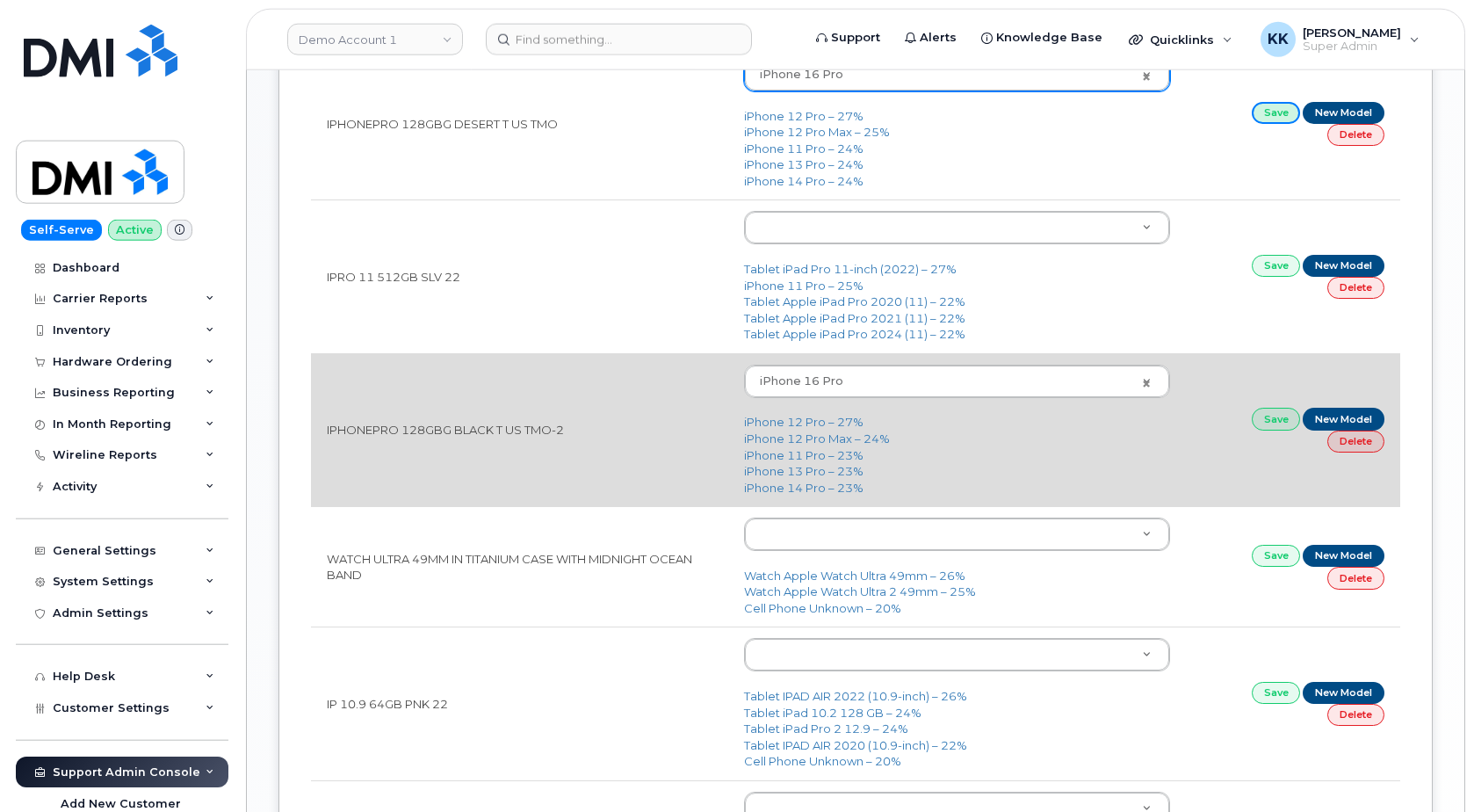
scroll to position [806, 0]
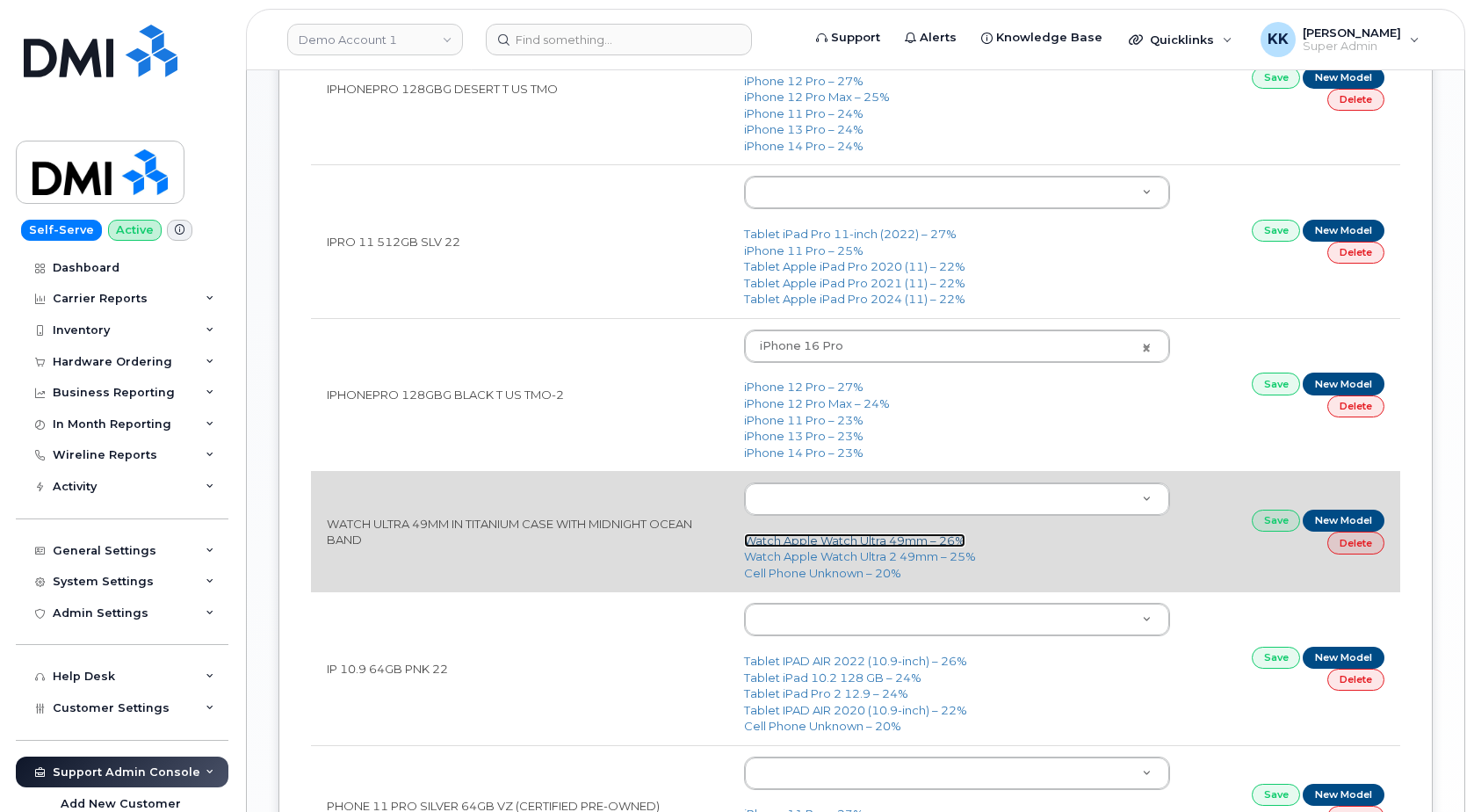
click at [899, 542] on link "Watch Apple Watch Ultra 49mm – 26%" at bounding box center [855, 540] width 221 height 14
type input "2831"
click at [1282, 518] on link "Save" at bounding box center [1276, 520] width 49 height 22
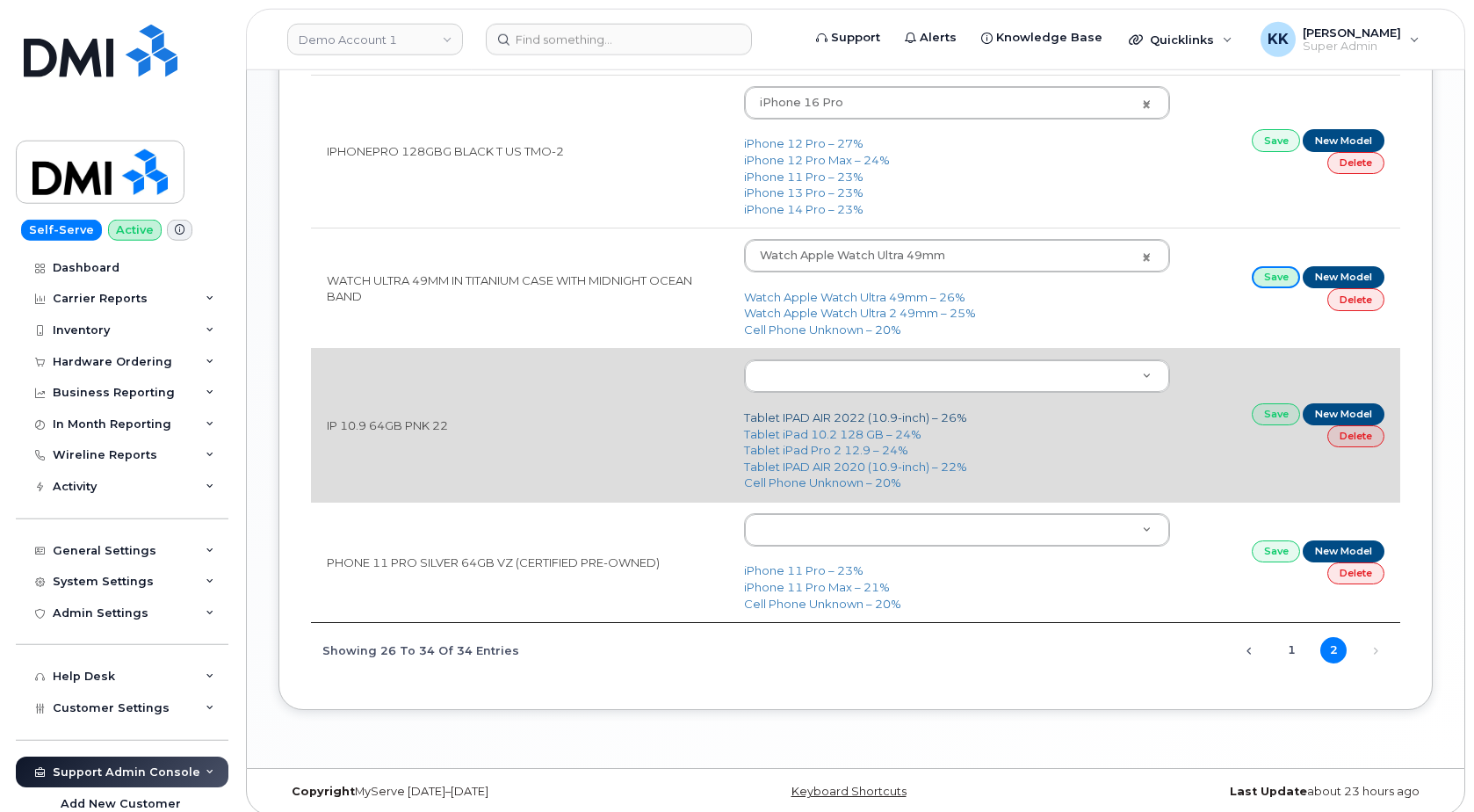
scroll to position [1064, 0]
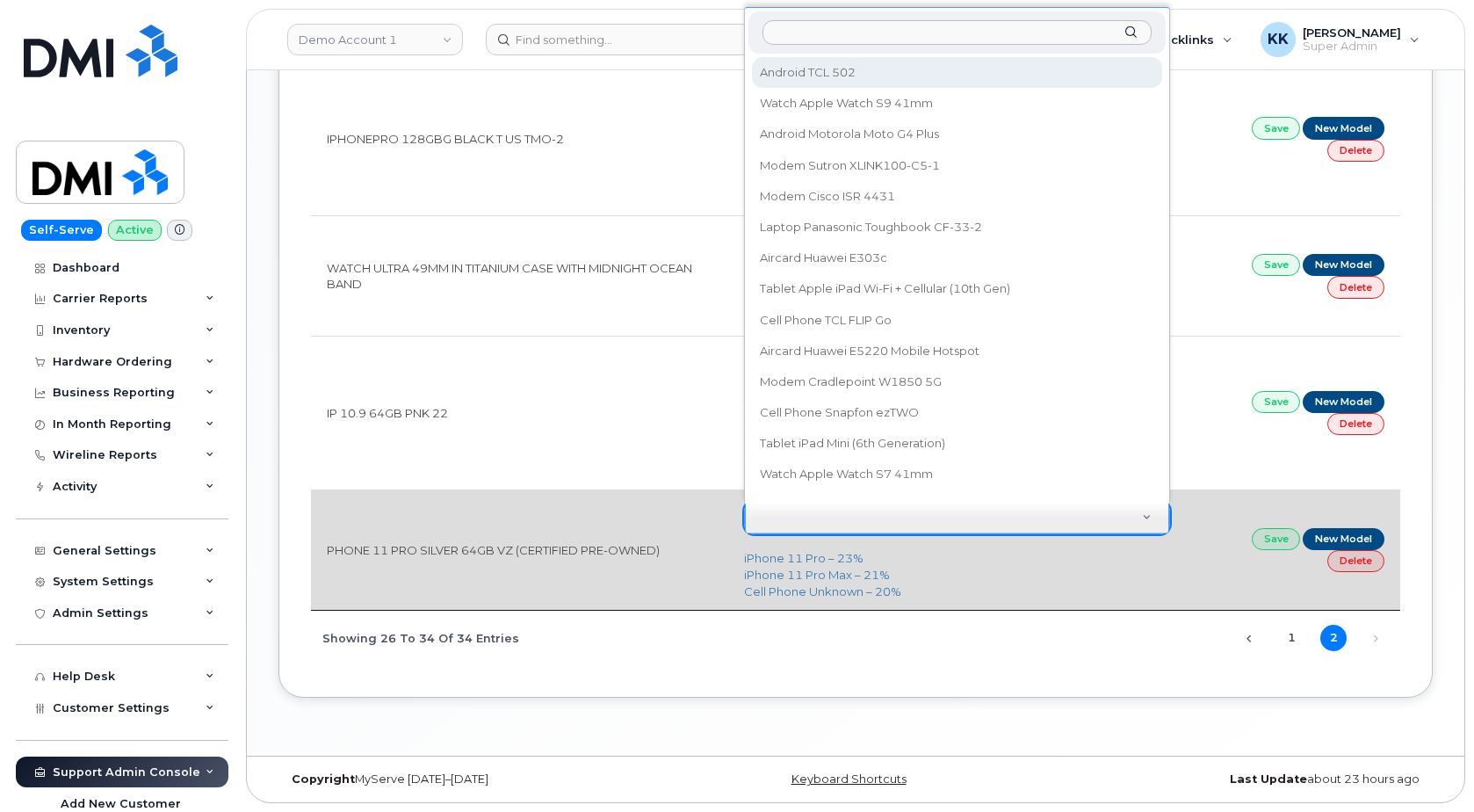
drag, startPoint x: 724, startPoint y: 572, endPoint x: 733, endPoint y: 571, distance: 9.1
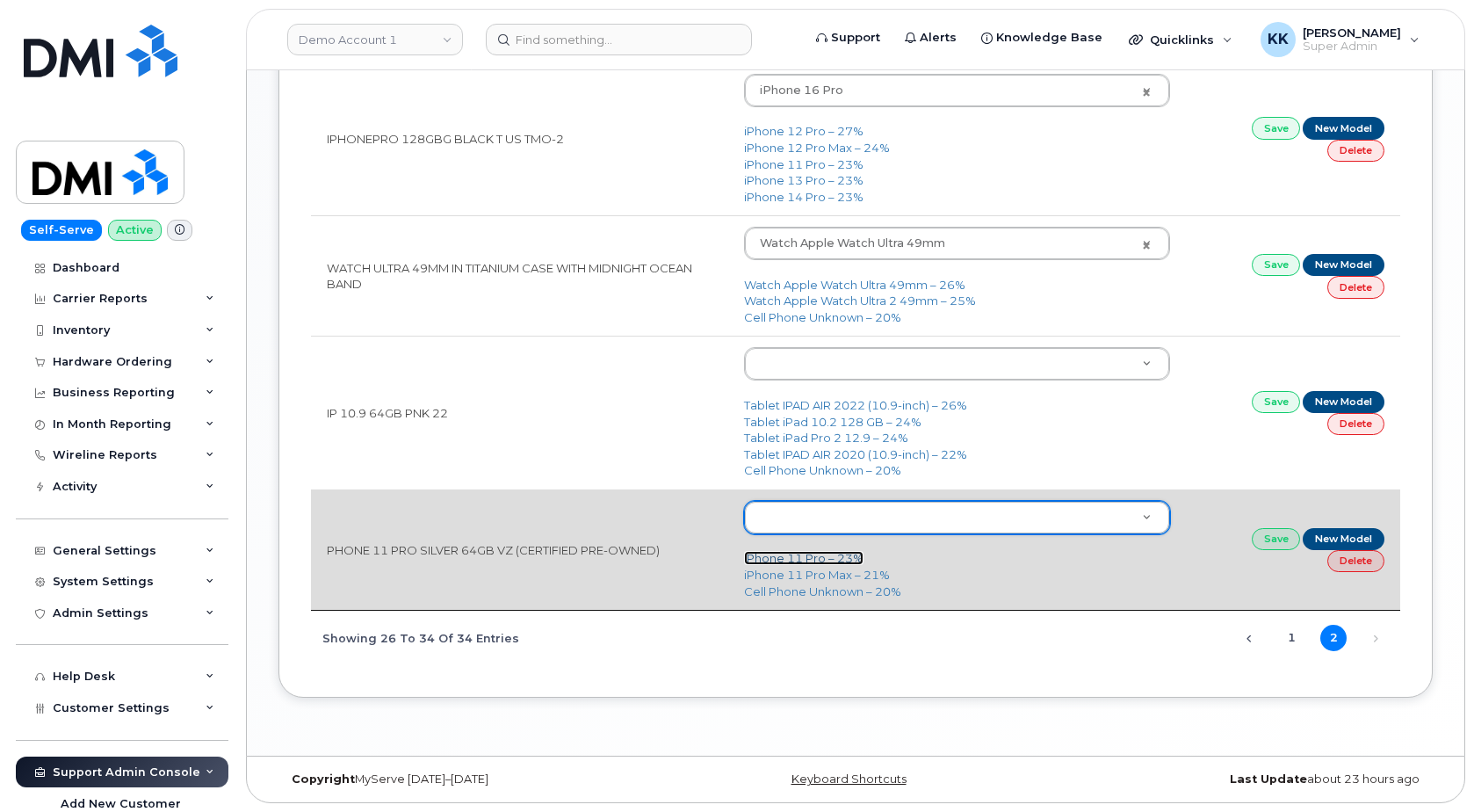
click at [779, 555] on link "iPhone 11 Pro – 23%" at bounding box center [804, 558] width 120 height 14
type input "1699"
click at [1272, 540] on link "Save" at bounding box center [1276, 539] width 49 height 22
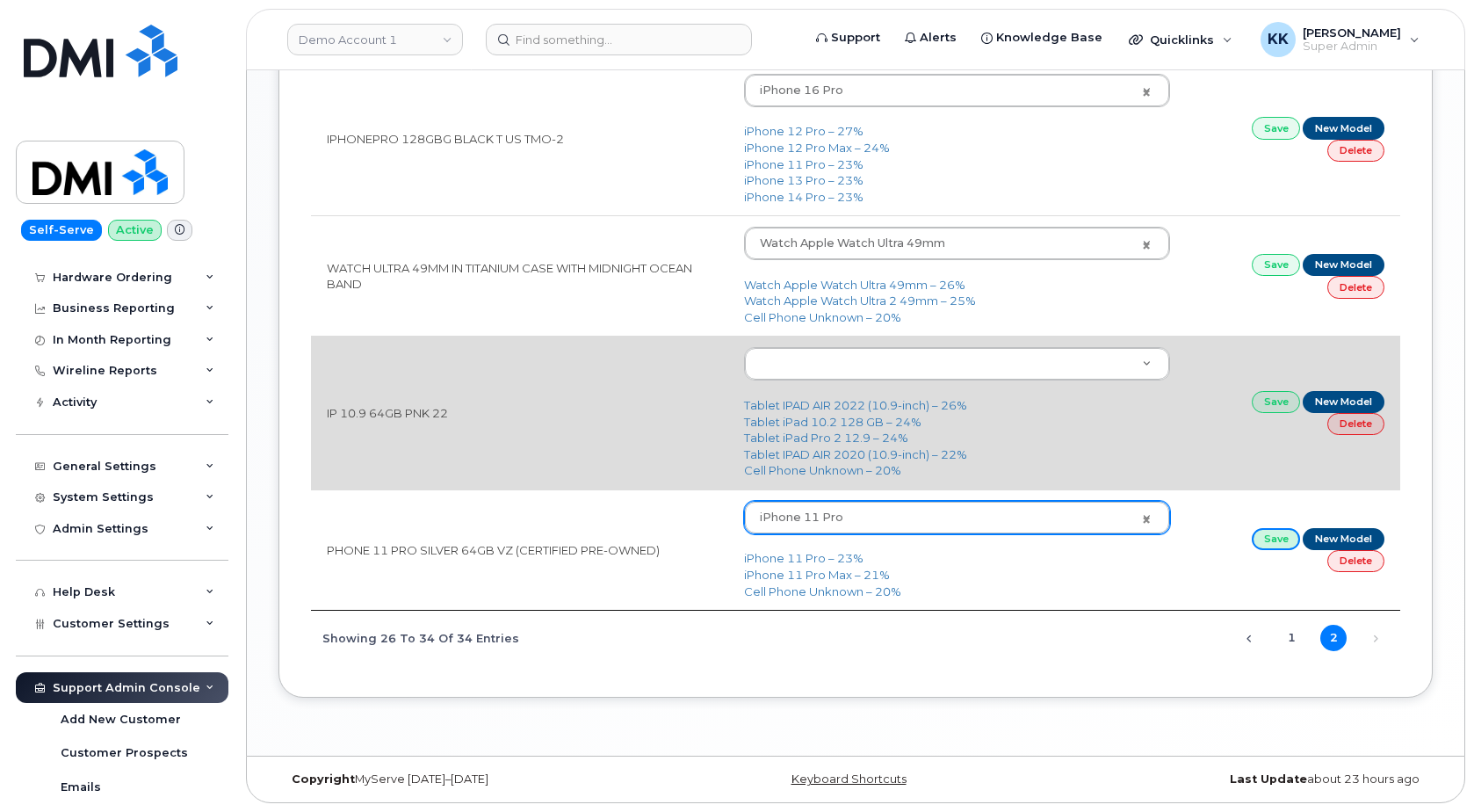
scroll to position [437, 0]
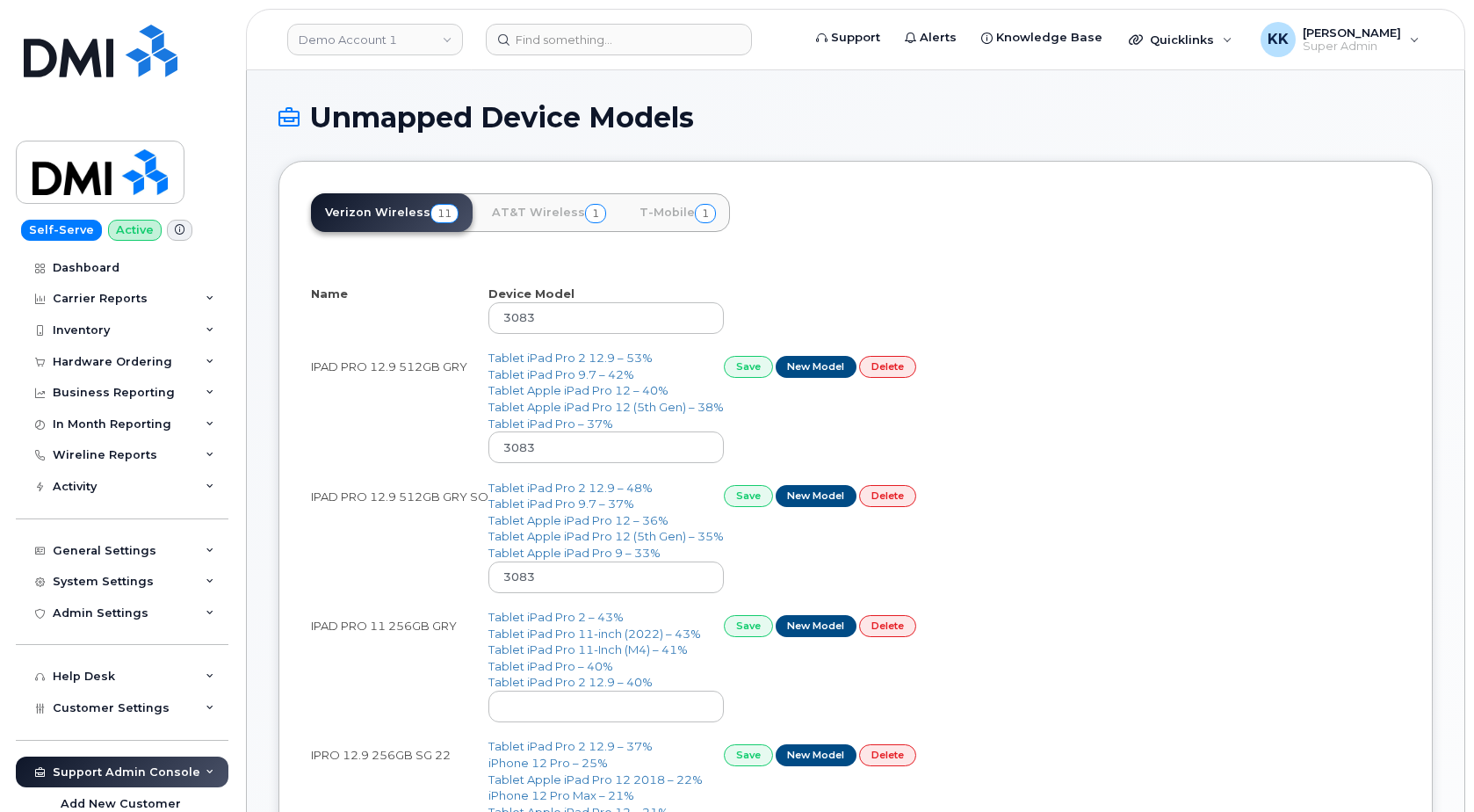
select select "25"
